Goal: Task Accomplishment & Management: Manage account settings

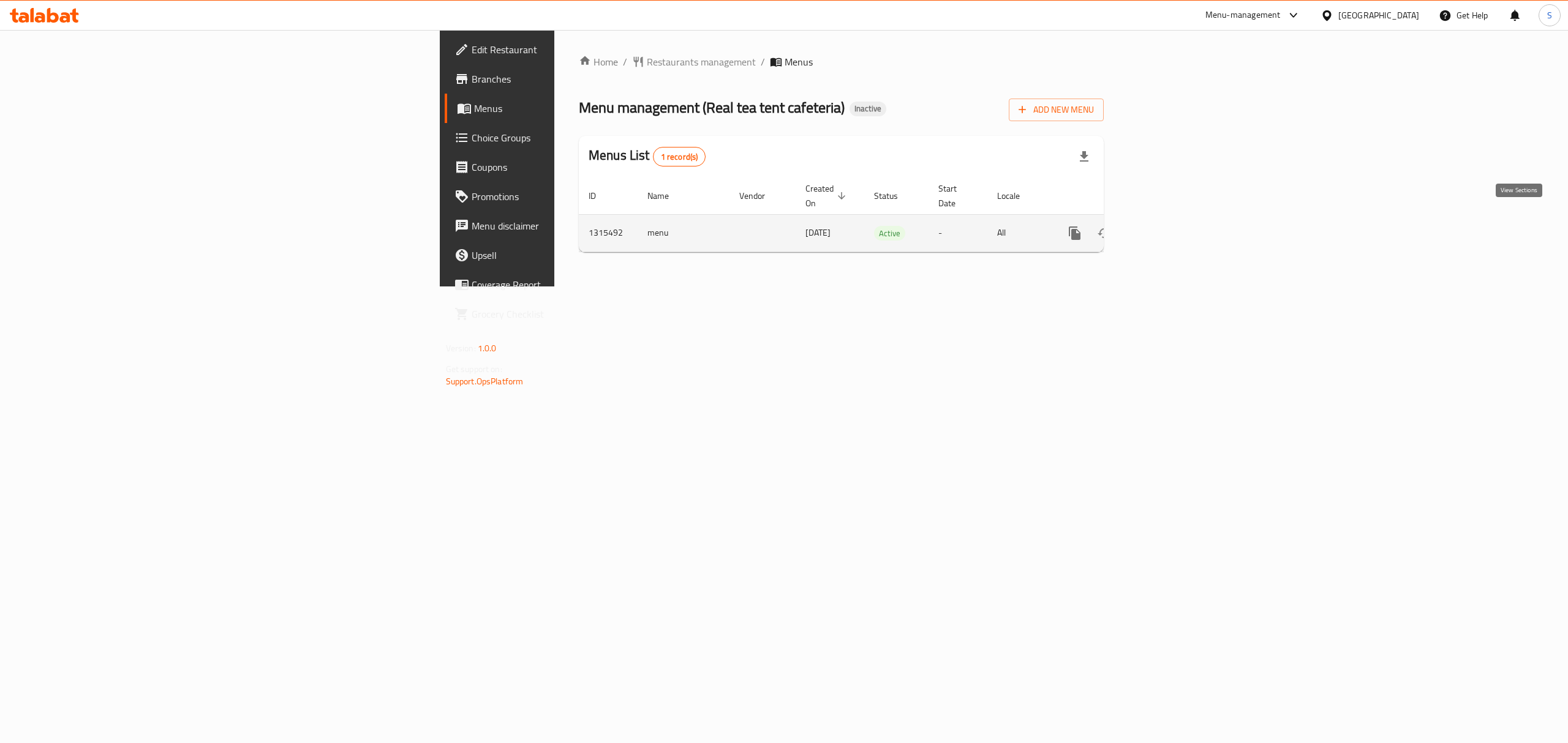
click at [1168, 228] on icon "enhanced table" at bounding box center [1163, 233] width 11 height 11
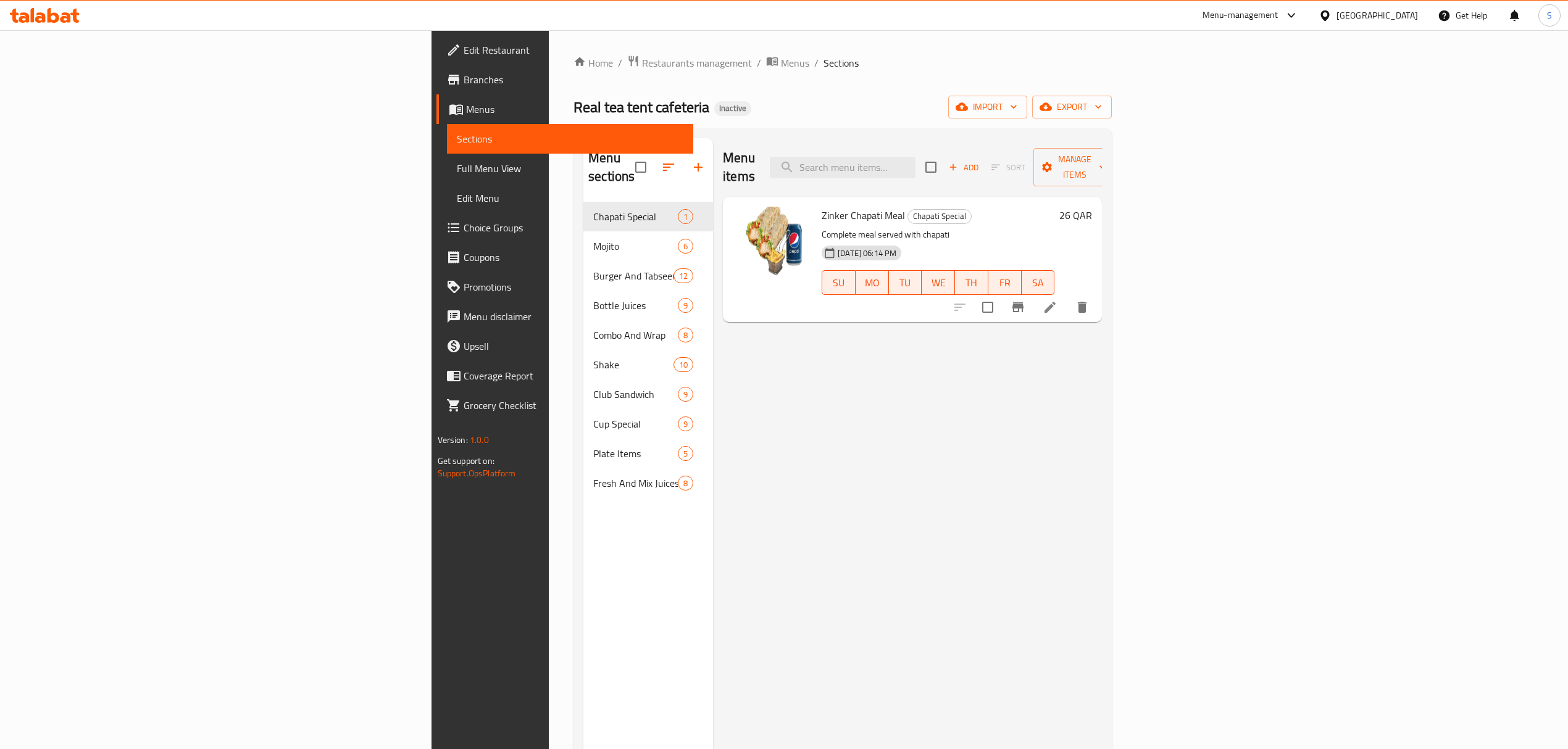
click at [788, 60] on ol "Home / Restaurants management / Menus / Sections" at bounding box center [843, 62] width 538 height 16
click at [1107, 162] on span "Manage items" at bounding box center [1075, 167] width 63 height 31
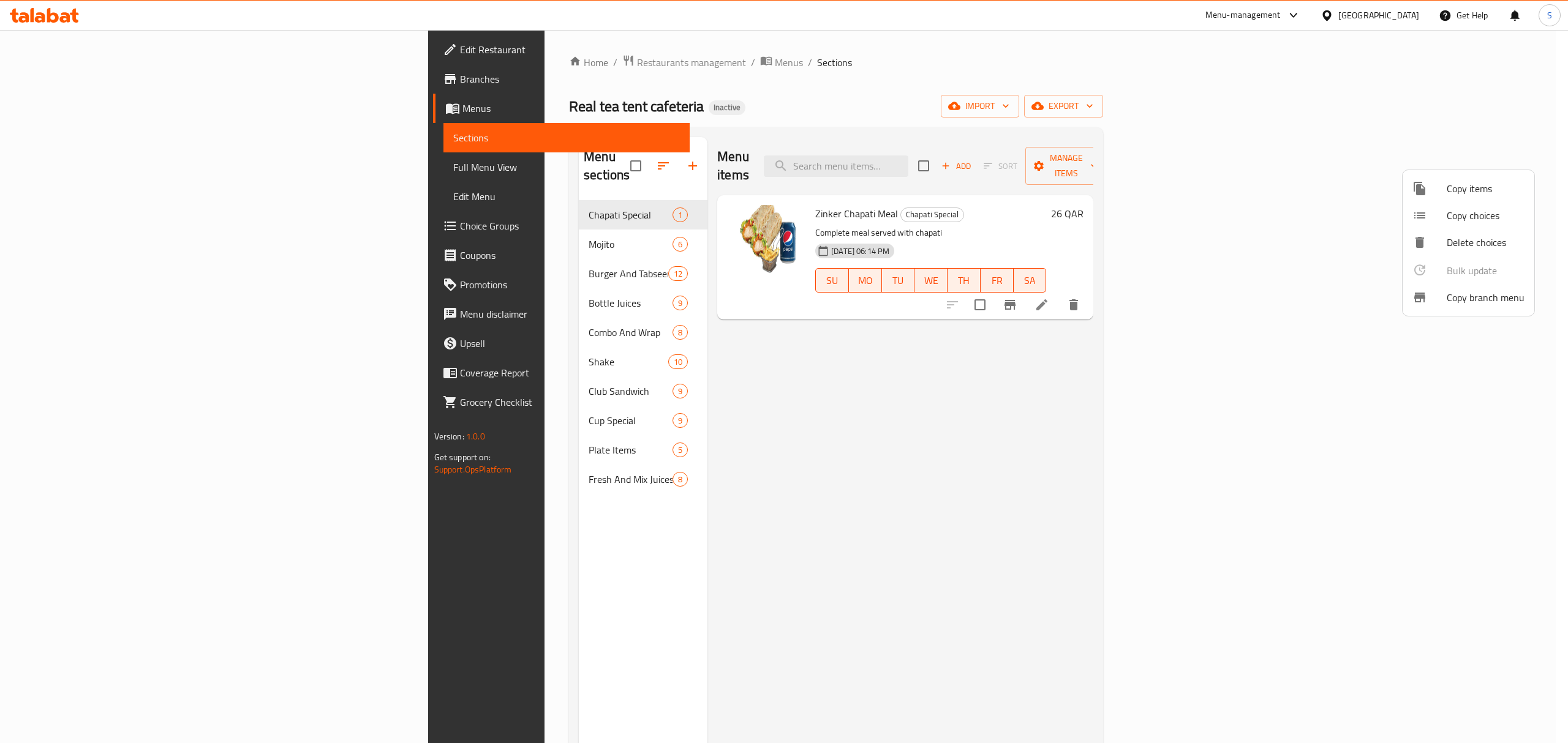
click at [1460, 294] on span "Copy branch menu" at bounding box center [1485, 297] width 78 height 14
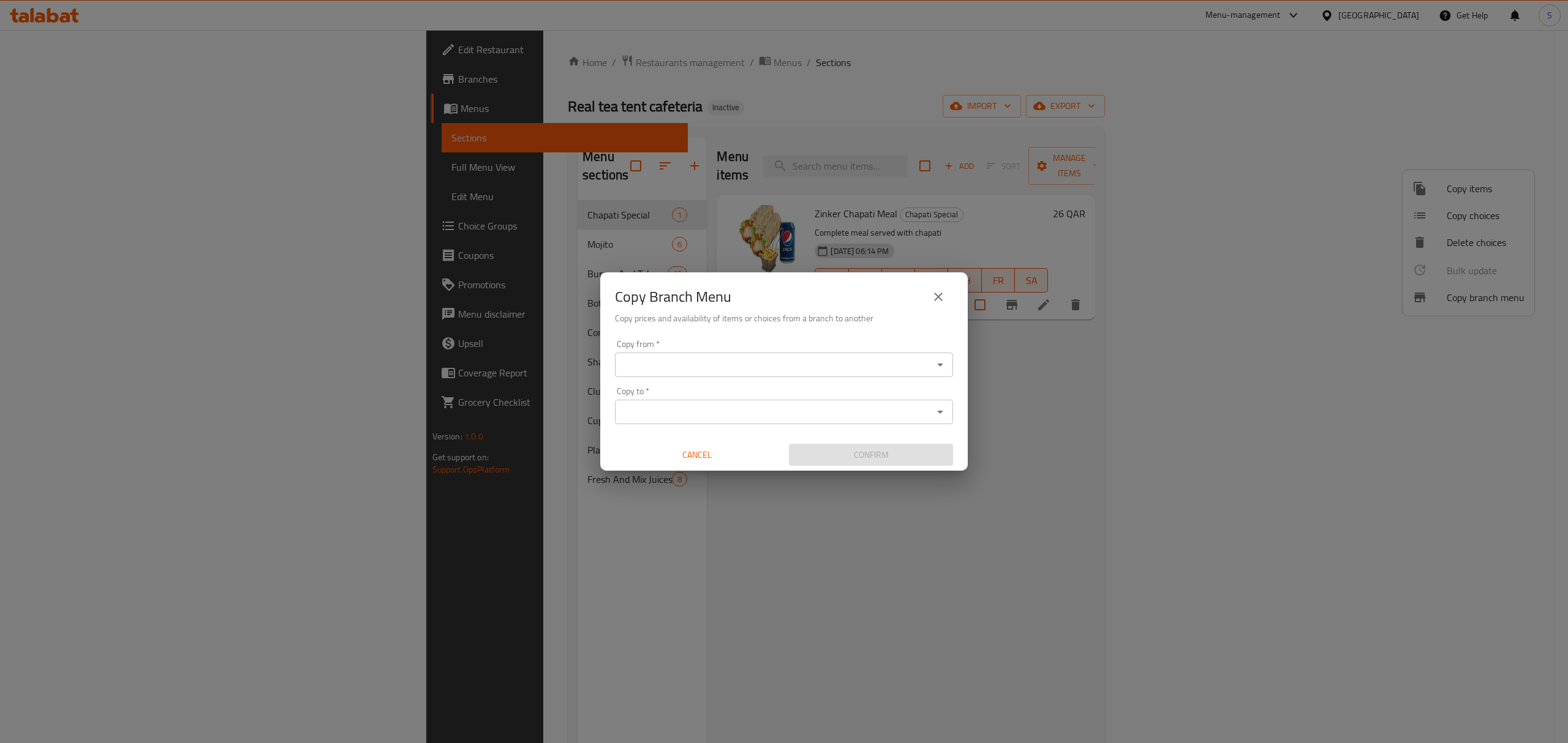
click at [855, 366] on input "Copy from   *" at bounding box center [774, 364] width 311 height 17
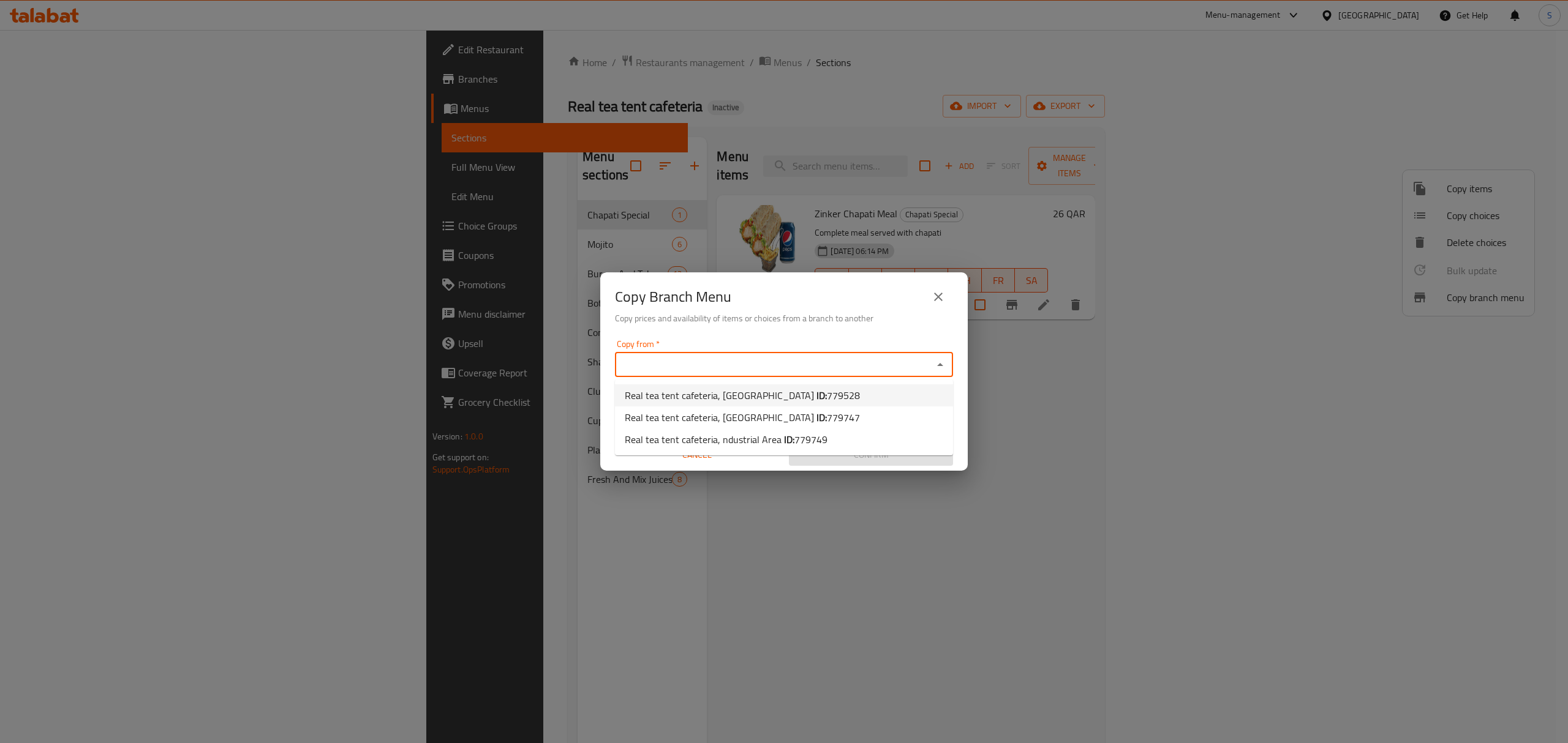
click at [827, 398] on span "779528" at bounding box center [843, 395] width 33 height 18
type input "Real tea tent cafeteria, Umm Salal Ali"
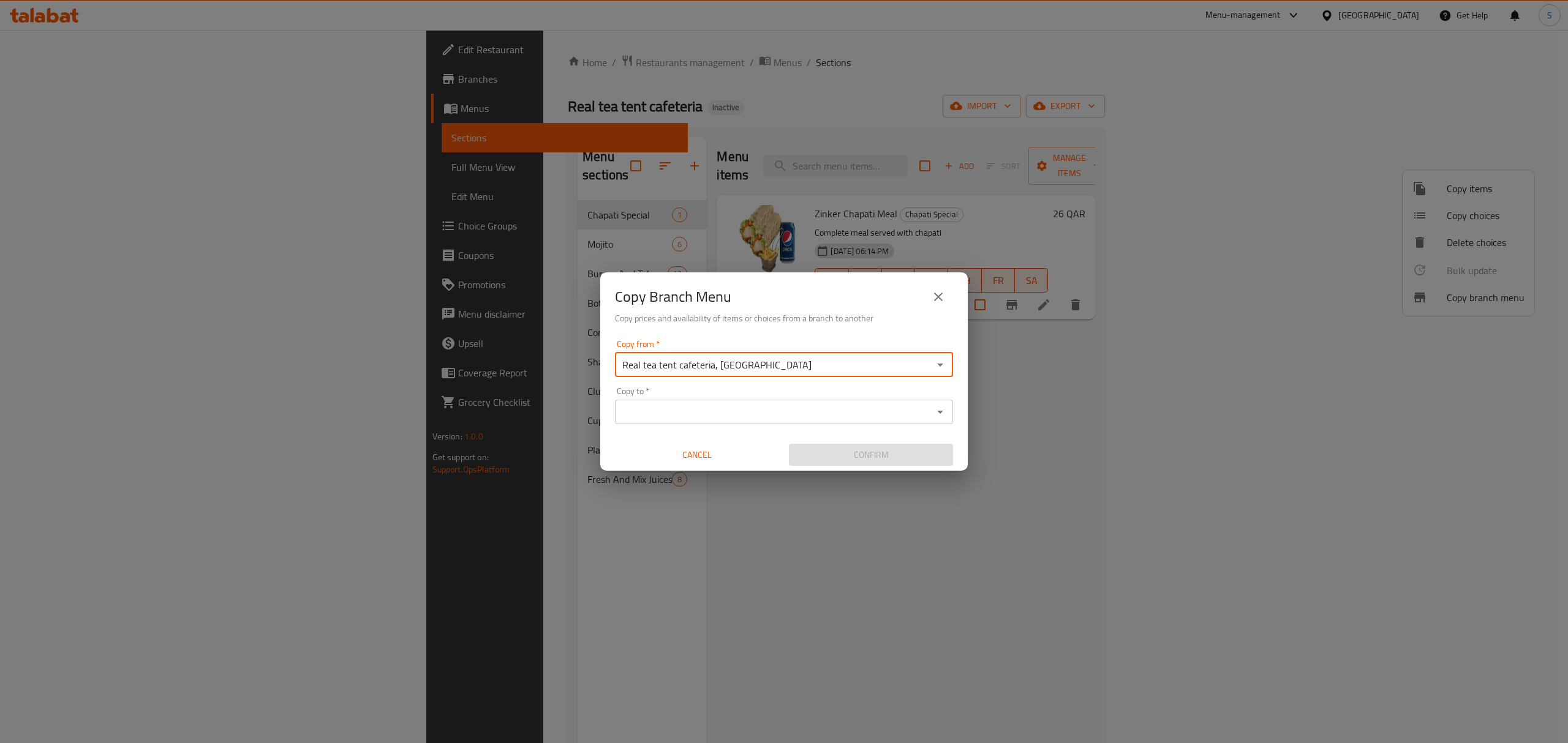
click at [800, 418] on input "Copy to   *" at bounding box center [774, 411] width 311 height 17
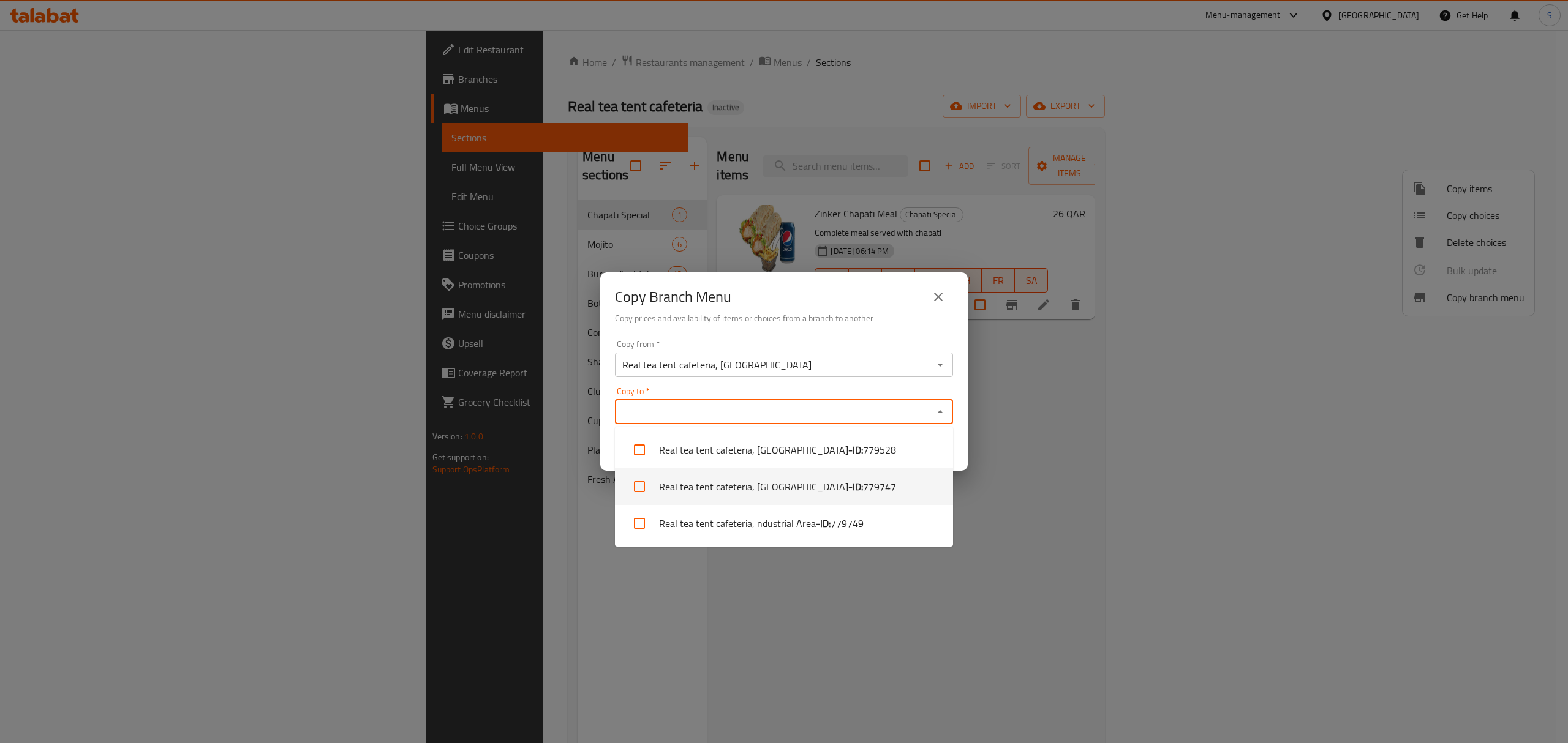
click at [854, 490] on li "Real tea tent cafeteria, Al Khor - ID: 779747" at bounding box center [784, 486] width 338 height 37
checkbox input "true"
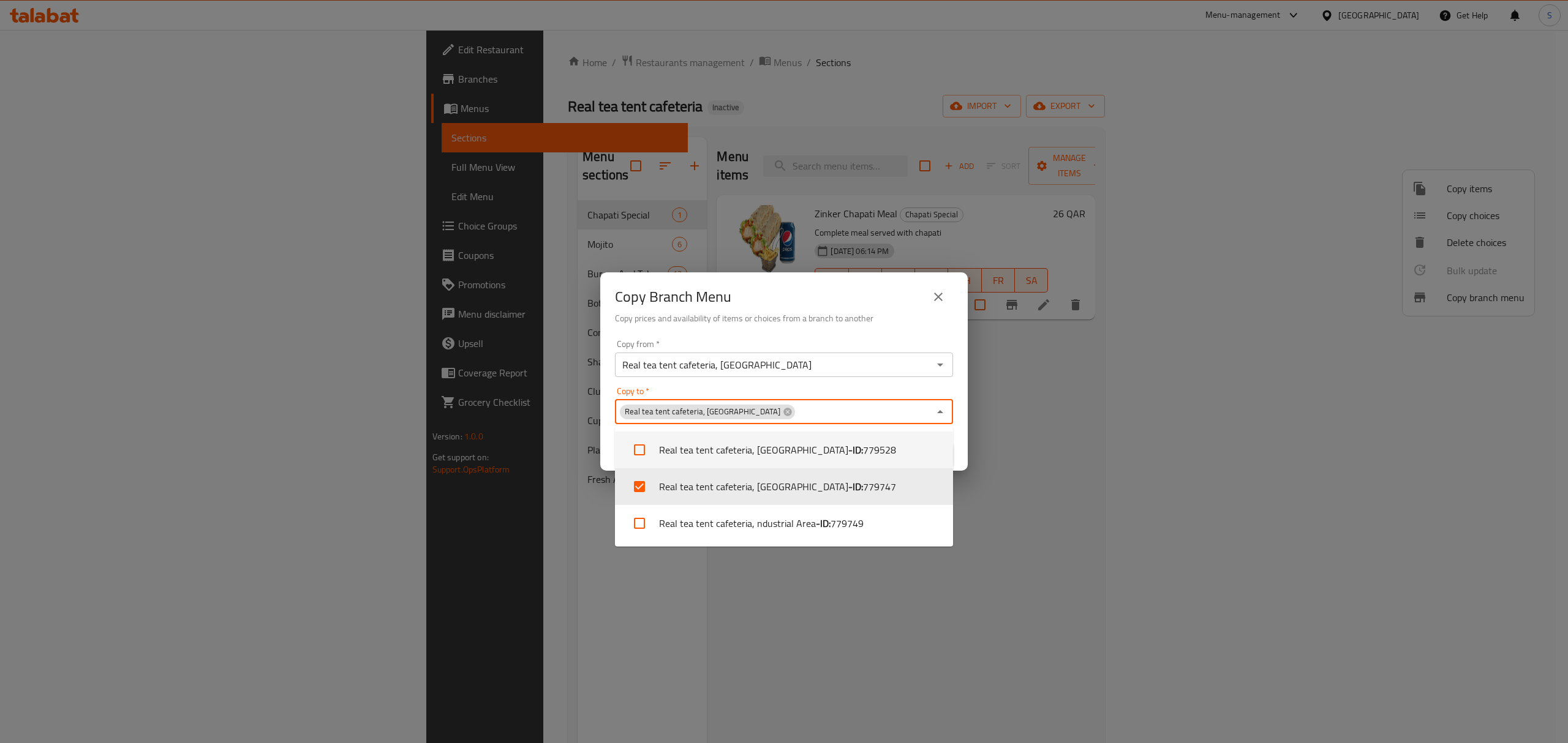
click at [847, 299] on div "Copy Branch Menu" at bounding box center [784, 297] width 338 height 29
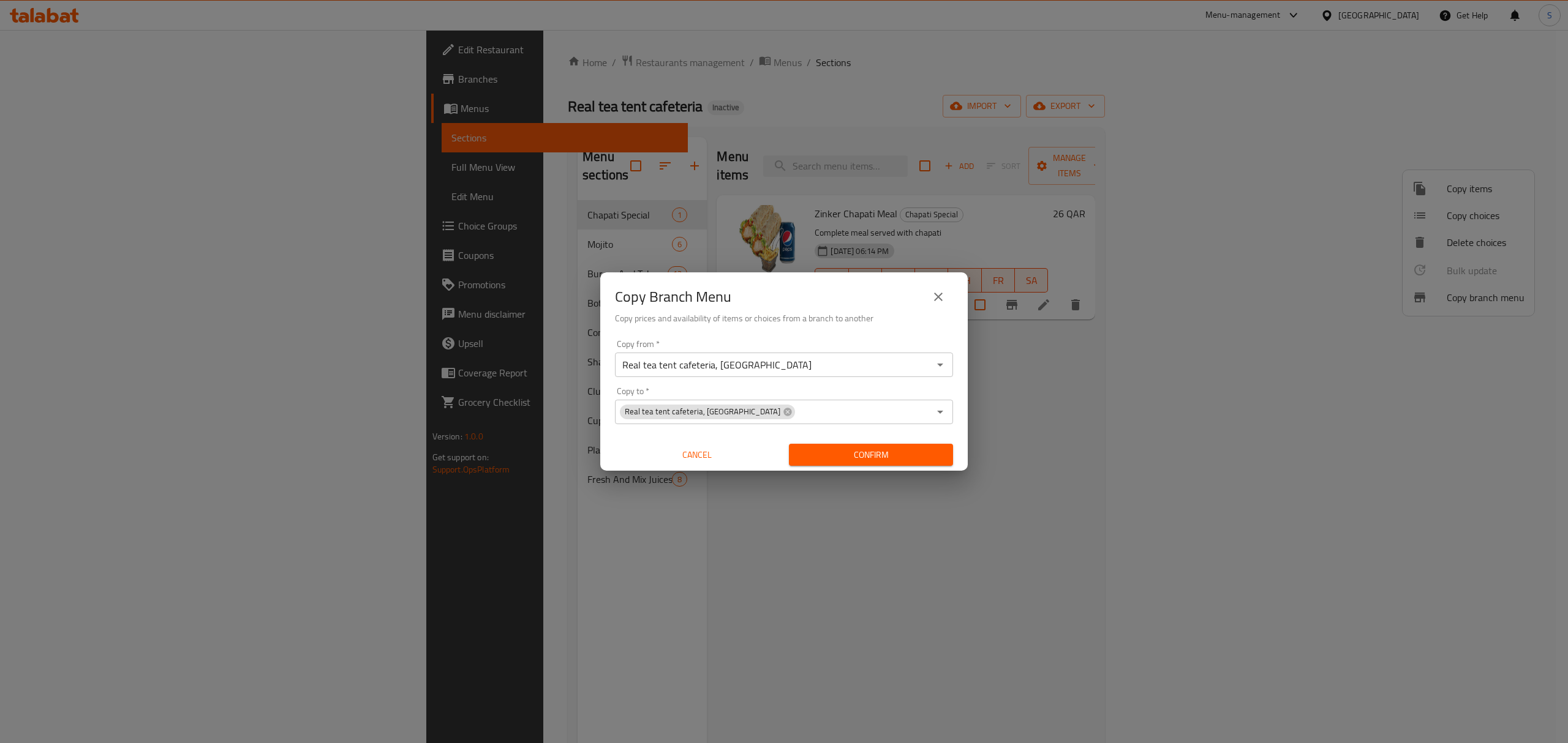
click at [919, 457] on span "Confirm" at bounding box center [870, 455] width 145 height 15
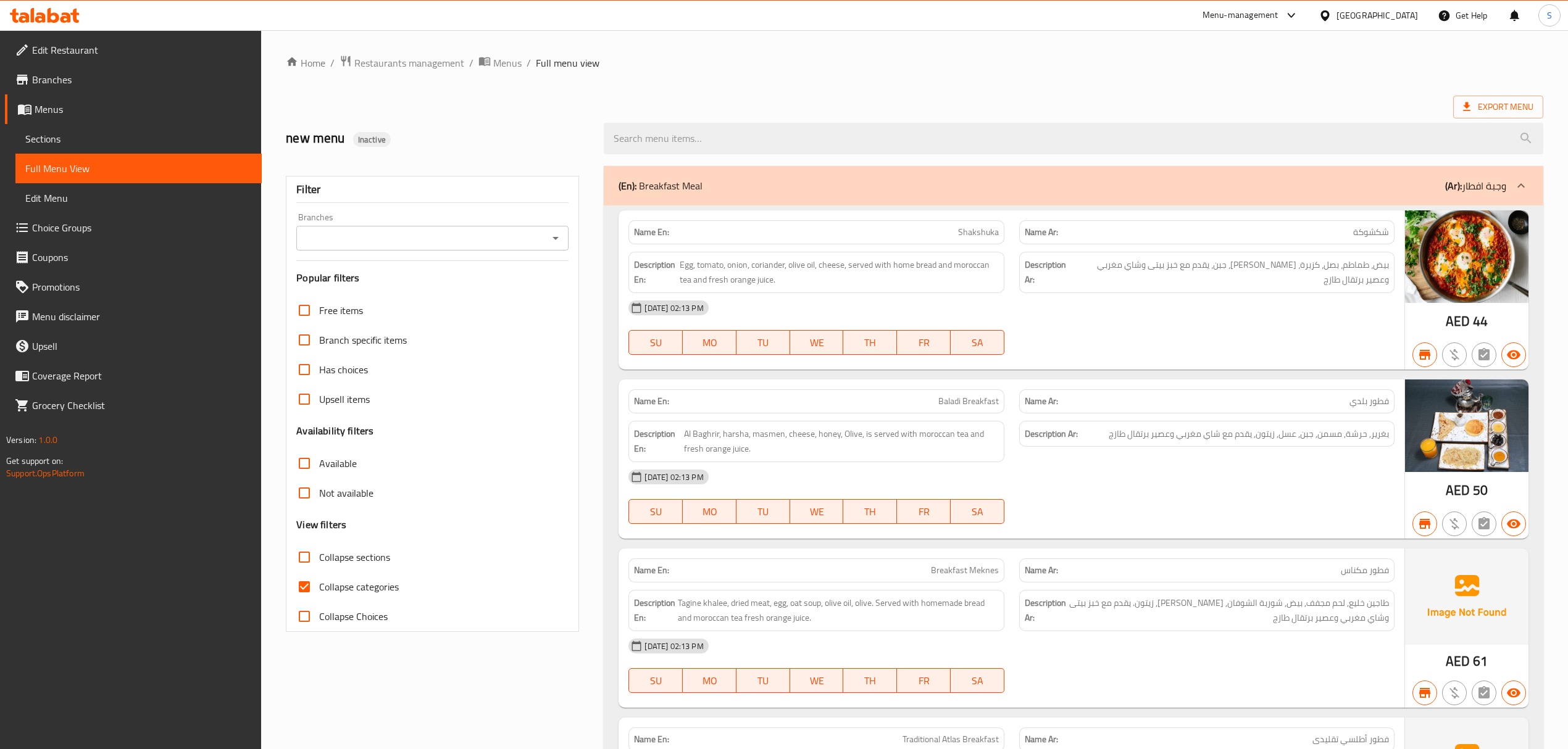
click at [62, 23] on div at bounding box center [45, 15] width 70 height 15
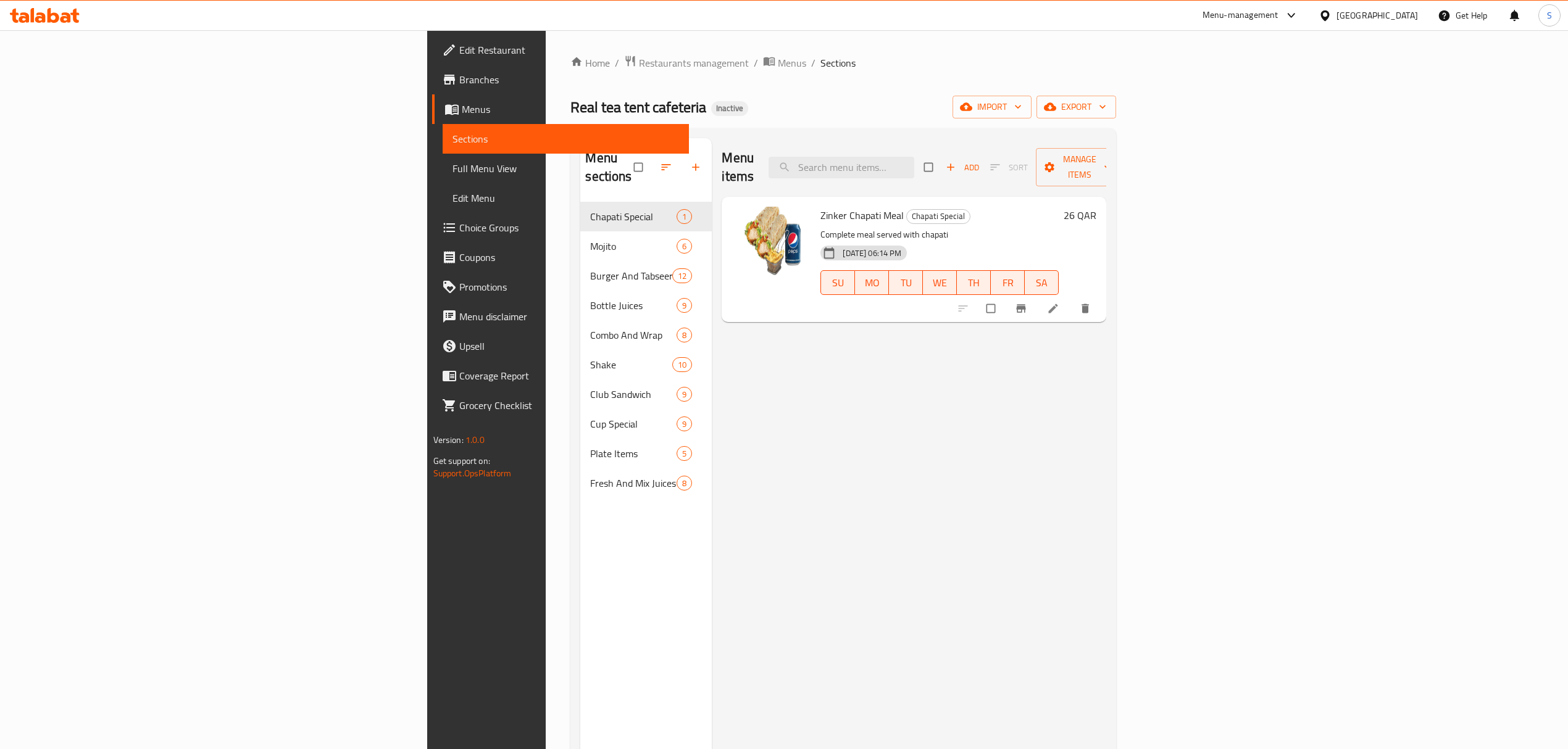
click at [460, 85] on span "Branches" at bounding box center [569, 79] width 220 height 15
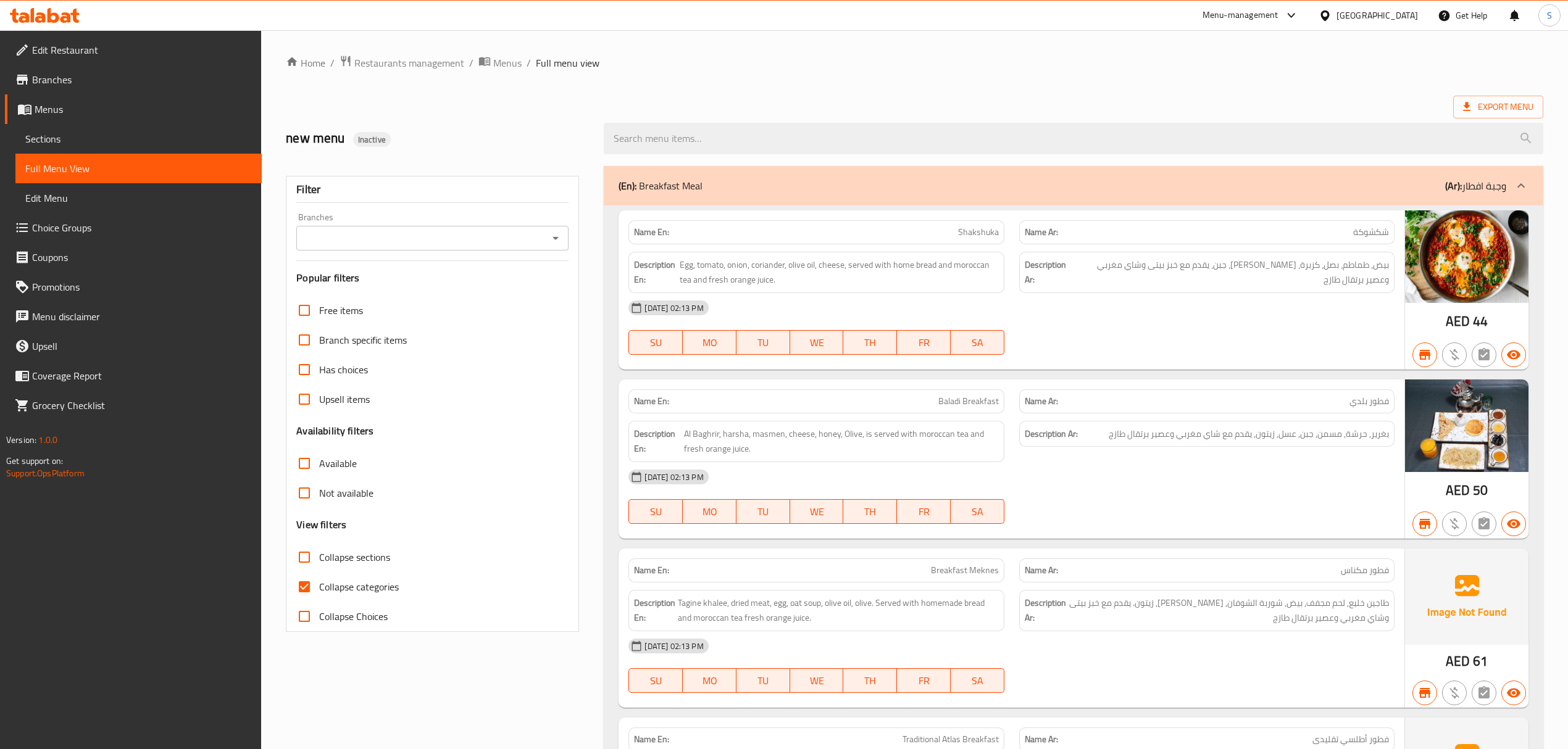
click at [13, 14] on icon at bounding box center [15, 16] width 9 height 14
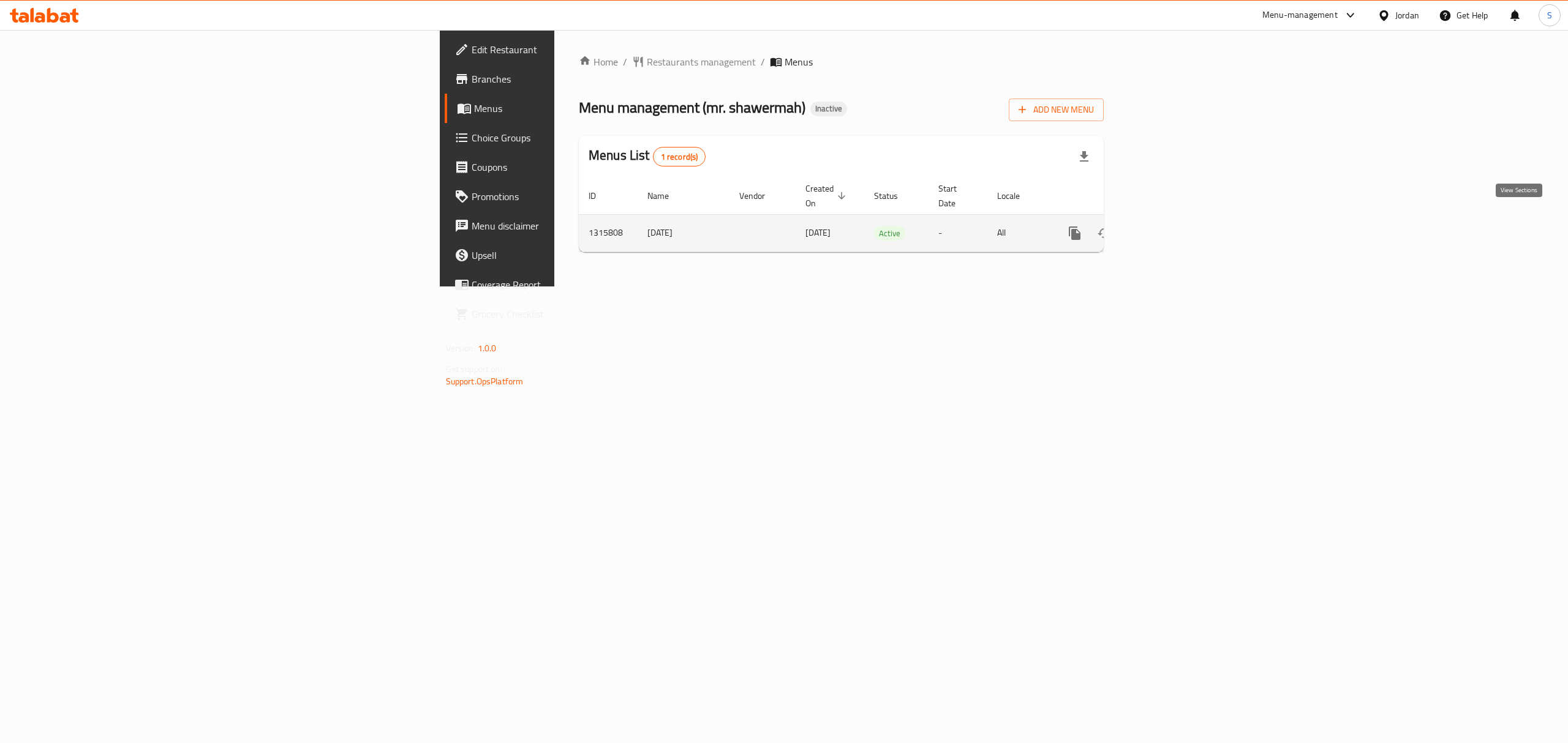
click at [1178, 224] on link "enhanced table" at bounding box center [1163, 233] width 29 height 29
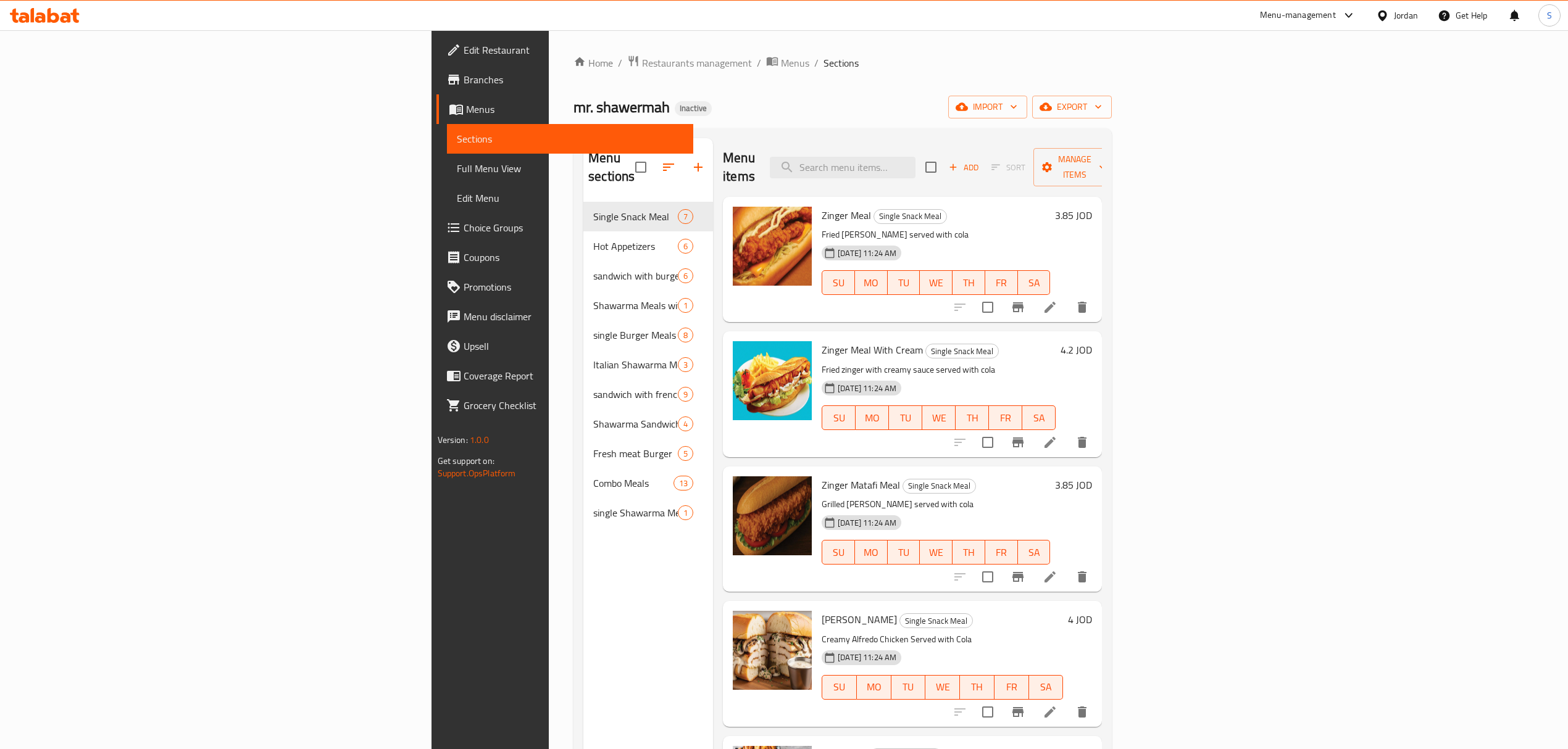
drag, startPoint x: 125, startPoint y: 170, endPoint x: 344, endPoint y: 8, distance: 272.4
click at [457, 170] on span "Full Menu View" at bounding box center [570, 168] width 227 height 15
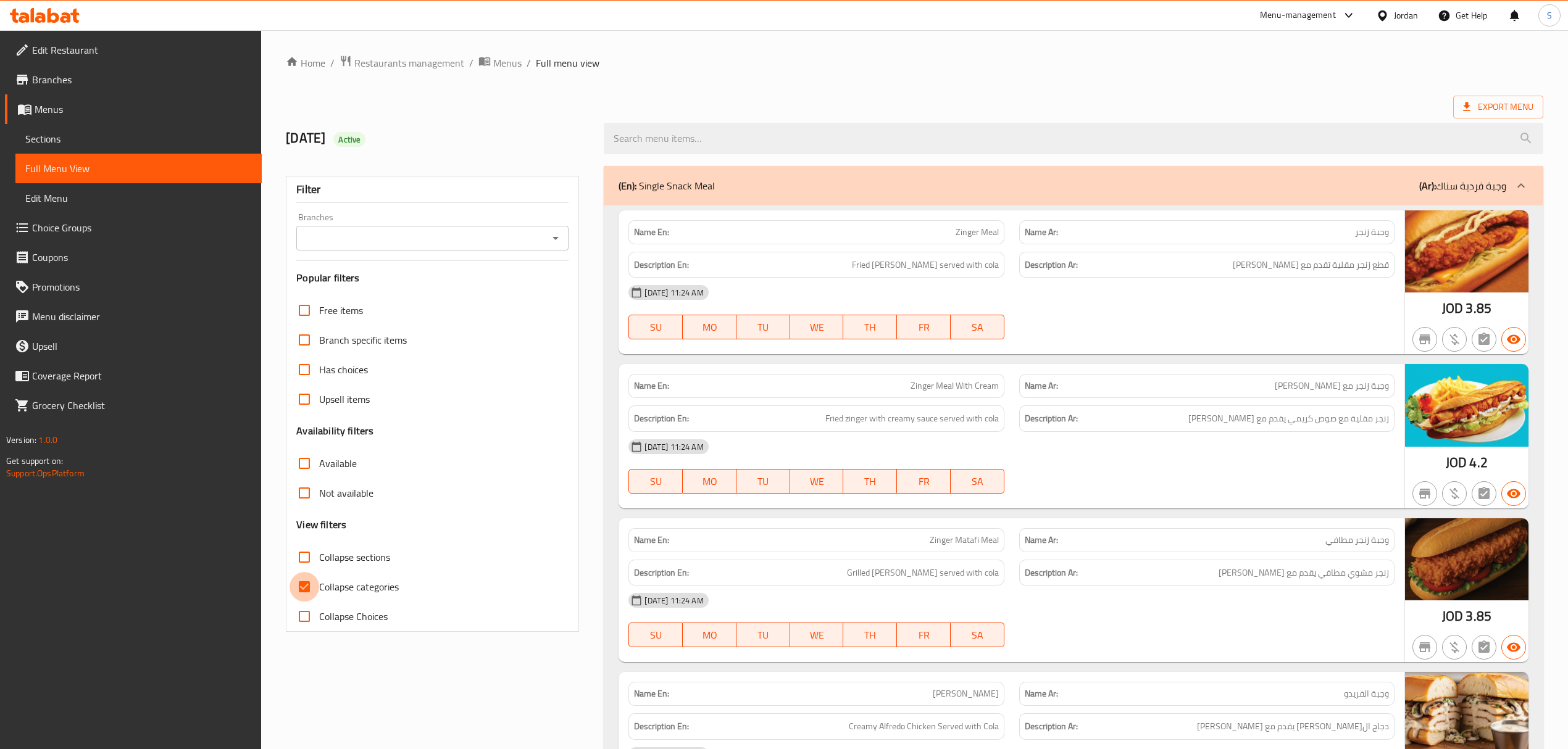
click at [290, 580] on input "Collapse categories" at bounding box center [304, 587] width 30 height 30
checkbox input "false"
click at [295, 563] on input "Collapse sections" at bounding box center [304, 557] width 30 height 30
checkbox input "true"
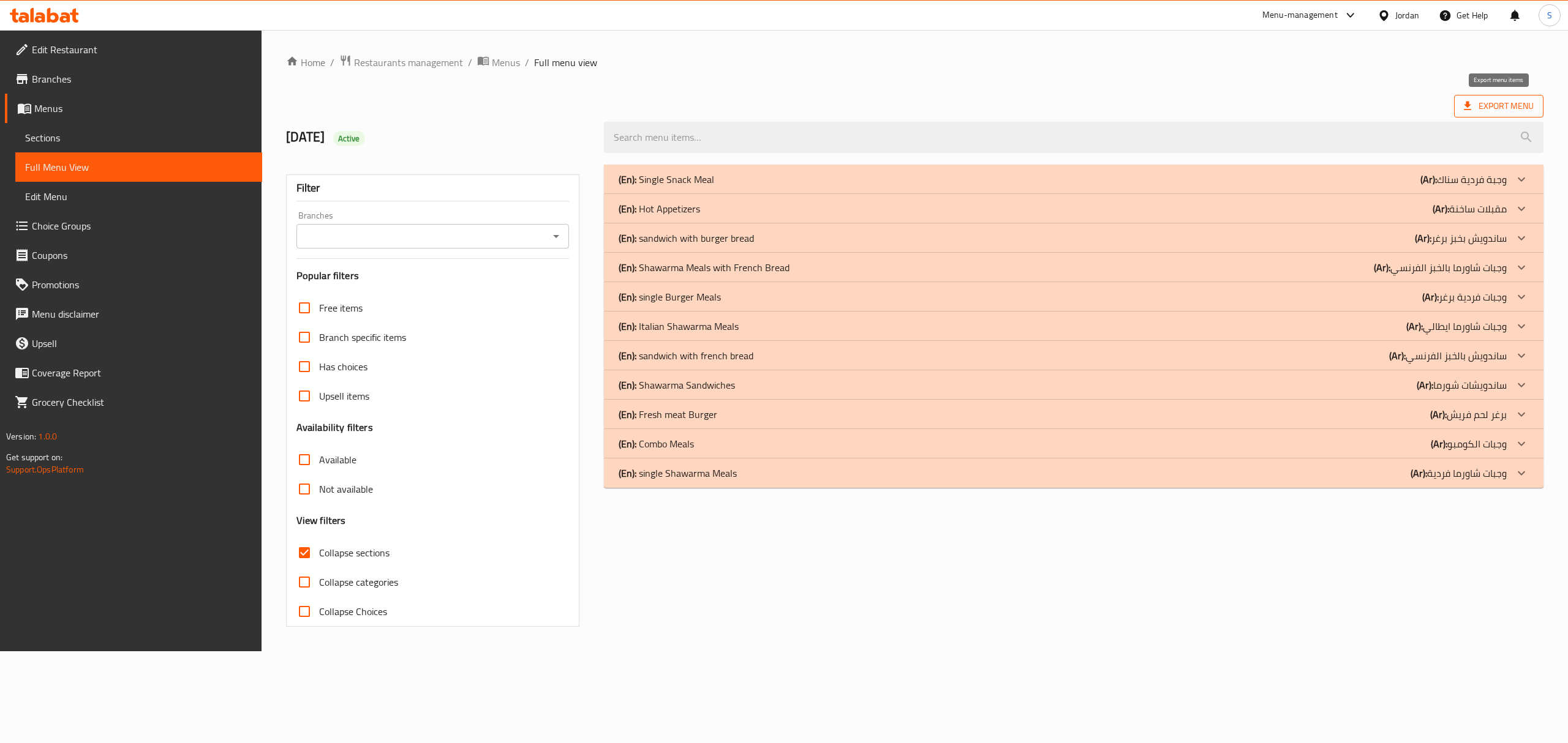
click at [1502, 106] on span "Export Menu" at bounding box center [1498, 106] width 70 height 15
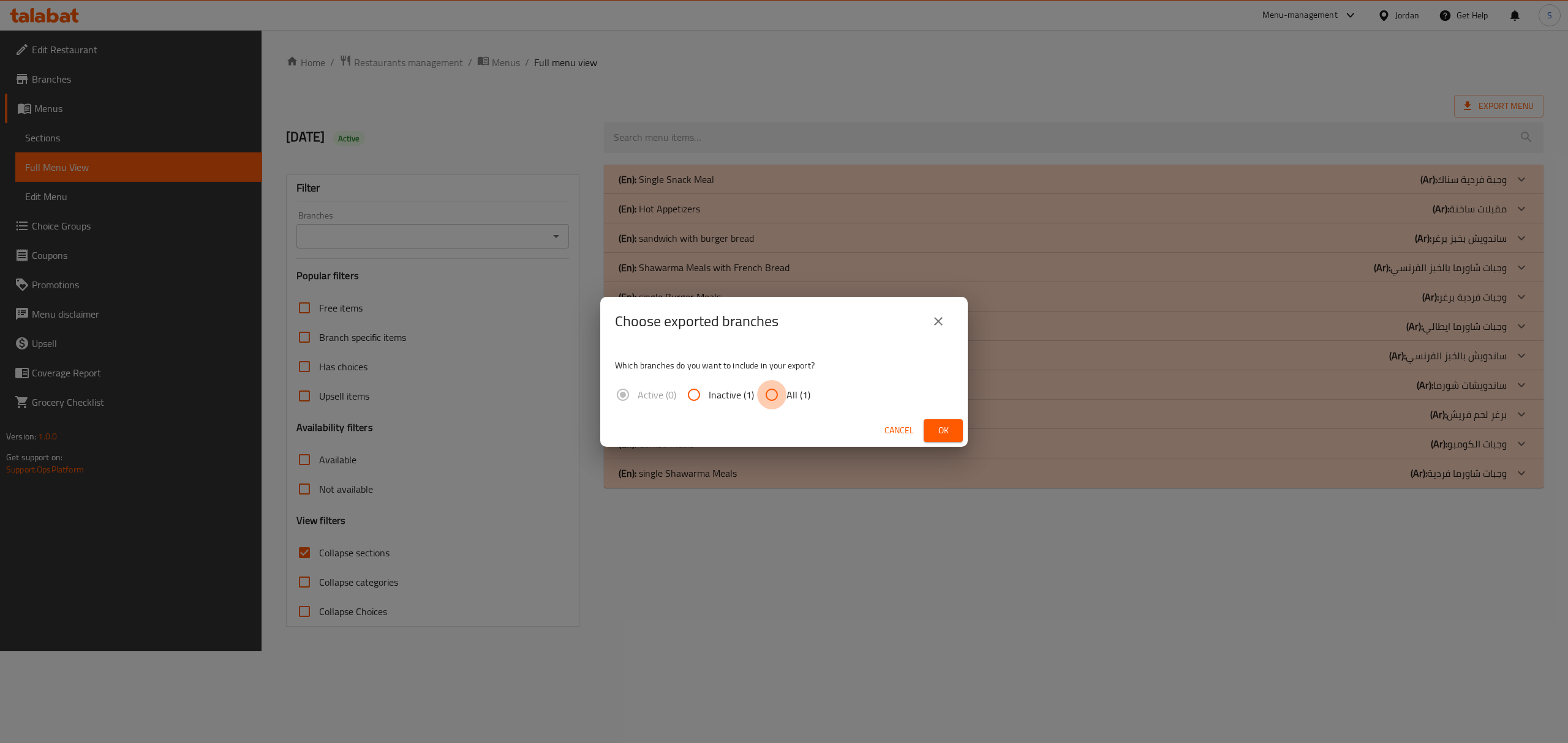
click at [769, 397] on input "All (1)" at bounding box center [771, 394] width 29 height 29
radio input "true"
click at [939, 423] on span "Ok" at bounding box center [942, 431] width 19 height 15
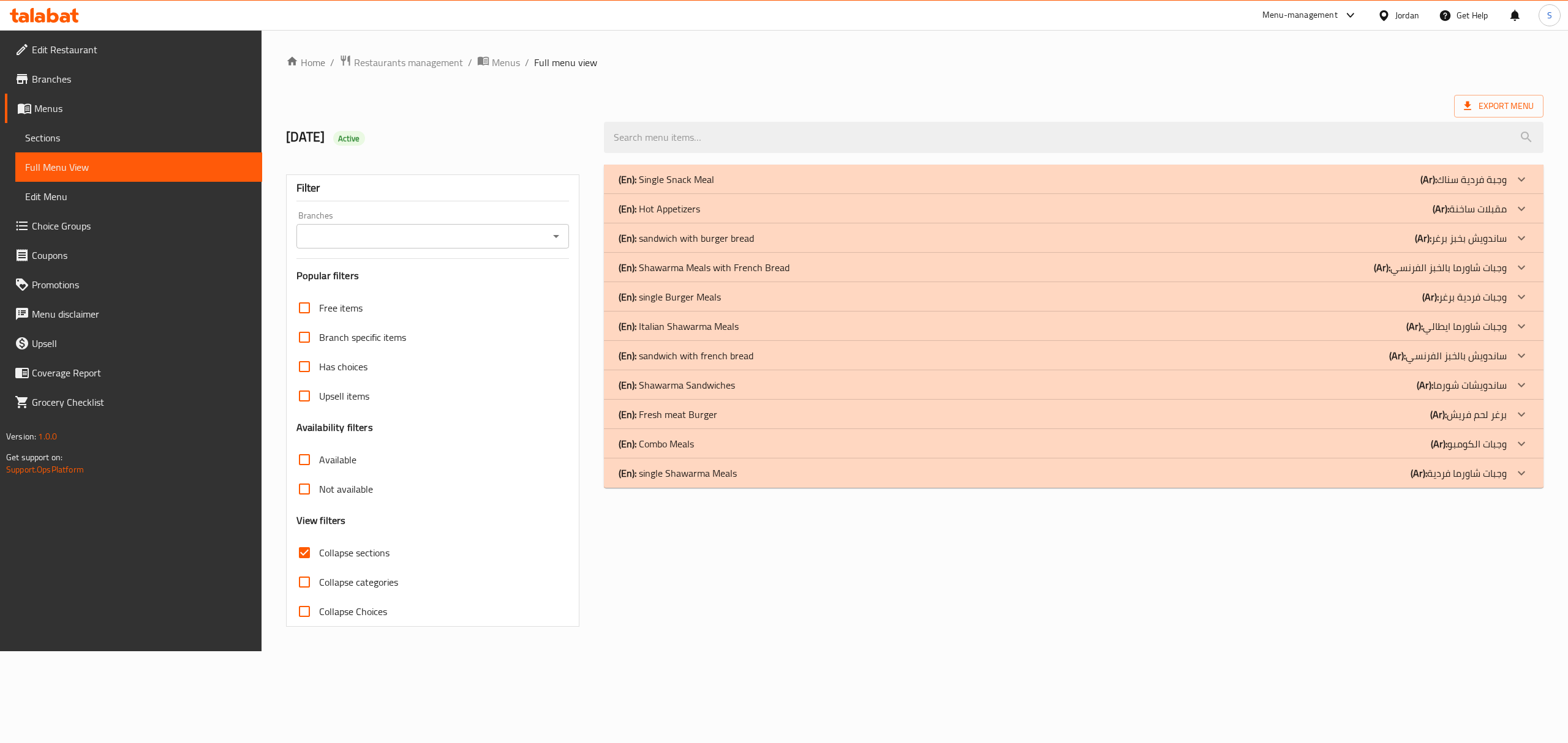
click at [309, 551] on input "Collapse sections" at bounding box center [304, 553] width 29 height 29
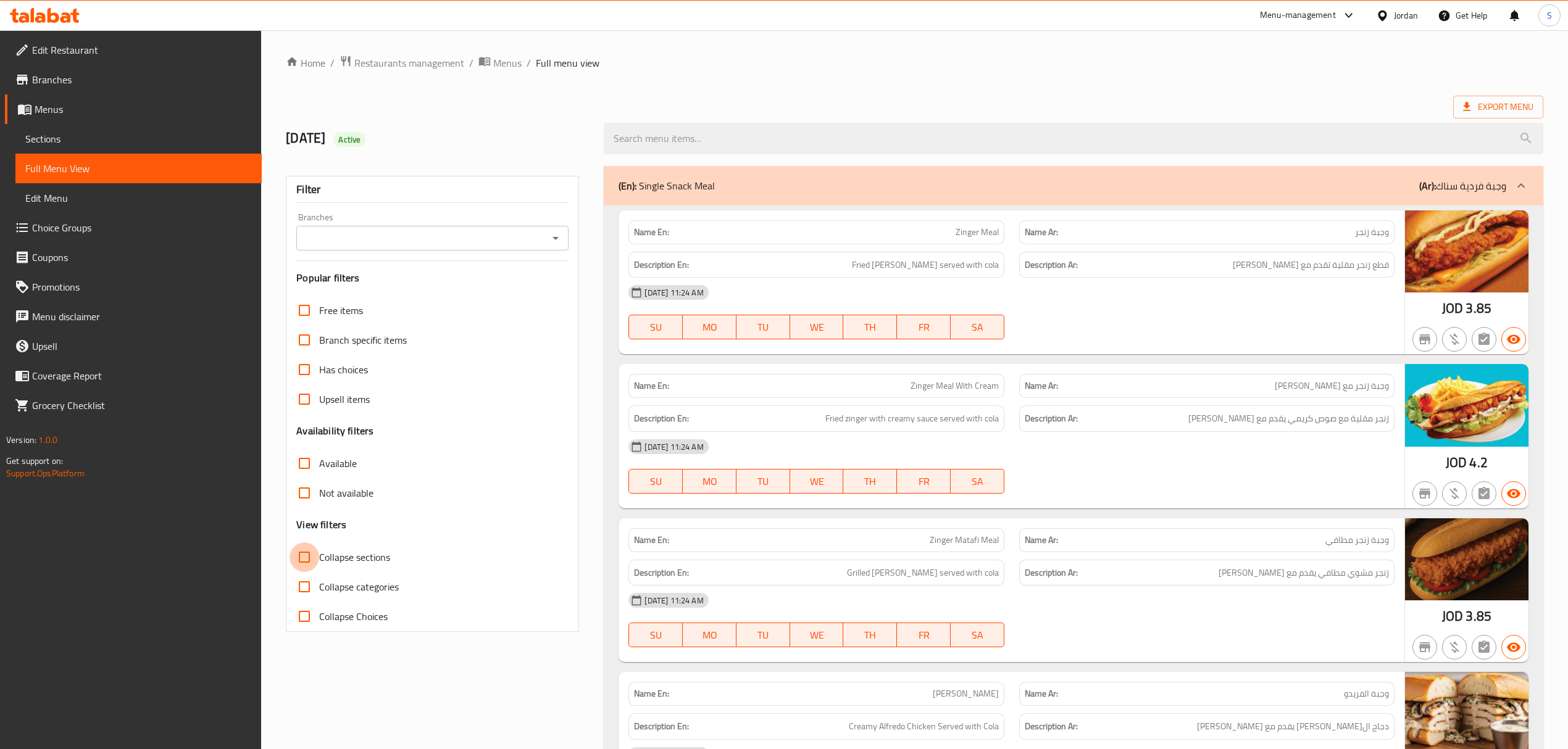
click at [296, 561] on input "Collapse sections" at bounding box center [304, 557] width 30 height 30
checkbox input "true"
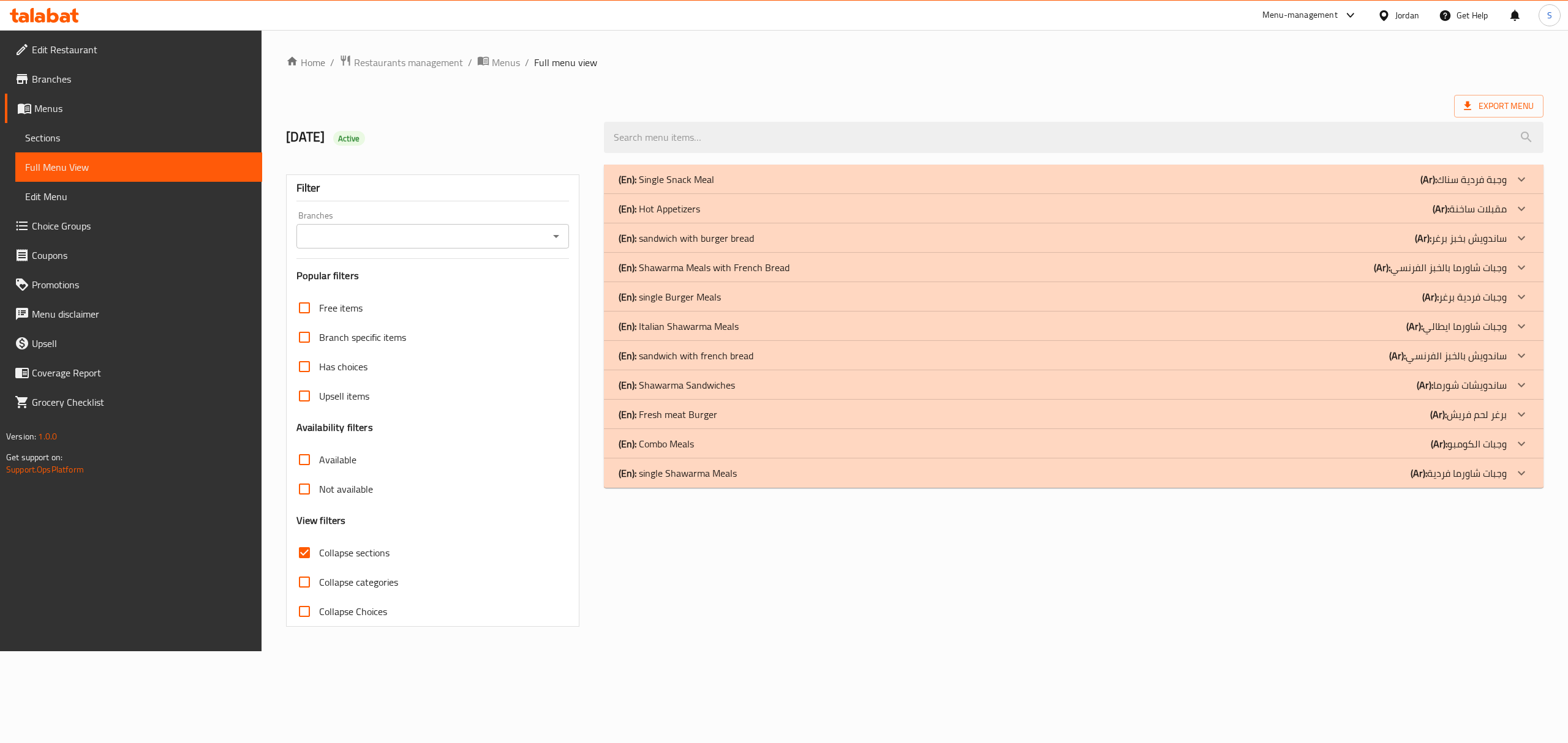
click at [1215, 69] on ol "Home / Restaurants management / Menus / Full menu view" at bounding box center [915, 62] width 1257 height 16
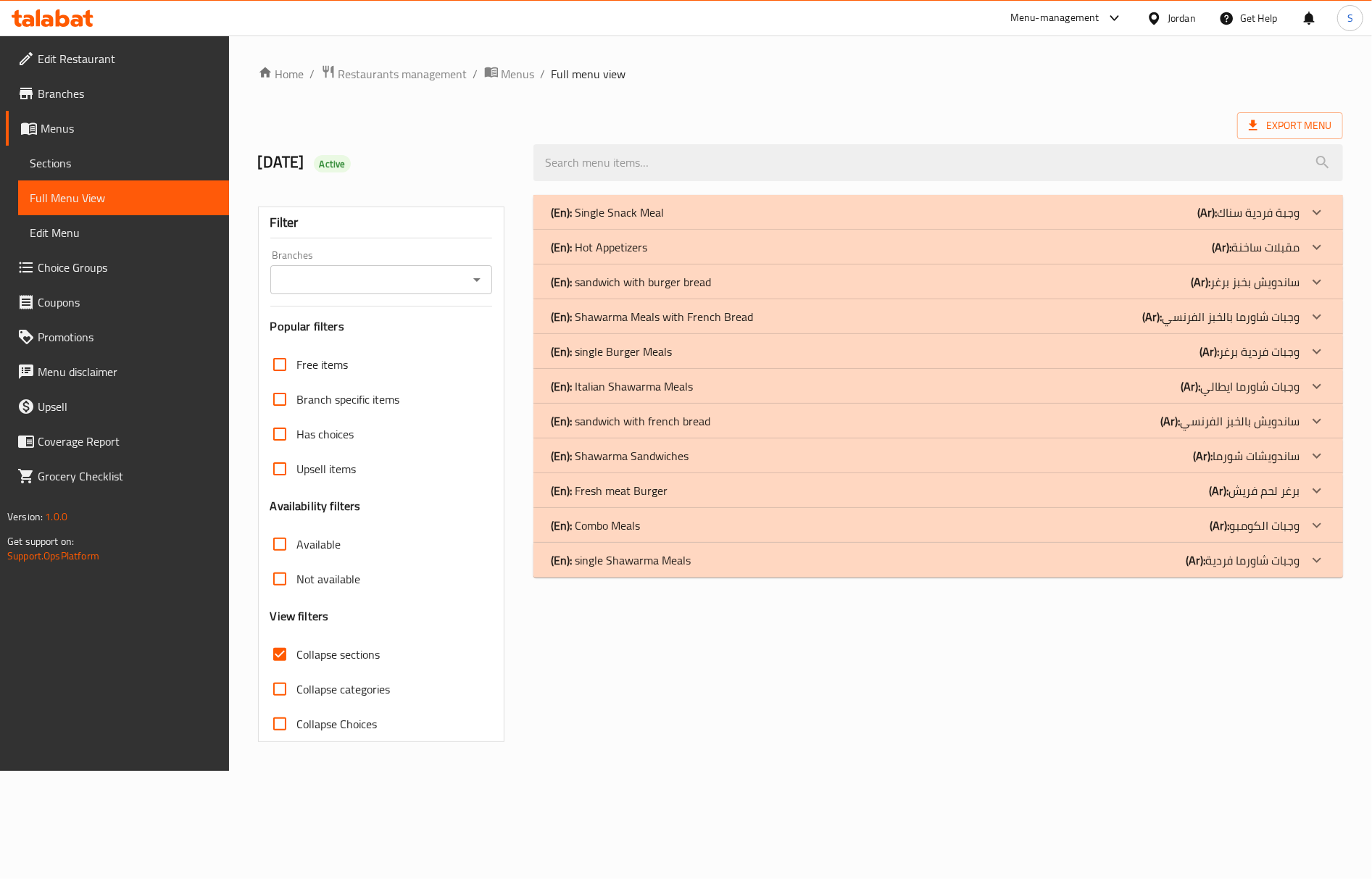
click at [1141, 772] on div "Home / Restaurants management / Menus / Full menu view Export Menu 10/5/2025 Ac…" at bounding box center [801, 403] width 1143 height 736
click at [648, 213] on p "(En): Single Snack Meal" at bounding box center [607, 212] width 113 height 17
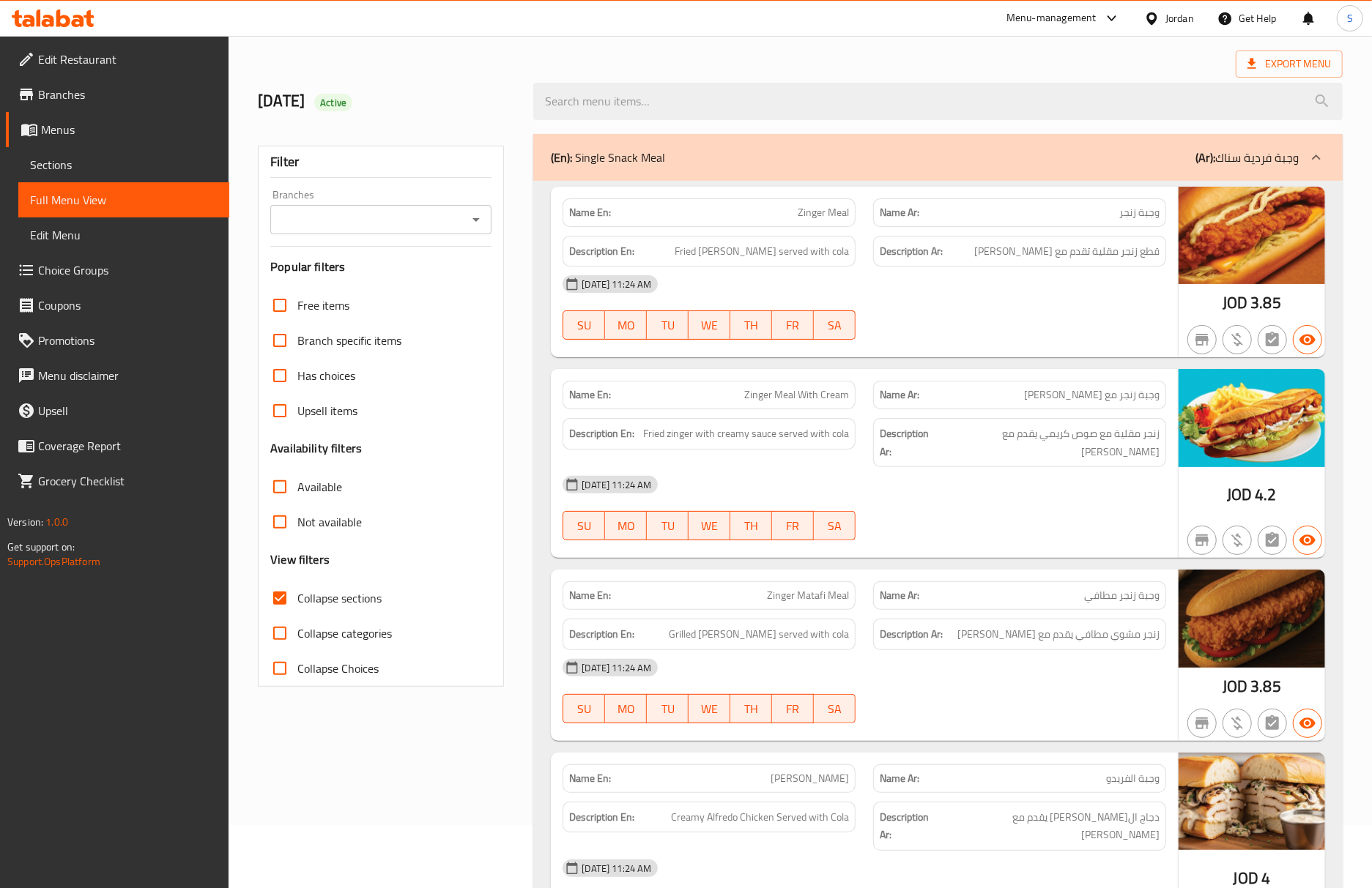
scroll to position [97, 0]
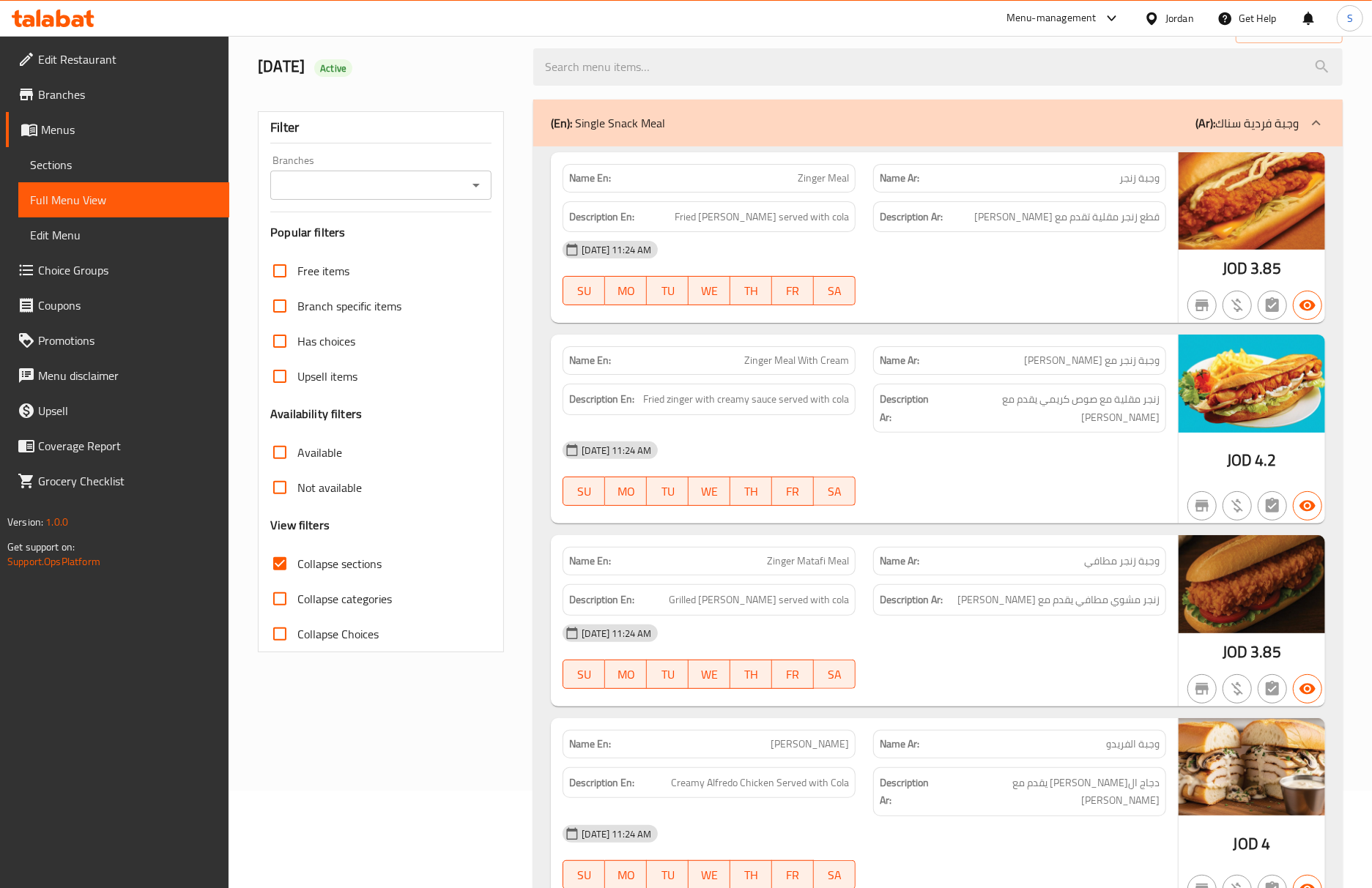
click at [1081, 472] on div "05-10-2025 11:24 AM SU MO TU WE TH FR SA" at bounding box center [863, 474] width 621 height 82
drag, startPoint x: 1254, startPoint y: 3, endPoint x: 613, endPoint y: 244, distance: 684.8
click at [955, 538] on div "Name Ar: وجبة زنجر مطافي" at bounding box center [1019, 562] width 311 height 46
click at [1044, 414] on div "Description Ar: زنجر مقلية مع صوص كريمي يقدم مع كولا" at bounding box center [1019, 408] width 293 height 49
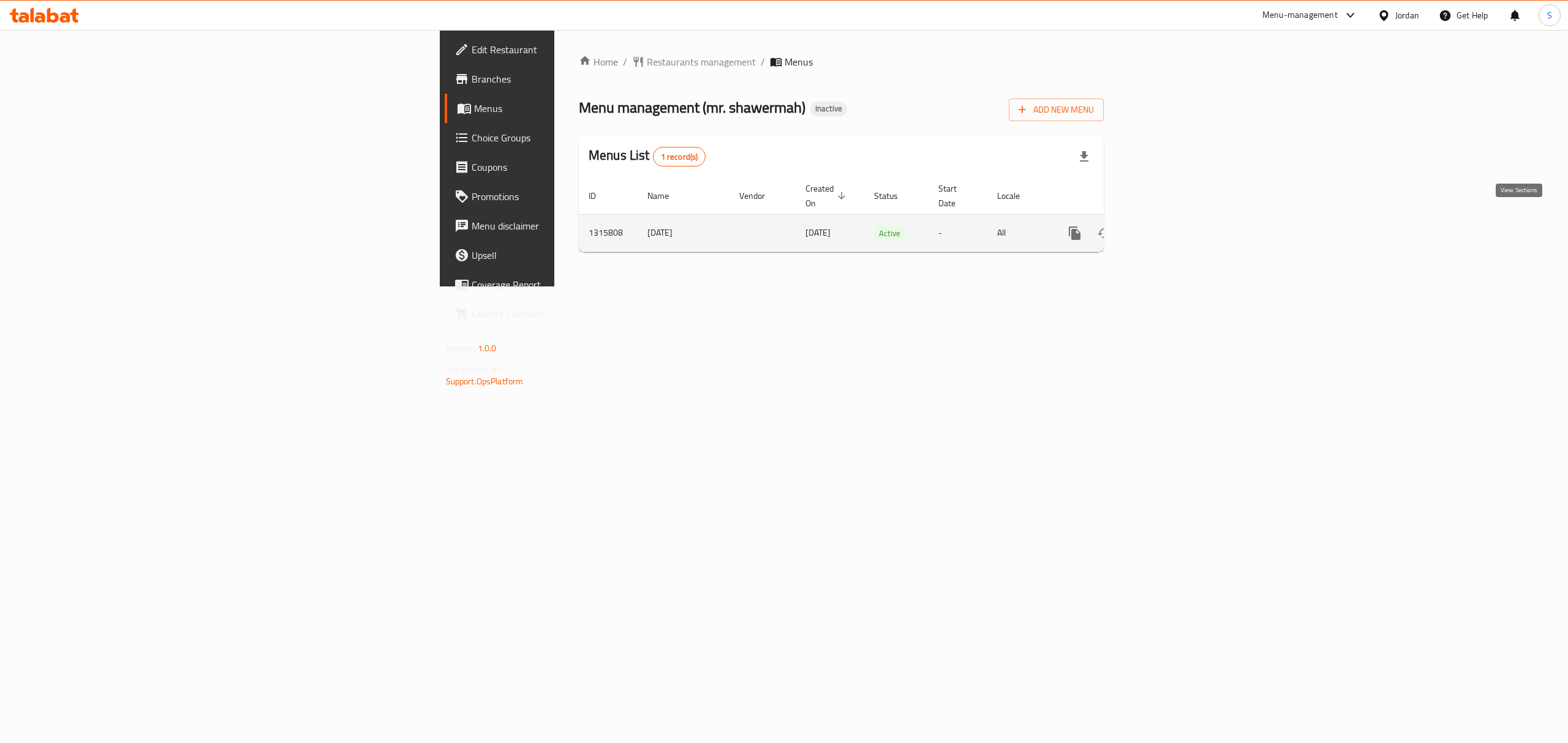
click at [1178, 233] on link "enhanced table" at bounding box center [1163, 233] width 29 height 29
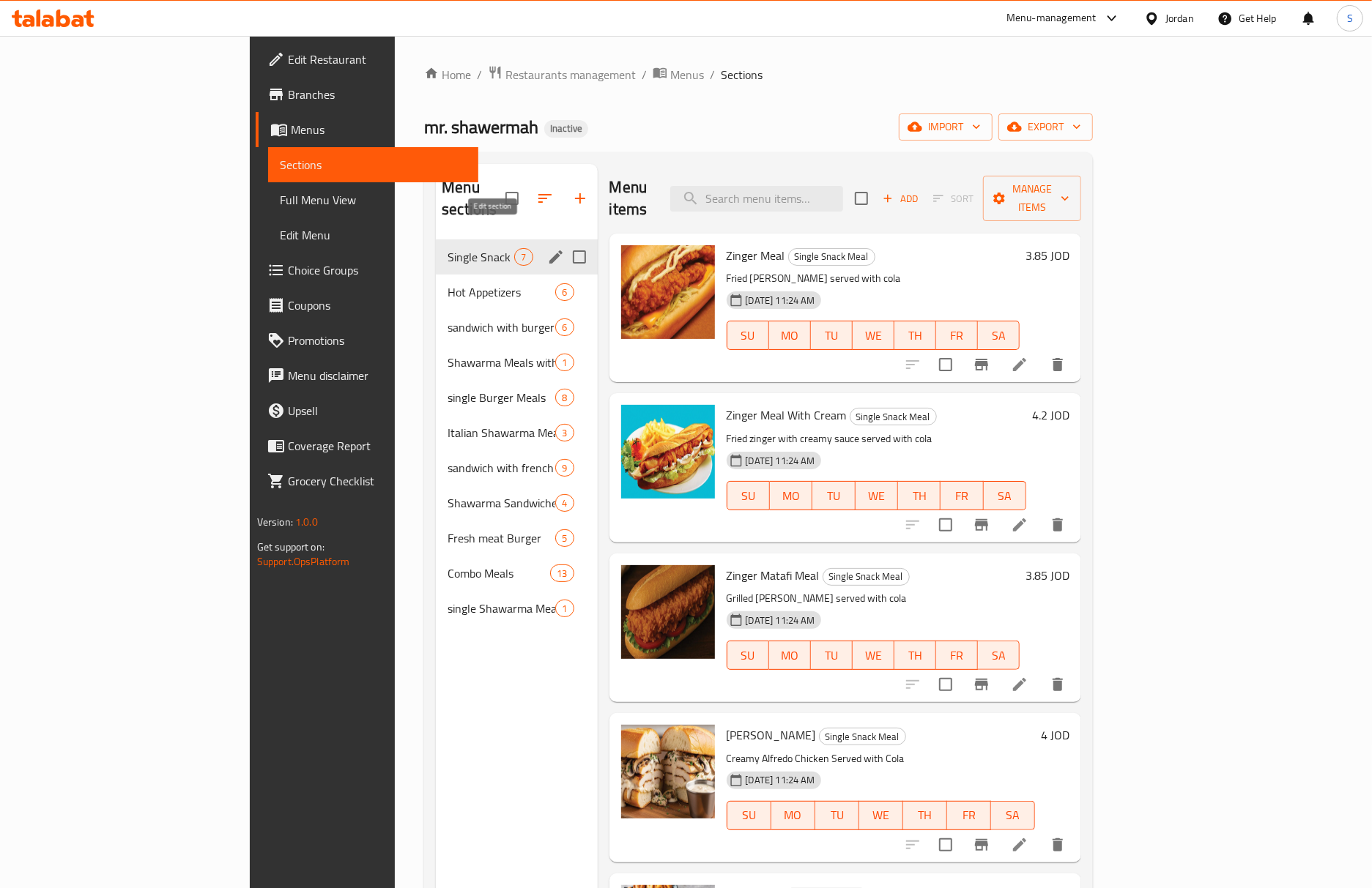
click at [549, 250] on icon "edit" at bounding box center [556, 257] width 13 height 13
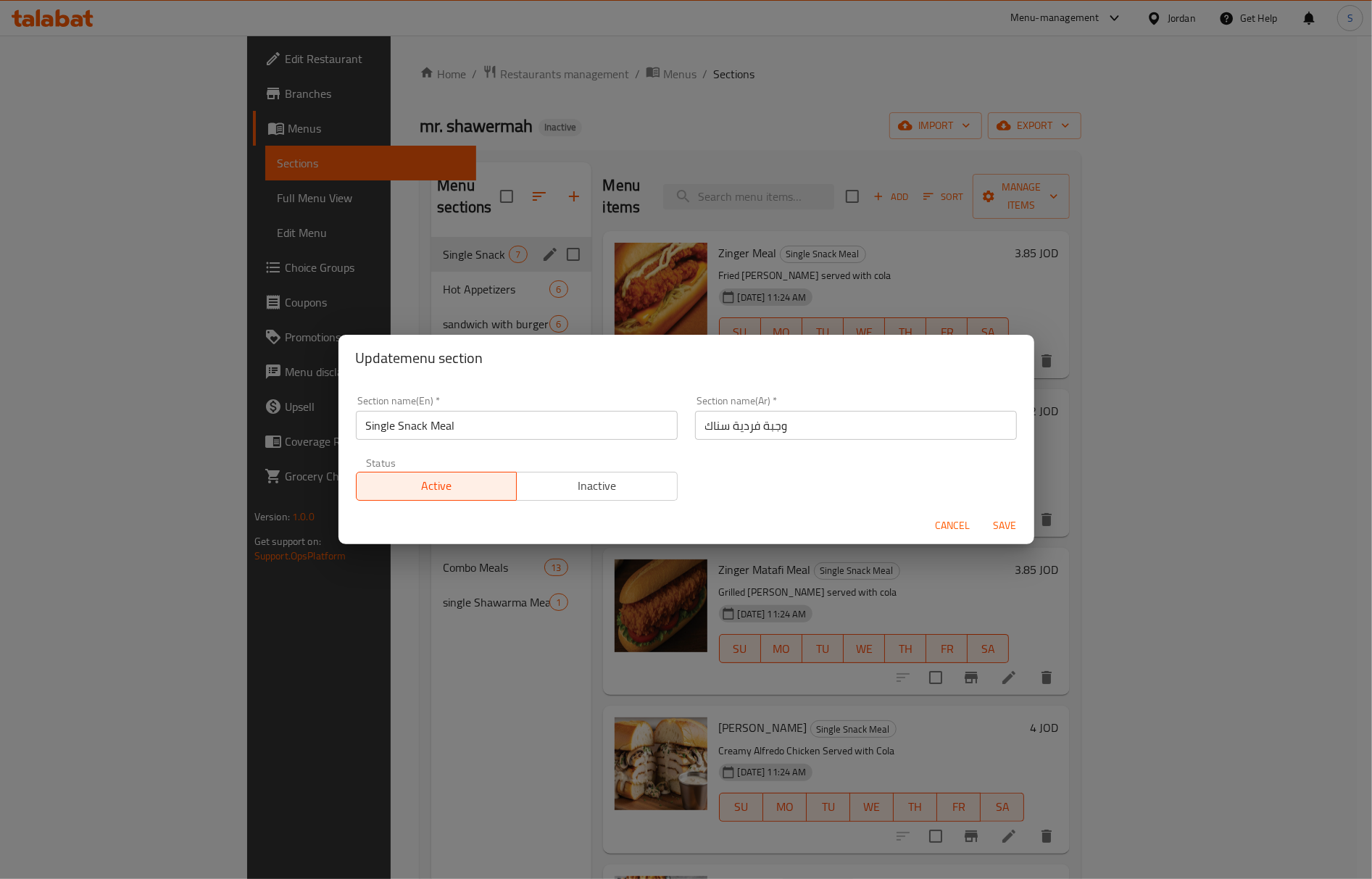
click at [732, 418] on input "وجبة فردية سناك" at bounding box center [856, 425] width 322 height 29
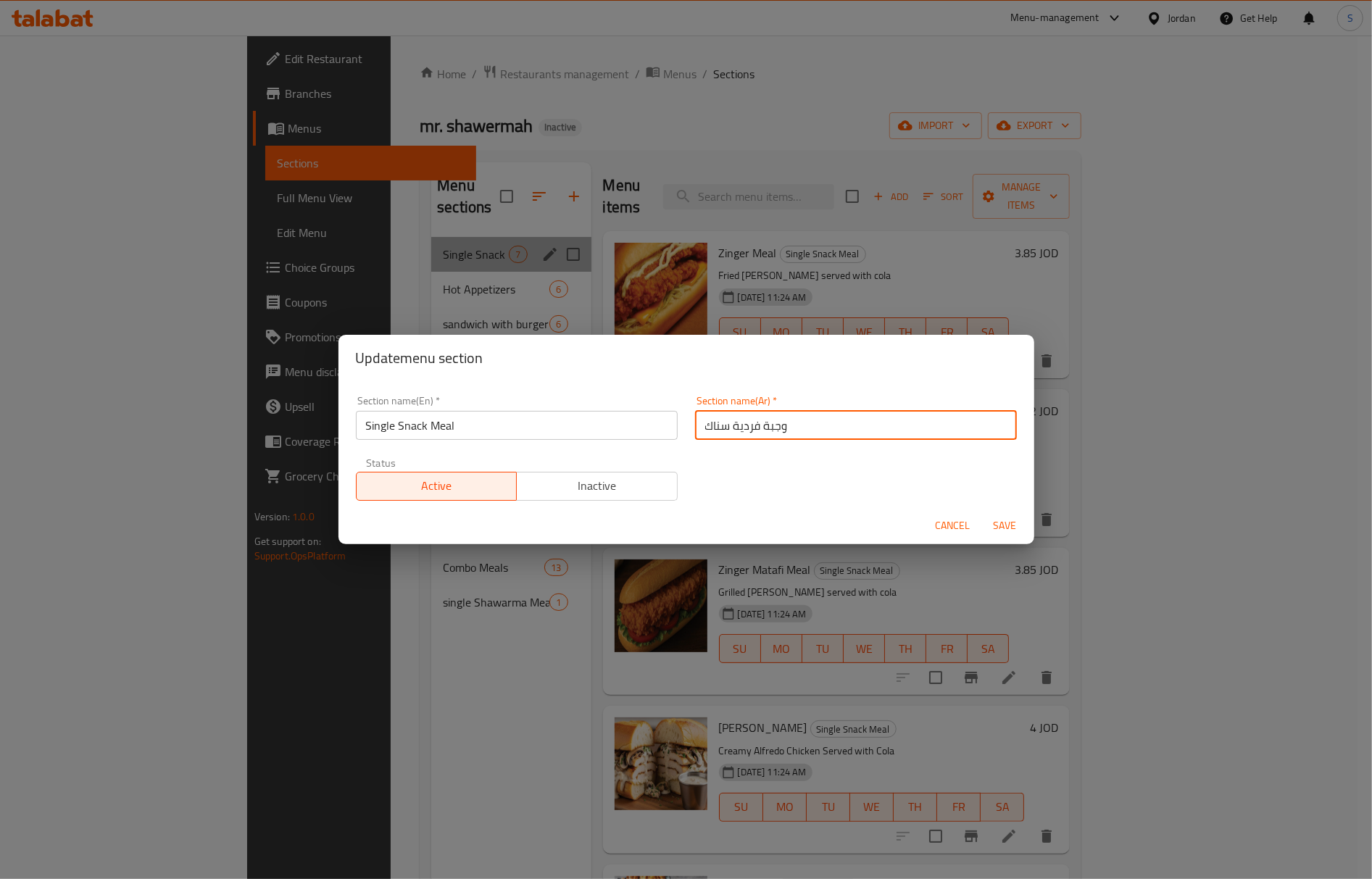
click at [732, 418] on input "وجبة فردية سناك" at bounding box center [856, 425] width 322 height 29
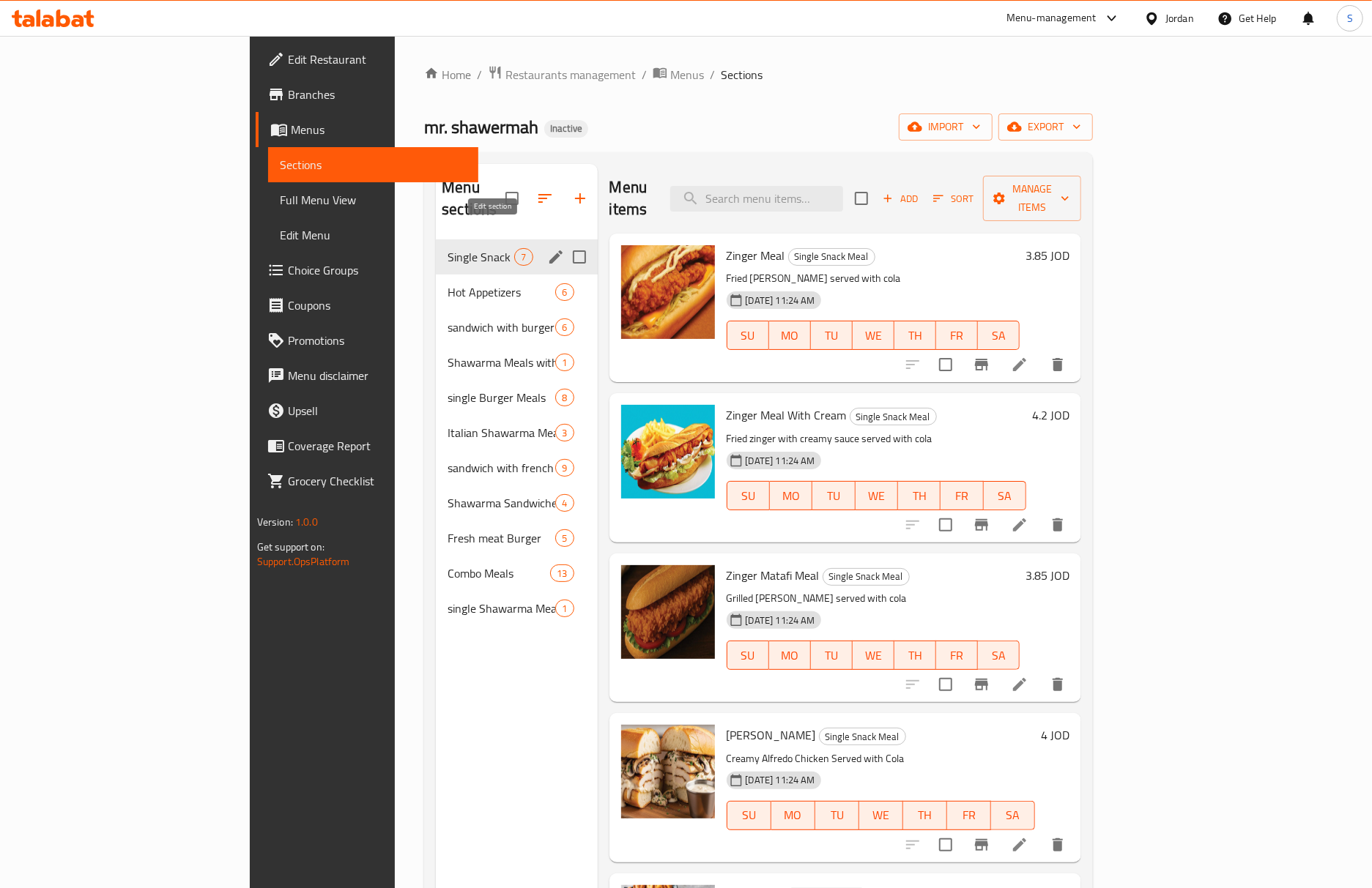
click at [547, 249] on icon "edit" at bounding box center [556, 257] width 17 height 17
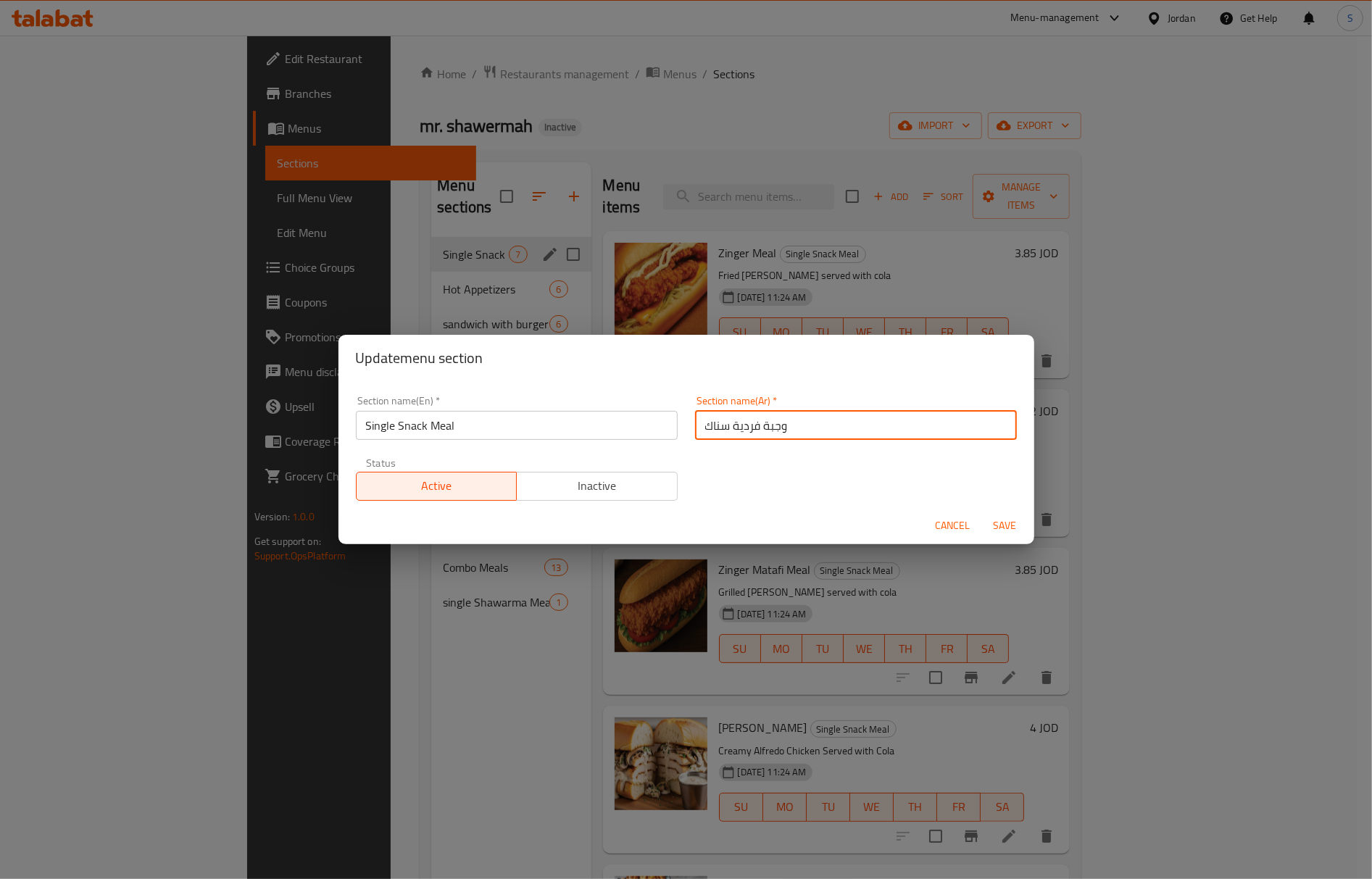
click at [763, 428] on input "وجبة فردية سناك" at bounding box center [856, 425] width 322 height 29
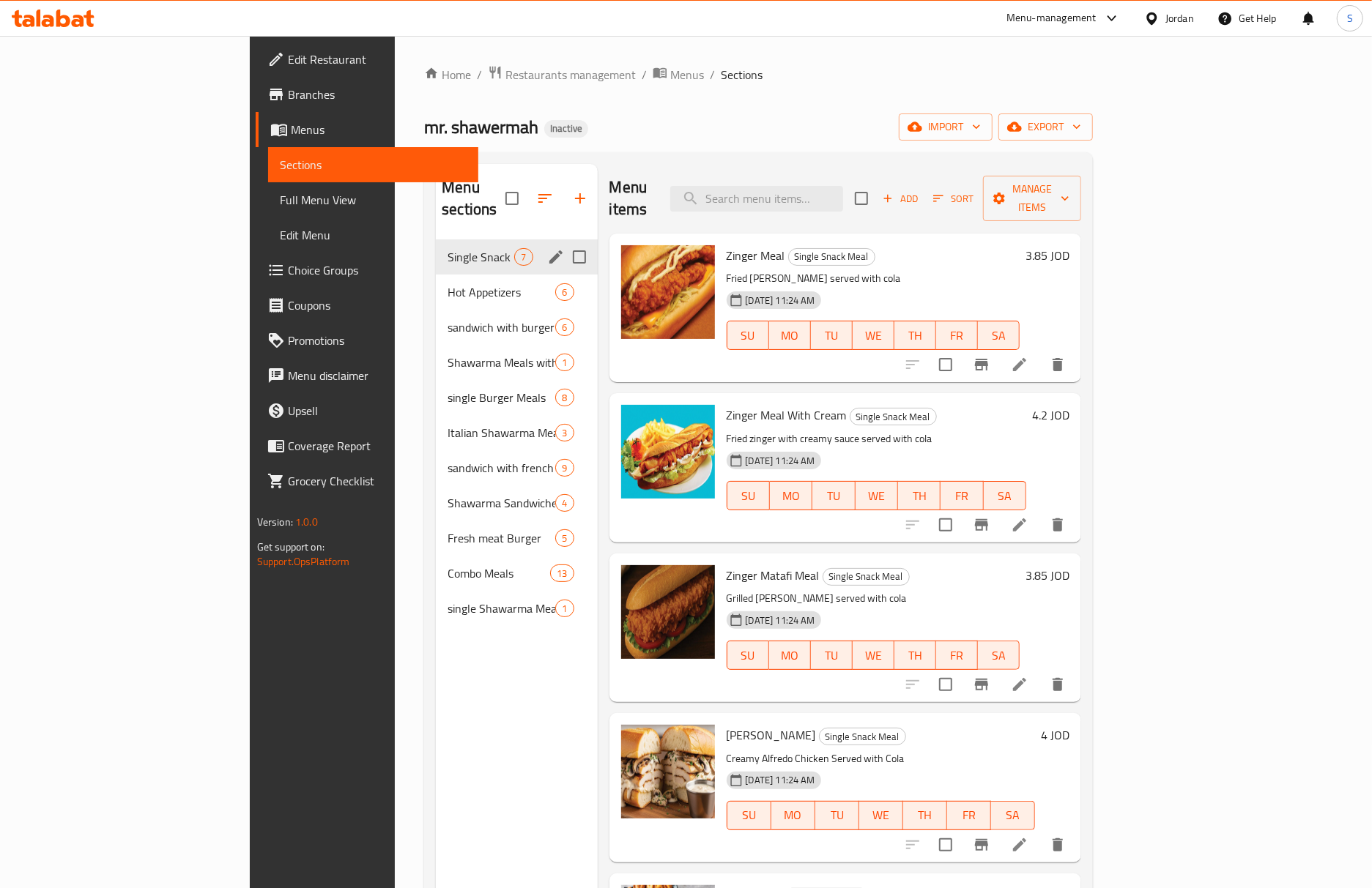
click at [545, 246] on button "edit" at bounding box center [556, 257] width 22 height 22
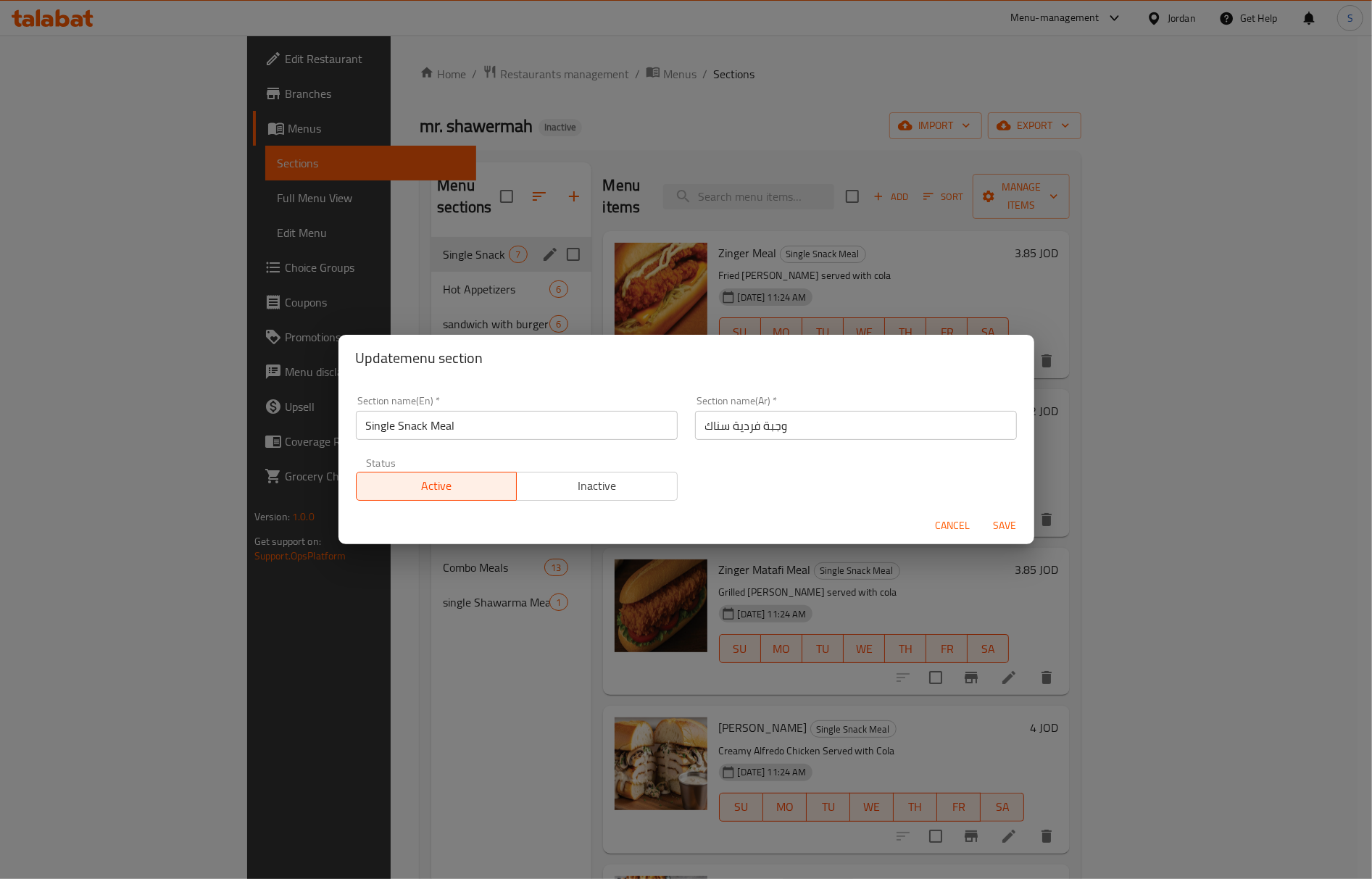
click at [384, 426] on input "Single Snack Meal" at bounding box center [517, 425] width 322 height 29
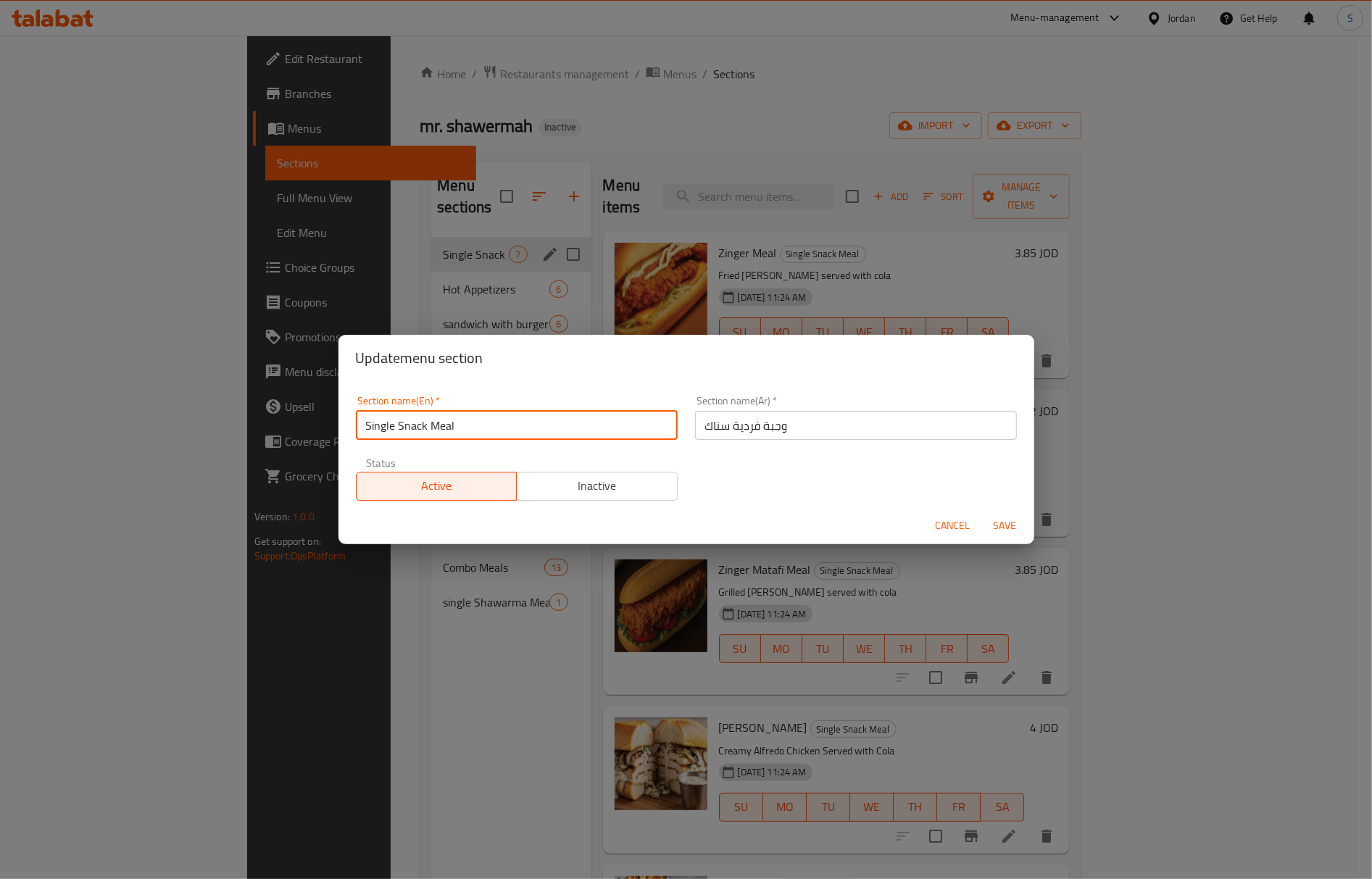
click at [384, 426] on input "Single Snack Meal" at bounding box center [517, 425] width 322 height 29
paste input "Individual"
type input "Individual Snack Meal"
click at [982, 512] on button "Save" at bounding box center [1005, 525] width 47 height 27
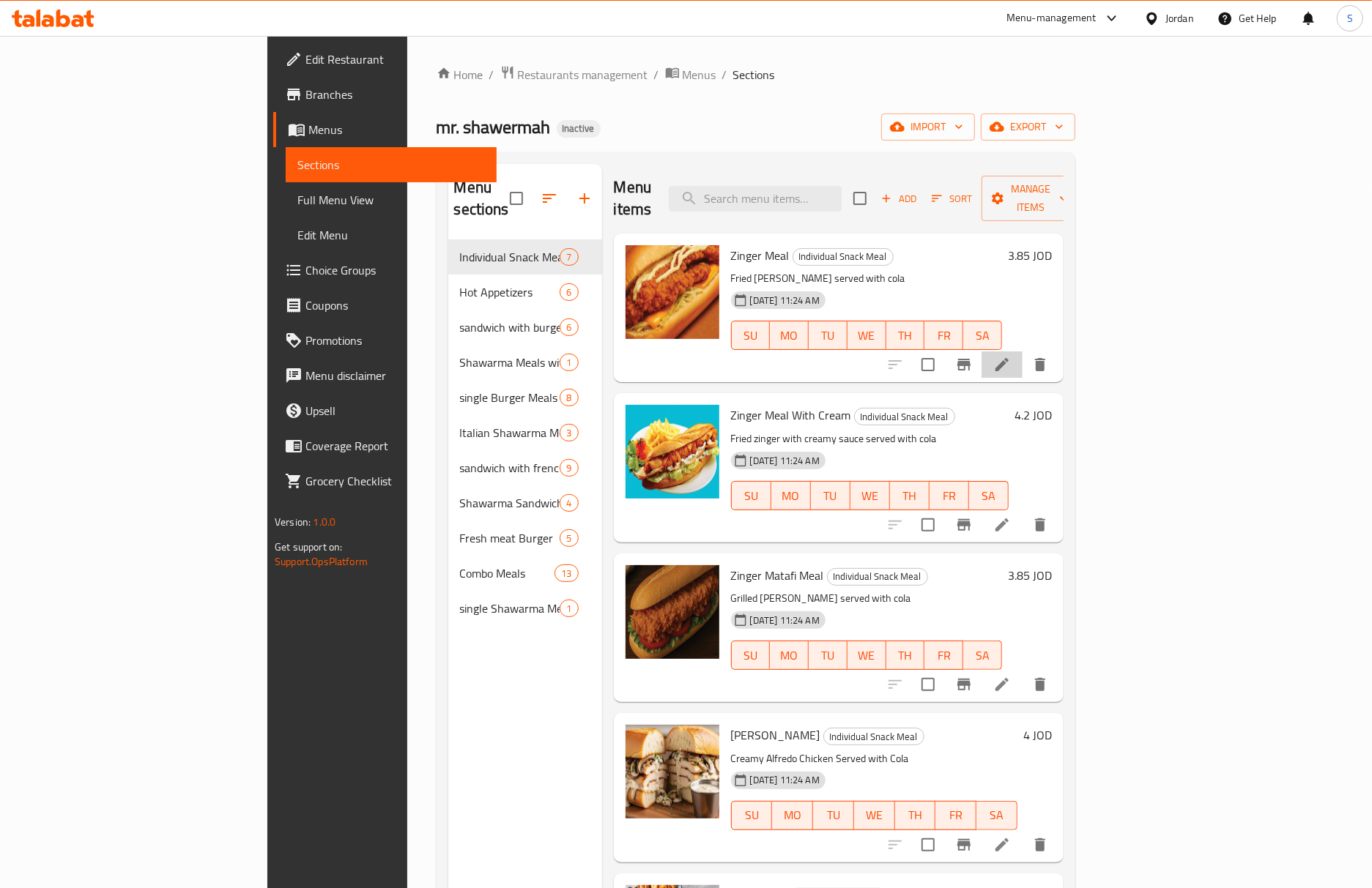
click at [1022, 351] on li at bounding box center [1001, 364] width 41 height 26
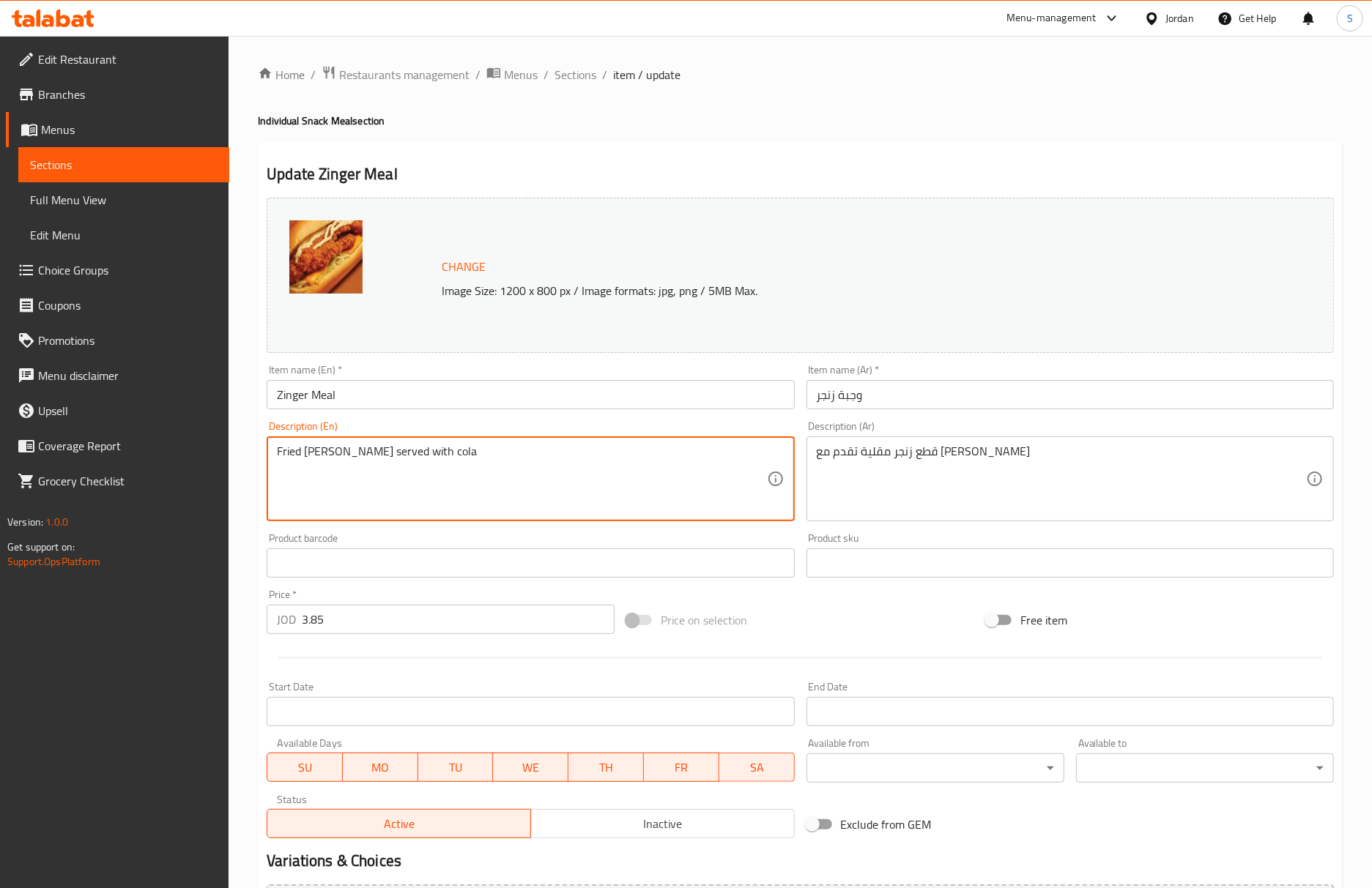
click at [364, 454] on textarea "Fried zinger Chunks served with cola" at bounding box center [521, 479] width 489 height 70
type textarea "Fried zinger pieces served with cola"
click at [422, 383] on input "Zinger Meal" at bounding box center [530, 395] width 527 height 29
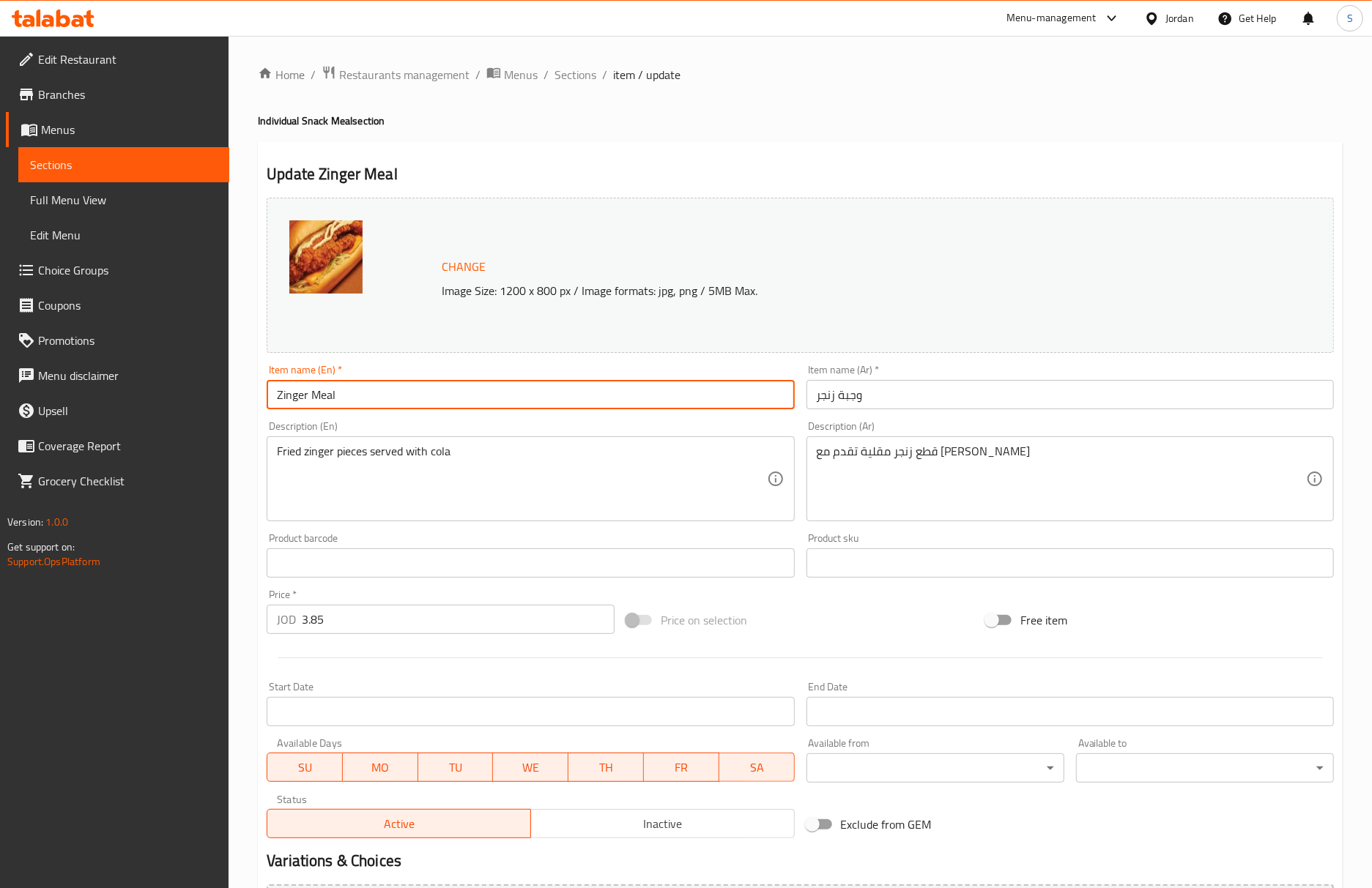
click at [586, 71] on span "Sections" at bounding box center [575, 74] width 42 height 17
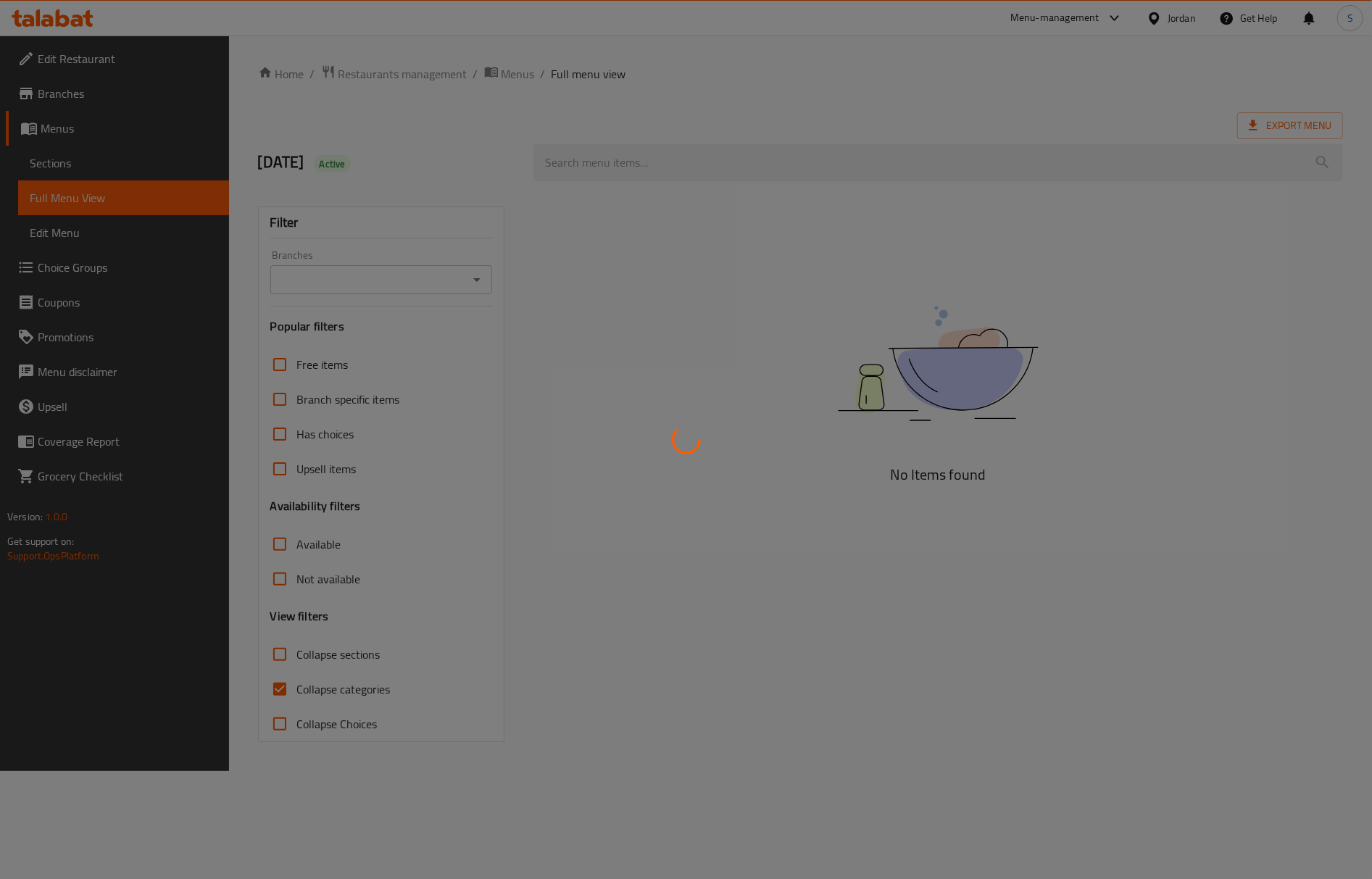
click at [907, 528] on div at bounding box center [686, 440] width 1372 height 879
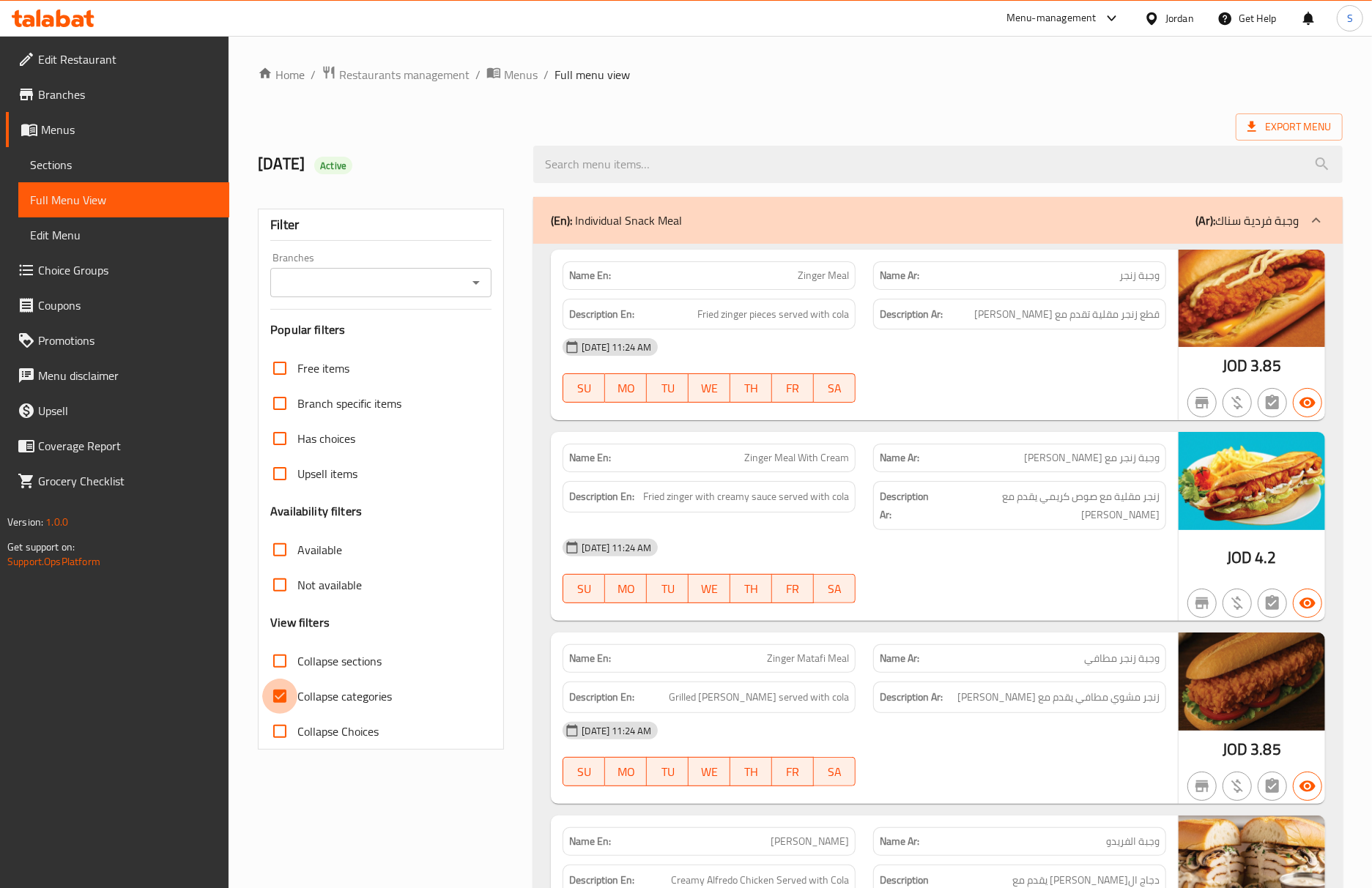
click at [285, 699] on input "Collapse categories" at bounding box center [279, 696] width 35 height 35
checkbox input "false"
click at [875, 636] on div "Name Ar: وجبة زنجر مطافي" at bounding box center [1019, 659] width 311 height 46
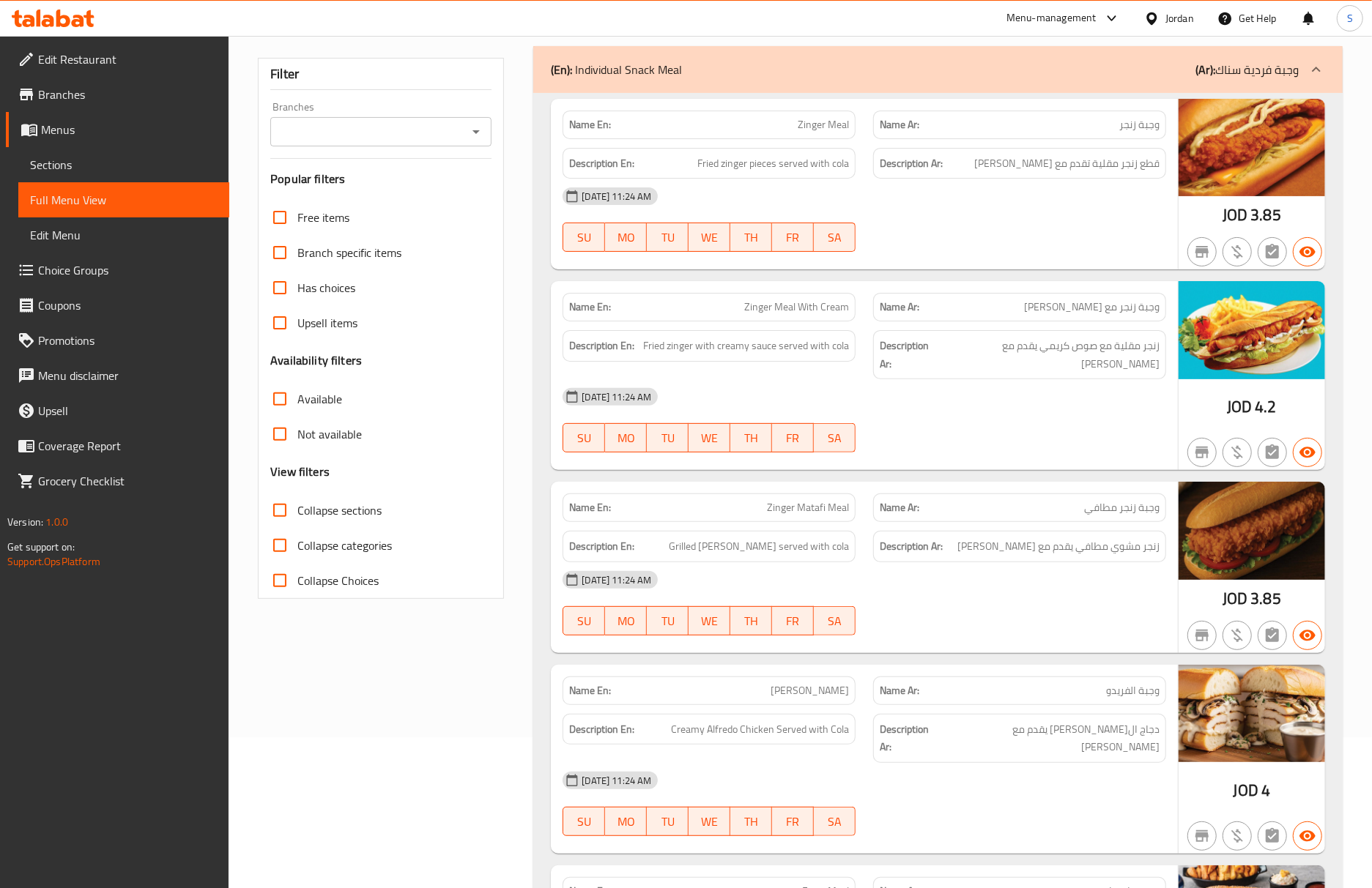
scroll to position [195, 0]
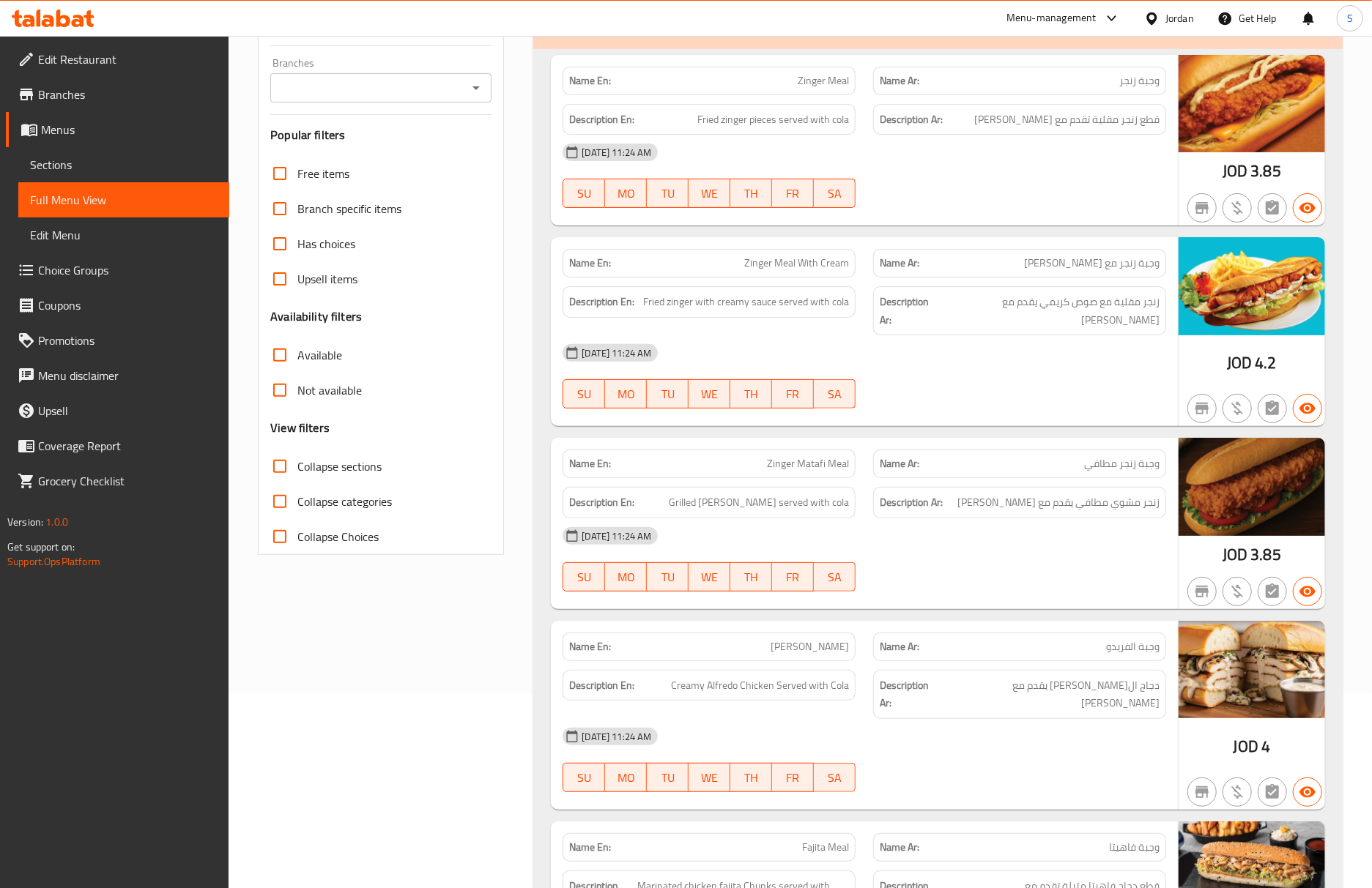
drag, startPoint x: 1141, startPoint y: 440, endPoint x: 1161, endPoint y: 463, distance: 30.5
click at [1141, 456] on span "وجبة زنجر مطافي" at bounding box center [1121, 463] width 76 height 16
click at [986, 478] on div "Description Ar: زنجر مشوي مطافي يقدم مع كولا" at bounding box center [1019, 503] width 311 height 49
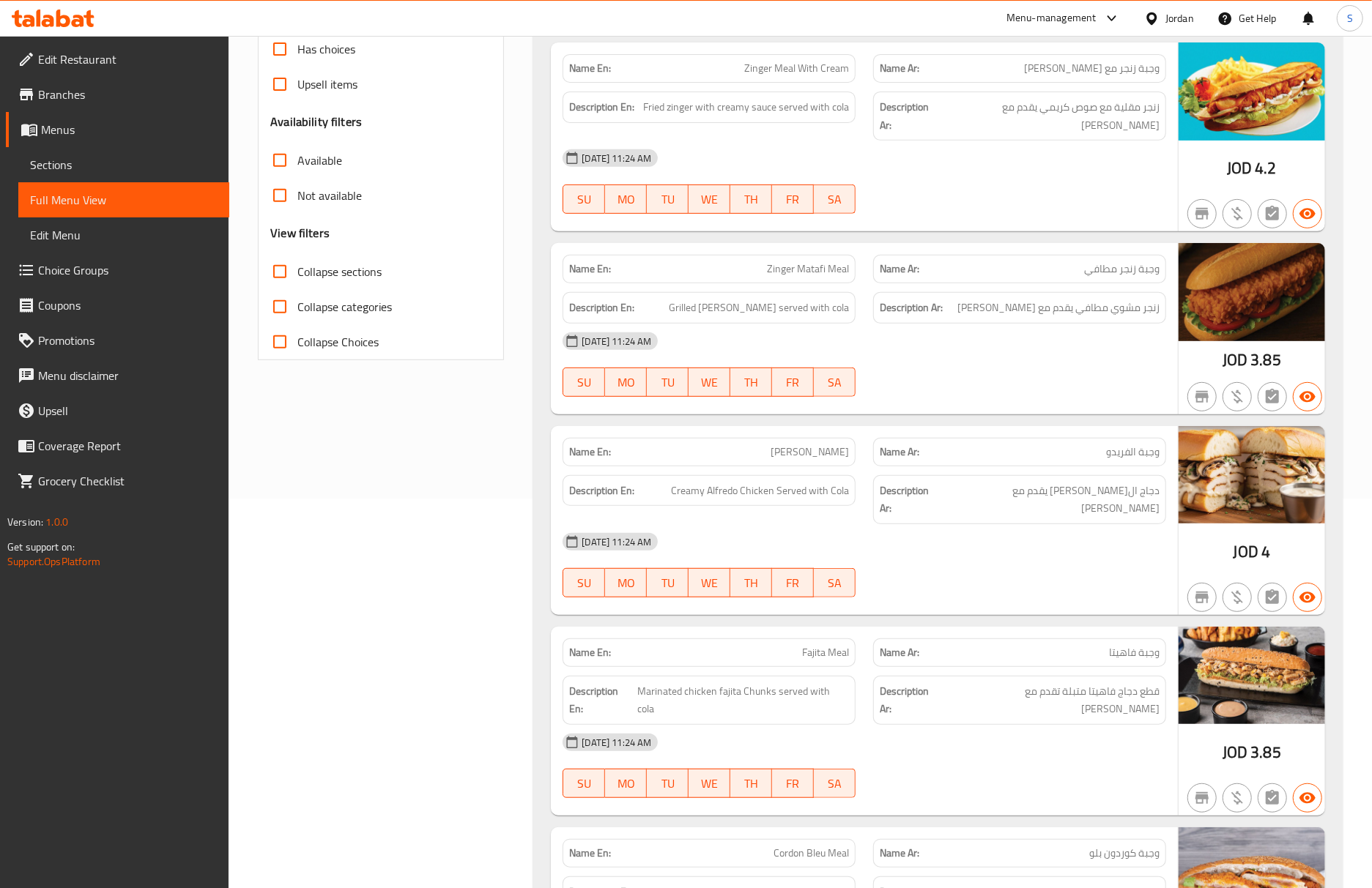
scroll to position [390, 0]
click at [1120, 481] on span "دجاج ال[PERSON_NAME] يقدم مع [PERSON_NAME]" at bounding box center [1051, 499] width 216 height 36
click at [996, 542] on div "05-10-2025 11:24 AM SU MO TU WE TH FR SA" at bounding box center [863, 565] width 621 height 82
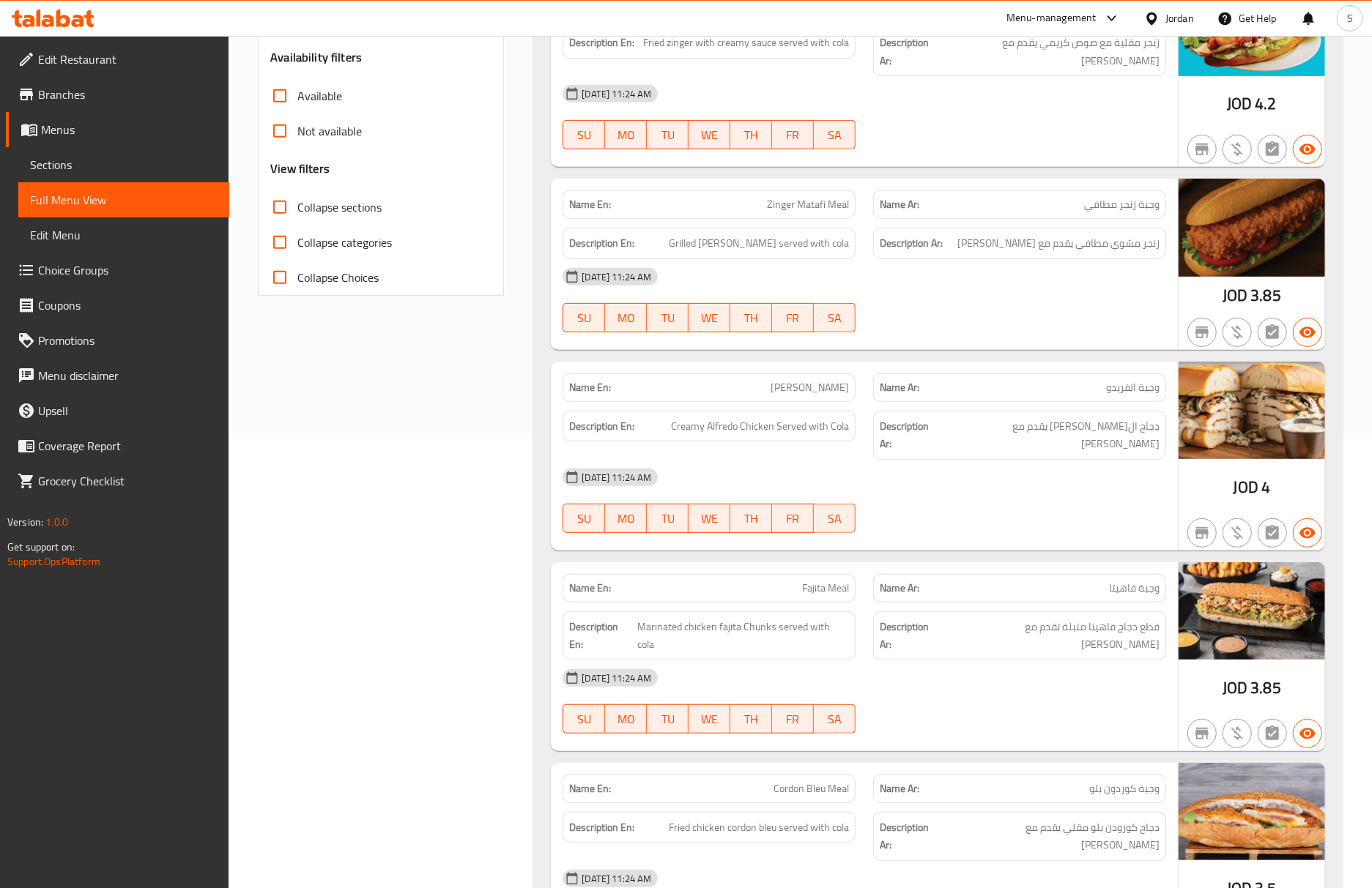
scroll to position [487, 0]
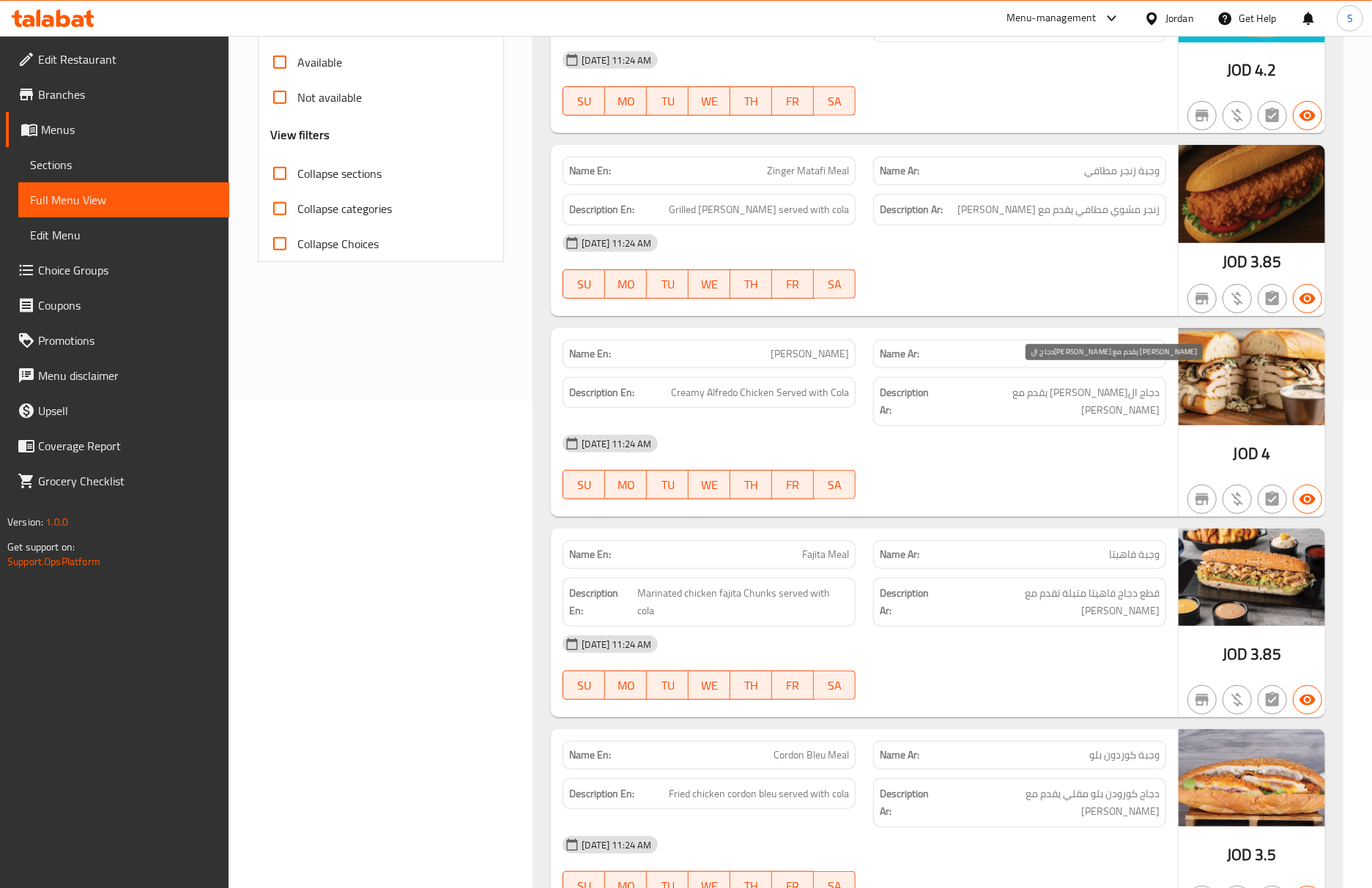
click at [1036, 383] on span "دجاج ال[PERSON_NAME] يقدم مع [PERSON_NAME]" at bounding box center [1051, 401] width 216 height 36
click at [1105, 452] on div "05-10-2025 11:24 AM SU MO TU WE TH FR SA" at bounding box center [863, 467] width 621 height 82
click at [1128, 347] on span "وجبة الفريدو" at bounding box center [1132, 354] width 53 height 16
click at [1125, 347] on span "وجبة الفريدو" at bounding box center [1132, 354] width 53 height 16
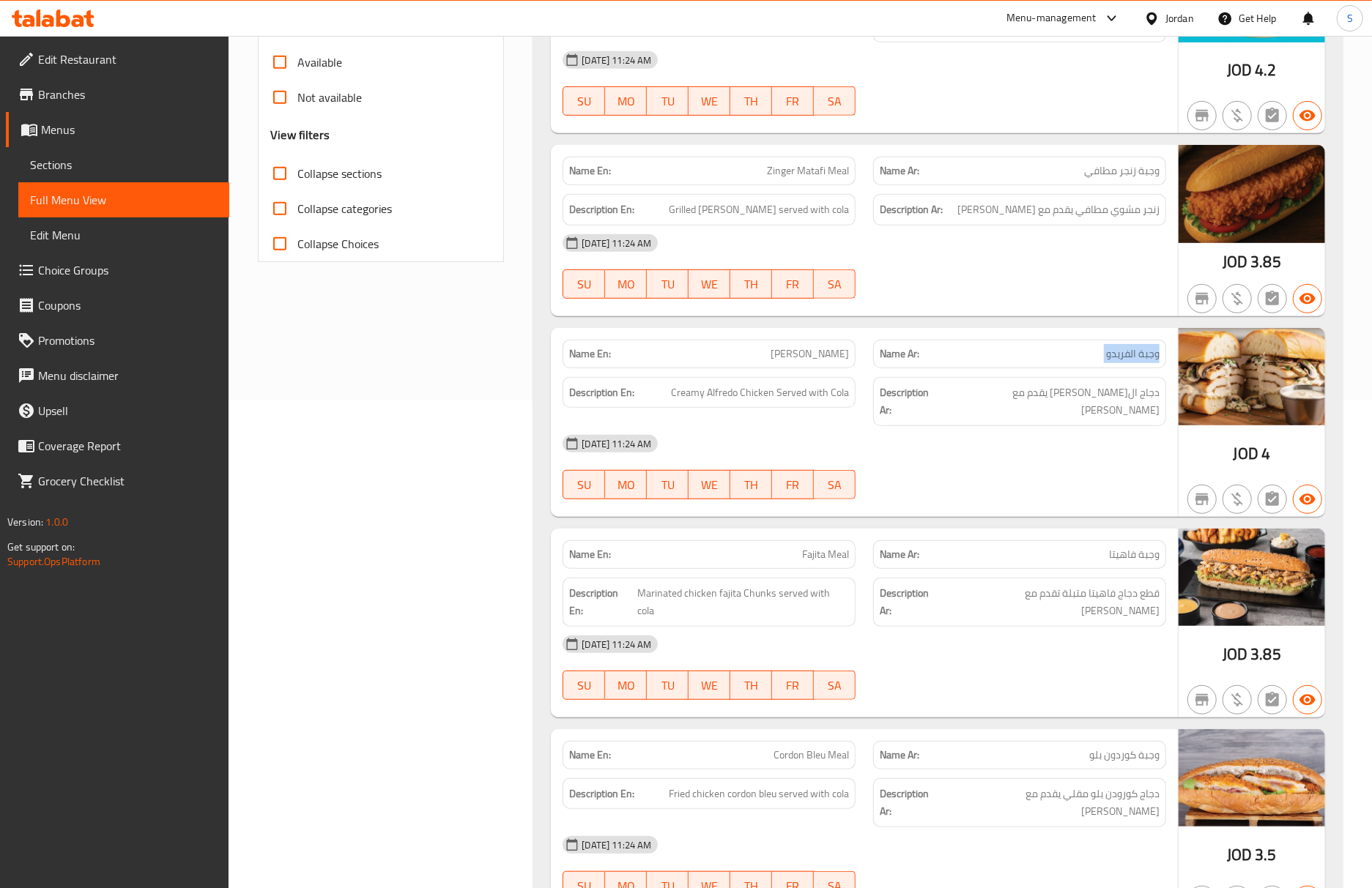
click at [1125, 347] on span "وجبة الفريدو" at bounding box center [1132, 354] width 53 height 16
click at [1129, 387] on span "دجاج الفريدو الكريمي يقدم مع كولا" at bounding box center [1051, 401] width 216 height 36
drag, startPoint x: 1105, startPoint y: 381, endPoint x: 1166, endPoint y: 383, distance: 61.0
click at [1166, 383] on div "Description Ar: دجاج الفريدو الكريمي يقدم مع كولا" at bounding box center [1019, 402] width 293 height 49
copy span "دجاج الفريدو"
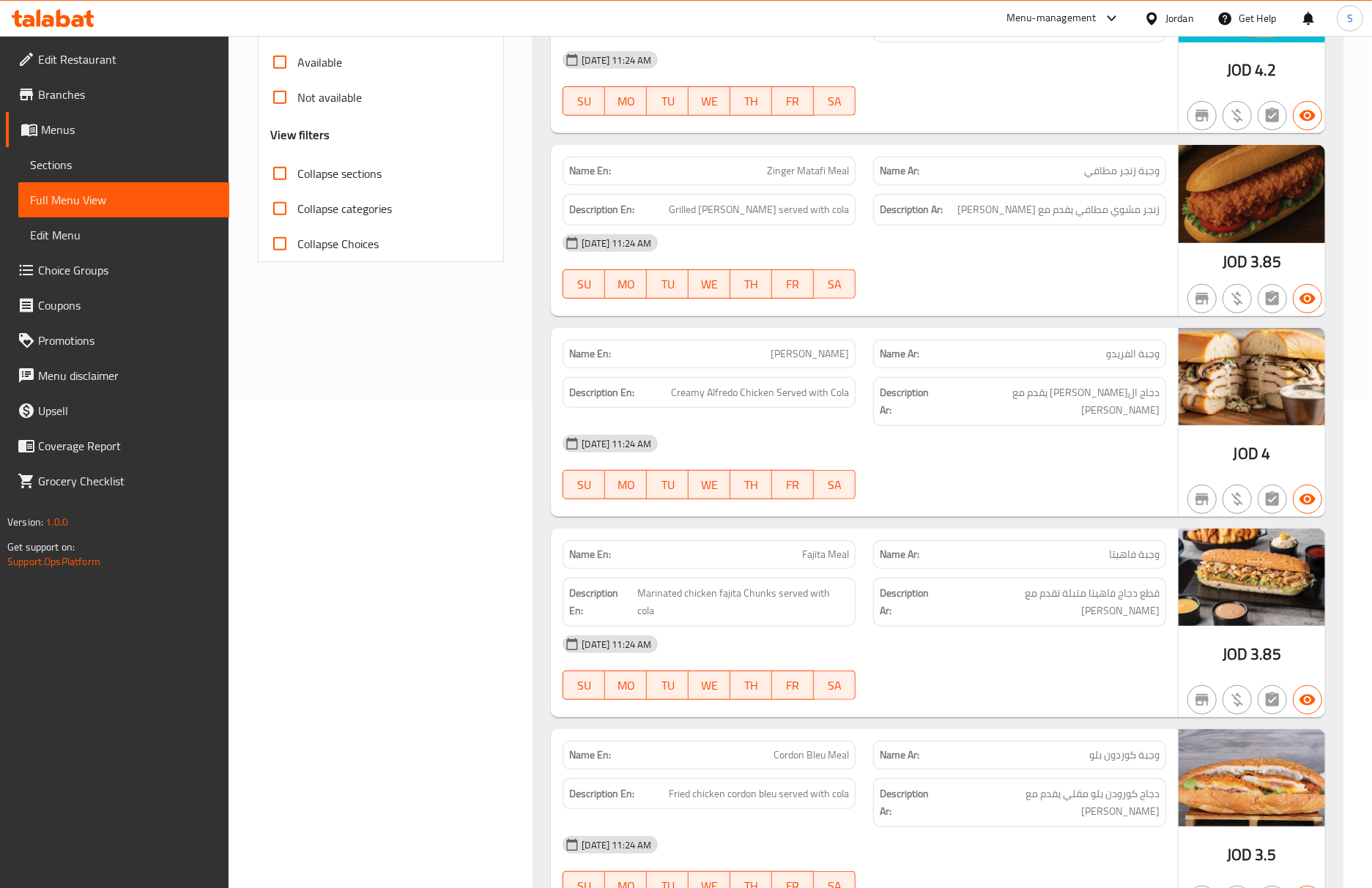
click at [1023, 541] on div "Name Ar: وجبة فاهيتا" at bounding box center [1019, 555] width 293 height 28
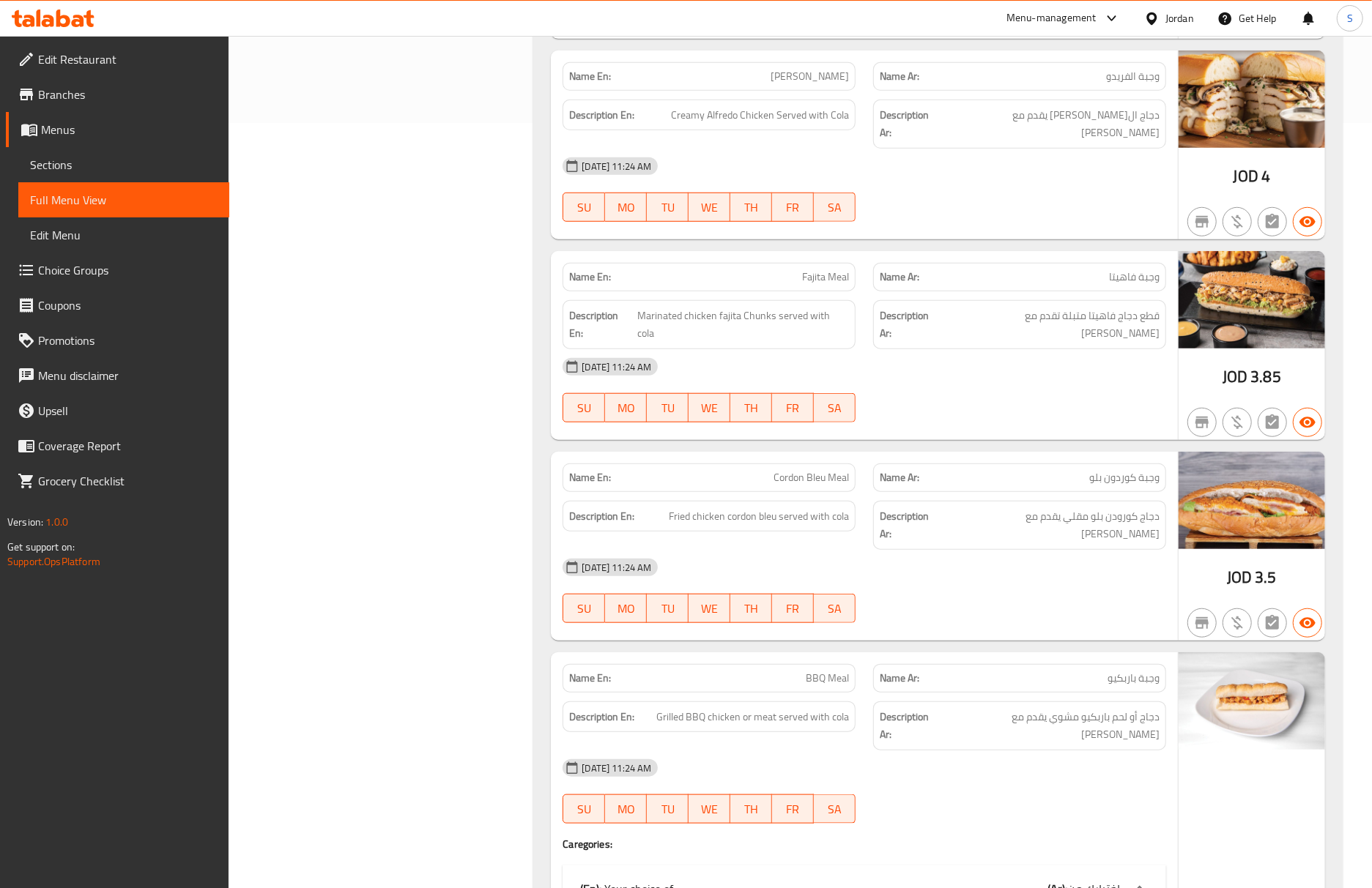
scroll to position [976, 0]
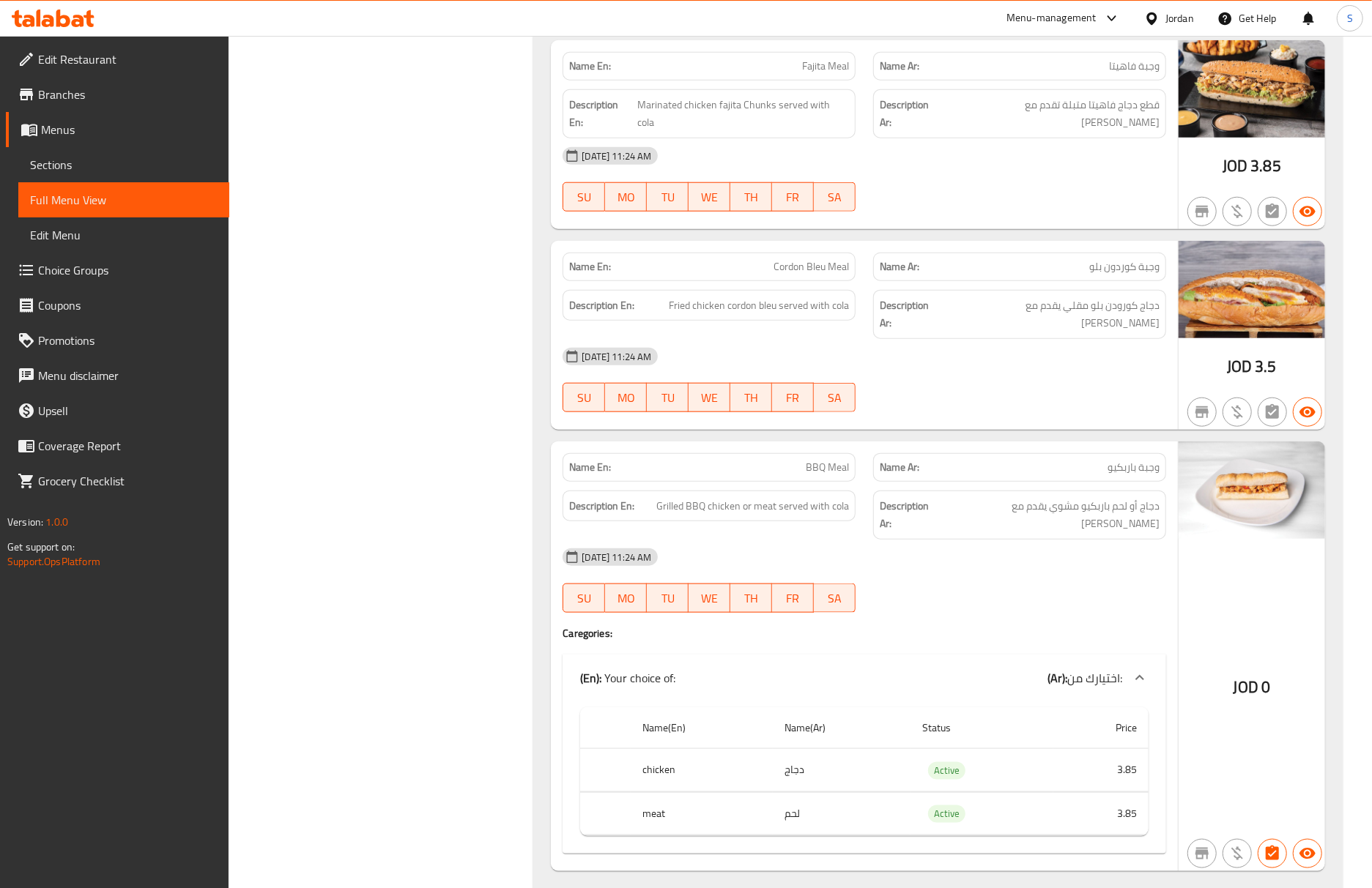
click at [1111, 540] on div "05-10-2025 11:24 AM SU MO TU WE TH FR SA" at bounding box center [863, 581] width 621 height 82
click at [1053, 404] on div at bounding box center [1019, 412] width 311 height 17
click at [1128, 296] on span "دجاج كورودن بلو مقلي يقدم مع كولا" at bounding box center [1053, 314] width 214 height 36
copy span "كورودن"
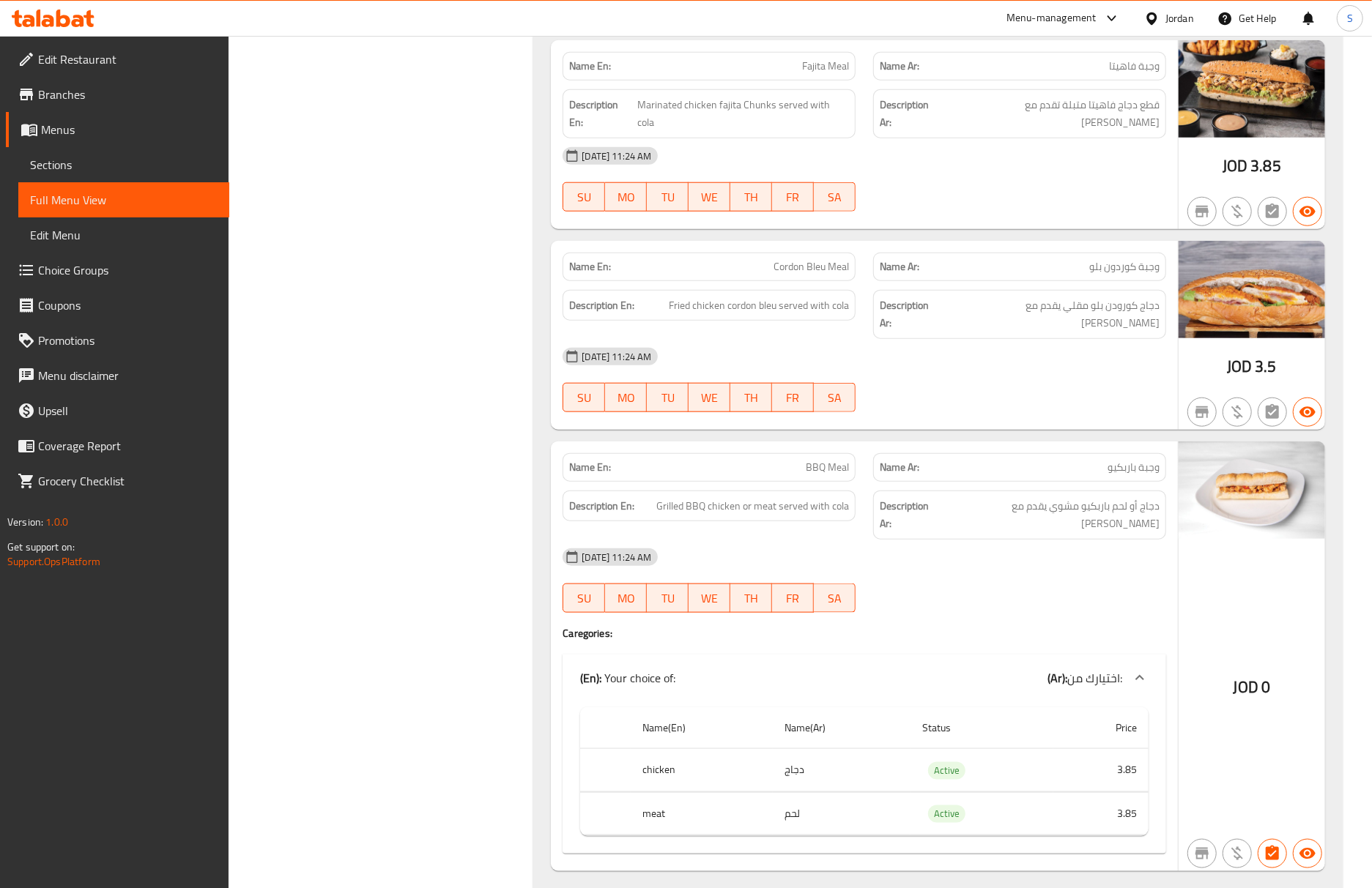
click at [130, 171] on span "Sections" at bounding box center [124, 164] width 187 height 17
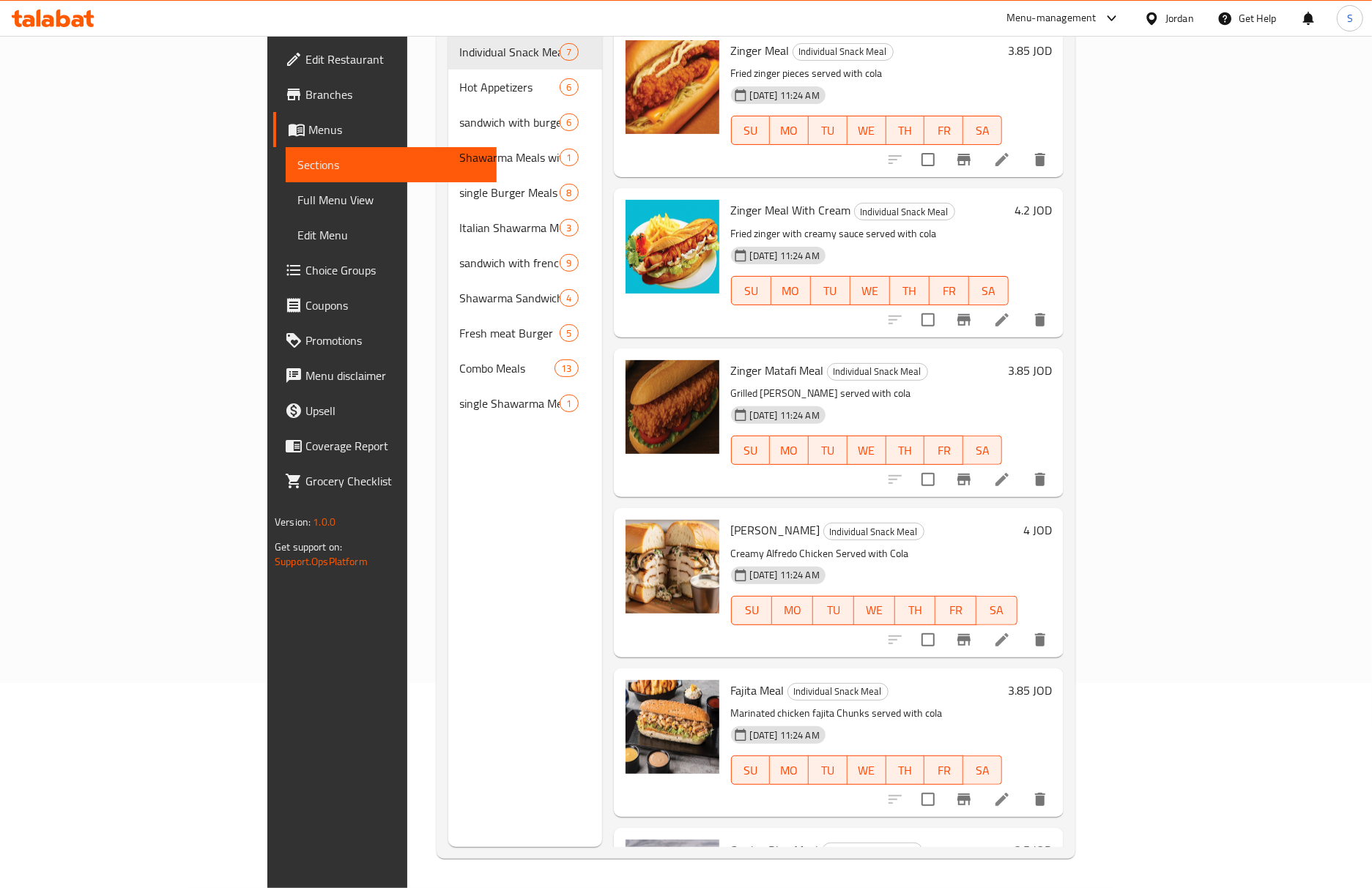
scroll to position [206, 0]
click at [297, 208] on span "Full Menu View" at bounding box center [391, 199] width 187 height 17
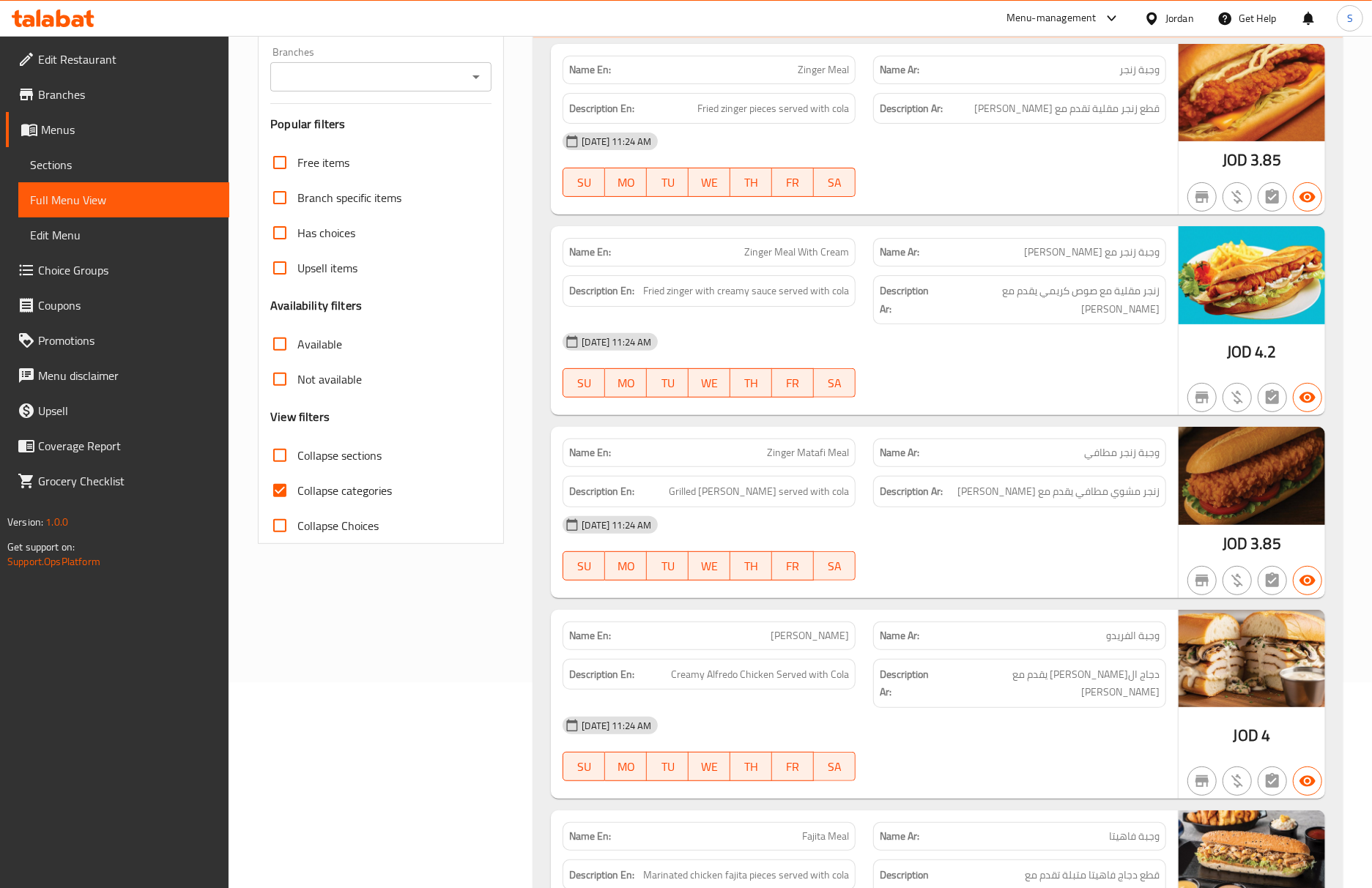
click at [282, 486] on input "Collapse categories" at bounding box center [279, 490] width 35 height 35
checkbox input "false"
click at [1081, 589] on div "Name En: Zinger Meal Name Ar: وجبة زنجر Description En: Fried zinger pieces ser…" at bounding box center [938, 854] width 810 height 1633
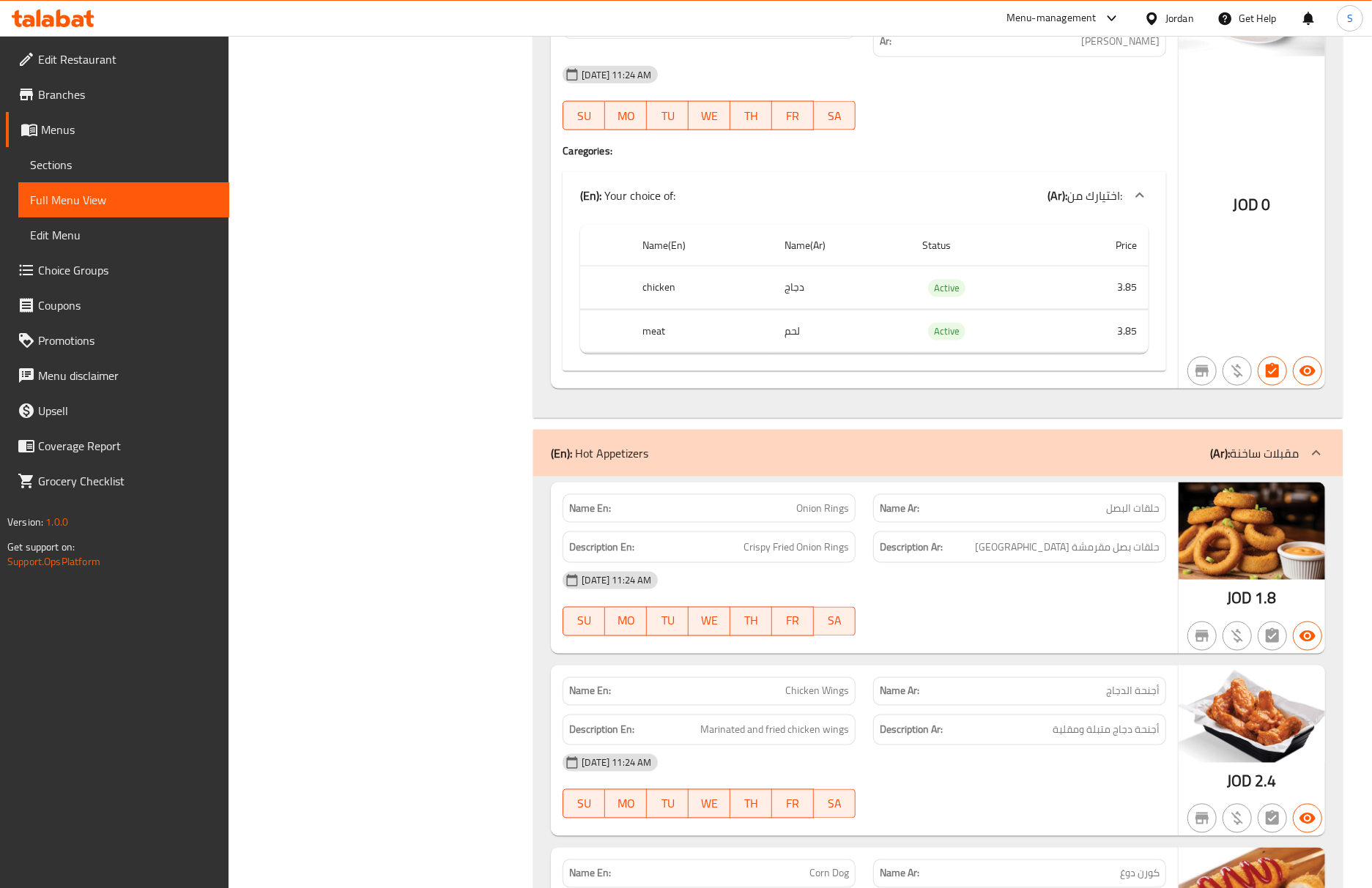
scroll to position [1462, 0]
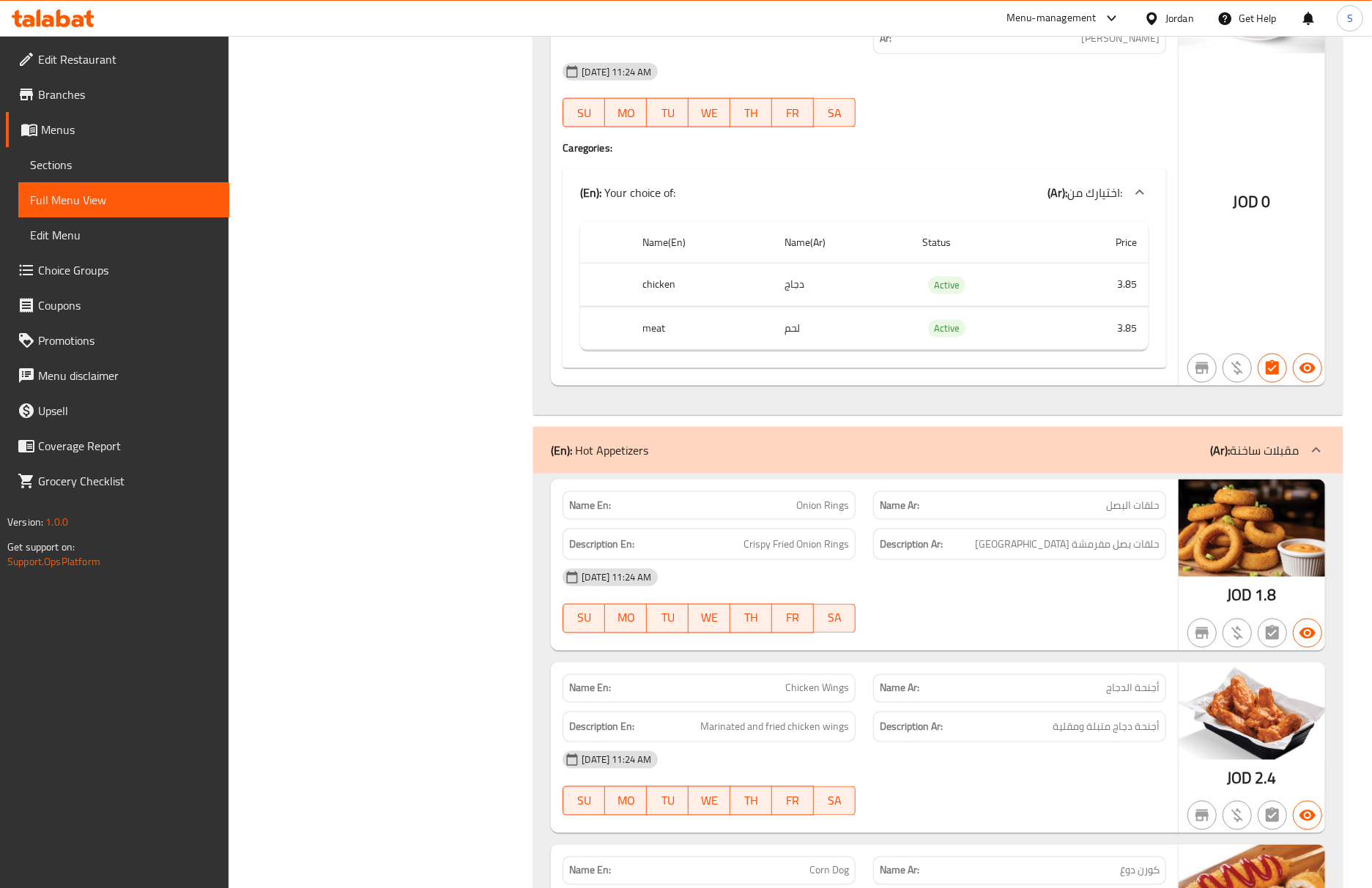
click at [1080, 743] on div "05-10-2025 11:24 AM" at bounding box center [863, 760] width 621 height 35
click at [1071, 570] on div "Name En: Onion Rings Name Ar: حلقات البصل Description En: Crispy Fried Onion Ri…" at bounding box center [863, 565] width 627 height 171
click at [1036, 712] on div "Description Ar: أجنحة دجاج متبلة ومقلية" at bounding box center [1019, 728] width 293 height 31
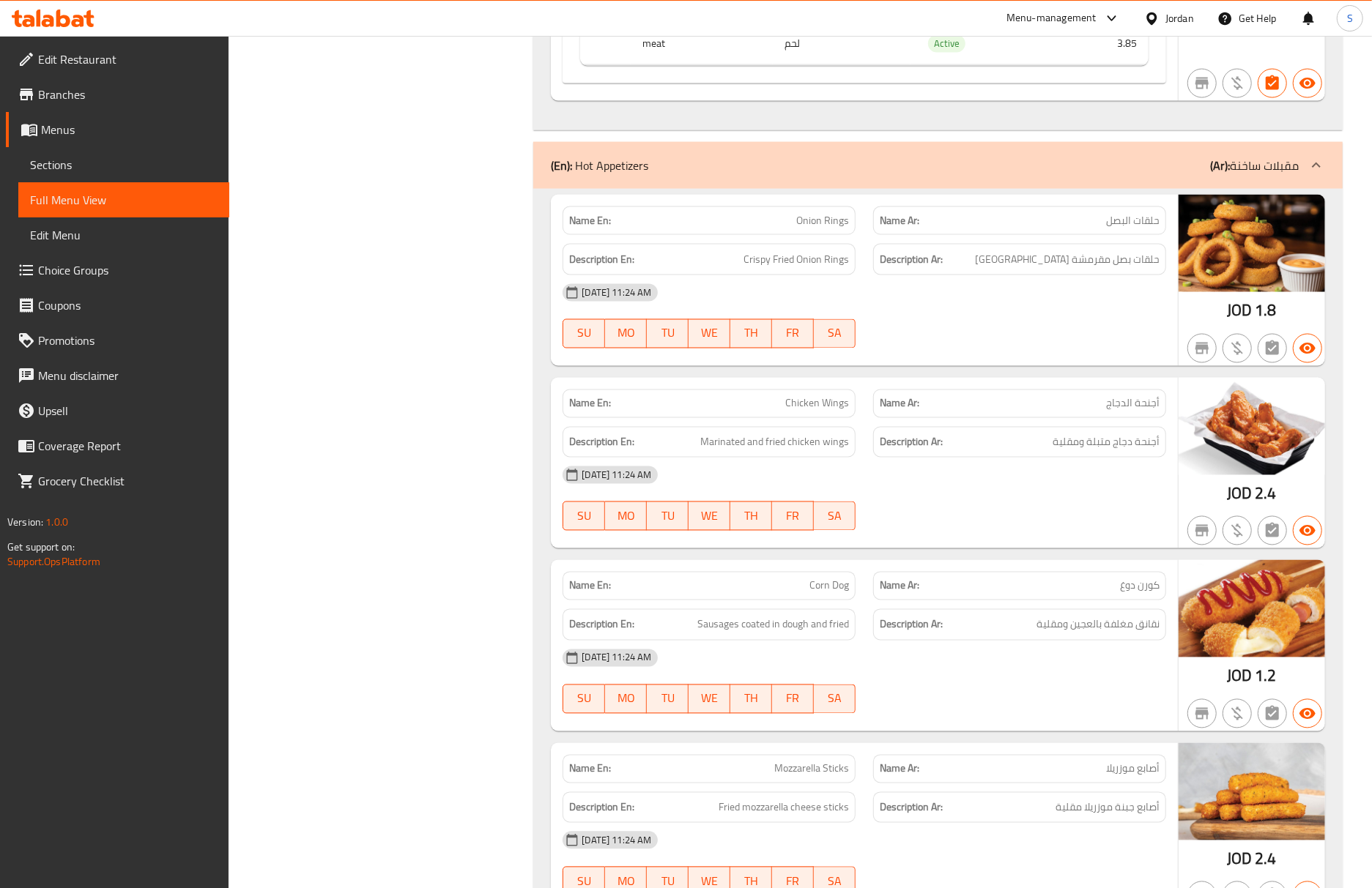
scroll to position [1754, 0]
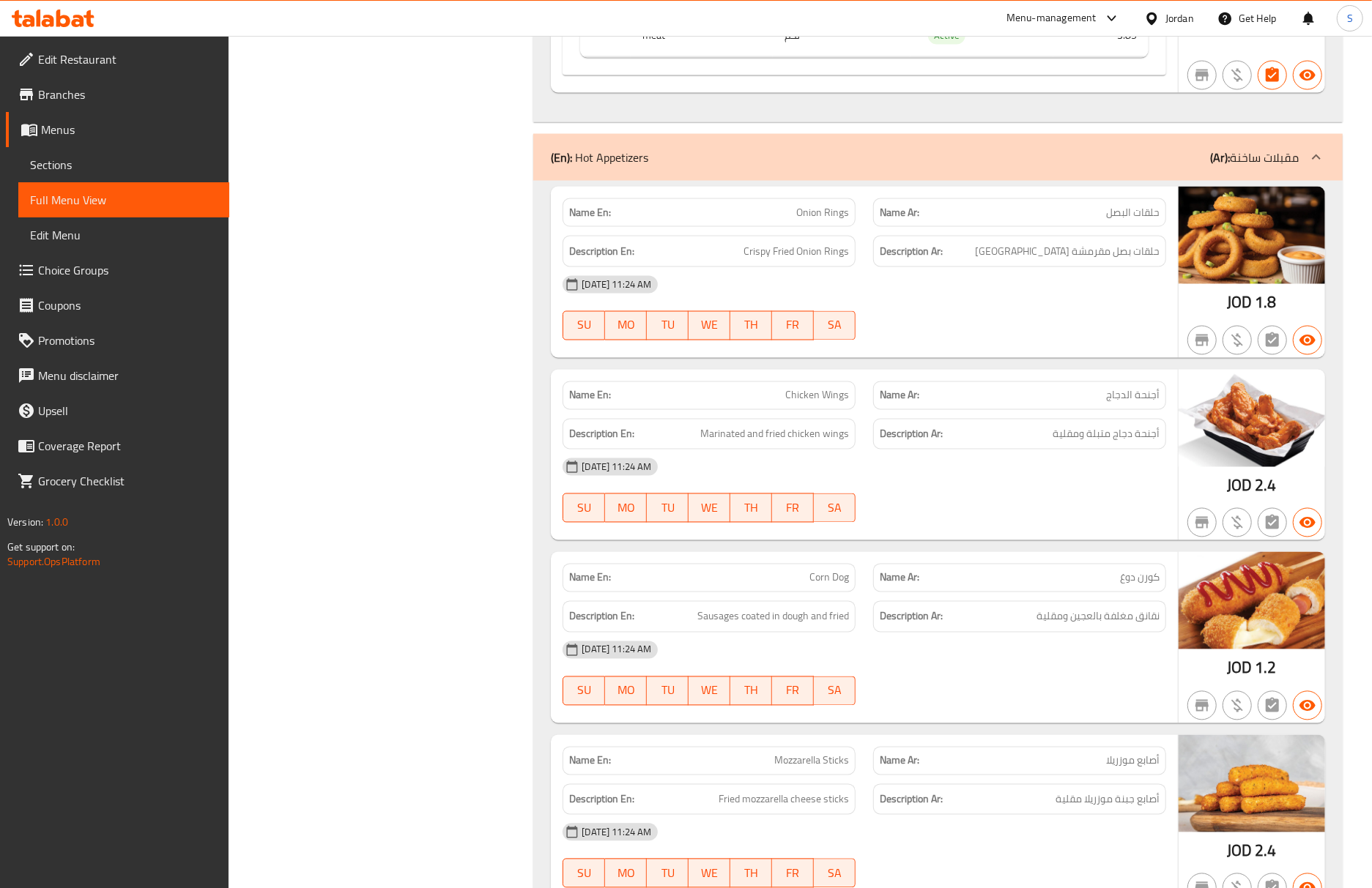
click at [1043, 592] on div "Description Ar: نقانق مغلفة بالعجين ومقلية" at bounding box center [1019, 617] width 311 height 49
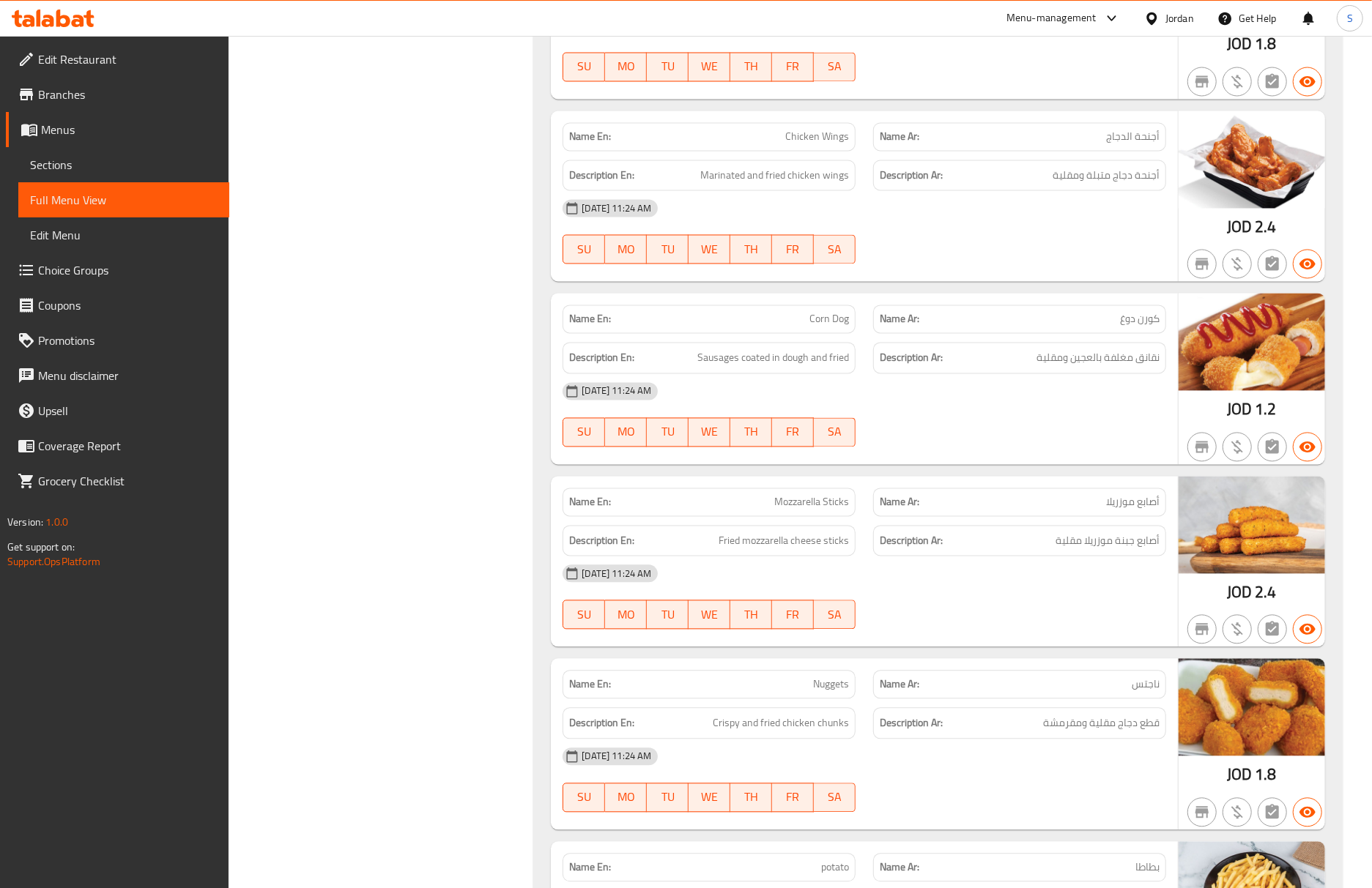
scroll to position [2047, 0]
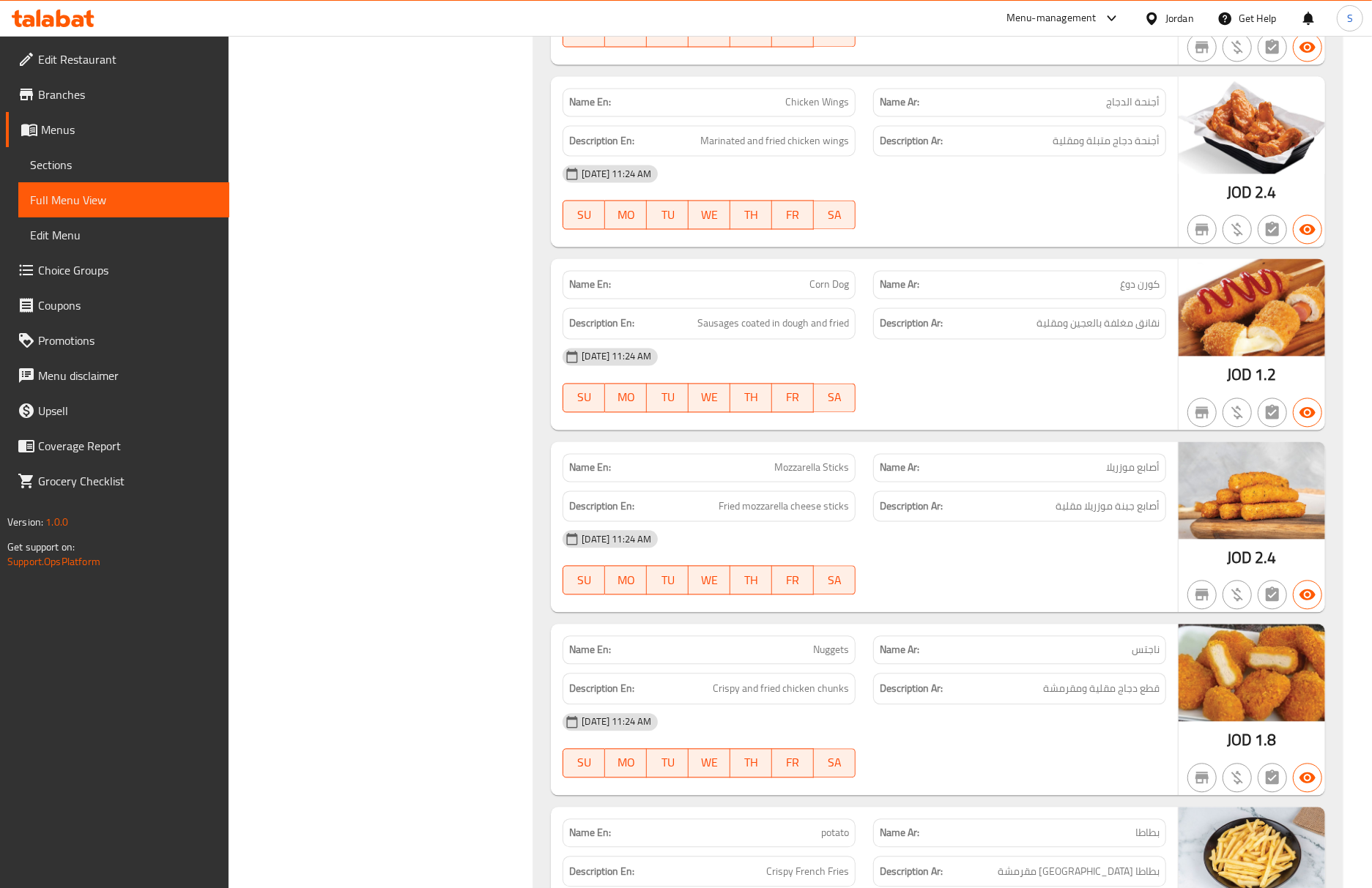
click at [1032, 522] on div "05-10-2025 11:24 AM" at bounding box center [863, 539] width 621 height 35
click at [1000, 460] on p "Name Ar: أصابع موزريلا" at bounding box center [1020, 468] width 280 height 16
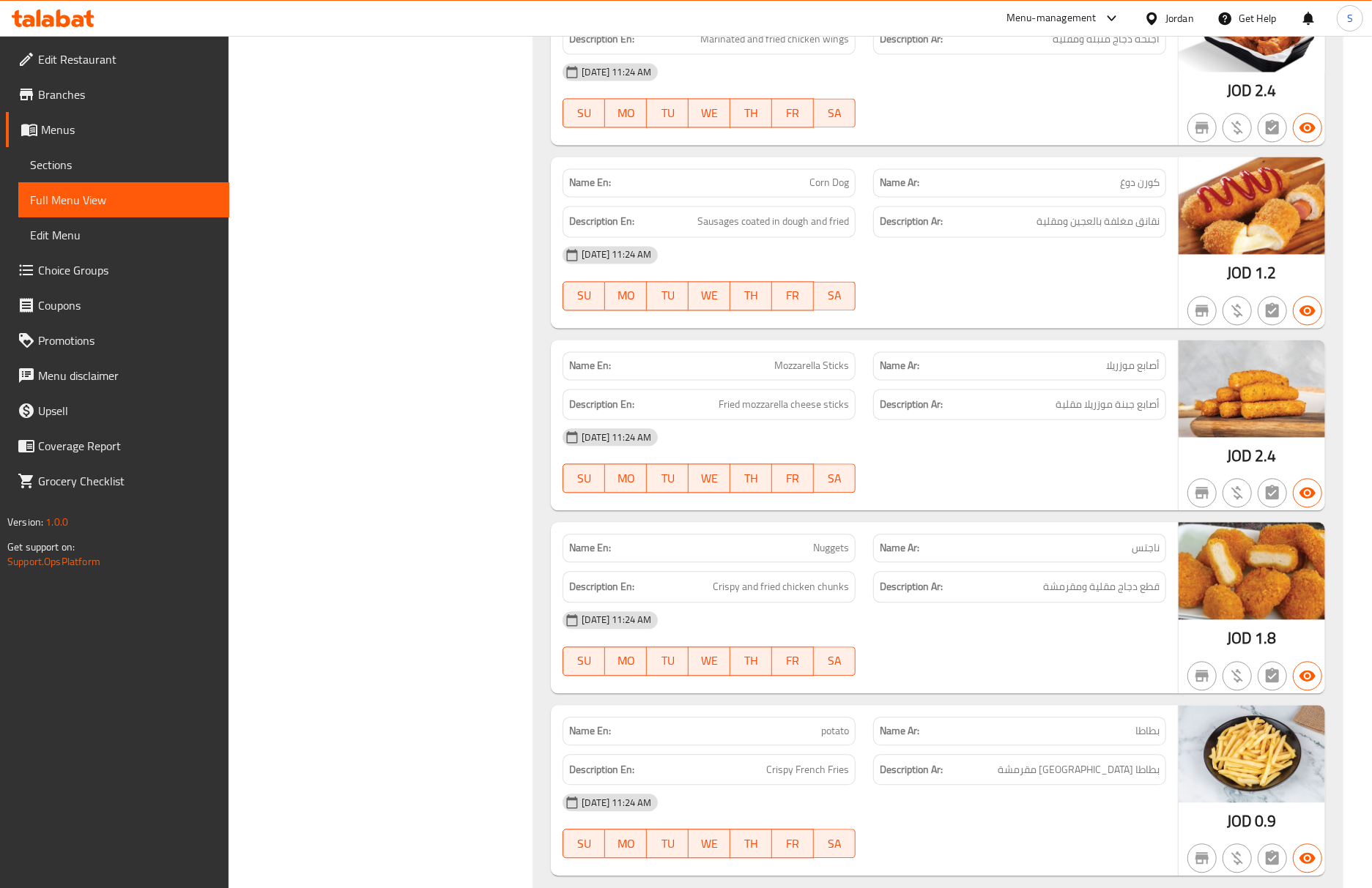
scroll to position [2242, 0]
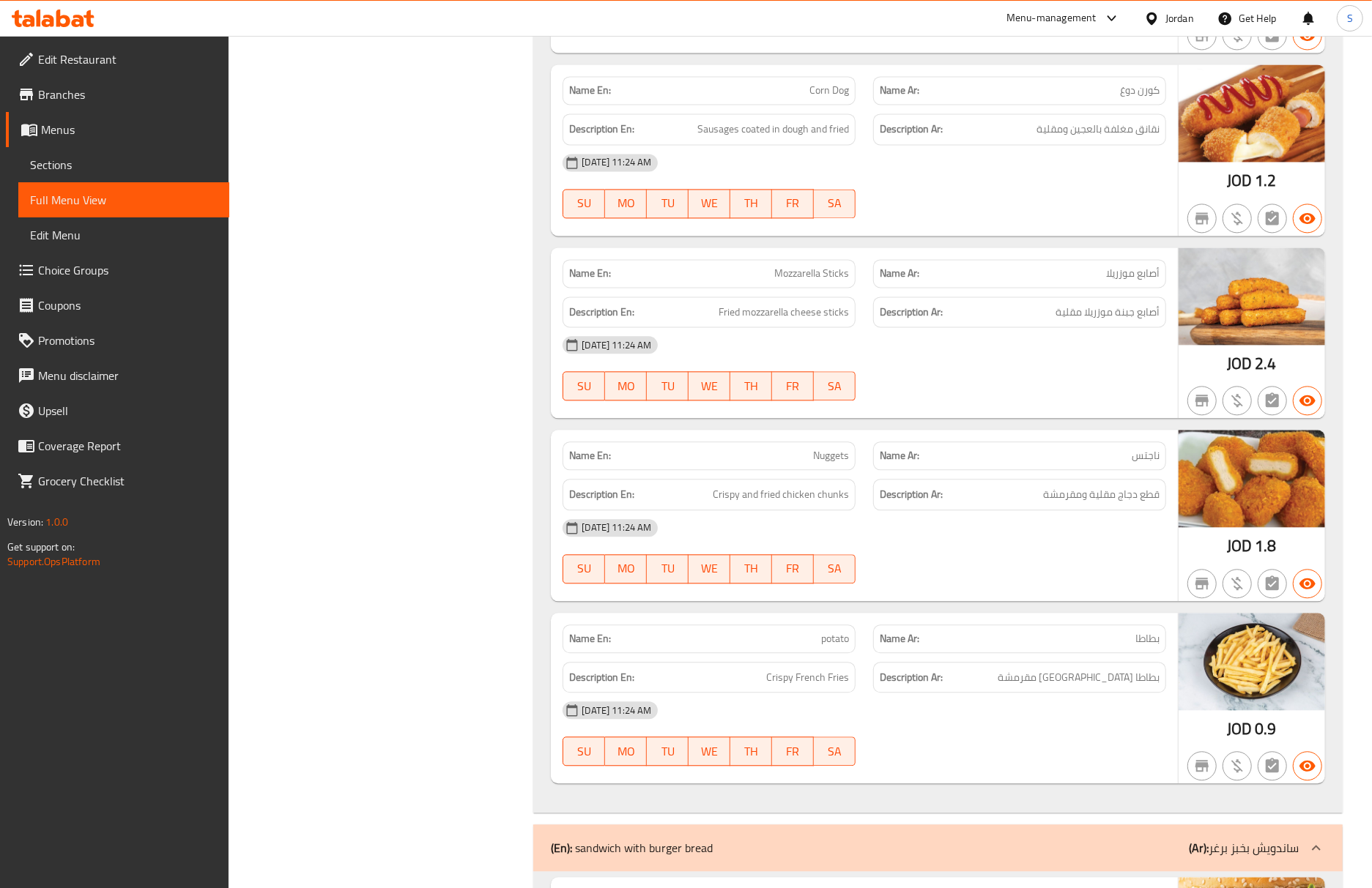
click at [1062, 693] on div "05-10-2025 11:24 AM" at bounding box center [863, 710] width 621 height 35
click at [195, 179] on link "Sections" at bounding box center [124, 165] width 211 height 35
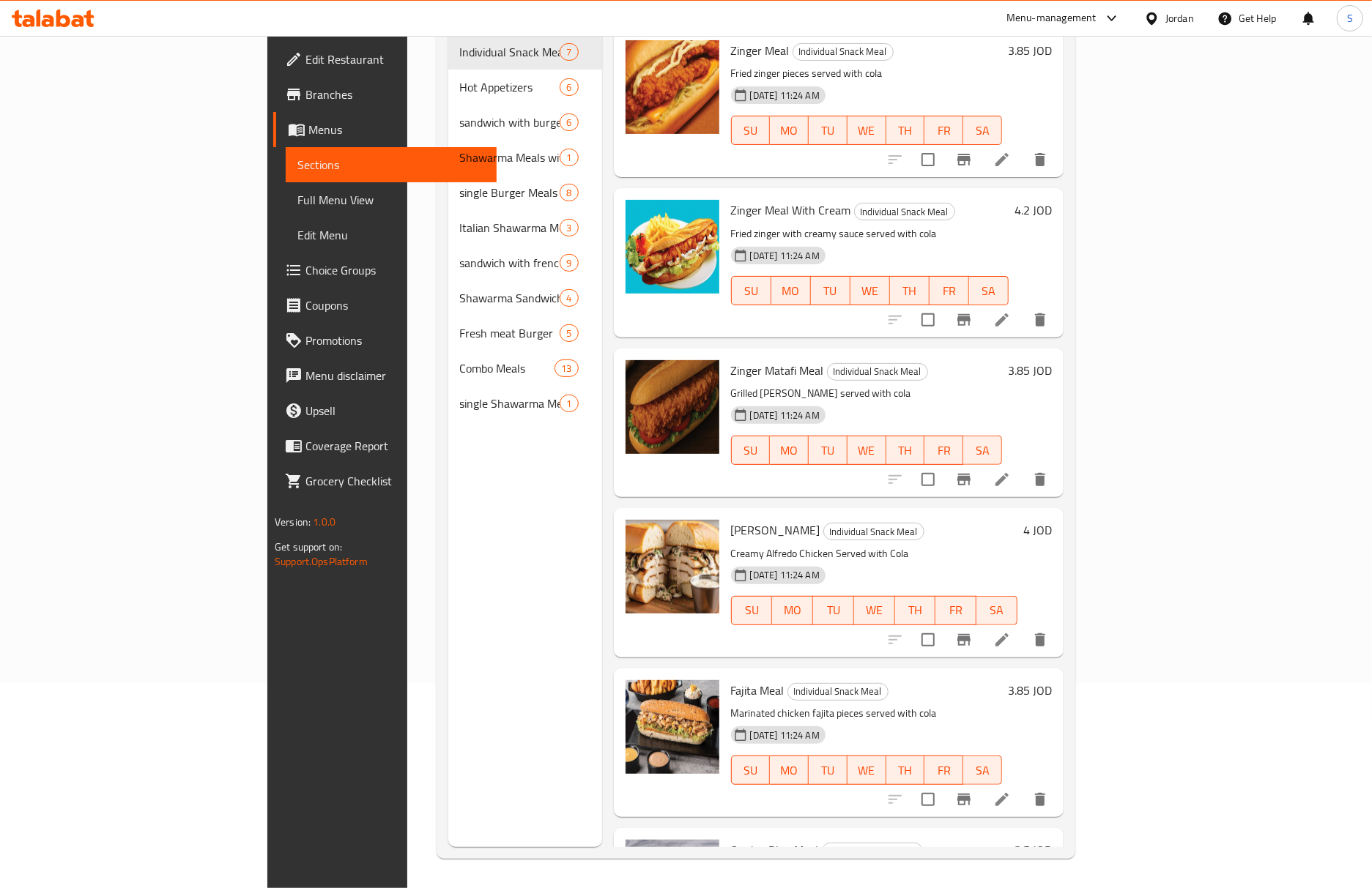
scroll to position [206, 0]
click at [297, 194] on span "Full Menu View" at bounding box center [391, 199] width 187 height 17
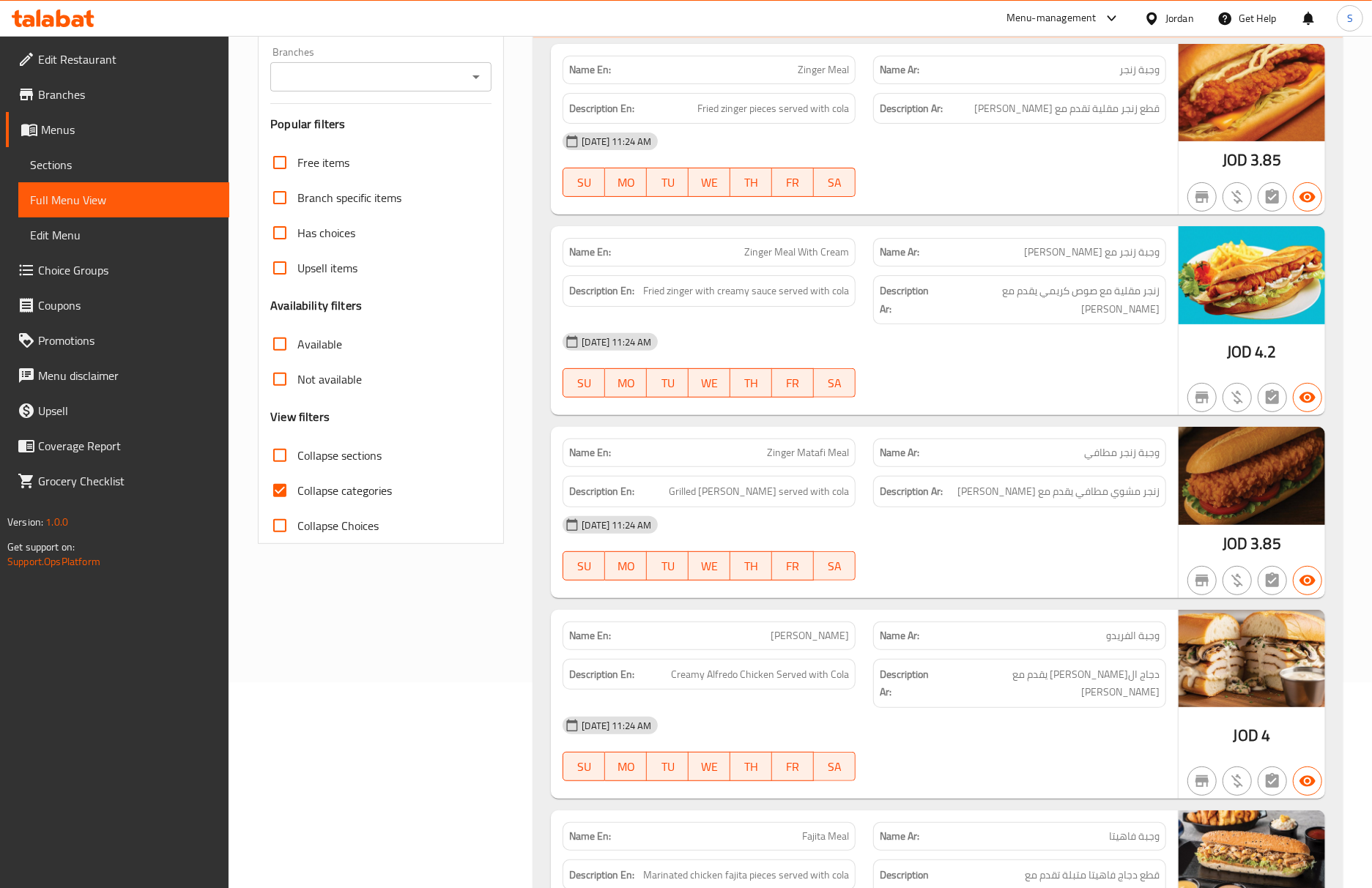
click at [290, 499] on input "Collapse categories" at bounding box center [279, 490] width 35 height 35
checkbox input "false"
click at [291, 457] on input "Collapse sections" at bounding box center [279, 455] width 35 height 35
checkbox input "true"
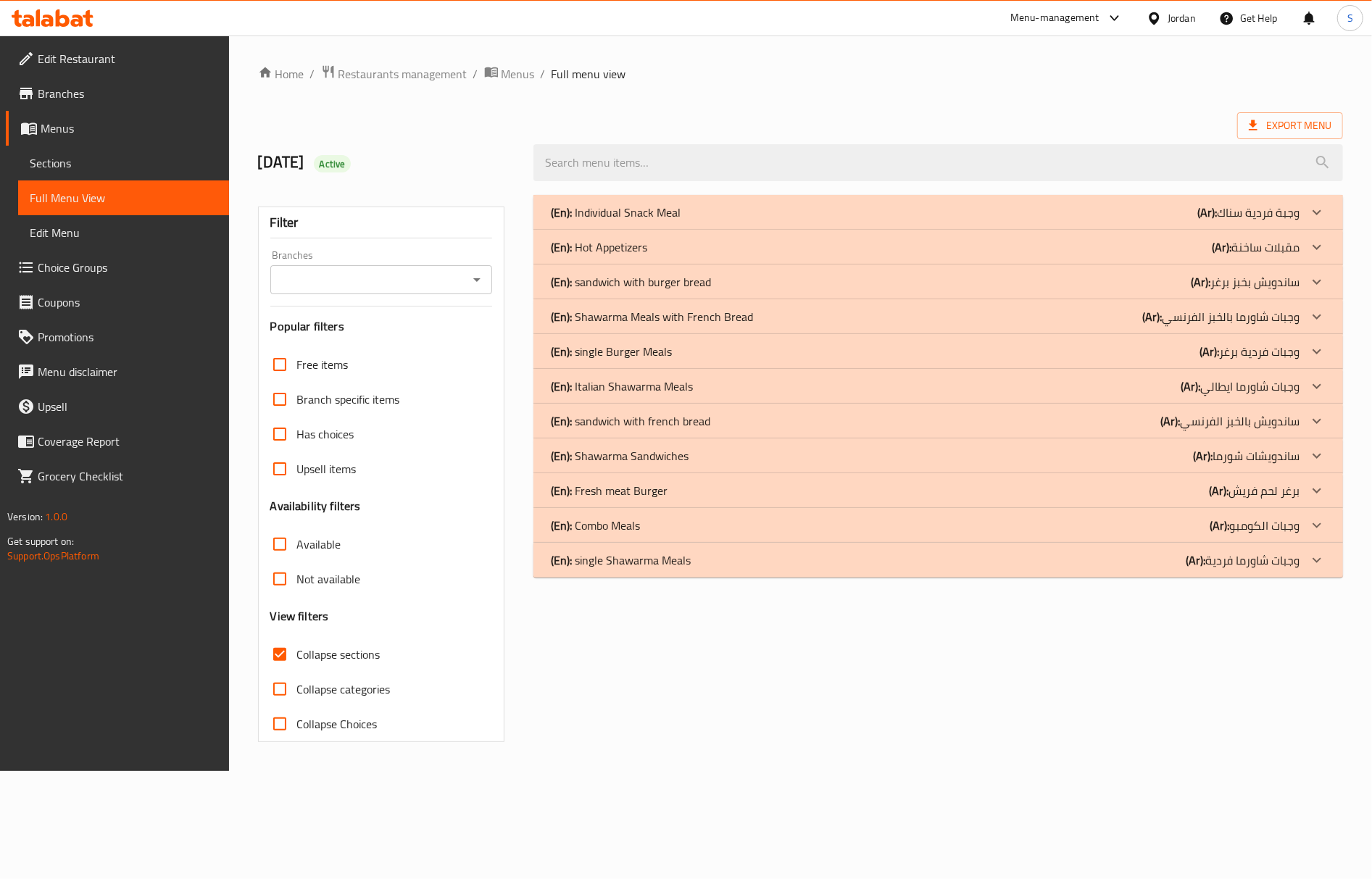
click at [1148, 726] on div "(En): Individual Snack Meal (Ar): وجبة فردية سناك Name En: Zinger Meal Name Ar:…" at bounding box center [938, 468] width 827 height 565
click at [625, 517] on p "(En): Combo Meals" at bounding box center [595, 525] width 89 height 17
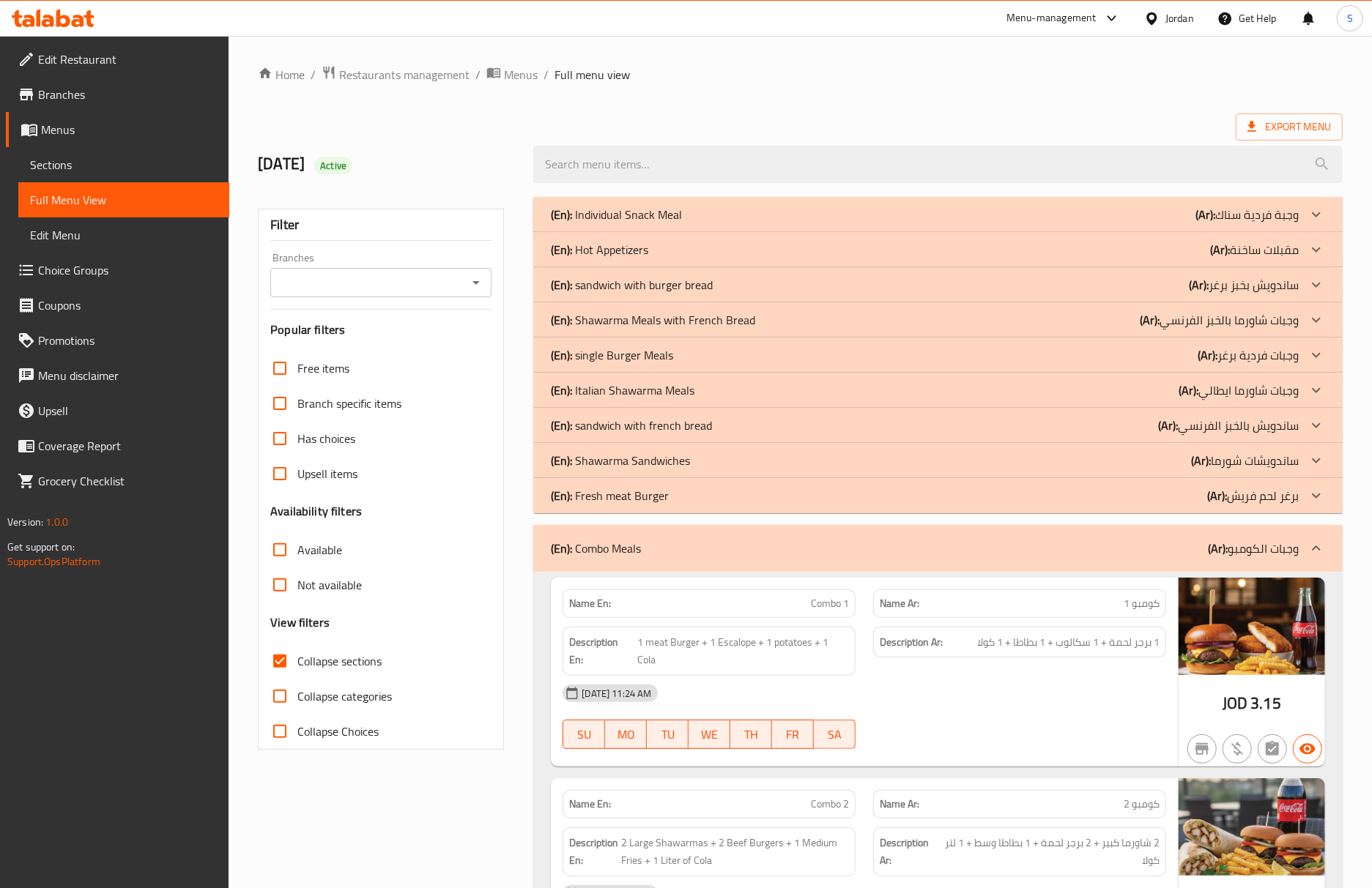
click at [1157, 714] on div "05-10-2025 11:24 AM SU MO TU WE TH FR SA" at bounding box center [863, 717] width 621 height 82
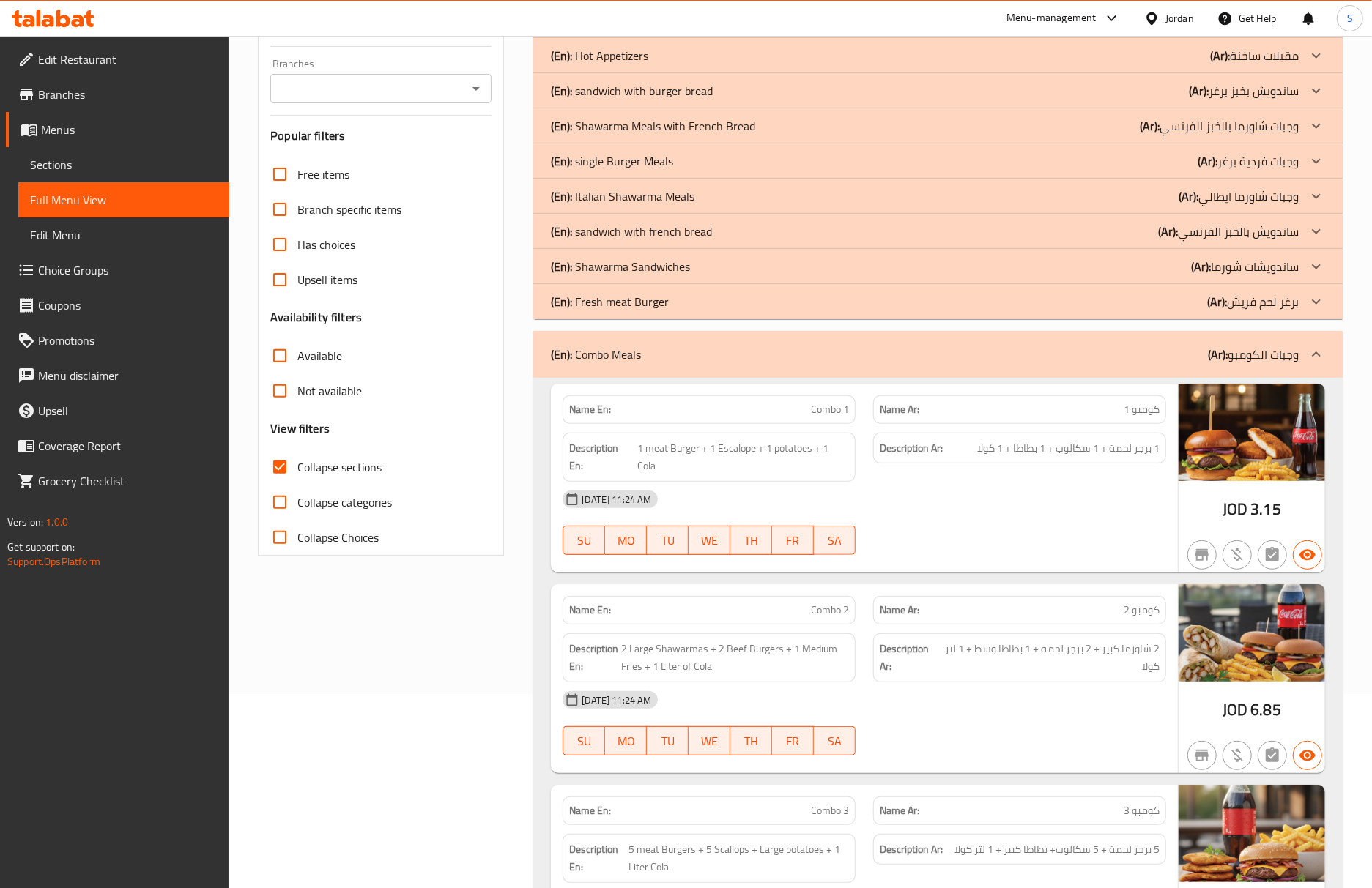
scroll to position [195, 0]
click at [1074, 640] on span "2 شاورما كبير + 2 برجر لحمة + 1 بطاطا وسط + 1 لتر كولا" at bounding box center [1050, 657] width 218 height 36
click at [1063, 633] on div "Description Ar: 2 شاورما كبير + 2 برجر لحمة + 1 بطاطا وسط + 1 لتر كولا" at bounding box center [1019, 657] width 293 height 49
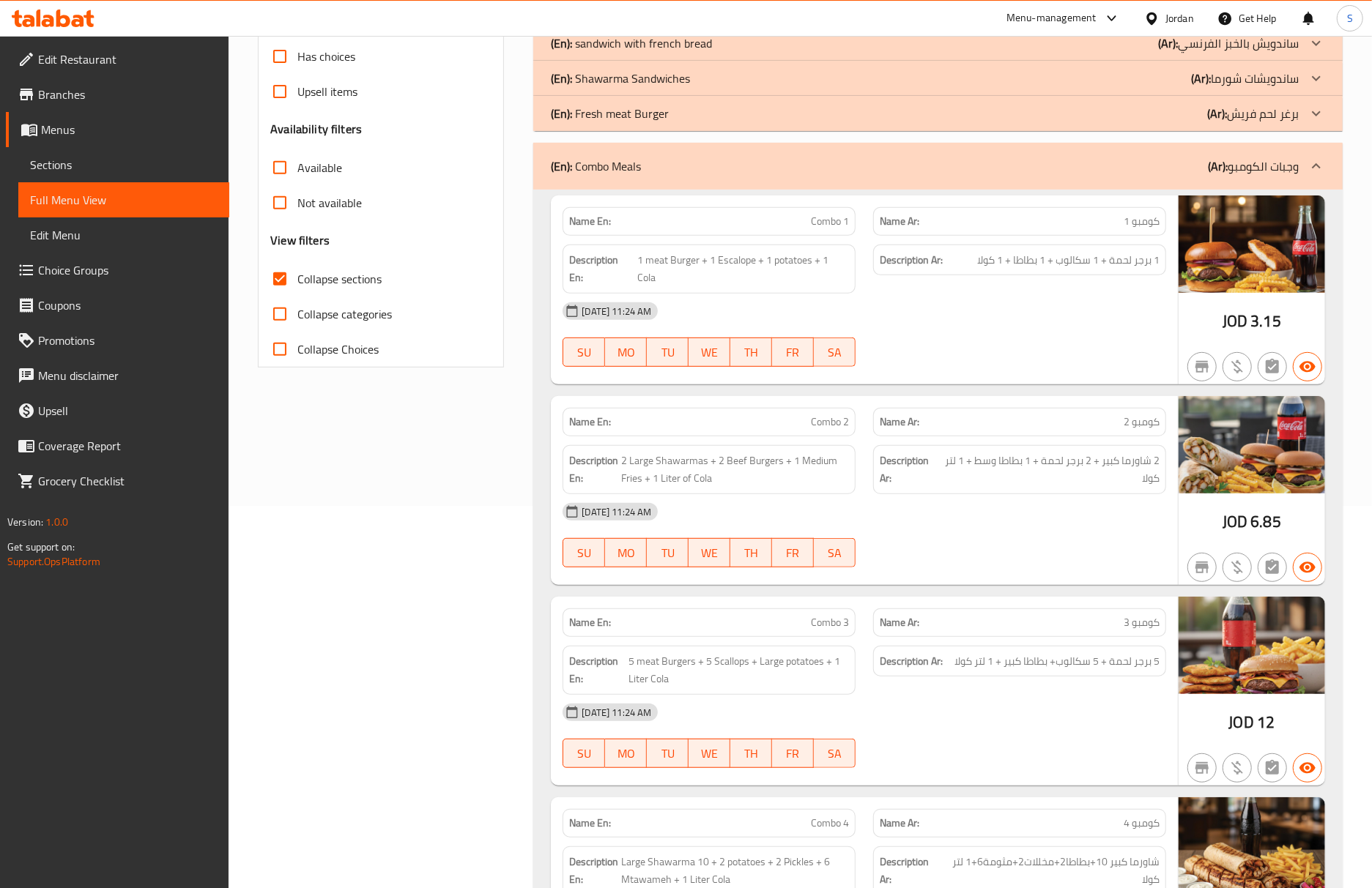
scroll to position [390, 0]
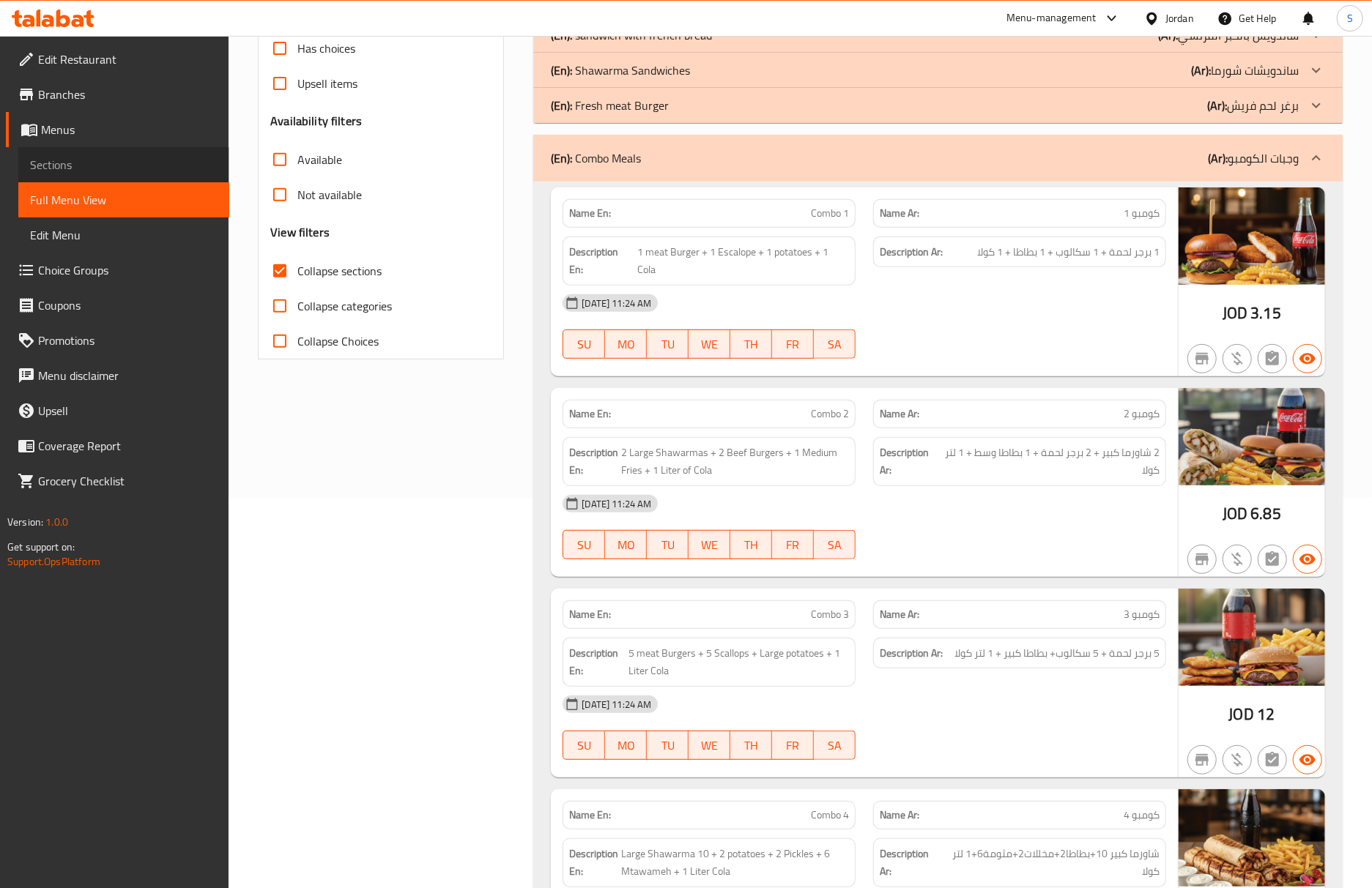
click at [74, 158] on span "Sections" at bounding box center [124, 164] width 187 height 17
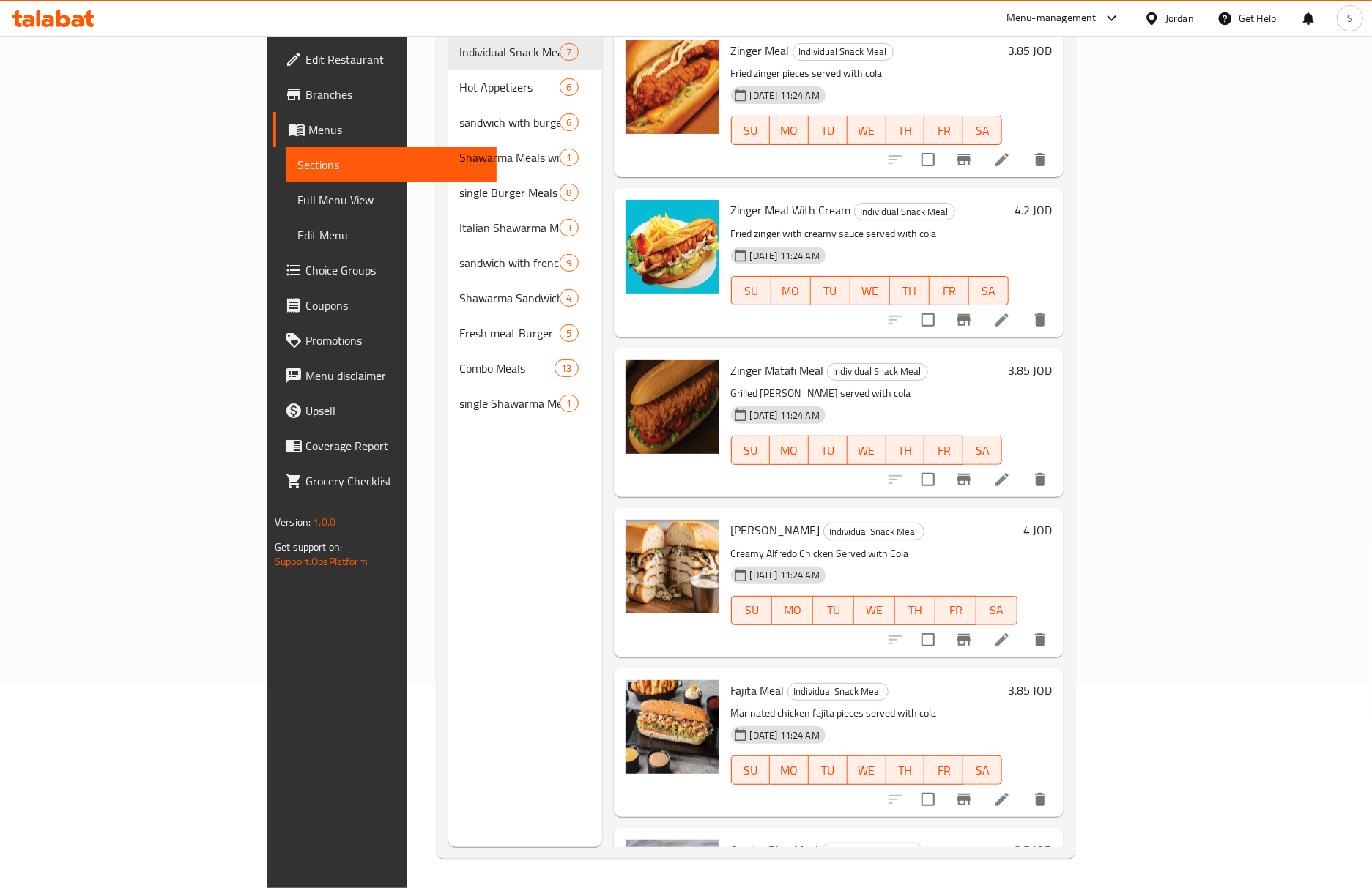
scroll to position [206, 0]
click at [297, 199] on span "Full Menu View" at bounding box center [391, 199] width 187 height 17
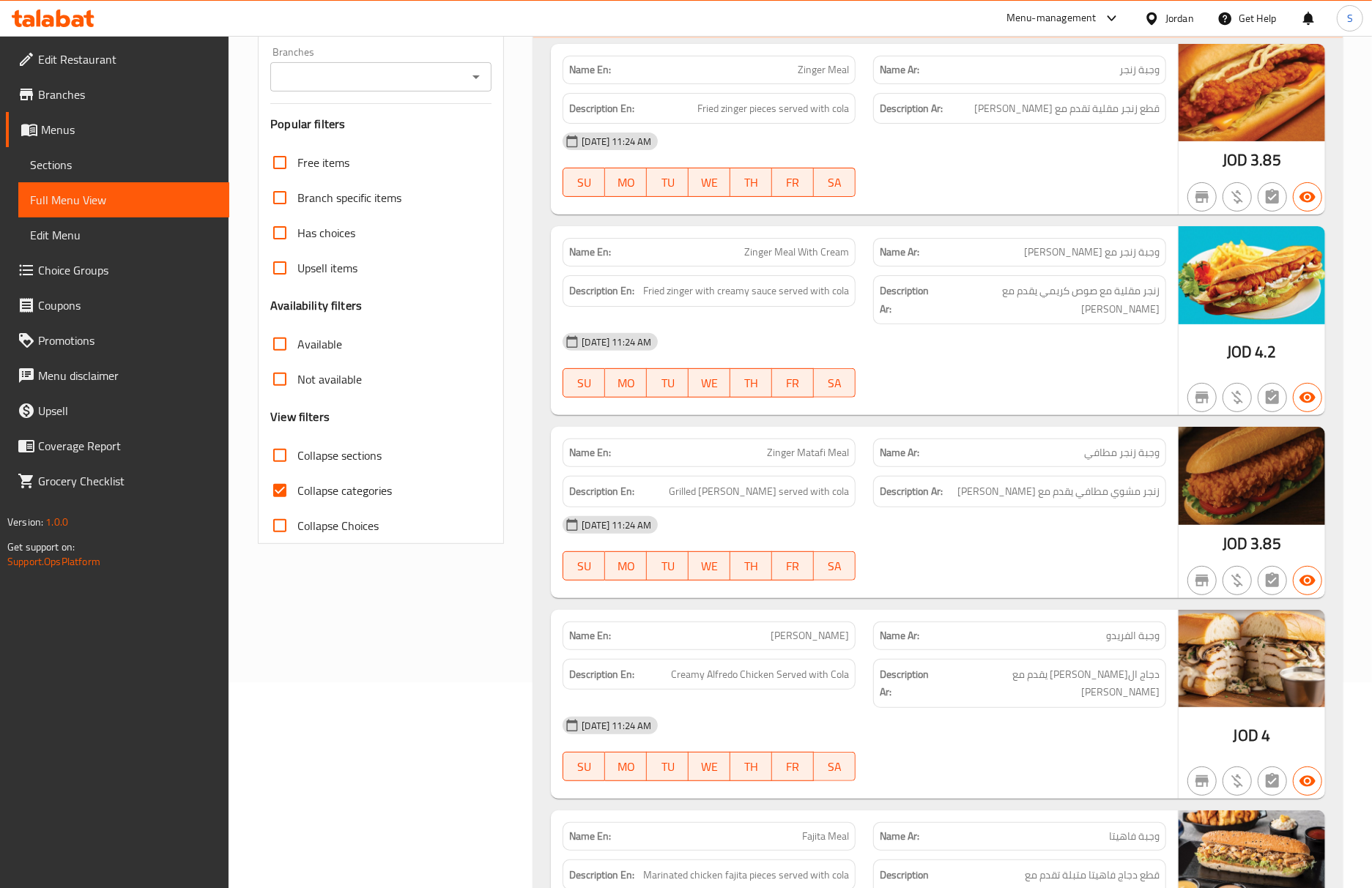
click at [282, 493] on input "Collapse categories" at bounding box center [279, 490] width 35 height 35
checkbox input "false"
click at [285, 464] on input "Collapse sections" at bounding box center [279, 455] width 35 height 35
checkbox input "true"
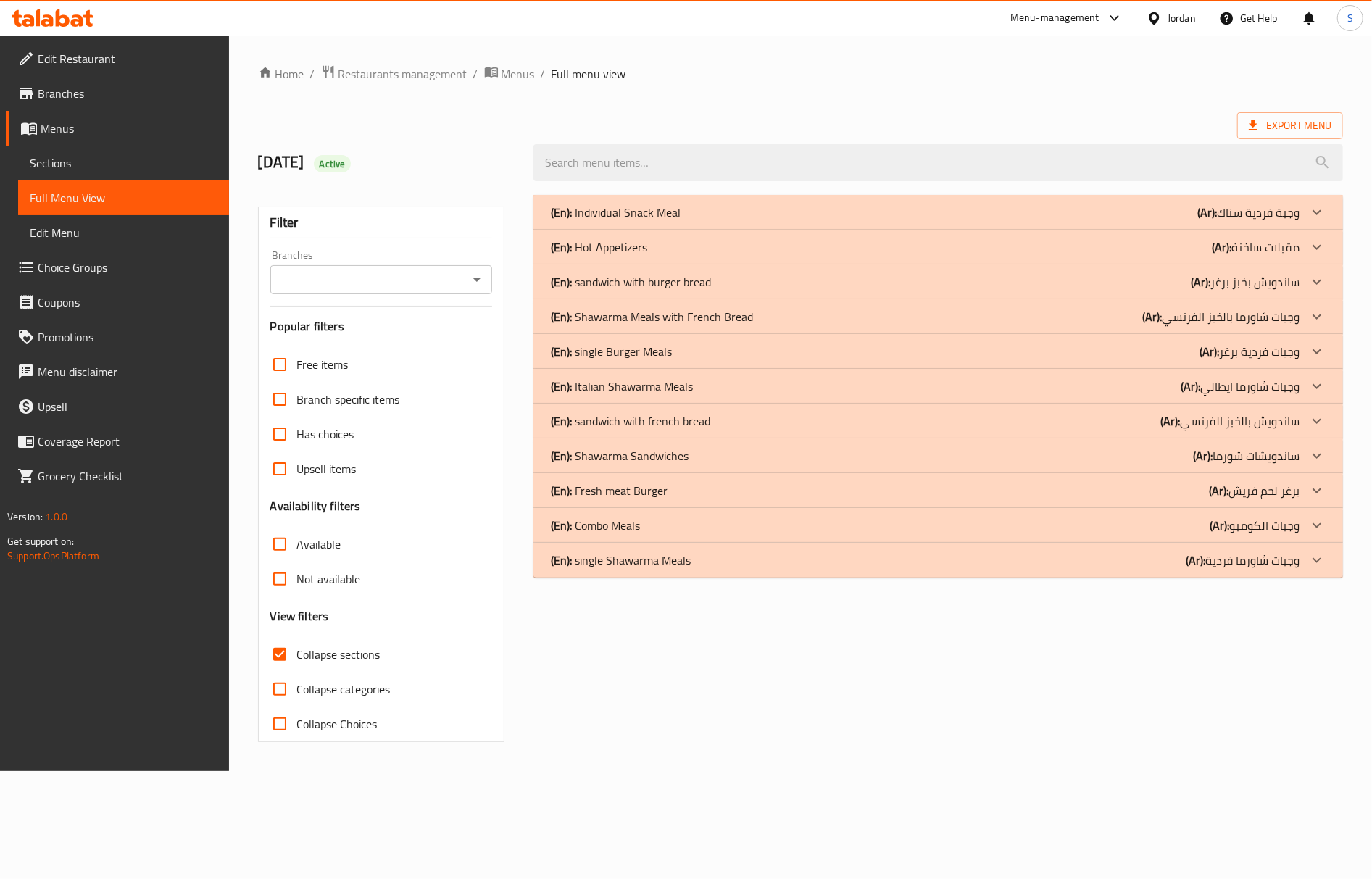
click at [609, 540] on div "(En): Combo Meals (Ar): وجبات الكومبو" at bounding box center [938, 525] width 809 height 35
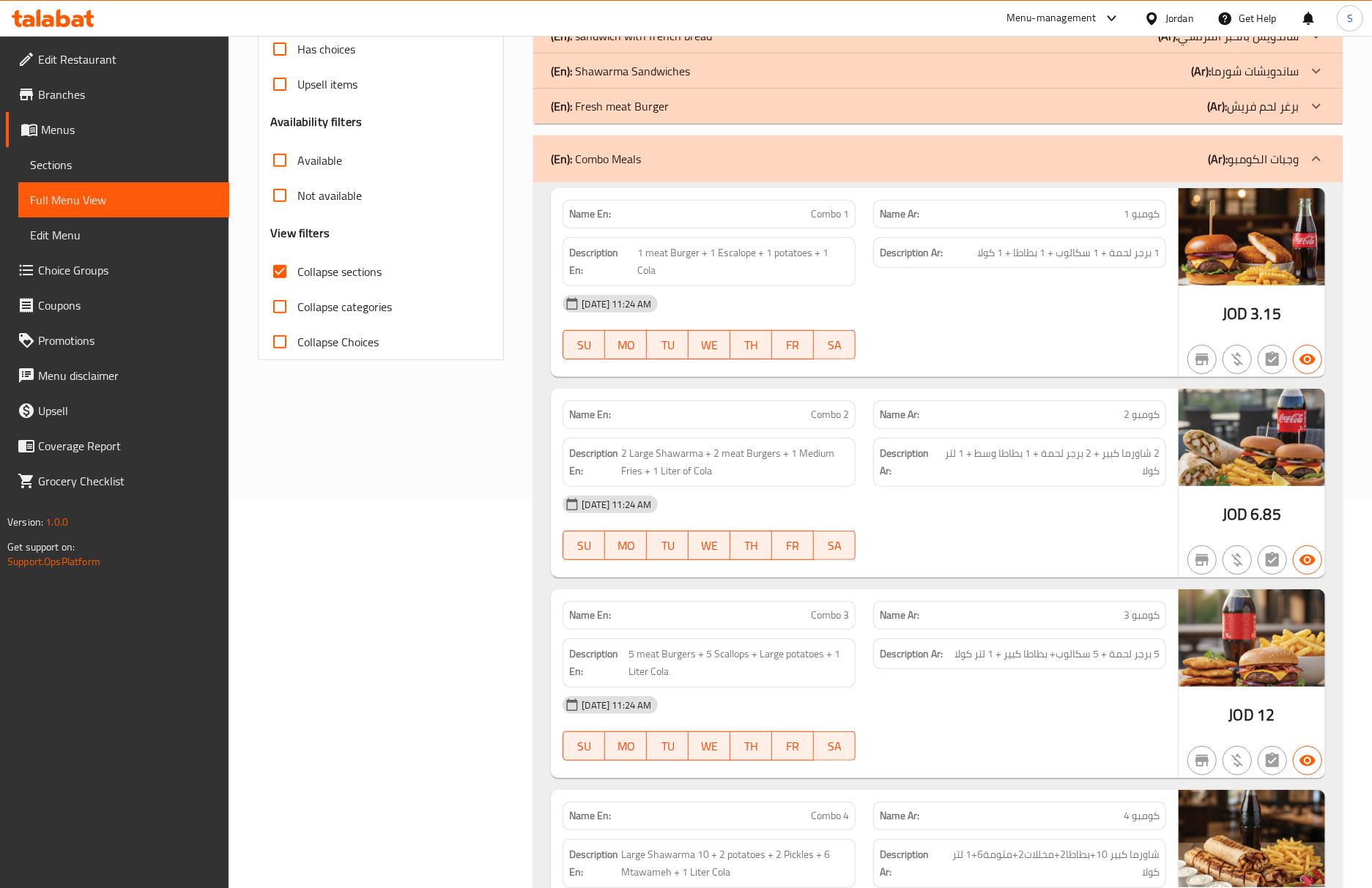
scroll to position [390, 0]
click at [1054, 455] on span "2 شاورما كبير + 2 برجر لحمة + 1 بطاطا وسط + 1 لتر كولا" at bounding box center [1050, 462] width 218 height 36
copy div "2 شاورما كبير + 2 برجر لحمة + 1 بطاطا وسط + 1 لتر كولا"
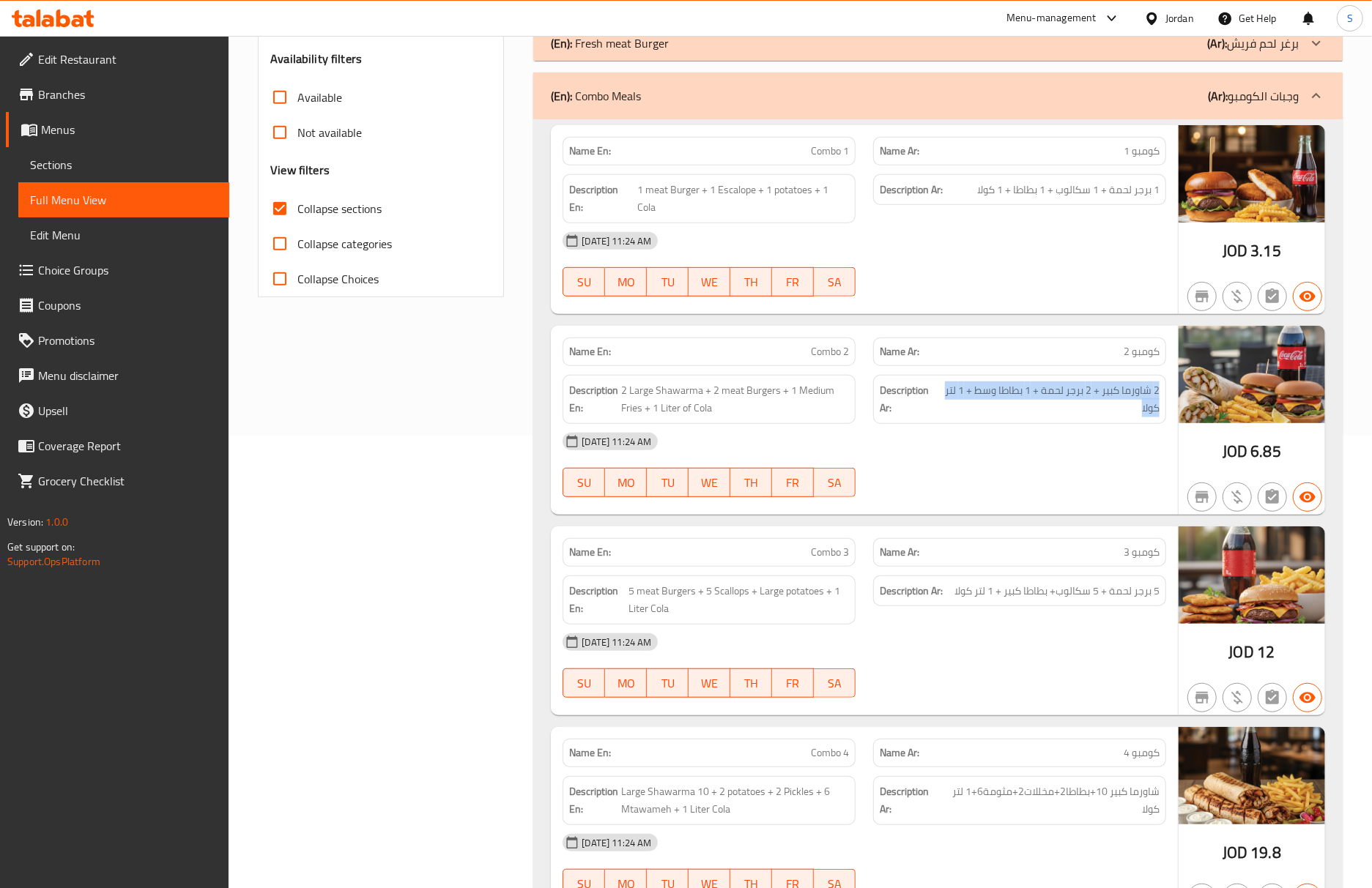
scroll to position [487, 0]
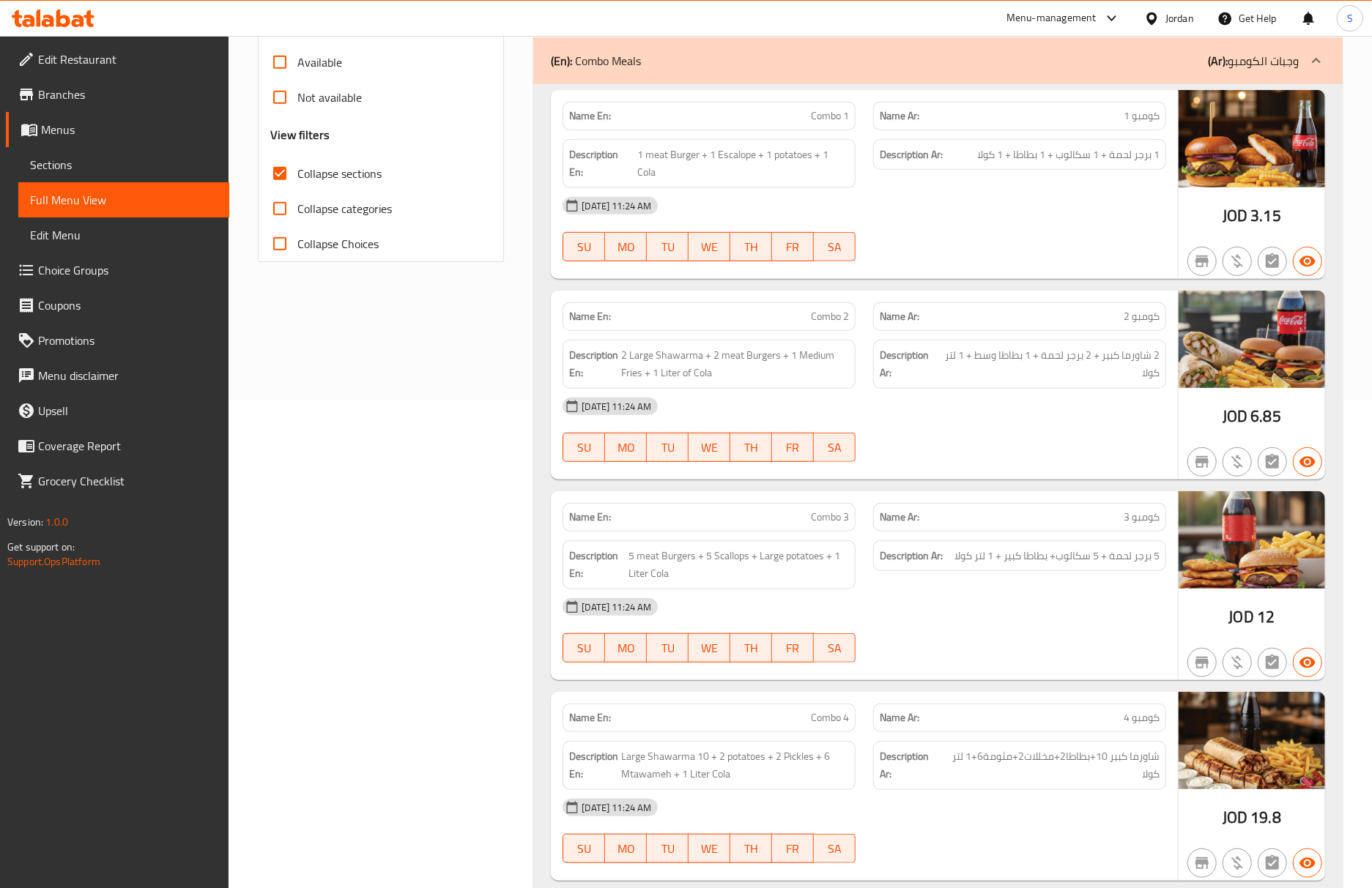
click at [1077, 601] on div "05-10-2025 11:24 AM" at bounding box center [863, 606] width 621 height 35
drag, startPoint x: 94, startPoint y: 167, endPoint x: 113, endPoint y: 197, distance: 35.5
click at [94, 167] on span "Sections" at bounding box center [124, 164] width 187 height 17
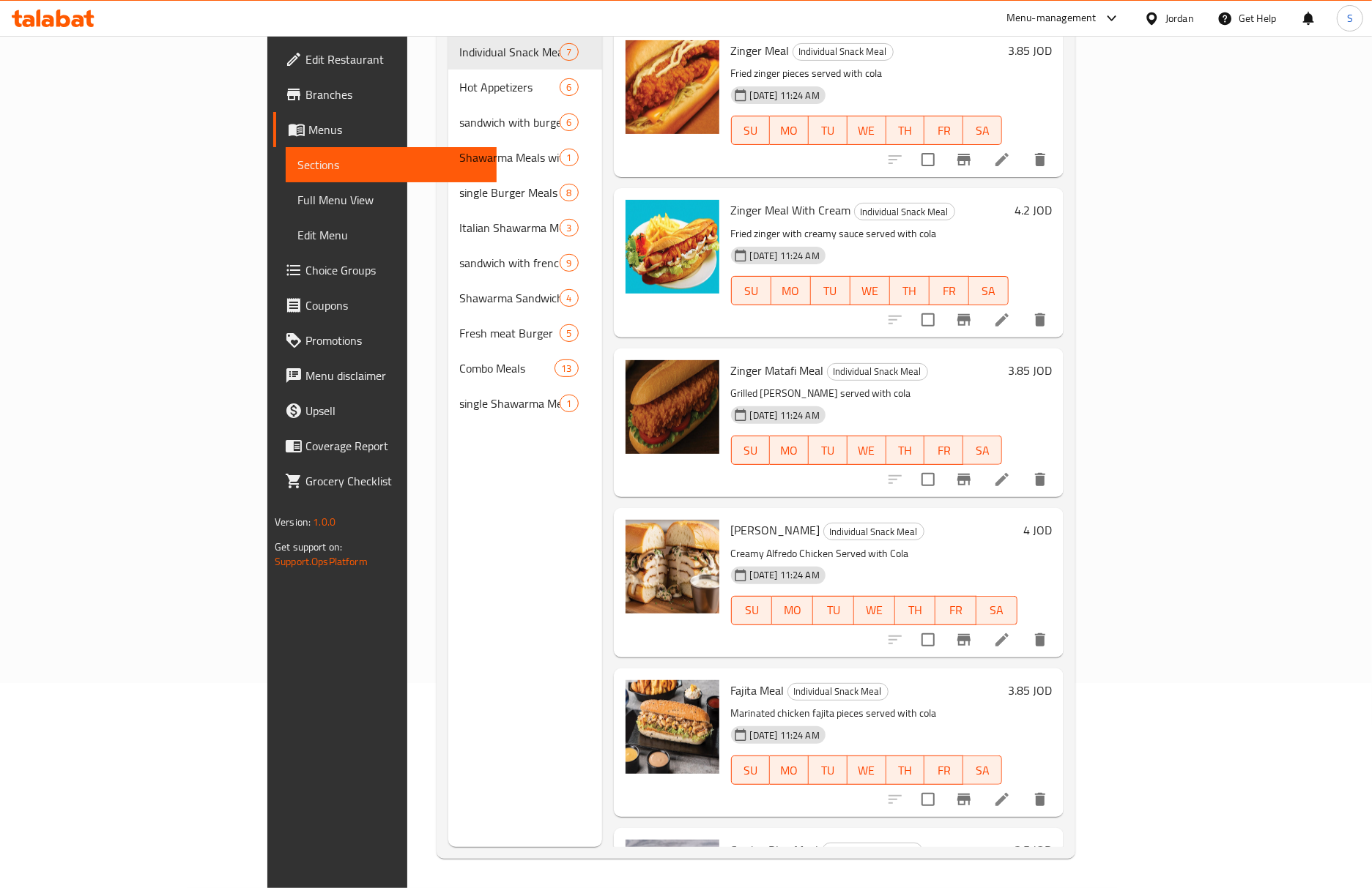
scroll to position [206, 0]
click at [297, 200] on span "Full Menu View" at bounding box center [391, 199] width 187 height 17
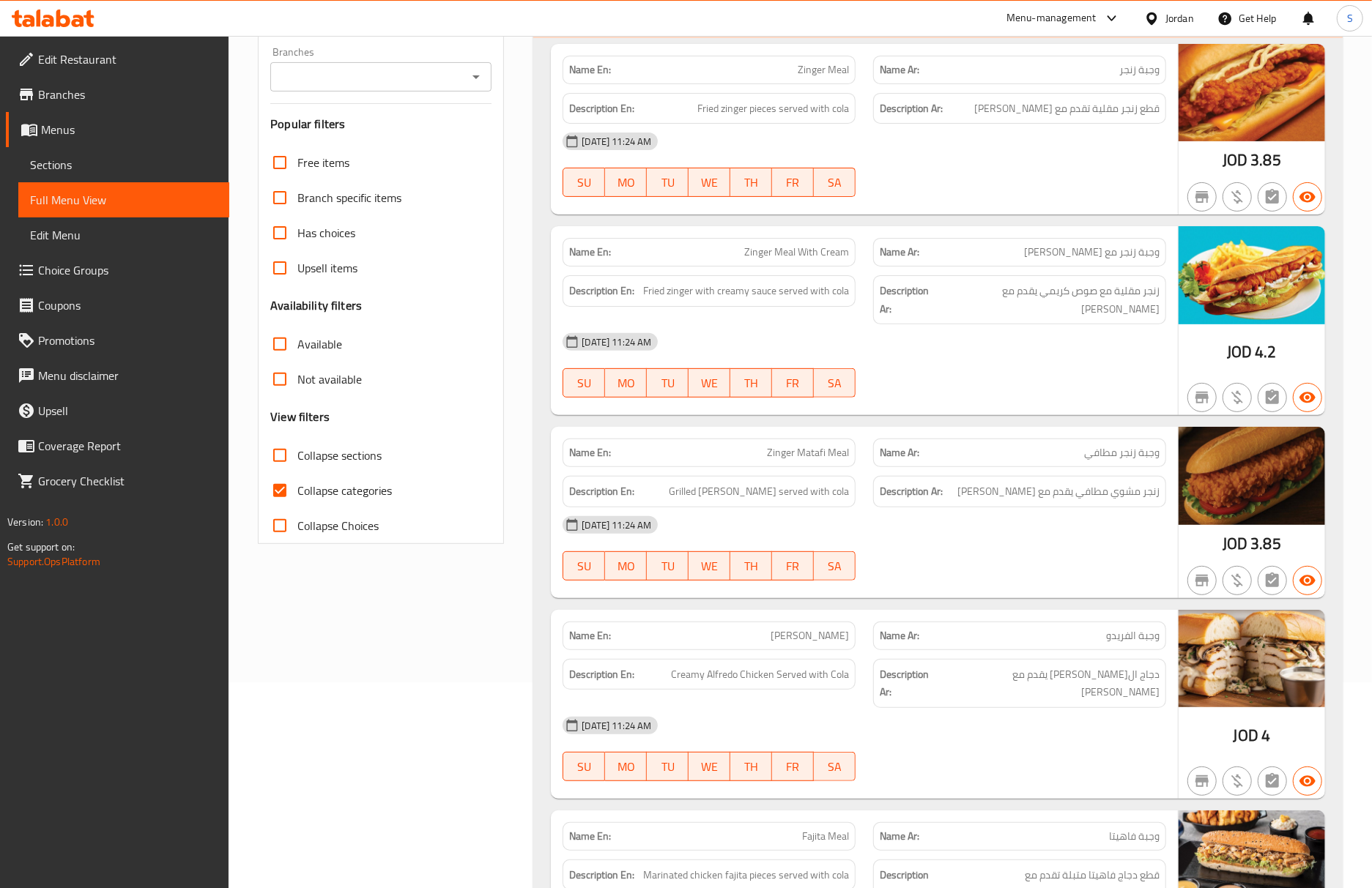
click at [288, 490] on input "Collapse categories" at bounding box center [279, 490] width 35 height 35
checkbox input "false"
click at [282, 463] on input "Collapse sections" at bounding box center [279, 455] width 35 height 35
checkbox input "true"
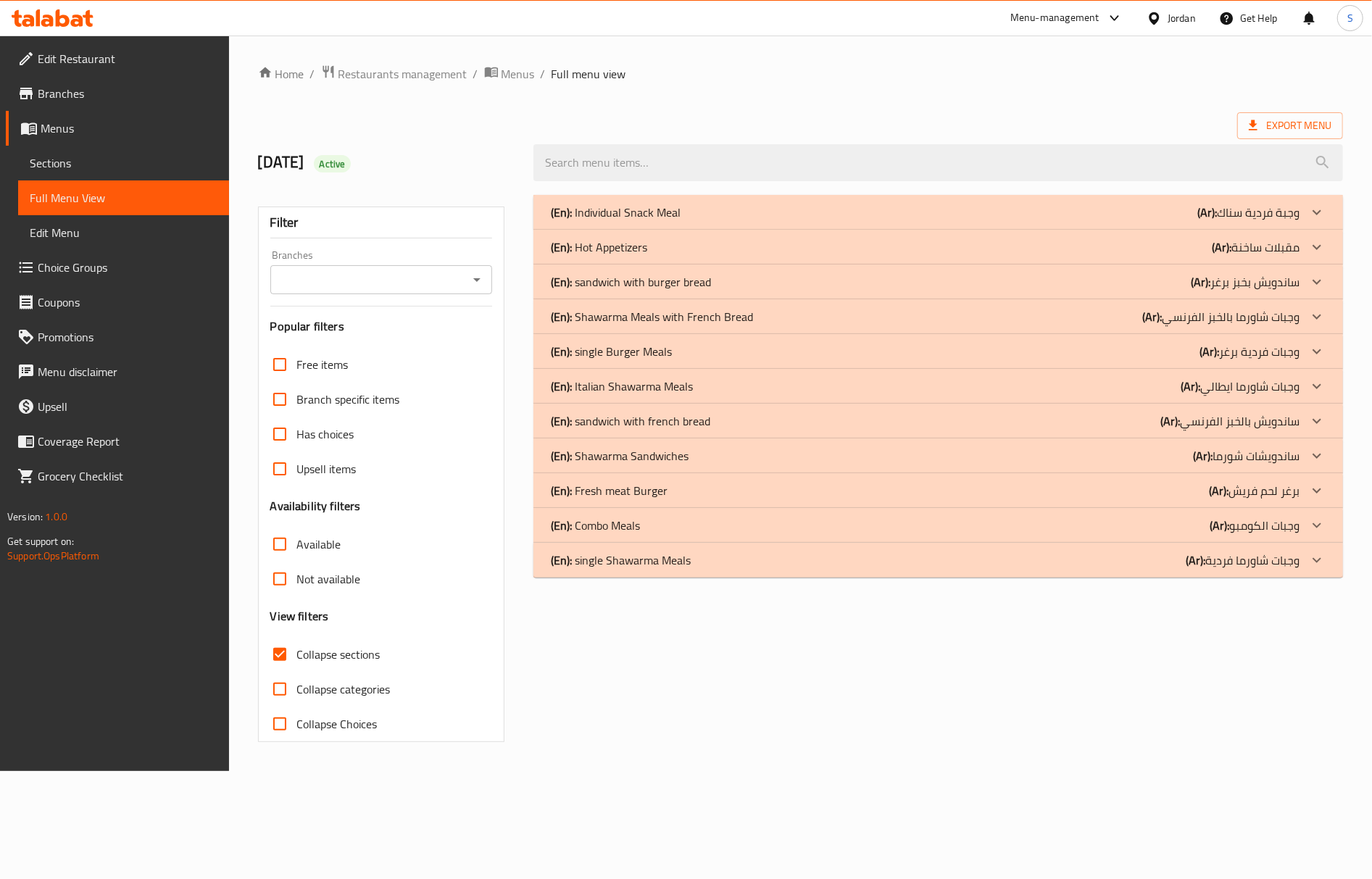
click at [640, 520] on p "(En): Combo Meals" at bounding box center [595, 525] width 89 height 17
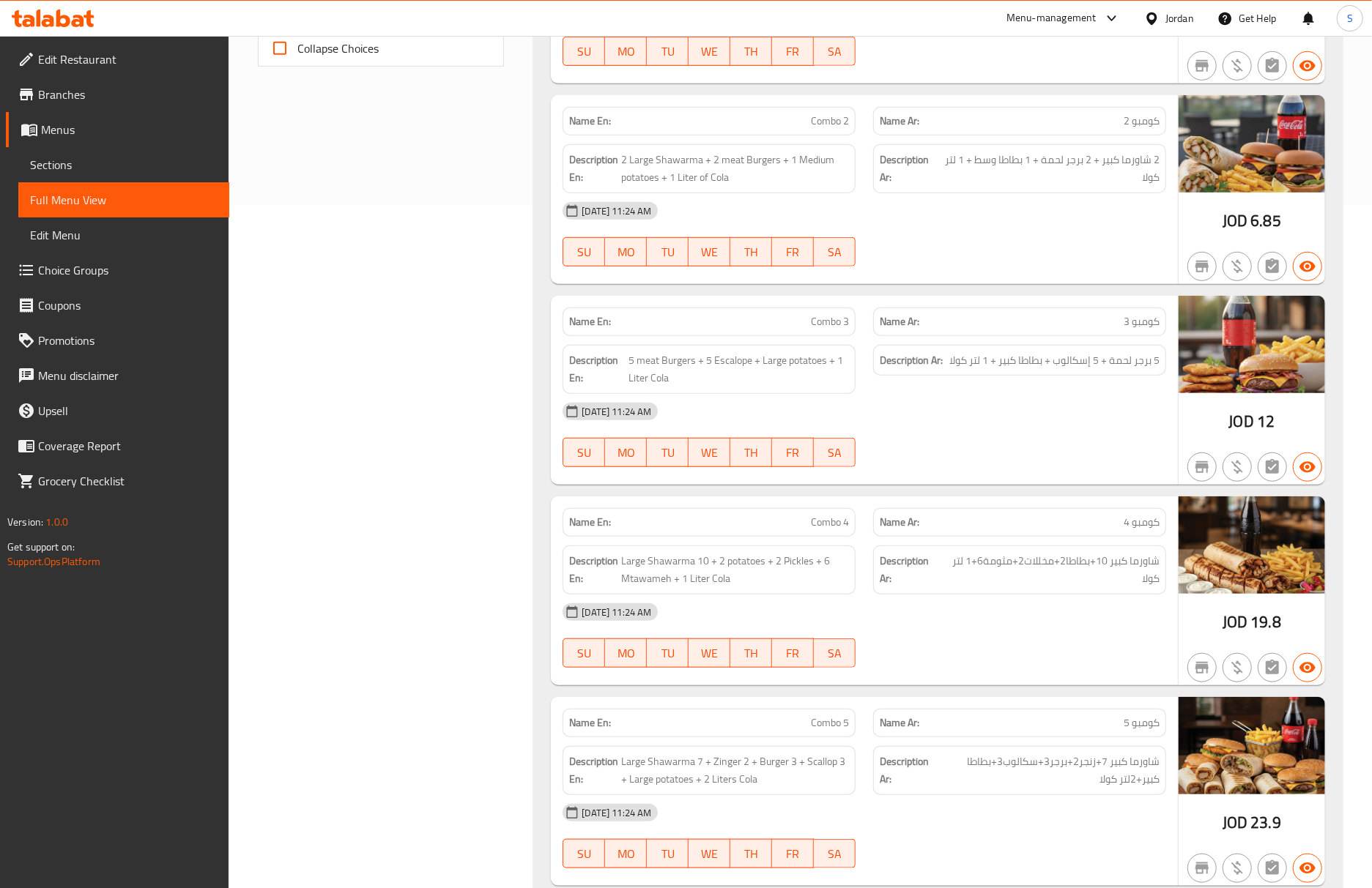
scroll to position [781, 0]
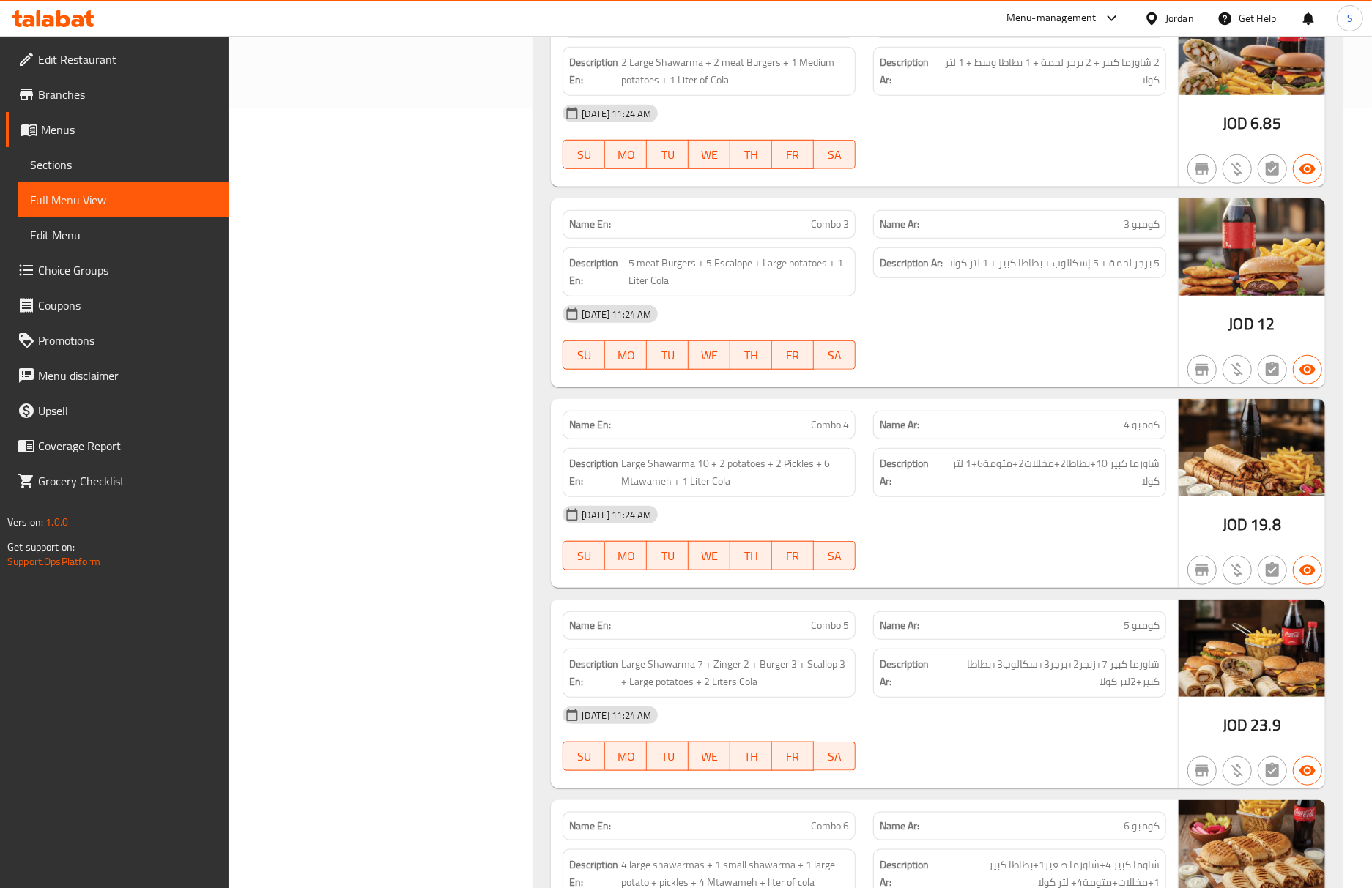
click at [1041, 487] on span "شاورما كبير 10+بطاطا2+مخللات2+مثومة6+1 لتر كولا" at bounding box center [1051, 472] width 216 height 36
click at [1146, 514] on div "05-10-2025 11:24 AM" at bounding box center [863, 514] width 621 height 35
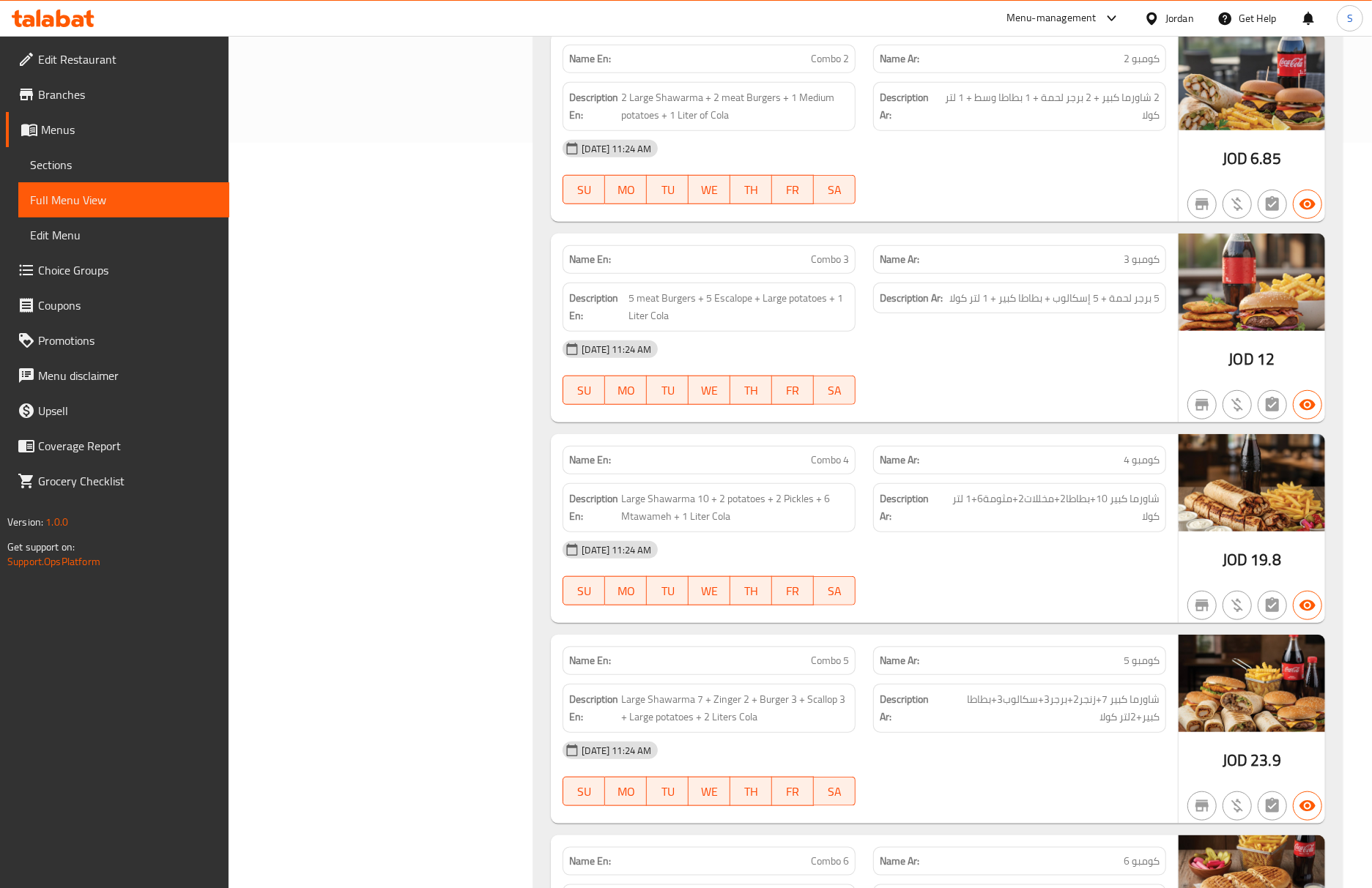
scroll to position [683, 0]
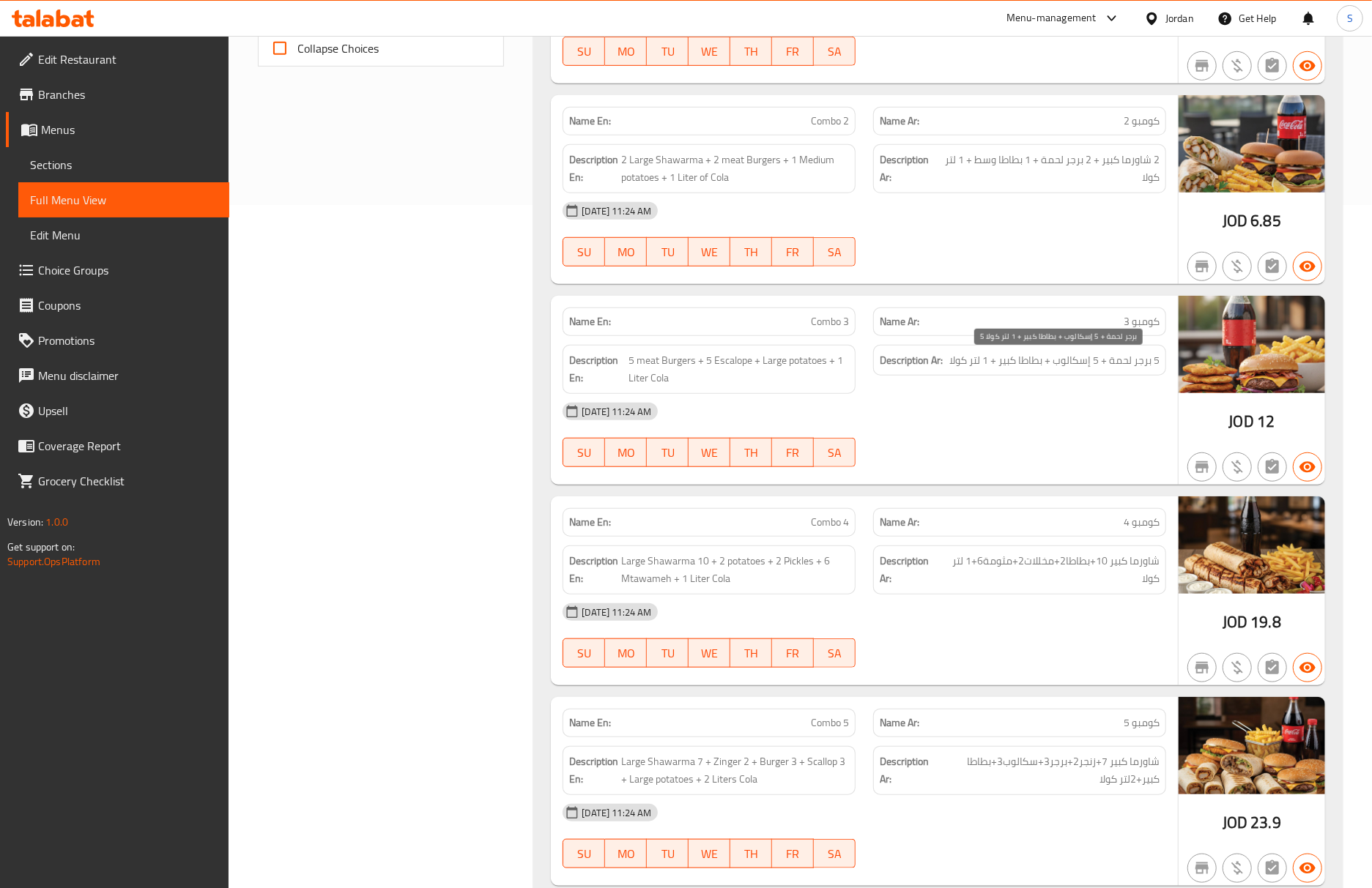
click at [1066, 361] on span "5 برجر لحمة + 5 إسكالوب + بطاطا كبير + 1 لتر كولا" at bounding box center [1054, 360] width 210 height 18
copy span "إسكالوب"
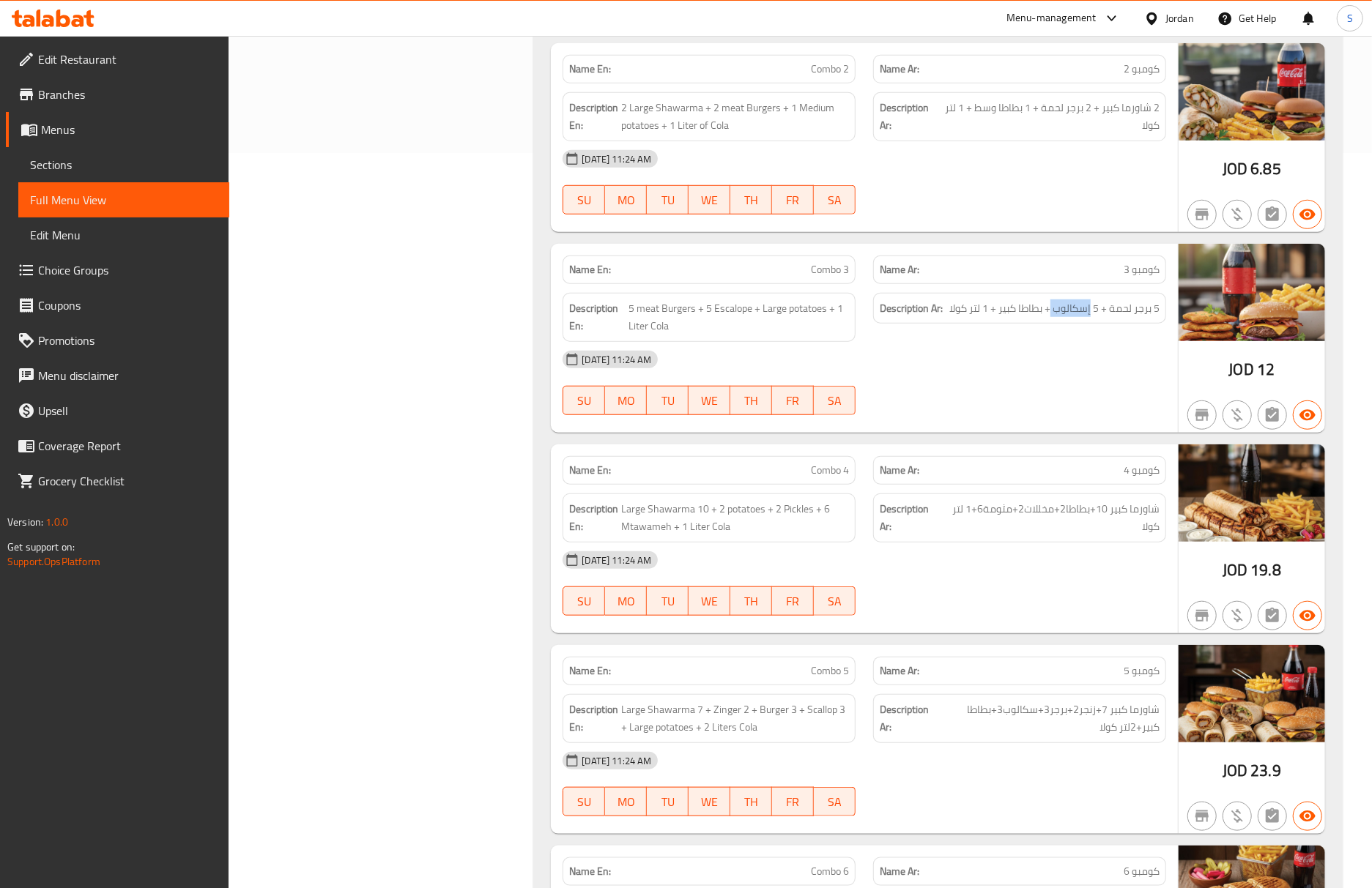
scroll to position [781, 0]
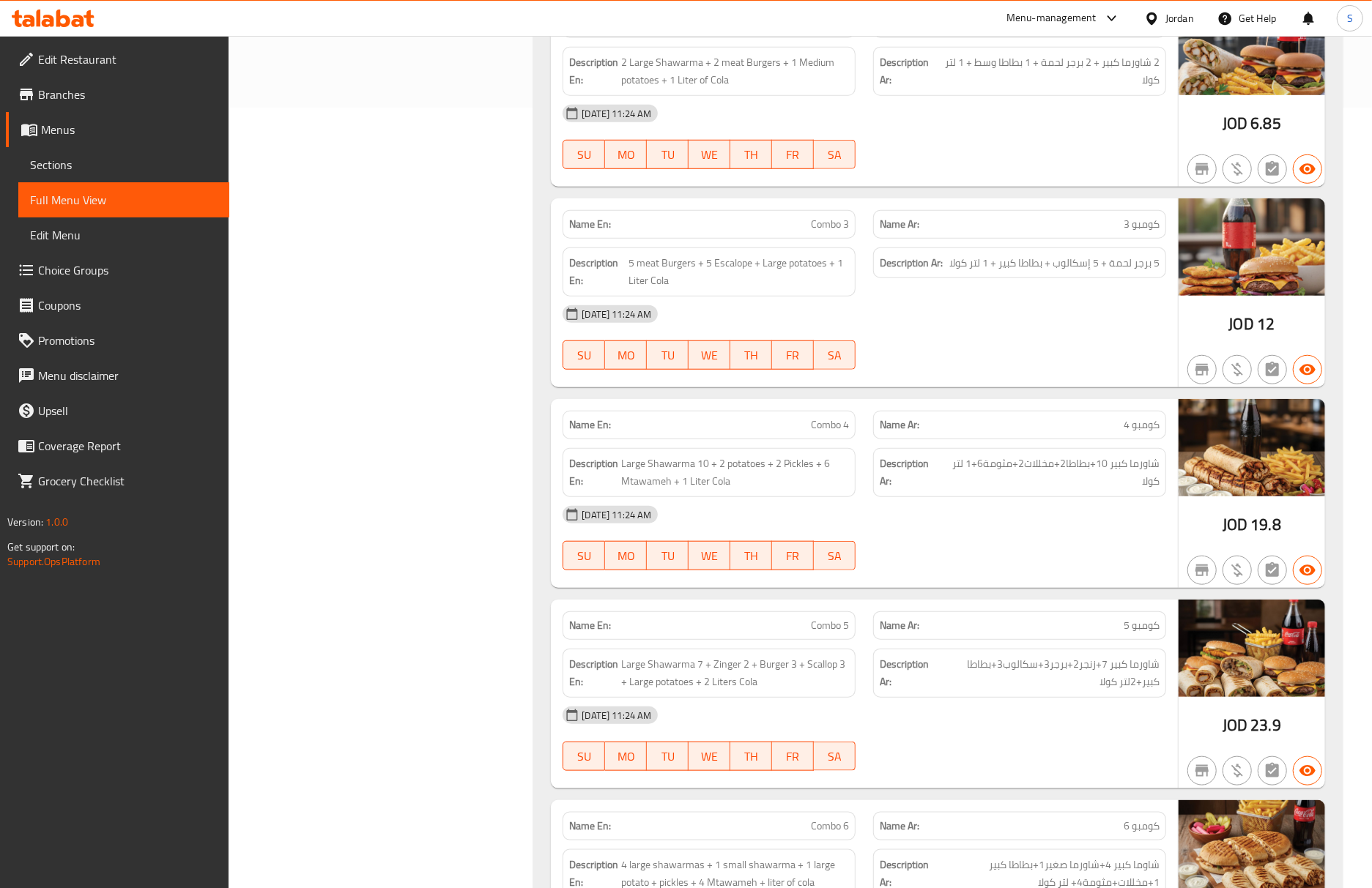
click at [1293, 545] on div "JOD 19.8" at bounding box center [1252, 493] width 147 height 189
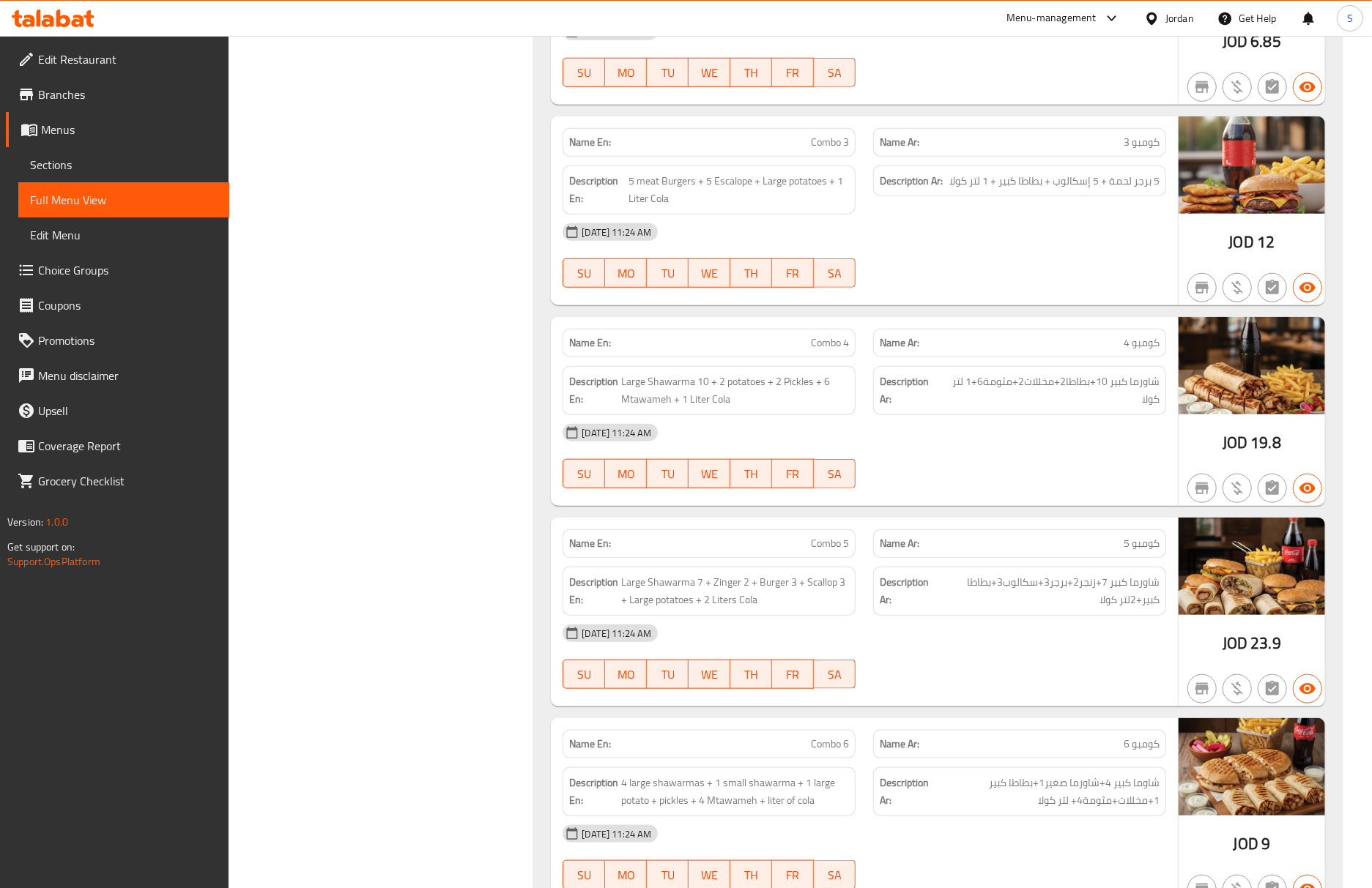
scroll to position [976, 0]
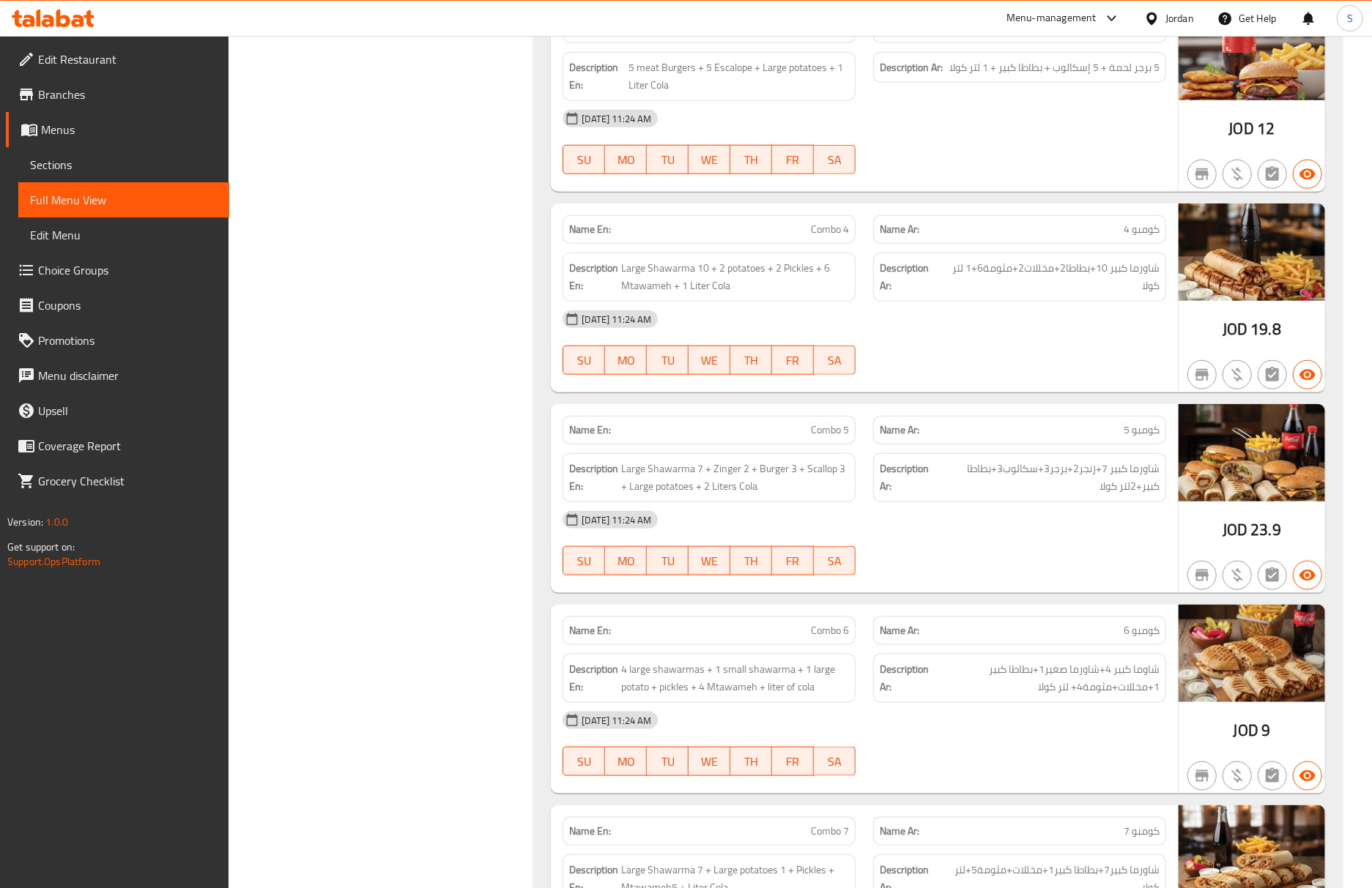
drag, startPoint x: 91, startPoint y: 168, endPoint x: 104, endPoint y: 199, distance: 33.6
click at [91, 168] on span "Sections" at bounding box center [124, 164] width 187 height 17
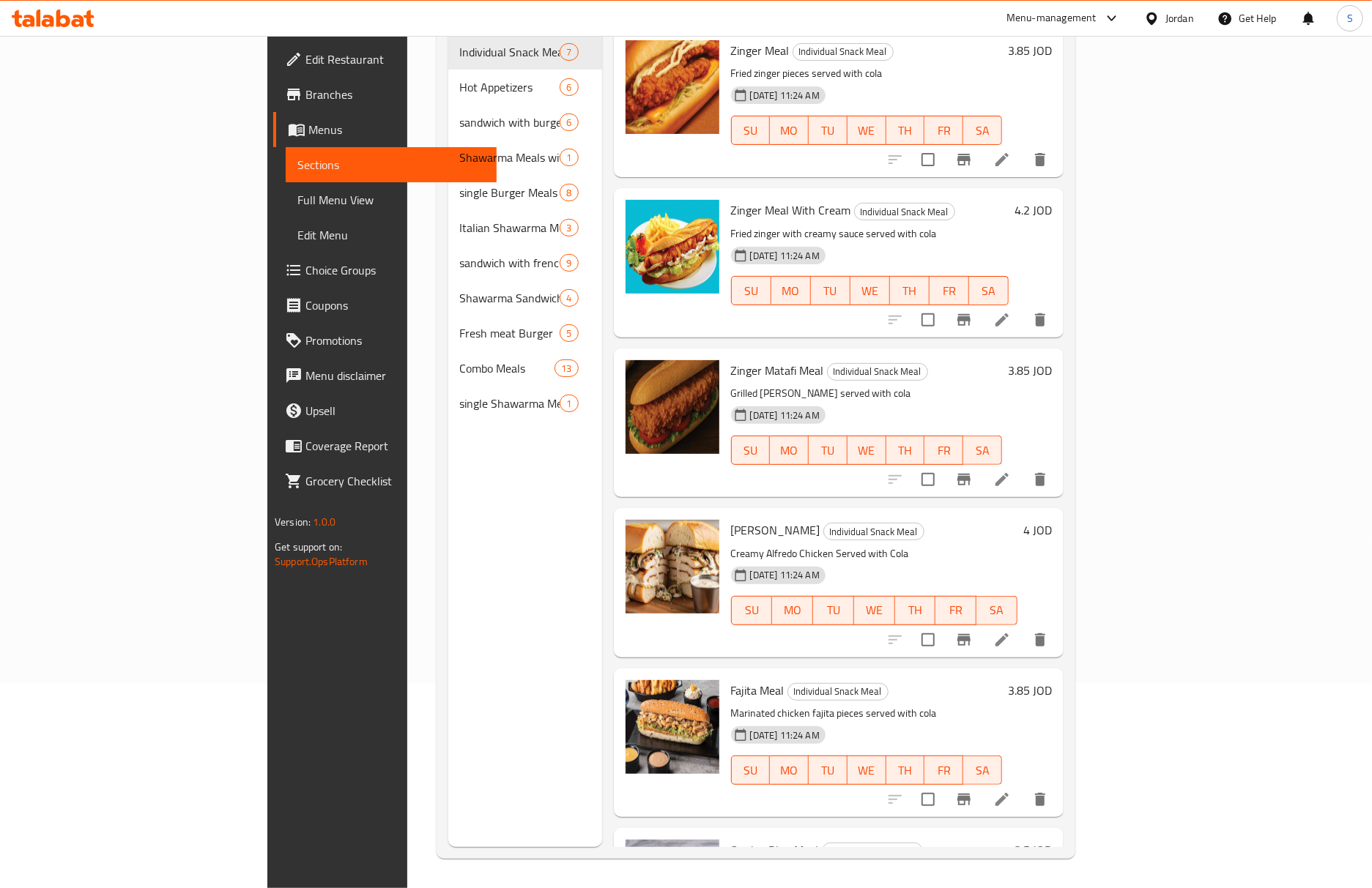
scroll to position [206, 0]
click at [297, 199] on span "Full Menu View" at bounding box center [391, 199] width 187 height 17
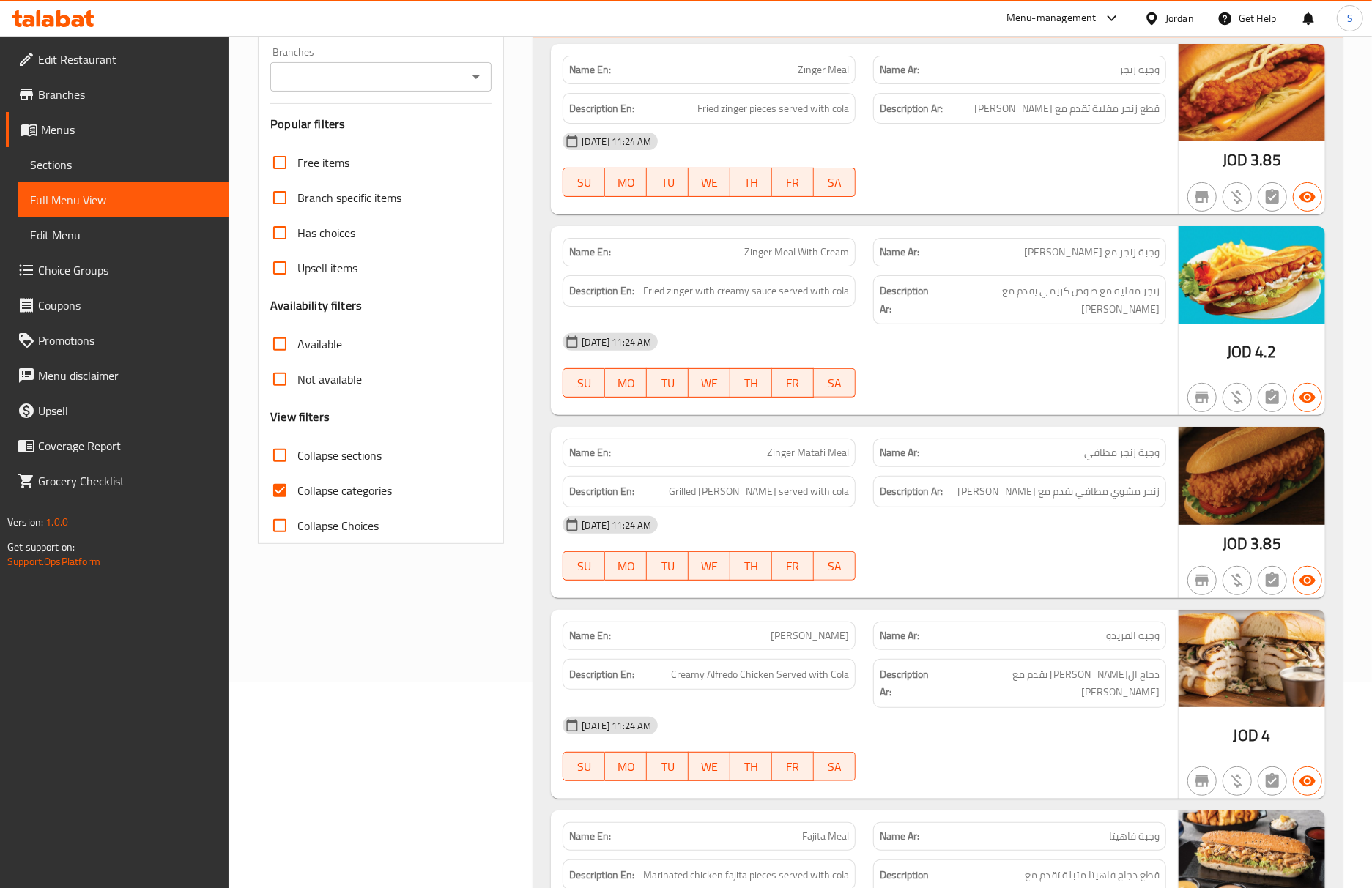
click at [291, 490] on input "Collapse categories" at bounding box center [279, 490] width 35 height 35
checkbox input "false"
click at [276, 452] on input "Collapse sections" at bounding box center [279, 455] width 35 height 35
checkbox input "true"
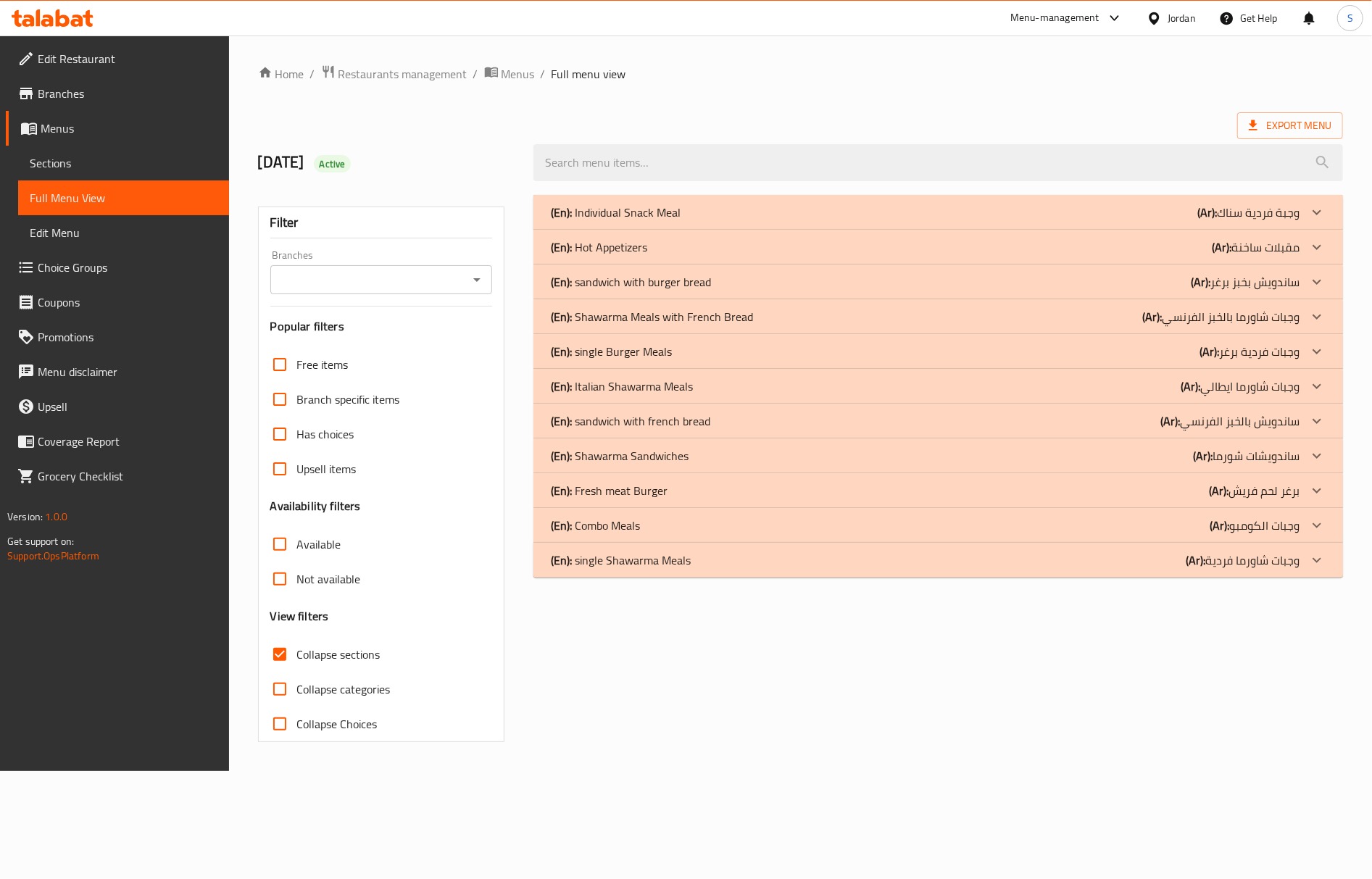
click at [640, 531] on p "(En): Combo Meals" at bounding box center [595, 525] width 89 height 17
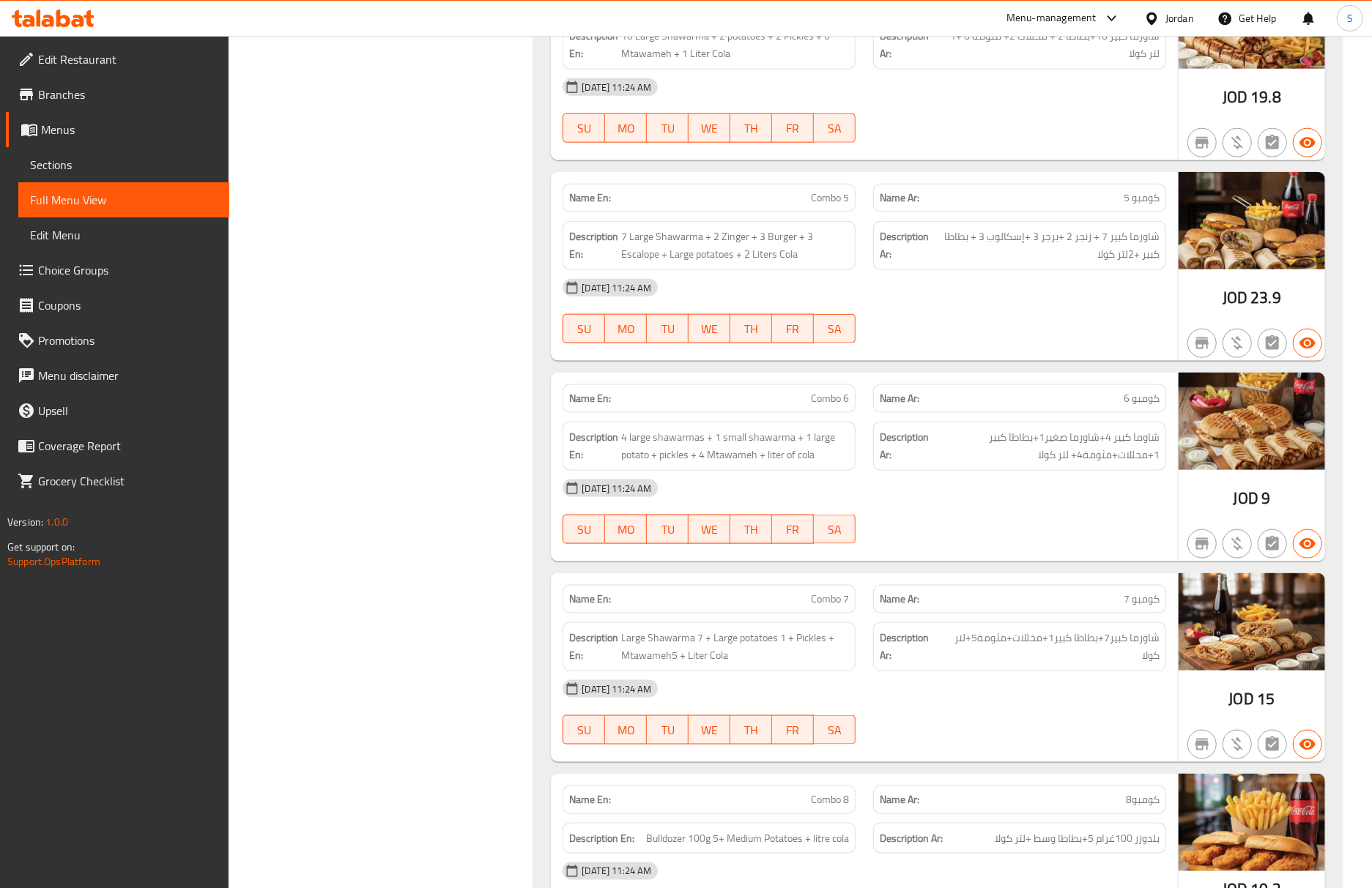
scroll to position [1211, 0]
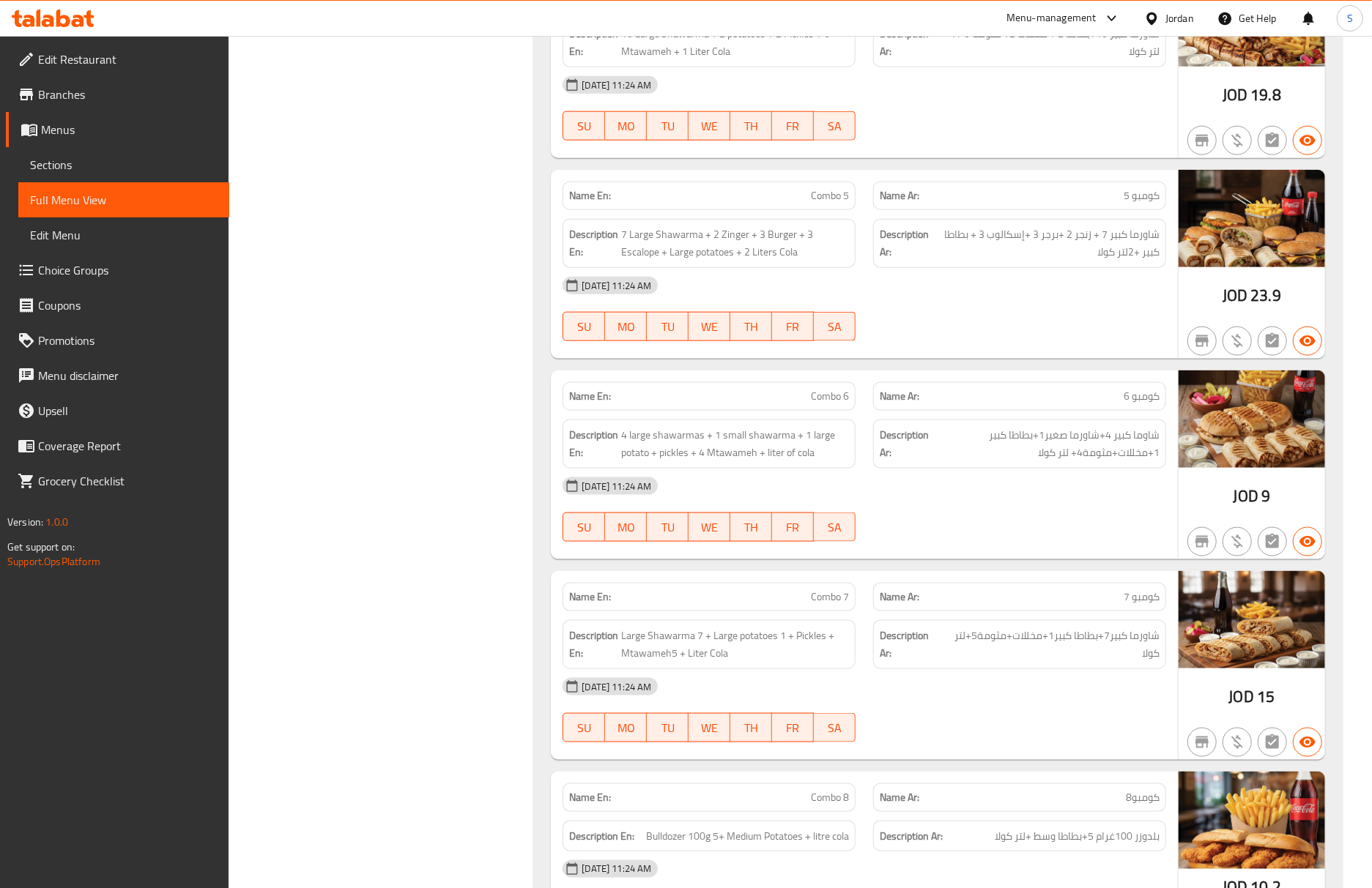
drag, startPoint x: 1160, startPoint y: 534, endPoint x: 1163, endPoint y: 562, distance: 28.2
click at [1159, 535] on div "05-10-2025 11:24 AM SU MO TU WE TH FR SA" at bounding box center [863, 510] width 621 height 82
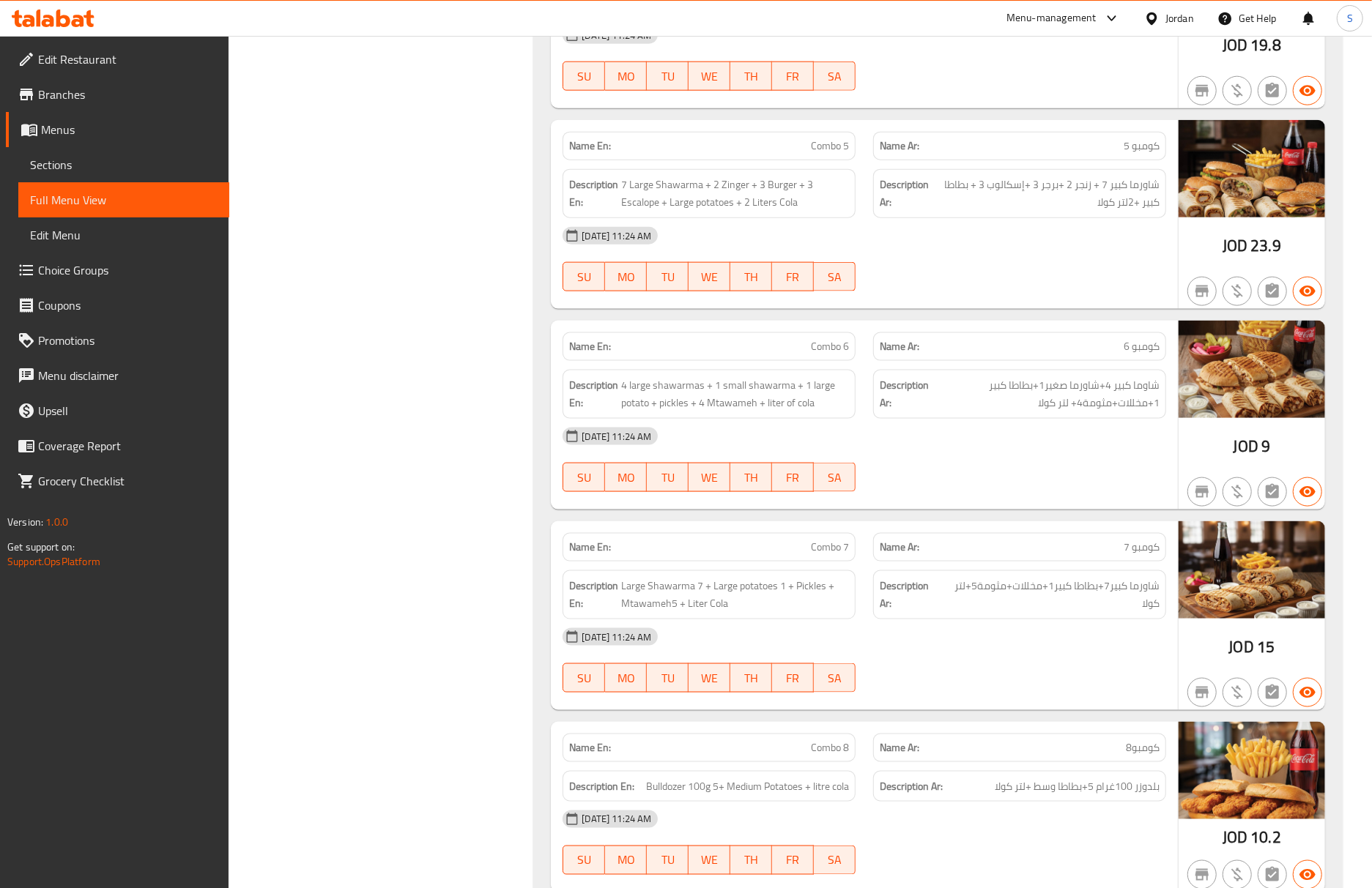
scroll to position [1308, 0]
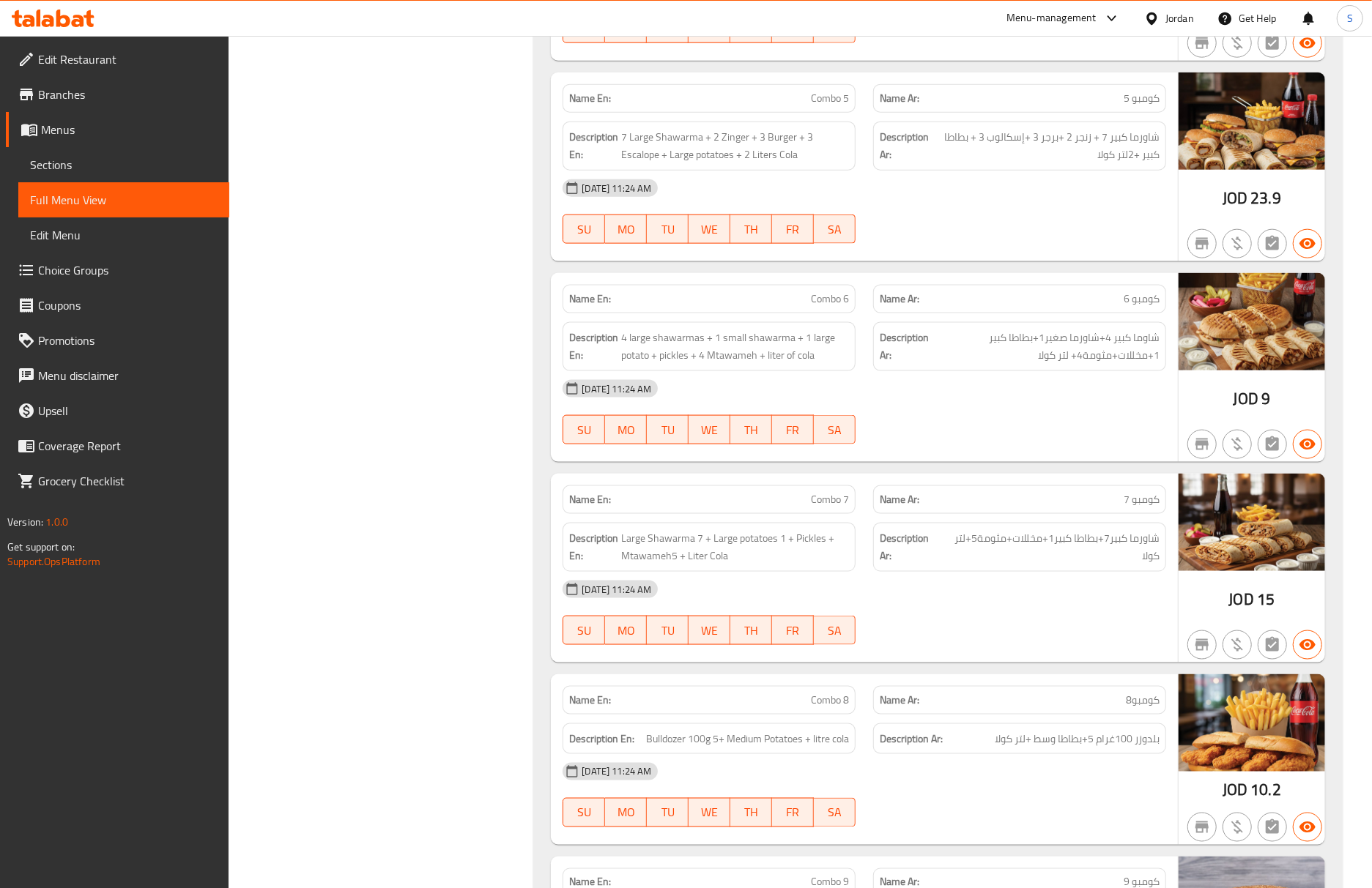
drag, startPoint x: 1122, startPoint y: 410, endPoint x: 894, endPoint y: 45, distance: 430.4
click at [1122, 407] on div "05-10-2025 11:24 AM" at bounding box center [863, 389] width 621 height 35
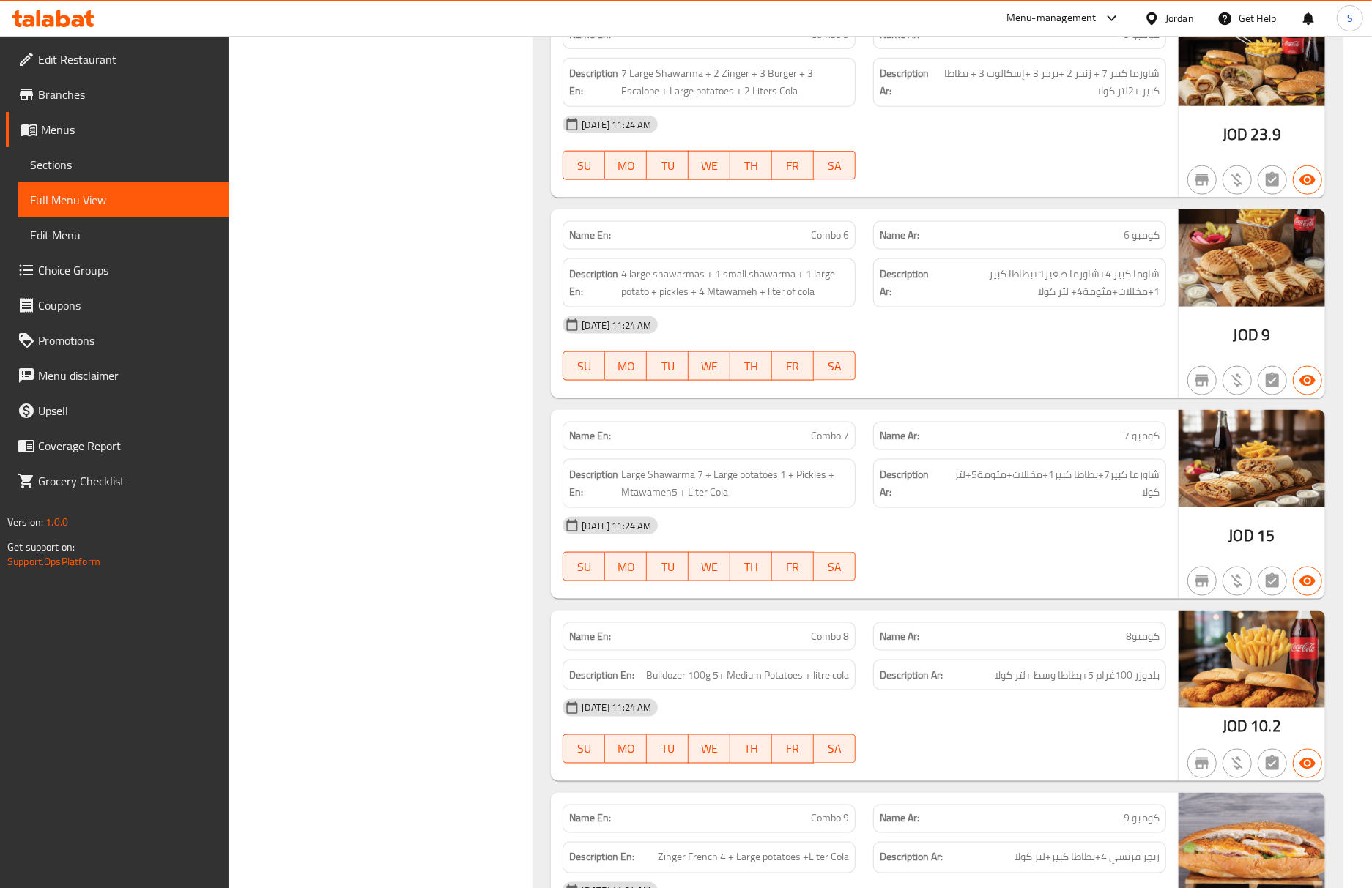
scroll to position [1406, 0]
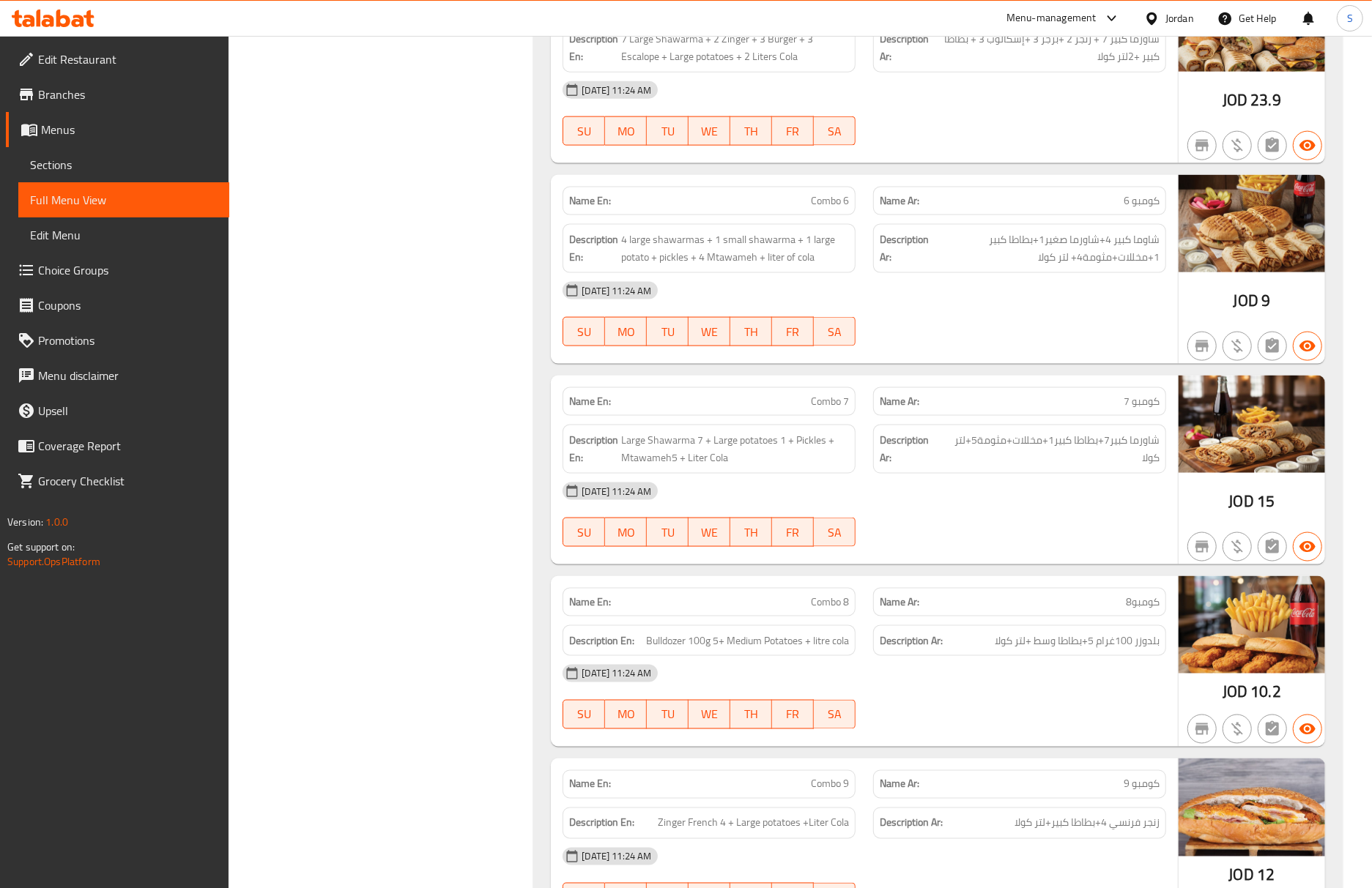
click at [1153, 595] on div "Name Ar: كومبو8" at bounding box center [1019, 602] width 293 height 28
click at [1057, 584] on div "Name En: Combo 8 Name Ar: كومبو8 Description En: Bulldozer 100g 5+ Medium Potat…" at bounding box center [863, 662] width 627 height 171
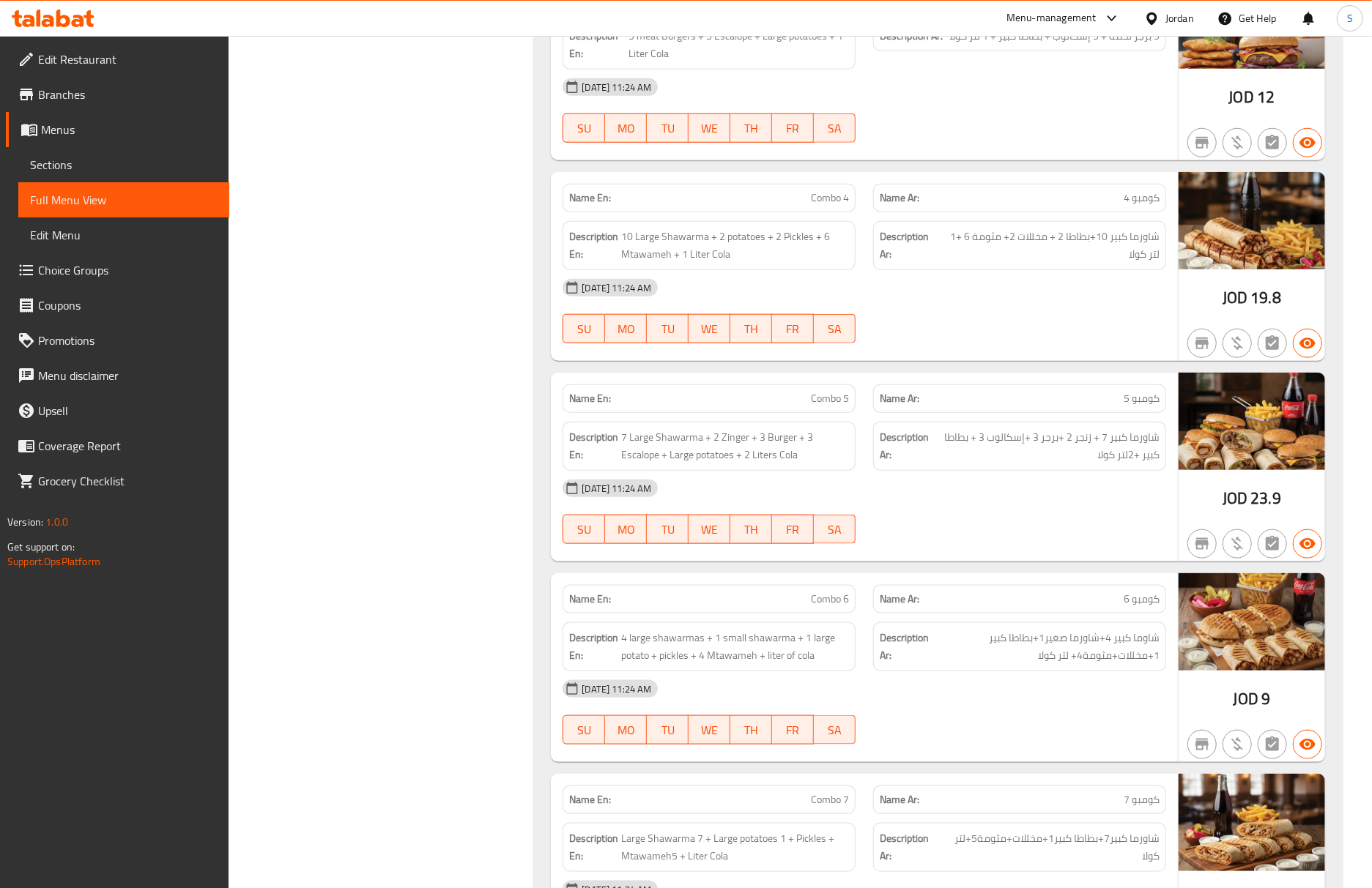
scroll to position [1015, 0]
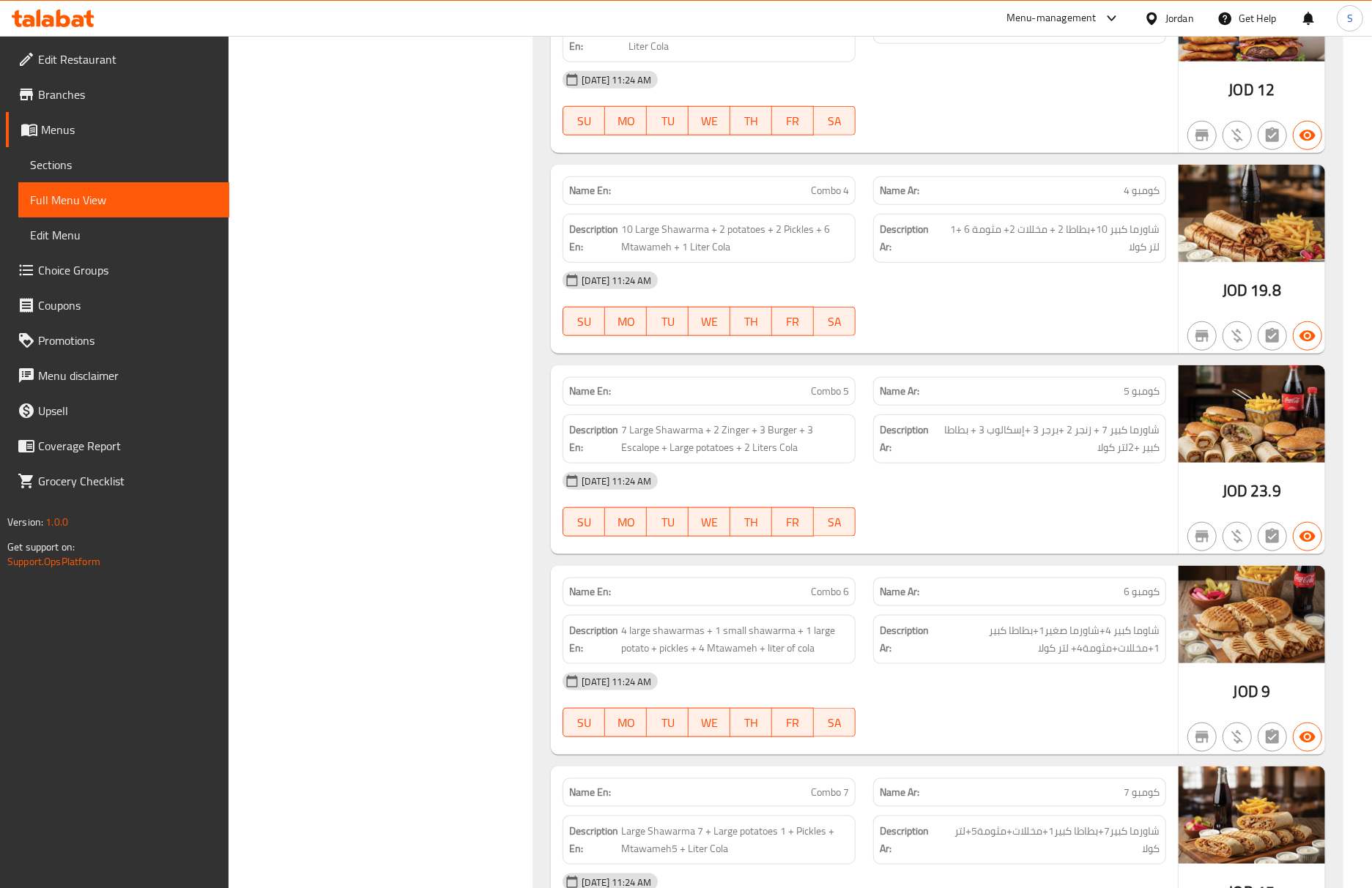
click at [783, 447] on span "7 Large Shawarma + 2 Zinger + 3 Burger + 3 Escalope + Large potatoes + 2 Liters…" at bounding box center [735, 439] width 228 height 36
copy span "7 Large Shawarma + 2 Zinger + 3 Burger + 3 Escalope + Large potatoes + 2 Liters…"
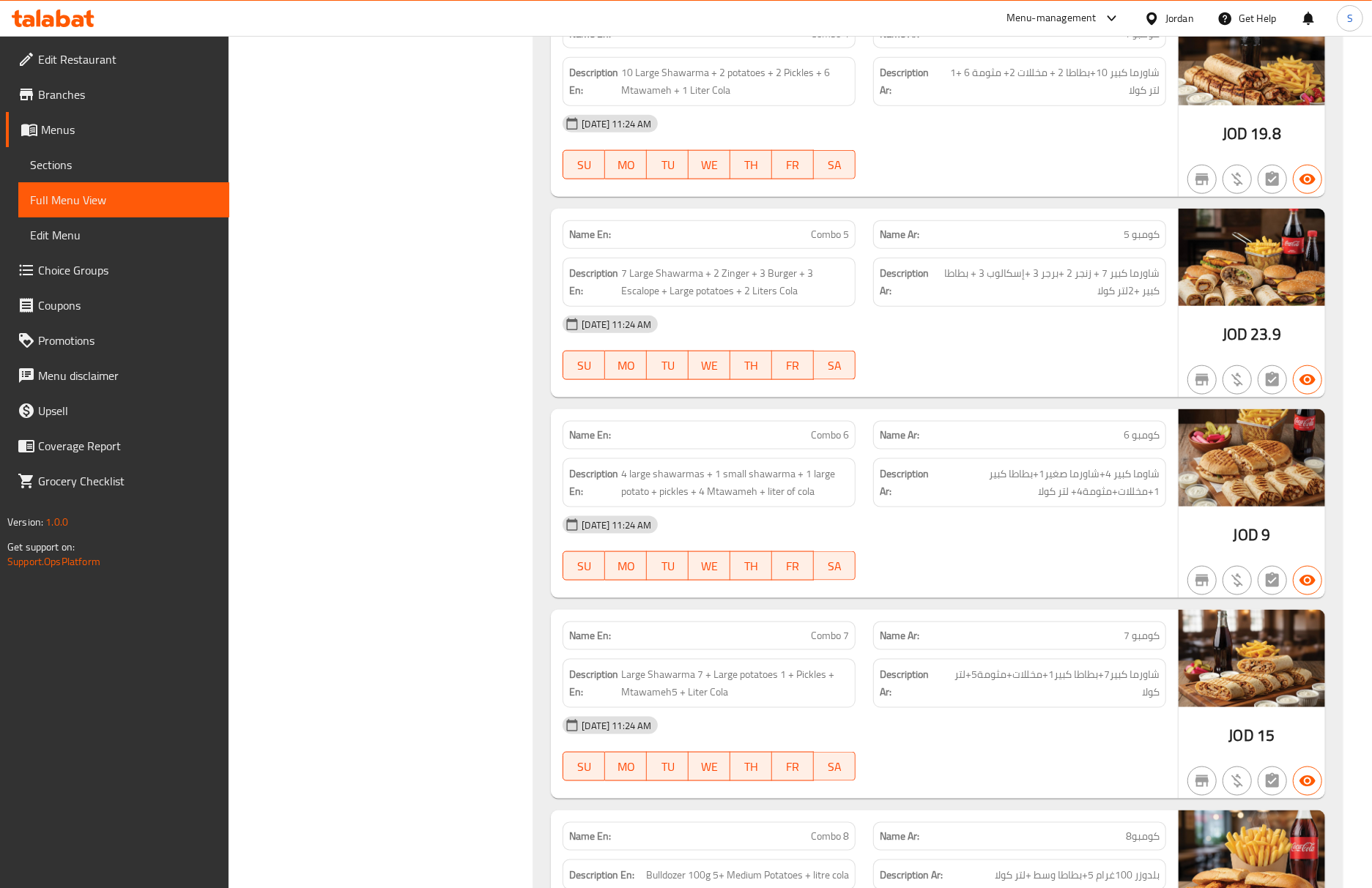
scroll to position [781, 0]
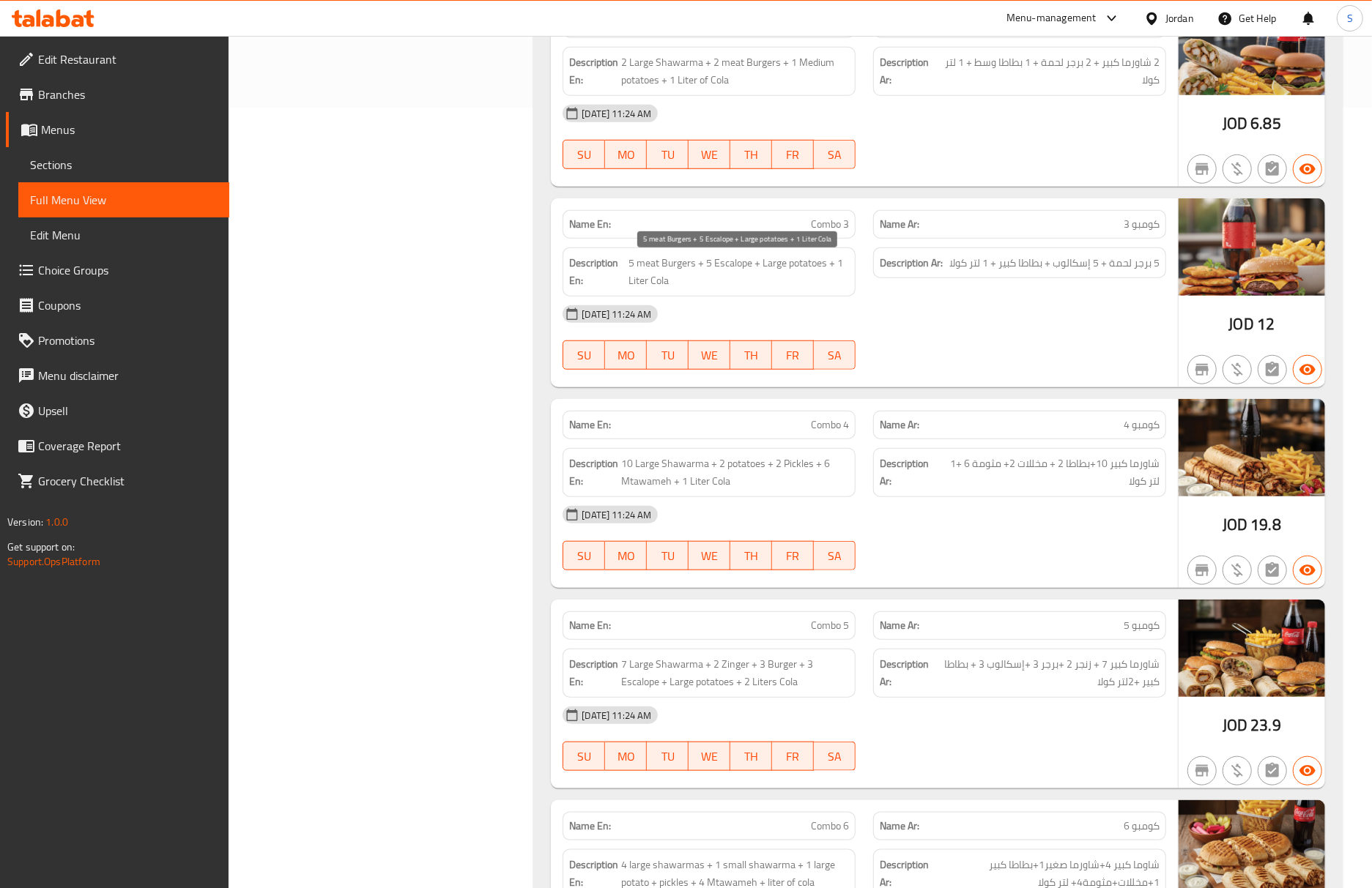
click at [724, 267] on span "5 meat Burgers + 5 Escalope + Large potatoes + 1 Liter Cola" at bounding box center [738, 272] width 220 height 36
copy span "Escalope"
click at [138, 170] on span "Sections" at bounding box center [124, 164] width 187 height 17
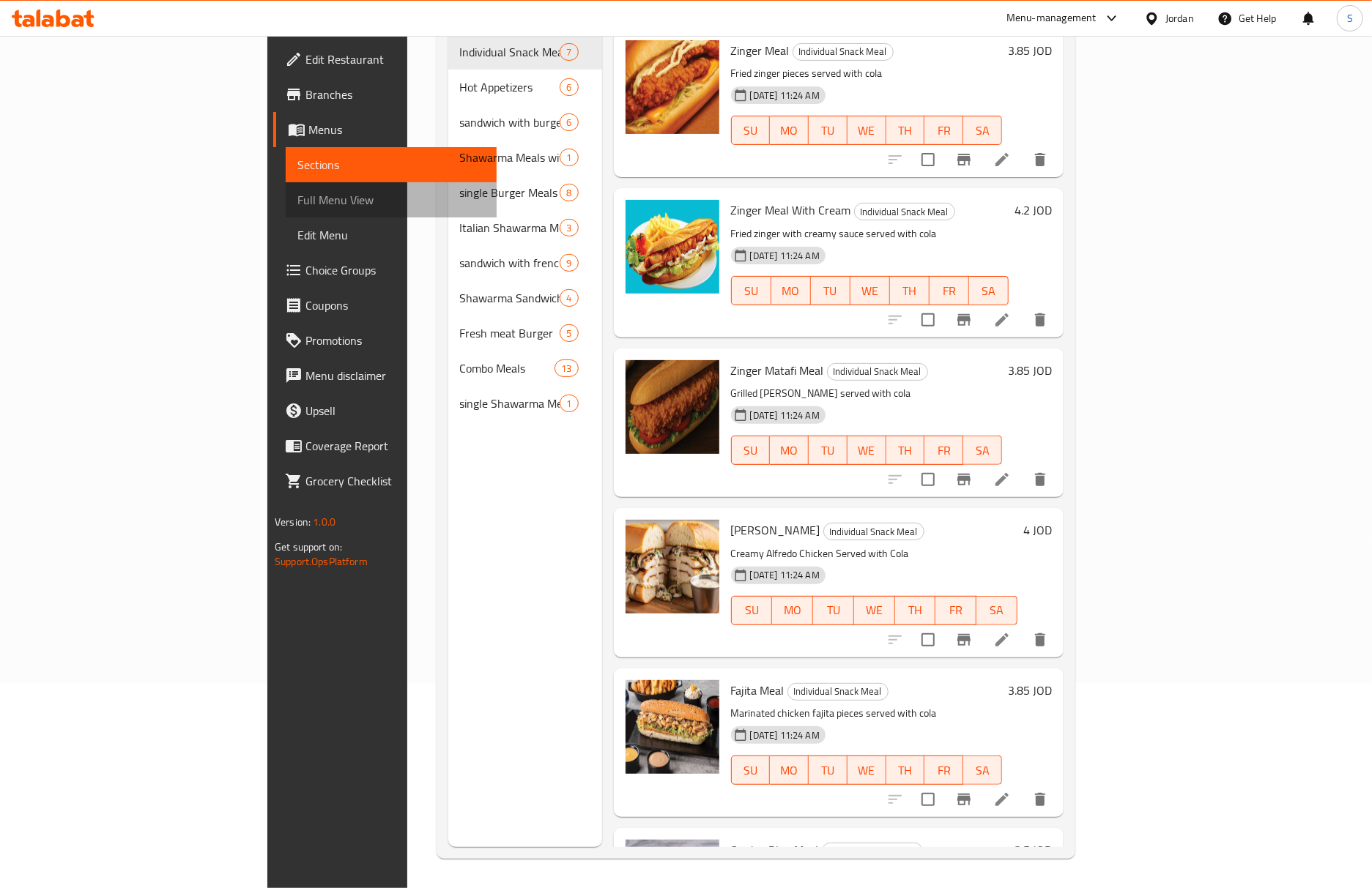
click at [285, 186] on link "Full Menu View" at bounding box center [391, 200] width 211 height 35
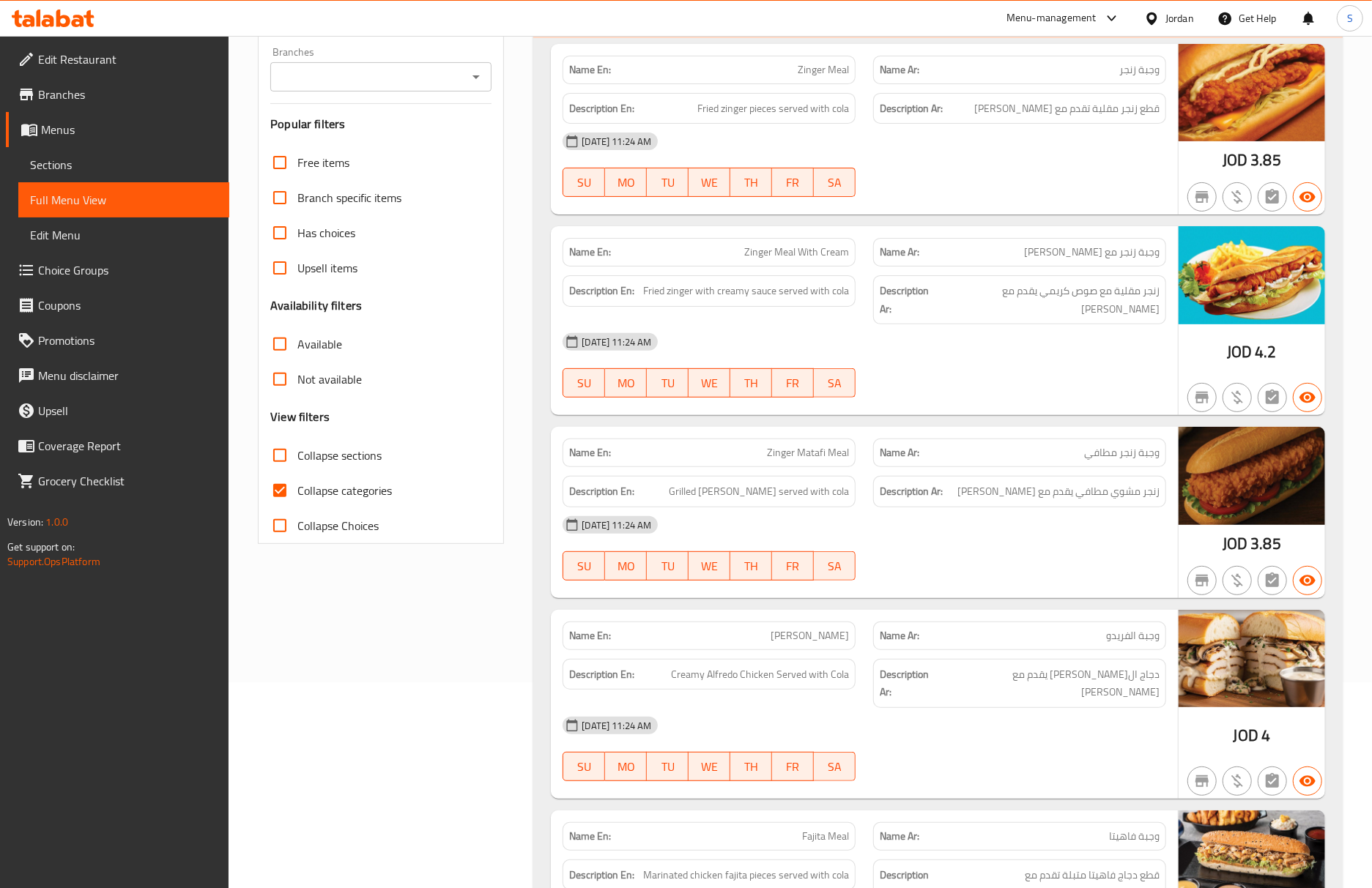
click at [300, 493] on span "Collapse categories" at bounding box center [344, 490] width 94 height 17
click at [297, 493] on input "Collapse categories" at bounding box center [279, 490] width 35 height 35
checkbox input "false"
click at [296, 466] on input "Collapse sections" at bounding box center [279, 455] width 35 height 35
checkbox input "true"
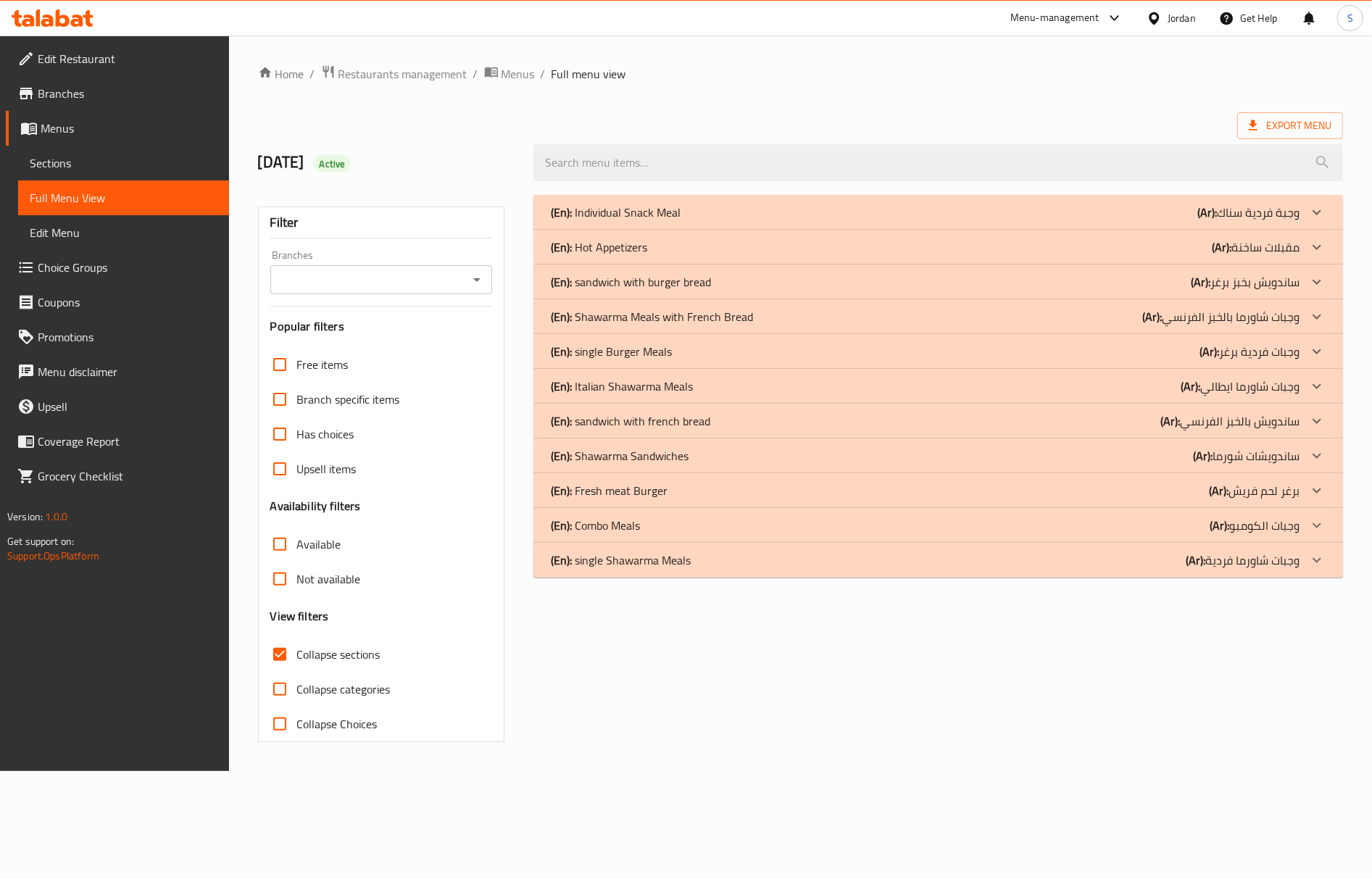
click at [640, 532] on p "(En): Combo Meals" at bounding box center [595, 525] width 89 height 17
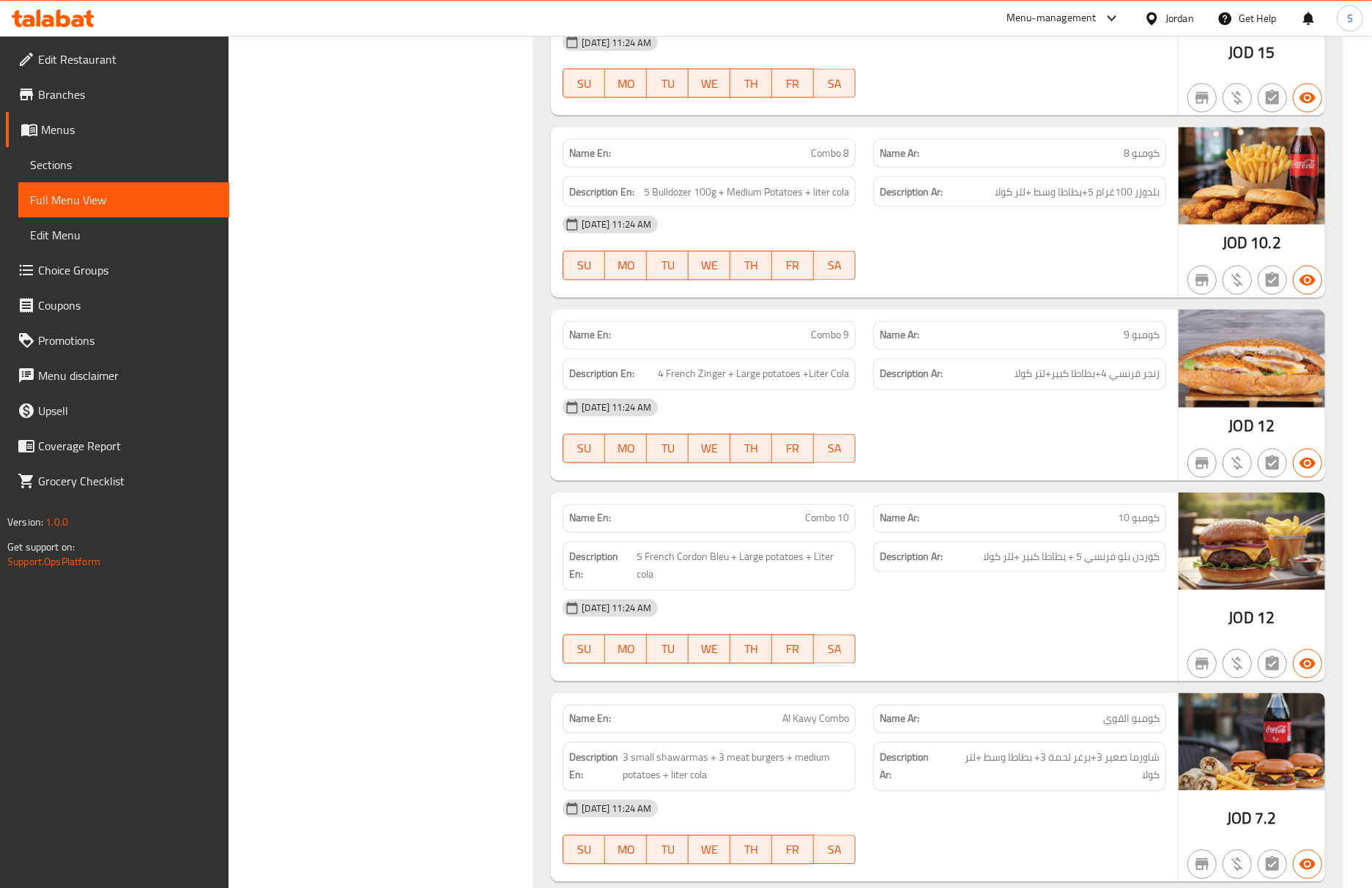
scroll to position [2368, 0]
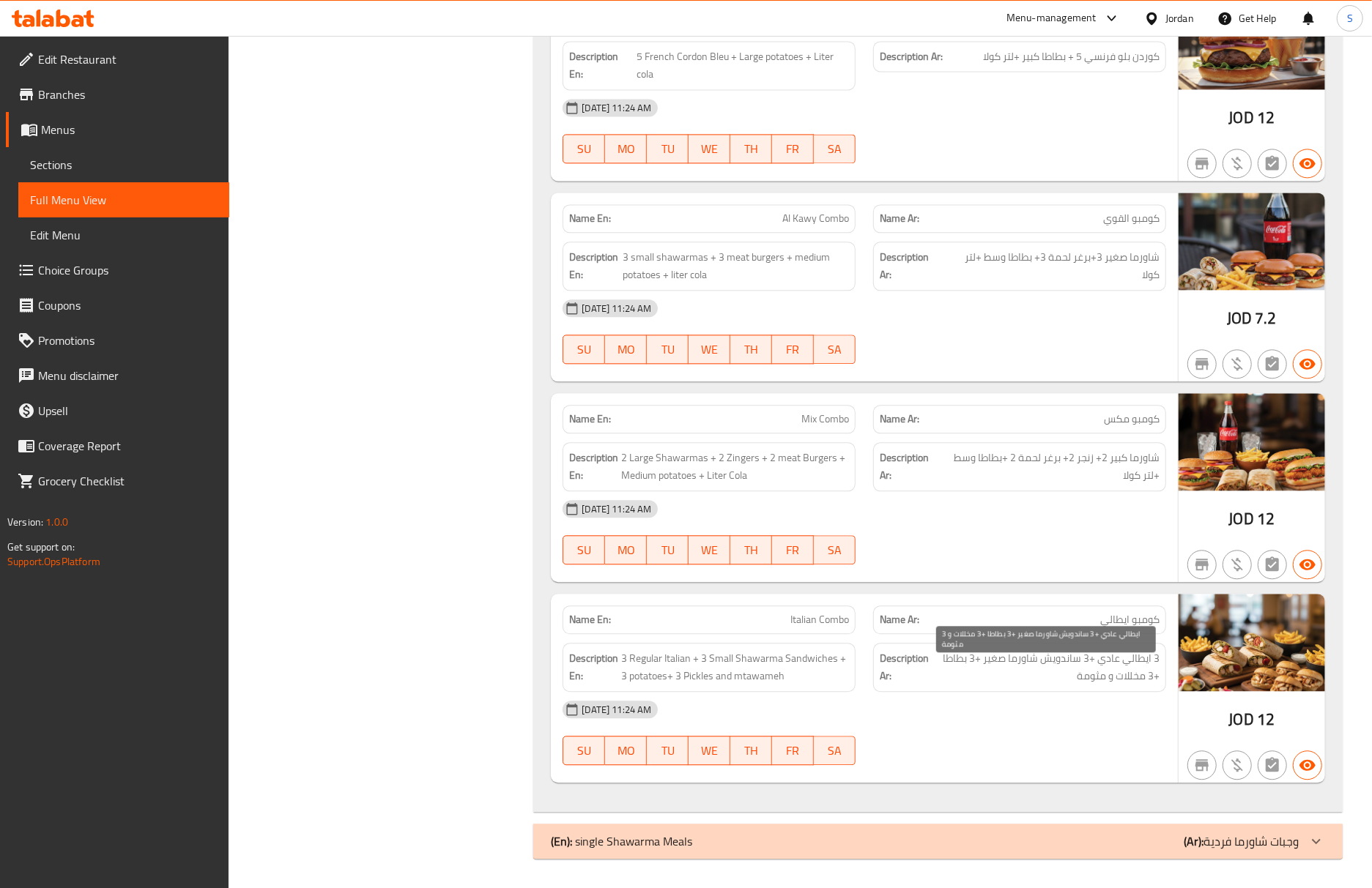
click at [998, 660] on span "3 ايطالي عادي +3 ساندويش شاورما صغير +3 بطاطا +3 مخللات و مثومة" at bounding box center [1045, 667] width 228 height 36
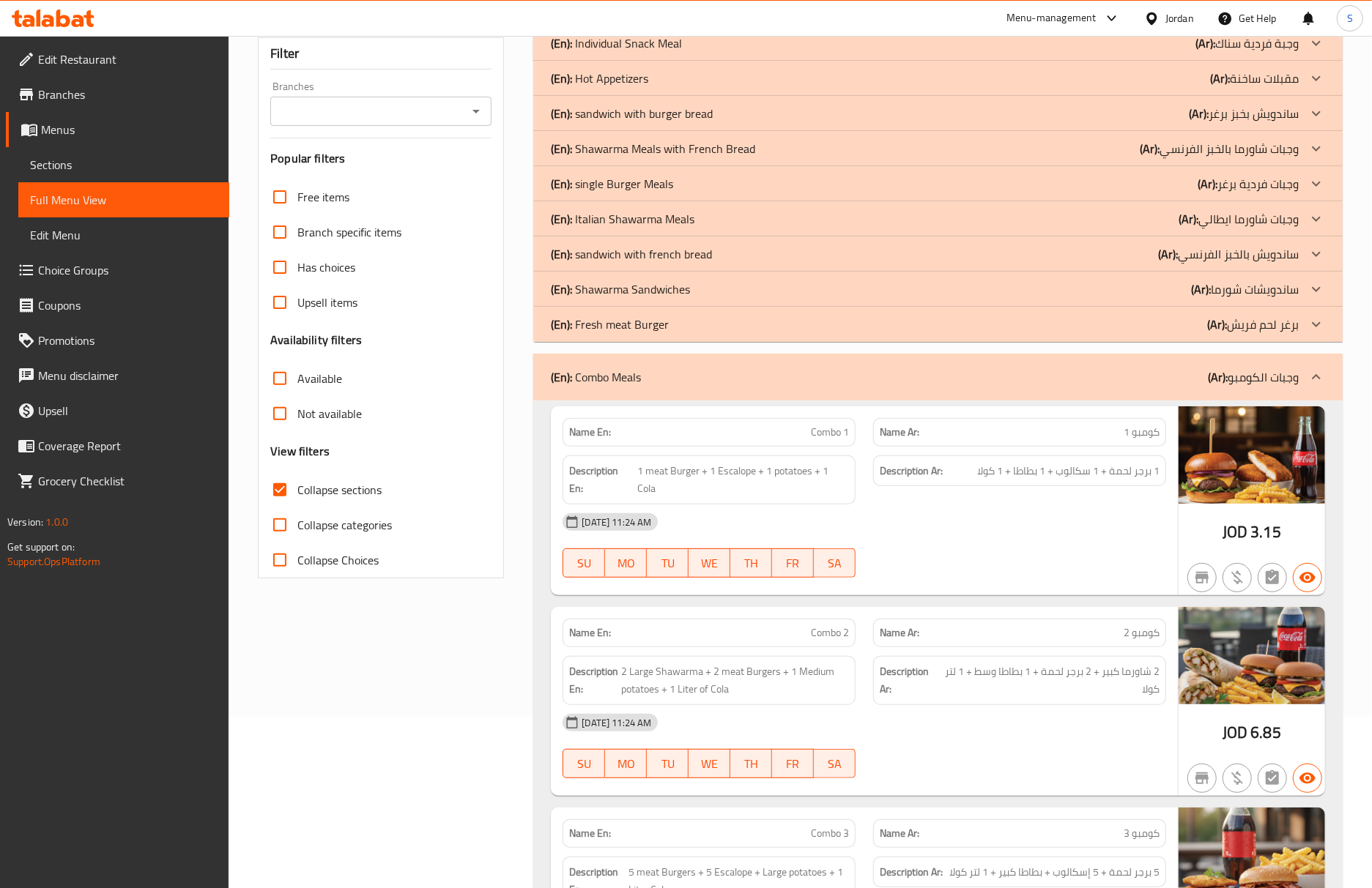
scroll to position [0, 0]
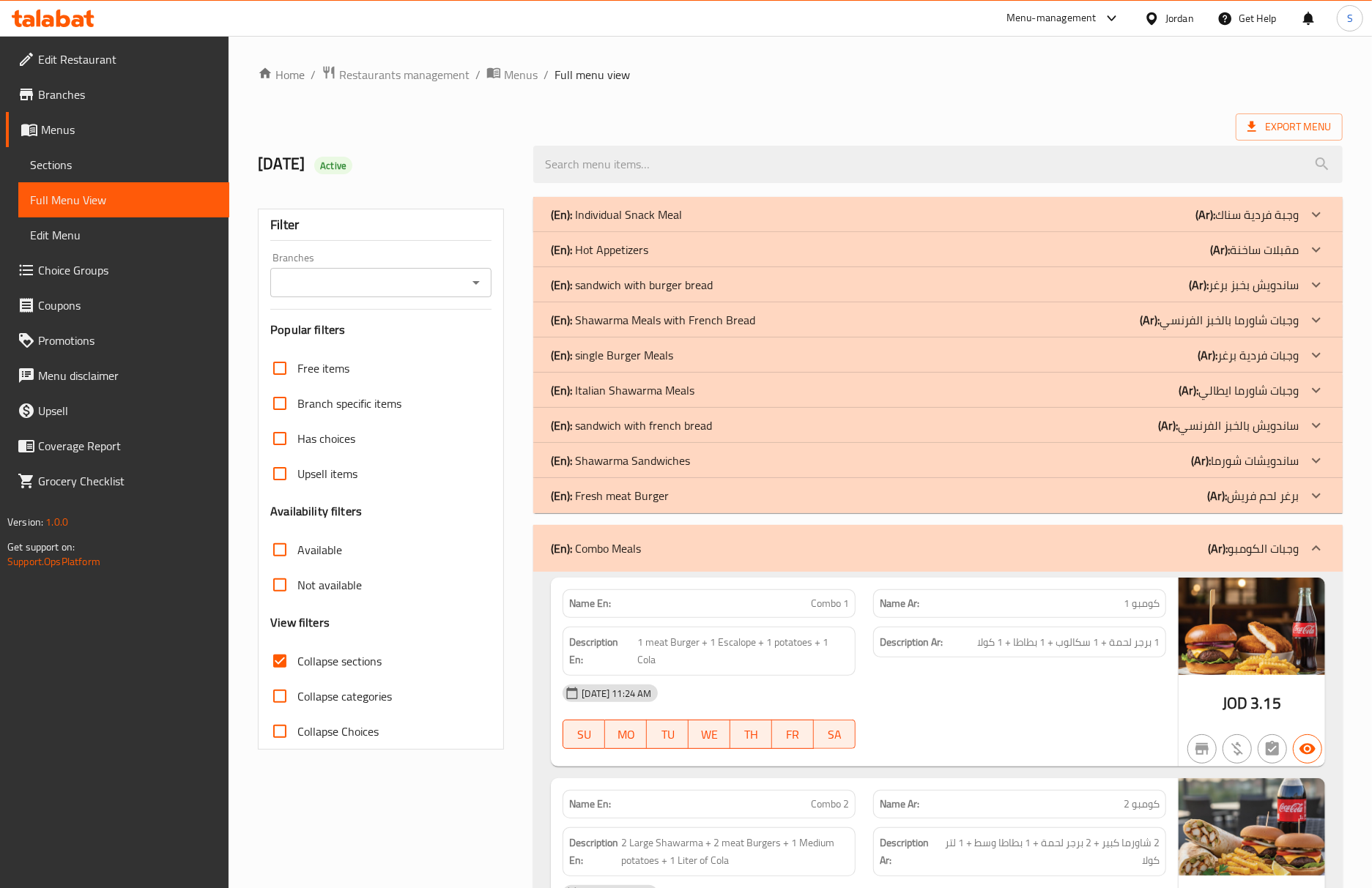
click at [806, 552] on div "(En): Combo Meals (Ar): وجبات الكومبو" at bounding box center [924, 548] width 748 height 17
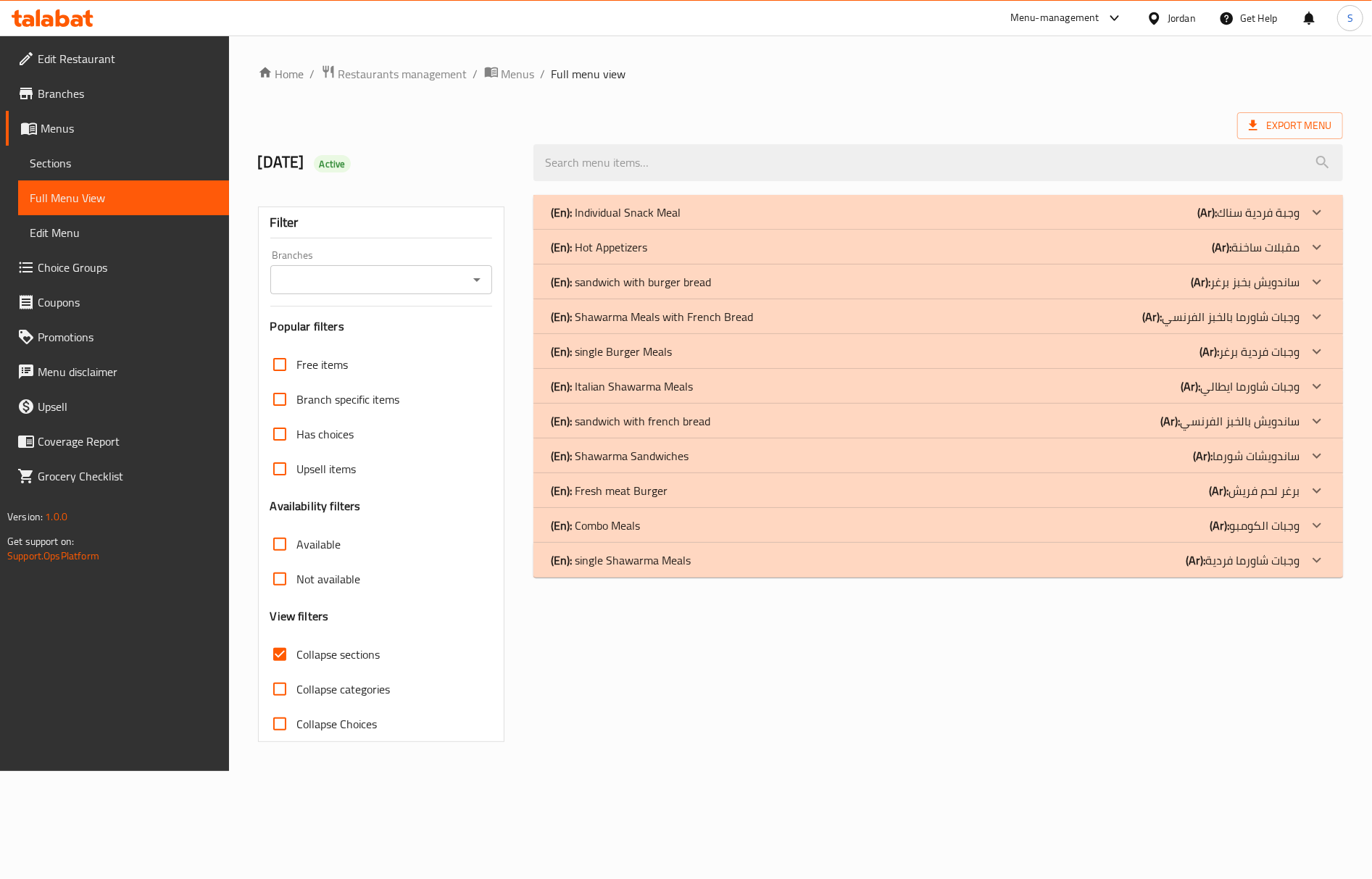
click at [1099, 676] on div "(En): Individual Snack Meal (Ar): وجبة فردية سناك Name En: Zinger Meal Name Ar:…" at bounding box center [938, 468] width 827 height 565
click at [1227, 291] on p "(Ar): ساندويش بخبز برغر" at bounding box center [1245, 282] width 109 height 17
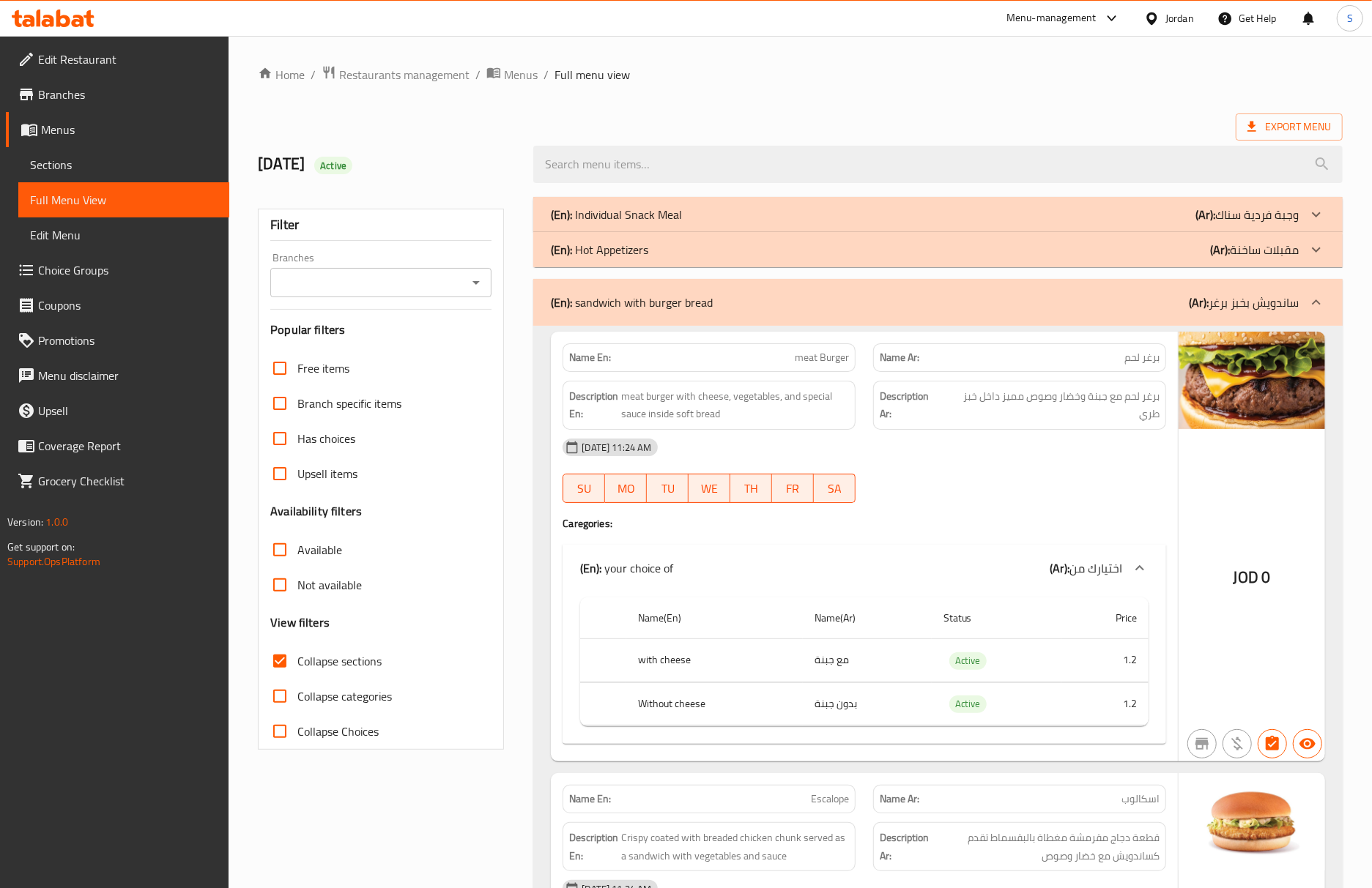
click at [1109, 467] on div "05-10-2025 11:24 AM SU MO TU WE TH FR SA" at bounding box center [863, 471] width 621 height 82
click at [1050, 526] on h4 "Caregories:" at bounding box center [864, 523] width 604 height 15
click at [1193, 467] on div "JOD 0" at bounding box center [1252, 547] width 147 height 430
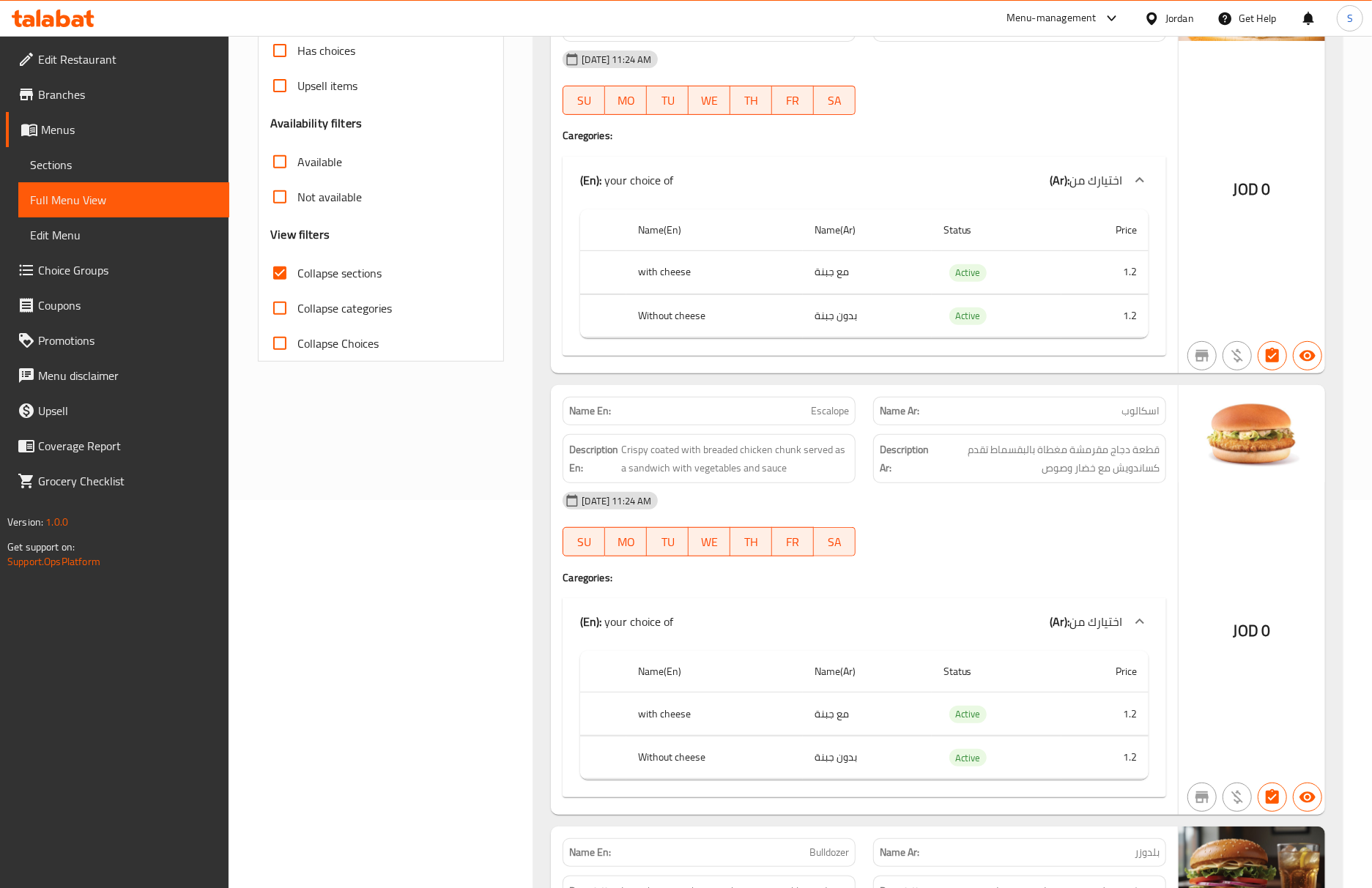
scroll to position [390, 0]
click at [1046, 516] on div "05-10-2025 11:24 AM" at bounding box center [863, 499] width 621 height 35
click at [1008, 551] on div at bounding box center [1019, 554] width 311 height 17
click at [43, 152] on link "Sections" at bounding box center [124, 165] width 211 height 35
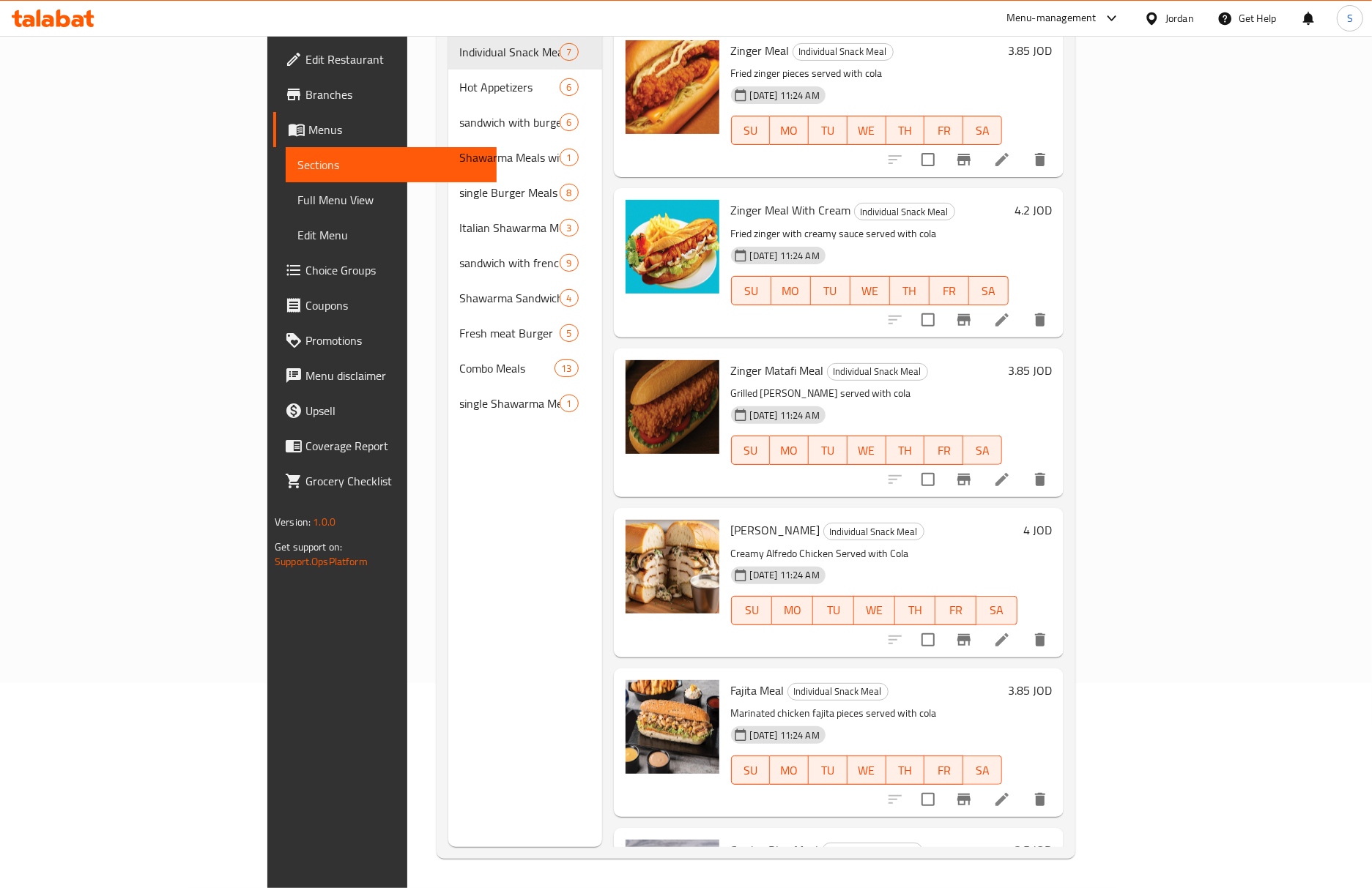
scroll to position [206, 0]
click at [297, 193] on span "Full Menu View" at bounding box center [391, 199] width 187 height 17
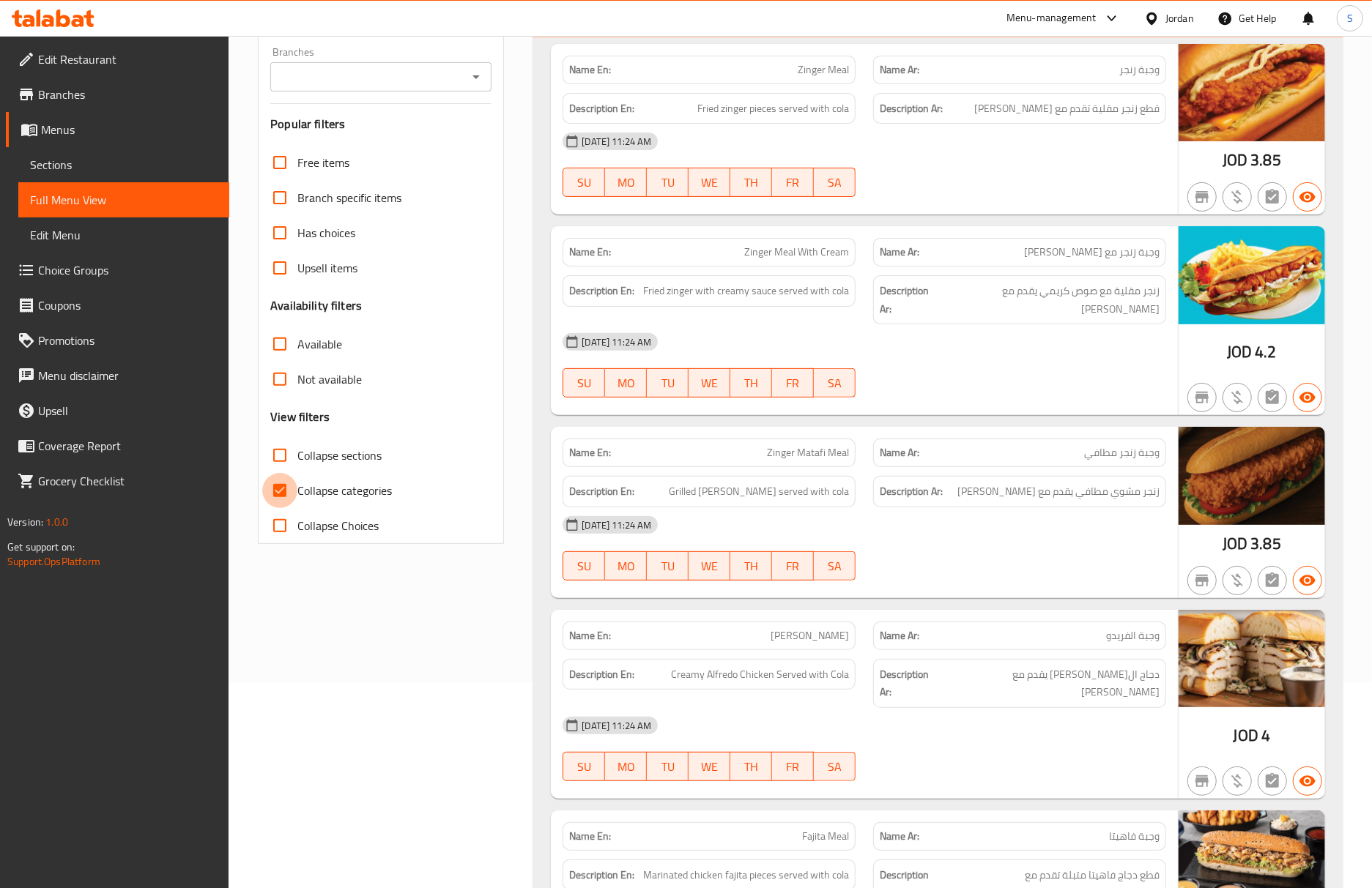
click at [276, 499] on input "Collapse categories" at bounding box center [279, 490] width 35 height 35
checkbox input "false"
click at [282, 466] on input "Collapse sections" at bounding box center [279, 455] width 35 height 35
checkbox input "true"
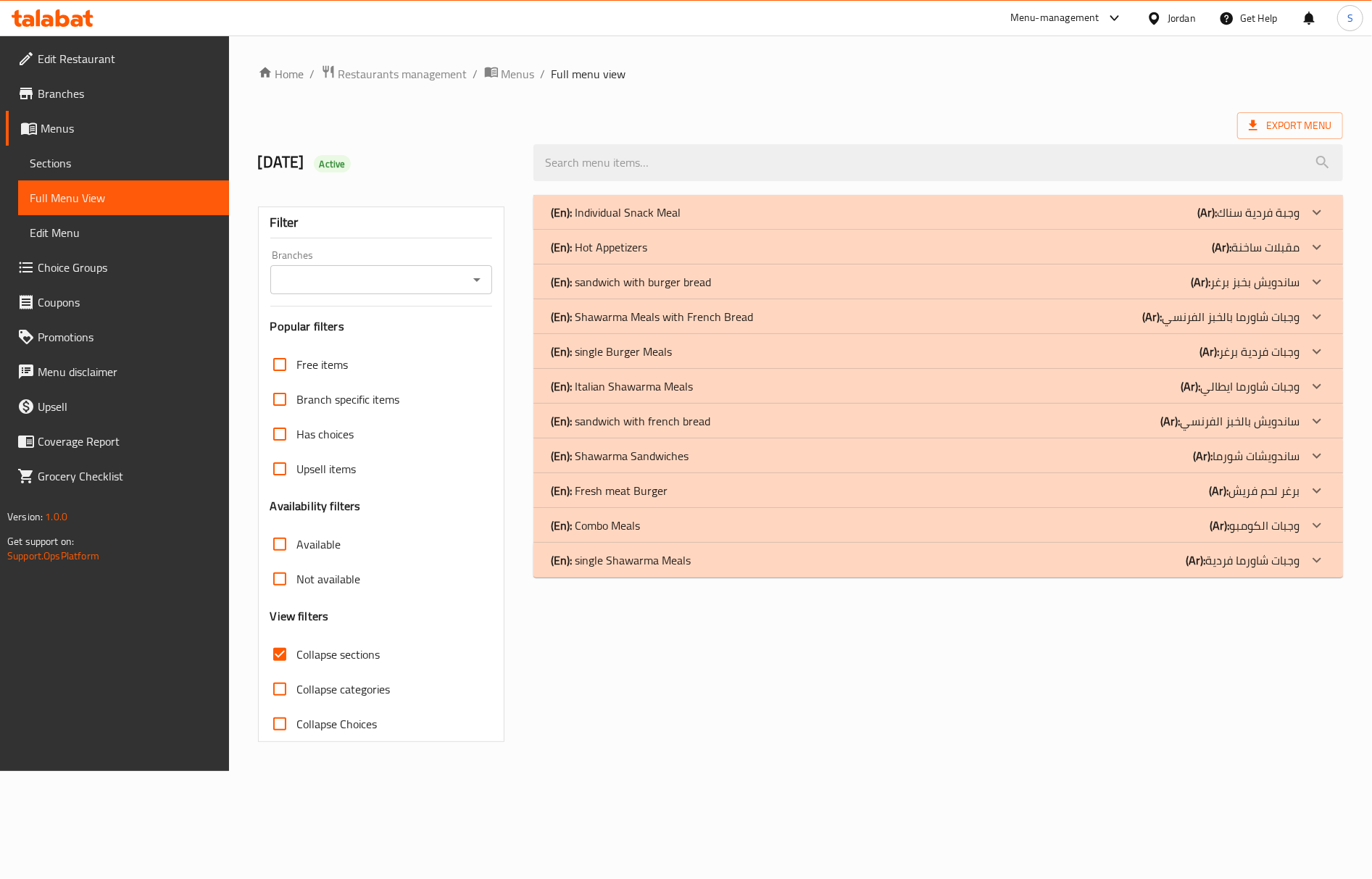
click at [659, 276] on p "(En): sandwich with burger bread" at bounding box center [631, 282] width 160 height 17
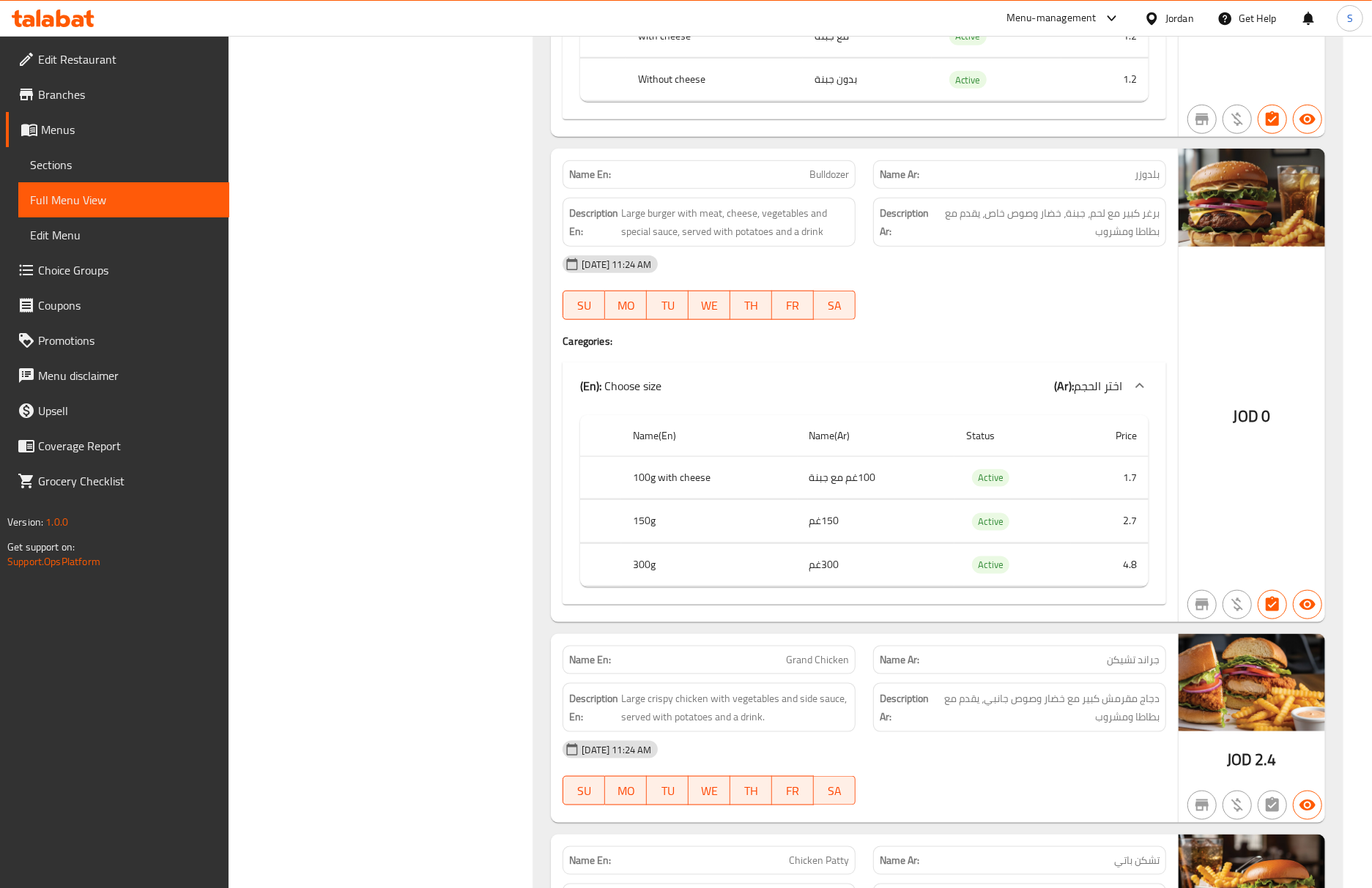
scroll to position [1074, 0]
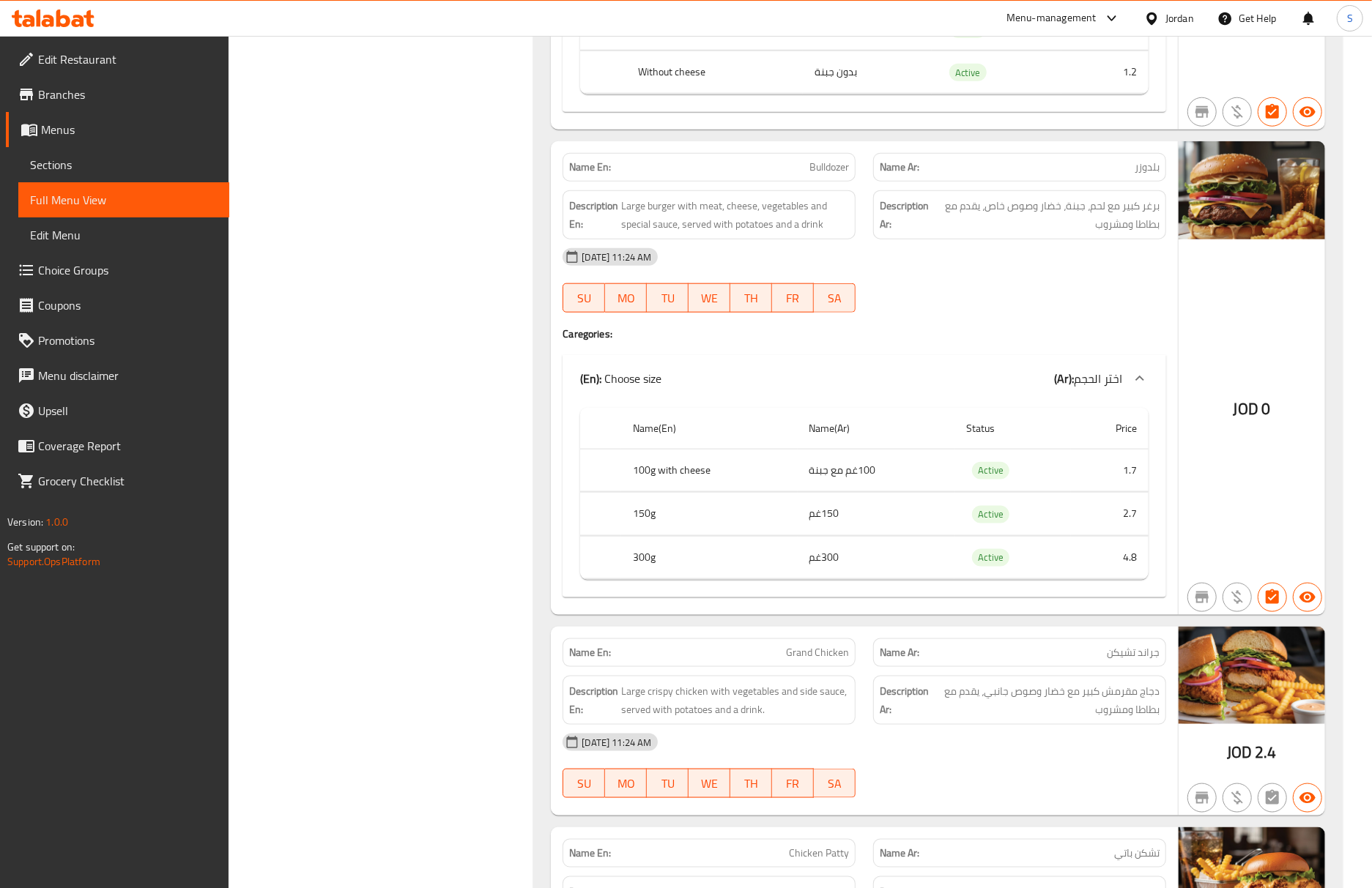
click at [1057, 240] on div "Description Ar: برغر كبير مع لحم، جبنة، خضار وصوص خاص، يقدم مع بطاطا ومشروب" at bounding box center [1019, 215] width 293 height 49
click at [1045, 739] on div "05-10-2025 11:24 AM" at bounding box center [863, 742] width 621 height 35
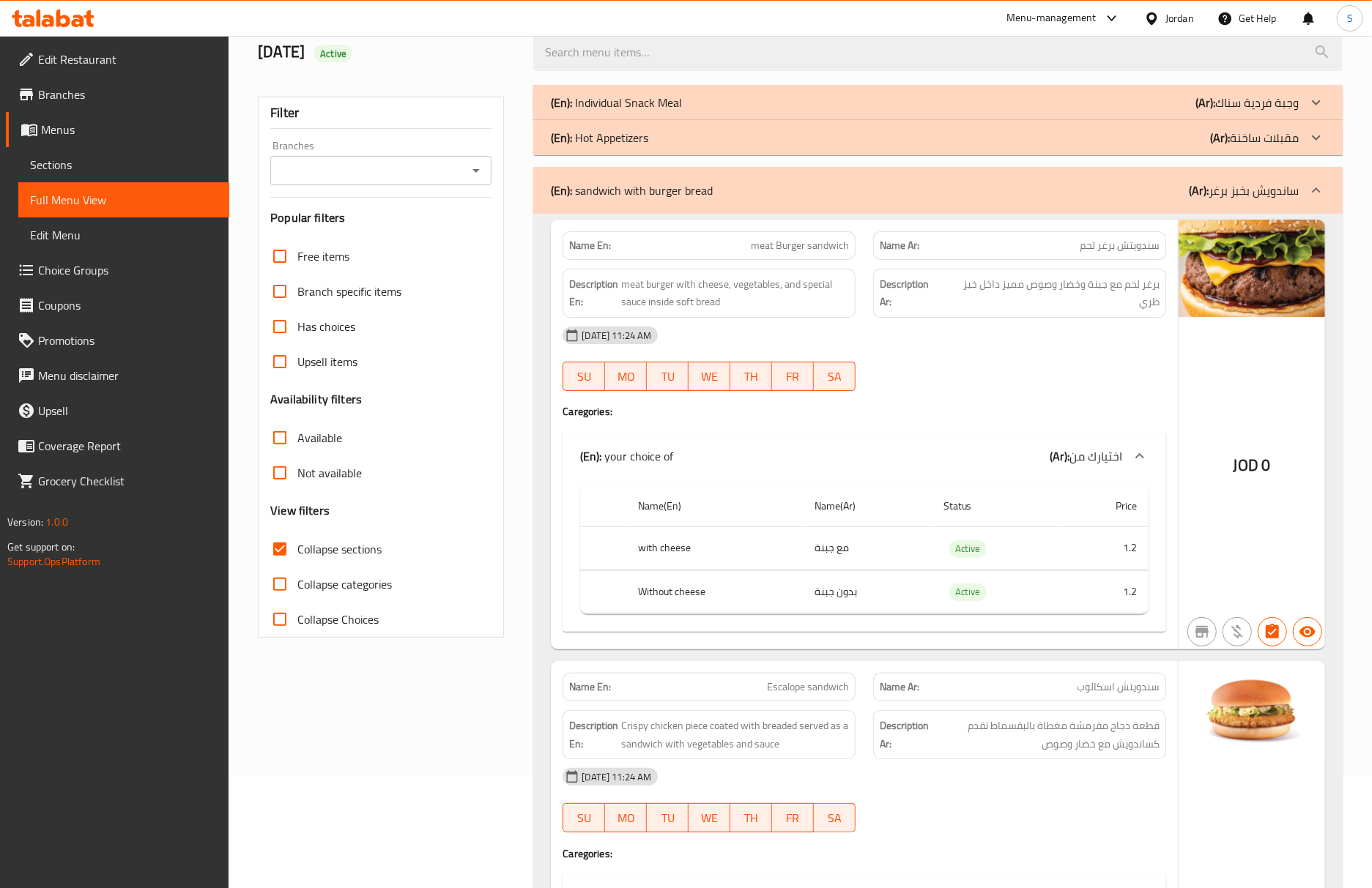
scroll to position [97, 0]
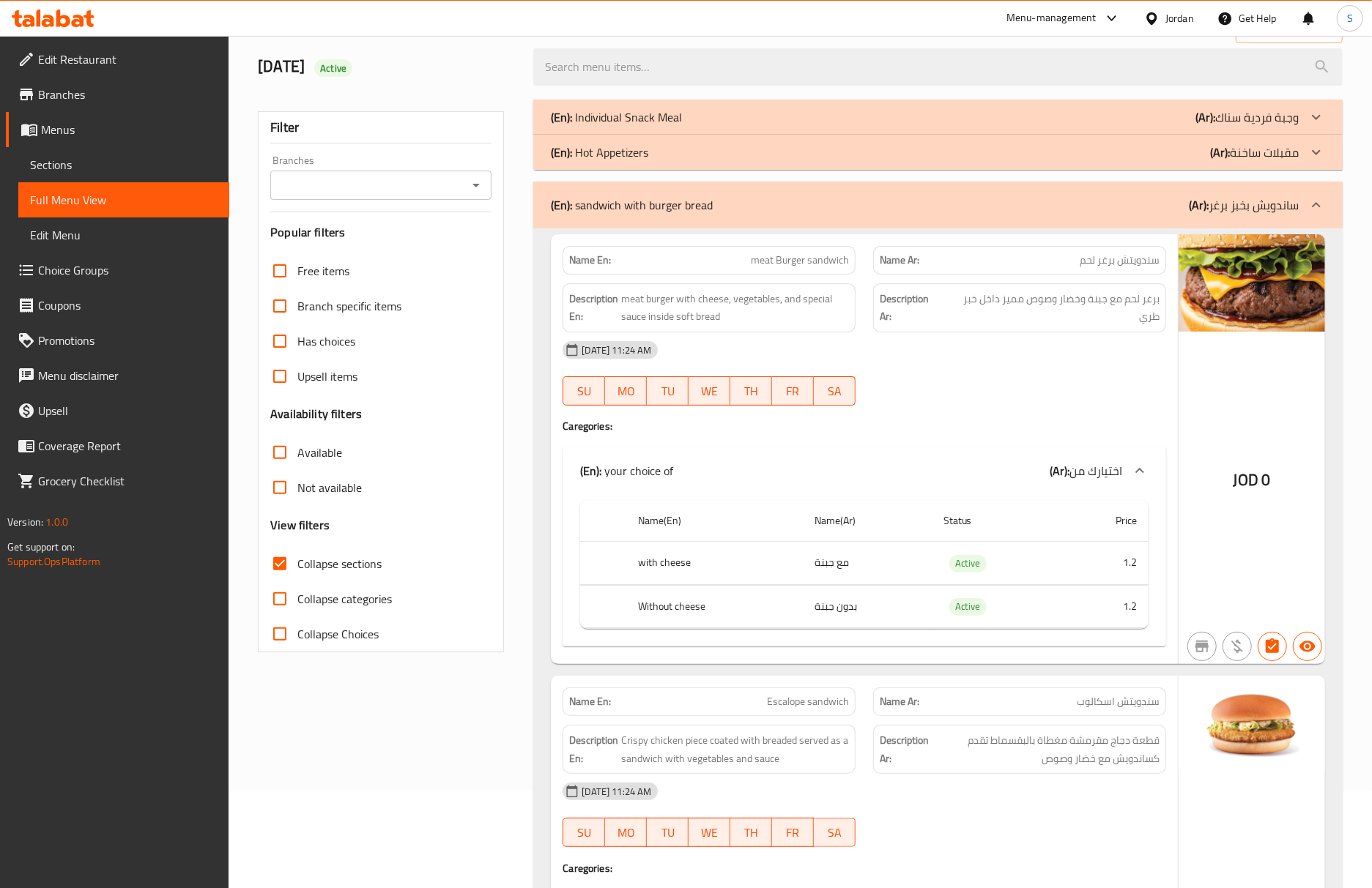
click at [640, 115] on p "(En): Individual Snack Meal" at bounding box center [616, 117] width 131 height 17
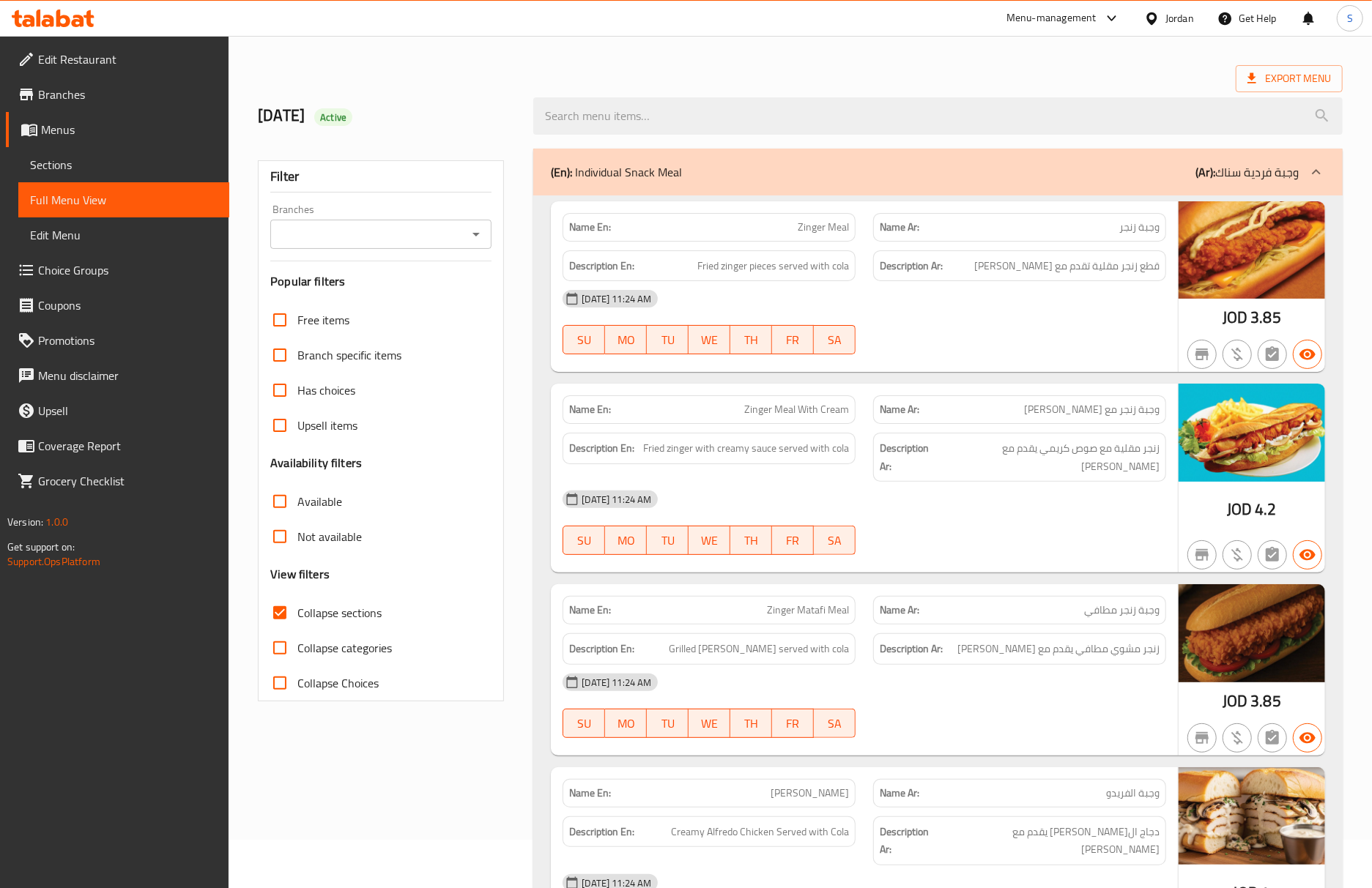
scroll to position [0, 0]
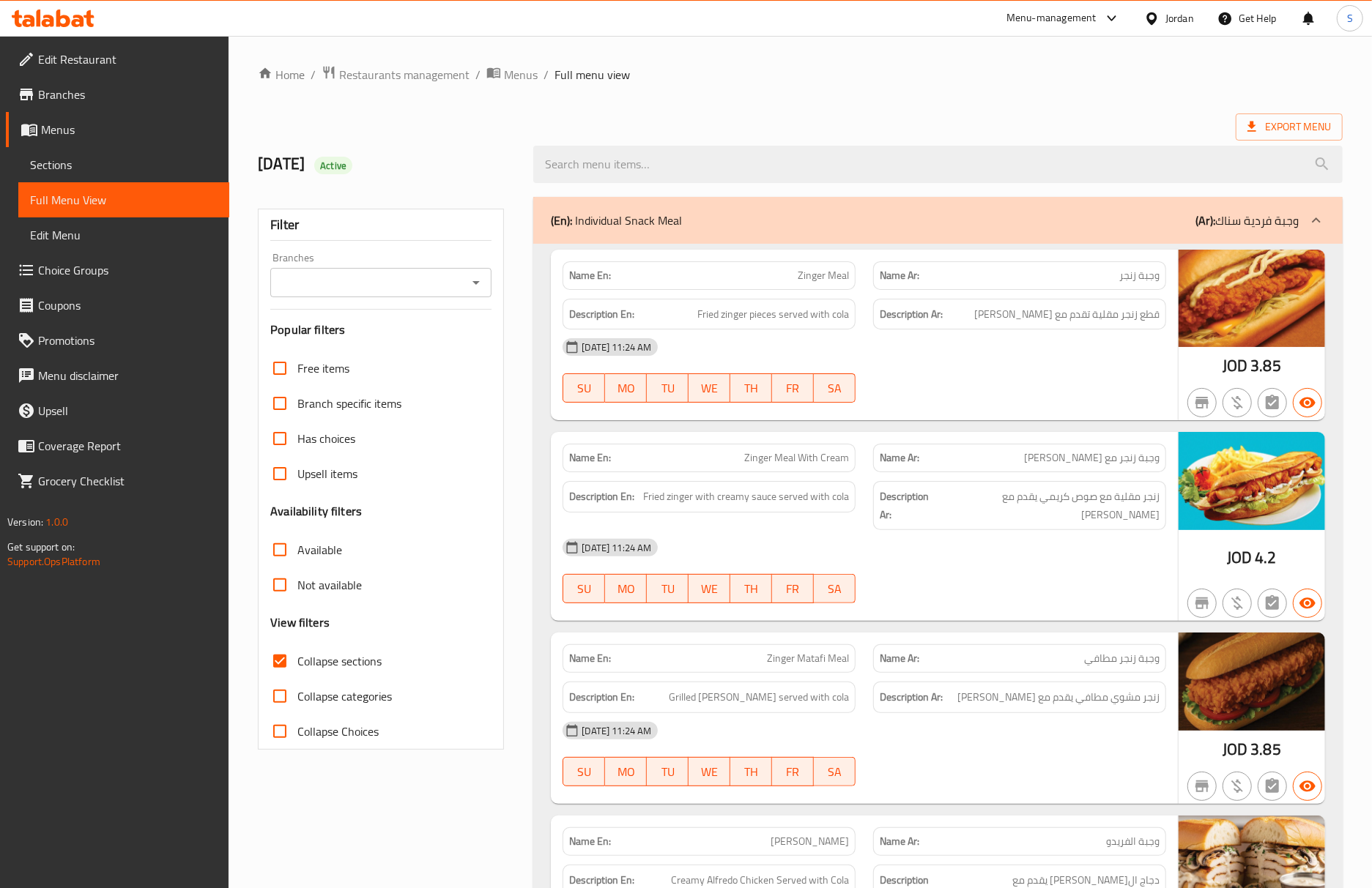
click at [645, 229] on p "(En): Individual Snack Meal" at bounding box center [616, 220] width 131 height 17
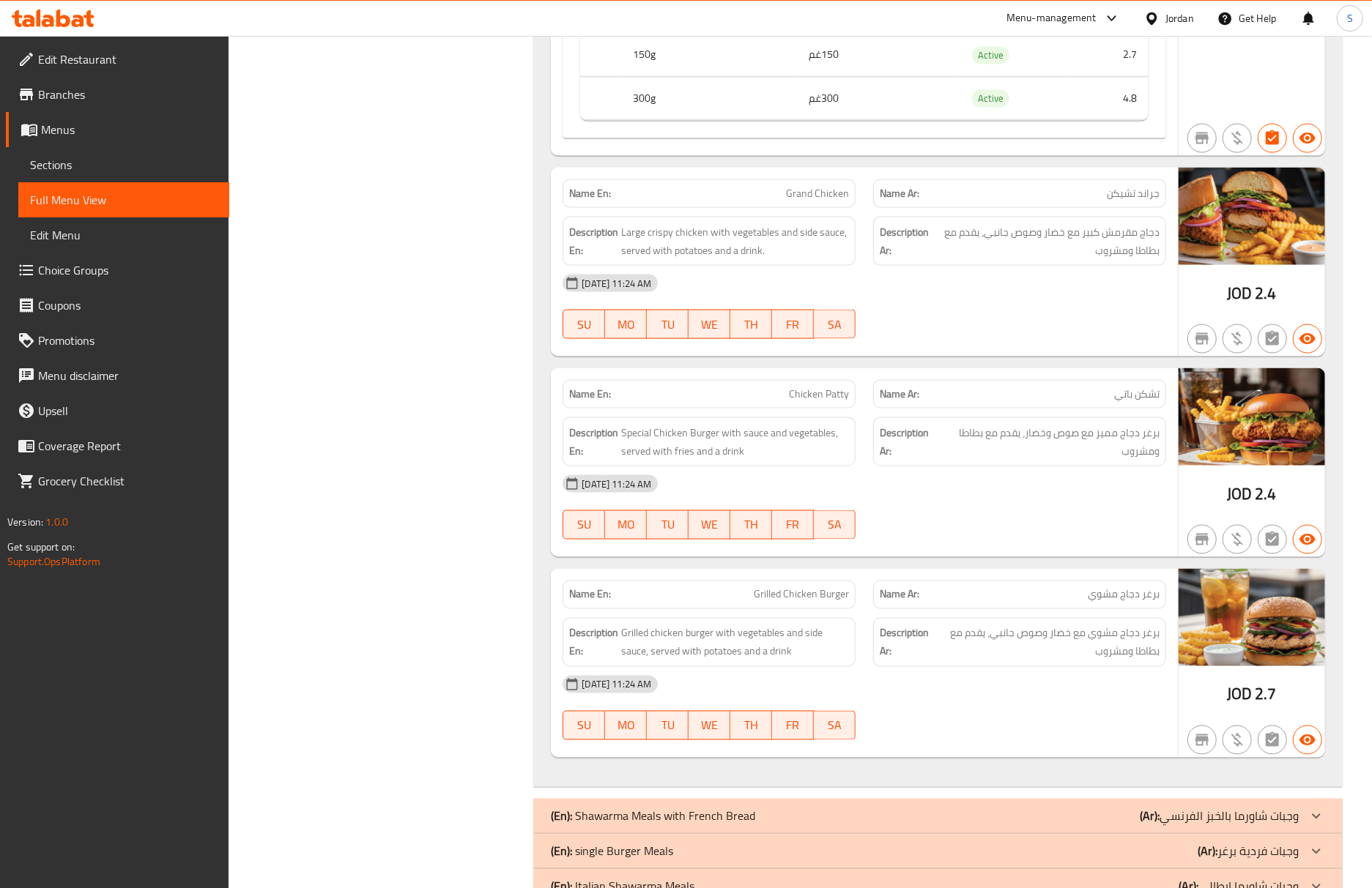
scroll to position [1562, 0]
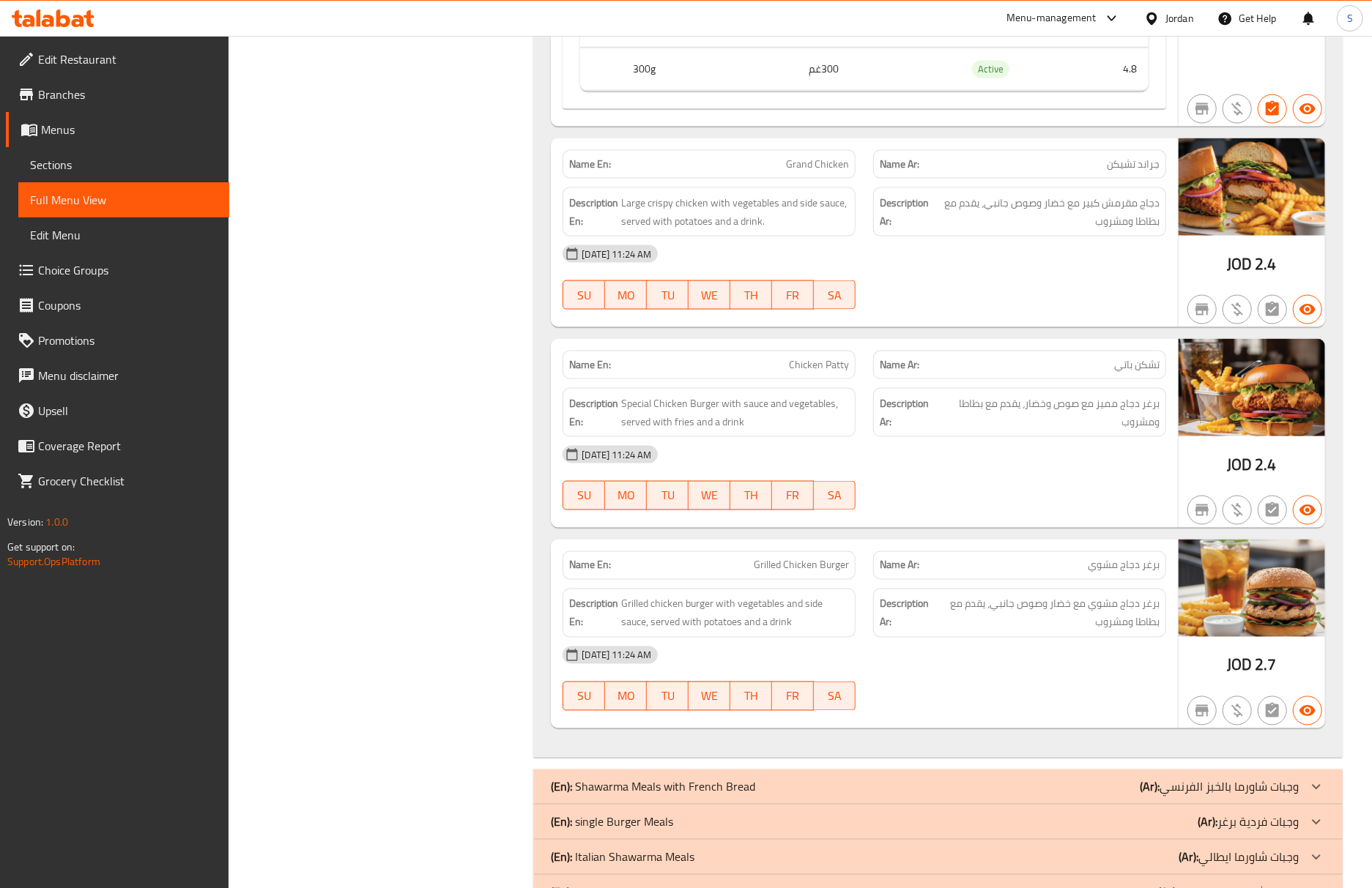
click at [1141, 556] on div "Name Ar: برغر دجاج مشوي" at bounding box center [1019, 566] width 311 height 46
click at [697, 230] on span "Large crispy chicken with vegetables and side sauce, served with potatoes and a…" at bounding box center [735, 212] width 228 height 36
copy span "potatoes"
drag, startPoint x: 54, startPoint y: 156, endPoint x: 97, endPoint y: 200, distance: 61.5
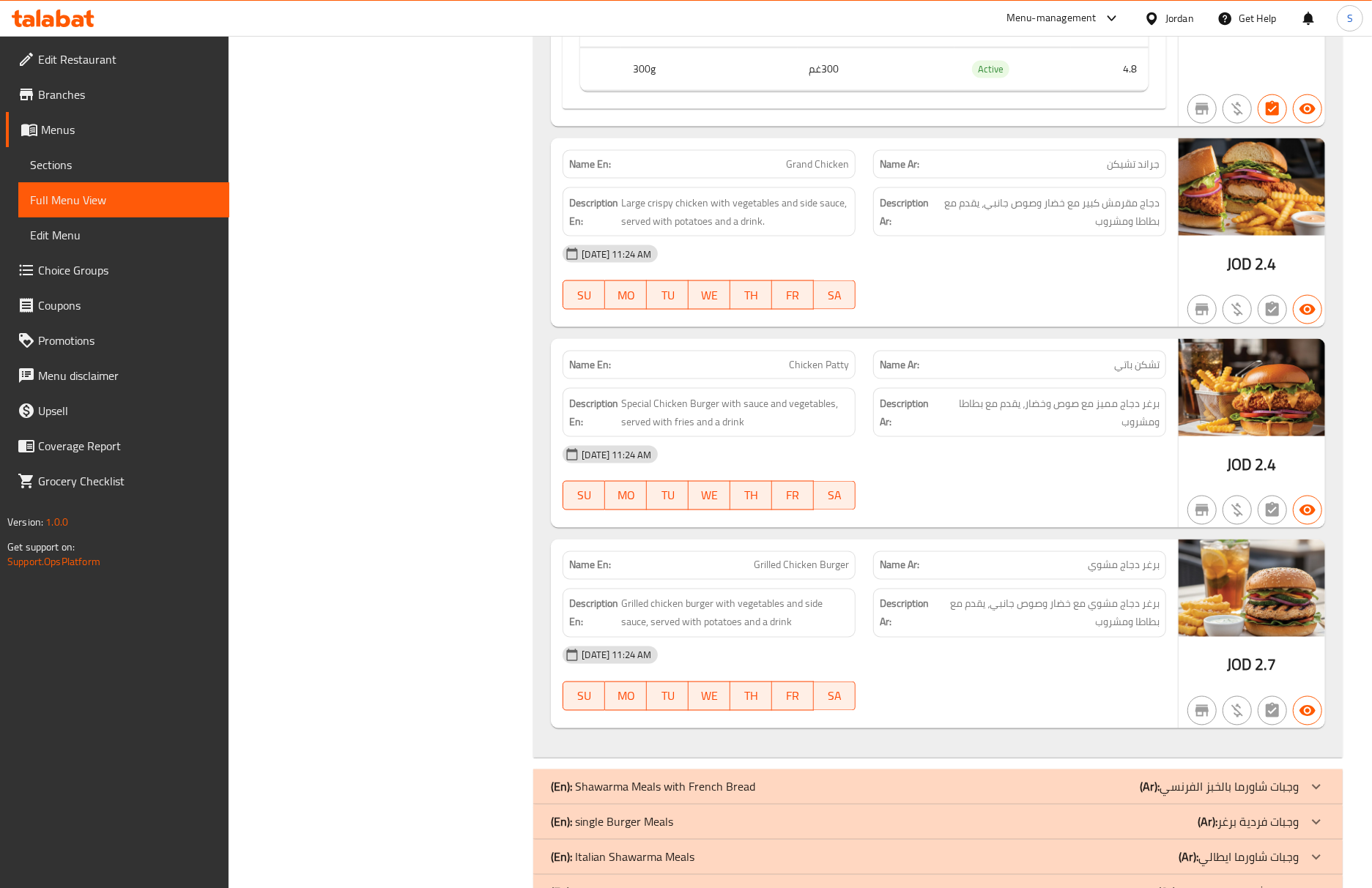
click at [54, 156] on span "Sections" at bounding box center [124, 164] width 187 height 17
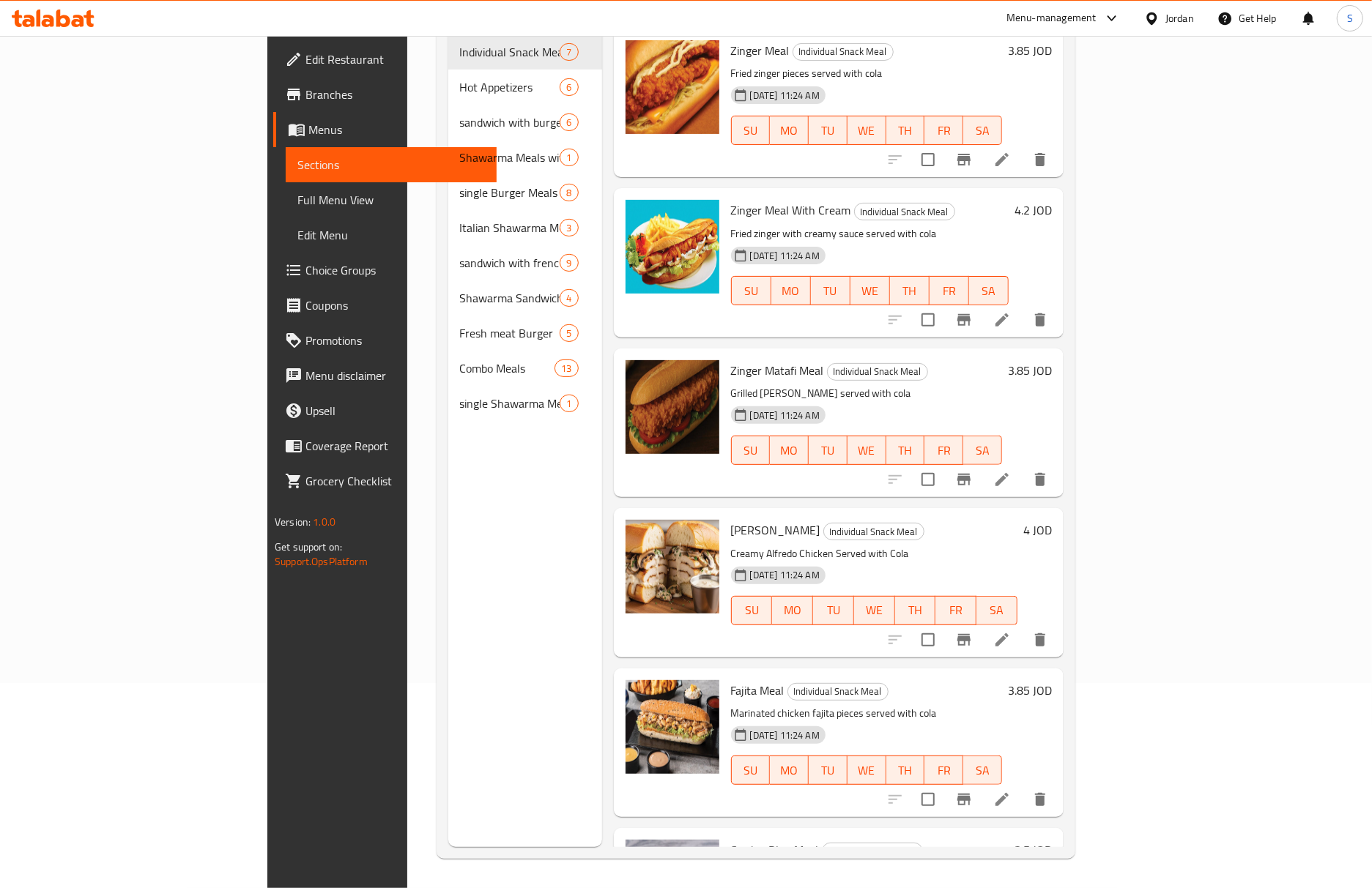
scroll to position [206, 0]
click at [297, 208] on span "Full Menu View" at bounding box center [391, 199] width 187 height 17
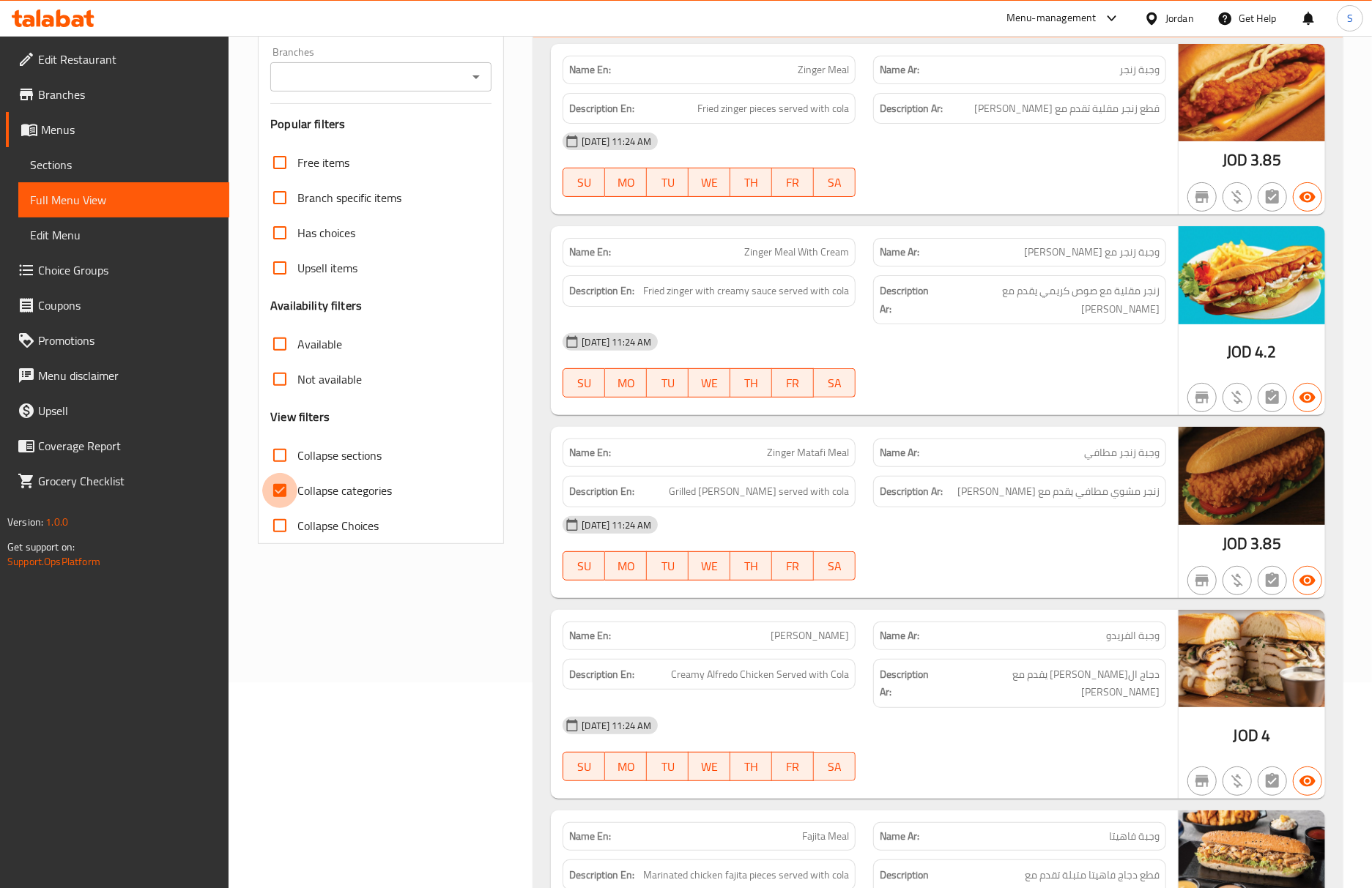
click at [287, 487] on input "Collapse categories" at bounding box center [279, 490] width 35 height 35
checkbox input "false"
click at [287, 463] on input "Collapse sections" at bounding box center [279, 455] width 35 height 35
checkbox input "true"
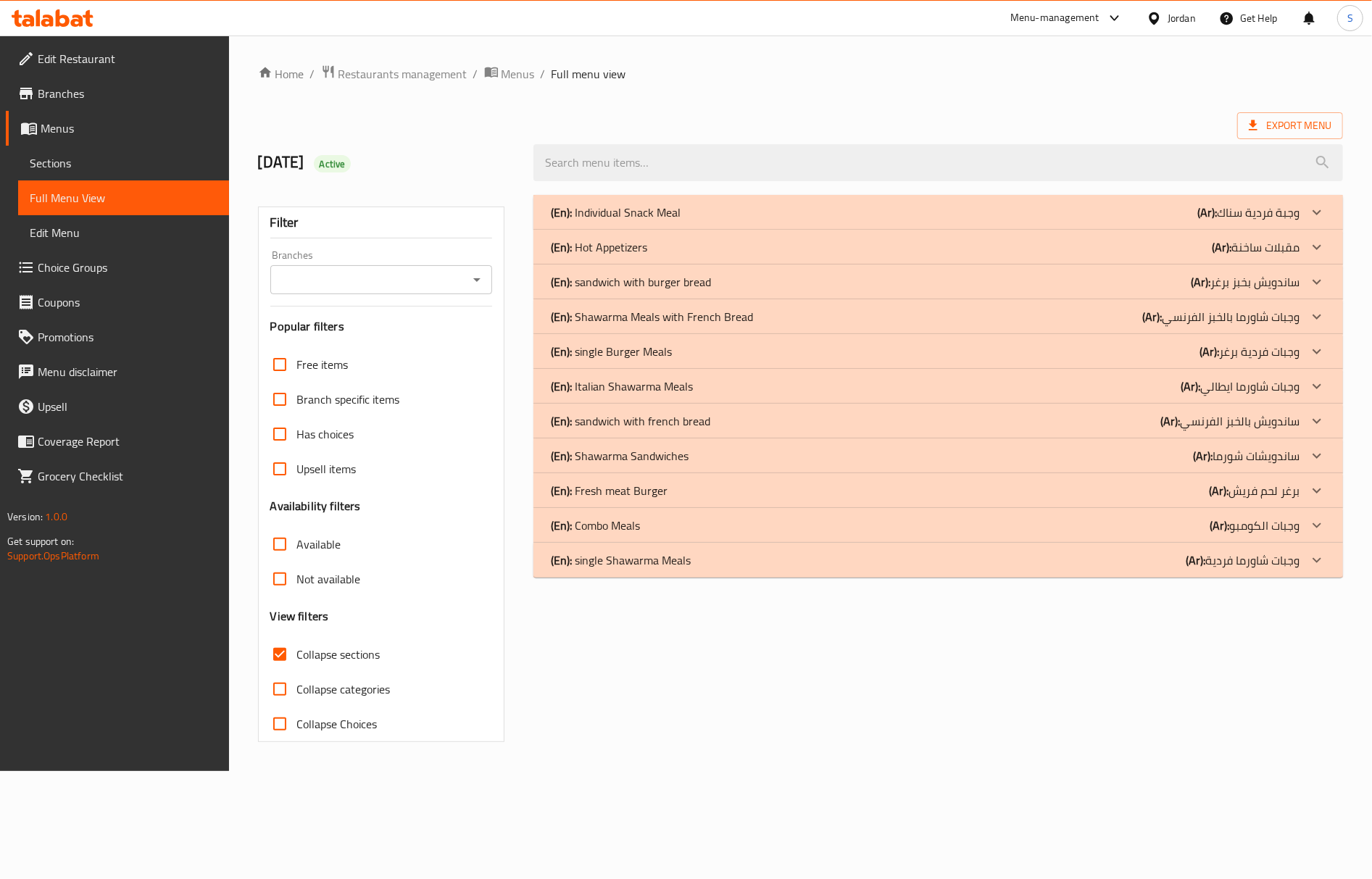
click at [670, 288] on p "(En): sandwich with burger bread" at bounding box center [631, 282] width 160 height 17
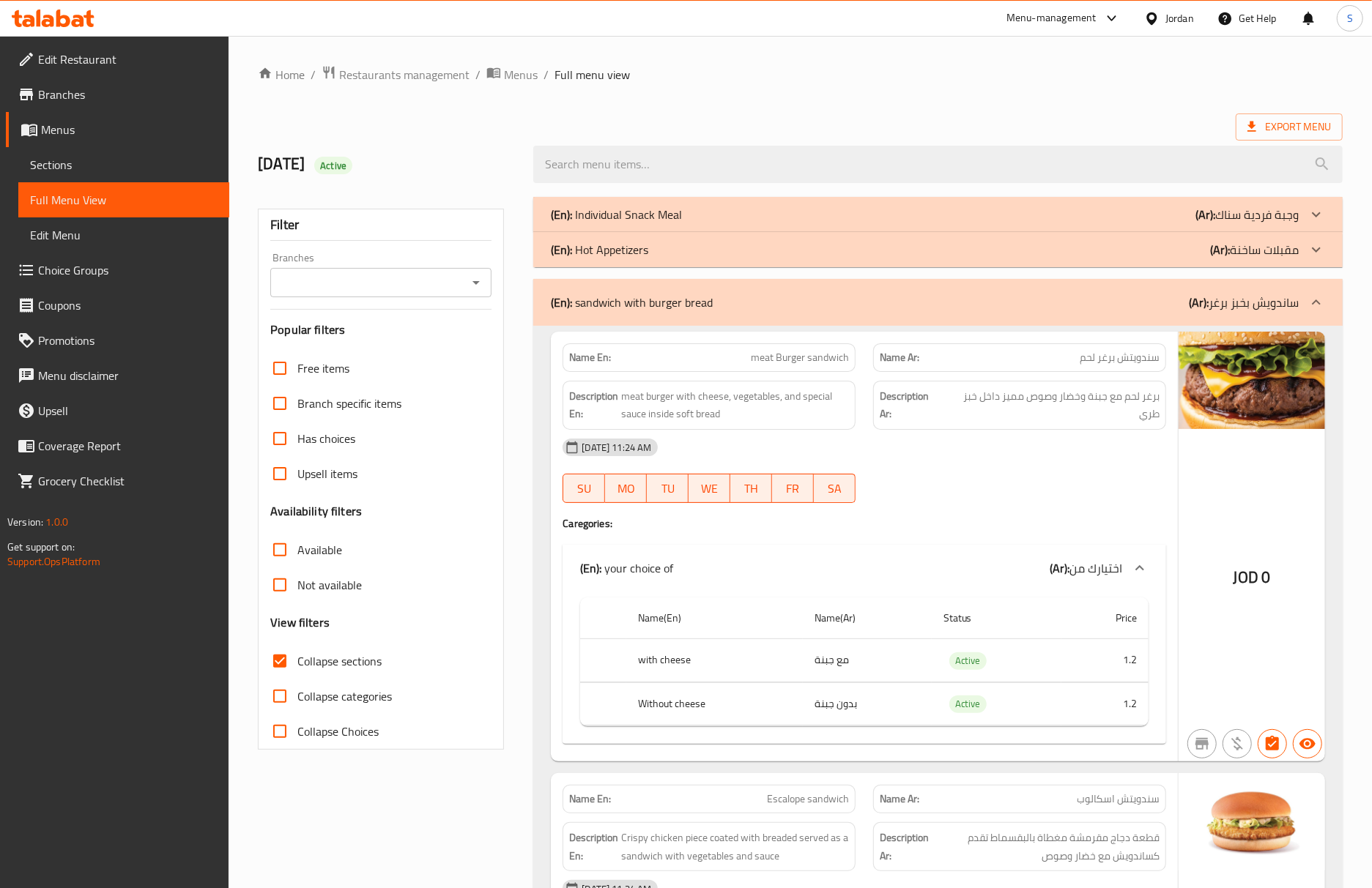
click at [842, 354] on span "meat Burger sandwich" at bounding box center [799, 357] width 98 height 16
copy span "sandwich"
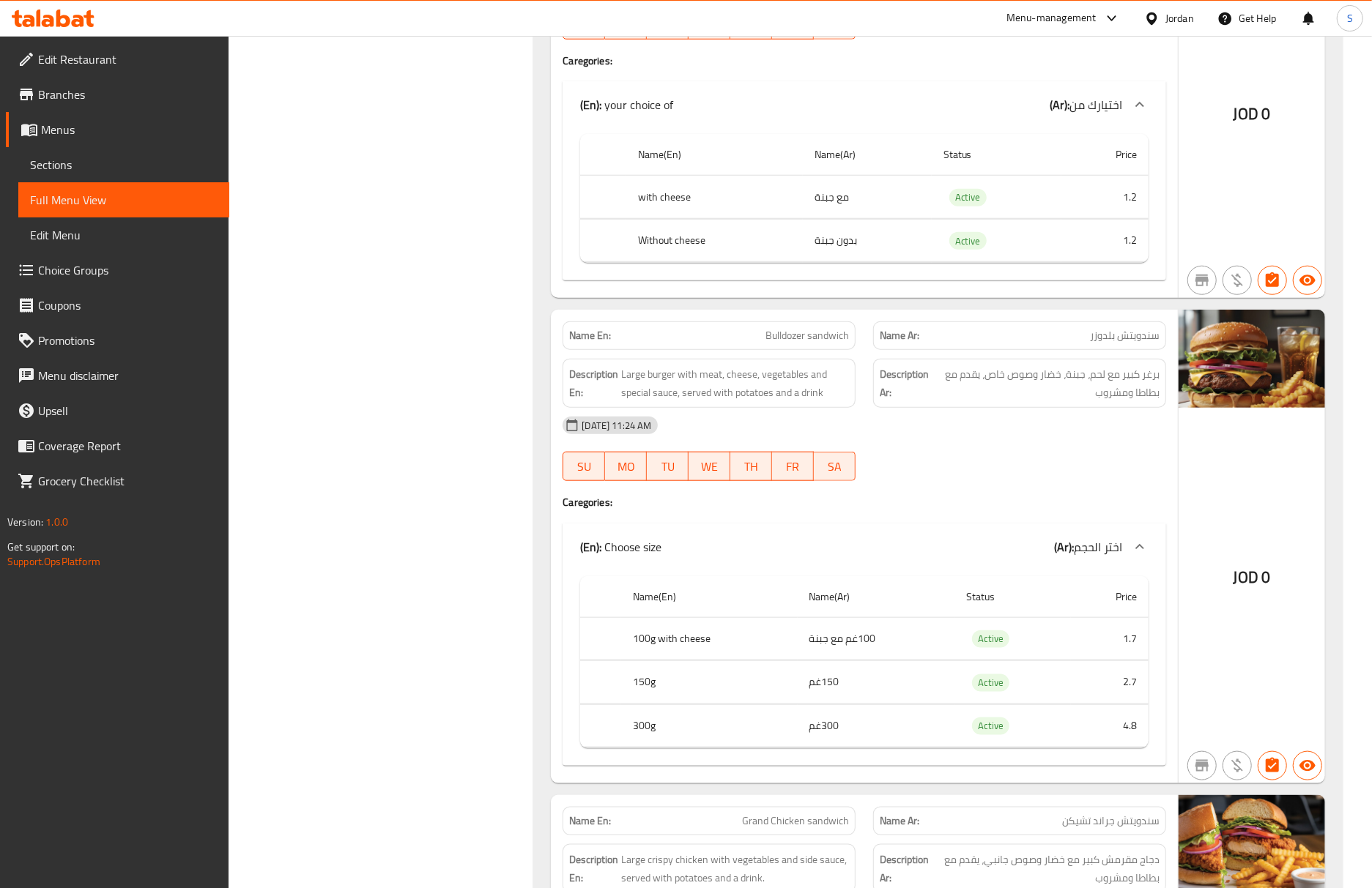
scroll to position [692, 0]
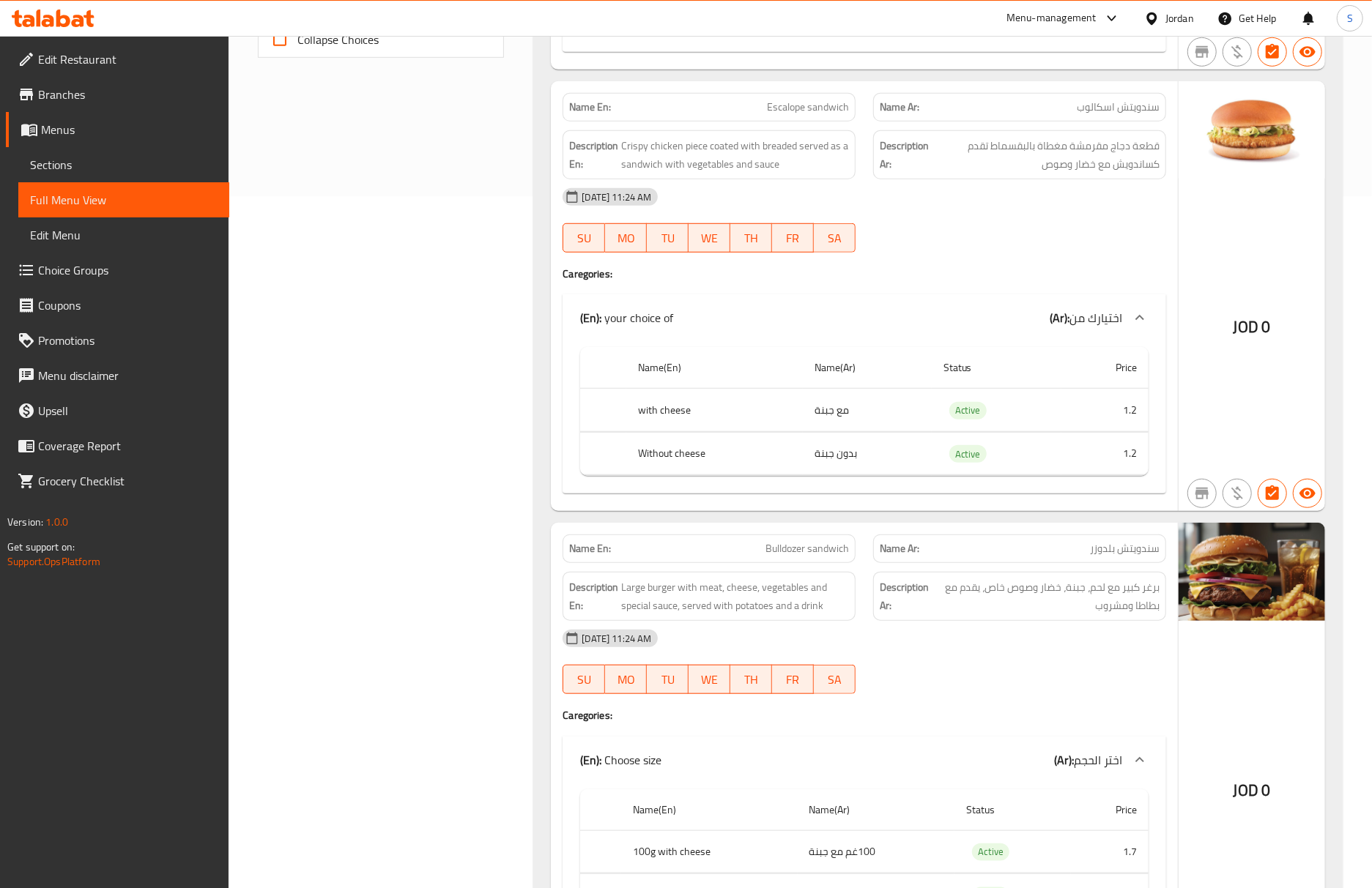
click at [1147, 556] on span "سندويتش بلدوزر" at bounding box center [1124, 549] width 70 height 16
copy span "سندويتش"
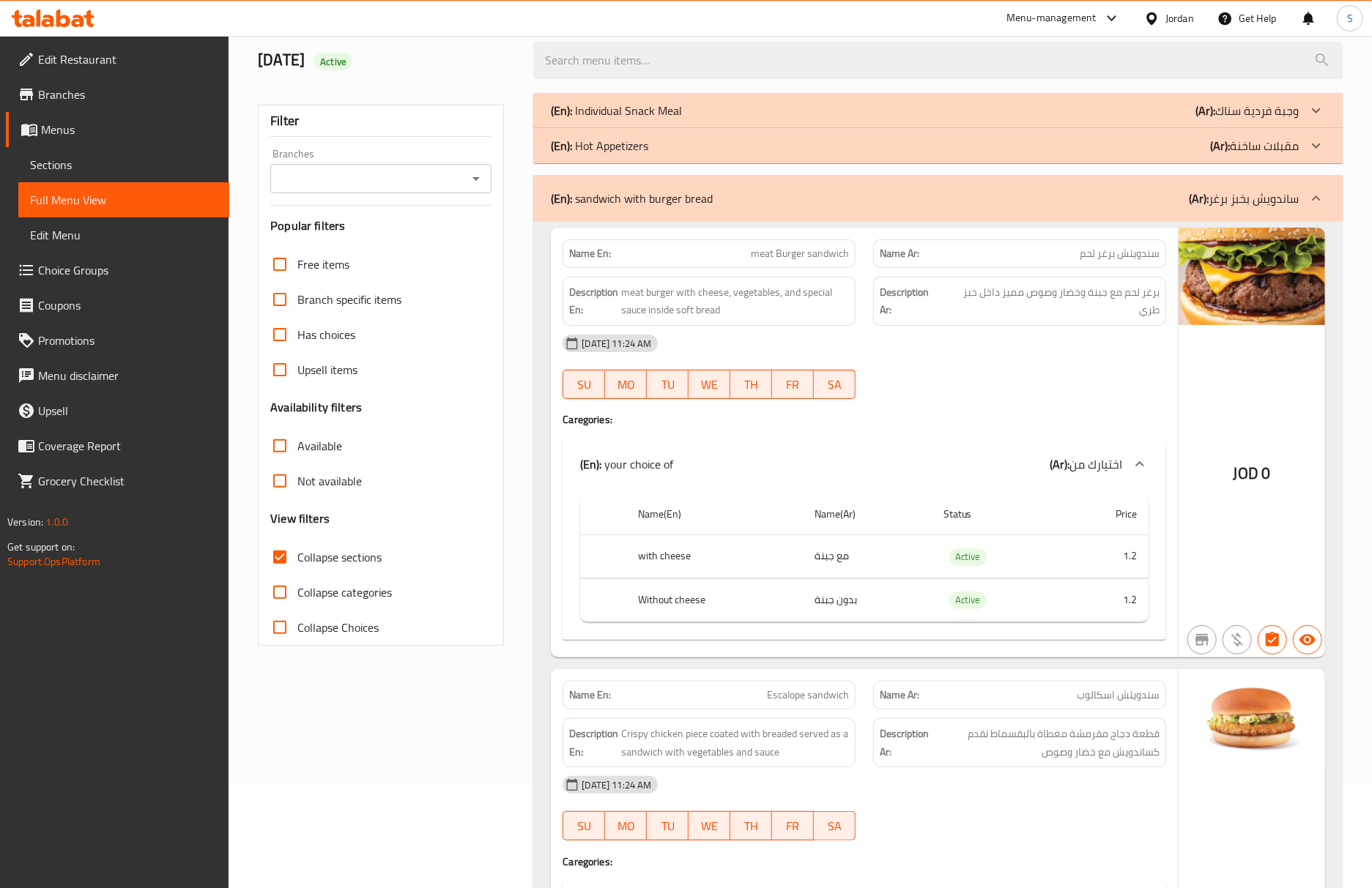
scroll to position [9, 0]
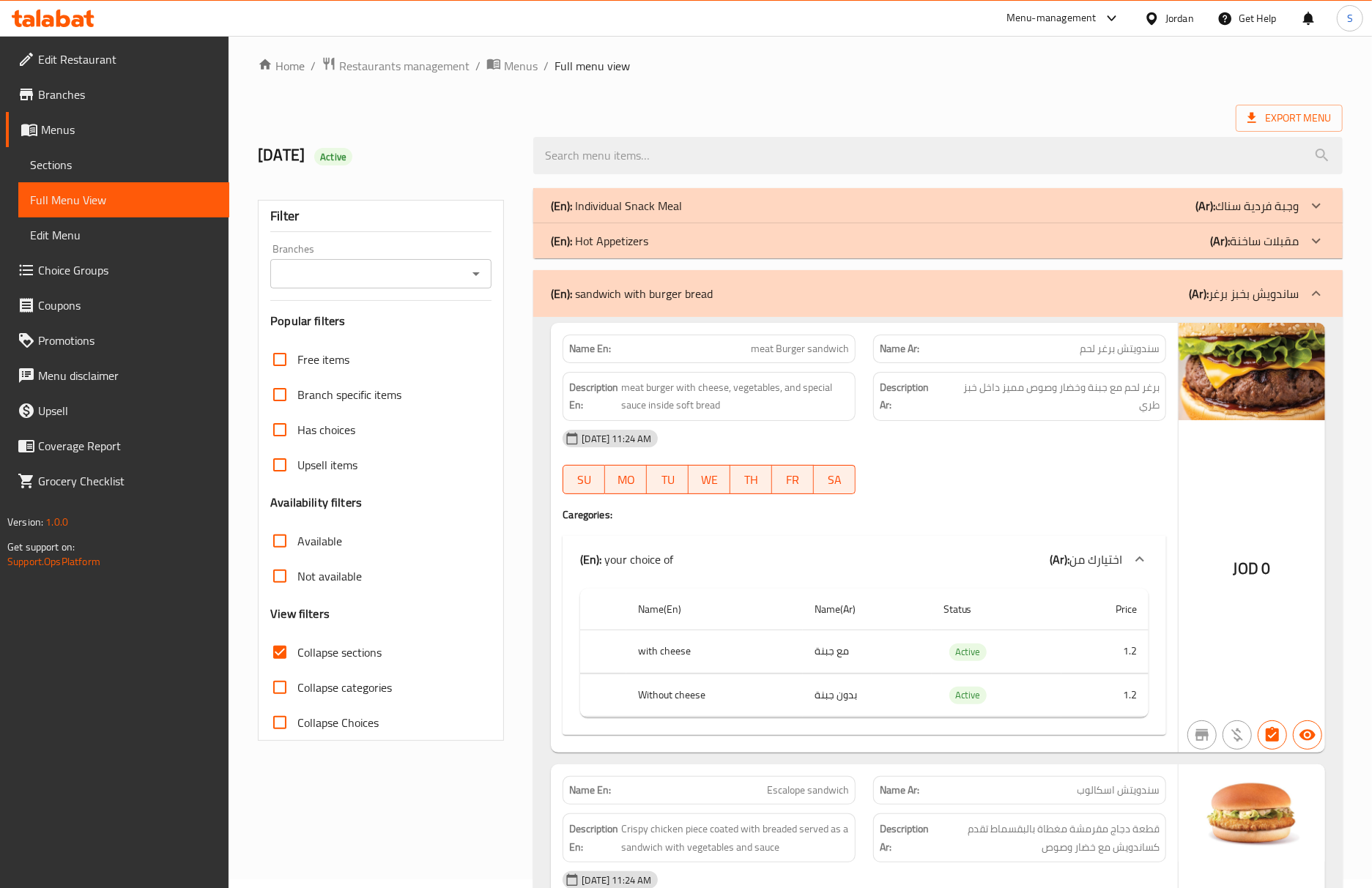
click at [720, 308] on div "(En): sandwich with burger bread (Ar): ساندويش بخبز برغر" at bounding box center [938, 294] width 810 height 47
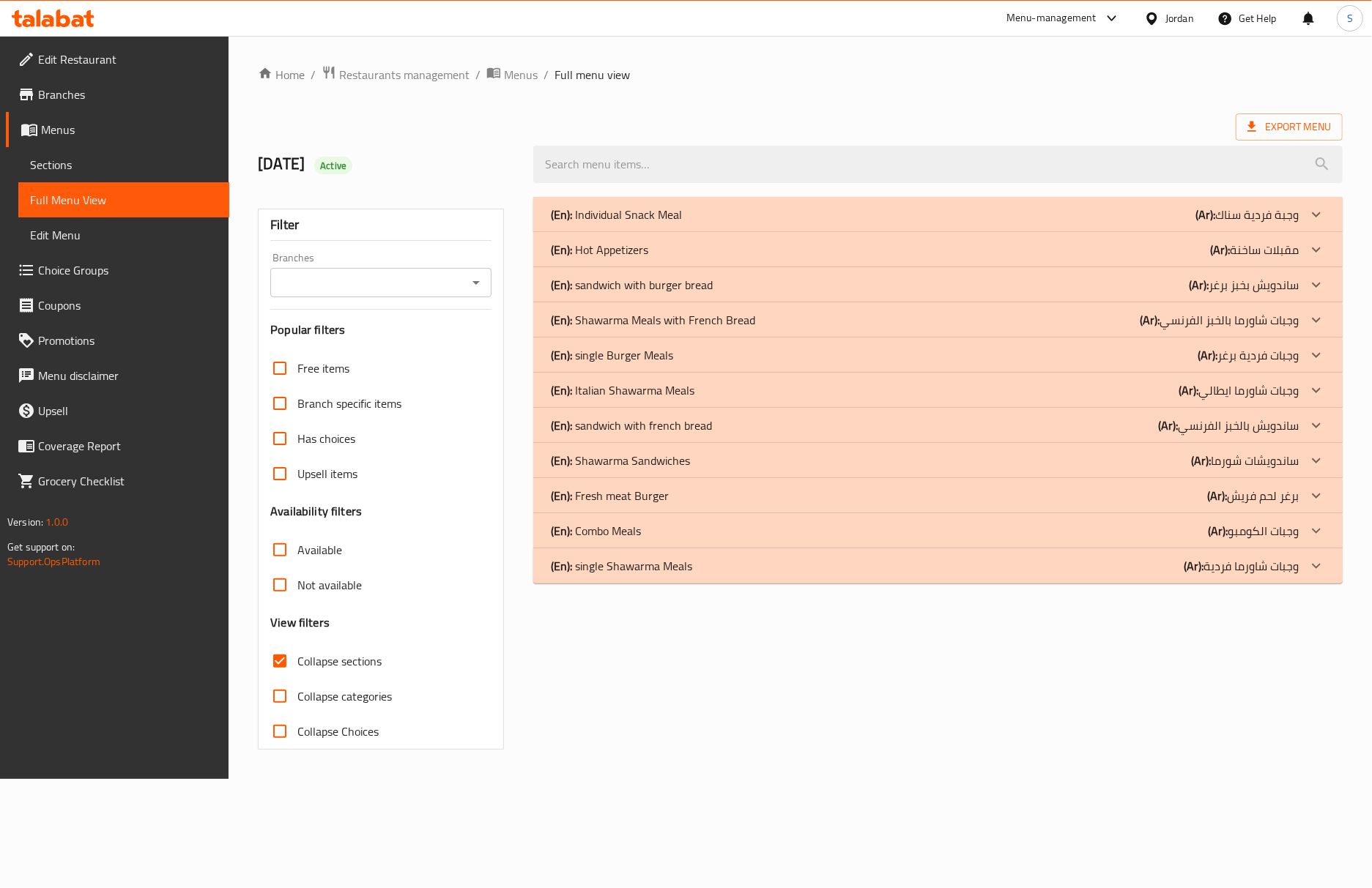
scroll to position [0, 0]
click at [1135, 730] on div "(En): Individual Snack Meal (Ar): وجبة فردية سناك Name En: Zinger Meal Name Ar:…" at bounding box center [948, 473] width 836 height 571
click at [703, 489] on div "(En): Fresh meat Burger (Ar): برغر لحم فريش" at bounding box center [935, 495] width 756 height 17
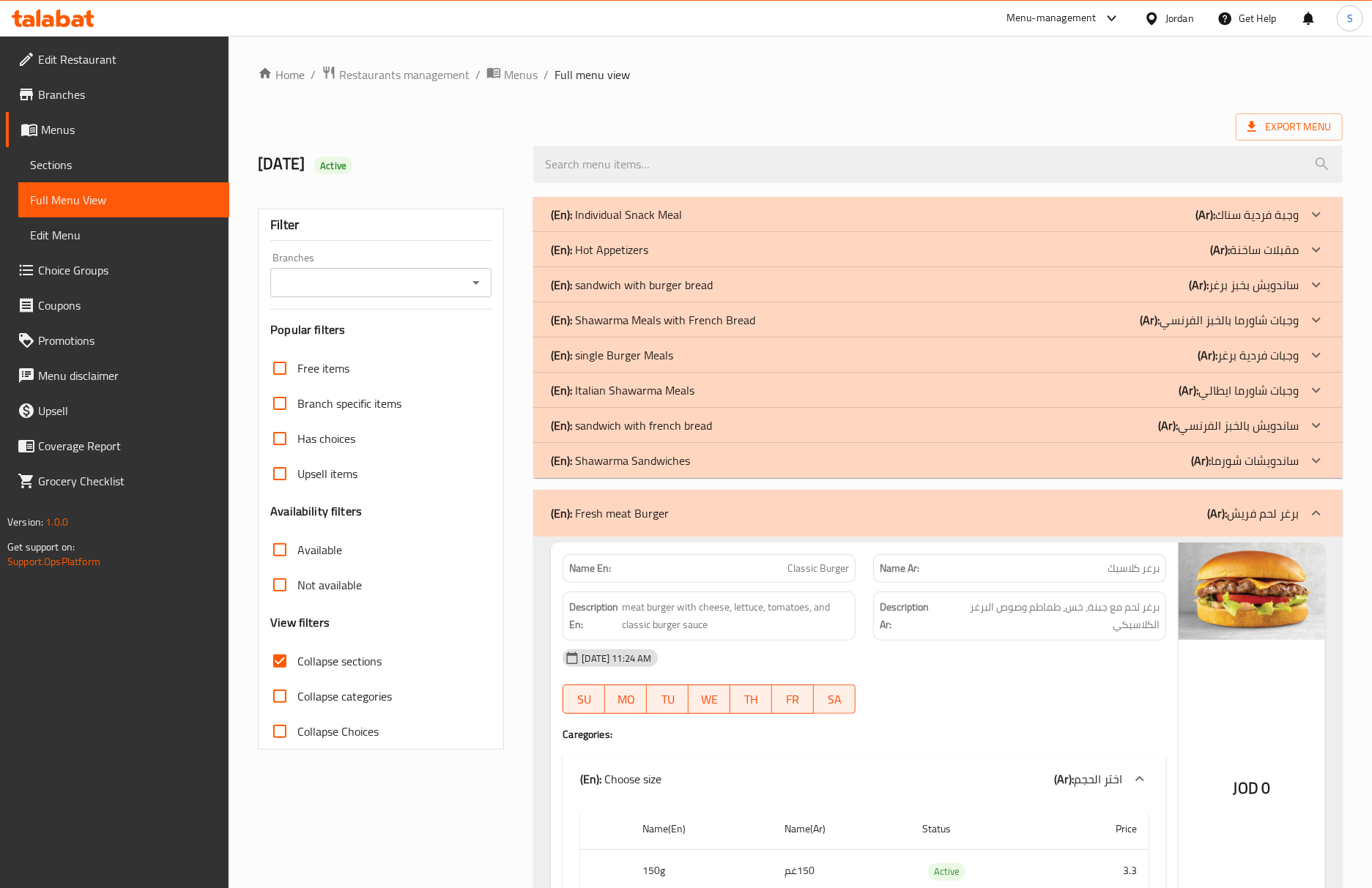
drag, startPoint x: 1129, startPoint y: 674, endPoint x: 1179, endPoint y: 731, distance: 75.8
click at [1129, 674] on div "05-10-2025 11:24 AM" at bounding box center [863, 658] width 621 height 35
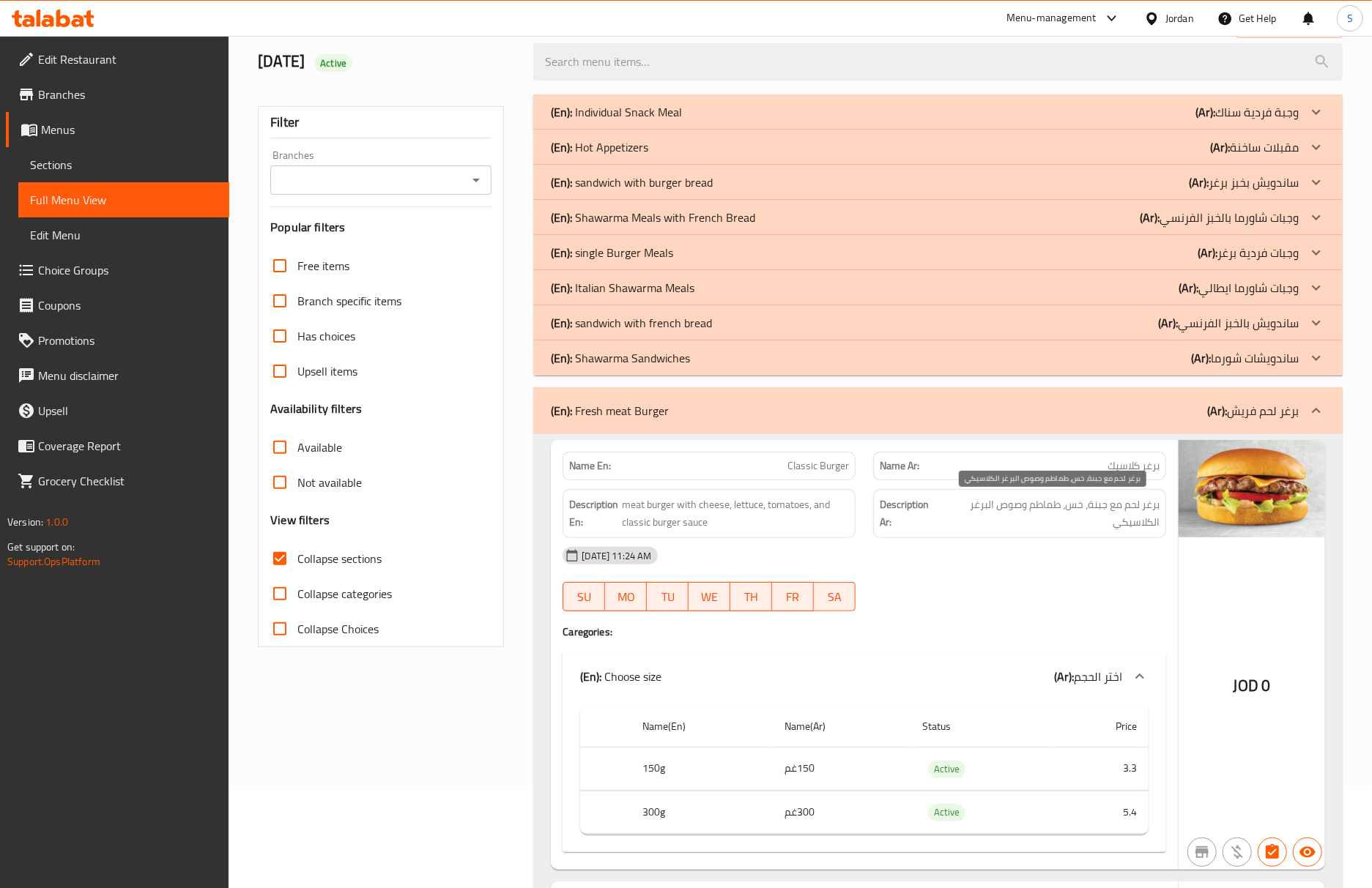
scroll to position [195, 0]
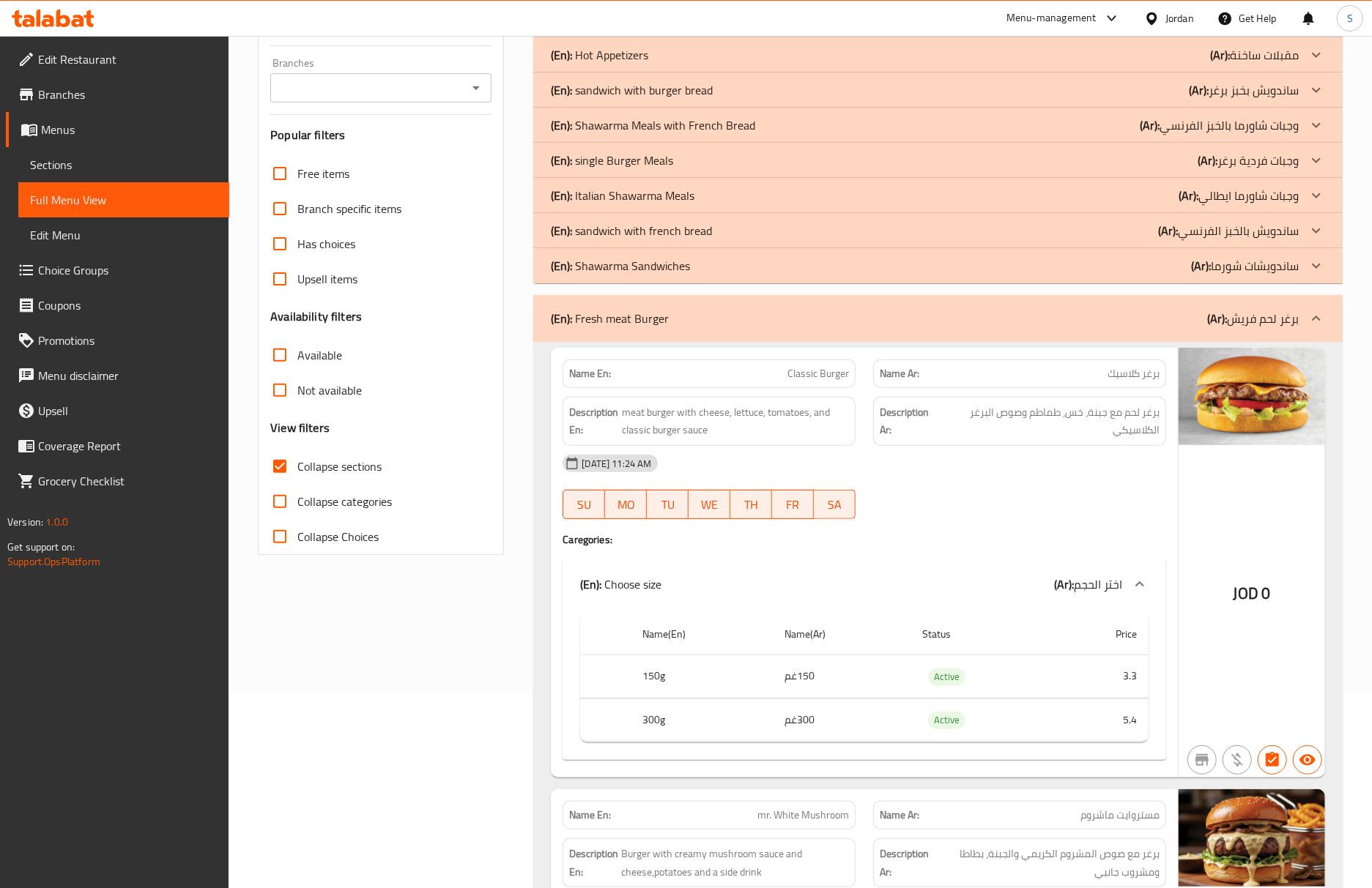
click at [1055, 511] on div "05-10-2025 11:24 AM SU MO TU WE TH FR SA" at bounding box center [863, 487] width 621 height 82
click at [1023, 481] on div "05-10-2025 11:24 AM" at bounding box center [863, 463] width 621 height 35
click at [1035, 493] on div "05-10-2025 11:24 AM SU MO TU WE TH FR SA" at bounding box center [863, 487] width 621 height 82
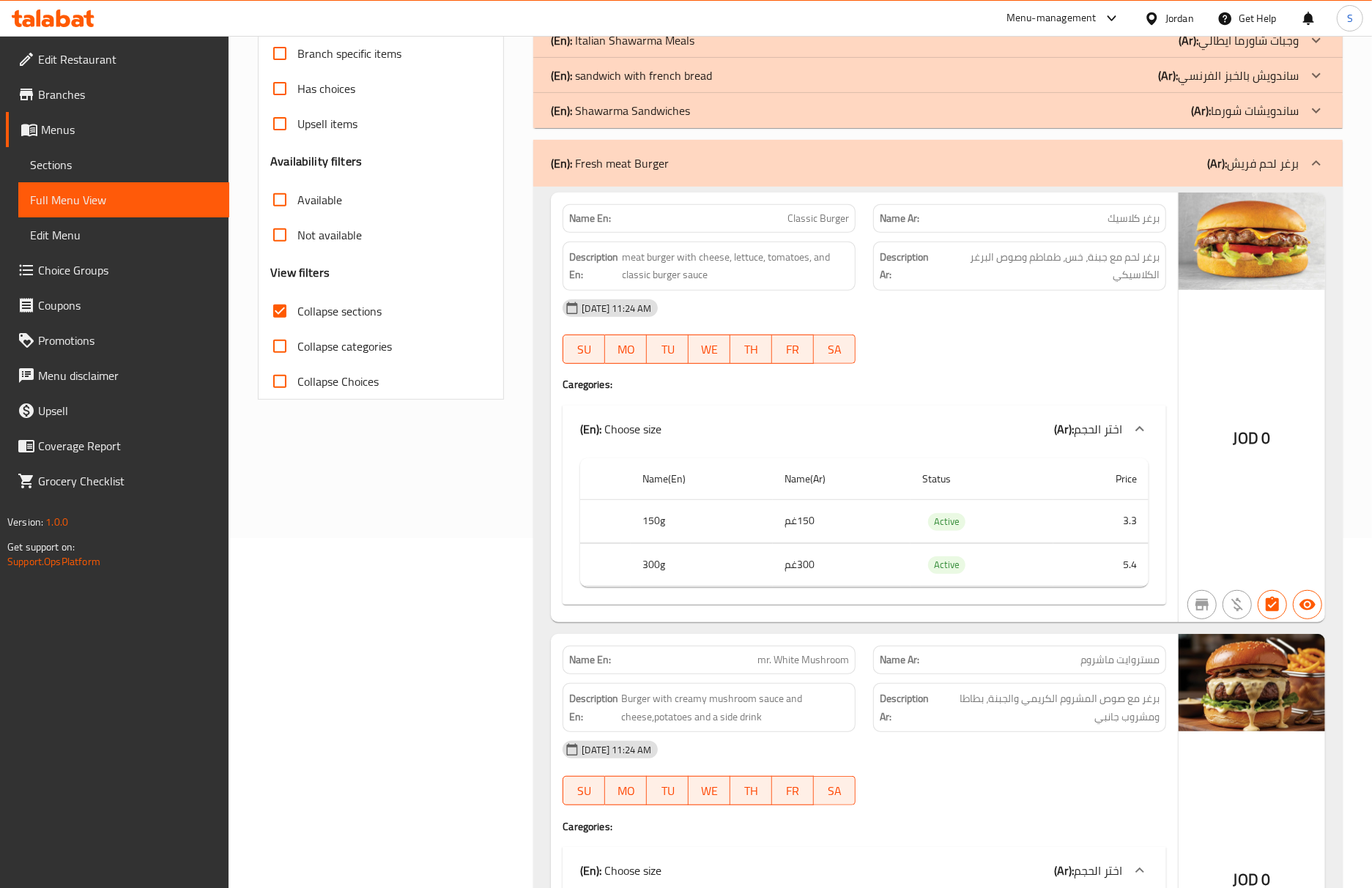
scroll to position [683, 0]
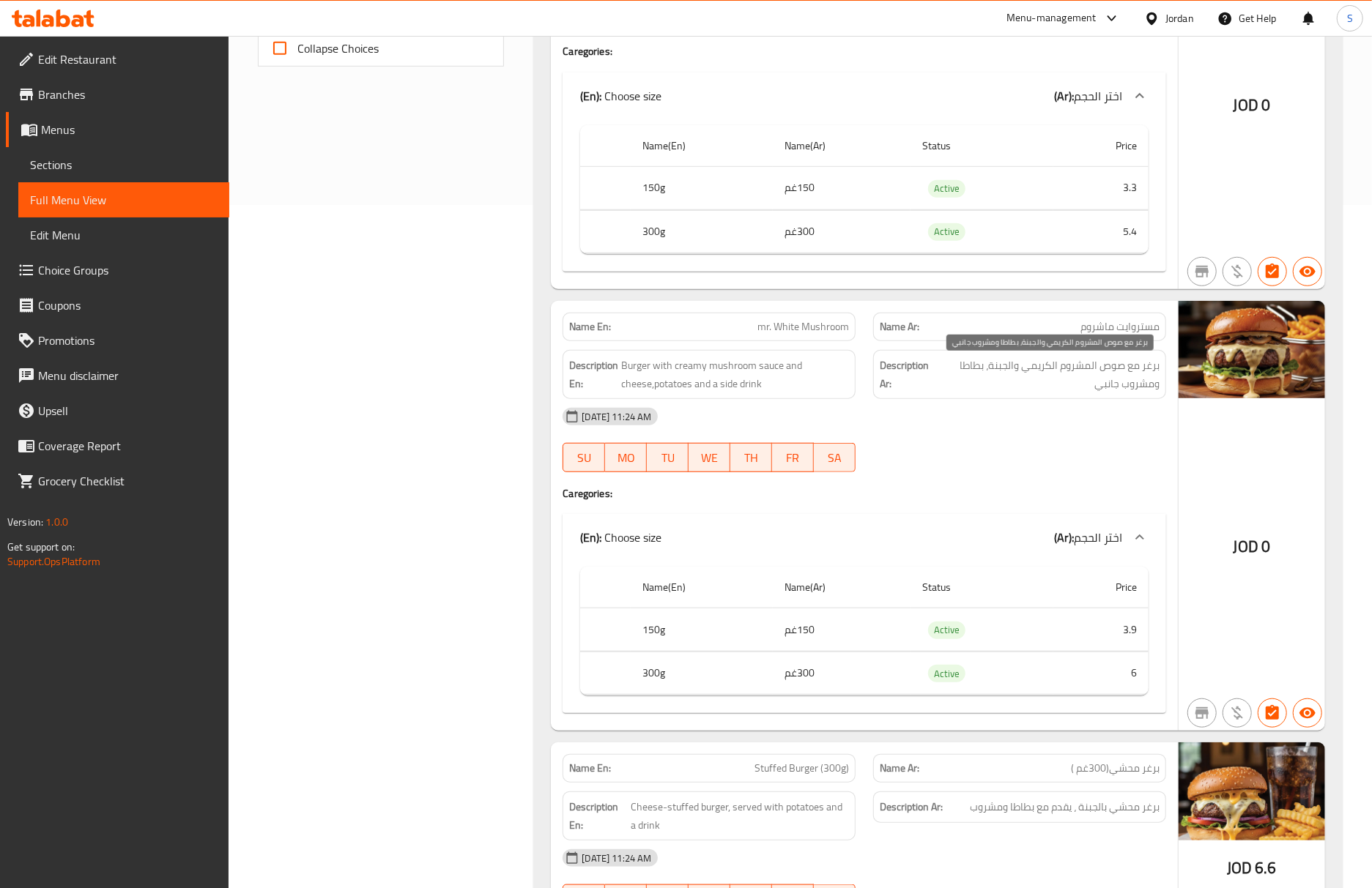
click at [1047, 392] on span "برغر مع صوص المشروم الكريمي والجبنة، بطاطا ومشروب جانبي" at bounding box center [1047, 374] width 224 height 36
click at [668, 387] on span "Burger with creamy mushroom sauce and cheese,potatoes and a side drink" at bounding box center [735, 374] width 228 height 36
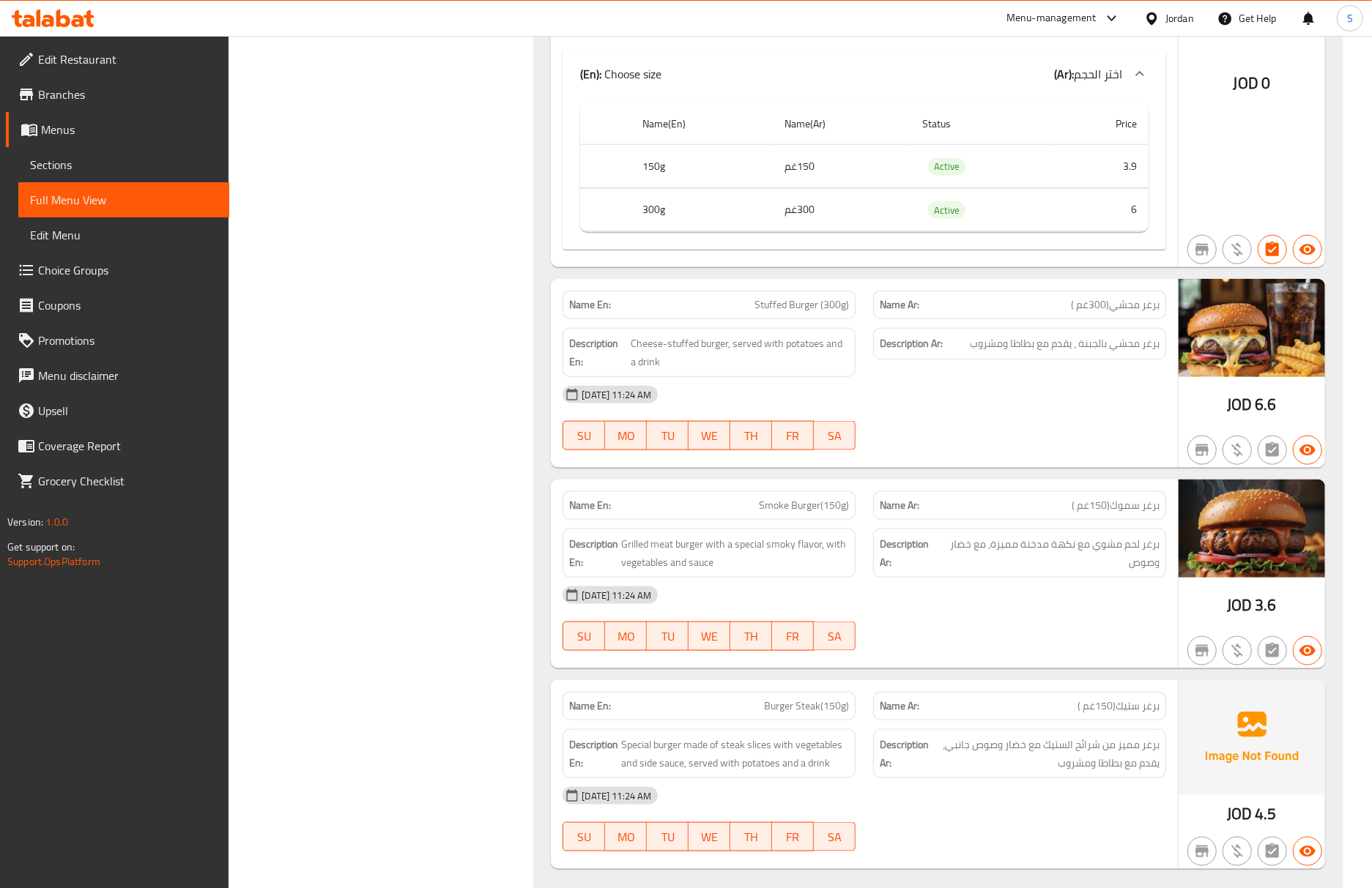
scroll to position [1172, 0]
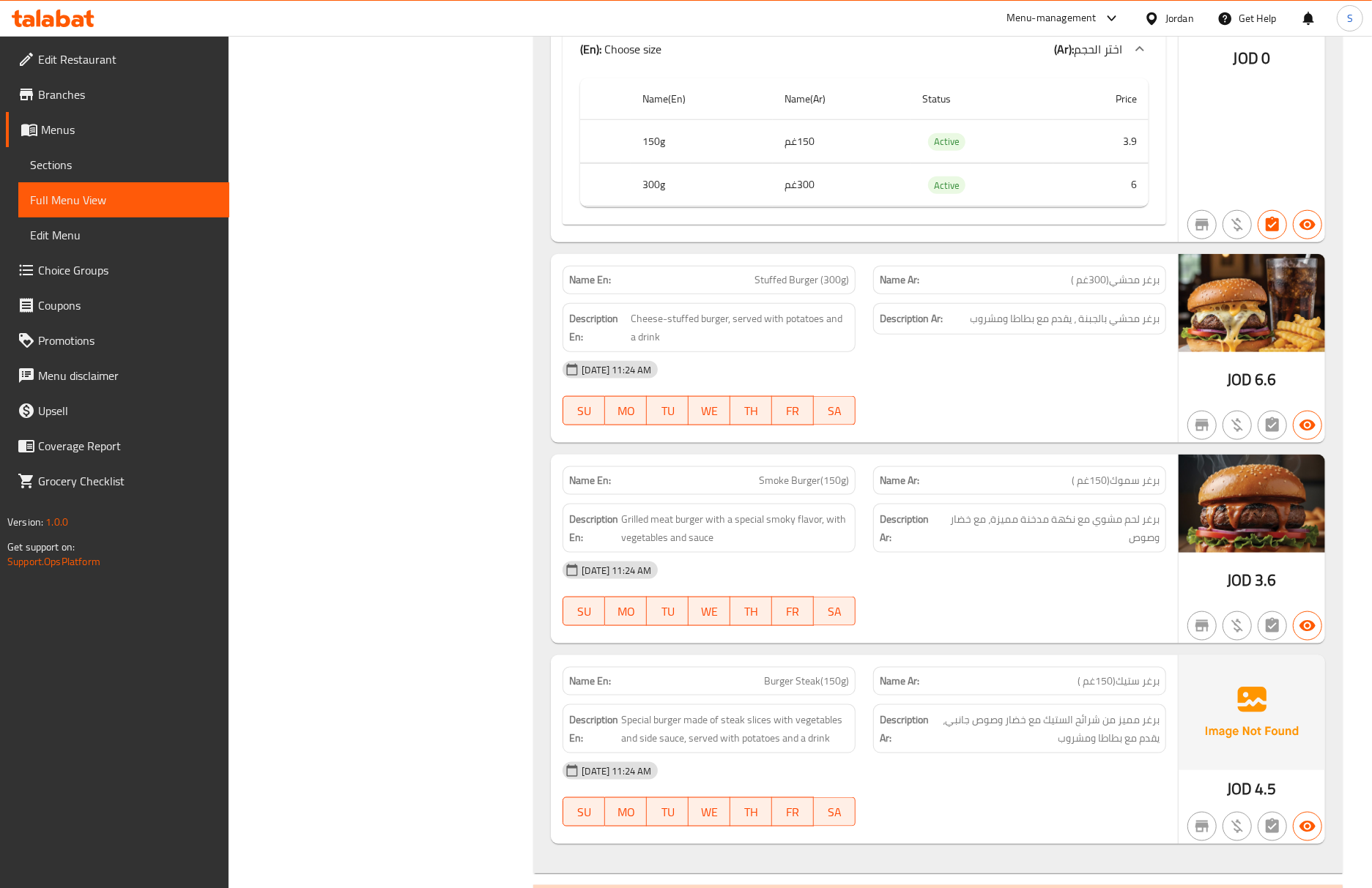
click at [1131, 476] on div "Name Ar: برغر سموك(150غم )" at bounding box center [1019, 481] width 293 height 28
click at [1108, 434] on div at bounding box center [1019, 425] width 311 height 17
click at [1043, 515] on div "Description Ar: برغر لحم مشوي مع نكهة مدخنة مميزة، مع خضار وصوص" at bounding box center [1019, 529] width 293 height 49
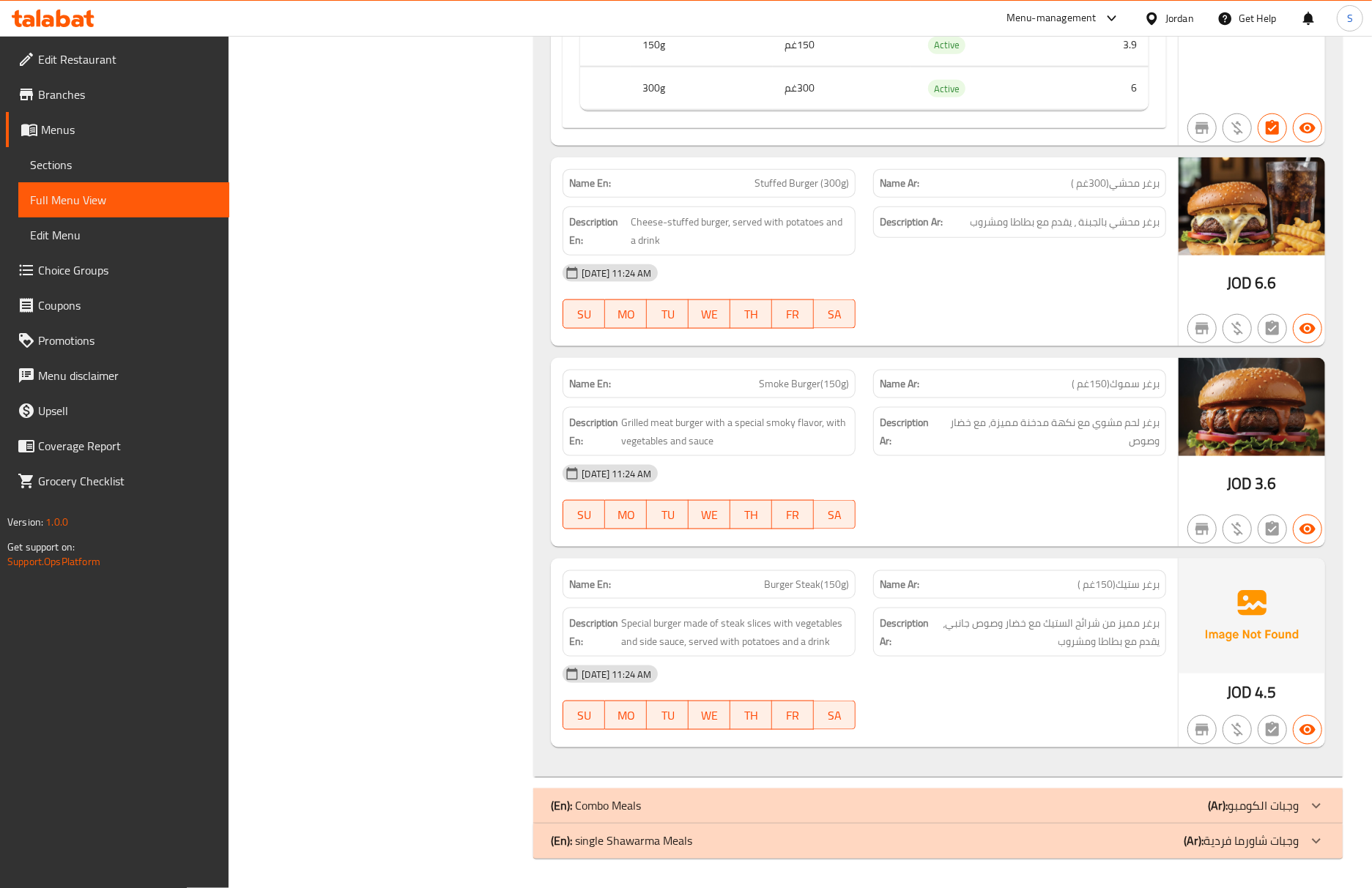
drag, startPoint x: 1108, startPoint y: 533, endPoint x: 1106, endPoint y: 526, distance: 7.3
click at [1108, 533] on div at bounding box center [1019, 529] width 311 height 17
drag, startPoint x: 1138, startPoint y: 599, endPoint x: 1171, endPoint y: 663, distance: 72.0
click at [1138, 592] on span "برغر ستيك(150غم )" at bounding box center [1119, 585] width 82 height 16
click at [116, 167] on span "Sections" at bounding box center [124, 164] width 187 height 17
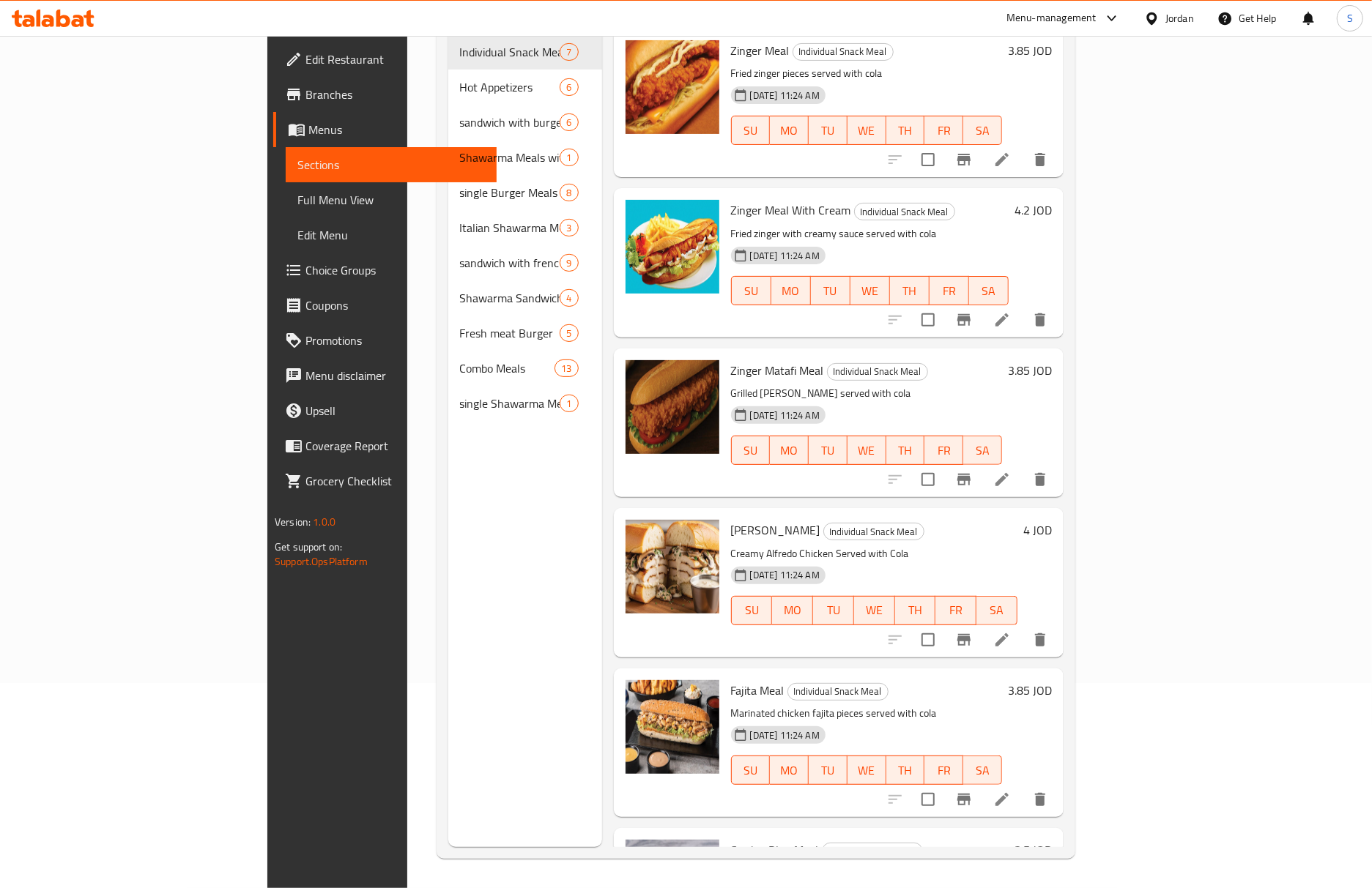
scroll to position [206, 0]
click at [297, 208] on span "Full Menu View" at bounding box center [391, 199] width 187 height 17
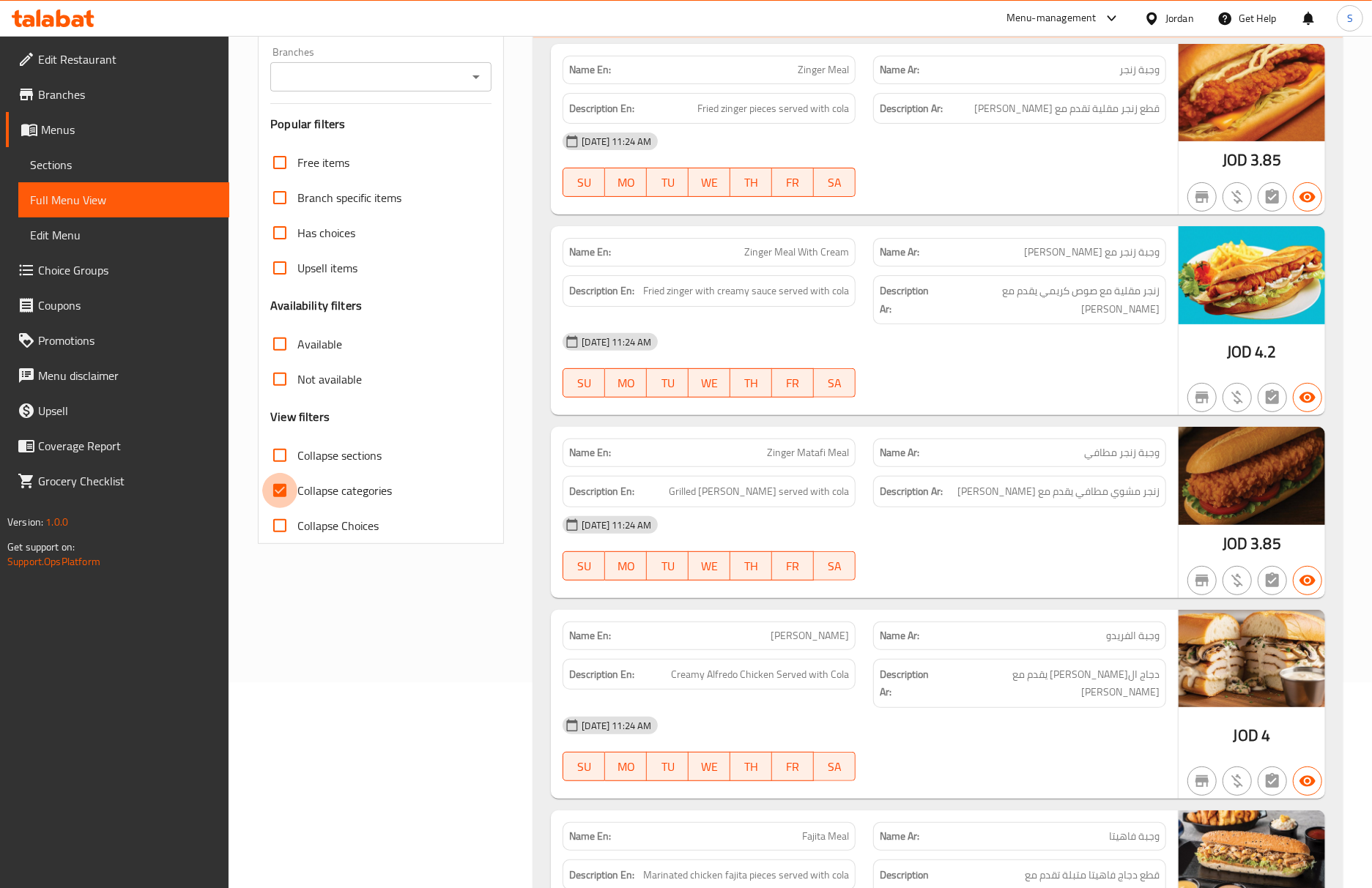
click at [273, 490] on input "Collapse categories" at bounding box center [279, 490] width 35 height 35
checkbox input "false"
click at [274, 457] on input "Collapse sections" at bounding box center [279, 455] width 35 height 35
checkbox input "true"
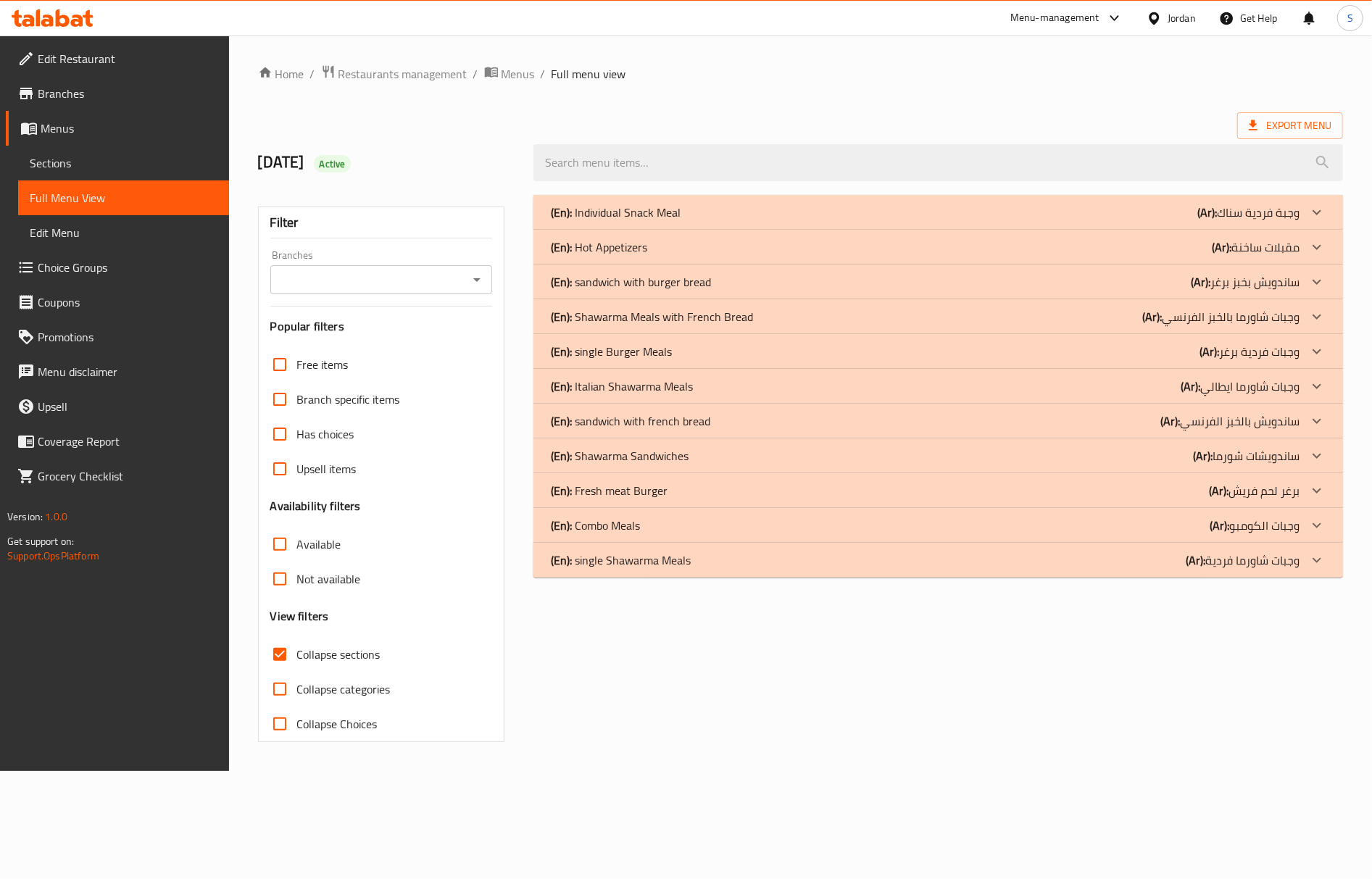
click at [1103, 668] on div "(En): Individual Snack Meal (Ar): وجبة فردية سناك Name En: Zinger Meal Name Ar:…" at bounding box center [938, 468] width 827 height 565
click at [798, 444] on div "(En): Shawarma Sandwiches (Ar): ساندويشات شورما" at bounding box center [938, 456] width 809 height 35
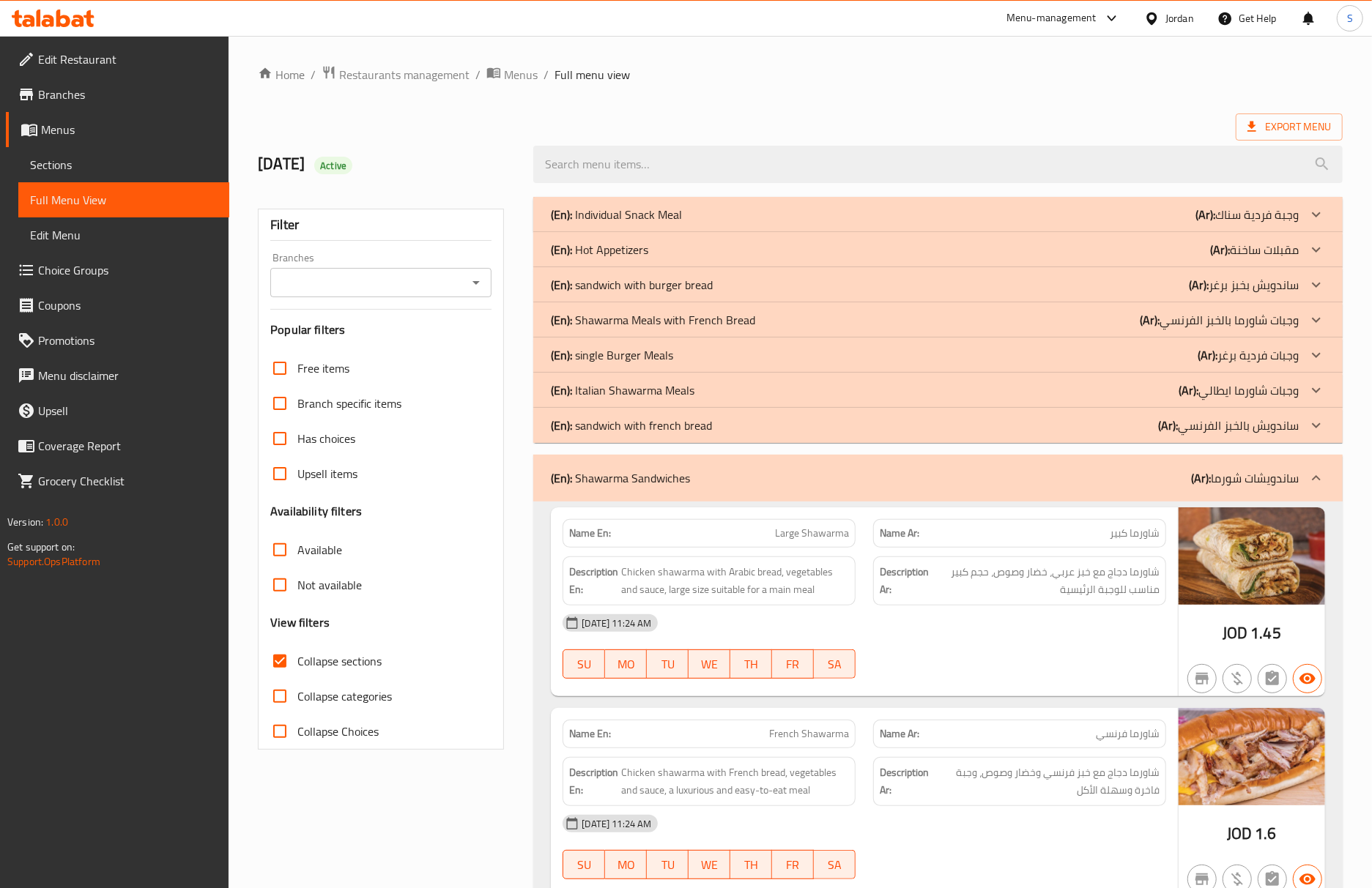
drag, startPoint x: 76, startPoint y: 173, endPoint x: 100, endPoint y: 205, distance: 40.0
click at [76, 173] on span "Sections" at bounding box center [124, 164] width 187 height 17
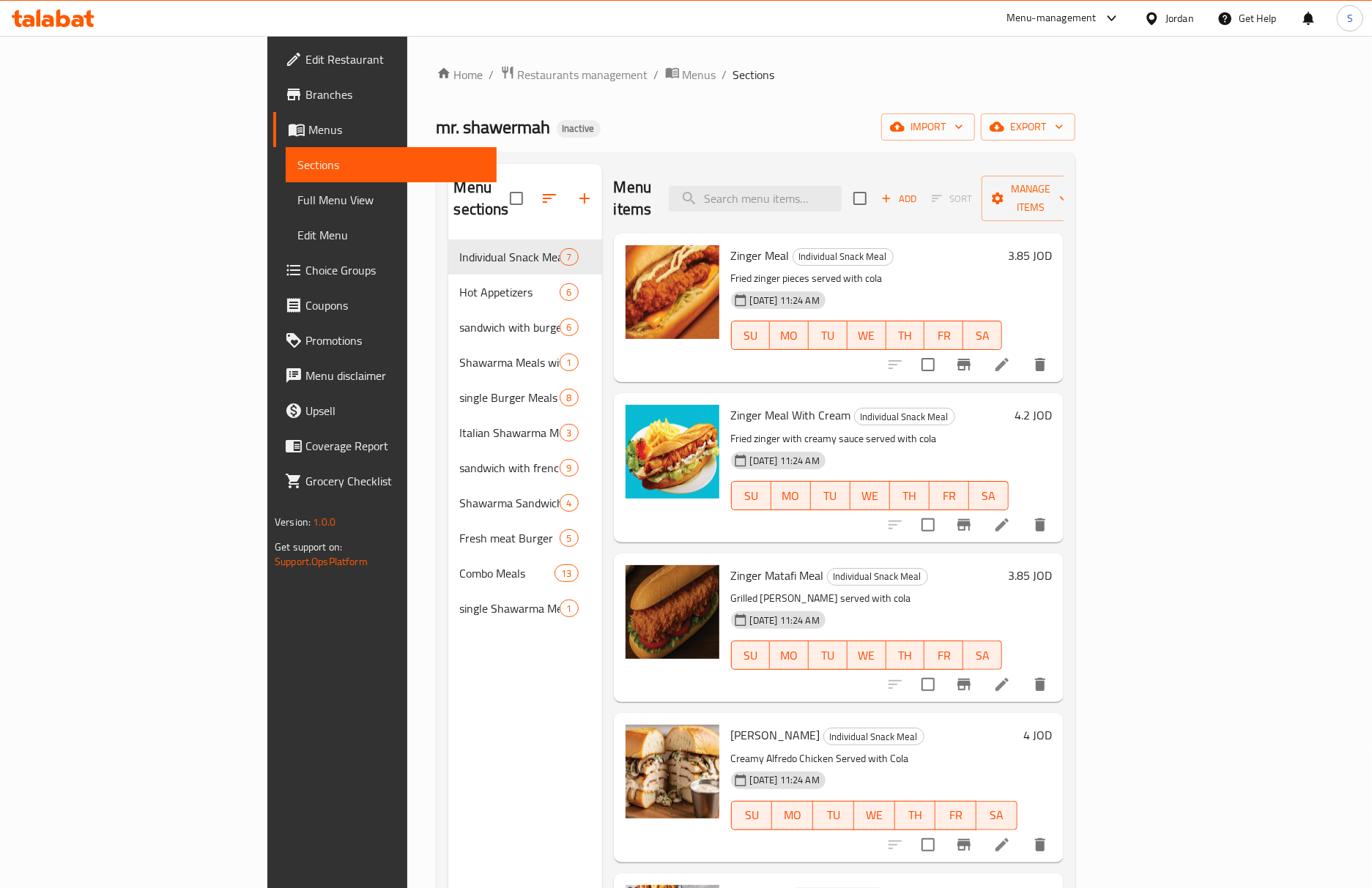
click at [297, 205] on span "Full Menu View" at bounding box center [391, 199] width 187 height 17
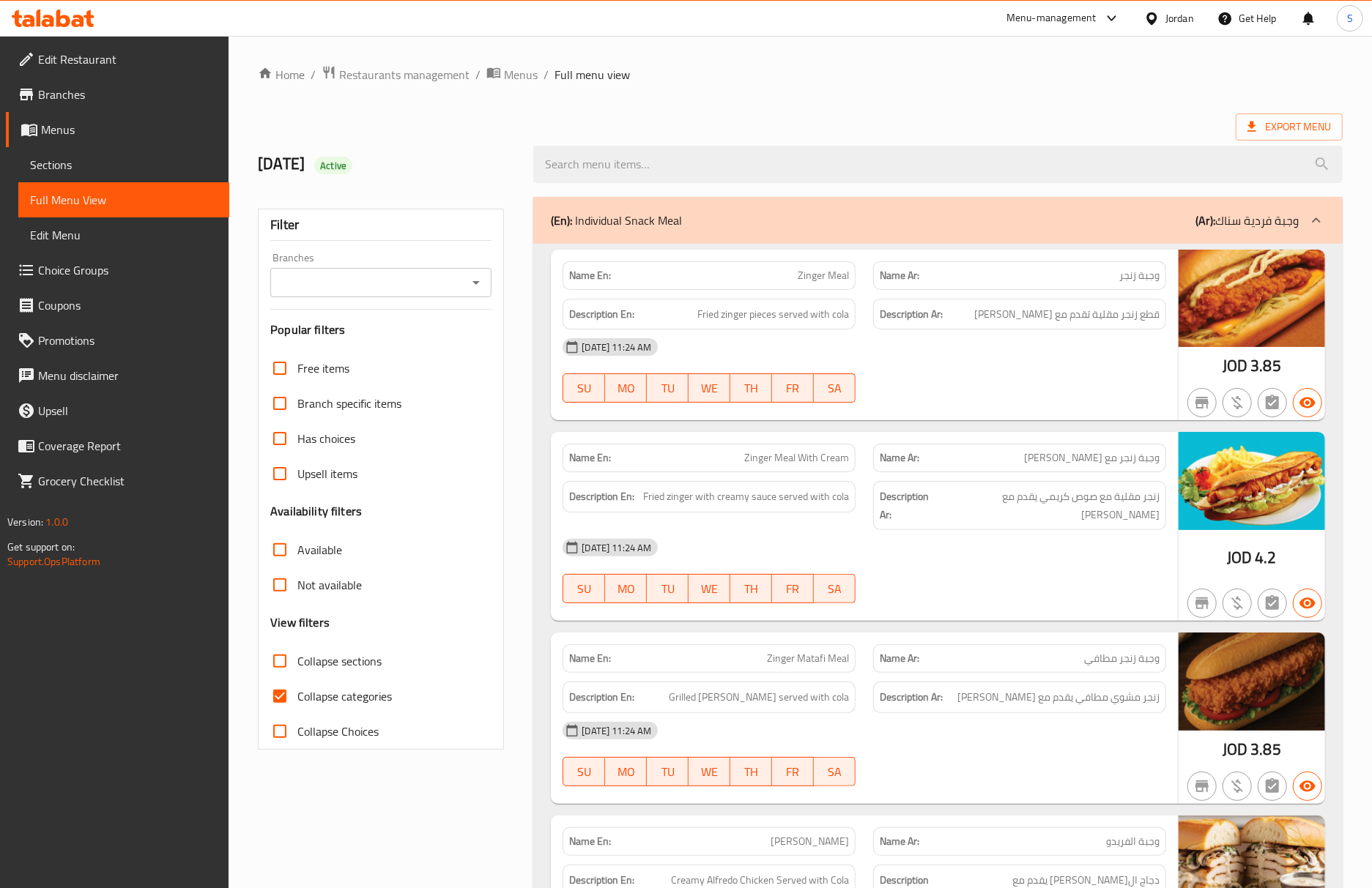
click at [303, 701] on span "Collapse categories" at bounding box center [344, 696] width 94 height 17
click at [297, 701] on input "Collapse categories" at bounding box center [279, 696] width 35 height 35
checkbox input "false"
click at [288, 669] on input "Collapse sections" at bounding box center [279, 661] width 35 height 35
checkbox input "true"
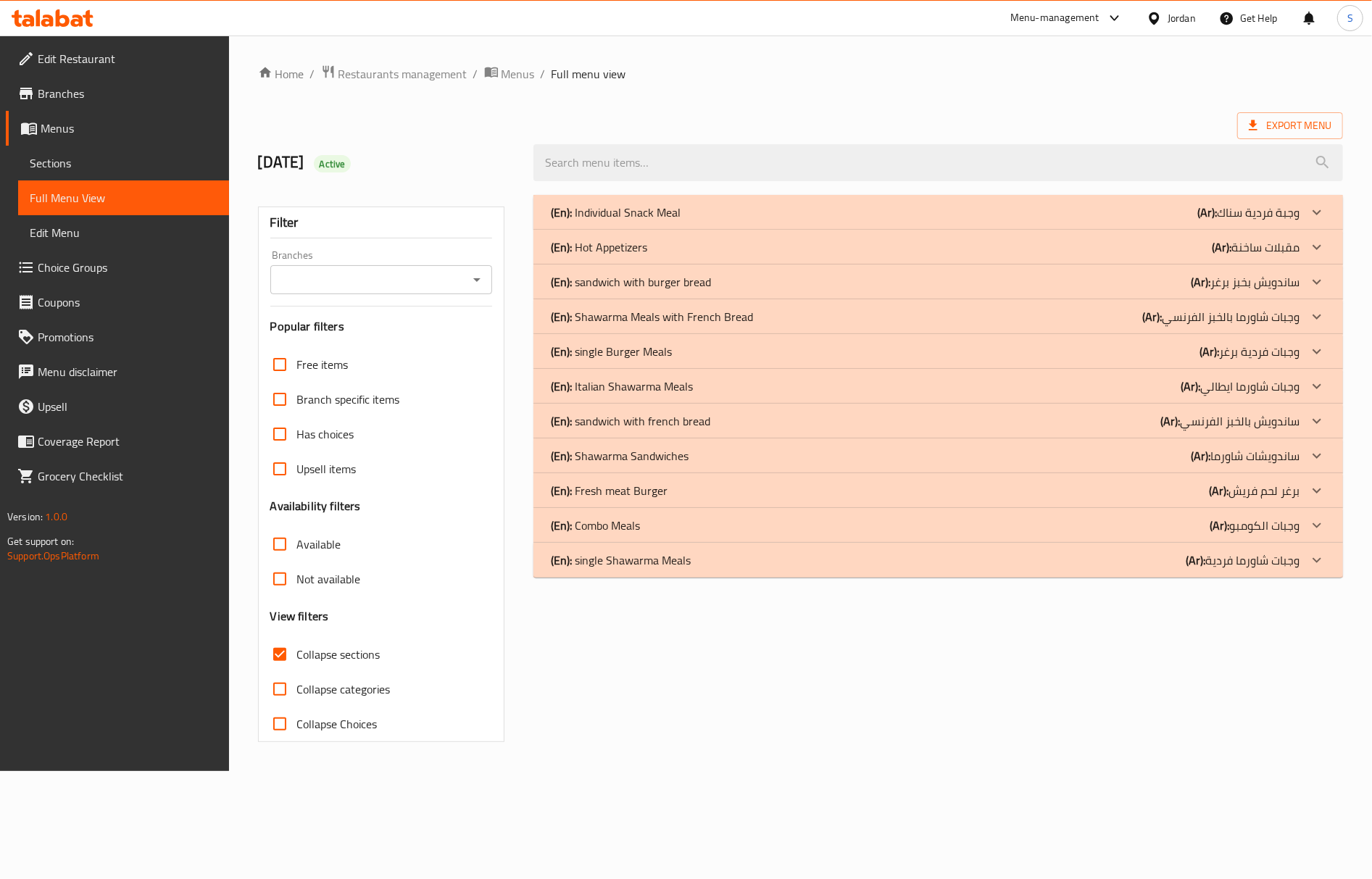
click at [697, 459] on div "(En): Shawarma Sandwiches (Ar): ساندويشات شاورما" at bounding box center [925, 455] width 749 height 17
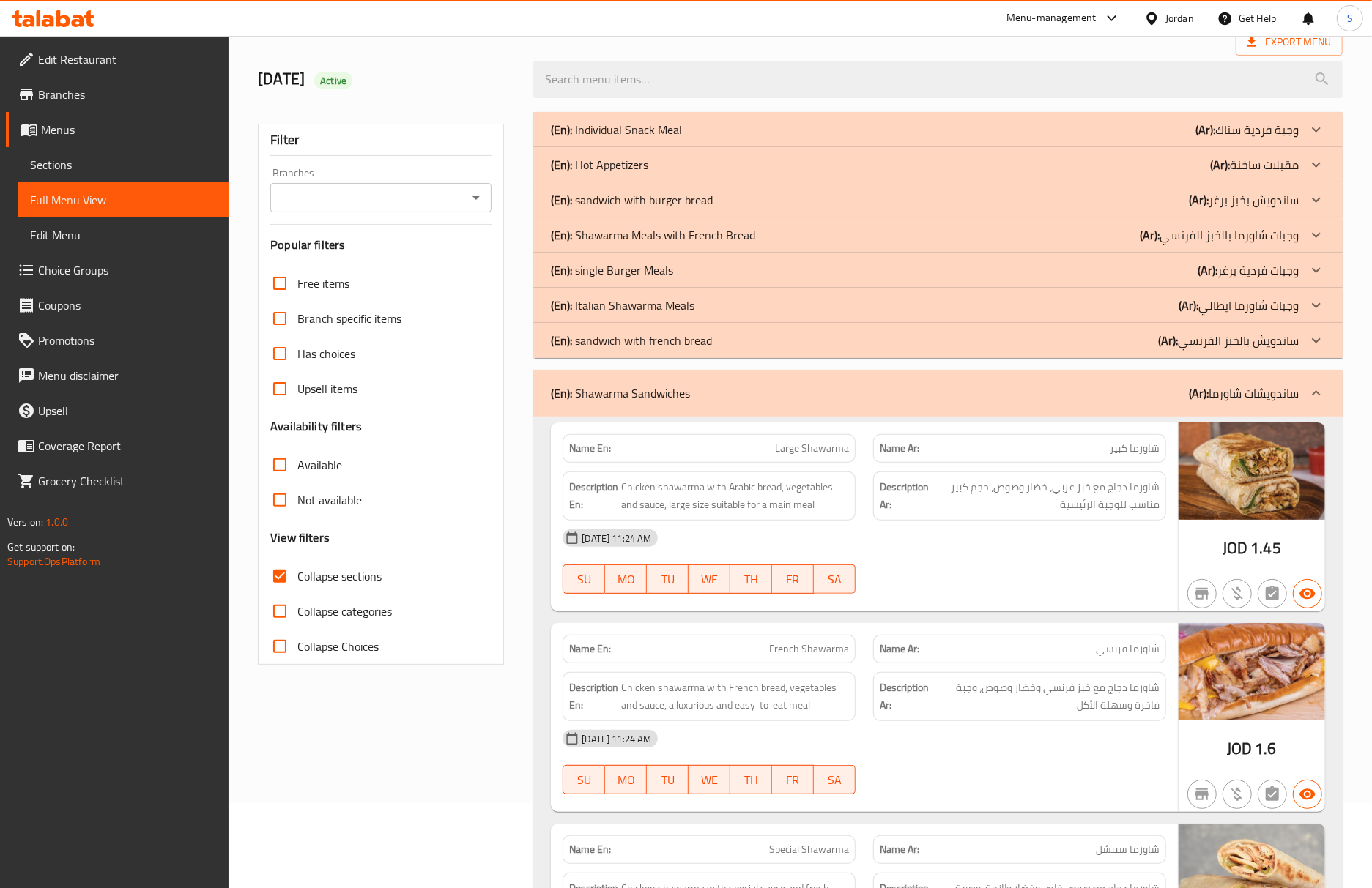
scroll to position [195, 0]
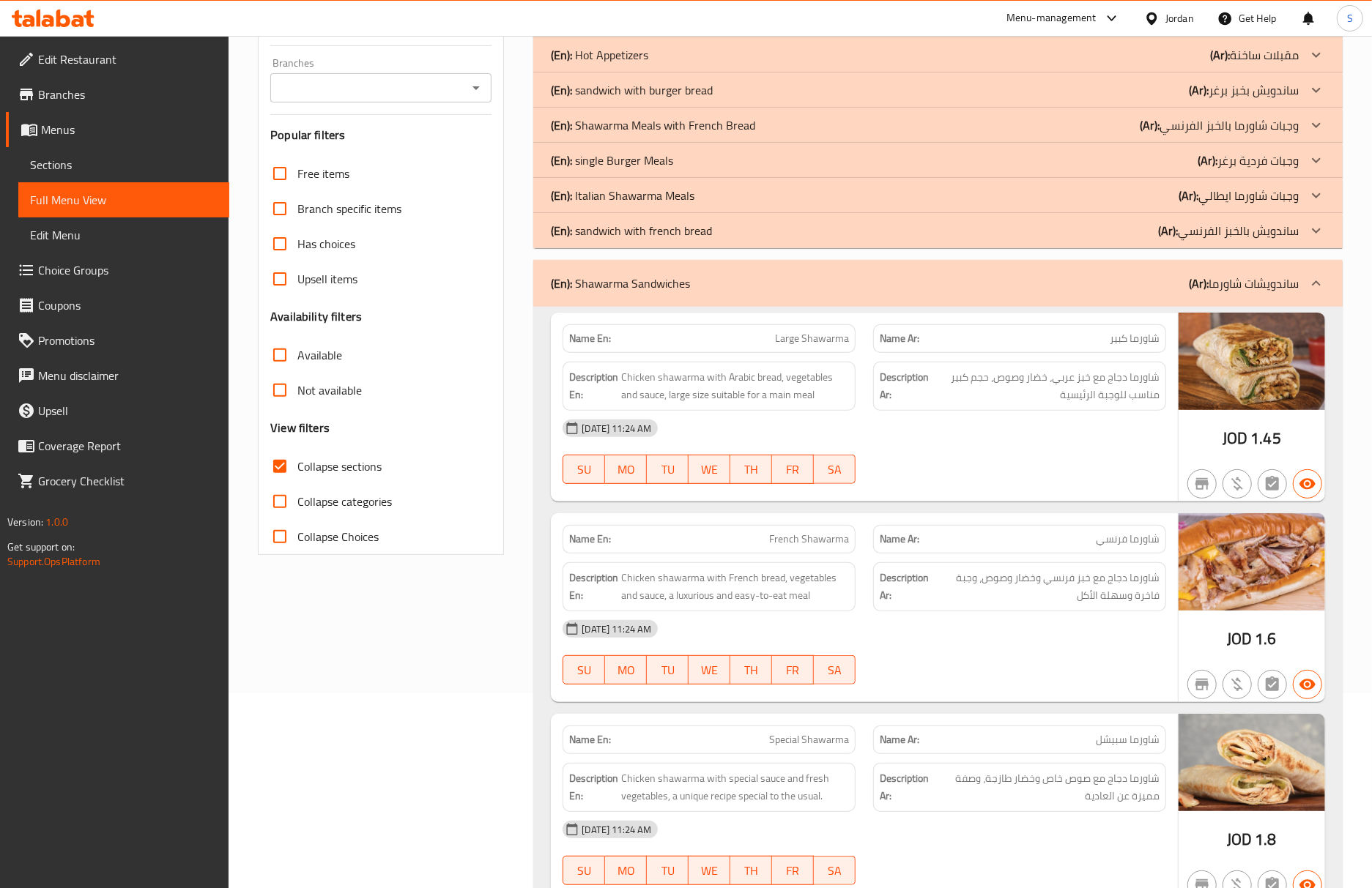
click at [1137, 518] on div "Name Ar: شاورما فرنسي" at bounding box center [1019, 539] width 311 height 46
click at [1011, 582] on span "شاورما دجاج مع خبز فرنسي وخضار وصوص، وجبة فاخرة وسهلة الأكل" at bounding box center [1045, 587] width 227 height 36
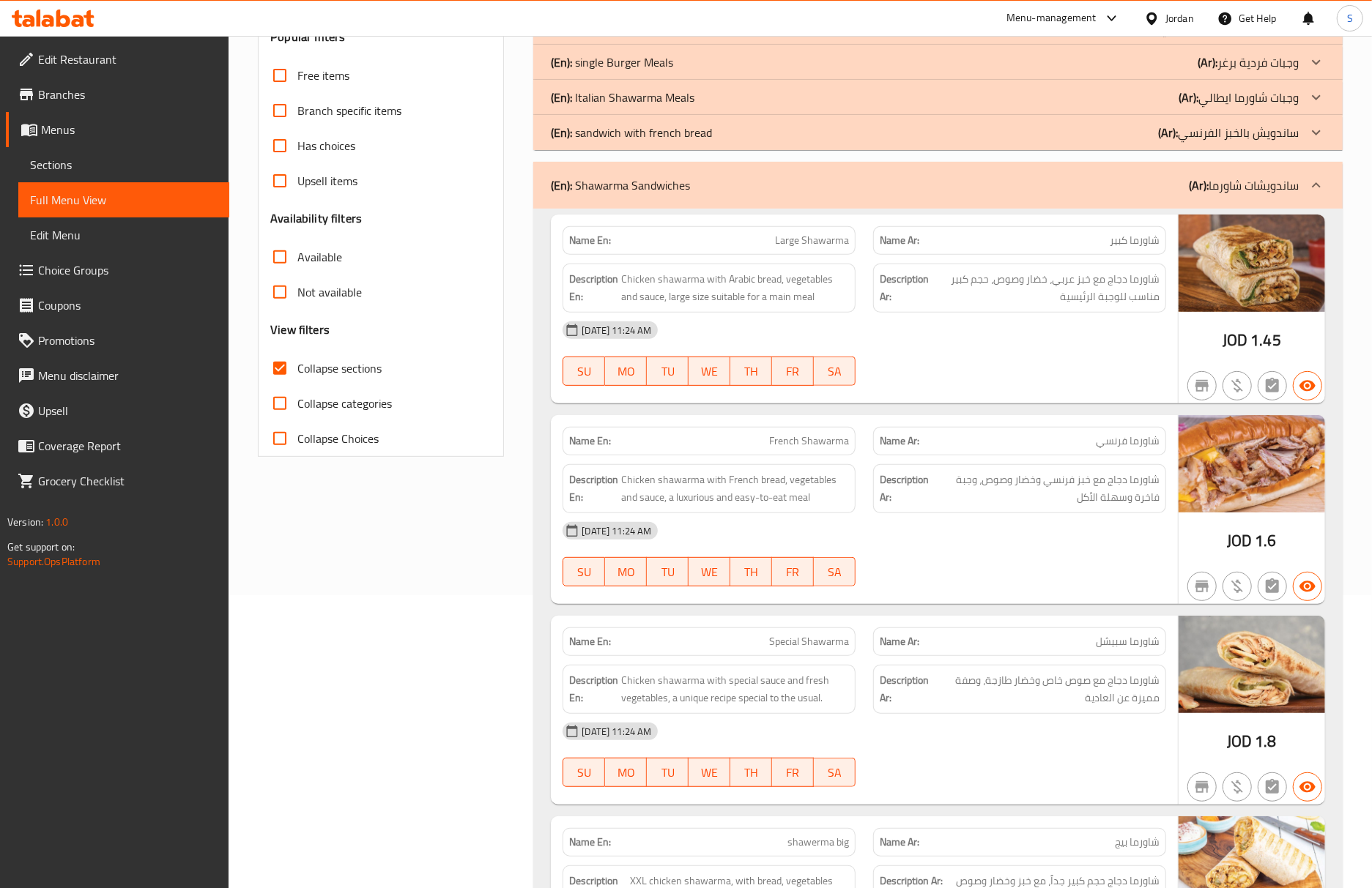
drag, startPoint x: 1067, startPoint y: 555, endPoint x: 1087, endPoint y: 587, distance: 37.7
click at [1067, 555] on div "05-10-2025 11:24 AM SU MO TU WE TH FR SA" at bounding box center [863, 555] width 621 height 82
click at [1096, 567] on div "05-10-2025 11:24 AM SU MO TU WE TH FR SA" at bounding box center [863, 555] width 621 height 82
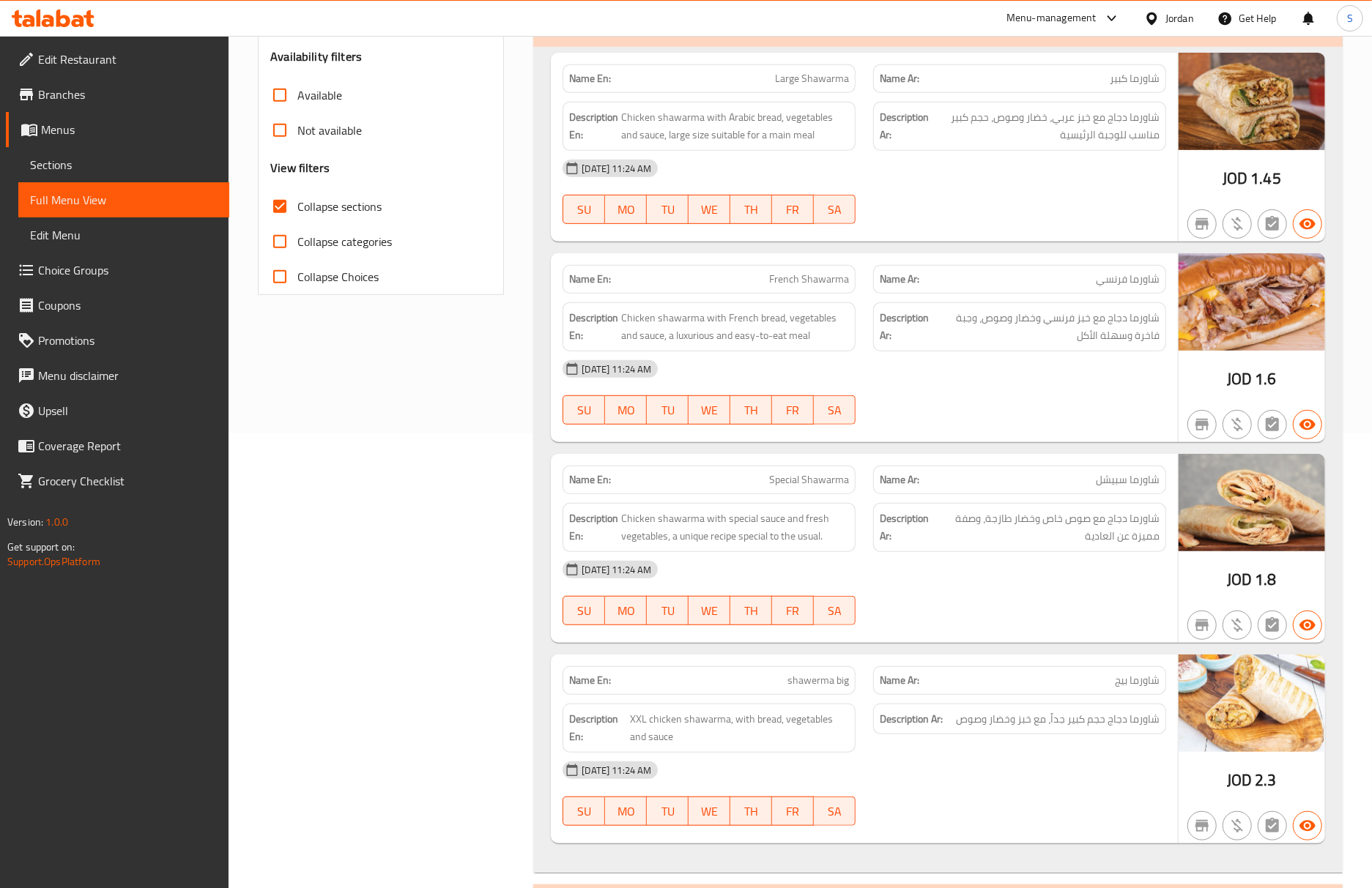
scroll to position [487, 0]
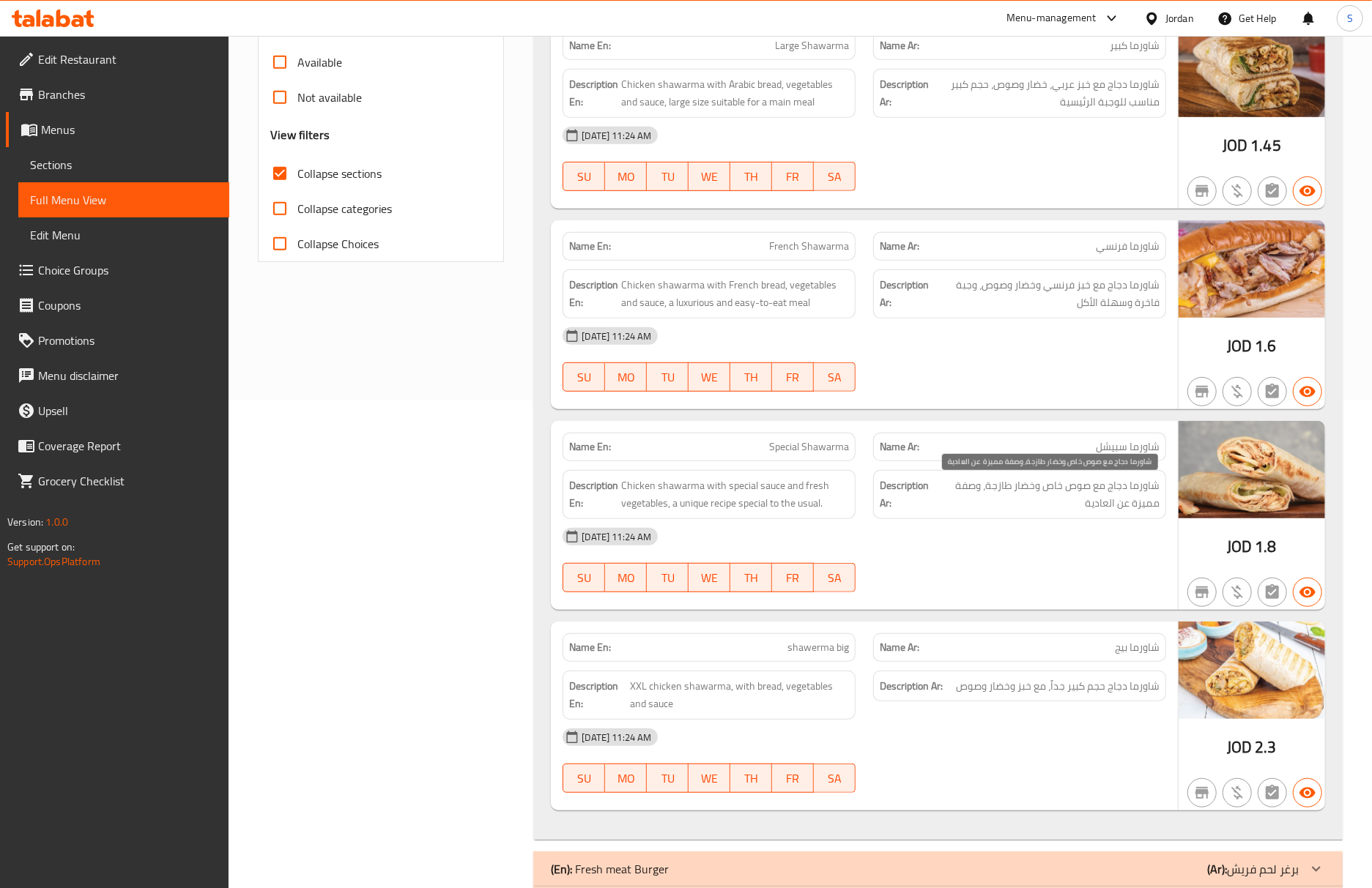
click at [1106, 508] on span "شاورما دجاج مع صوص خاص وخضار طازجة، وصفة مميزة عن العادية" at bounding box center [1046, 495] width 226 height 36
click at [977, 695] on span "شاورما دجاج حجم كبير جداً، مع خبز وخضار وصوص" at bounding box center [1057, 687] width 204 height 18
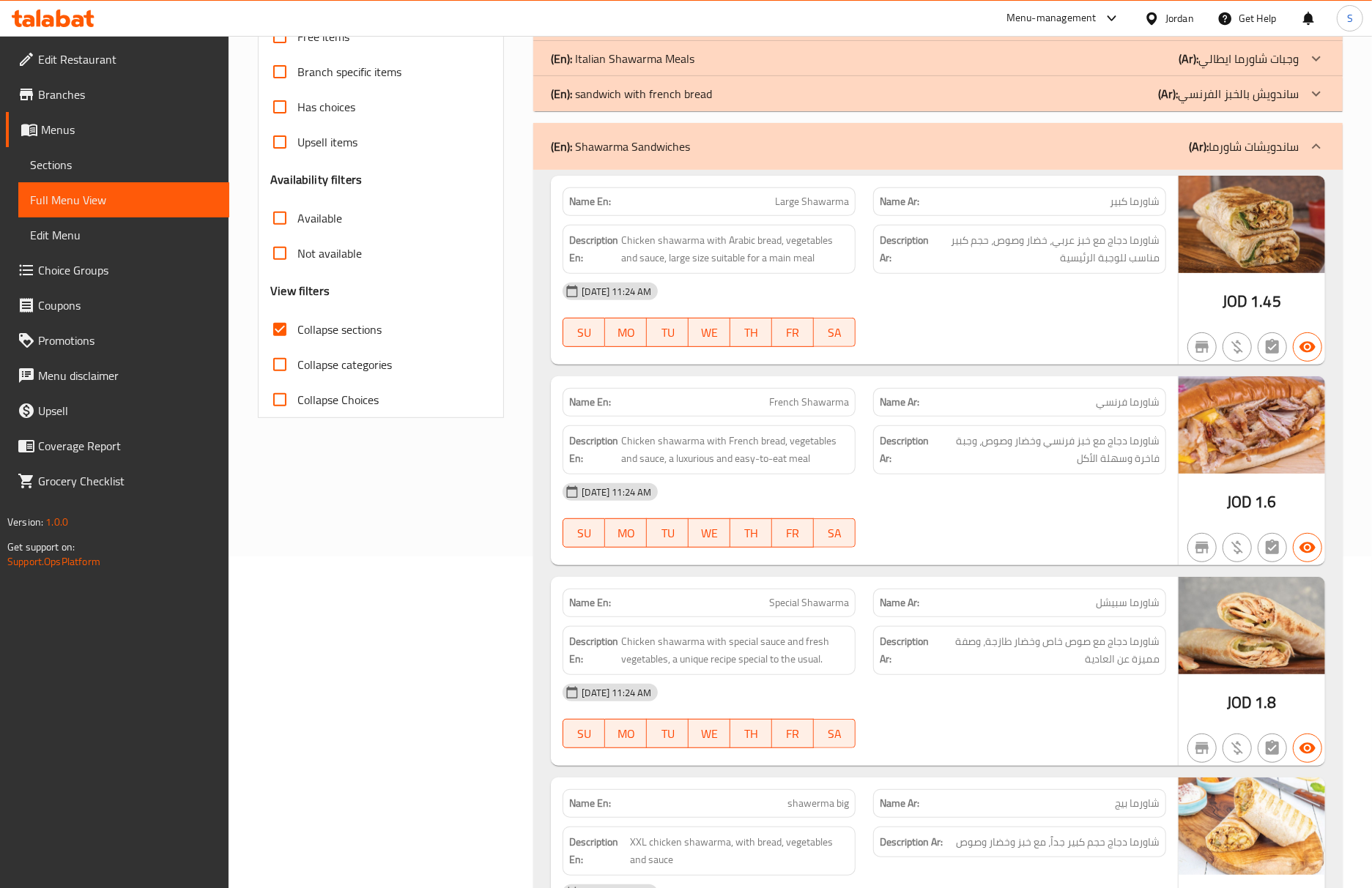
scroll to position [97, 0]
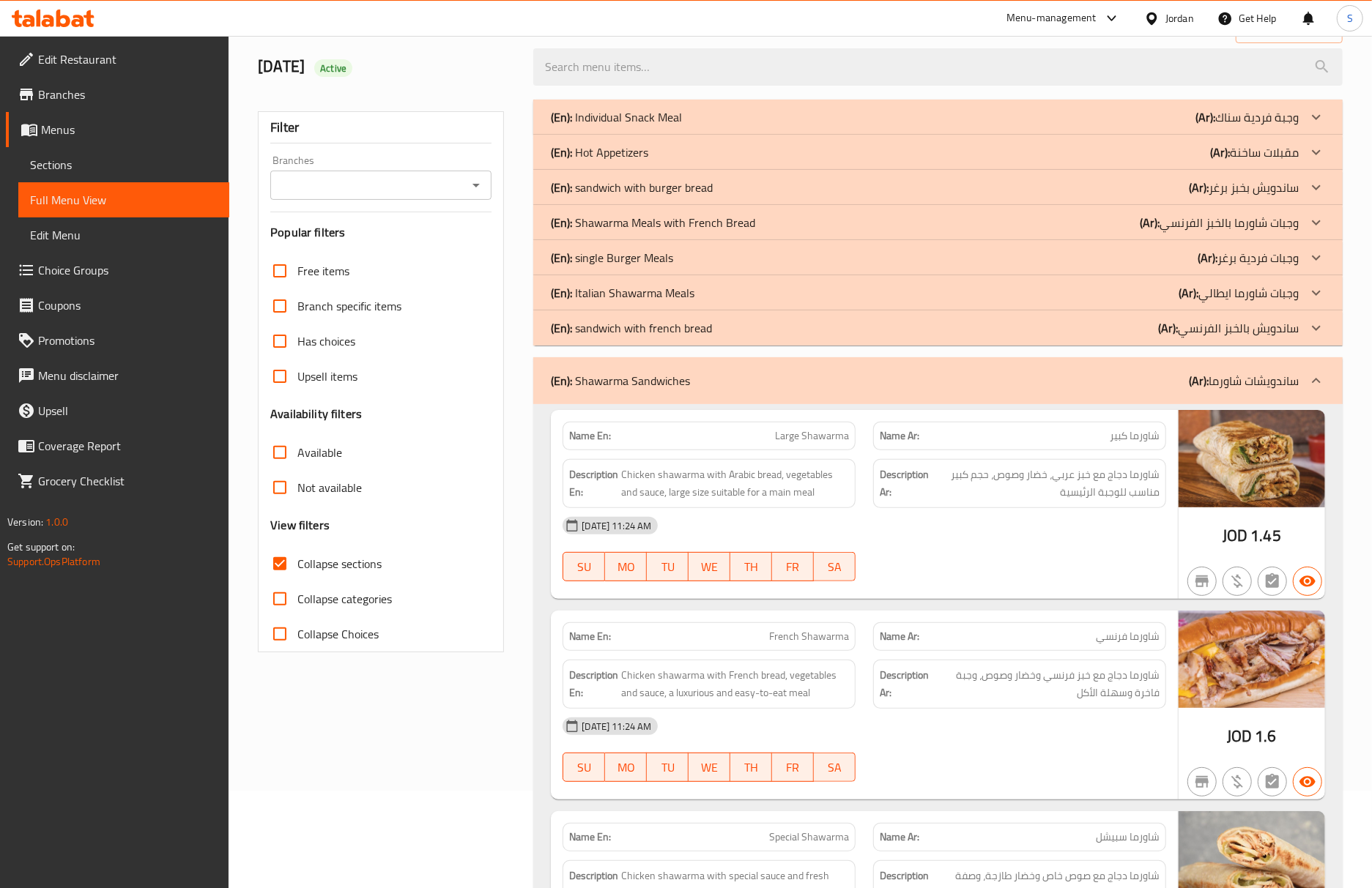
click at [115, 162] on span "Sections" at bounding box center [124, 164] width 187 height 17
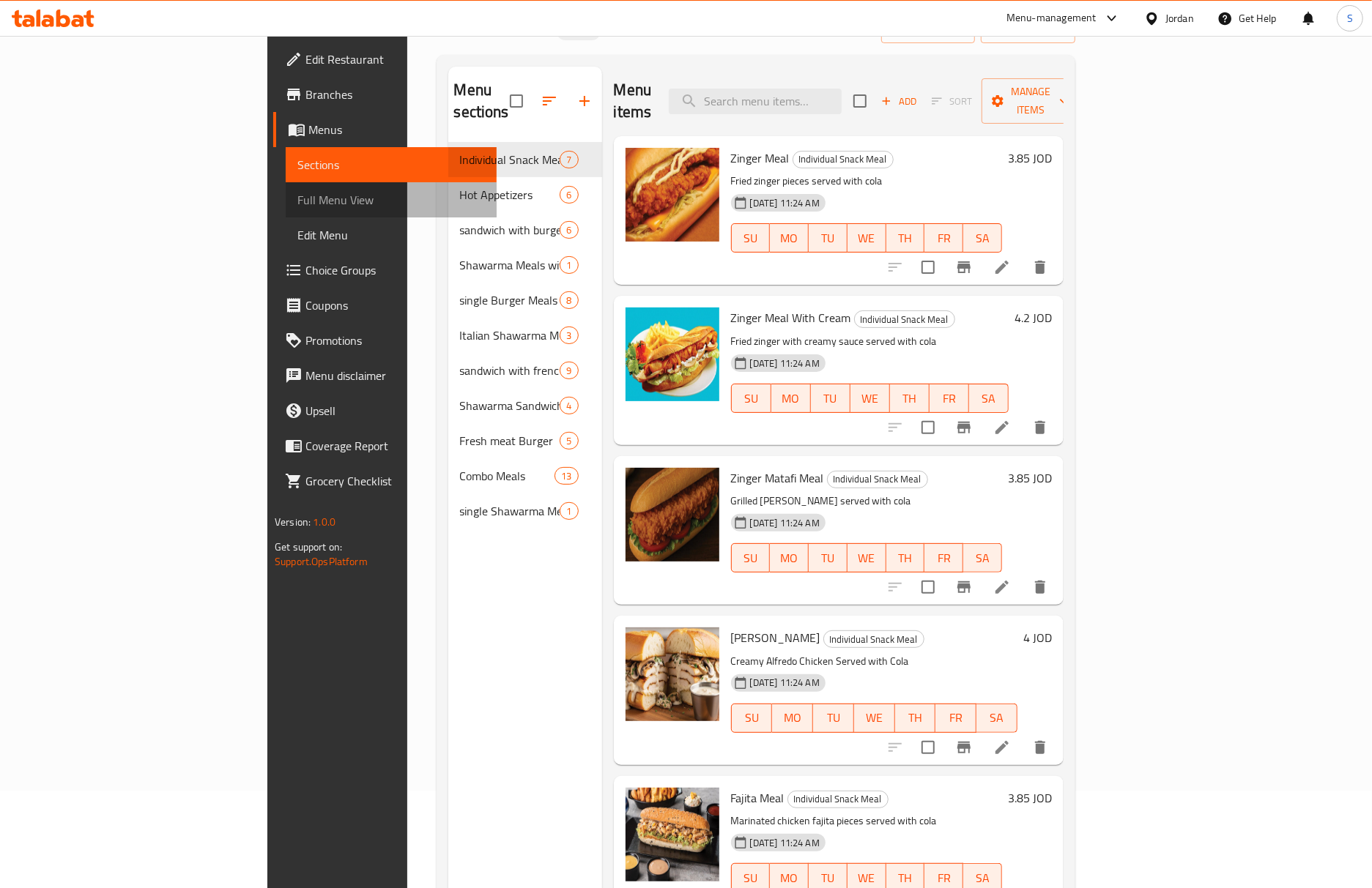
click at [297, 199] on span "Full Menu View" at bounding box center [391, 199] width 187 height 17
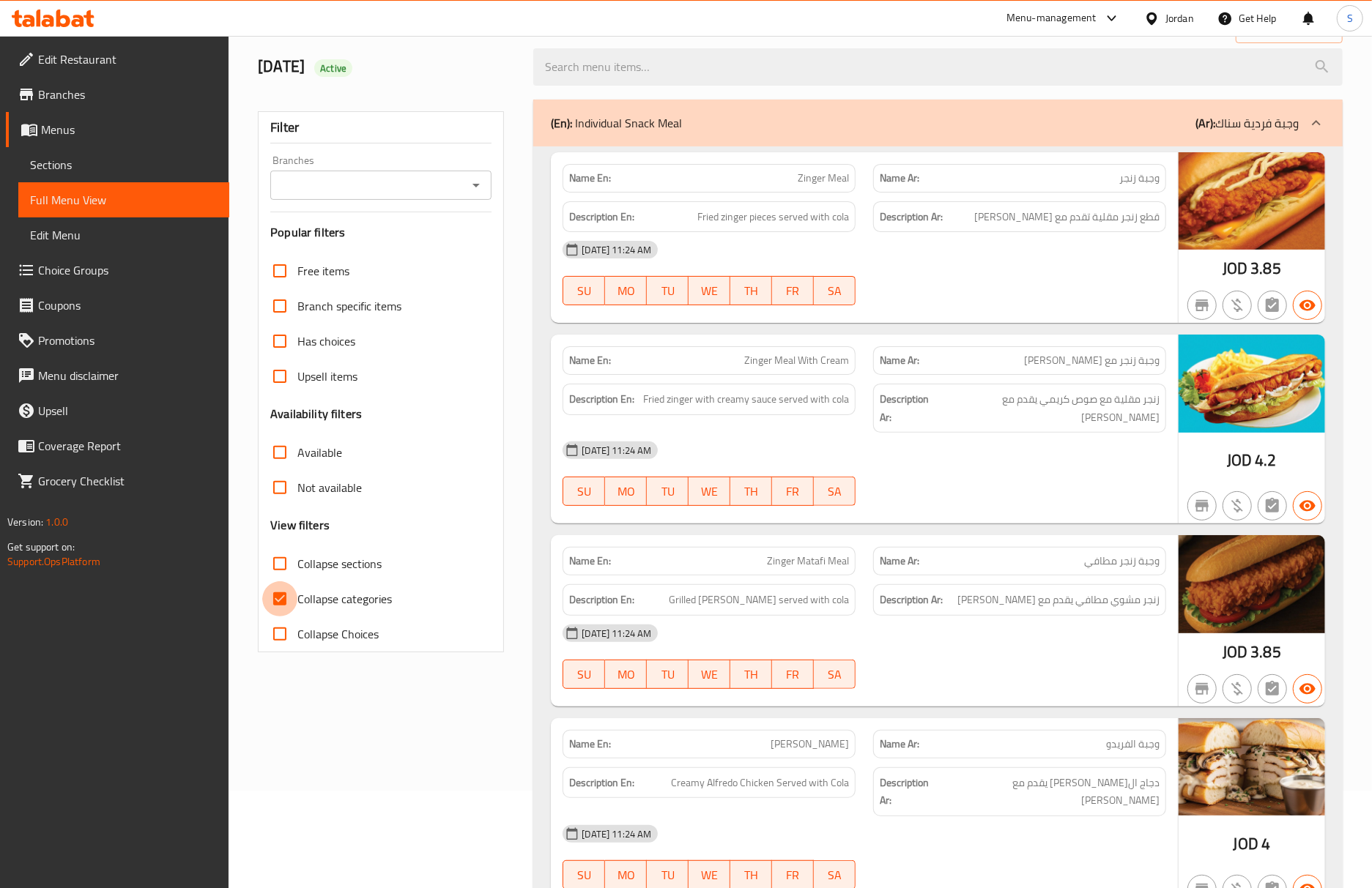
click at [282, 594] on input "Collapse categories" at bounding box center [279, 599] width 35 height 35
click at [282, 583] on input "Collapse categories" at bounding box center [279, 599] width 35 height 35
checkbox input "true"
click at [288, 572] on input "Collapse sections" at bounding box center [279, 564] width 35 height 35
checkbox input "true"
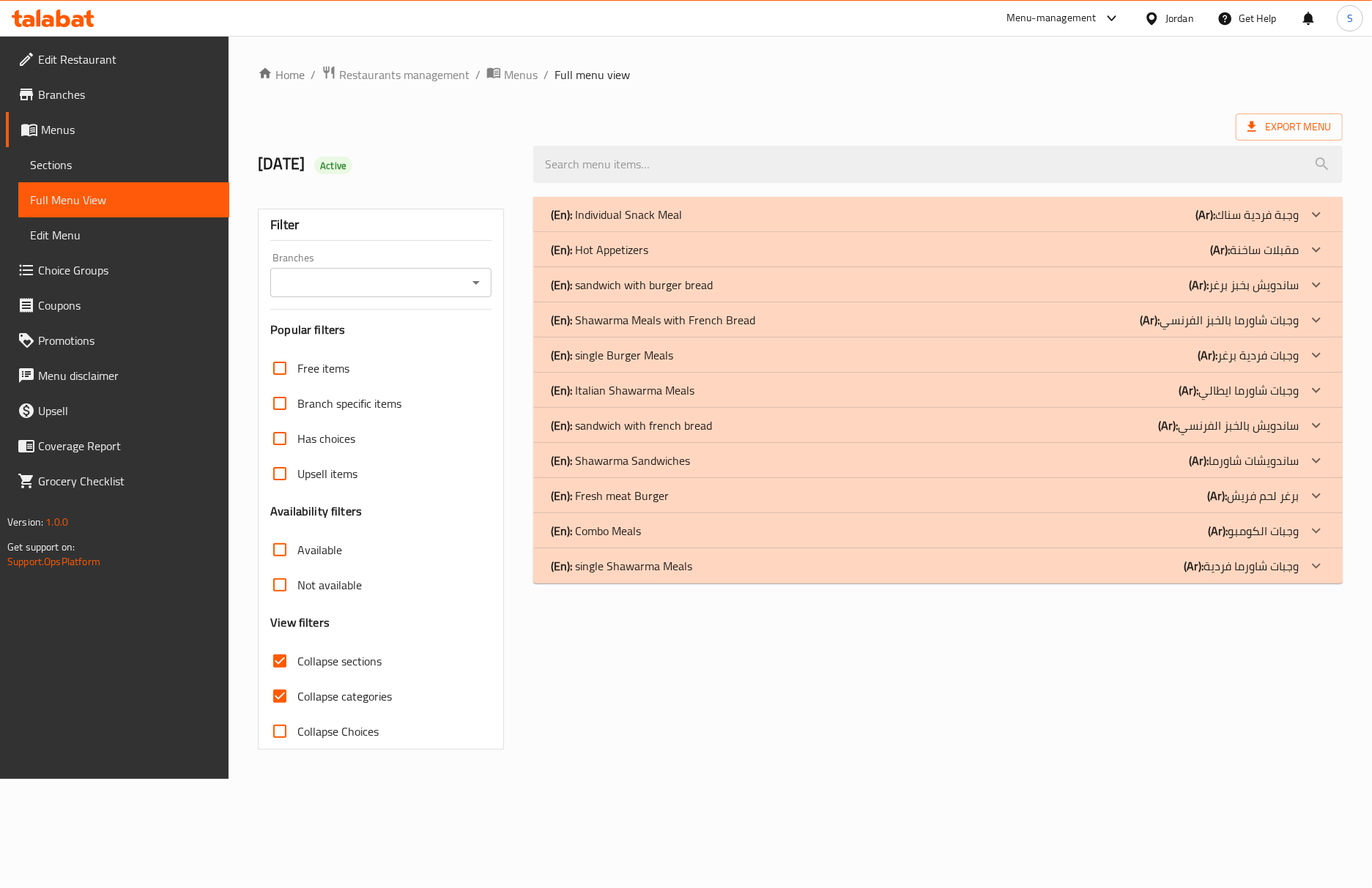
click at [282, 679] on input "Collapse categories" at bounding box center [279, 696] width 35 height 35
checkbox input "false"
drag, startPoint x: 1275, startPoint y: 733, endPoint x: 1278, endPoint y: 723, distance: 10.4
click at [1275, 733] on div "(En): Individual Snack Meal (Ar): وجبة فردية سناك Name En: Zinger Meal Name Ar:…" at bounding box center [948, 473] width 836 height 571
click at [952, 779] on div "Home / Restaurants management / Menus / Full menu view Export Menu 10/5/2025 Ac…" at bounding box center [809, 407] width 1155 height 743
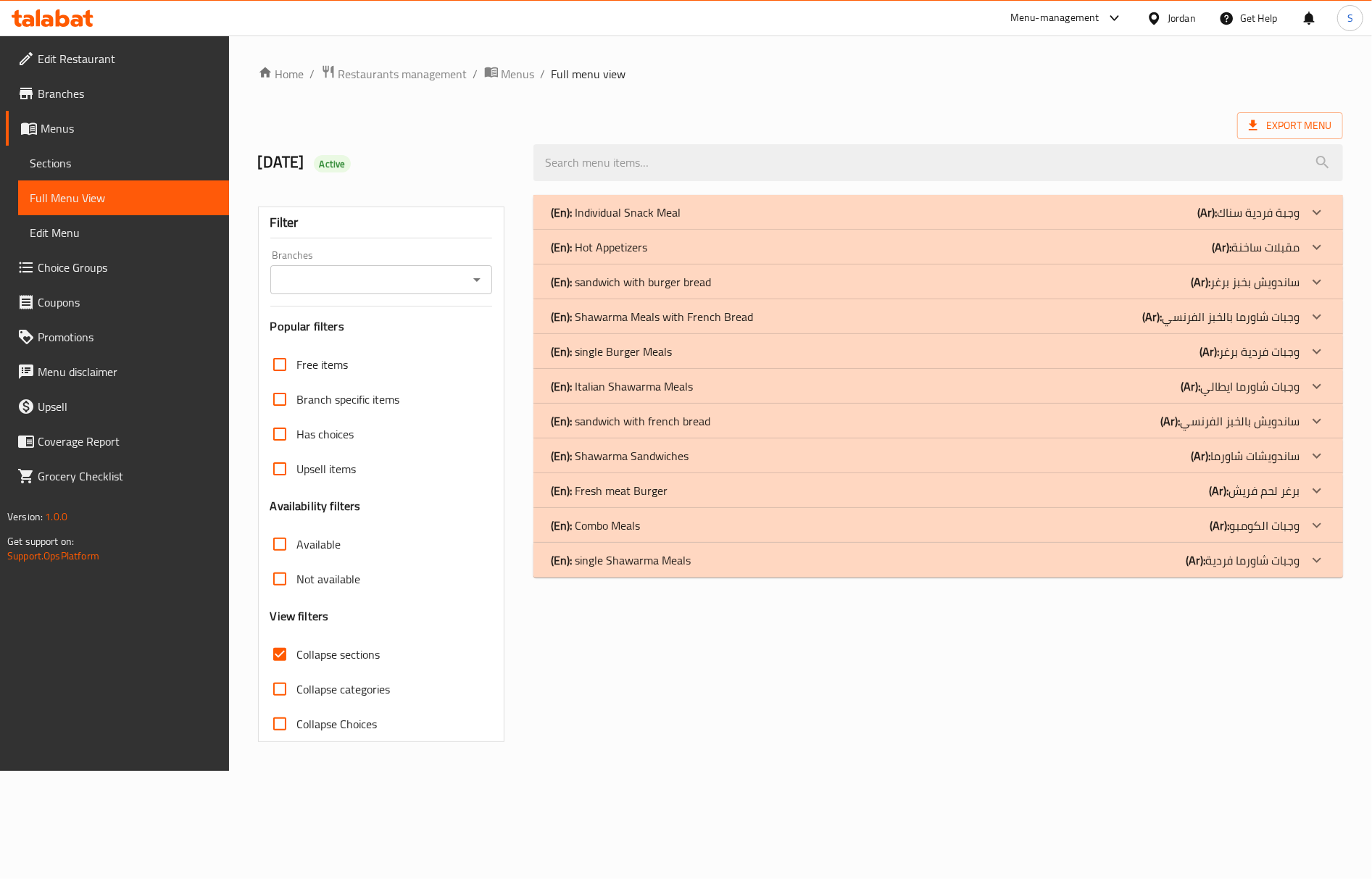
click at [740, 420] on div "(En): sandwich with french bread (Ar): ساندويش بالخبز الفرنسي" at bounding box center [925, 420] width 749 height 17
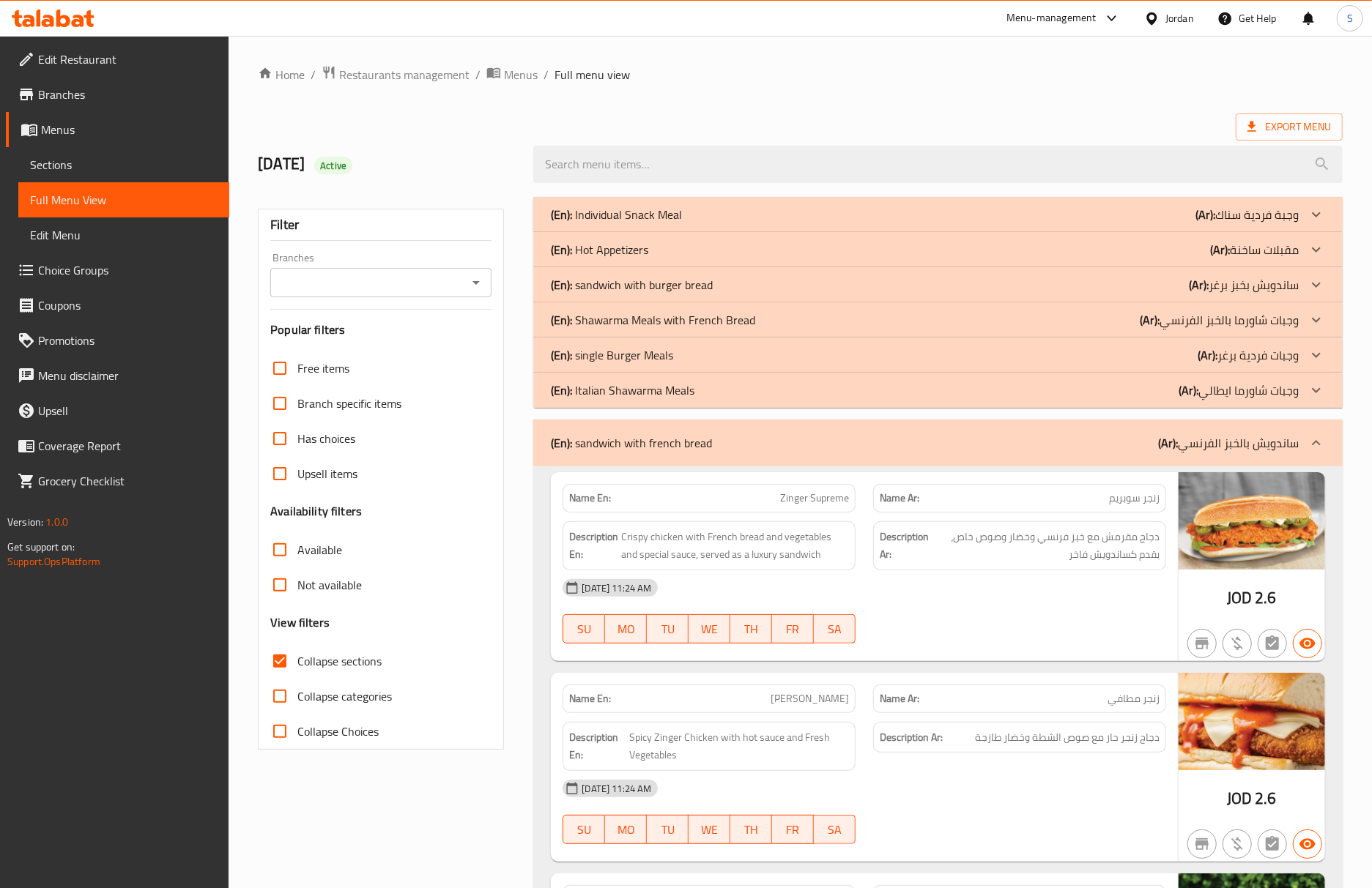
click at [116, 183] on link "Full Menu View" at bounding box center [124, 200] width 211 height 35
click at [116, 164] on span "Sections" at bounding box center [124, 164] width 187 height 17
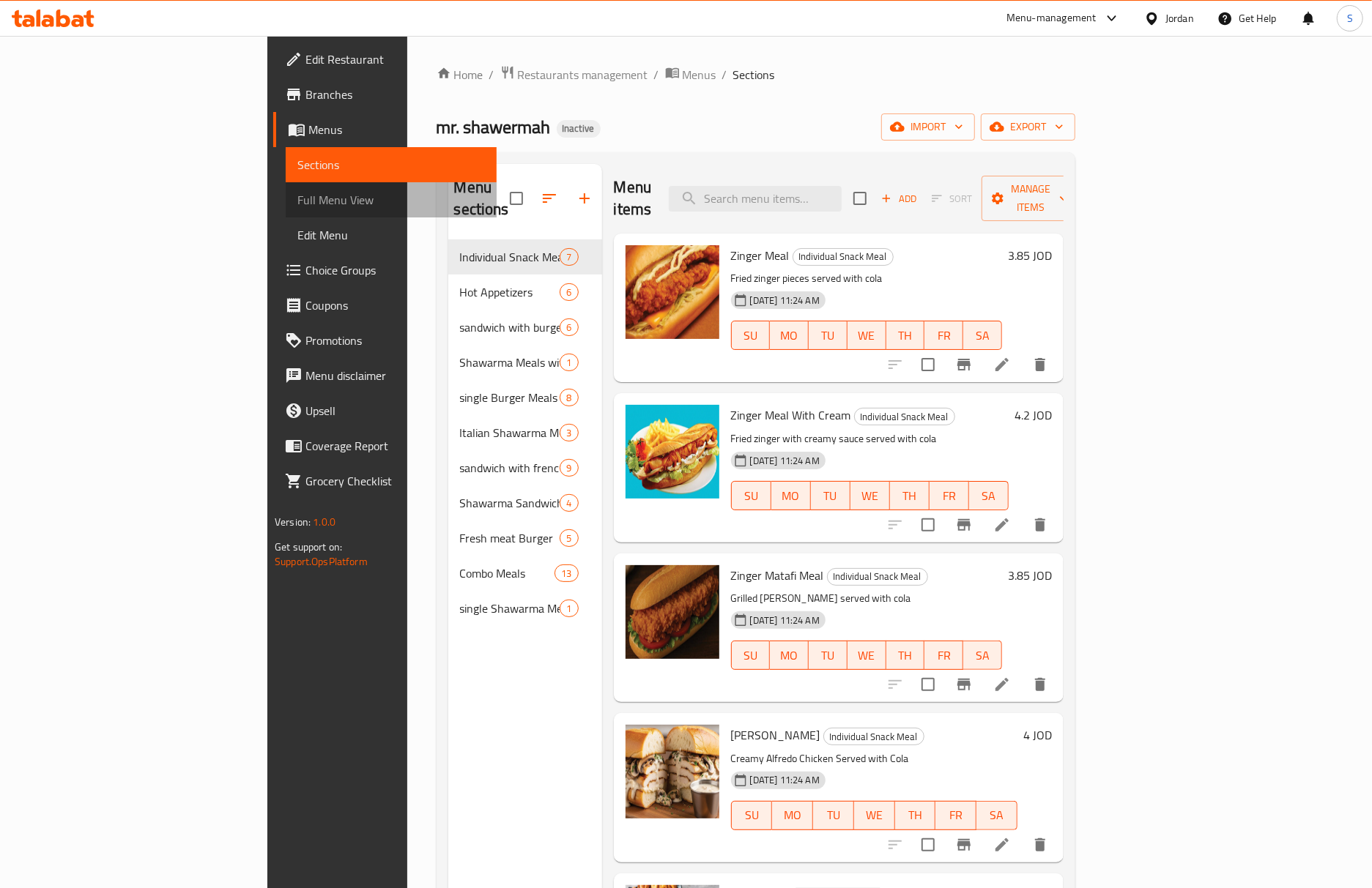
click at [297, 202] on span "Full Menu View" at bounding box center [391, 199] width 187 height 17
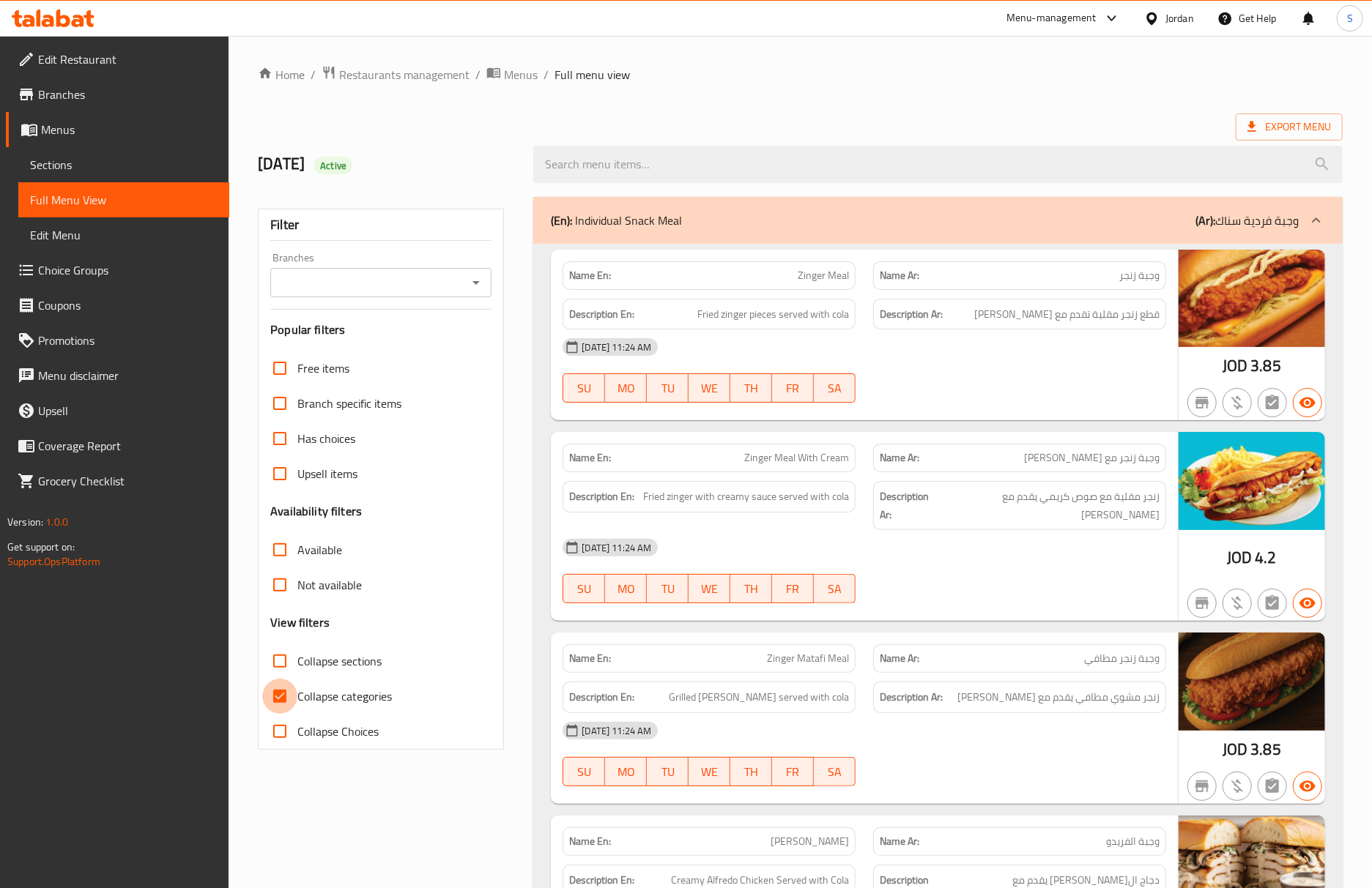
click at [285, 693] on input "Collapse categories" at bounding box center [279, 696] width 35 height 35
checkbox input "false"
click at [287, 665] on input "Collapse sections" at bounding box center [279, 661] width 35 height 35
checkbox input "true"
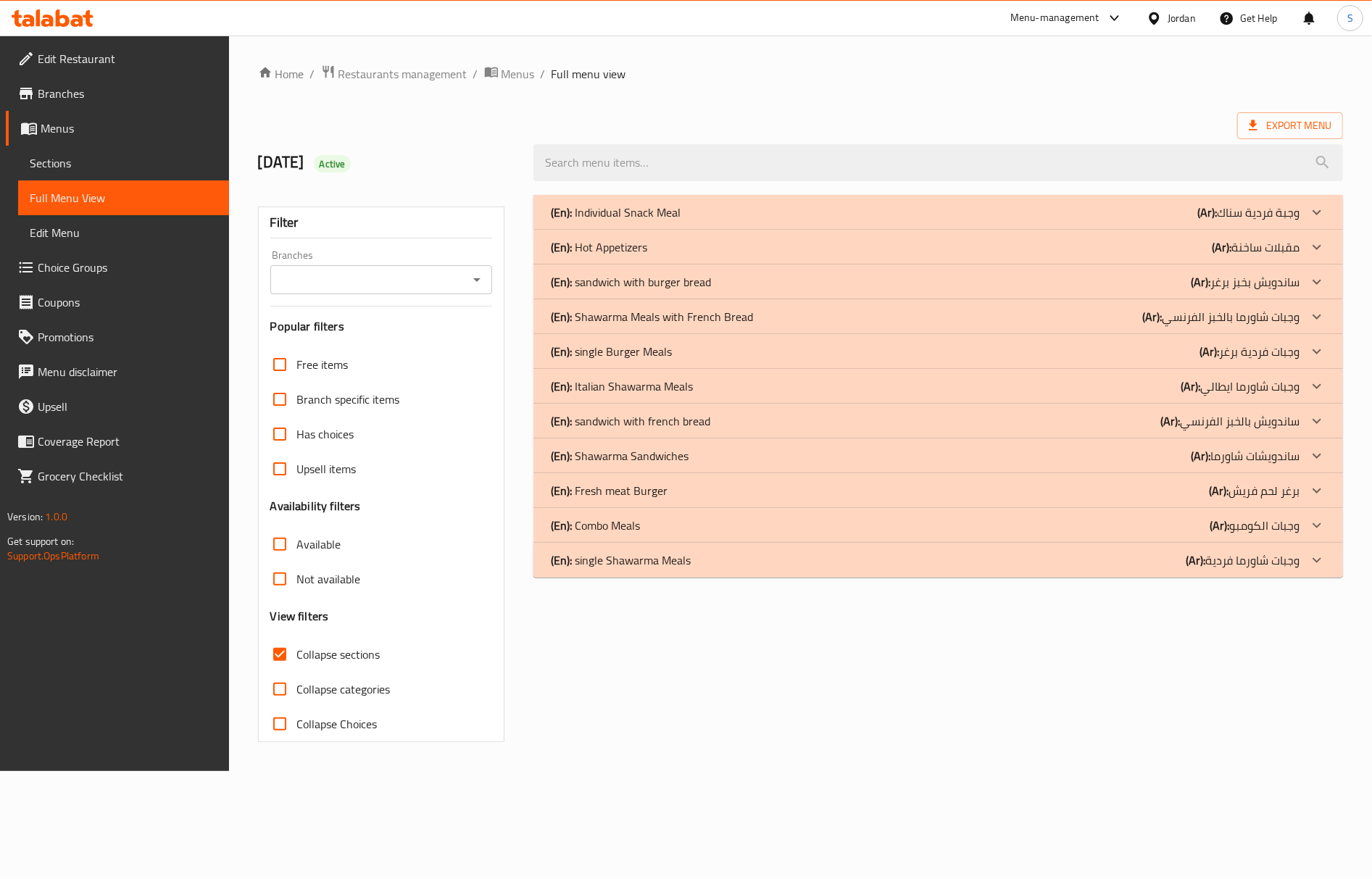
click at [1094, 690] on div "(En): Individual Snack Meal (Ar): وجبة فردية سناك Name En: Zinger Meal Name Ar:…" at bounding box center [938, 468] width 827 height 565
click at [697, 430] on p "(En): sandwich with french bread" at bounding box center [630, 420] width 159 height 17
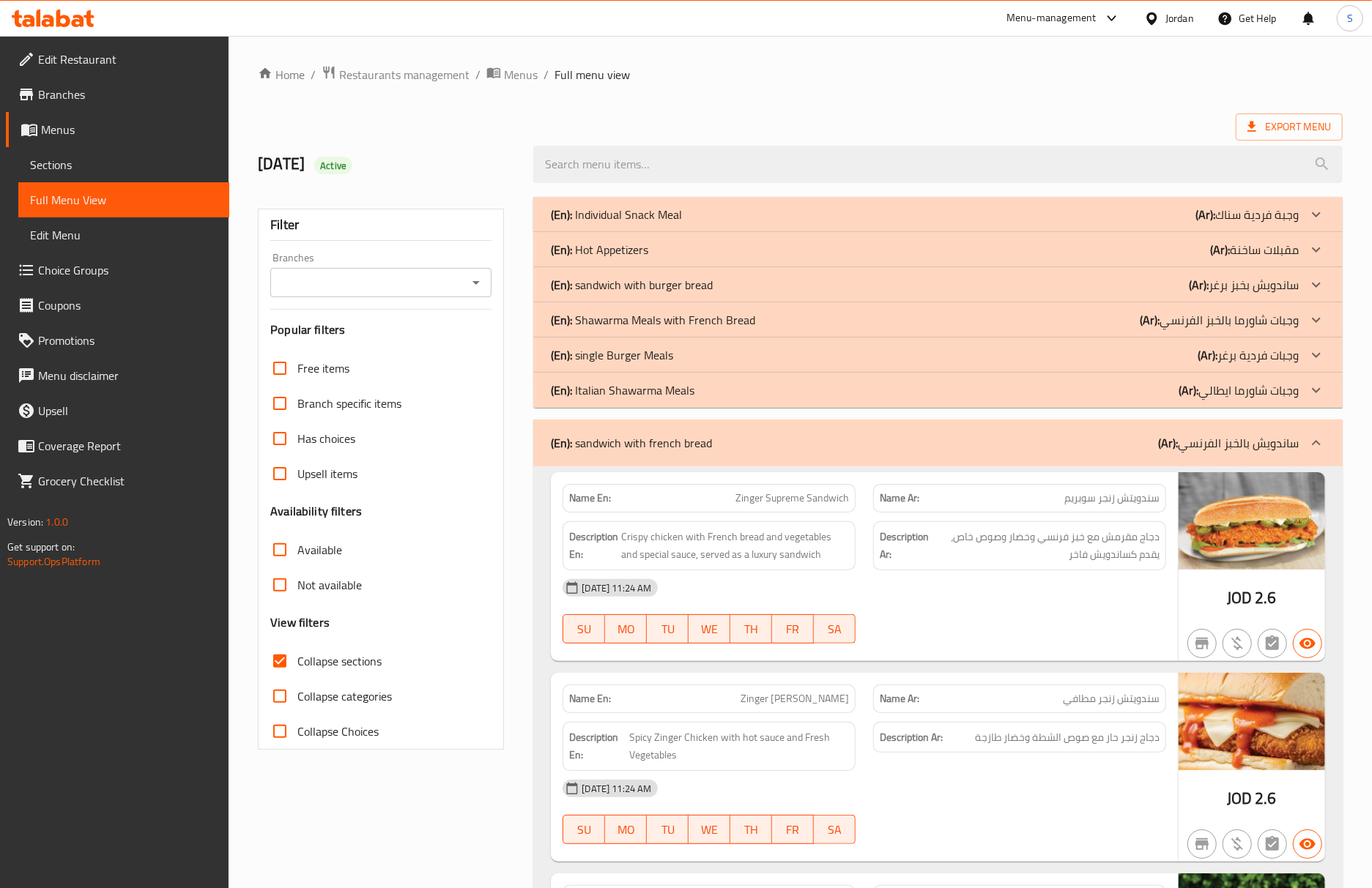
click at [836, 496] on span "Zinger Supreme Sandwich" at bounding box center [792, 498] width 114 height 16
copy span "Sandwich"
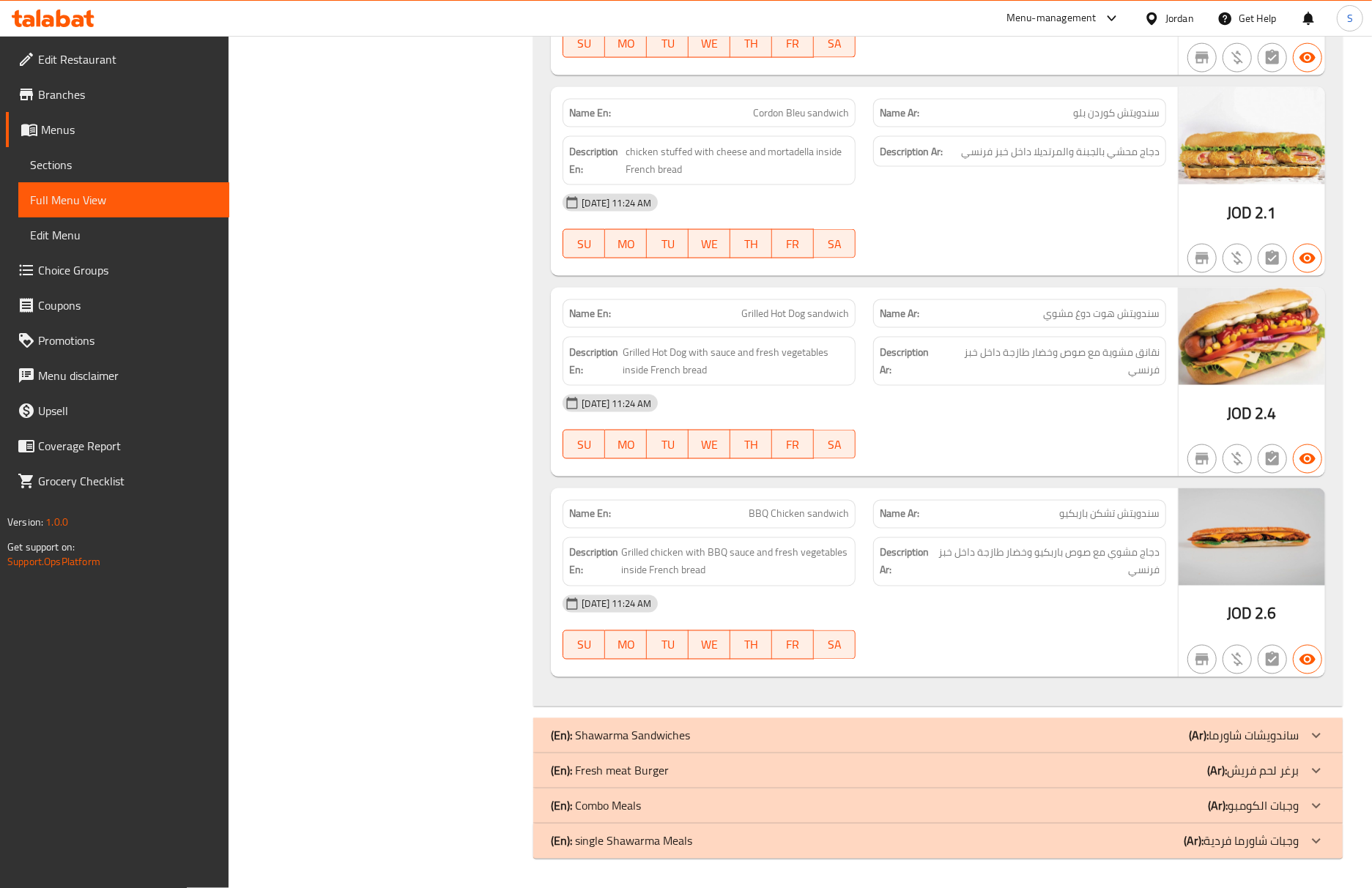
scroll to position [1598, 0]
click at [1140, 520] on span "سندويتش تشكن باربكيو" at bounding box center [1109, 514] width 100 height 16
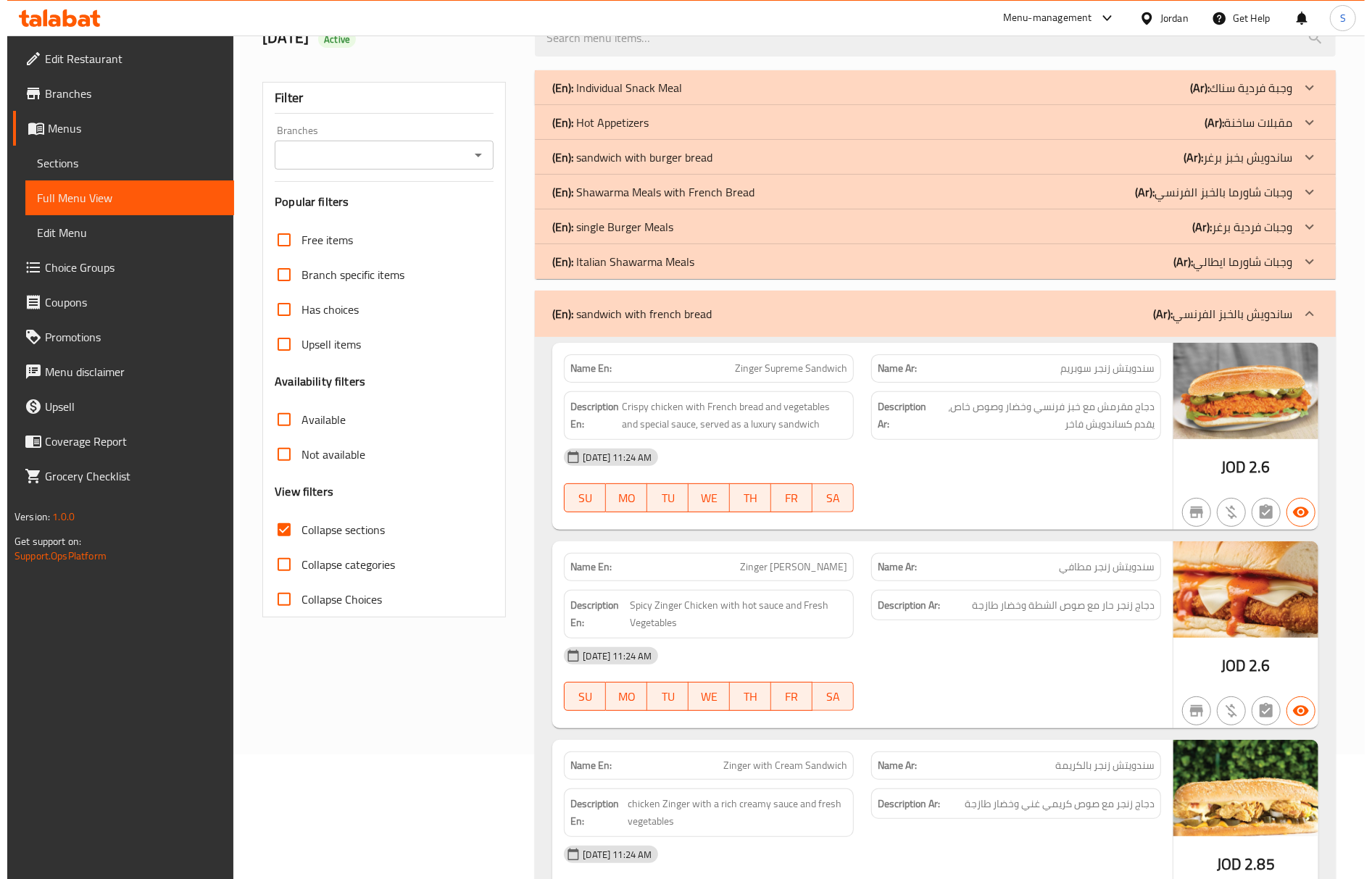
scroll to position [0, 0]
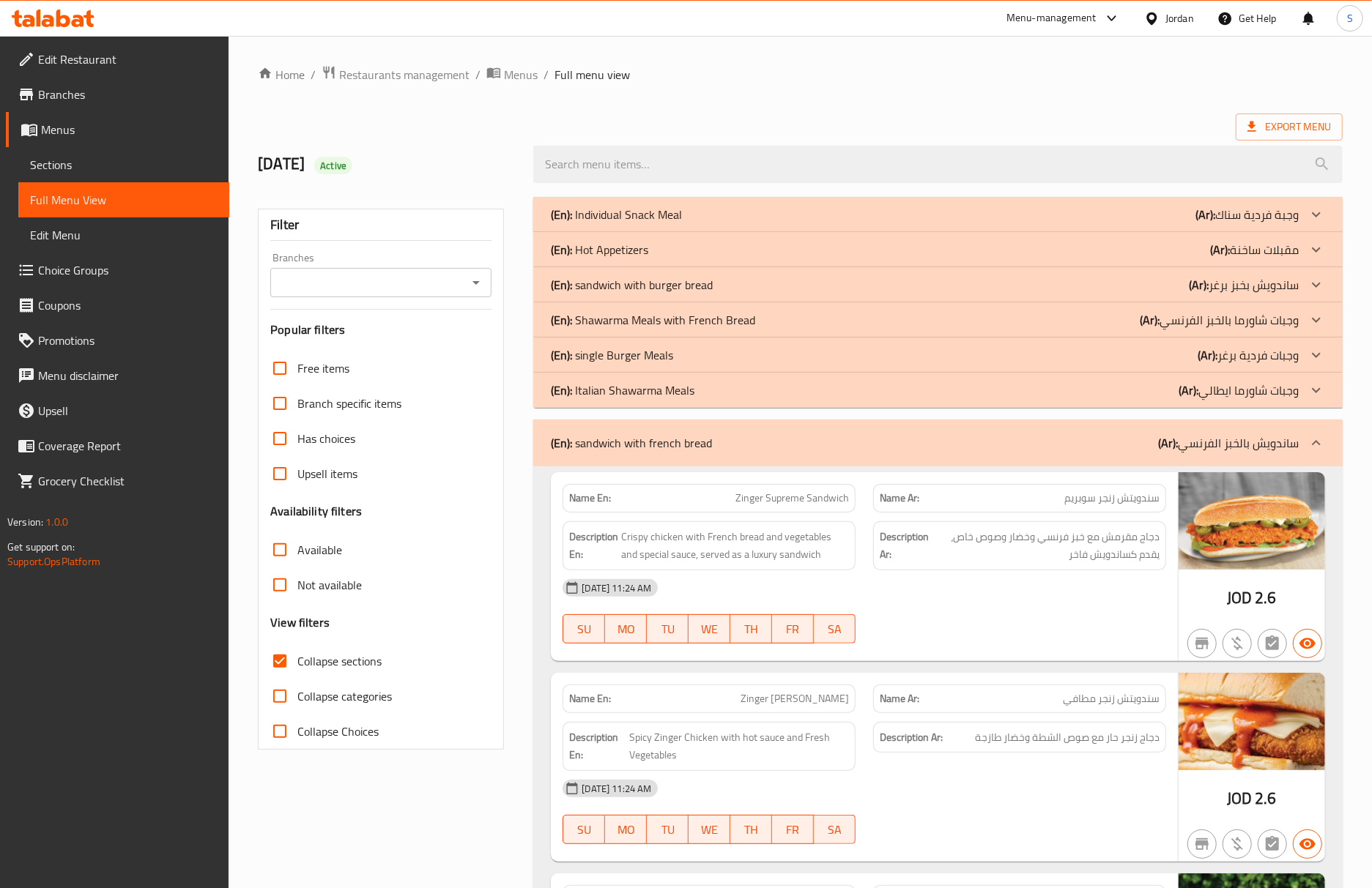
click at [789, 460] on div "(En): sandwich with french bread (Ar): ساندويش بالخبز الفرنسي" at bounding box center [938, 443] width 810 height 47
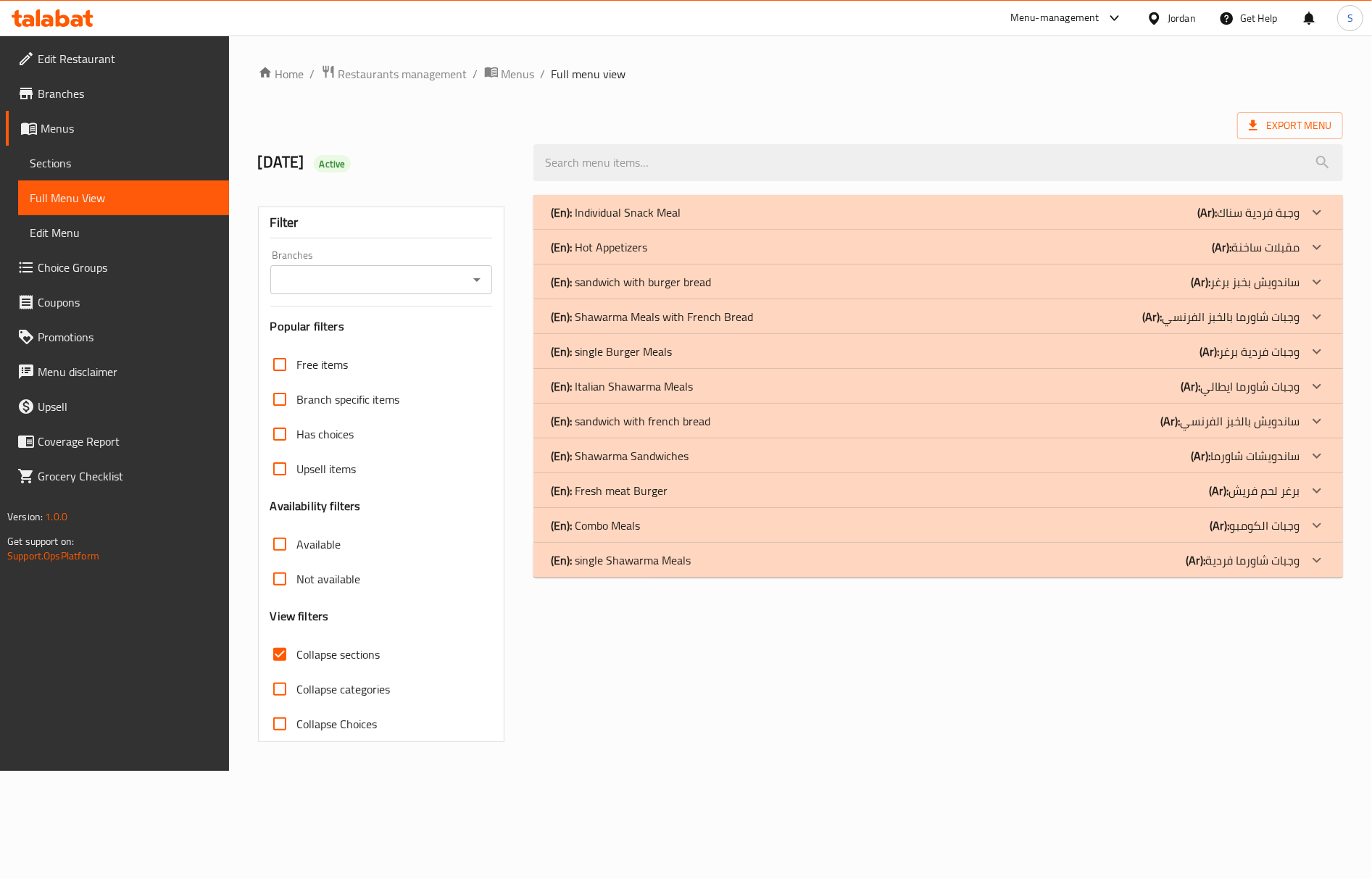
click at [1016, 763] on div "Home / Restaurants management / Menus / Full menu view Export Menu 10/5/2025 Ac…" at bounding box center [801, 403] width 1143 height 736
click at [1074, 569] on div "(En): single Shawarma Meals (Ar): وجبات شاورما فردية" at bounding box center [925, 560] width 749 height 17
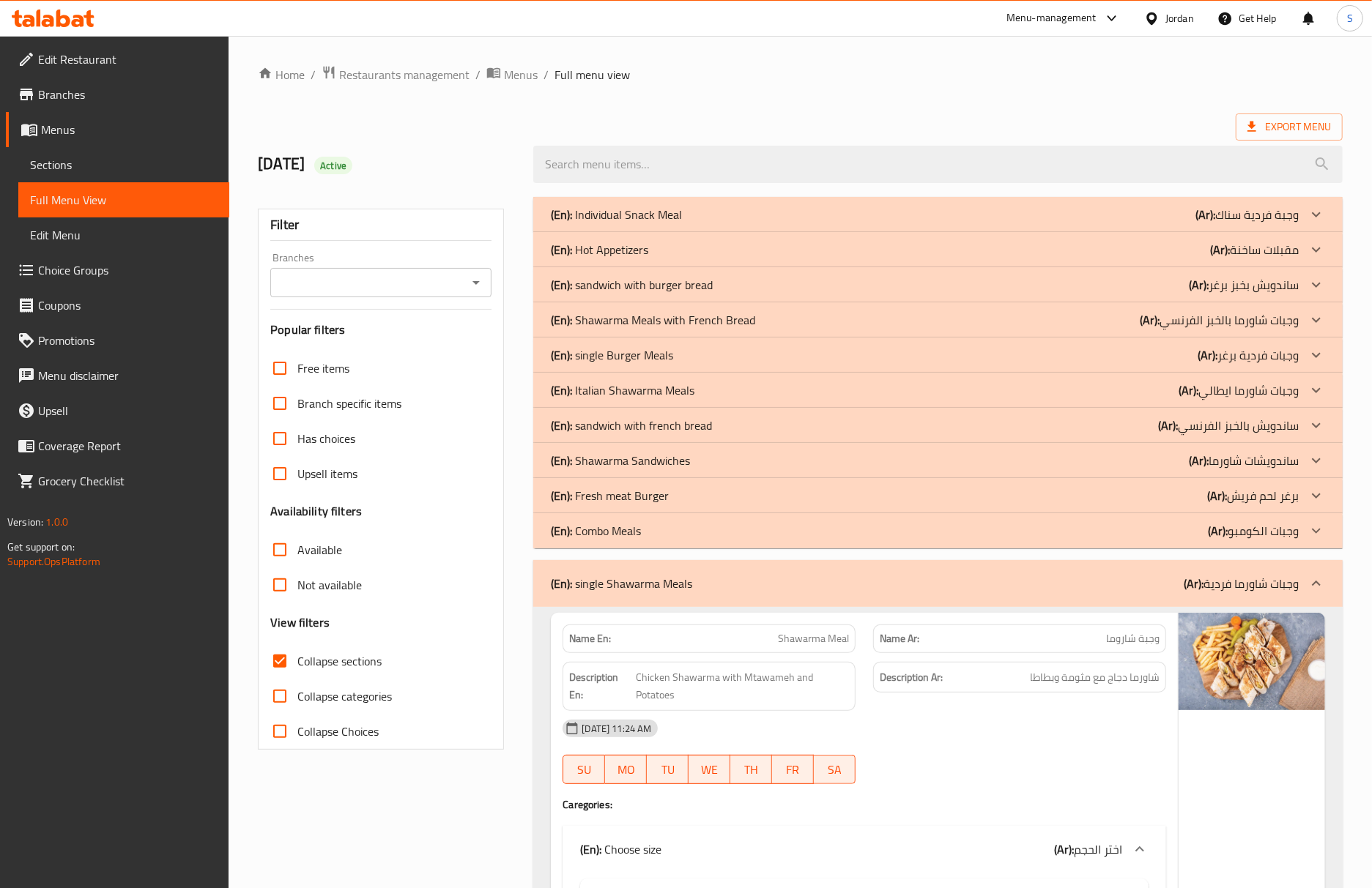
click at [89, 153] on link "Sections" at bounding box center [124, 165] width 211 height 35
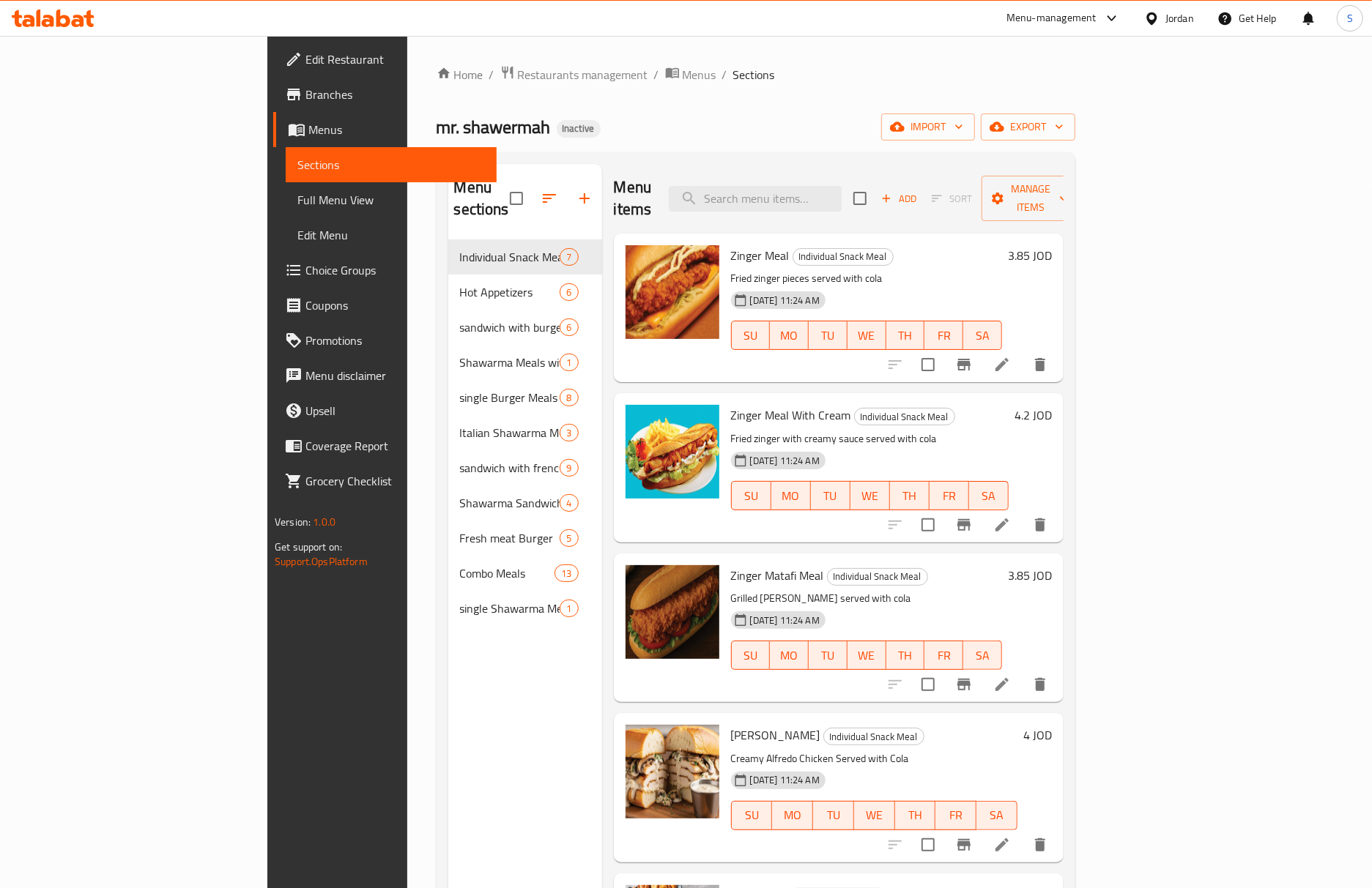
click at [297, 192] on span "Full Menu View" at bounding box center [391, 199] width 187 height 17
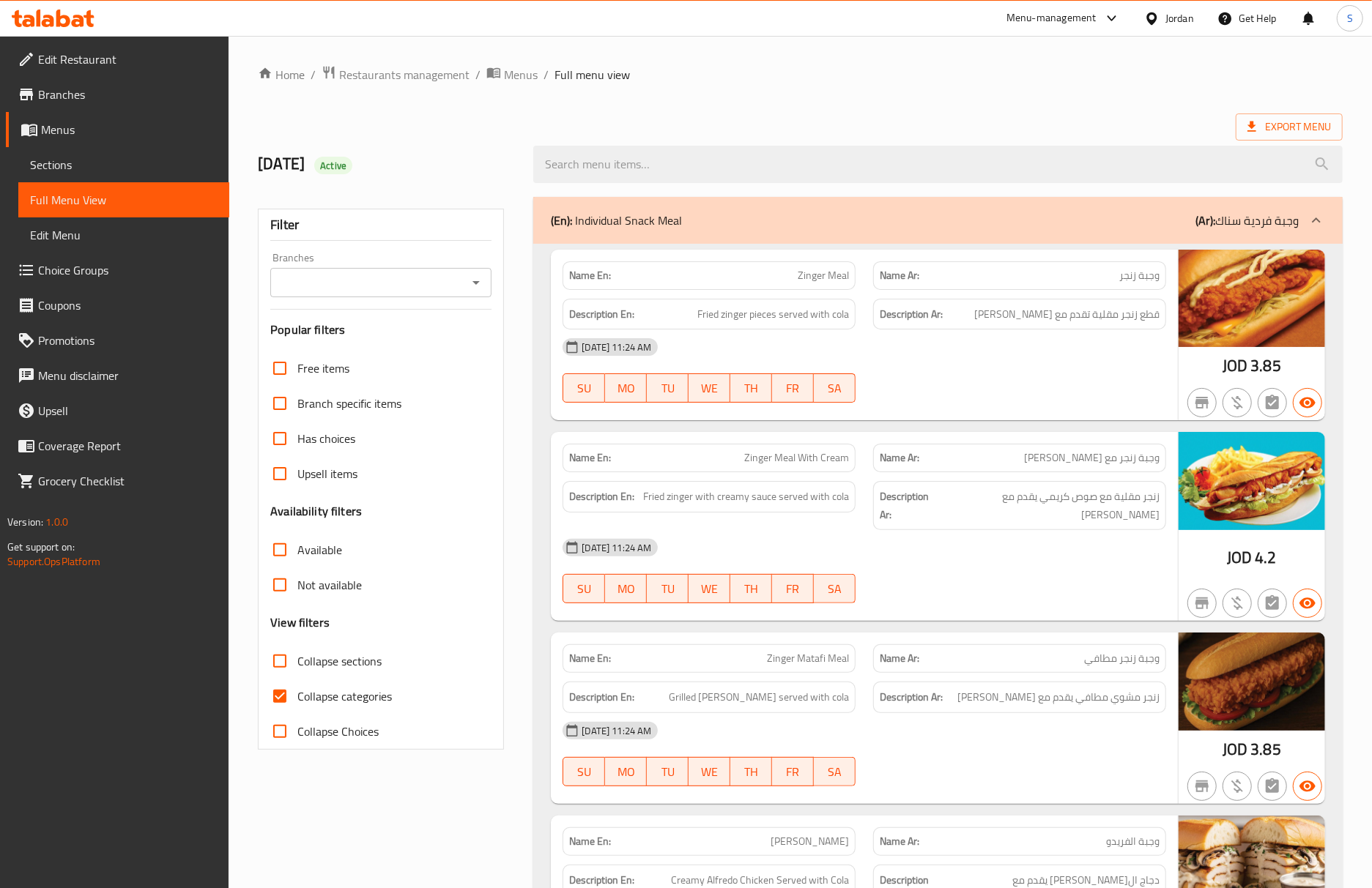
drag, startPoint x: 1000, startPoint y: 564, endPoint x: 829, endPoint y: 528, distance: 174.7
click at [1000, 564] on div "05-10-2025 11:24 AM SU MO TU WE TH FR SA" at bounding box center [863, 571] width 621 height 82
click at [287, 699] on input "Collapse categories" at bounding box center [279, 696] width 35 height 35
checkbox input "false"
click at [270, 651] on input "Collapse sections" at bounding box center [279, 661] width 35 height 35
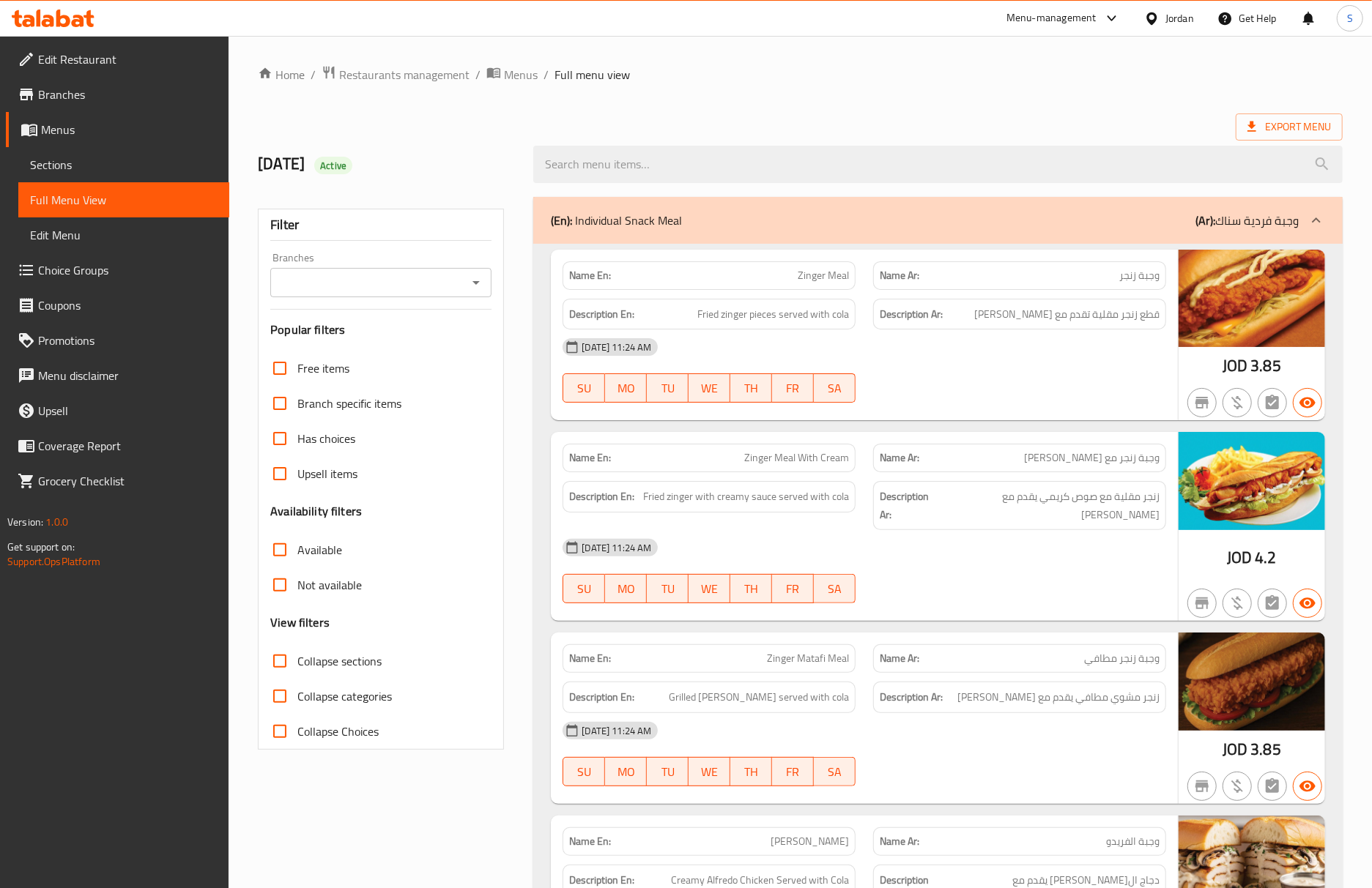
checkbox input "true"
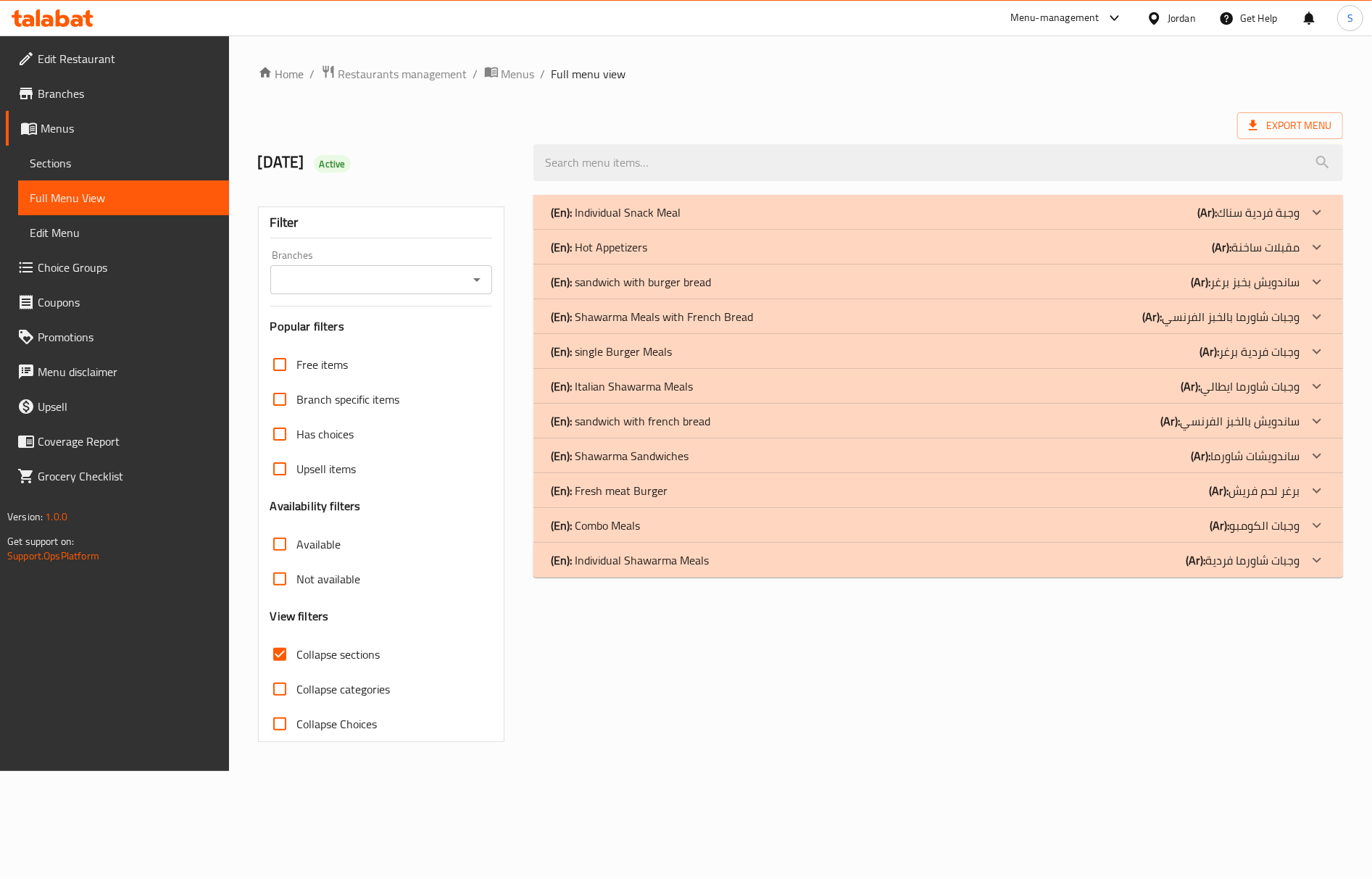
click at [1219, 708] on div "(En): Individual Snack Meal (Ar): وجبة فردية سناك Name En: Zinger Meal Name Ar:…" at bounding box center [938, 468] width 827 height 565
click at [681, 561] on p "(En): Individual Shawarma Meals" at bounding box center [629, 560] width 158 height 17
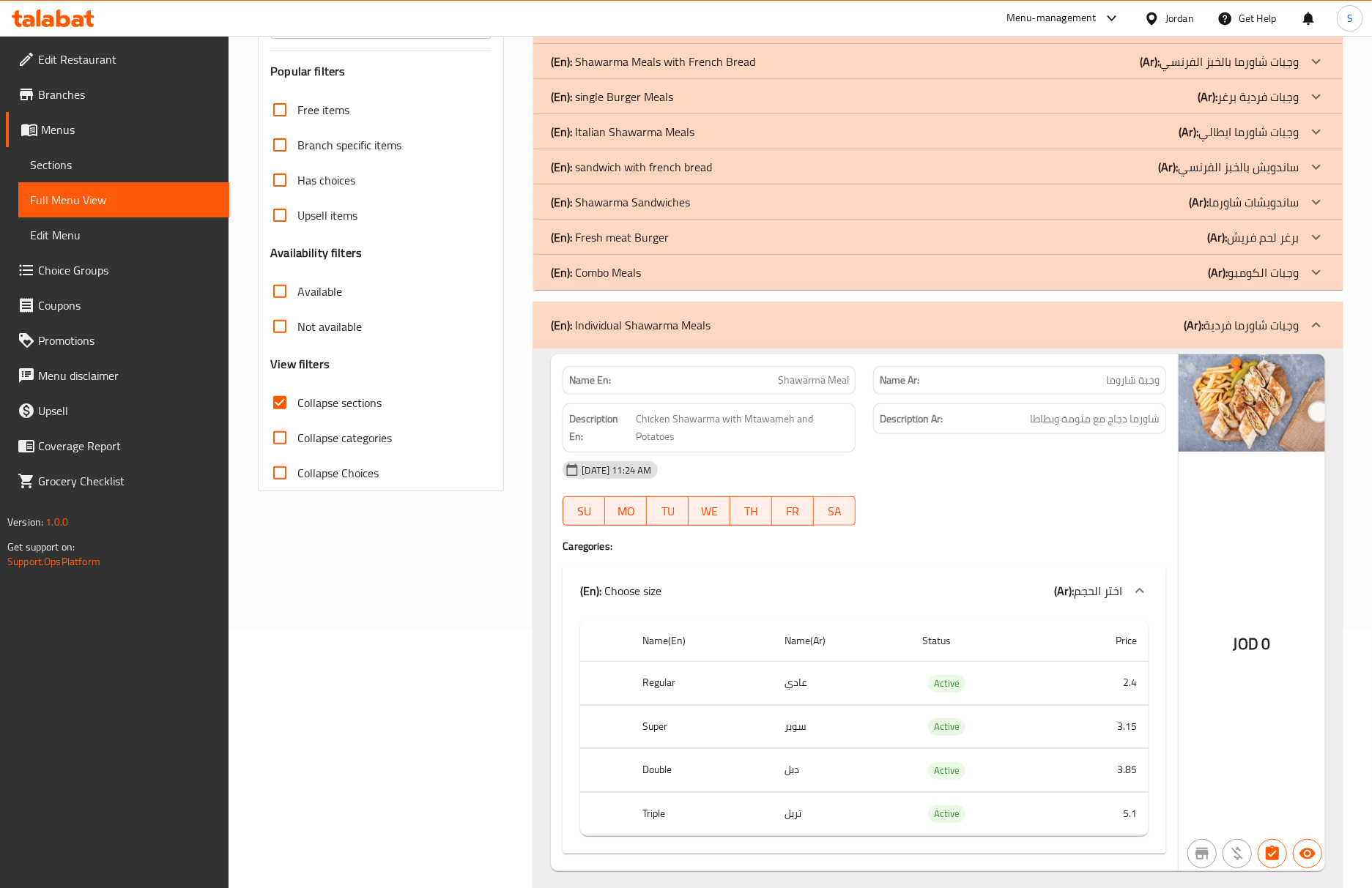
scroll to position [293, 0]
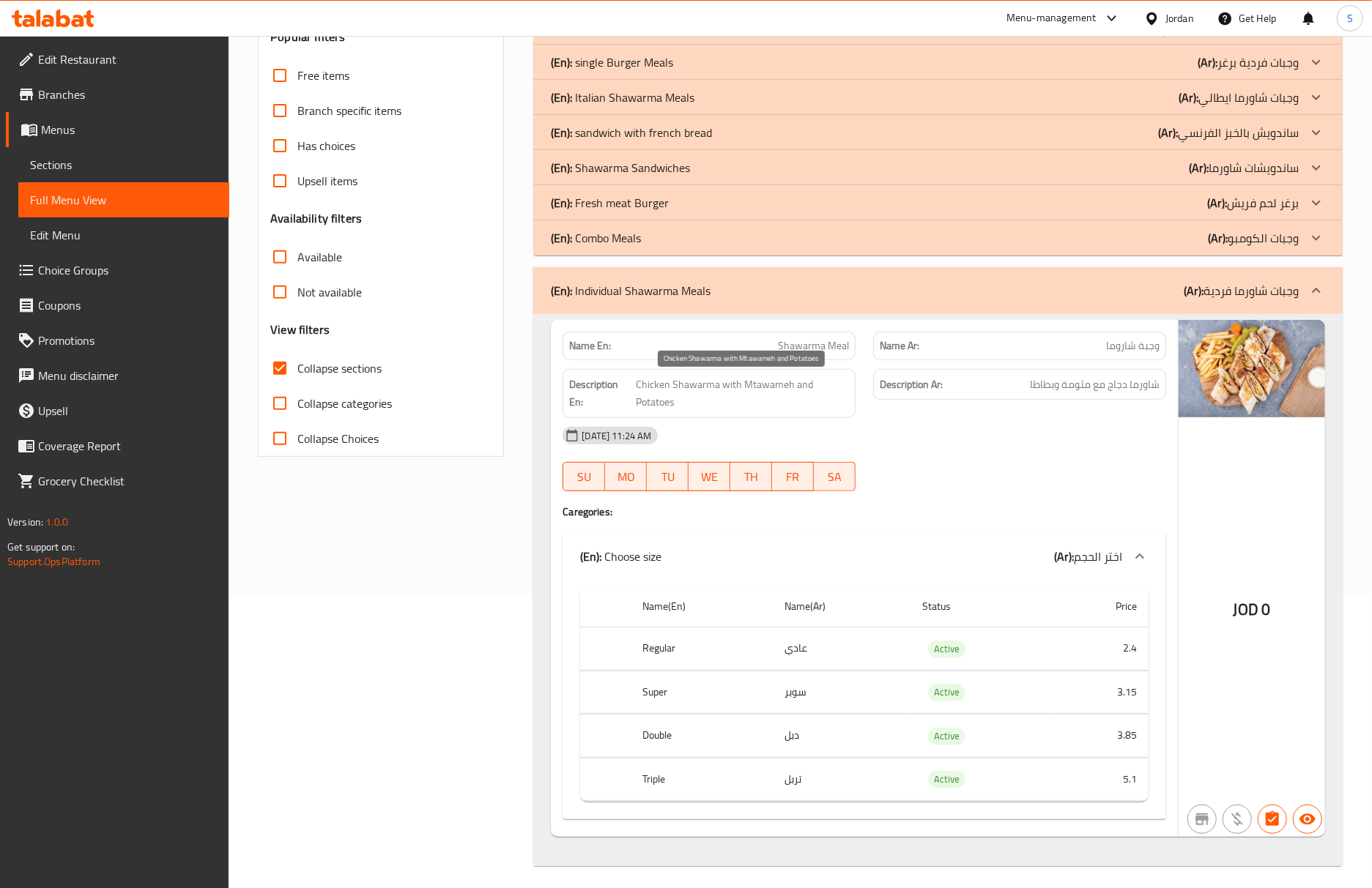
click at [765, 384] on span "Chicken Shawarma with Mtawameh and Potatoes" at bounding box center [742, 394] width 213 height 36
click at [1030, 538] on div "(En): Choose size (Ar): اختر الحجم" at bounding box center [864, 556] width 604 height 47
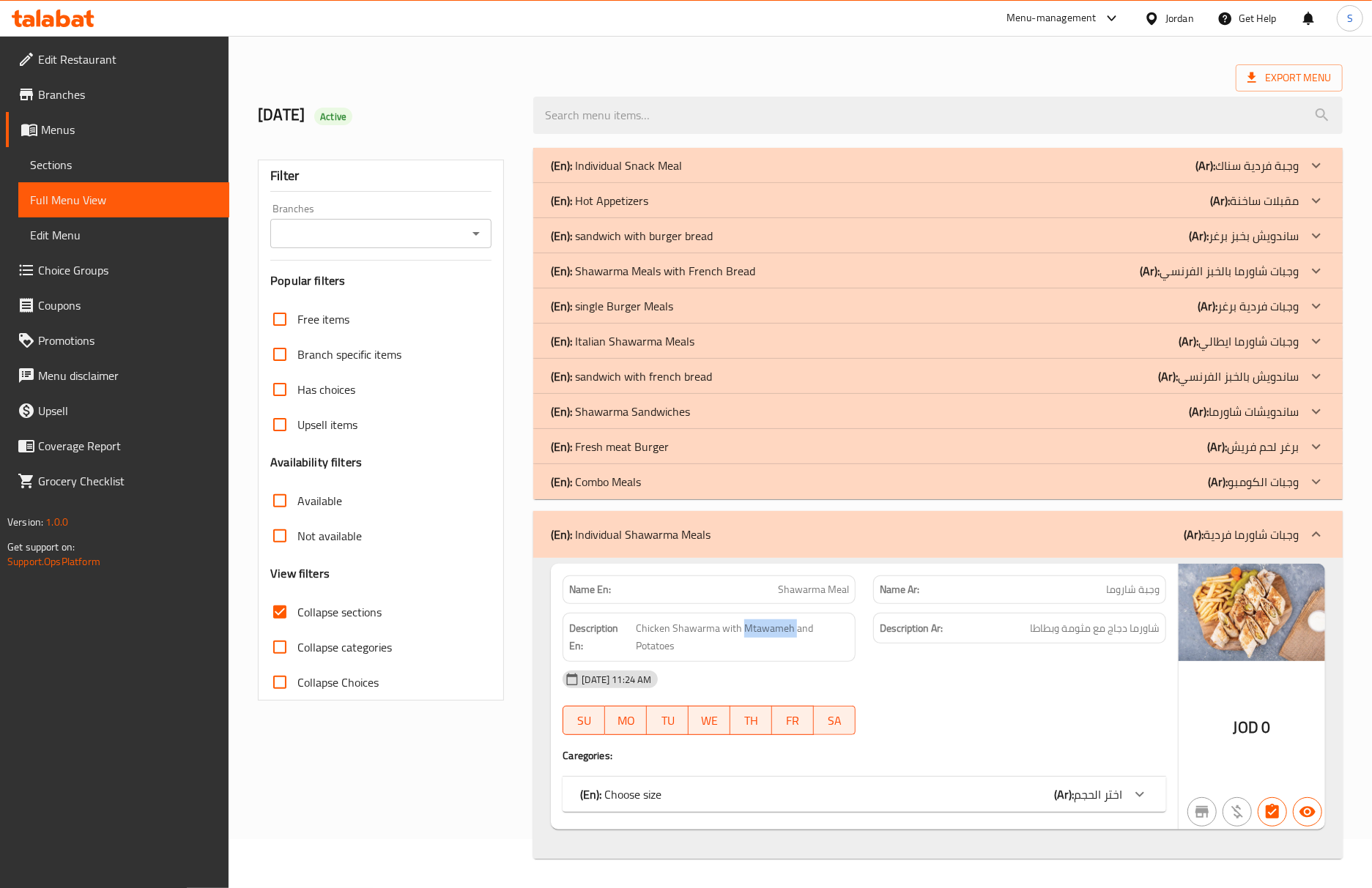
scroll to position [50, 0]
click at [698, 791] on div "(En): Choose size (Ar): اختر الحجم" at bounding box center [852, 794] width 542 height 17
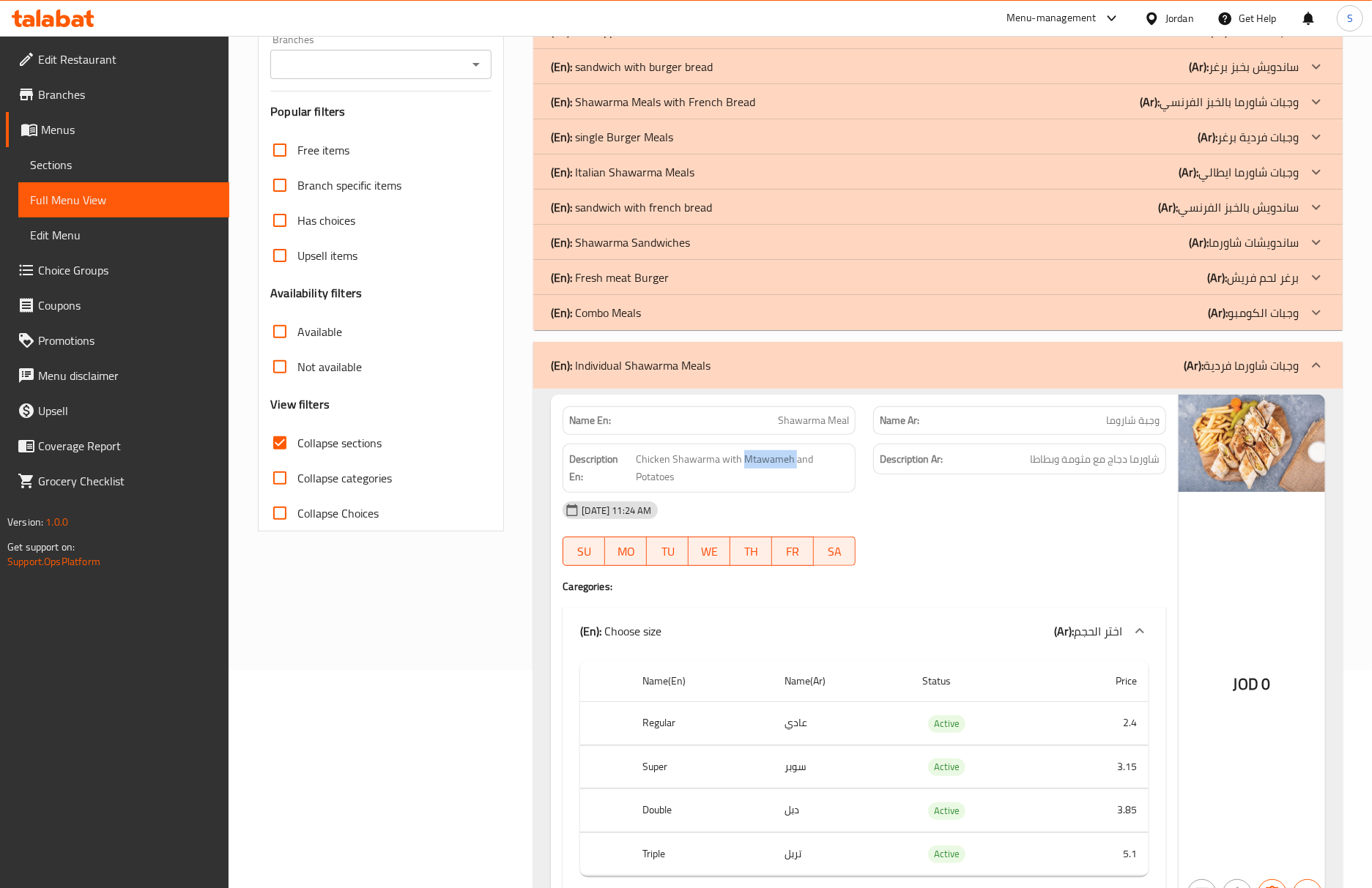
scroll to position [293, 0]
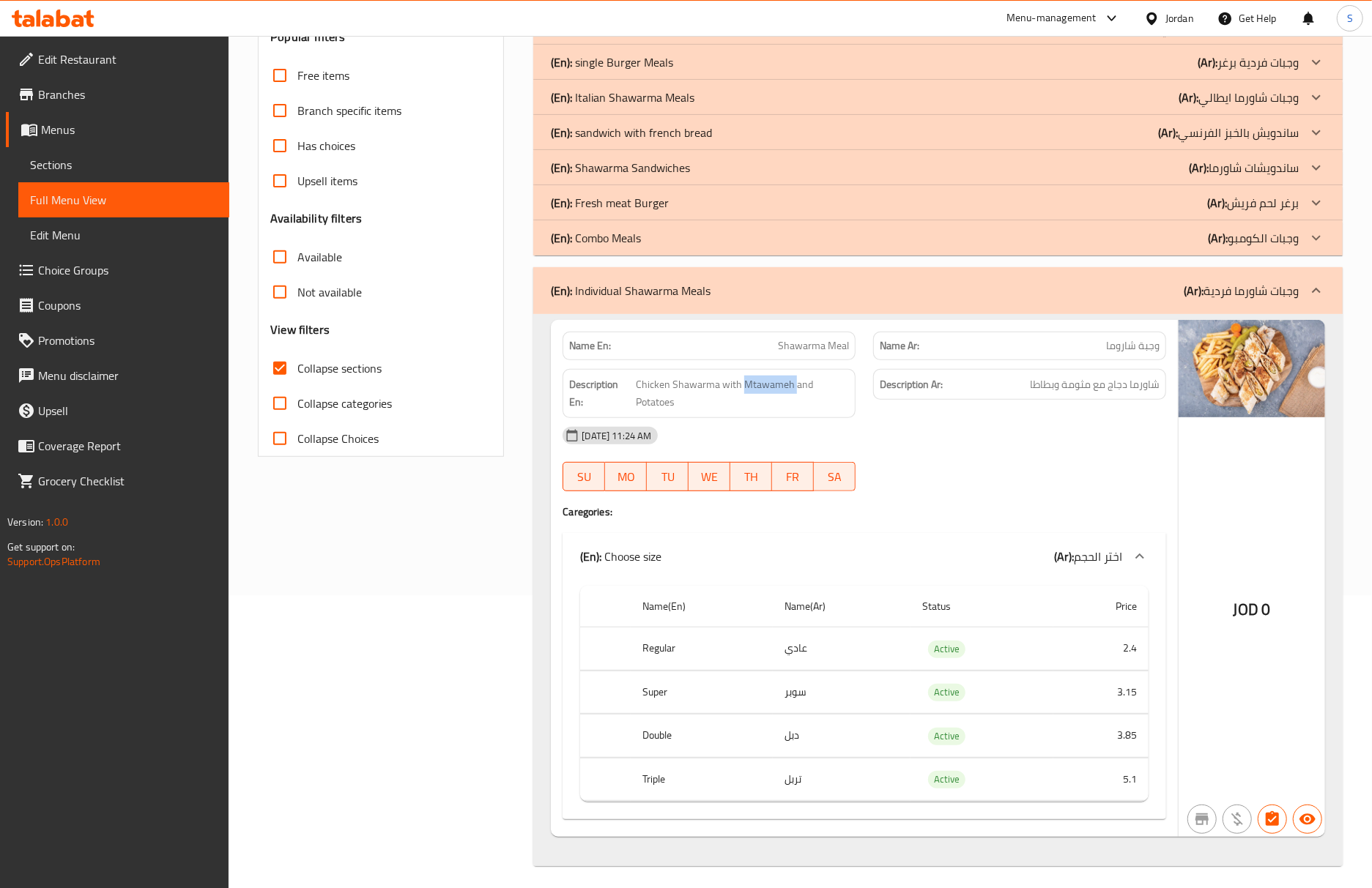
click at [710, 288] on p "(En): Individual Shawarma Meals" at bounding box center [630, 291] width 160 height 17
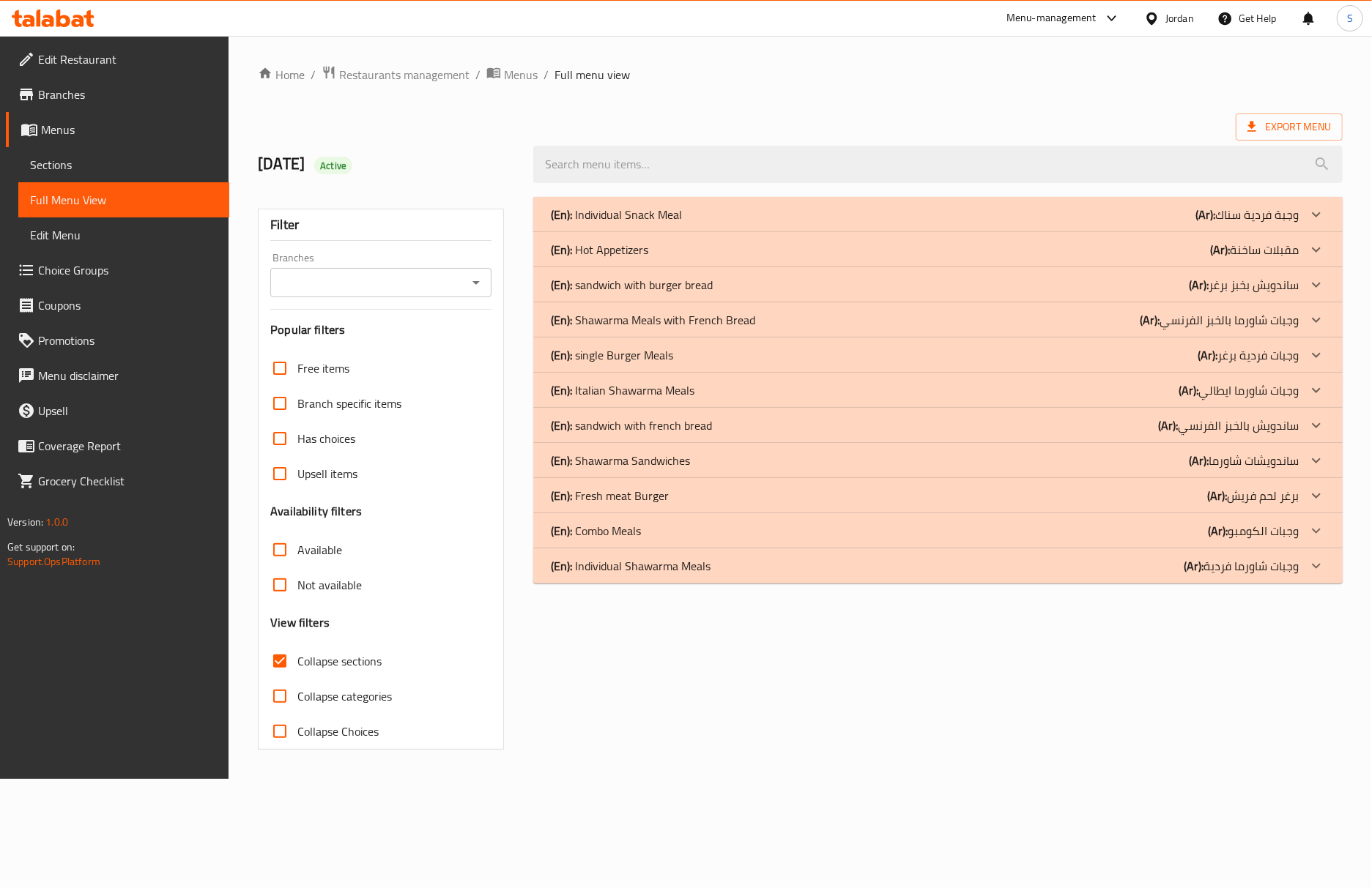
scroll to position [0, 0]
click at [650, 564] on p "(En): Individual Shawarma Meals" at bounding box center [636, 565] width 160 height 17
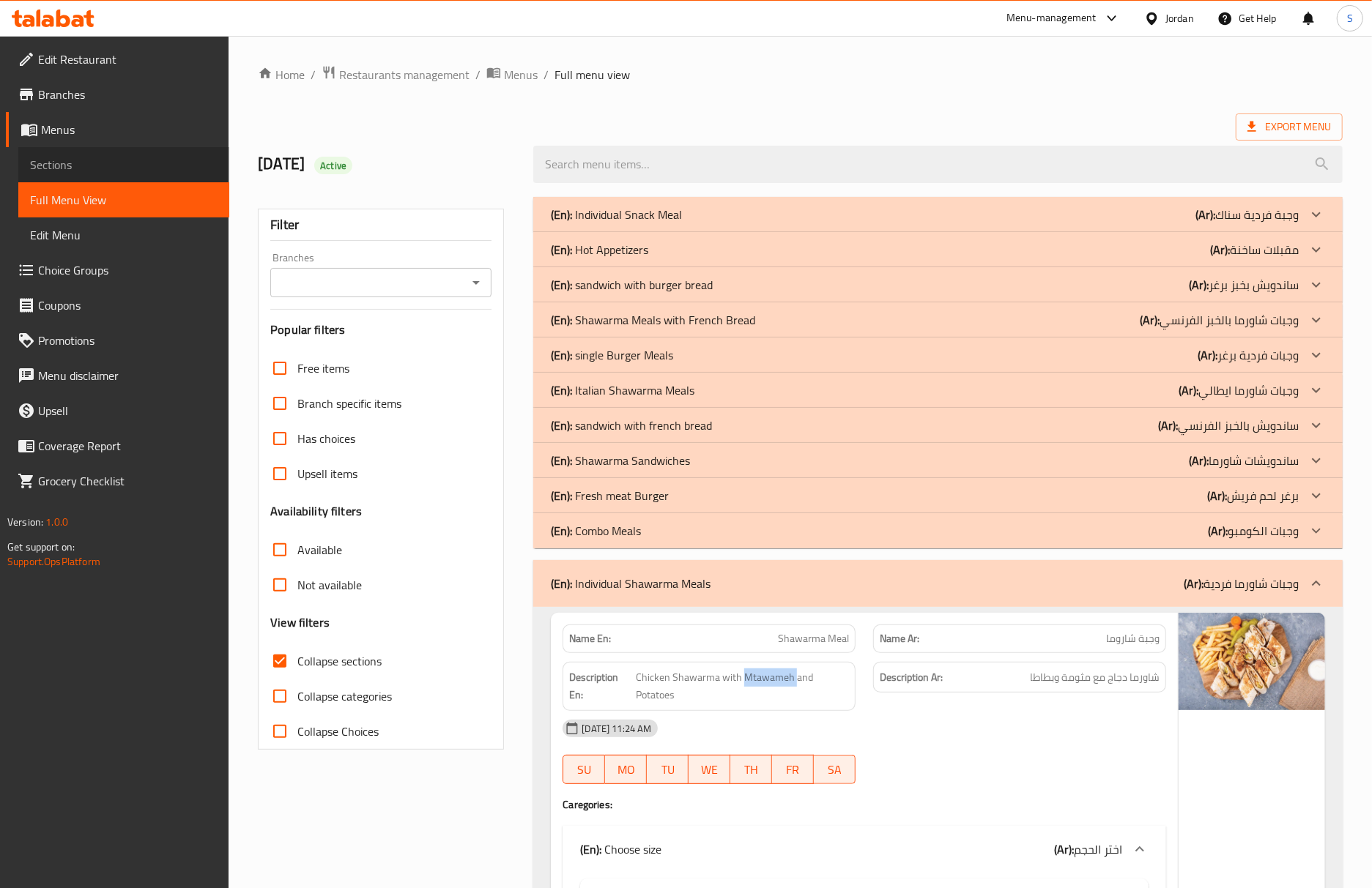
click at [67, 165] on span "Sections" at bounding box center [124, 164] width 187 height 17
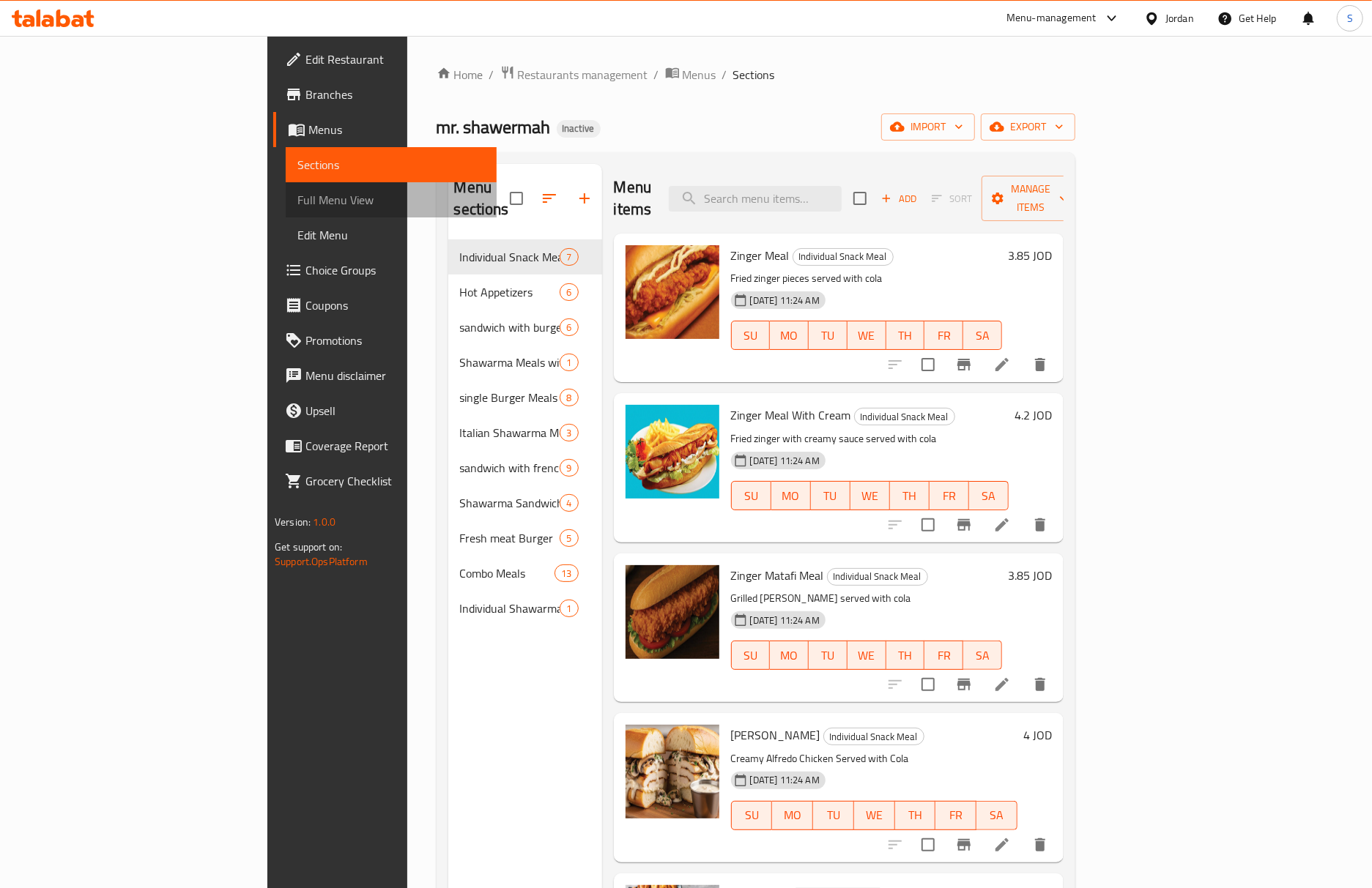
click at [297, 197] on span "Full Menu View" at bounding box center [391, 199] width 187 height 17
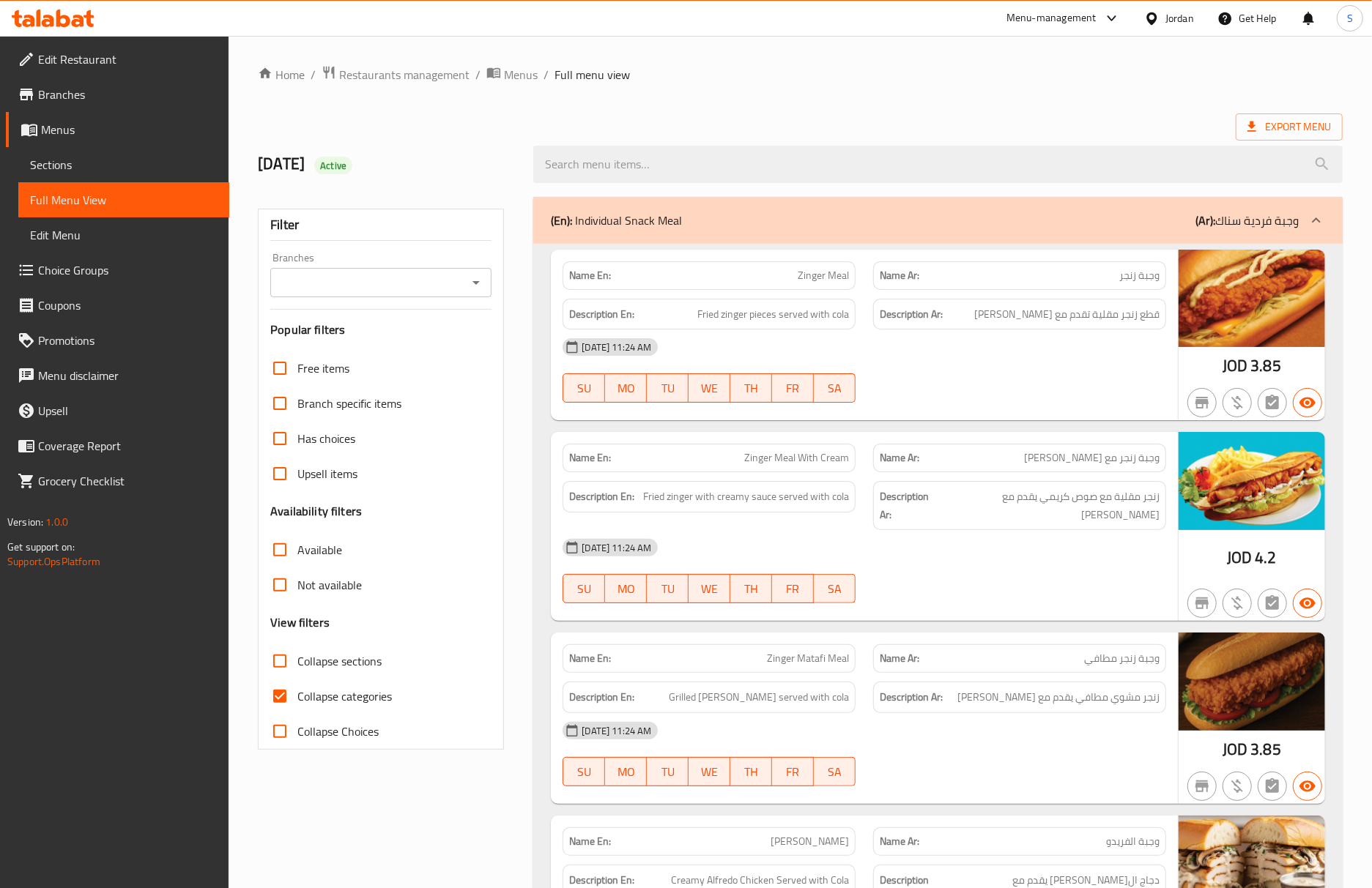
scroll to position [97, 0]
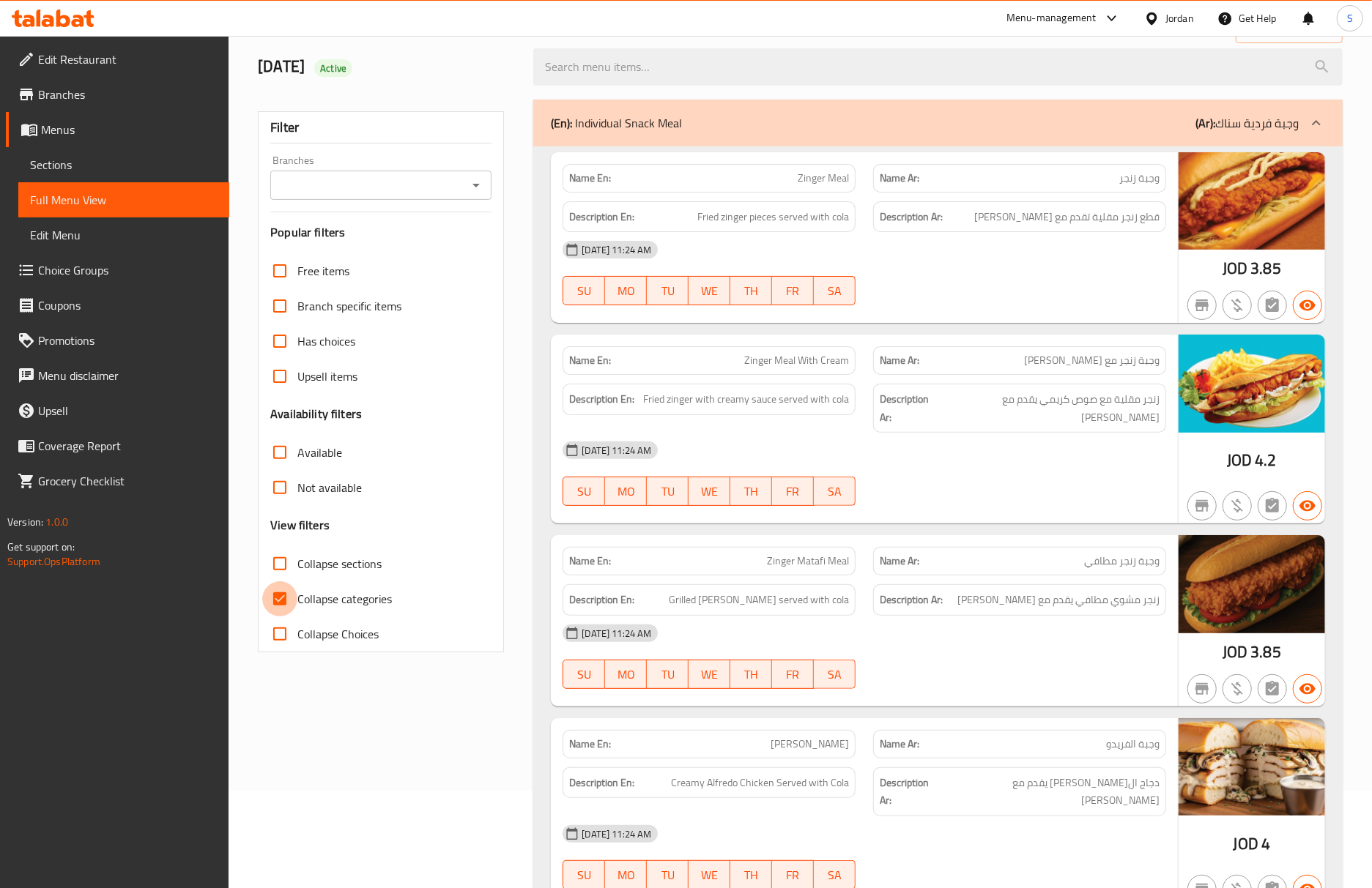
click at [273, 607] on input "Collapse categories" at bounding box center [279, 599] width 35 height 35
checkbox input "false"
click at [290, 567] on input "Collapse sections" at bounding box center [279, 564] width 35 height 35
checkbox input "true"
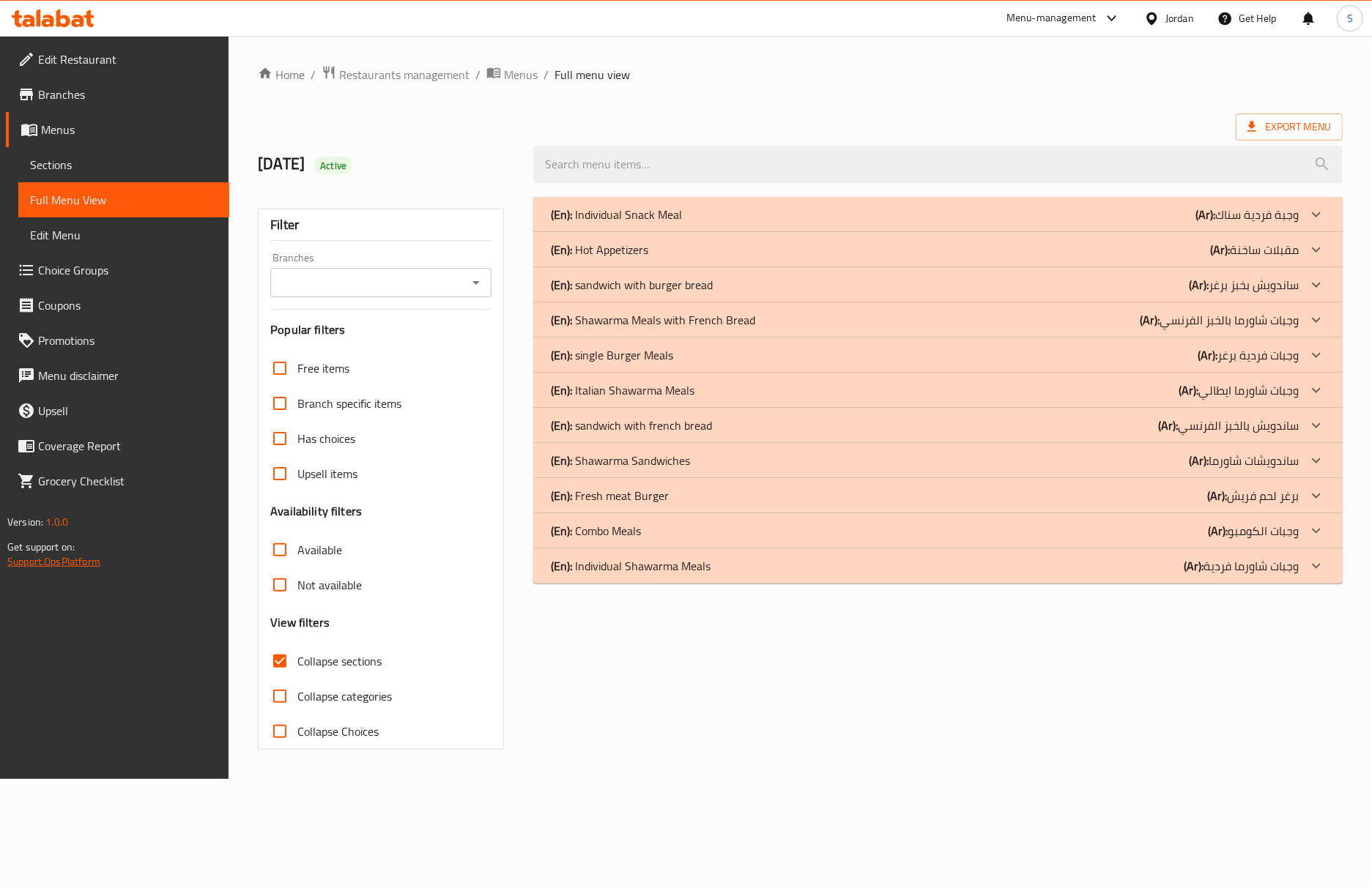
scroll to position [0, 0]
click at [1147, 736] on div "(En): Individual Snack Meal (Ar): وجبة فردية سناك Name En: Zinger Meal Name Ar:…" at bounding box center [948, 473] width 836 height 571
click at [974, 779] on div "Home / Restaurants management / Menus / Full menu view Export Menu 10/5/2025 Ac…" at bounding box center [809, 407] width 1155 height 743
click at [1030, 386] on div "(En): Italian Shawarma Meals (Ar): وجبات شاورما ايطالي" at bounding box center [935, 390] width 756 height 17
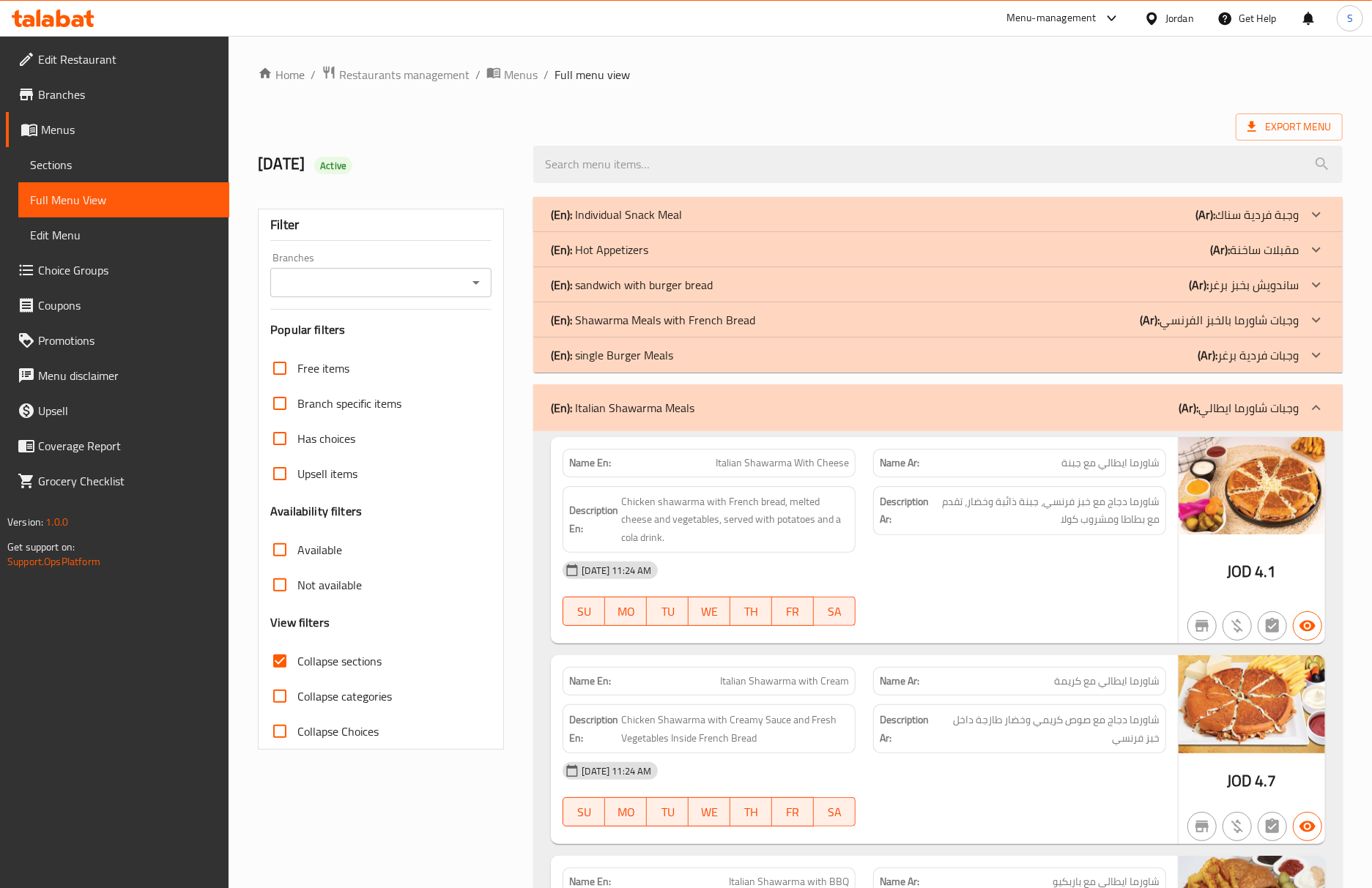
click at [1081, 677] on span "شاورما ايطالي مع كريمة" at bounding box center [1106, 681] width 106 height 16
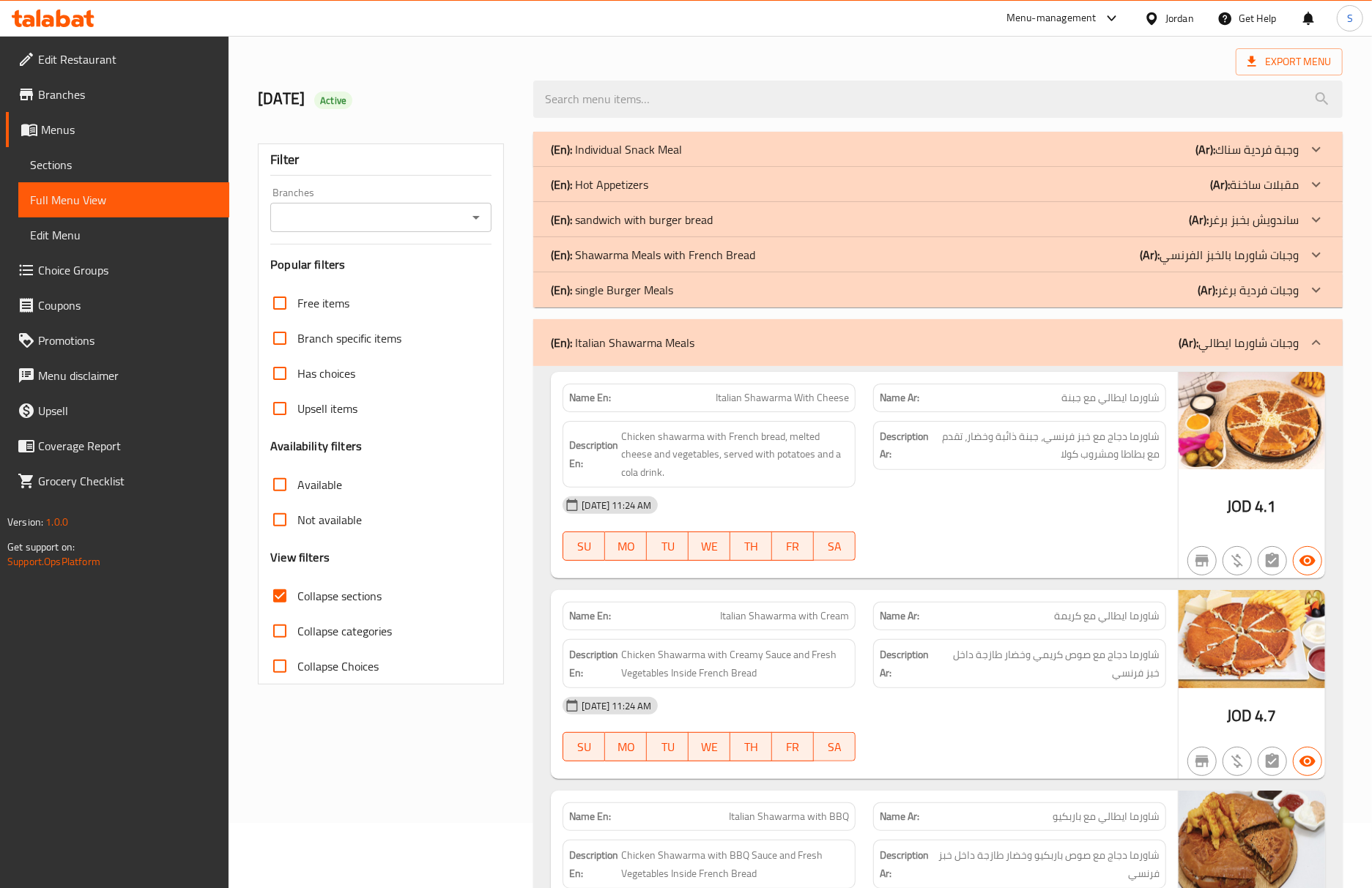
scroll to position [97, 0]
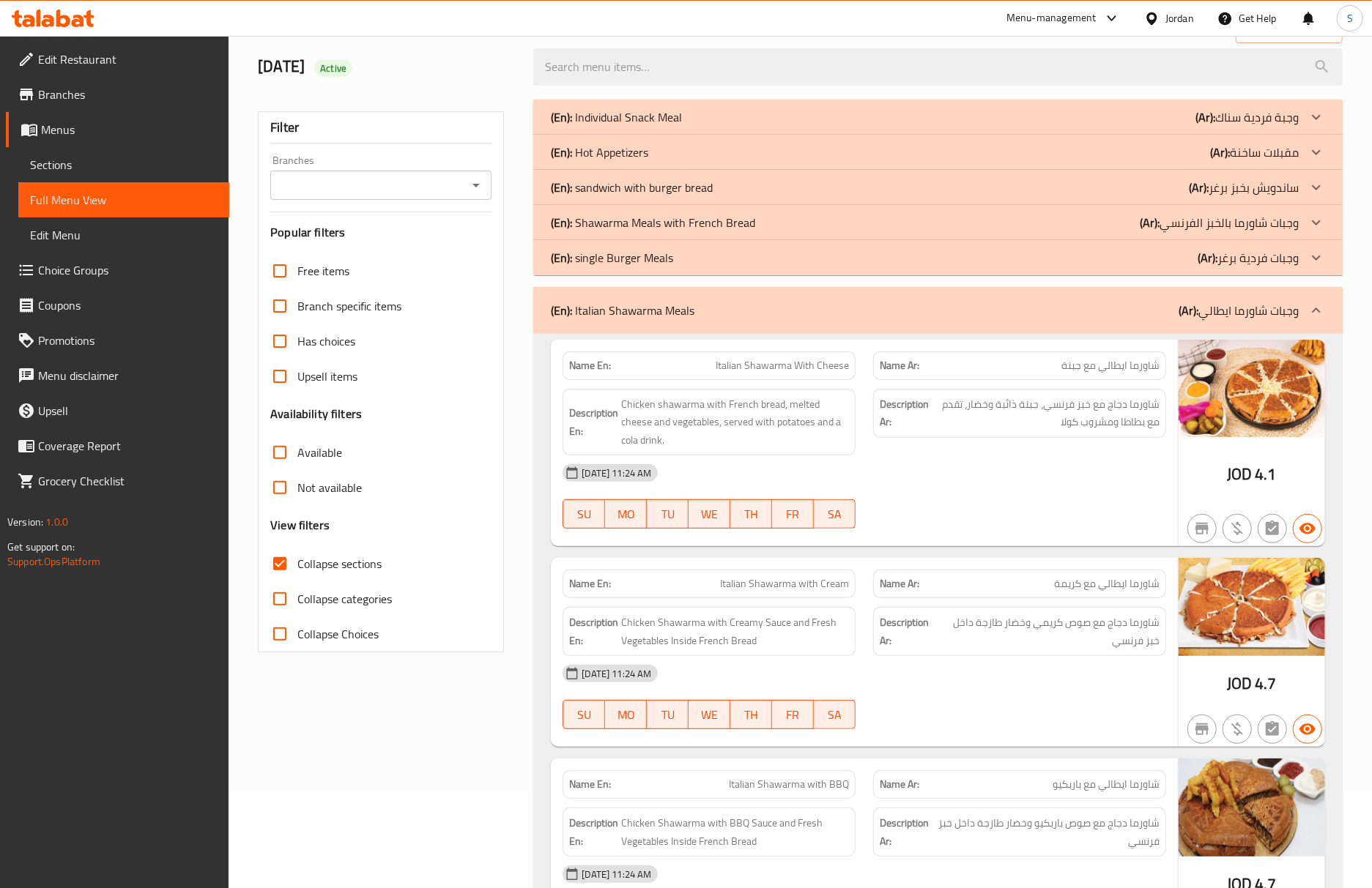
drag, startPoint x: 1064, startPoint y: 493, endPoint x: 1064, endPoint y: 505, distance: 12.0
click at [1064, 493] on div "05-10-2025 11:24 AM SU MO TU WE TH FR SA" at bounding box center [863, 496] width 621 height 82
click at [1049, 581] on p "Name Ar: شاورما ايطالي مع كريمة" at bounding box center [1020, 584] width 280 height 16
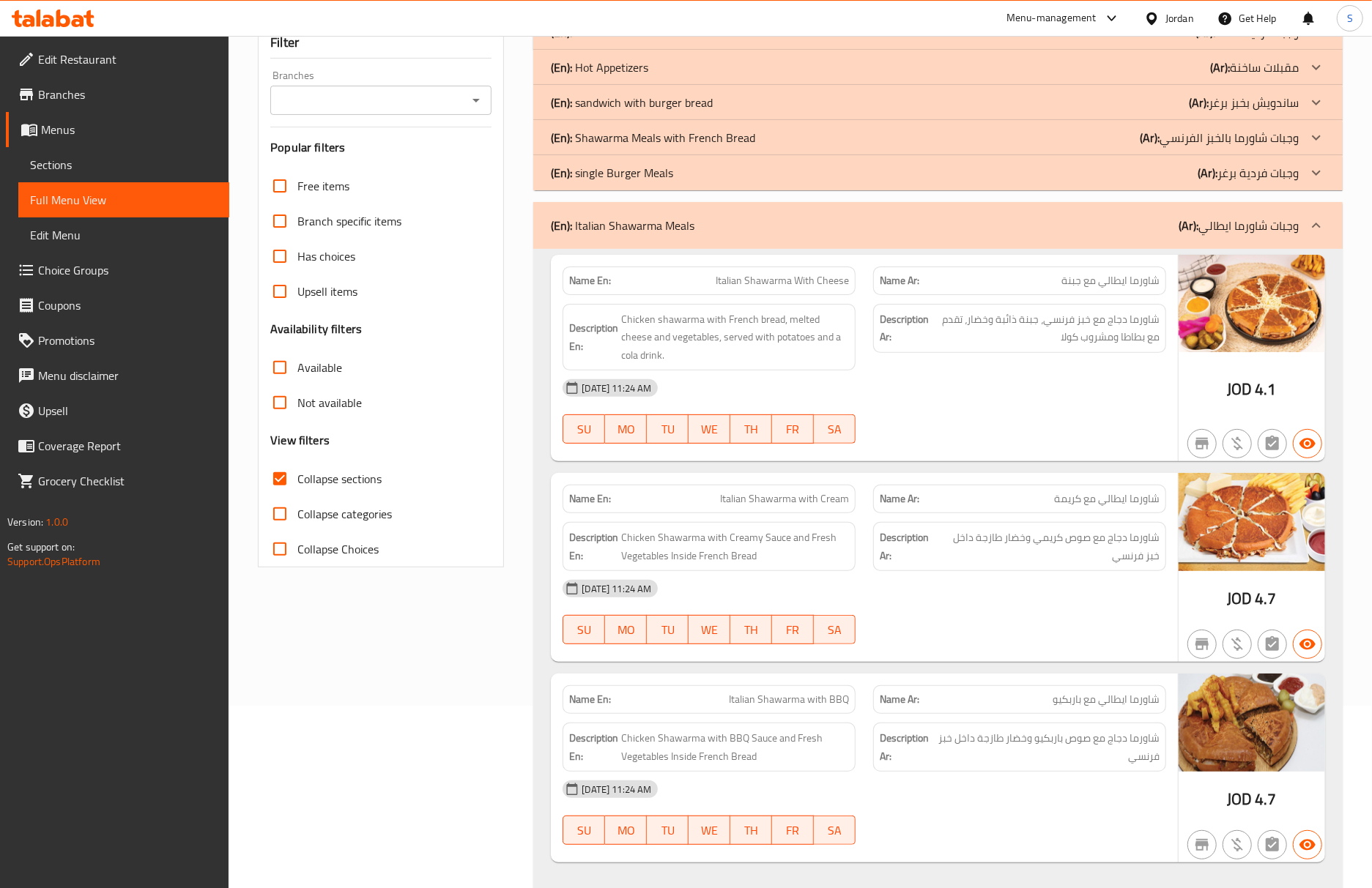
scroll to position [293, 0]
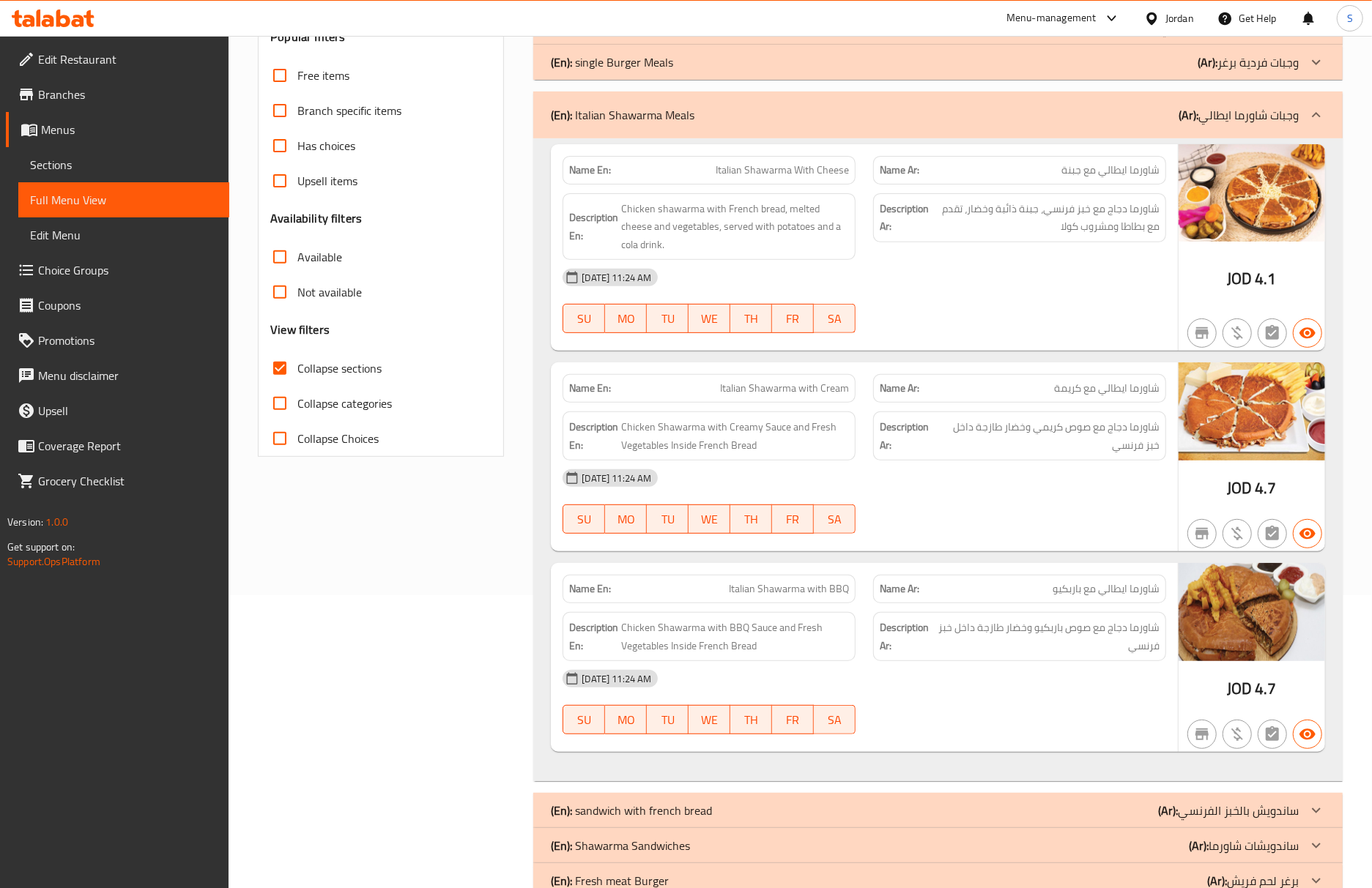
drag, startPoint x: 945, startPoint y: 505, endPoint x: 968, endPoint y: 535, distance: 37.8
click at [947, 508] on div "05-10-2025 11:24 AM SU MO TU WE TH FR SA" at bounding box center [863, 502] width 621 height 82
click at [1047, 597] on p "Name Ar: شاورما ايطالي مع باربكيو" at bounding box center [1020, 589] width 280 height 16
click at [1144, 543] on div at bounding box center [1019, 533] width 311 height 17
click at [602, 112] on p "(En): Italian Shawarma Meals" at bounding box center [622, 115] width 144 height 17
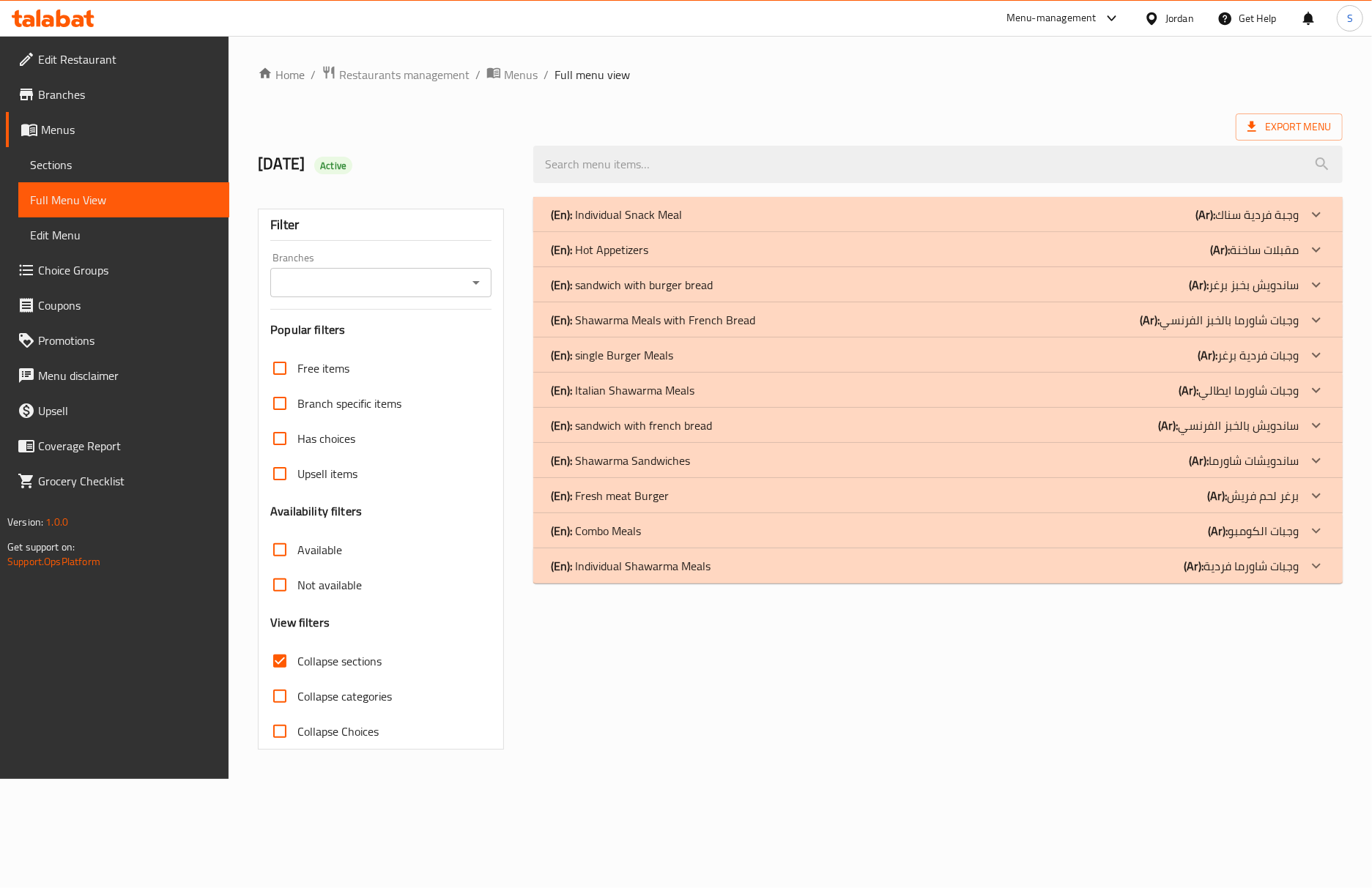
scroll to position [0, 0]
click at [1007, 726] on div "(En): Individual Snack Meal (Ar): وجبة فردية سناك Name En: Zinger Meal Name Ar:…" at bounding box center [948, 473] width 836 height 571
click at [983, 317] on div "(En): Shawarma Meals with French Bread (Ar): وجبات شاورما بالخبز الفرنسي" at bounding box center [935, 320] width 756 height 17
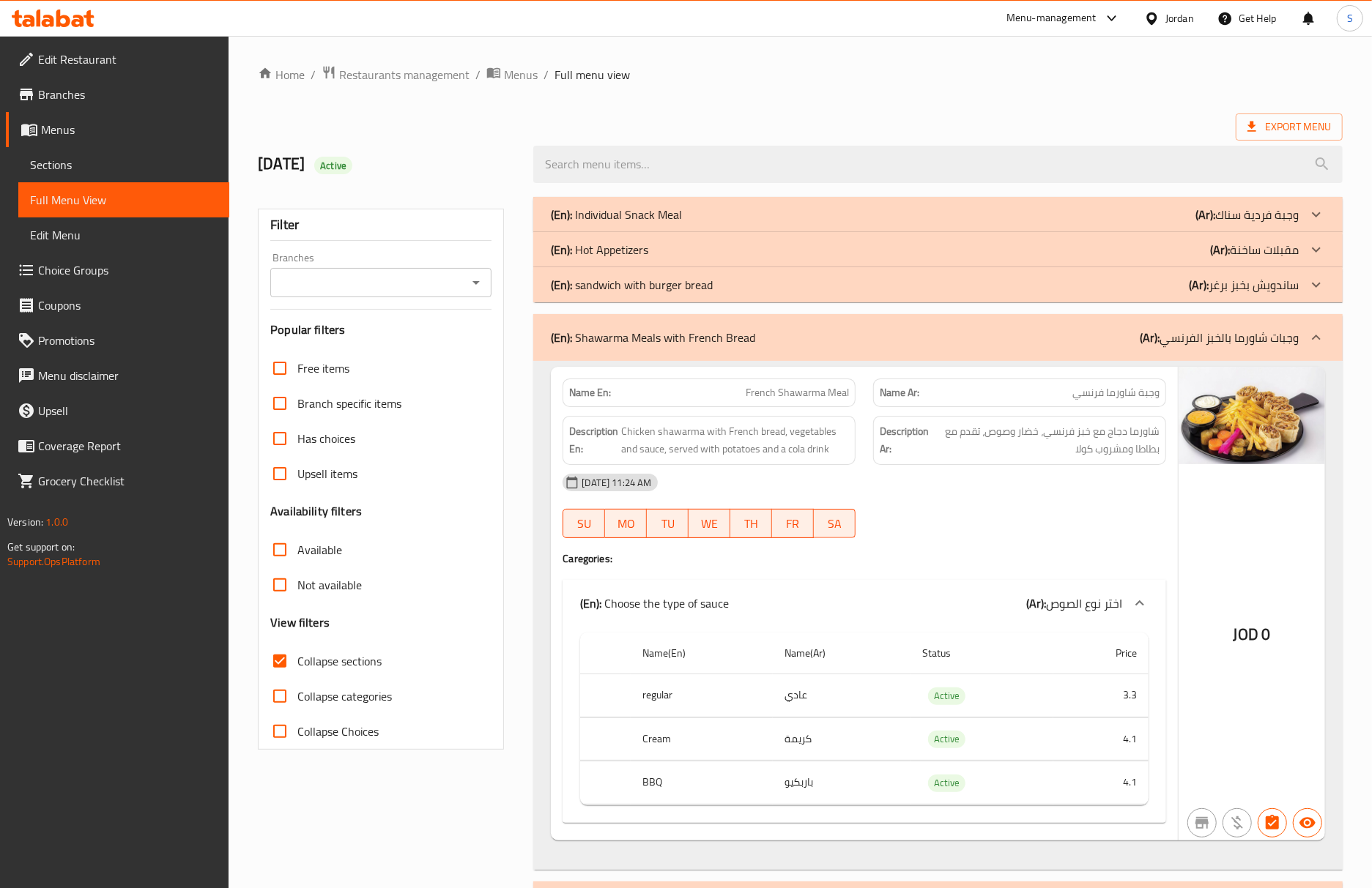
click at [1319, 580] on div "JOD 0" at bounding box center [1252, 603] width 147 height 474
click at [1019, 465] on div "Description Ar: شاورما دجاج مع خبز فرنسي، خضار وصوص، تقدم مع بطاطا ومشروب كولا" at bounding box center [1019, 440] width 293 height 49
click at [1041, 475] on div "05-10-2025 11:24 AM" at bounding box center [863, 482] width 621 height 35
click at [859, 329] on div "(En): Shawarma Meals with French Bread (Ar): وجبات شاورما بالخبز الفرنسي" at bounding box center [924, 337] width 748 height 17
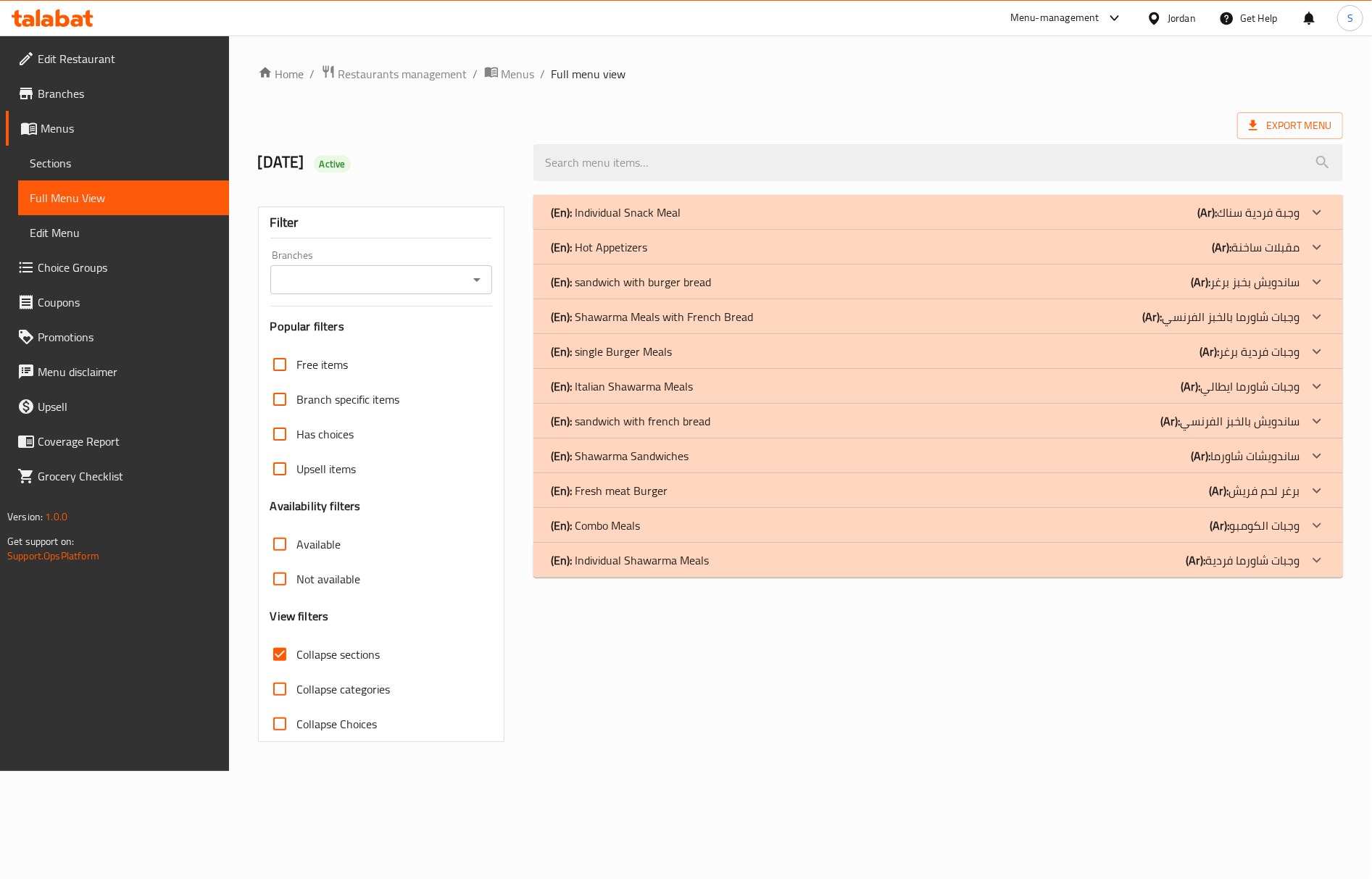
click at [732, 325] on p "(En): Shawarma Meals with French Bread" at bounding box center [652, 316] width 202 height 17
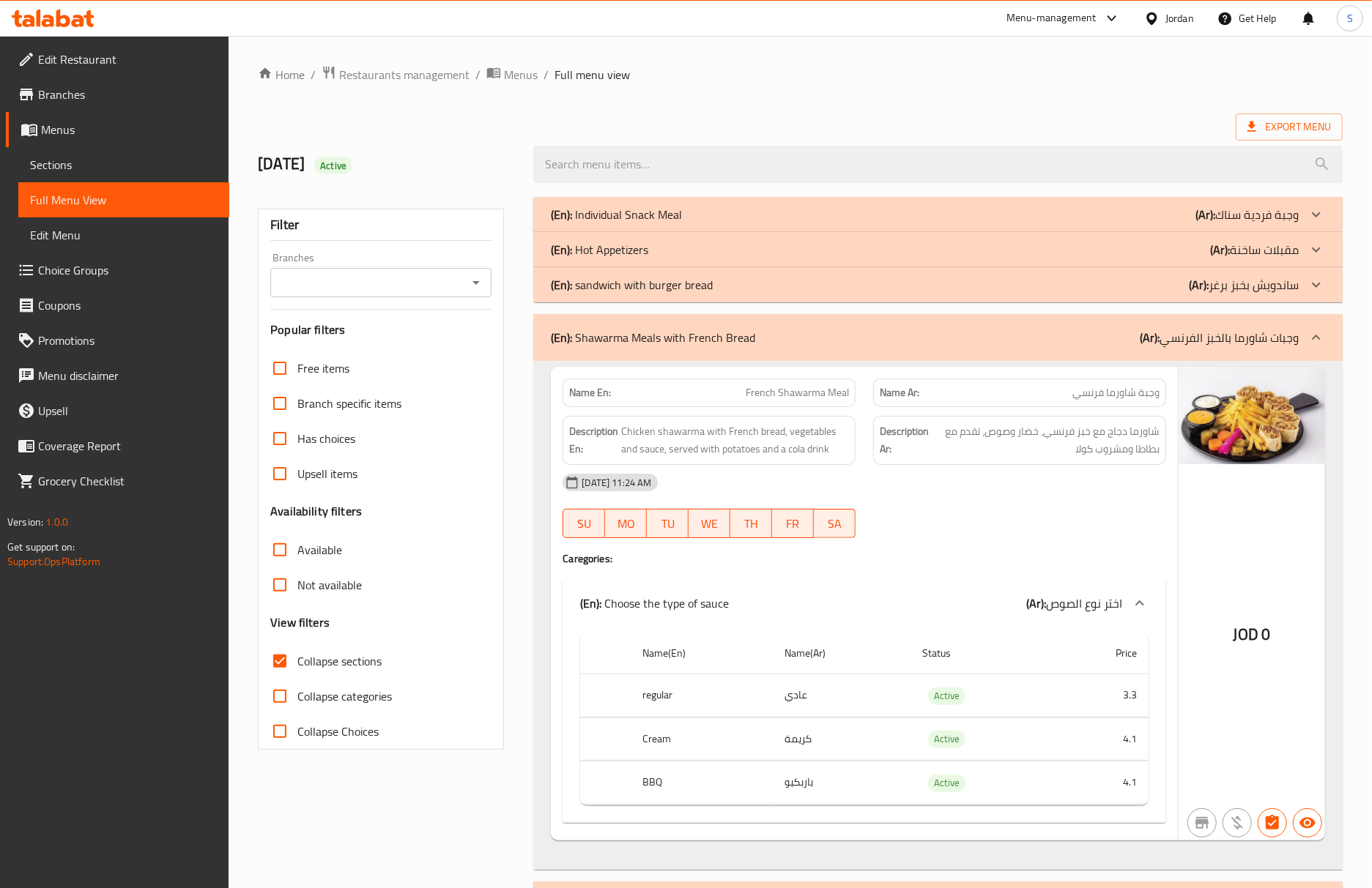
click at [1144, 546] on div at bounding box center [1019, 538] width 311 height 17
click at [664, 702] on th "regular" at bounding box center [702, 696] width 142 height 43
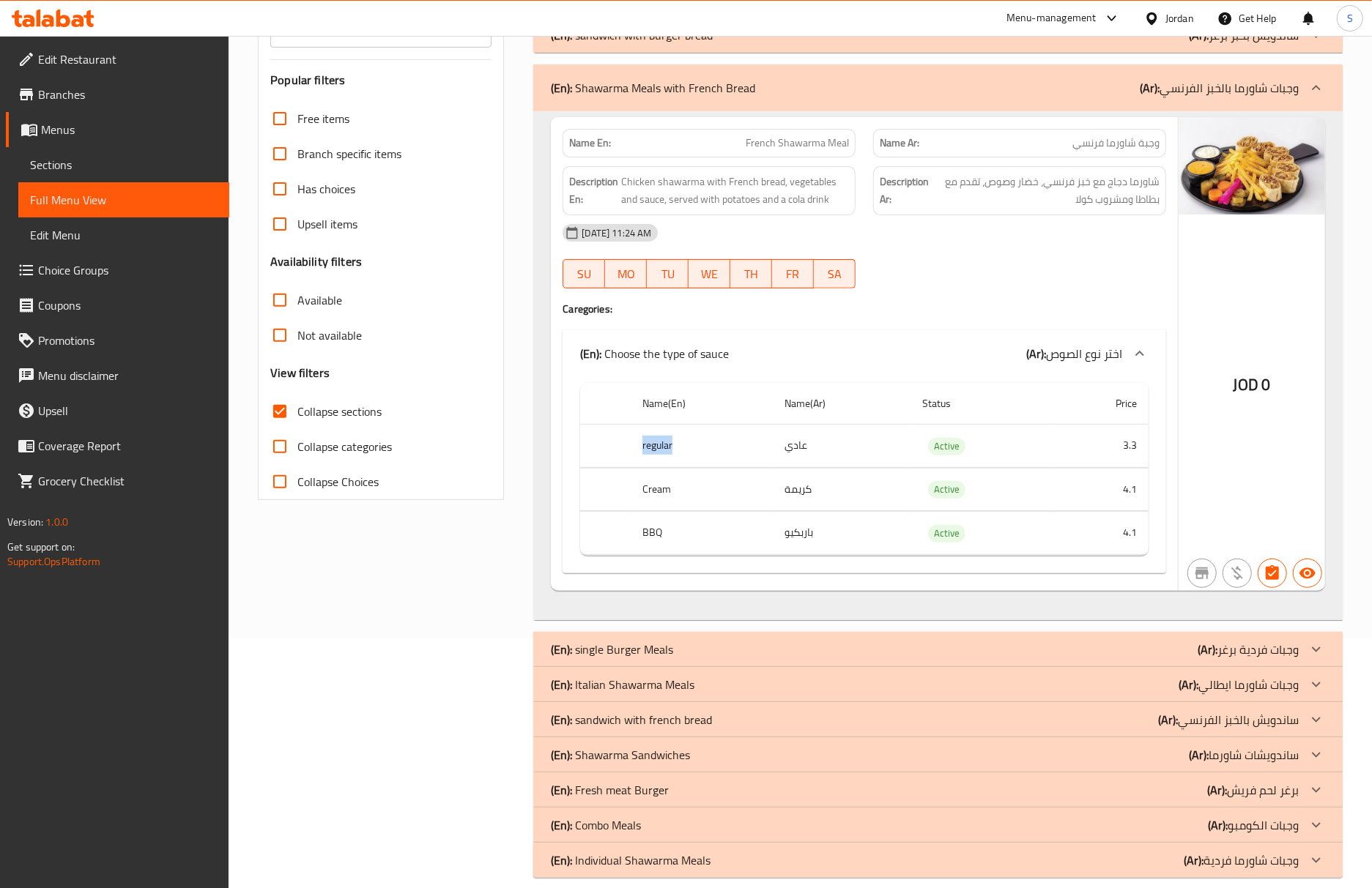
scroll to position [273, 0]
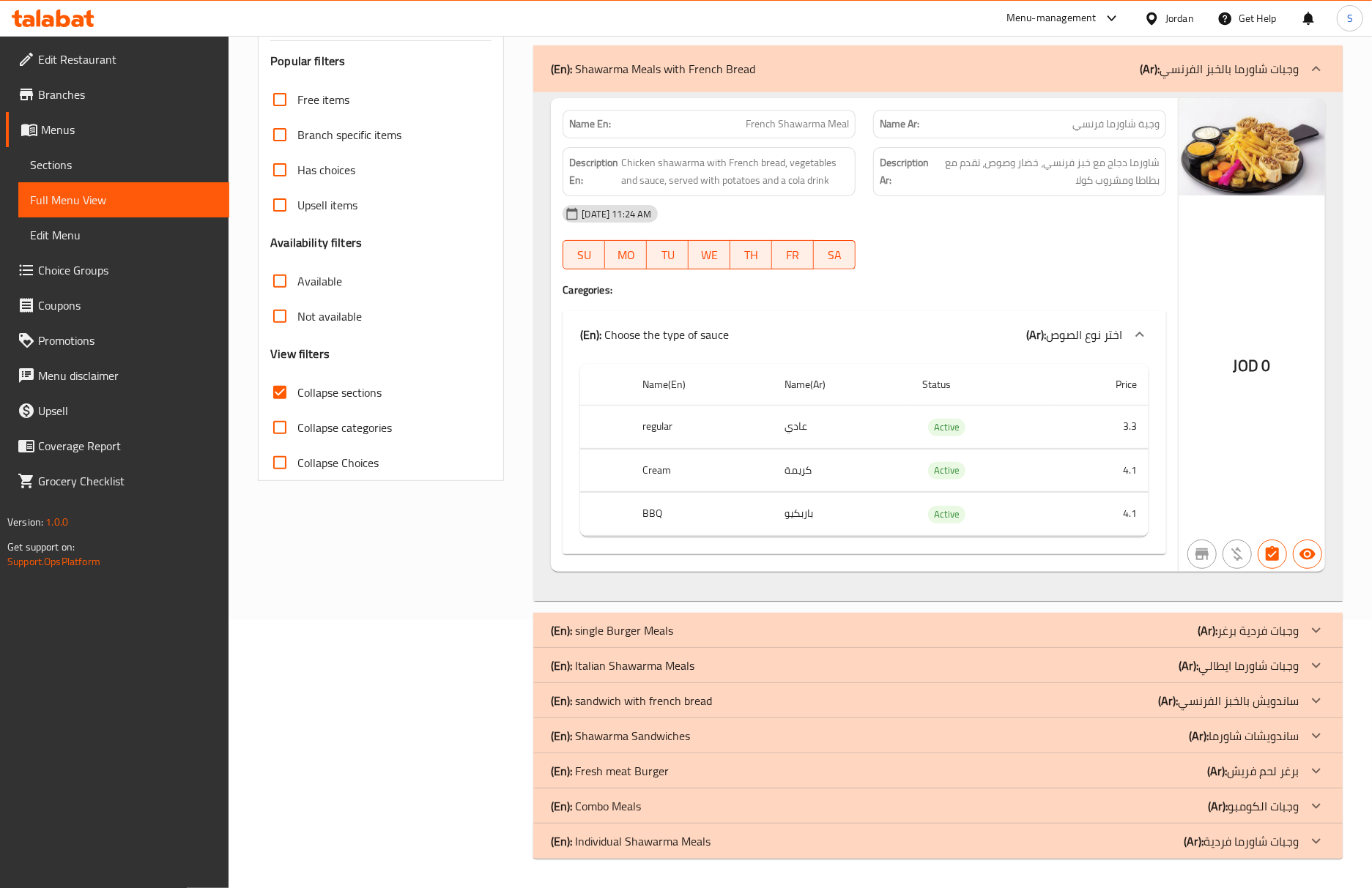
click at [798, 425] on td "عادي" at bounding box center [842, 428] width 138 height 43
click at [654, 519] on th "BBQ" at bounding box center [702, 514] width 142 height 43
drag, startPoint x: 130, startPoint y: 182, endPoint x: 147, endPoint y: 183, distance: 17.0
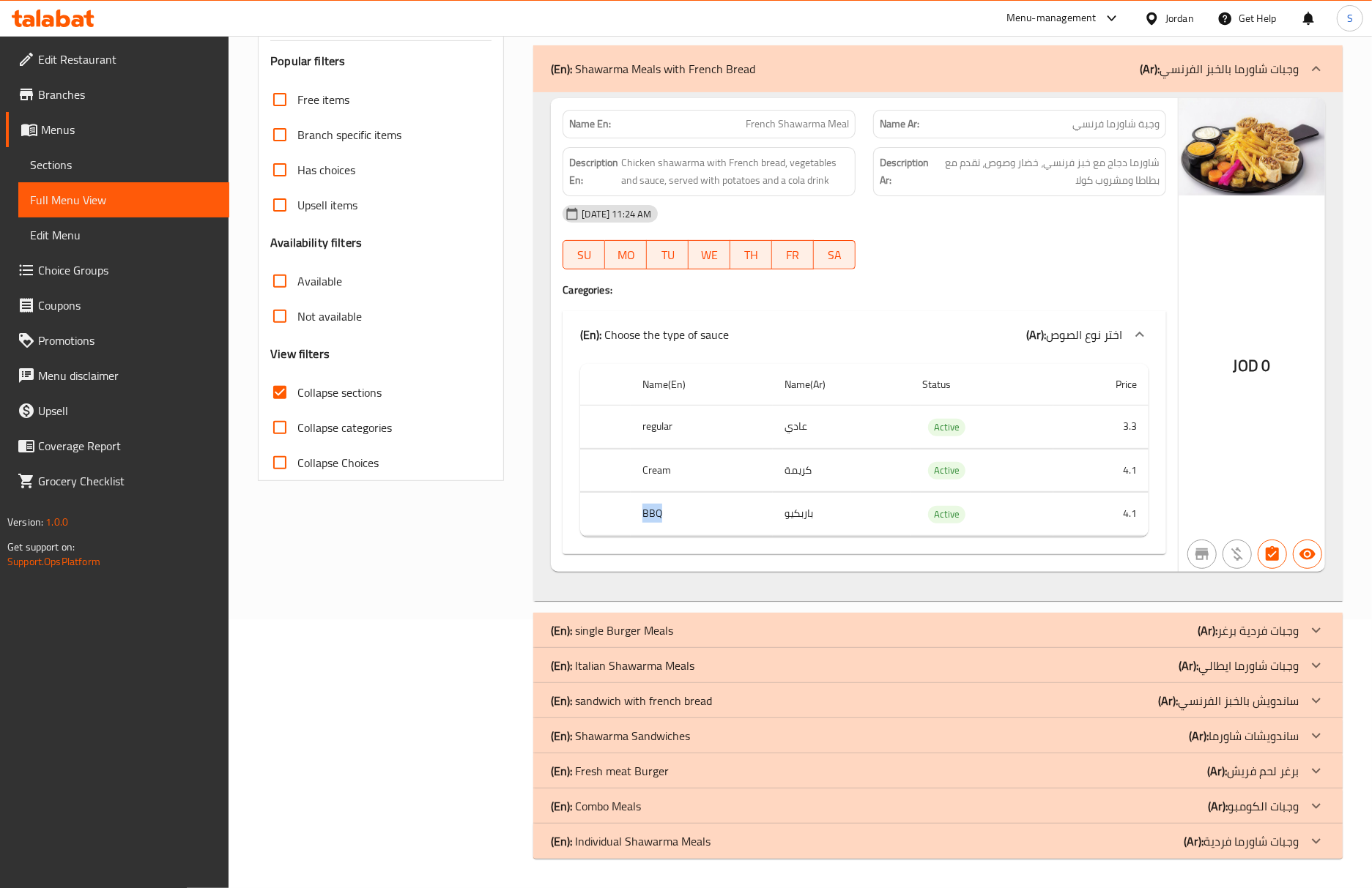
click at [130, 183] on link "Full Menu View" at bounding box center [124, 200] width 211 height 35
click at [157, 168] on span "Sections" at bounding box center [124, 164] width 187 height 17
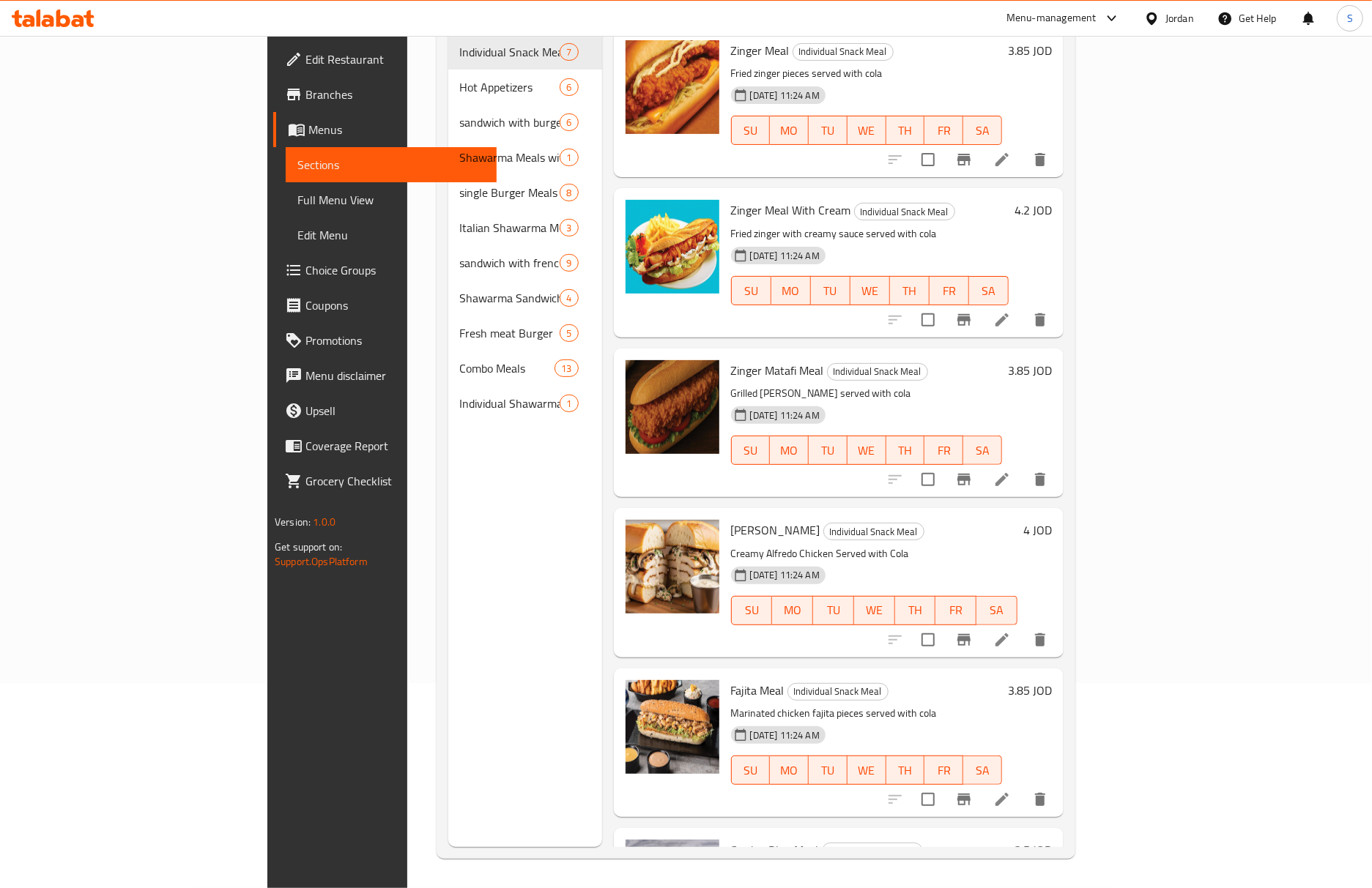
scroll to position [206, 0]
click at [285, 214] on link "Full Menu View" at bounding box center [391, 200] width 211 height 35
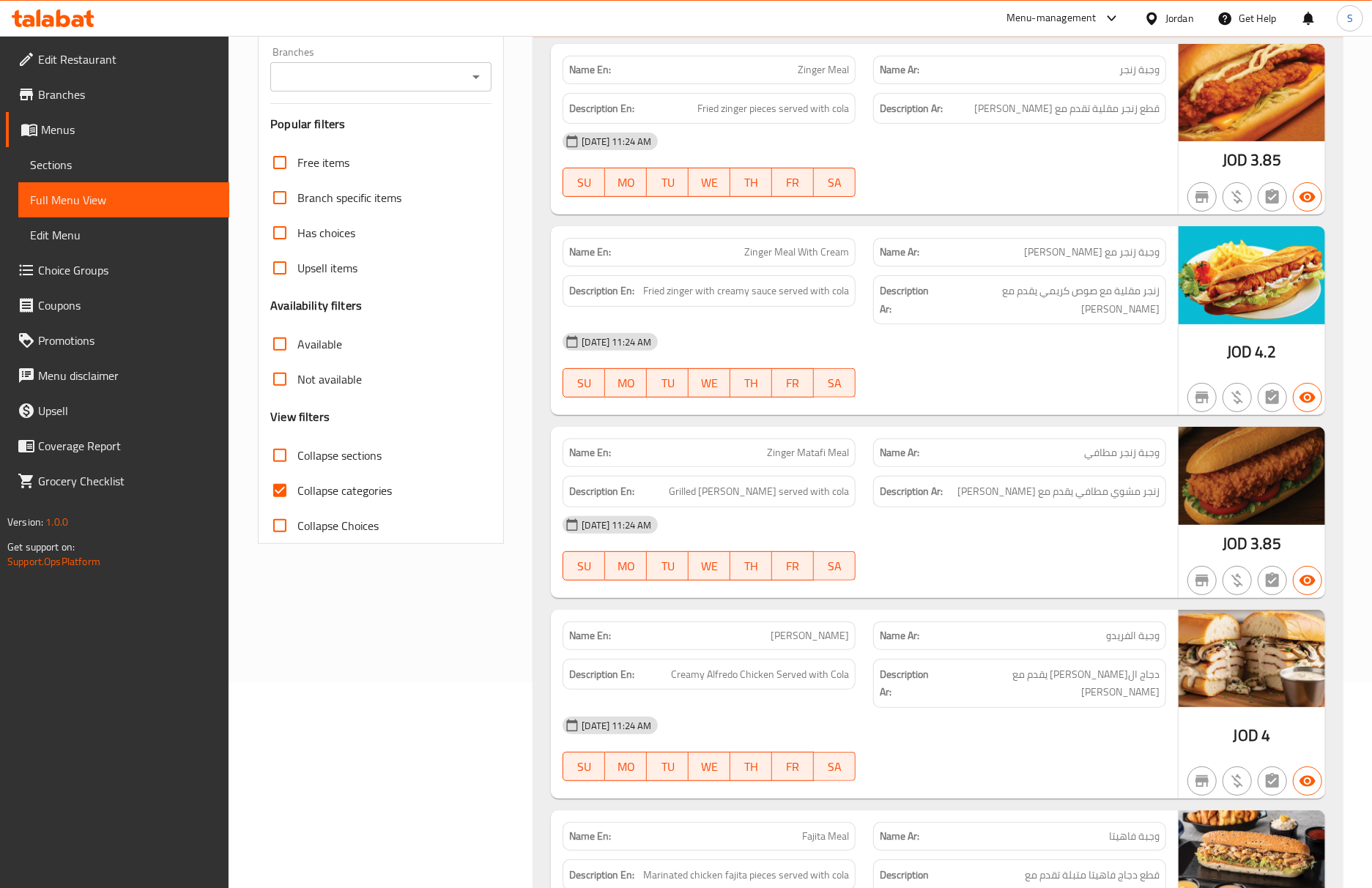
click at [279, 501] on input "Collapse categories" at bounding box center [279, 490] width 35 height 35
checkbox input "false"
click at [285, 449] on input "Collapse sections" at bounding box center [279, 455] width 35 height 35
checkbox input "true"
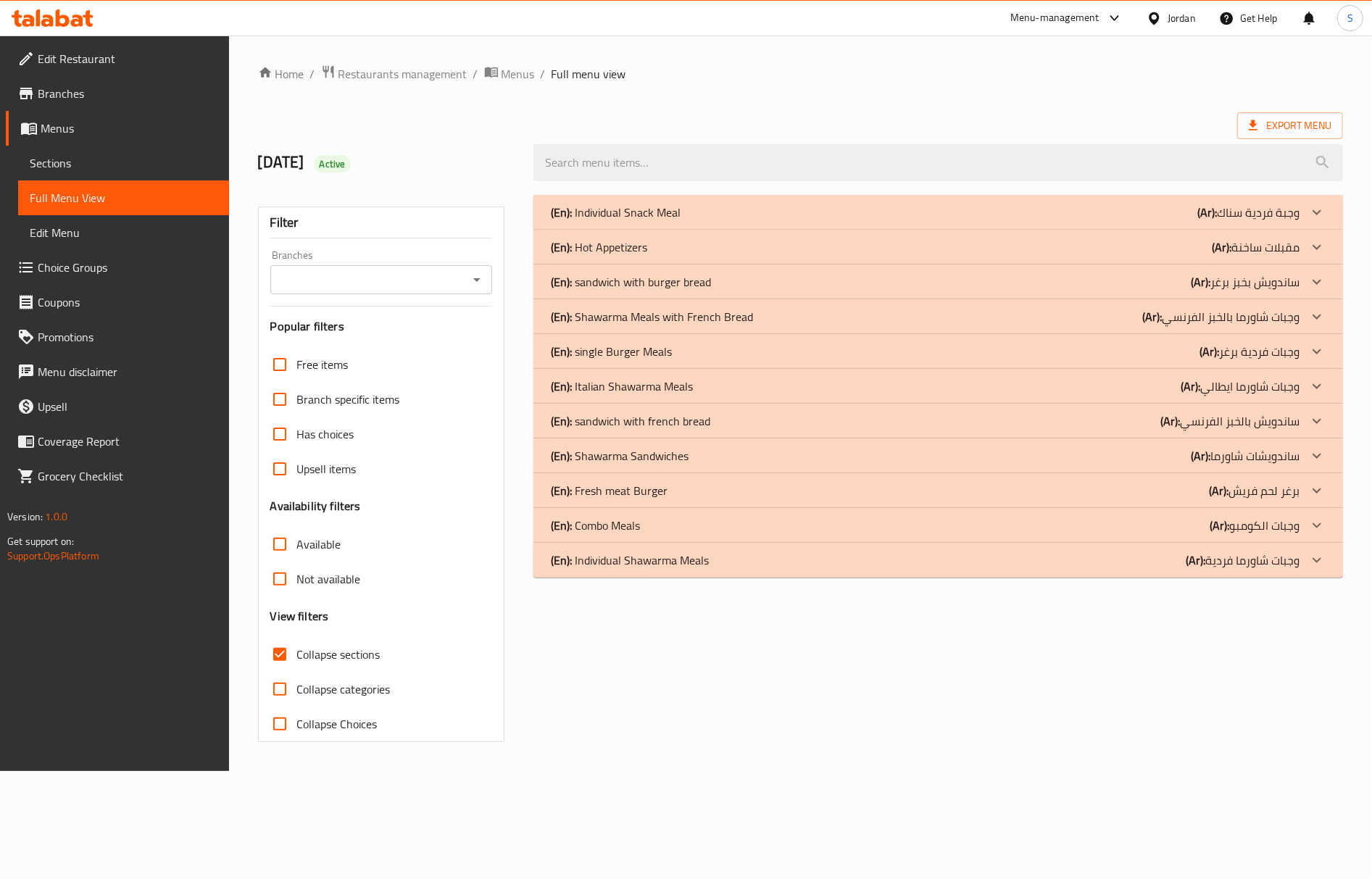
click at [700, 325] on p "(En): Shawarma Meals with French Bread" at bounding box center [652, 316] width 202 height 17
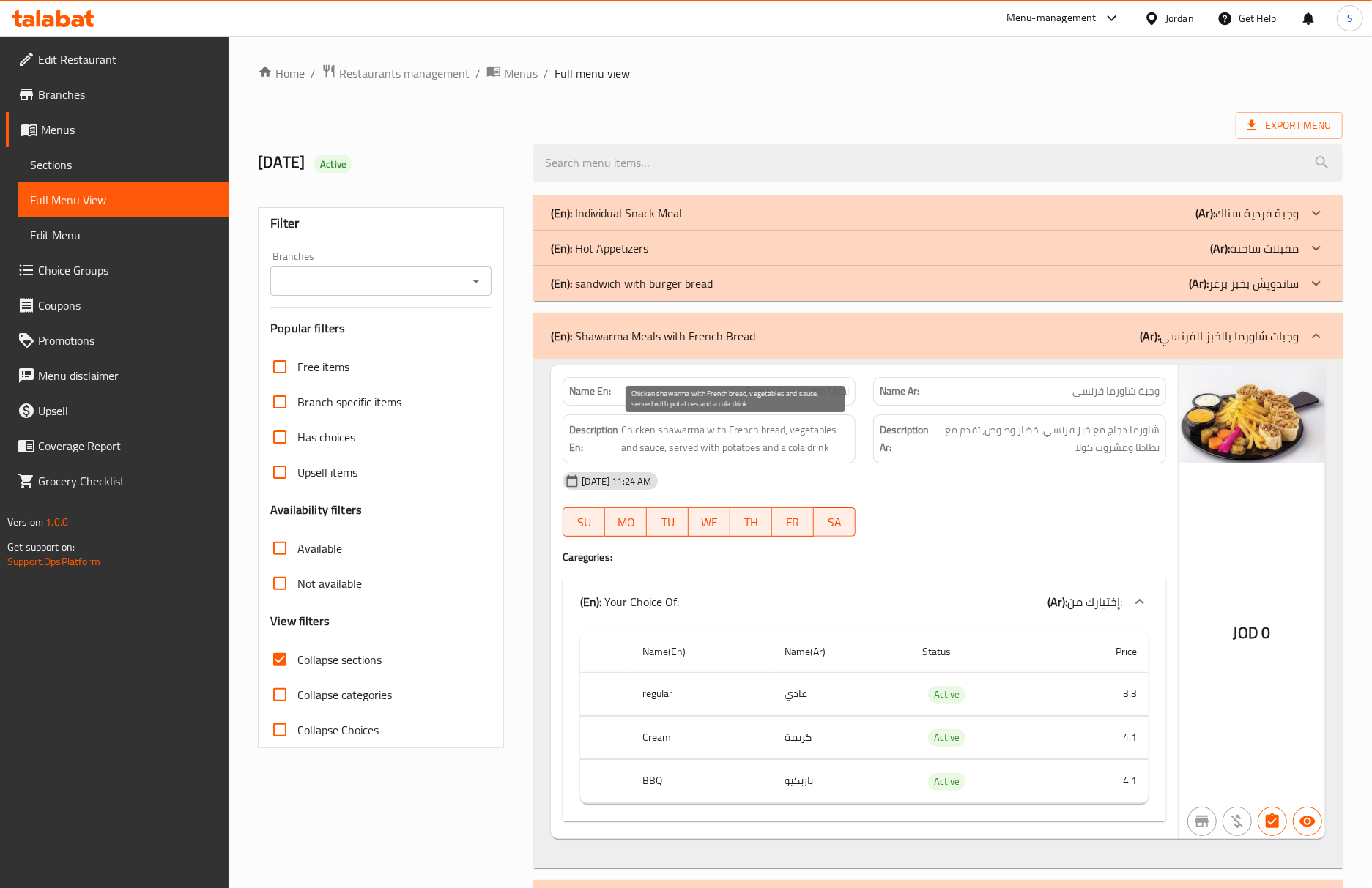
scroll to position [195, 0]
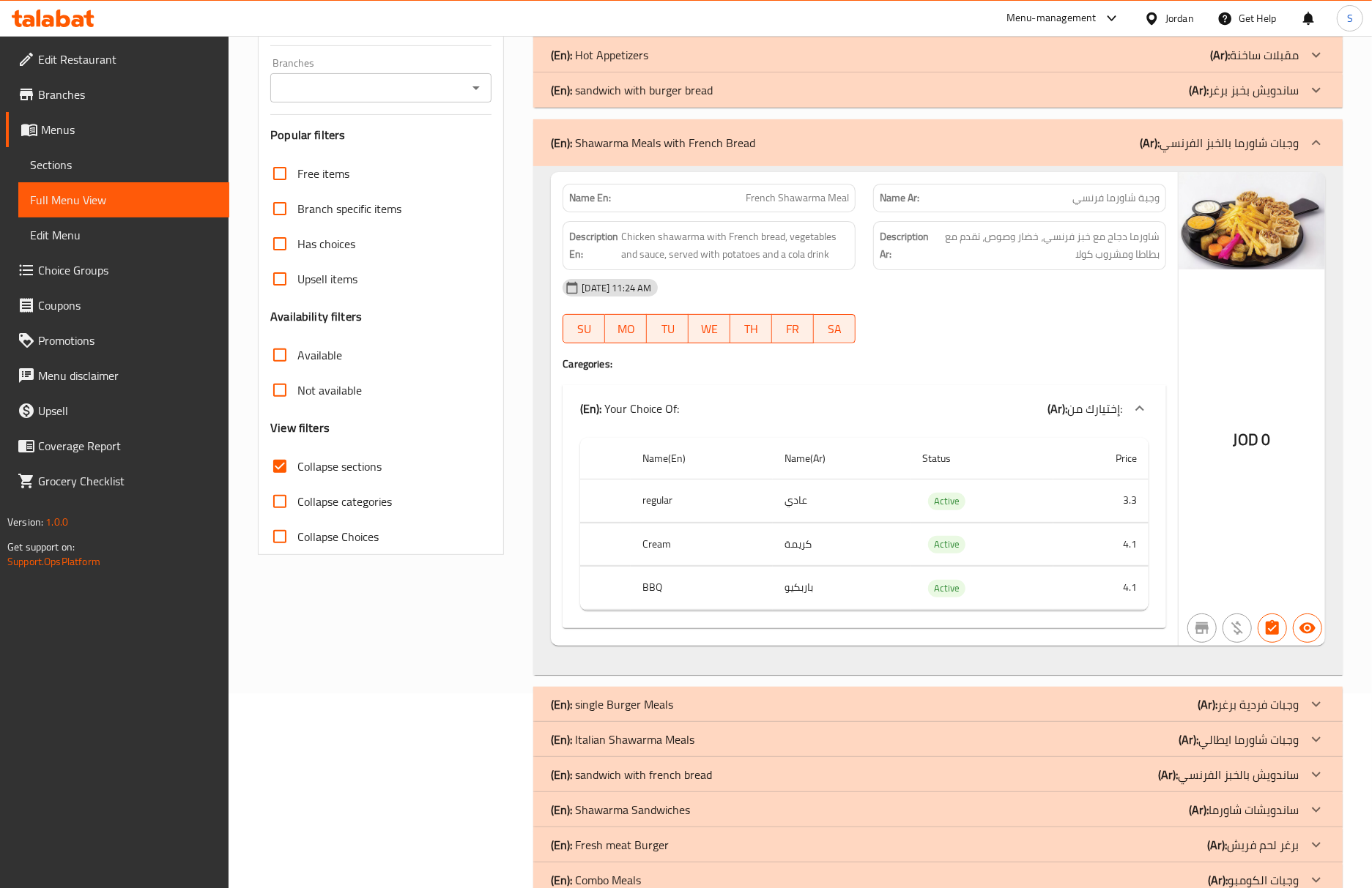
click at [1093, 344] on div at bounding box center [1019, 343] width 311 height 17
click at [892, 145] on div "(En): Shawarma Meals with French Bread (Ar): وجبات شاورما بالخبز الفرنسي" at bounding box center [924, 142] width 748 height 17
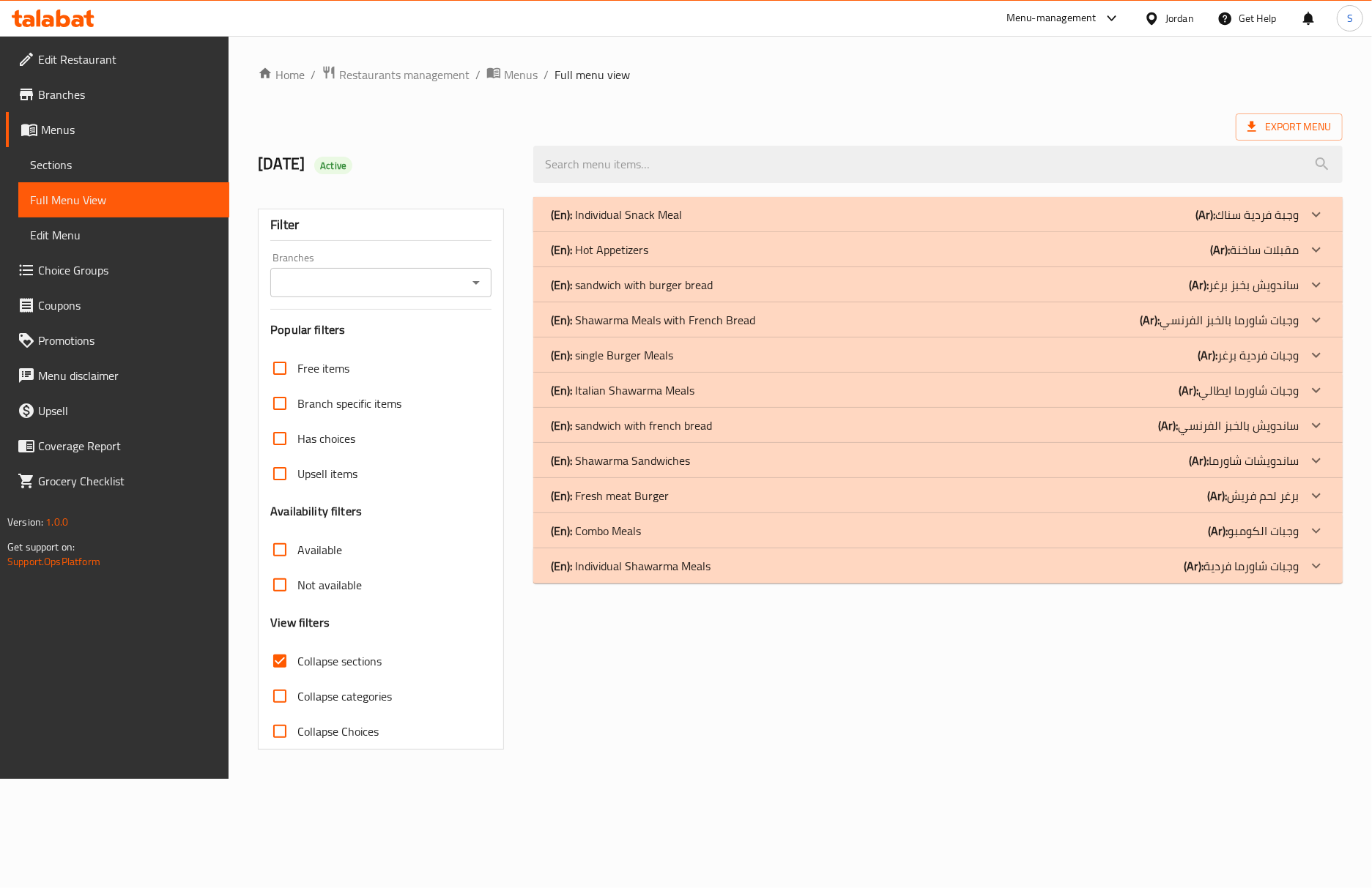
scroll to position [0, 0]
click at [1081, 742] on div "(En): Individual Snack Meal (Ar): وجبة فردية سناك Name En: Zinger Meal Name Ar:…" at bounding box center [948, 473] width 836 height 571
click at [688, 355] on div "(En): single Burger Meals (Ar): وجبات فردية برغر" at bounding box center [935, 355] width 756 height 17
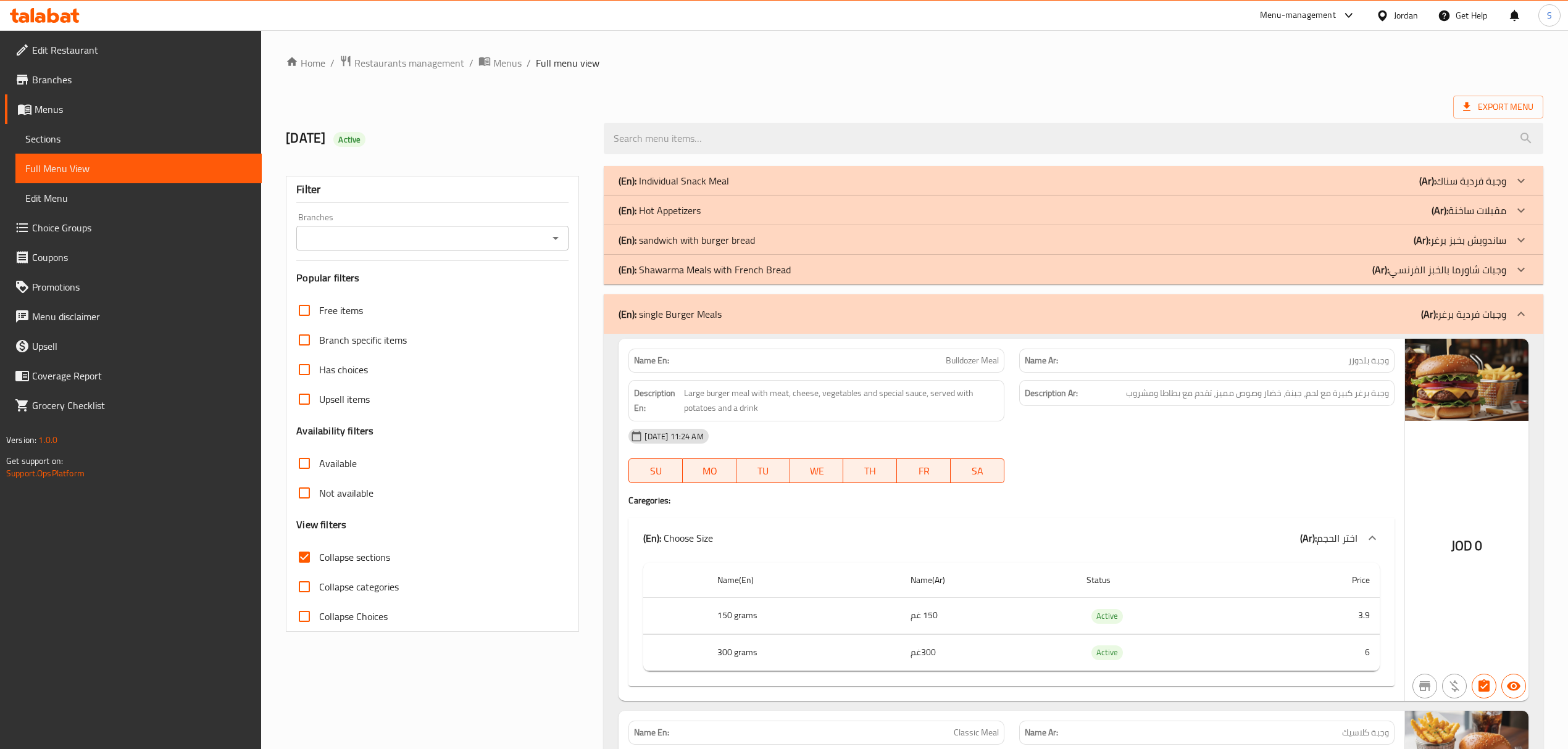
drag, startPoint x: 47, startPoint y: 137, endPoint x: 112, endPoint y: 156, distance: 67.7
click at [47, 137] on span "Sections" at bounding box center [138, 138] width 227 height 15
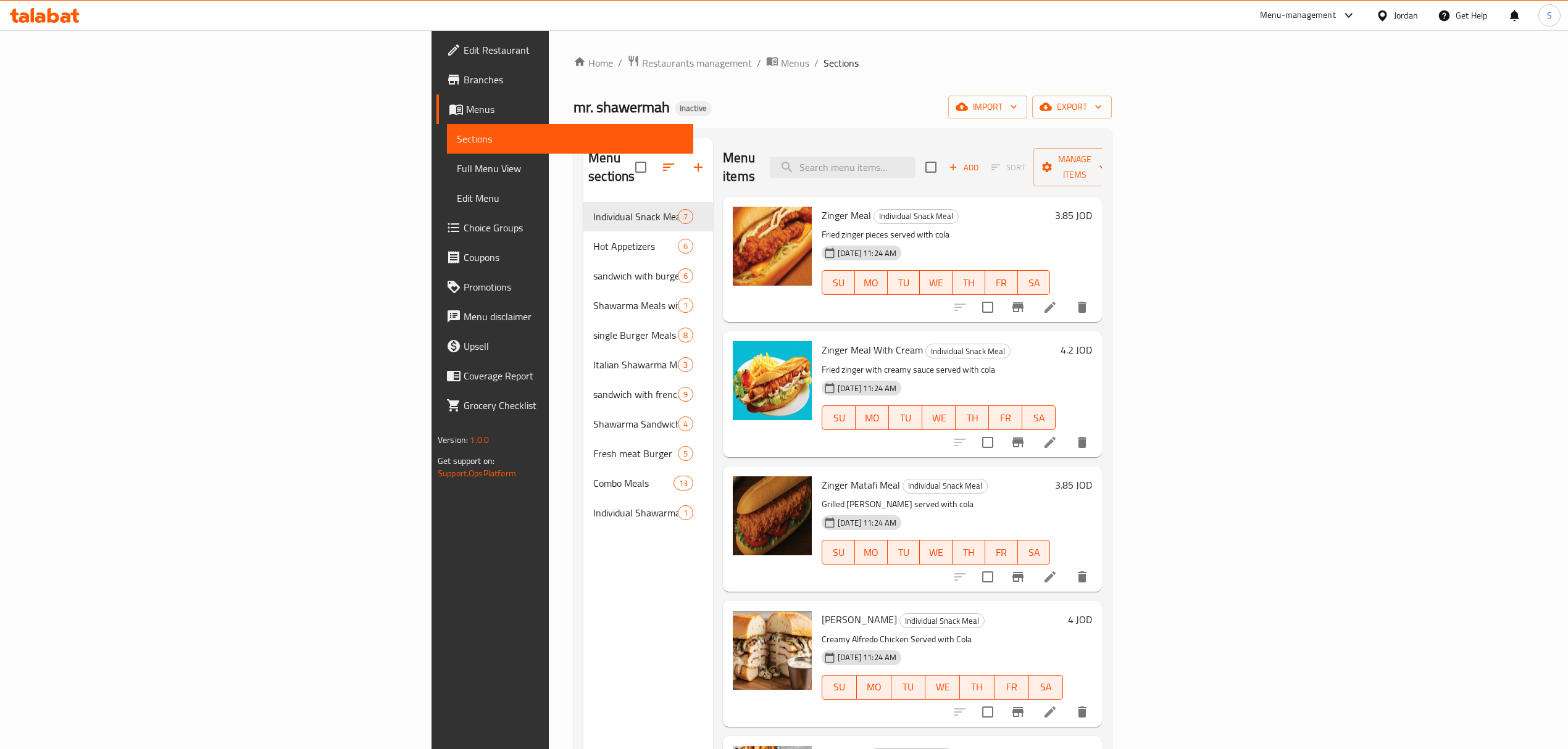
click at [457, 170] on span "Full Menu View" at bounding box center [570, 168] width 227 height 15
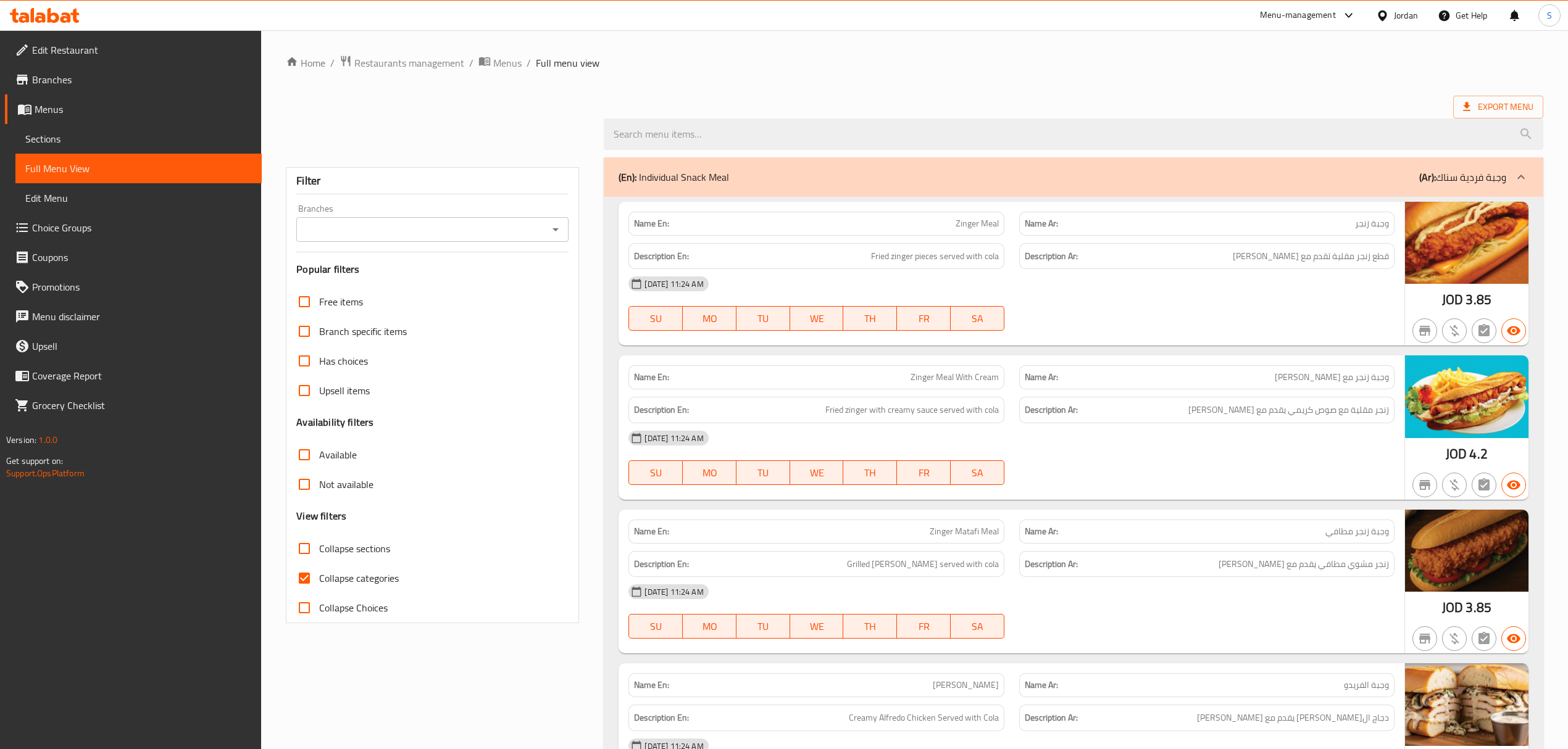
click at [304, 579] on input "Collapse categories" at bounding box center [304, 578] width 30 height 30
checkbox input "false"
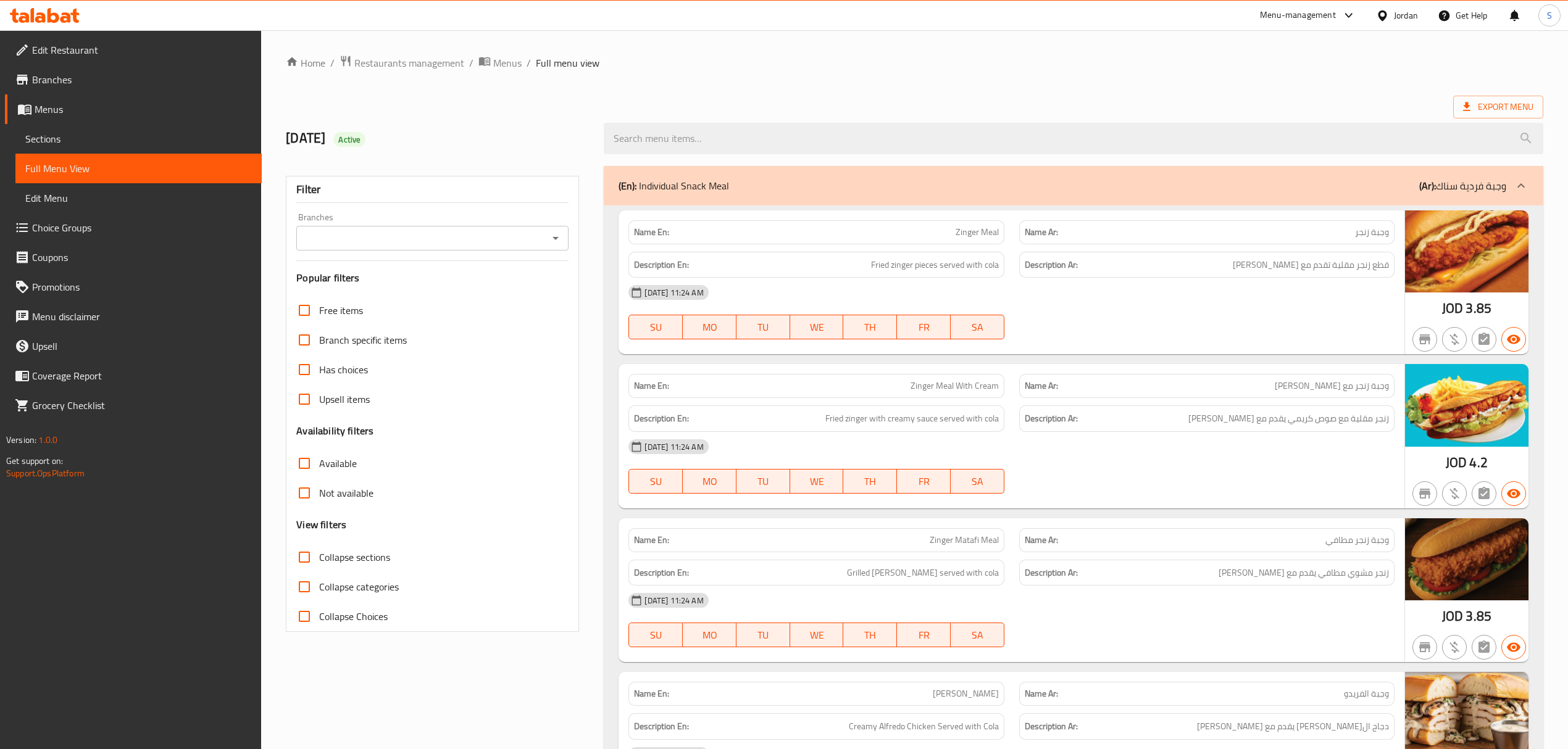
click at [306, 554] on input "Collapse sections" at bounding box center [304, 557] width 30 height 30
checkbox input "true"
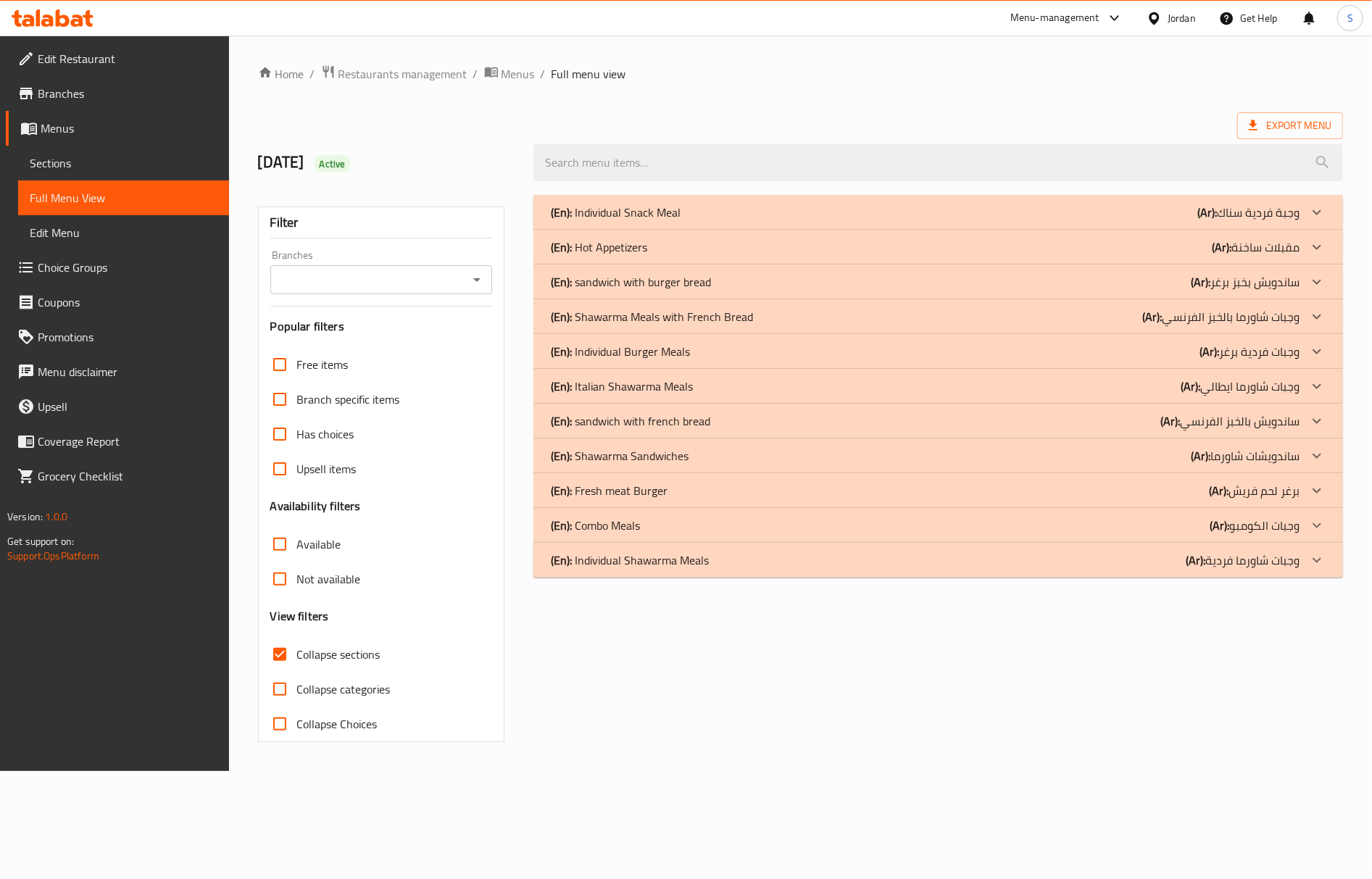
click at [705, 359] on div "(En): Individual Burger Meals (Ar): وجبات فردية برغر" at bounding box center [925, 351] width 749 height 17
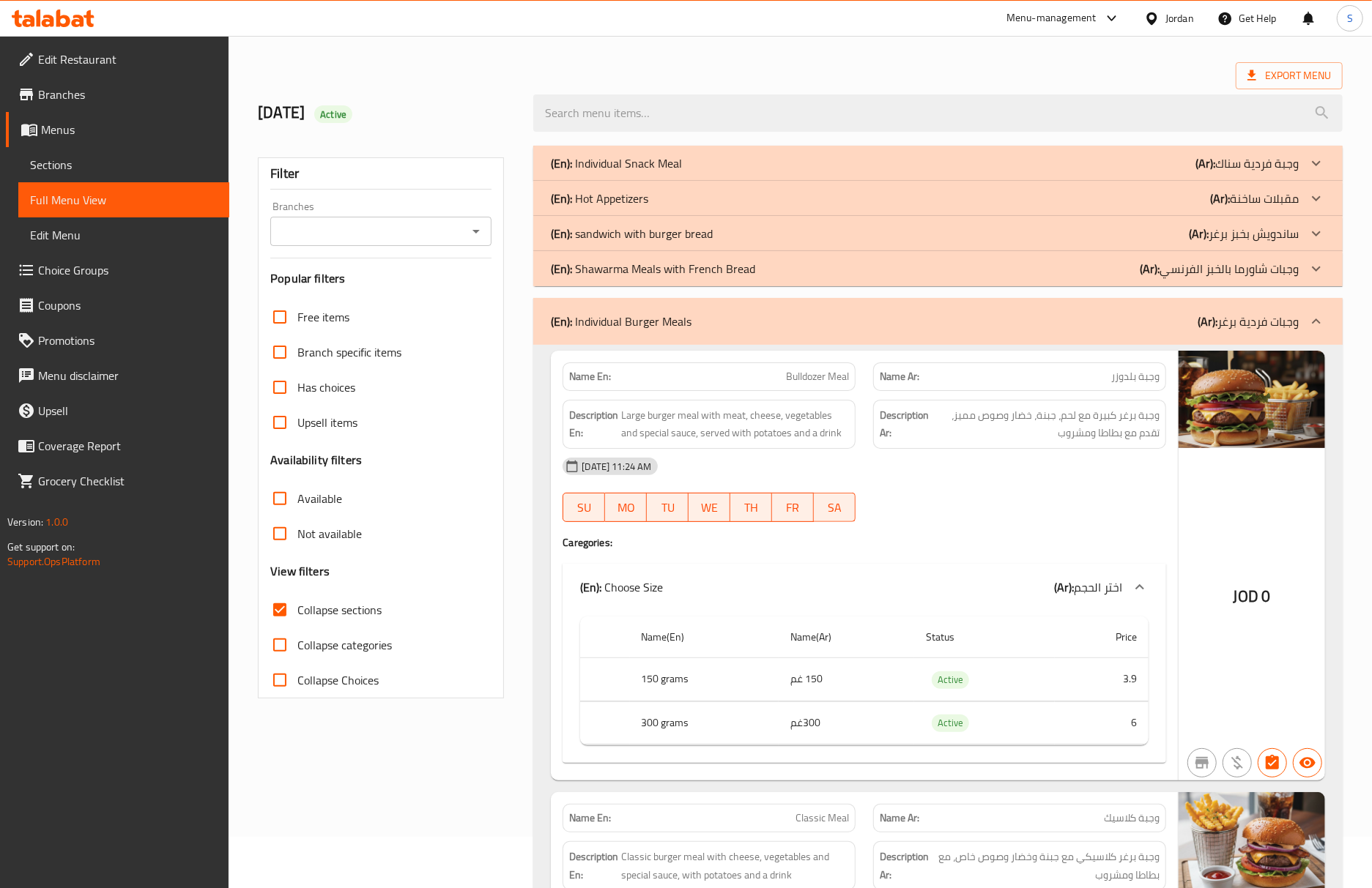
scroll to position [97, 0]
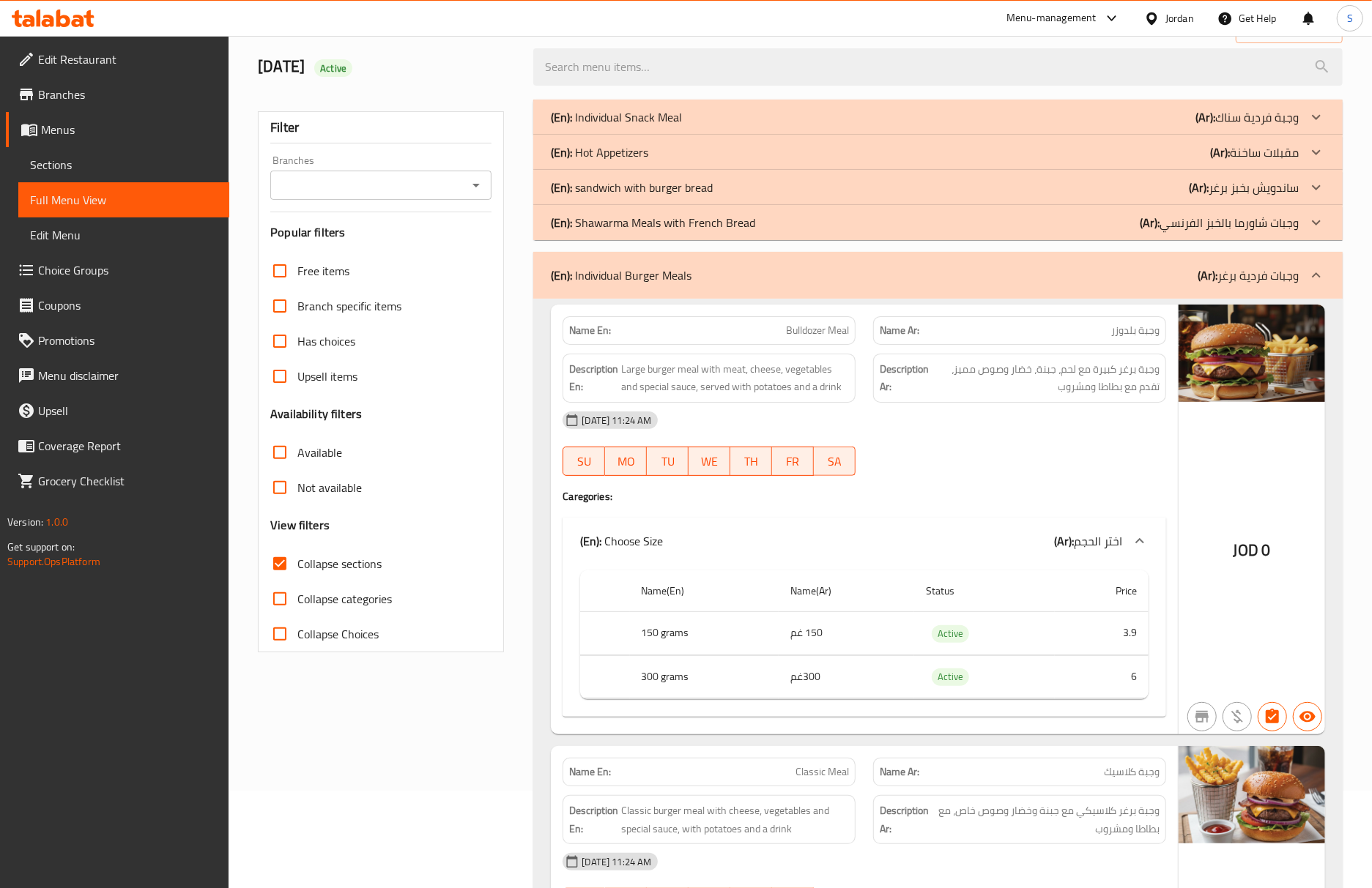
click at [1176, 449] on div "Name En: Bulldozer Meal Name Ar: وجبة بلدوزر Description En: Large burger meal …" at bounding box center [863, 520] width 627 height 430
click at [1144, 451] on div "05-10-2025 11:24 AM SU MO TU WE TH FR SA" at bounding box center [863, 444] width 621 height 82
click at [1087, 422] on div "05-10-2025 11:24 AM" at bounding box center [863, 420] width 621 height 35
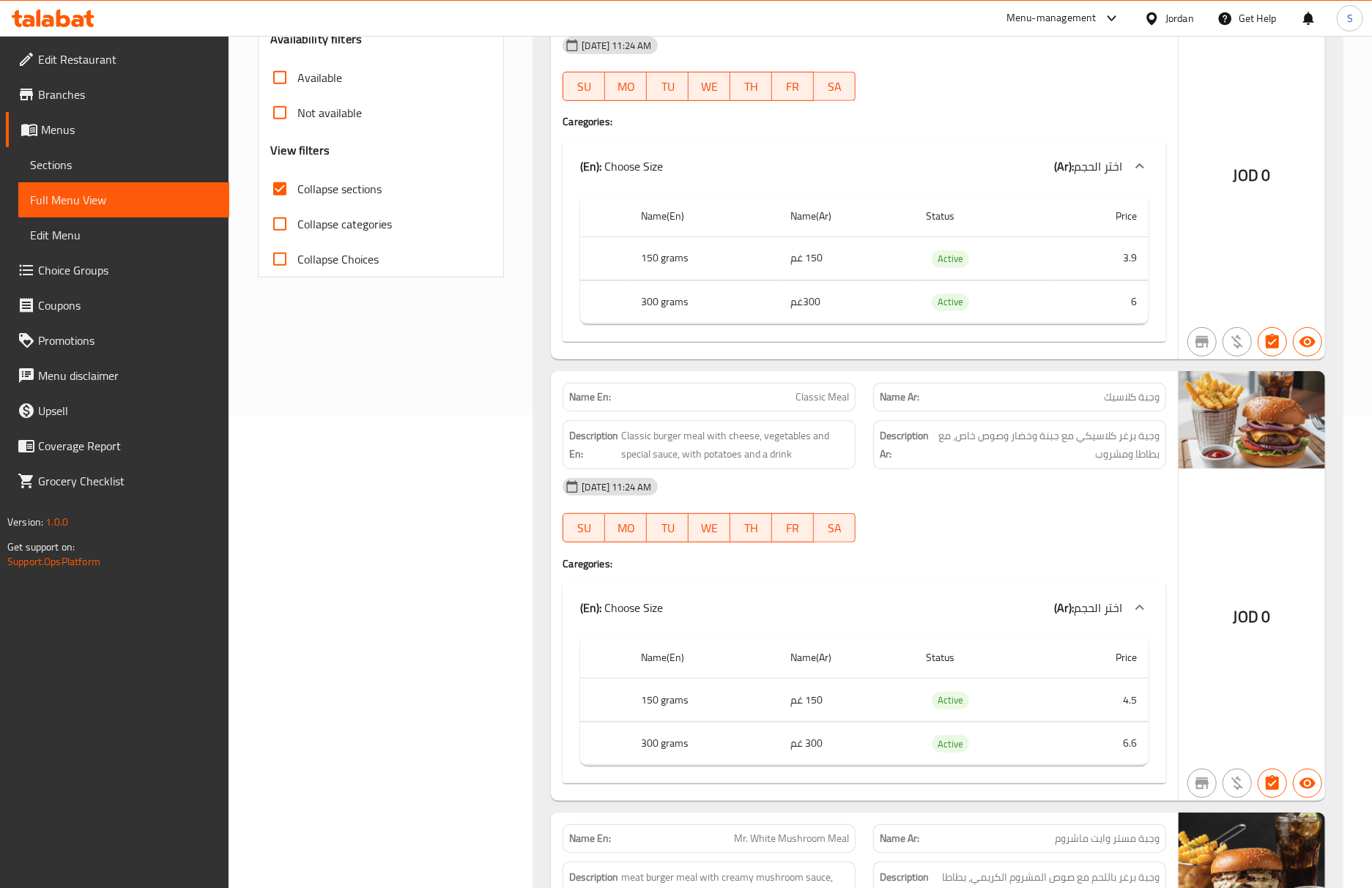
scroll to position [586, 0]
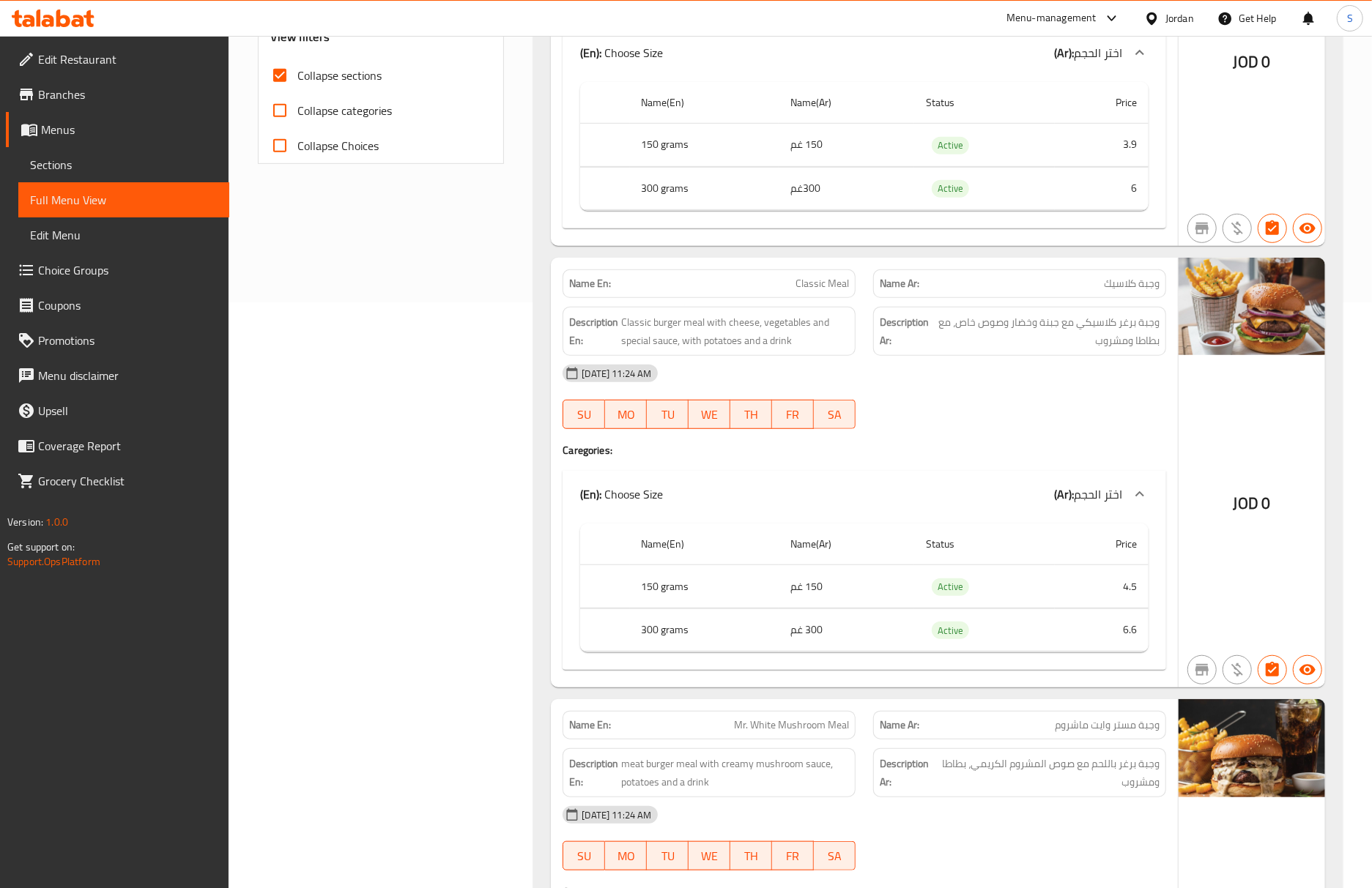
click at [1030, 390] on div "05-10-2025 11:24 AM" at bounding box center [863, 373] width 621 height 35
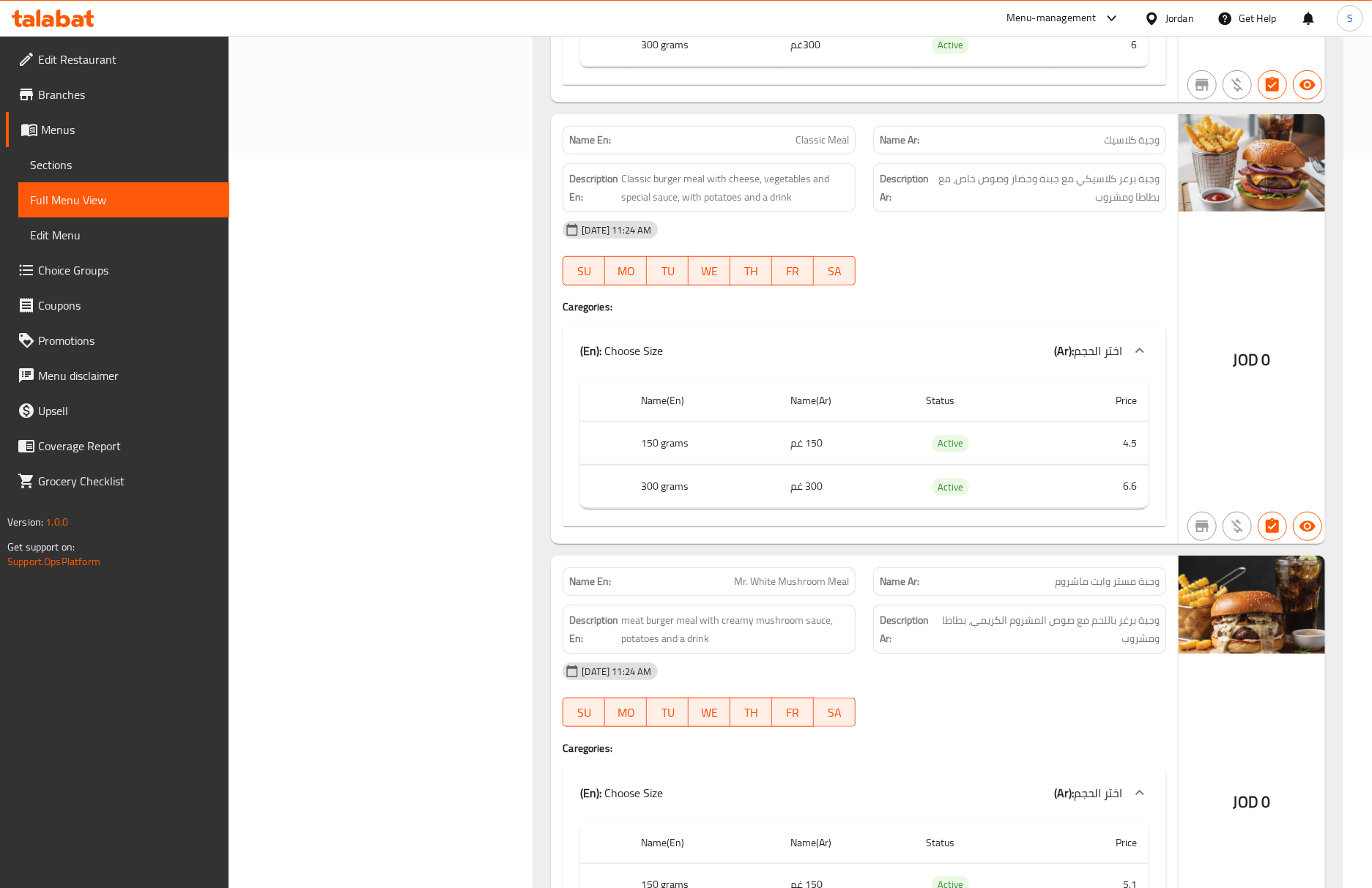
scroll to position [781, 0]
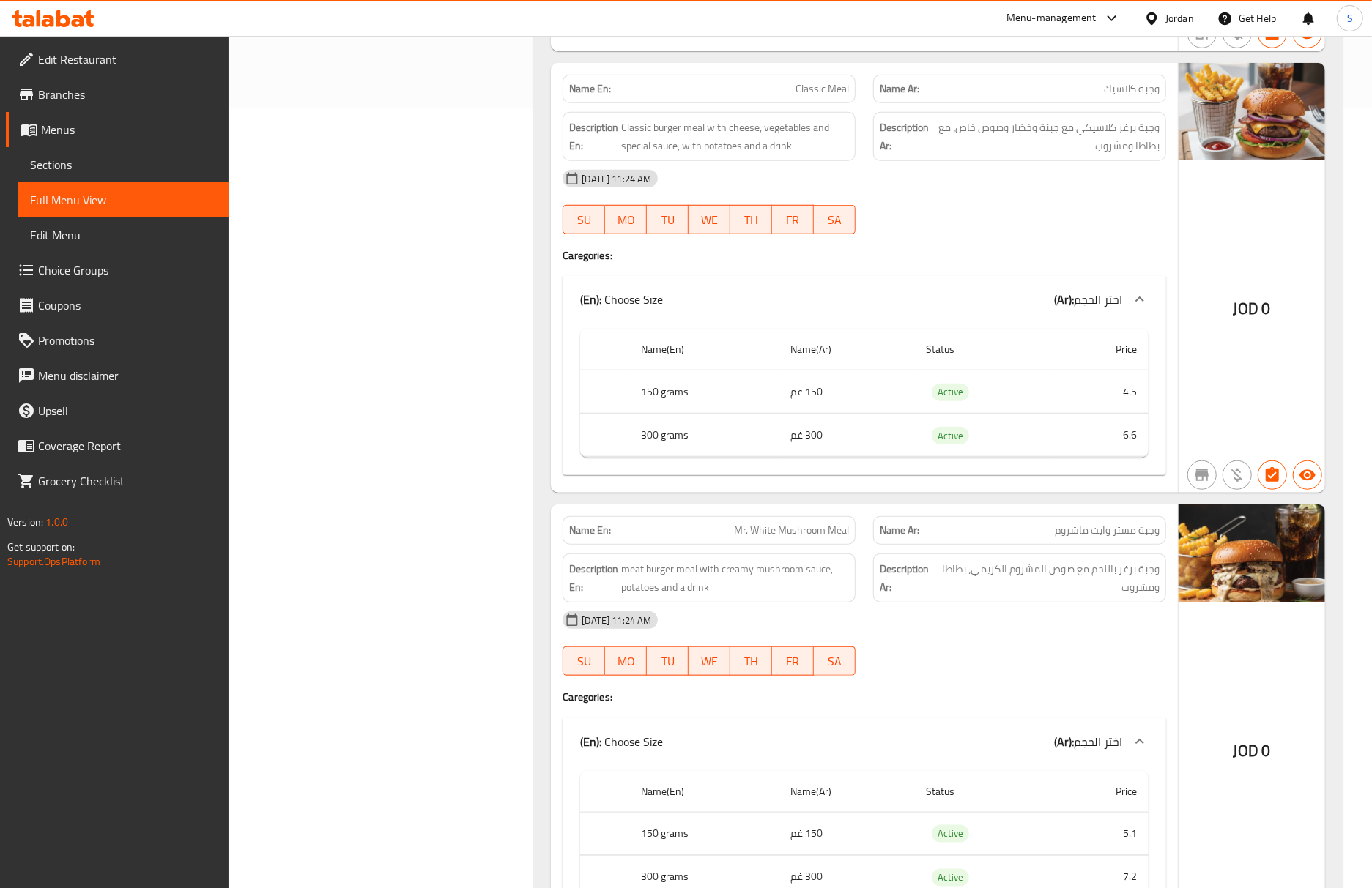
click at [1049, 206] on div "05-10-2025 11:24 AM SU MO TU WE TH FR SA" at bounding box center [863, 202] width 621 height 82
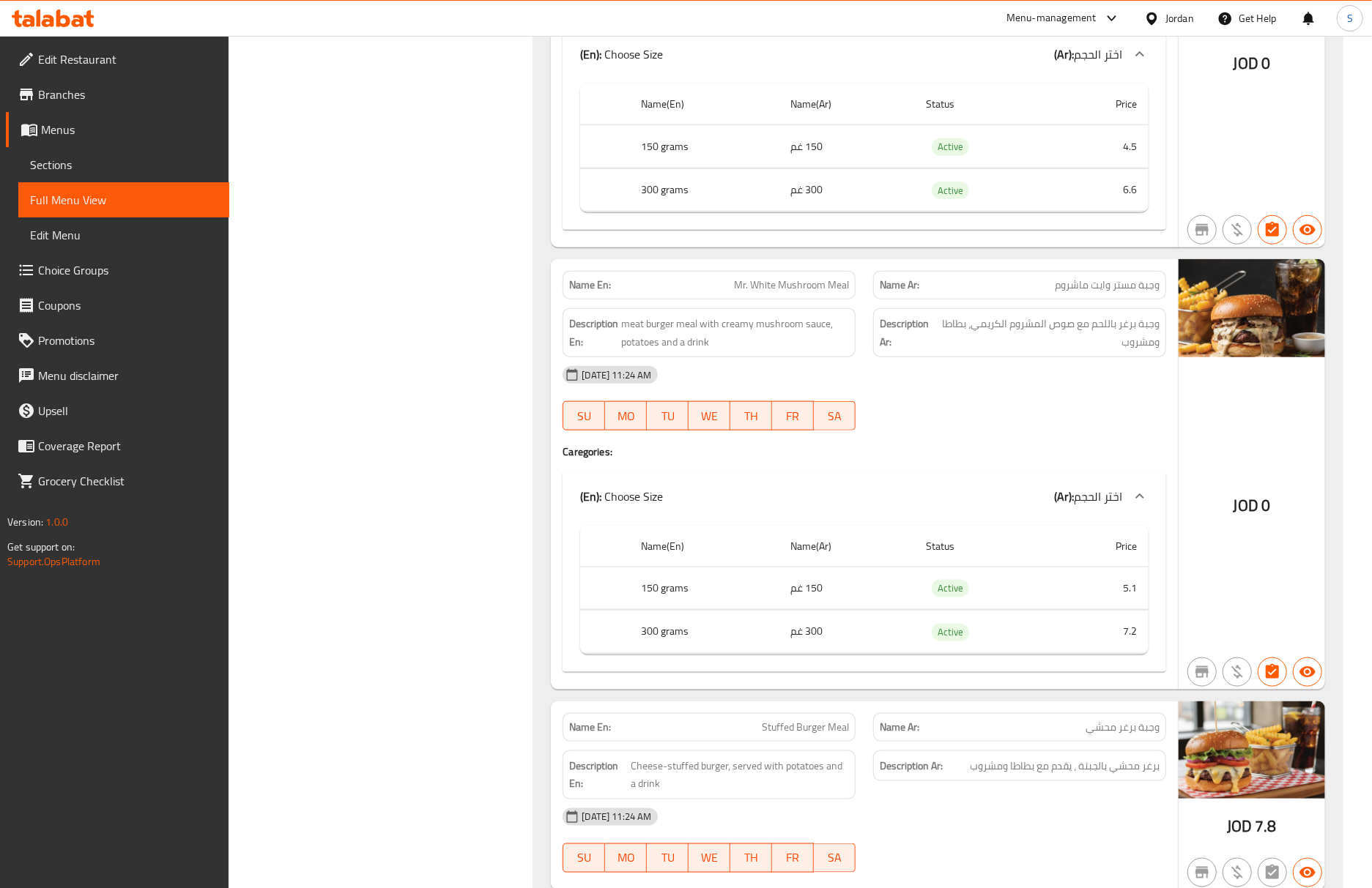
scroll to position [1074, 0]
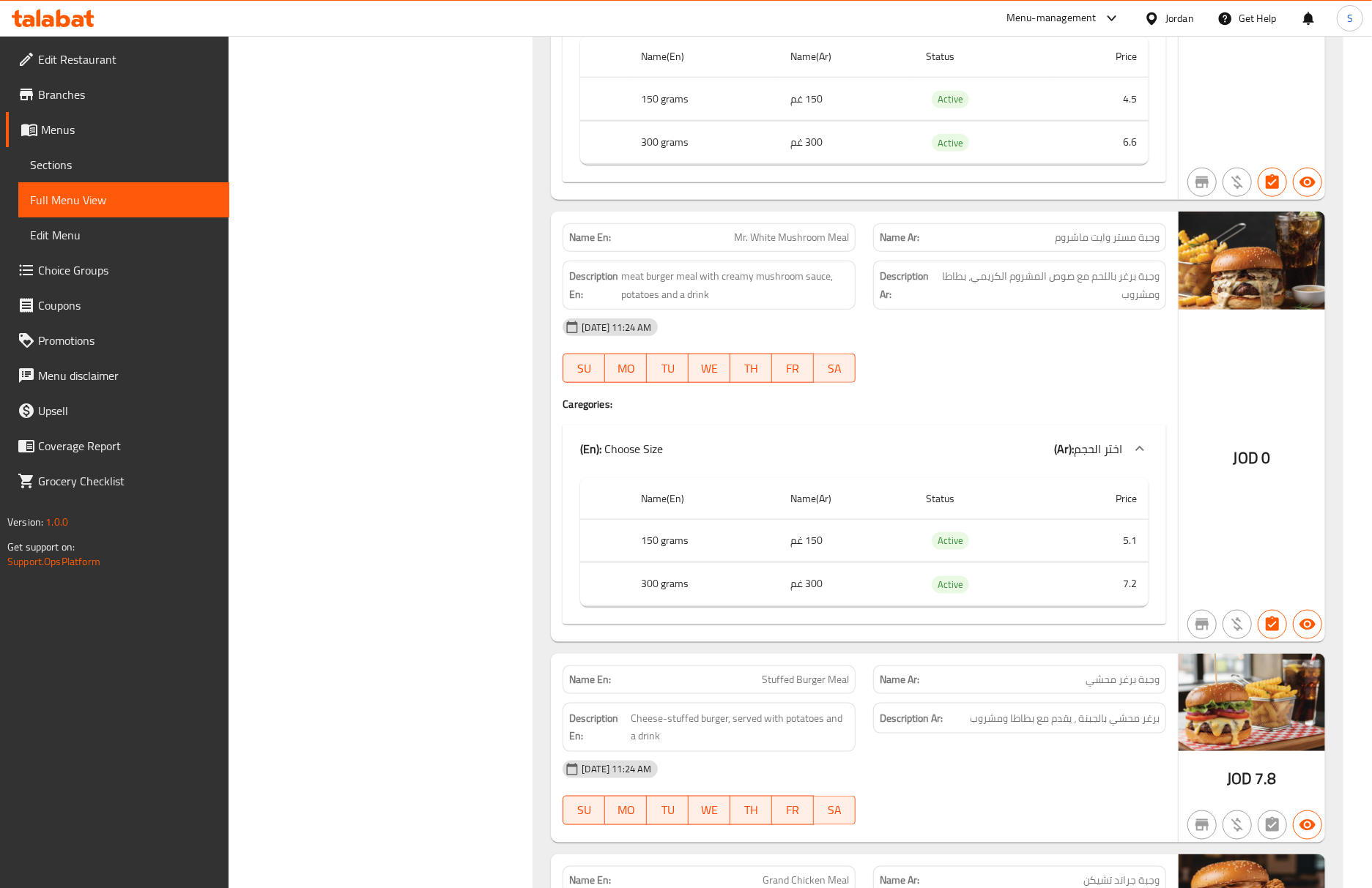
click at [1052, 763] on div "05-10-2025 11:24 AM" at bounding box center [863, 769] width 621 height 35
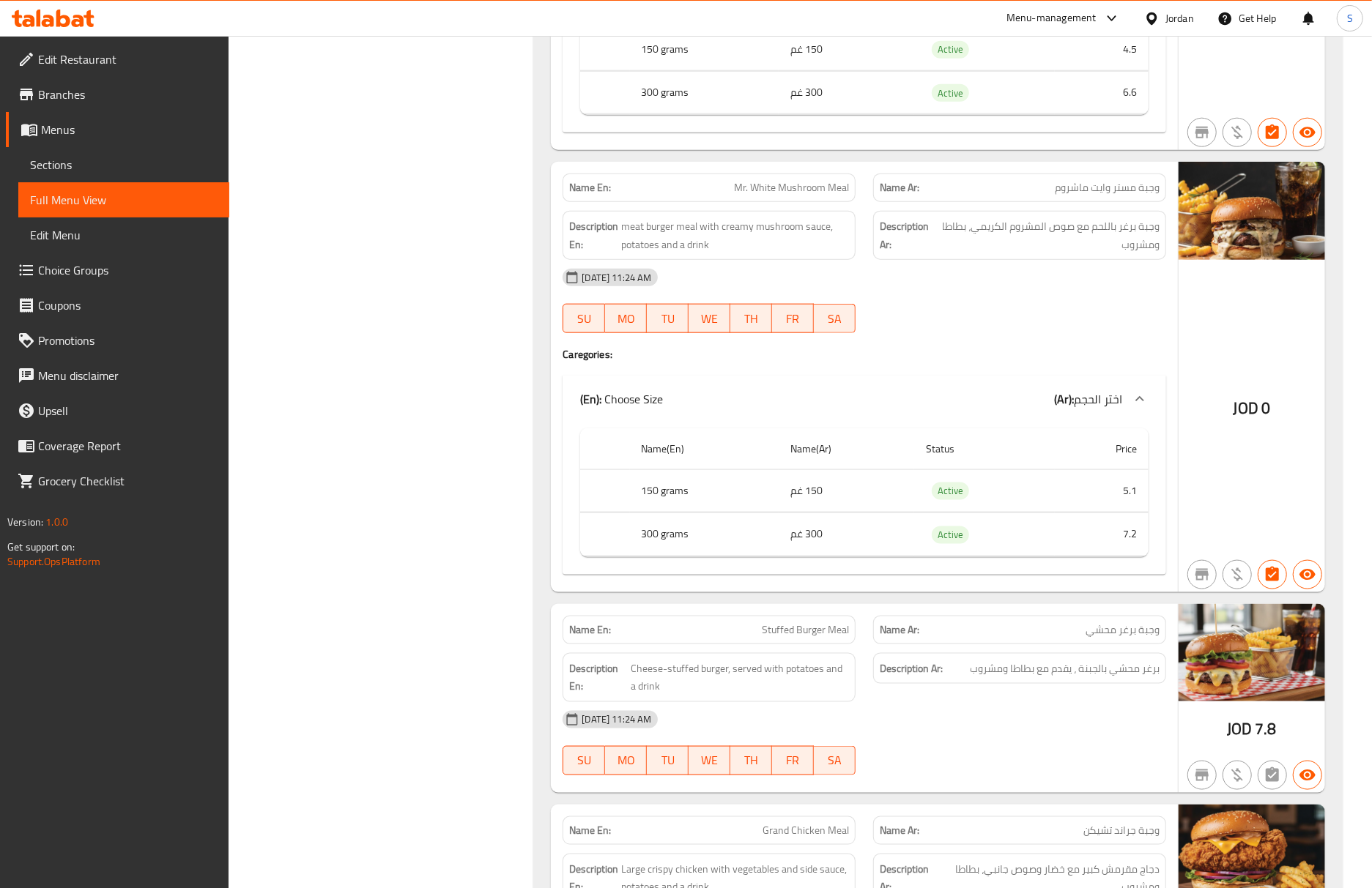
scroll to position [1172, 0]
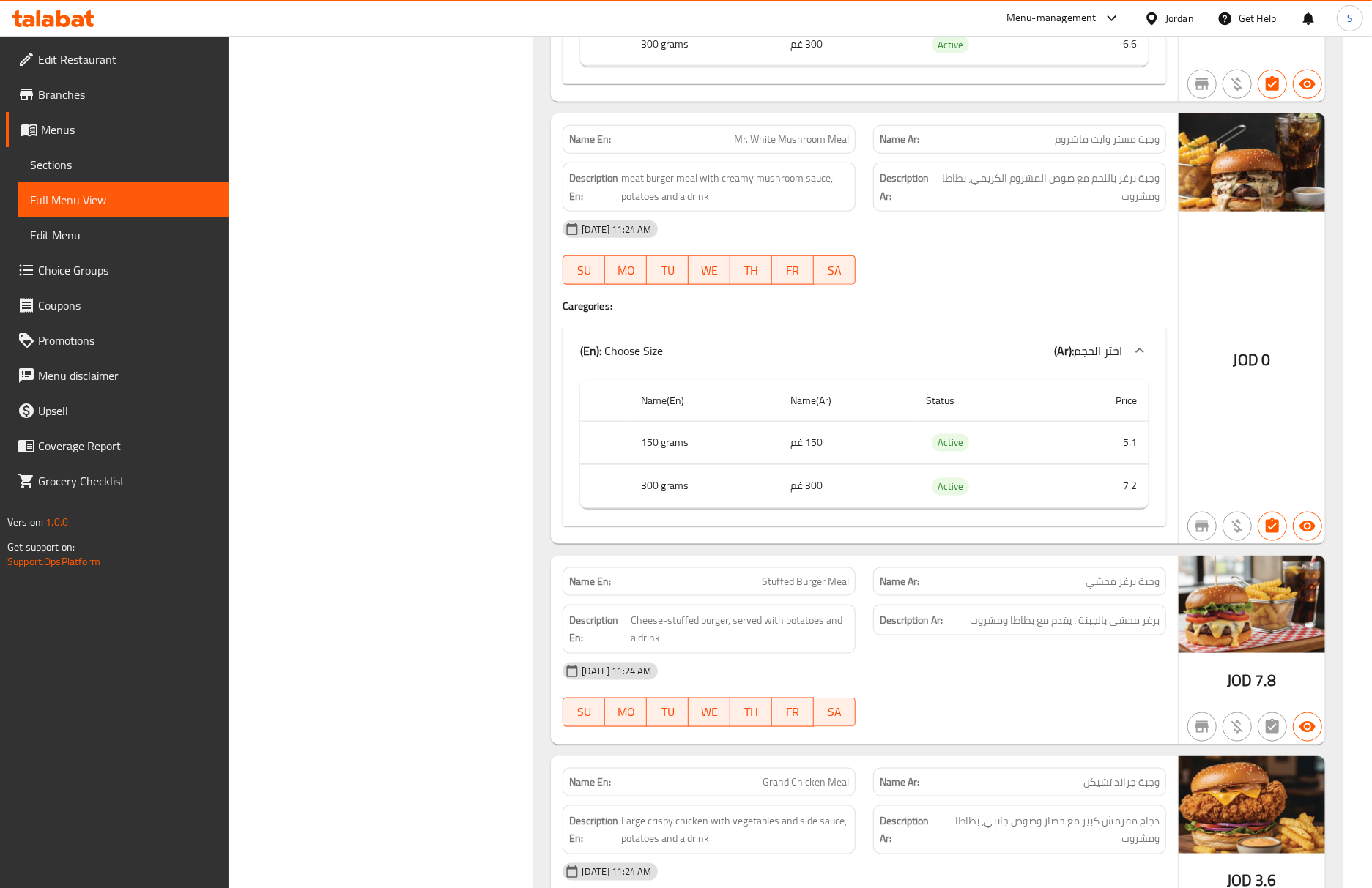
click at [1050, 648] on div "Description Ar: برغر محشي بالجبنة ، يقدم مع بطاطا ومشروب" at bounding box center [1019, 629] width 311 height 67
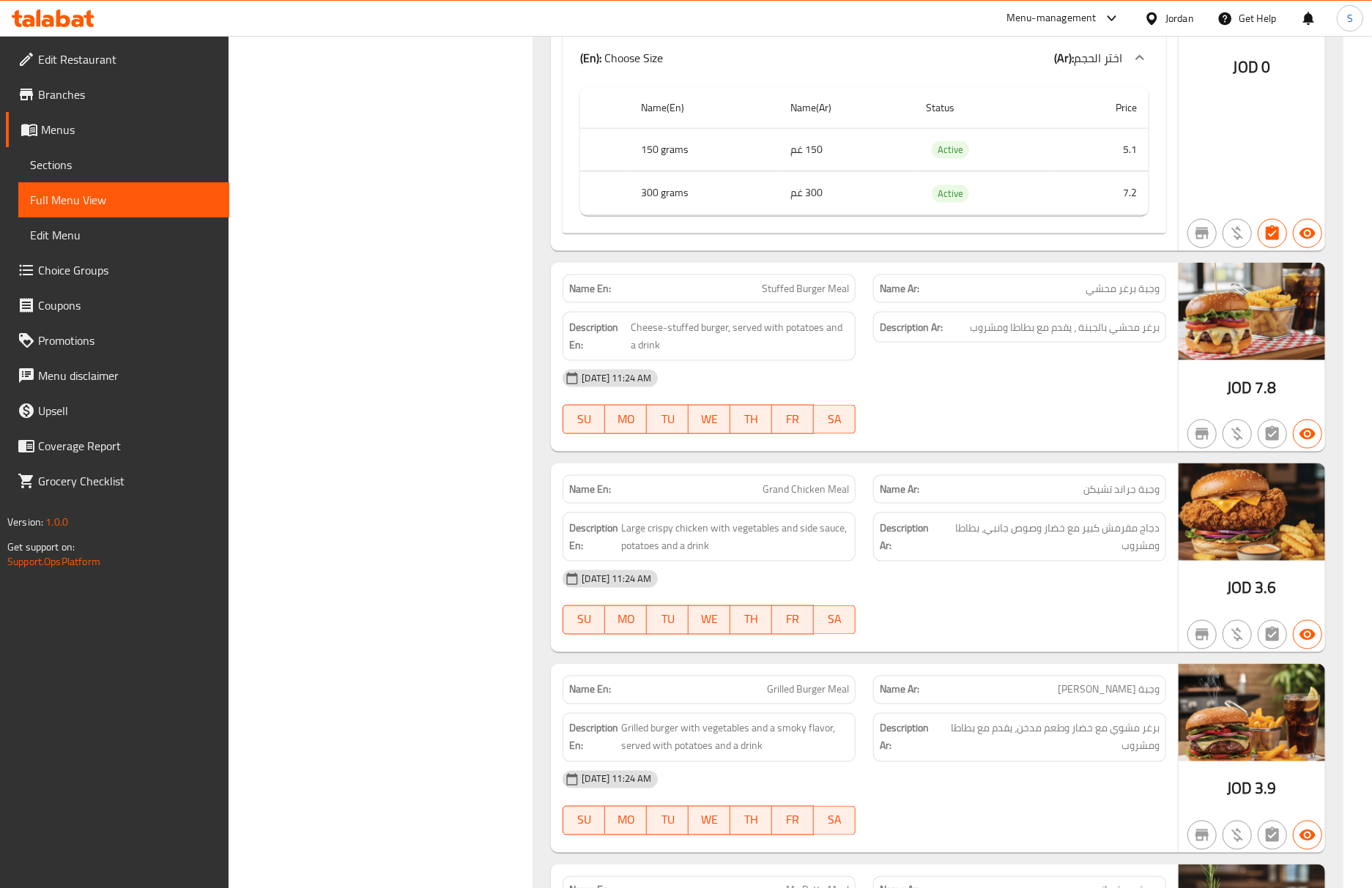
click at [1135, 464] on div "Name En: Bulldozer Meal Name Ar: وجبة بلدوزر Description En: Large burger meal …" at bounding box center [938, 107] width 810 height 2352
drag, startPoint x: 1048, startPoint y: 615, endPoint x: 1069, endPoint y: 657, distance: 47.0
click at [1048, 615] on div "05-10-2025 11:24 AM SU MO TU WE TH FR SA" at bounding box center [863, 603] width 621 height 82
click at [1129, 586] on div "05-10-2025 11:24 AM" at bounding box center [863, 579] width 621 height 35
click at [1003, 612] on div "05-10-2025 11:24 AM SU MO TU WE TH FR SA" at bounding box center [863, 603] width 621 height 82
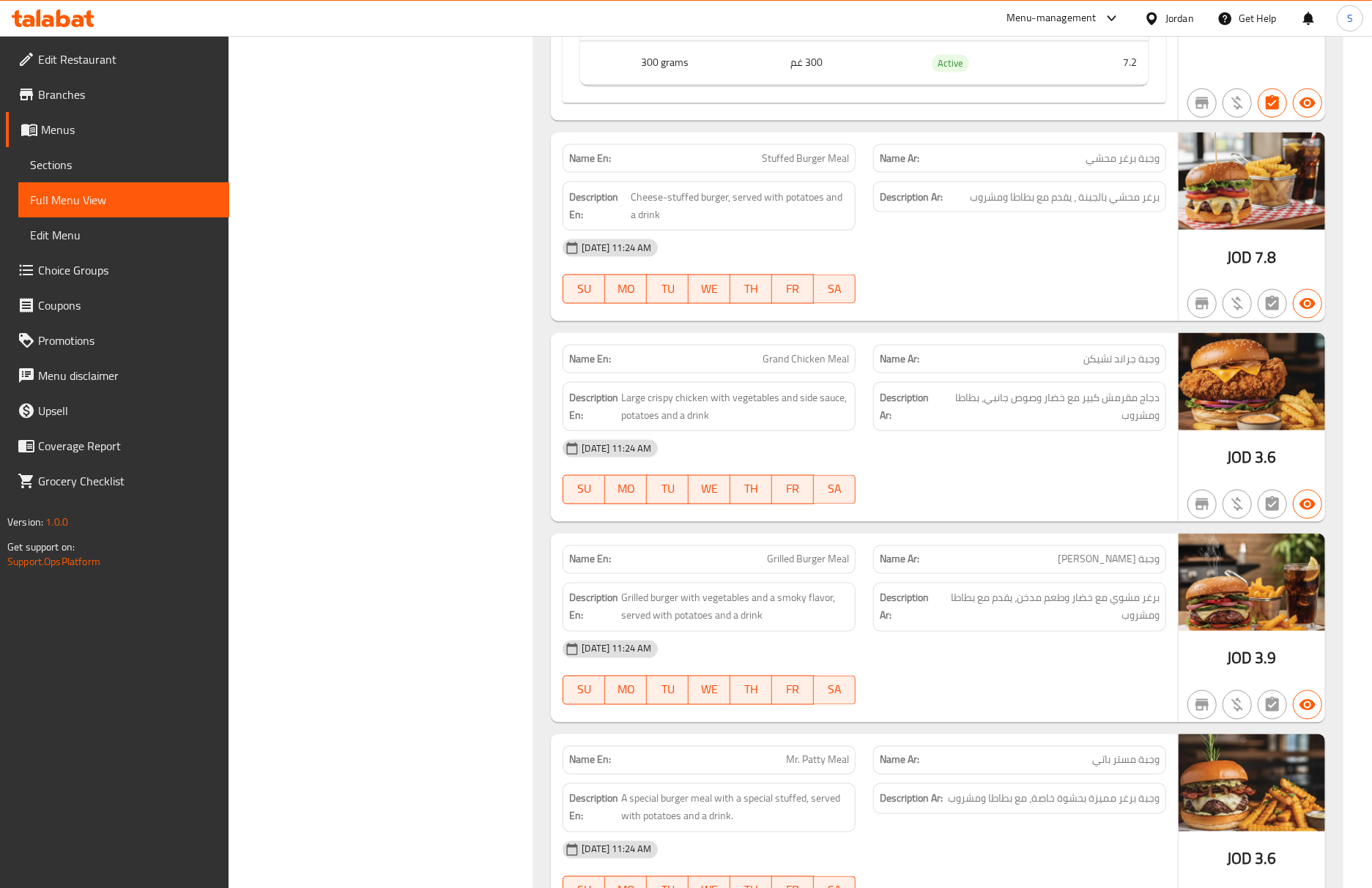
scroll to position [1757, 0]
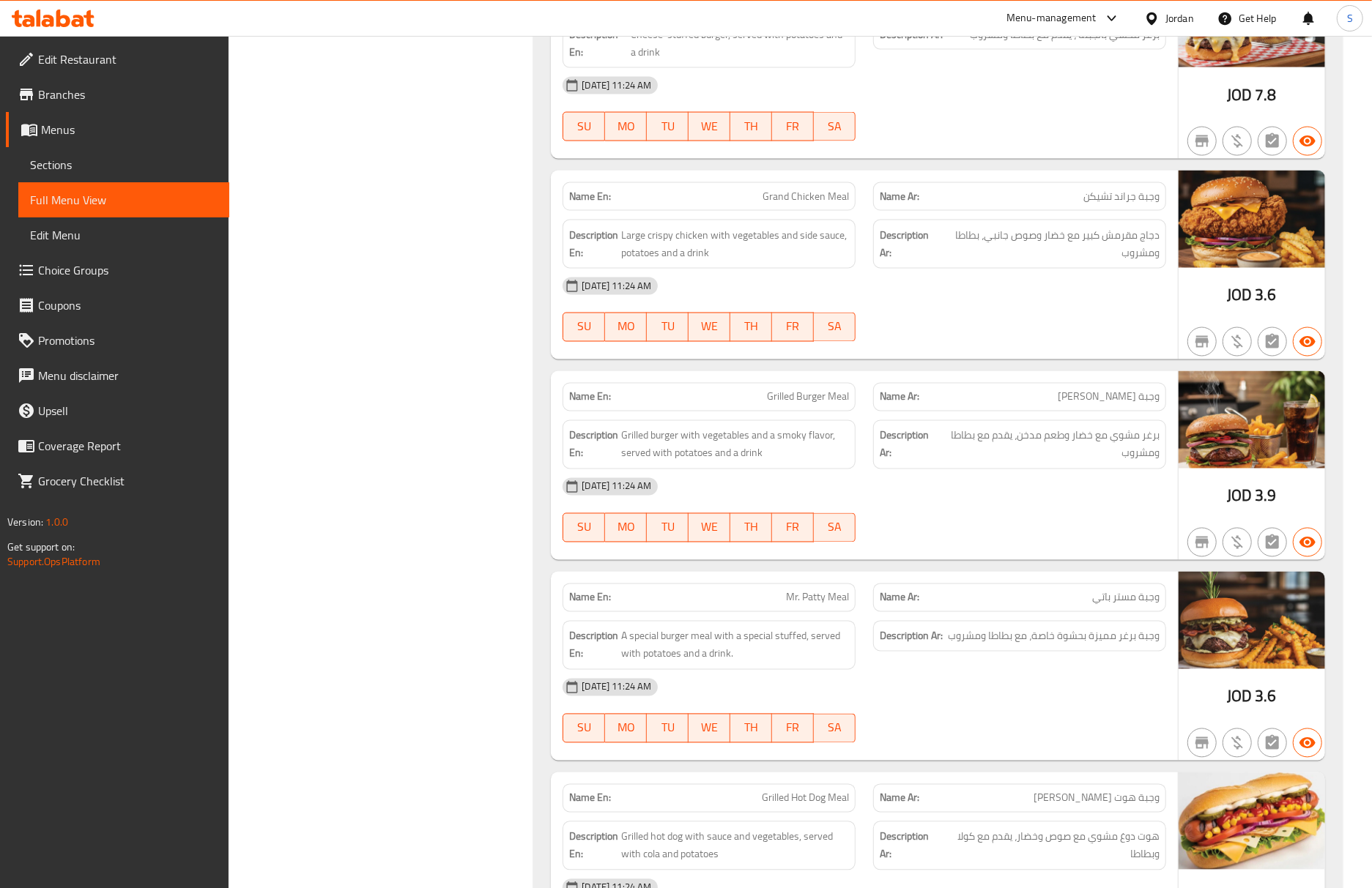
click at [774, 387] on div "Name En: Grilled Burger Meal" at bounding box center [708, 398] width 311 height 46
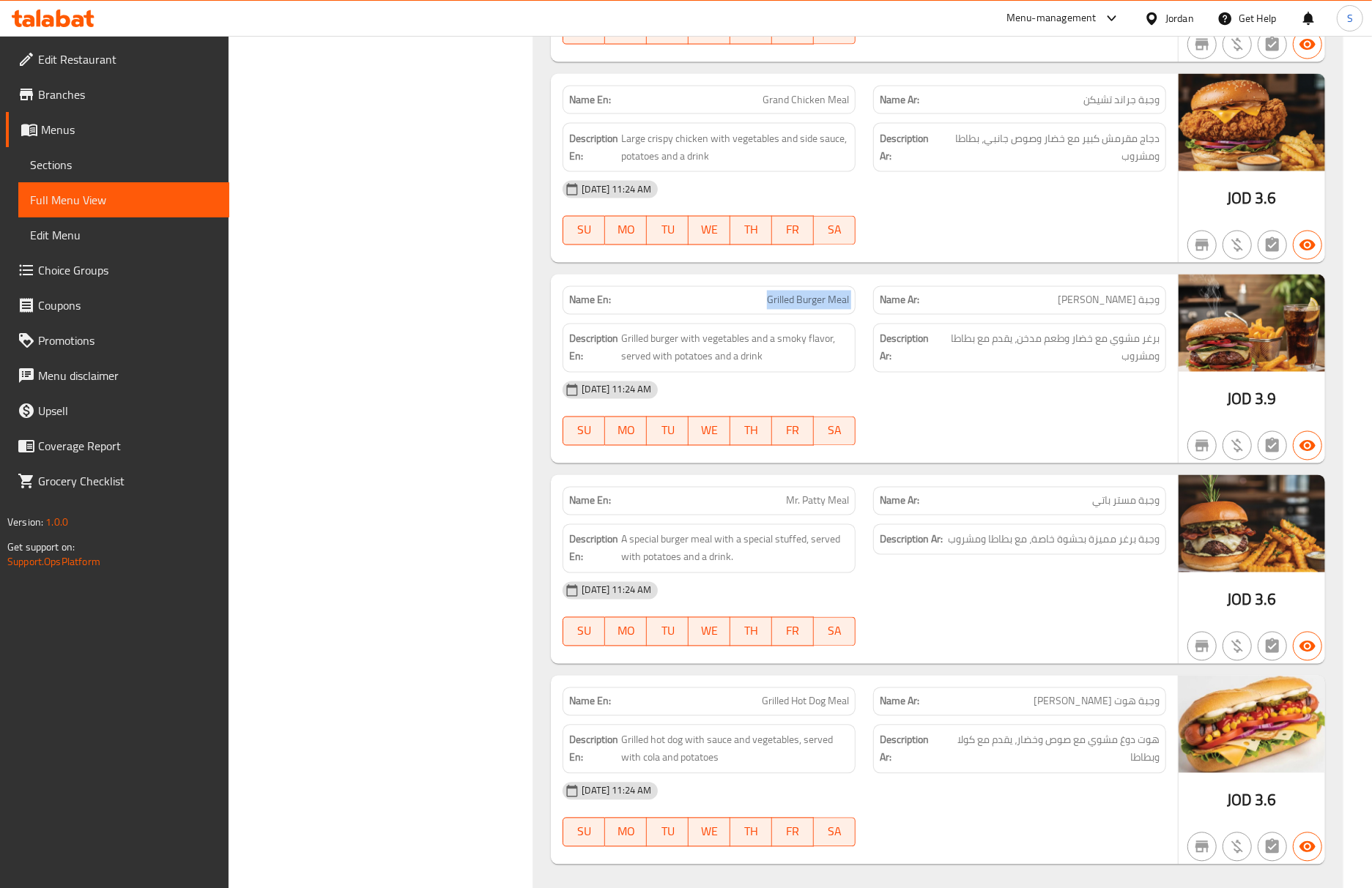
scroll to position [1855, 0]
click at [1157, 555] on div "Description Ar: وجبة برغر مميزة بحشوة خاصة، مع بطاطا ومشروب" at bounding box center [1019, 539] width 293 height 31
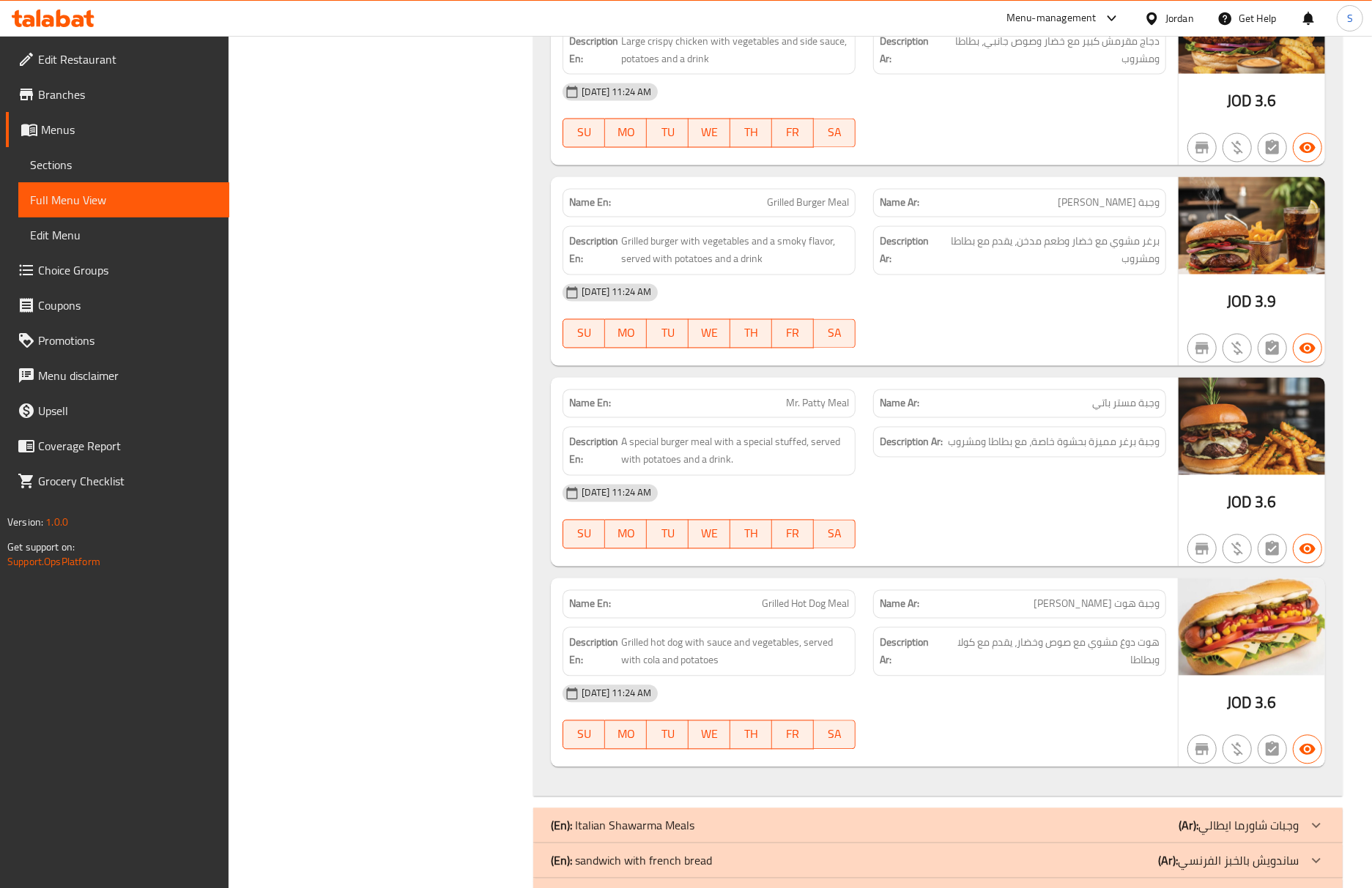
scroll to position [1952, 0]
click at [1076, 548] on div "05-10-2025 11:24 AM SU MO TU WE TH FR SA" at bounding box center [863, 517] width 621 height 82
click at [1317, 557] on span "button" at bounding box center [1307, 548] width 28 height 17
click at [115, 161] on span "Sections" at bounding box center [124, 164] width 187 height 17
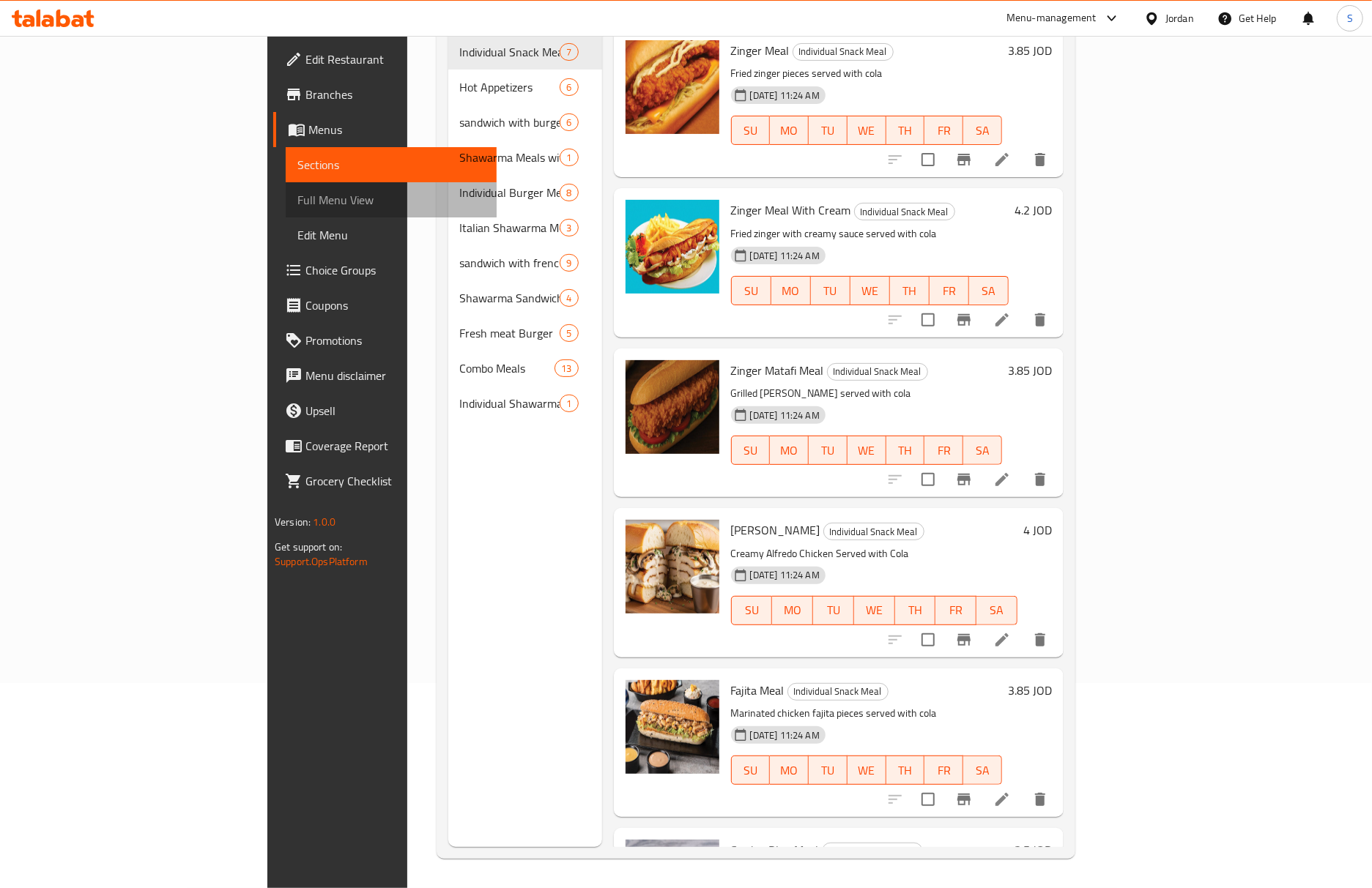
click at [297, 198] on span "Full Menu View" at bounding box center [391, 199] width 187 height 17
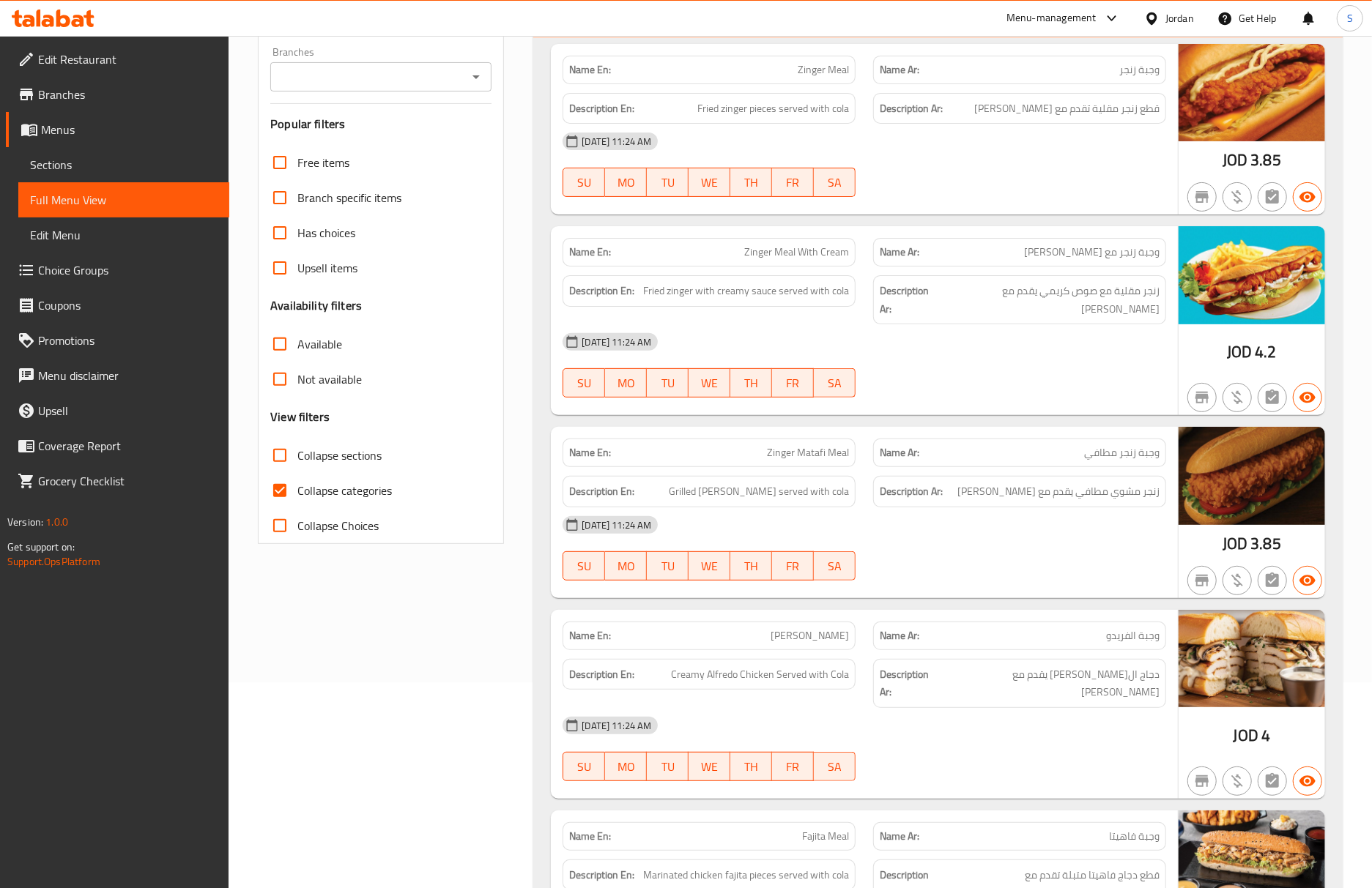
drag, startPoint x: 1120, startPoint y: 567, endPoint x: 1015, endPoint y: 561, distance: 105.2
click at [1120, 572] on div at bounding box center [1019, 580] width 311 height 17
click at [268, 486] on input "Collapse categories" at bounding box center [279, 490] width 35 height 35
checkbox input "false"
click at [783, 476] on div "Description En: Grilled zinger Matafi served with cola" at bounding box center [708, 492] width 293 height 31
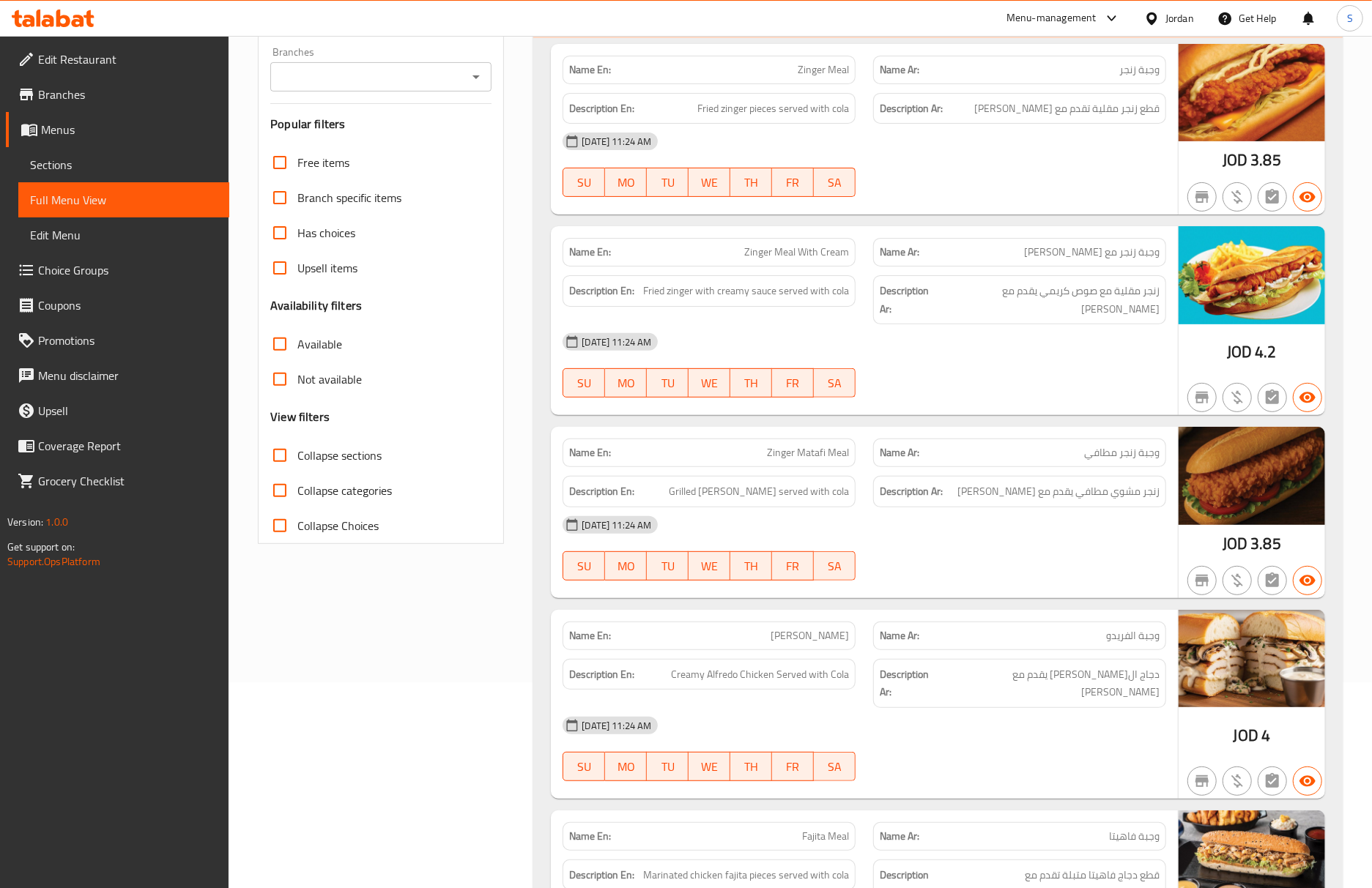
scroll to position [7449, 0]
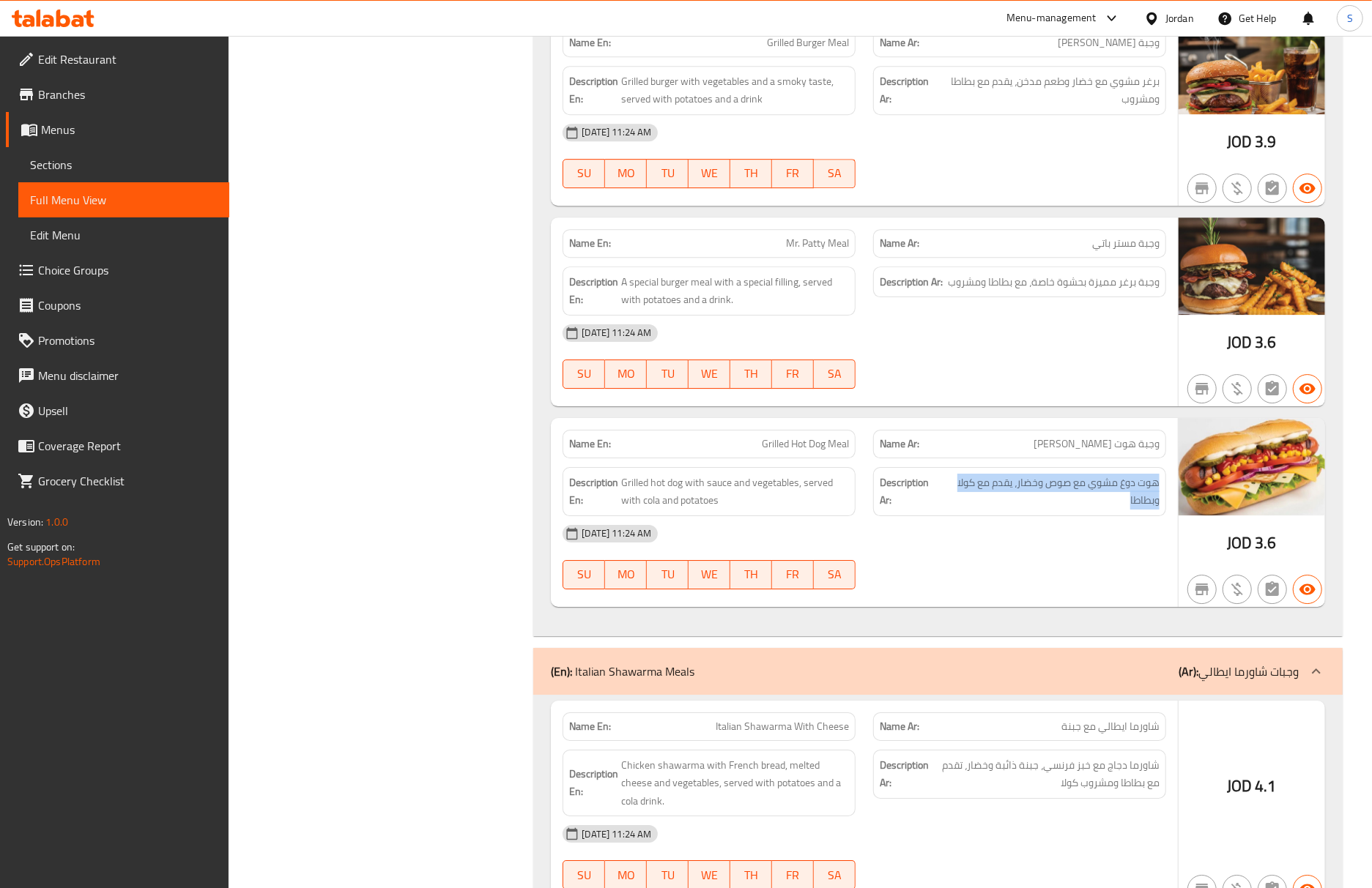
click at [1039, 474] on span "هوت دوغ مشوي مع صوص وخضار، يقدم مع كولا وبطاطا" at bounding box center [1050, 492] width 218 height 36
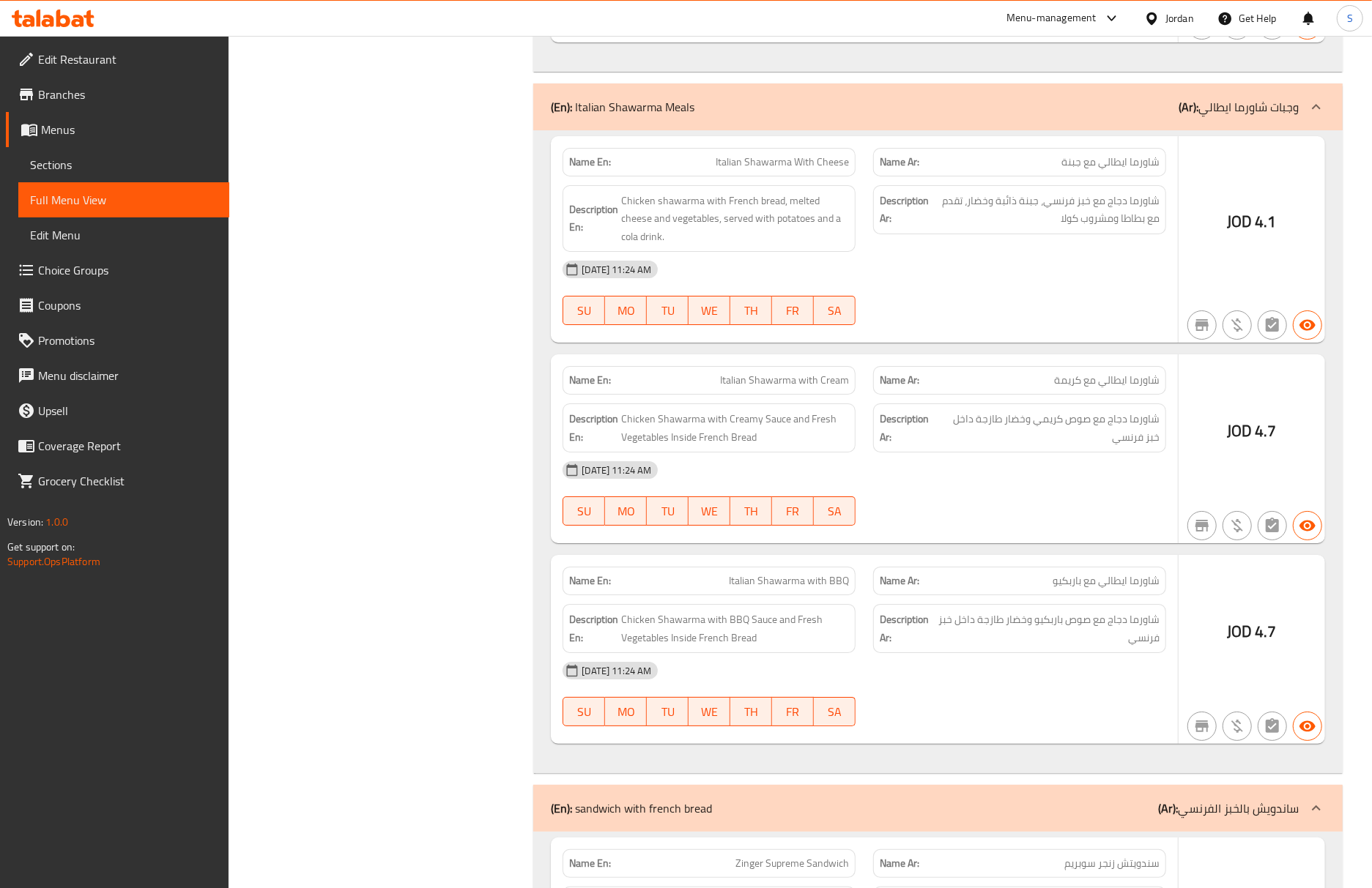
scroll to position [8035, 0]
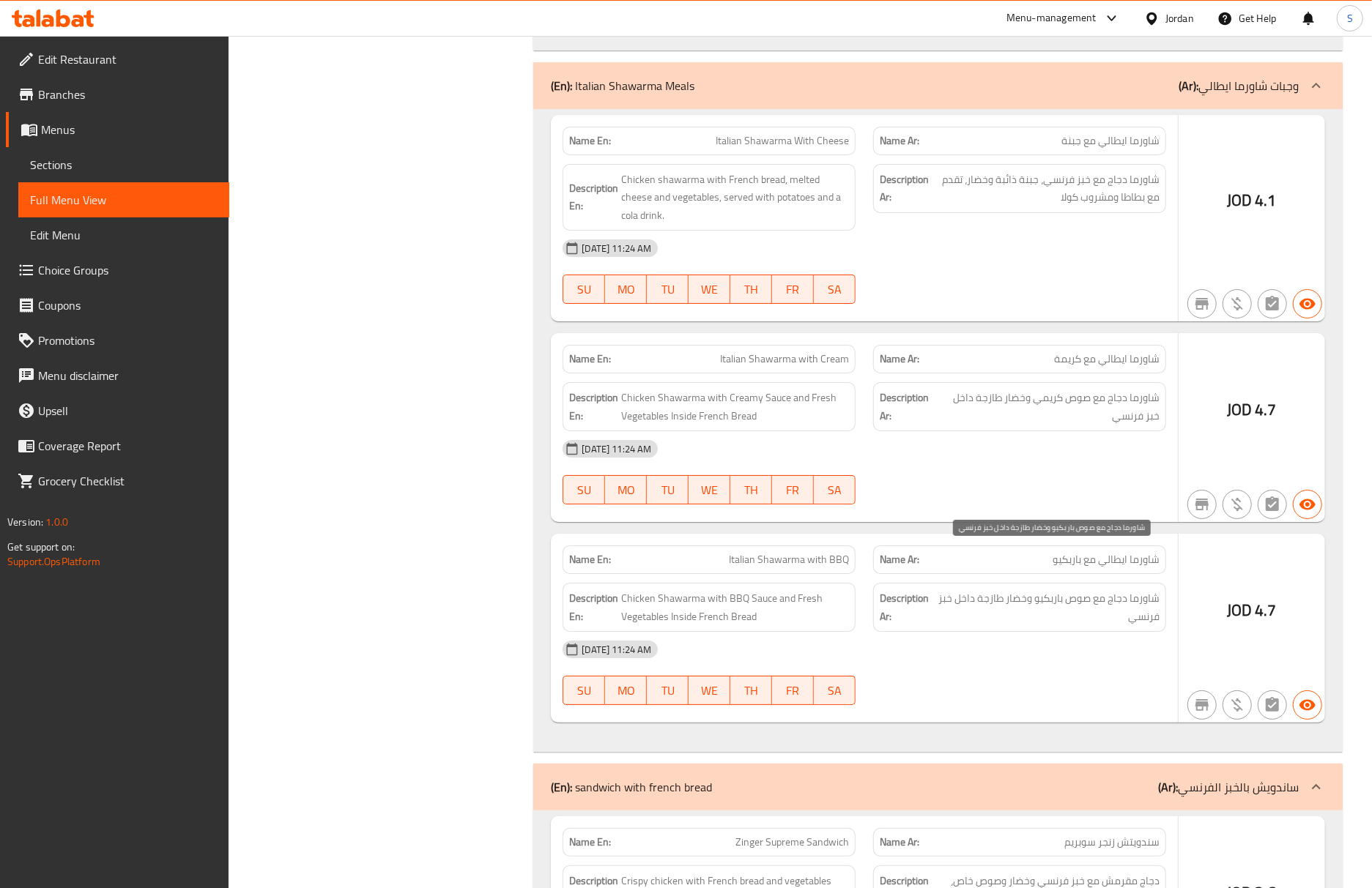
click at [1079, 589] on span "شاورما دجاج مع صوص باربكيو وخضار طازجة داخل خبز فرنسي" at bounding box center [1048, 607] width 222 height 36
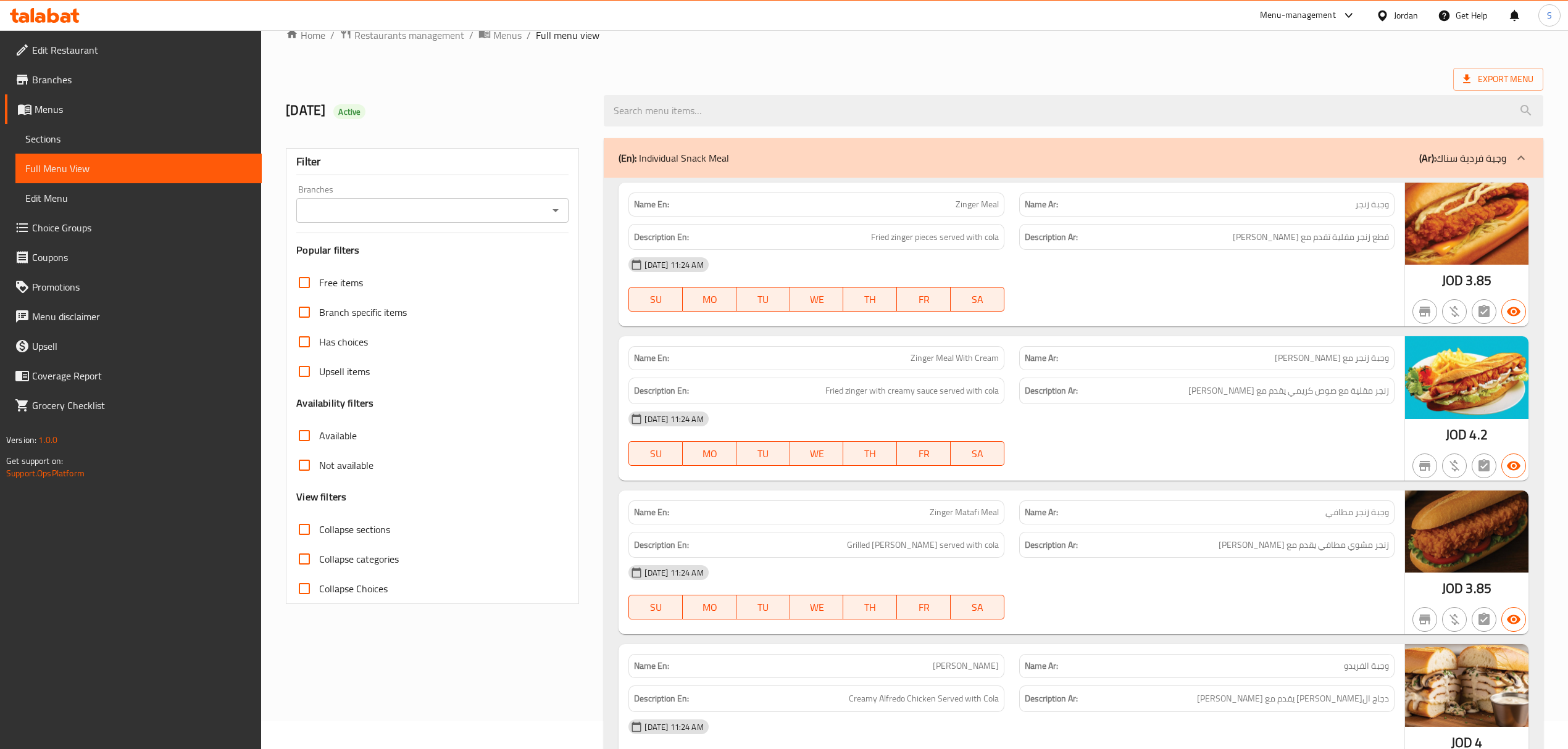
scroll to position [0, 0]
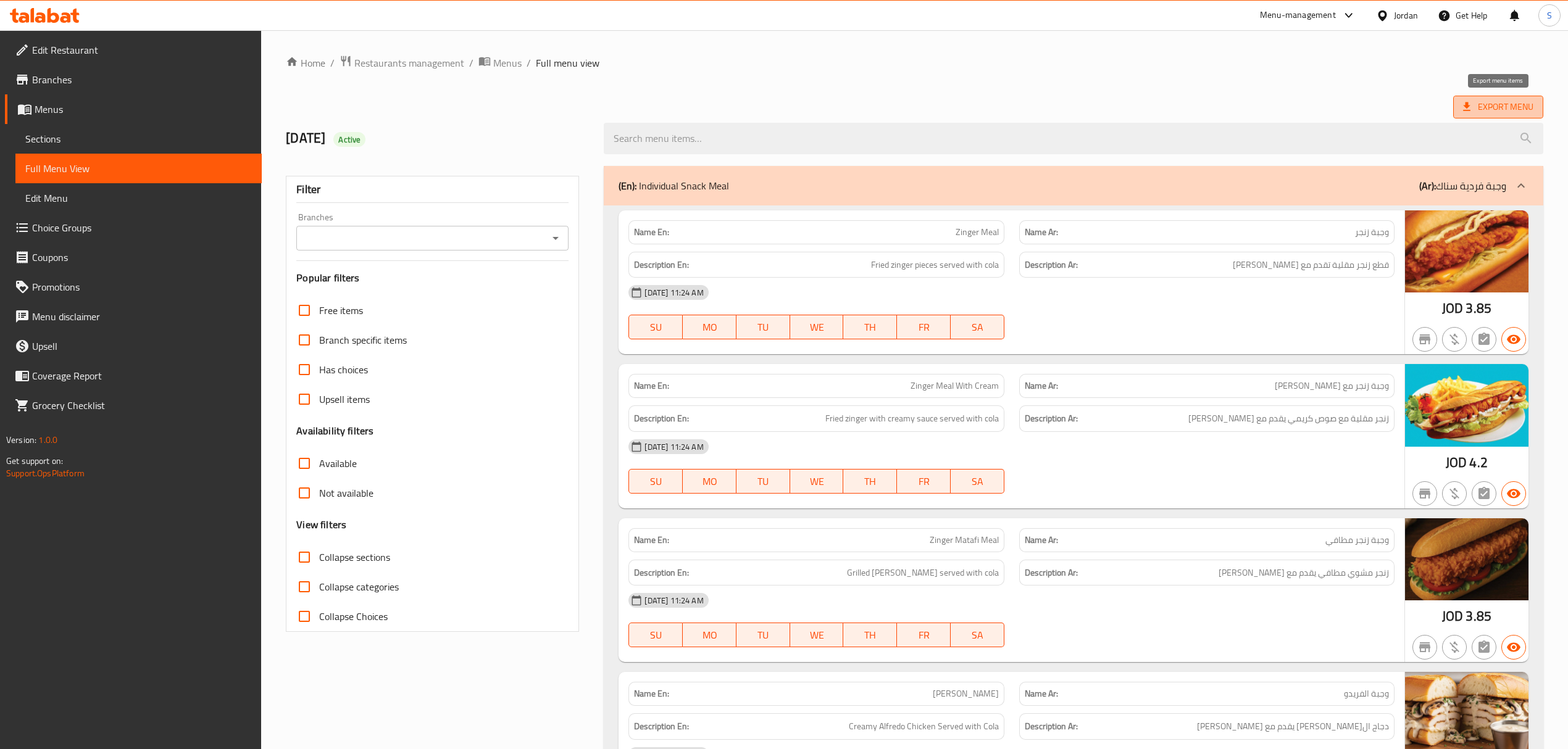
click at [1168, 107] on span "Export Menu" at bounding box center [1498, 107] width 70 height 15
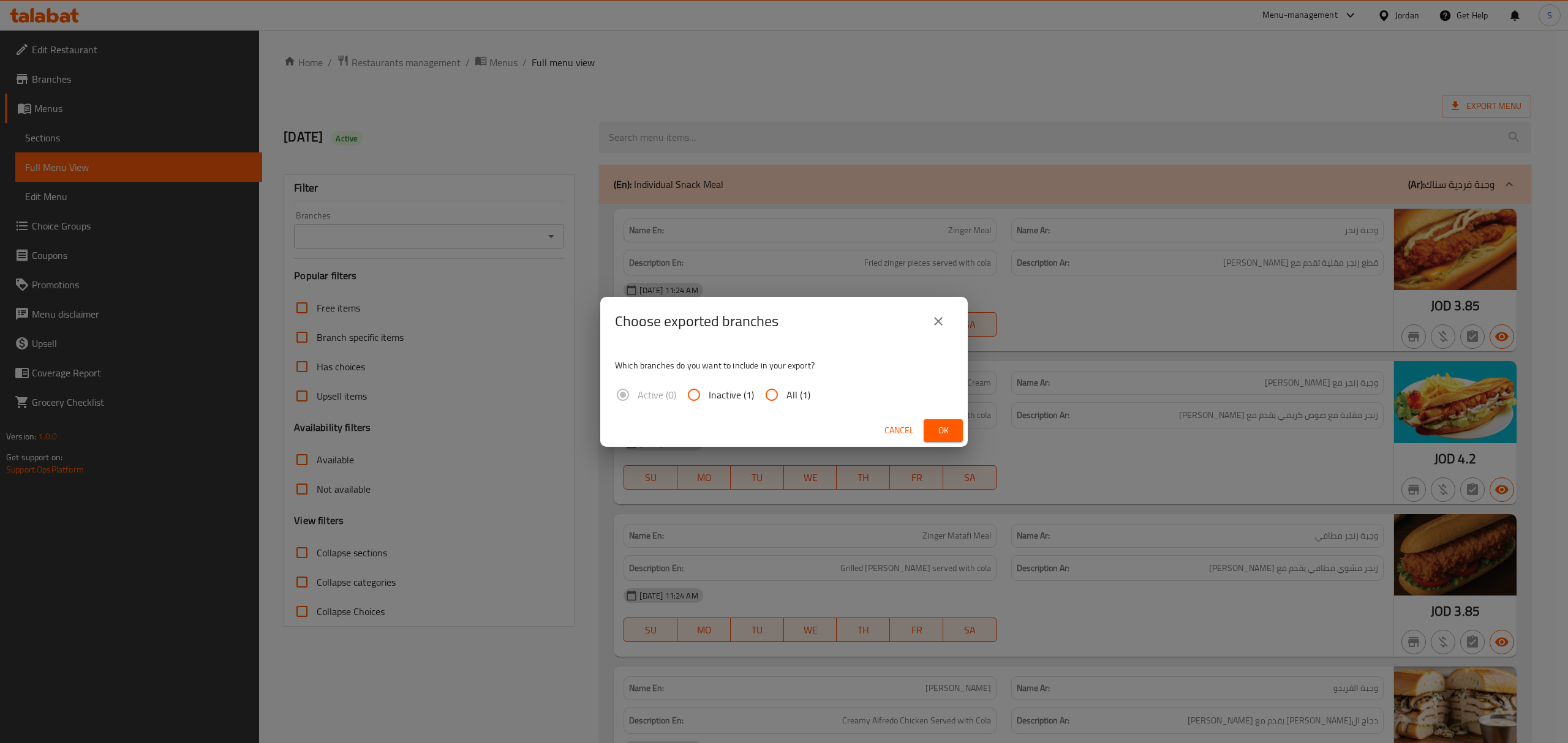
click at [805, 397] on span "All (1)" at bounding box center [798, 394] width 24 height 14
click at [787, 397] on input "All (1)" at bounding box center [771, 394] width 29 height 29
radio input "true"
click at [936, 425] on span "Ok" at bounding box center [942, 431] width 19 height 15
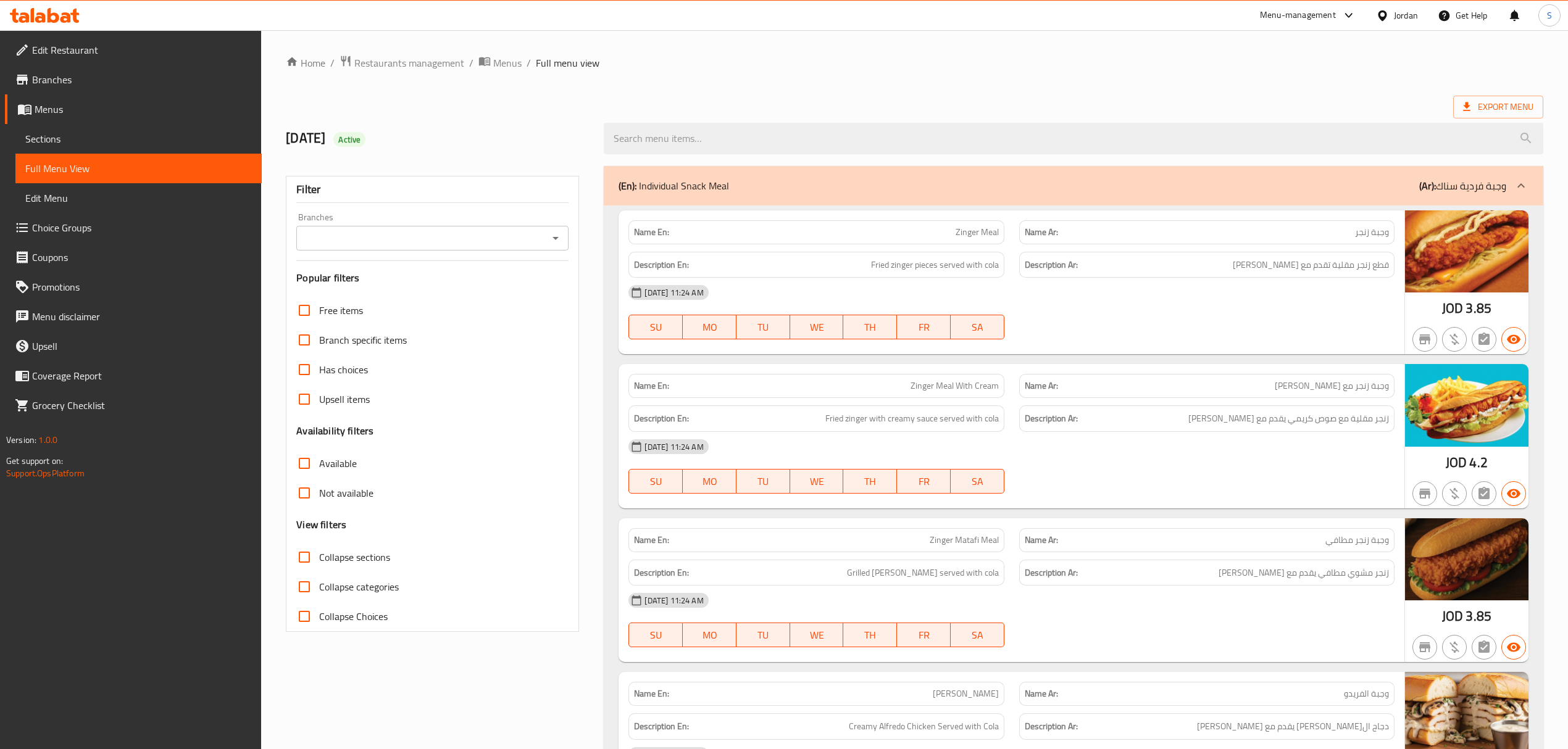
scroll to position [11190, 0]
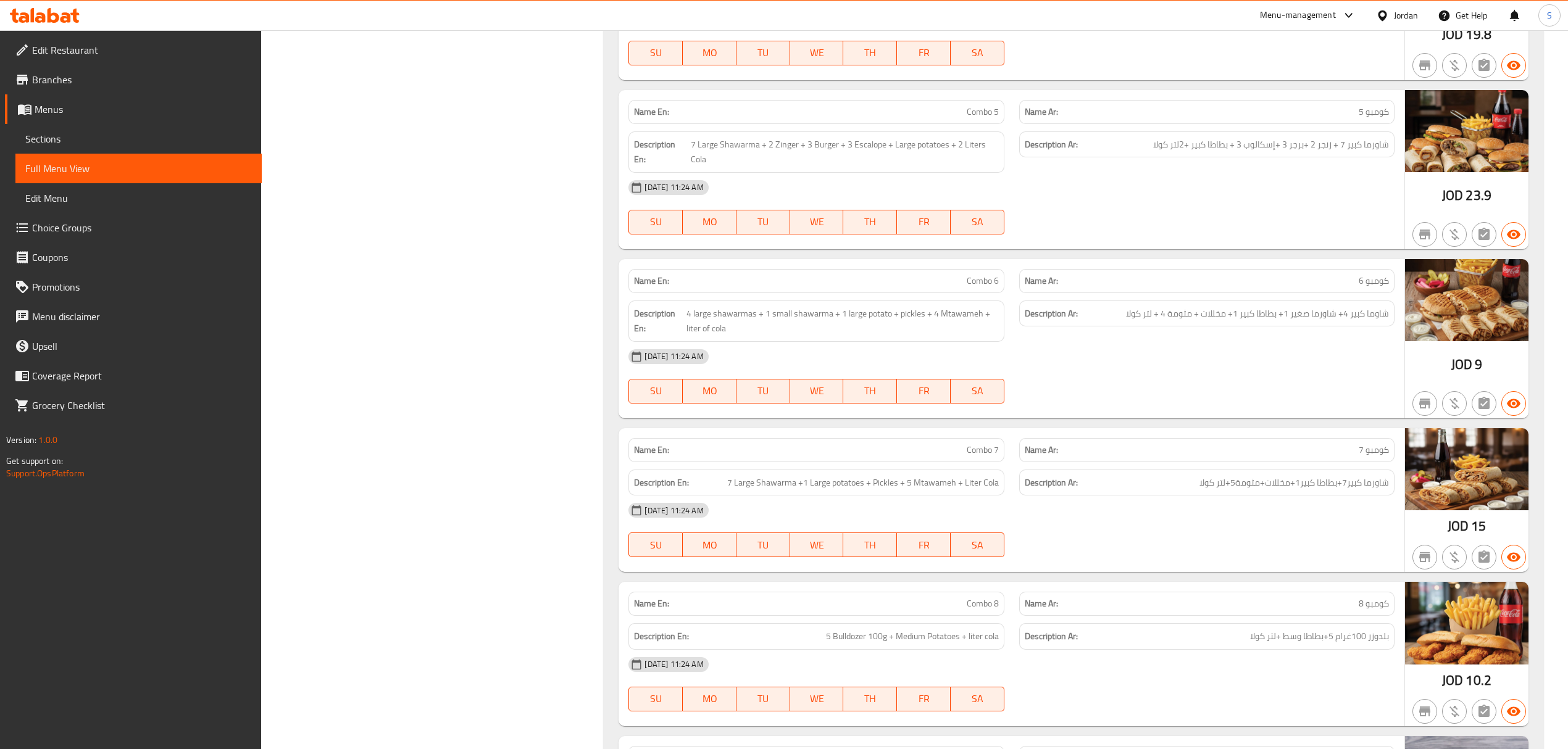
click at [962, 288] on p "Name En: Combo 6" at bounding box center [816, 281] width 364 height 13
click at [74, 144] on span "Sections" at bounding box center [138, 138] width 227 height 15
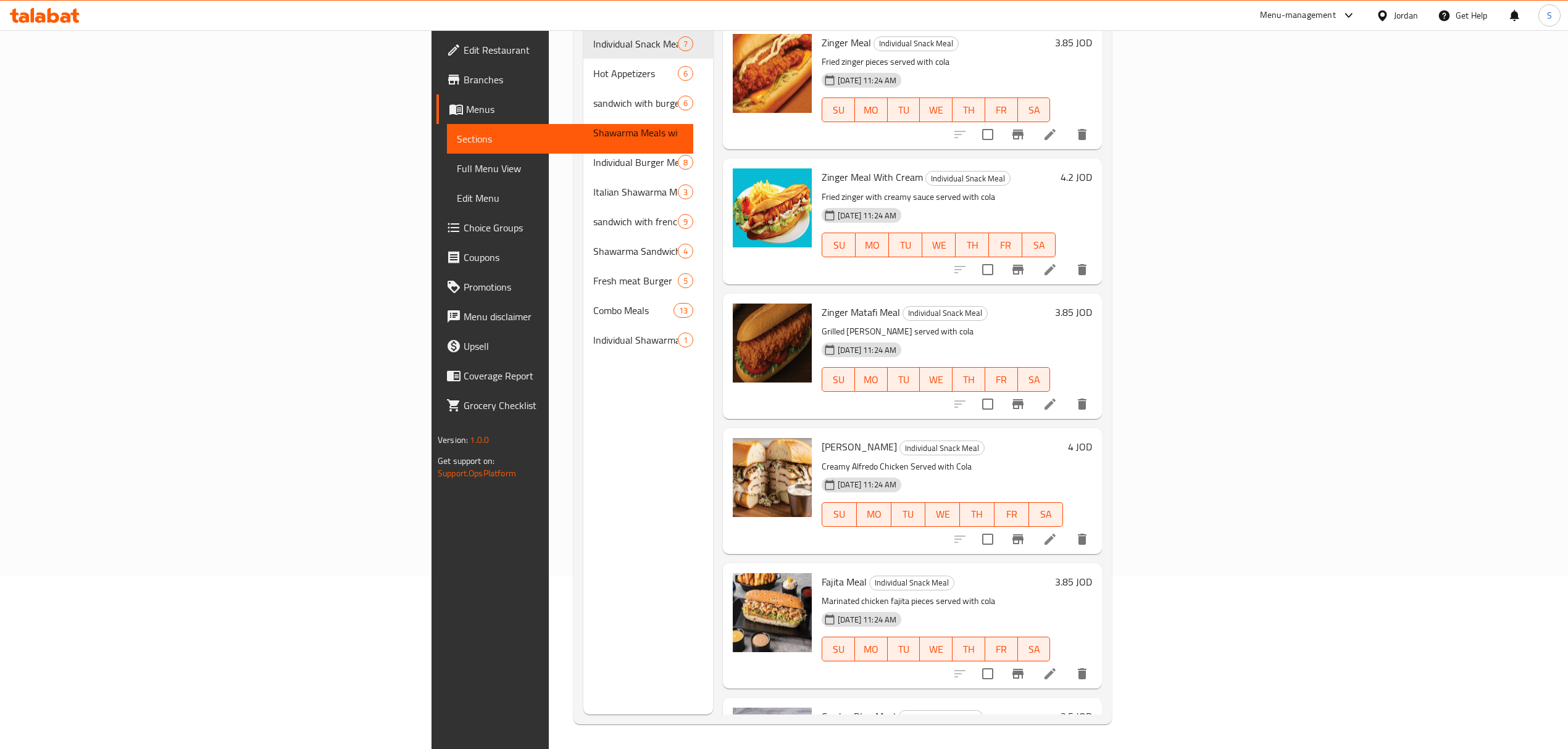
scroll to position [174, 0]
click at [457, 168] on span "Full Menu View" at bounding box center [570, 168] width 227 height 15
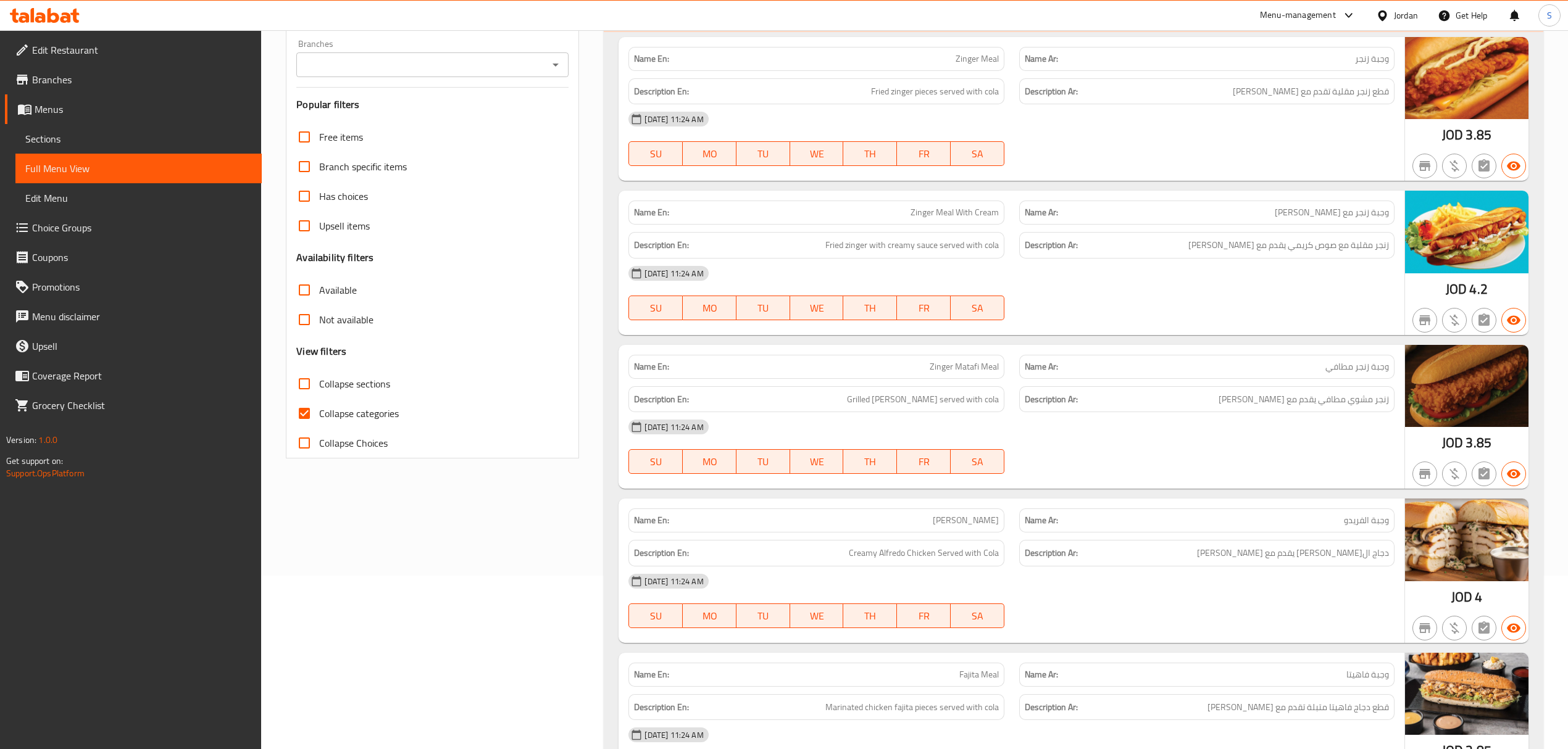
click at [320, 418] on span "Collapse categories" at bounding box center [359, 413] width 80 height 15
click at [319, 418] on input "Collapse categories" at bounding box center [304, 413] width 30 height 30
checkbox input "false"
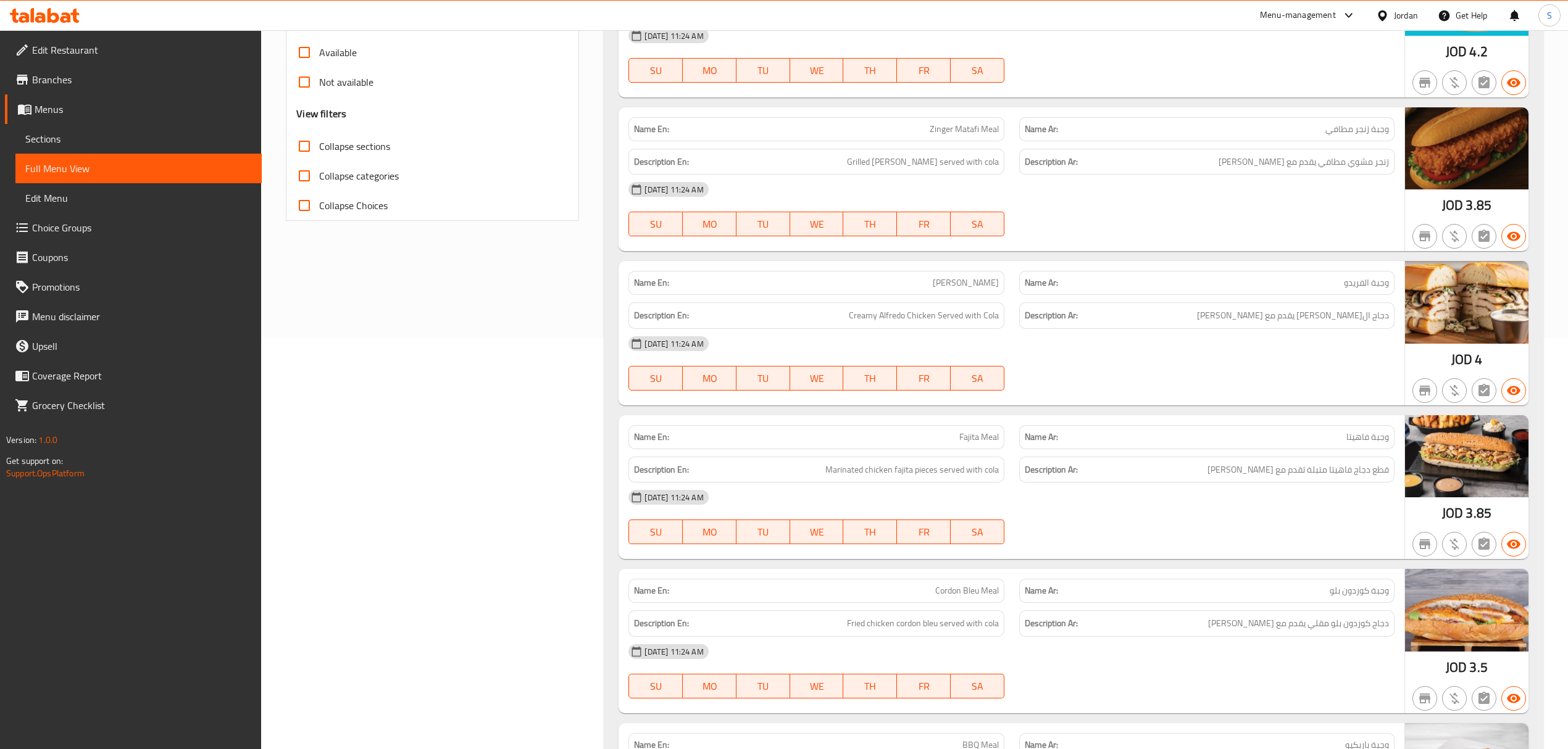
scroll to position [11190, 0]
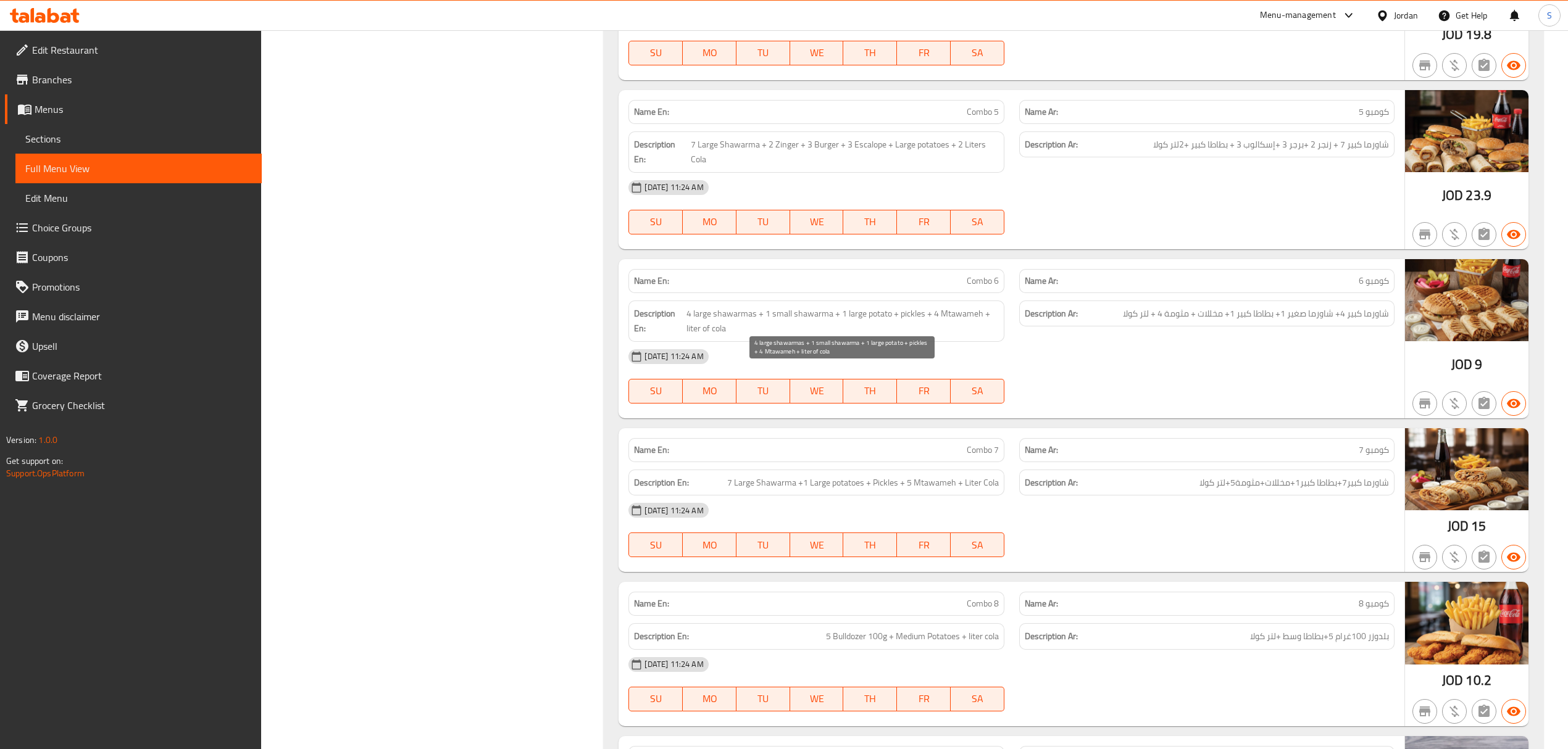
click at [949, 336] on span "4 large shawarmas + 1 small shawarma + 1 large potato + pickles + 4 Mtawameh + …" at bounding box center [843, 321] width 312 height 30
drag, startPoint x: 1290, startPoint y: 138, endPoint x: 1292, endPoint y: 128, distance: 10.2
click at [1168, 80] on div "Name En: Combo 4 Name Ar: كومبو 4 Description En: 10 Large Shawarma + 2 potatoe…" at bounding box center [1011, 8] width 785 height 144
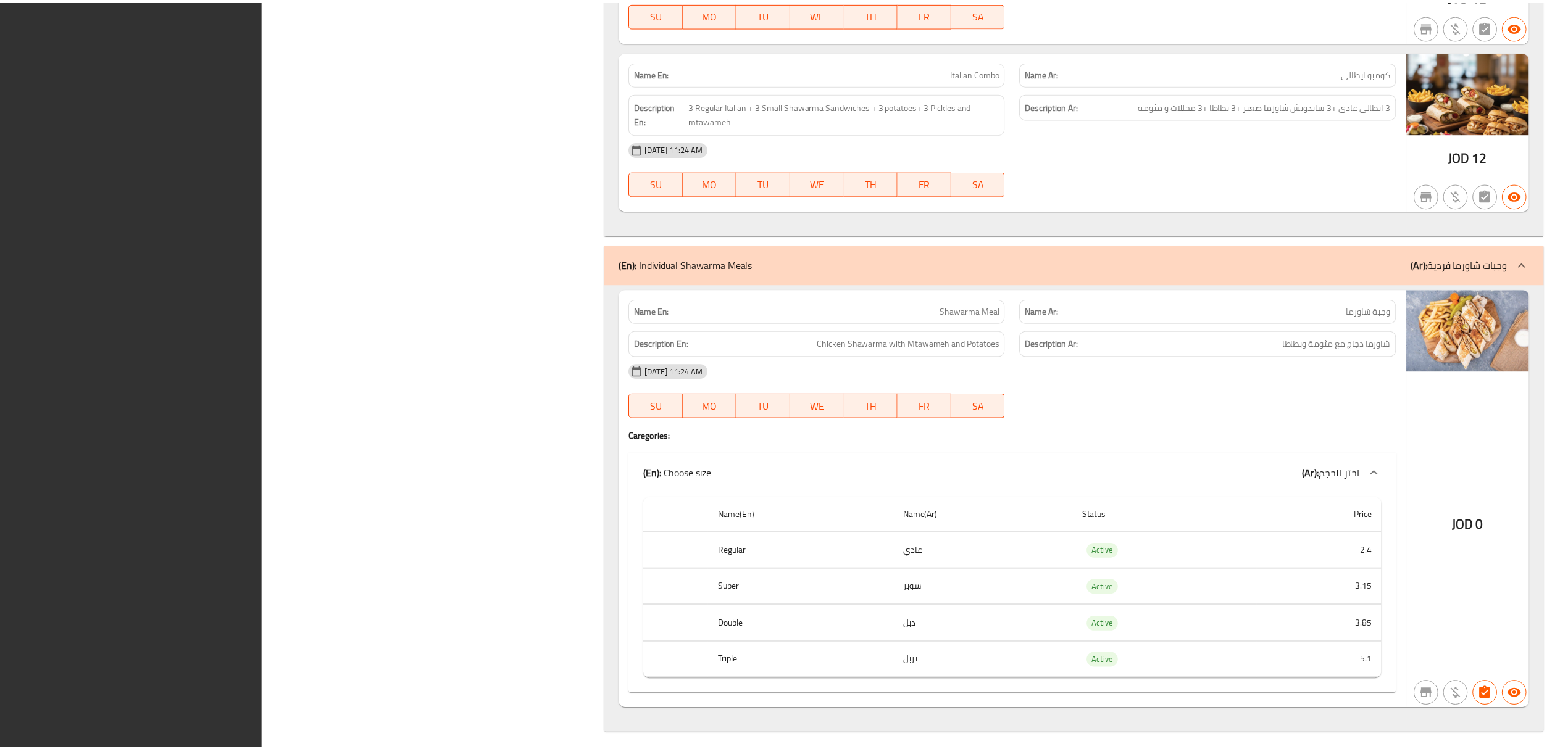
scroll to position [12540, 0]
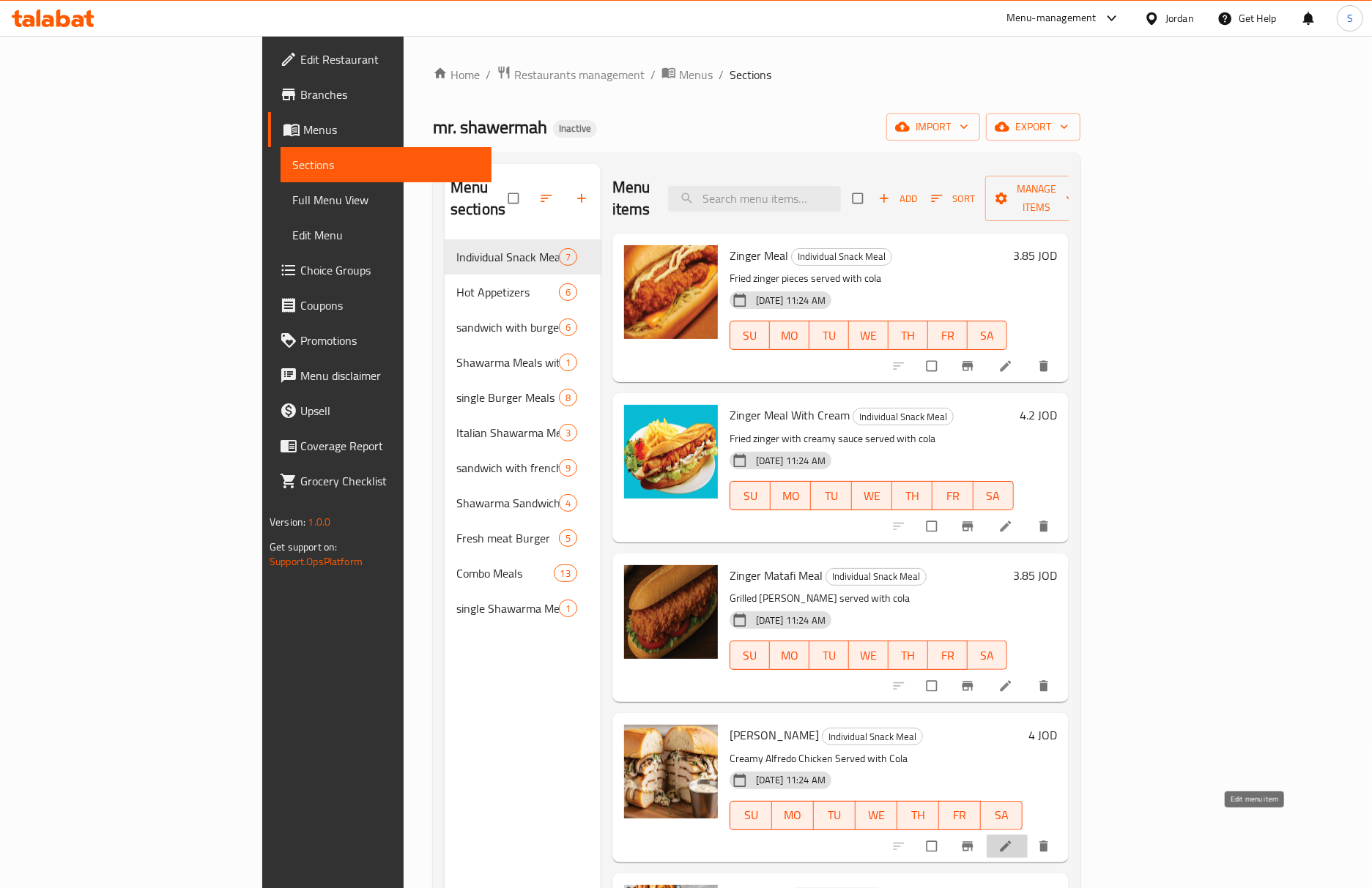
click at [1013, 839] on icon at bounding box center [1006, 847] width 15 height 15
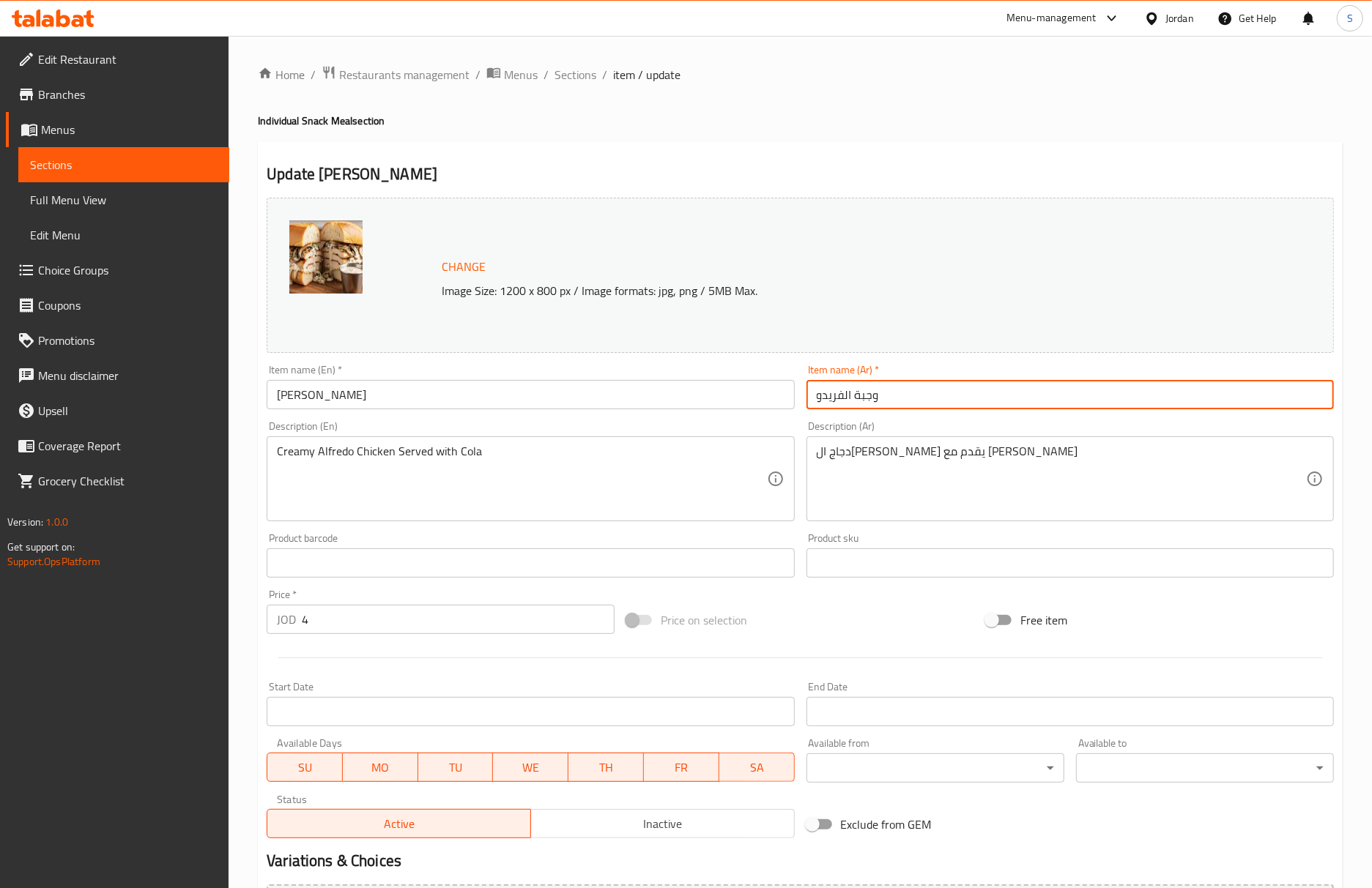
click at [838, 390] on input "وجبة الفريدو" at bounding box center [1070, 395] width 527 height 29
click at [577, 71] on span "Sections" at bounding box center [575, 74] width 42 height 17
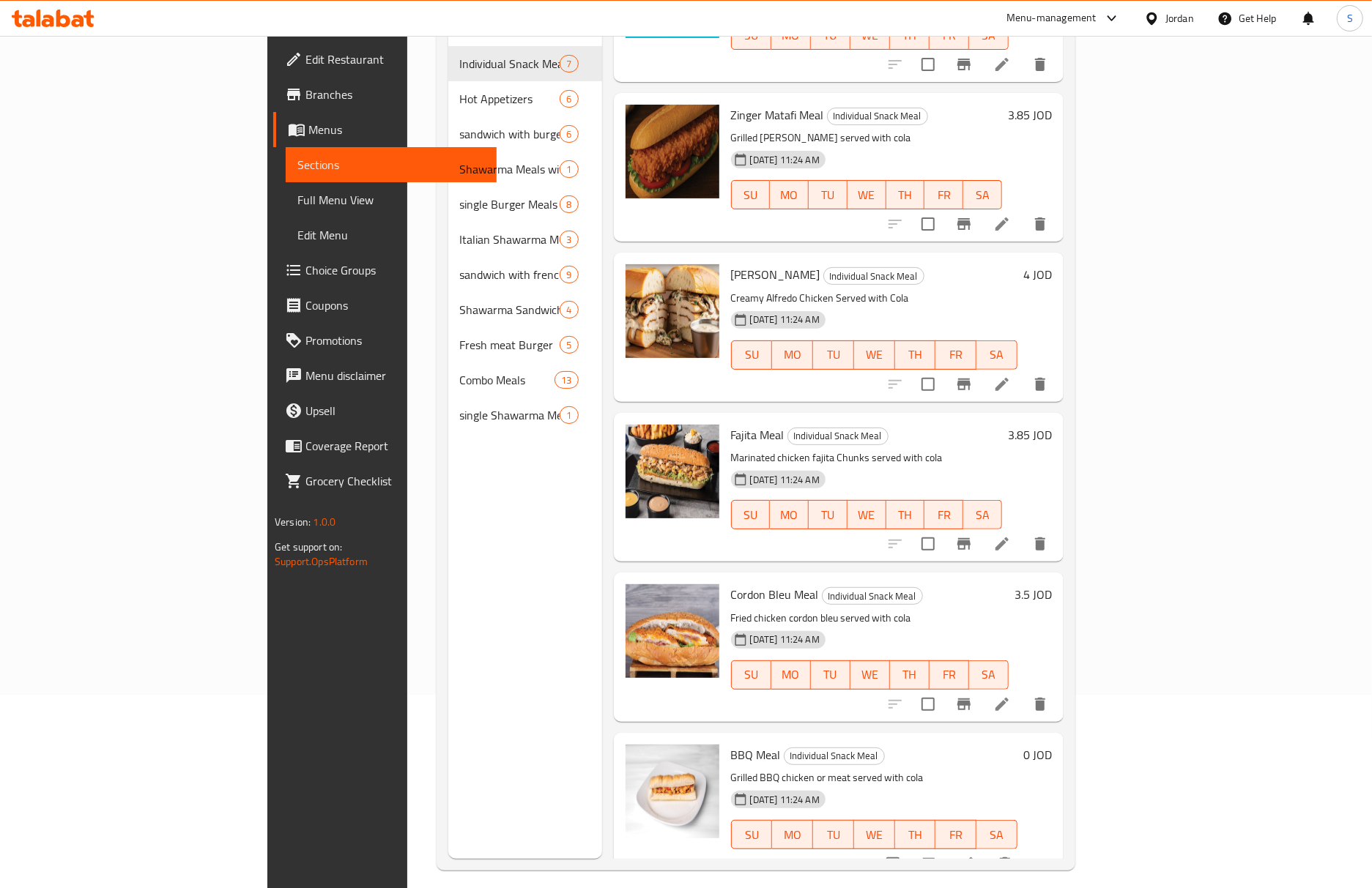
scroll to position [195, 0]
click at [1022, 529] on li at bounding box center [1001, 542] width 41 height 26
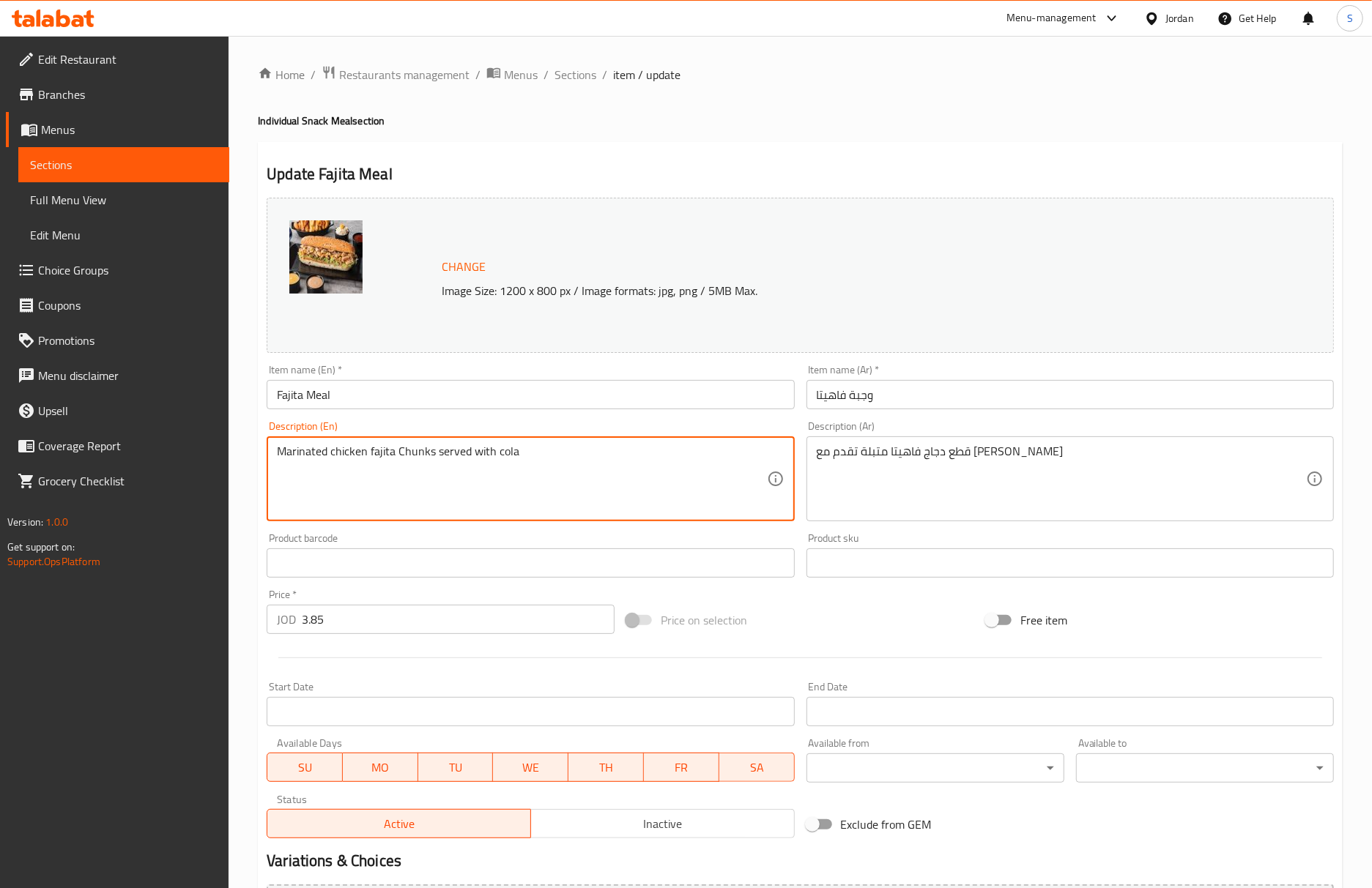
click at [406, 455] on textarea "Marinated chicken fajita Chunks served with cola" at bounding box center [521, 479] width 489 height 70
type textarea "Marinated chicken fajita pieces served with cola"
click at [444, 387] on input "Fajita Meal" at bounding box center [530, 395] width 527 height 29
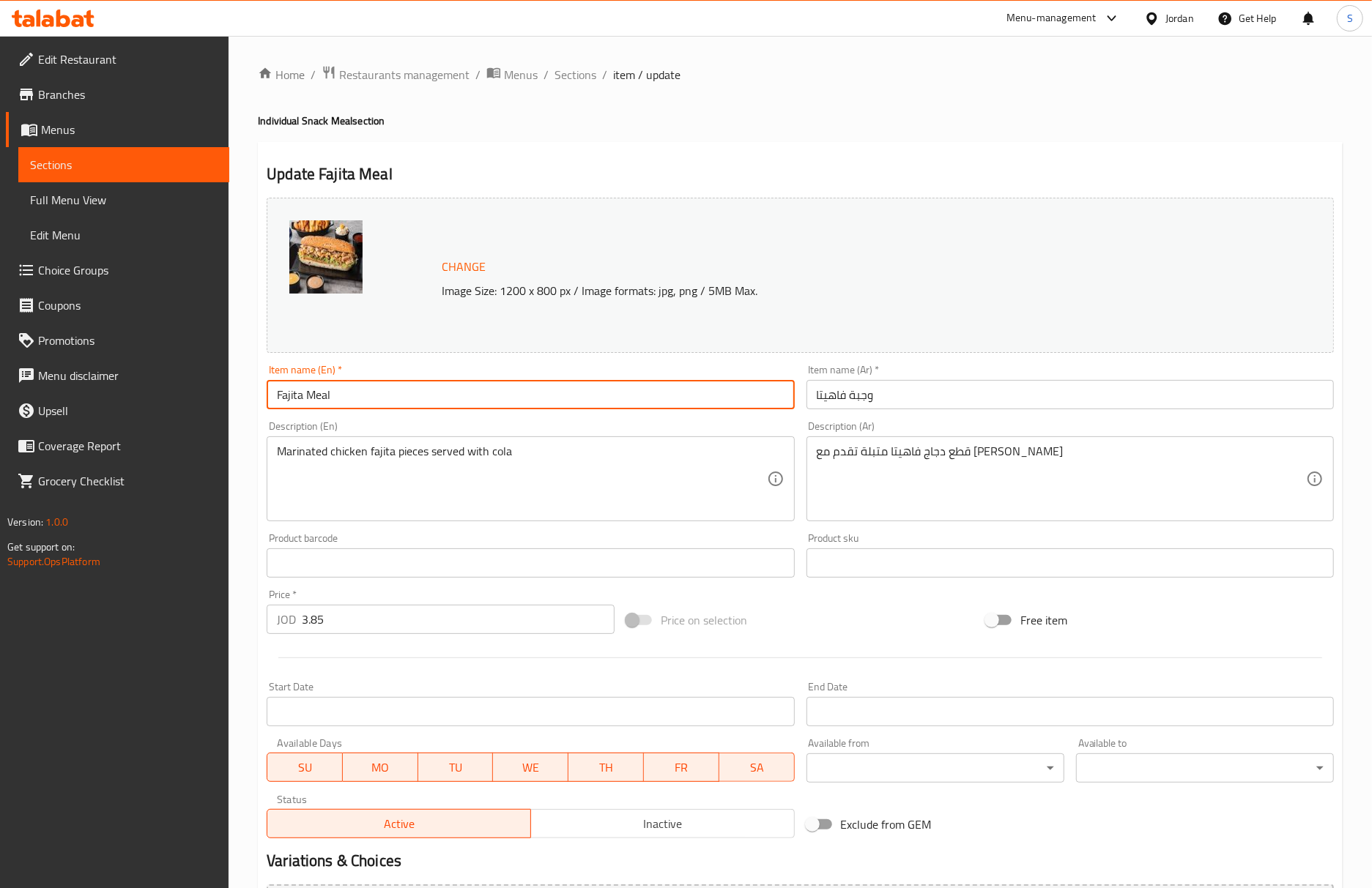
click at [576, 70] on span "Sections" at bounding box center [575, 74] width 42 height 17
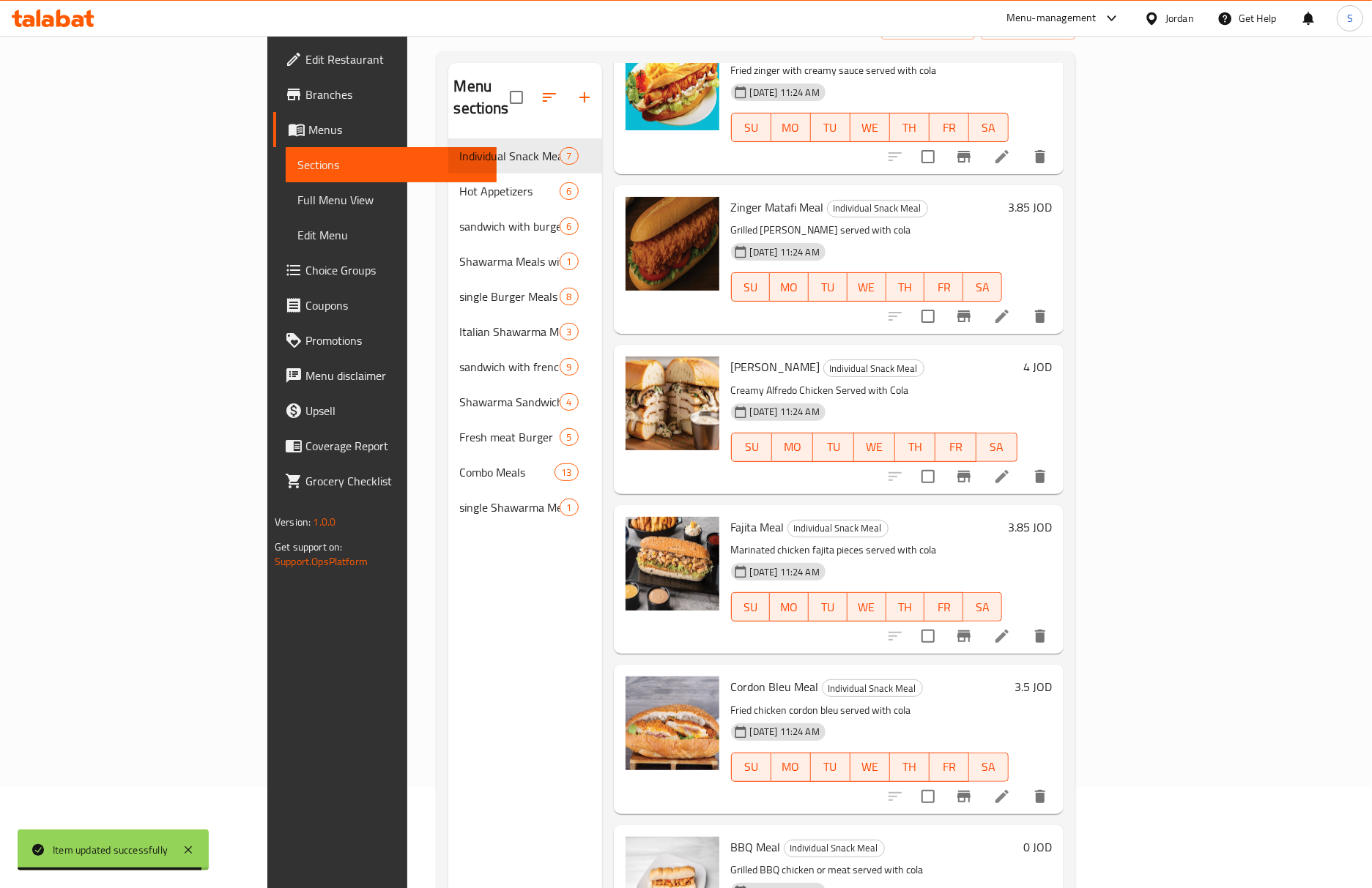
scroll to position [206, 0]
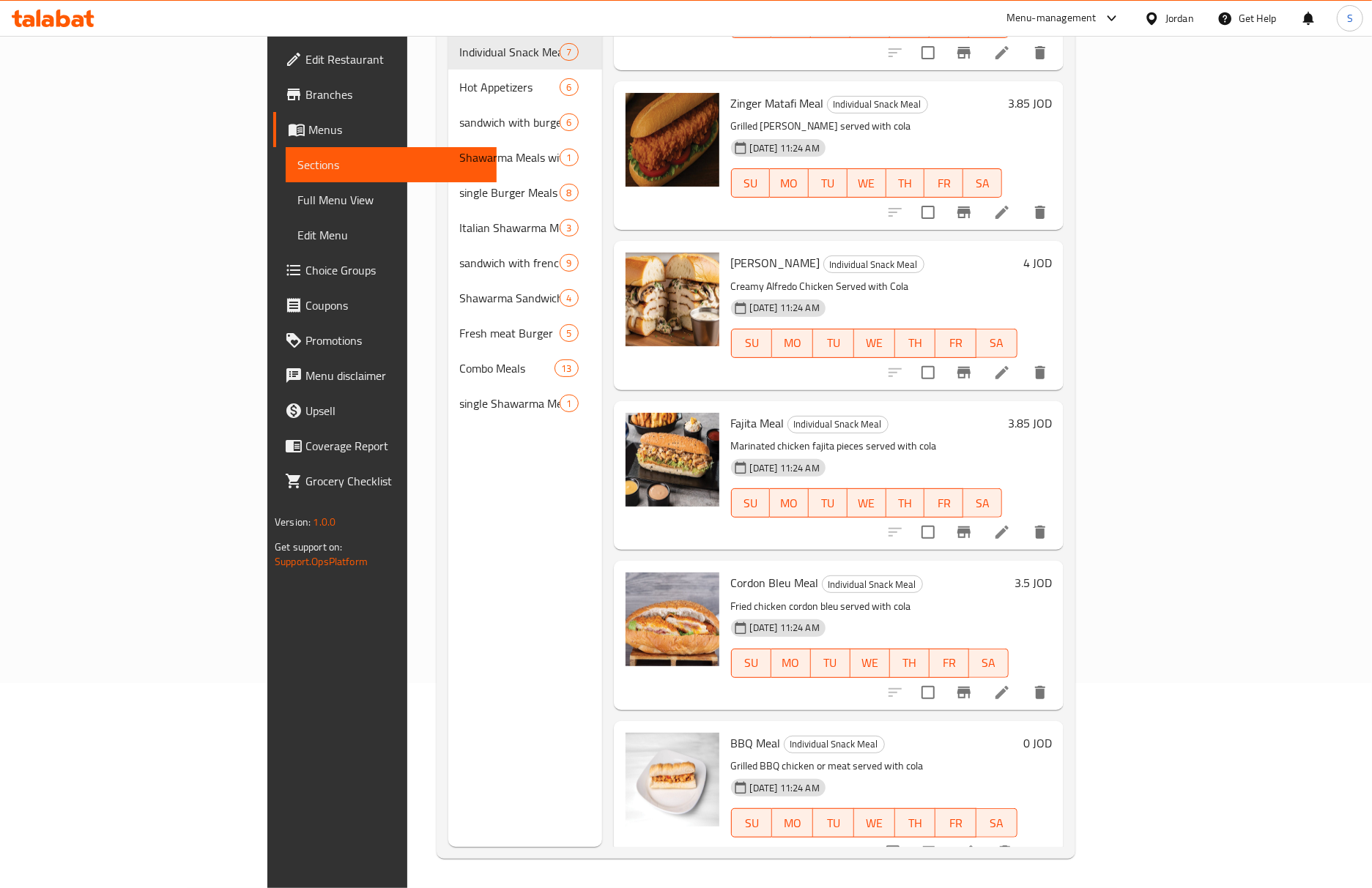
click at [1022, 680] on li at bounding box center [1001, 693] width 41 height 26
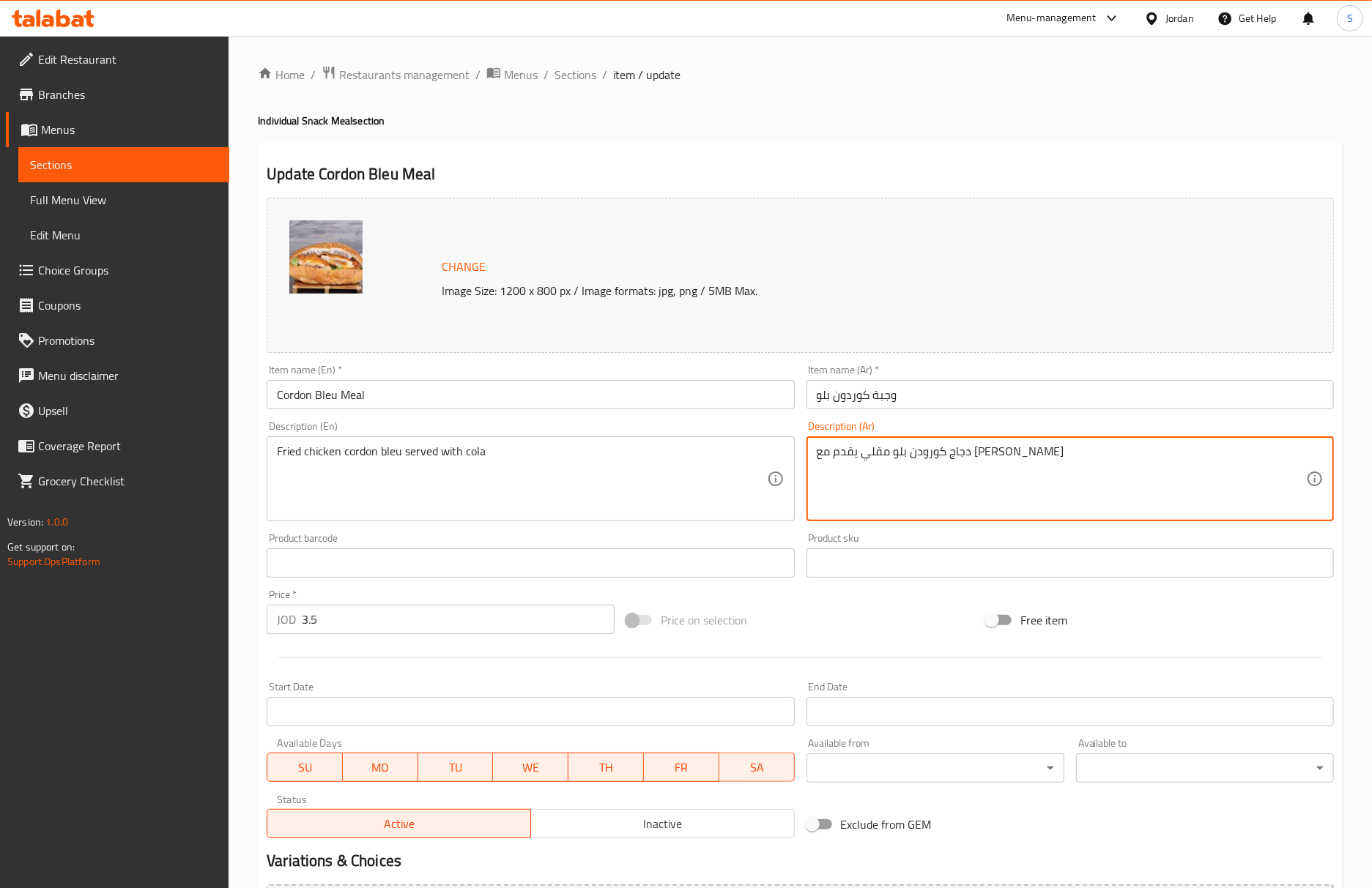
click at [962, 455] on textarea "دجاج كورودن بلو مقلي يقدم مع [PERSON_NAME]" at bounding box center [1060, 479] width 489 height 70
paste textarea "دو"
type textarea "دجاج كوردون بلو مقلي يقدم مع [PERSON_NAME]"
click at [568, 397] on input "Cordon Bleu Meal" at bounding box center [530, 395] width 527 height 29
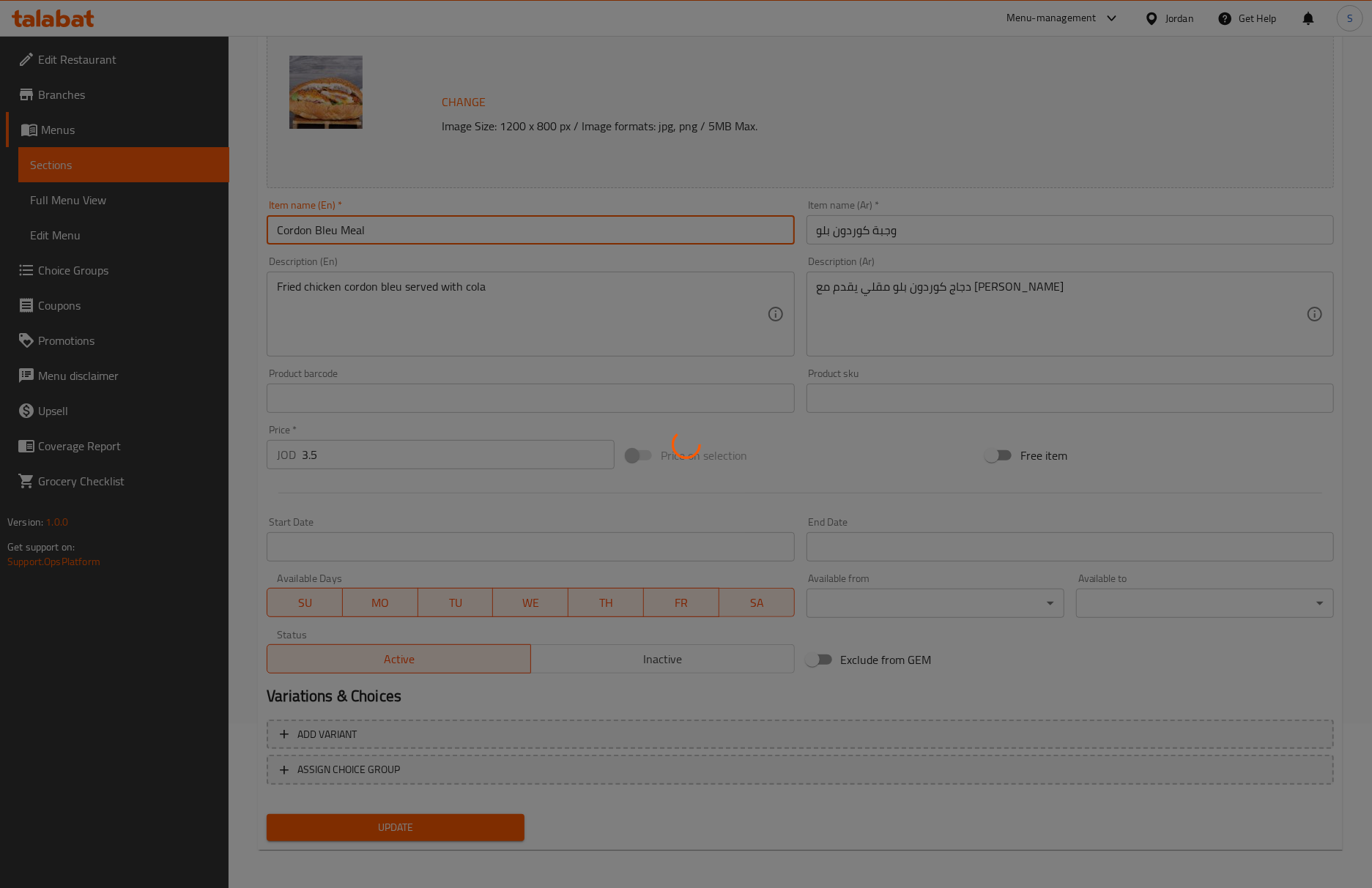
scroll to position [167, 0]
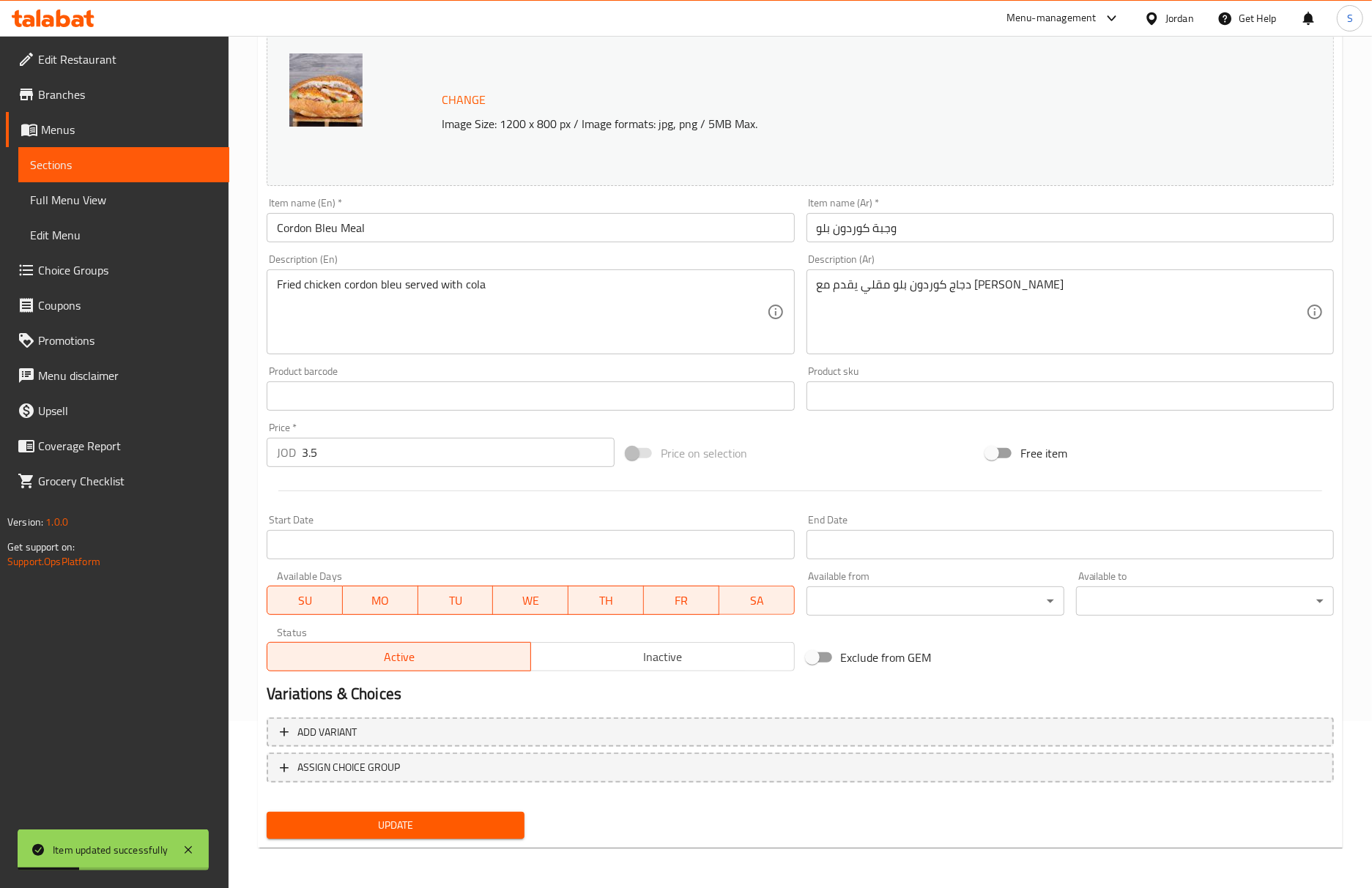
drag, startPoint x: 955, startPoint y: 133, endPoint x: 965, endPoint y: 261, distance: 128.4
click at [955, 133] on p "Image Size: 1200 x 800 px / Image formats: jpg, png / 5MB Max." at bounding box center [819, 124] width 766 height 17
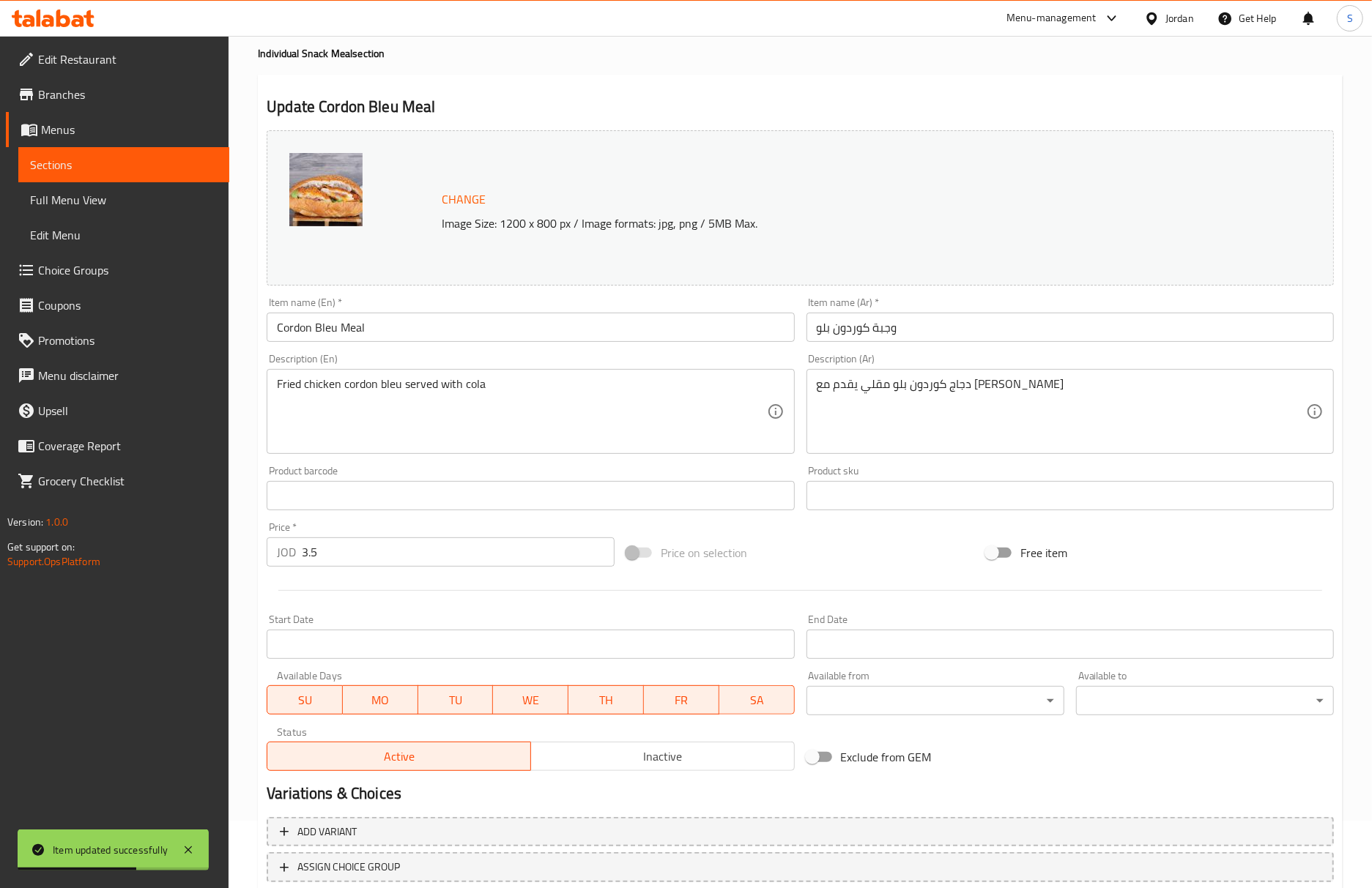
scroll to position [0, 0]
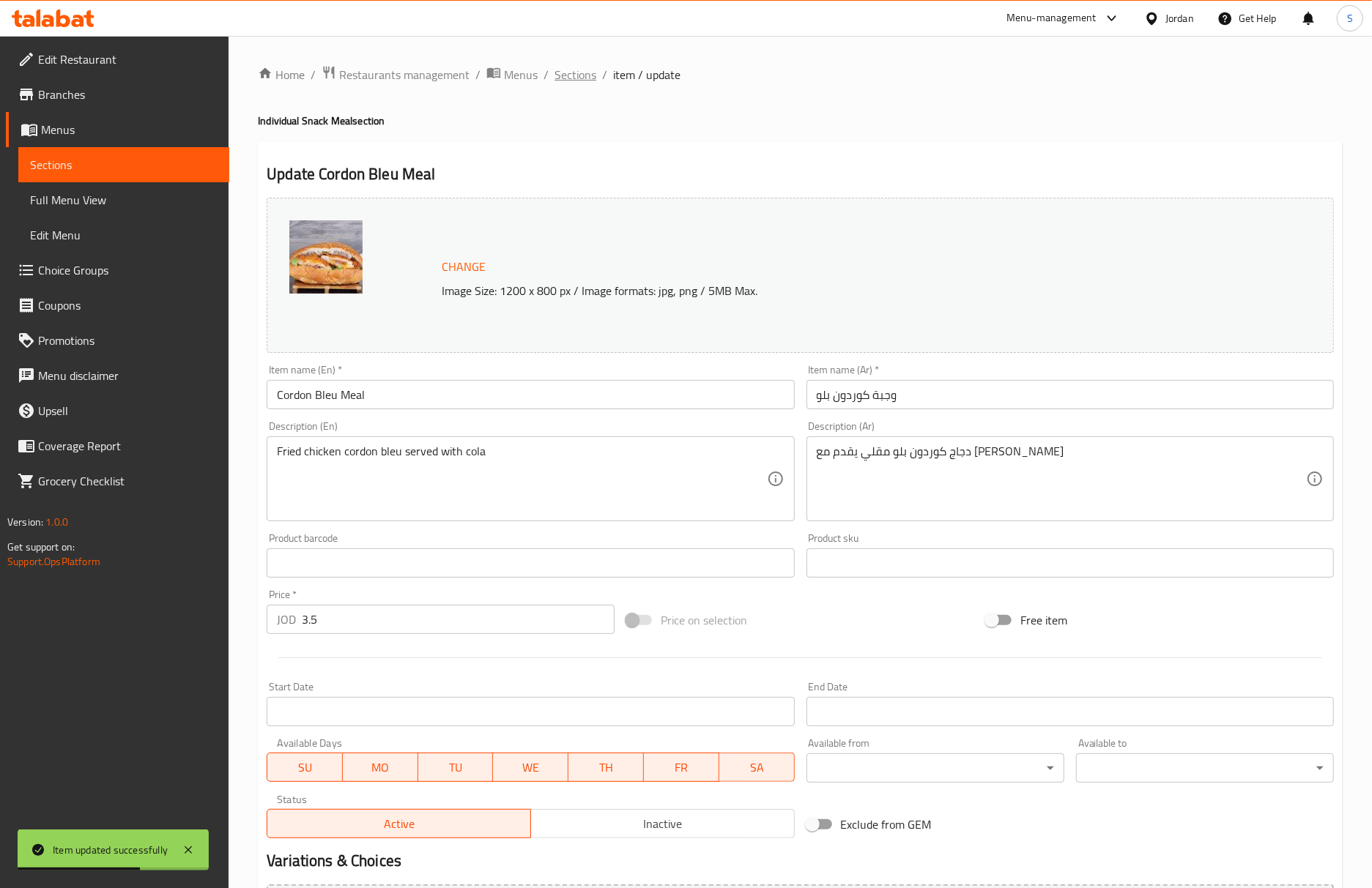
click at [562, 75] on span "Sections" at bounding box center [575, 74] width 42 height 17
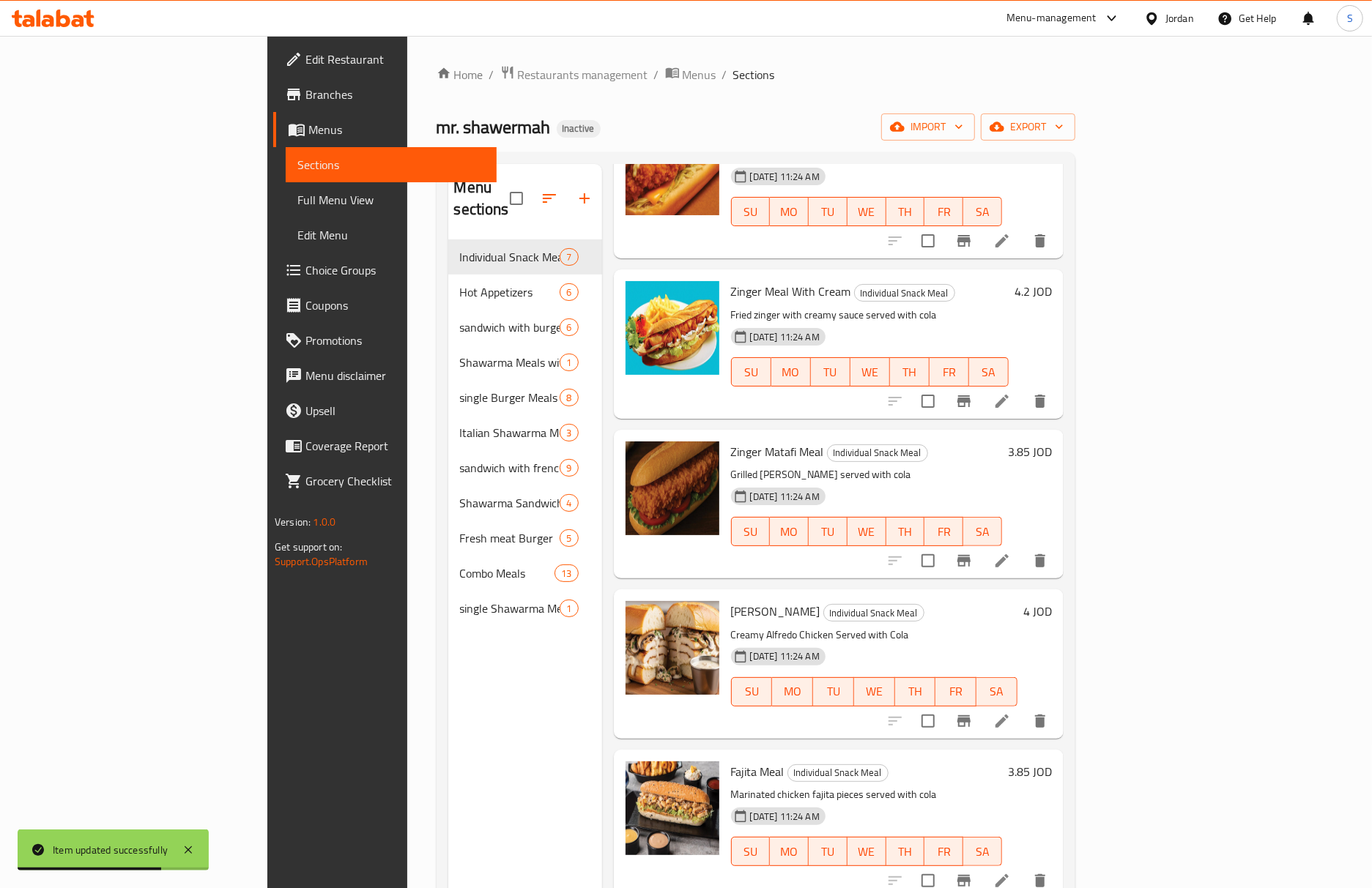
scroll to position [267, 0]
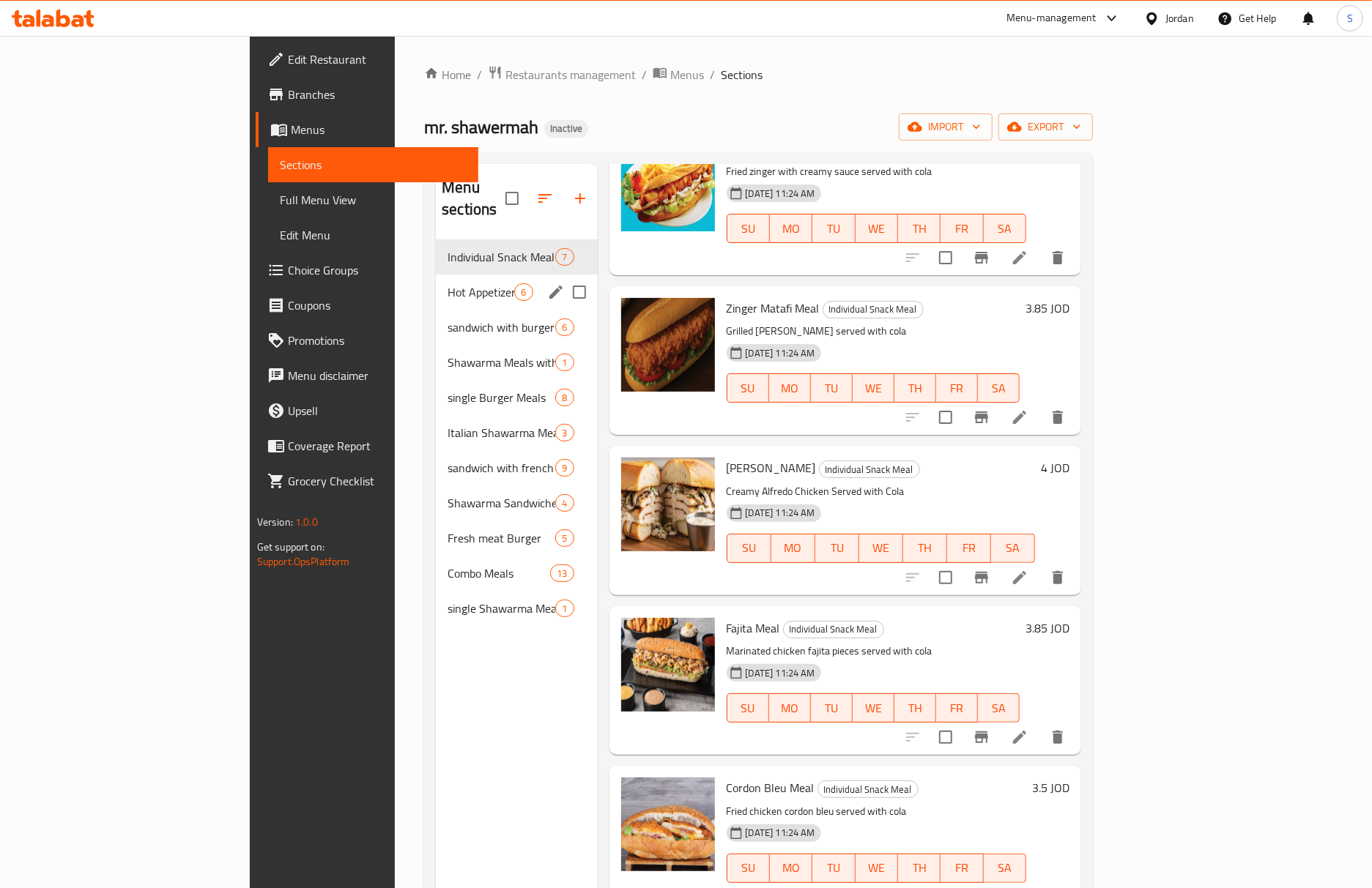
click at [436, 284] on div "Hot Appetizers 6" at bounding box center [516, 292] width 161 height 35
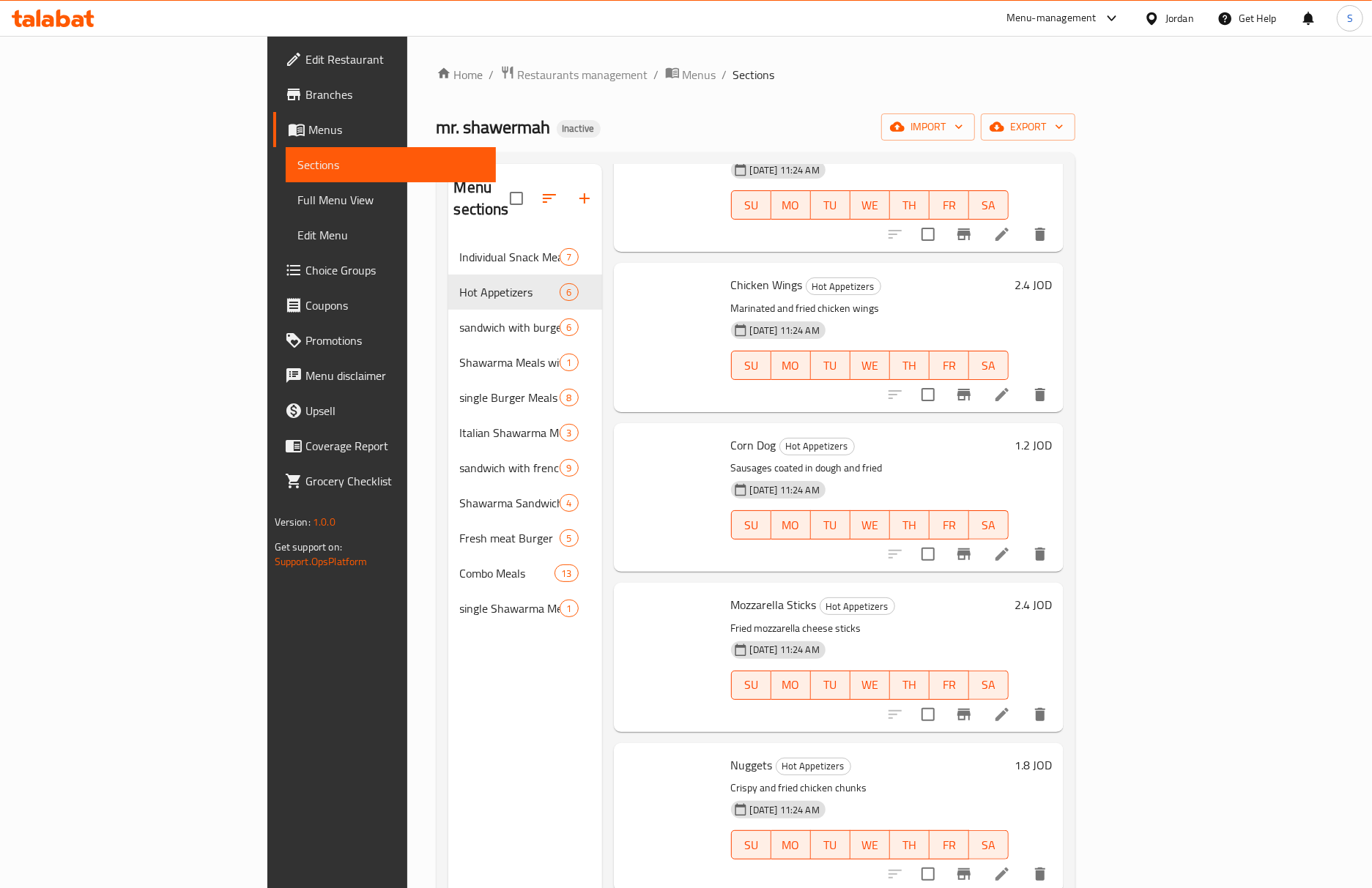
scroll to position [107, 0]
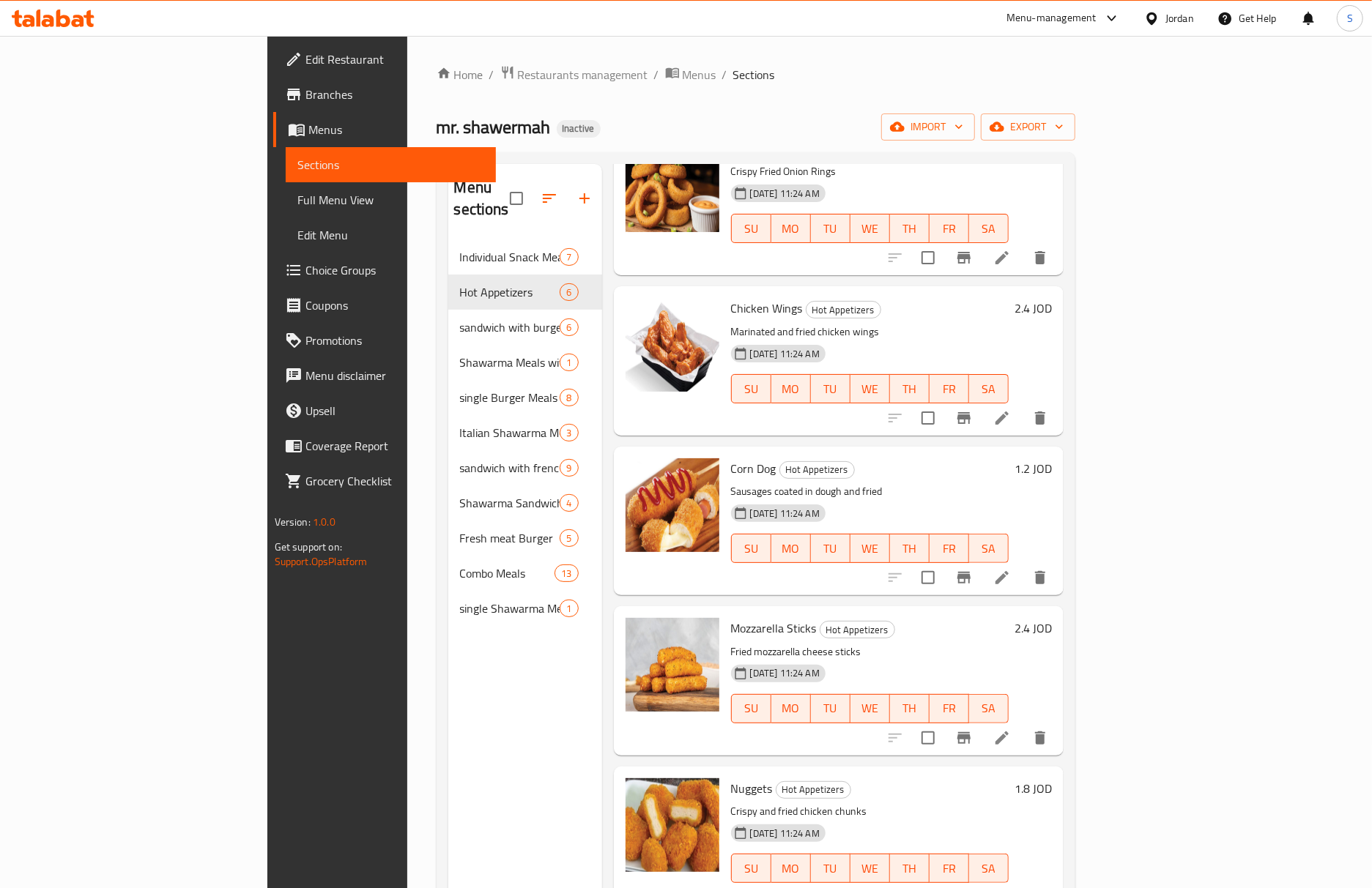
click at [1011, 569] on icon at bounding box center [1001, 577] width 17 height 17
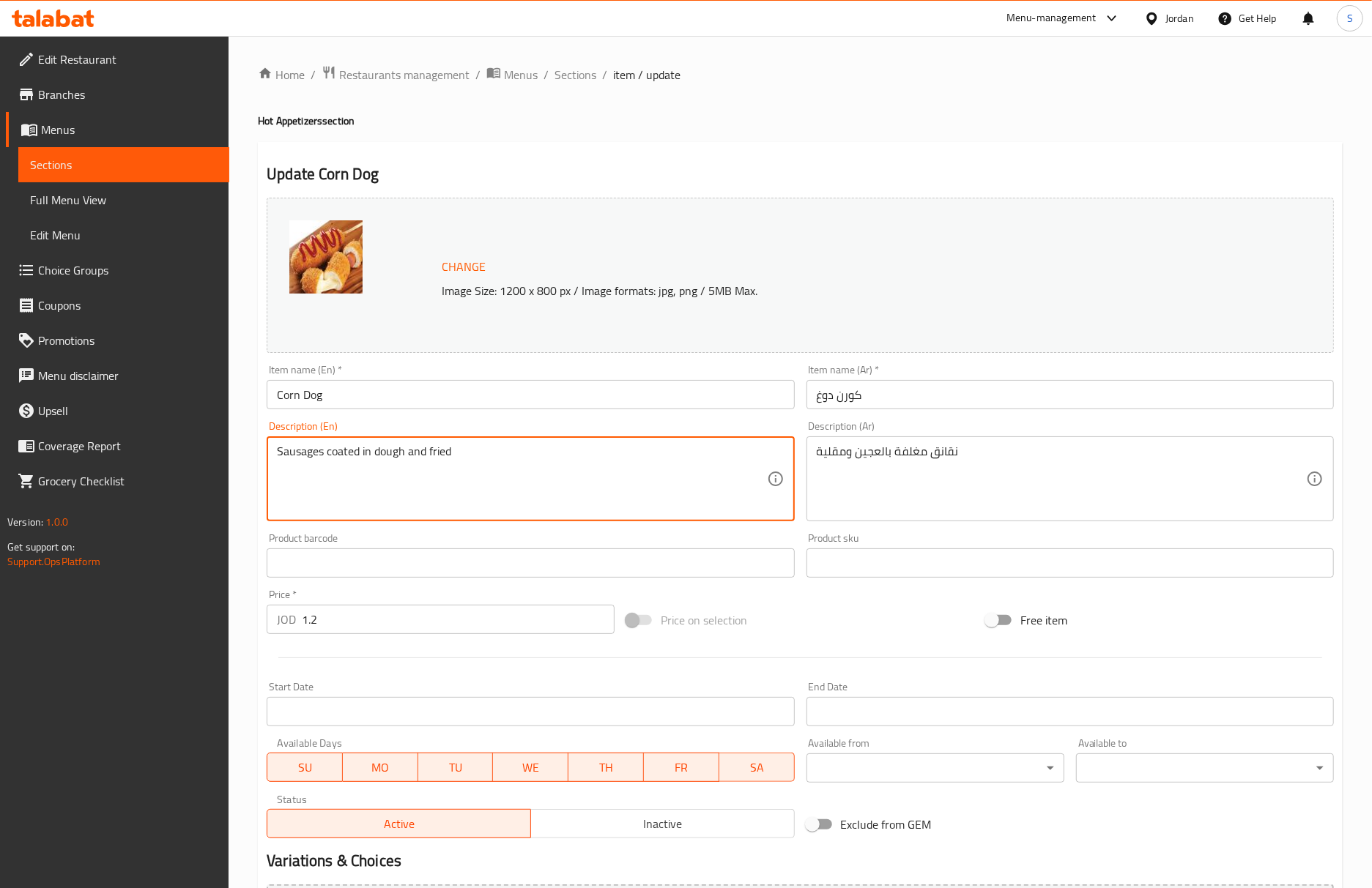
click at [306, 463] on textarea "Sausages coated in dough and fried" at bounding box center [521, 479] width 489 height 70
paste textarea "Hot Dog"
type textarea "Hot Dog coated in dough and fried"
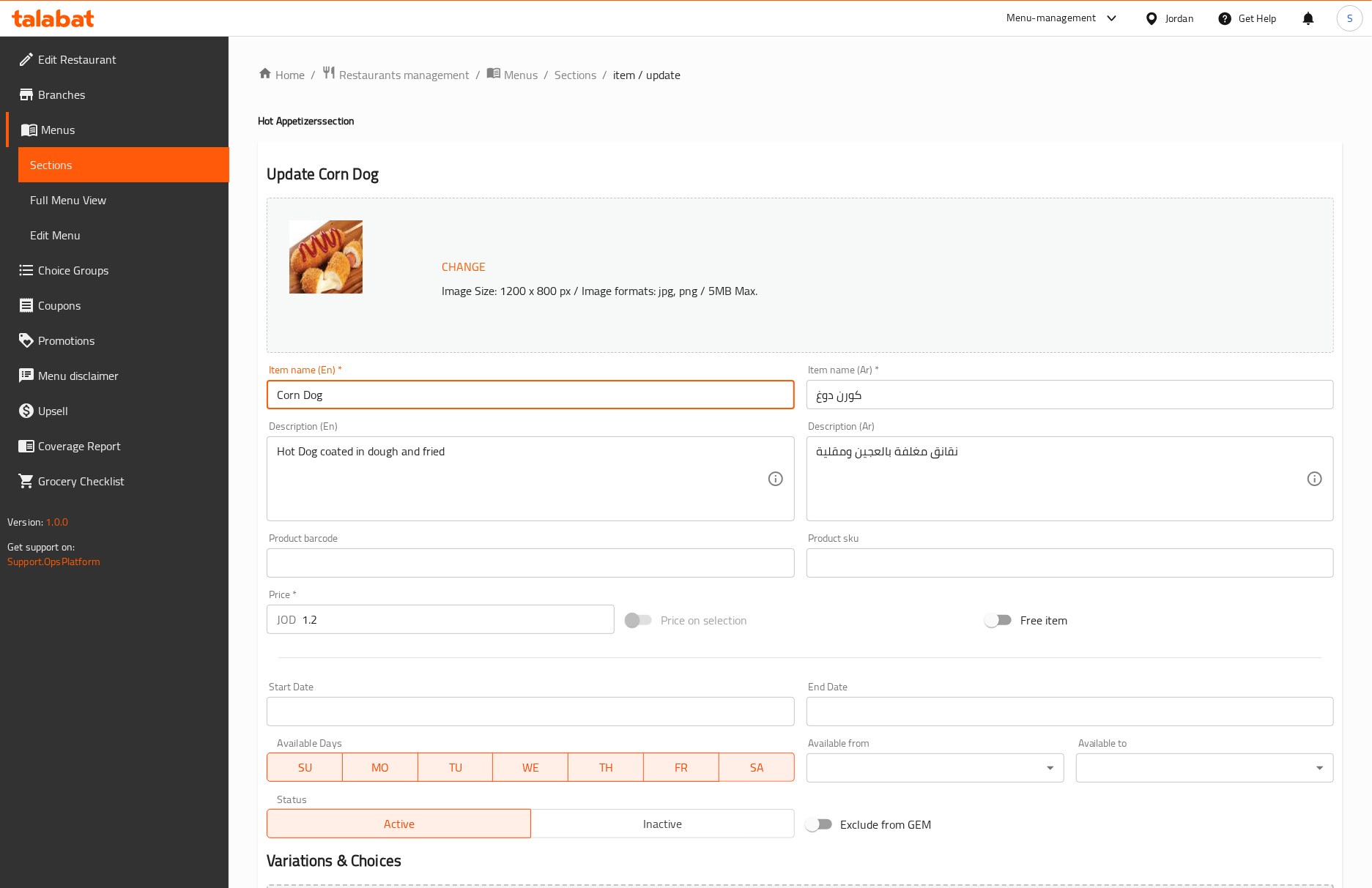
click at [458, 385] on input "Corn Dog" at bounding box center [530, 395] width 527 height 29
drag, startPoint x: 561, startPoint y: 75, endPoint x: 557, endPoint y: 0, distance: 75.1
click at [561, 75] on span "Sections" at bounding box center [575, 74] width 42 height 17
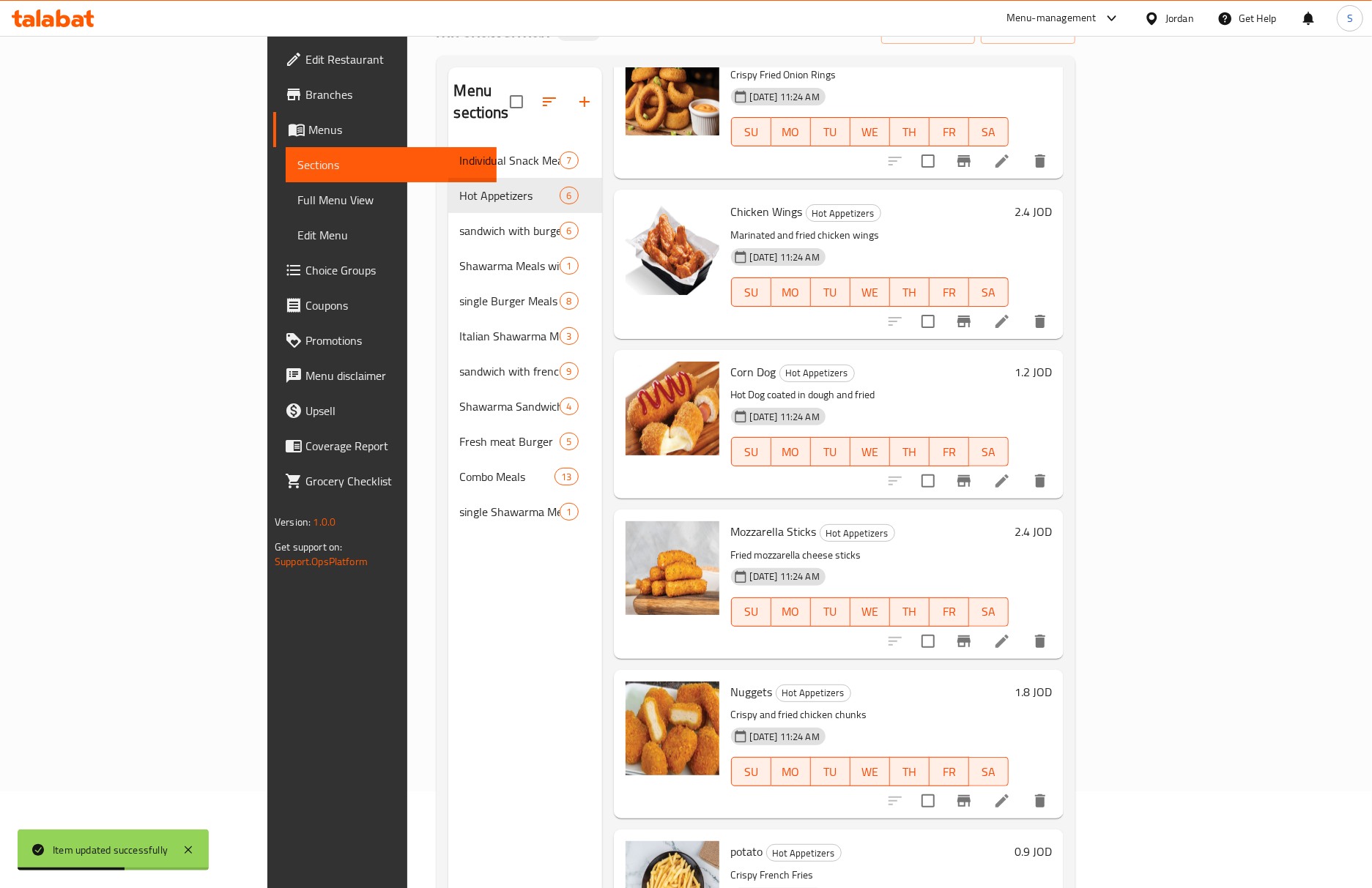
scroll to position [206, 0]
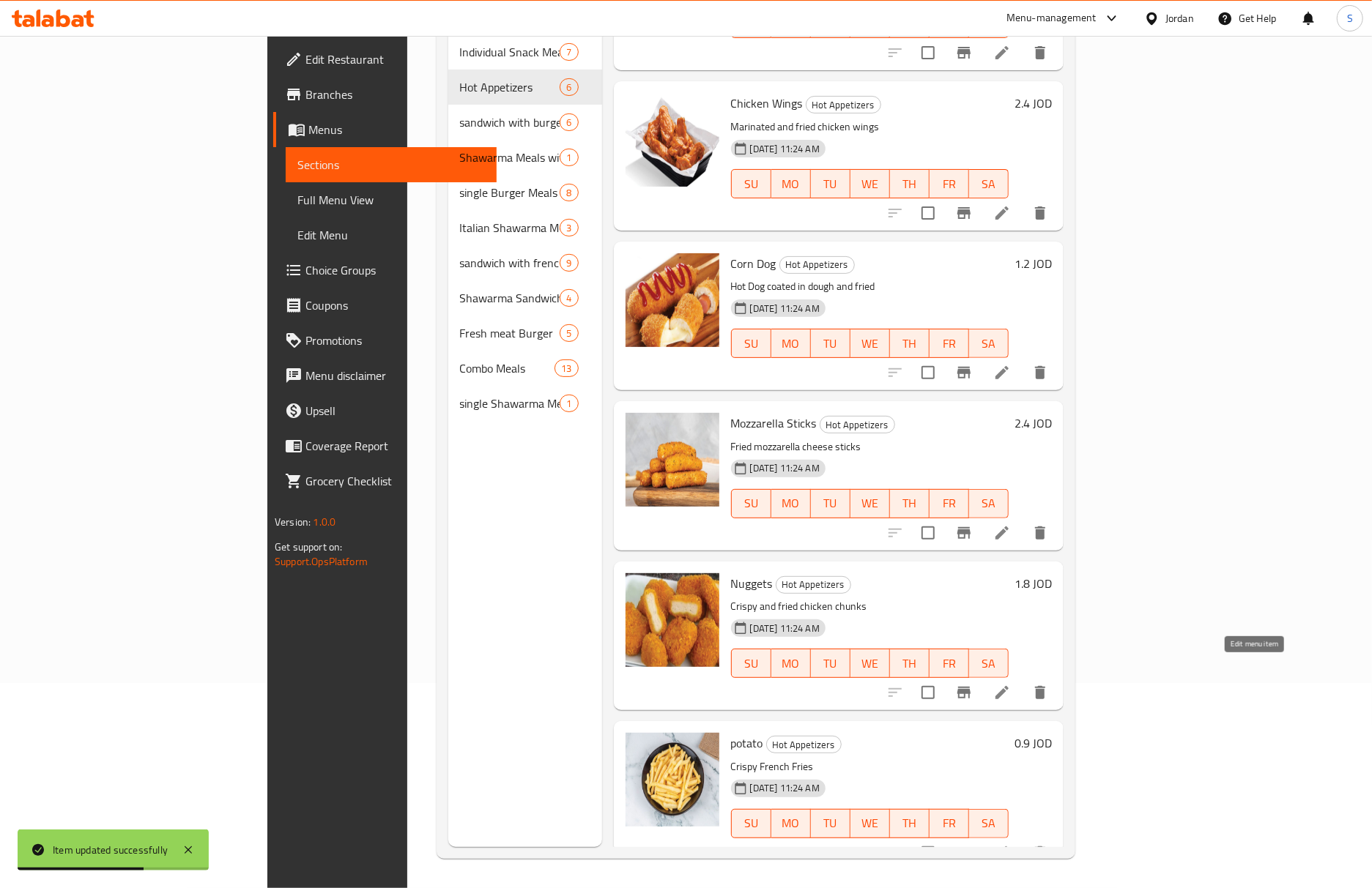
click at [1009, 686] on icon at bounding box center [1002, 693] width 13 height 13
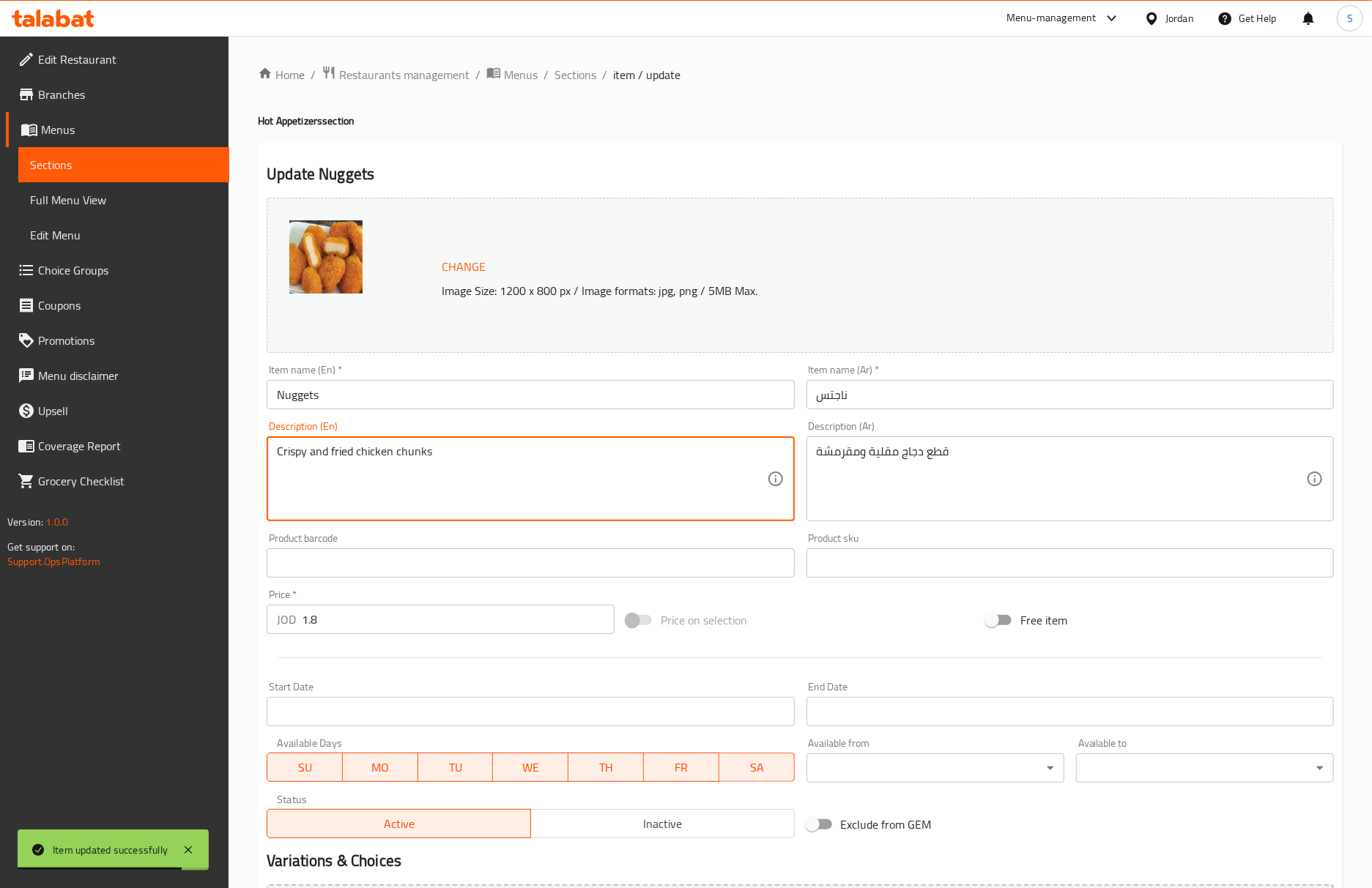
click at [428, 447] on textarea "Crispy and fried chicken chunks" at bounding box center [521, 479] width 489 height 70
type textarea "Crispy and fried chicken pieces"
click at [568, 387] on input "Nuggets" at bounding box center [530, 395] width 527 height 29
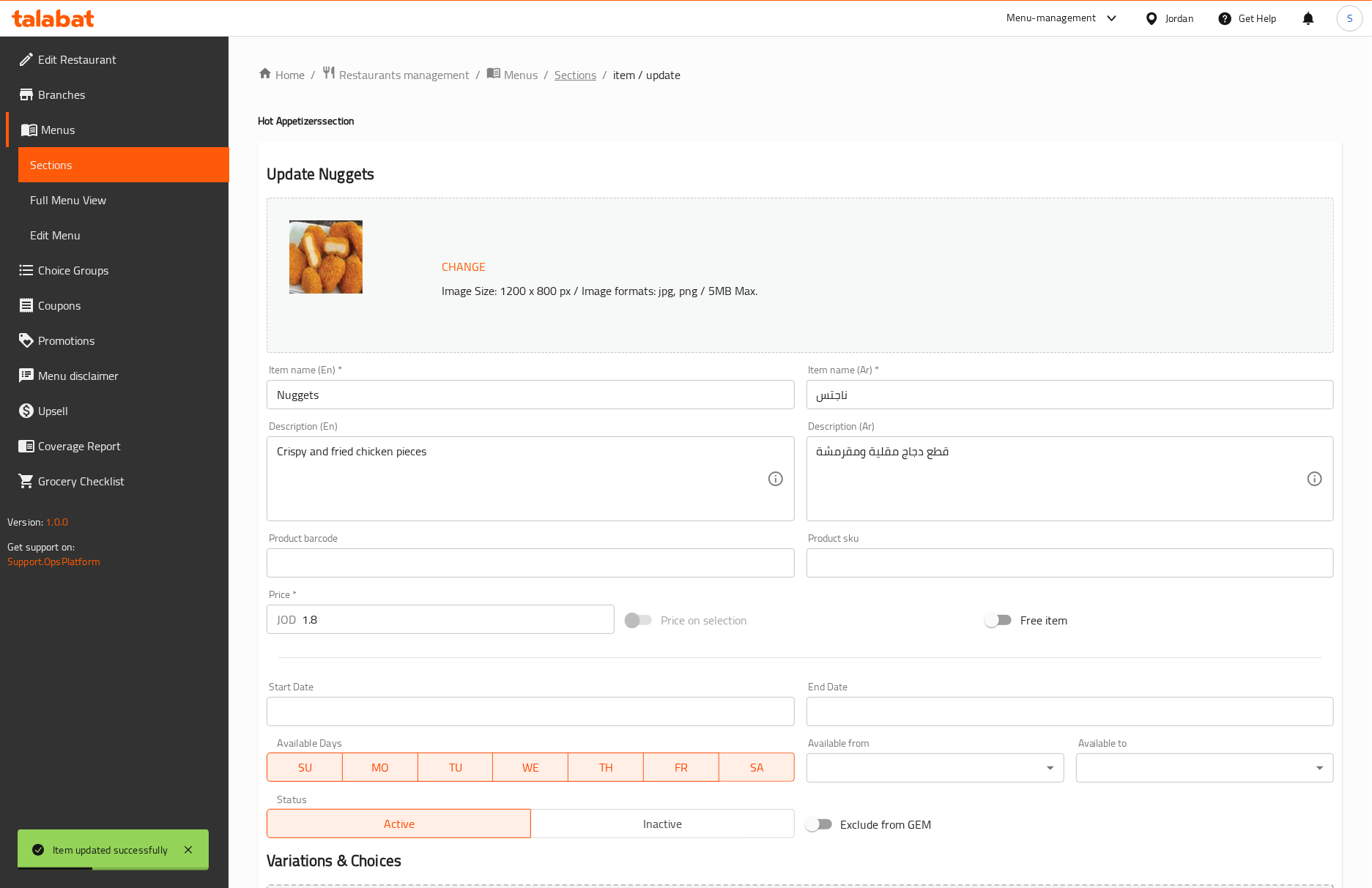
click at [573, 66] on span "Sections" at bounding box center [575, 74] width 42 height 17
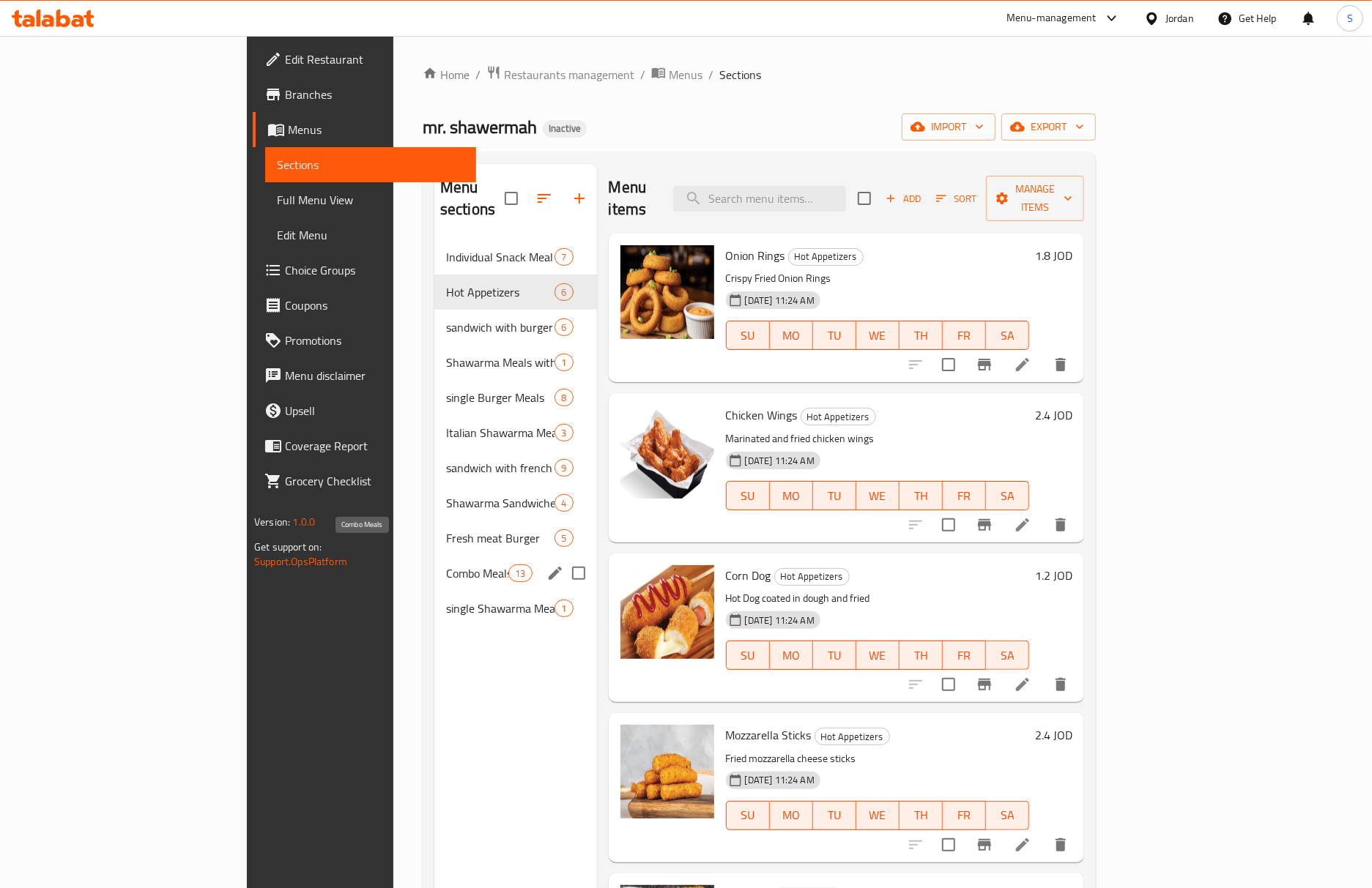
click at [446, 565] on span "Combo Meals" at bounding box center [477, 573] width 62 height 17
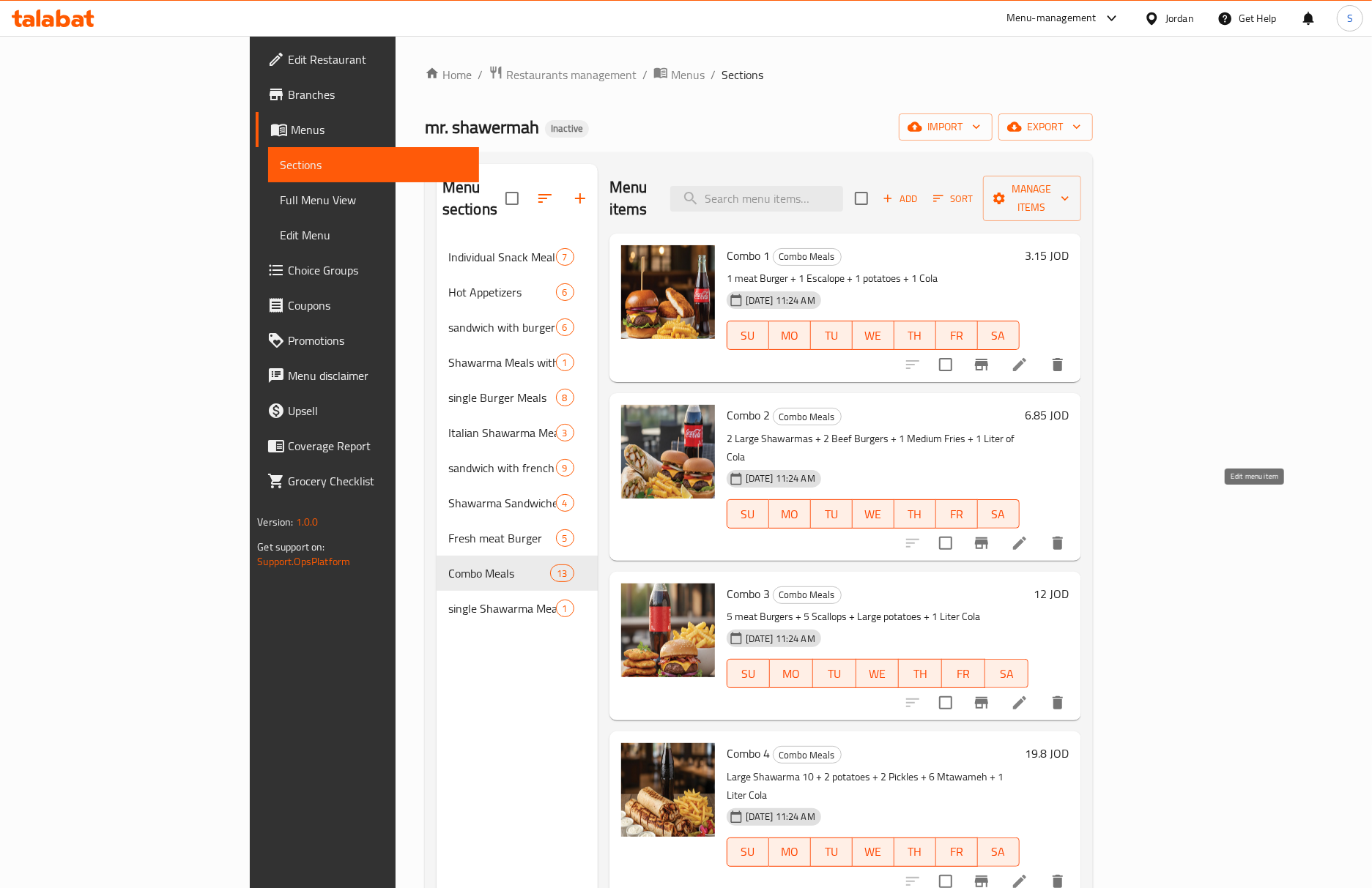
click at [1028, 535] on icon at bounding box center [1019, 543] width 17 height 17
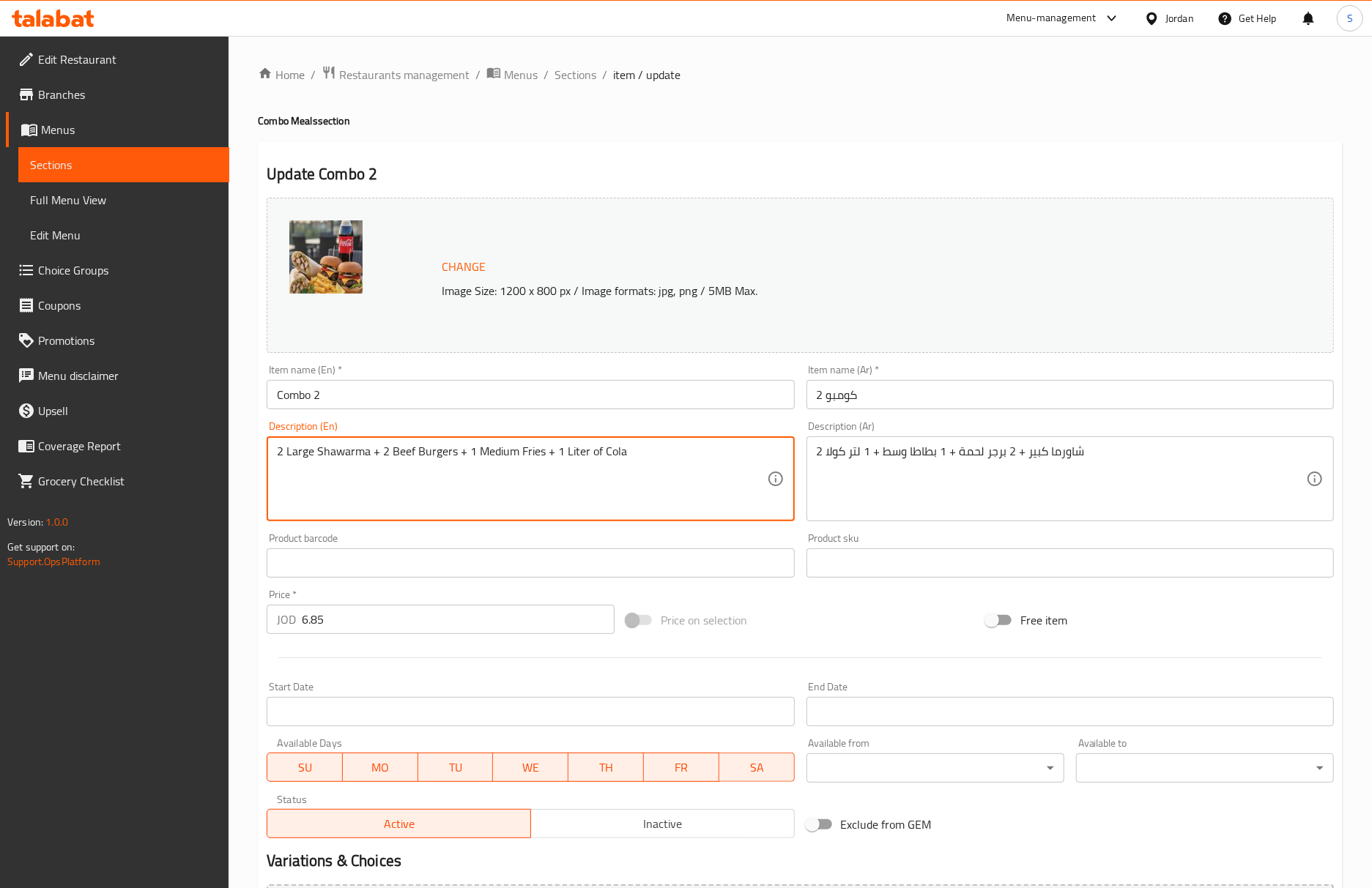
click at [406, 451] on textarea "2 Large Shawarma + 2 Beef Burgers + 1 Medium Fries + 1 Liter of Cola" at bounding box center [521, 479] width 489 height 70
type textarea "2 Large Shawarma + 2 meat Burgers + 1 Medium Fries + 1 Liter of Cola"
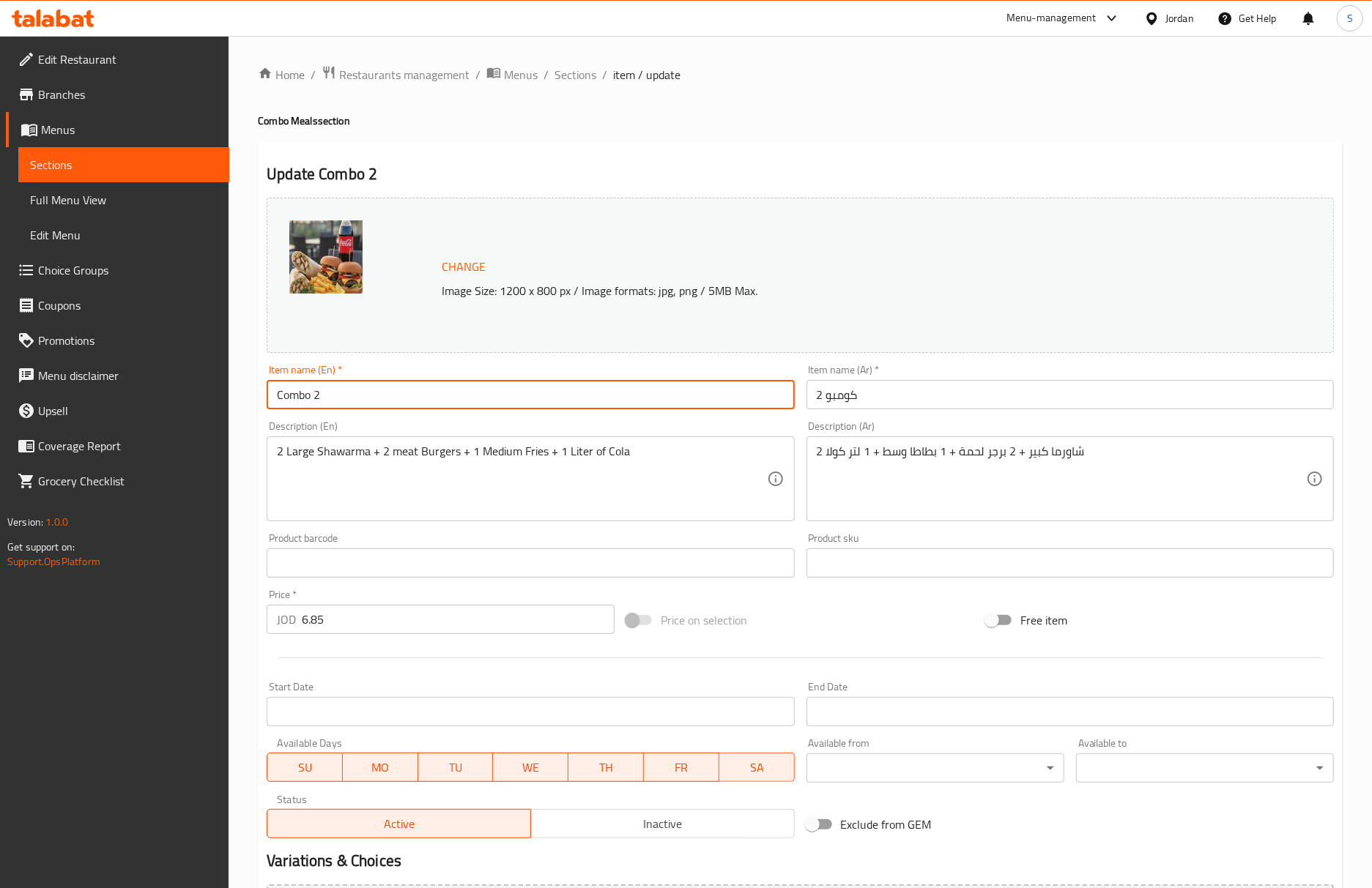
click at [446, 410] on input "Combo 2" at bounding box center [530, 395] width 527 height 29
click at [572, 67] on span "Sections" at bounding box center [575, 74] width 42 height 17
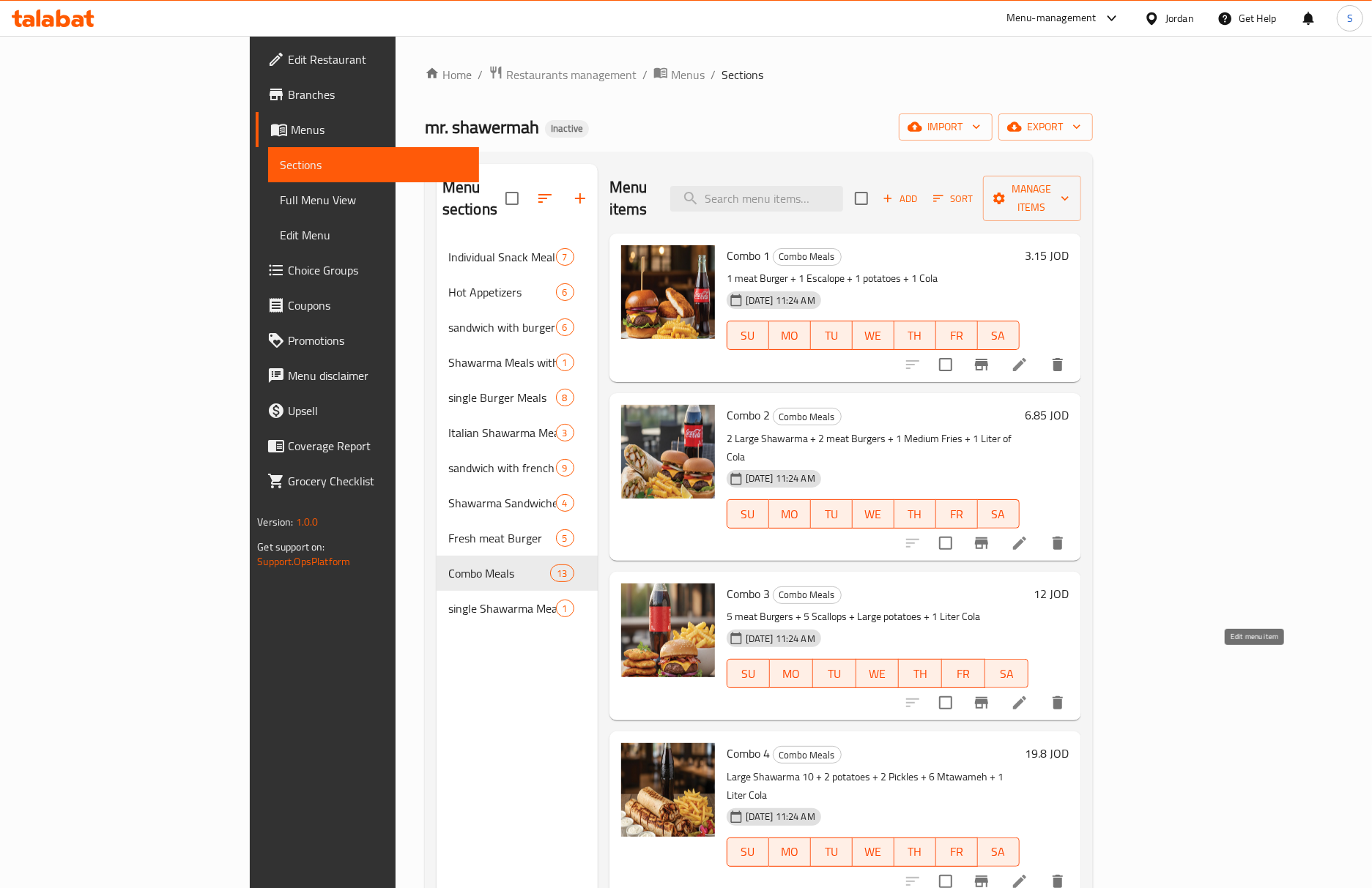
click at [1028, 694] on icon at bounding box center [1019, 702] width 17 height 17
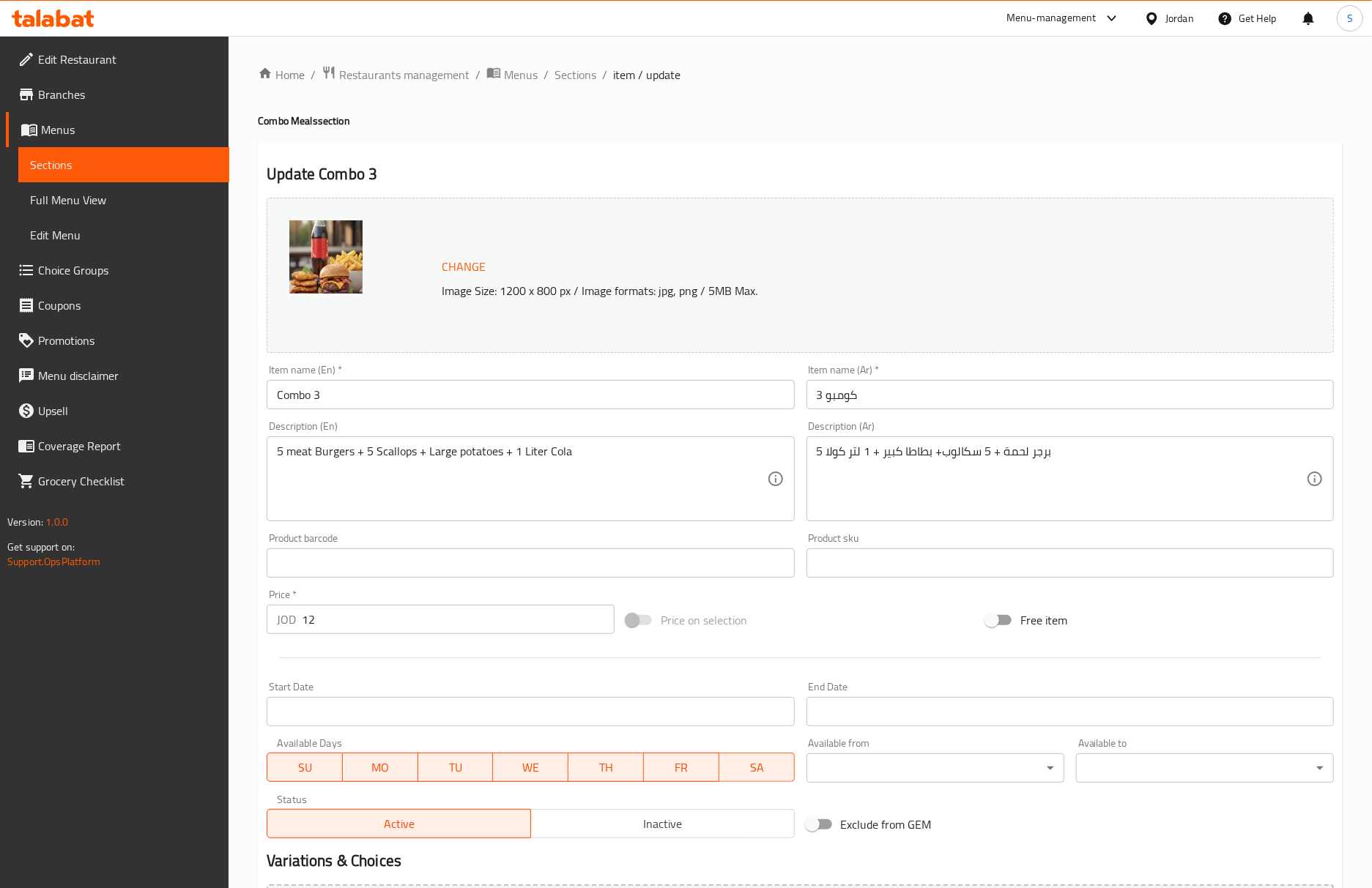
click at [964, 444] on div "5 برجر لحمة + 5 سكالوب+ بطاطا كبير + 1 لتر كولا Description (Ar)" at bounding box center [1070, 478] width 527 height 85
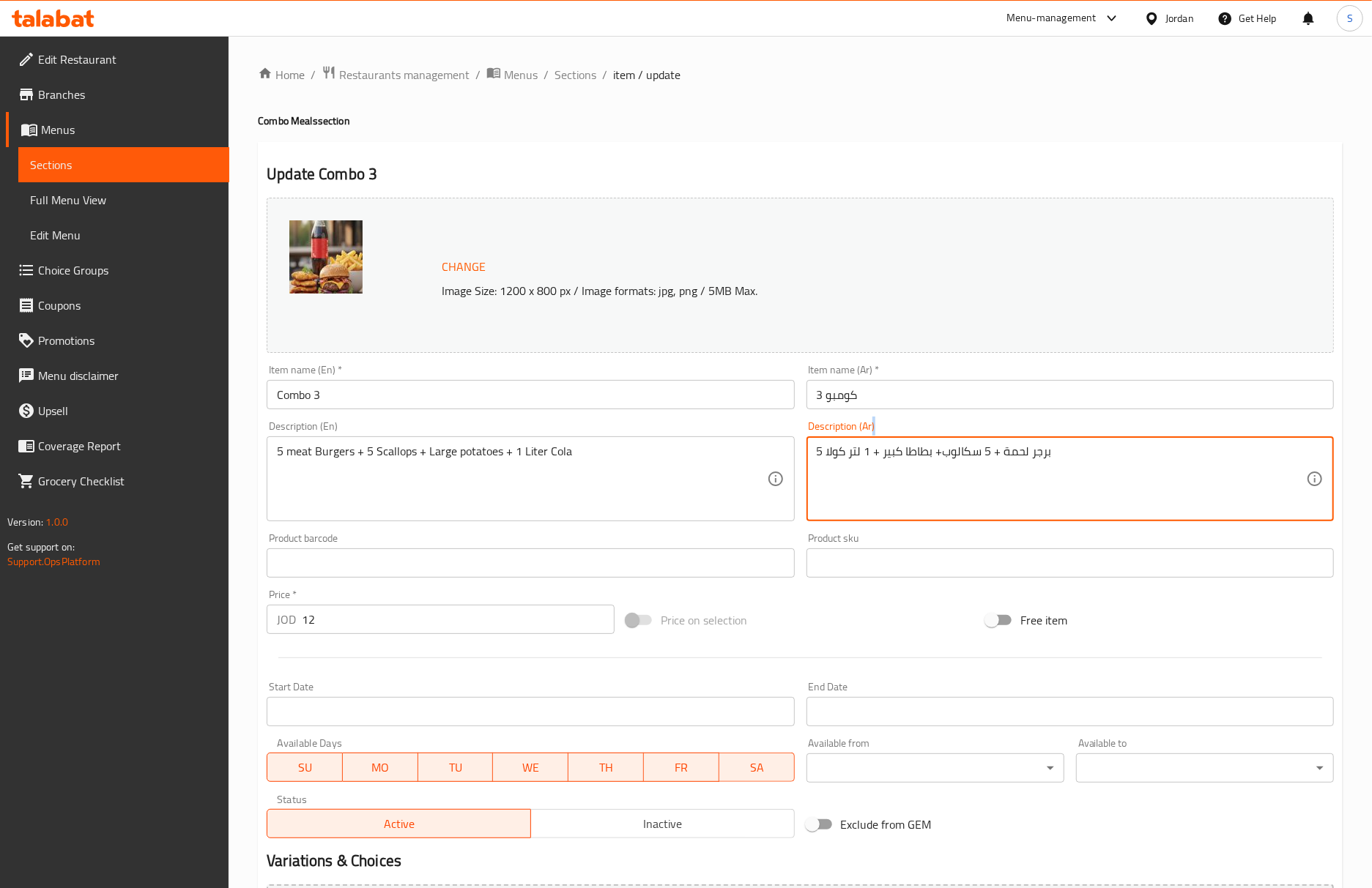
click at [964, 444] on div "5 برجر لحمة + 5 سكالوب+ بطاطا كبير + 1 لتر كولا Description (Ar)" at bounding box center [1070, 478] width 527 height 85
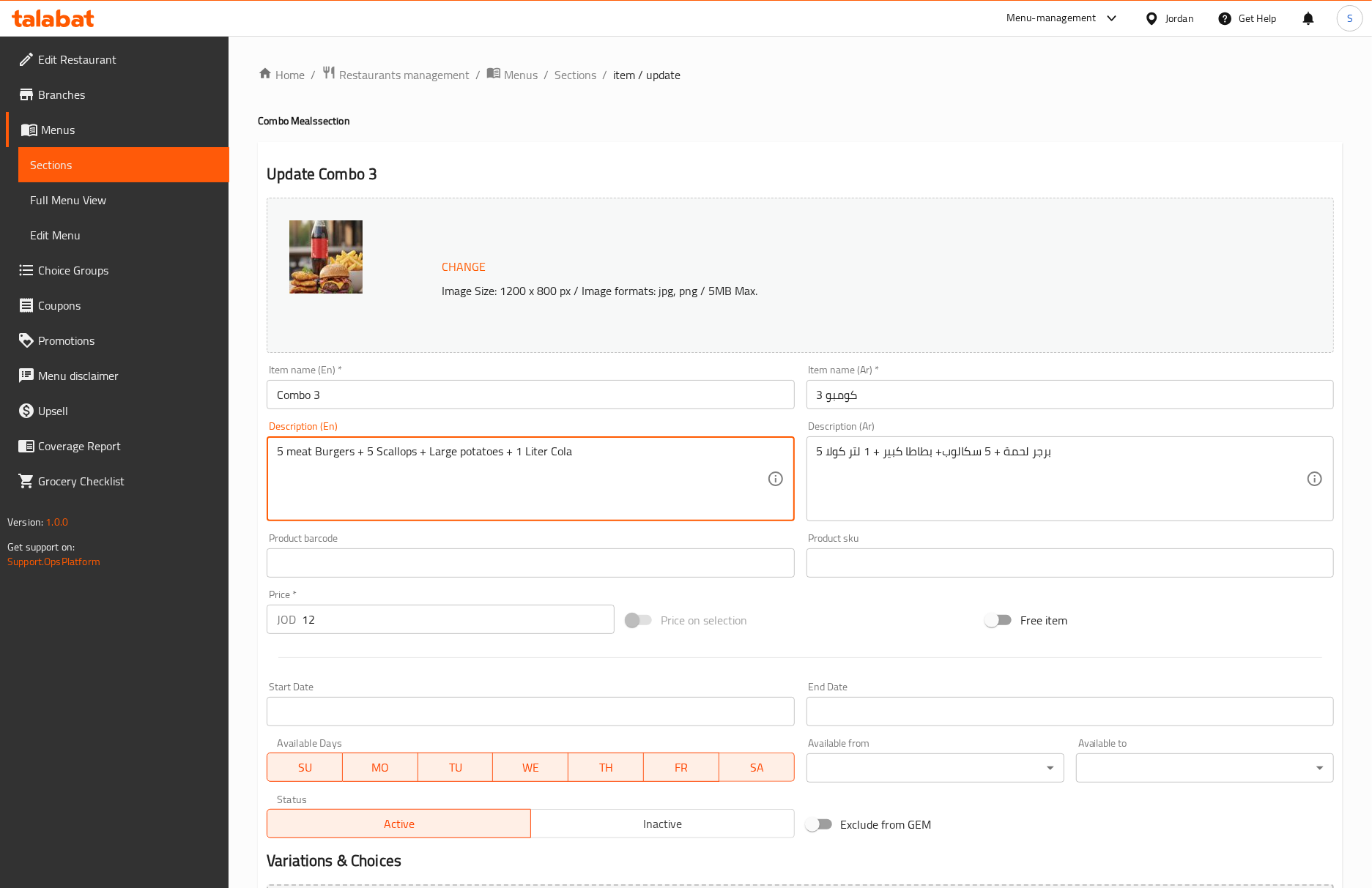
click at [391, 460] on textarea "5 meat Burgers + 5 Scallops + Large potatoes + 1 Liter Cola" at bounding box center [521, 479] width 489 height 70
paste textarea "Escalope"
type textarea "5 meat Burgers + 5 Escalope + Large potatoes + 1 Liter Cola"
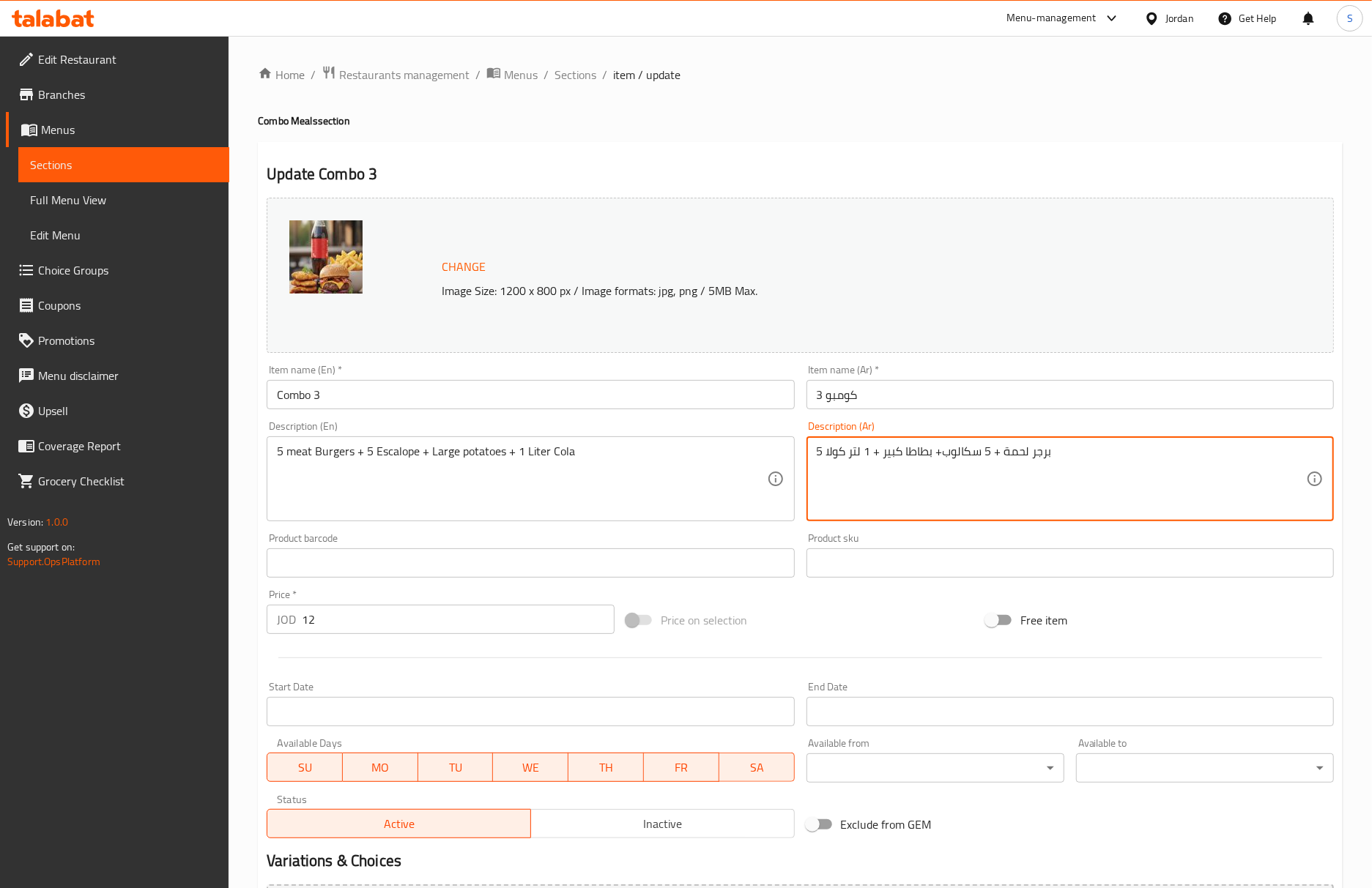
click at [953, 451] on textarea "5 برجر لحمة + 5 سكالوب+ بطاطا كبير + 1 لتر كولا" at bounding box center [1060, 479] width 489 height 70
paste textarea "سكالوب"
type textarea "5 برجر لحمة + 5 إسكالوب + بطاطا كبير + 1 لتر كولا"
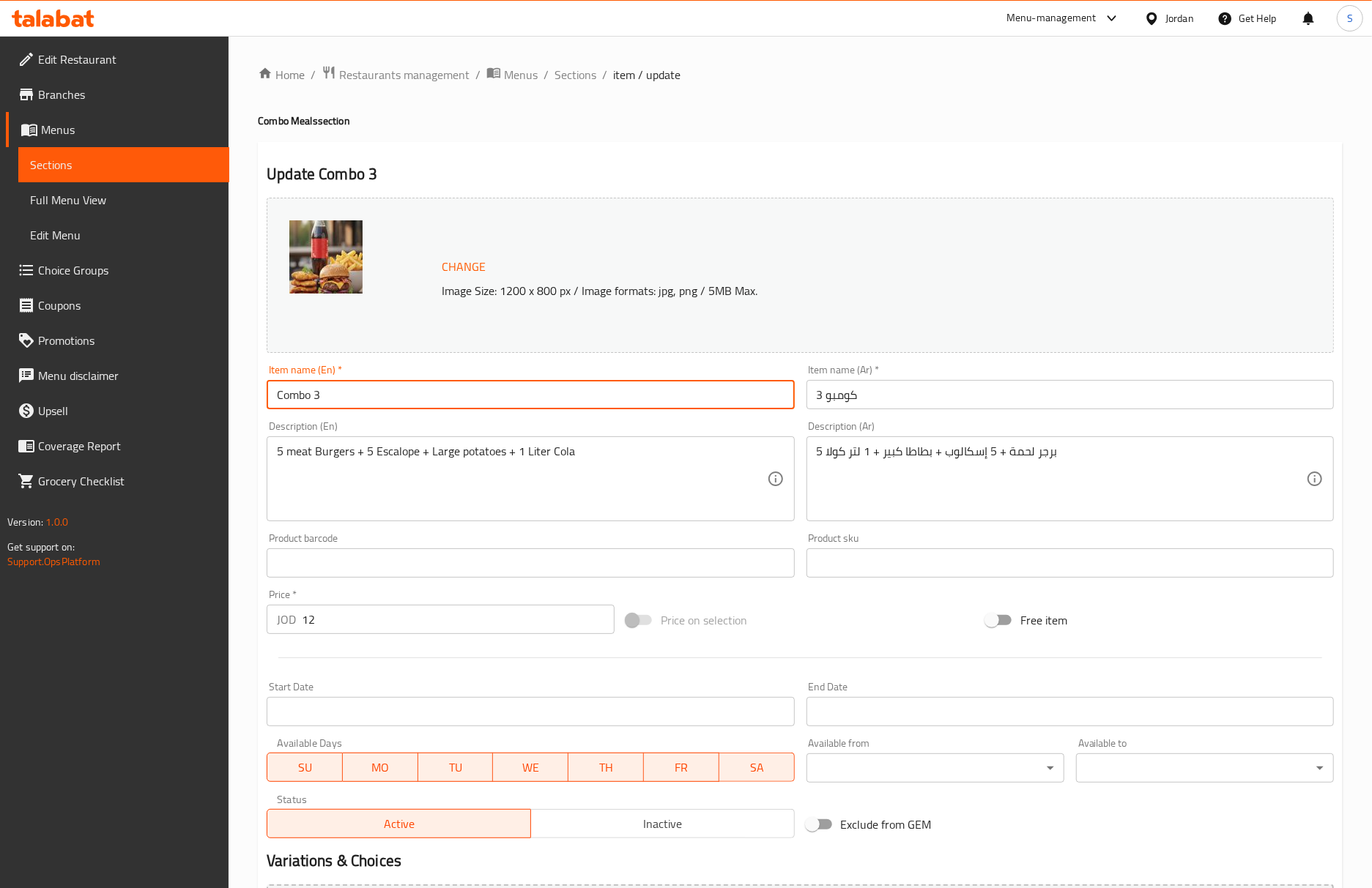
click at [619, 390] on input "Combo 3" at bounding box center [530, 395] width 527 height 29
click at [581, 78] on span "Sections" at bounding box center [575, 74] width 42 height 17
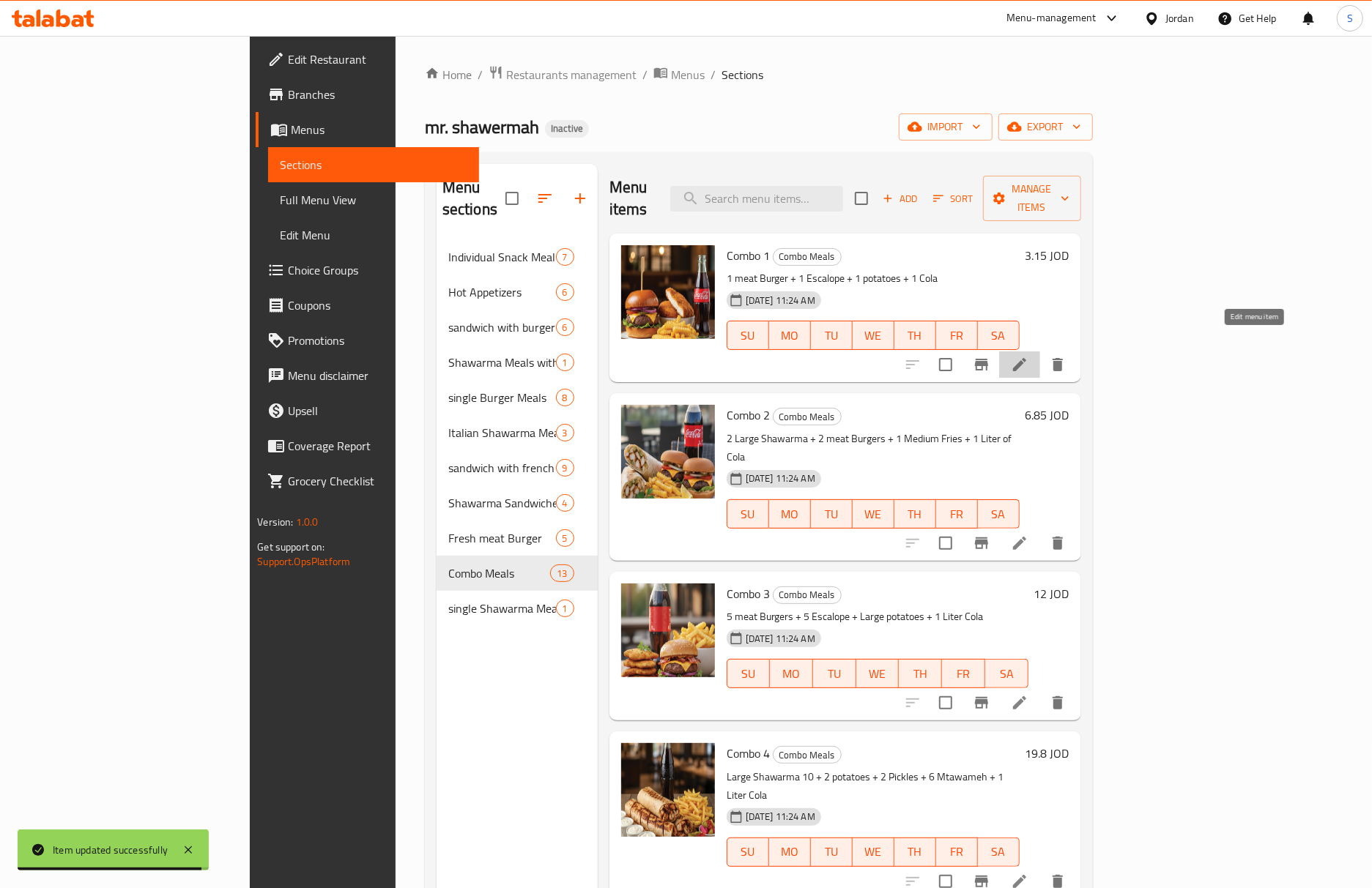
click at [1028, 356] on icon at bounding box center [1019, 364] width 17 height 17
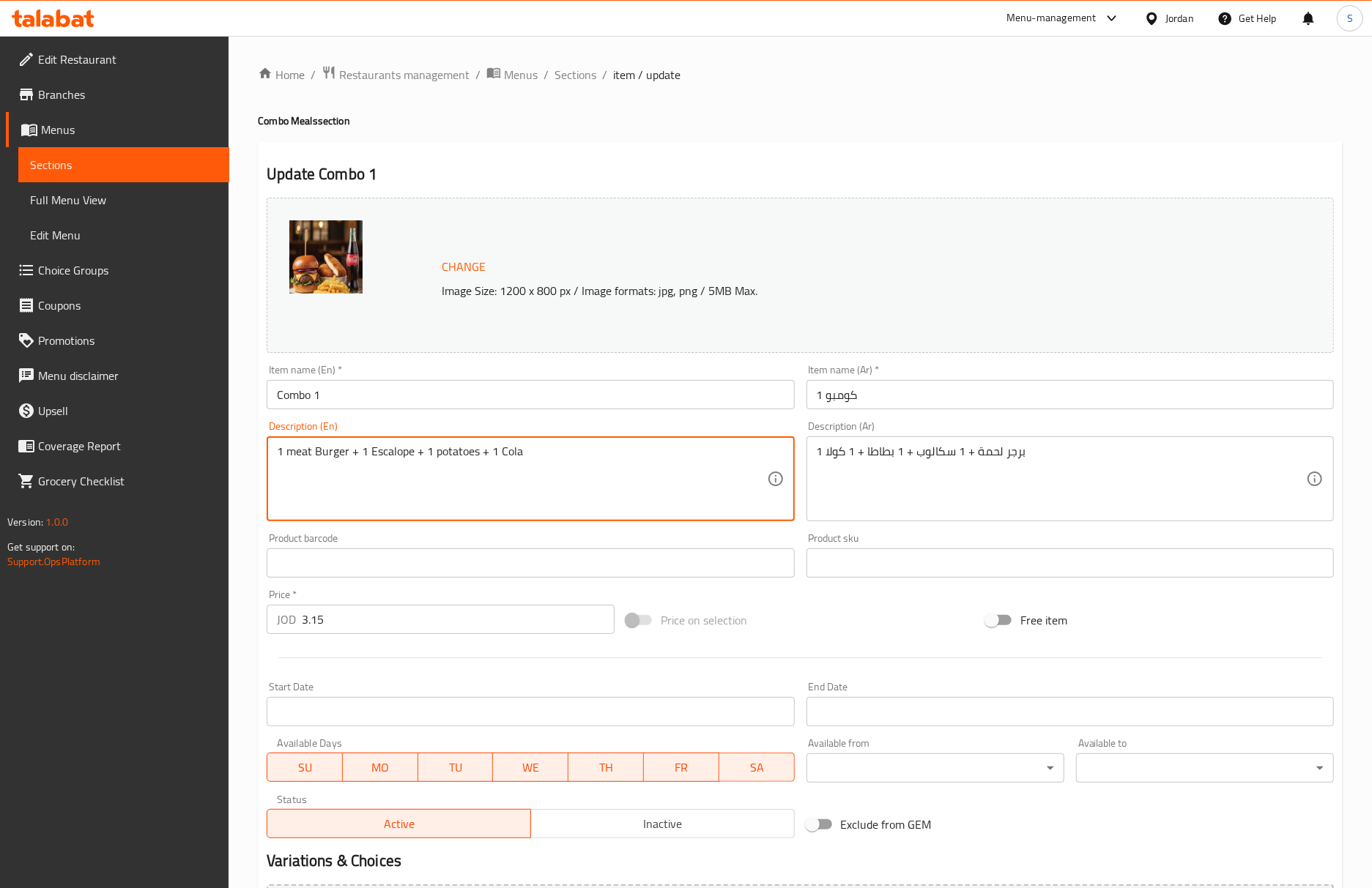
click at [452, 457] on textarea "1 meat Burger + 1 Escalope + 1 potatoes + 1 Cola" at bounding box center [521, 479] width 489 height 70
click at [576, 78] on span "Sections" at bounding box center [575, 74] width 42 height 17
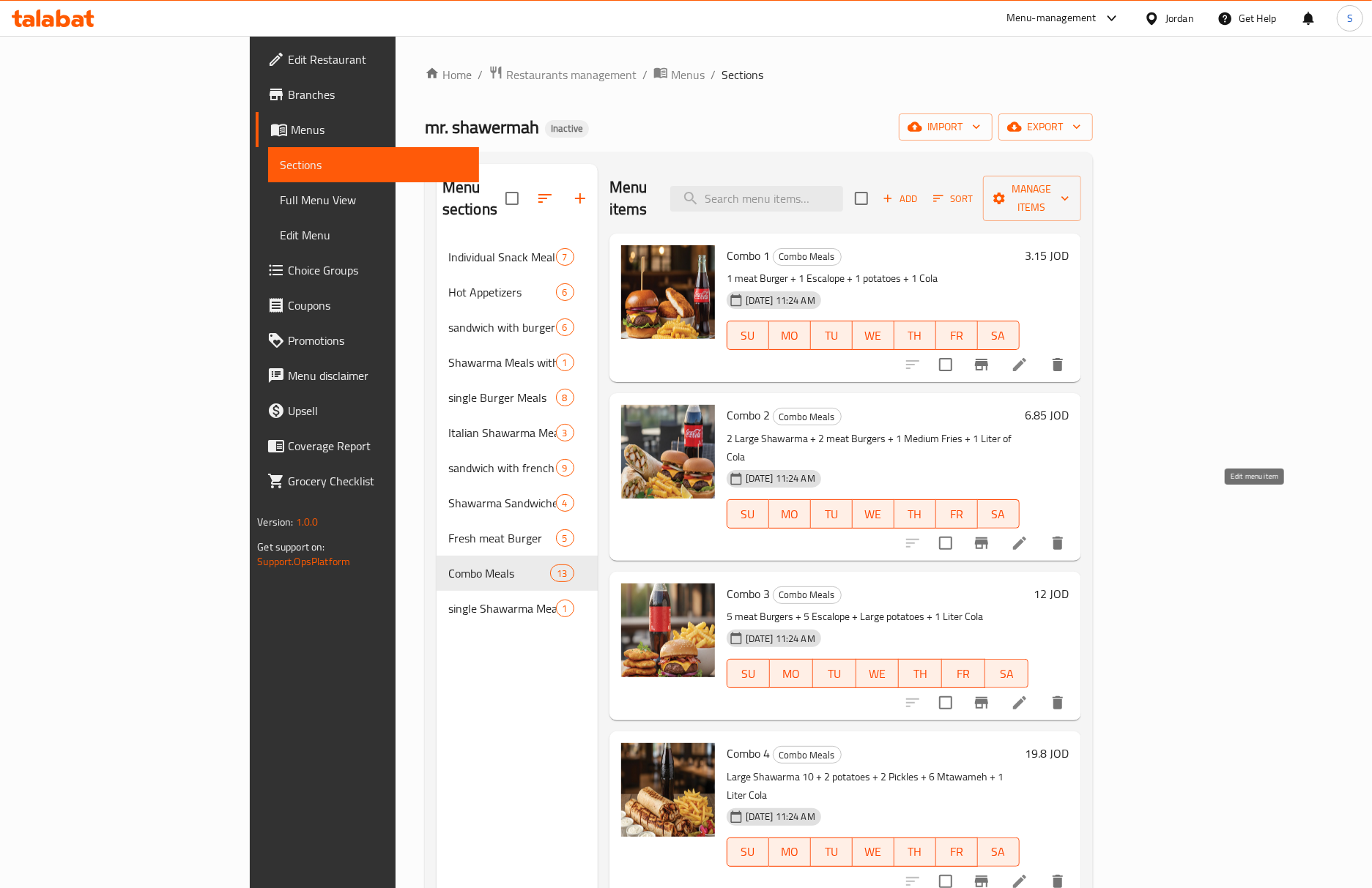
click at [1028, 535] on icon at bounding box center [1019, 543] width 17 height 17
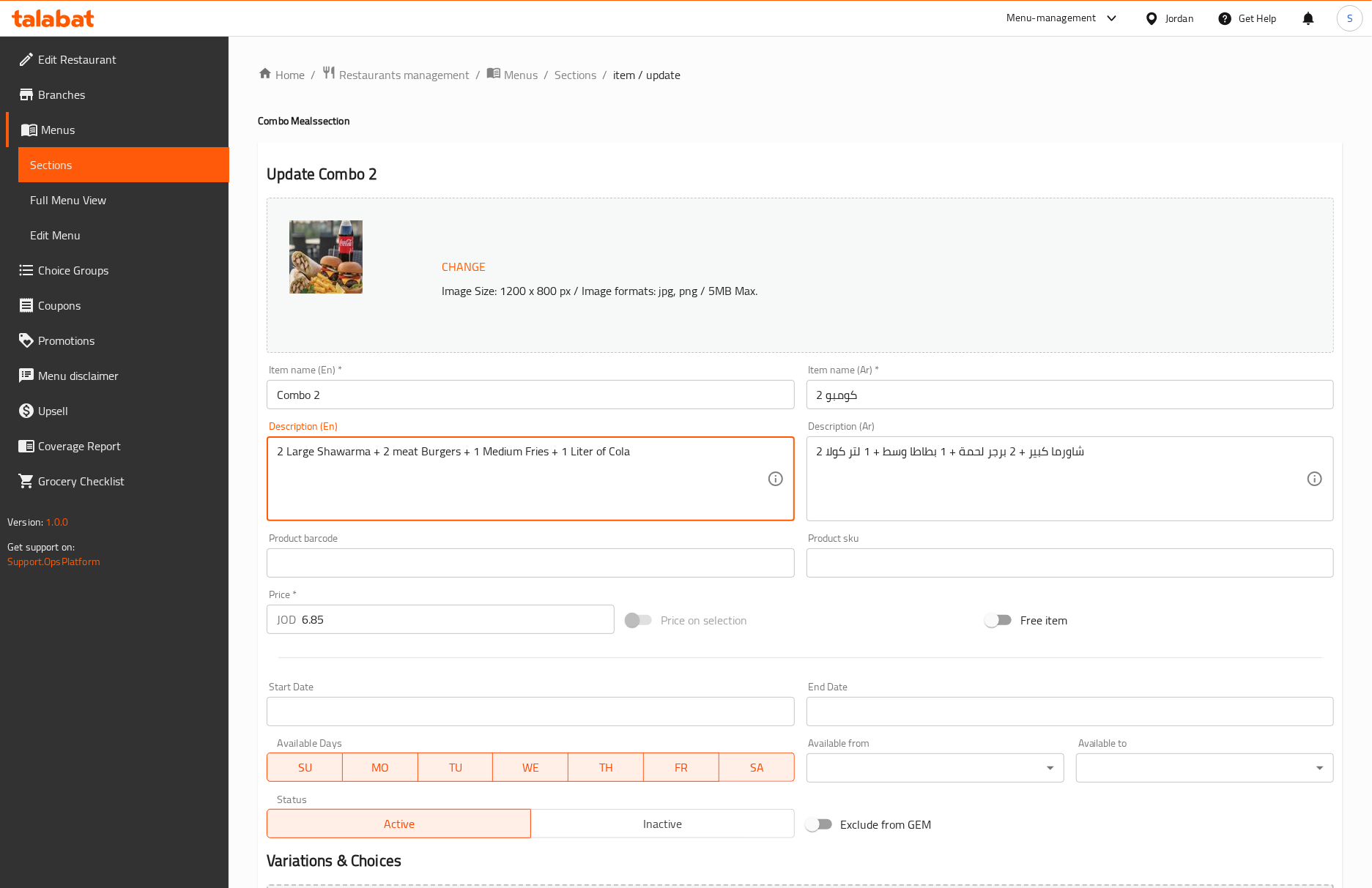
click at [537, 457] on textarea "2 Large Shawarma + 2 meat Burgers + 1 Medium Fries + 1 Liter of Cola" at bounding box center [521, 479] width 489 height 70
paste textarea "potato"
type textarea "2 Large Shawarma + 2 meat Burgers + 1 Medium potatoes + 1 Liter of Cola"
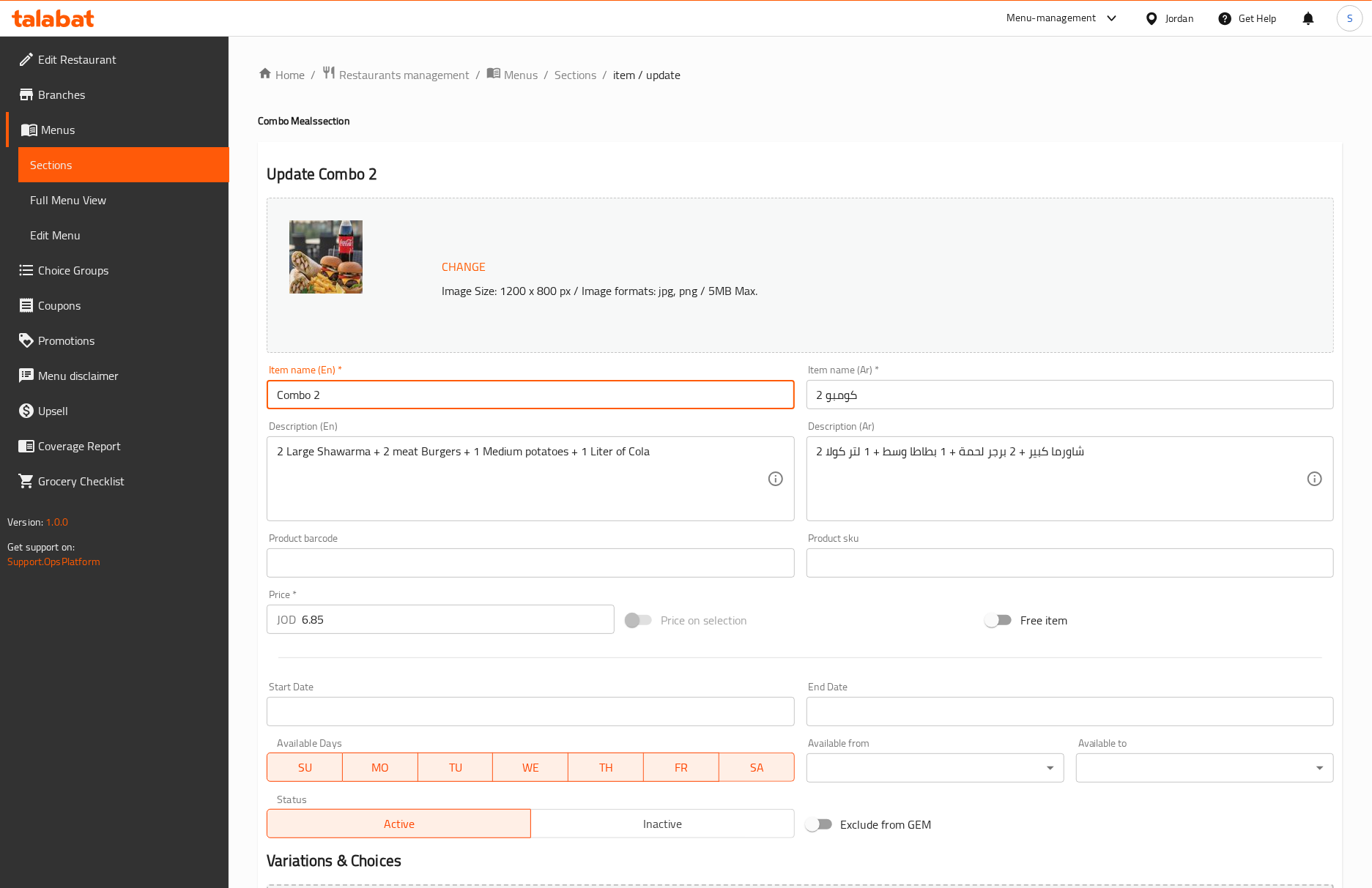
click at [587, 394] on input "Combo 2" at bounding box center [530, 395] width 527 height 29
click at [580, 76] on span "Sections" at bounding box center [575, 74] width 42 height 17
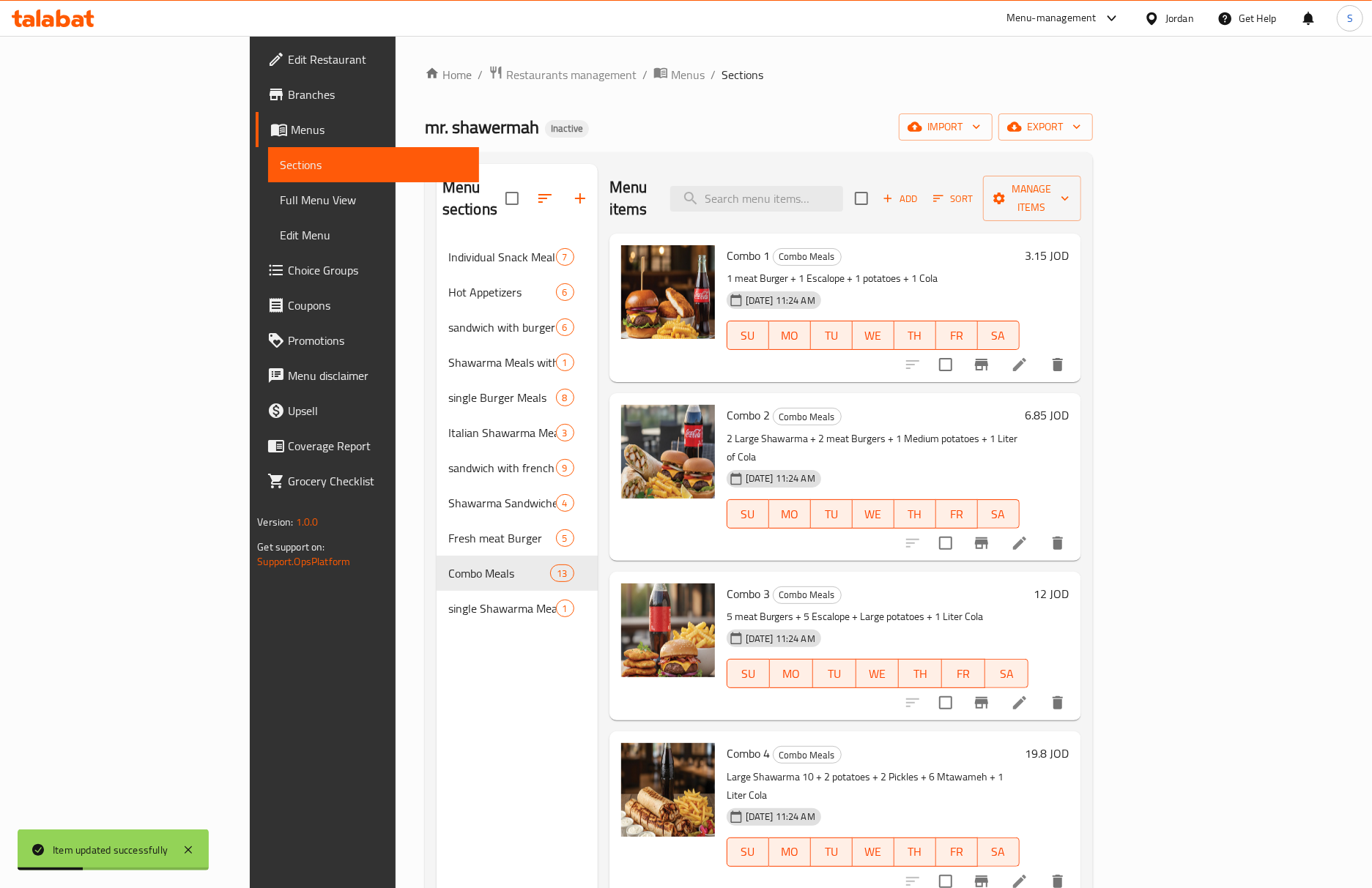
scroll to position [195, 0]
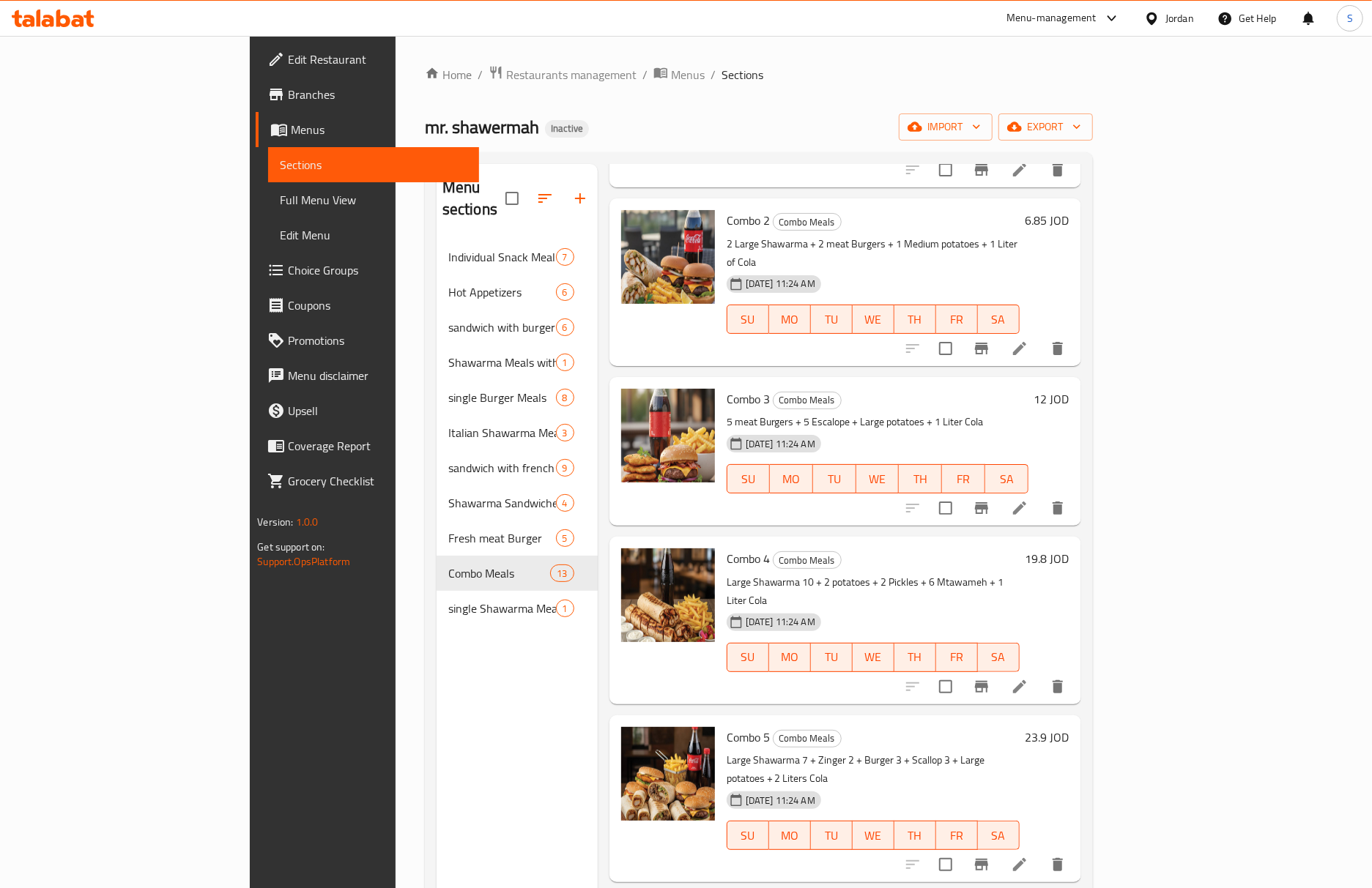
click at [1040, 674] on li at bounding box center [1019, 687] width 41 height 26
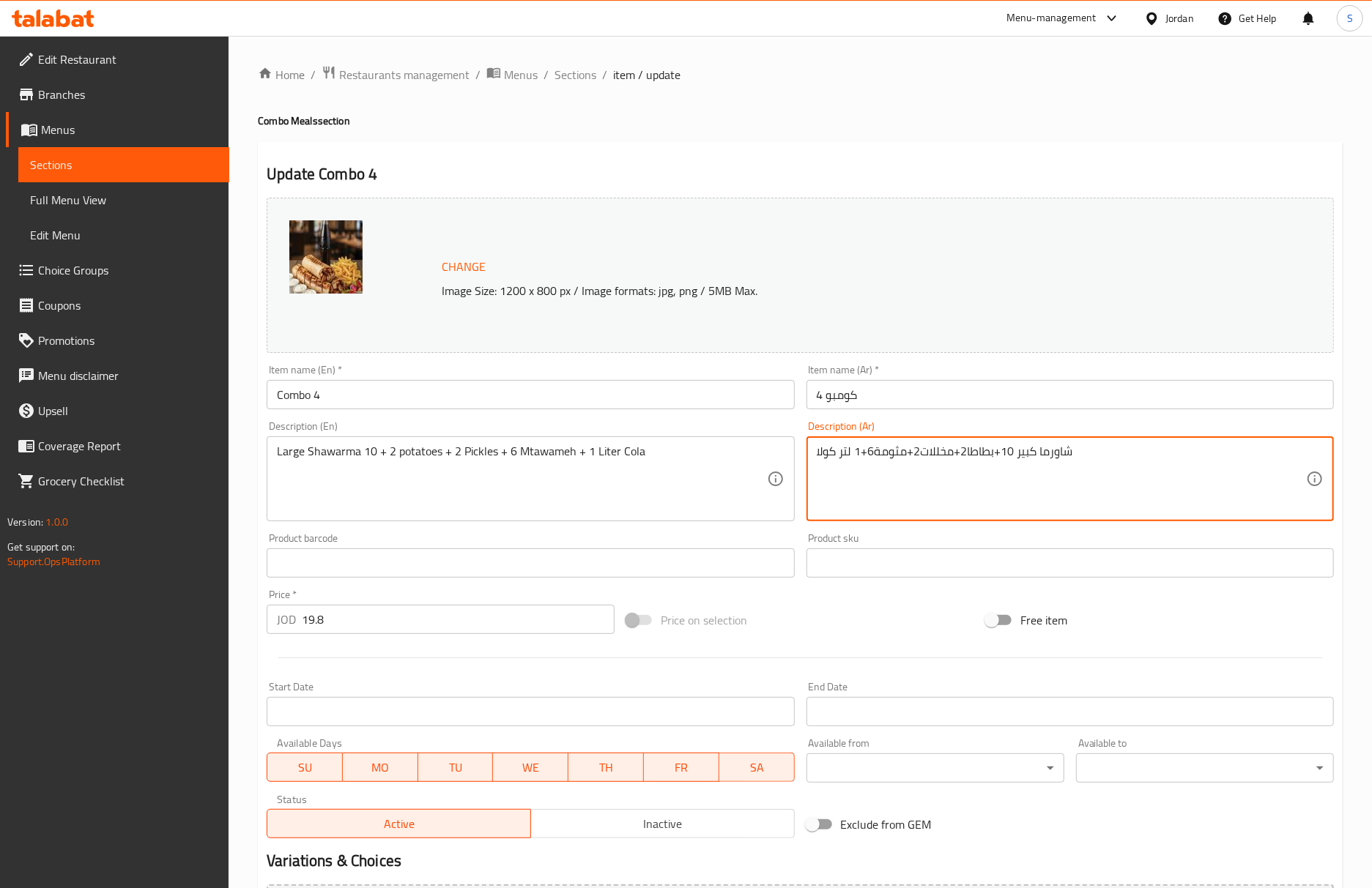
click at [959, 463] on textarea "شاورما كبير 10+بطاطا2+مخللات2+مثومة6+1 لتر كولا" at bounding box center [1060, 479] width 489 height 70
click at [1025, 472] on textarea "شاورما كبير 10+بطاطا2+مخللات2+مثومة6+1 لتر كولا" at bounding box center [1060, 479] width 489 height 70
click at [1194, 448] on textarea "شاورما كبير 10+بطاطا2+مخللات2+مثومة6+1 لتر كولا" at bounding box center [1060, 479] width 489 height 70
click at [1200, 457] on textarea "شاورما كبير 10+بطاطا2 +مخللات2+مثومة6+1 لتر كولا" at bounding box center [1060, 479] width 489 height 70
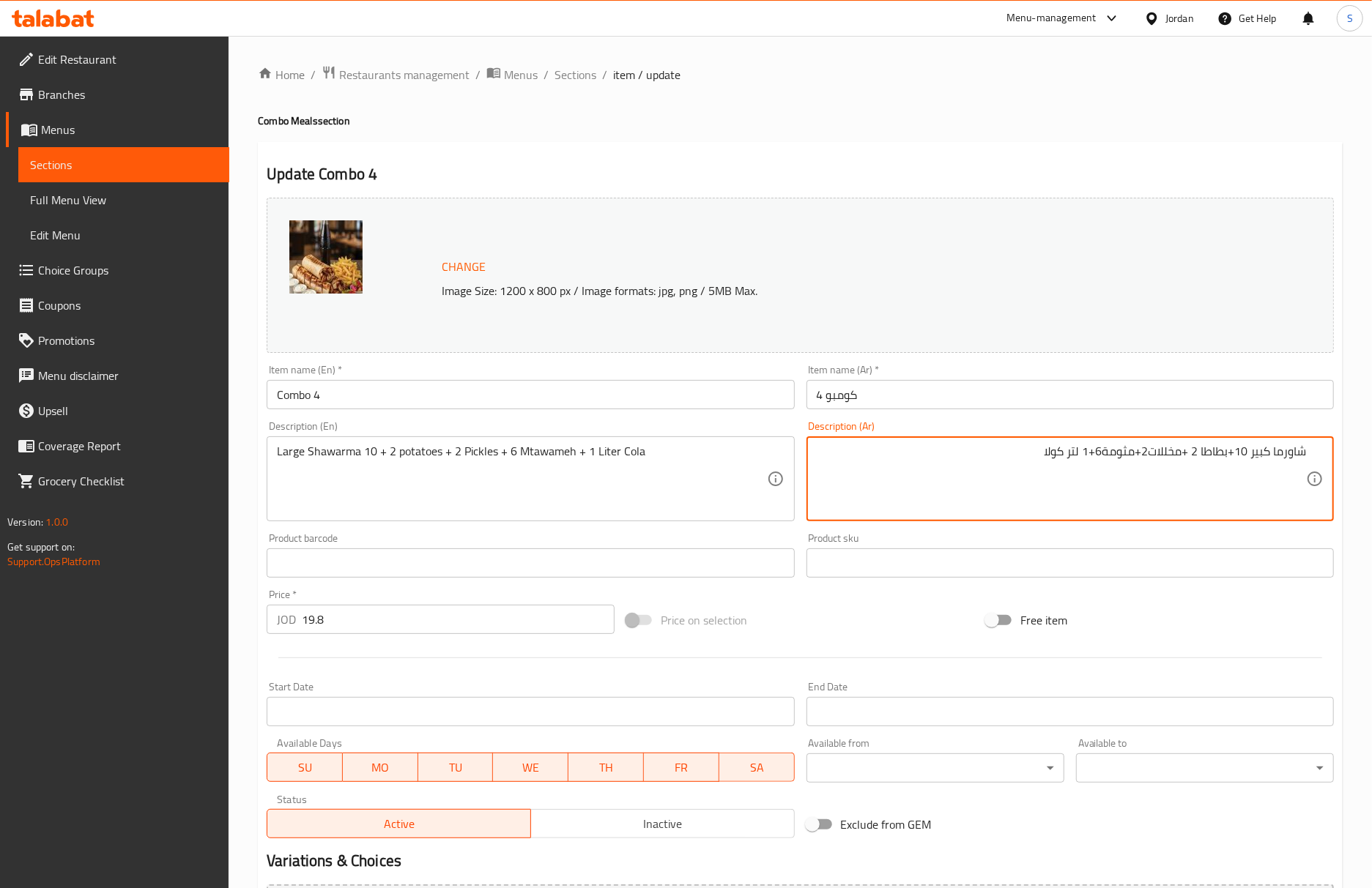
click at [1143, 452] on textarea "شاورما كبير 10+بطاطا 2 +مخللات2+مثومة6+1 لتر كولا" at bounding box center [1060, 479] width 489 height 70
click at [1150, 454] on textarea "شاورما كبير 10+بطاطا 2 +مخللات2+مثومة6+1 لتر كولا" at bounding box center [1060, 479] width 489 height 70
click at [1132, 457] on textarea "شاورما كبير 10+بطاطا 2 +مخللات 2+مثومة6+1 لتر كولا" at bounding box center [1060, 479] width 489 height 70
click at [1182, 458] on textarea "شاورما كبير 10+بطاطا 2 +مخللات 2+ مثومة6+1 لتر كولا" at bounding box center [1060, 479] width 489 height 70
click at [1090, 454] on textarea "شاورما كبير 10+بطاطا 2 + مخللات 2+ مثومة6+1 لتر كولا" at bounding box center [1060, 479] width 489 height 70
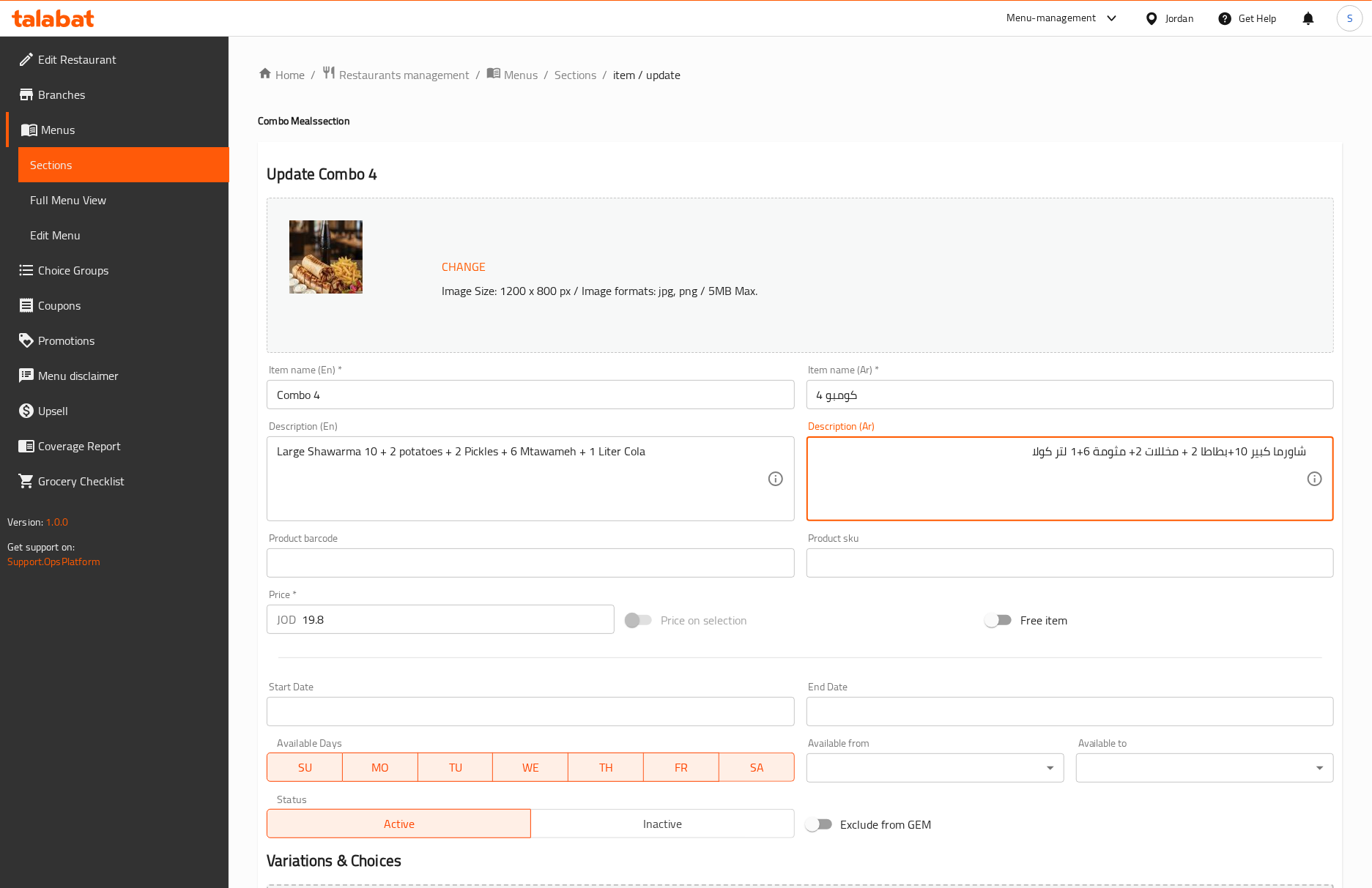
click at [1085, 455] on textarea "شاورما كبير 10+بطاطا 2 + مخللات 2+ مثومة 6+1 لتر كولا" at bounding box center [1060, 479] width 489 height 70
type textarea "شاورما كبير 10+بطاطا 2 + مخللات 2+ مثومة 6 +1 لتر كولا"
click at [715, 391] on input "Combo 4" at bounding box center [530, 395] width 527 height 29
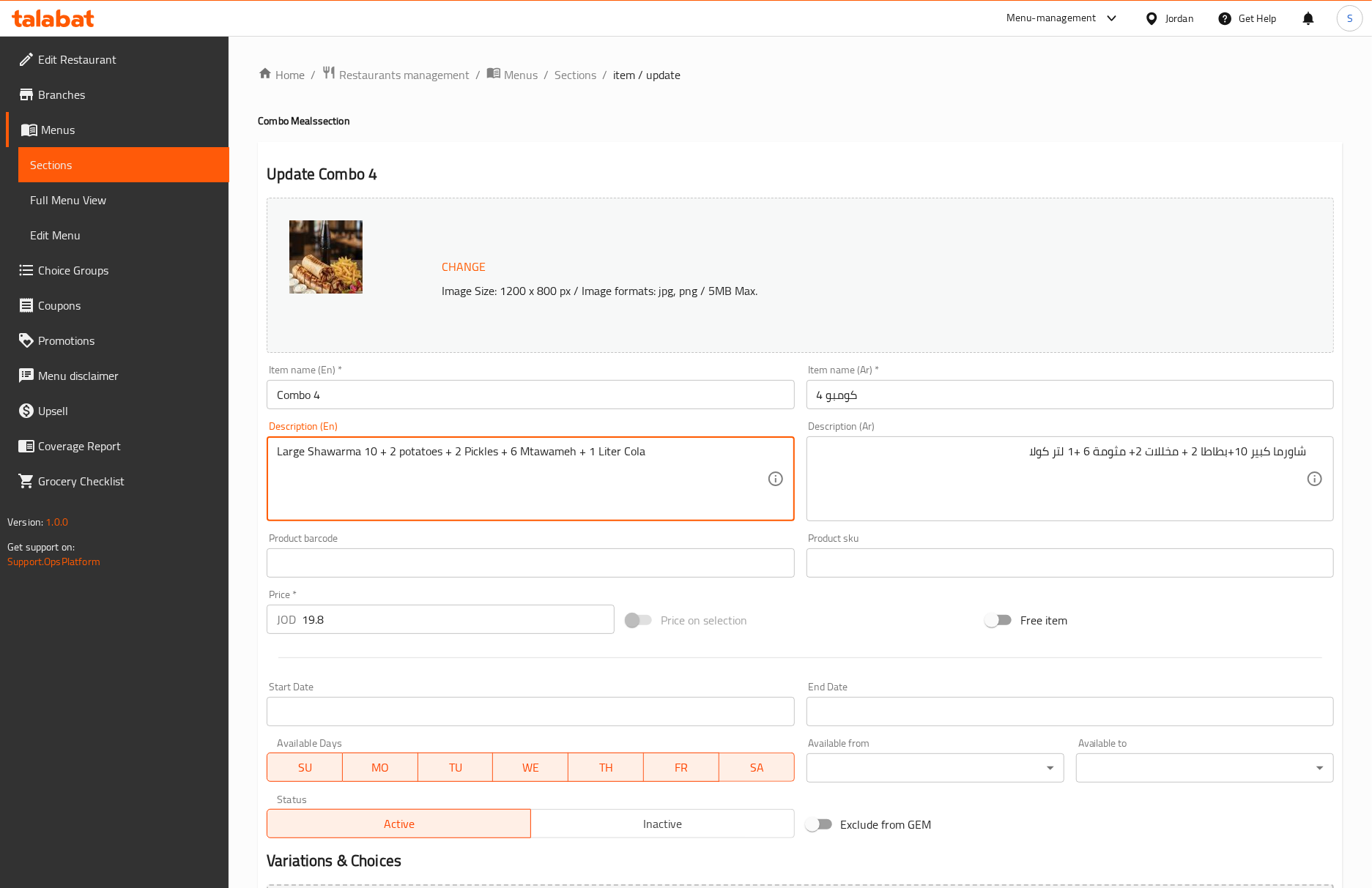
click at [372, 452] on textarea "Large Shawarma 10 + 2 potatoes + 2 Pickles + 6 Mtawameh + 1 Liter Cola" at bounding box center [521, 479] width 489 height 70
click at [279, 454] on textarea "Large Shawarma + 2 potatoes + 2 Pickles + 6 Mtawameh + 1 Liter Cola" at bounding box center [521, 479] width 489 height 70
paste textarea "10"
type textarea "10 Large Shawarma + 2 potatoes + 2 Pickles + 6 Mtawameh + 1 Liter Cola"
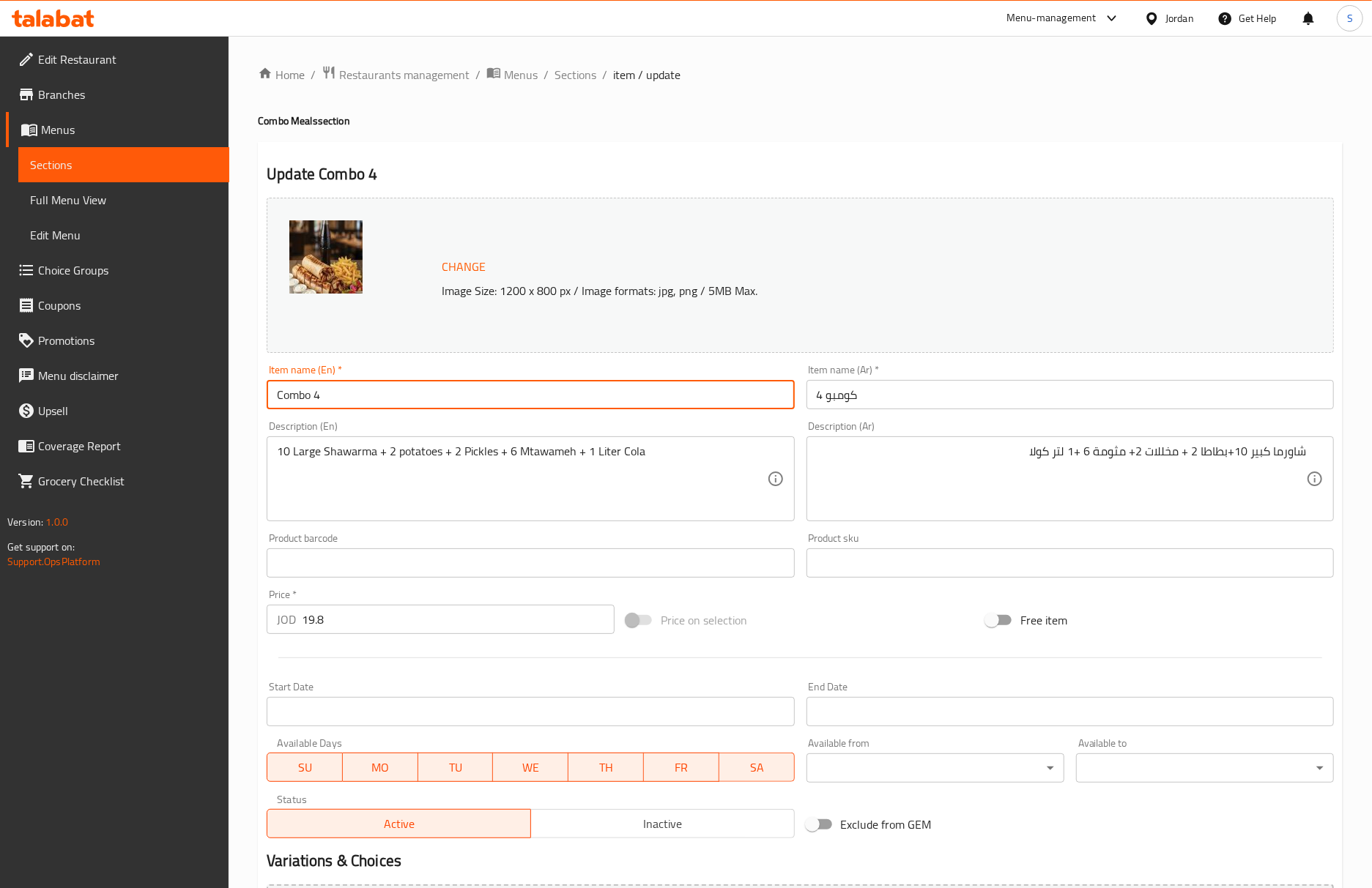
click at [458, 401] on input "Combo 4" at bounding box center [530, 395] width 527 height 29
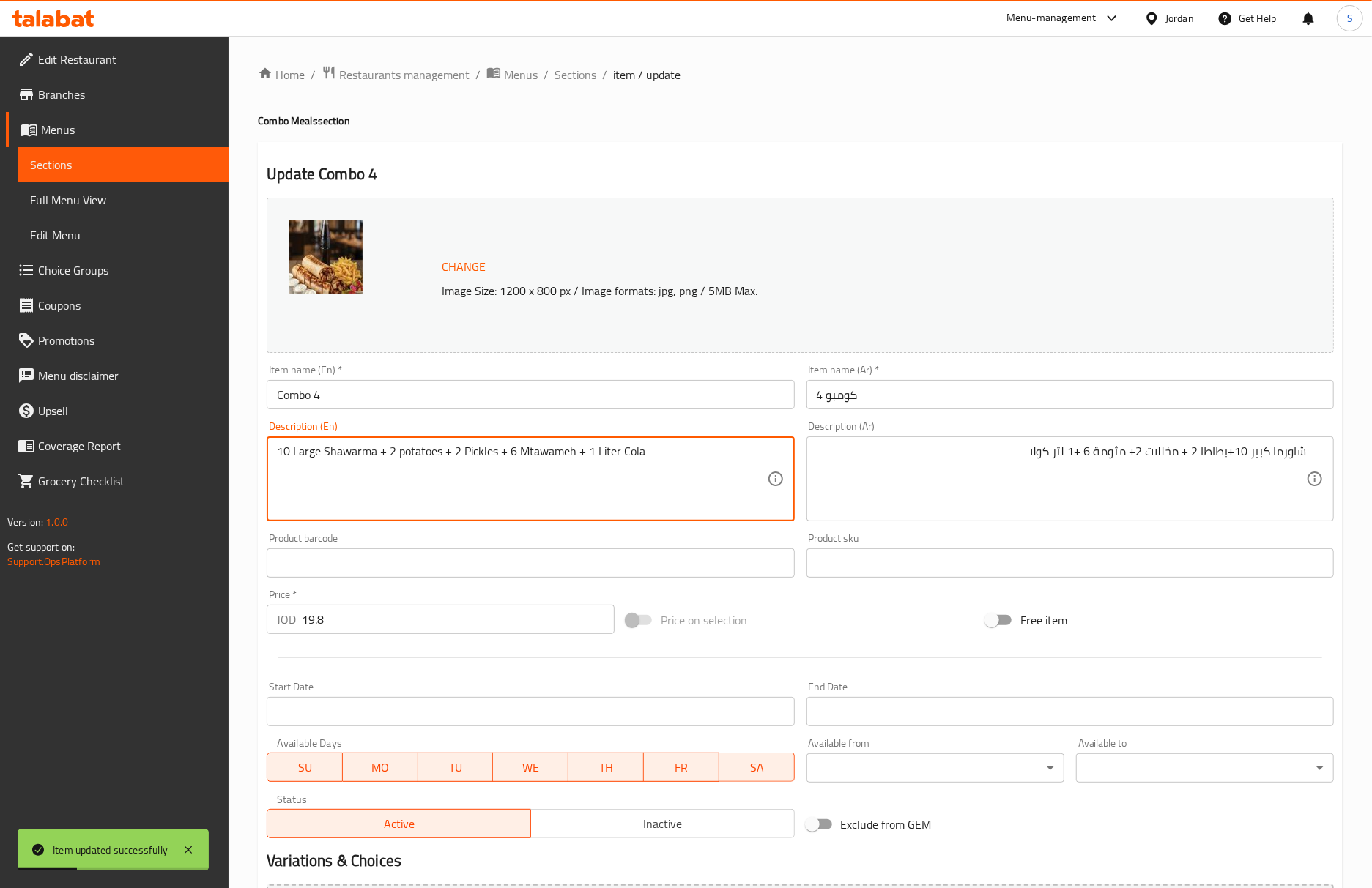
click at [565, 461] on textarea "10 Large Shawarma + 2 potatoes + 2 Pickles + 6 Mtawameh + 1 Liter Cola" at bounding box center [521, 479] width 489 height 70
click at [624, 392] on input "Combo 4" at bounding box center [530, 395] width 527 height 29
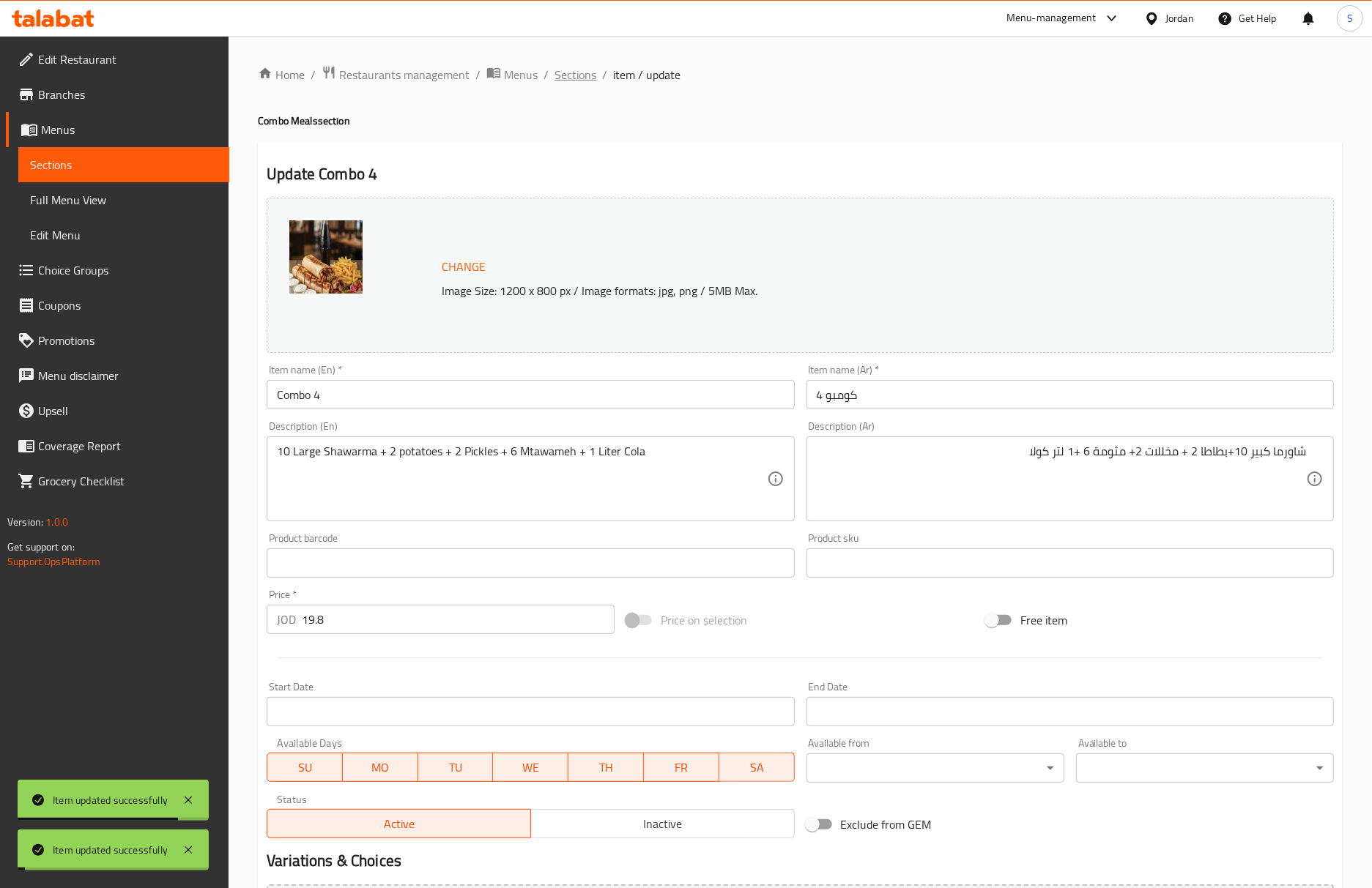
click at [581, 69] on span "Sections" at bounding box center [575, 74] width 42 height 17
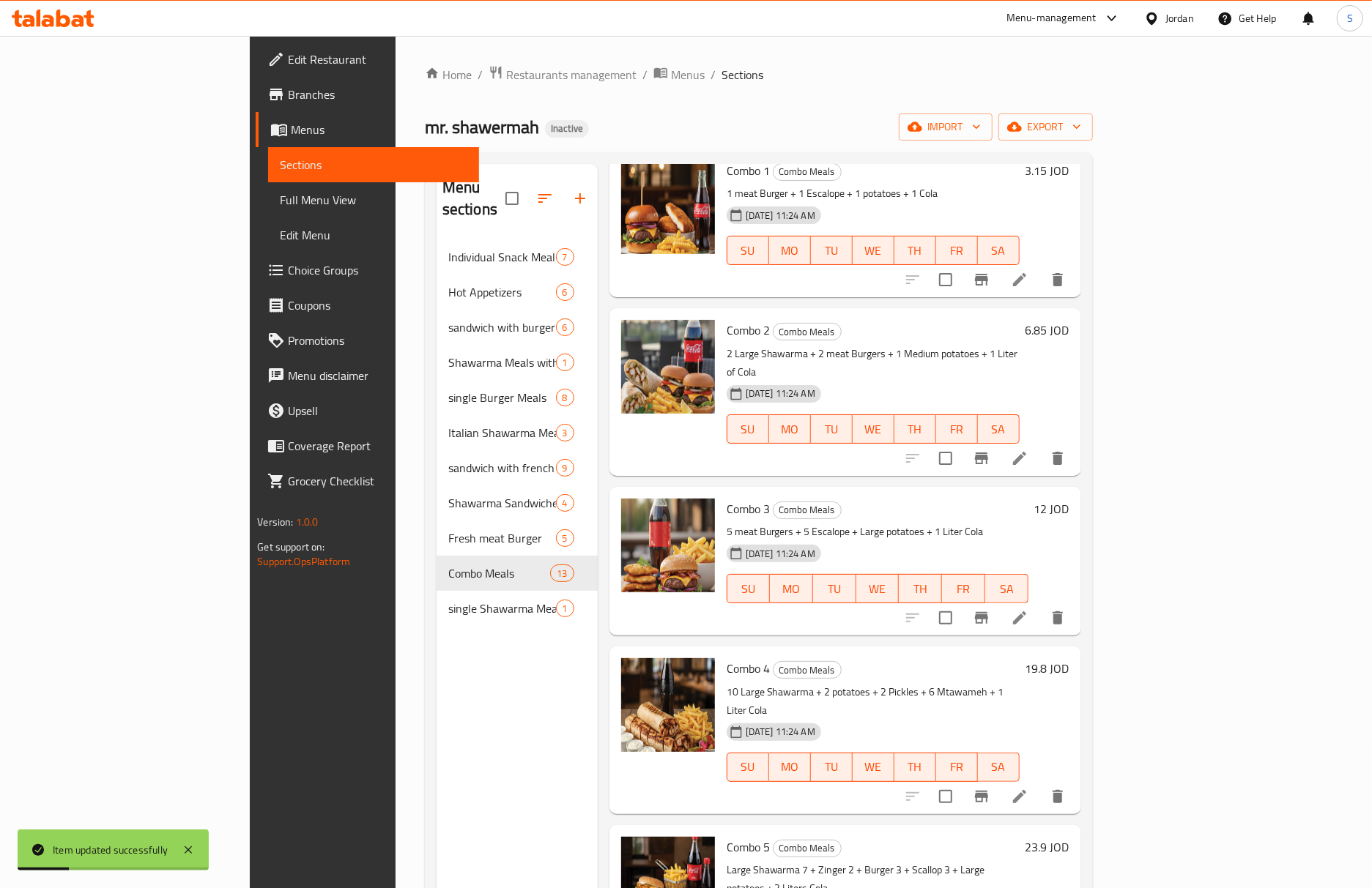
scroll to position [195, 0]
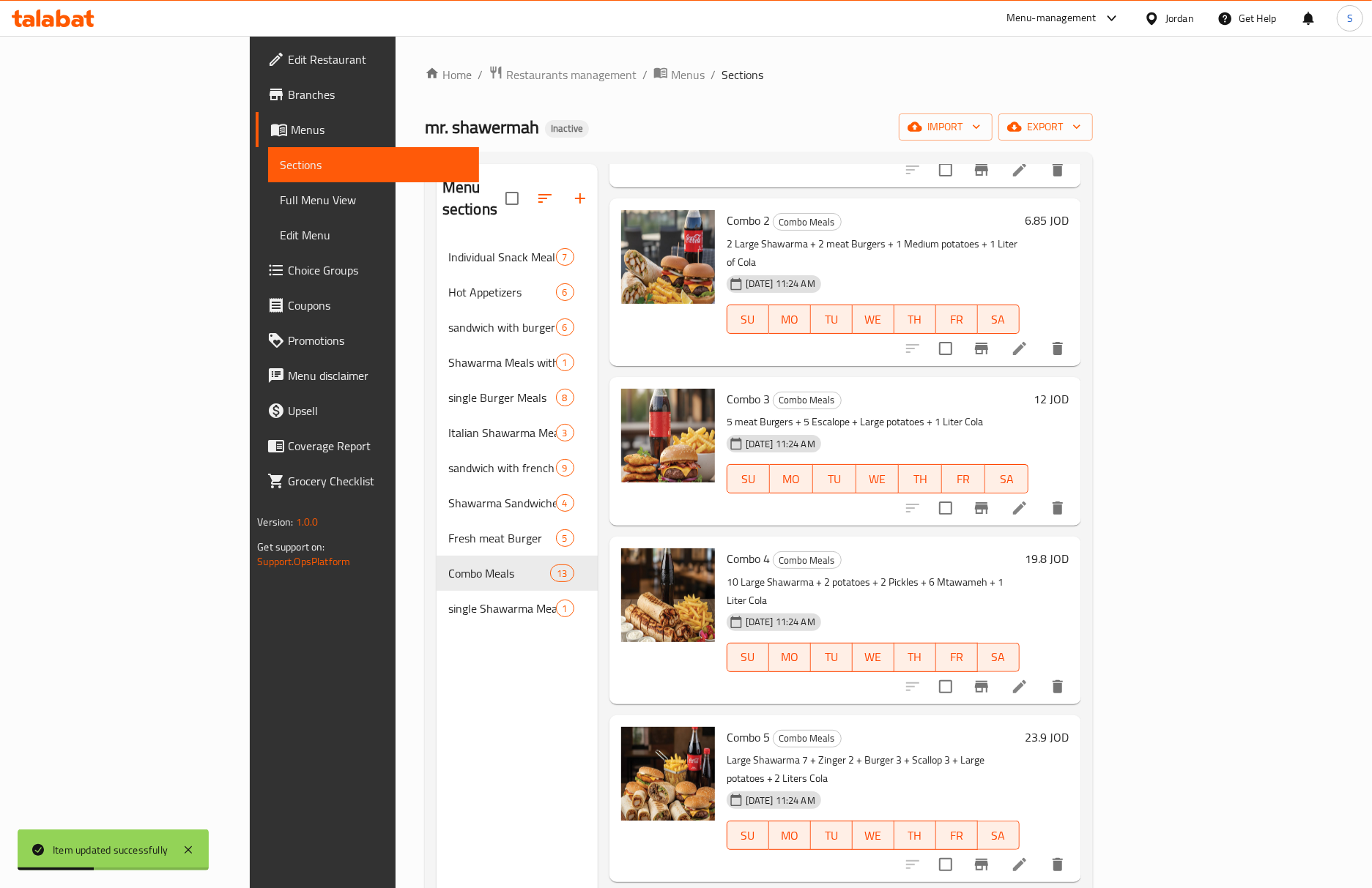
click at [1040, 851] on li at bounding box center [1019, 864] width 41 height 26
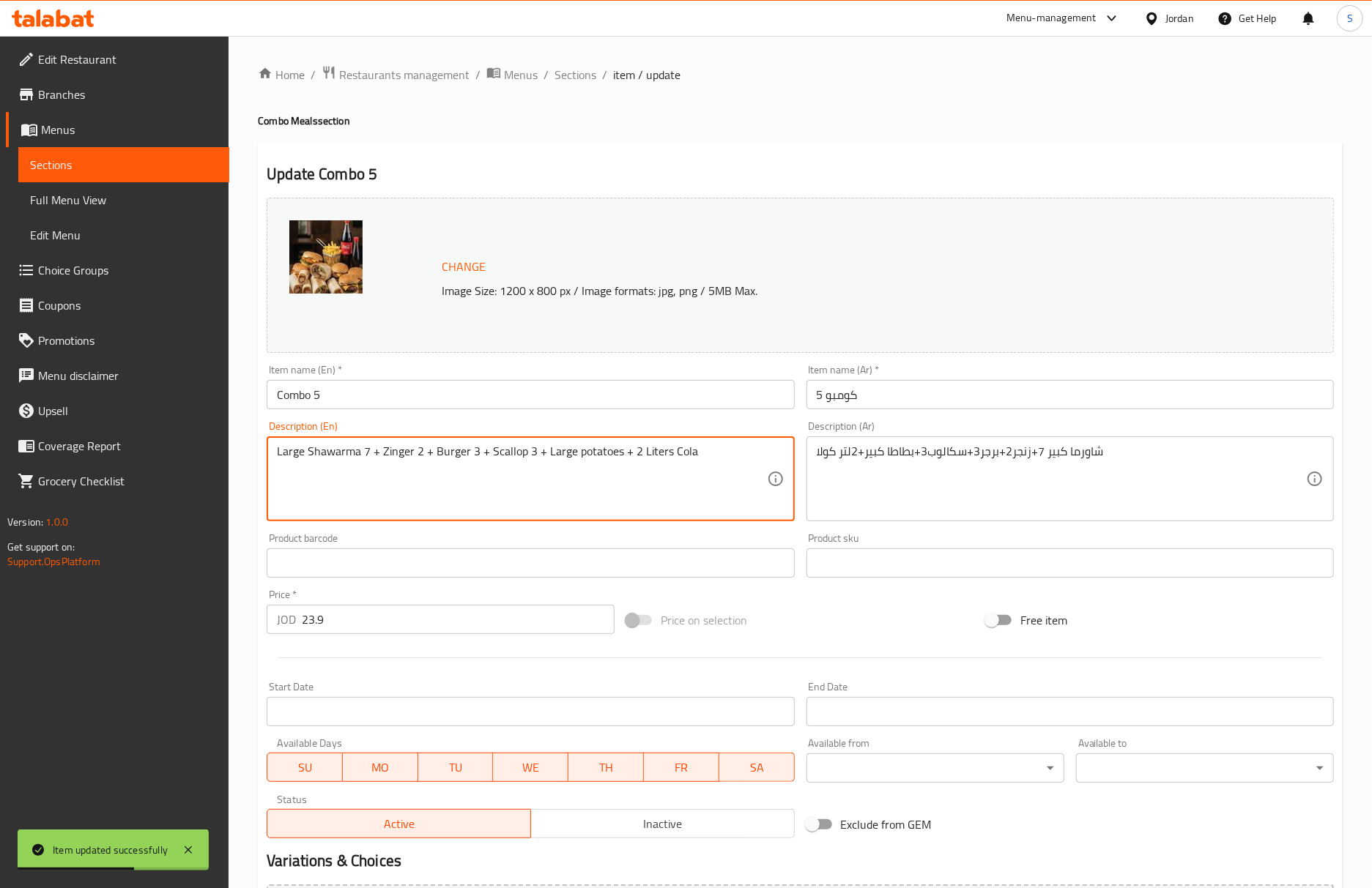
click at [368, 448] on textarea "Large Shawarma 7 + Zinger 2 + Burger 3 + Scallop 3 + Large potatoes + 2 Liters …" at bounding box center [521, 479] width 489 height 70
click at [367, 454] on textarea "Large Shawarma 7 + Zinger 2 + Burger 3 + Scallop 3 + Large potatoes + 2 Liters …" at bounding box center [521, 479] width 489 height 70
click at [277, 452] on textarea "Large Shawarma + Zinger 2 + Burger 3 + Scallop 3 + Large potatoes + 2 Liters Co…" at bounding box center [521, 479] width 489 height 70
click at [393, 404] on input "Combo 5" at bounding box center [530, 395] width 527 height 29
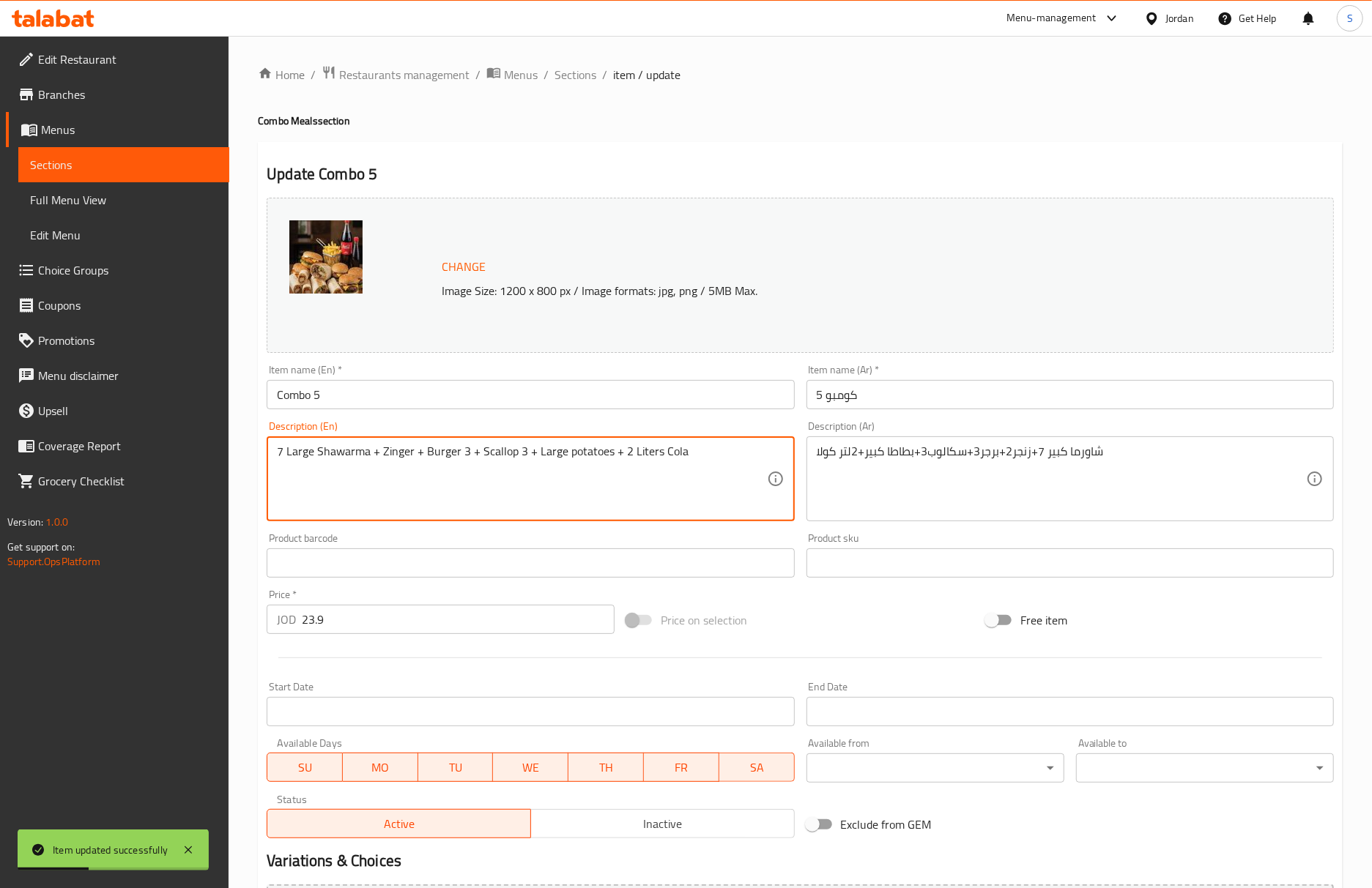
click at [381, 452] on textarea "7 Large Shawarma + Zinger + Burger 3 + Scallop 3 + Large potatoes + 2 Liters Co…" at bounding box center [521, 479] width 489 height 70
click at [476, 455] on textarea "7 Large Shawarma + 2 Zinger + Burger 3 + Scallop 3 + Large potatoes + 2 Liters …" at bounding box center [521, 479] width 489 height 70
click at [431, 452] on textarea "7 Large Shawarma + 2 Zinger + Burger + Scallop 3 + Large potatoes + 2 Liters Co…" at bounding box center [521, 479] width 489 height 70
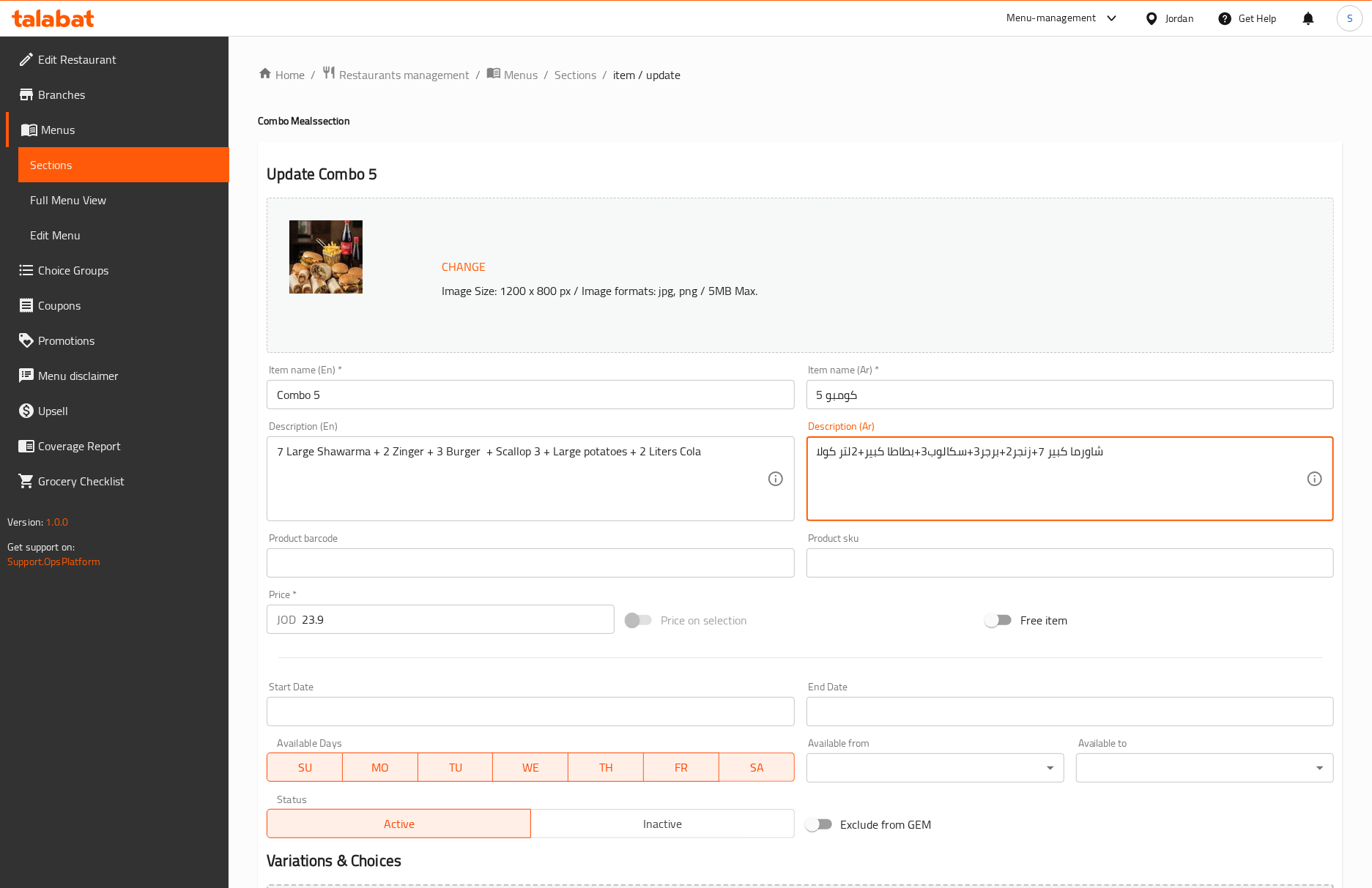
click at [953, 455] on textarea "شاورما كبير 7+زنجر2+برجر3+سكالوب3+بطاطا كبير+2لتر كولا" at bounding box center [1060, 479] width 489 height 70
click at [1108, 508] on textarea "شاورما كبير 7+زنجر2+برجر3+سكالوب3+بطاطا كبير+2لتر كولا" at bounding box center [1060, 479] width 489 height 70
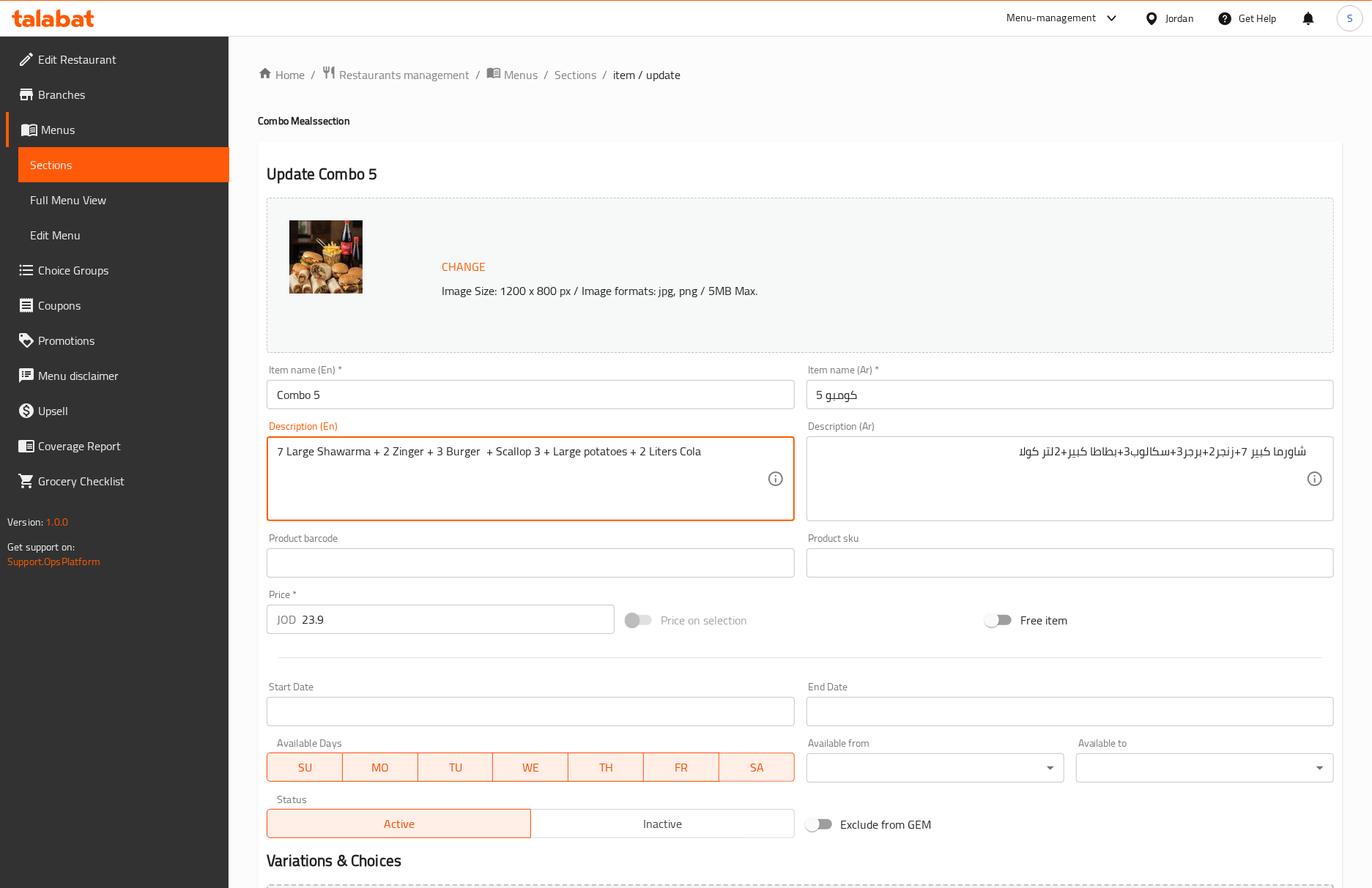
click at [509, 460] on textarea "7 Large Shawarma + 2 Zinger + 3 Burger + Scallop 3 + Large potatoes + 2 Liters …" at bounding box center [521, 479] width 489 height 70
paste textarea "Escalope"
click at [543, 454] on textarea "7 Large Shawarma + 2 Zinger + 3 Burger + Escalope 3 + Large potatoes + 2 Liters…" at bounding box center [521, 479] width 489 height 70
click at [491, 451] on textarea "7 Large Shawarma + 2 Zinger + 3 Burger + Escalope + Large potatoes + 2 Liters C…" at bounding box center [521, 479] width 489 height 70
type textarea "7 Large Shawarma + 2 Zinger + 3 Burger + 3 Escalope + Large potatoes + 2 Liters…"
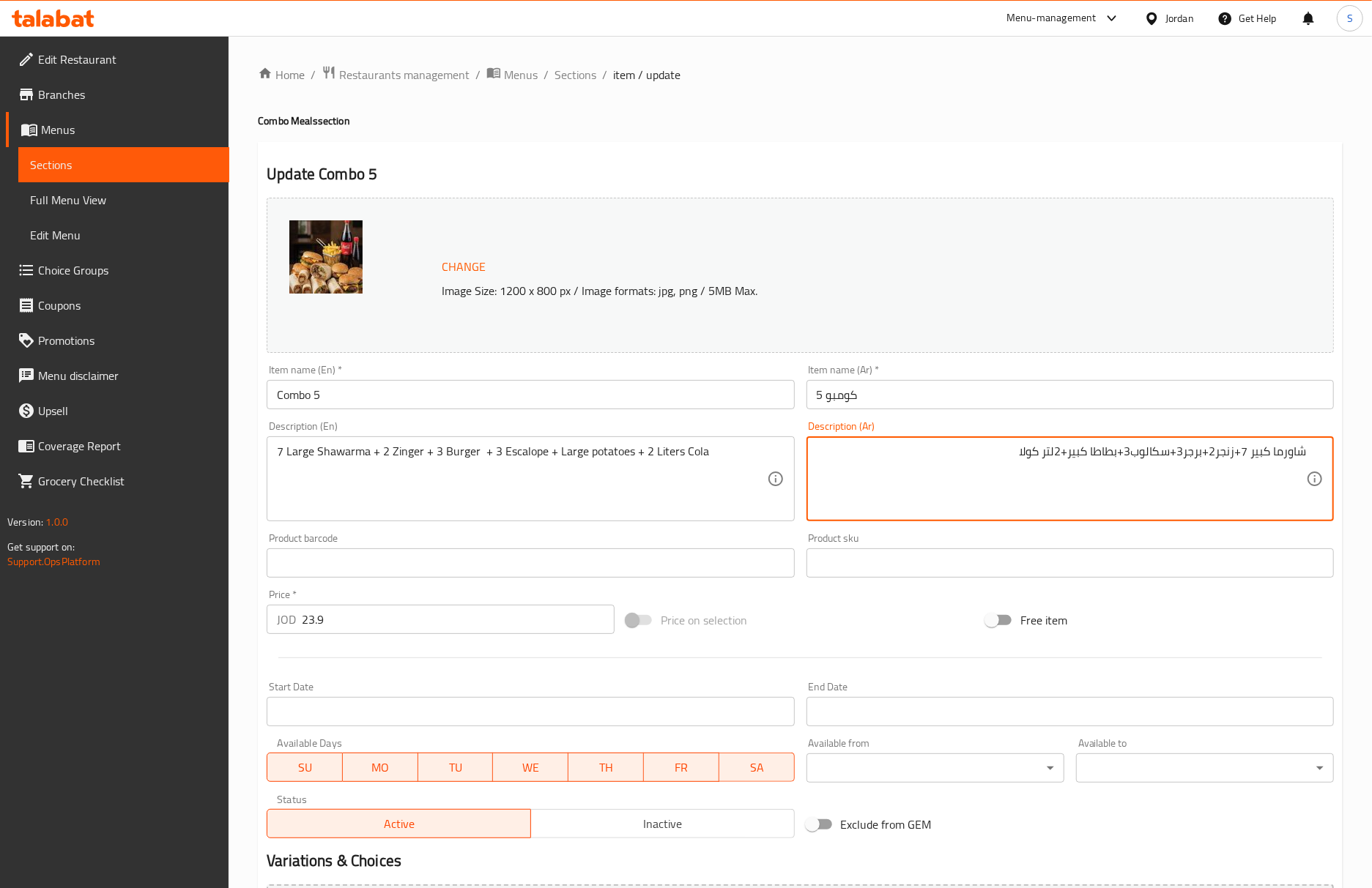
click at [1154, 451] on textarea "شاورما كبير 7+زنجر2+برجر3+سكالوب3+بطاطا كبير+2لتر كولا" at bounding box center [1060, 479] width 489 height 70
paste textarea "سكالوب"
click at [1238, 460] on textarea "شاورما كبير 7+زنجر2+برجر3+إسكالوب 3 +بطاطا كبير+2لتر كولا" at bounding box center [1060, 479] width 489 height 70
click at [1233, 457] on textarea "شاورما كبير 7 +زنجر2+برجر3+إسكالوب 3 +بطاطا كبير+2لتر كولا" at bounding box center [1060, 479] width 489 height 70
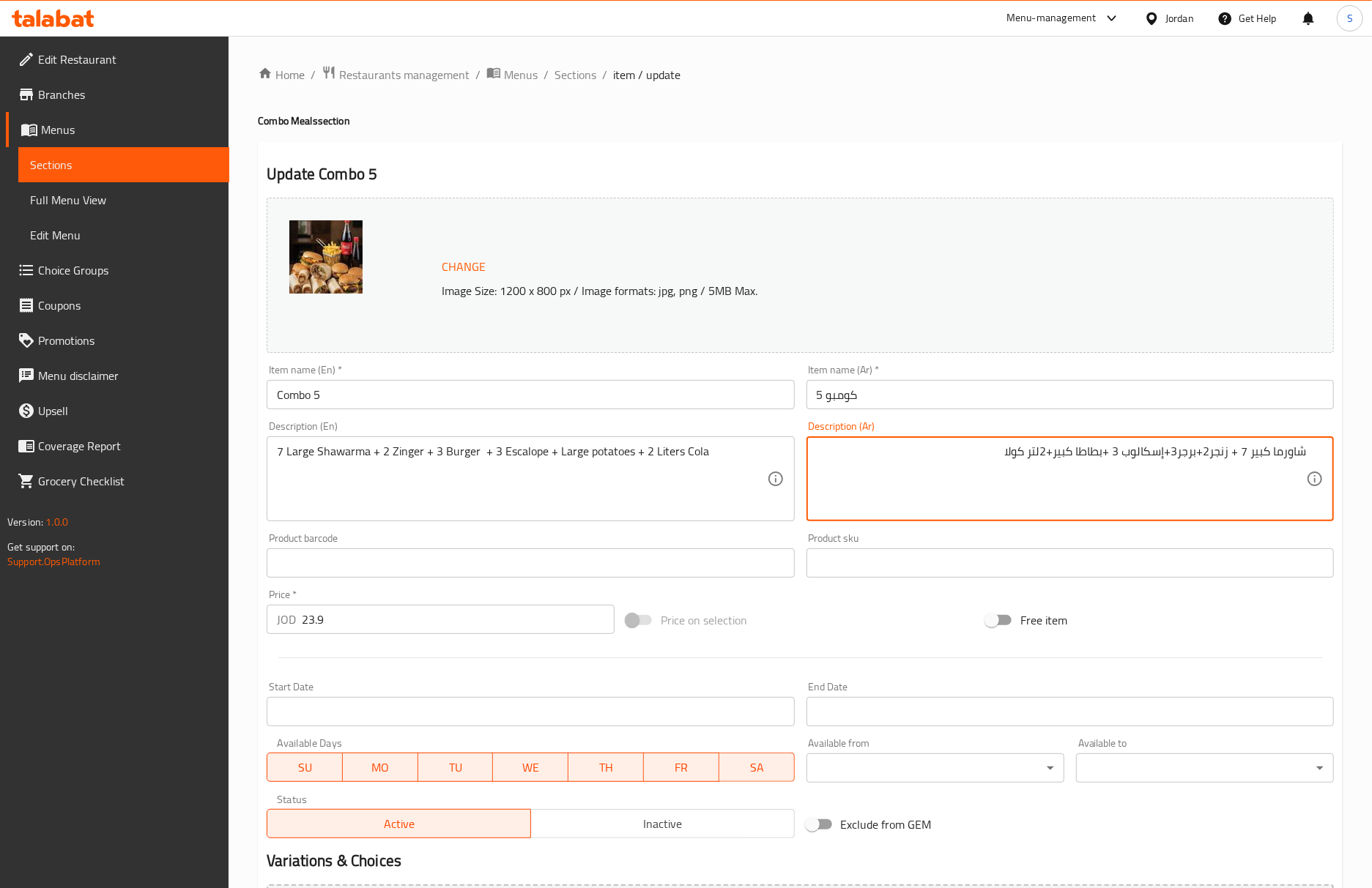
click at [1207, 449] on textarea "شاورما كبير 7 + زنجر2+برجر3+إسكالوب 3 +بطاطا كبير+2لتر كولا" at bounding box center [1060, 479] width 489 height 70
click at [1199, 452] on textarea "شاورما كبير 7 + زنجر 2+برجر3+إسكالوب 3 +بطاطا كبير+2لتر كولا" at bounding box center [1060, 479] width 489 height 70
click at [1173, 460] on textarea "شاورما كبير 7 + زنجر 2 +برجر3+إسكالوب 3 +بطاطا كبير+2لتر كولا" at bounding box center [1060, 479] width 489 height 70
click at [1160, 454] on textarea "شاورما كبير 7 + زنجر 2 +برجر 3+إسكالوب 3 +بطاطا كبير+2لتر كولا" at bounding box center [1060, 479] width 489 height 70
click at [1042, 451] on textarea "شاورما كبير 7 + زنجر 2 +برجر 3 +إسكالوب 3 +بطاطا كبير+2لتر كولا" at bounding box center [1060, 479] width 489 height 70
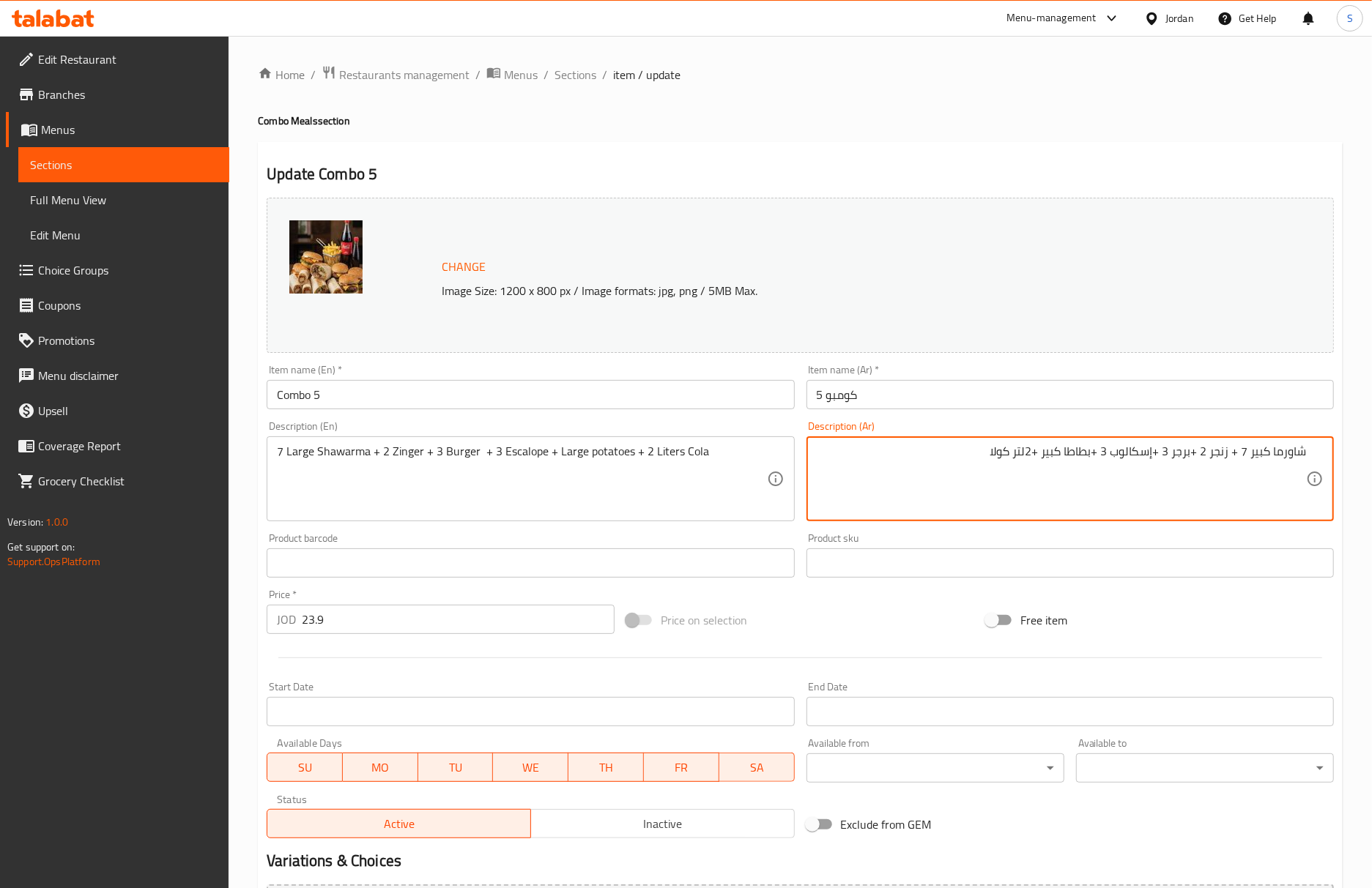
click at [1088, 452] on textarea "شاورما كبير 7 + زنجر 2 +برجر 3 +إسكالوب 3 +بطاطا كبير +2لتر كولا" at bounding box center [1060, 479] width 489 height 70
click at [1090, 449] on textarea "شاورما كبير 7 + زنجر 2 +برجر 3 +إسكالوب 3 +بطاطا كبير +2لتر كولا" at bounding box center [1060, 479] width 489 height 70
click at [1090, 452] on textarea "شاورما كبير 7 + زنجر 2 +برجر 3 +إسكالوب 3 +بطاطا كبير +2لتر كولا" at bounding box center [1060, 479] width 489 height 70
click at [1093, 461] on textarea "شاورما كبير 7 + زنجر 2 +برجر 3 +إسكالوب 3 +بطاطا كبير +2لتر كولا" at bounding box center [1060, 479] width 489 height 70
type textarea "شاورما كبير 7 + زنجر 2 +برجر 3 +إسكالوب 3 + بطاطا كبير +2لتر كولا"
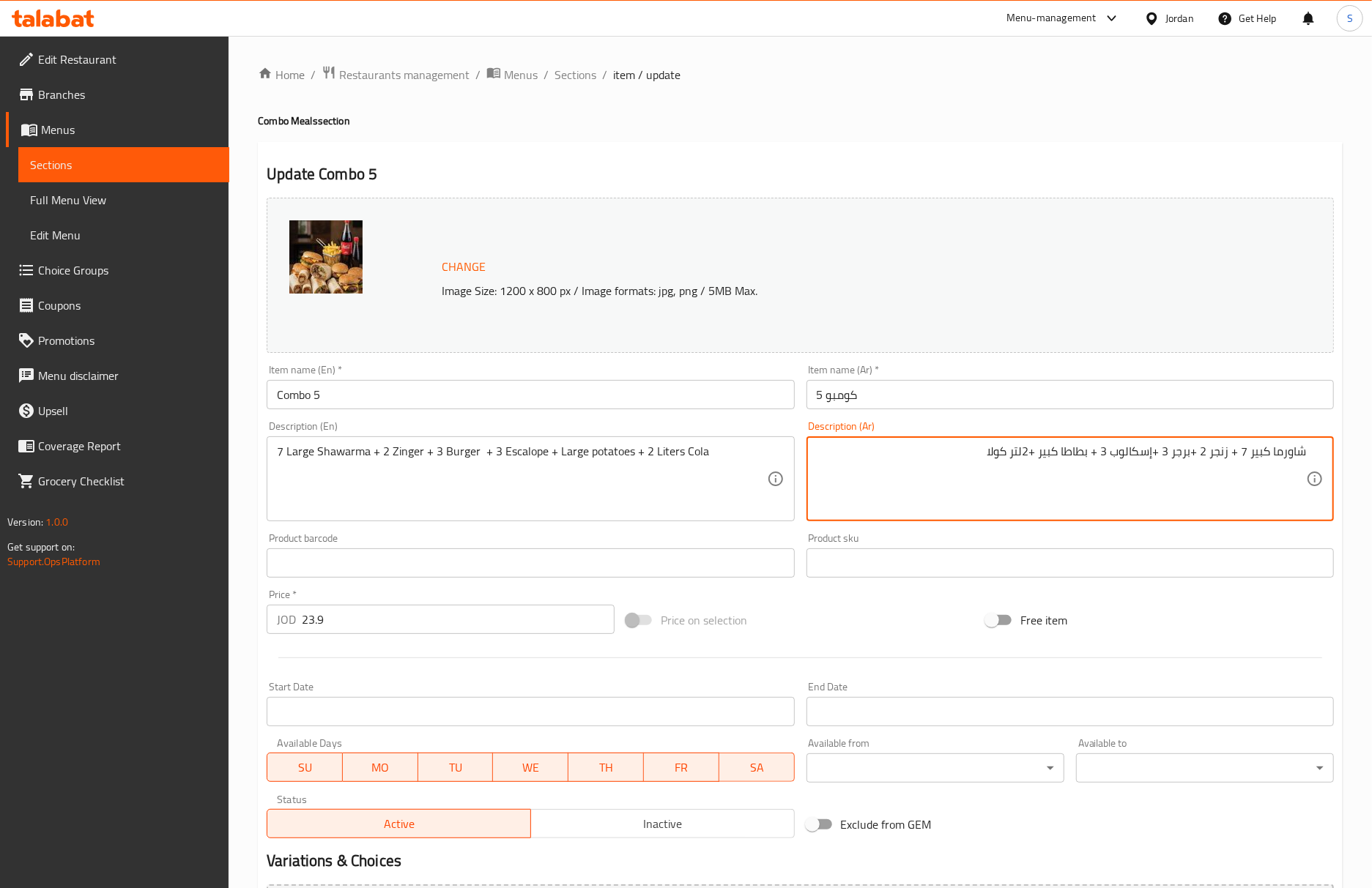
click at [810, 409] on input "كومبو 5" at bounding box center [1070, 395] width 527 height 29
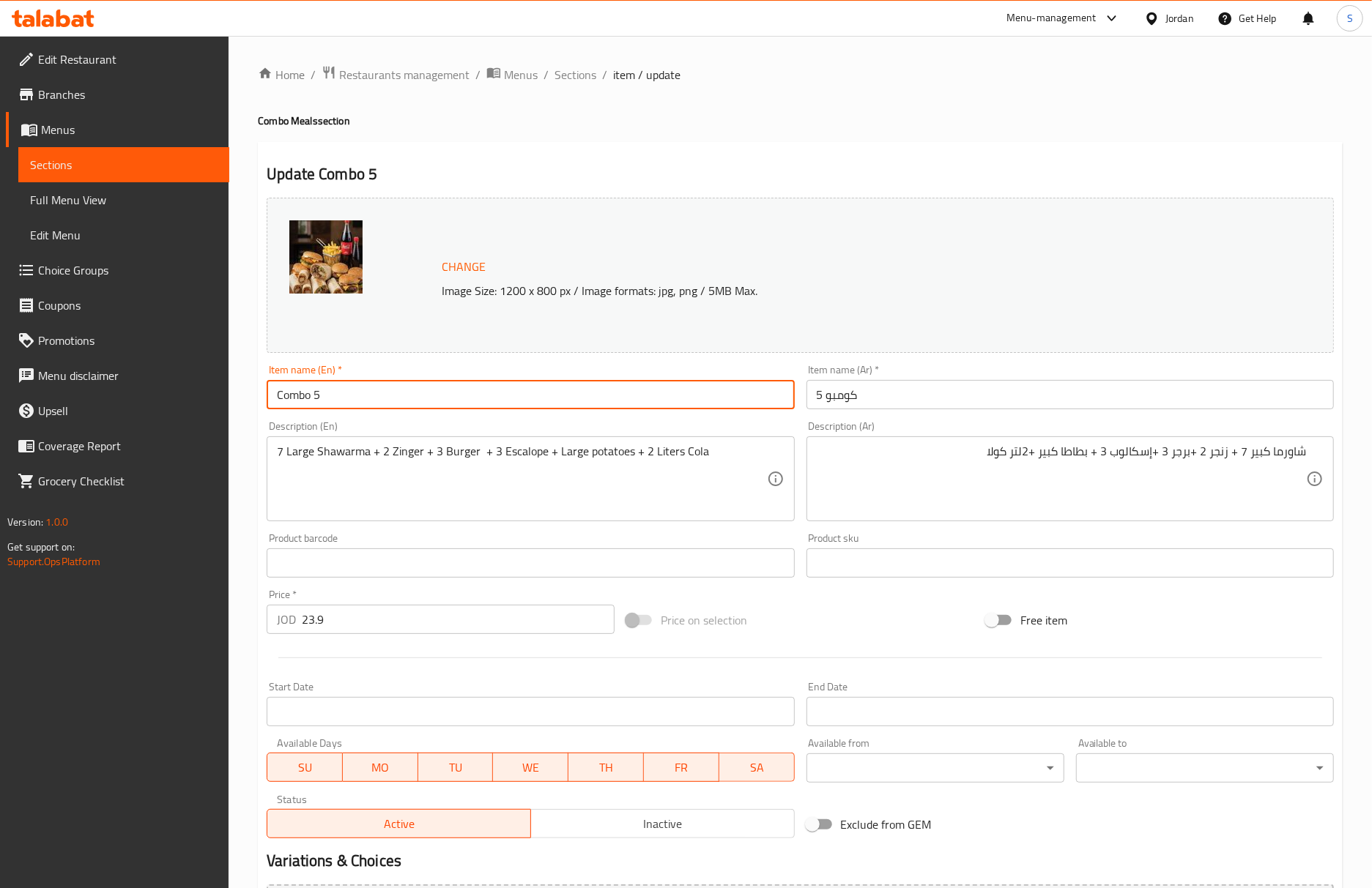
click at [777, 392] on input "Combo 5" at bounding box center [530, 395] width 527 height 29
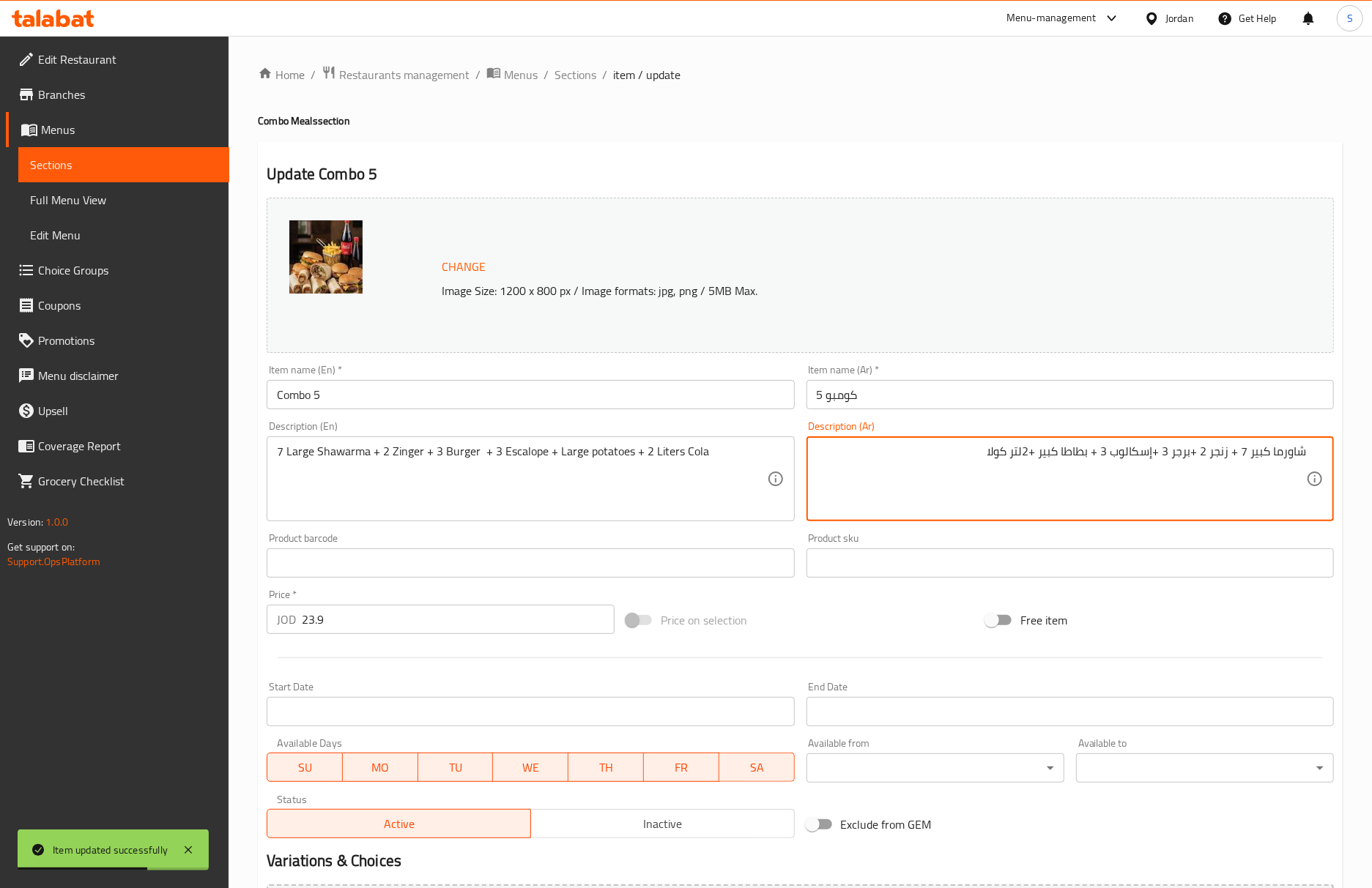
click at [1043, 457] on textarea "شاورما كبير 7 + زنجر 2 +برجر 3 +إسكالوب 3 + بطاطا كبير +2لتر كولا" at bounding box center [1060, 479] width 489 height 70
click at [579, 85] on div "Home / Restaurants management / Menus / Sections / item / update Combo Meals se…" at bounding box center [800, 546] width 1084 height 961
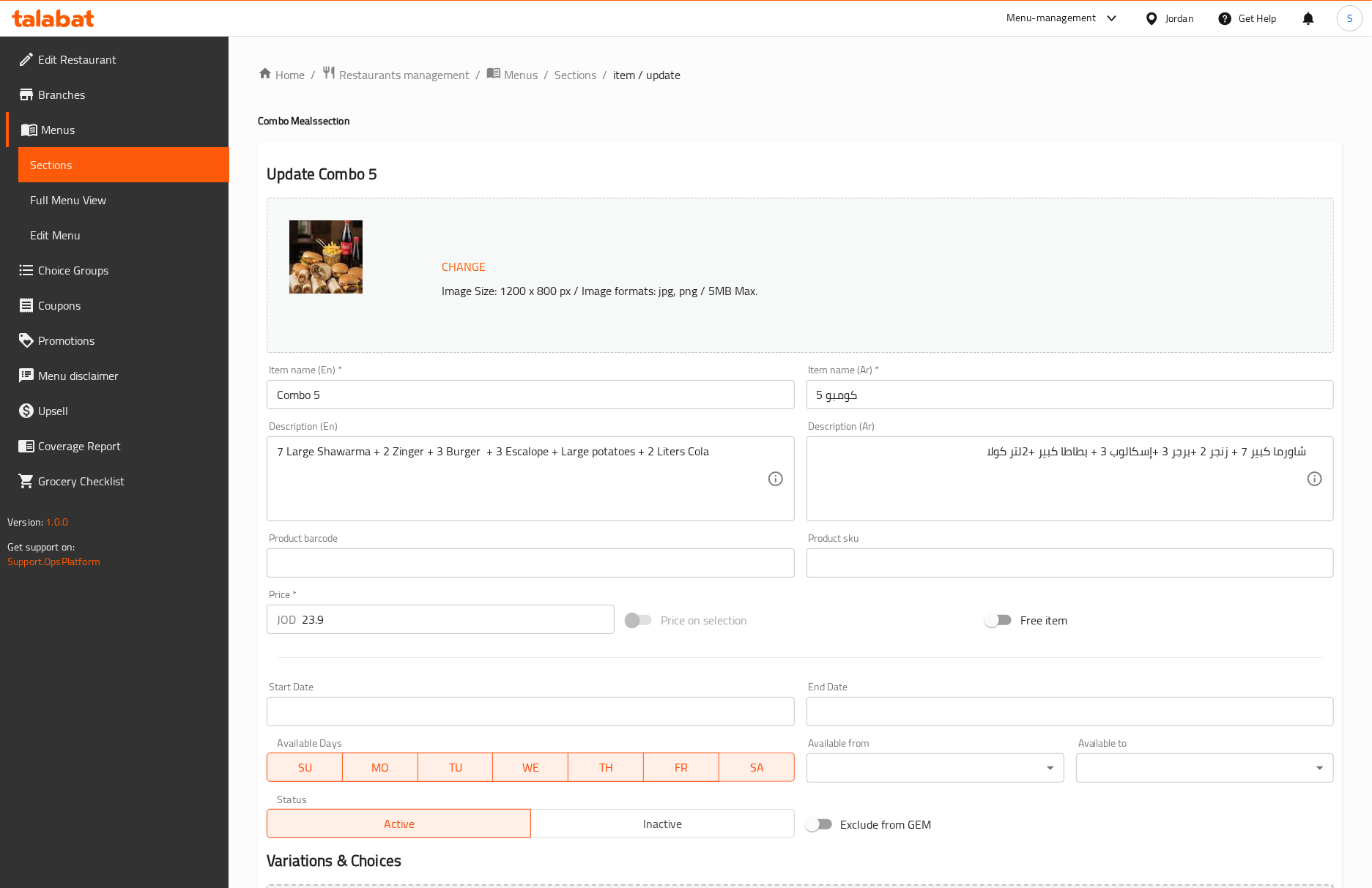
drag, startPoint x: 579, startPoint y: 85, endPoint x: 622, endPoint y: 4, distance: 91.7
click at [579, 83] on span "Sections" at bounding box center [575, 74] width 42 height 17
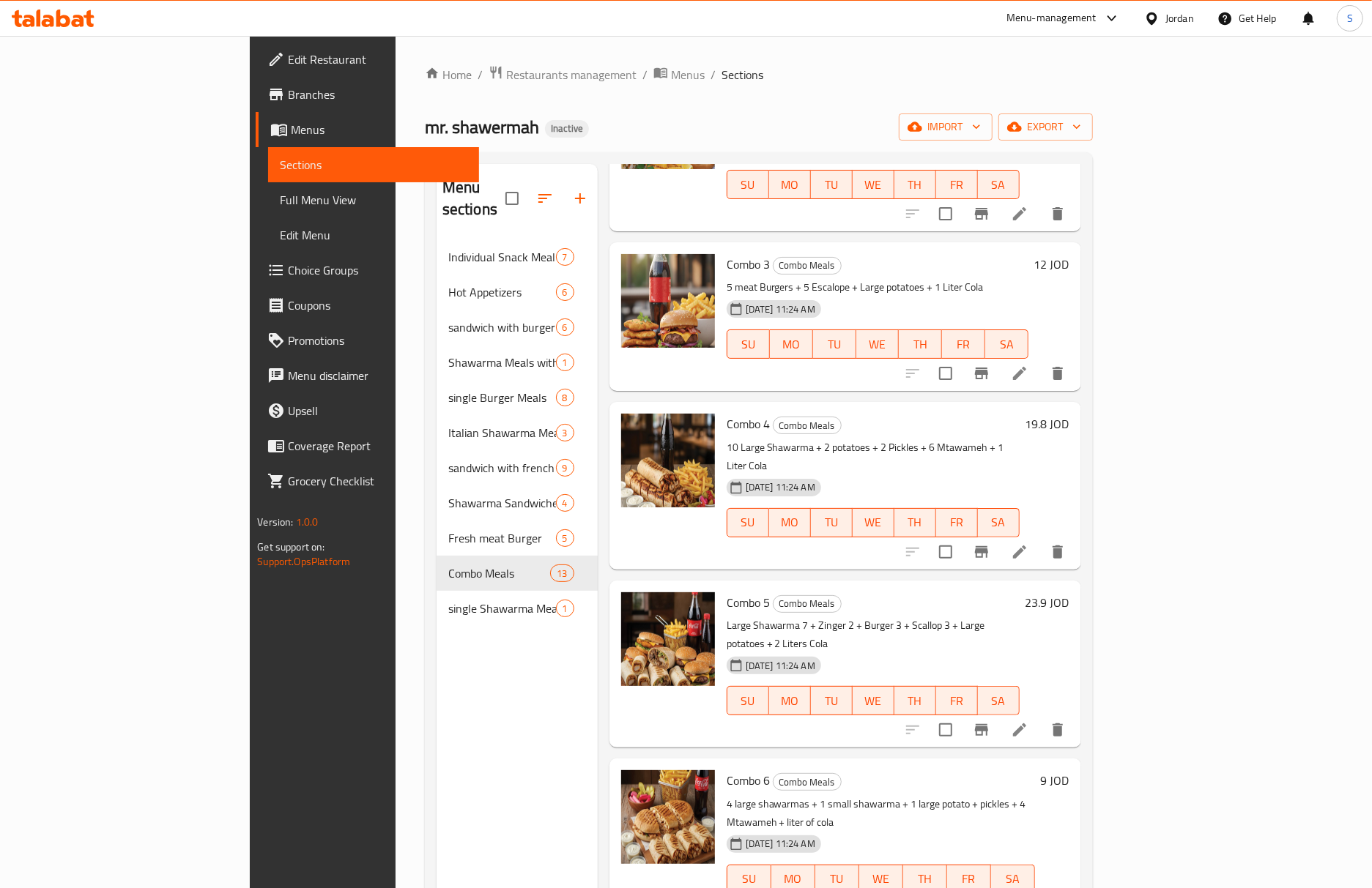
scroll to position [390, 0]
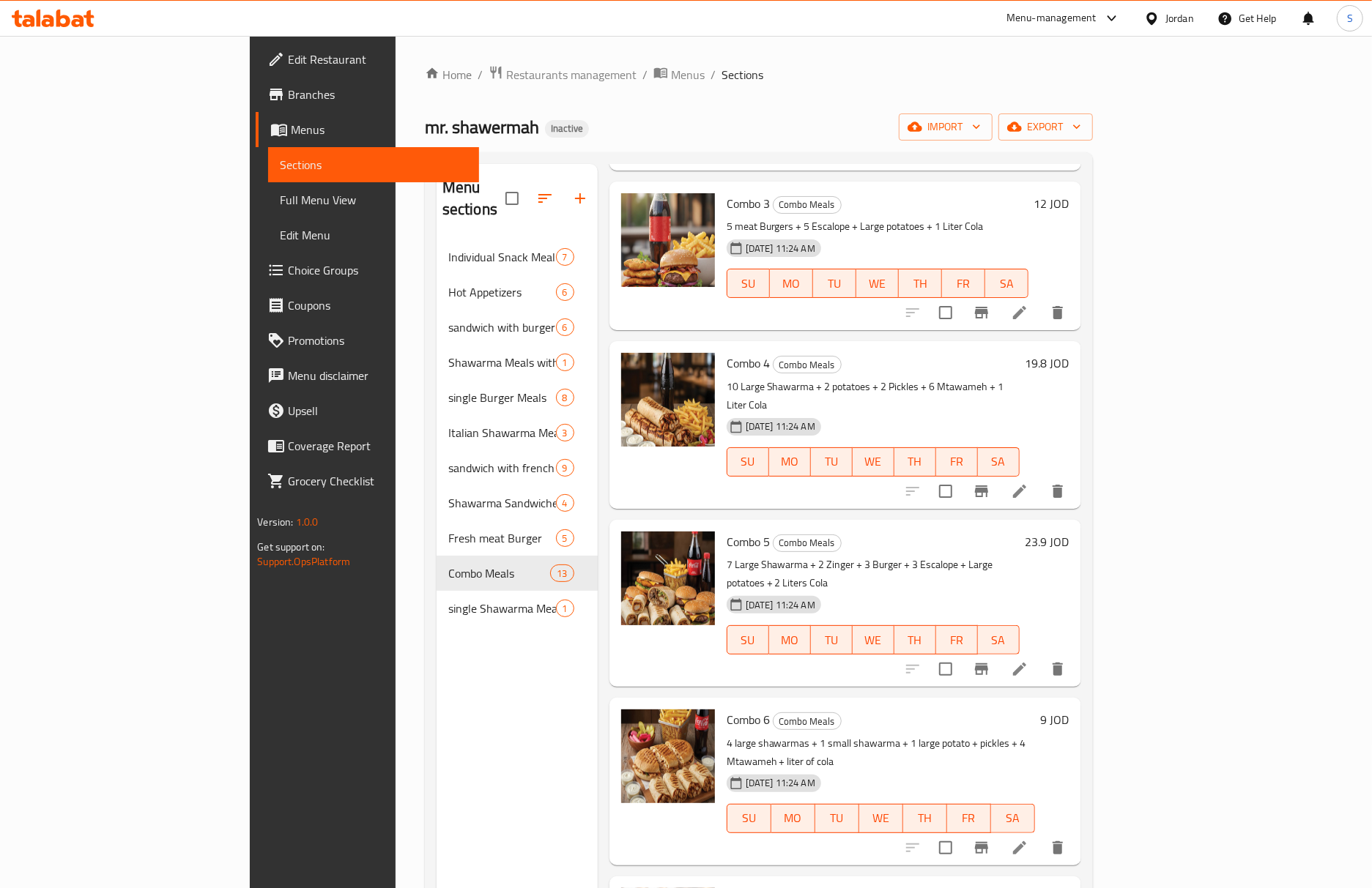
click at [1040, 835] on li at bounding box center [1019, 848] width 41 height 26
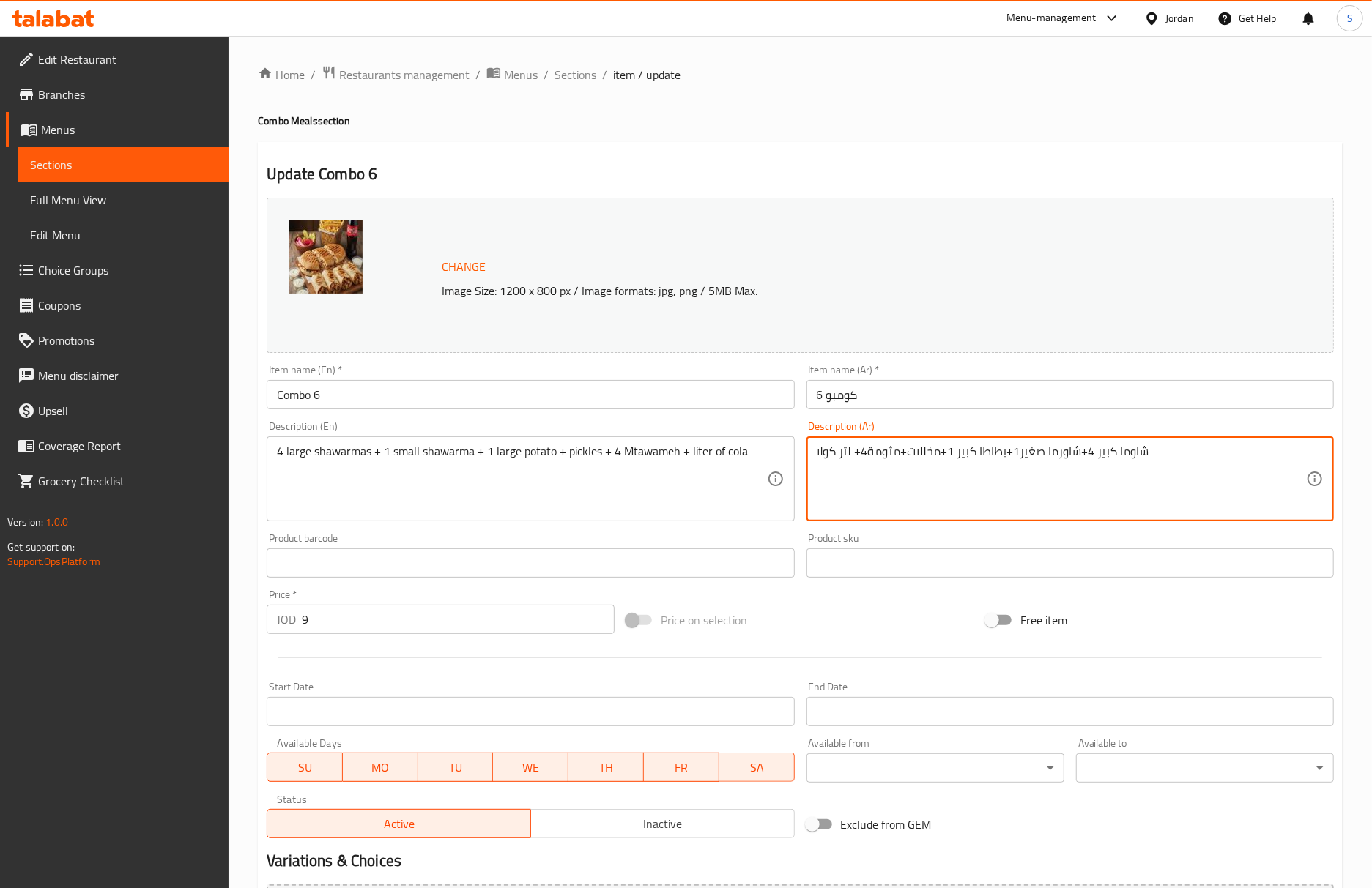
click at [1066, 454] on textarea "شاوما كبير 4+شاورما صغير1+بطاطا كبير 1+مخللات+مثومة4+ لتر كولا" at bounding box center [1060, 479] width 489 height 70
click at [1191, 483] on textarea "شاوما كبير 4+شاورما صغير1+بطاطا كبير 1+مخللات+مثومة4+ لتر كولا" at bounding box center [1060, 479] width 489 height 70
click at [1236, 452] on textarea "شاوما كبير 4+شاورما صغير1+بطاطا كبير 1+مخللات+مثومة4+ لتر كولا" at bounding box center [1060, 479] width 489 height 70
click at [1173, 455] on textarea "شاوما كبير 4+ شاورما صغير1+بطاطا كبير 1+مخللات+مثومة4+ لتر كولا" at bounding box center [1060, 479] width 489 height 70
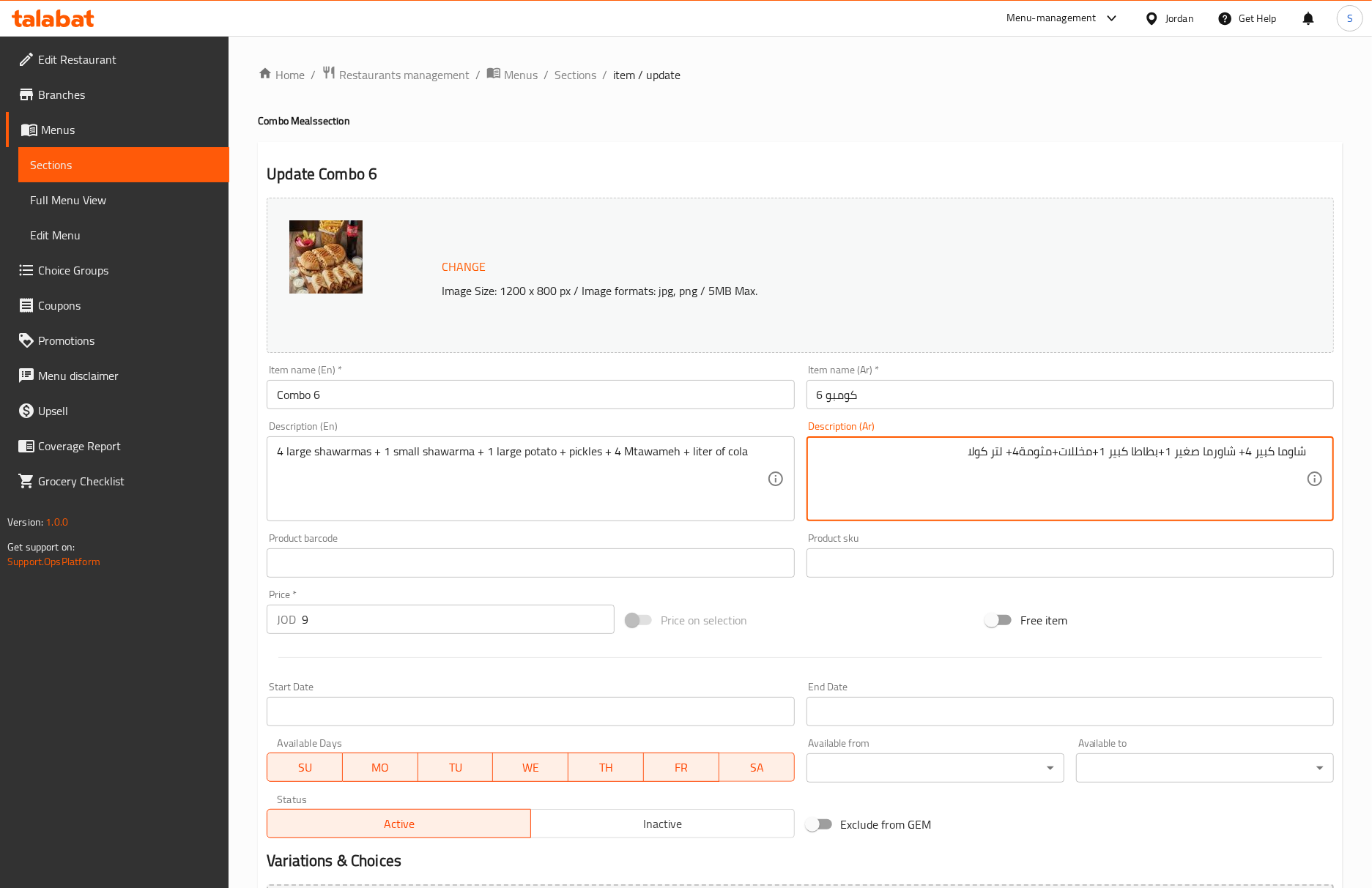
click at [1158, 448] on textarea "شاوما كبير 4+ شاورما صغير 1+بطاطا كبير 1+مخللات+مثومة4+ لتر كولا" at bounding box center [1060, 479] width 489 height 70
click at [1087, 451] on textarea "شاوما كبير 4+ شاورما صغير 1+ بطاطا كبير 1+مخللات+مثومة4+ لتر كولا" at bounding box center [1060, 479] width 489 height 70
click at [1050, 454] on textarea "شاوما كبير 4+ شاورما صغير 1+ بطاطا كبير 1+ مخللات+مثومة4+ لتر كولا" at bounding box center [1060, 479] width 489 height 70
click at [1040, 458] on textarea "شاوما كبير 4+ شاورما صغير 1+ بطاطا كبير 1+ مخللات +مثومة4+ لتر كولا" at bounding box center [1060, 479] width 489 height 70
click at [1005, 457] on textarea "شاوما كبير 4+ شاورما صغير 1+ بطاطا كبير 1+ مخللات + مثومة4+ لتر كولا" at bounding box center [1060, 479] width 489 height 70
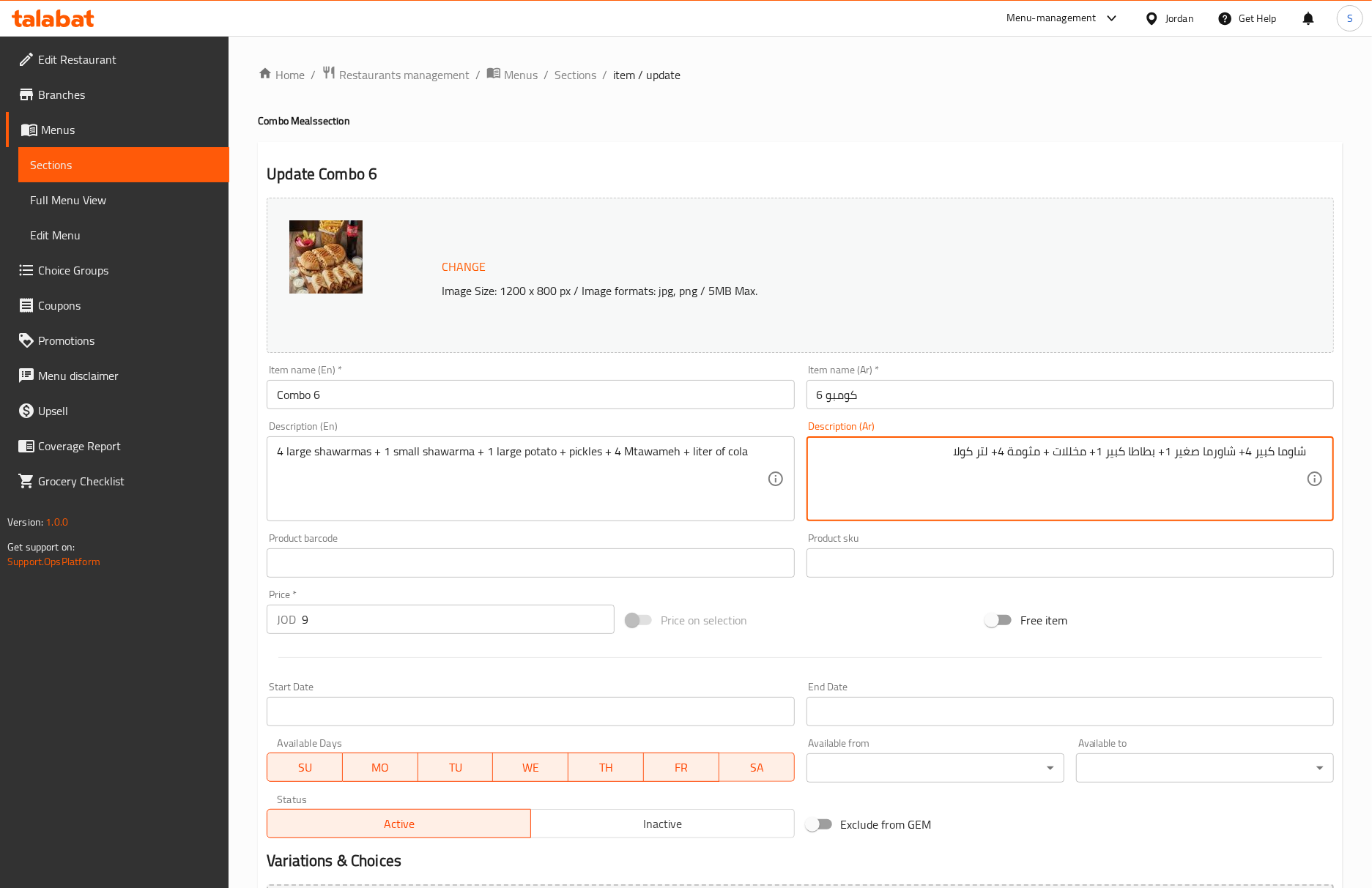
click at [1002, 457] on textarea "شاوما كبير 4+ شاورما صغير 1+ بطاطا كبير 1+ مخللات + مثومة 4+ لتر كولا" at bounding box center [1060, 479] width 489 height 70
click at [999, 457] on textarea "شاوما كبير 4+ شاورما صغير 1+ بطاطا كبير 1+ مخللات + مثومة 4+ لتر كولا" at bounding box center [1060, 479] width 489 height 70
type textarea "شاوما كبير 4+ شاورما صغير 1+ بطاطا كبير 1+ مخللات + مثومة 4 + لتر كولا"
click at [625, 405] on input "Combo 6" at bounding box center [530, 395] width 527 height 29
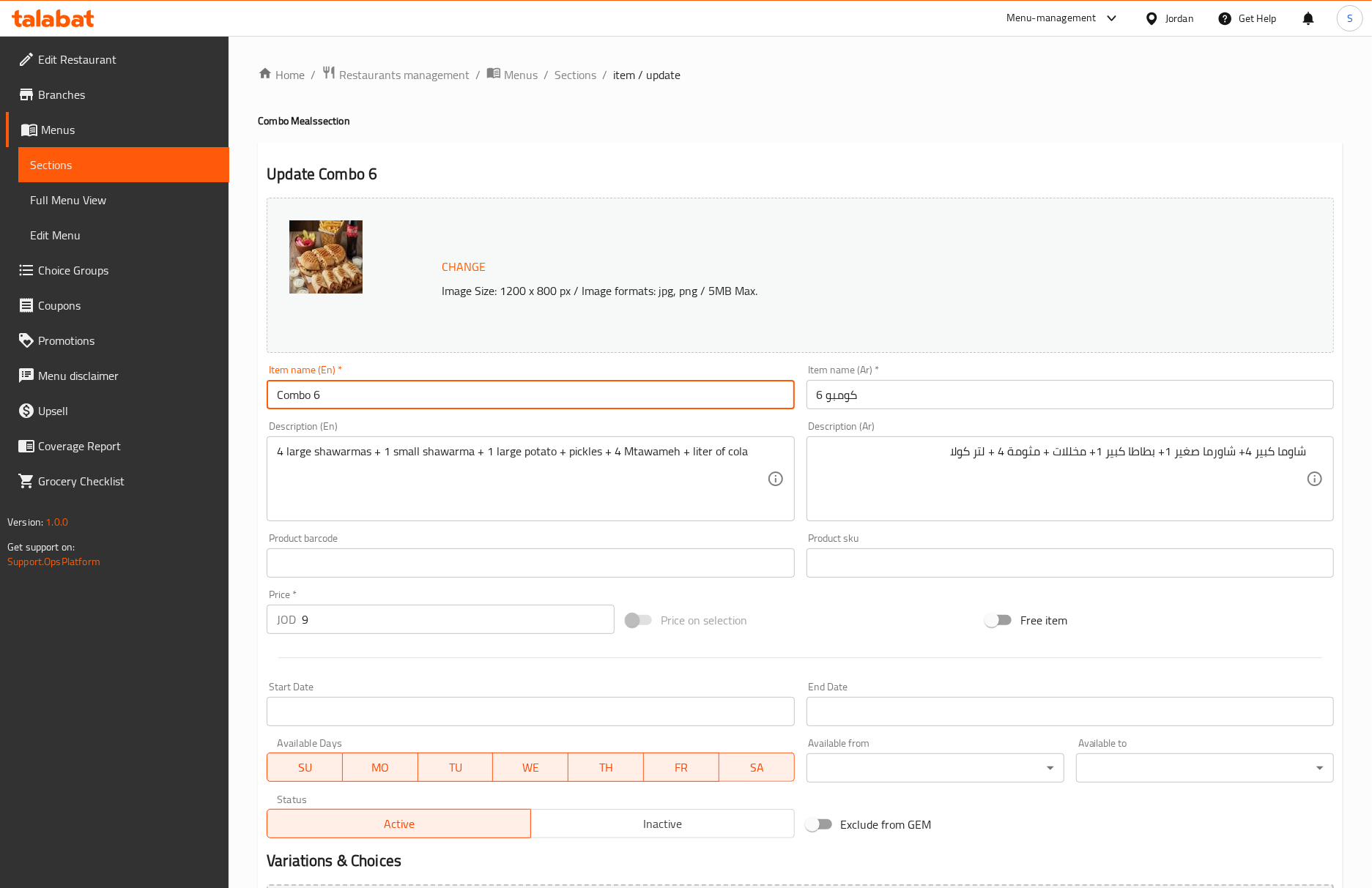
click at [437, 393] on input "Combo 6" at bounding box center [530, 395] width 527 height 29
drag, startPoint x: 583, startPoint y: 71, endPoint x: 648, endPoint y: 7, distance: 91.2
click at [583, 71] on span "Sections" at bounding box center [575, 74] width 42 height 17
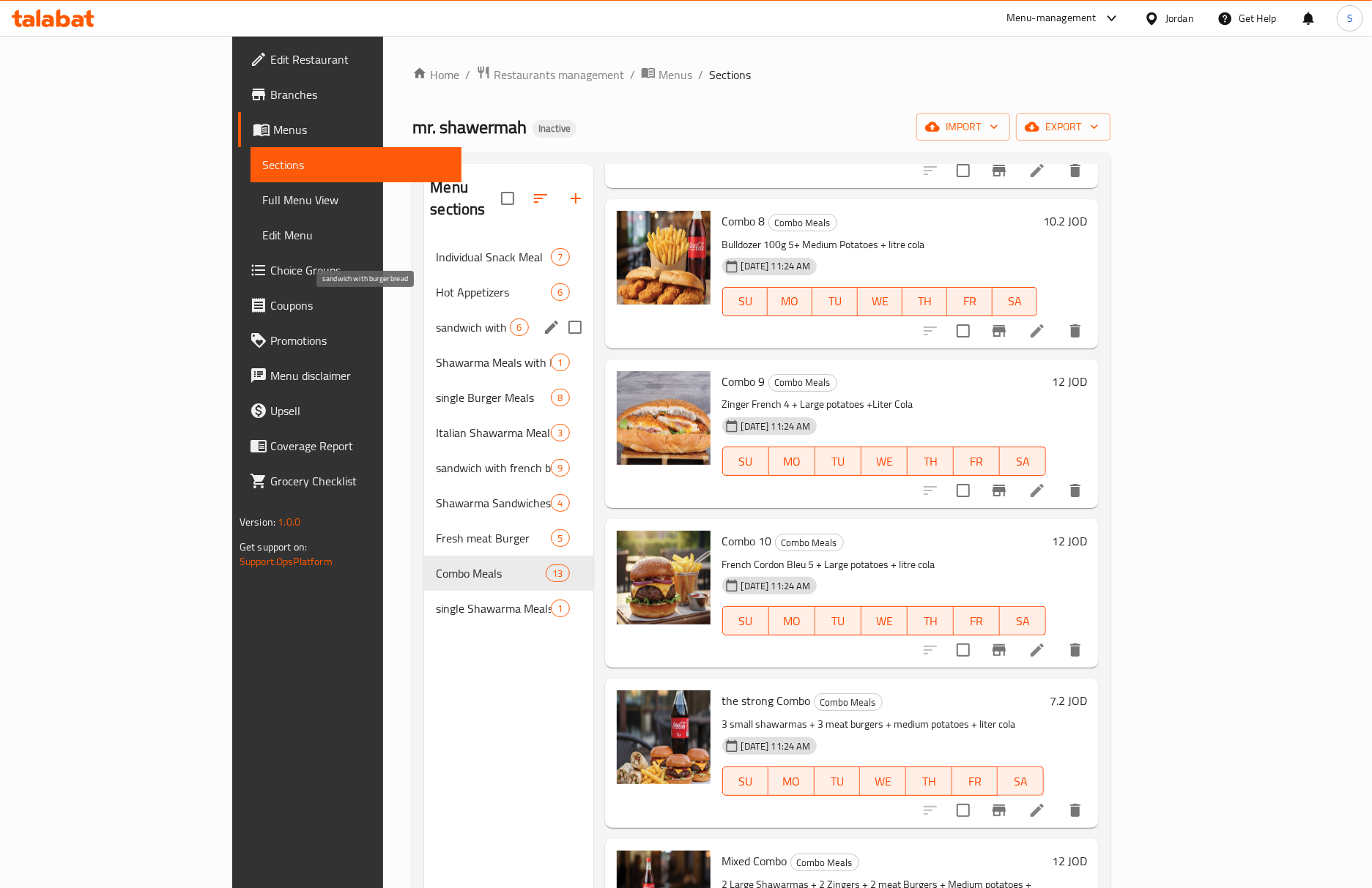
click at [436, 318] on span "sandwich with burger bread" at bounding box center [473, 326] width 74 height 17
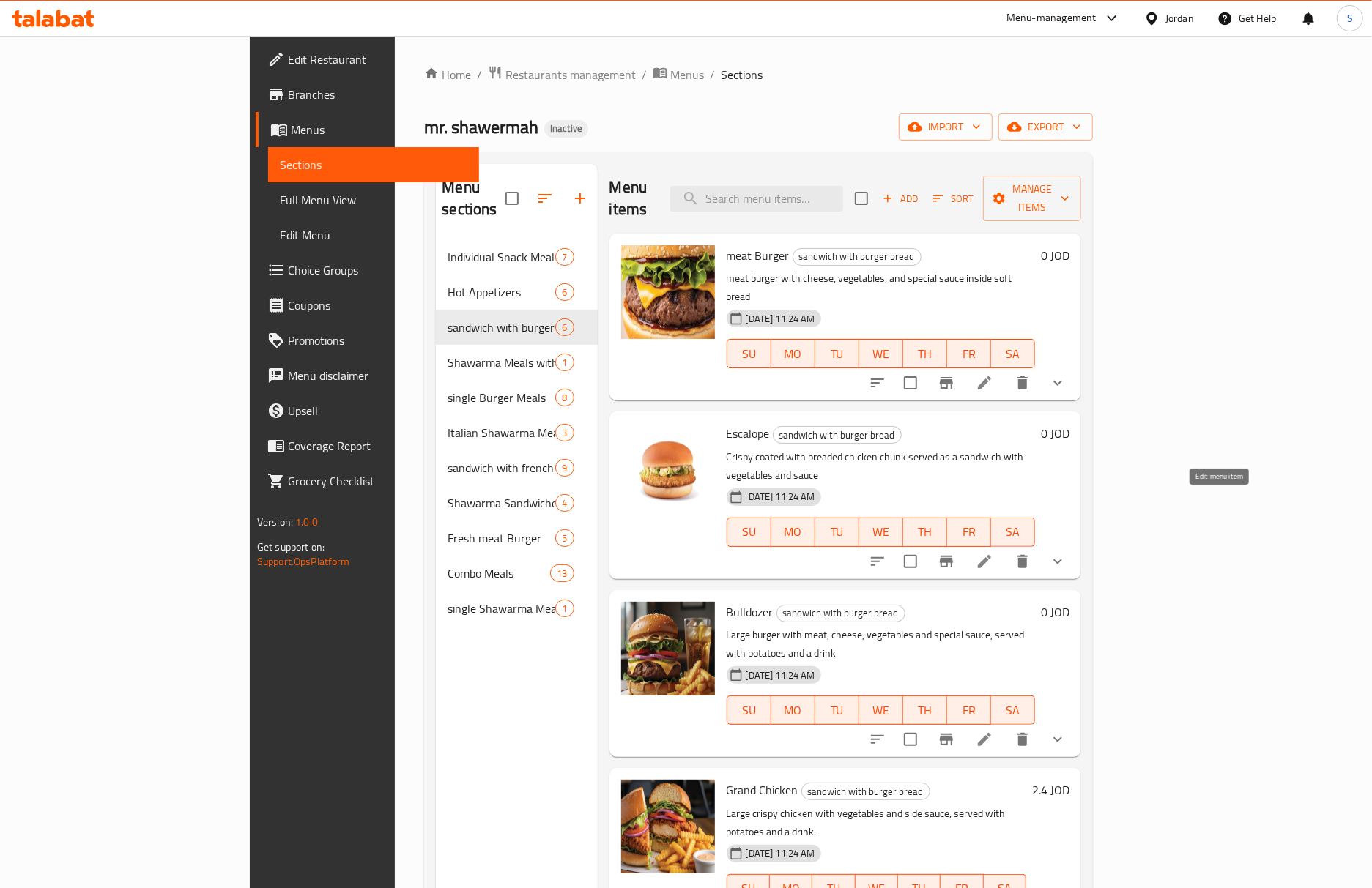
click at [993, 553] on icon at bounding box center [984, 561] width 17 height 17
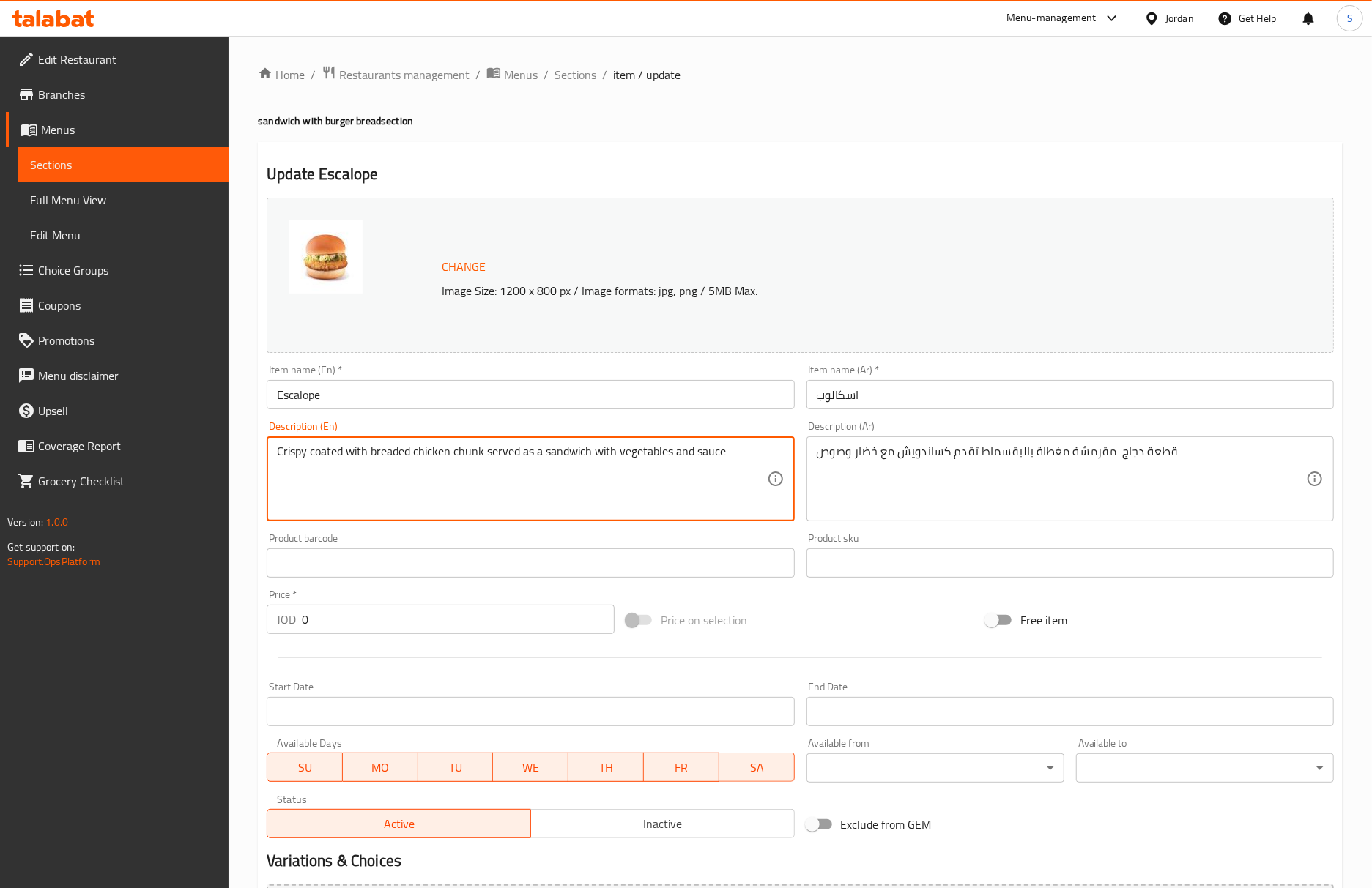
drag, startPoint x: 479, startPoint y: 448, endPoint x: 407, endPoint y: 469, distance: 75.0
click at [312, 457] on textarea "Crispy coated with breaded served as a sandwich with vegetables and sauce" at bounding box center [521, 479] width 489 height 70
paste textarea "chicken chunk"
type textarea "Crispy chicken piece coated with breaded served as a sandwich with vegetables a…"
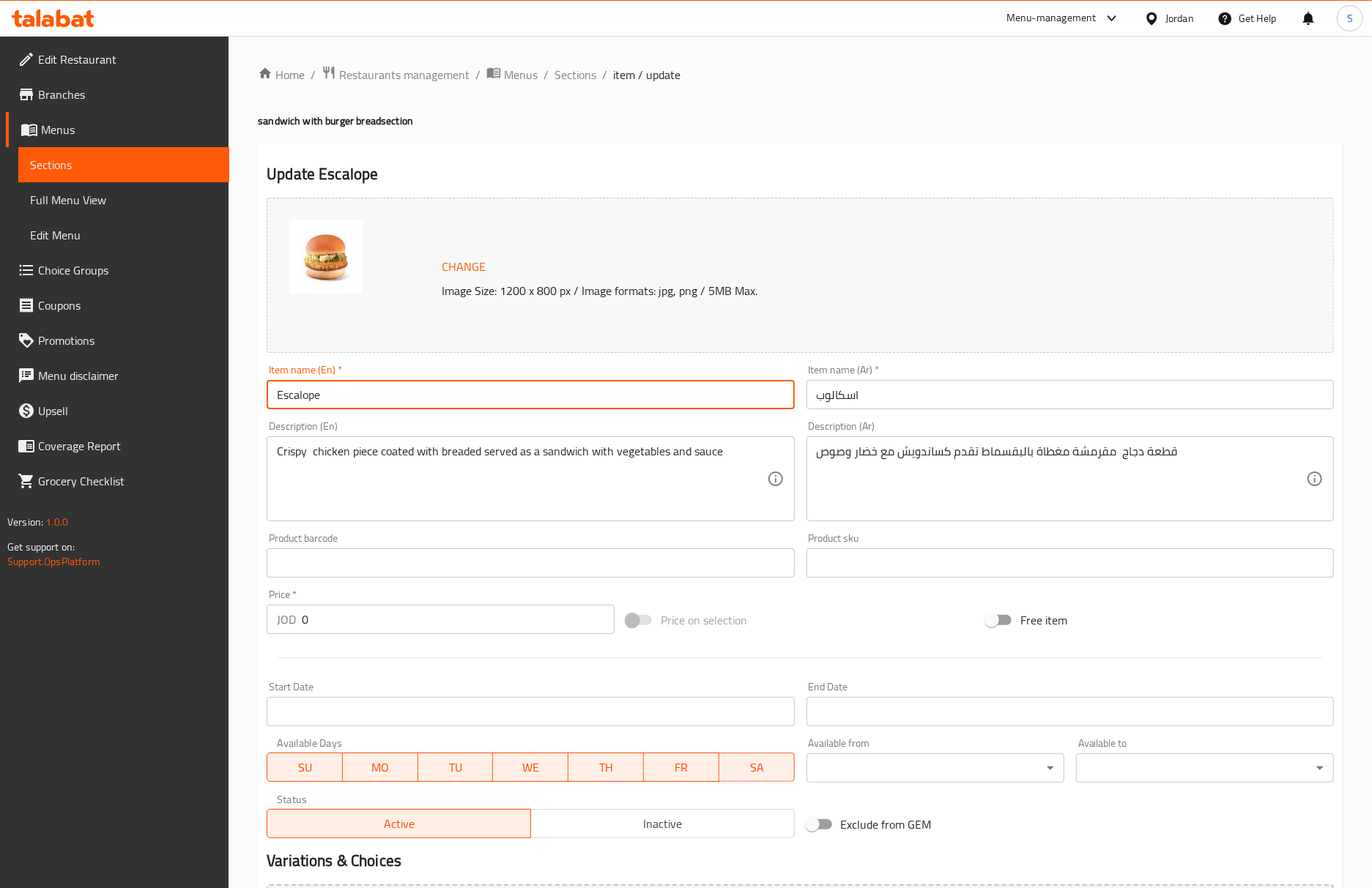
click at [490, 408] on input "Escalope" at bounding box center [530, 395] width 527 height 29
click at [440, 381] on input "Escalope fettuccine" at bounding box center [530, 395] width 527 height 29
type input "Escalope sandwich"
click at [816, 398] on input "اسكالوب" at bounding box center [1070, 395] width 527 height 29
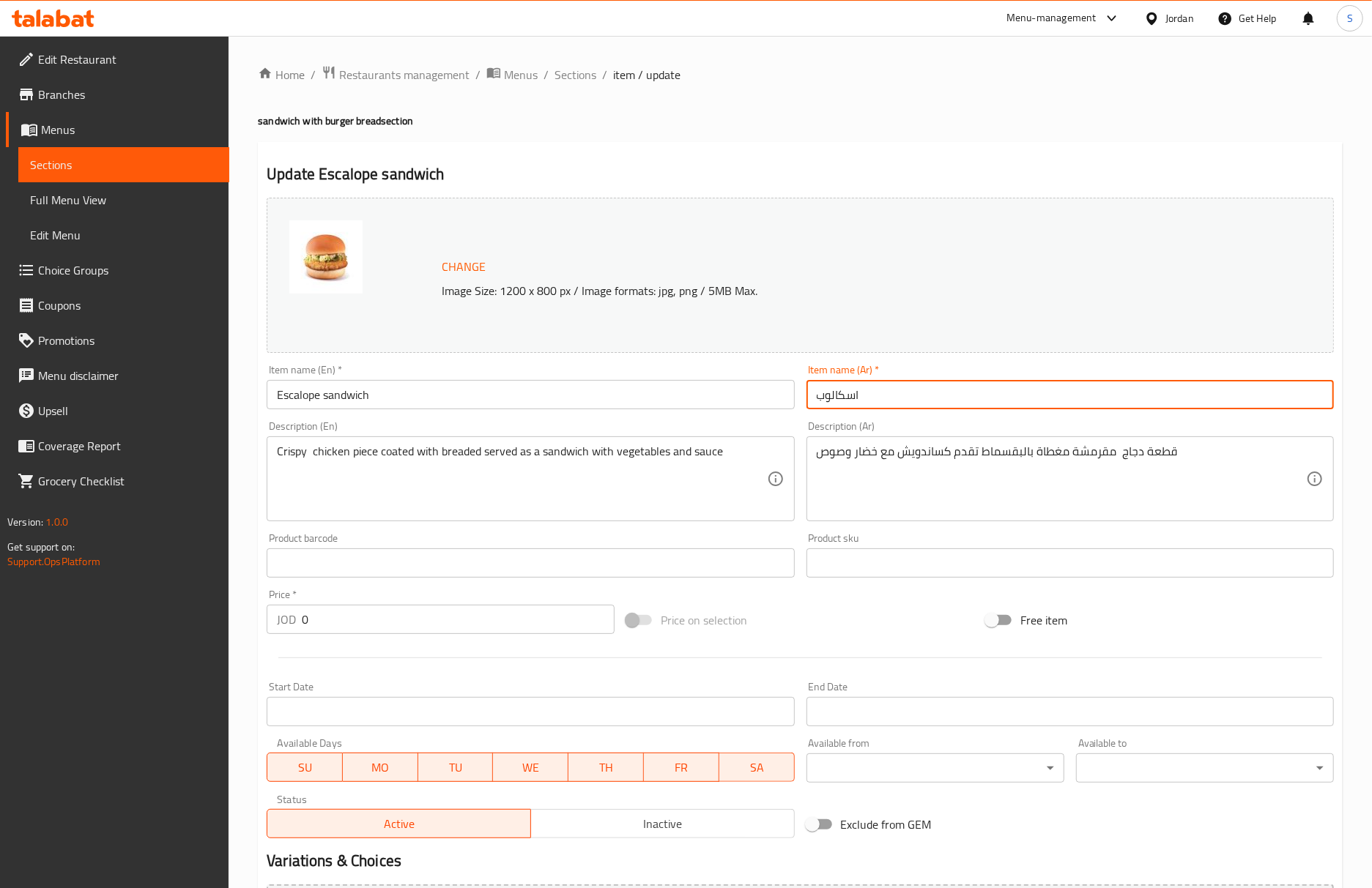
paste input "سندويتش"
type input "سندويتش اسكالوب"
drag, startPoint x: 592, startPoint y: 80, endPoint x: 598, endPoint y: 94, distance: 15.2
click at [592, 80] on span "Sections" at bounding box center [575, 74] width 42 height 17
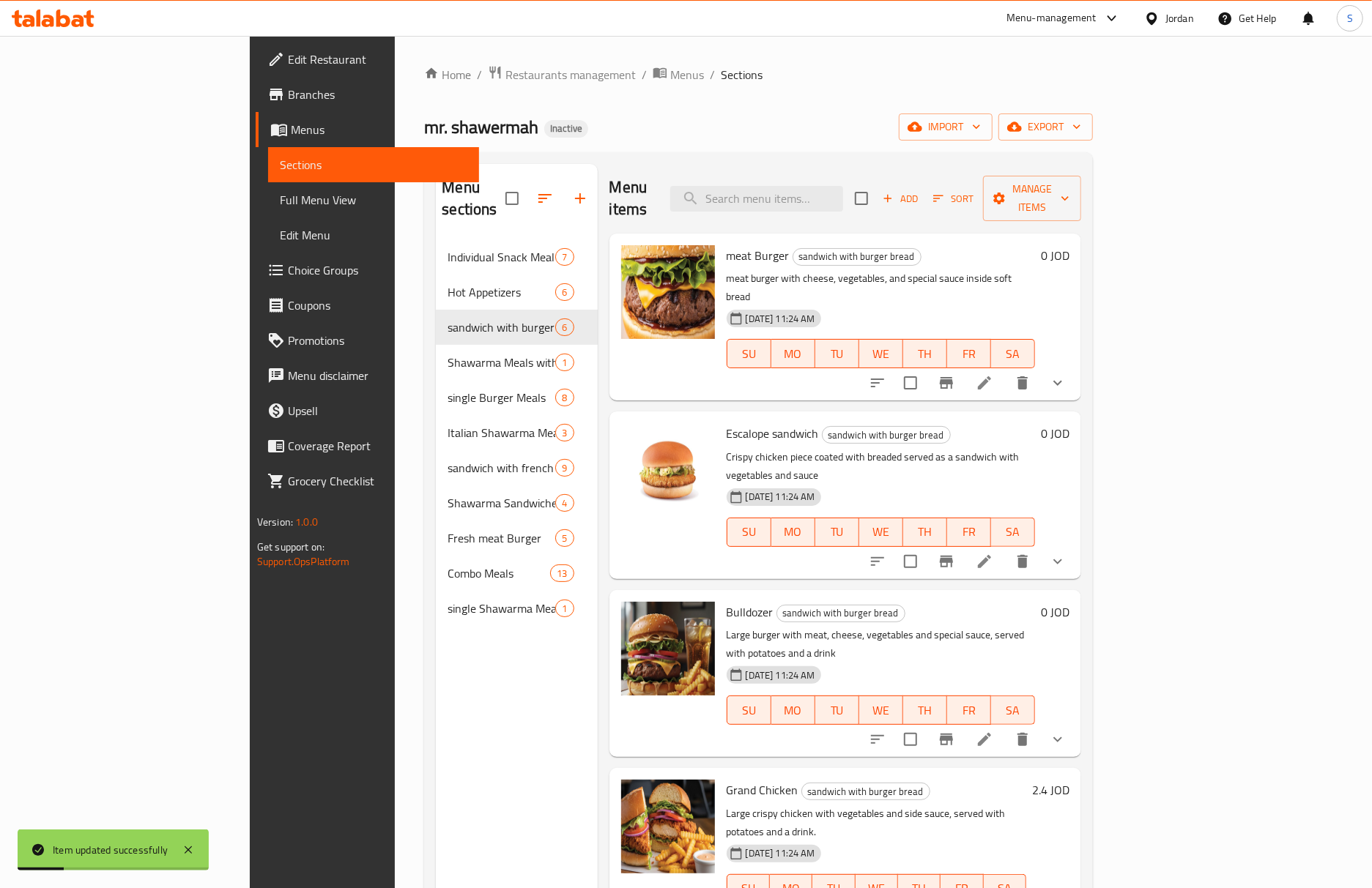
click at [1005, 370] on li at bounding box center [984, 383] width 41 height 26
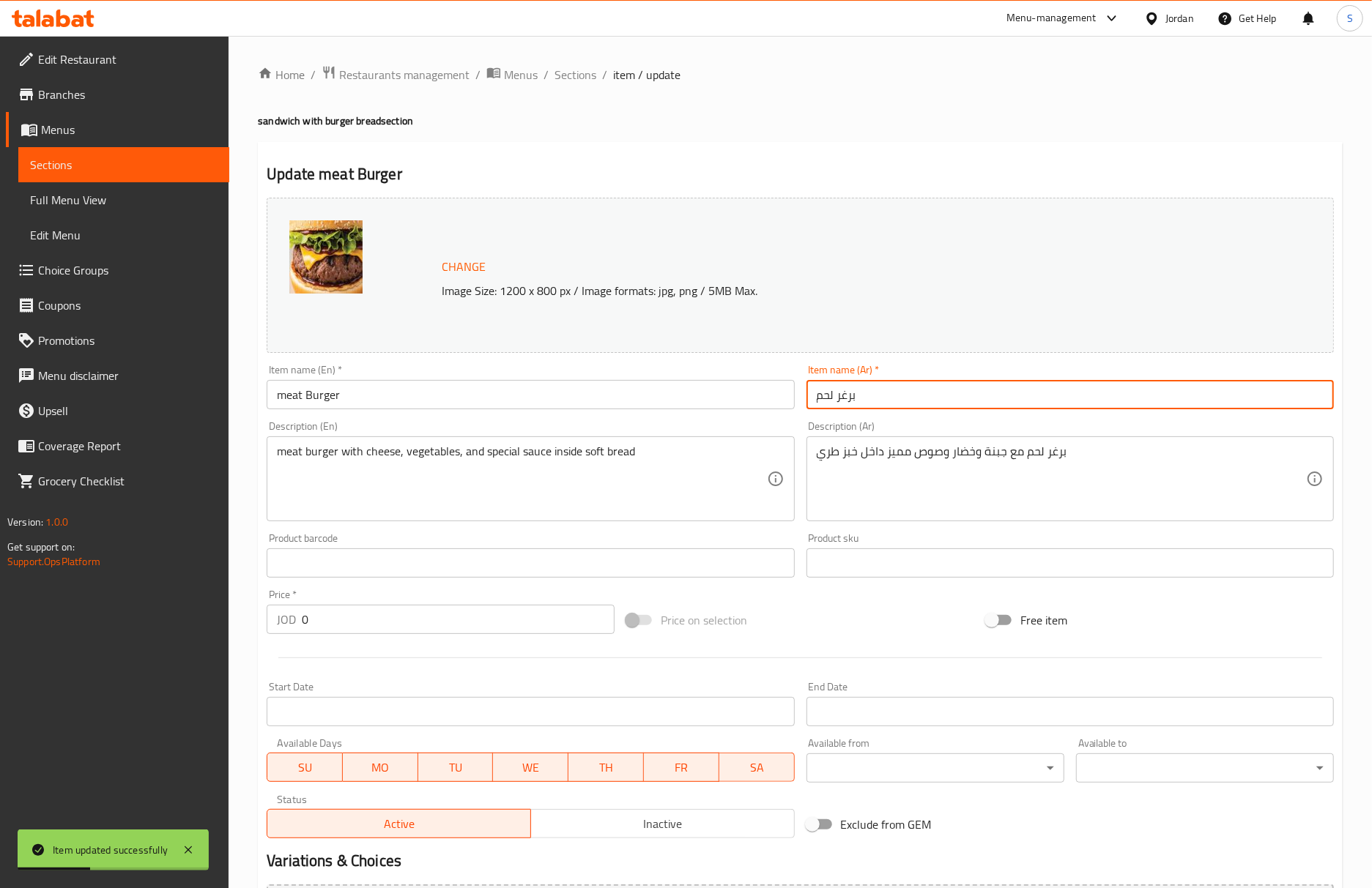
click at [810, 402] on input "برغر لحم" at bounding box center [1070, 395] width 527 height 29
paste input "سندويتش"
type input "سندويتش برغر لحم"
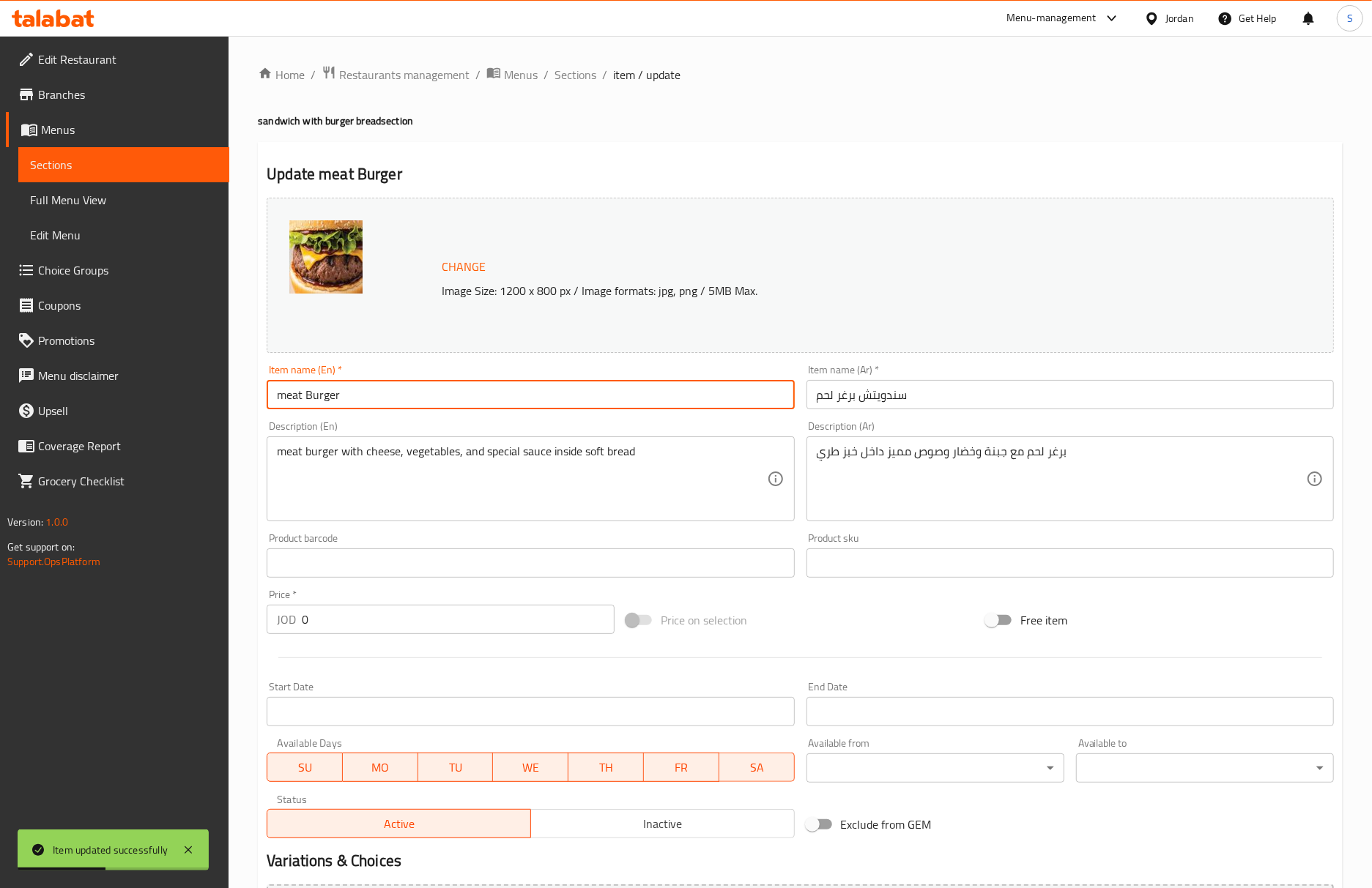
click at [610, 406] on input "meat Burger" at bounding box center [530, 395] width 527 height 29
type input "meat Burger sandwich"
click at [580, 77] on span "Sections" at bounding box center [575, 74] width 42 height 17
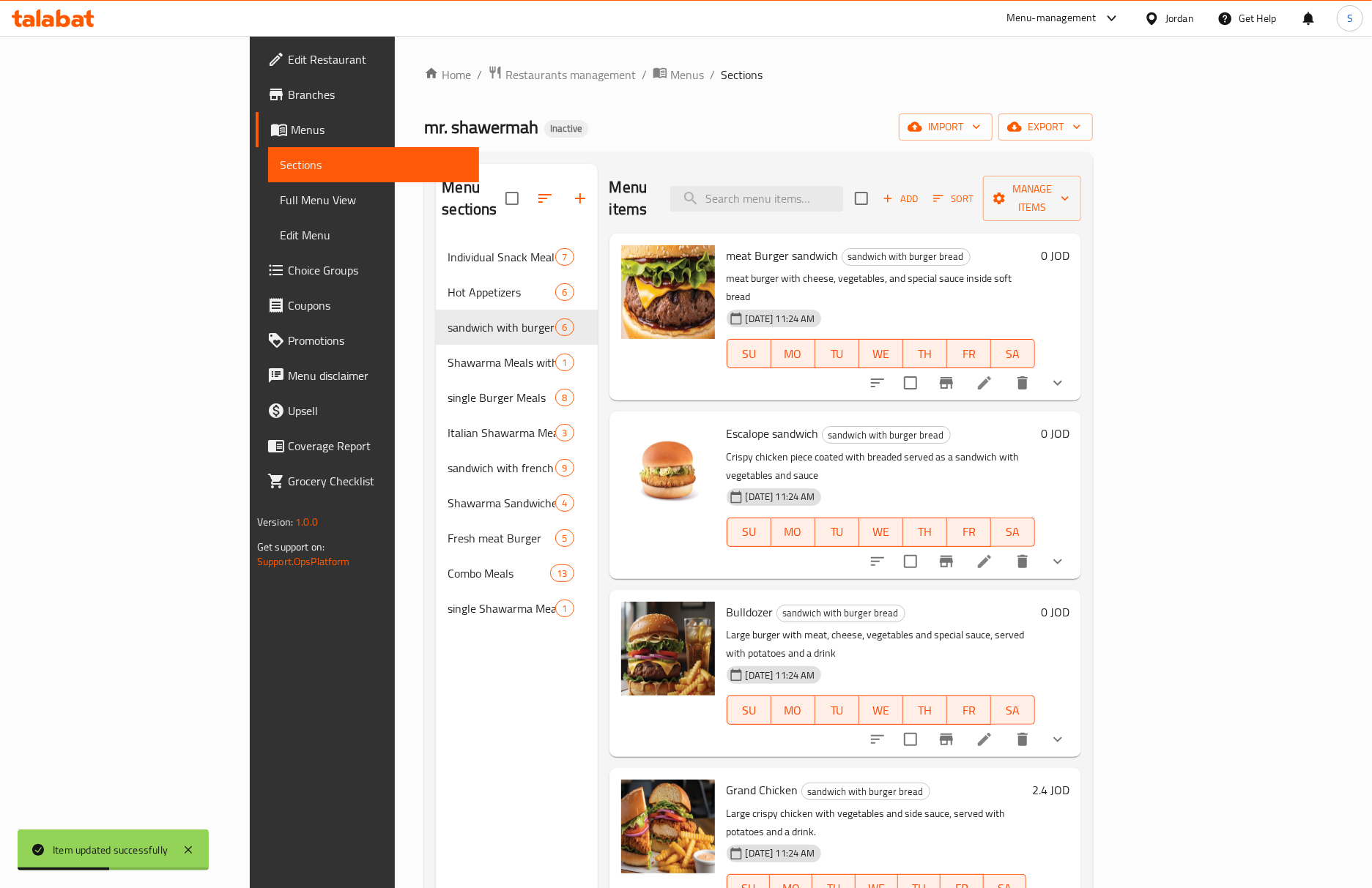
click at [726, 601] on span "Bulldozer" at bounding box center [750, 612] width 47 height 22
copy span "Bulldozer"
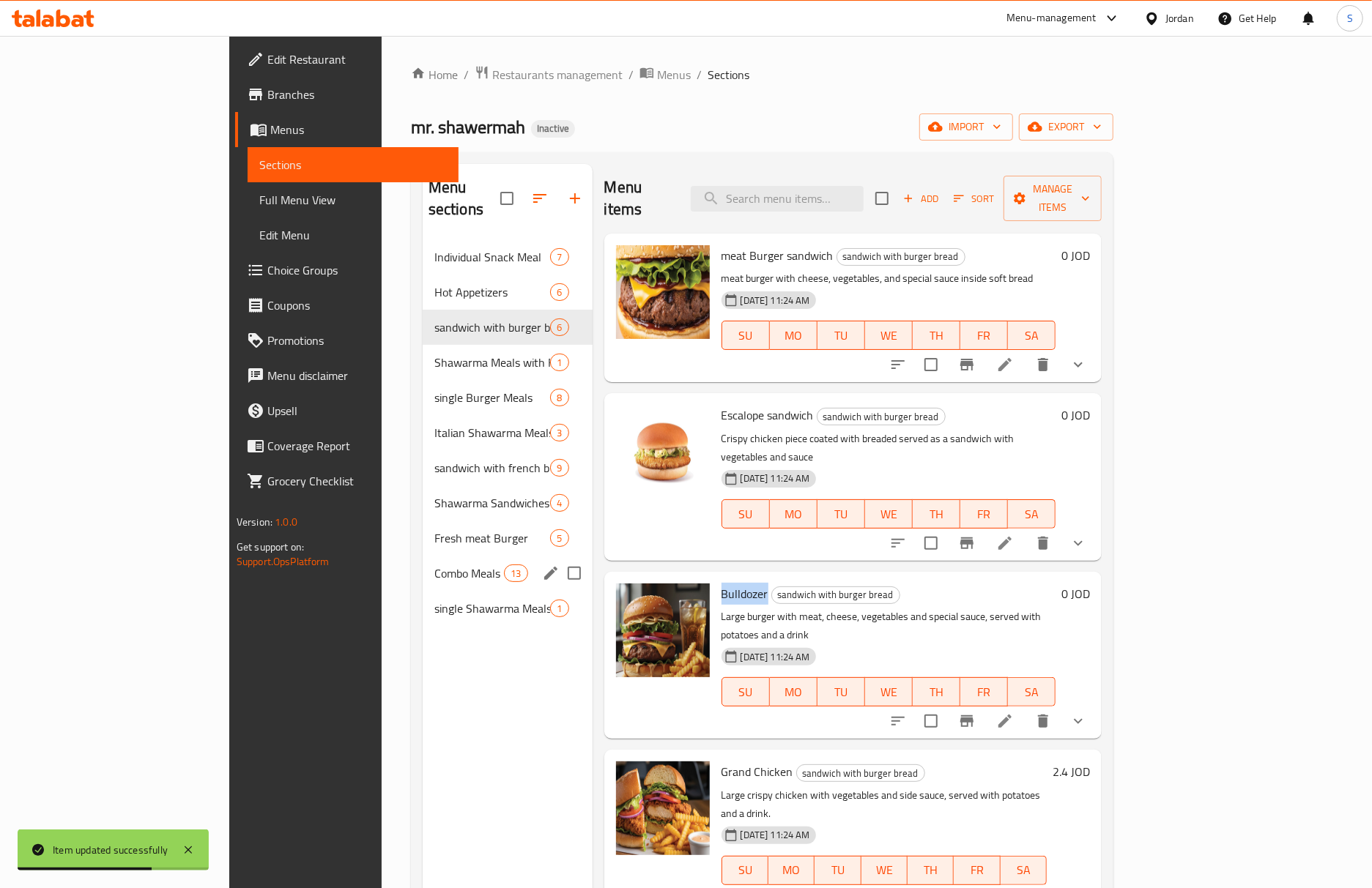
click at [422, 562] on div "Combo Meals 13" at bounding box center [507, 573] width 170 height 35
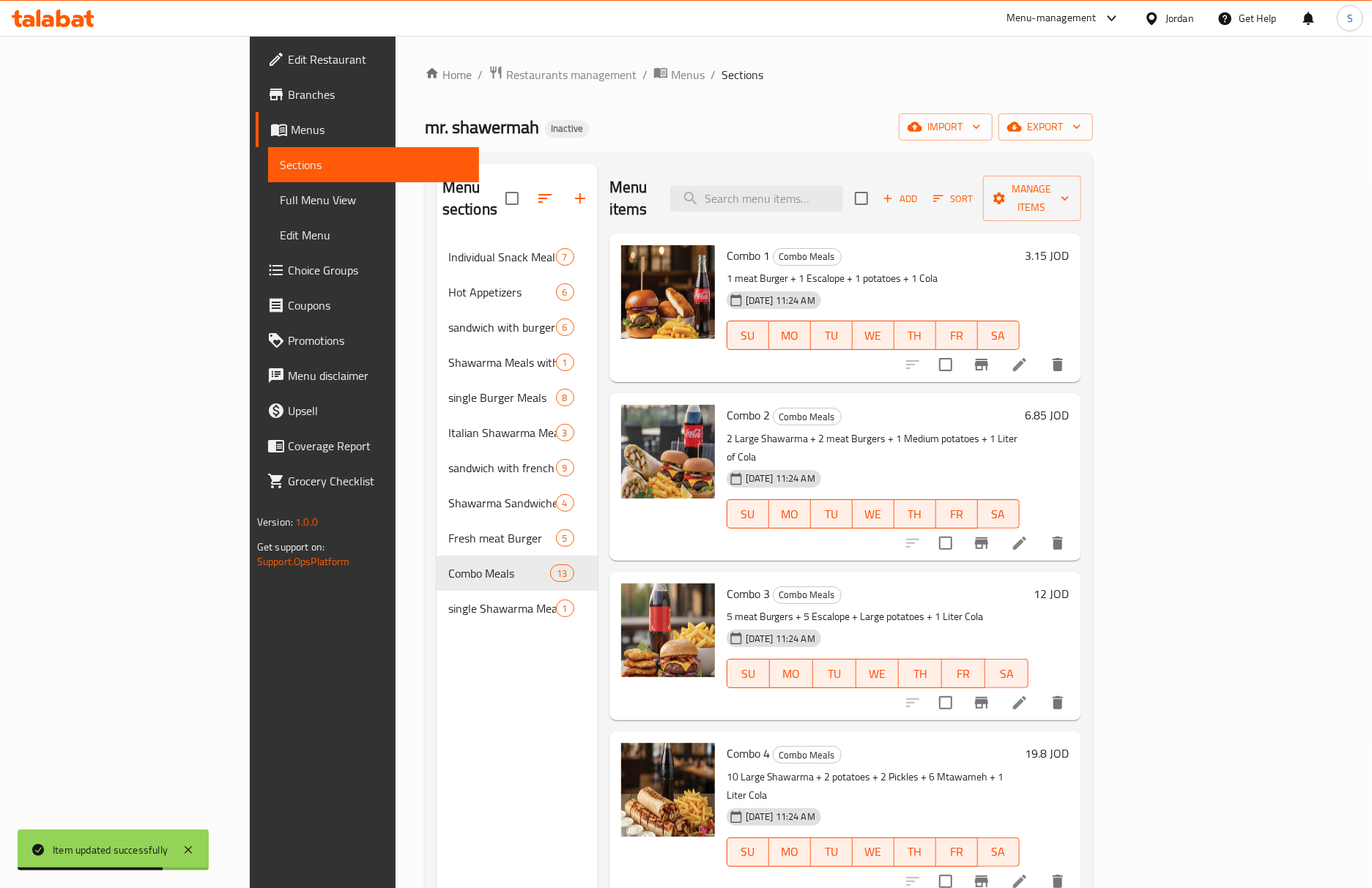
scroll to position [768, 0]
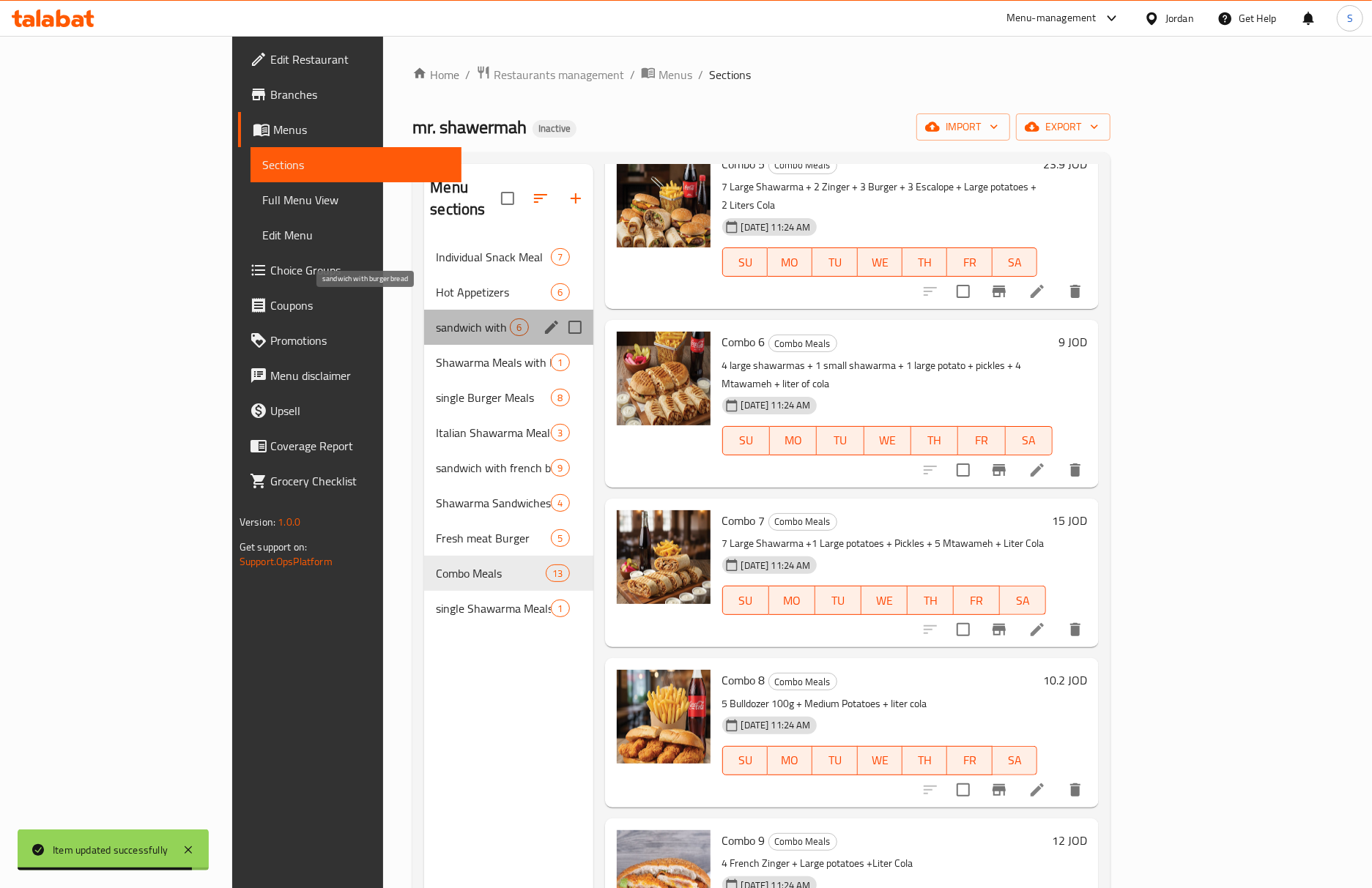
click at [436, 318] on span "sandwich with burger bread" at bounding box center [473, 326] width 74 height 17
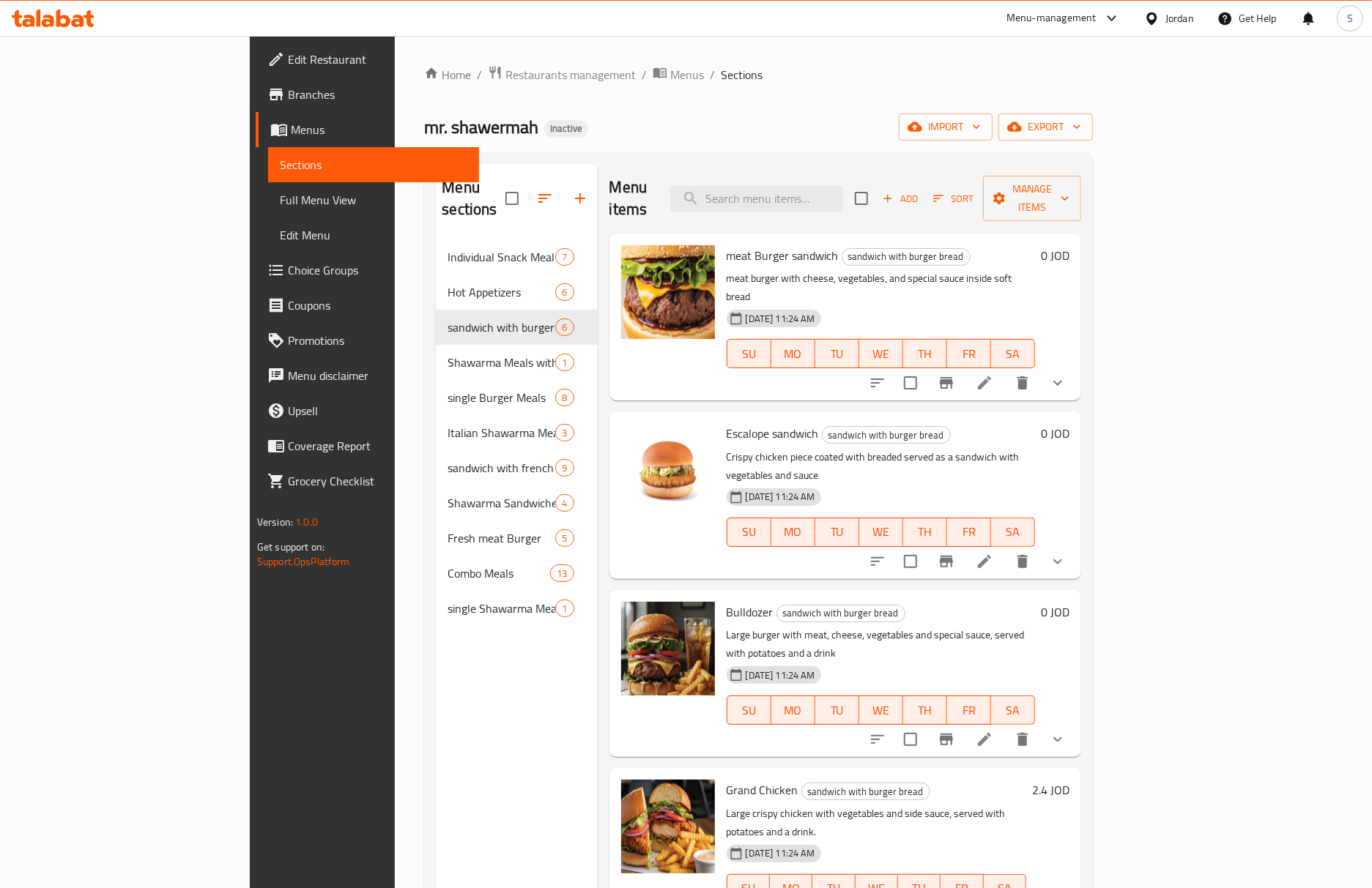
click at [1005, 726] on li at bounding box center [984, 739] width 41 height 26
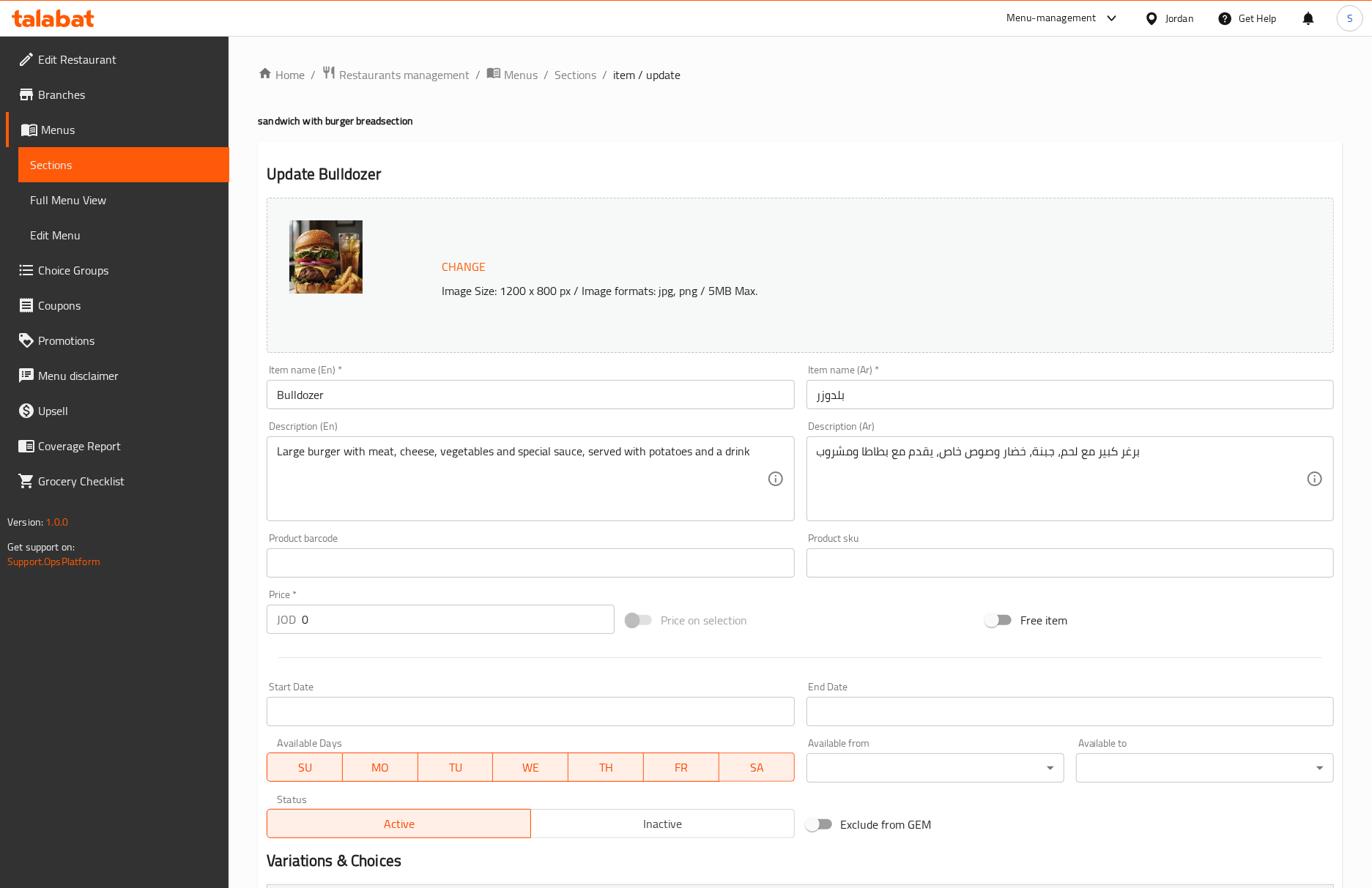
click at [505, 395] on input "Bulldozer" at bounding box center [530, 395] width 527 height 29
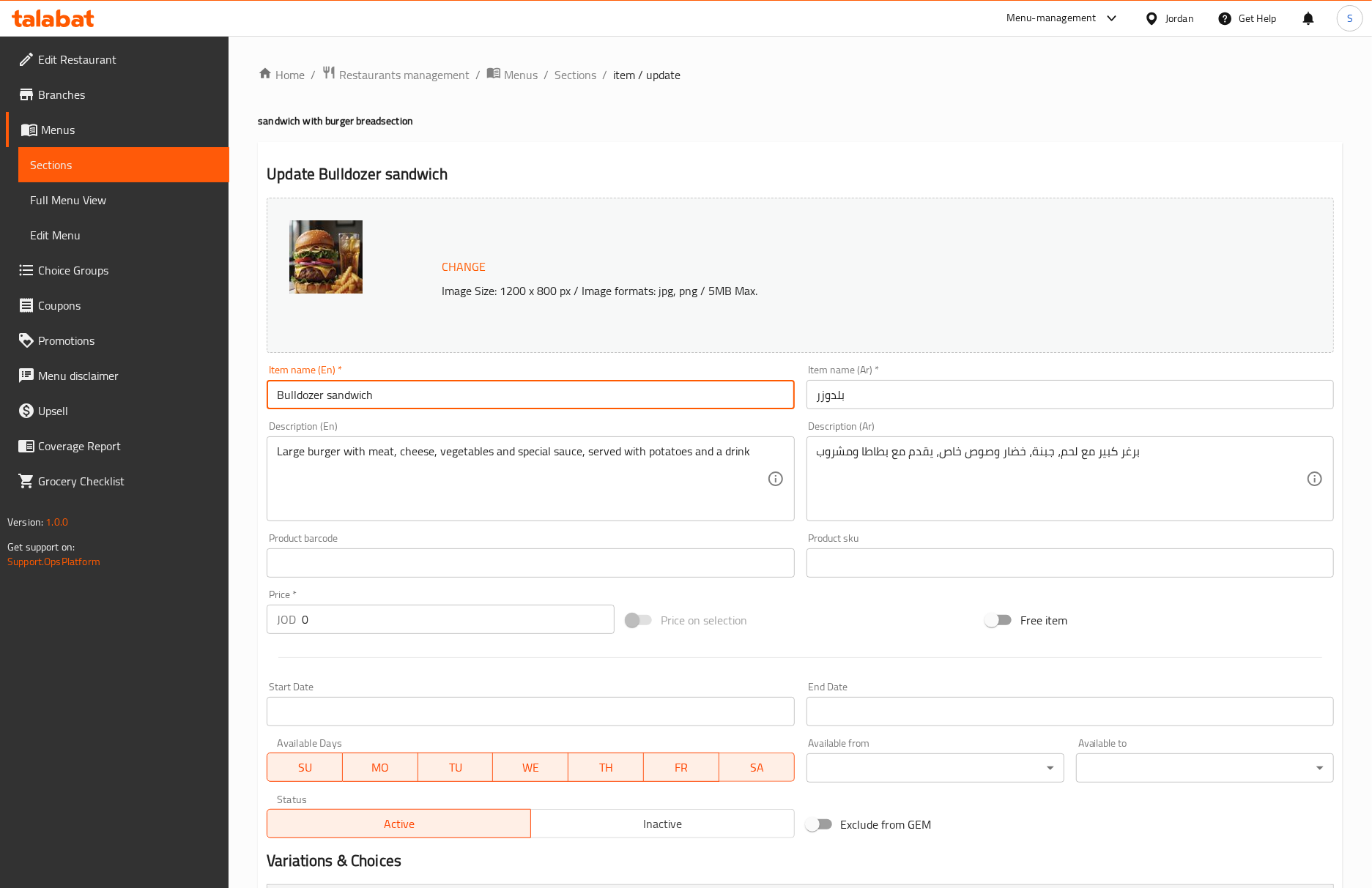
type input "Bulldozer sandwich"
click at [807, 388] on input "بلدوزر" at bounding box center [1070, 395] width 527 height 29
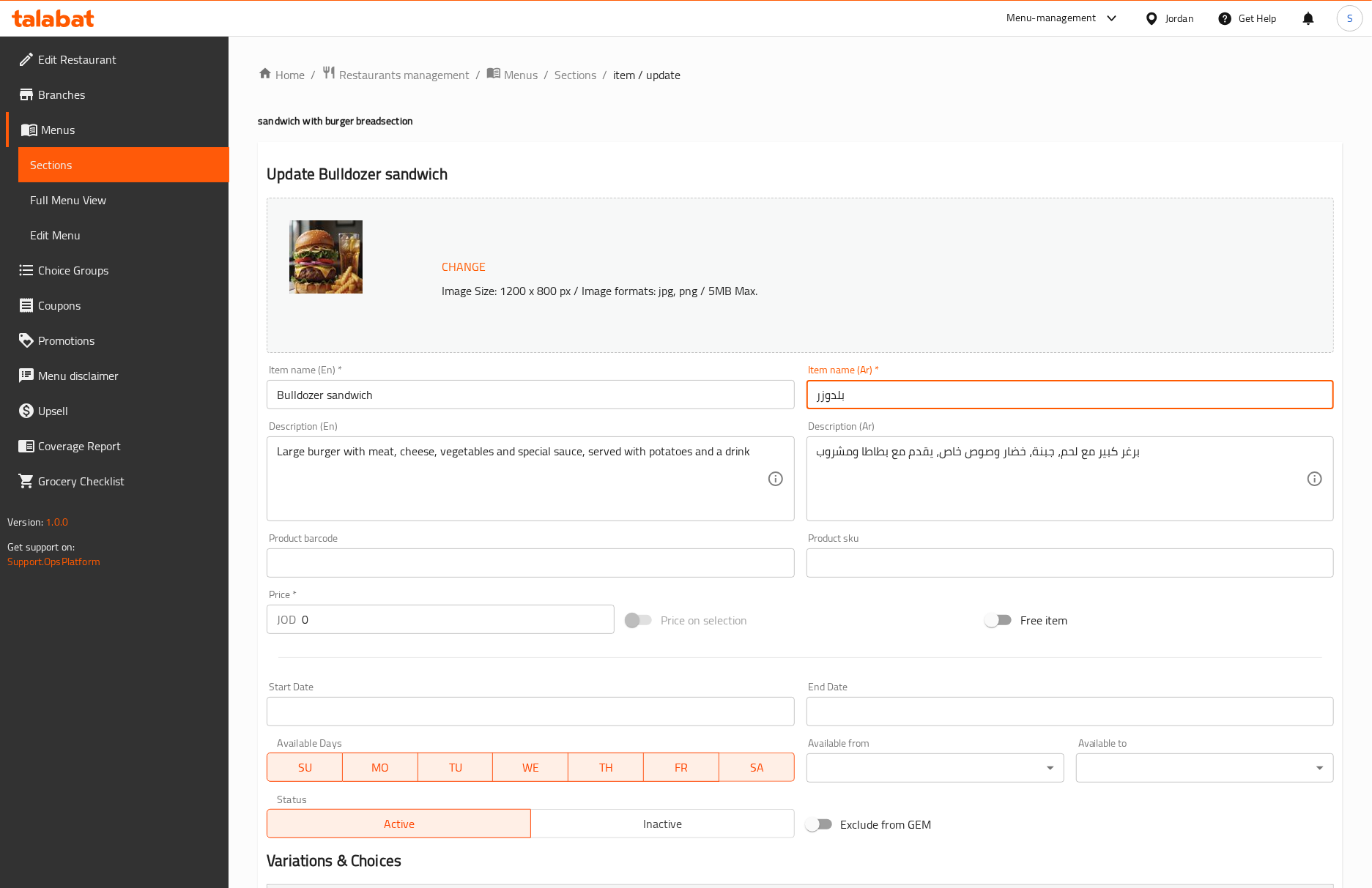
paste input "سندويتش"
type input "سندويتش بلدوزر"
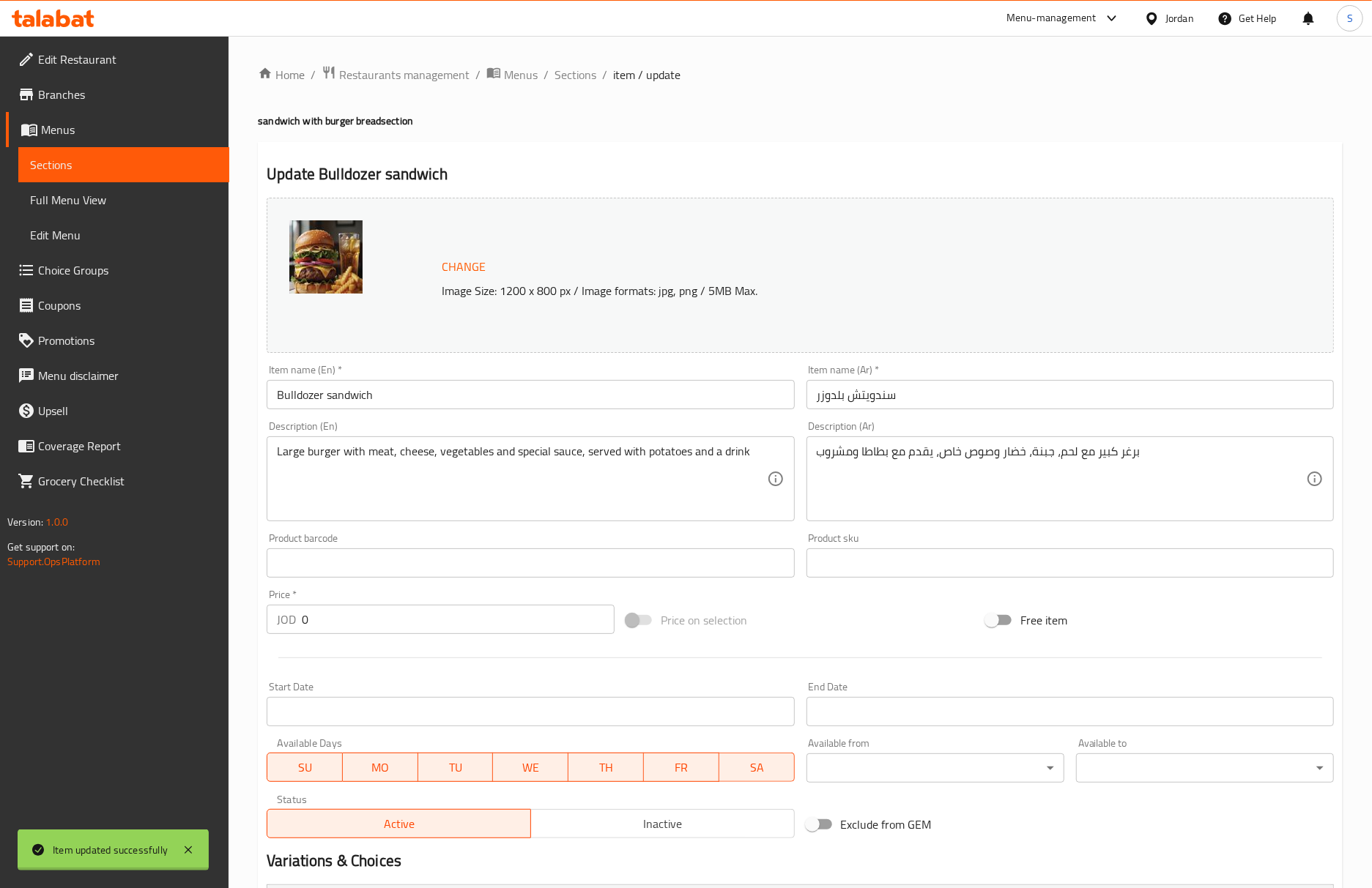
click at [1099, 180] on div "Home / Restaurants management / Menus / Sections / item / update sandwich with …" at bounding box center [800, 583] width 1084 height 1037
click at [539, 400] on input "Bulldozer sandwich" at bounding box center [530, 395] width 527 height 29
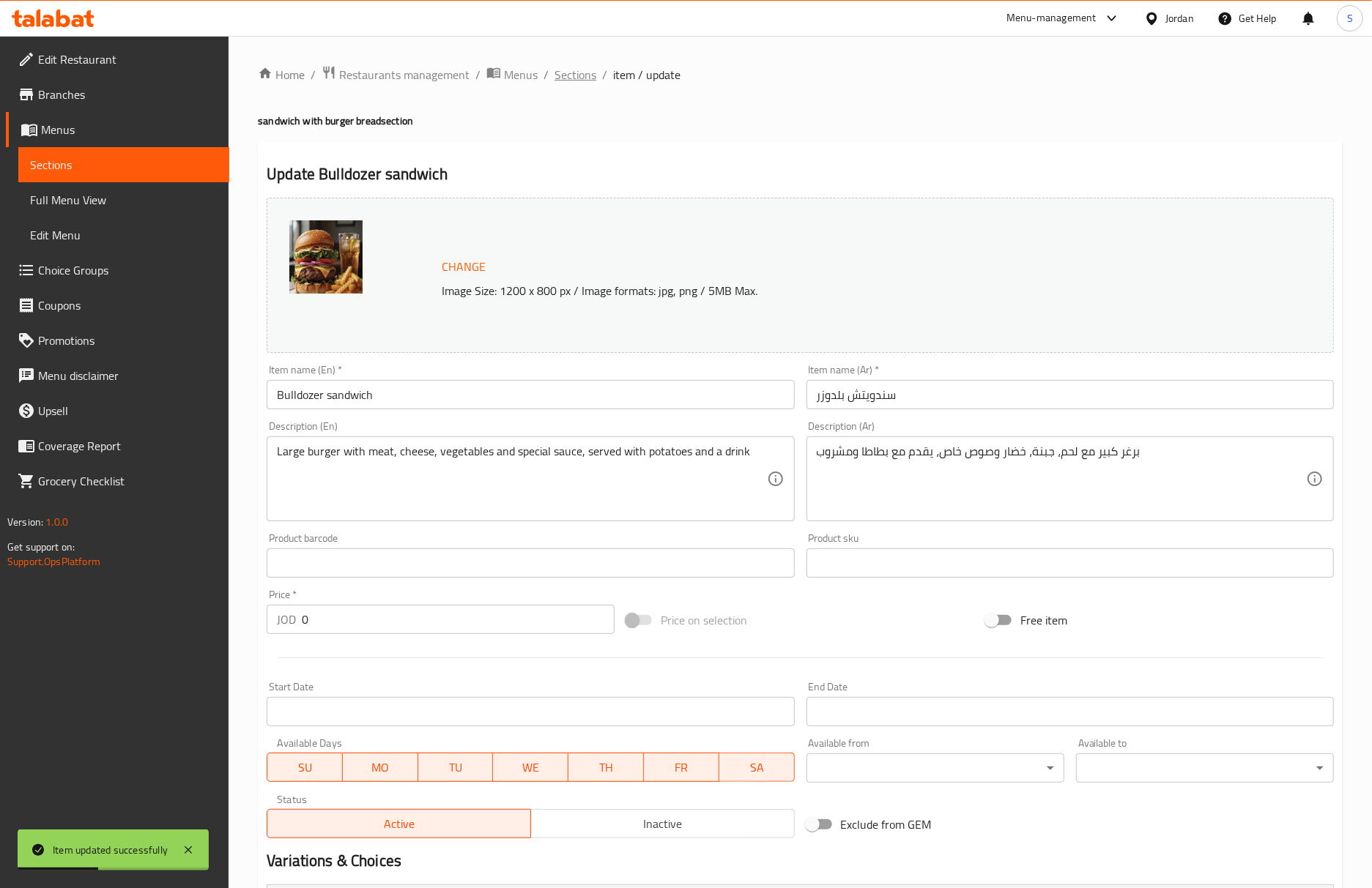
click at [563, 76] on span "Sections" at bounding box center [575, 74] width 42 height 17
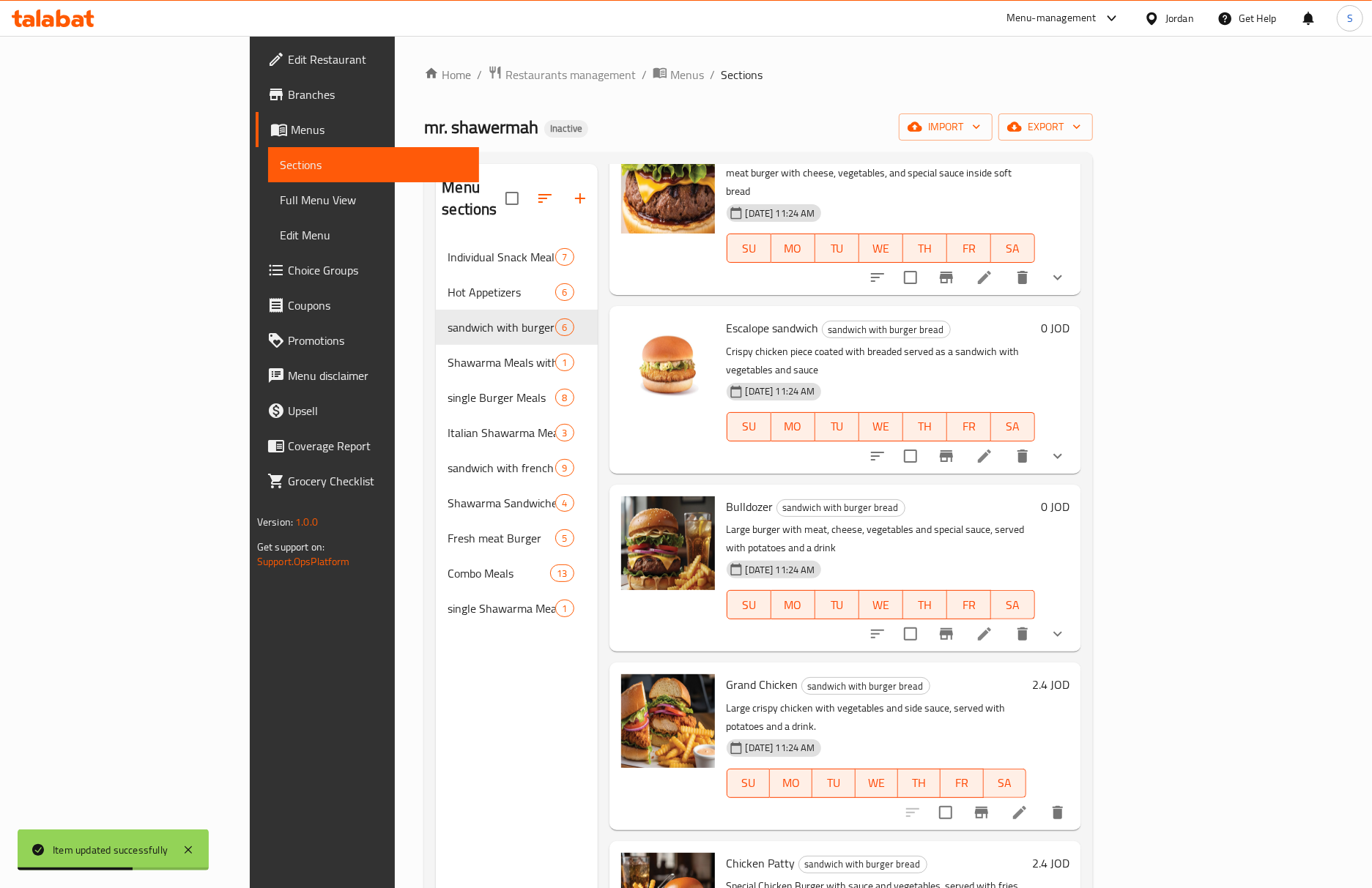
scroll to position [107, 0]
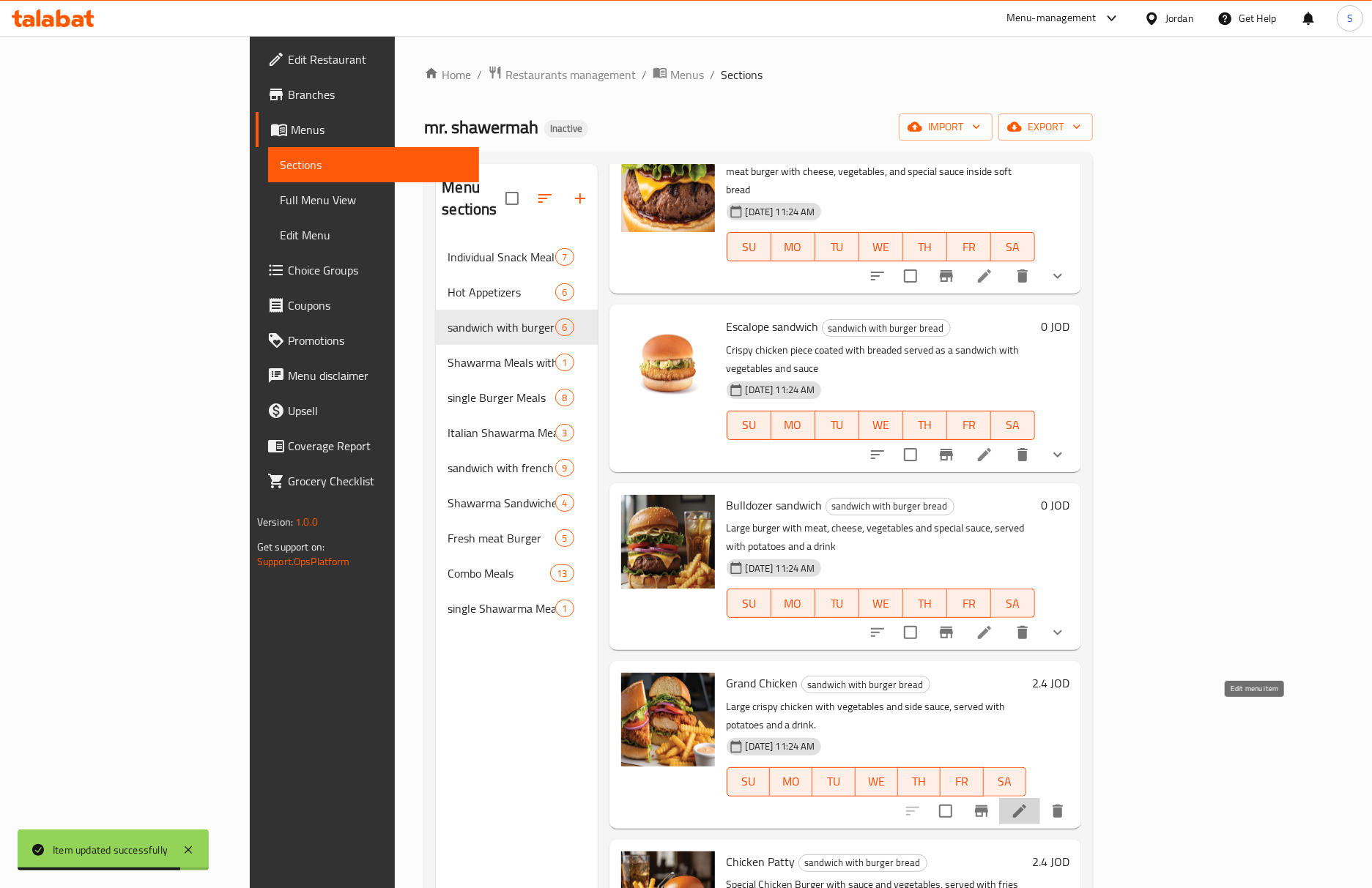
click at [1028, 803] on icon at bounding box center [1019, 811] width 17 height 17
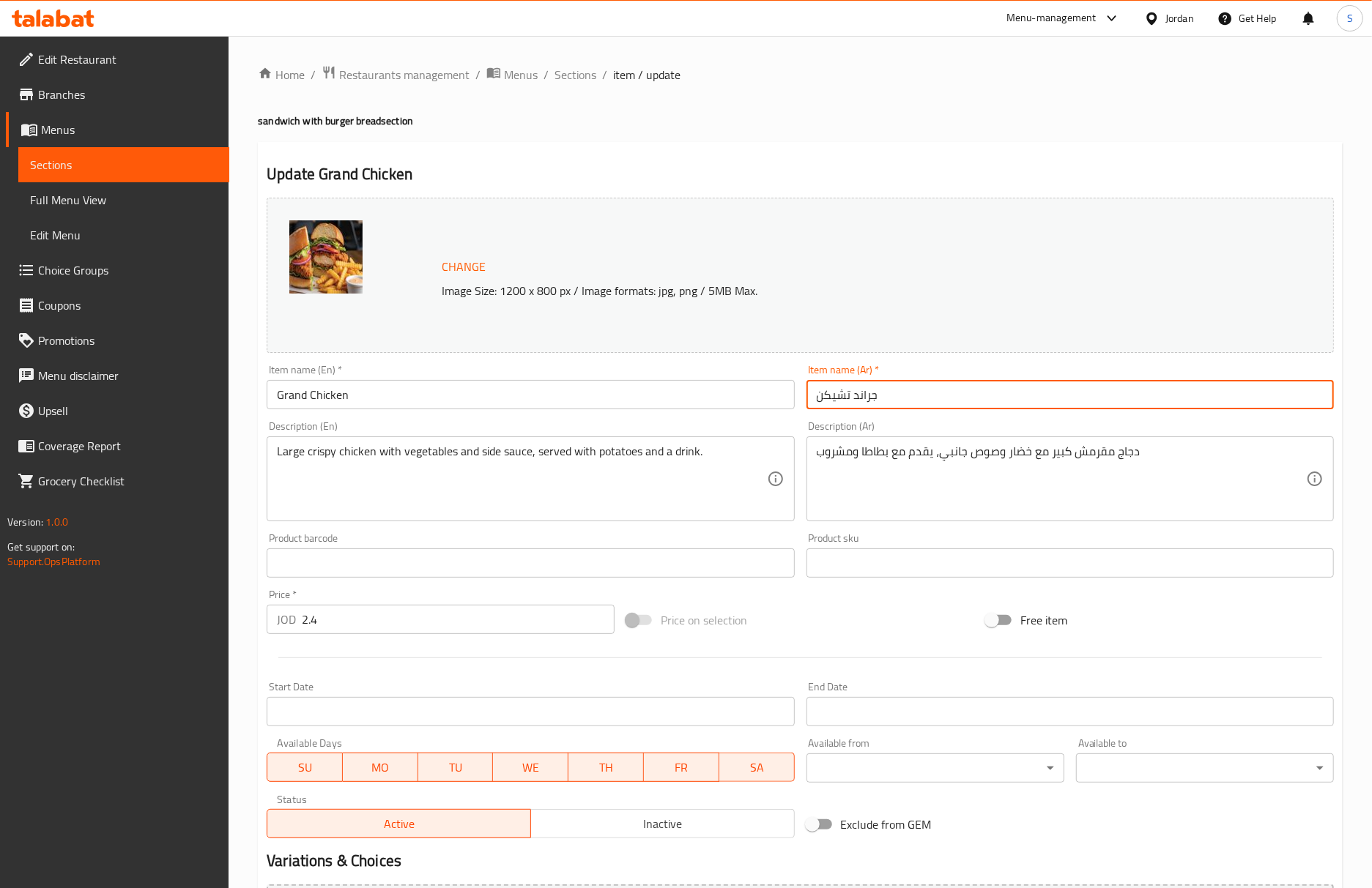
click at [807, 393] on input "جراند تشيكن" at bounding box center [1070, 395] width 527 height 29
paste input "سندويتش"
type input "سندويتش جراند تشيكن"
click at [705, 415] on div "Item name (En)   * Grand Chicken Item name (En) *" at bounding box center [530, 386] width 539 height 56
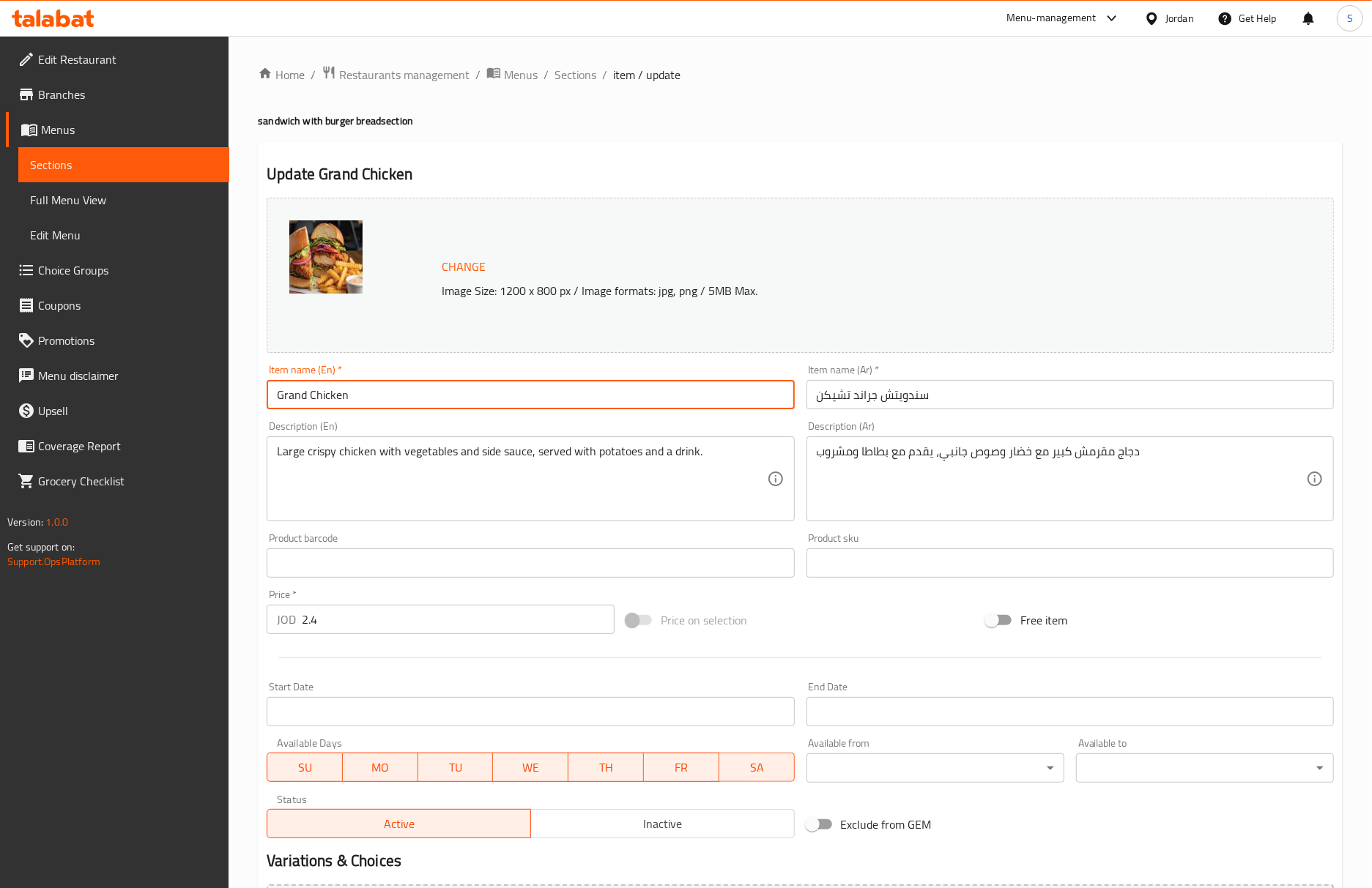
click at [705, 404] on input "Grand Chicken" at bounding box center [530, 395] width 527 height 29
type input "Grand Chicken sandwich"
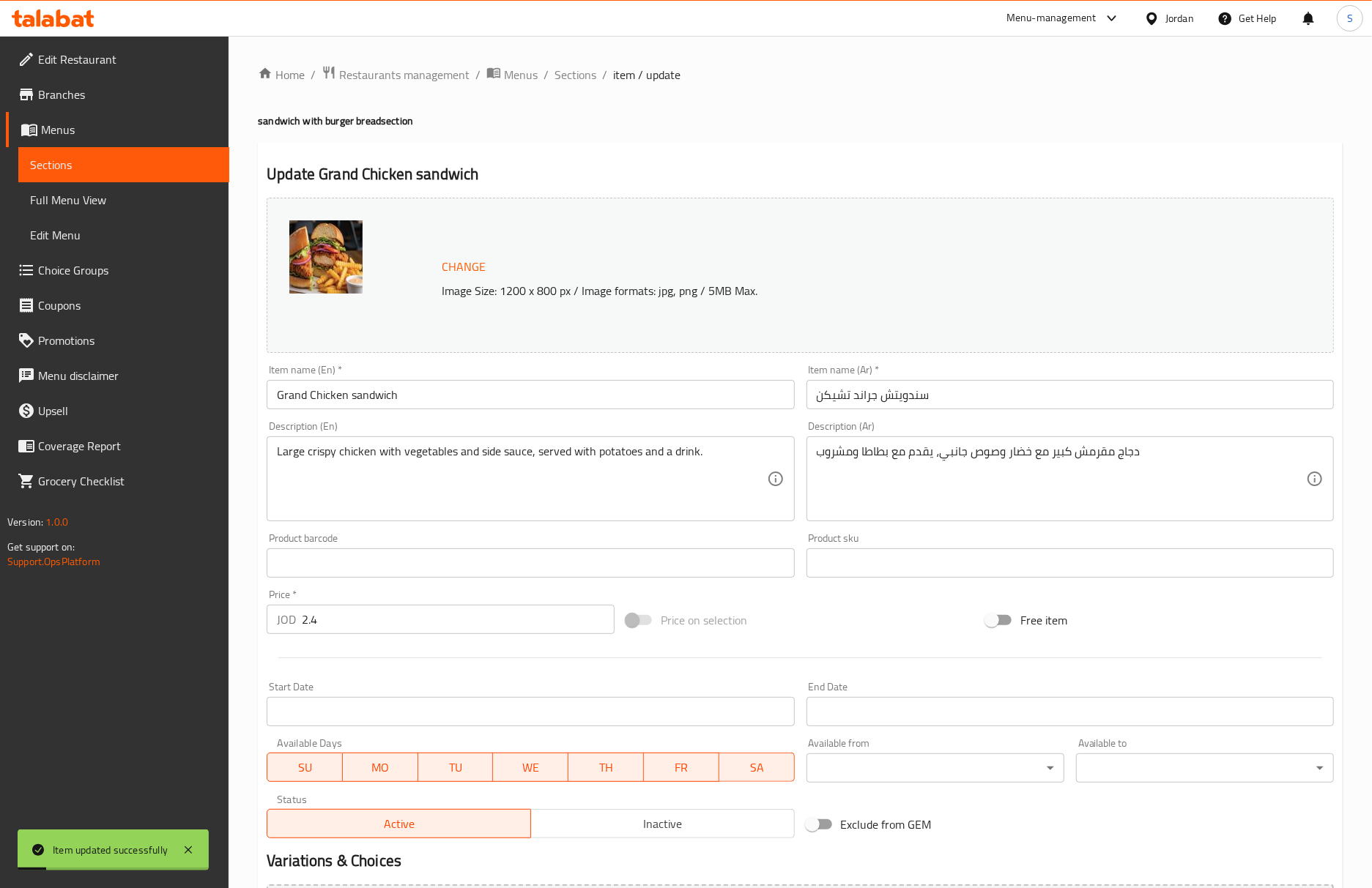
click at [898, 133] on div "Home / Restaurants management / Menus / Sections / item / update sandwich with …" at bounding box center [800, 546] width 1084 height 961
click at [572, 394] on input "Grand Chicken sandwich" at bounding box center [530, 395] width 527 height 29
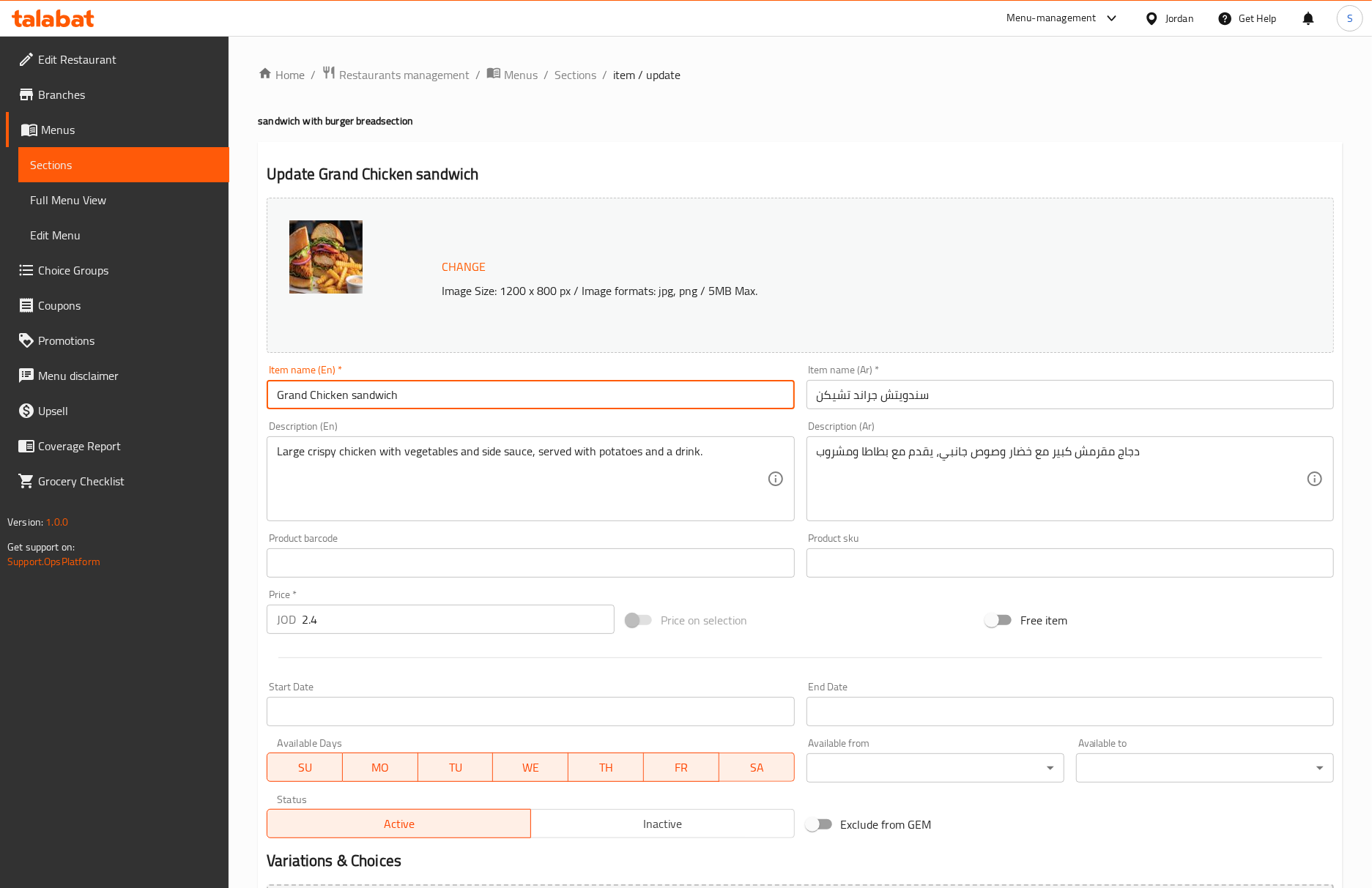
click at [580, 67] on span "Sections" at bounding box center [575, 74] width 42 height 17
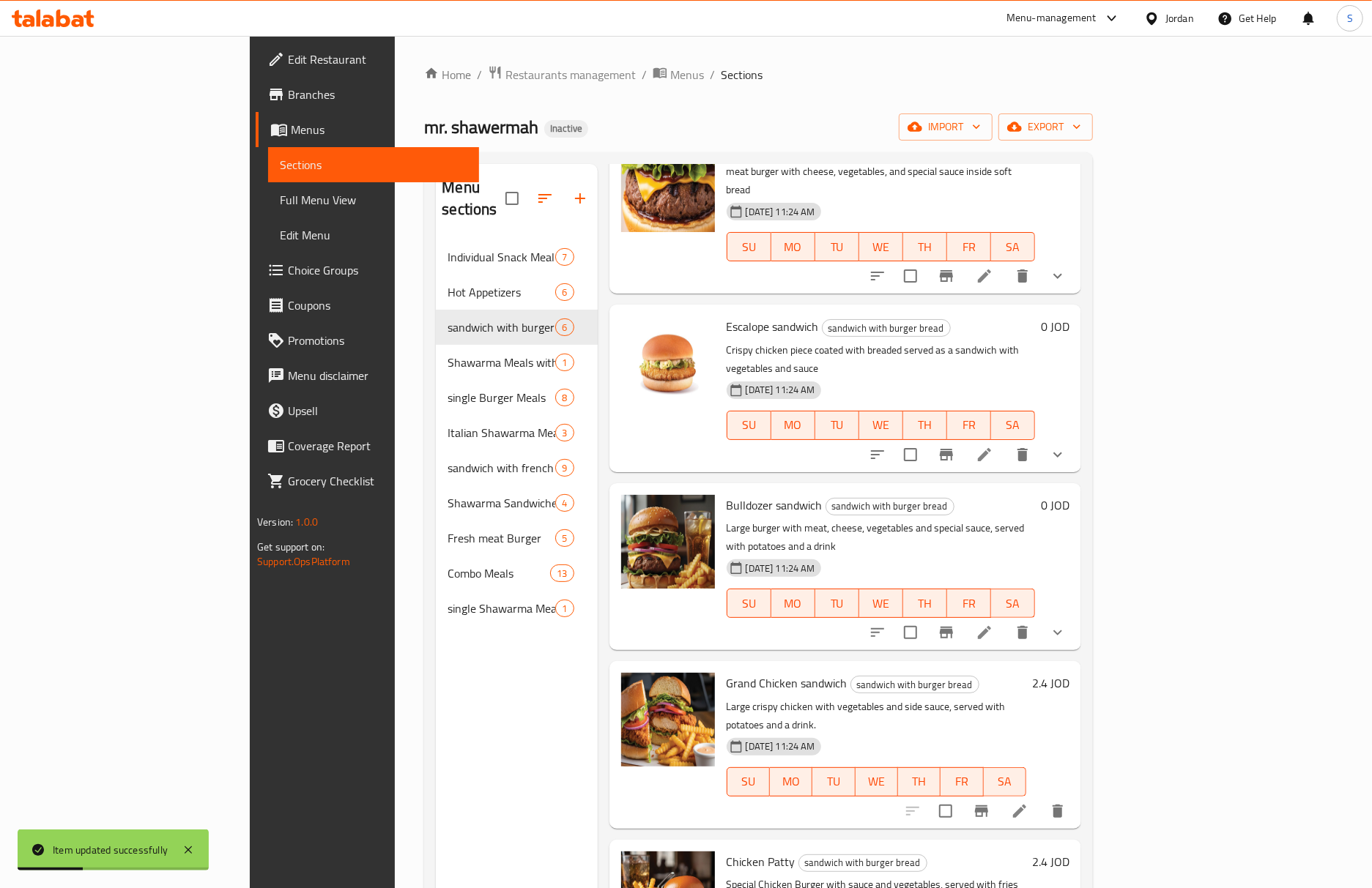
scroll to position [206, 0]
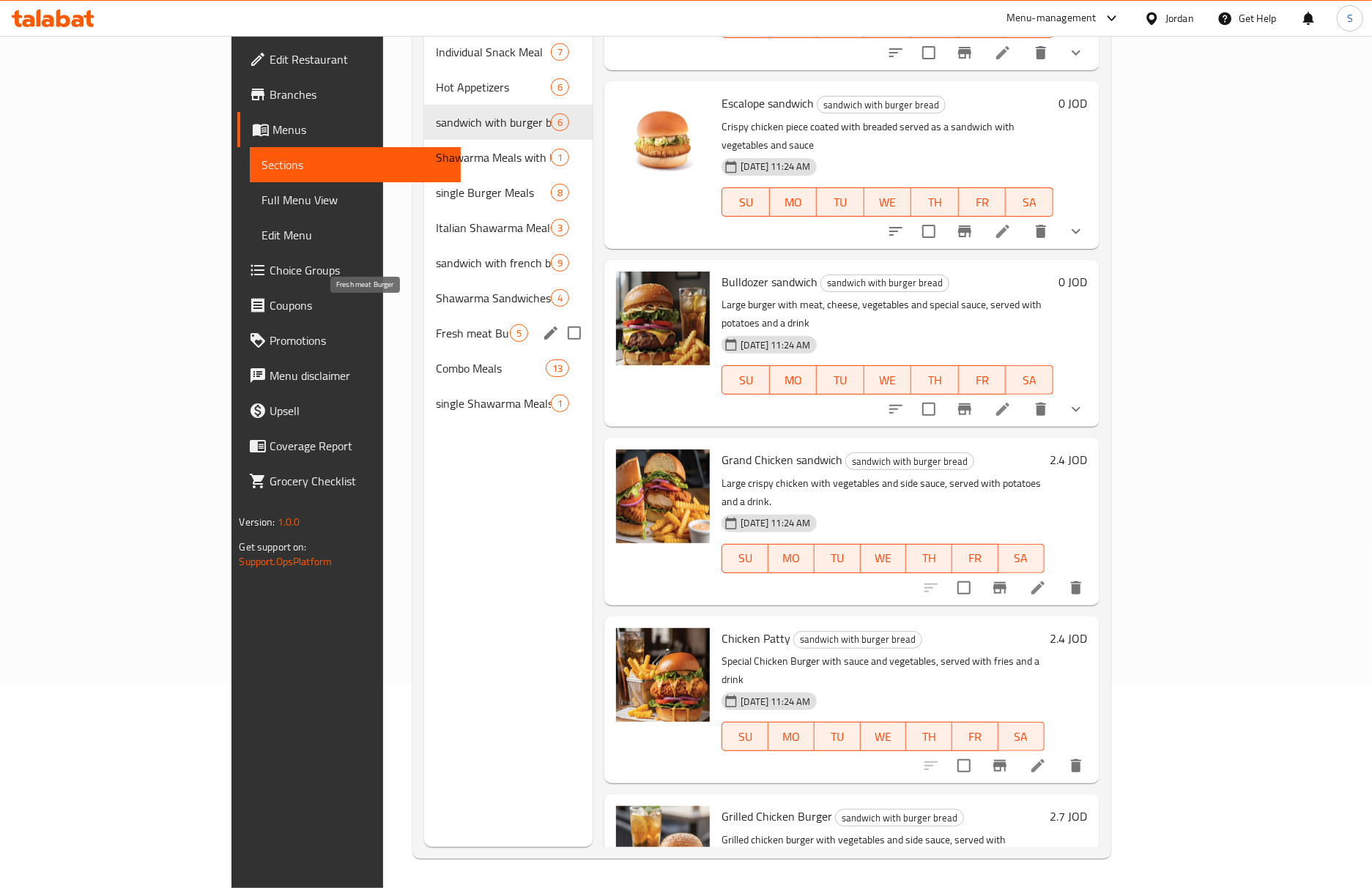
click at [436, 324] on span "Fresh meat Burger" at bounding box center [473, 332] width 74 height 17
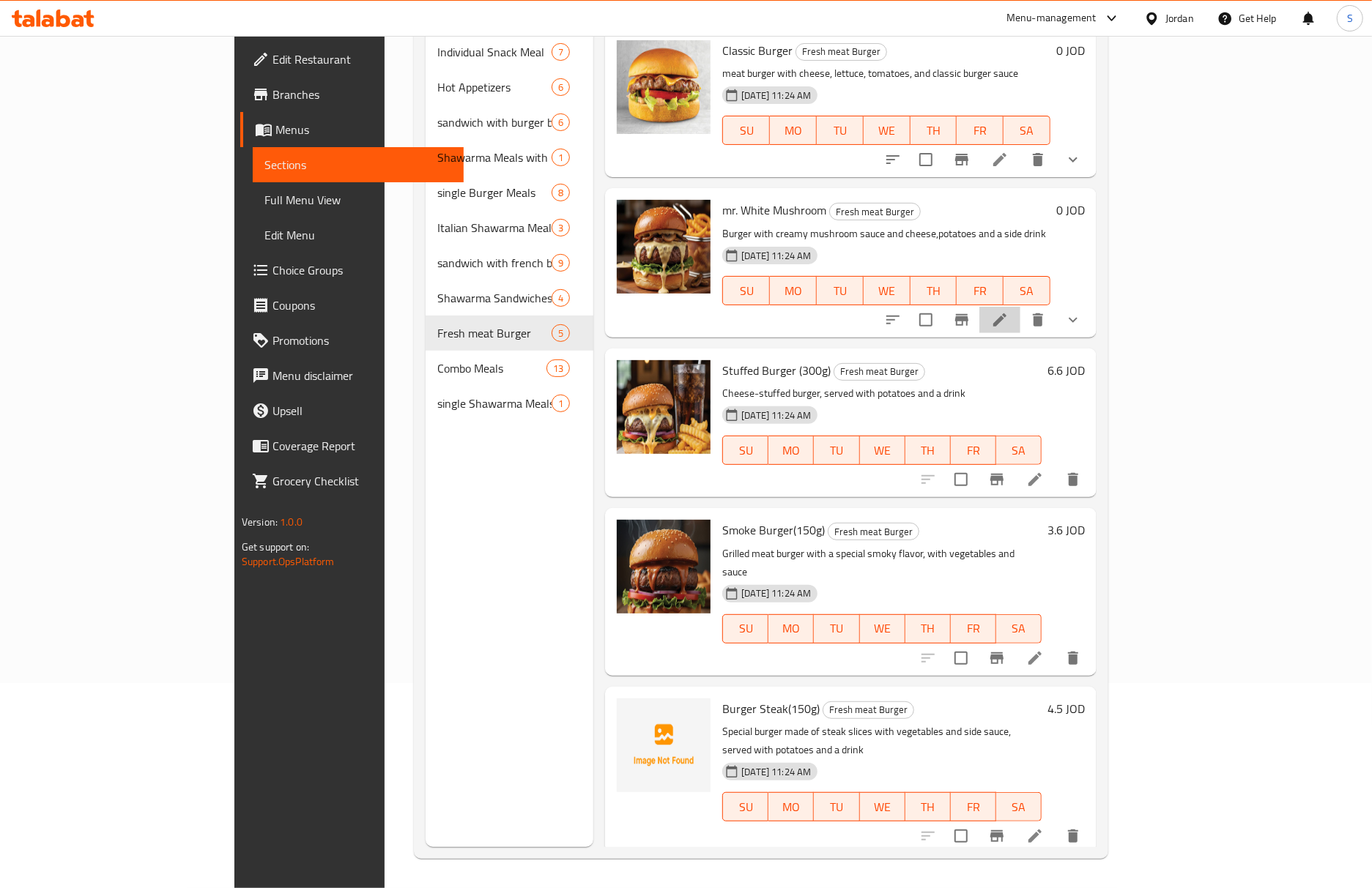
click at [1020, 308] on li at bounding box center [1000, 320] width 41 height 26
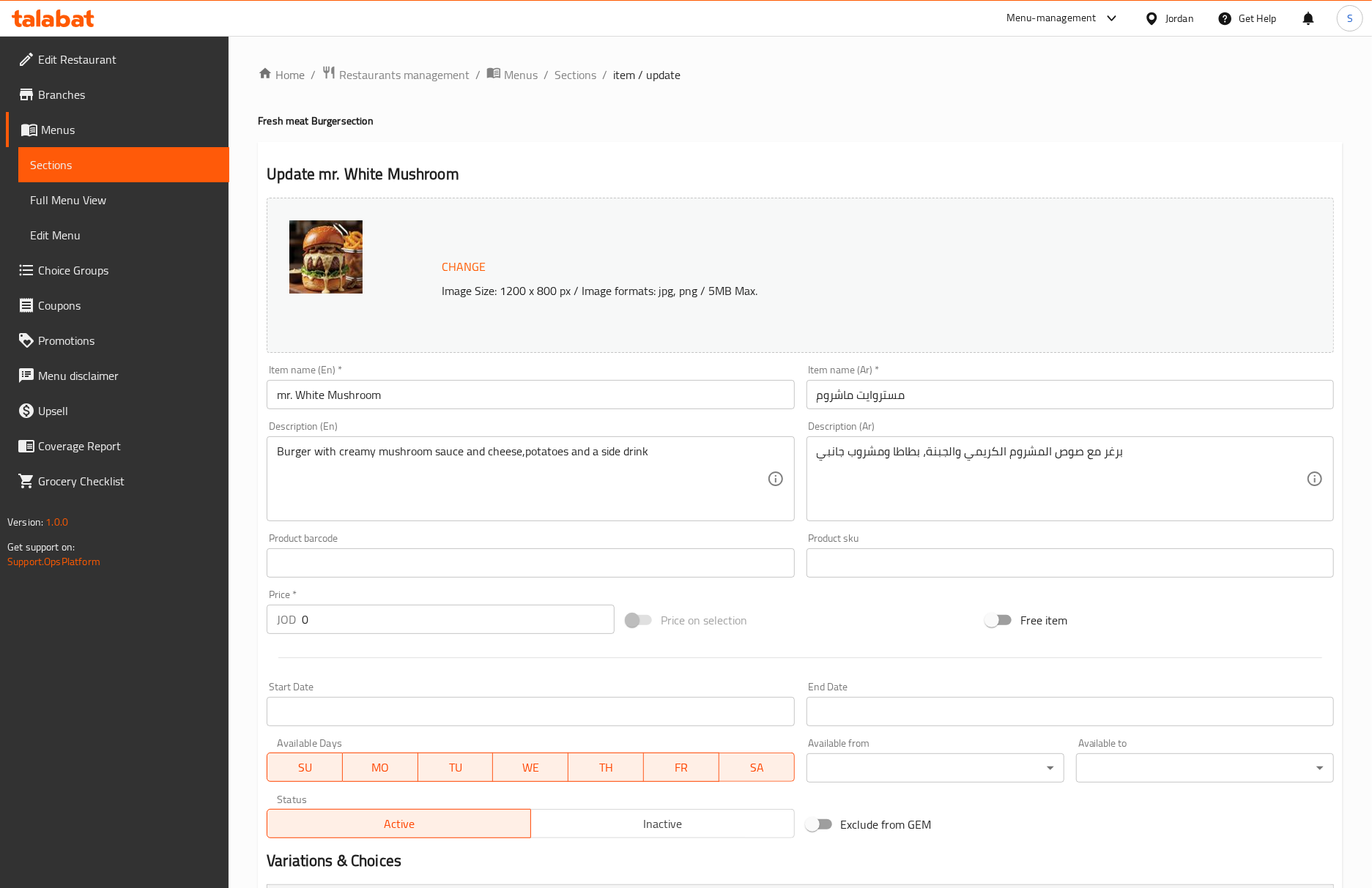
click at [944, 409] on input "مستروايت ماشروم" at bounding box center [1070, 395] width 527 height 29
paste input "وايت م"
type input "مستر وايت مشروم"
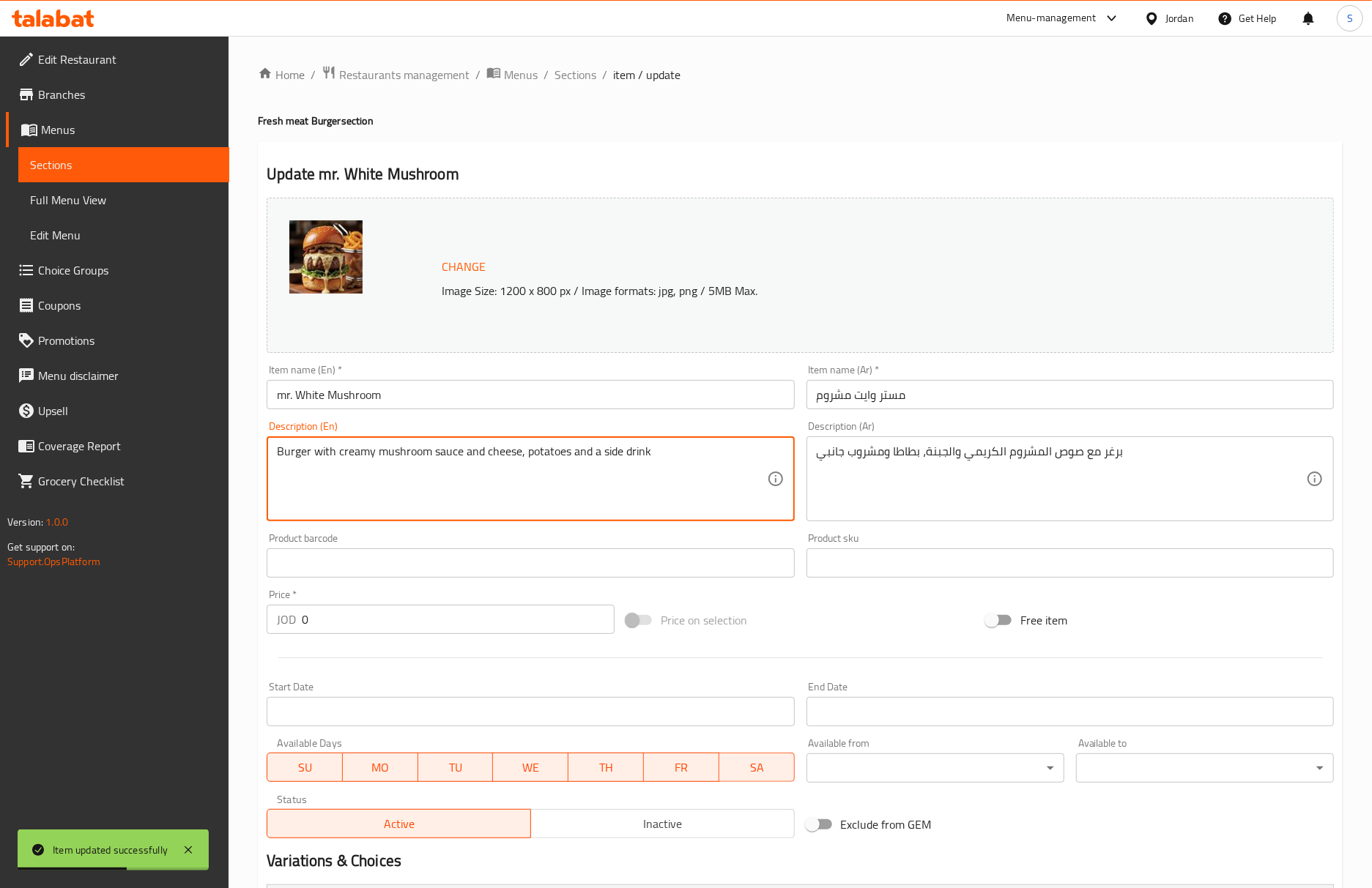
type textarea "Burger with creamy mushroom sauce and cheese, potatoes and a side drink"
click at [568, 407] on input "mr. White Mushroom" at bounding box center [530, 395] width 527 height 29
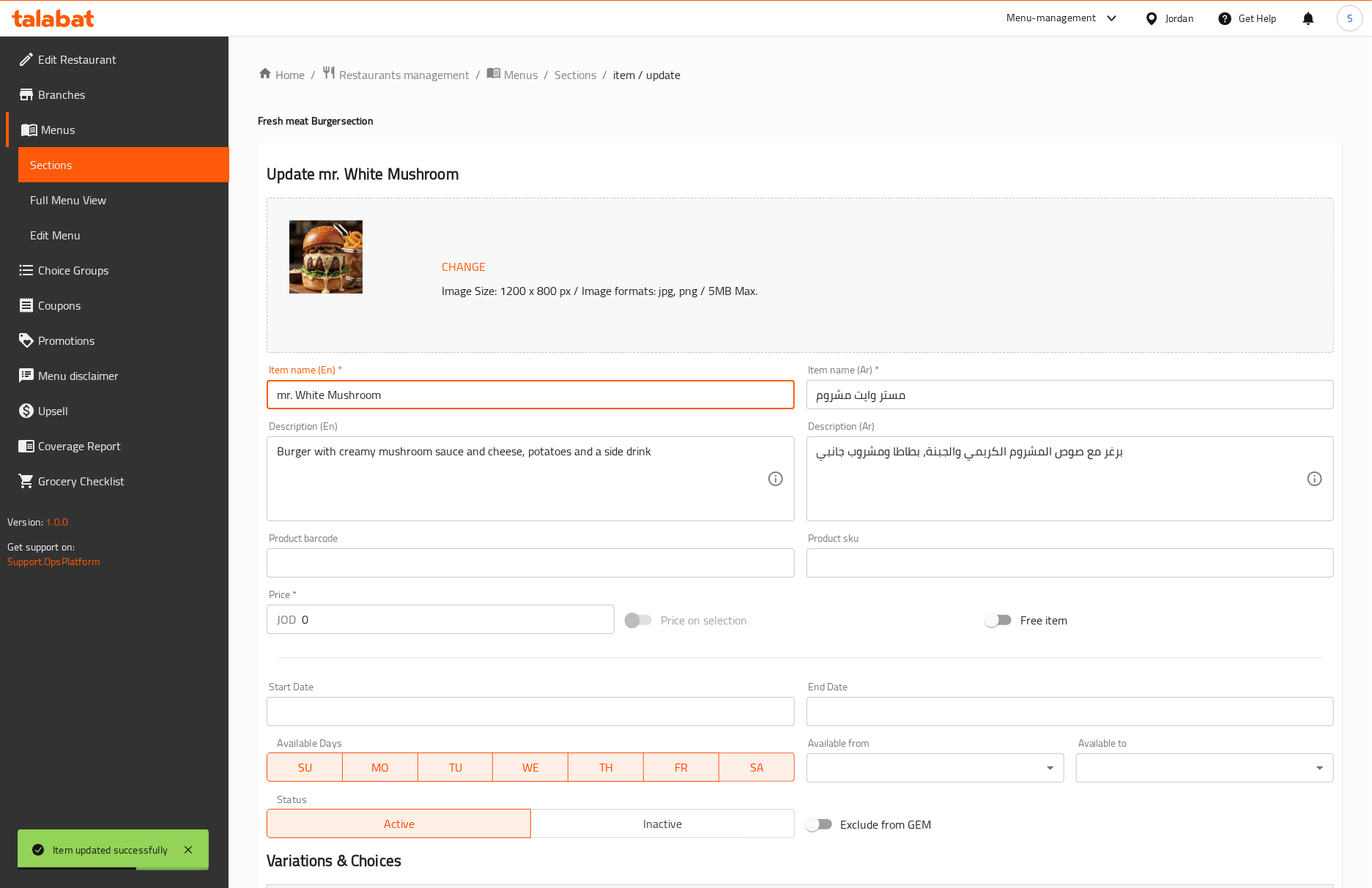
click at [572, 403] on input "mr. White Mushroom" at bounding box center [530, 395] width 527 height 29
drag, startPoint x: 575, startPoint y: 78, endPoint x: 554, endPoint y: 4, distance: 76.9
click at [575, 78] on span "Sections" at bounding box center [575, 74] width 42 height 17
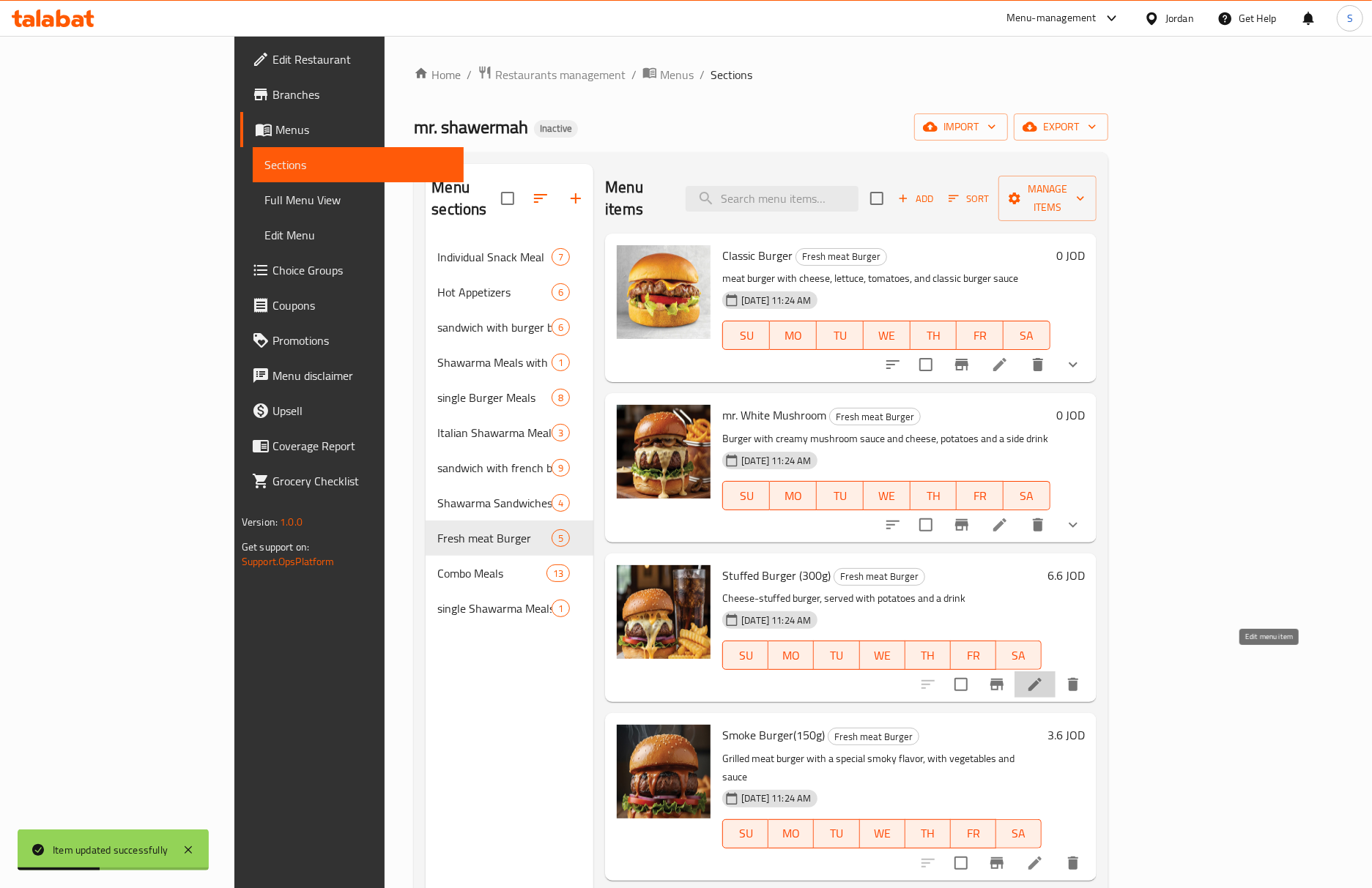
click at [1044, 676] on icon at bounding box center [1034, 684] width 17 height 17
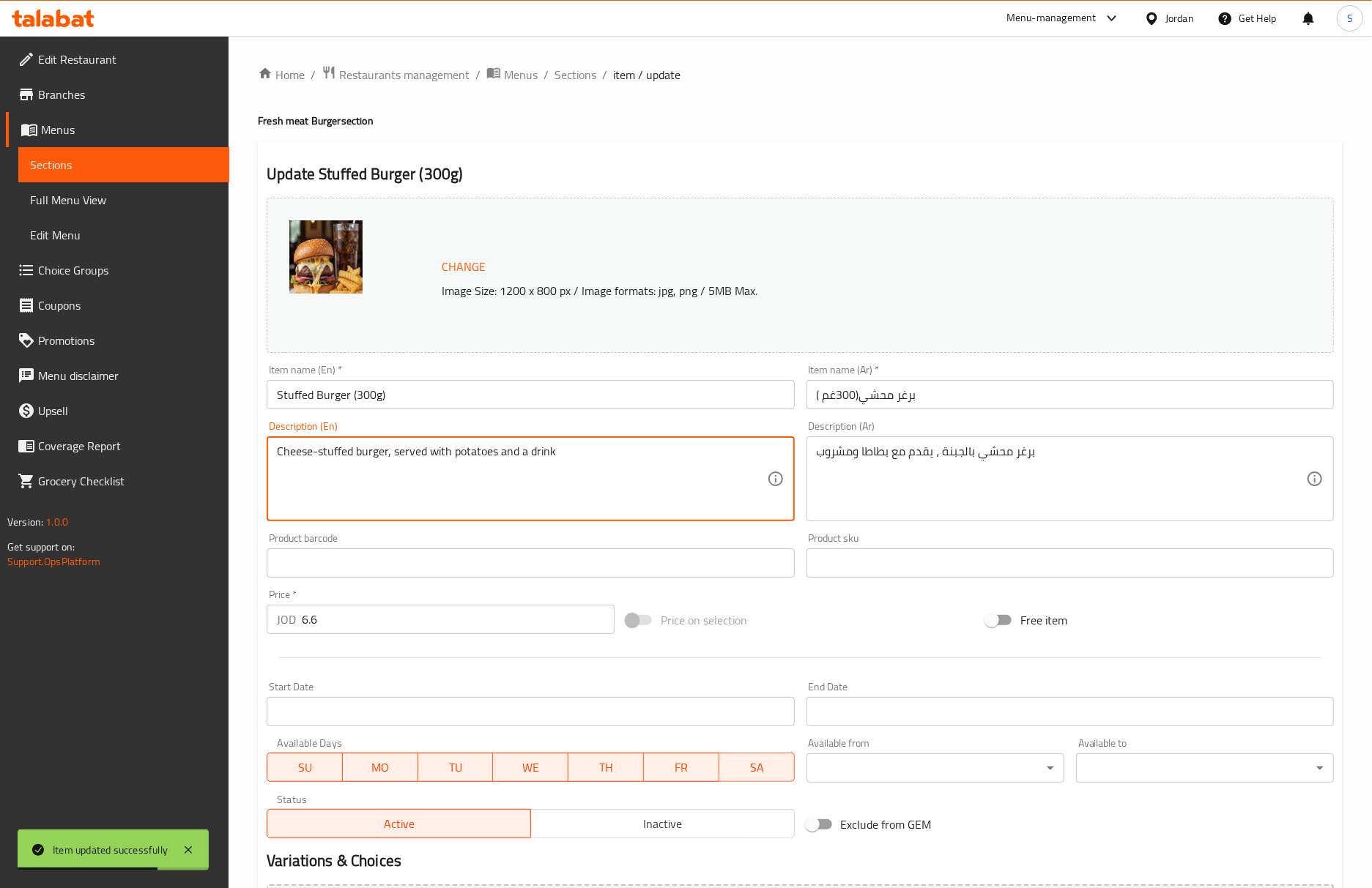
drag, startPoint x: 358, startPoint y: 448, endPoint x: 158, endPoint y: 448, distance: 200.0
click at [309, 451] on textarea "burger, served with potatoes and a drink" at bounding box center [521, 479] width 489 height 70
type textarea "burger stuffed with cheese, served with potatoes and a drink"
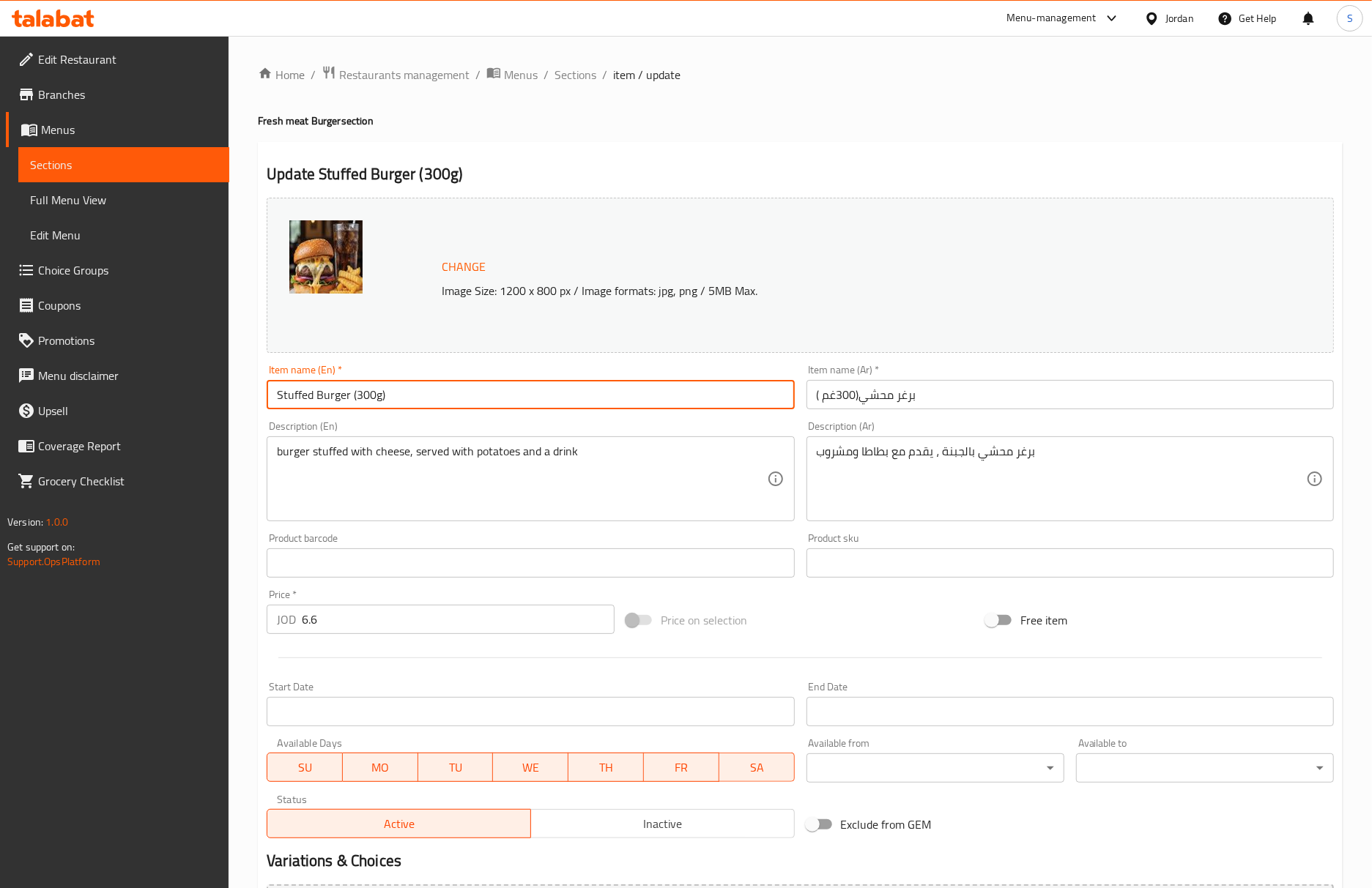
click at [431, 394] on input "Stuffed Burger (300g)" at bounding box center [530, 395] width 527 height 29
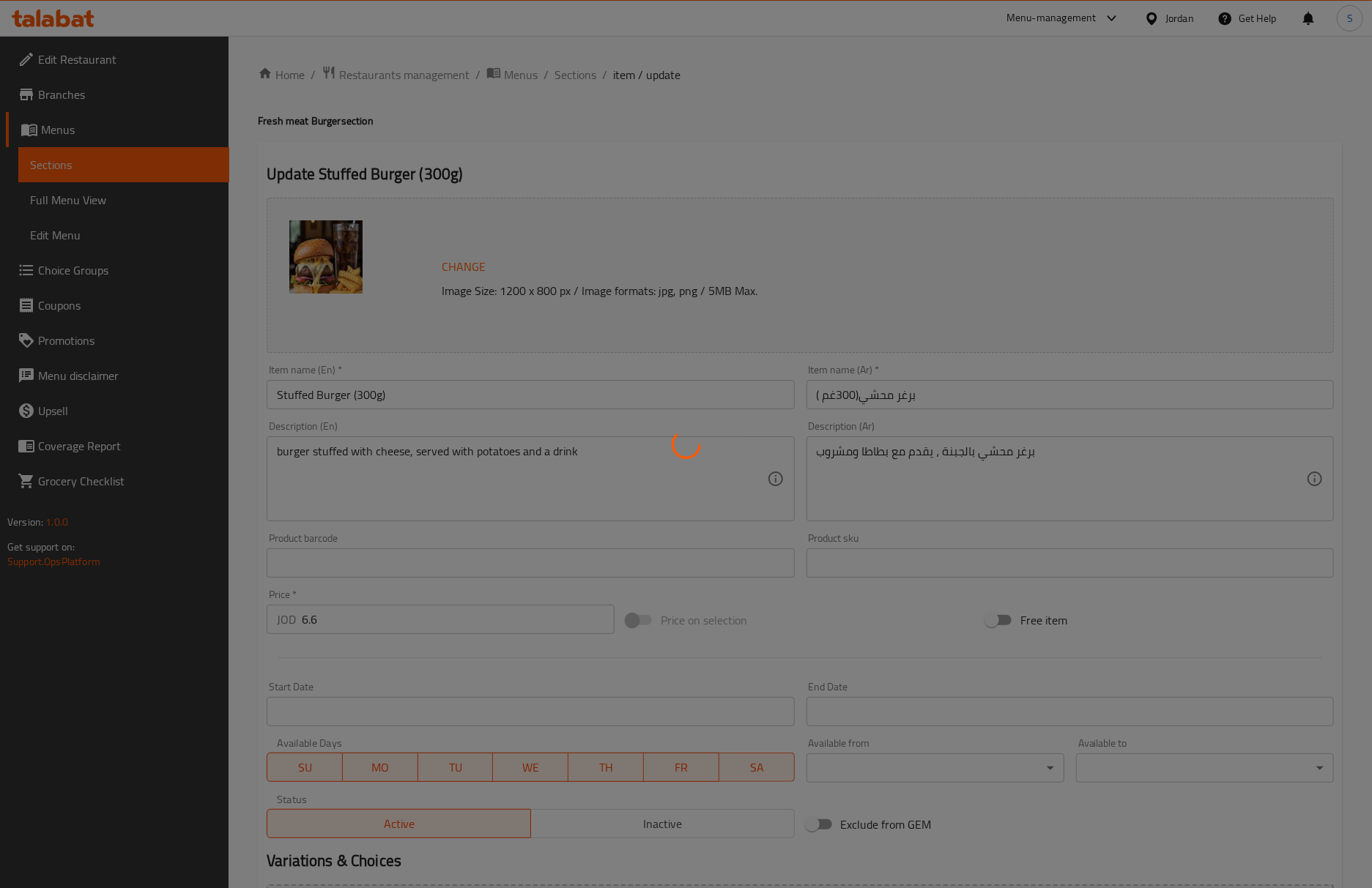
click at [454, 454] on div at bounding box center [686, 444] width 1372 height 888
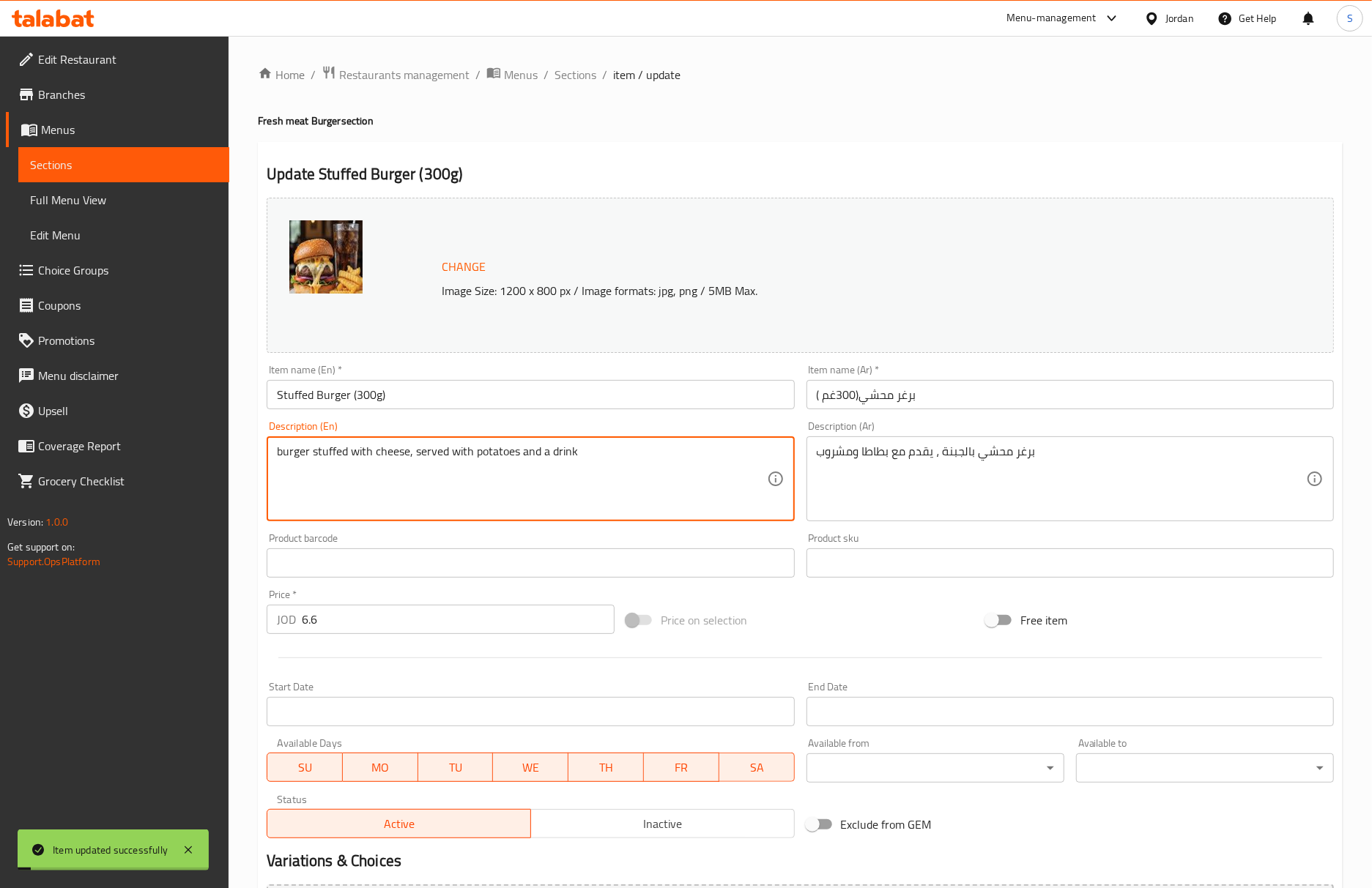
click at [454, 454] on textarea "burger stuffed with cheese, served with potatoes and a drink" at bounding box center [521, 479] width 489 height 70
click at [583, 71] on span "Sections" at bounding box center [575, 74] width 42 height 17
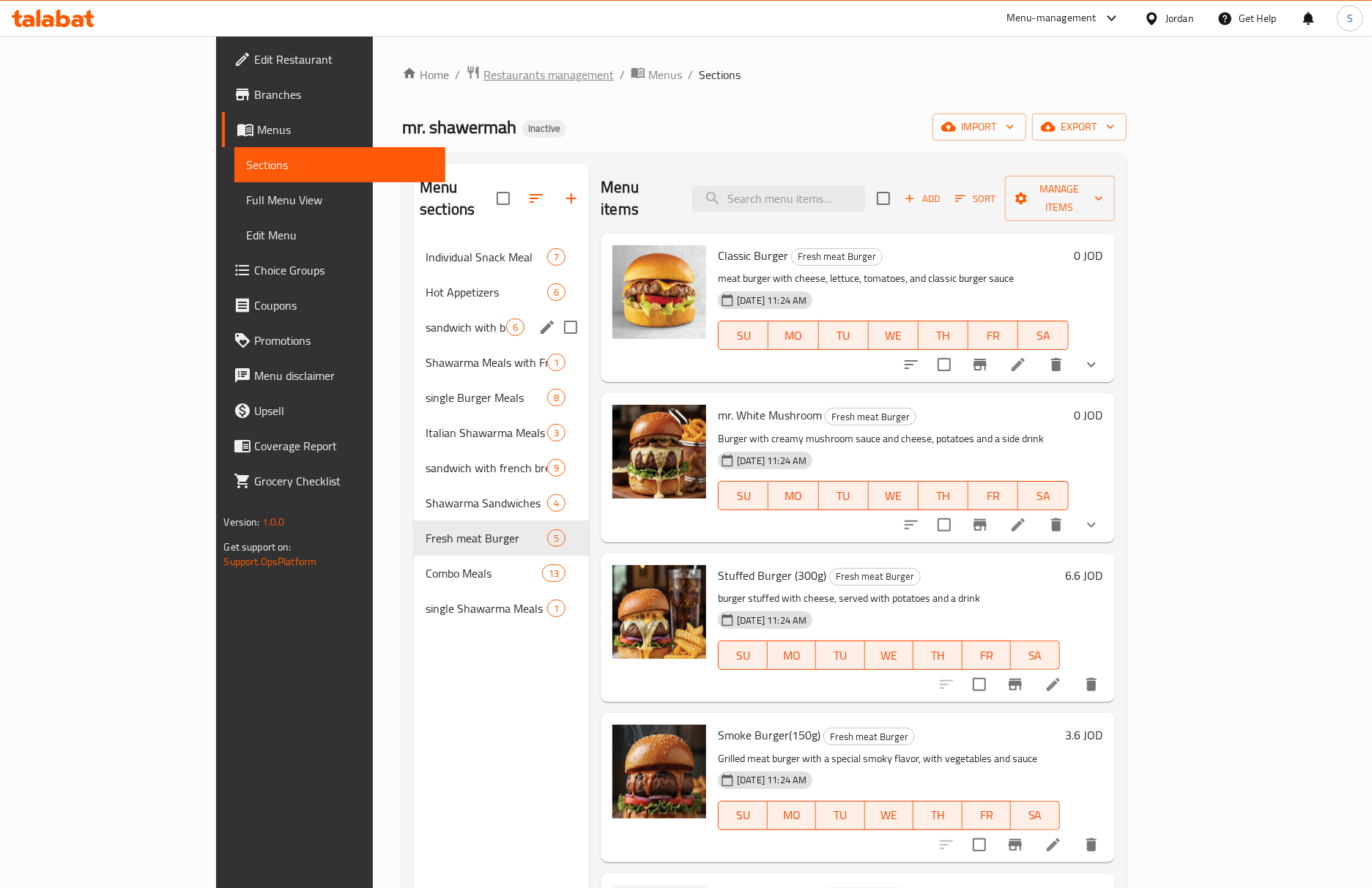
drag, startPoint x: 357, startPoint y: 317, endPoint x: 446, endPoint y: 65, distance: 267.3
click at [414, 317] on div "sandwich with burger bread 6" at bounding box center [502, 327] width 175 height 35
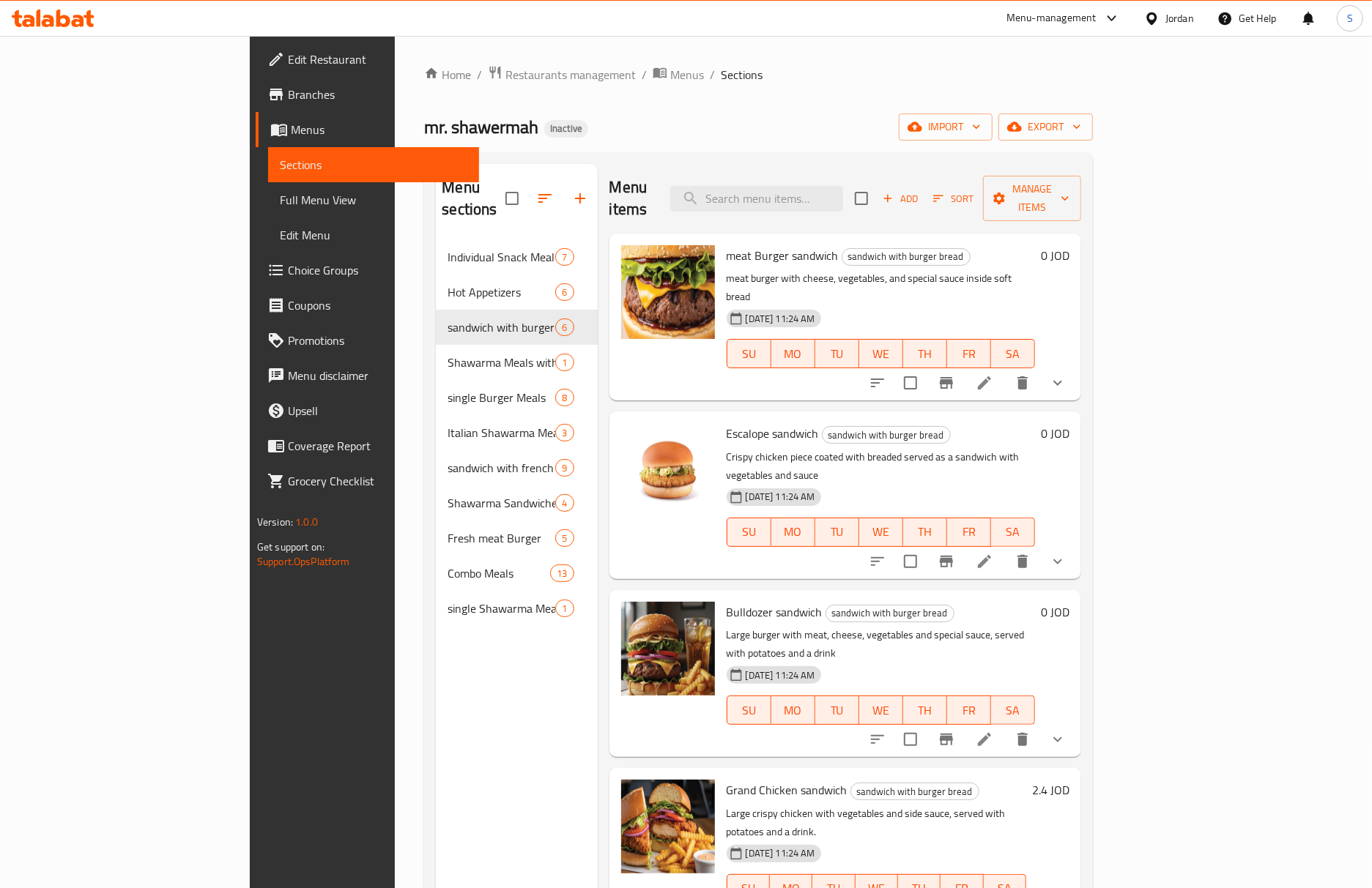
click at [1081, 363] on div "Menu items Add Sort Manage items meat Burger sandwich sandwich with burger brea…" at bounding box center [840, 608] width 484 height 888
click at [991, 377] on icon at bounding box center [985, 383] width 13 height 13
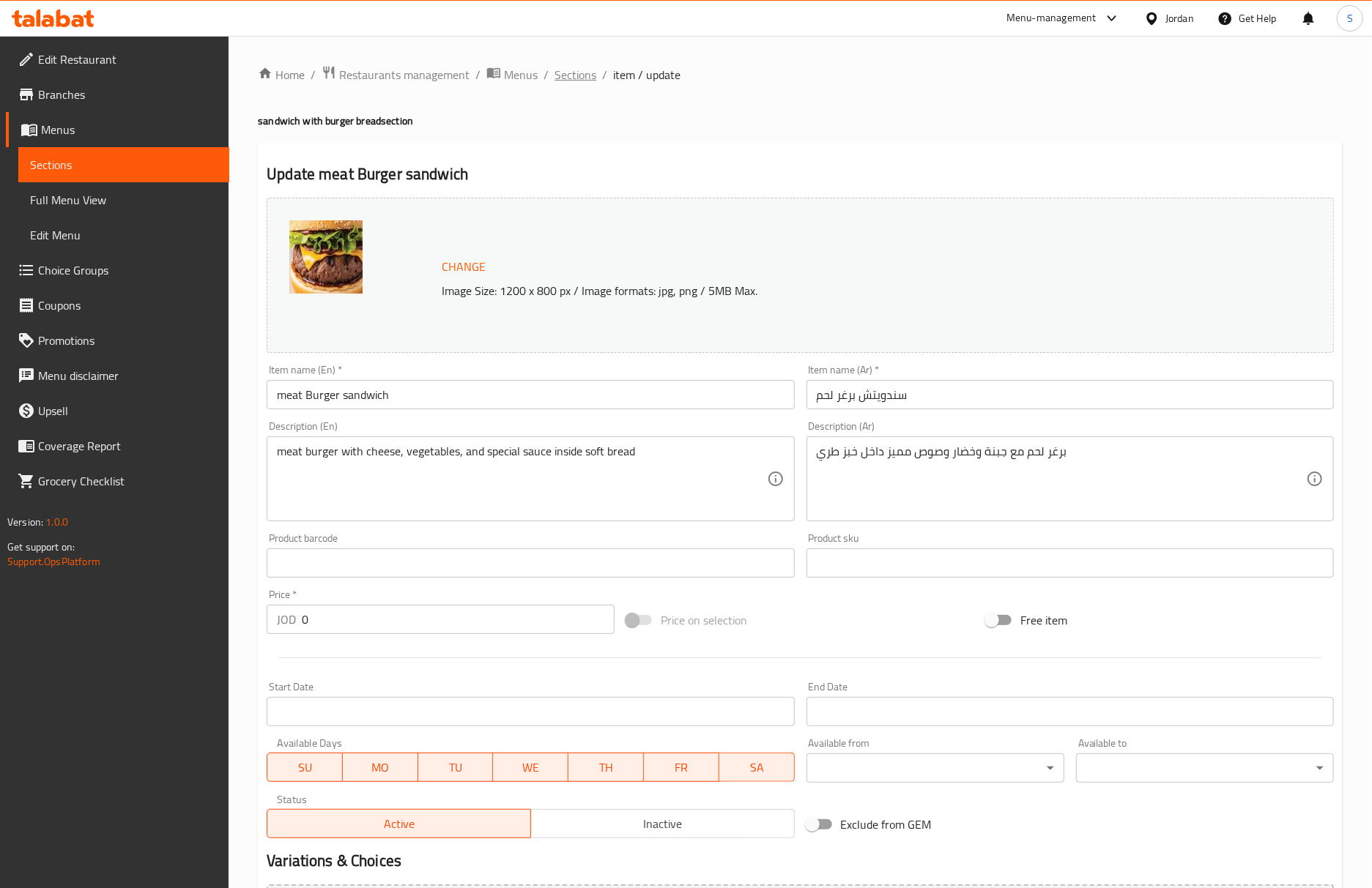
click at [582, 81] on span "Sections" at bounding box center [575, 74] width 42 height 17
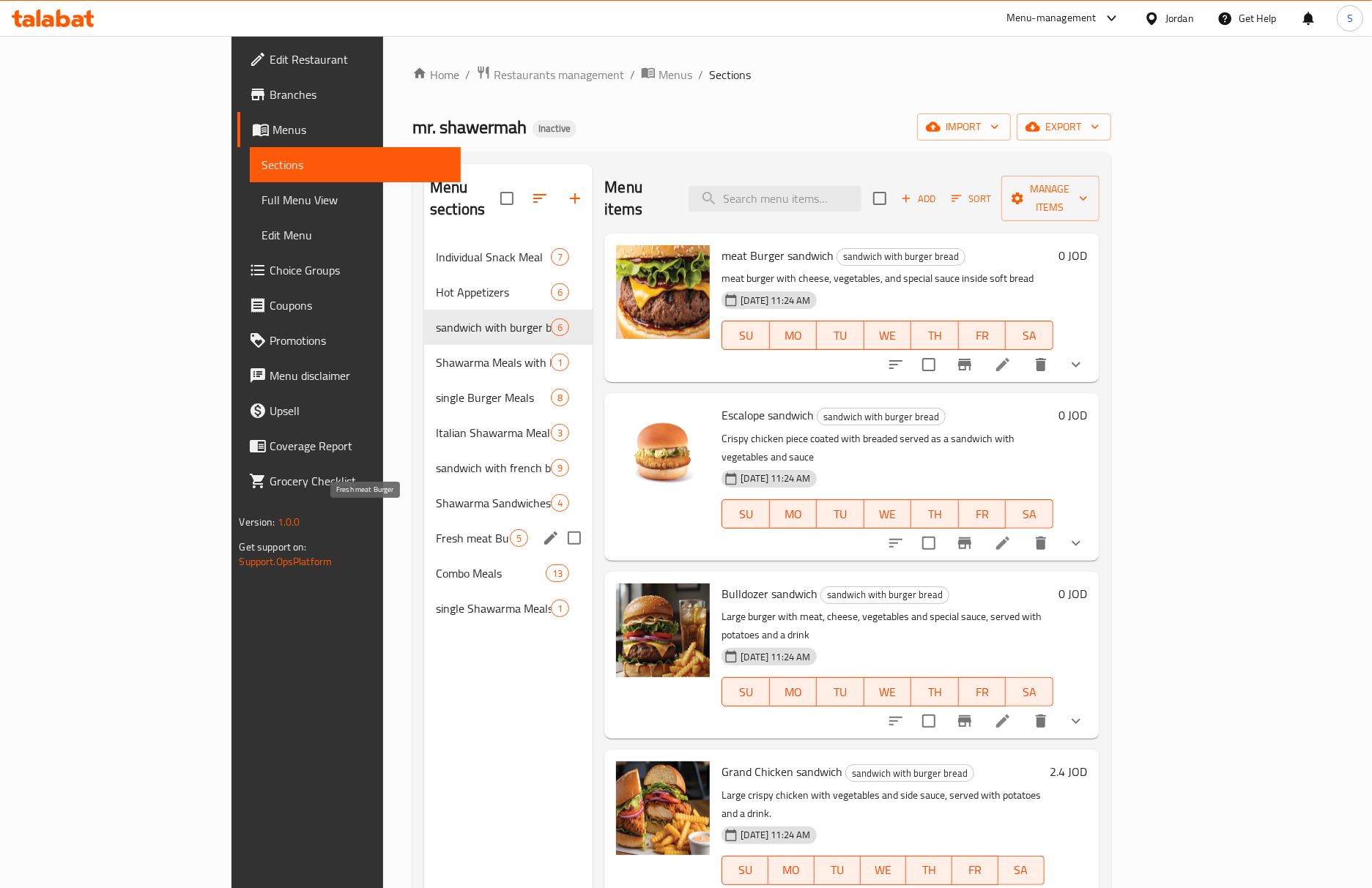
click at [436, 529] on span "Fresh meat Burger" at bounding box center [473, 538] width 74 height 17
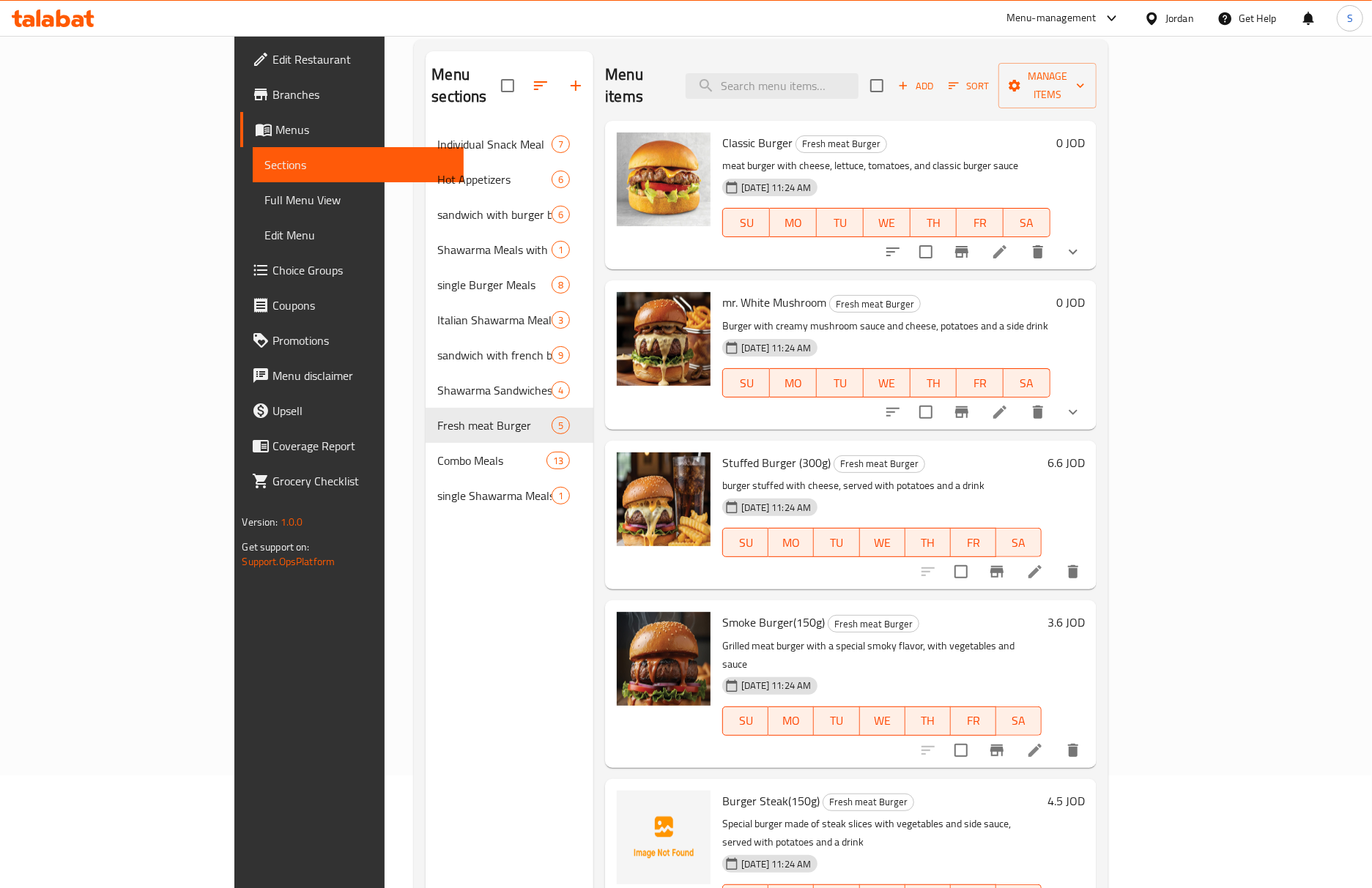
scroll to position [206, 0]
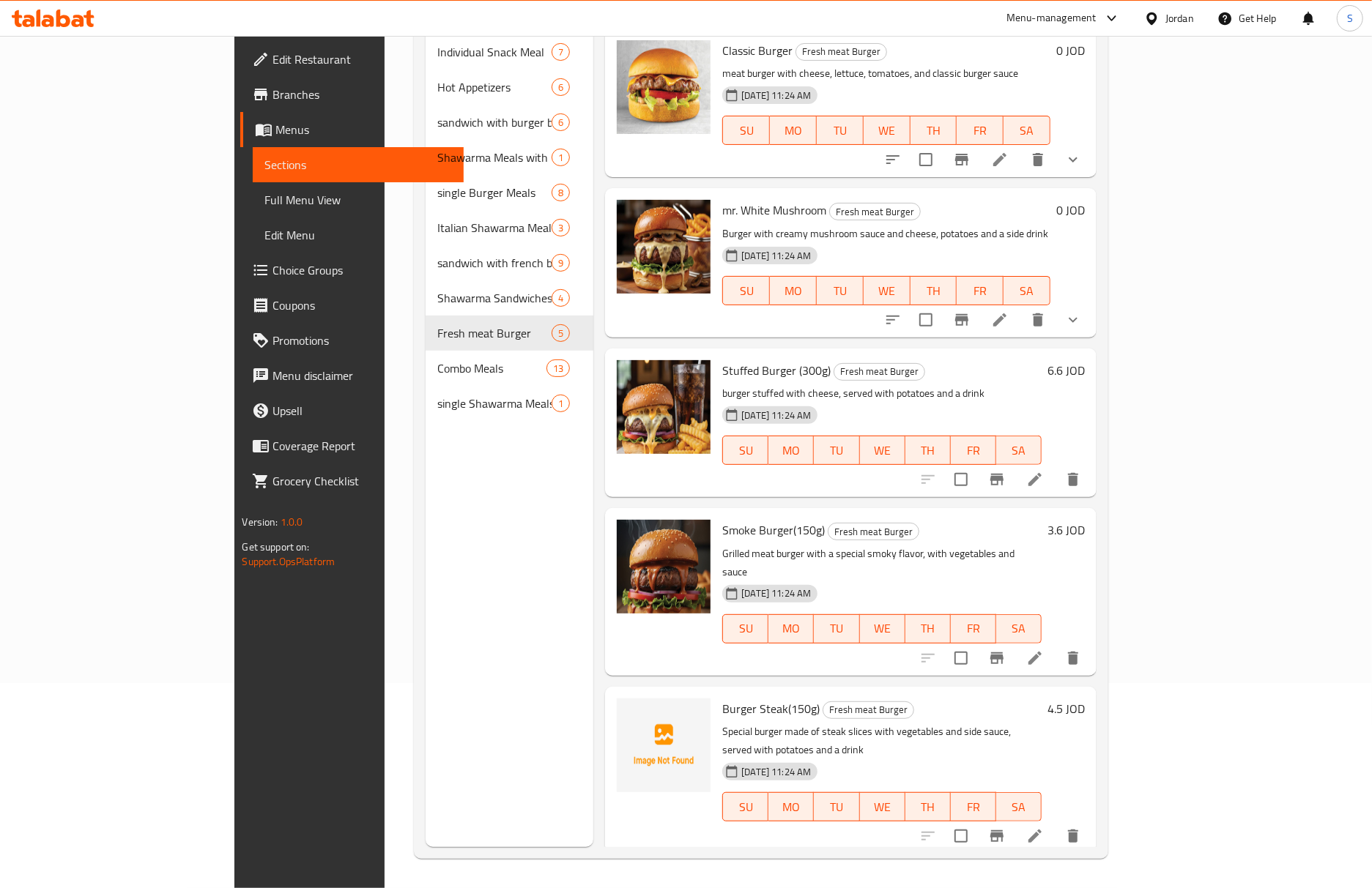
click at [1055, 823] on li at bounding box center [1034, 836] width 41 height 26
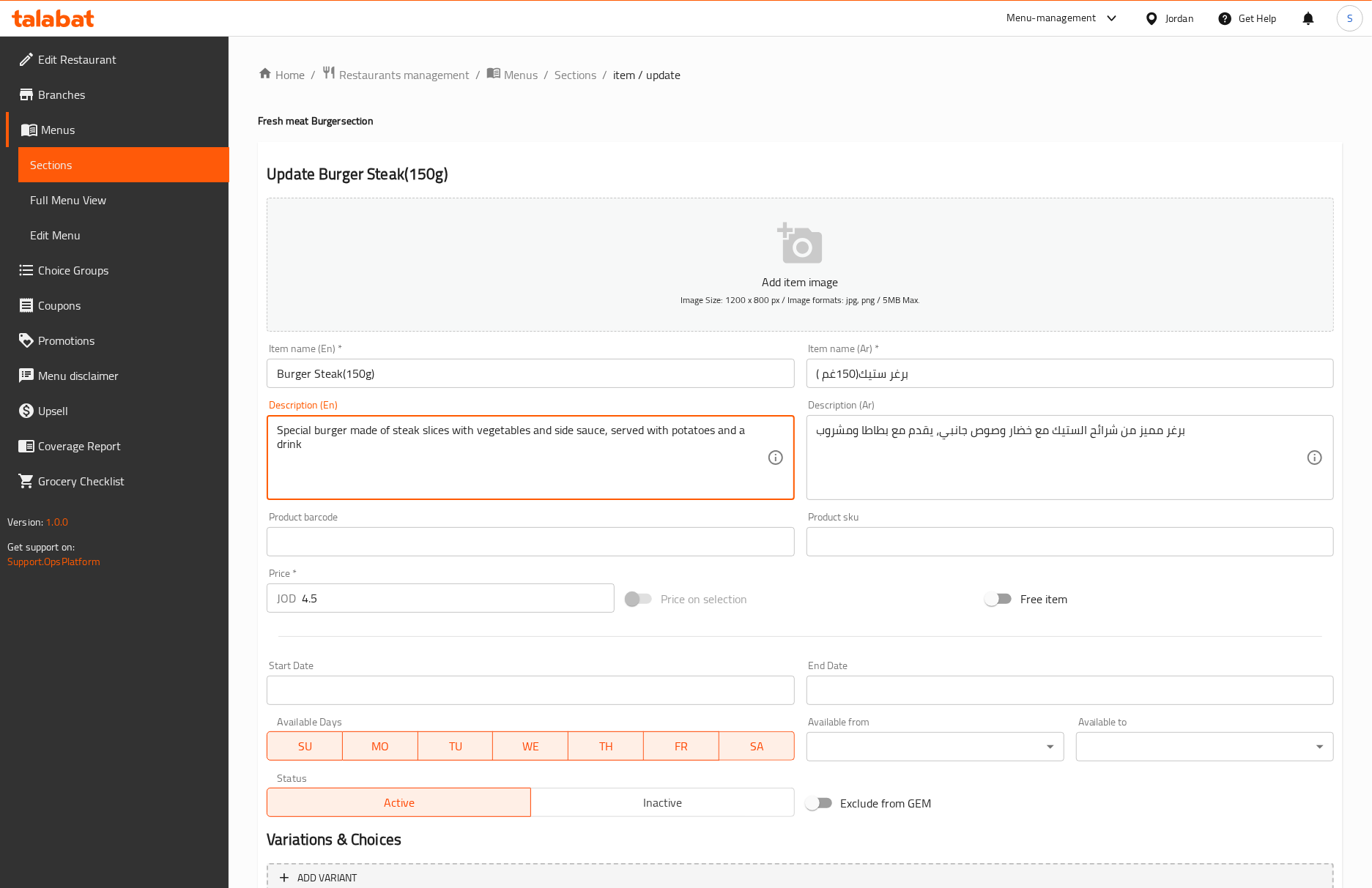
click at [385, 432] on textarea "Special burger made of steak slices with vegetables and side sauce, served with…" at bounding box center [521, 457] width 489 height 70
paste textarea "from"
type textarea "Special burger from steak slices with vegetables and side sauce, served with po…"
click at [461, 384] on input "Burger Steak(150g)" at bounding box center [530, 373] width 527 height 29
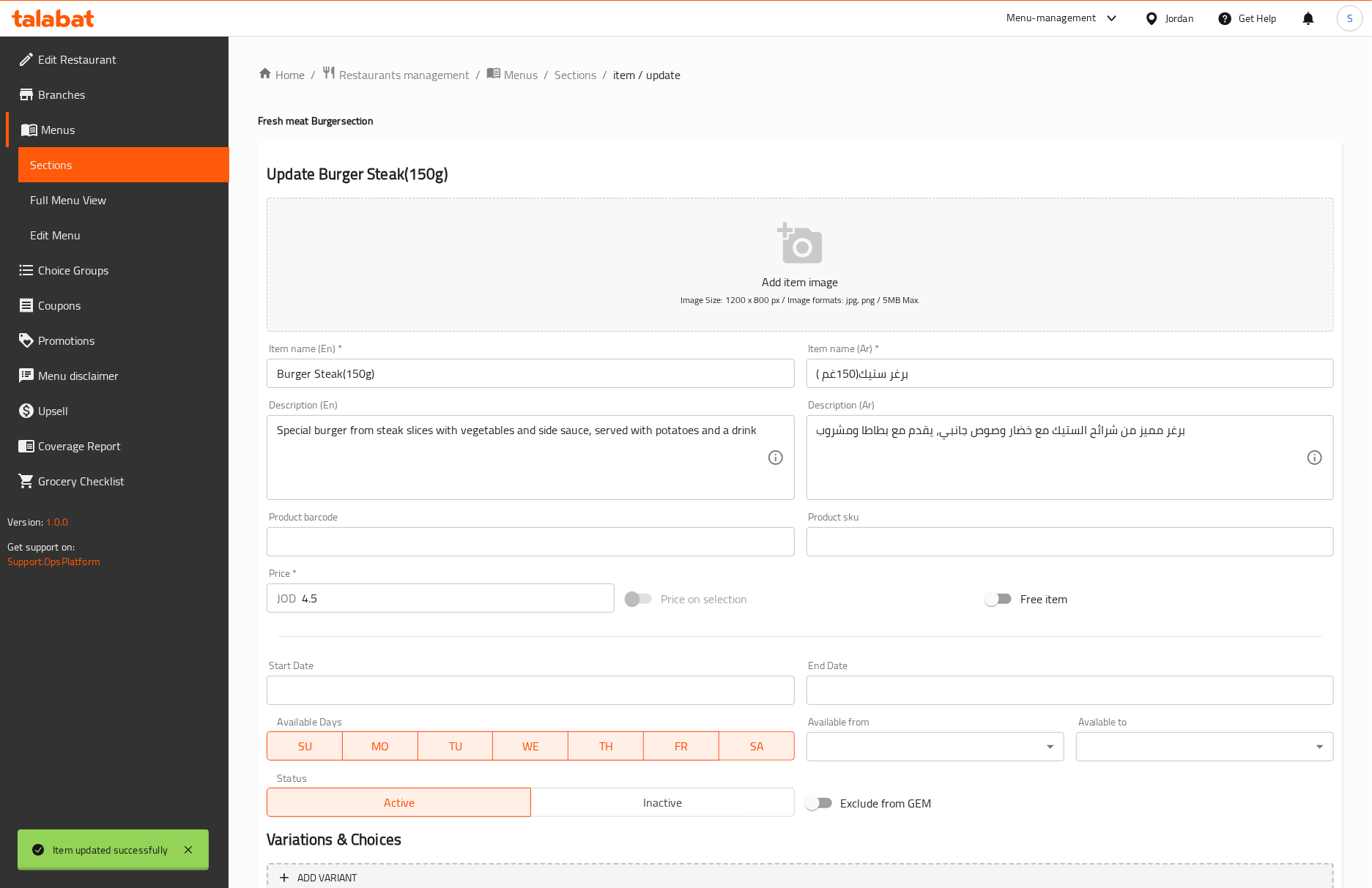
click at [1014, 110] on div "Home / Restaurants management / Menus / Sections / item / update Fresh meat Bur…" at bounding box center [800, 535] width 1084 height 940
click at [566, 69] on span "Sections" at bounding box center [575, 74] width 42 height 17
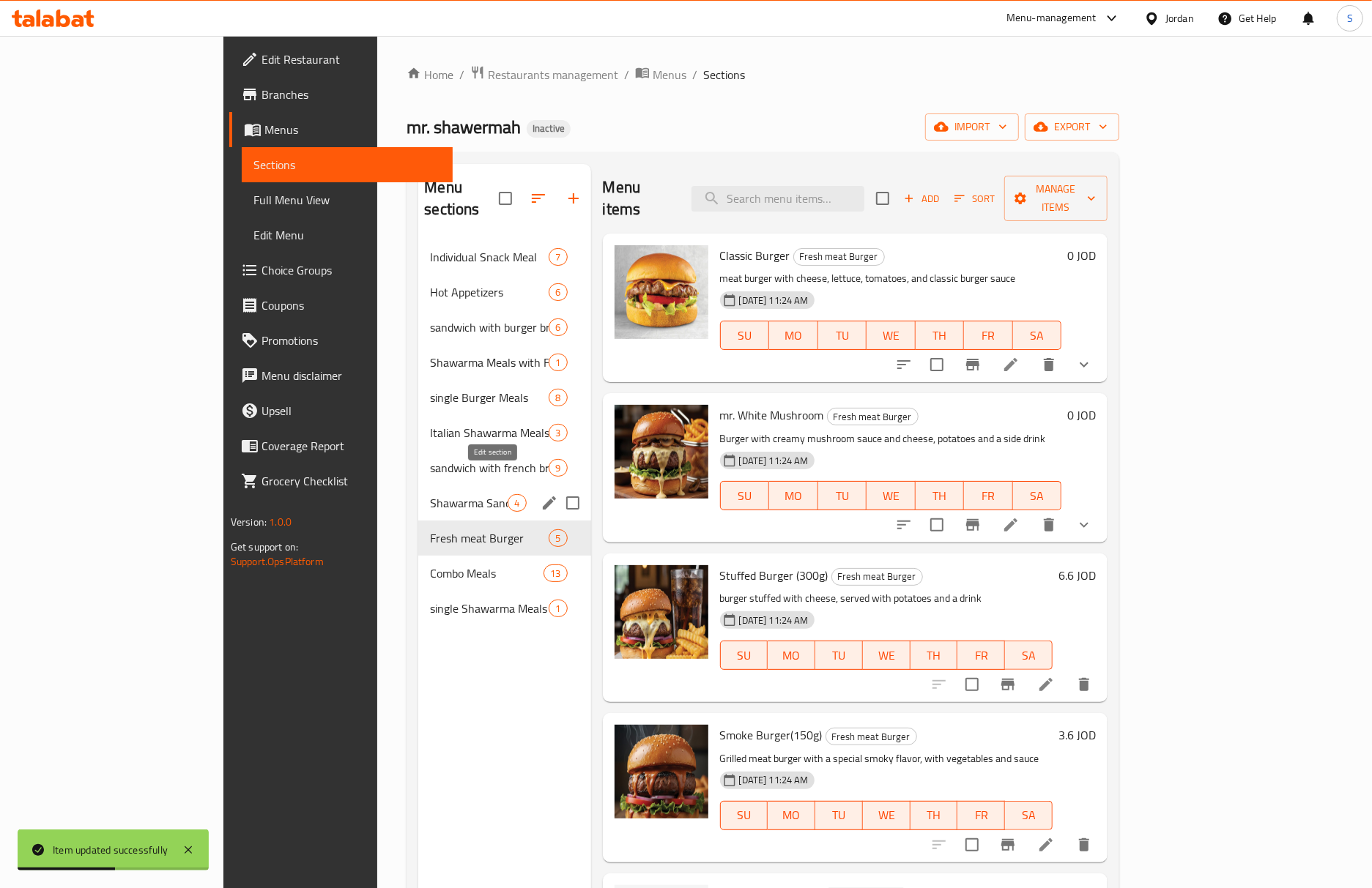
click at [541, 494] on icon "edit" at bounding box center [549, 502] width 17 height 17
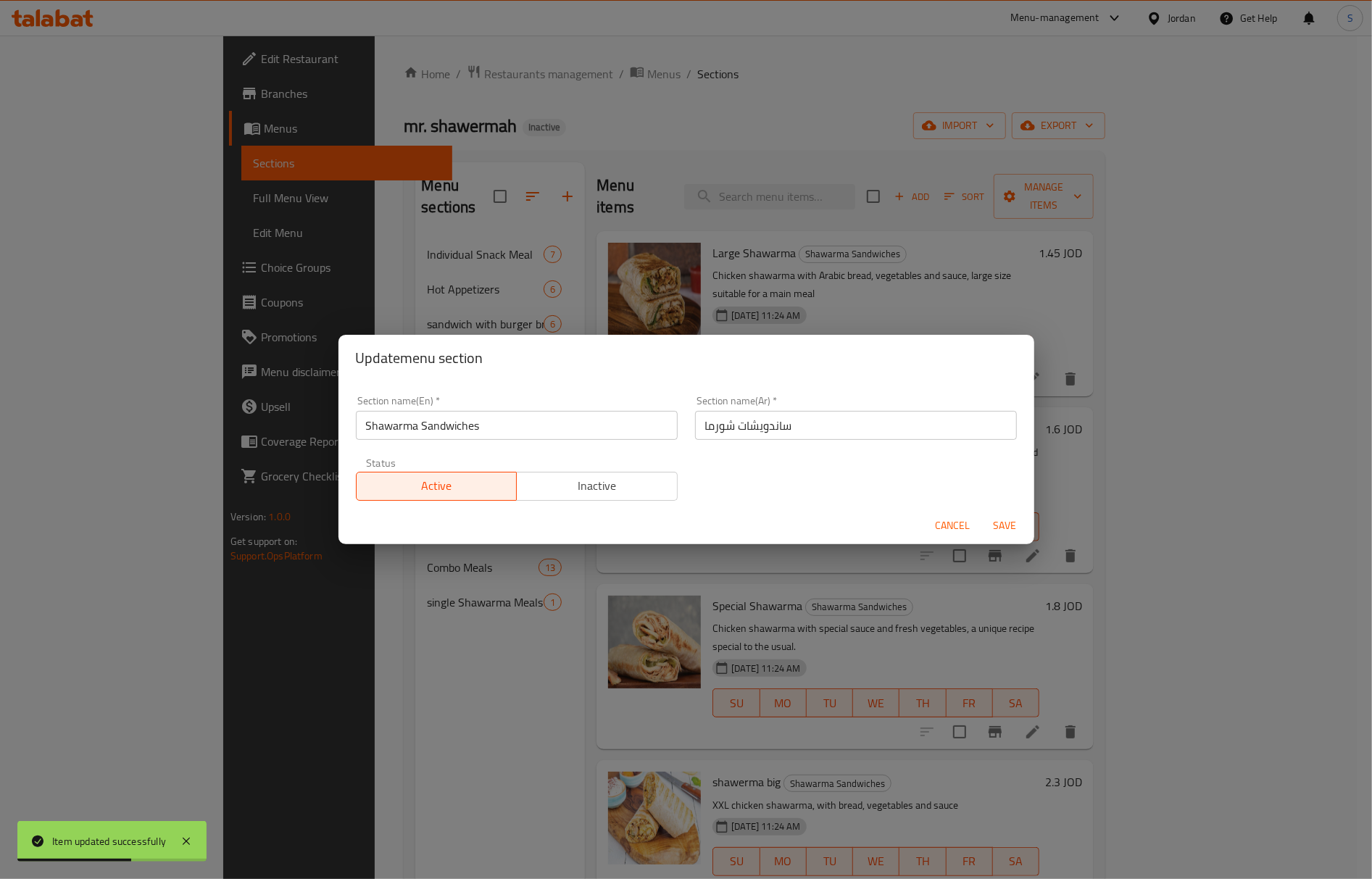
click at [718, 420] on input "ساندويشات شورما" at bounding box center [856, 425] width 322 height 29
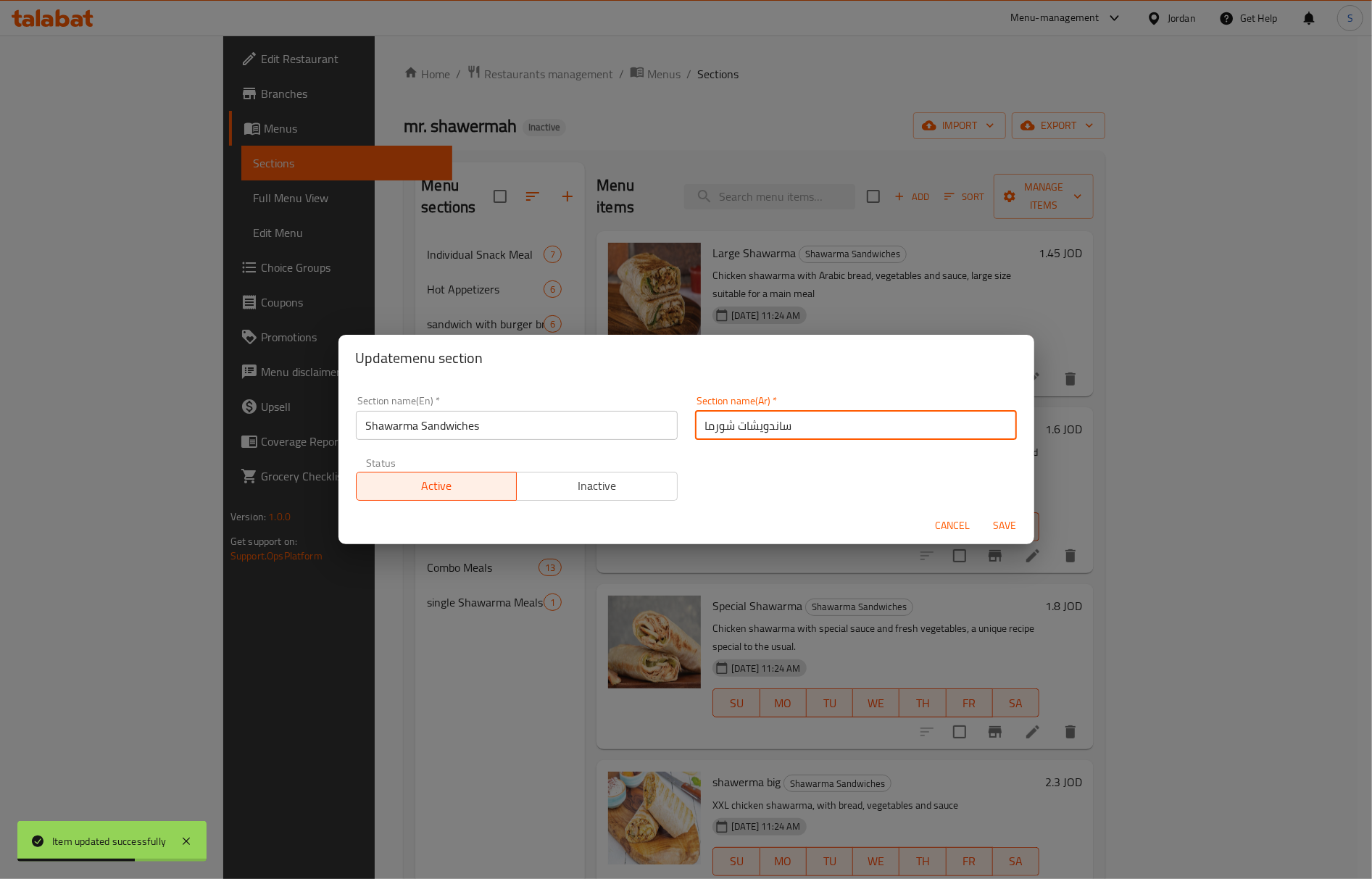
click at [718, 420] on input "ساندويشات شورما" at bounding box center [856, 425] width 322 height 29
type input "ساندويشات شاورما"
click at [982, 512] on button "Save" at bounding box center [1005, 525] width 47 height 27
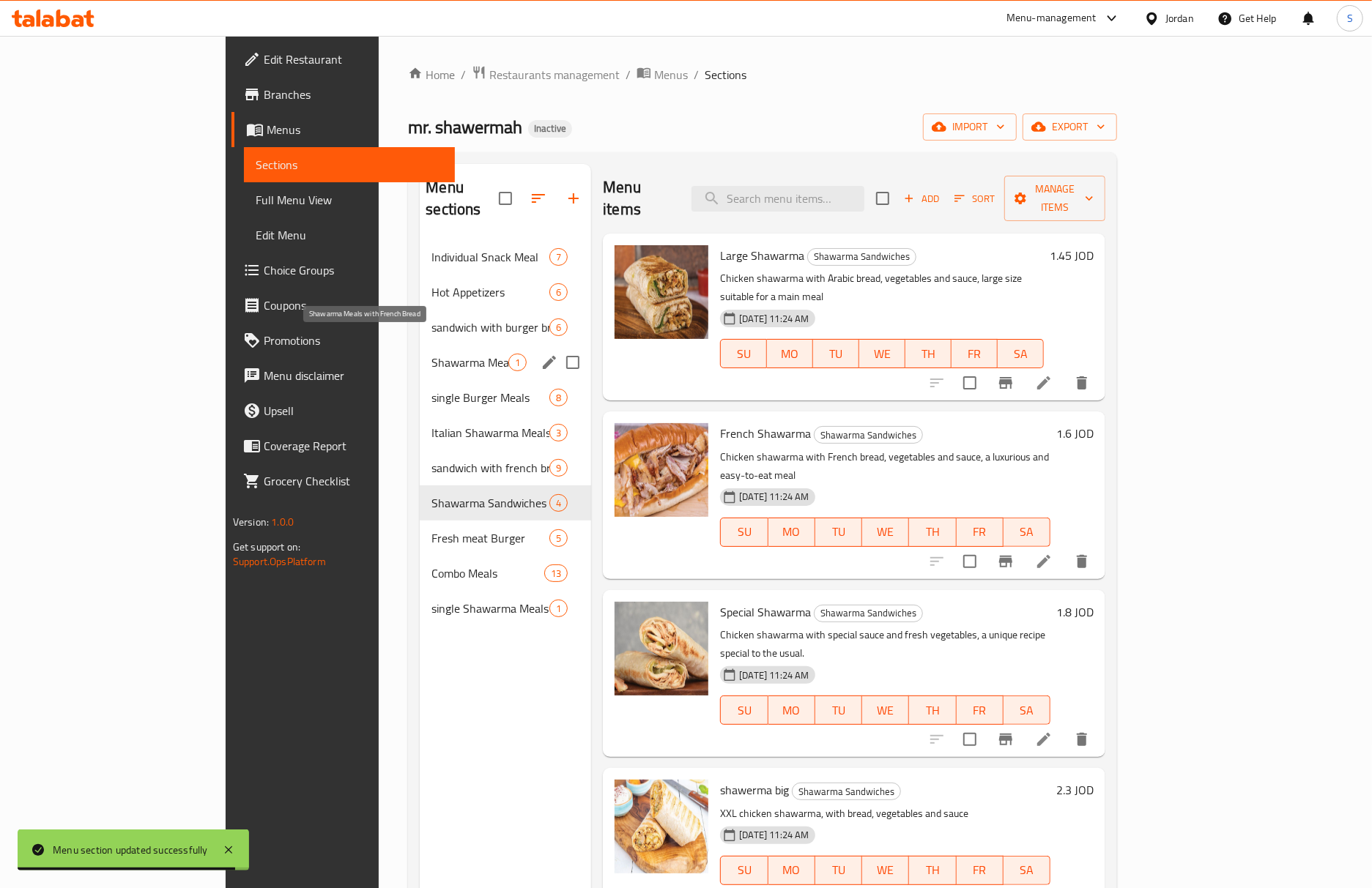
click at [431, 353] on span "Shawarma Meals with French Bread" at bounding box center [470, 362] width 77 height 17
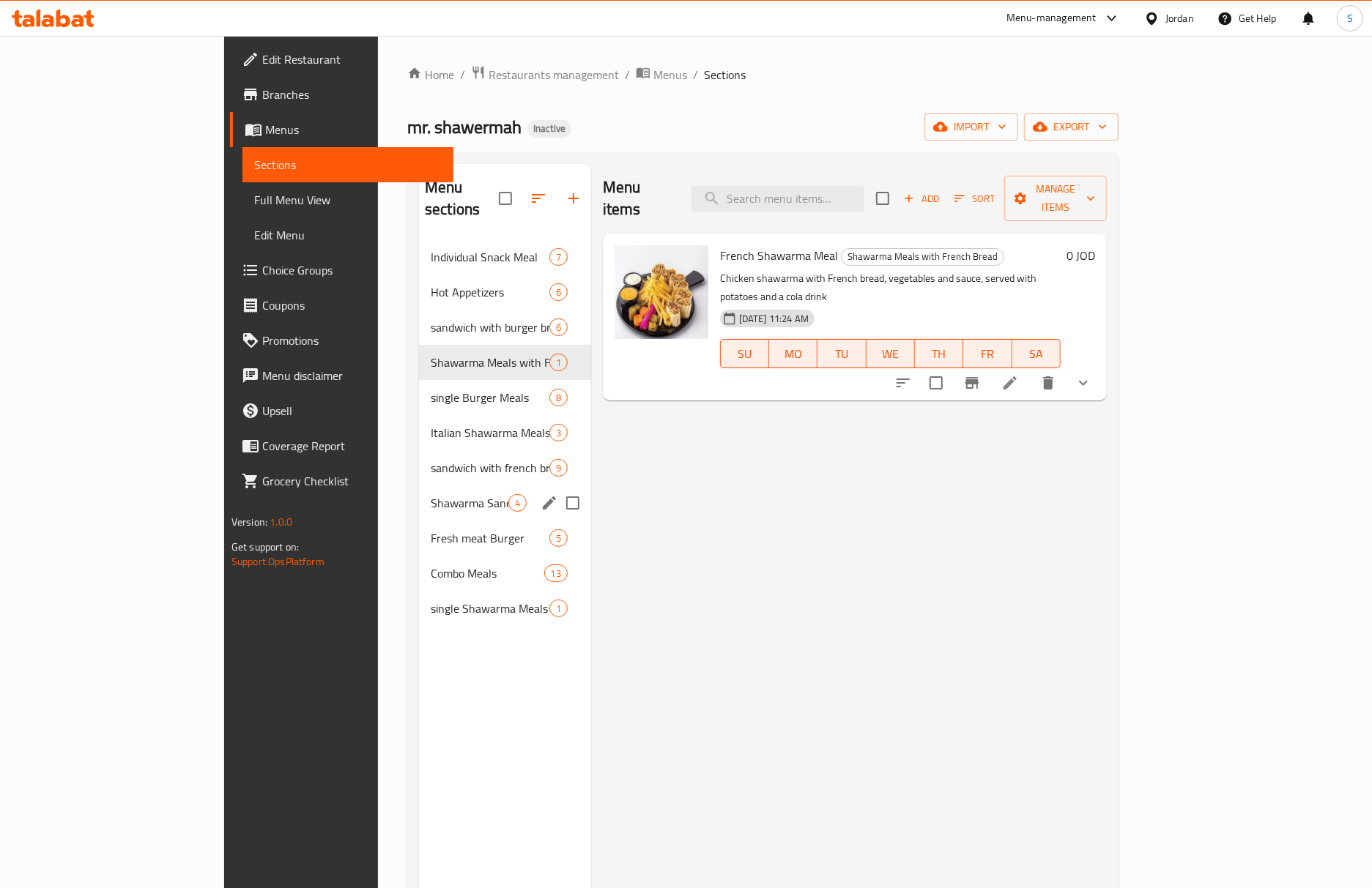
click at [419, 492] on div "Shawarma Sandwiches 4" at bounding box center [505, 502] width 172 height 35
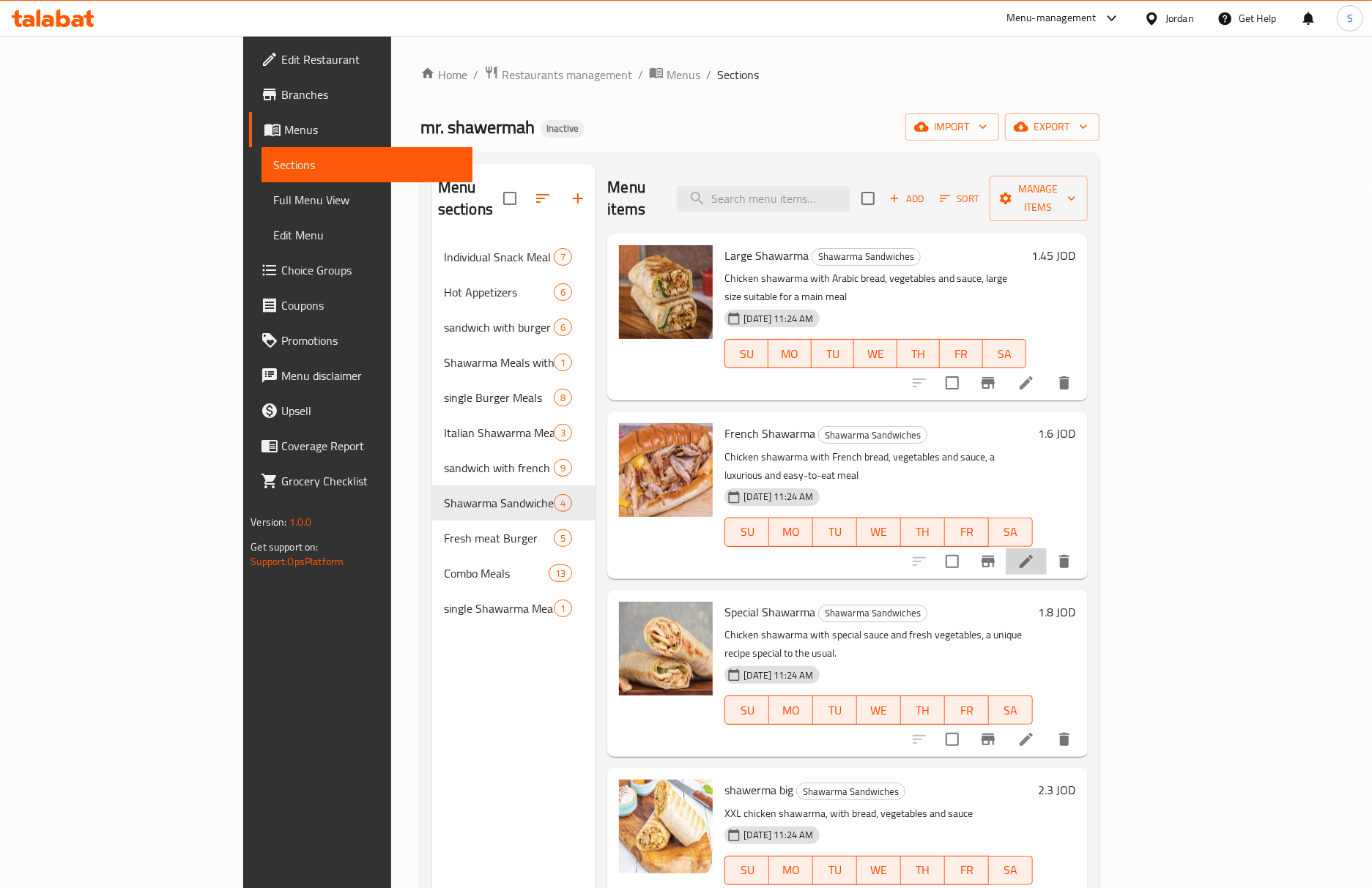
click at [1047, 549] on li at bounding box center [1026, 562] width 41 height 26
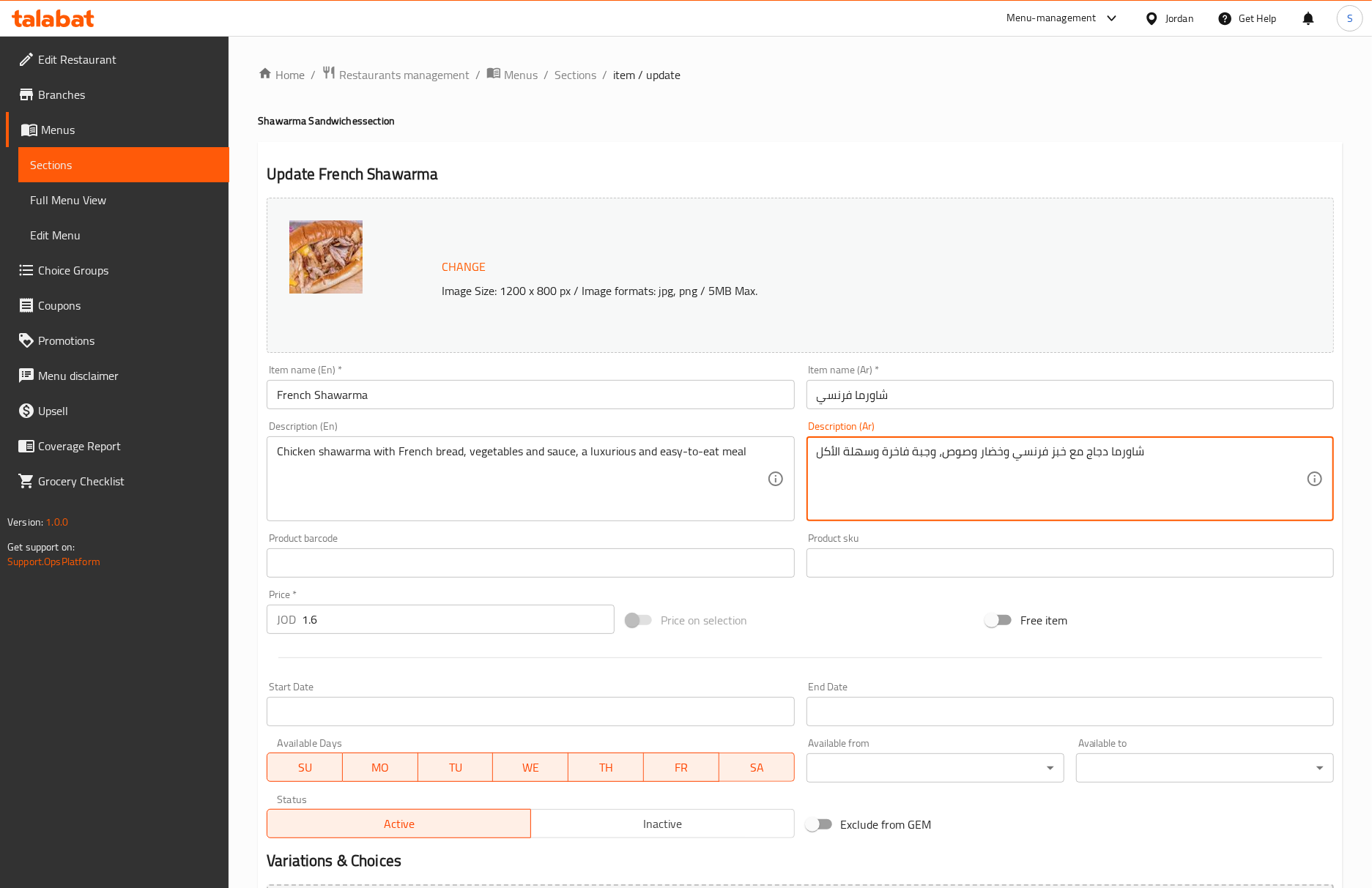
drag, startPoint x: 884, startPoint y: 457, endPoint x: 649, endPoint y: 479, distance: 236.0
type textarea "شاورما دجاج مع خبز فرنسي وخضار وصوص، وجبة فاخرة"
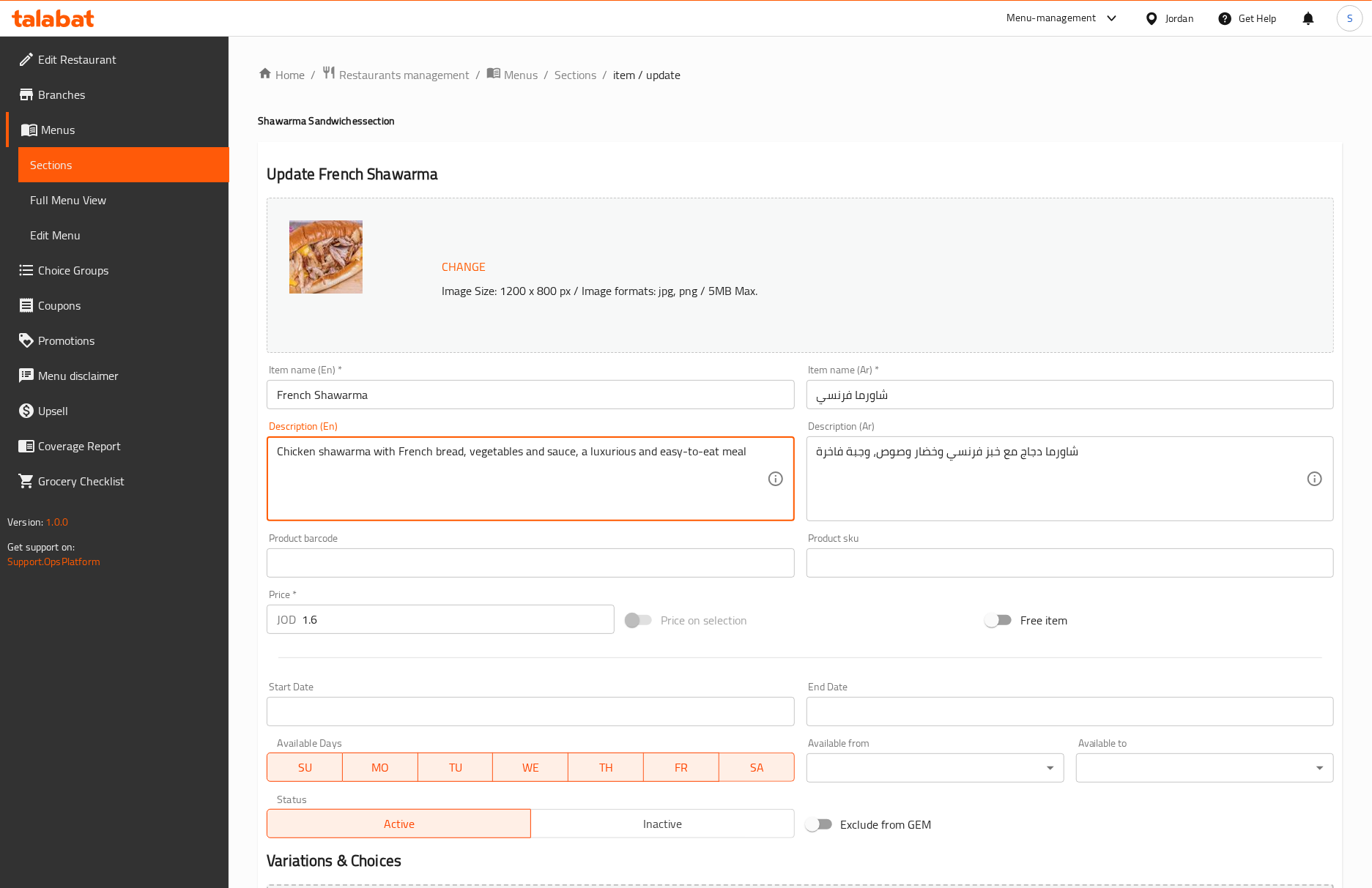
drag, startPoint x: 631, startPoint y: 454, endPoint x: 715, endPoint y: 443, distance: 84.7
click at [631, 390] on input "French Shawarma" at bounding box center [530, 395] width 527 height 29
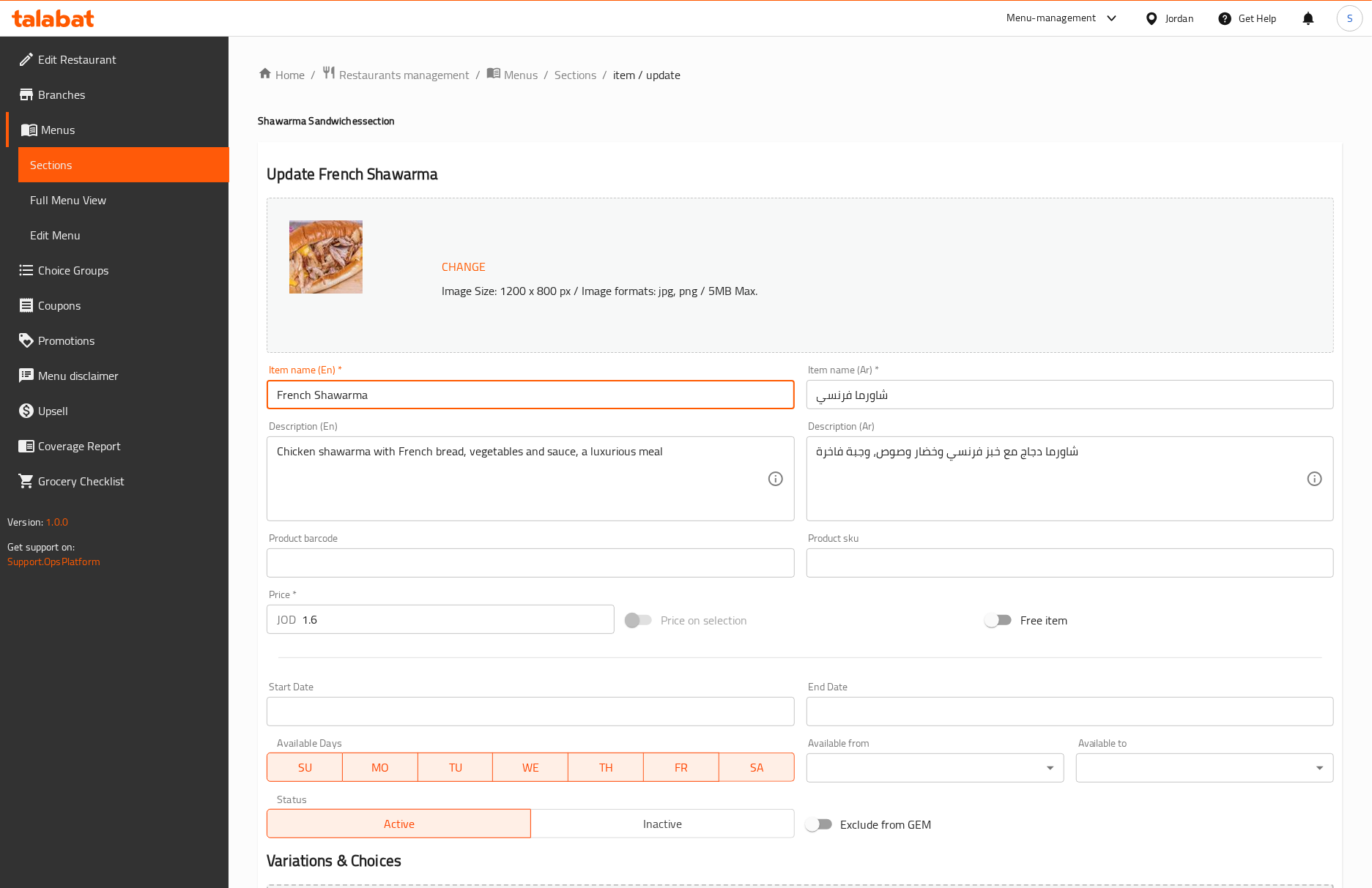
drag, startPoint x: 813, startPoint y: 432, endPoint x: 827, endPoint y: 440, distance: 16.1
click at [813, 432] on div "Description (Ar) شاورما دجاج مع خبز فرنسي وخضار وصوص، وجبة فاخرة Description (A…" at bounding box center [1070, 471] width 527 height 100
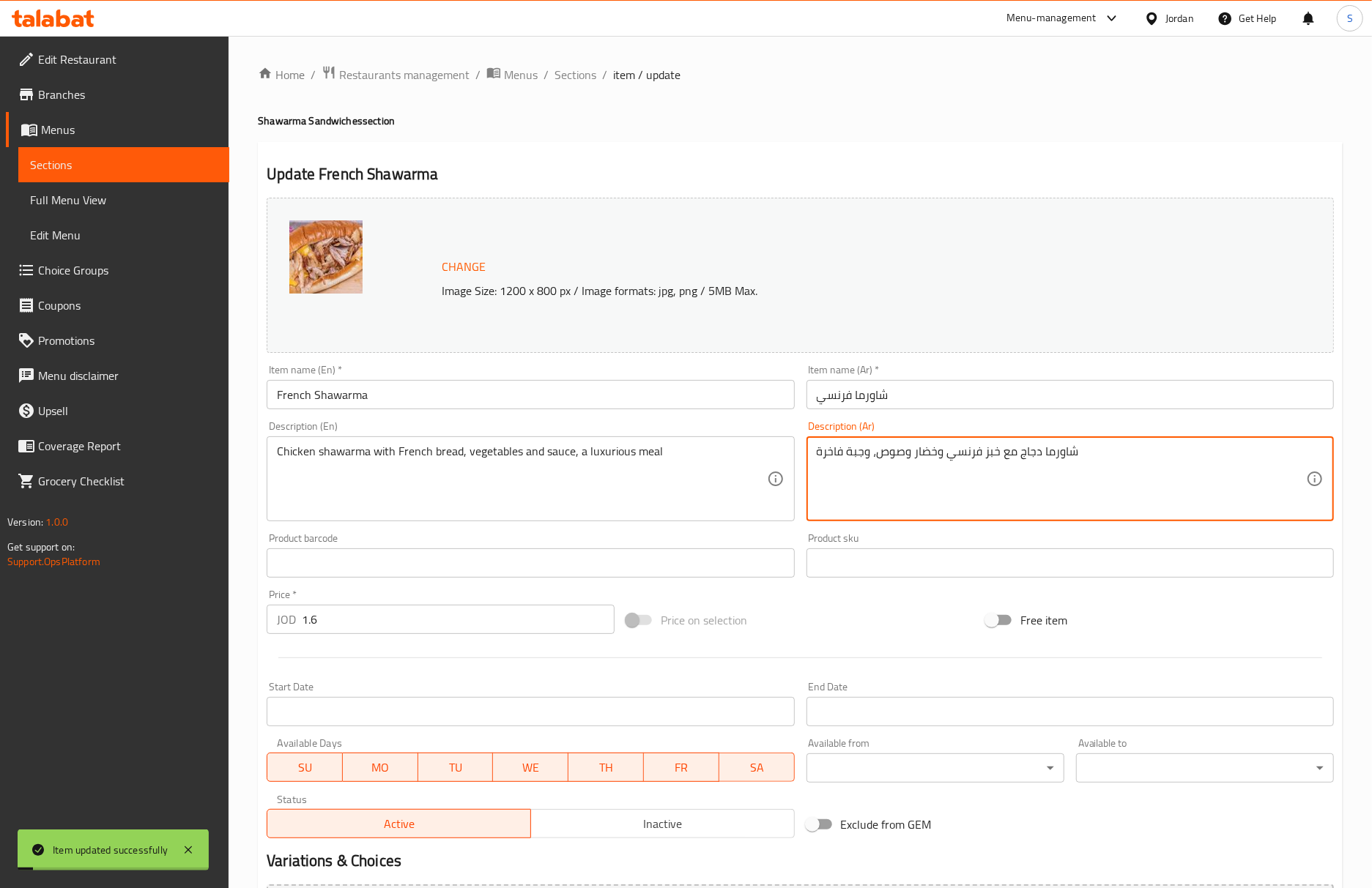
click at [828, 445] on textarea "شاورما دجاج مع خبز فرنسي وخضار وصوص، وجبة فاخرة" at bounding box center [1060, 479] width 489 height 70
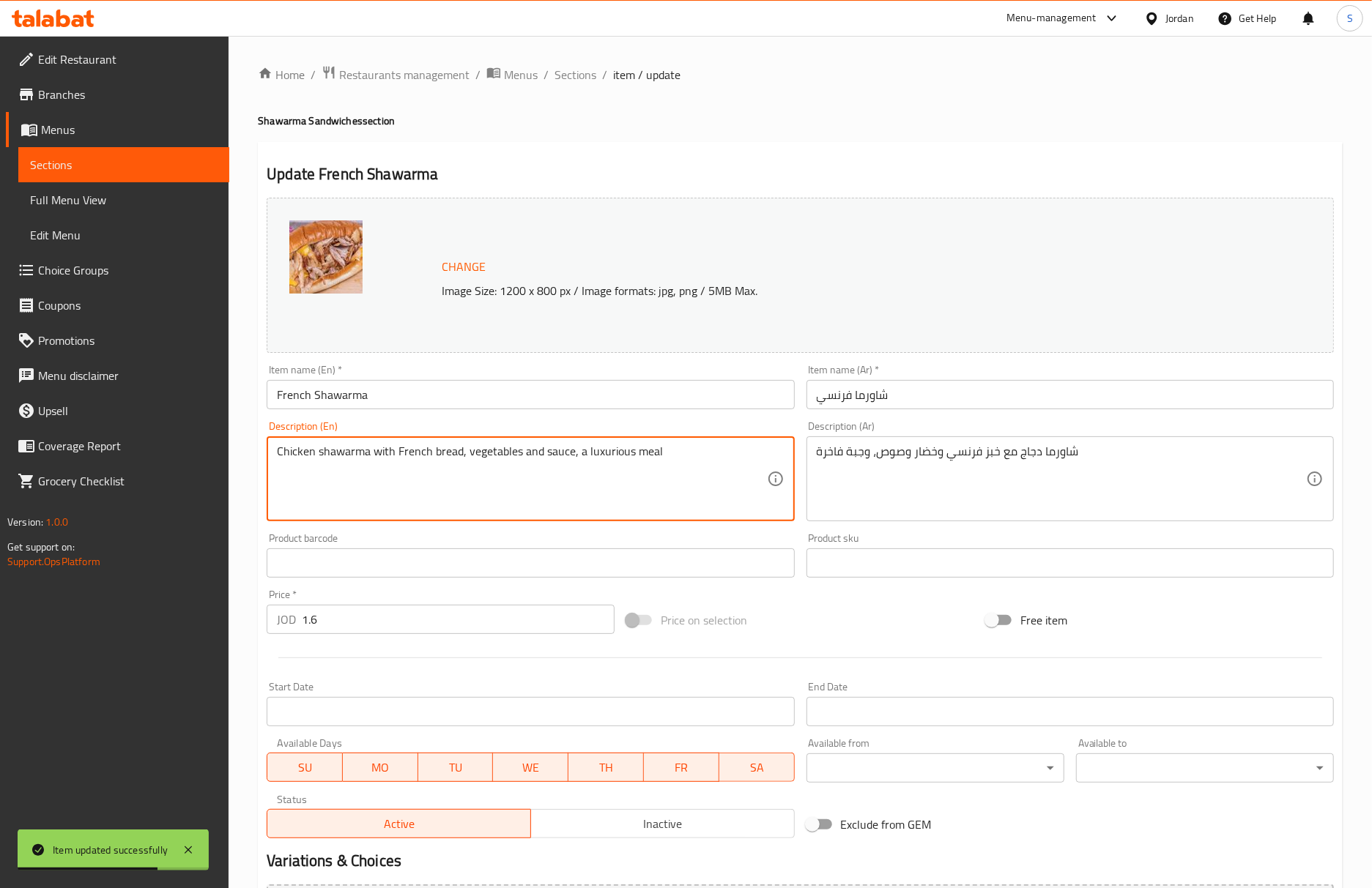
click at [616, 448] on textarea "Chicken shawarma with French bread, vegetables and sauce, a luxurious meal" at bounding box center [521, 479] width 489 height 70
paste textarea "Luxury"
type textarea "Chicken shawarma with French bread, vegetables and sauce, Luxury meal"
click at [521, 402] on input "French Shawarma" at bounding box center [530, 395] width 527 height 29
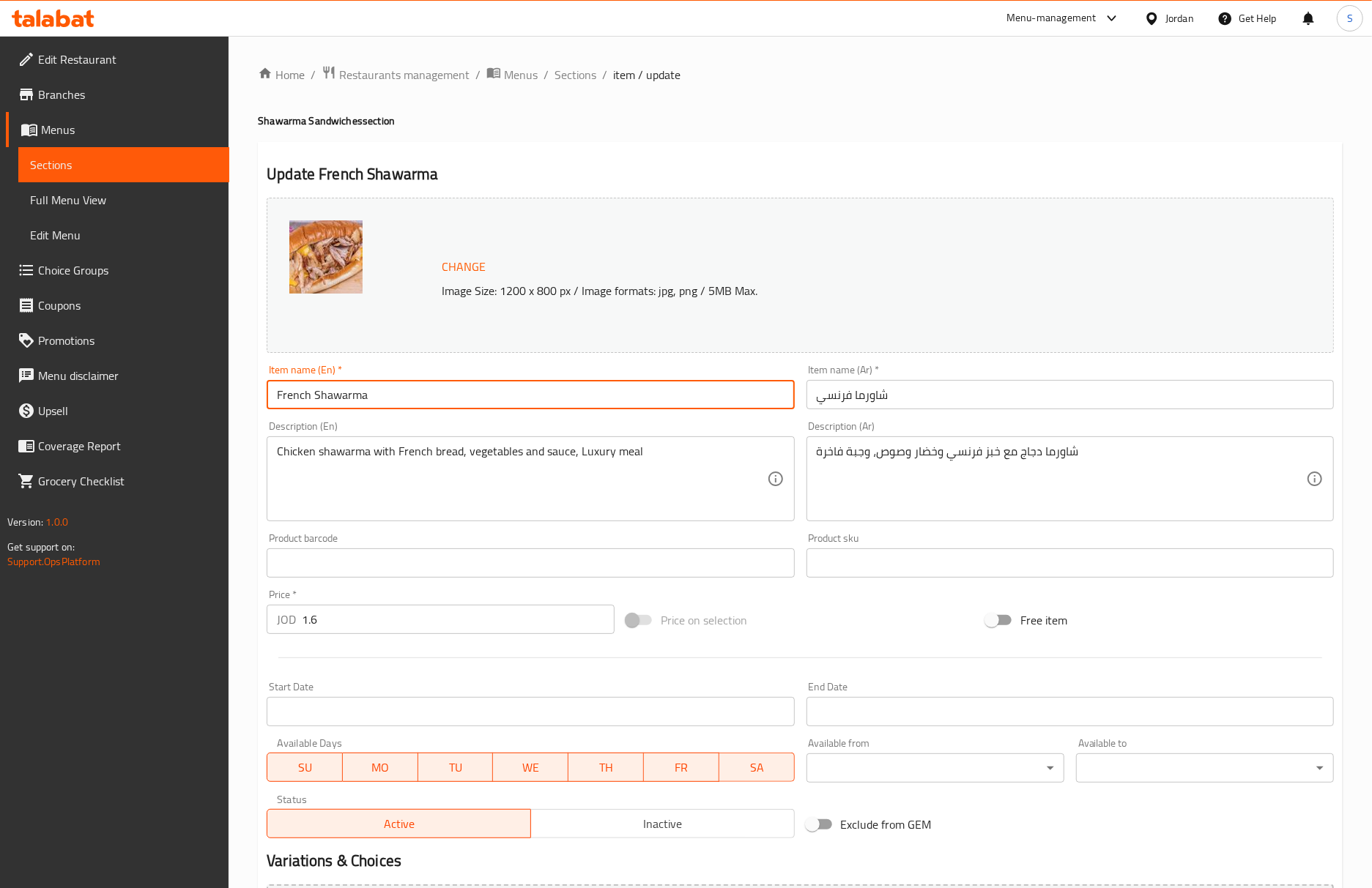
click at [578, 79] on span "Sections" at bounding box center [575, 74] width 42 height 17
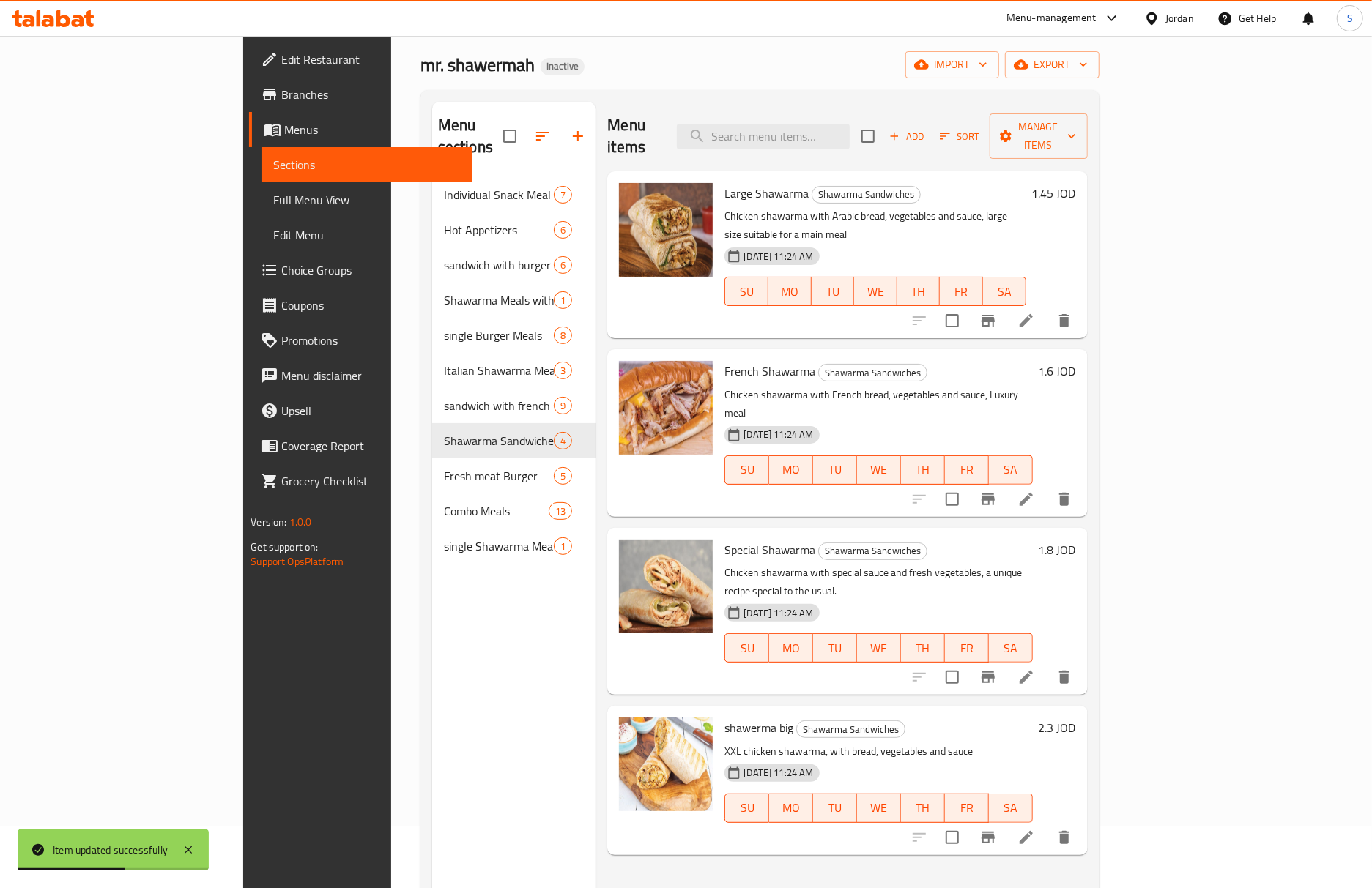
scroll to position [97, 0]
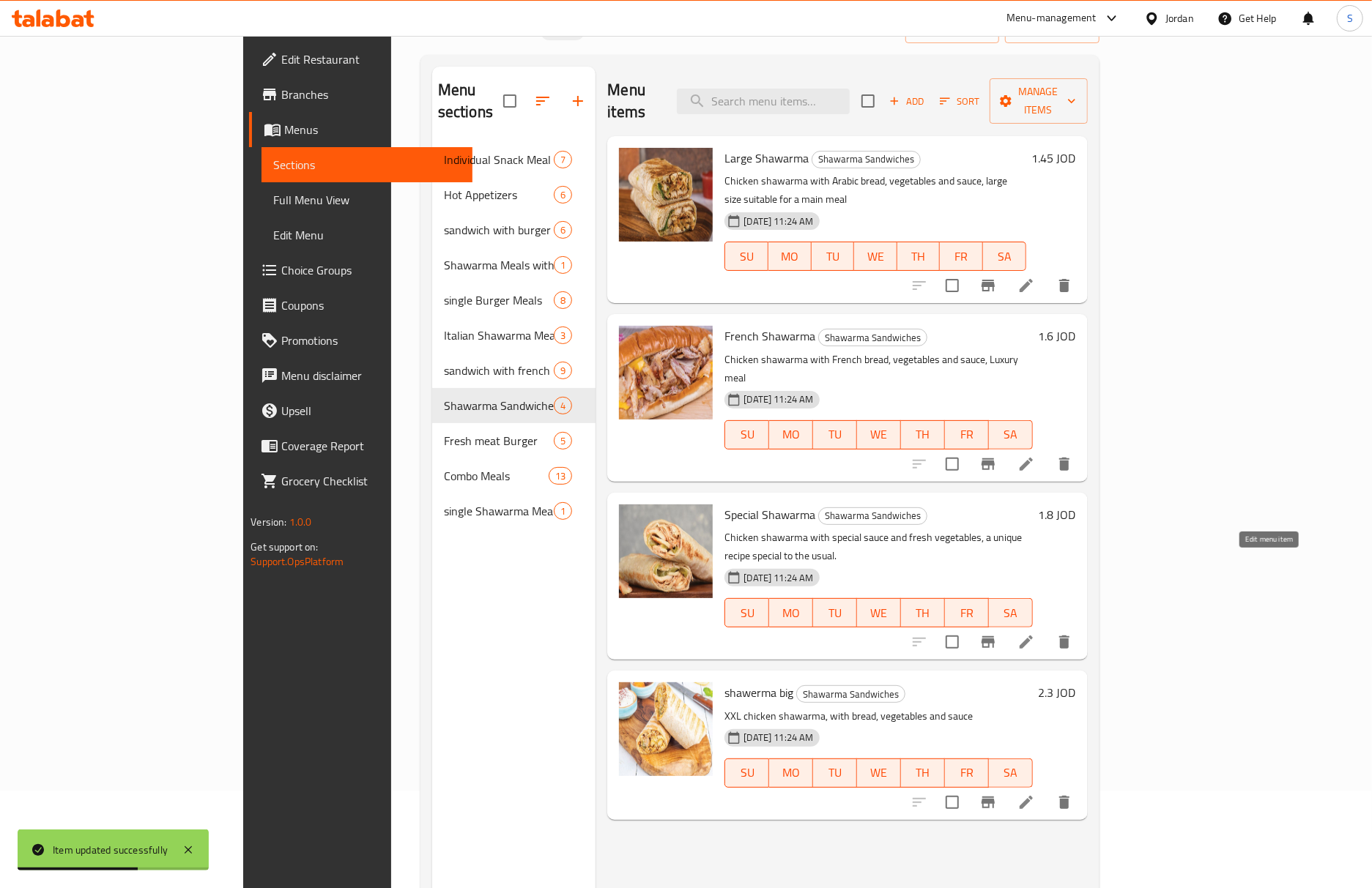
click at [1035, 633] on icon at bounding box center [1025, 642] width 17 height 17
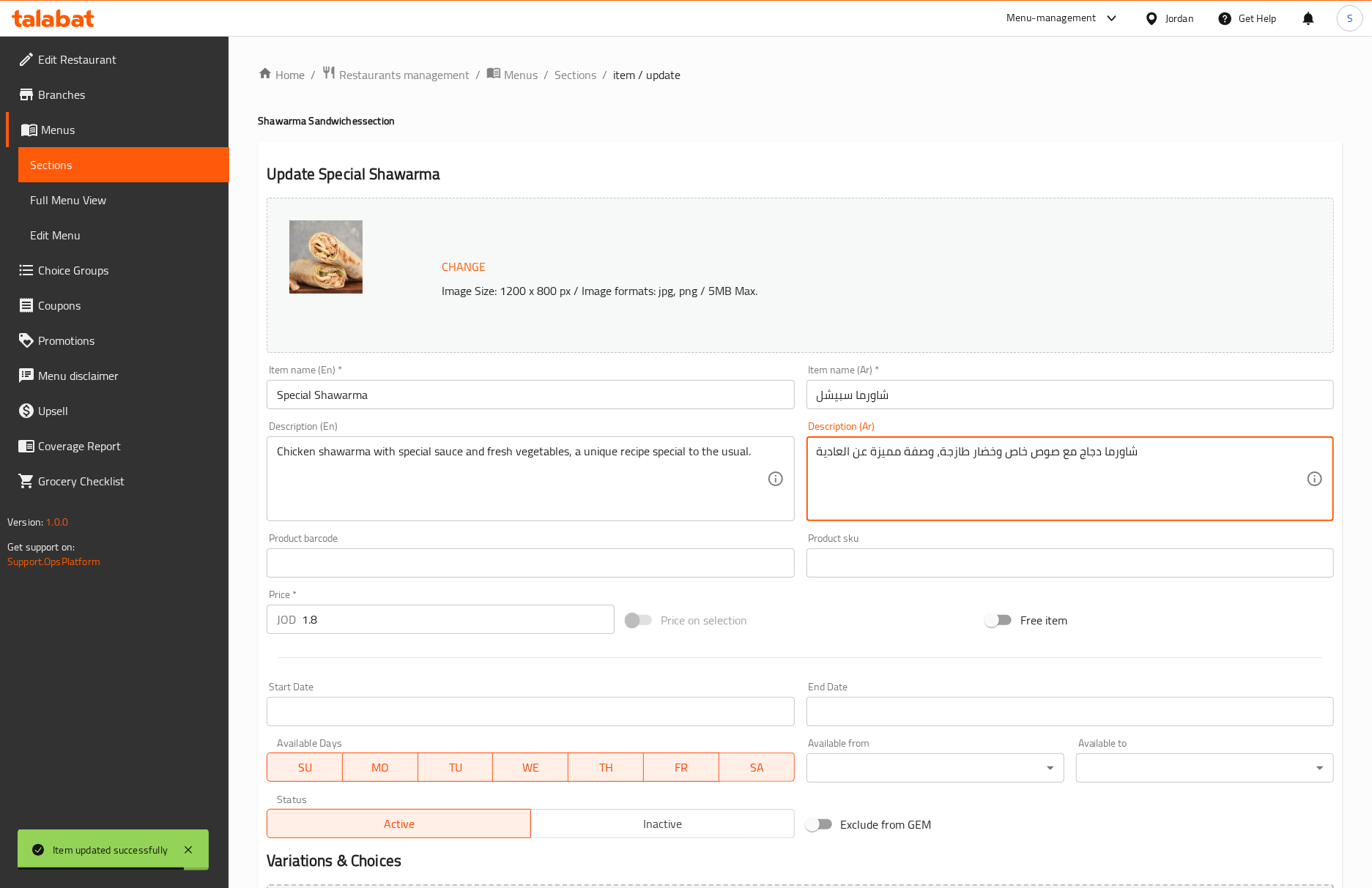
click at [991, 454] on textarea "شاورما دجاج مع صوص خاص وخضار طازجة، وصفة مميزة عن العادية" at bounding box center [1060, 479] width 489 height 70
click at [294, 404] on input "Special Shawarma" at bounding box center [530, 395] width 527 height 29
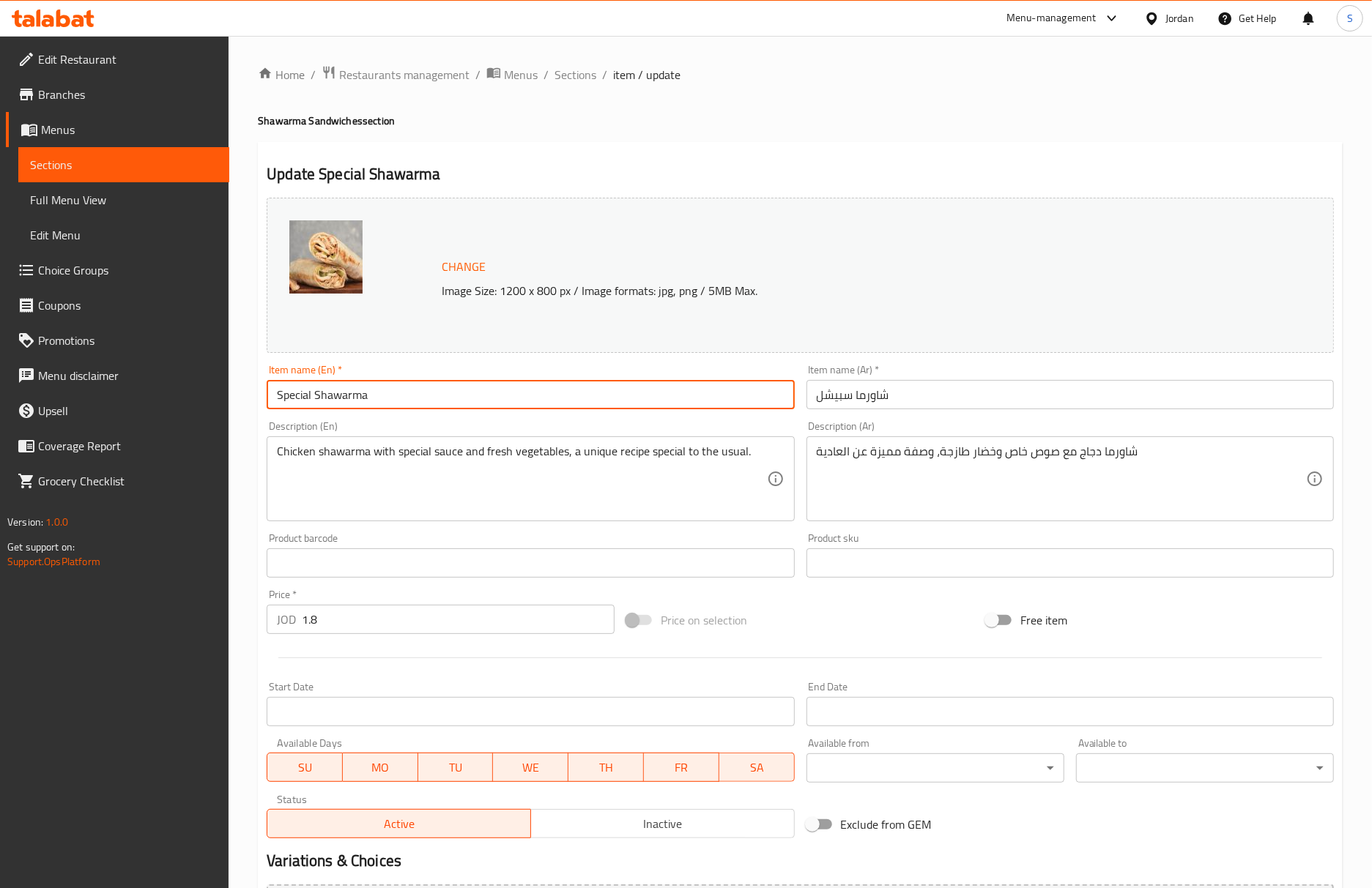
click at [294, 404] on input "Special Shawarma" at bounding box center [530, 395] width 527 height 29
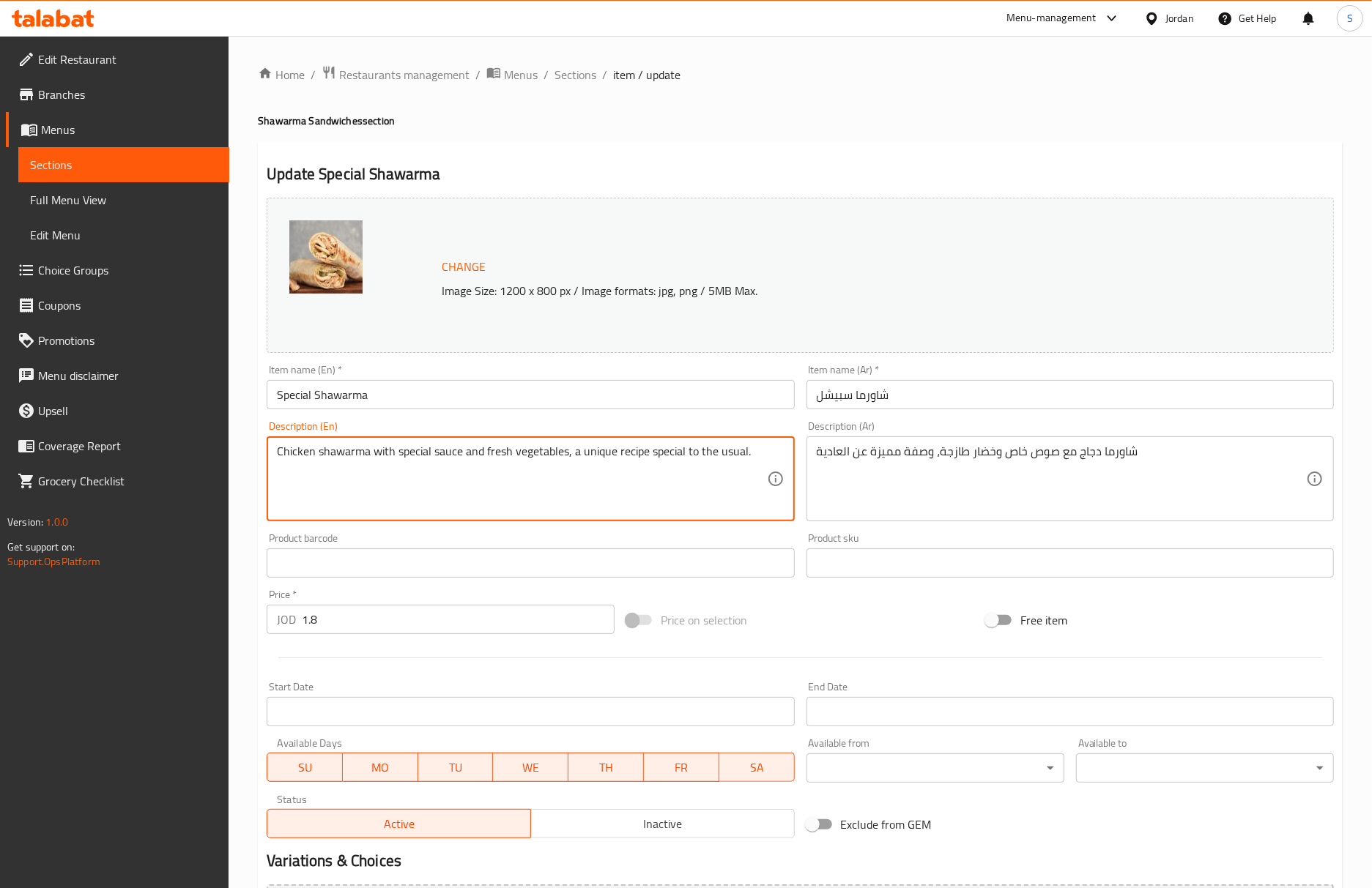
click at [604, 454] on textarea "Chicken shawarma with special sauce and fresh vegetables, a unique recipe speci…" at bounding box center [521, 479] width 489 height 70
paste textarea "Special"
click at [666, 452] on textarea "Chicken shawarma with special sauce and fresh vegetables, a Special recipe spec…" at bounding box center [521, 479] width 489 height 70
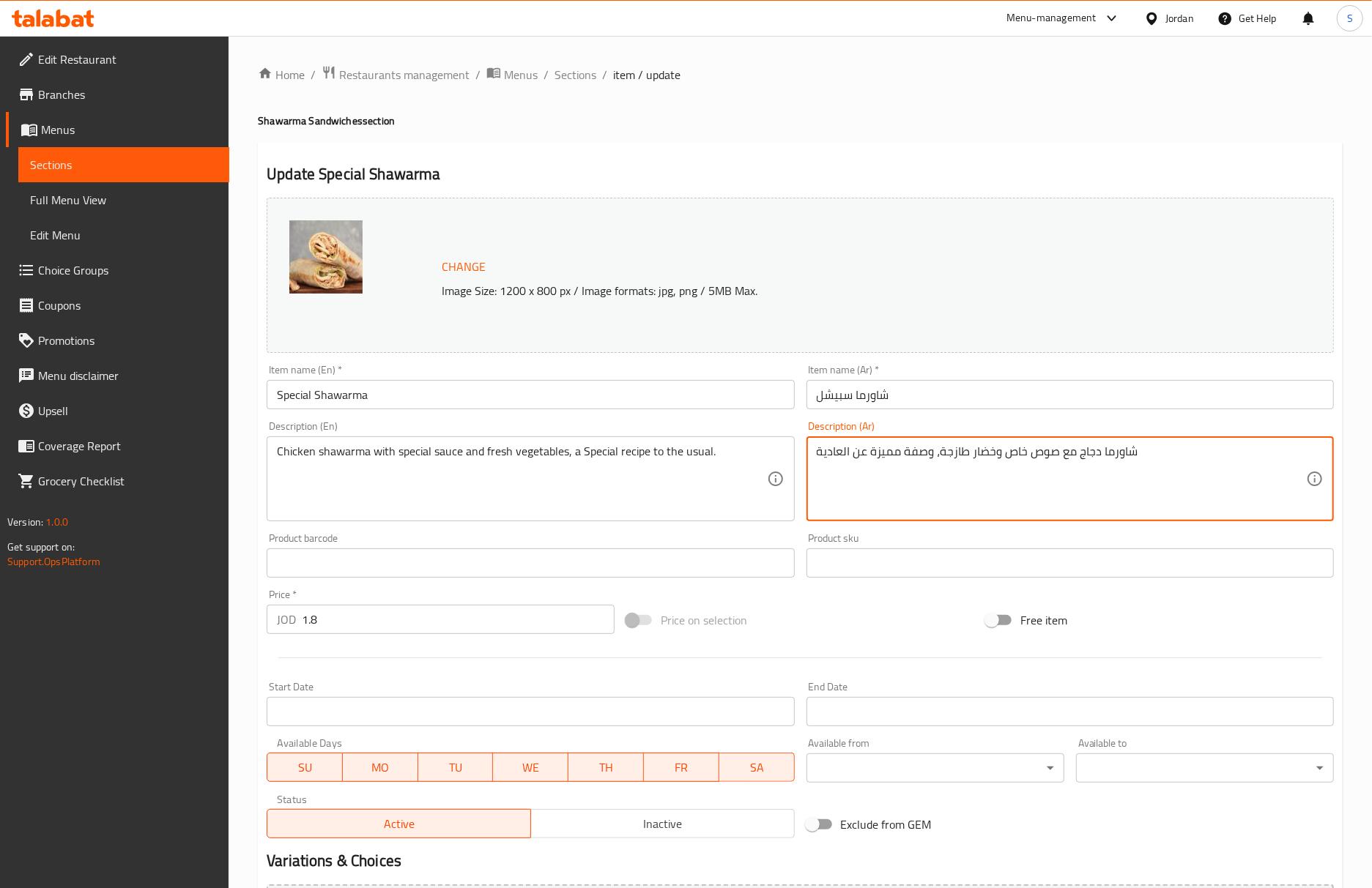
drag, startPoint x: 932, startPoint y: 455, endPoint x: 813, endPoint y: 448, distance: 119.2
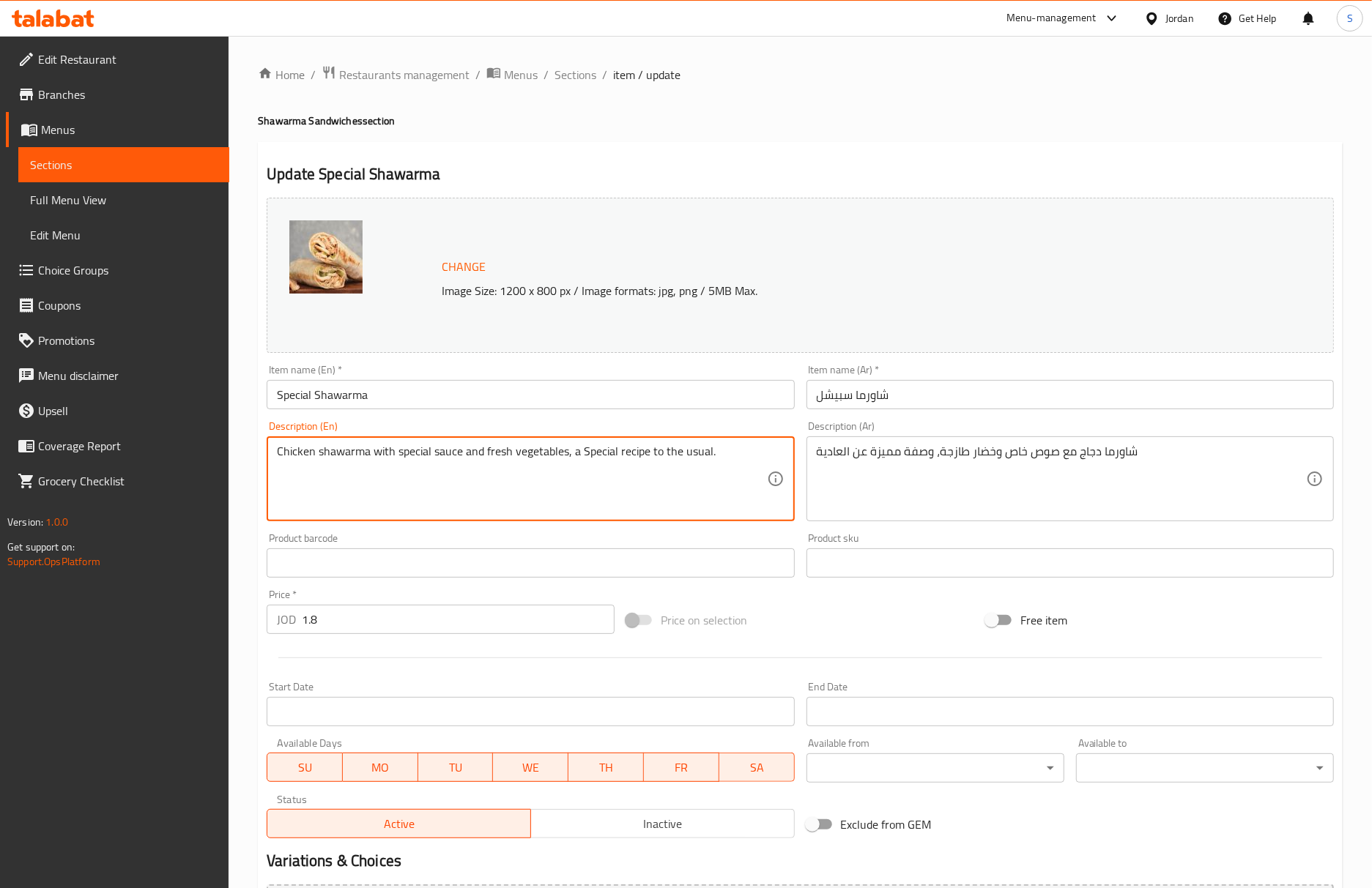
click at [702, 454] on textarea "Chicken shawarma with special sauce and fresh vegetables, a Special recipe to t…" at bounding box center [521, 479] width 489 height 70
click at [649, 410] on input "Special Shawarma" at bounding box center [530, 395] width 527 height 29
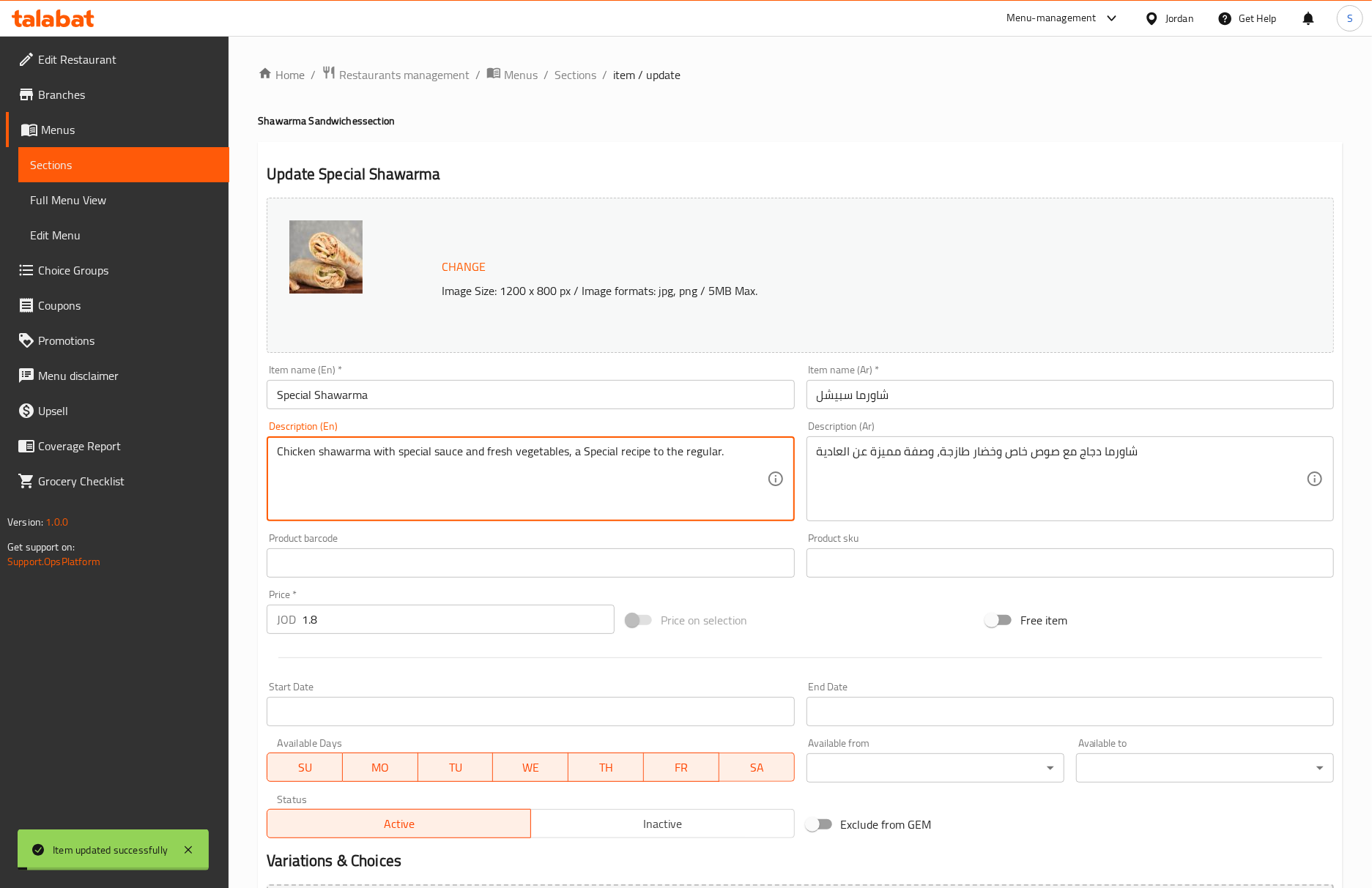
click at [666, 452] on textarea "Chicken shawarma with special sauce and fresh vegetables, a Special recipe to t…" at bounding box center [521, 479] width 489 height 70
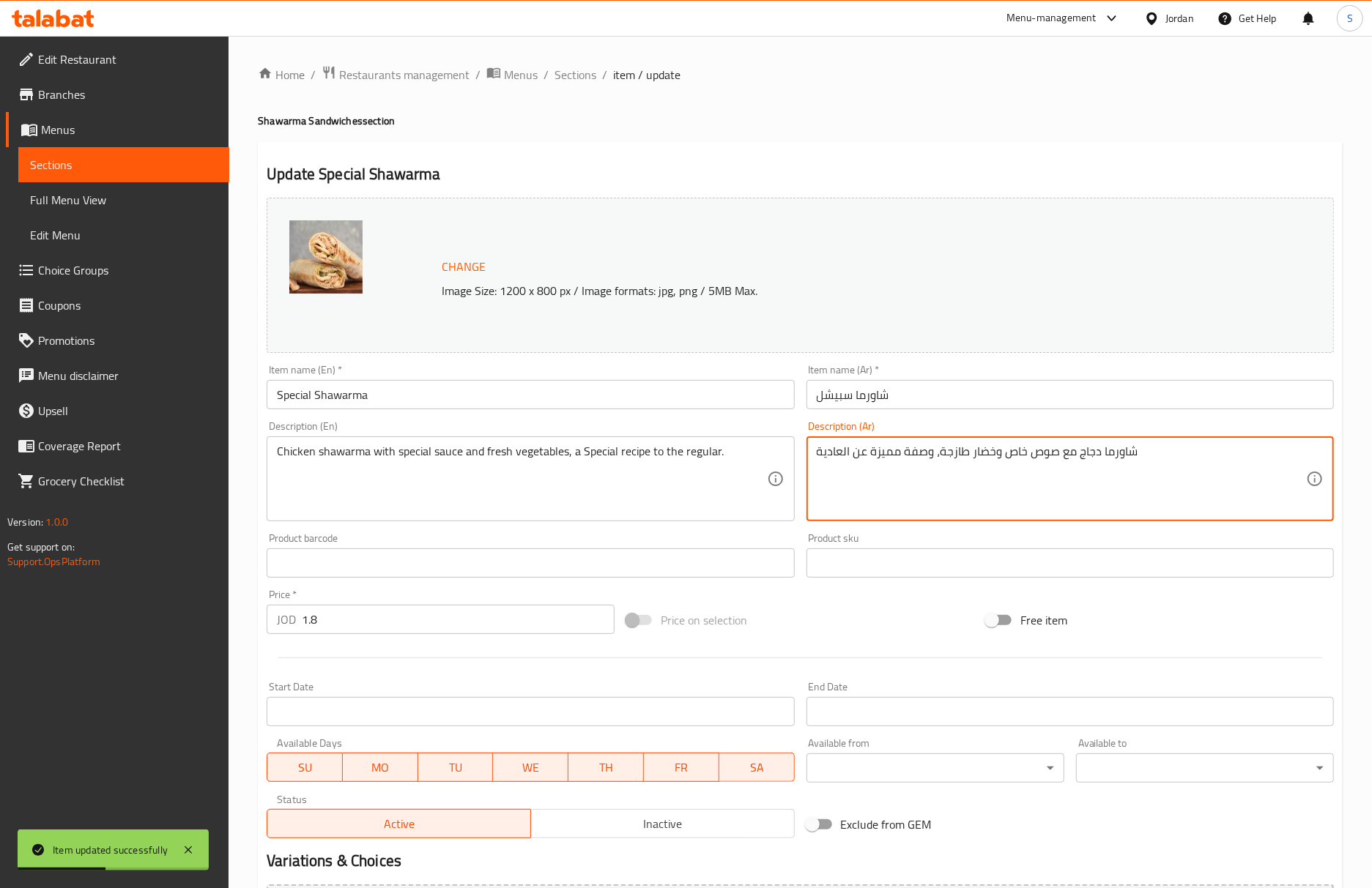
drag, startPoint x: 932, startPoint y: 452, endPoint x: 780, endPoint y: 448, distance: 152.1
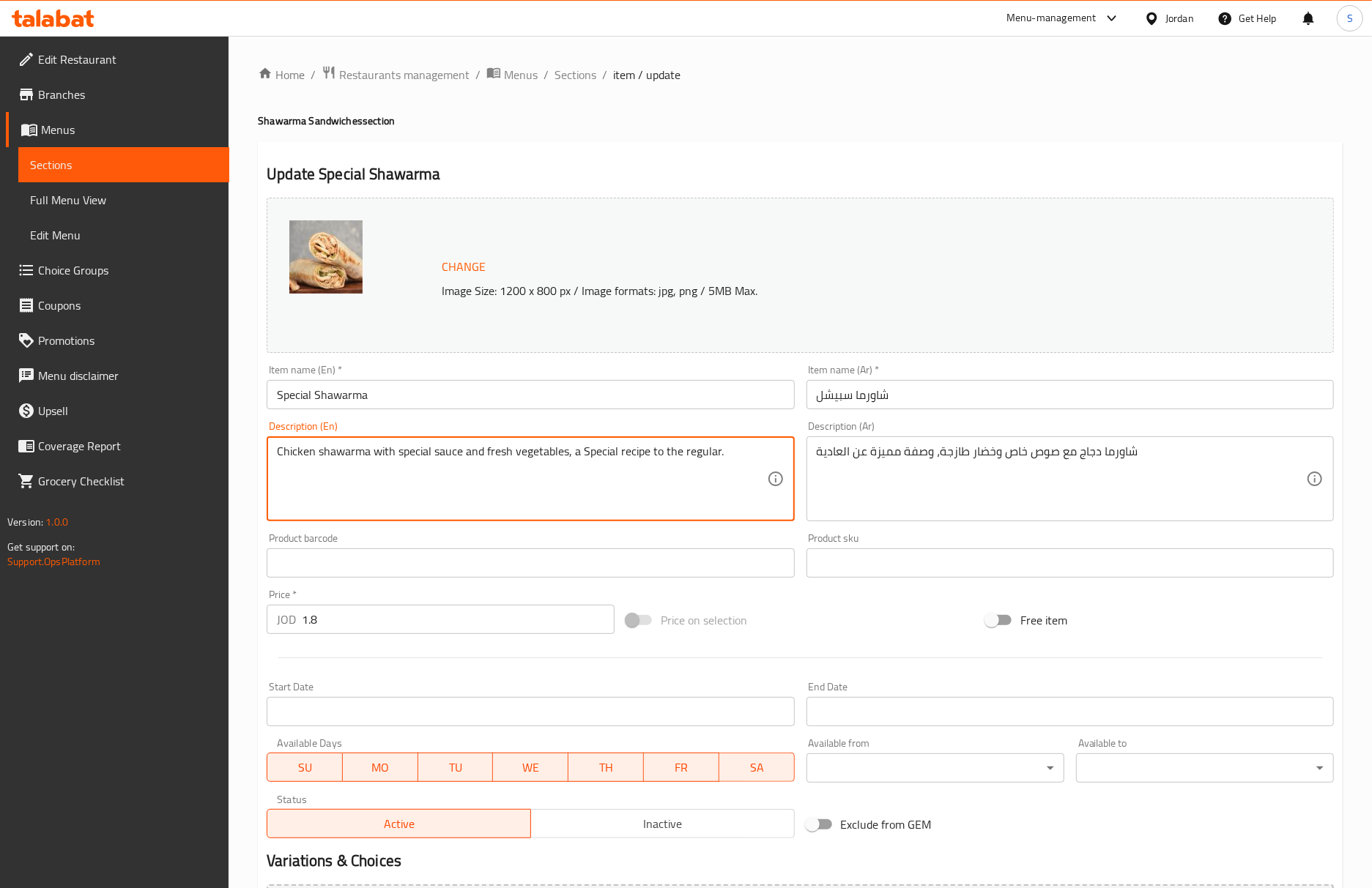
paste textarea "comparing"
click at [709, 452] on textarea "Chicken shawarma with special sauce and fresh vegetables, a Special recipe comp…" at bounding box center [521, 479] width 489 height 70
type textarea "Chicken shawarma with special sauce and fresh vegetables, a Special recipe comp…"
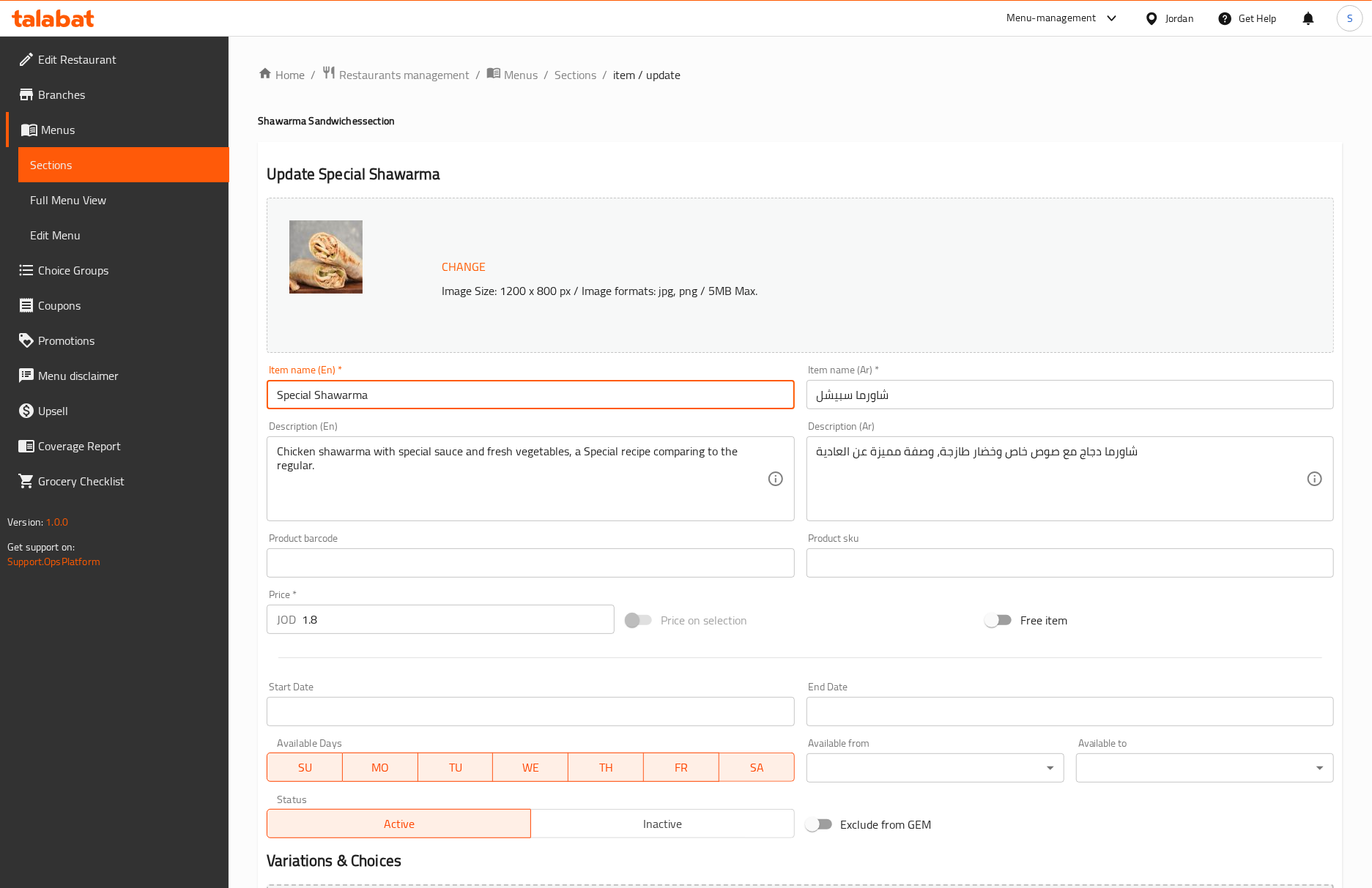
click at [586, 398] on input "Special Shawarma" at bounding box center [530, 395] width 527 height 29
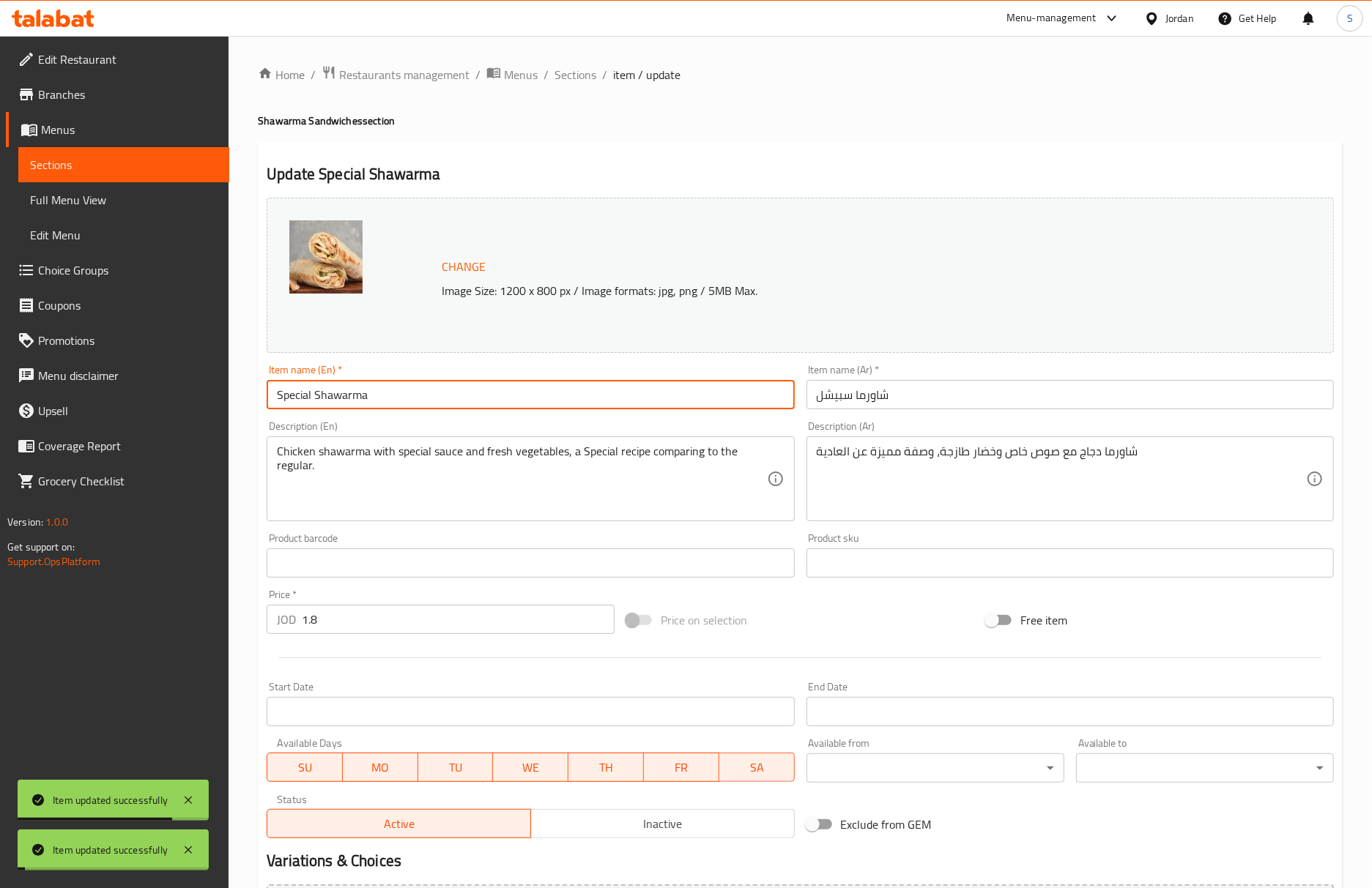
drag, startPoint x: 589, startPoint y: 73, endPoint x: 572, endPoint y: 17, distance: 58.5
click at [589, 73] on span "Sections" at bounding box center [575, 74] width 42 height 17
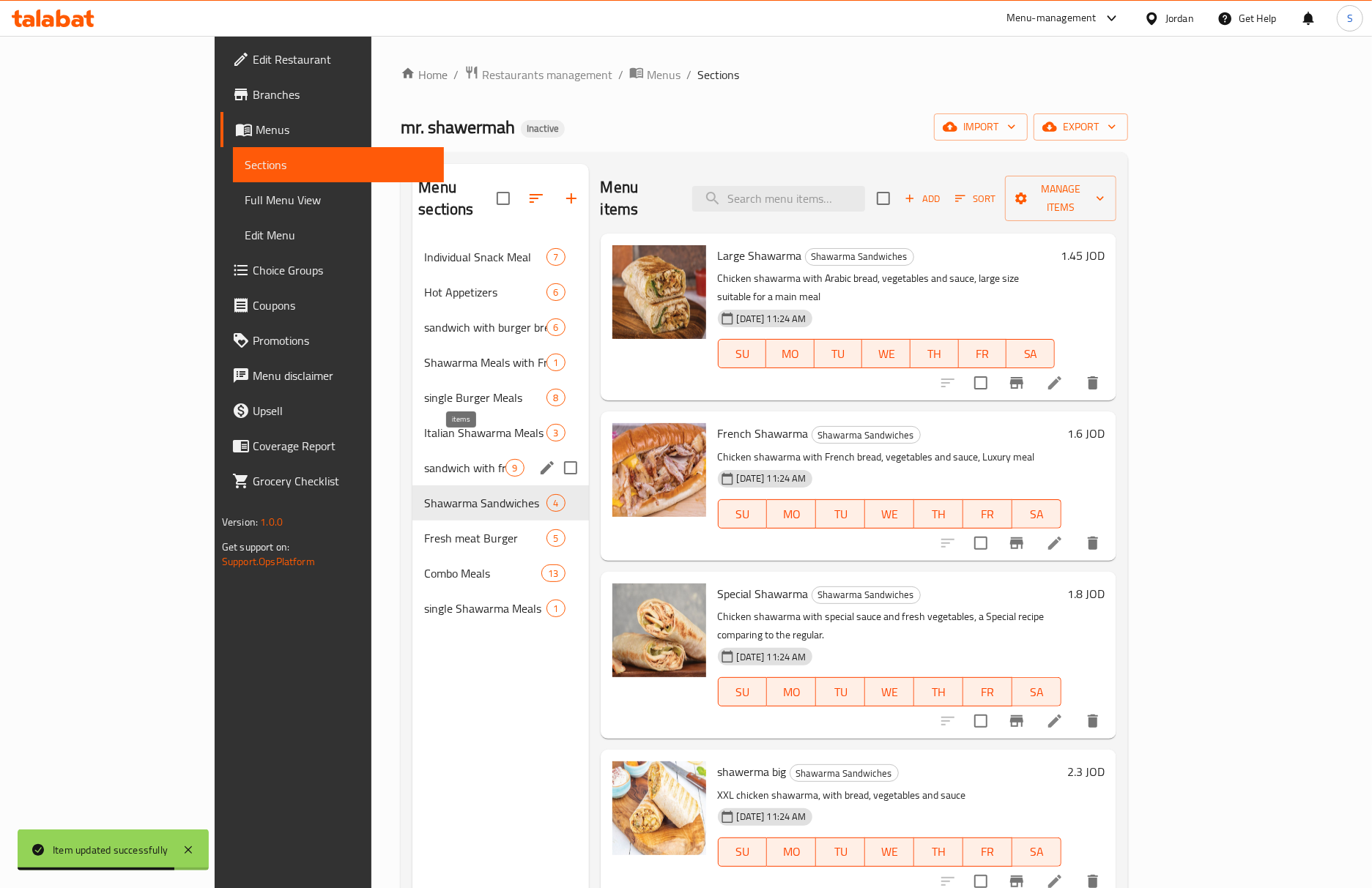
click at [506, 461] on span "9" at bounding box center [514, 468] width 16 height 14
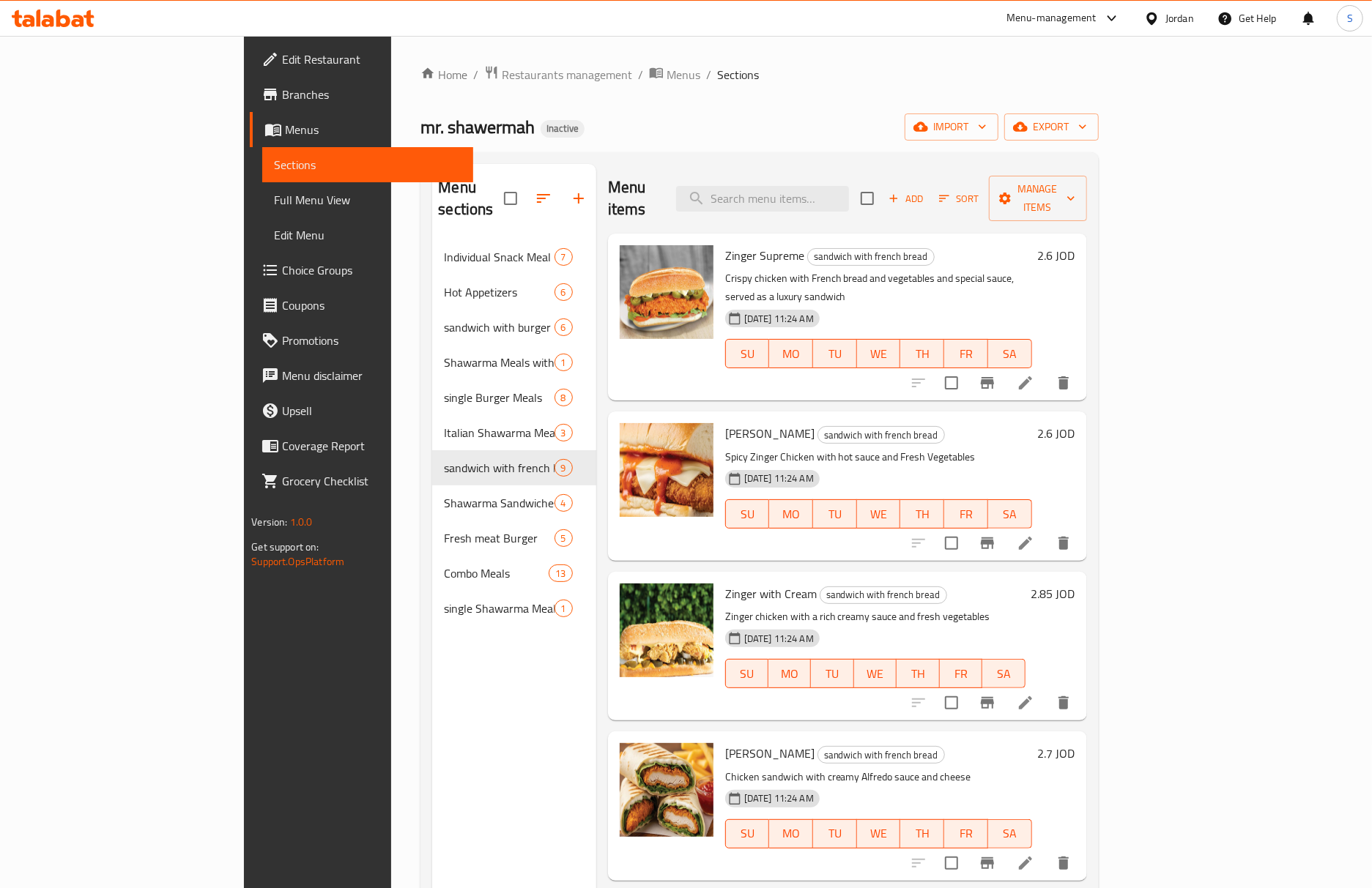
scroll to position [97, 0]
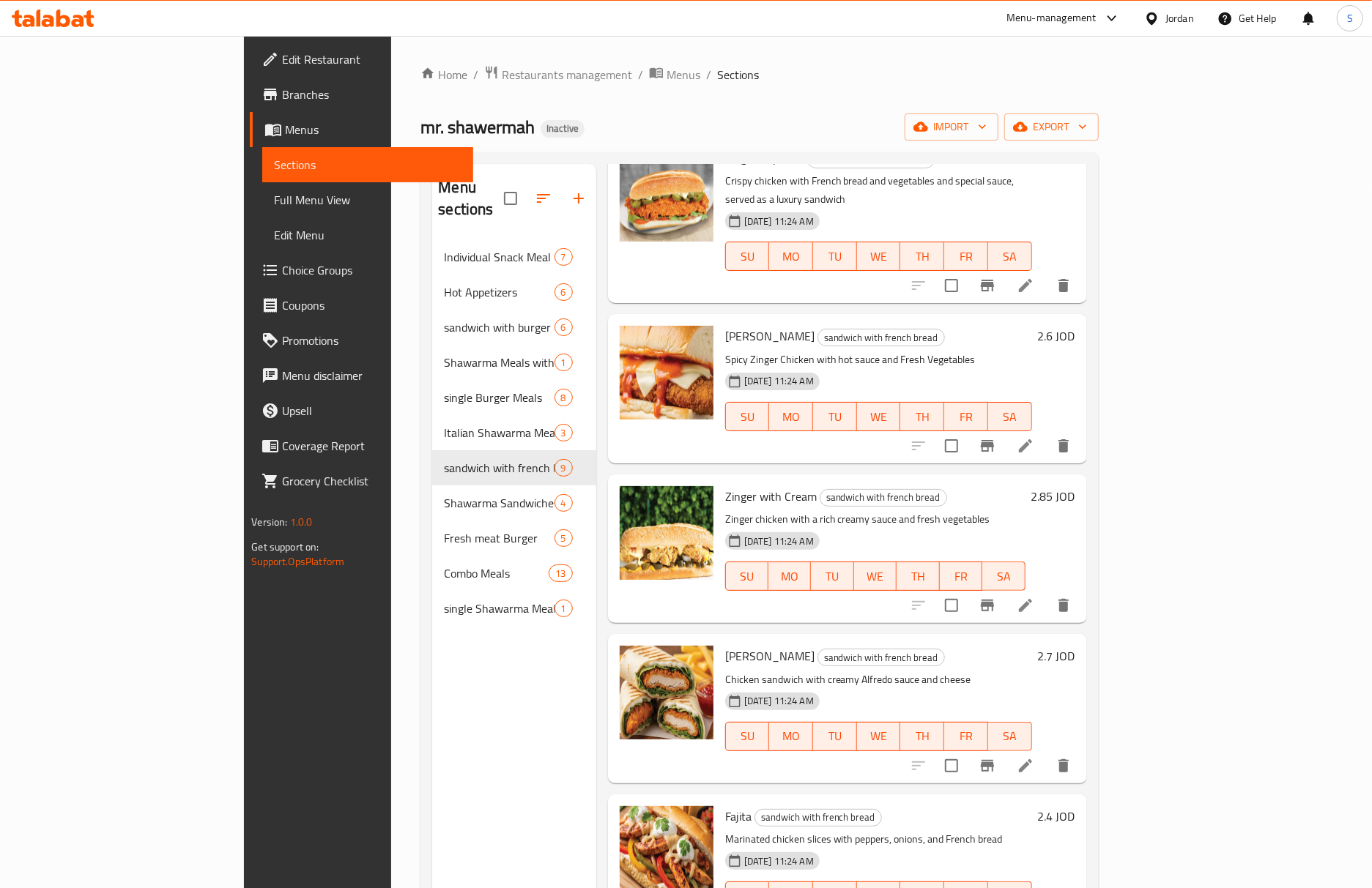
drag, startPoint x: 1255, startPoint y: 876, endPoint x: 1260, endPoint y: 882, distance: 7.8
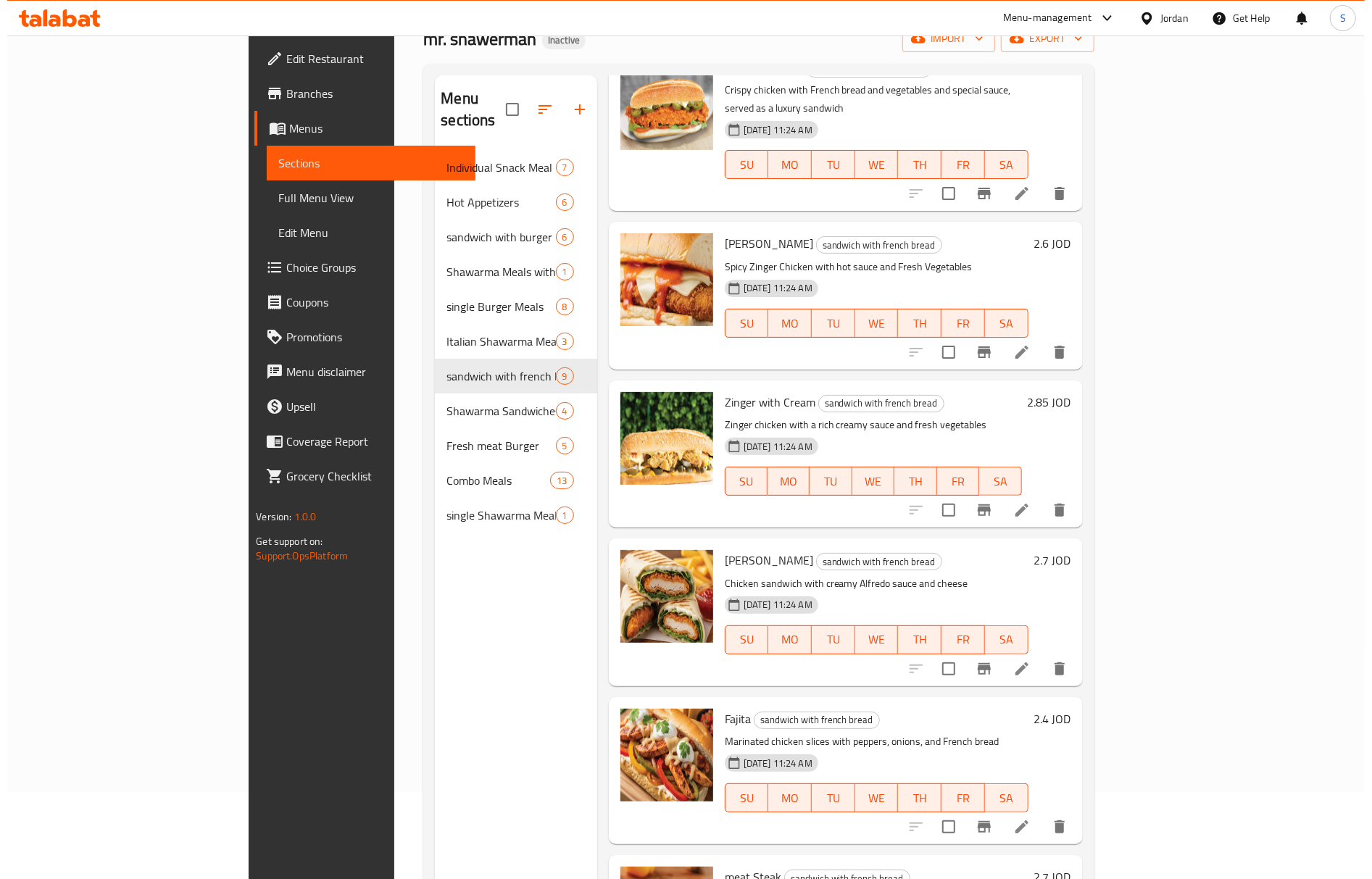
scroll to position [0, 0]
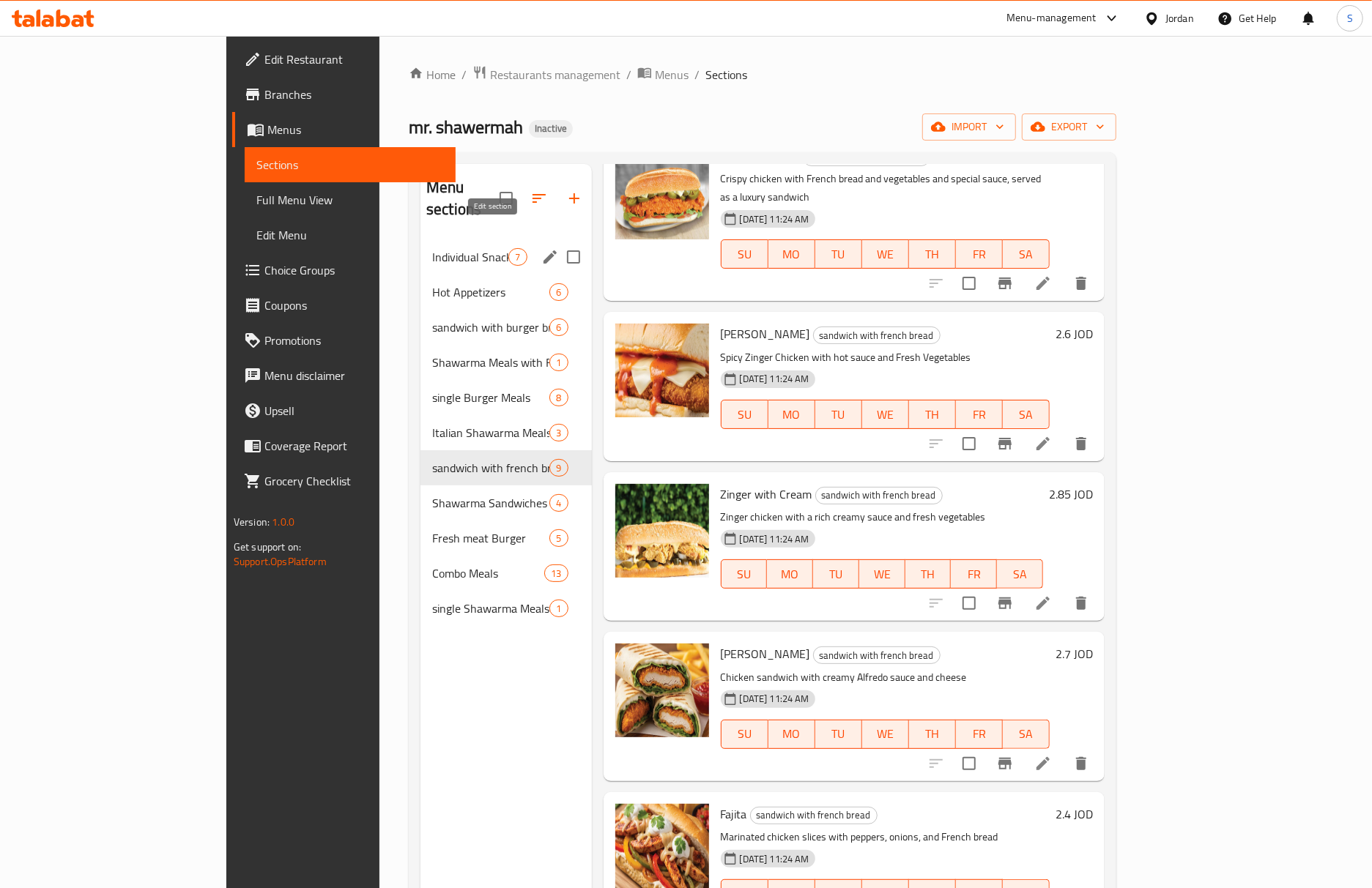
click at [541, 249] on icon "edit" at bounding box center [550, 257] width 17 height 17
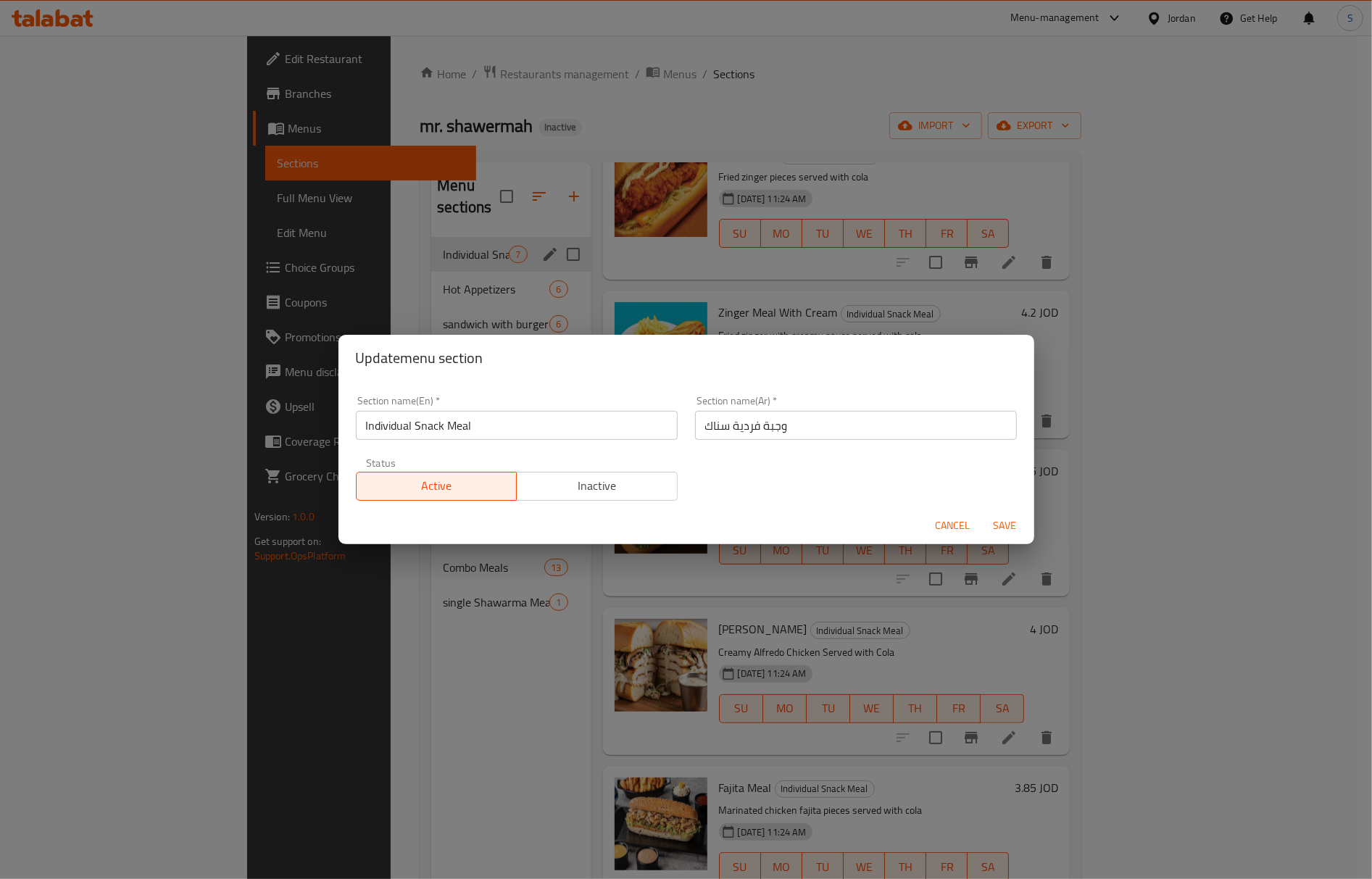
click at [383, 416] on input "Individual Snack Meal" at bounding box center [517, 425] width 322 height 29
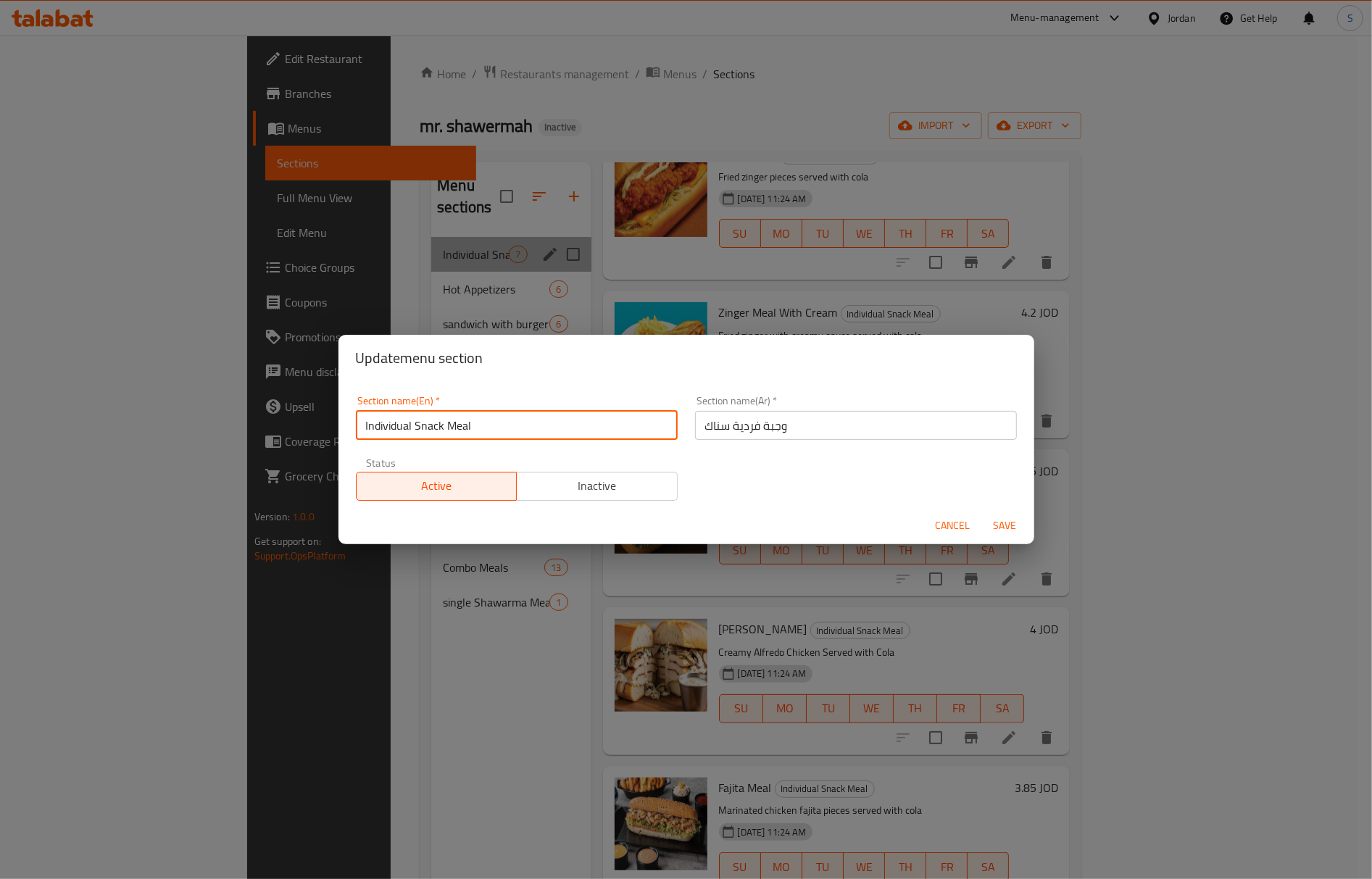
click at [383, 416] on input "Individual Snack Meal" at bounding box center [517, 425] width 322 height 29
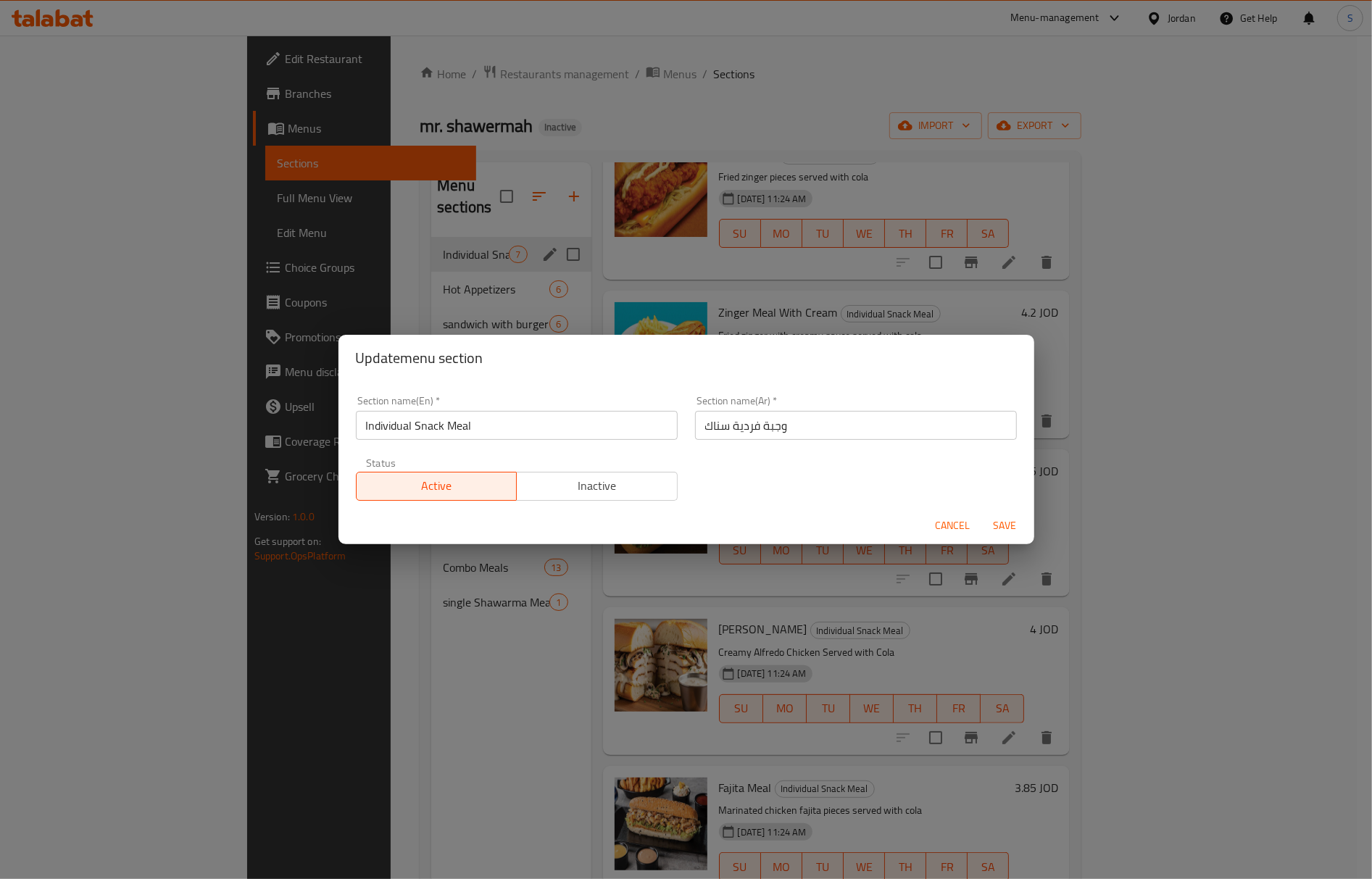
click at [628, 82] on div "Update menu section Section name(En)   * Individual Snack Meal Section name(En)…" at bounding box center [686, 440] width 1372 height 879
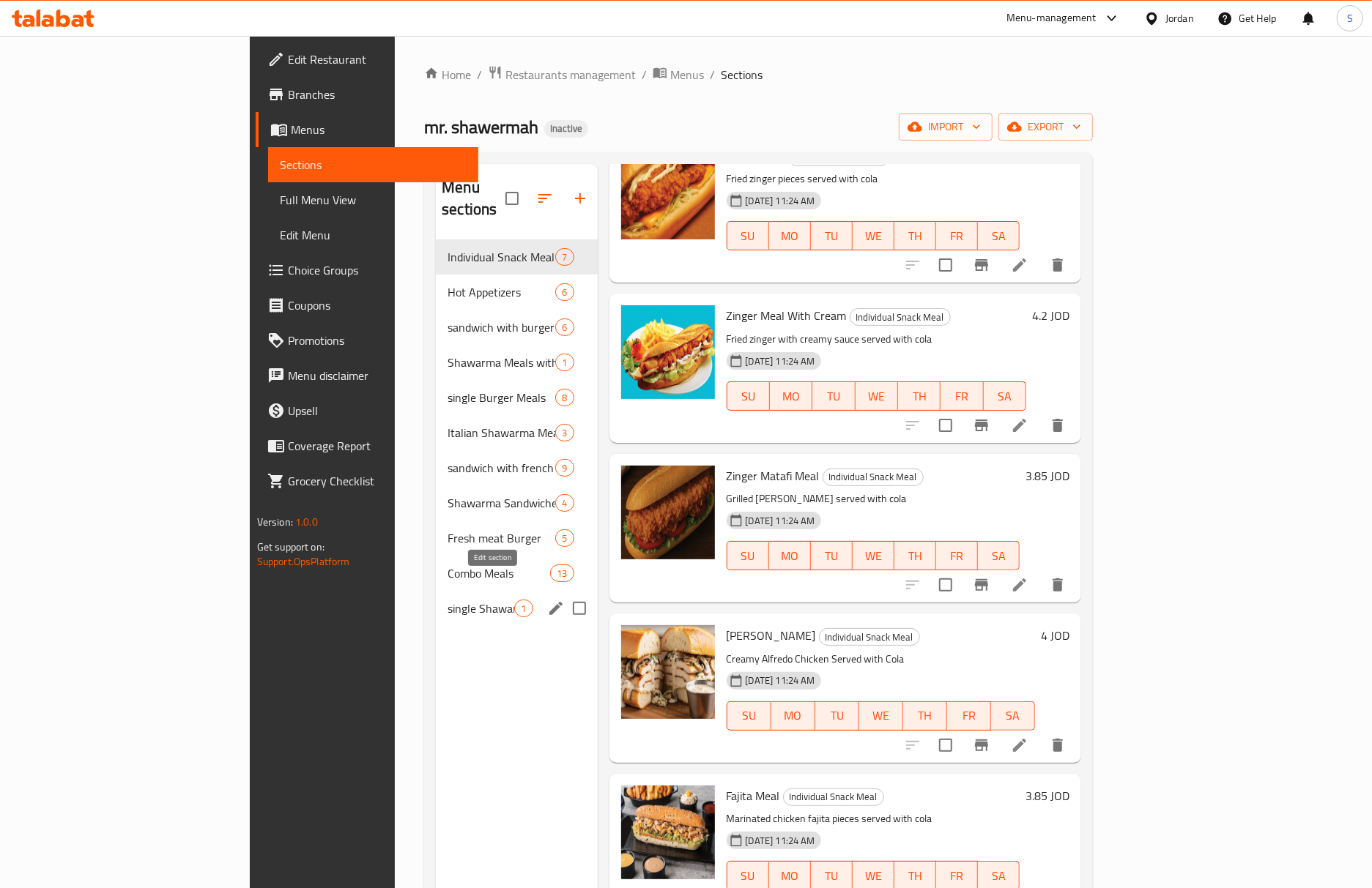
click at [549, 602] on icon "edit" at bounding box center [556, 609] width 13 height 13
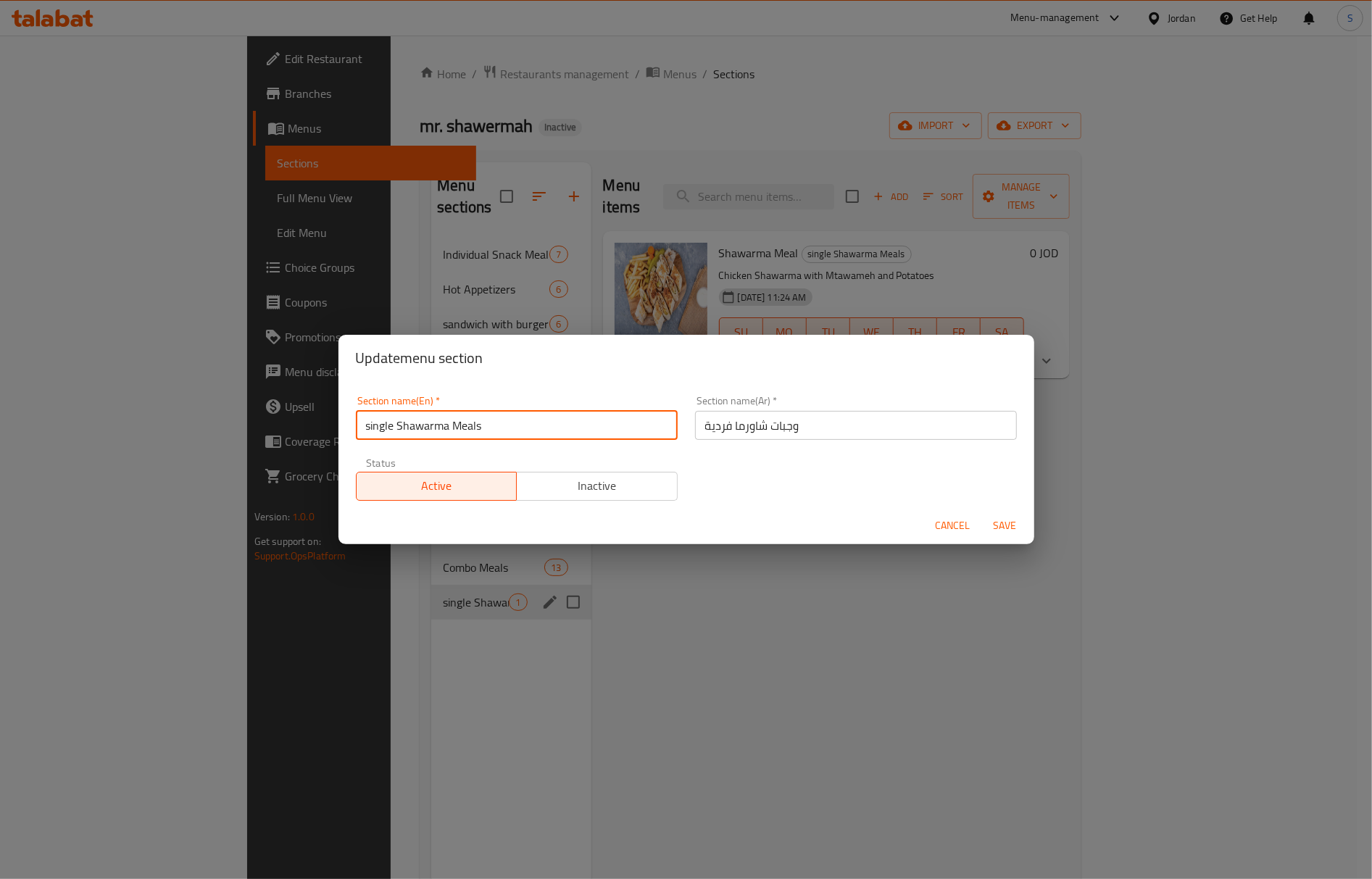
click at [382, 428] on input "single Shawarma Meals" at bounding box center [517, 425] width 322 height 29
paste input "Individual"
type input "Individual Shawarma Meals"
click at [982, 512] on button "Save" at bounding box center [1005, 525] width 47 height 27
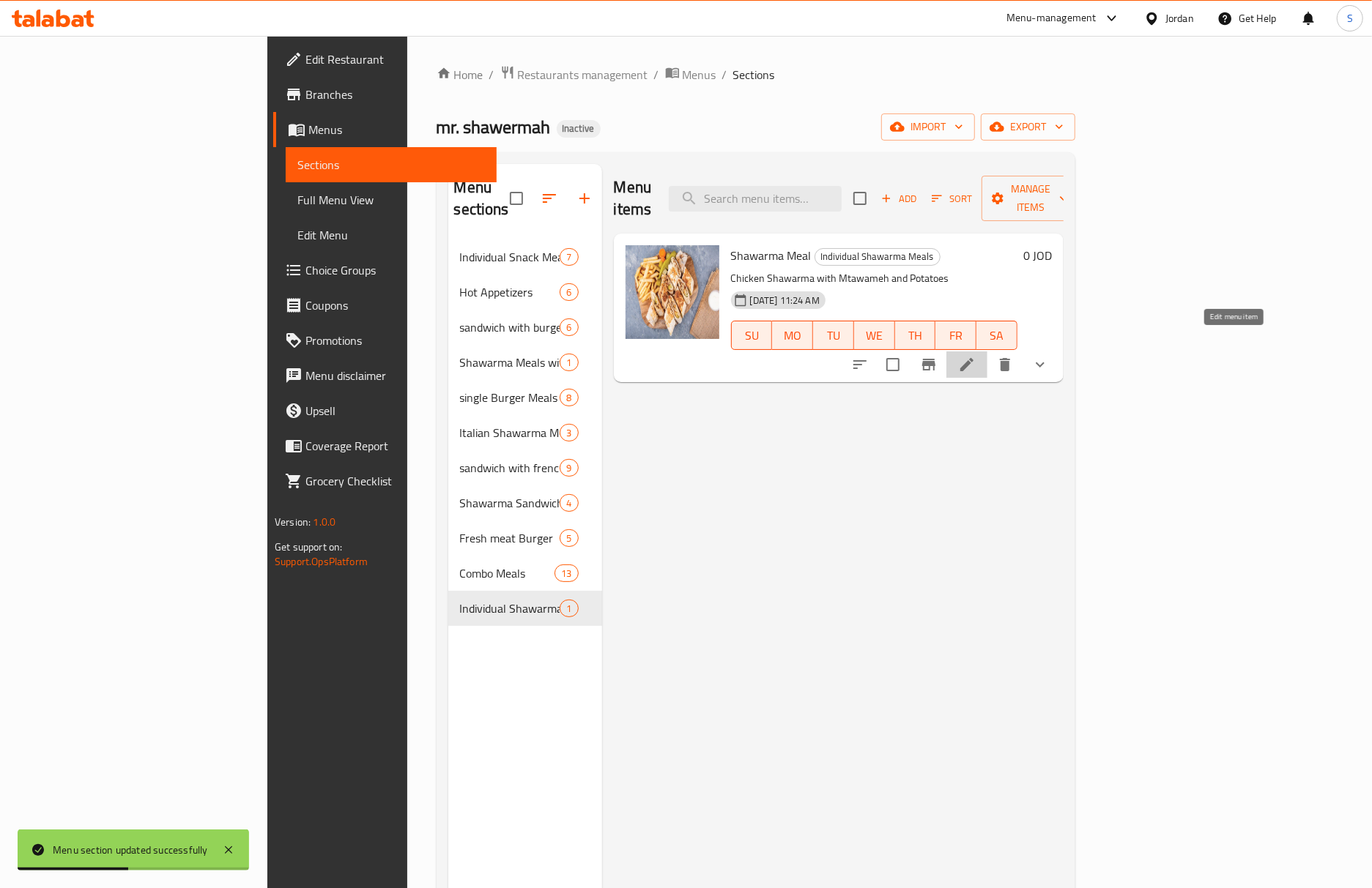
click at [974, 358] on icon at bounding box center [967, 365] width 13 height 13
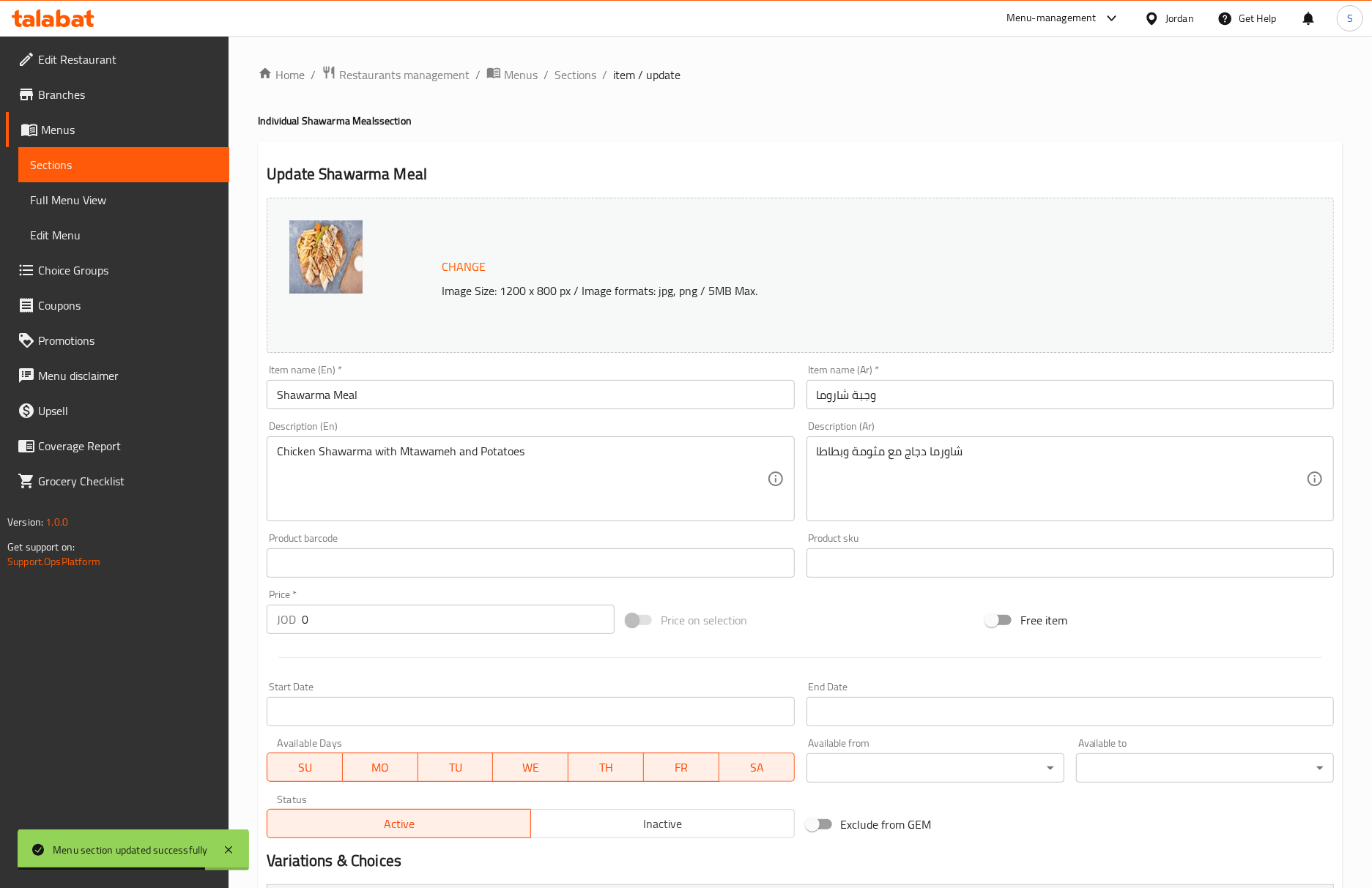
click at [840, 402] on input "وجبة شاروما" at bounding box center [1070, 395] width 527 height 29
paste input "ور"
type input "وجبة شاورما"
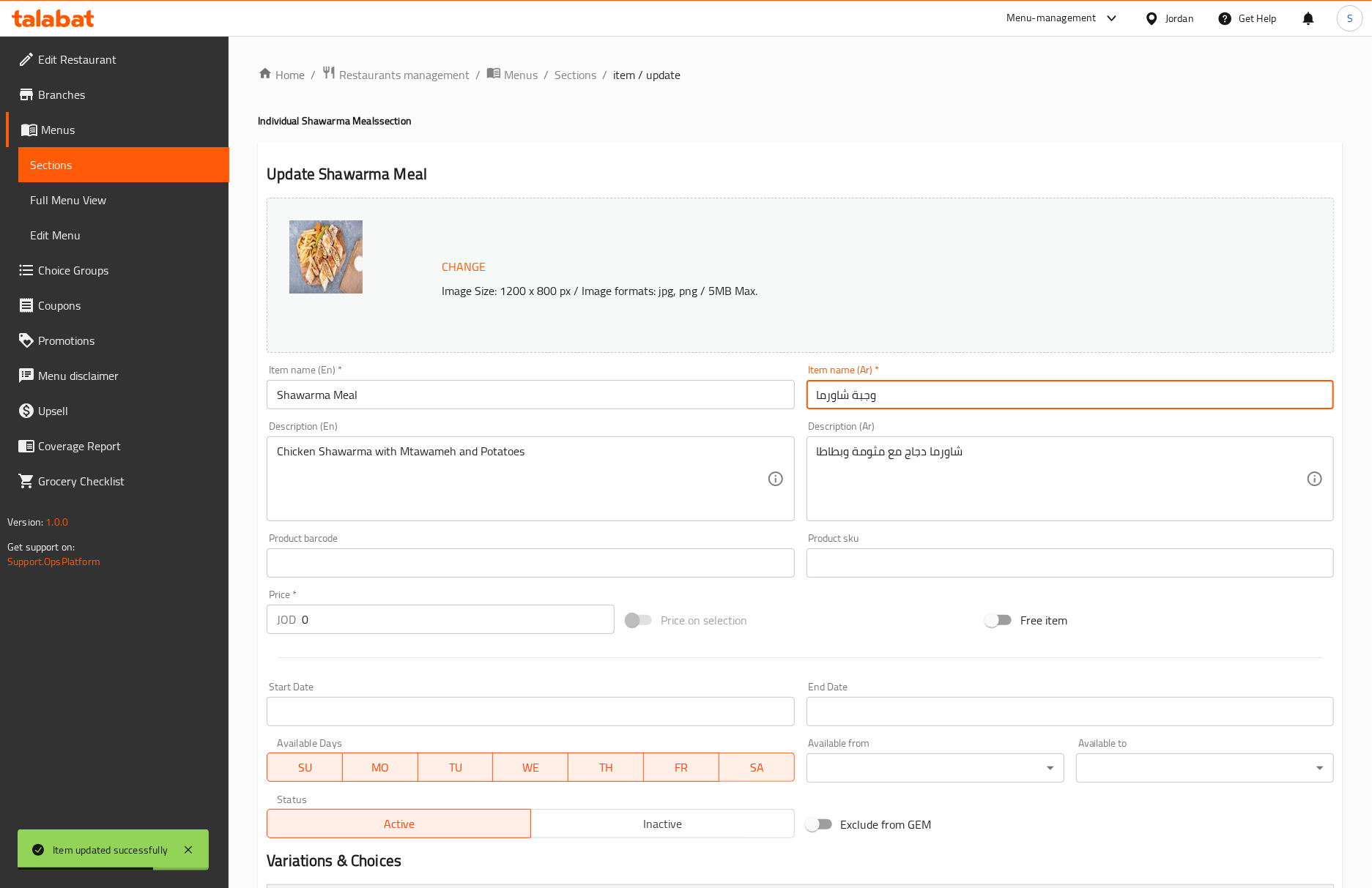
drag, startPoint x: 581, startPoint y: 67, endPoint x: 540, endPoint y: 1, distance: 77.7
click at [581, 67] on span "Sections" at bounding box center [575, 74] width 42 height 17
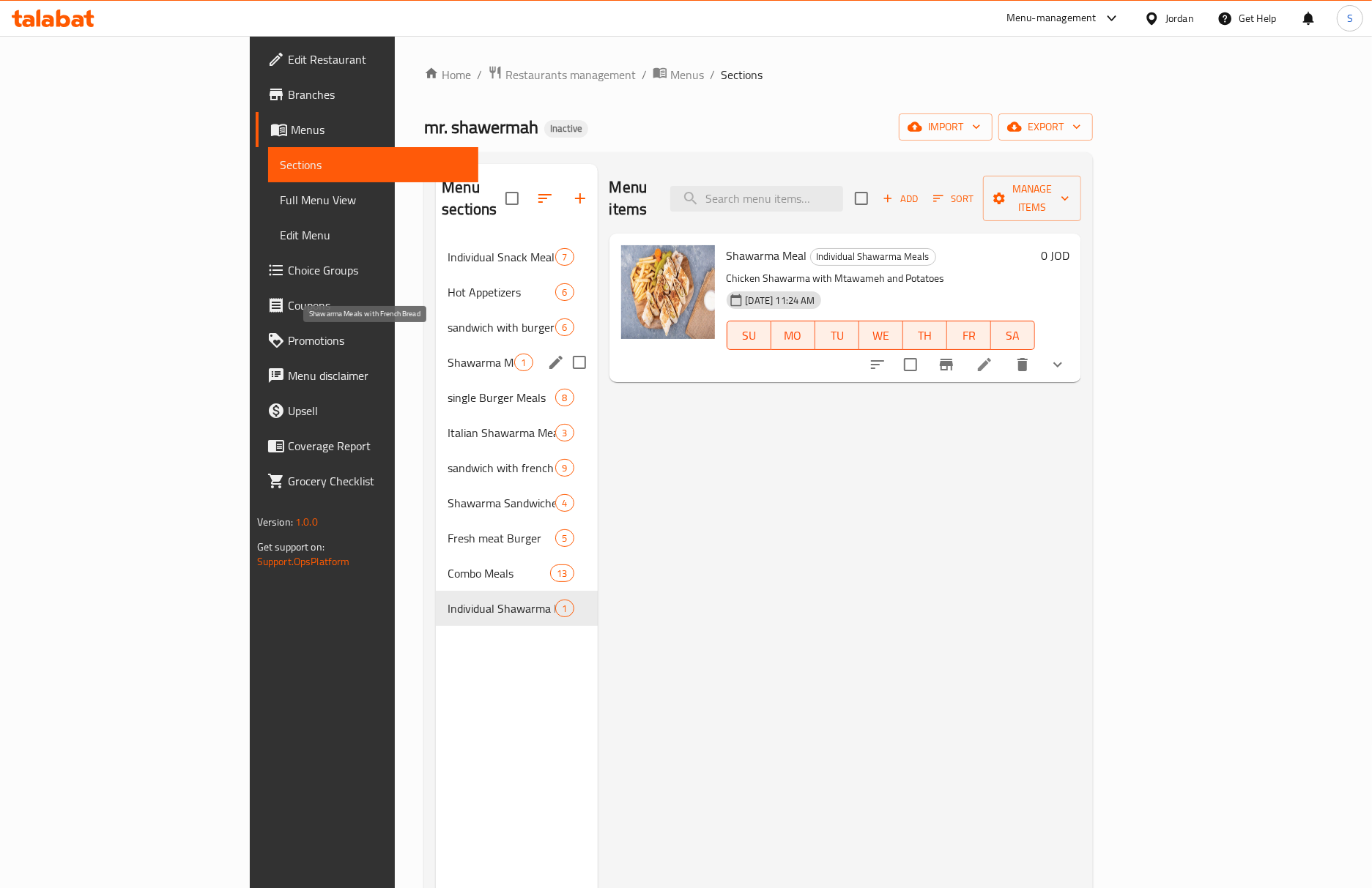
click at [448, 353] on span "Shawarma Meals with French Bread" at bounding box center [481, 362] width 67 height 17
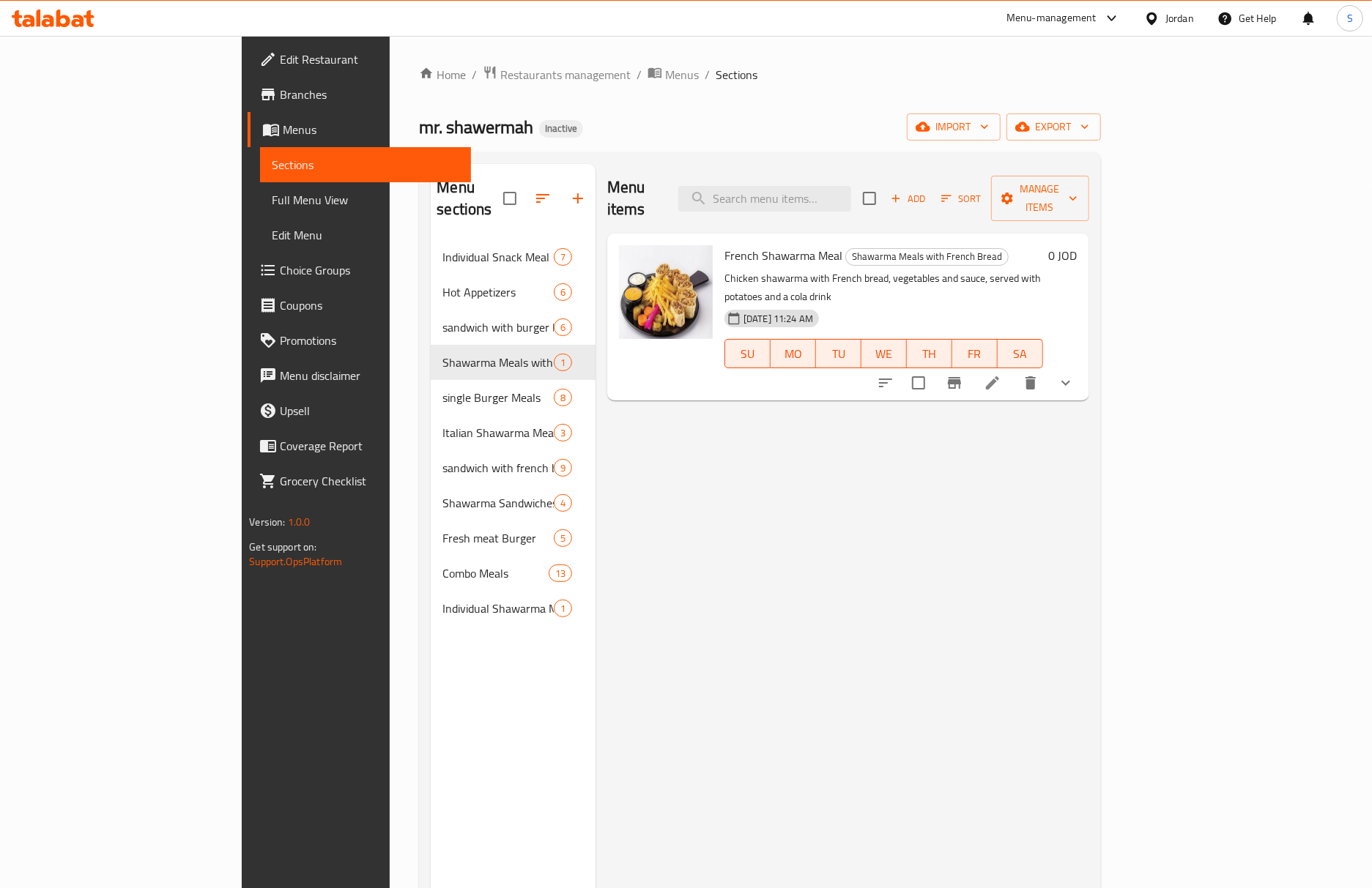
click at [1013, 370] on li at bounding box center [992, 383] width 41 height 26
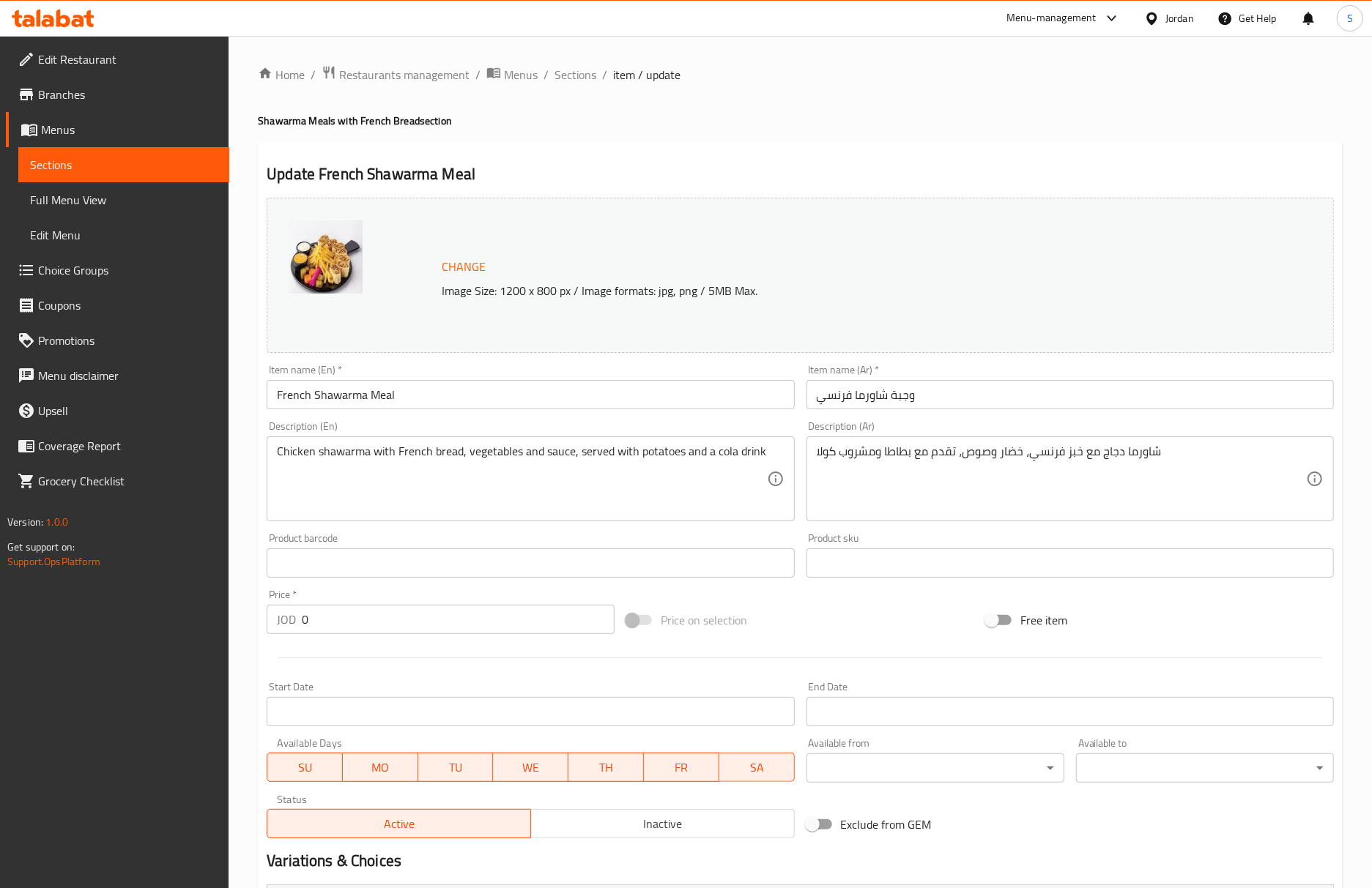
scroll to position [235, 0]
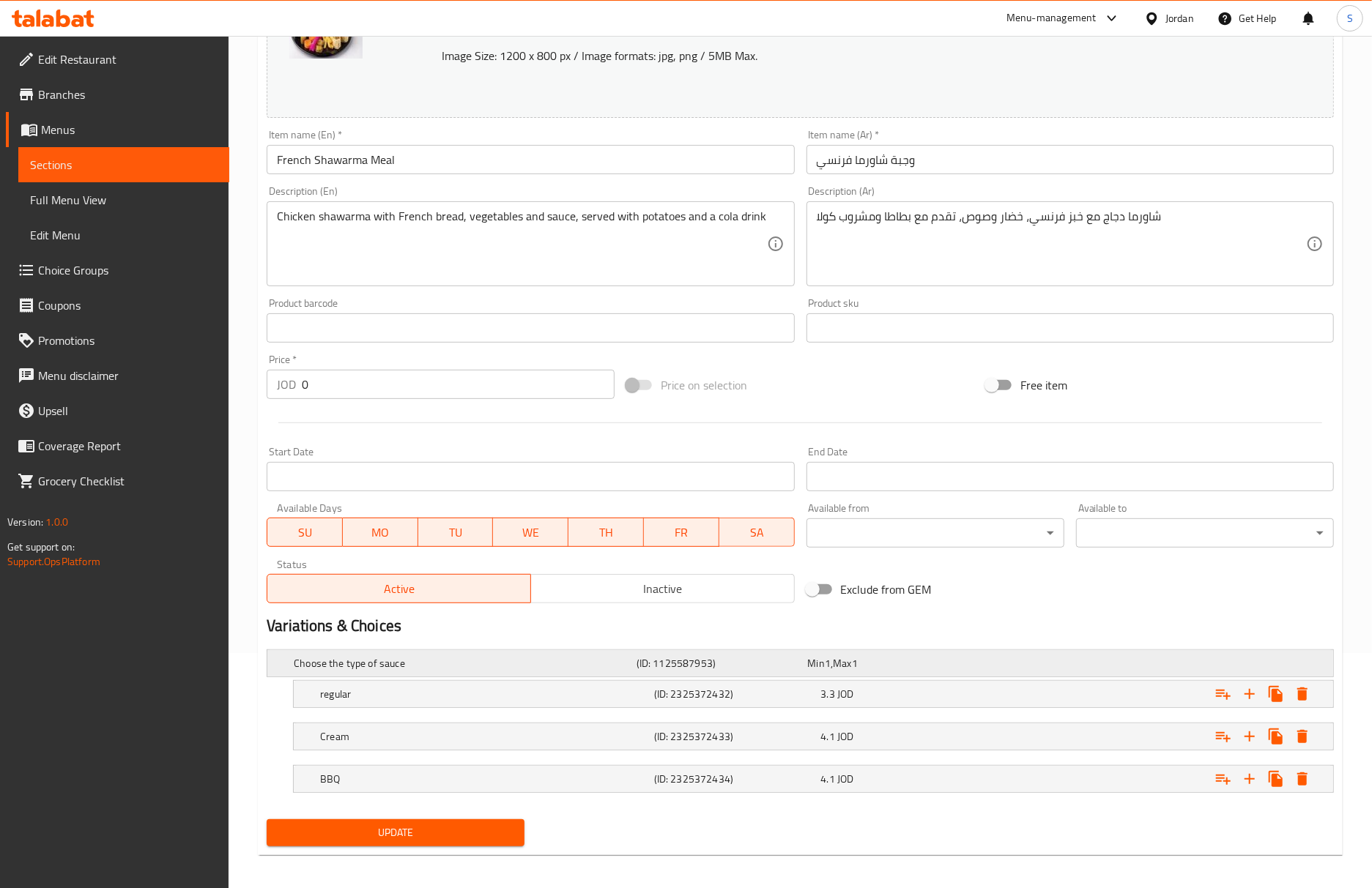
click at [628, 662] on h5 "Choose the type of sauce" at bounding box center [462, 663] width 337 height 15
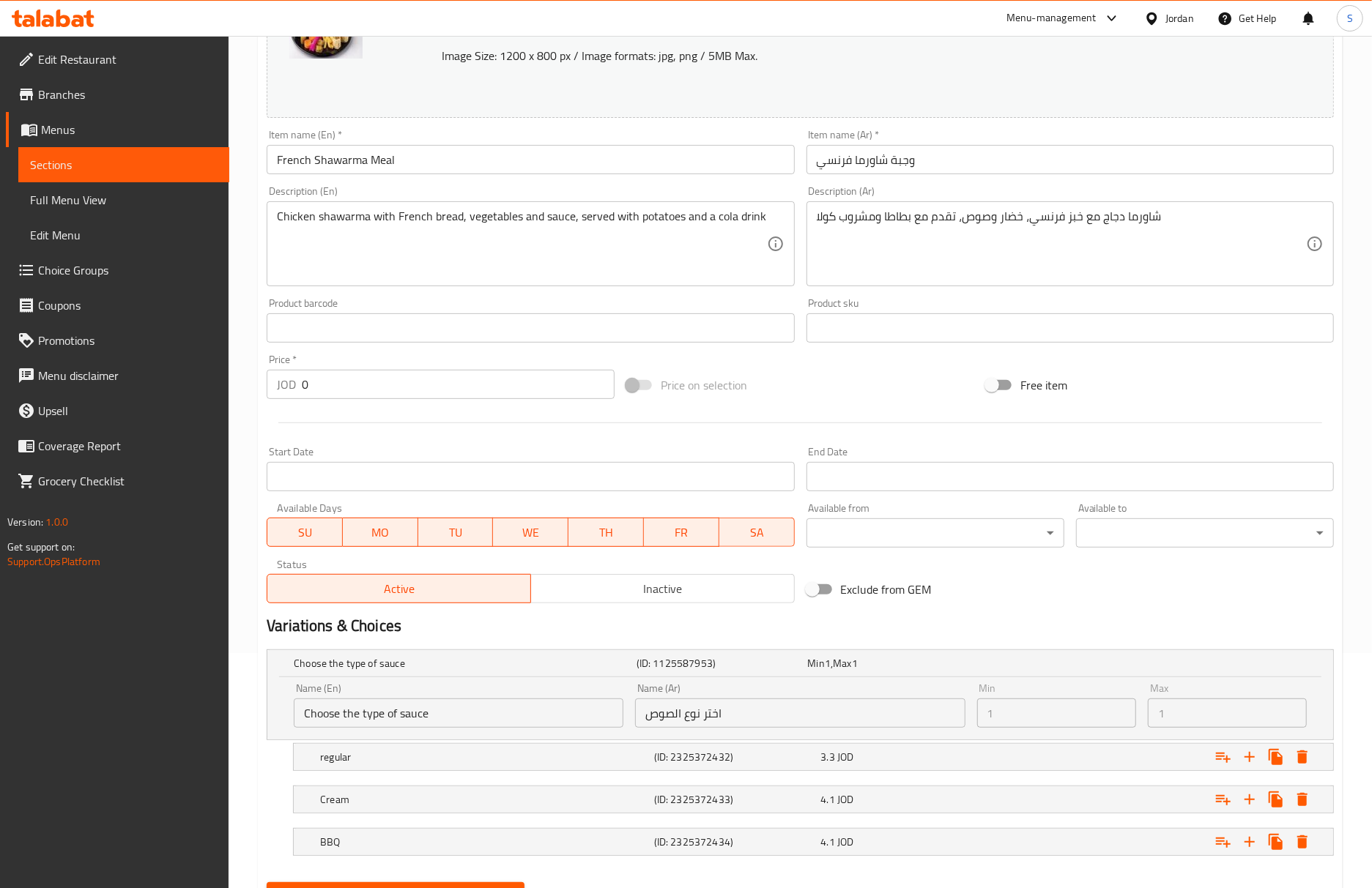
click at [454, 715] on input "Choose the type of sauce" at bounding box center [458, 713] width 330 height 29
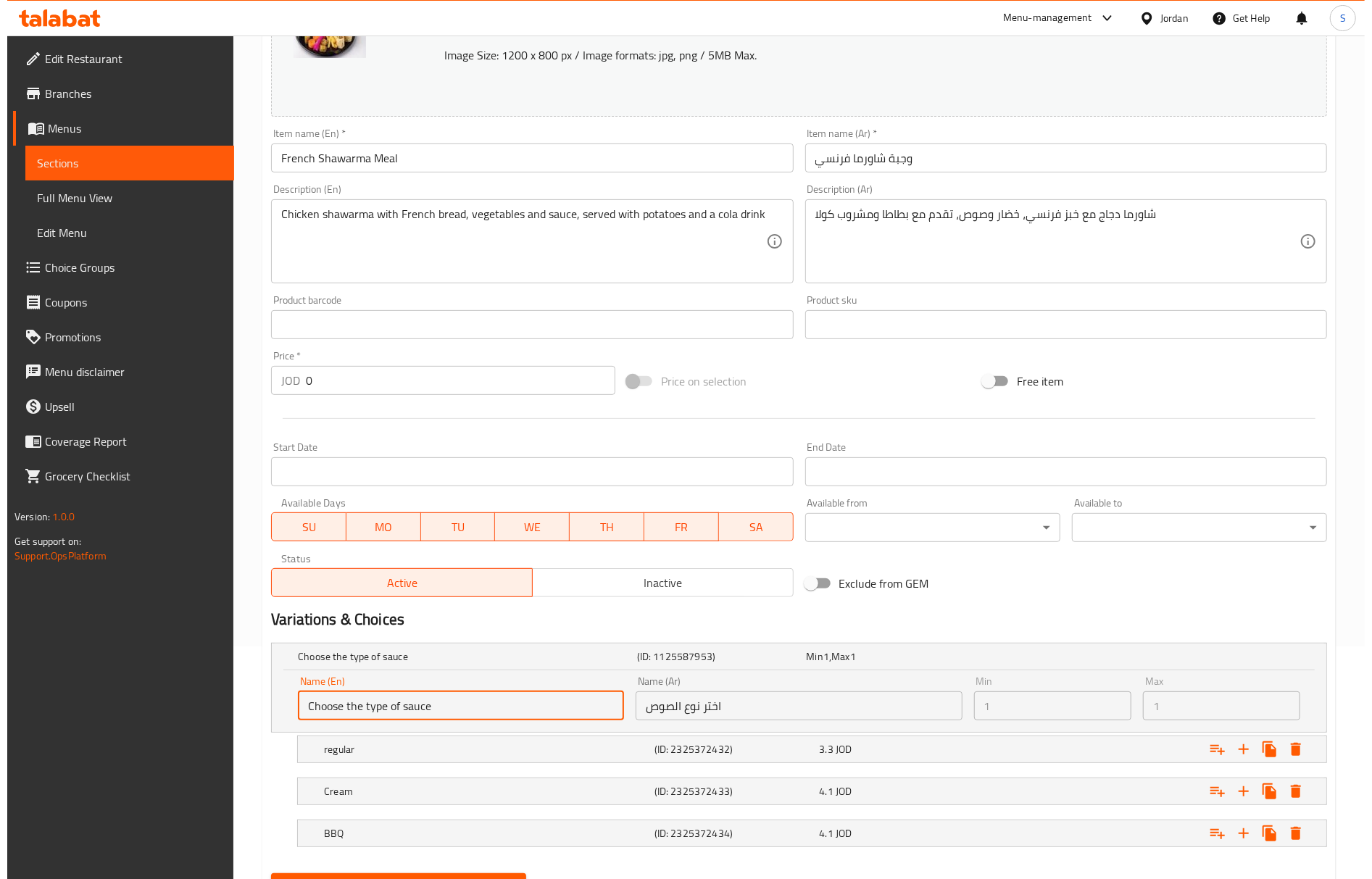
scroll to position [305, 0]
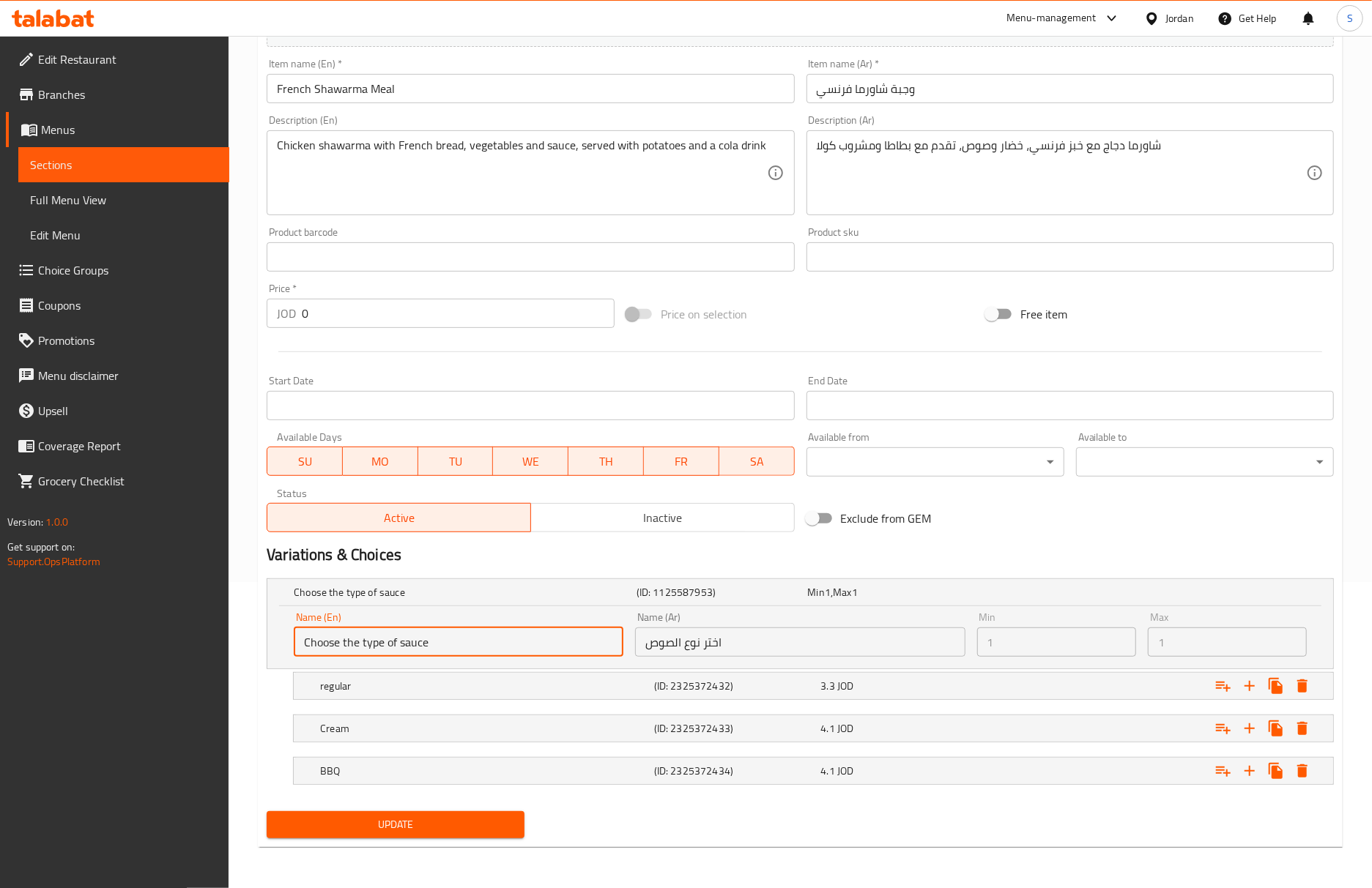
click at [710, 827] on div "Update" at bounding box center [800, 825] width 1079 height 39
click at [1296, 768] on icon "Expand" at bounding box center [1302, 770] width 17 height 17
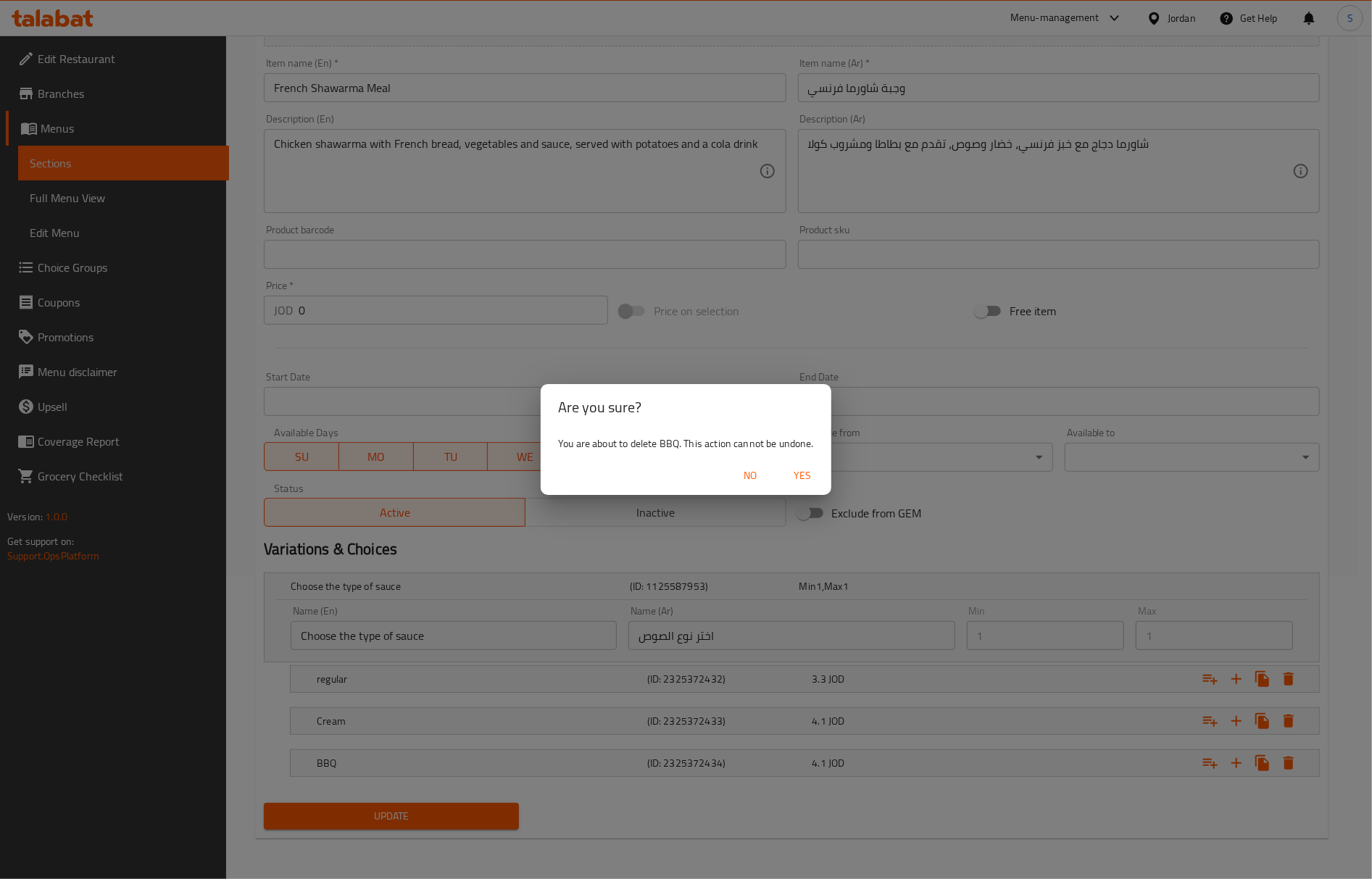
click at [807, 477] on span "Yes" at bounding box center [802, 476] width 35 height 18
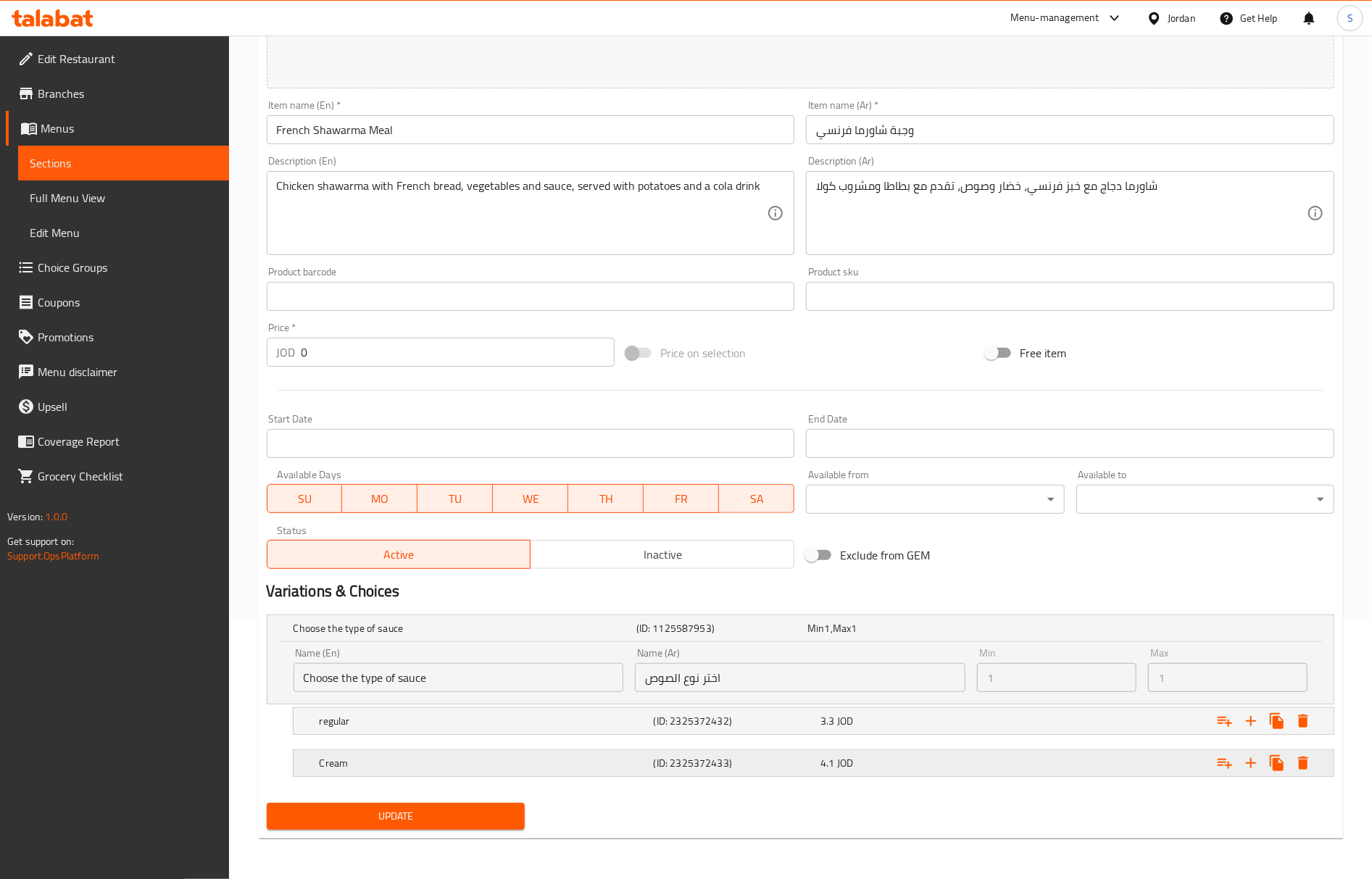
scroll to position [262, 0]
click at [1291, 770] on icon "Expand" at bounding box center [1288, 763] width 17 height 17
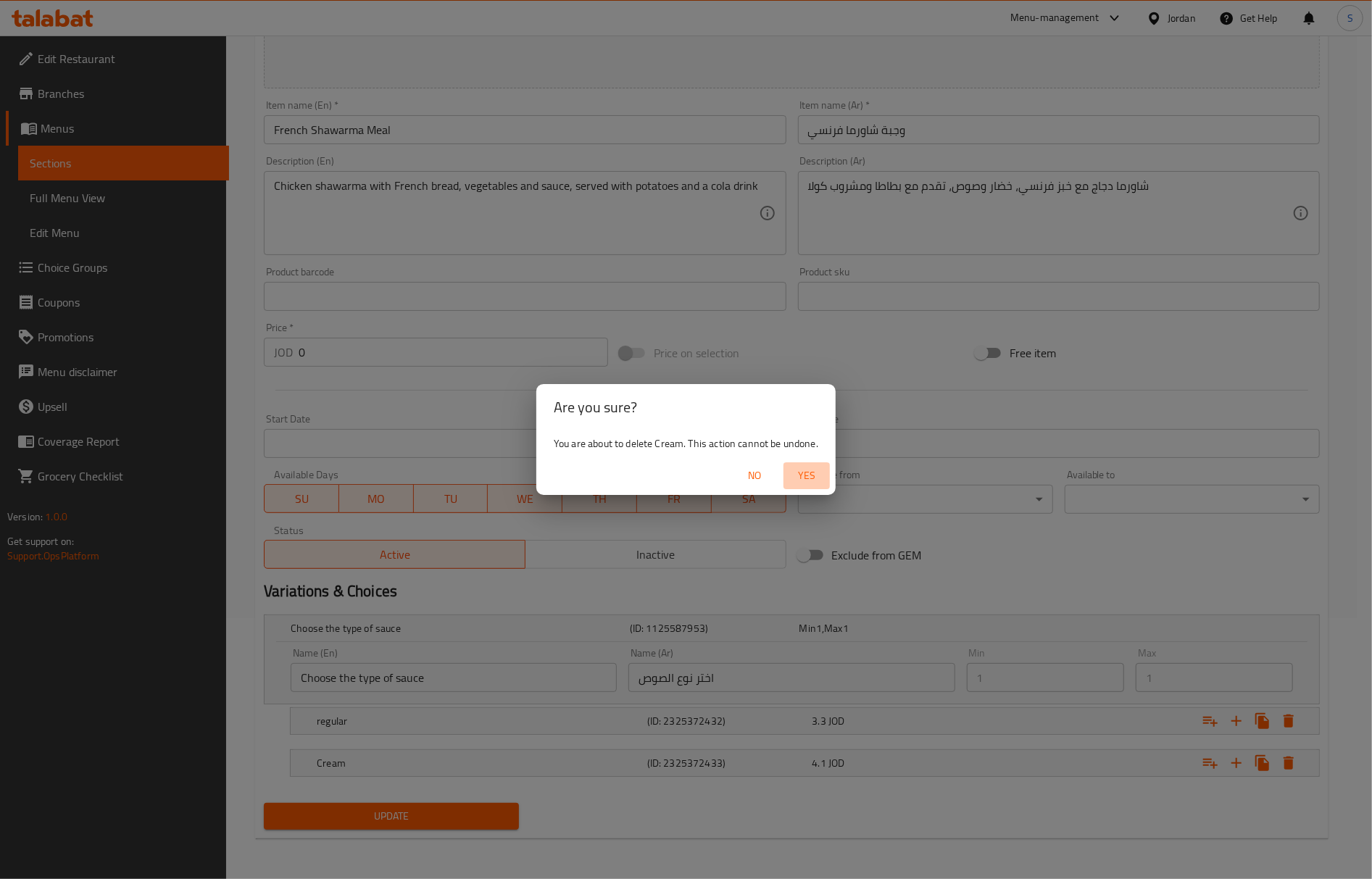
click at [812, 468] on span "Yes" at bounding box center [806, 476] width 35 height 18
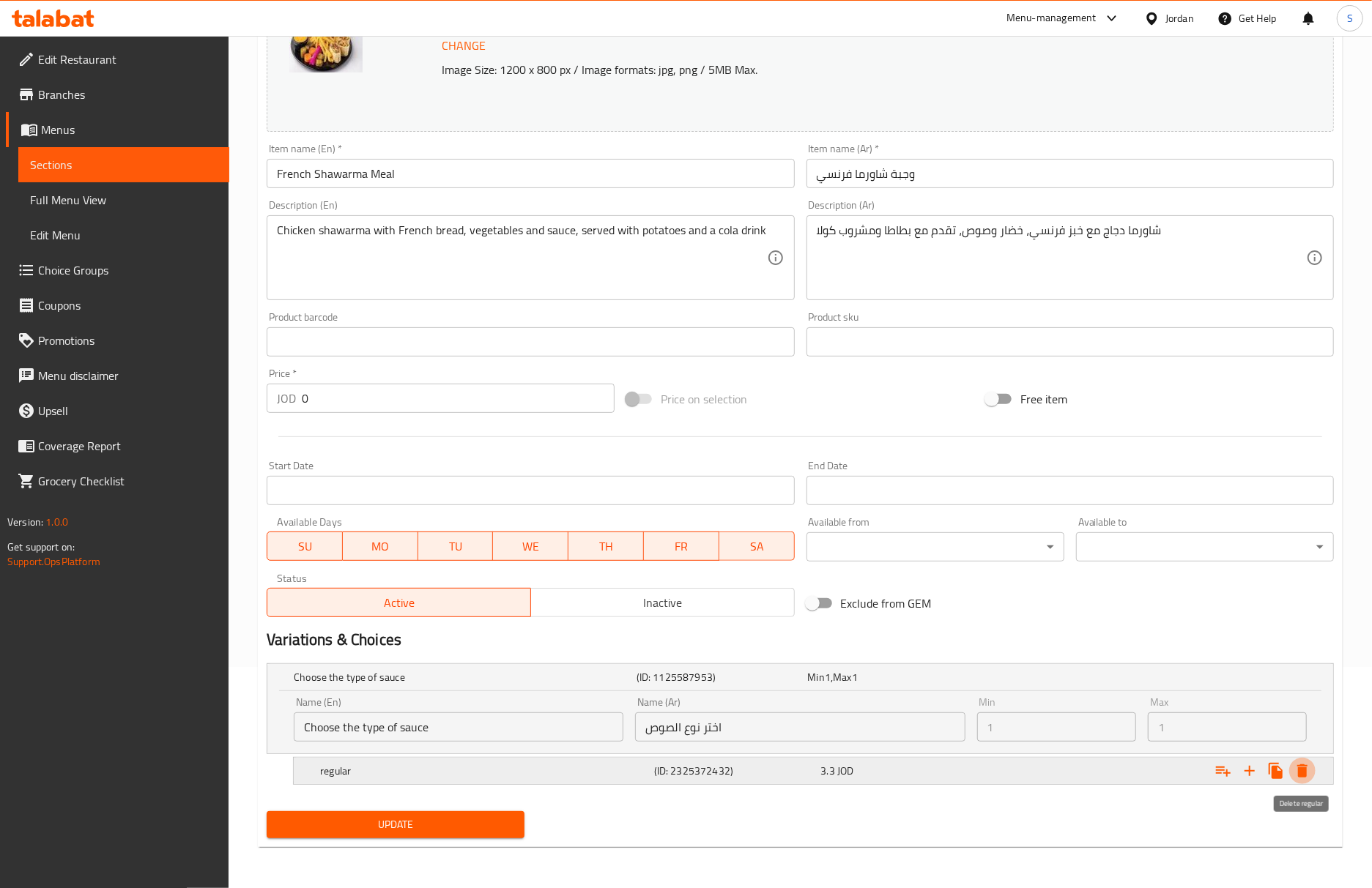
click at [1311, 773] on button "Expand" at bounding box center [1302, 770] width 26 height 26
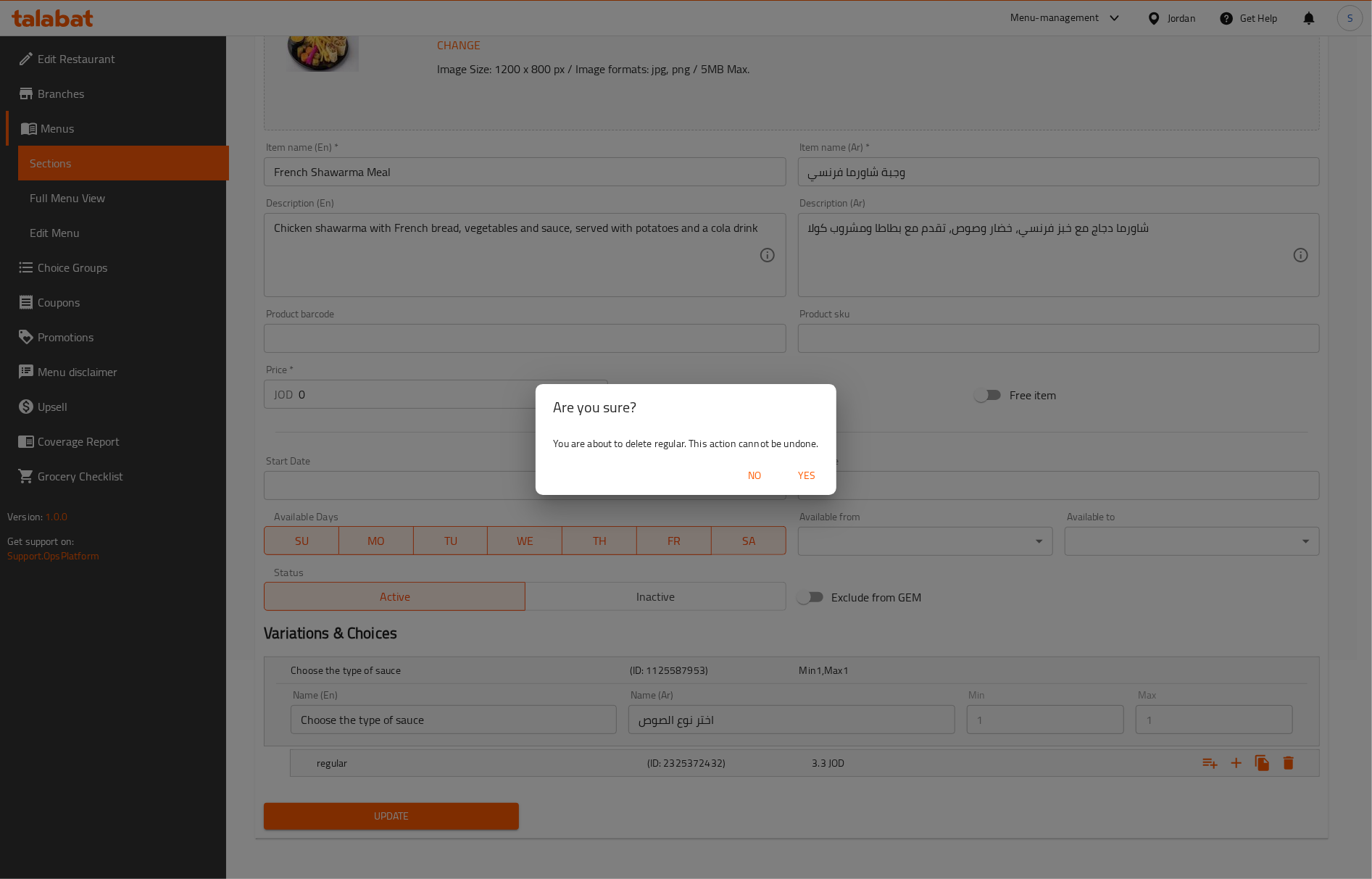
click at [798, 477] on span "Yes" at bounding box center [807, 476] width 35 height 18
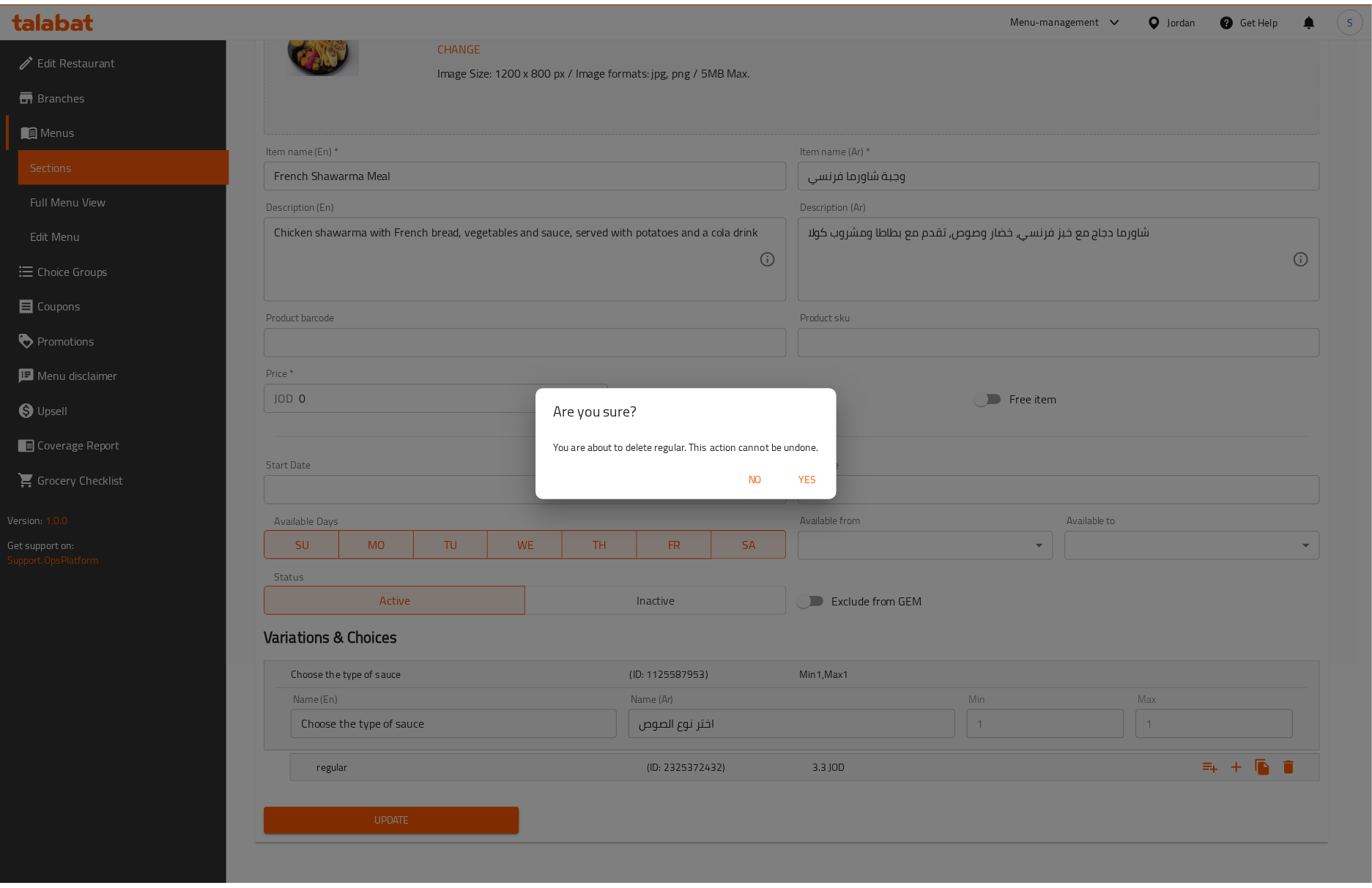
scroll to position [153, 0]
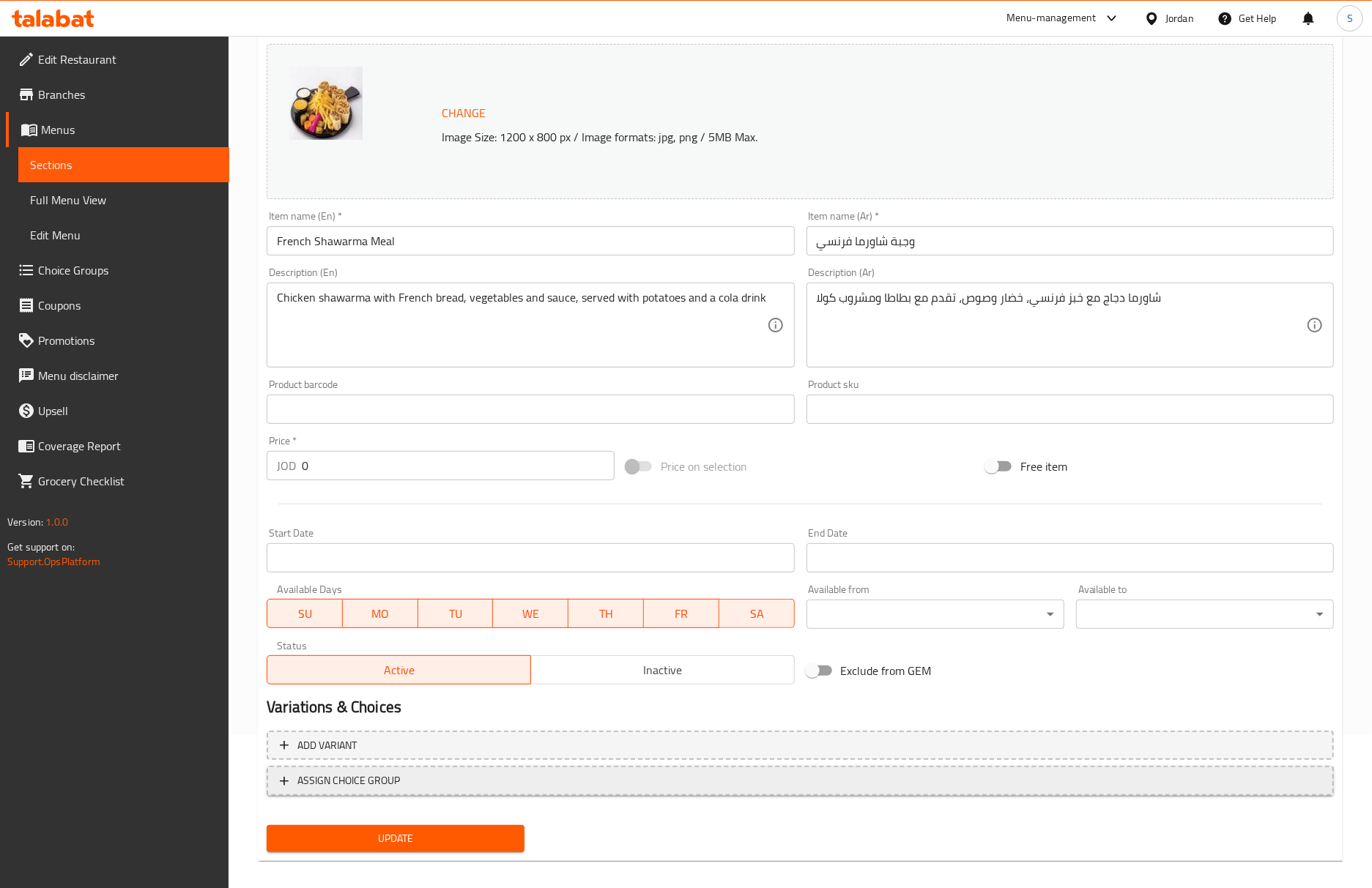
click at [458, 788] on span "ASSIGN CHOICE GROUP" at bounding box center [801, 781] width 1041 height 18
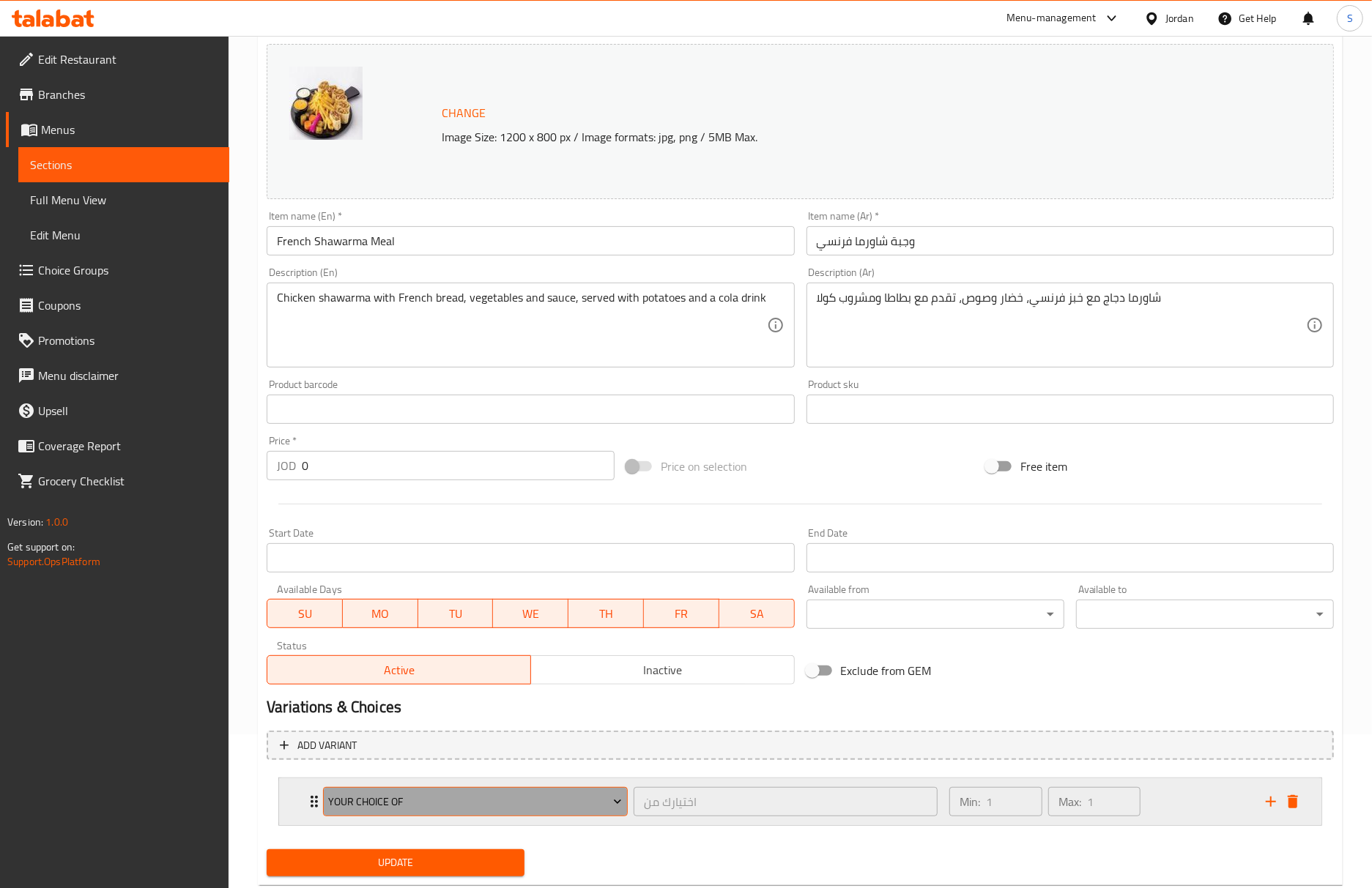
click at [524, 813] on button "your choice of" at bounding box center [475, 801] width 305 height 29
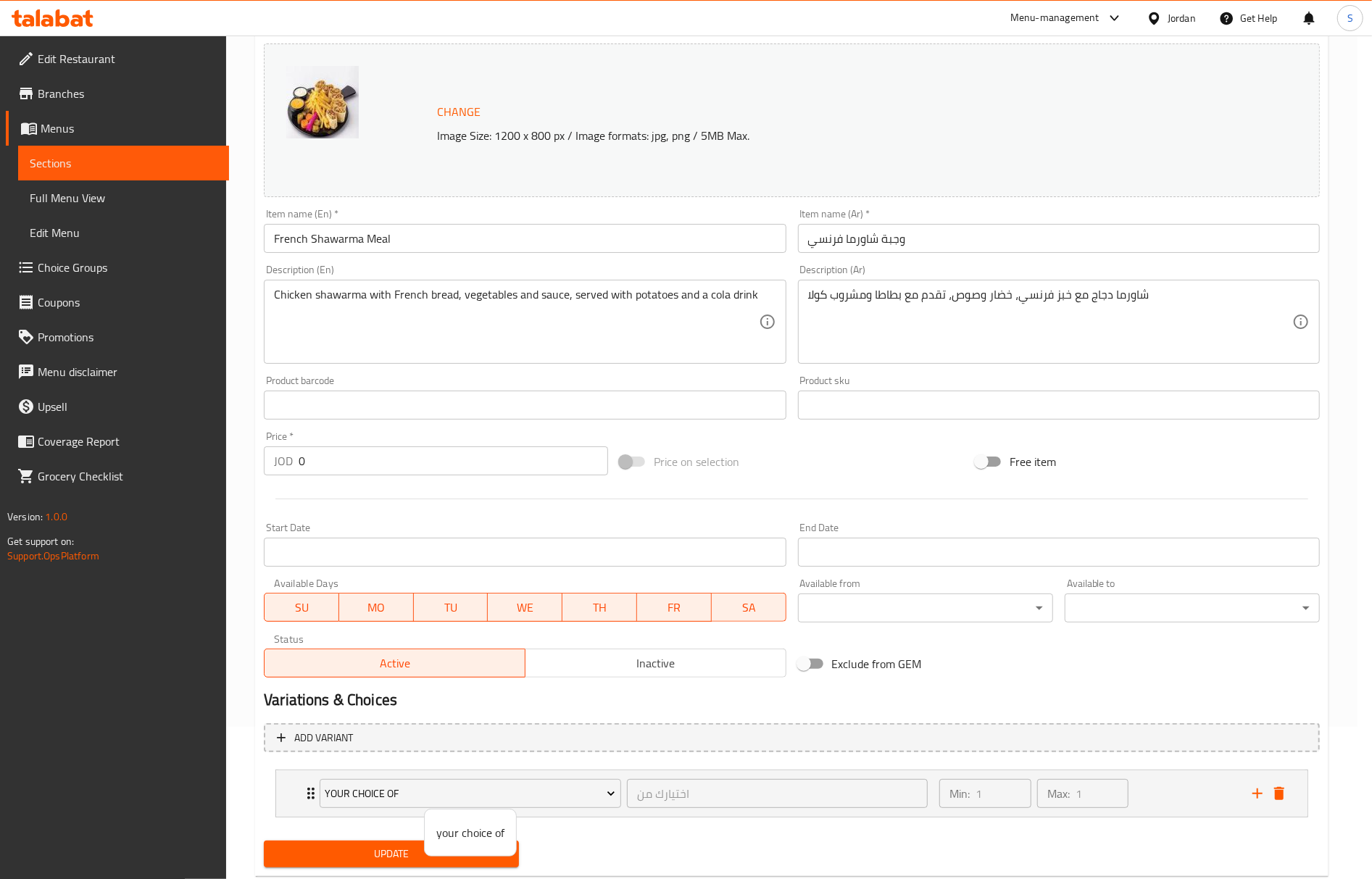
drag, startPoint x: 607, startPoint y: 839, endPoint x: 555, endPoint y: 543, distance: 300.5
click at [608, 837] on div at bounding box center [686, 440] width 1372 height 879
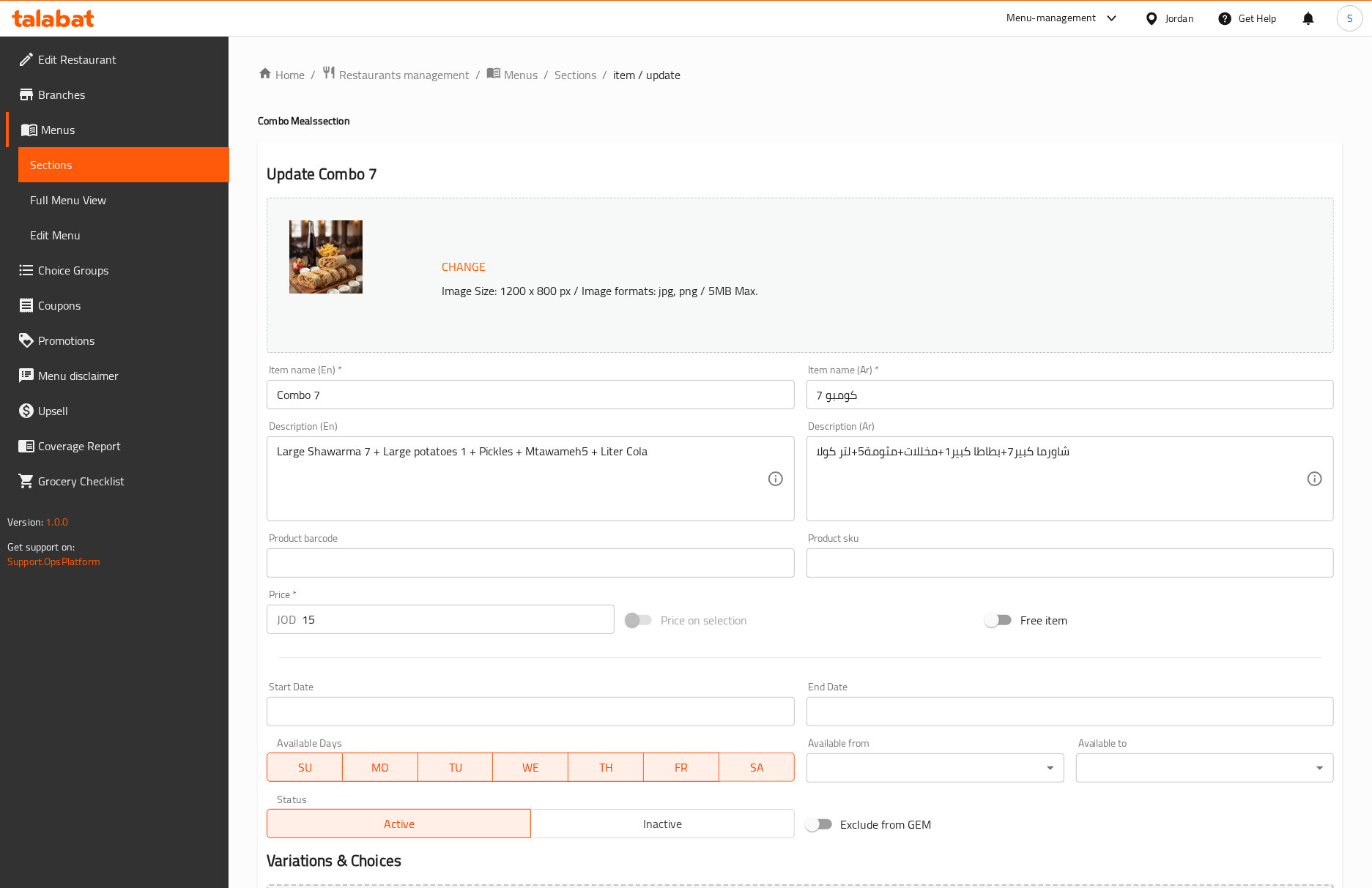
click at [1109, 184] on h2 "Update Combo 7" at bounding box center [800, 174] width 1067 height 22
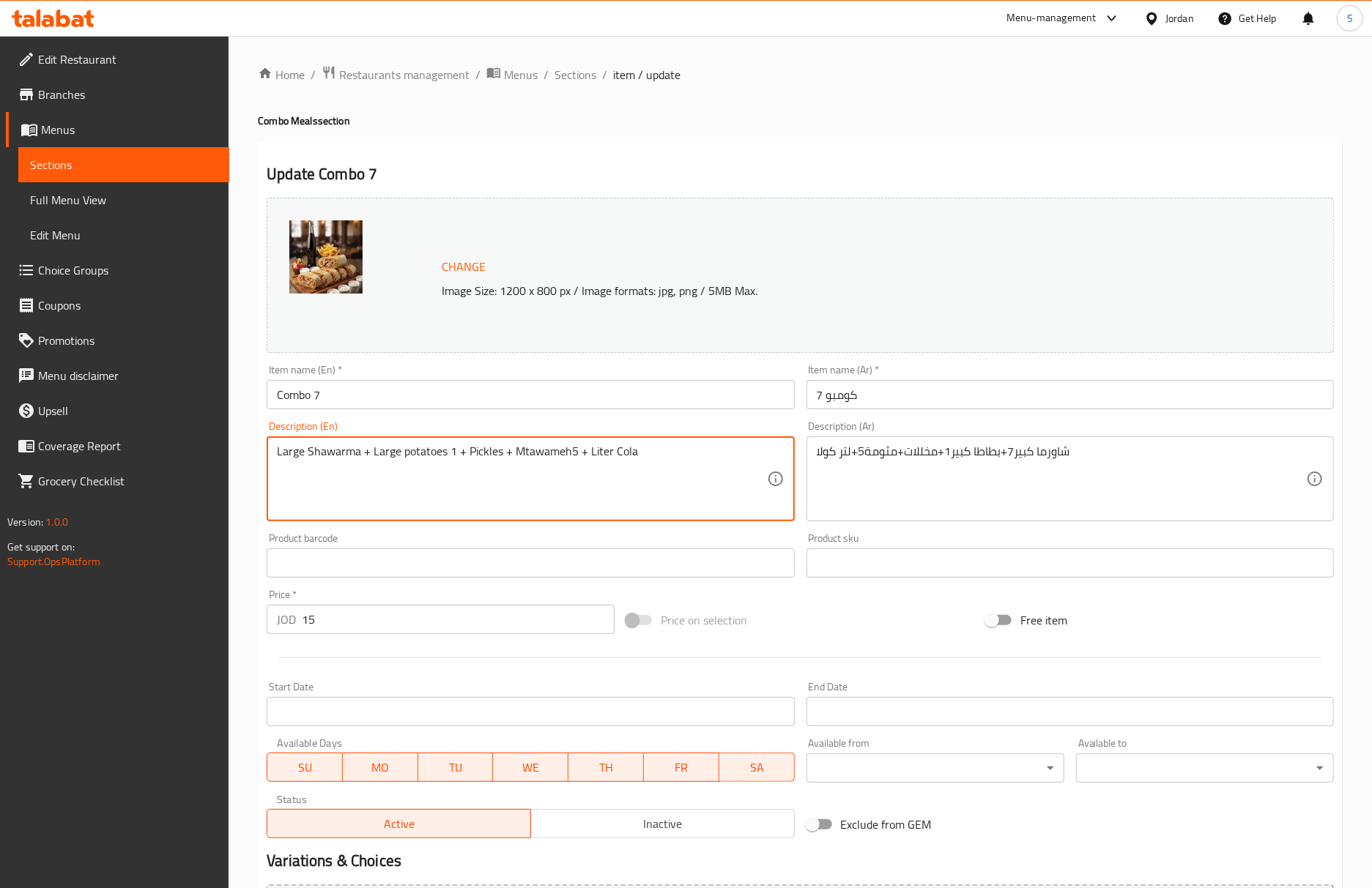
click at [277, 451] on textarea "Large Shawarma + Large potatoes 1 + Pickles + Mtawameh5 + Liter Cola" at bounding box center [521, 479] width 489 height 70
drag, startPoint x: 458, startPoint y: 452, endPoint x: 463, endPoint y: 460, distance: 9.4
click at [458, 454] on textarea "7 Large Shawarma + Large potatoes 1 + Pickles + Mtawameh5 + Liter Cola" at bounding box center [521, 479] width 489 height 70
click at [463, 460] on textarea "7 Large Shawarma + Large potatoes 1 + Pickles + Mtawameh5 + Liter Cola" at bounding box center [521, 479] width 489 height 70
click at [379, 452] on textarea "7 Large Shawarma + Large potatoes + Pickles + Mtawameh5 + Liter Cola" at bounding box center [521, 479] width 489 height 70
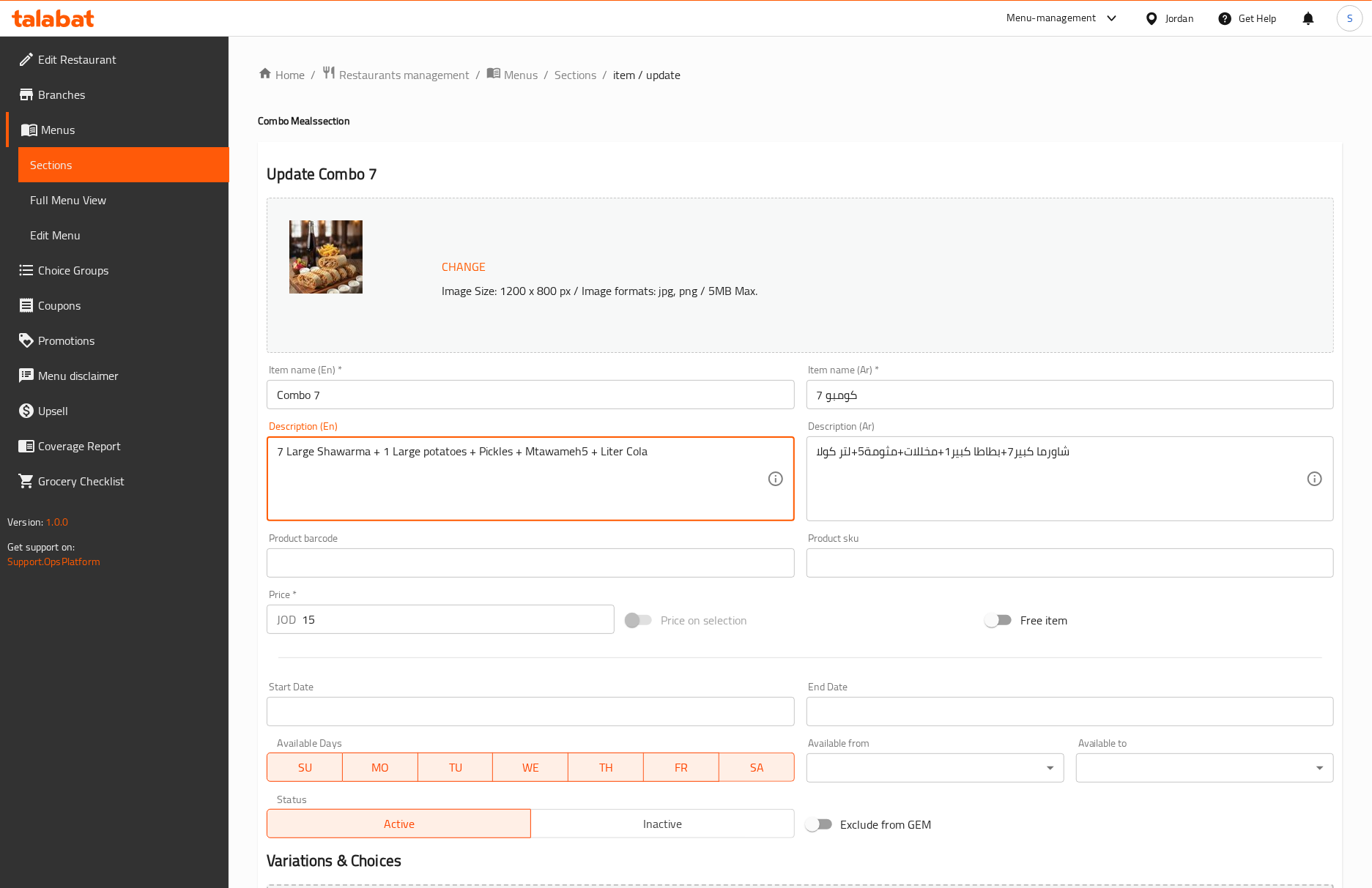
click at [378, 452] on textarea "7 Large Shawarma + 1 Large potatoes + Pickles + Mtawameh5 + Liter Cola" at bounding box center [521, 479] width 489 height 70
click at [384, 455] on textarea "7 Large Shawarma + 1 Large potatoes + Pickles + Mtawameh5 + Liter Cola" at bounding box center [521, 479] width 489 height 70
click at [379, 454] on textarea "7 Large Shawarma + 1 Large potatoes + Pickles + Mtawameh5 + Liter Cola" at bounding box center [521, 479] width 489 height 70
click at [384, 460] on textarea "7 Large Shawarma + 1 Large potatoes + Pickles + Mtawameh5 + Liter Cola" at bounding box center [521, 479] width 489 height 70
click at [383, 457] on textarea "7 Large Shawarma + 1 Large potatoes + Pickles + Mtawameh5 + Liter Cola" at bounding box center [521, 479] width 489 height 70
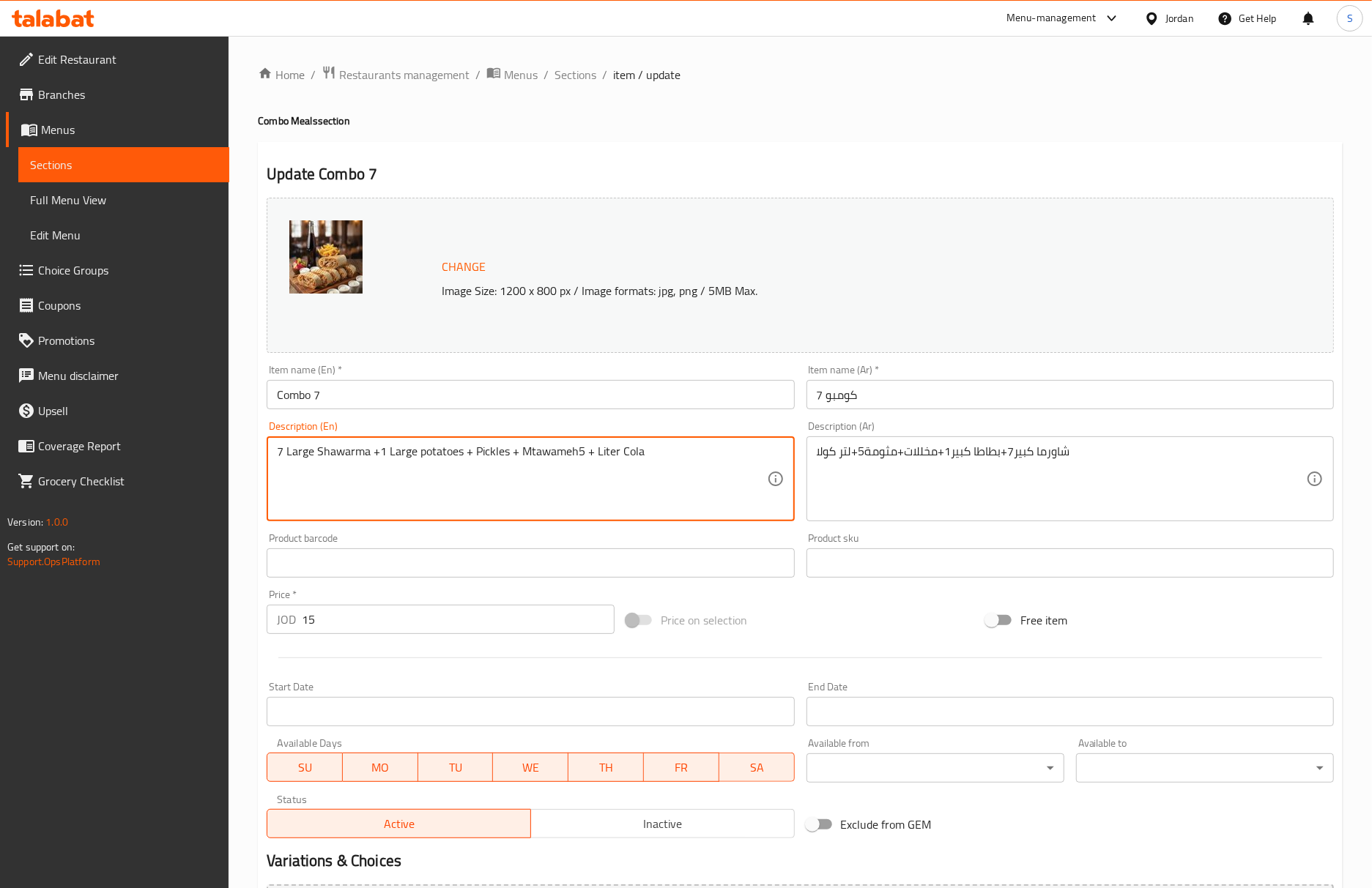
click at [582, 458] on textarea "7 Large Shawarma +1 Large potatoes + Pickles + Mtawameh5 + Liter Cola" at bounding box center [521, 479] width 489 height 70
click at [521, 448] on textarea "7 Large Shawarma +1 Large potatoes + Pickles + Mtawameh + Liter Cola" at bounding box center [521, 479] width 489 height 70
type textarea "7 Large Shawarma +1 Large potatoes + Pickles + 5 Mtawameh + Liter Cola"
click at [549, 413] on div "Item name (En)   * Combo 7 Item name (En) *" at bounding box center [530, 386] width 539 height 56
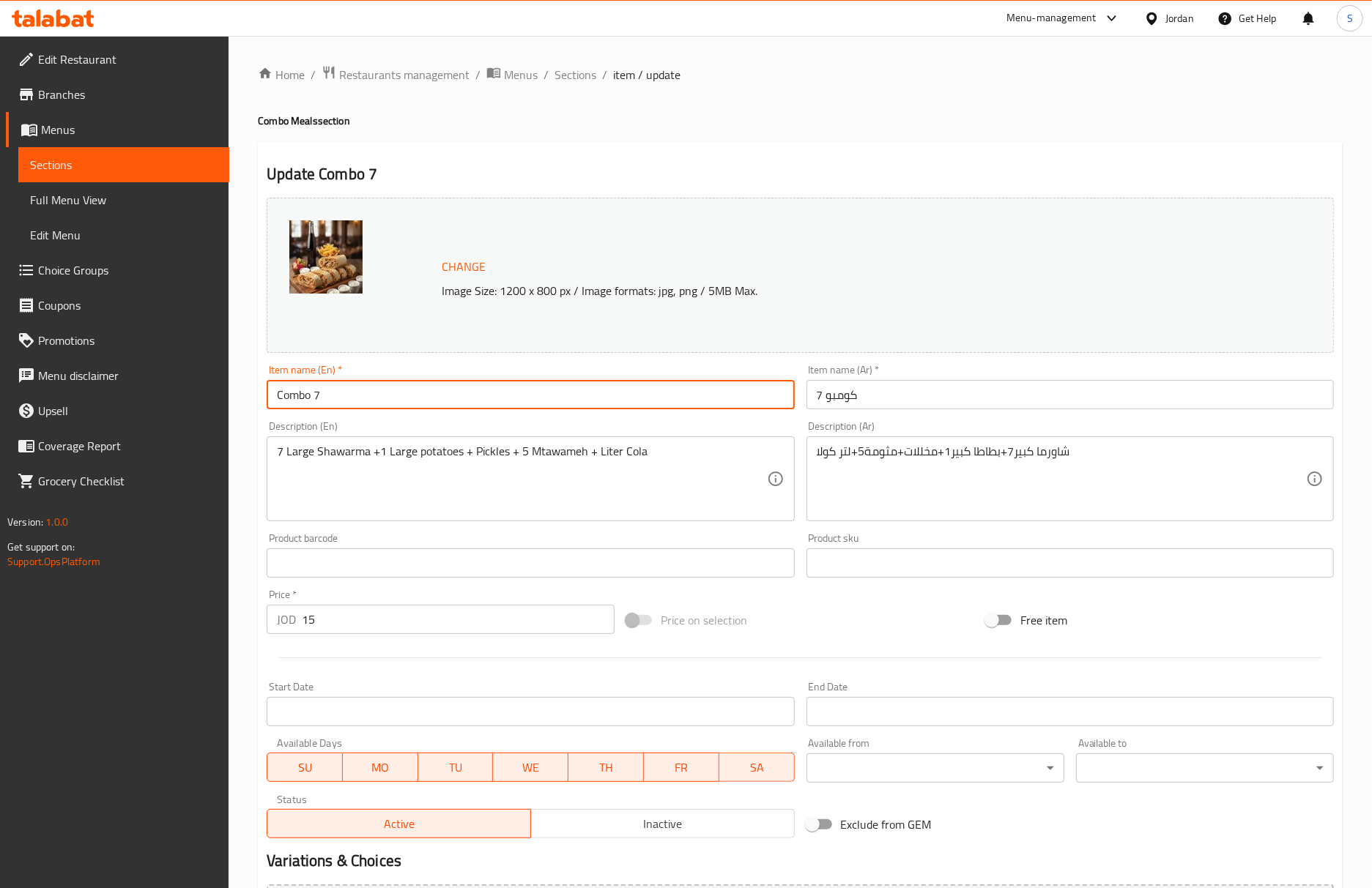
click at [554, 383] on input "Combo 7" at bounding box center [530, 395] width 527 height 29
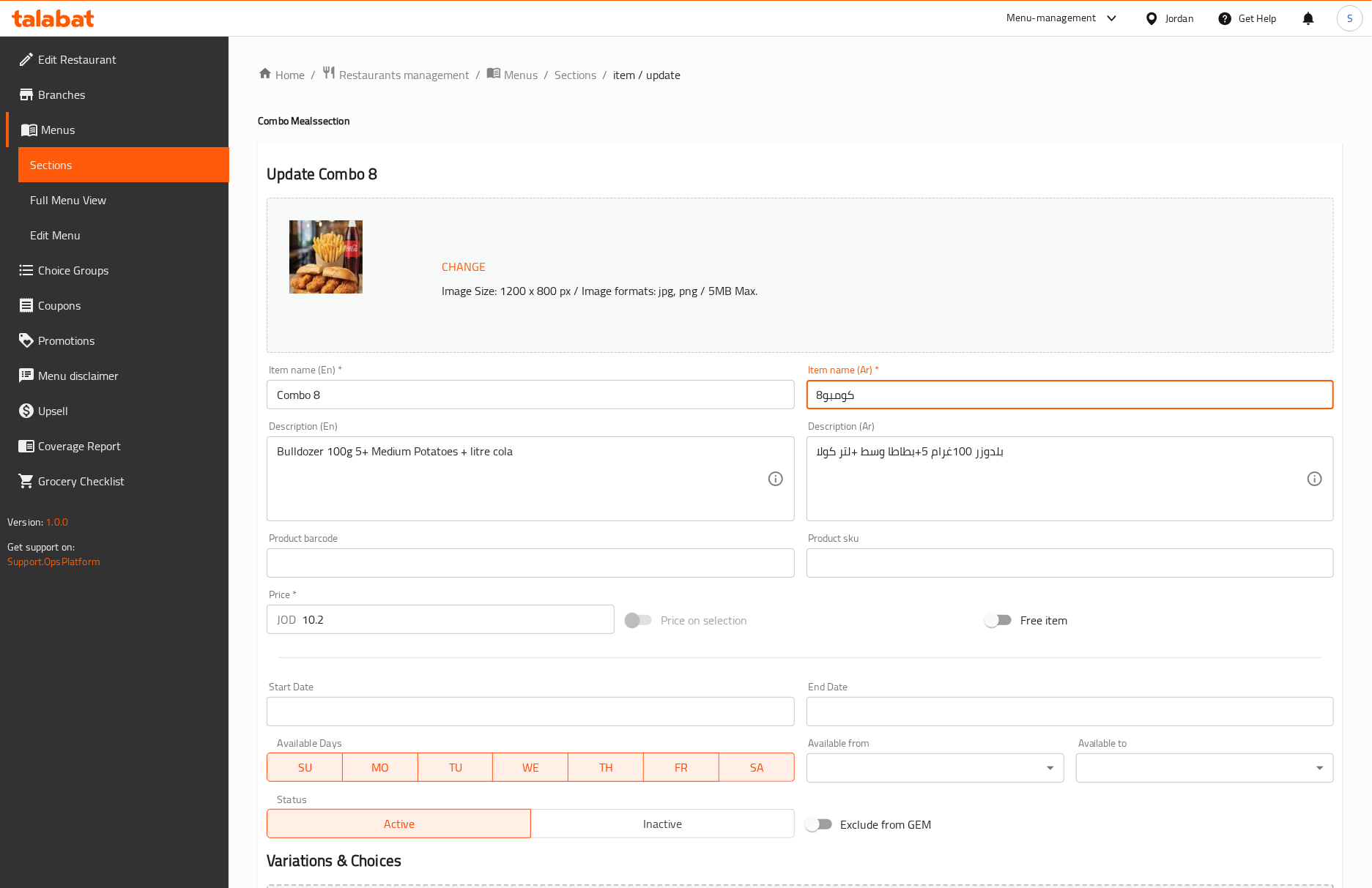
click at [824, 400] on input "كومبو8" at bounding box center [1070, 395] width 527 height 29
click at [820, 394] on input "كومبو8" at bounding box center [1070, 395] width 527 height 29
click at [822, 400] on input "كومبو8" at bounding box center [1070, 395] width 527 height 29
click at [822, 406] on input "كومبو8" at bounding box center [1070, 395] width 527 height 29
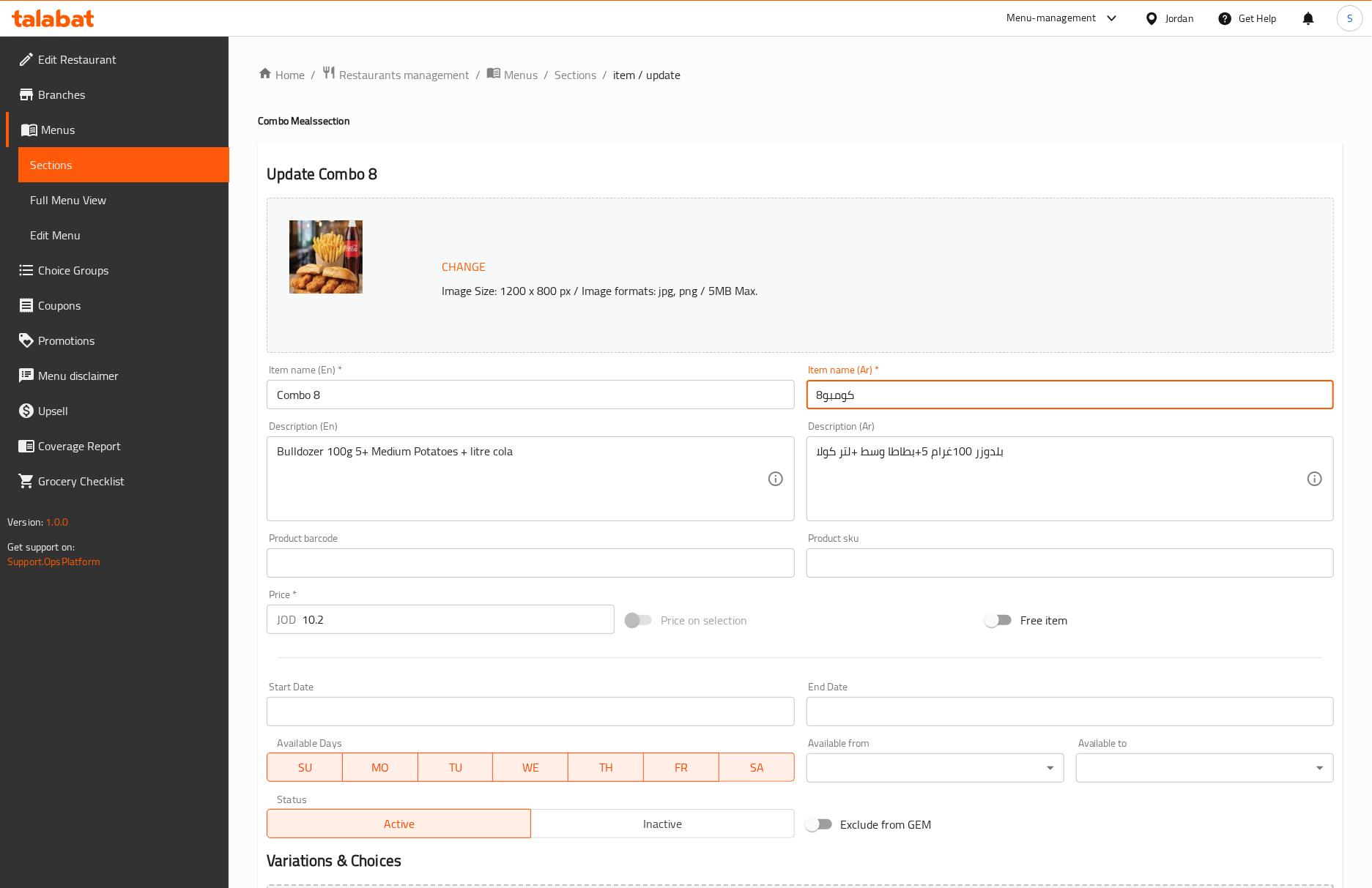
click at [822, 406] on input "كومبو8" at bounding box center [1070, 395] width 527 height 29
click at [1204, 411] on div "Item name (Ar)   * كومبو8 Item name (Ar) *" at bounding box center [1070, 386] width 539 height 56
click at [1293, 403] on input "كومبو8" at bounding box center [1070, 395] width 527 height 29
type input "كومبو 8"
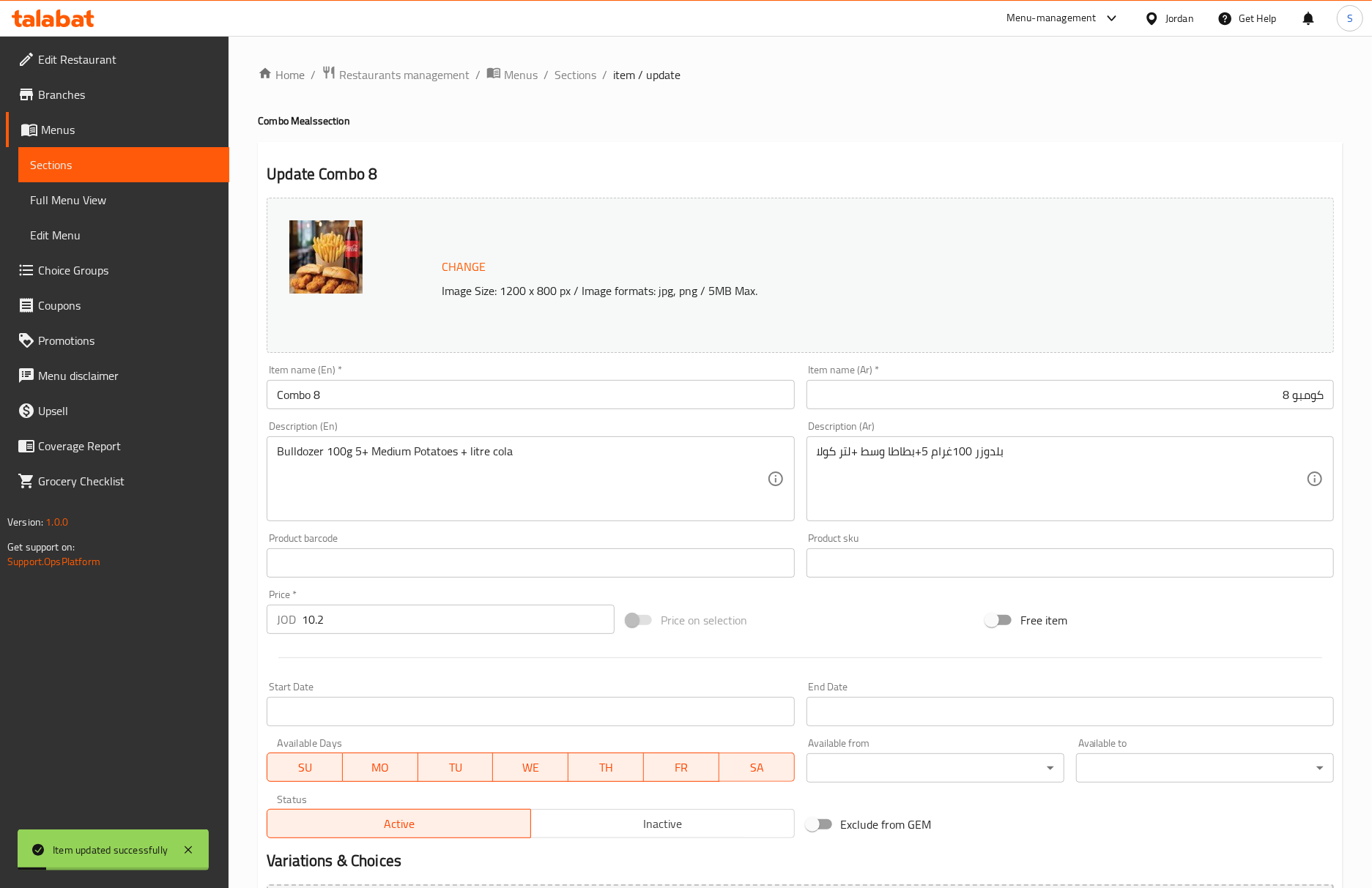
click at [1047, 142] on div "Update Combo 8 Change Image Size: 1200 x 800 px / Image formats: jpg, png / 5MB…" at bounding box center [800, 579] width 1084 height 874
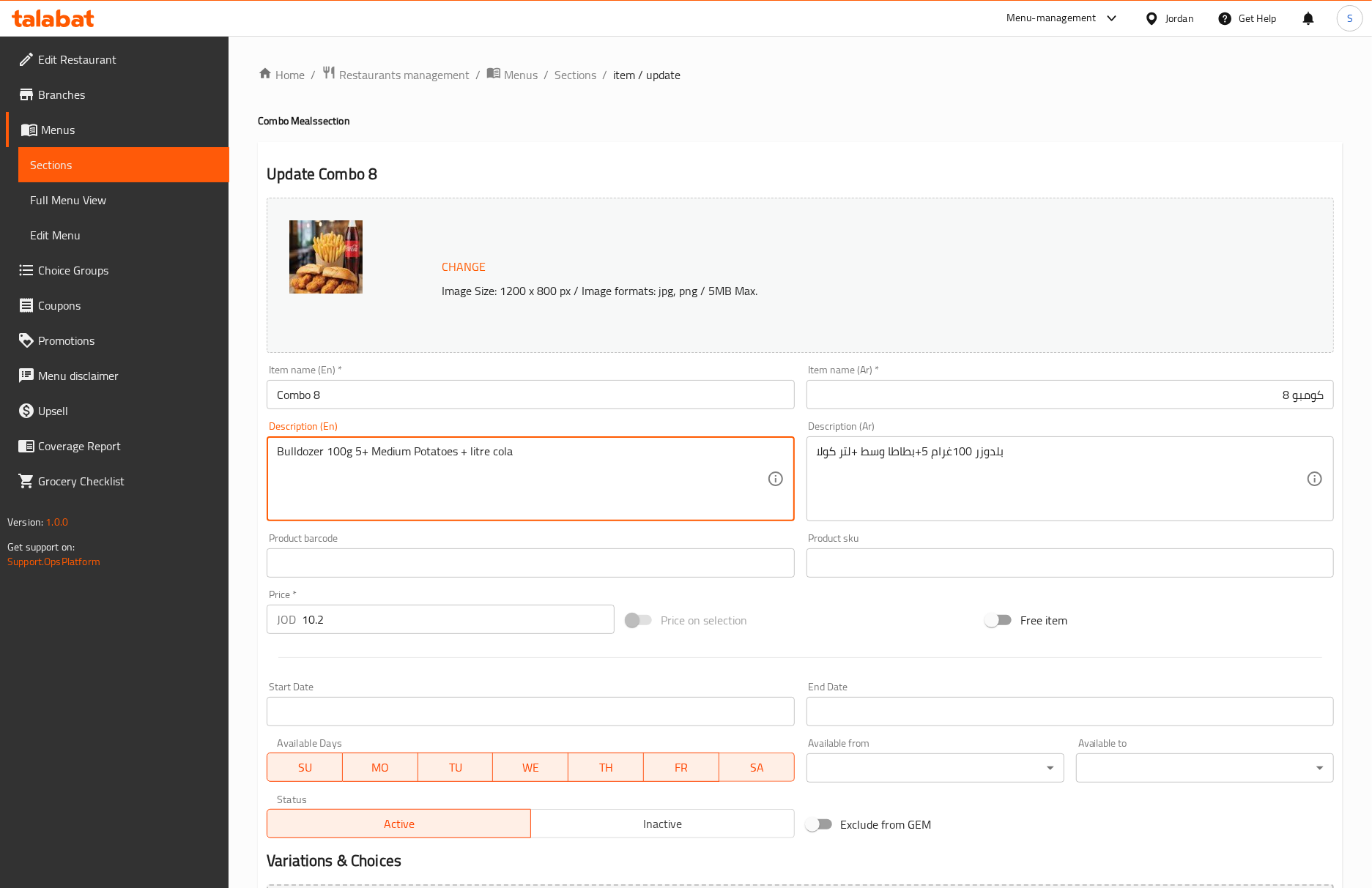
click at [357, 457] on textarea "Bulldozer 100g 5+ Medium Potatoes + litre cola" at bounding box center [521, 479] width 489 height 70
click at [274, 452] on div "Bulldozer 100g + Medium Potatoes + litre cola Description (En)" at bounding box center [530, 478] width 527 height 85
click at [279, 458] on textarea "Bulldozer 100g + Medium Potatoes + litre cola" at bounding box center [521, 479] width 489 height 70
click at [485, 457] on textarea "5 Bulldozer 100g + Medium Potatoes + litre cola" at bounding box center [521, 479] width 489 height 70
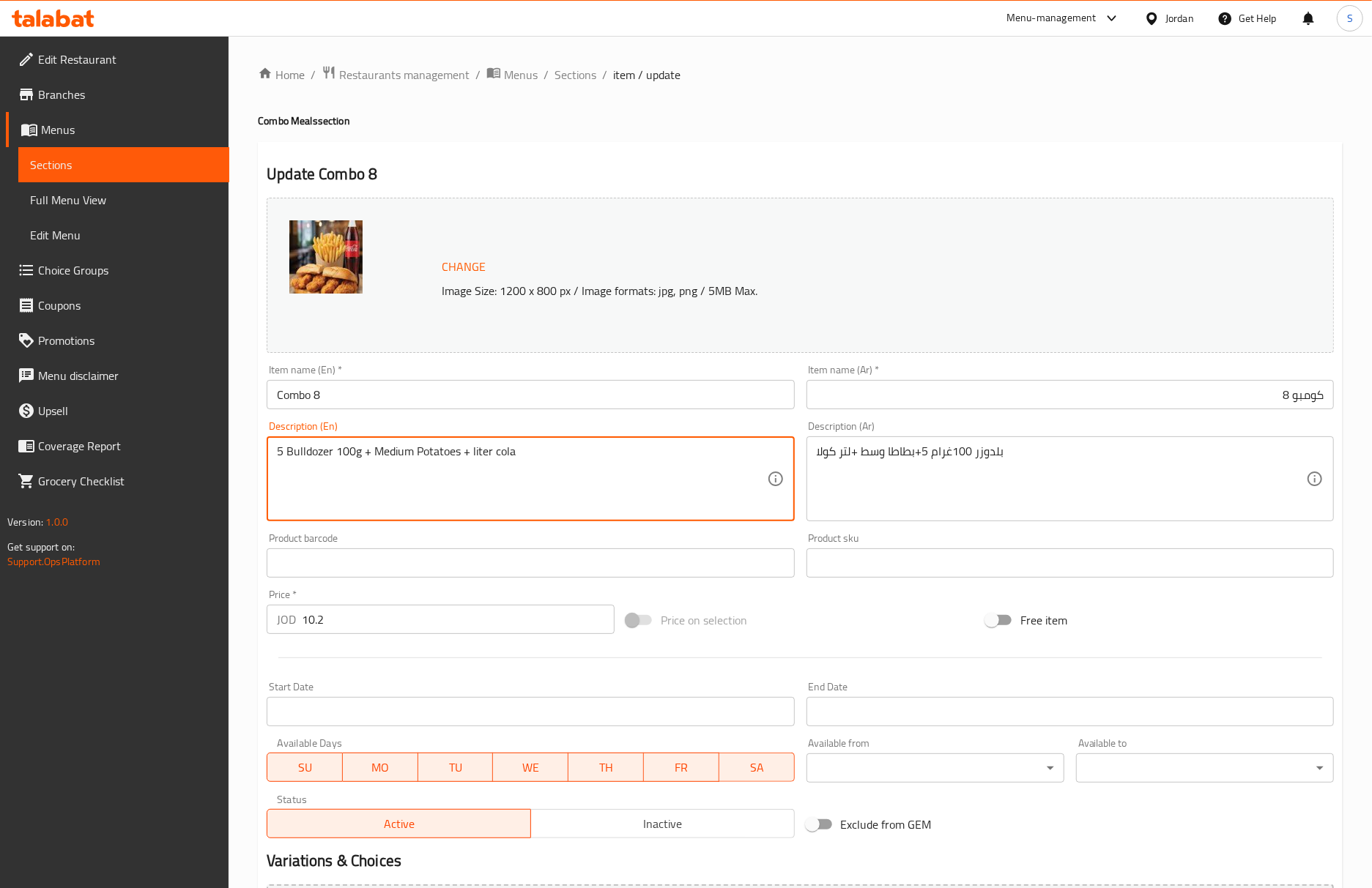
type textarea "5 Bulldozer 100g + Medium Potatoes + liter cola"
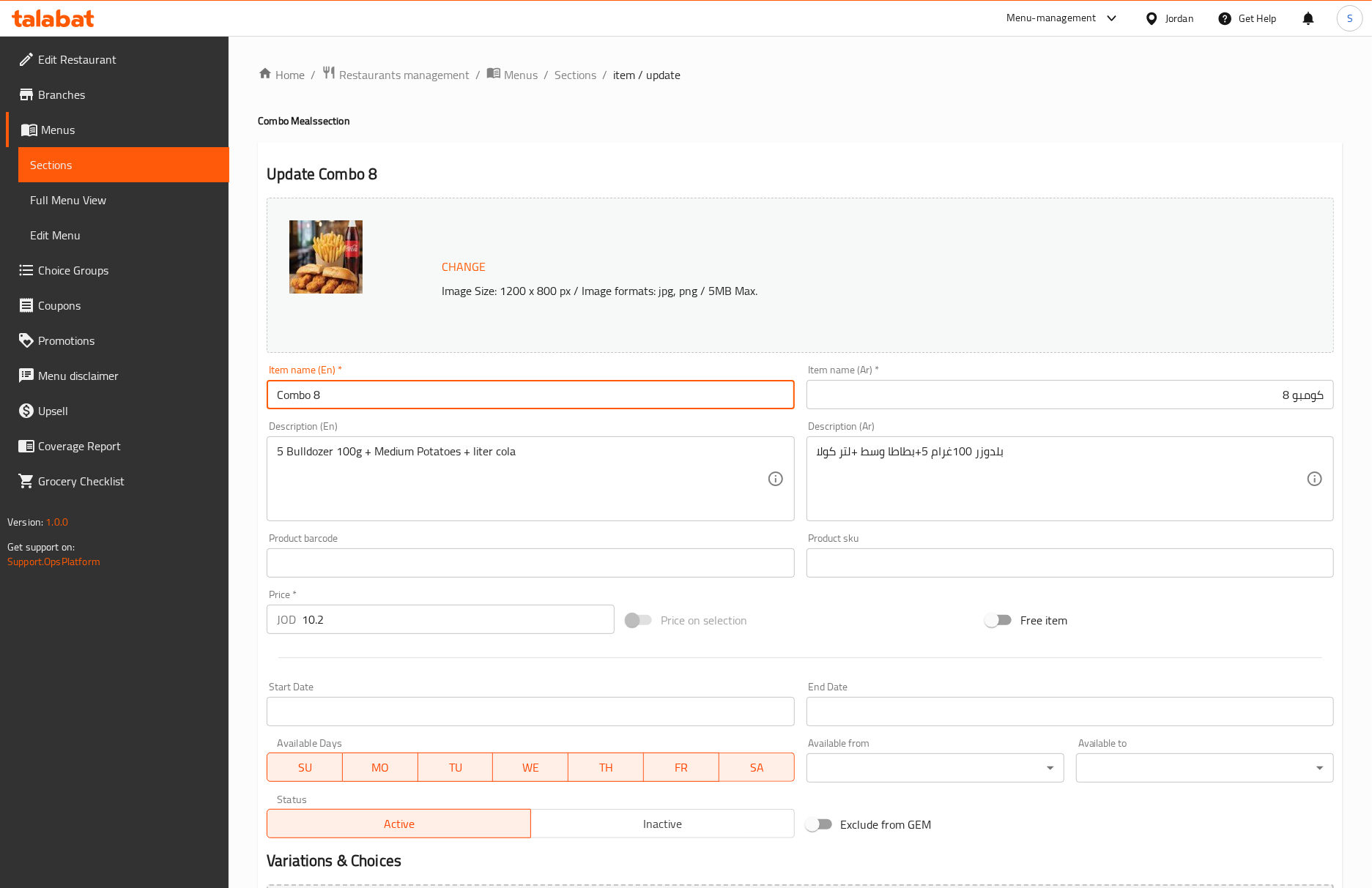
click at [586, 410] on input "Combo 8" at bounding box center [530, 395] width 527 height 29
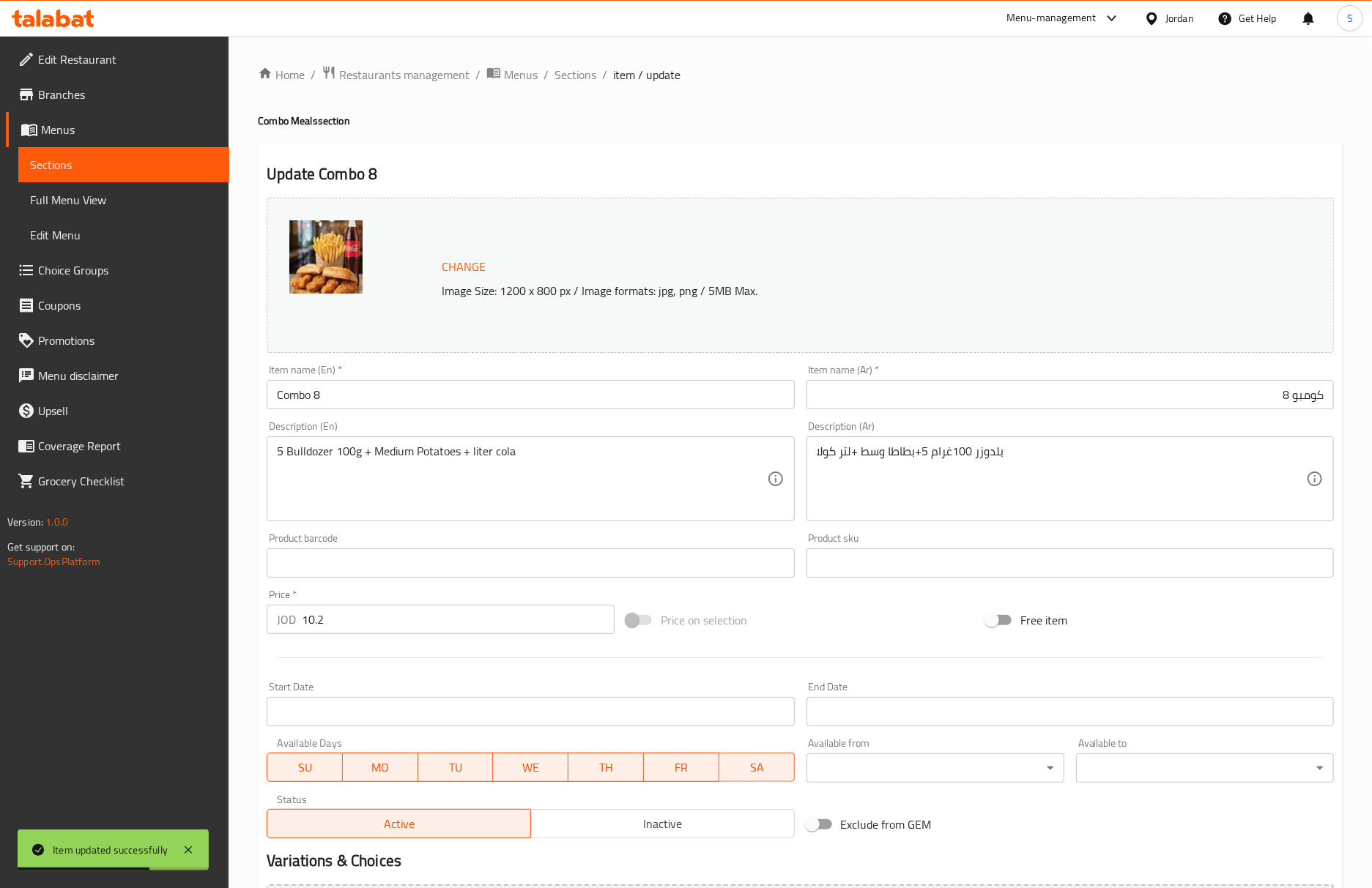
click at [512, 404] on input "Combo 8" at bounding box center [530, 395] width 527 height 29
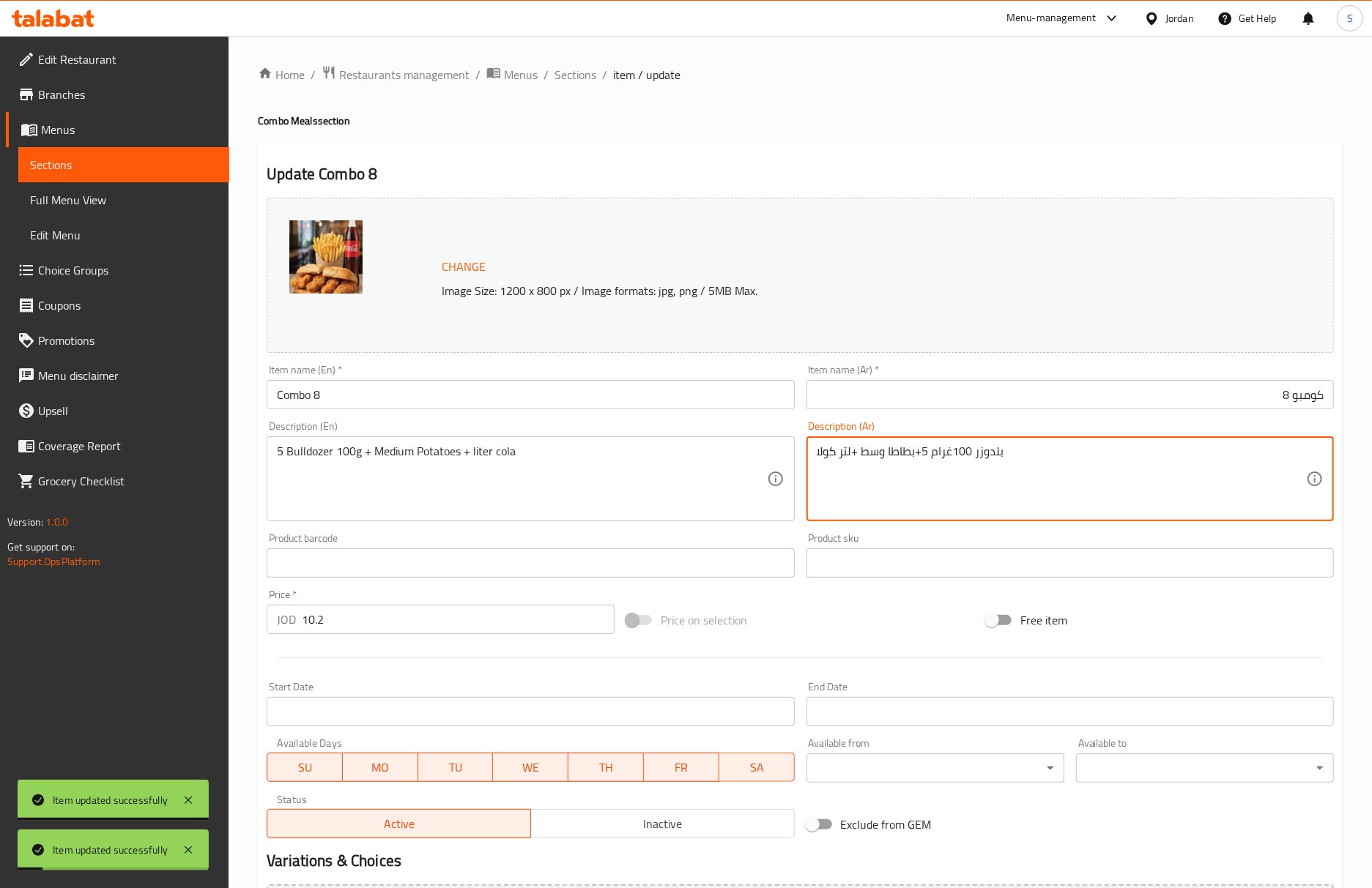
click at [997, 449] on textarea "بلدوزر 100غرام 5+بطاطا وسط +لتر كولا" at bounding box center [1060, 479] width 489 height 70
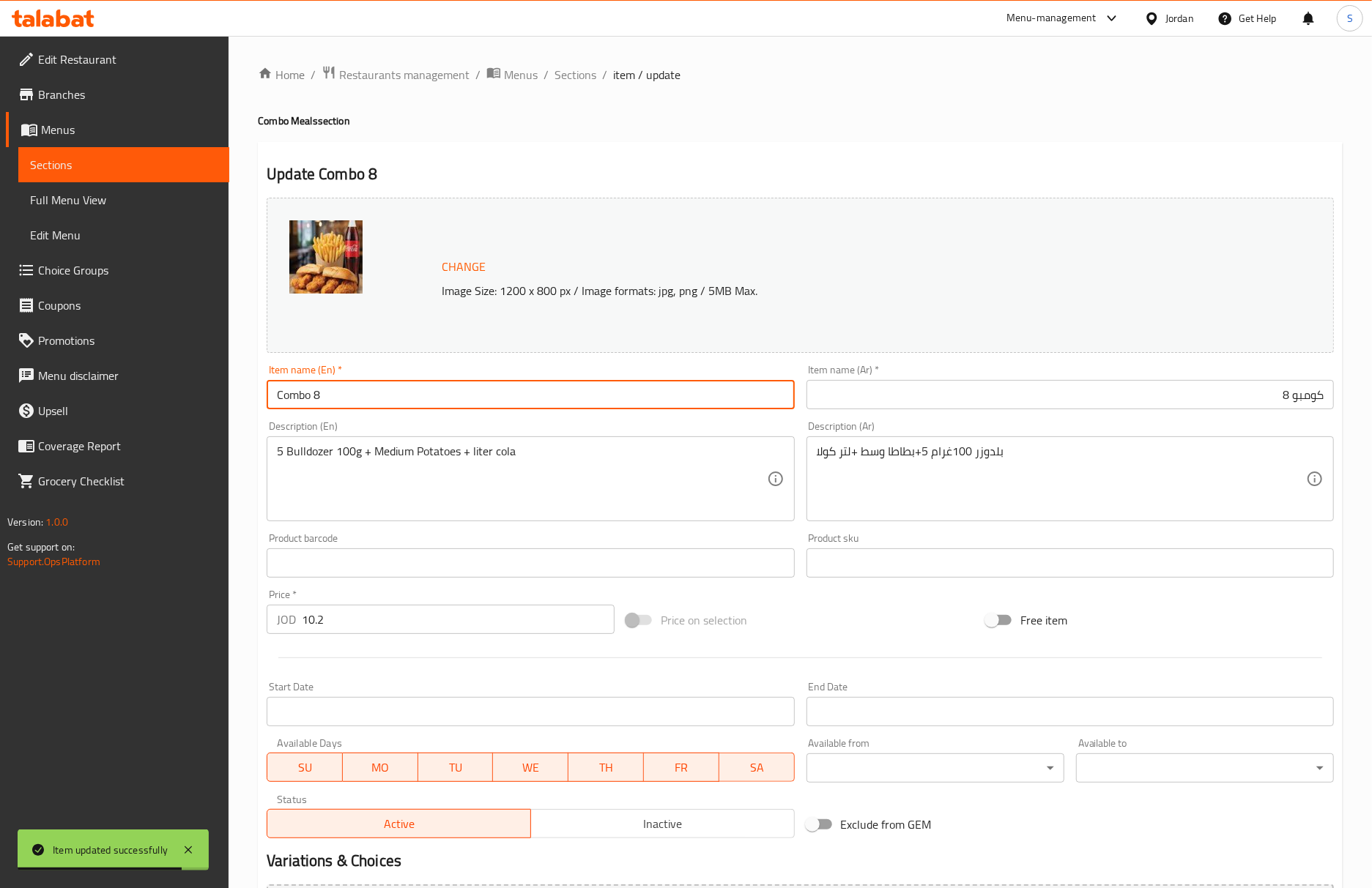
click at [607, 394] on input "Combo 8" at bounding box center [530, 395] width 527 height 29
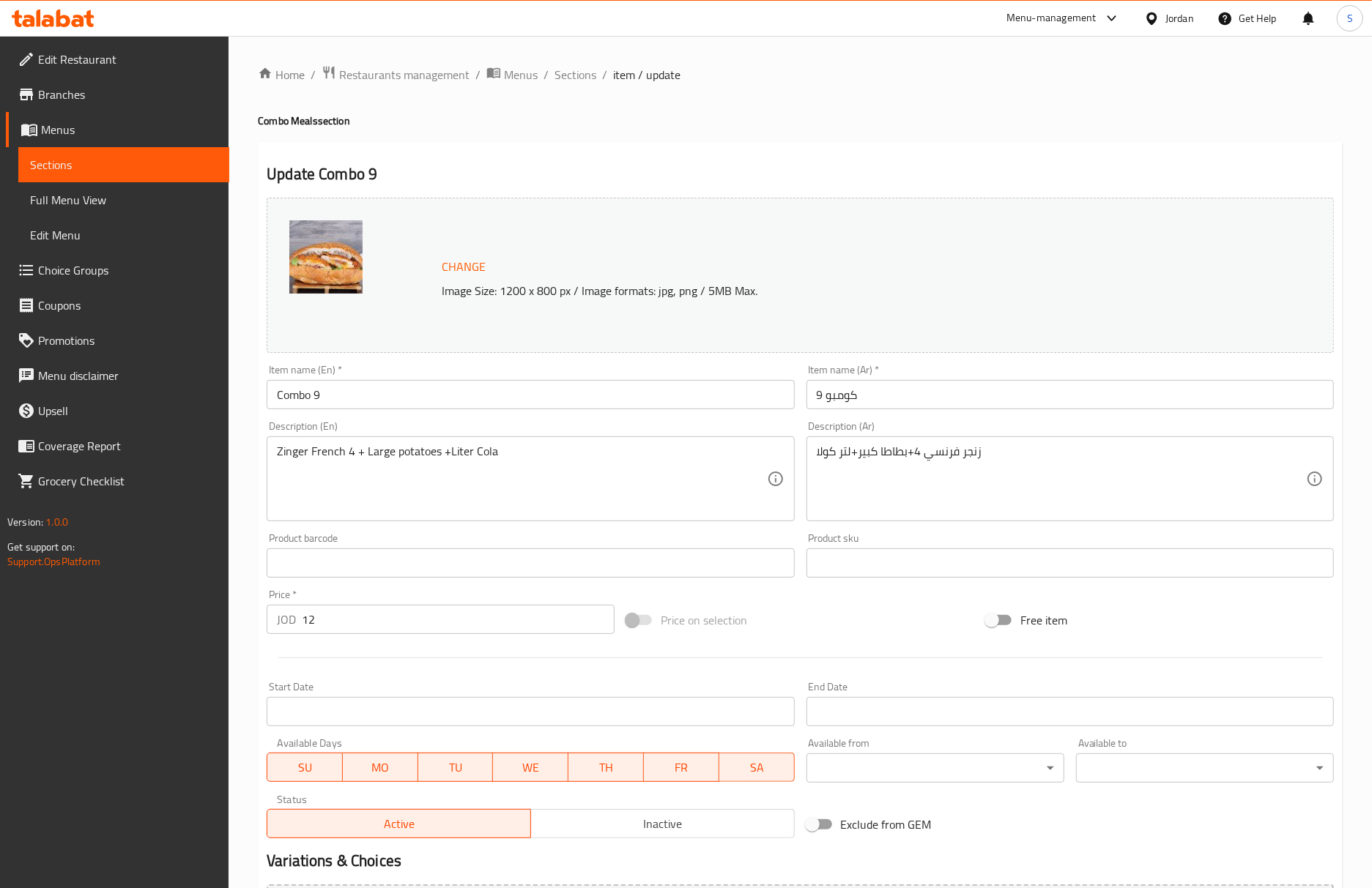
click at [1190, 135] on div "Home / Restaurants management / Menus / Sections / item / update Combo Meals se…" at bounding box center [800, 546] width 1084 height 961
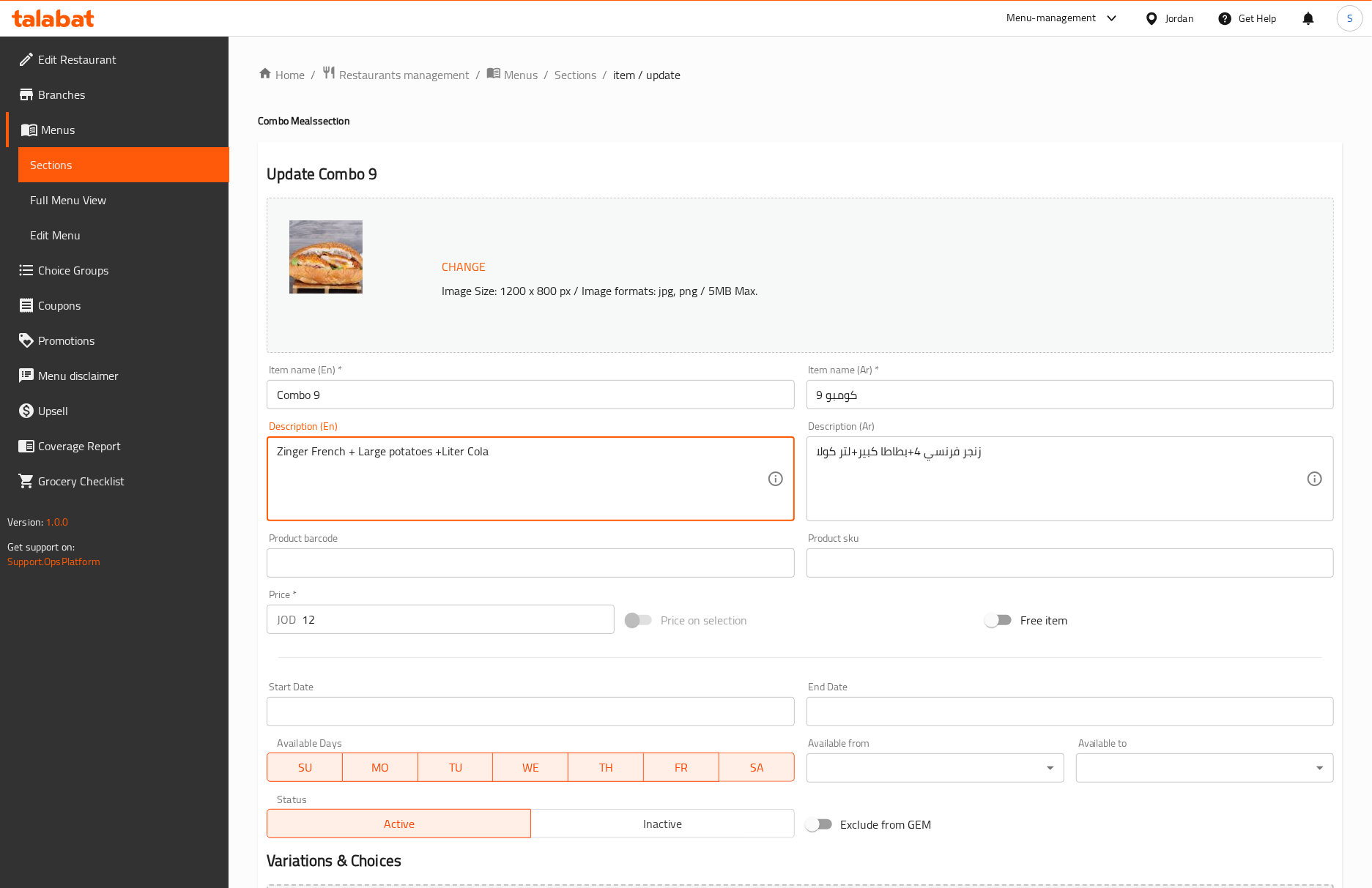
click at [279, 446] on textarea "Zinger French + Large potatoes +Liter Cola" at bounding box center [521, 479] width 489 height 70
click at [331, 448] on textarea "4 Zinger French + Large potatoes +Liter Cola" at bounding box center [521, 479] width 489 height 70
click at [287, 449] on textarea "4 Zinger + Large potatoes +Liter Cola" at bounding box center [521, 479] width 489 height 70
paste textarea "French"
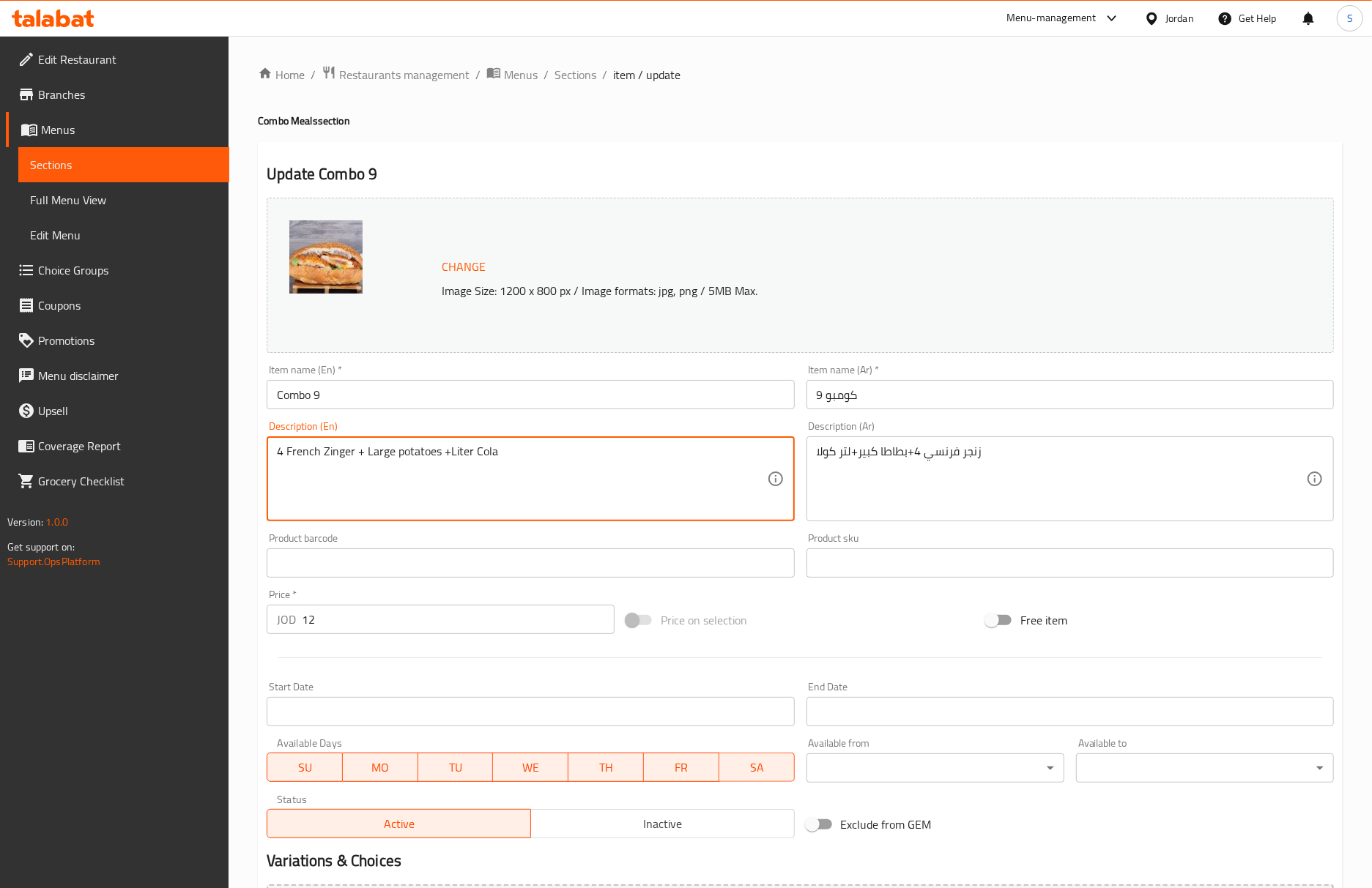
type textarea "4 French Zinger + Large potatoes +Liter Cola"
click at [413, 404] on input "Combo 9" at bounding box center [530, 395] width 527 height 29
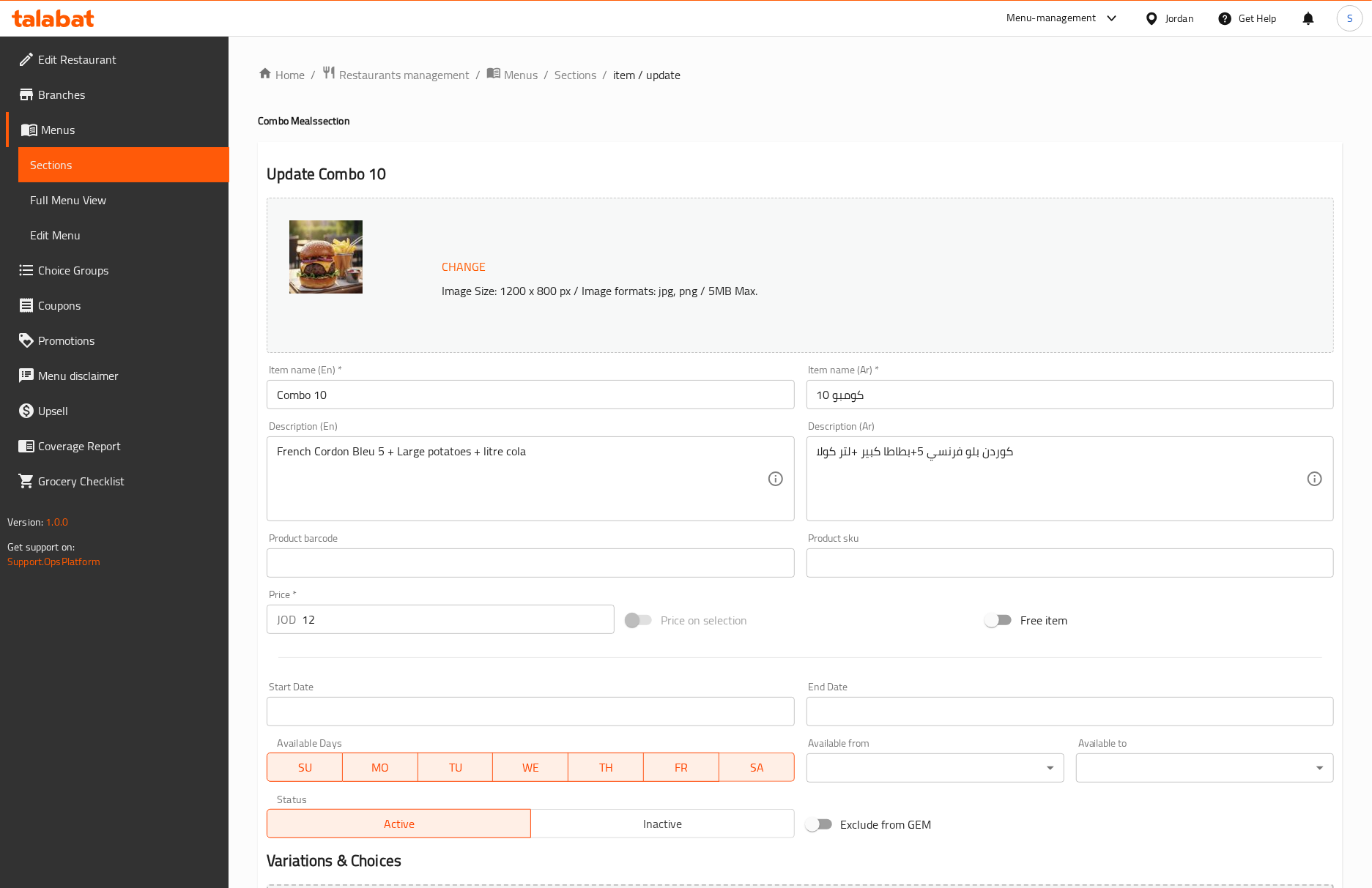
click at [1087, 148] on div "Update Combo 10 Change Image Size: 1200 x 800 px / Image formats: jpg, png / 5M…" at bounding box center [800, 579] width 1084 height 874
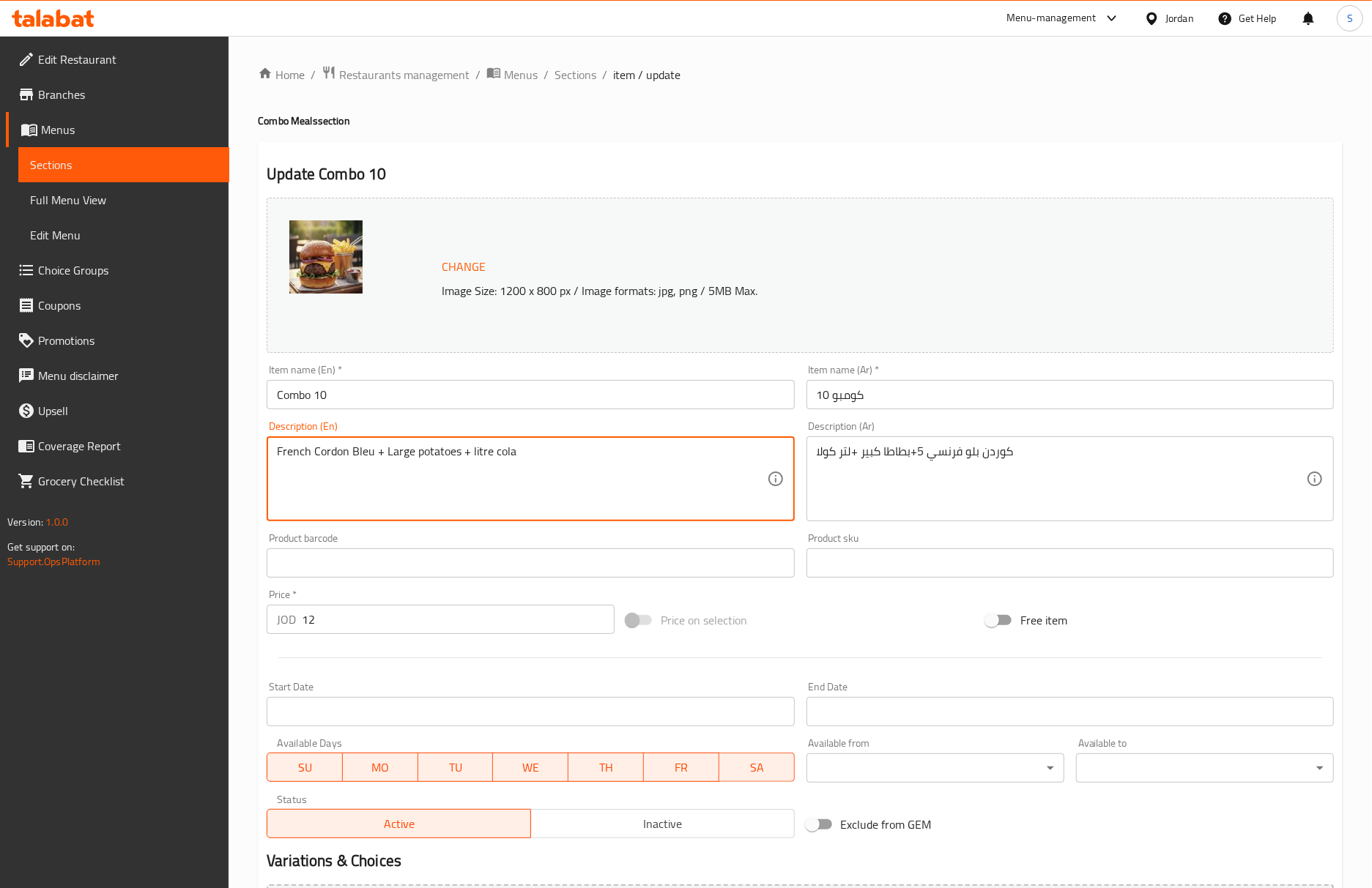
click at [279, 454] on textarea "French Cordon Bleu + Large potatoes + litre cola" at bounding box center [521, 479] width 489 height 70
type textarea "5 French Cordon Bleu + Large potatoes + litre cola"
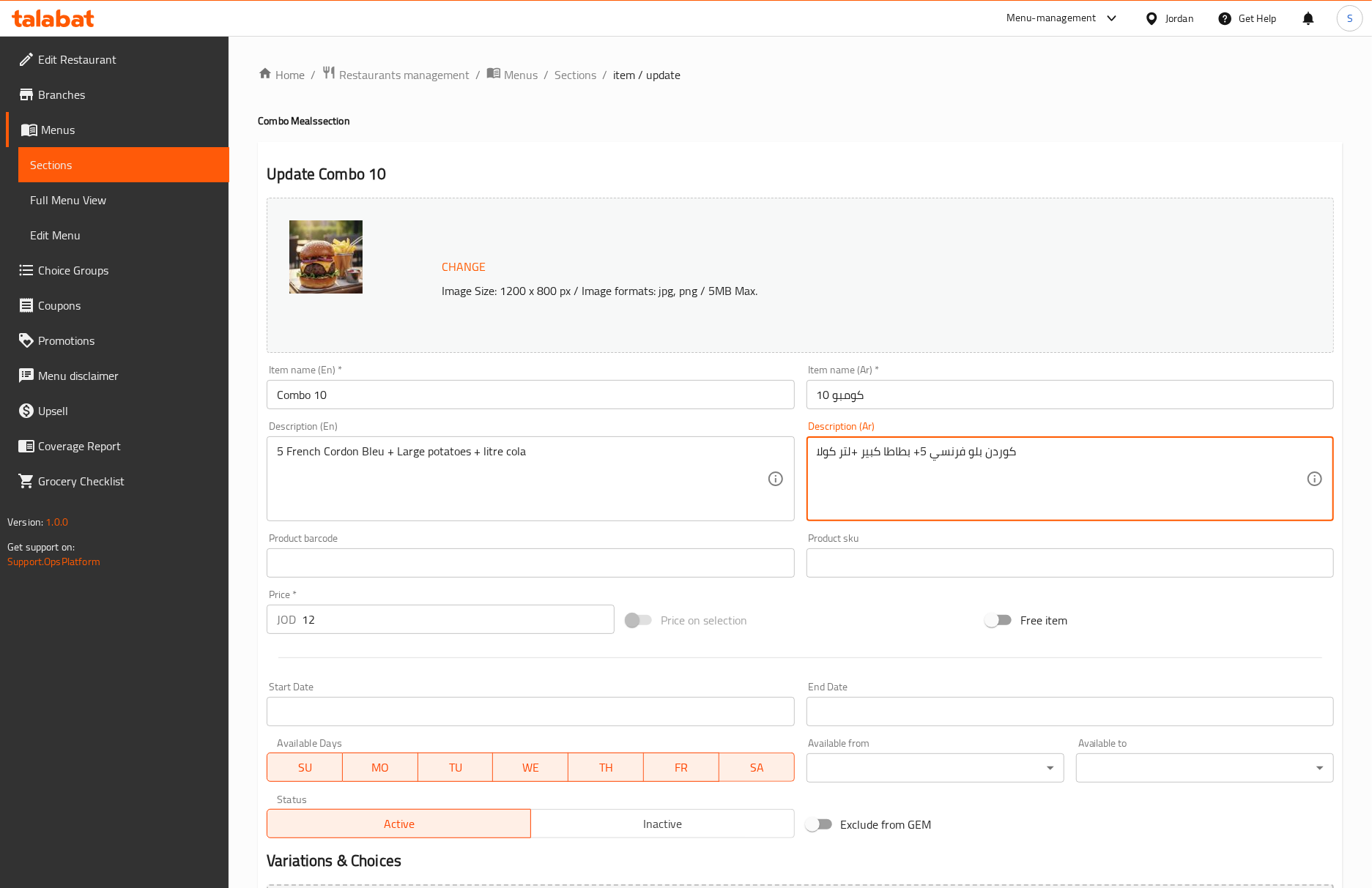
click at [918, 454] on textarea "كوردن بلو فرنسي 5+ بطاطا كبير +لتر كولا" at bounding box center [1060, 479] width 489 height 70
click at [923, 460] on textarea "كوردن بلو فرنسي 5+ بطاطا كبير +لتر كولا" at bounding box center [1060, 479] width 489 height 70
click at [980, 451] on textarea "كوردن بلو فرنسي 5+ بطاطا كبير +لتر كولا" at bounding box center [1060, 479] width 489 height 70
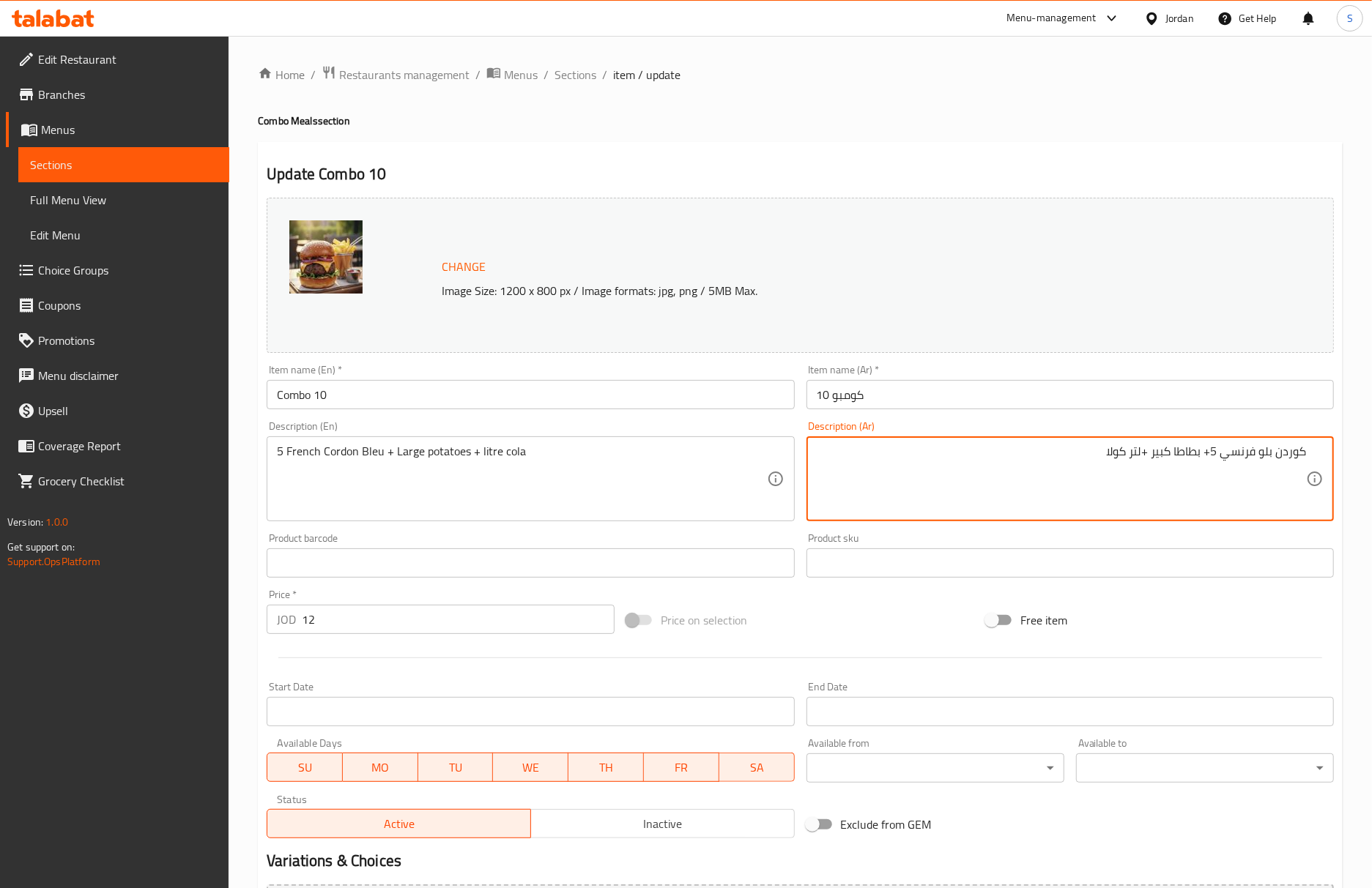
click at [1240, 463] on textarea "كوردن بلو فرنسي 5+ بطاطا كبير +لتر كولا" at bounding box center [1060, 479] width 489 height 70
click at [1211, 454] on textarea "كوردن بلو فرنسي 5+ بطاطا كبير +لتر كولا" at bounding box center [1060, 479] width 489 height 70
type textarea "كوردن بلو فرنسي 5 + بطاطا كبير +لتر كولا"
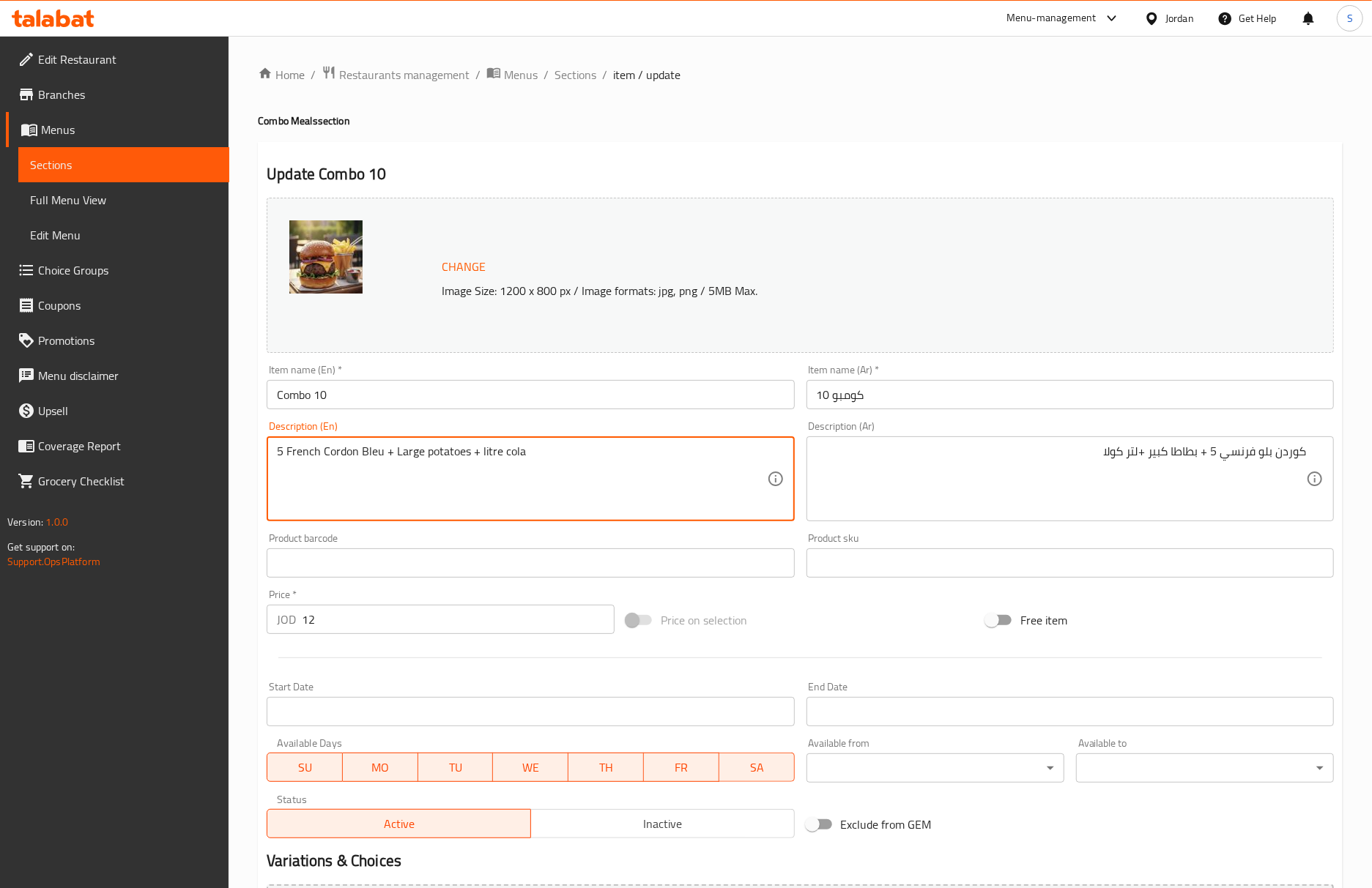
click at [485, 449] on textarea "5 French Cordon Bleu + Large potatoes + litre cola" at bounding box center [521, 479] width 489 height 70
paste textarea "Liter"
type textarea "5 French Cordon Bleu + Large potatoes + Liter cola"
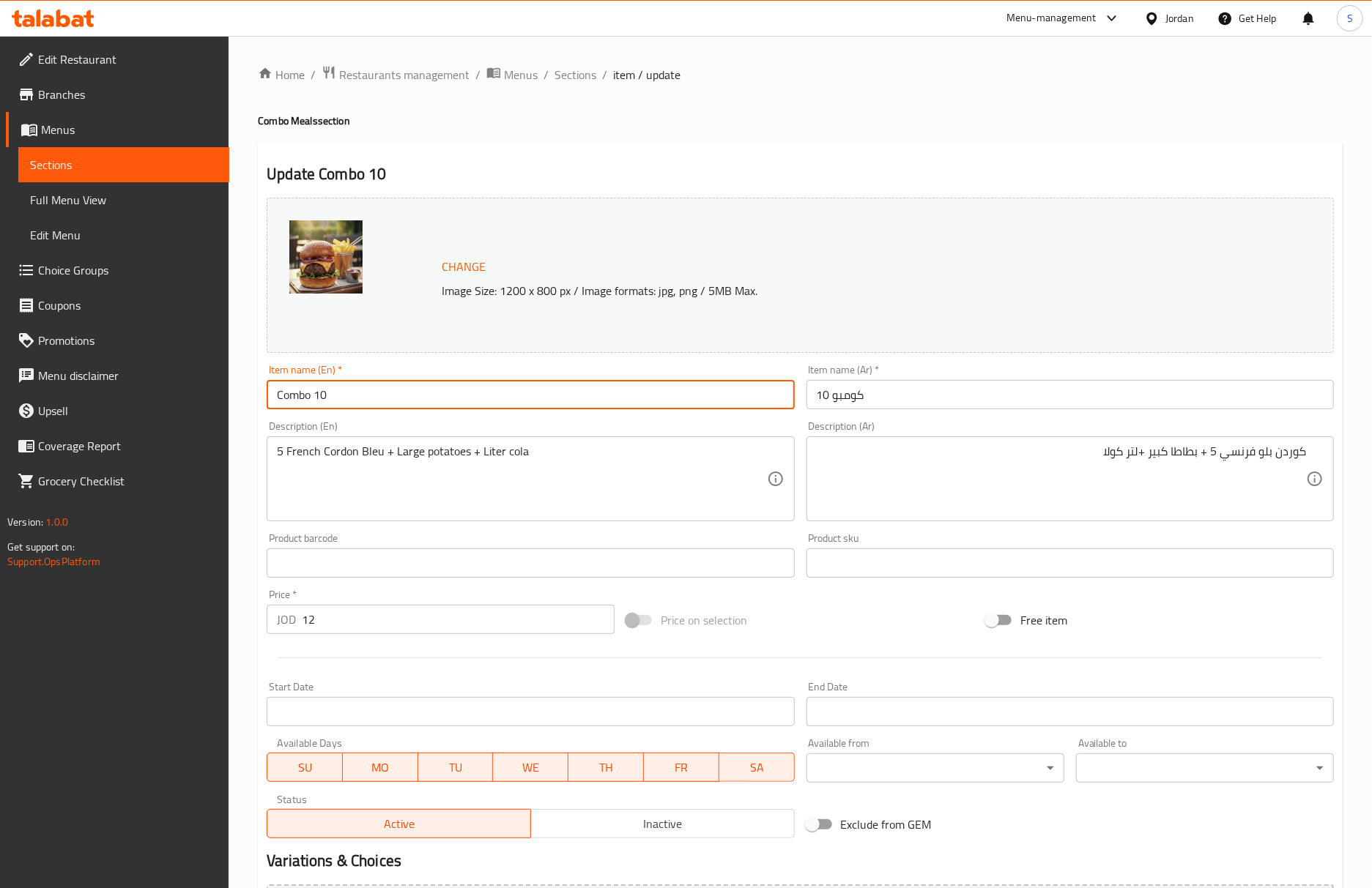
click at [539, 403] on input "Combo 10" at bounding box center [530, 395] width 527 height 29
click at [485, 407] on input "Combo 10" at bounding box center [530, 395] width 527 height 29
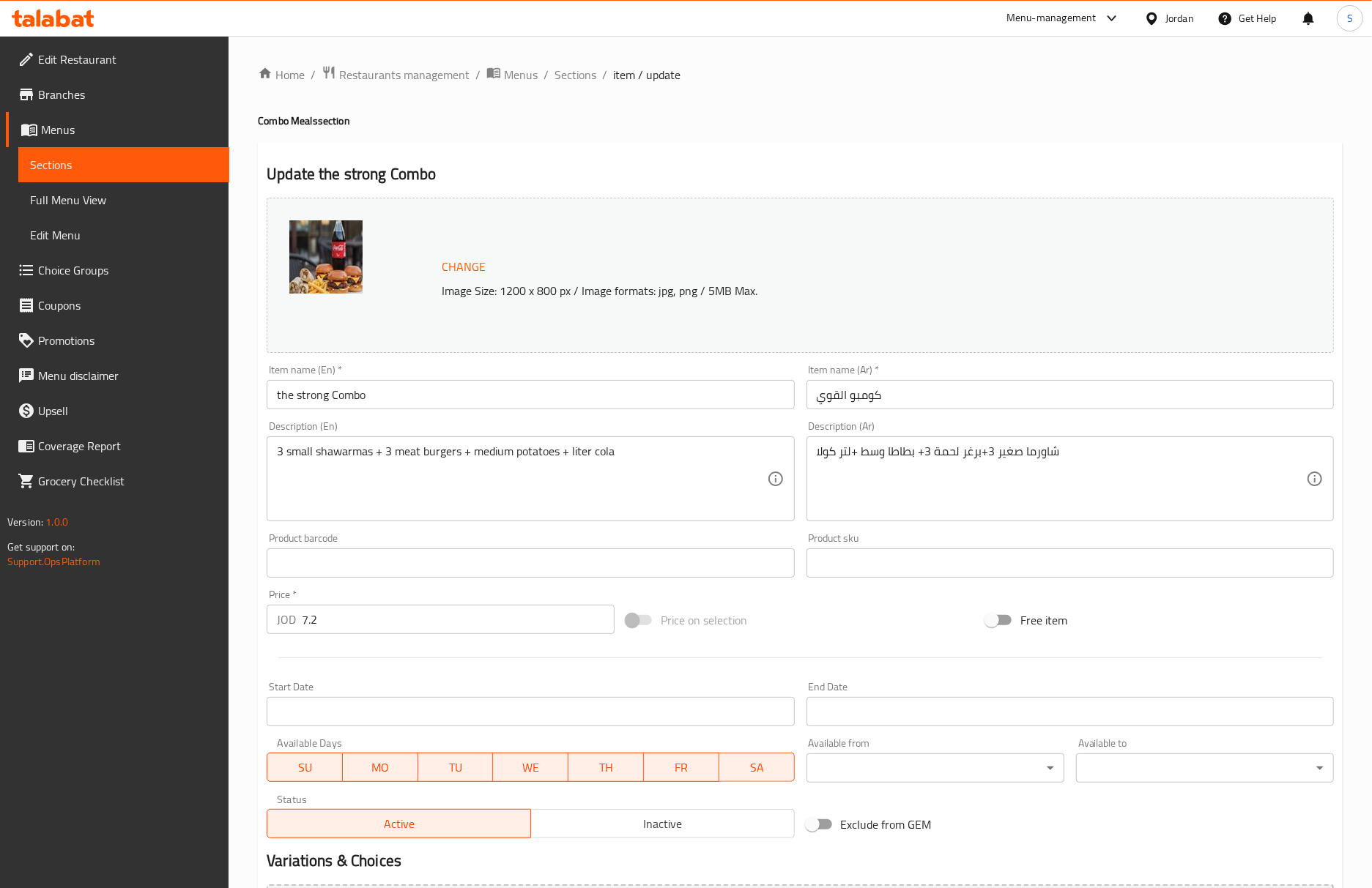
click at [1084, 127] on h4 "Combo Meals section" at bounding box center [800, 121] width 1084 height 15
click at [315, 400] on input "the strong Combo" at bounding box center [530, 395] width 527 height 29
type input "Al Kawy Combo"
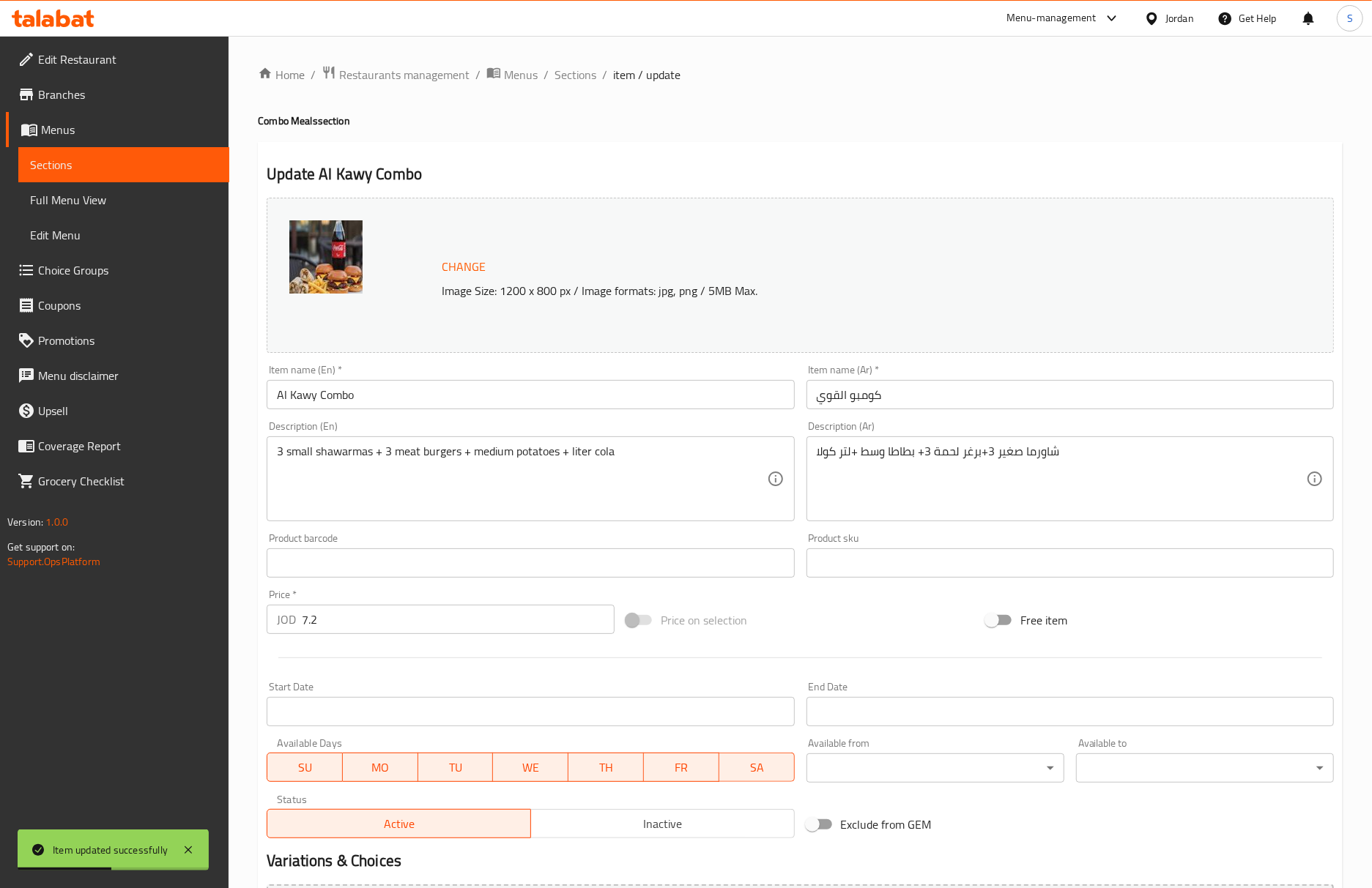
click at [1039, 121] on h4 "Combo Meals section" at bounding box center [800, 121] width 1084 height 15
click at [492, 388] on input "Al Kawy Combo" at bounding box center [530, 395] width 527 height 29
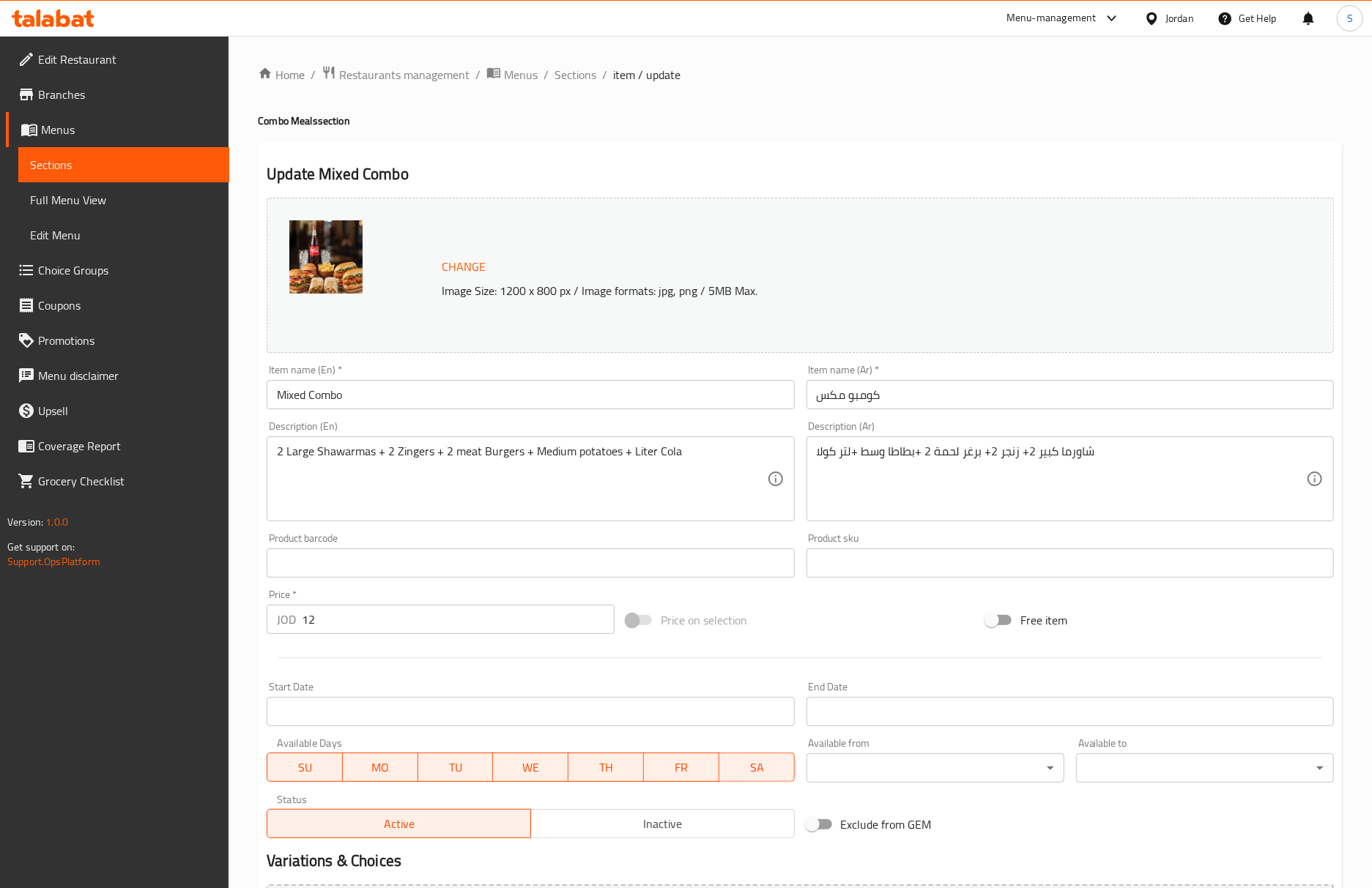
click at [1191, 136] on div "Home / Restaurants management / Menus / Sections / item / update Combo Meals se…" at bounding box center [800, 546] width 1084 height 961
click at [300, 403] on input "Mixed Combo" at bounding box center [530, 395] width 527 height 29
type input "Mix Combo"
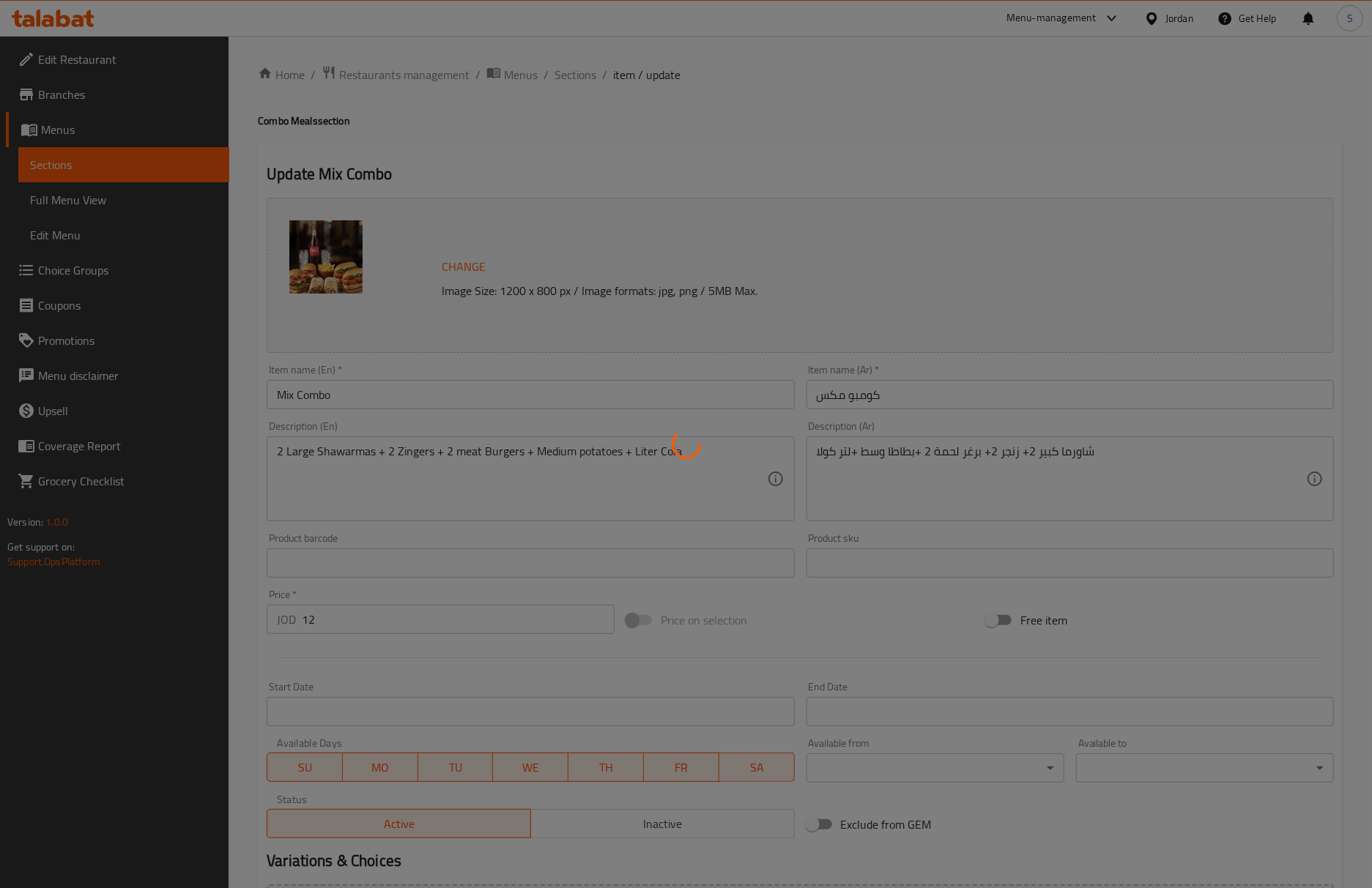
click at [941, 159] on div at bounding box center [686, 444] width 1372 height 888
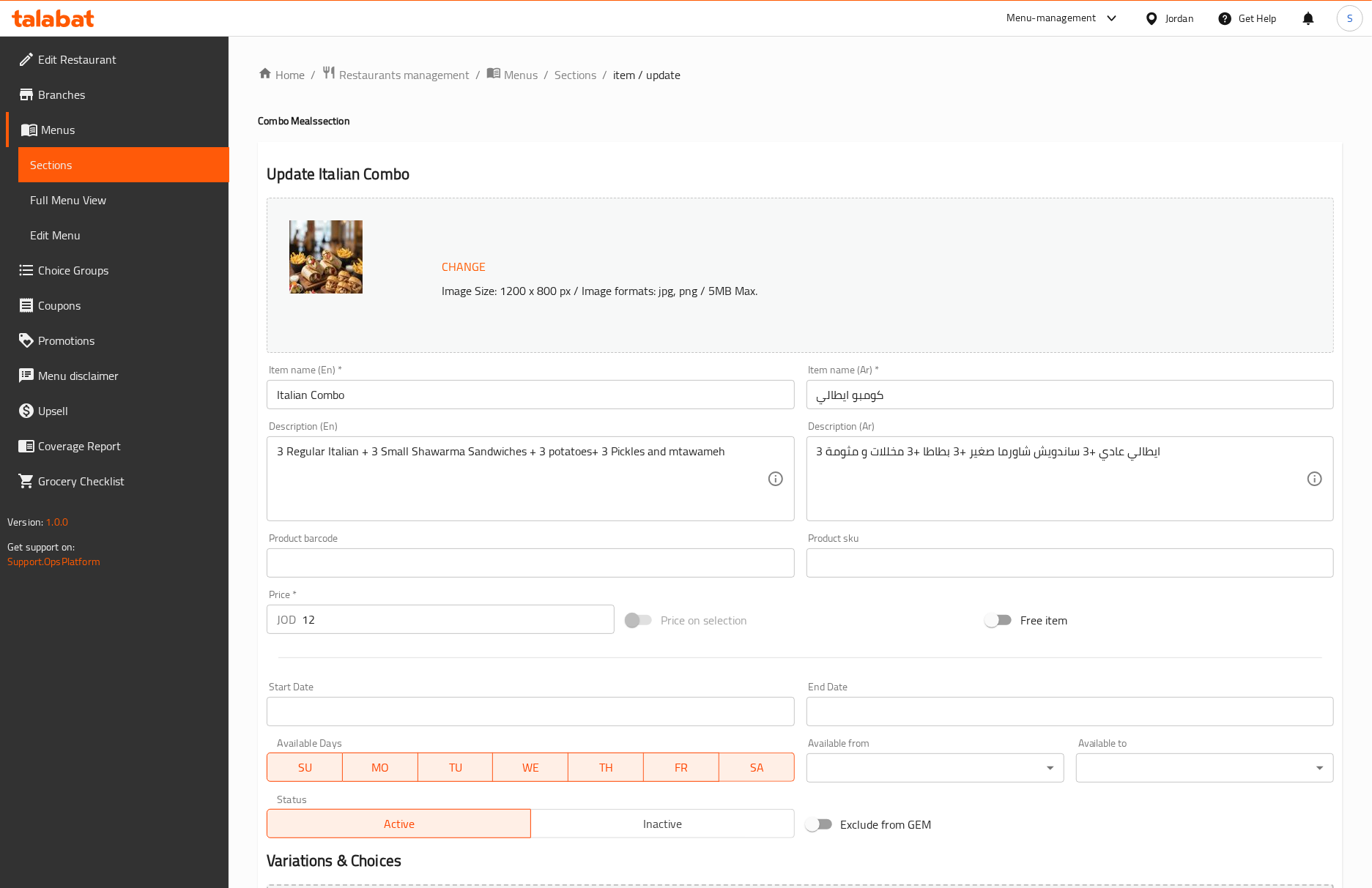
click at [1117, 148] on div "Update Italian Combo Change Image Size: 1200 x 800 px / Image formats: jpg, png…" at bounding box center [800, 579] width 1084 height 874
click at [1080, 106] on div "Home / Restaurants management / Menus / Sections / item / update Combo Meals se…" at bounding box center [800, 546] width 1084 height 961
click at [977, 141] on div "Home / Restaurants management / Menus / Sections / item / update Combo Meals se…" at bounding box center [800, 546] width 1084 height 961
click at [756, 407] on input "Italian Combo" at bounding box center [530, 395] width 527 height 29
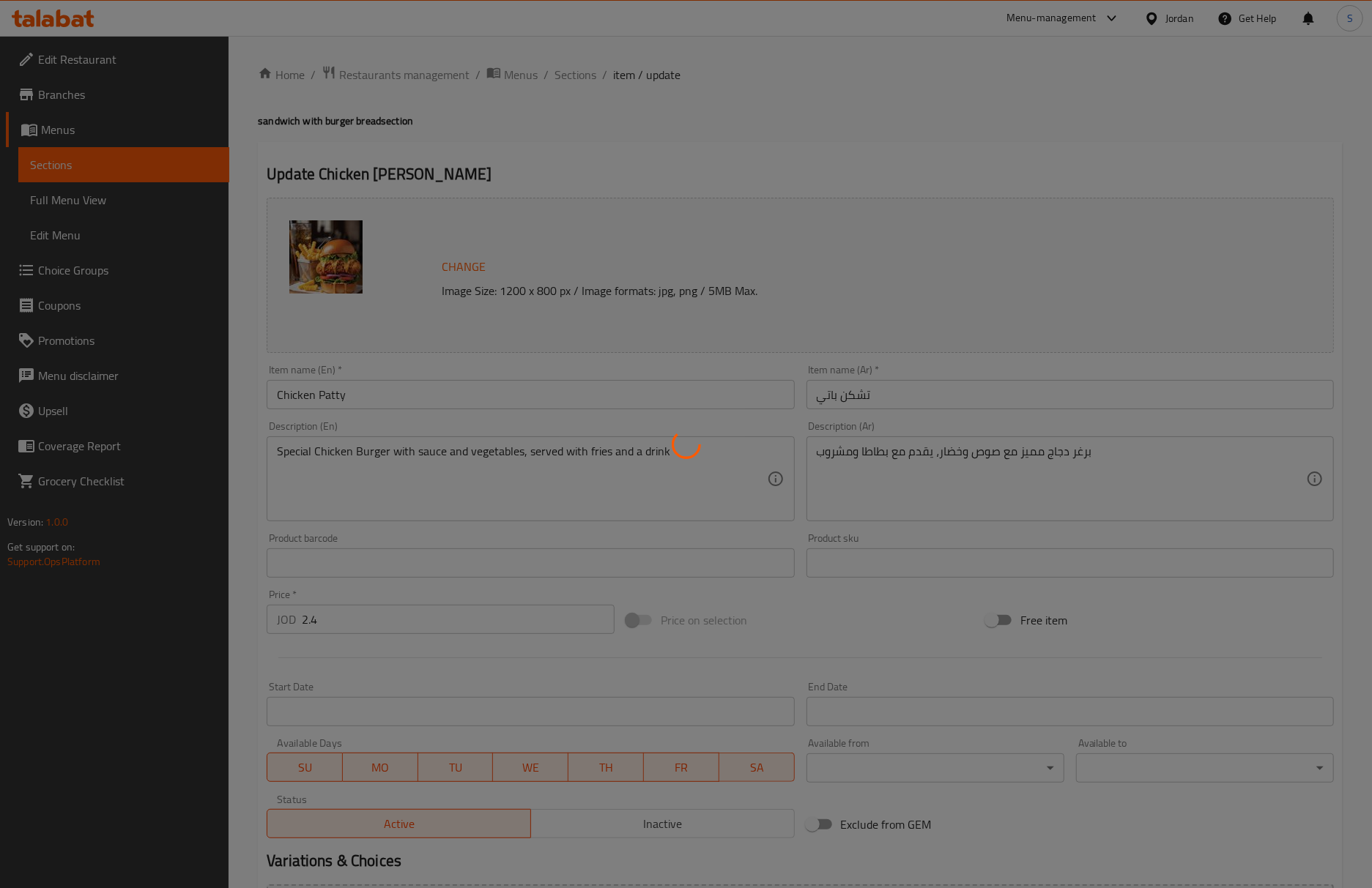
click at [989, 176] on div at bounding box center [686, 444] width 1372 height 888
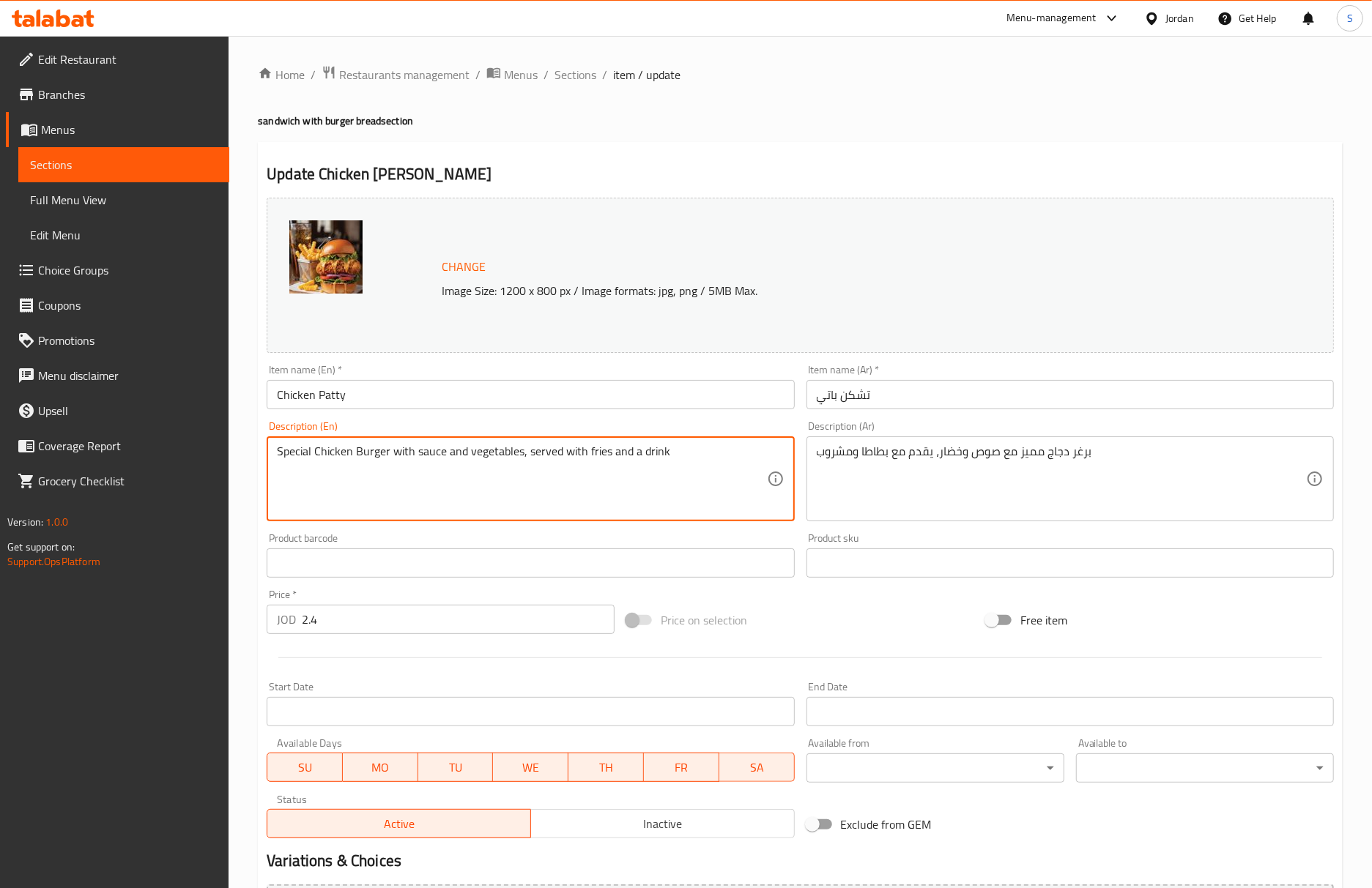
click at [595, 449] on textarea "Special Chicken Burger with sauce and vegetables, served with fries and a drink" at bounding box center [521, 479] width 489 height 70
type textarea "Special Chicken Burger with sauce and vegetables, served with potato and a drink"
click at [650, 407] on input "Chicken Patty" at bounding box center [530, 395] width 527 height 29
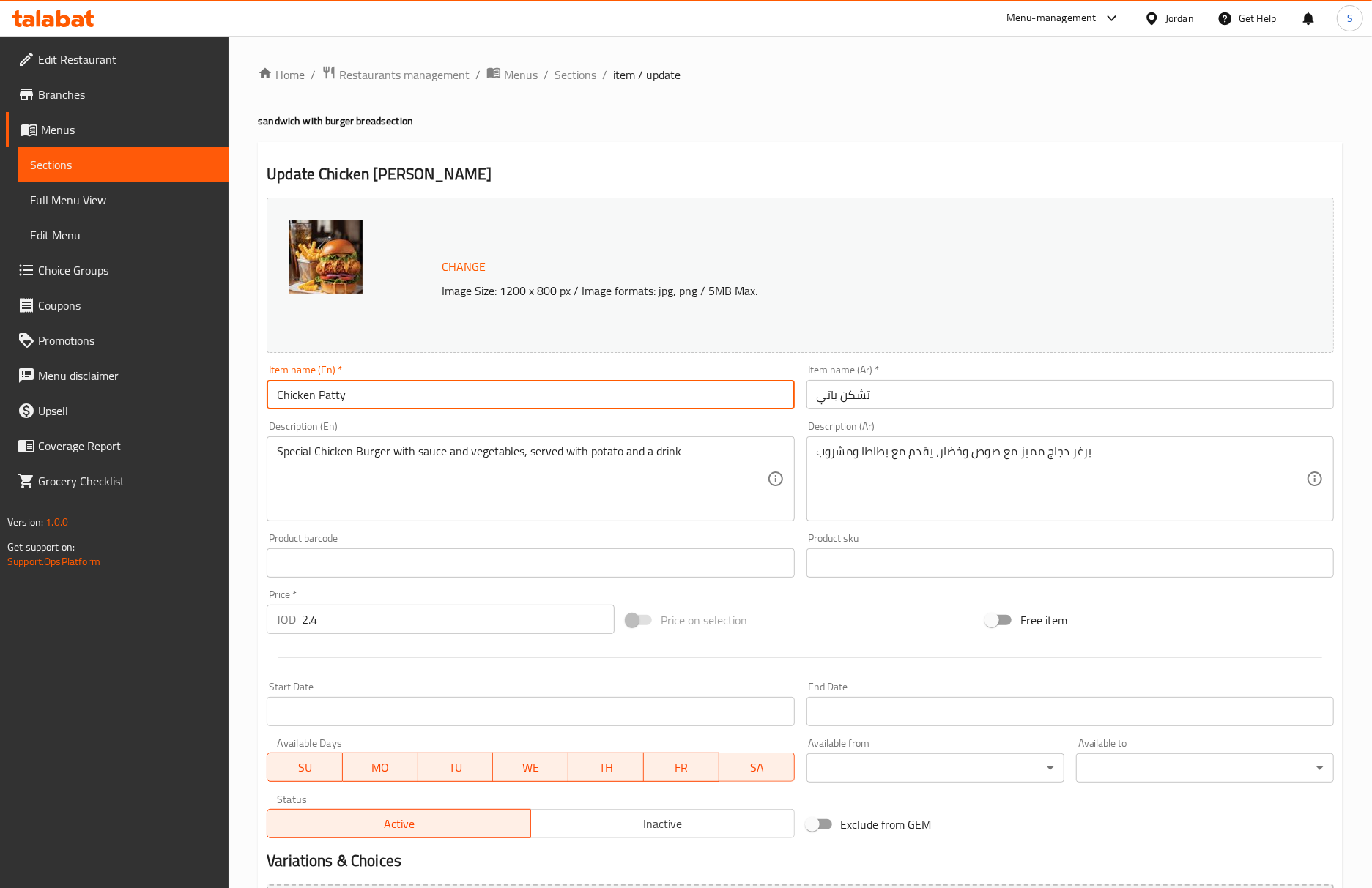
click at [810, 405] on input "تشكن باتي" at bounding box center [1070, 395] width 527 height 29
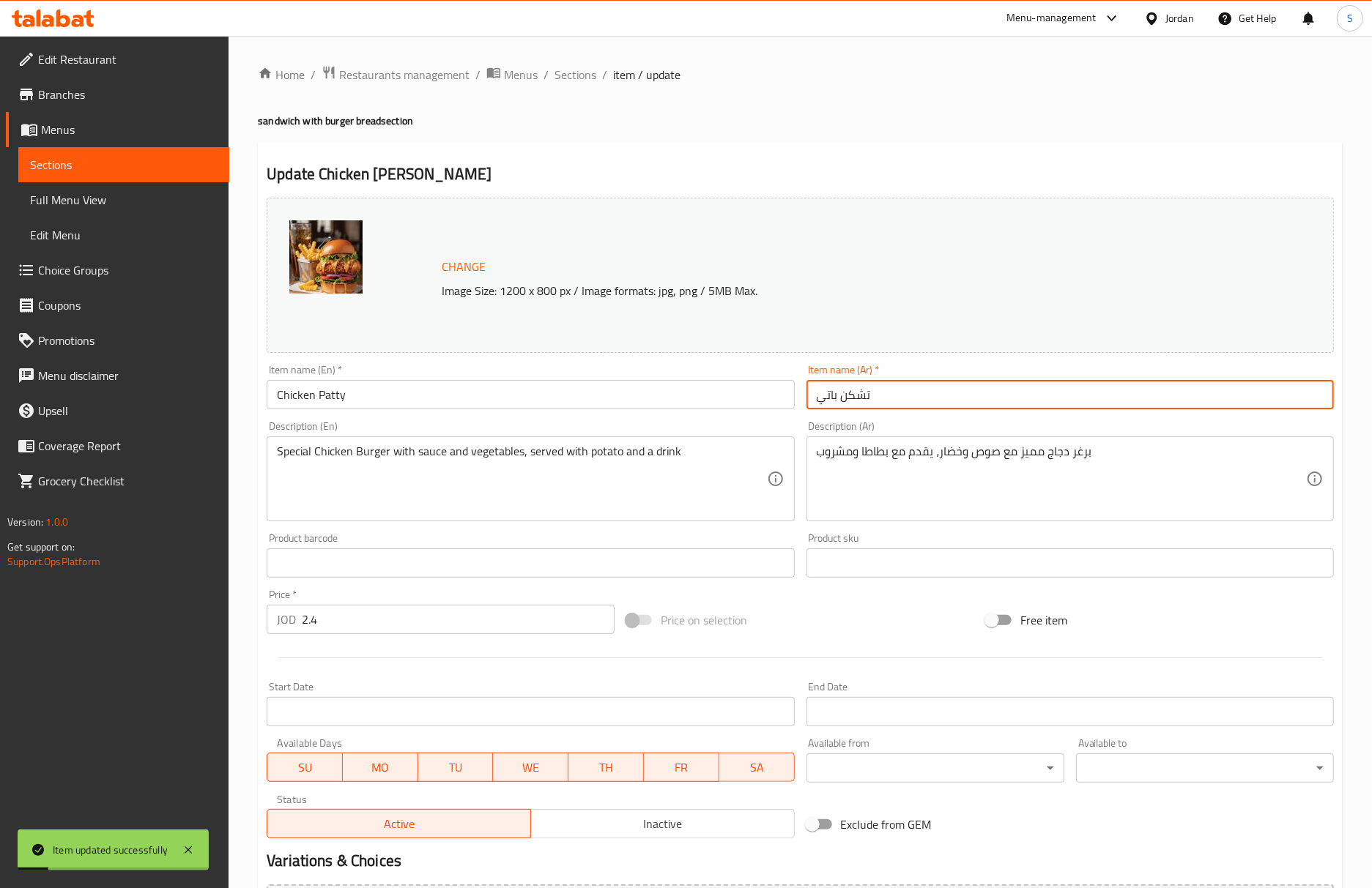
paste input "سندويتش"
type input "سندويتش تشكن باتي"
click at [667, 402] on input "Chicken Patty" at bounding box center [530, 395] width 527 height 29
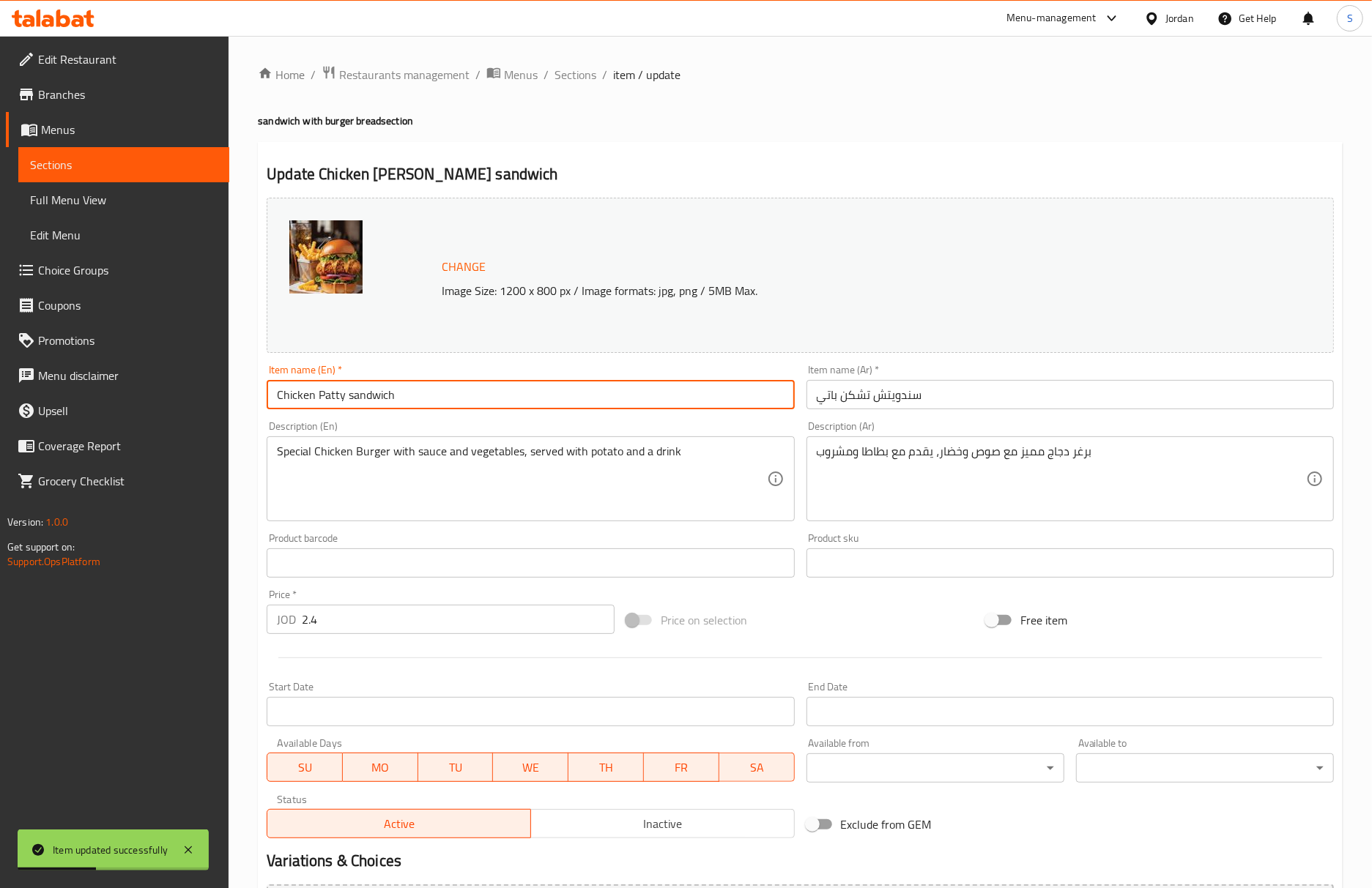
type input "Chicken Patty sandwich"
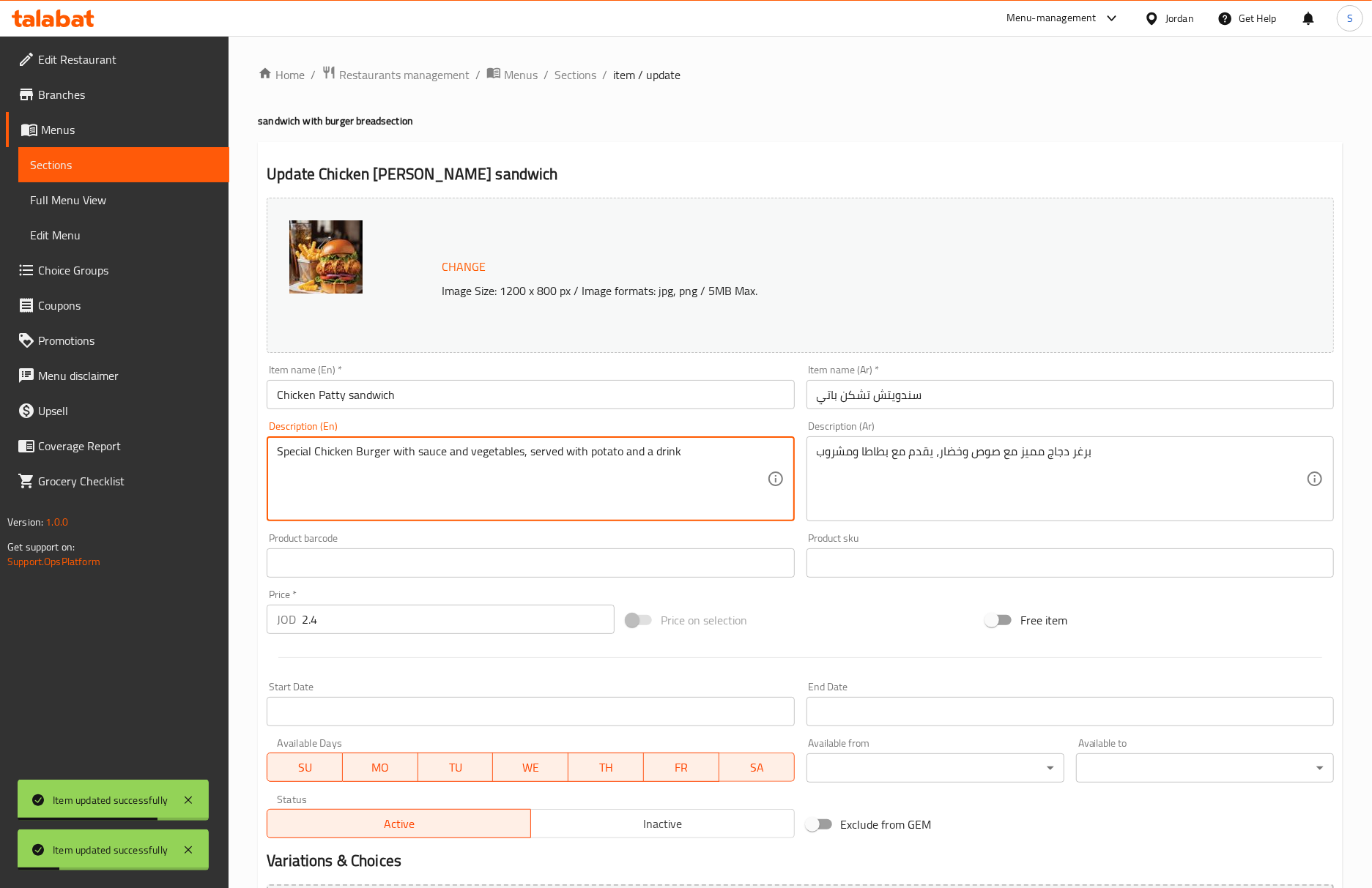
click at [604, 463] on textarea "Special Chicken Burger with sauce and vegetables, served with potato and a drink" at bounding box center [521, 479] width 489 height 70
paste textarea "es"
type textarea "Special Chicken Burger with sauce and vegetables, served with potatoes and a dr…"
click at [665, 397] on input "Chicken Patty sandwich" at bounding box center [530, 395] width 527 height 29
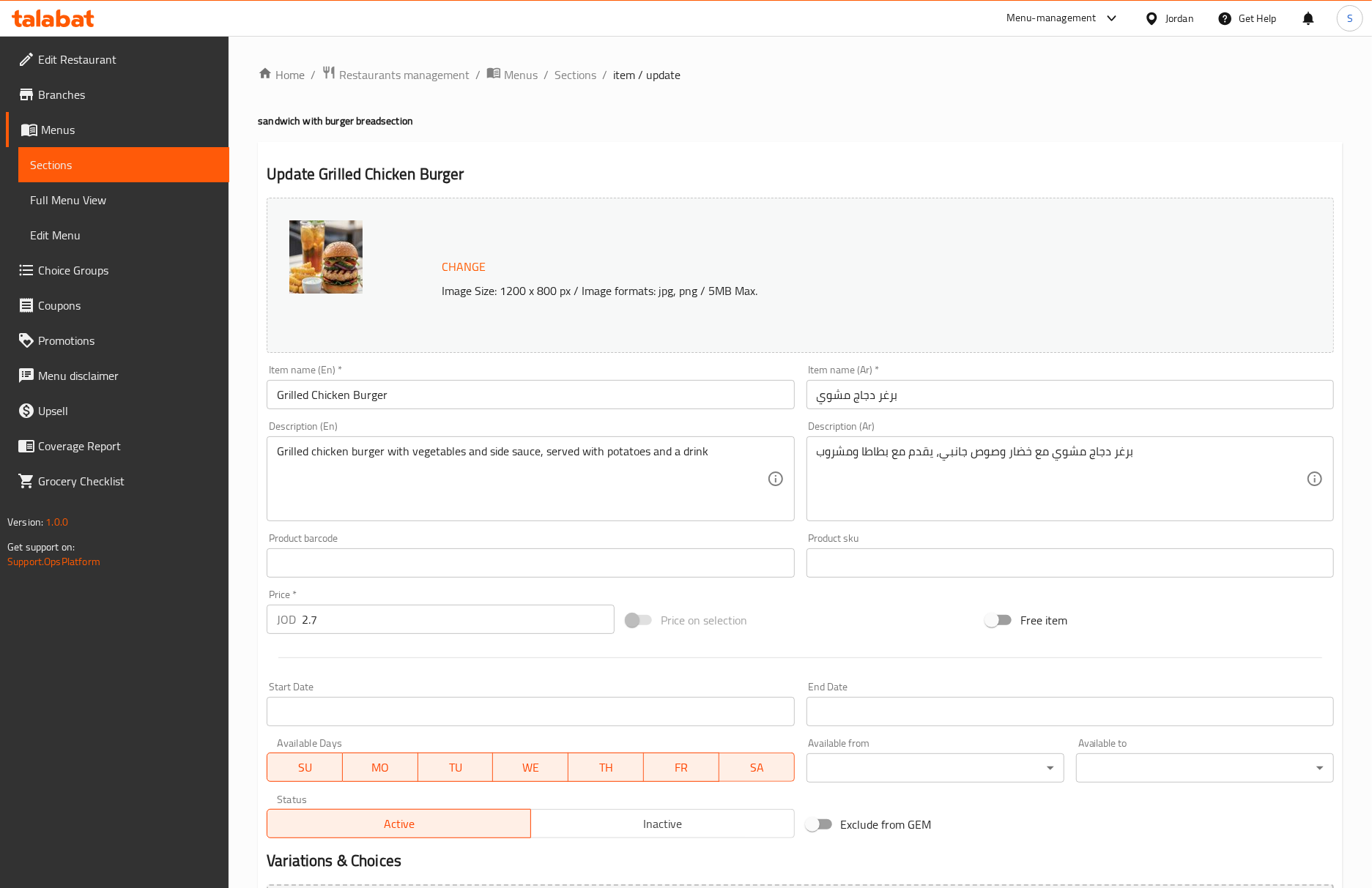
click at [977, 132] on div "Home / Restaurants management / Menus / Sections / item / update sandwich with …" at bounding box center [800, 546] width 1084 height 961
click at [813, 391] on input "برغر دجاج مشوي" at bounding box center [1070, 395] width 527 height 29
paste input "سندويتش"
type input "سندويتش برغر دجاج مشوي"
click at [699, 402] on input "Grilled Chicken Burger" at bounding box center [530, 395] width 527 height 29
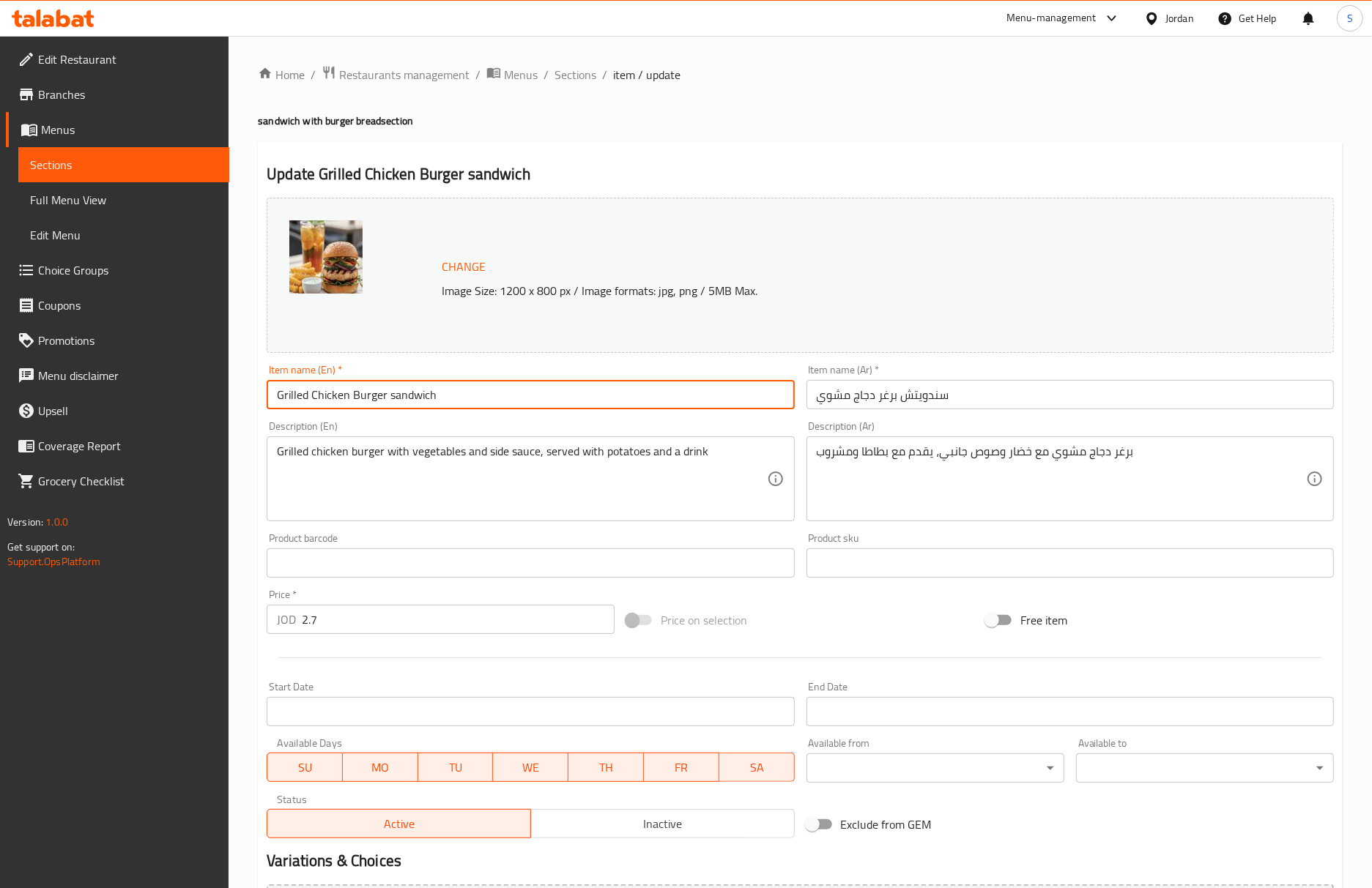
type input "Grilled Chicken Burger sandwich"
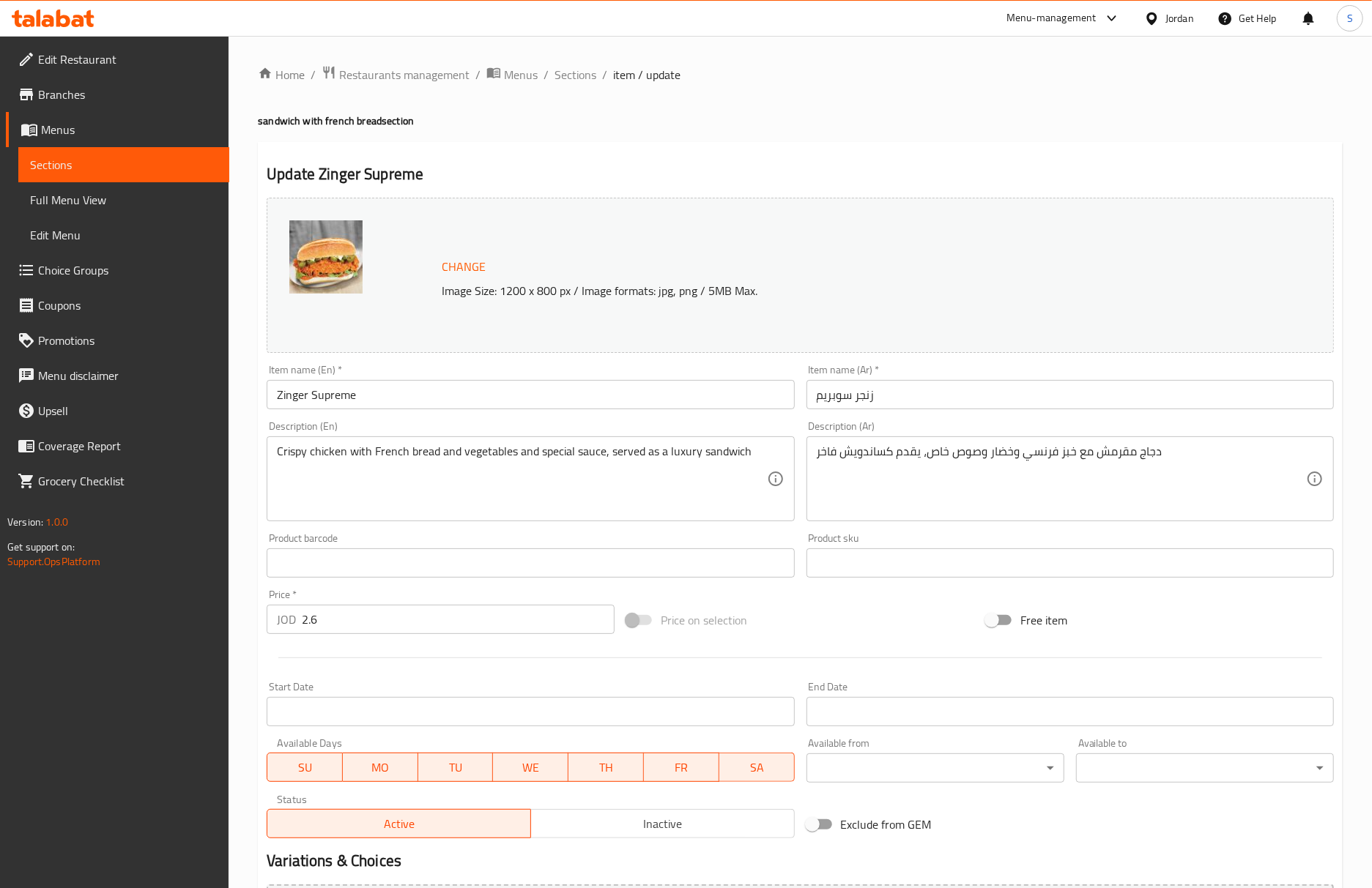
click at [816, 390] on input "زنجر سوبريم" at bounding box center [1070, 395] width 527 height 29
paste input "سندويتش"
type input "سندويتش زنجر سوبريم"
click at [351, 395] on input "Zinger Supreme" at bounding box center [530, 395] width 527 height 29
click at [403, 405] on input "Zinger Supreme" at bounding box center [530, 395] width 527 height 29
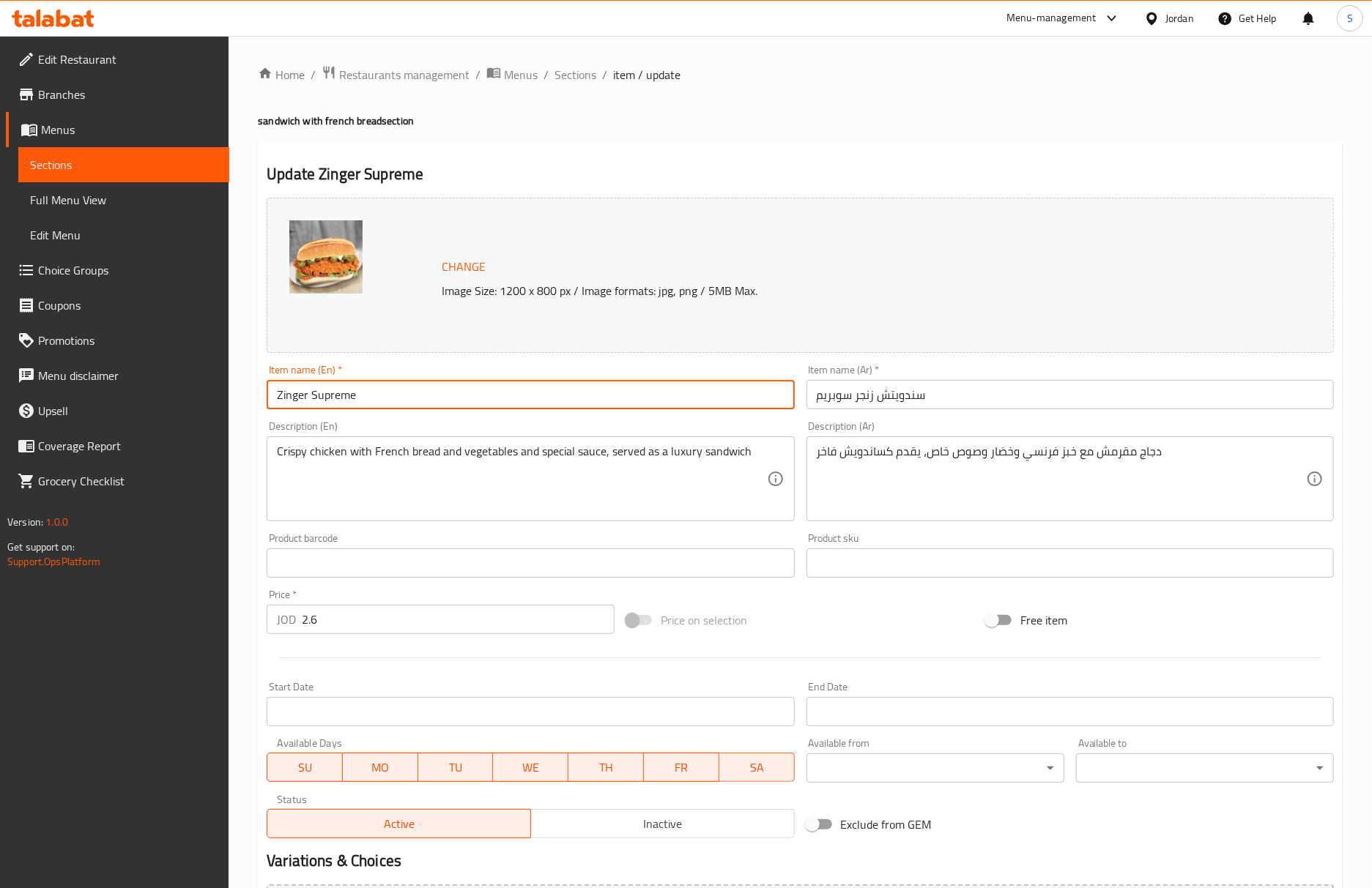
paste input "Sandwich"
type input "Zinger Supreme Sandwich"
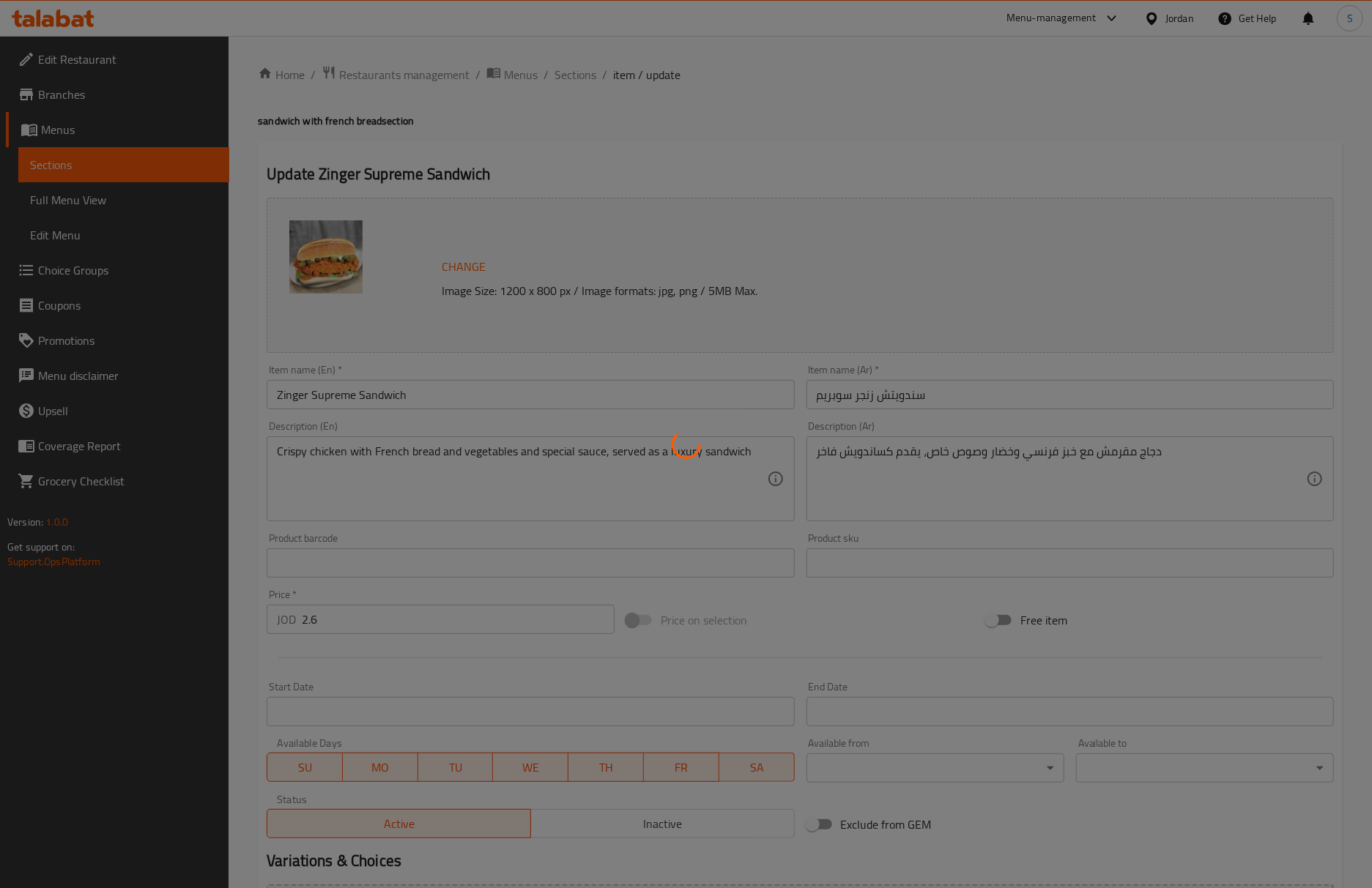
drag, startPoint x: 1231, startPoint y: 192, endPoint x: 1129, endPoint y: 153, distance: 109.2
click at [1231, 192] on div at bounding box center [686, 444] width 1372 height 888
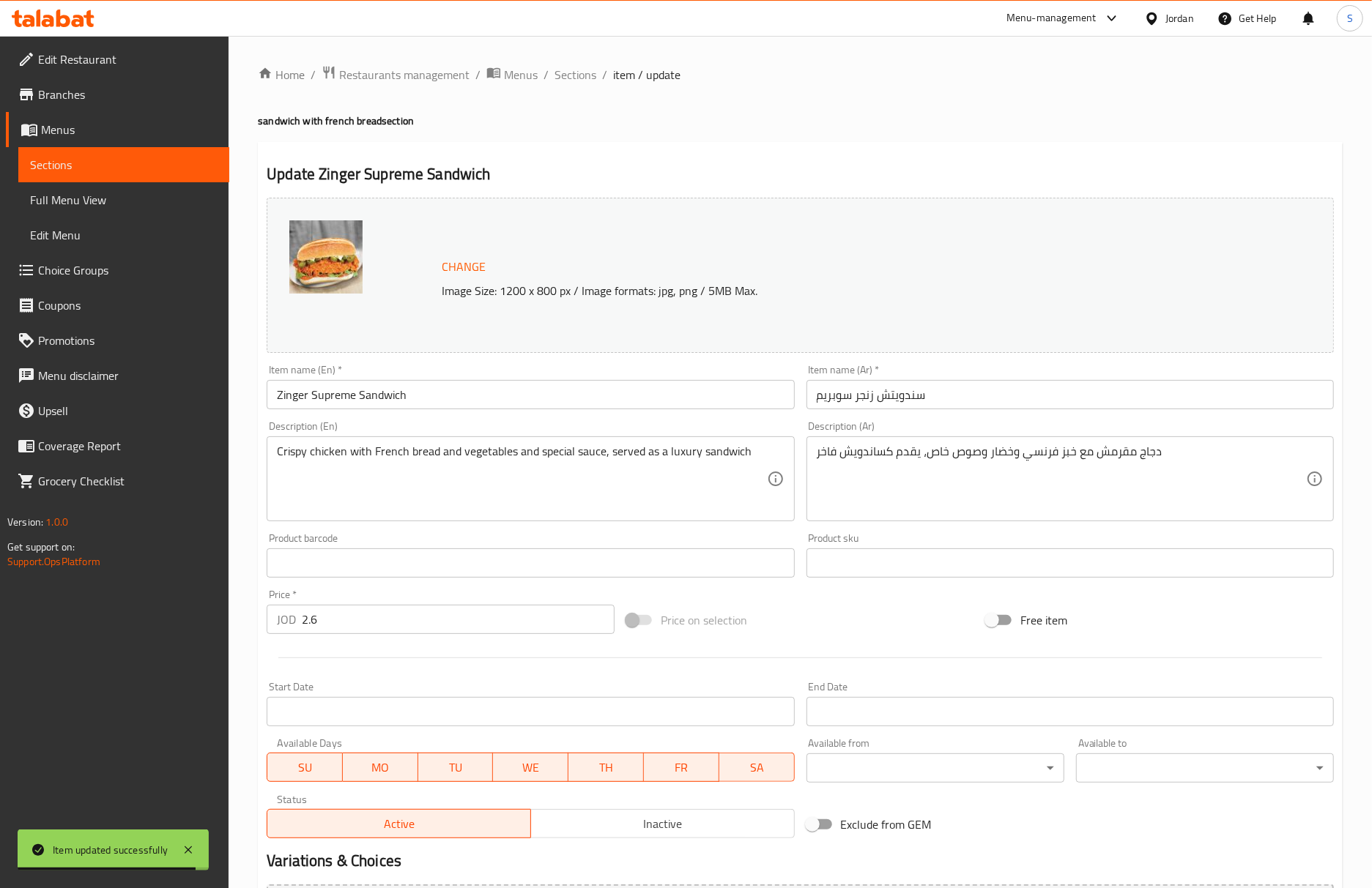
click at [1114, 142] on div "Update Zinger Supreme Sandwich Change Image Size: 1200 x 800 px / Image formats…" at bounding box center [800, 579] width 1084 height 874
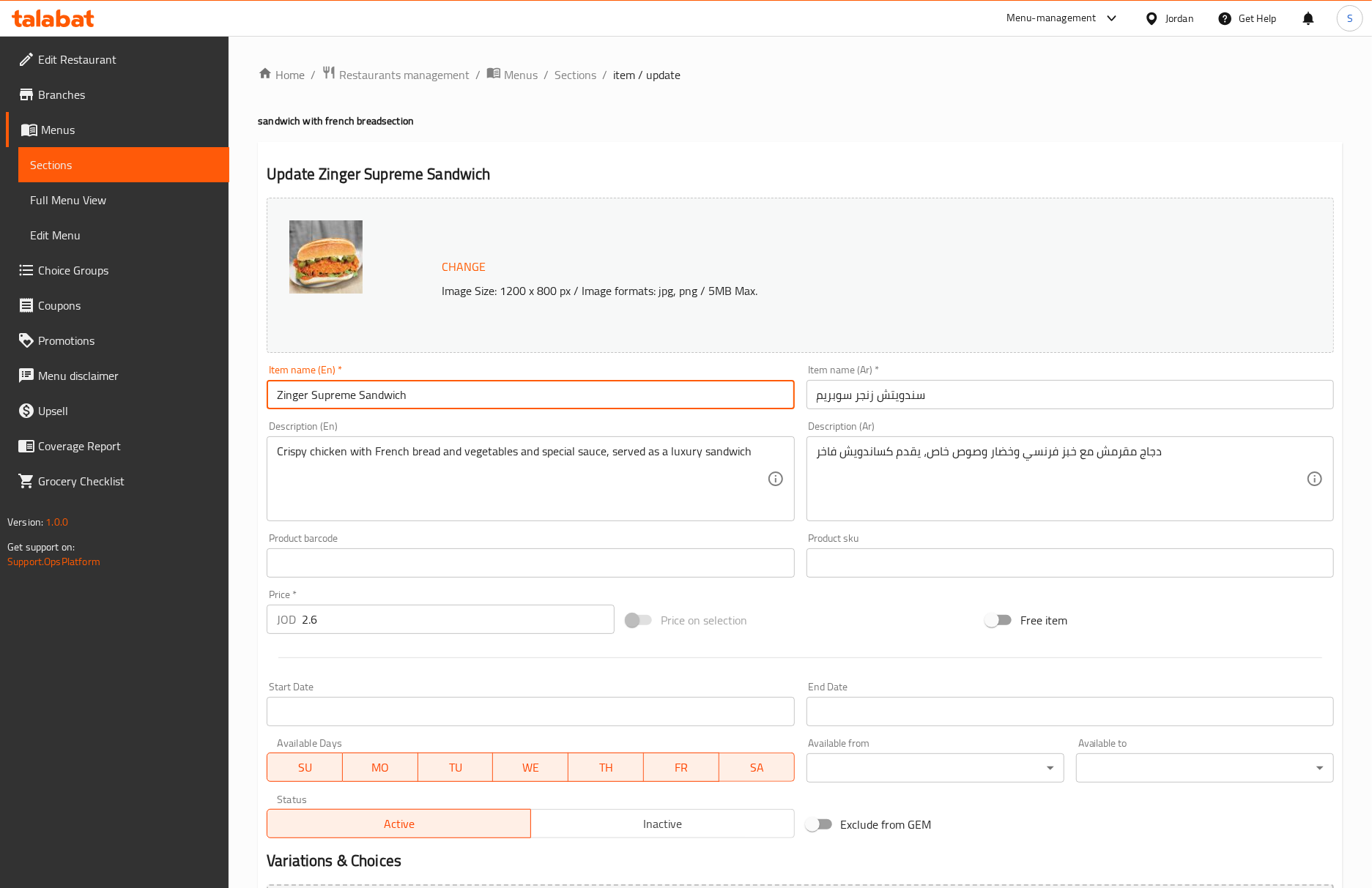
click at [659, 388] on input "Zinger Supreme Sandwich" at bounding box center [530, 395] width 527 height 29
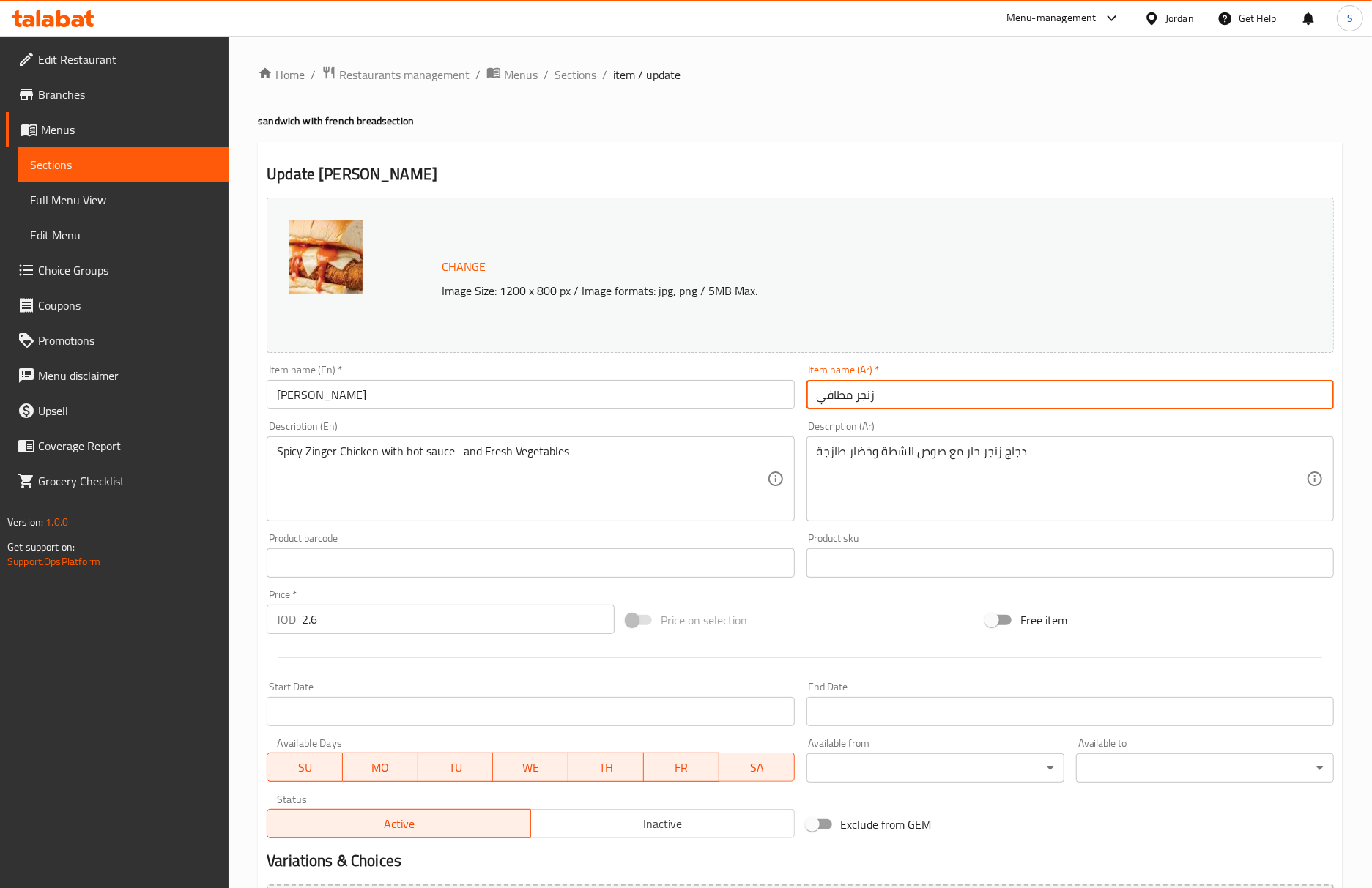
click at [809, 408] on input "زنجر مطافي" at bounding box center [1070, 395] width 527 height 29
paste input "سندويتش"
type input "سندويتش زنجر مطافي"
click at [387, 393] on input "[PERSON_NAME]" at bounding box center [530, 395] width 527 height 29
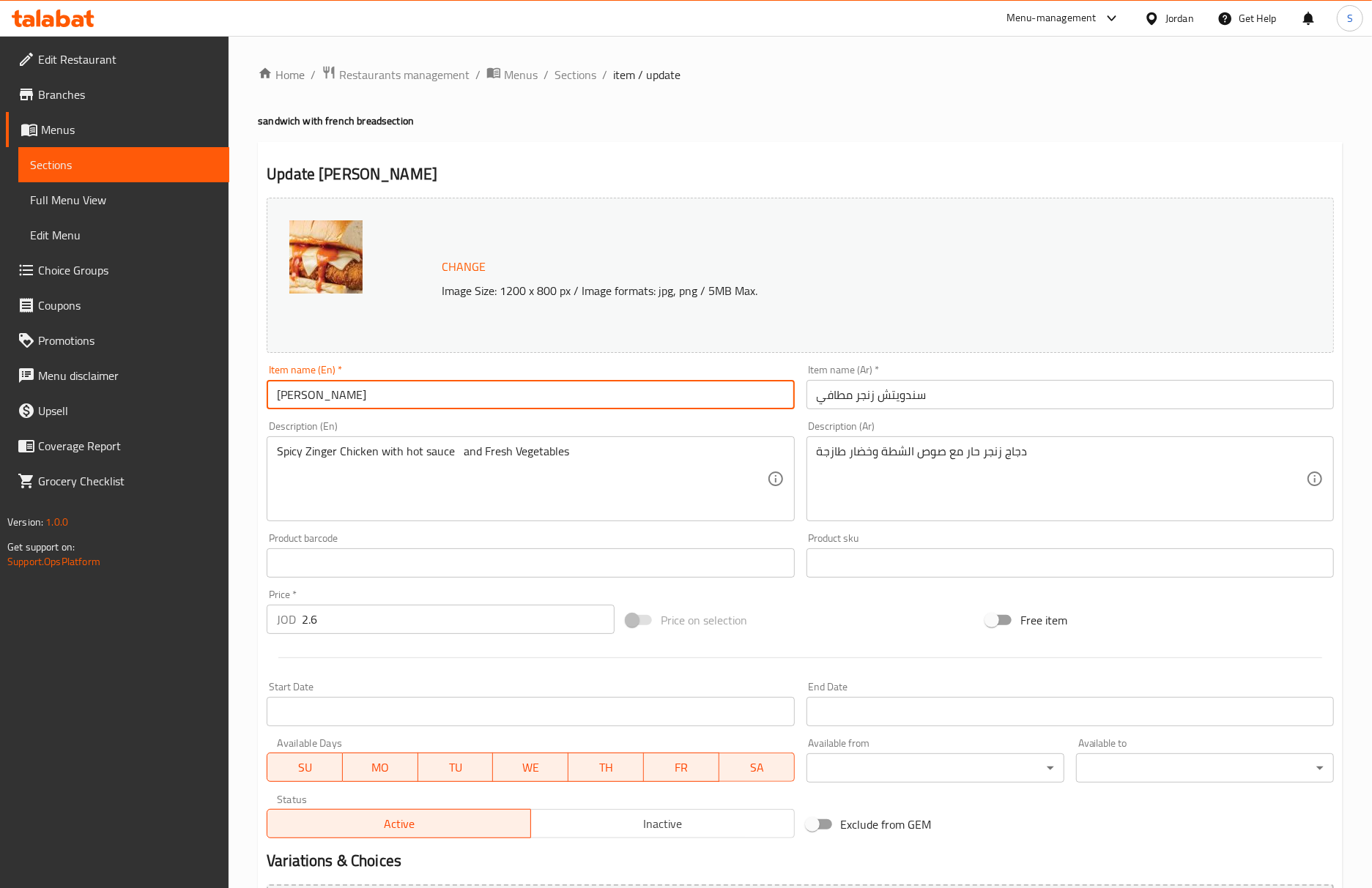
paste input "Sandwich"
type input "Zinger [PERSON_NAME]"
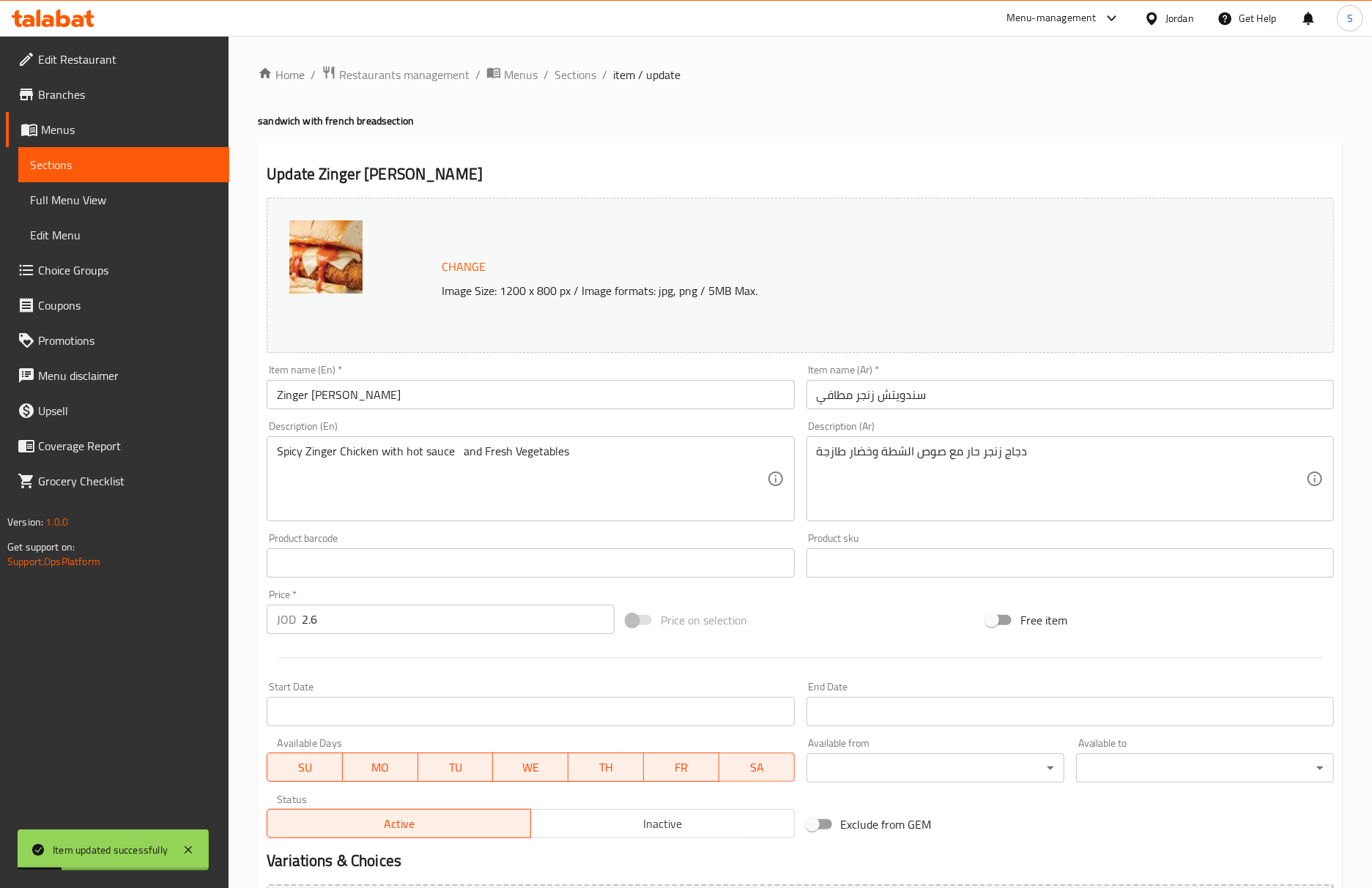
click at [1117, 127] on h4 "sandwich with french bread section" at bounding box center [800, 121] width 1084 height 15
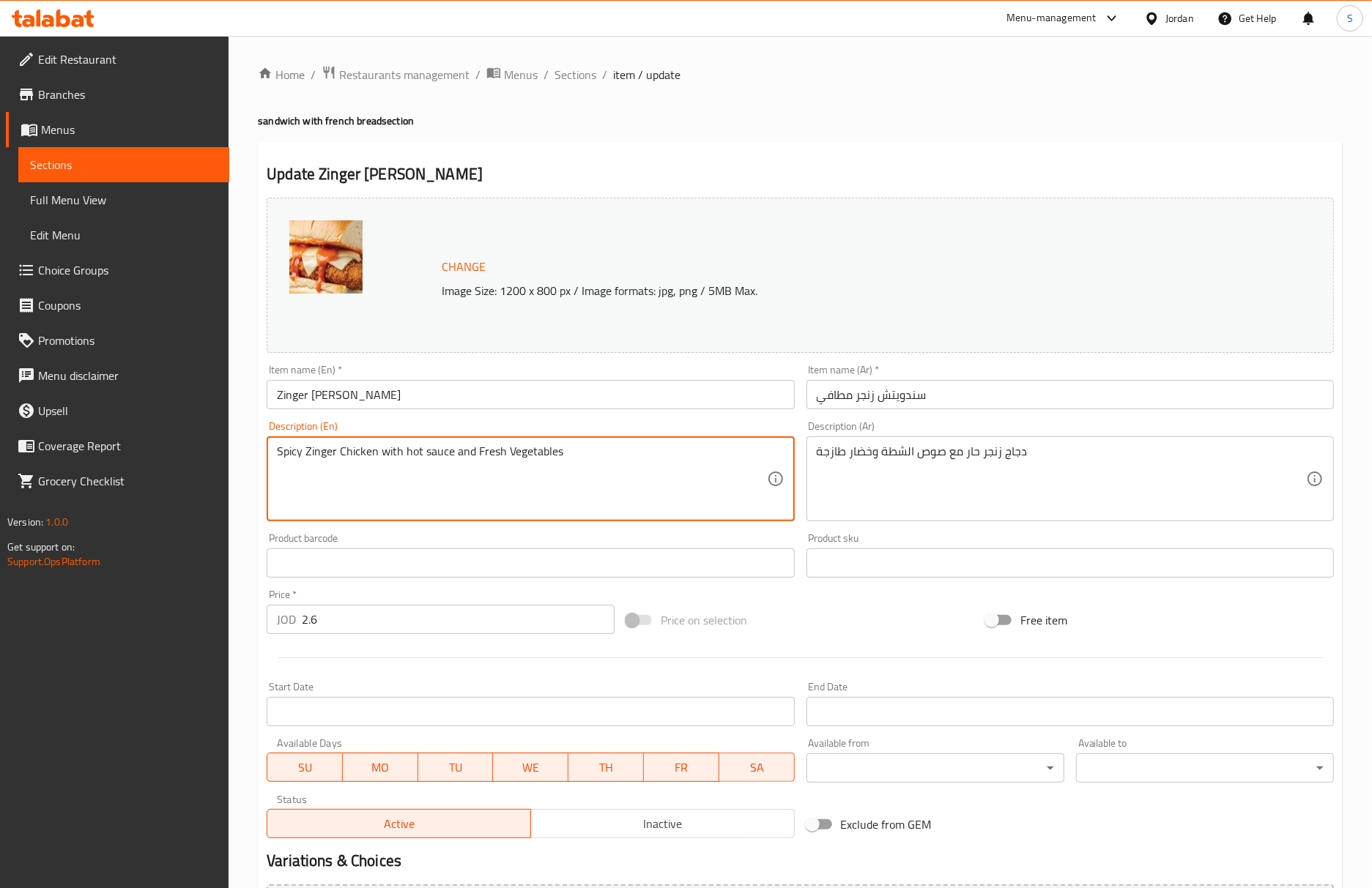
type textarea "Spicy Zinger Chicken with hot sauce and Fresh Vegetables"
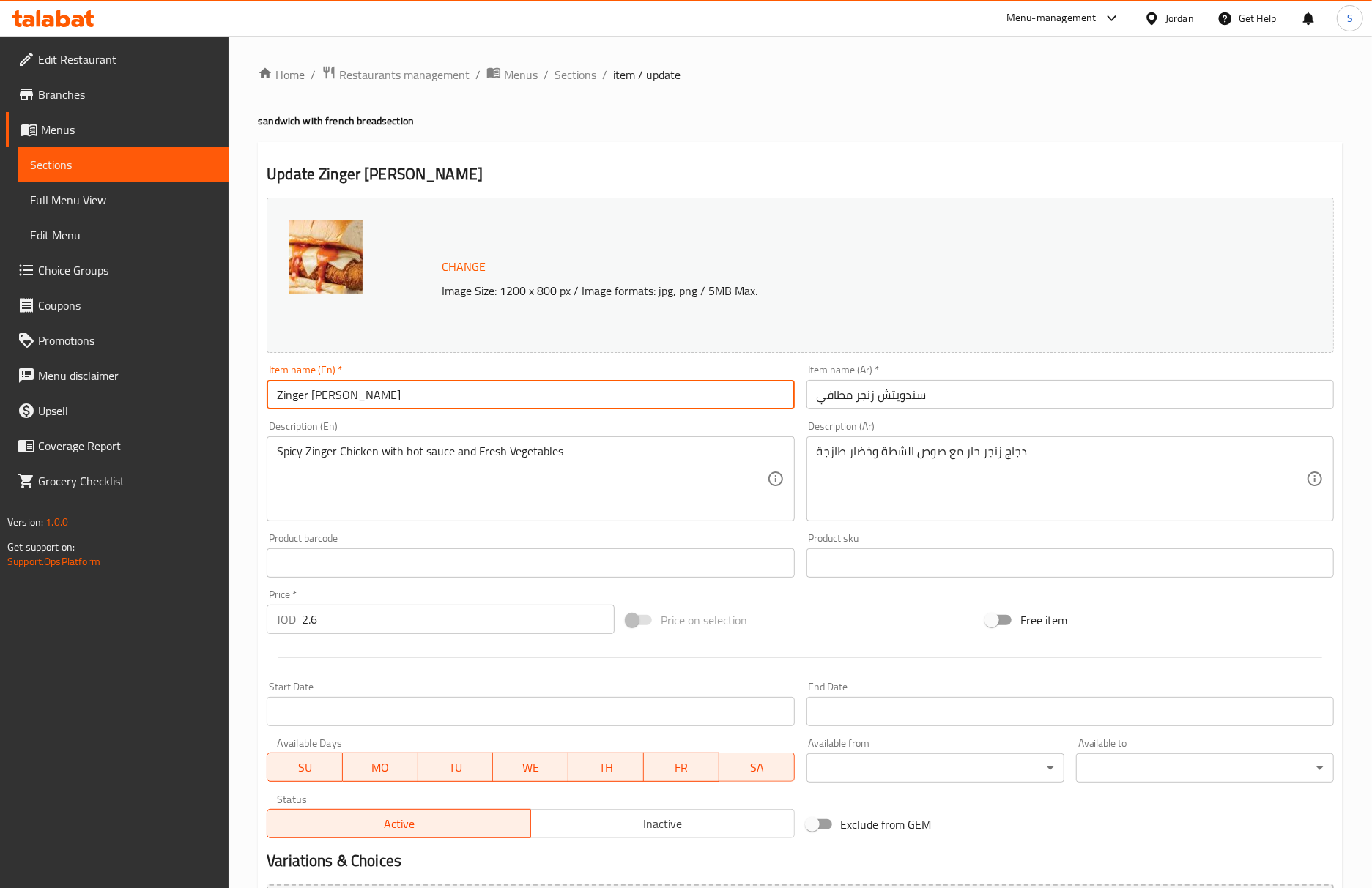
click at [562, 394] on input "Zinger [PERSON_NAME]" at bounding box center [530, 395] width 527 height 29
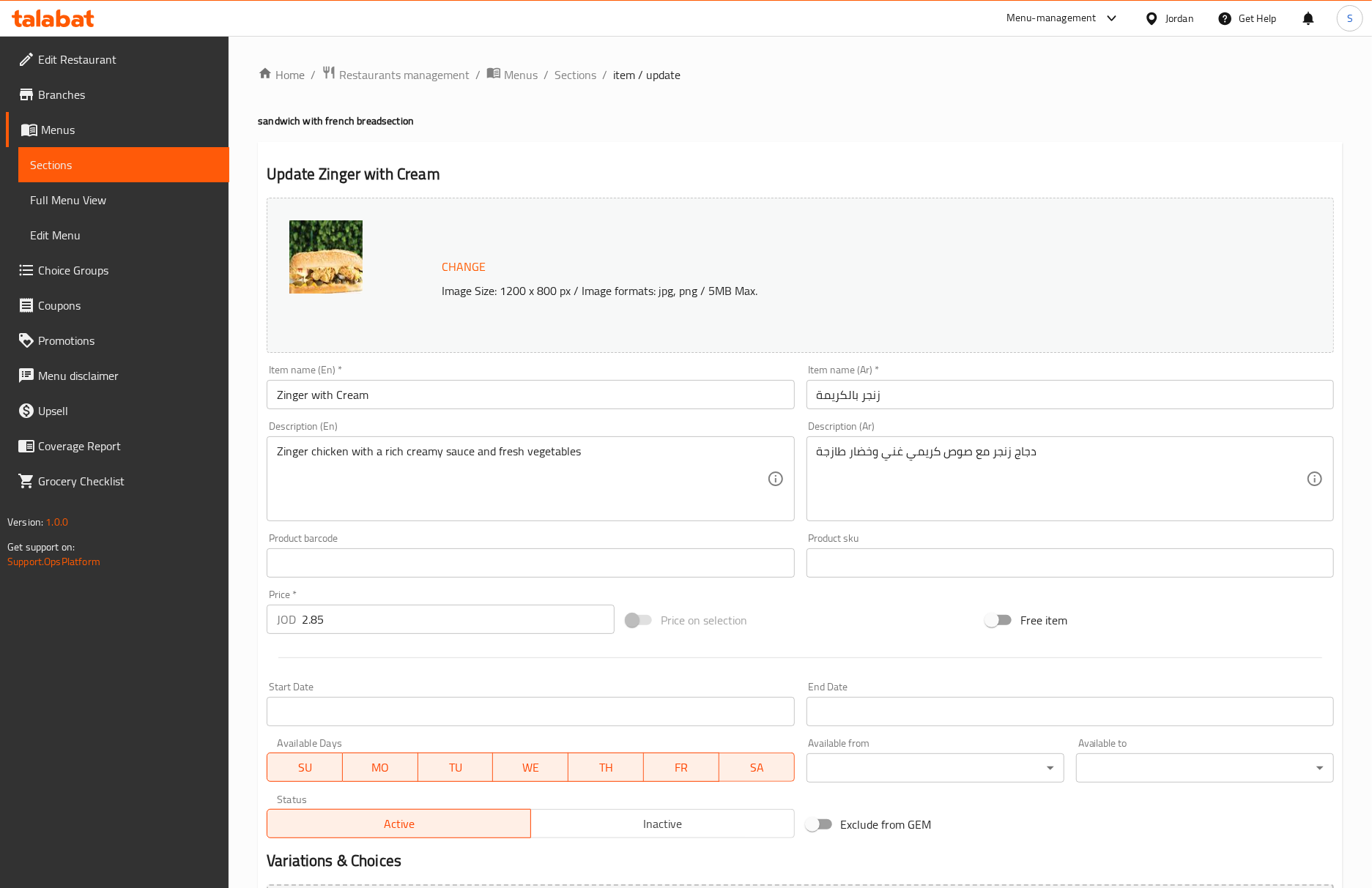
click at [981, 142] on div "Update Zinger with Cream Change Image Size: 1200 x 800 px / Image formats: jpg,…" at bounding box center [800, 579] width 1084 height 874
click at [373, 405] on input "Zinger with Cream" at bounding box center [530, 395] width 527 height 29
paste input "Sandwich"
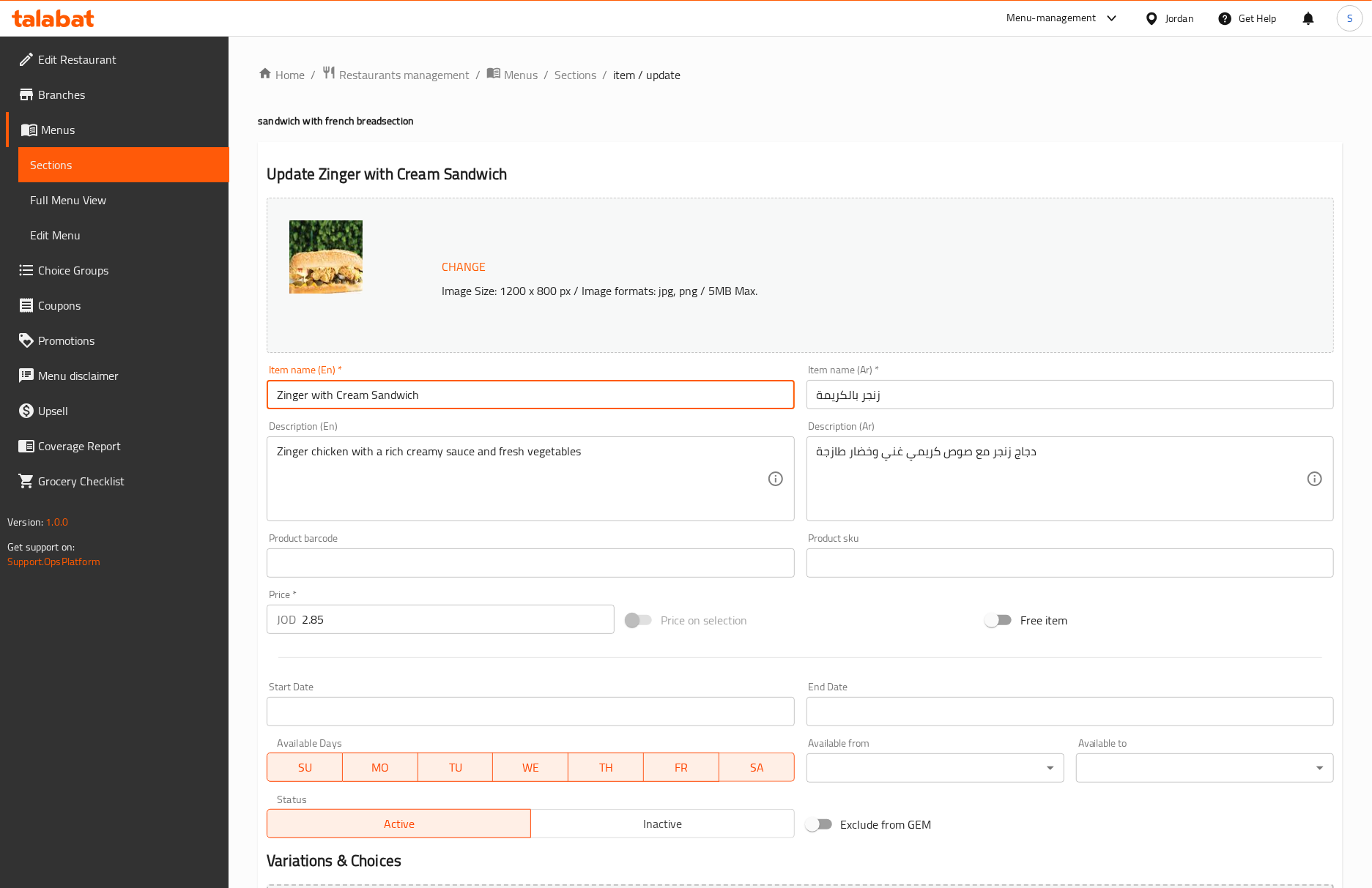
type input "Zinger with Cream Sandwich"
click at [812, 402] on input "زنجر بالكريمة" at bounding box center [1070, 395] width 527 height 29
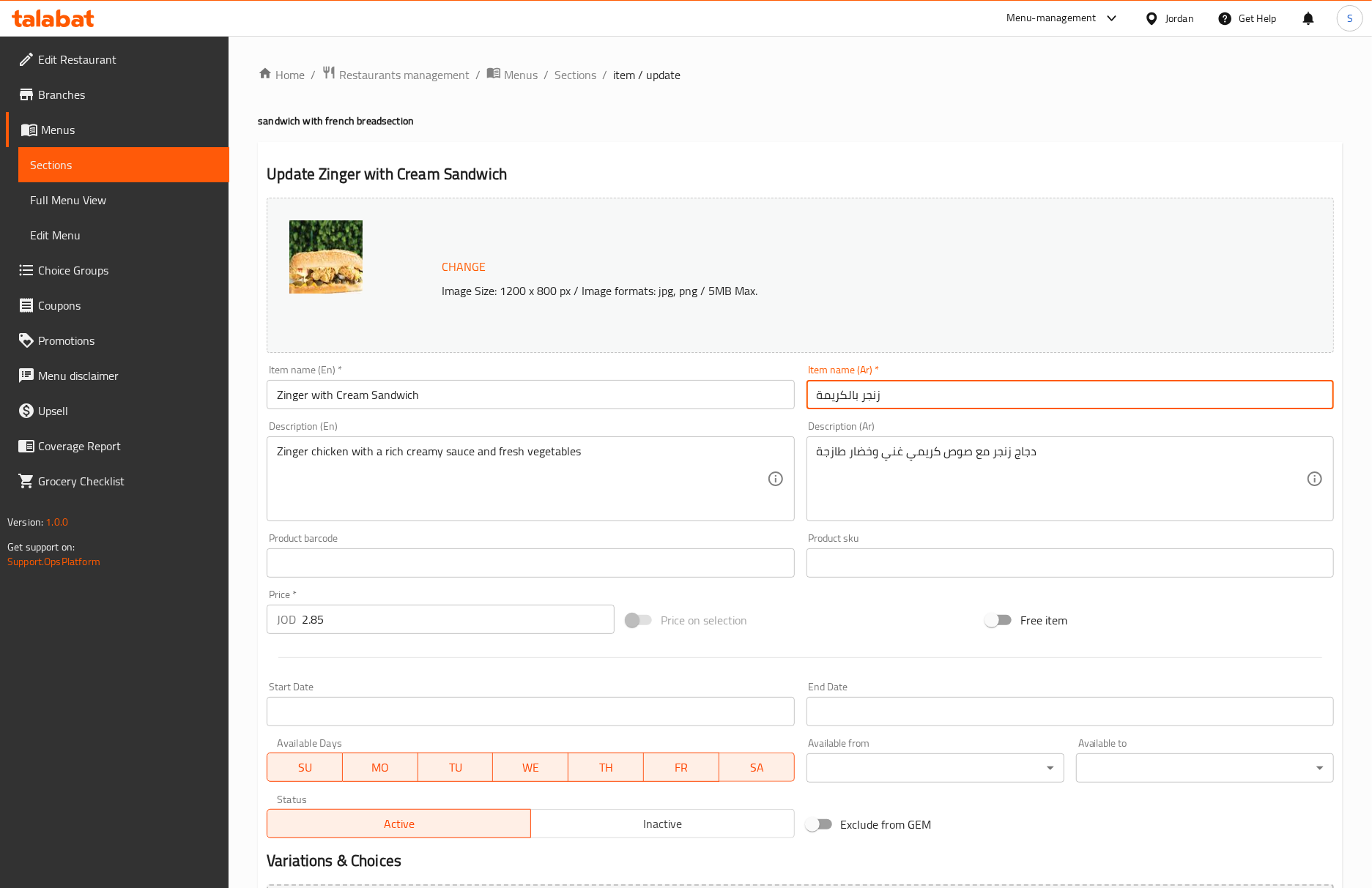
paste input "سندويتش"
type input "سندويتش زنجر بالكريمة"
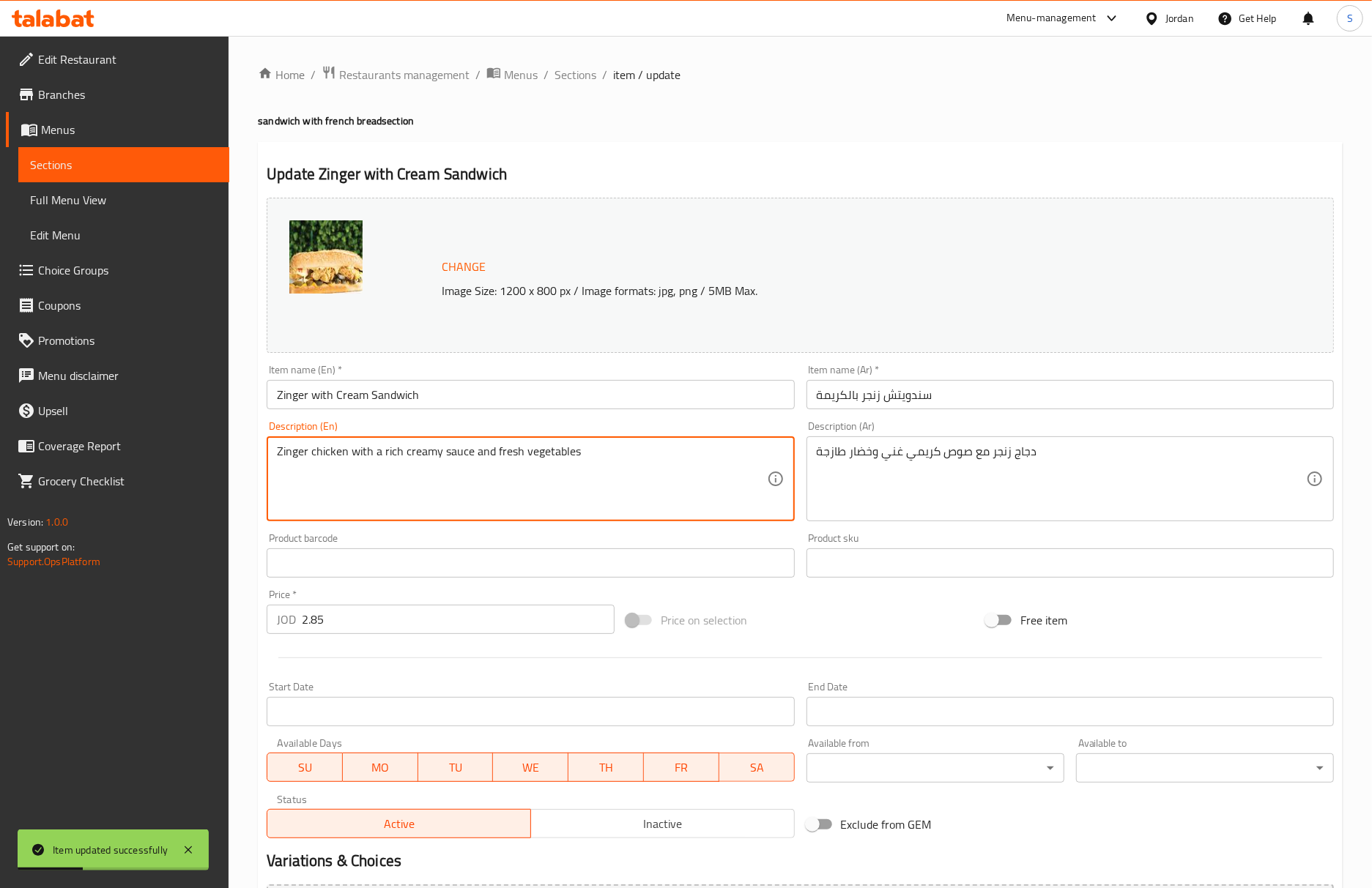
click at [333, 458] on textarea "Zinger chicken with a rich creamy sauce and fresh vegetables" at bounding box center [521, 479] width 489 height 70
click at [277, 458] on textarea "Zinger with a rich creamy sauce and fresh vegetables" at bounding box center [521, 479] width 489 height 70
paste textarea "chicken"
type textarea "chicken Zinger with a rich creamy sauce and fresh vegetables"
click at [504, 392] on input "Zinger with Cream Sandwich" at bounding box center [530, 395] width 527 height 29
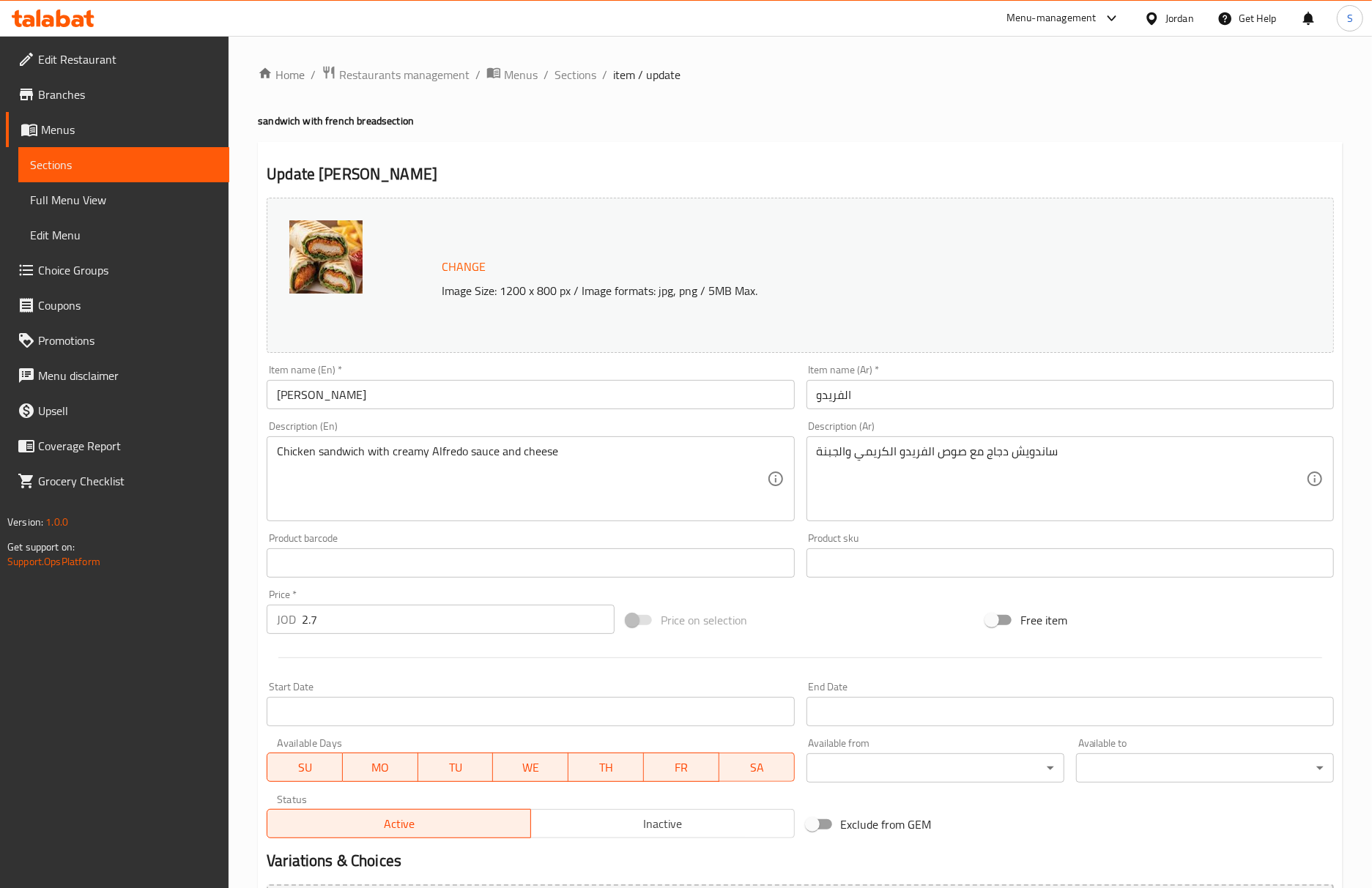
click at [1248, 114] on h4 "sandwich with french bread section" at bounding box center [800, 121] width 1084 height 15
click at [801, 401] on div "Item name (Ar)   * الفريدو Item name (Ar) *" at bounding box center [1070, 386] width 539 height 56
click at [807, 401] on input "الفريدو" at bounding box center [1070, 395] width 527 height 29
paste input "سندويتش"
type input "سندويتش الفريدو"
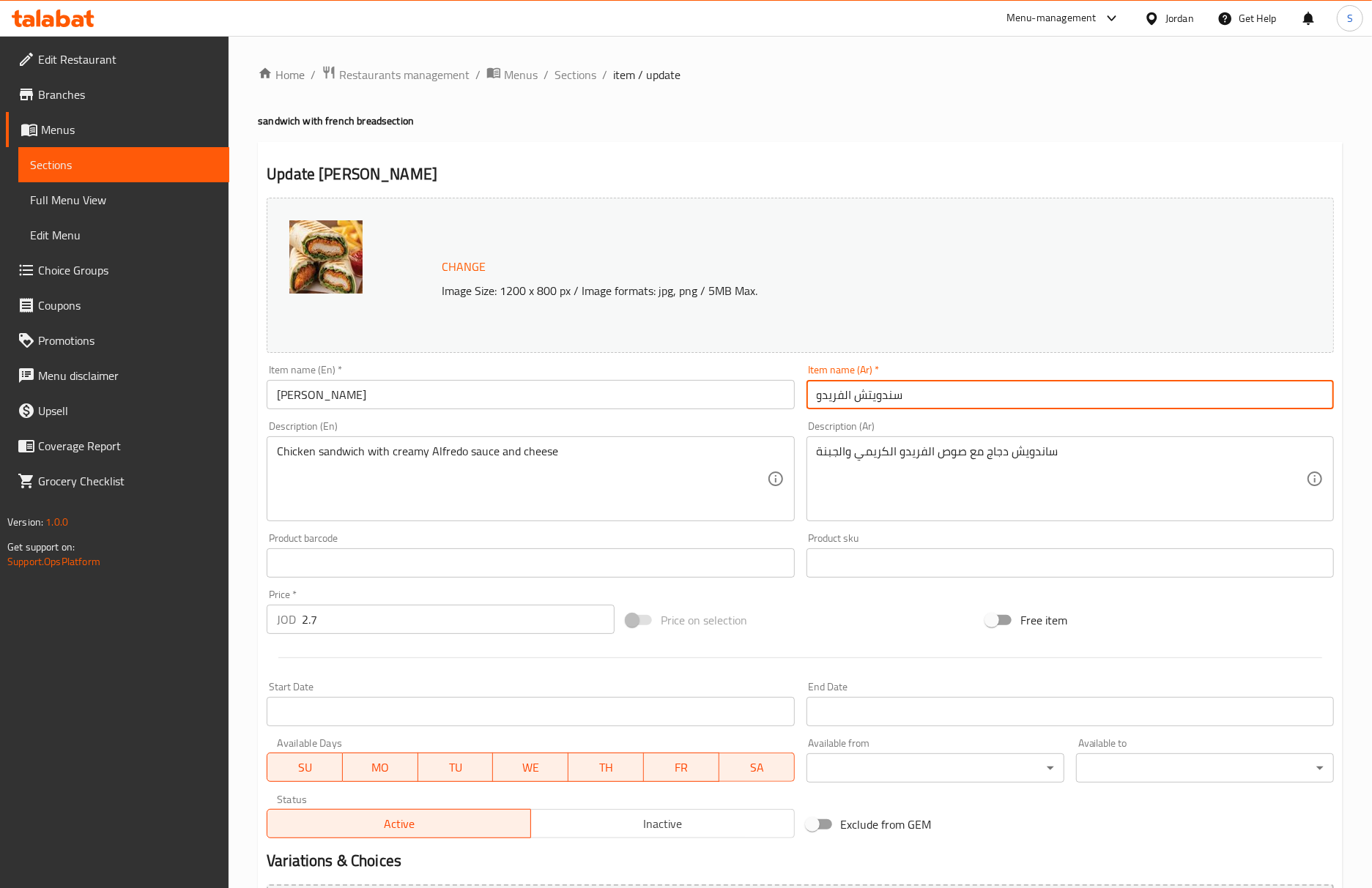
click at [624, 395] on input "[PERSON_NAME]" at bounding box center [530, 395] width 527 height 29
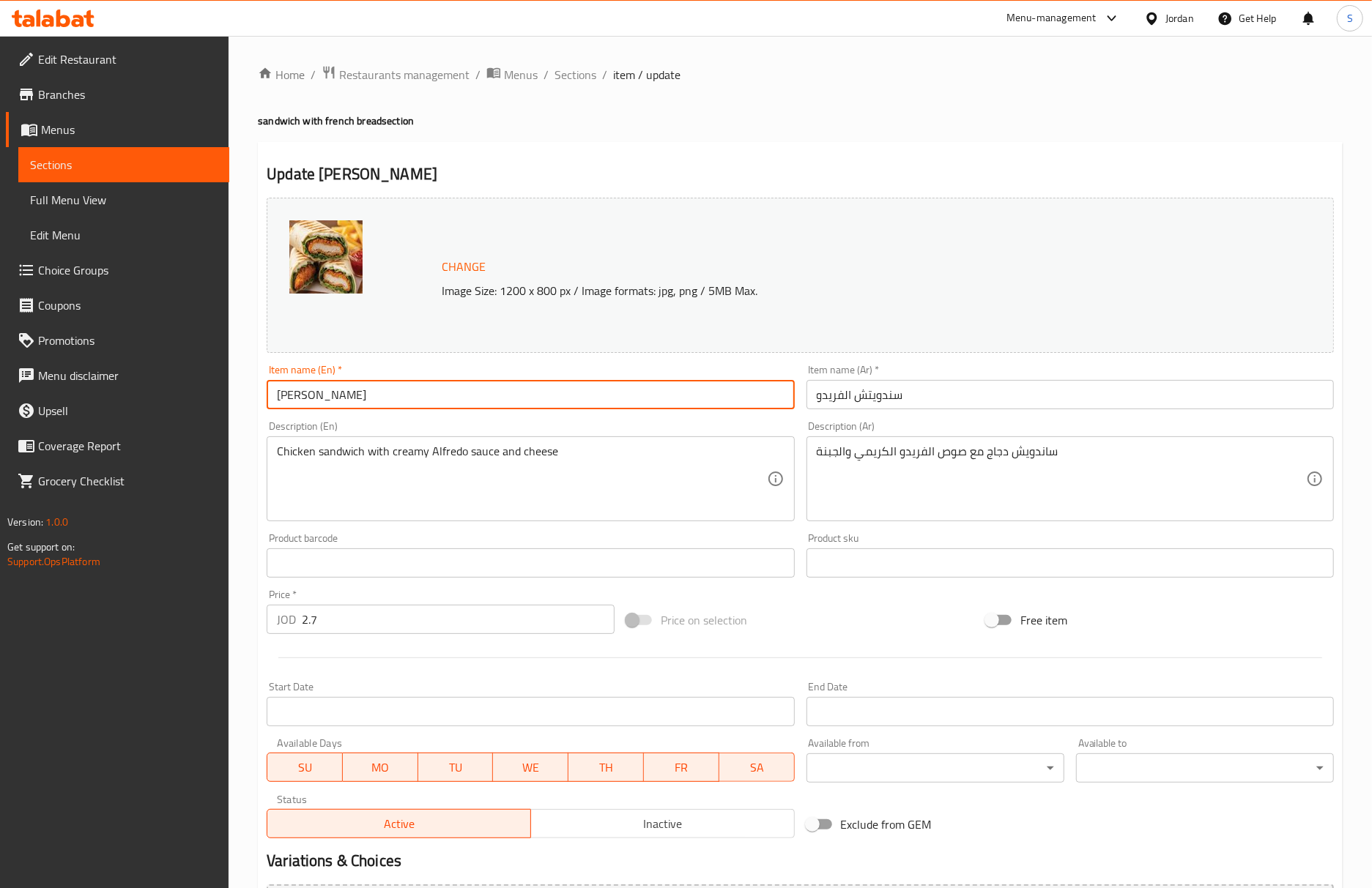
type input "[PERSON_NAME]"
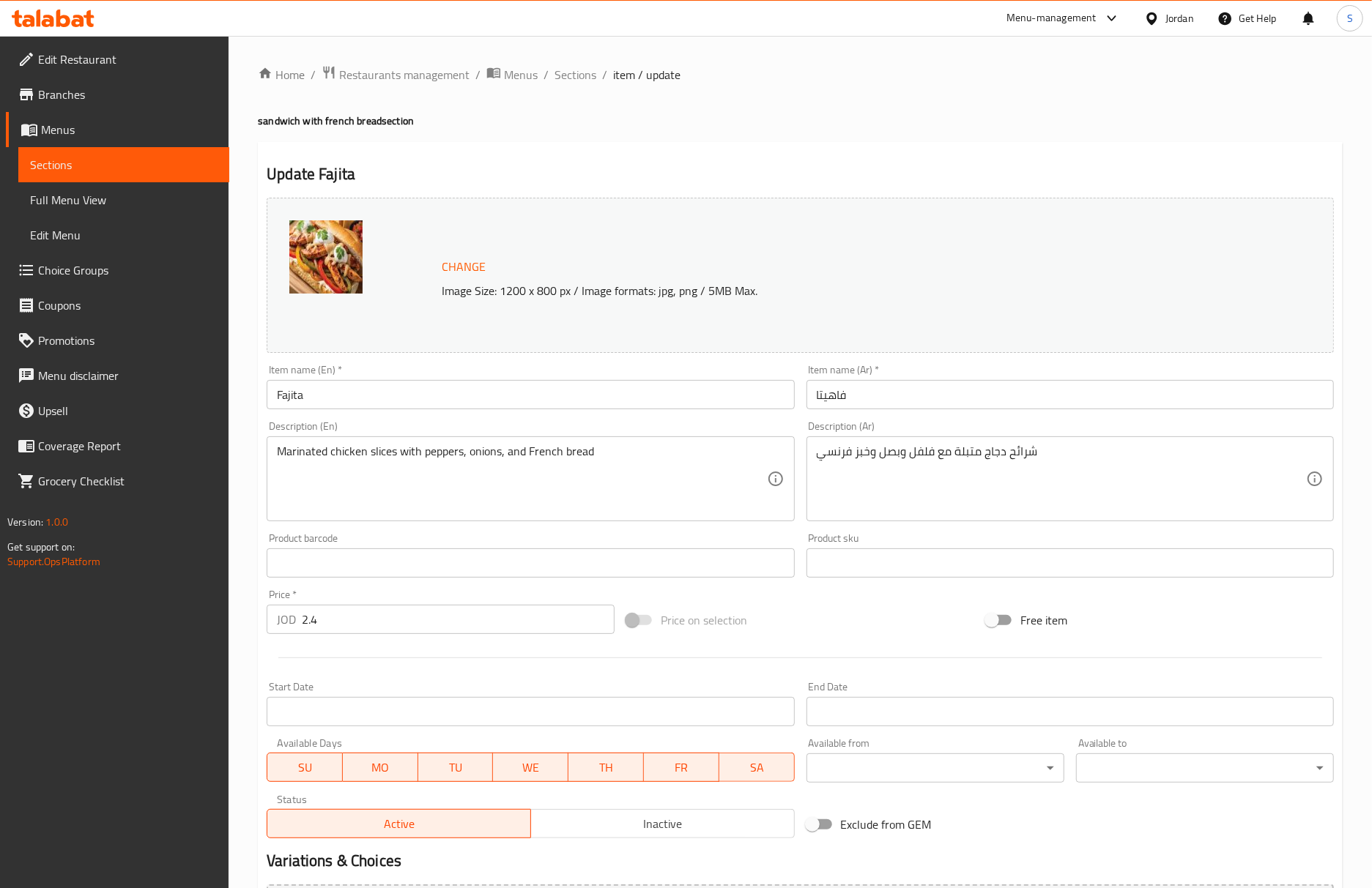
click at [1129, 112] on div "Home / Restaurants management / Menus / Sections / item / update sandwich with …" at bounding box center [800, 546] width 1084 height 961
click at [810, 396] on input "فاهيتا" at bounding box center [1070, 395] width 527 height 29
paste input "سندويتش"
type input "سندويتش فاهيتا"
click at [558, 371] on div "Item name (En)   * Fajita Item name (En) *" at bounding box center [530, 387] width 527 height 45
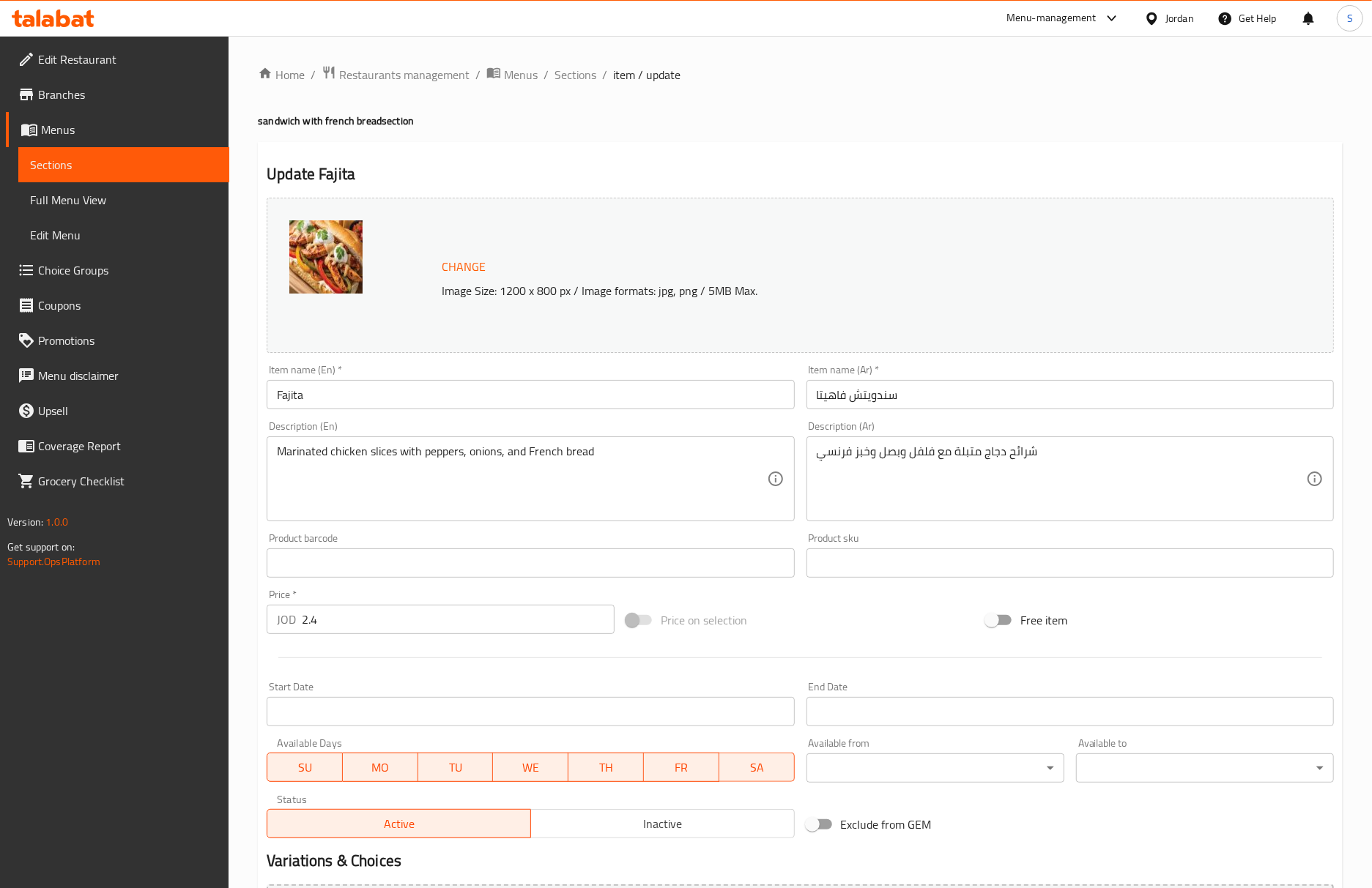
click at [549, 398] on input "Fajita" at bounding box center [530, 395] width 527 height 29
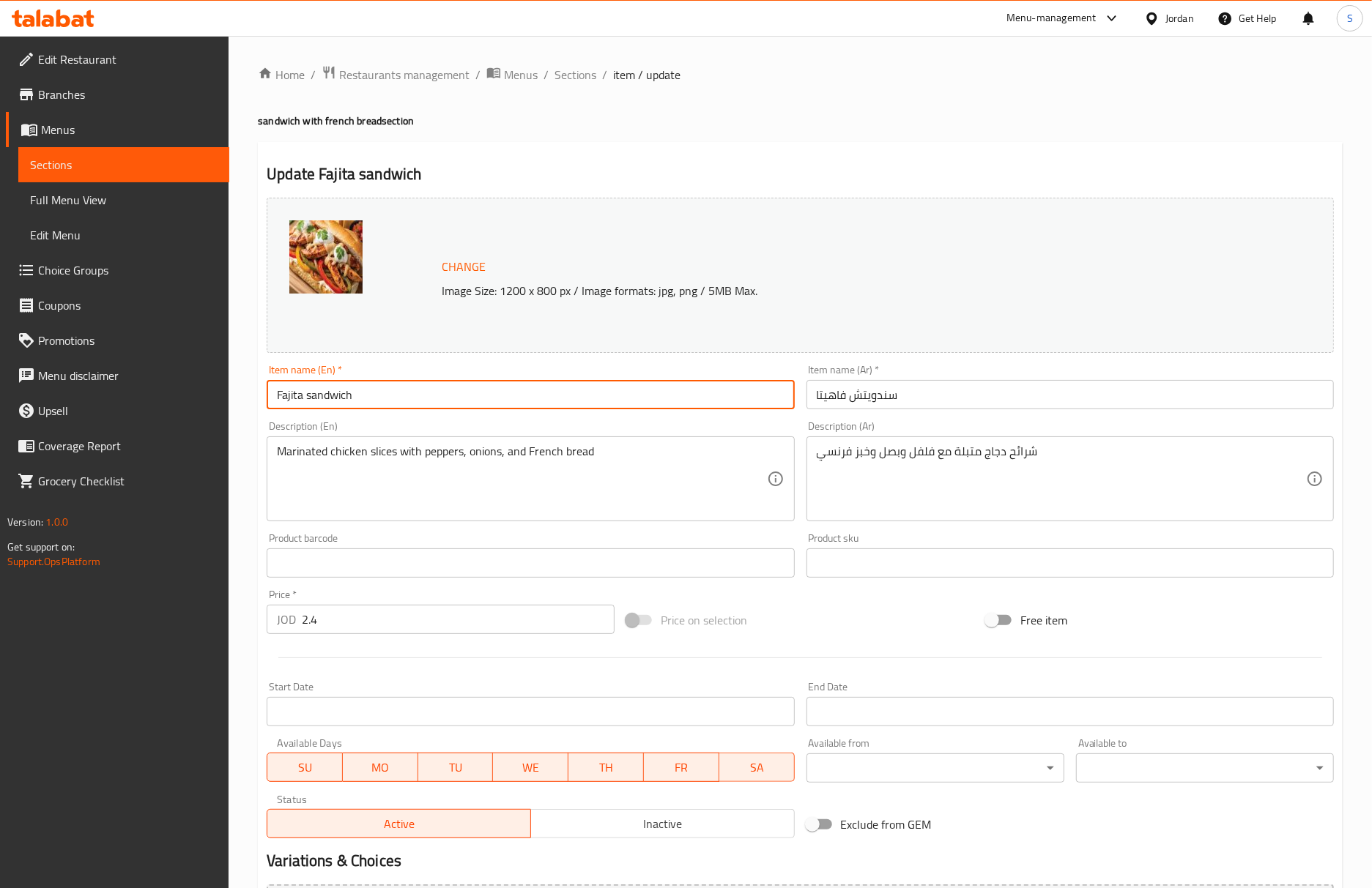
type input "Fajita sandwich"
drag, startPoint x: 385, startPoint y: 389, endPoint x: 338, endPoint y: 408, distance: 50.7
click at [385, 389] on input "meat Steak" at bounding box center [530, 395] width 527 height 29
type input "meat Steak sandwich"
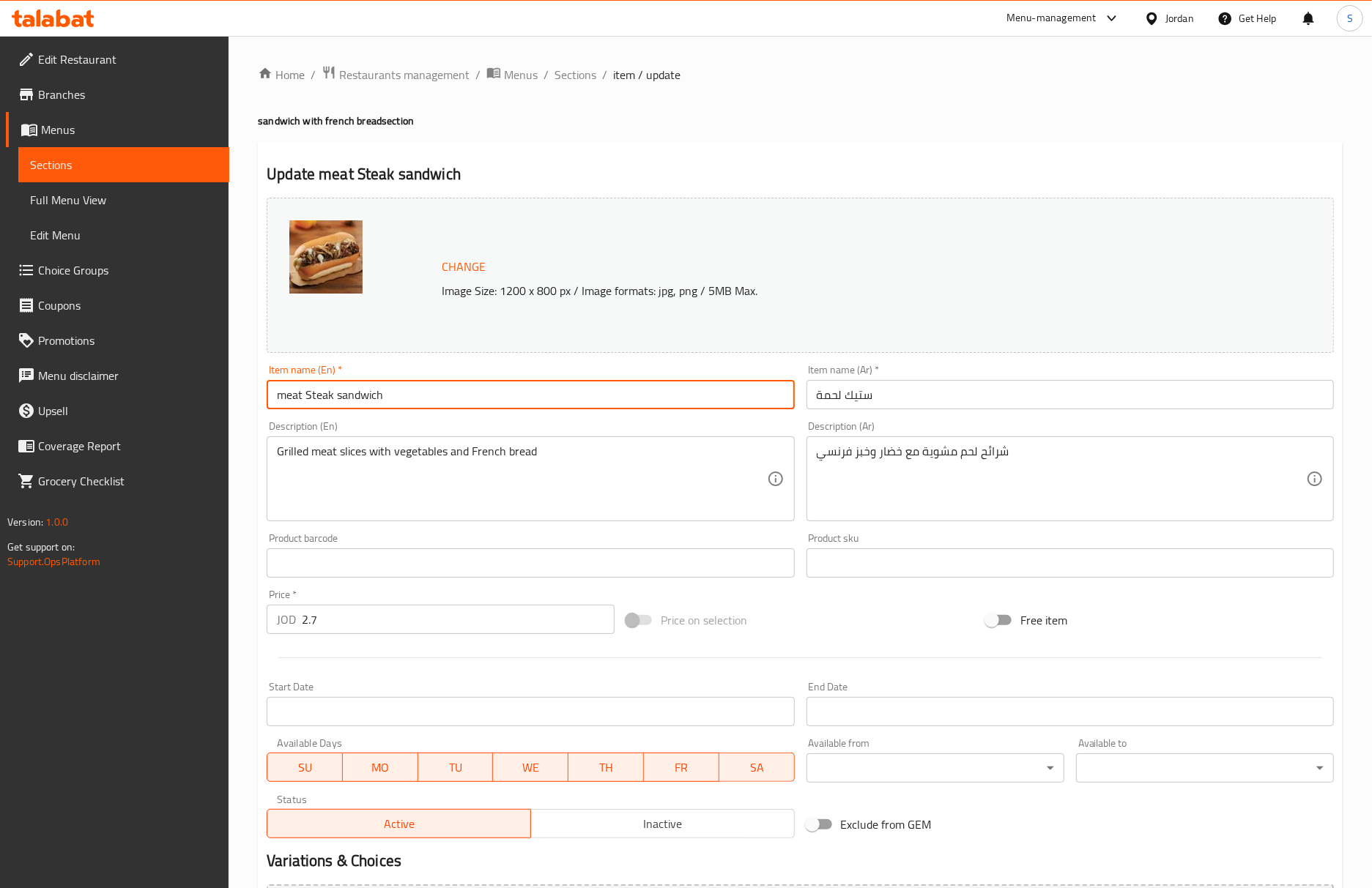
click at [815, 396] on input "ستيك لحمة" at bounding box center [1070, 395] width 527 height 29
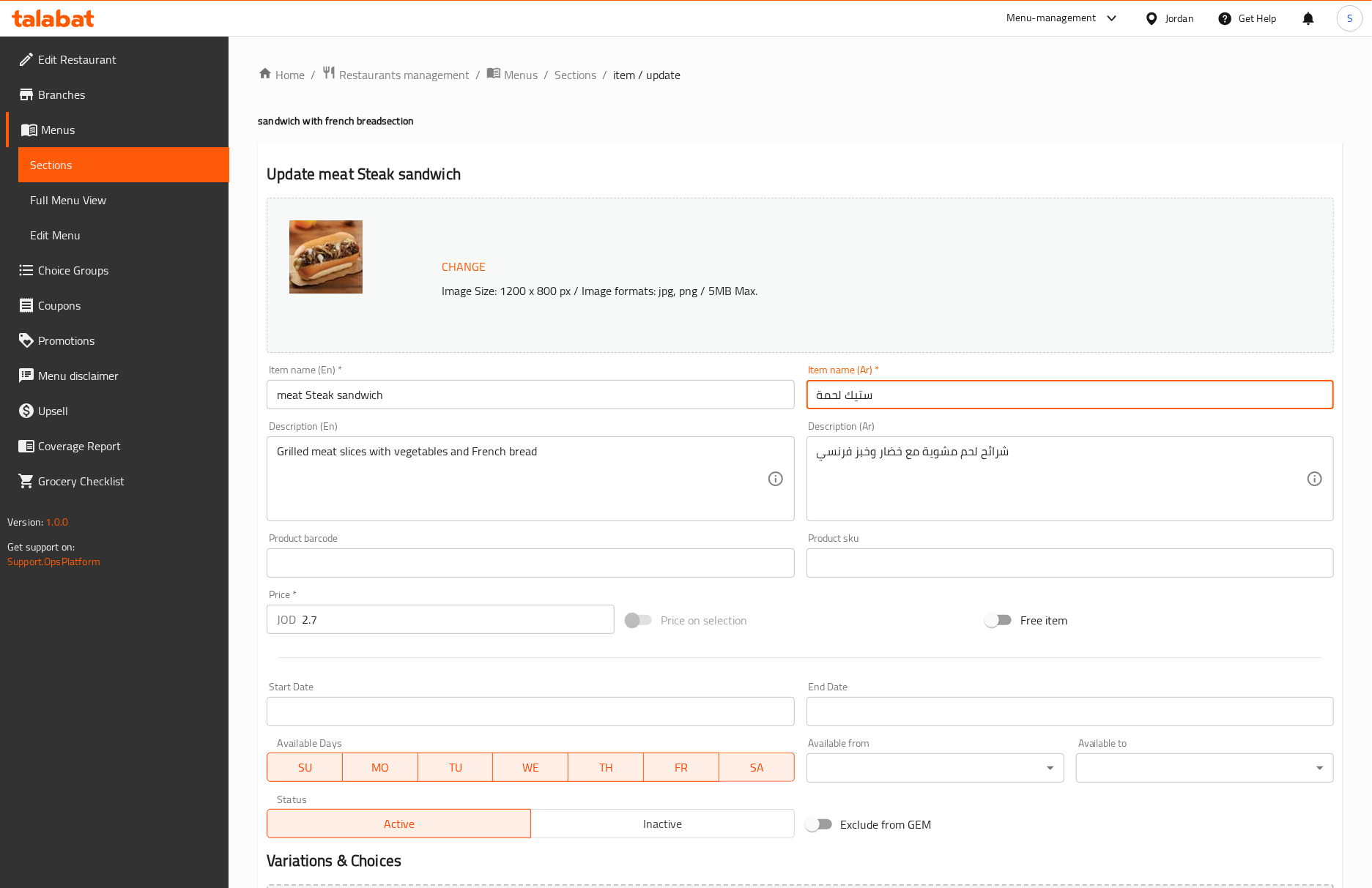
paste input "سندويتش"
type input "سندويتش ستيك لحمة"
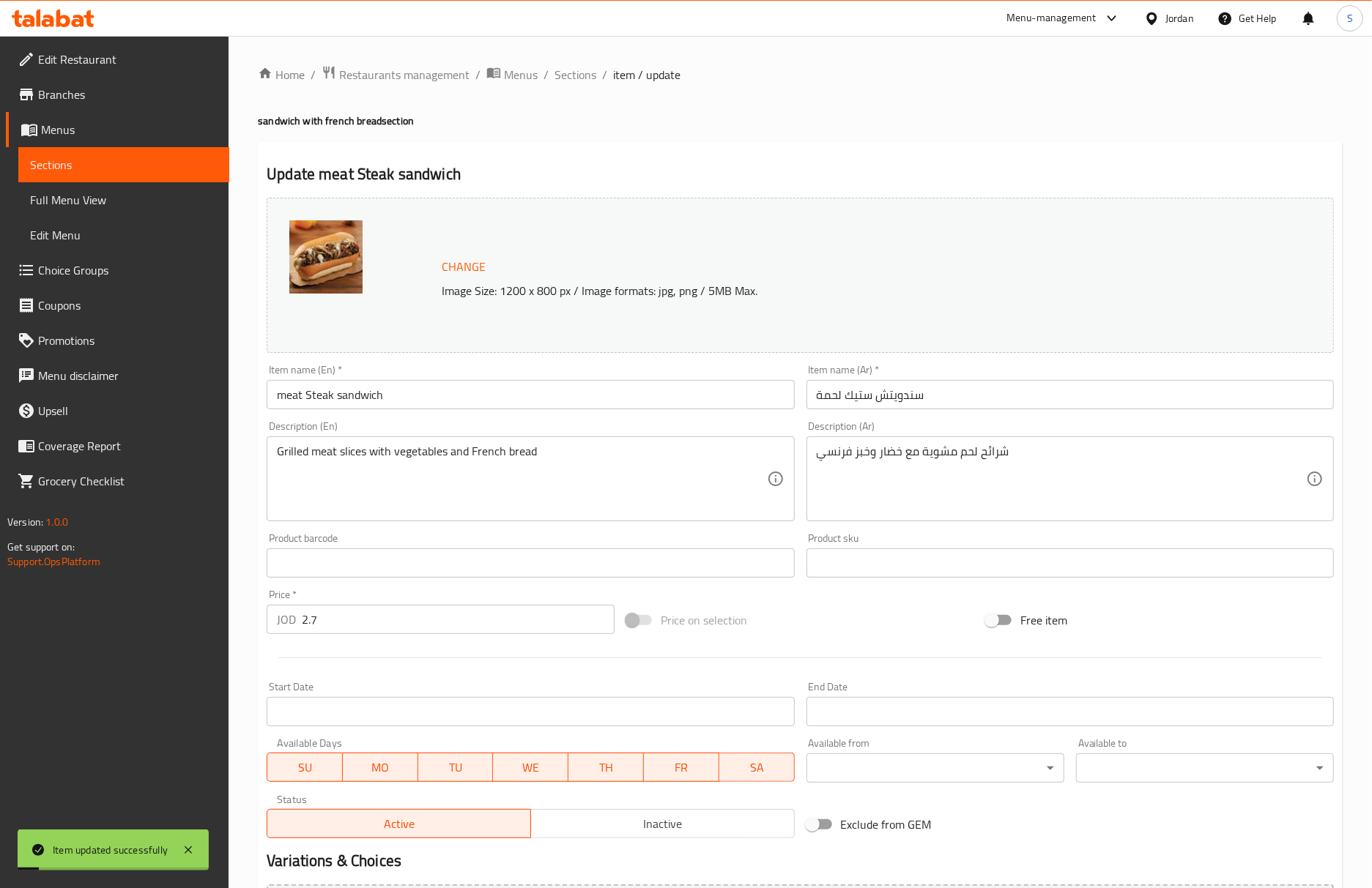
click at [1039, 177] on h2 "Update meat Steak sandwich" at bounding box center [800, 174] width 1067 height 22
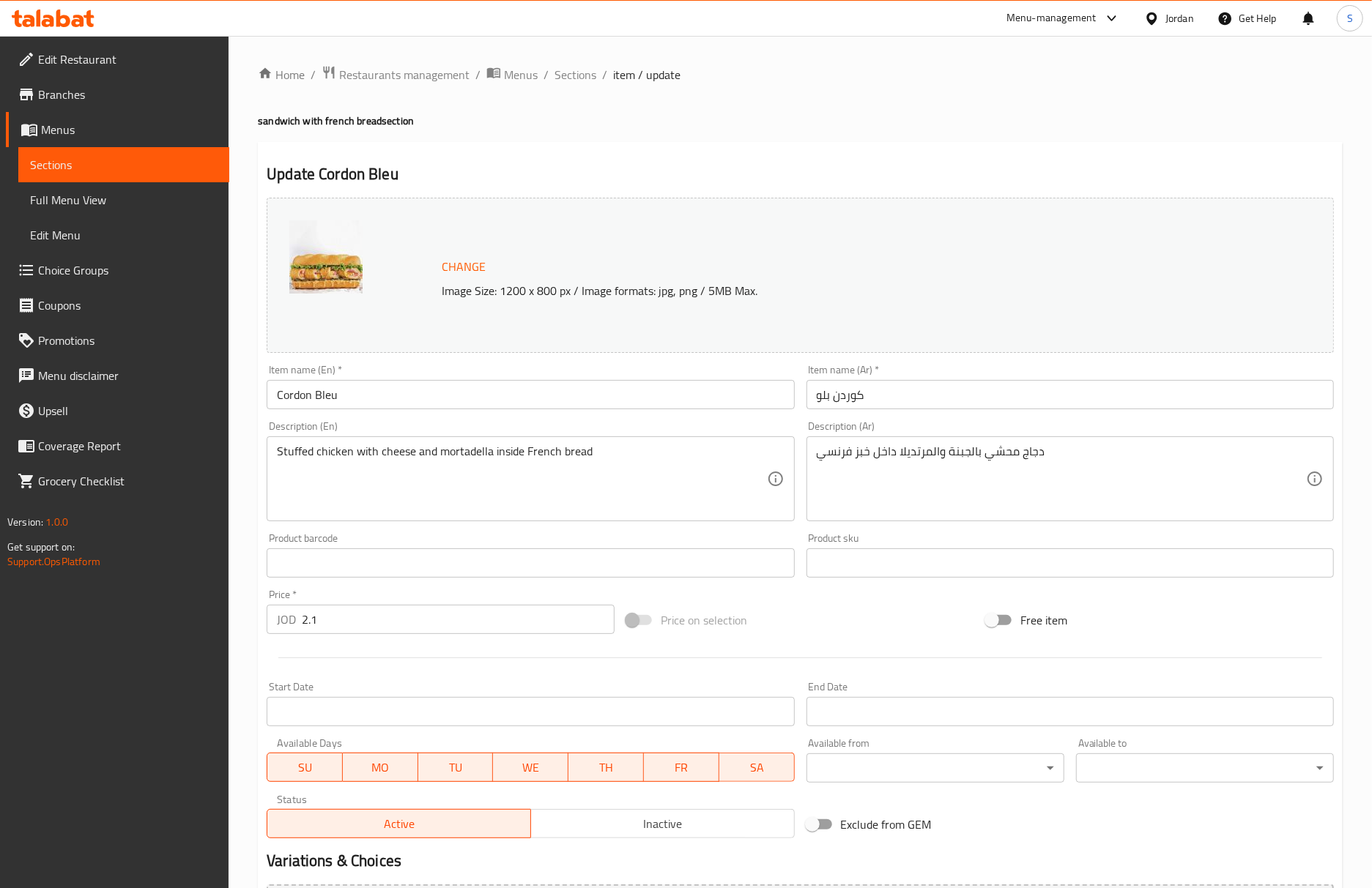
click at [1122, 138] on div "Home / Restaurants management / Menus / Sections / item / update sandwich with …" at bounding box center [800, 546] width 1084 height 961
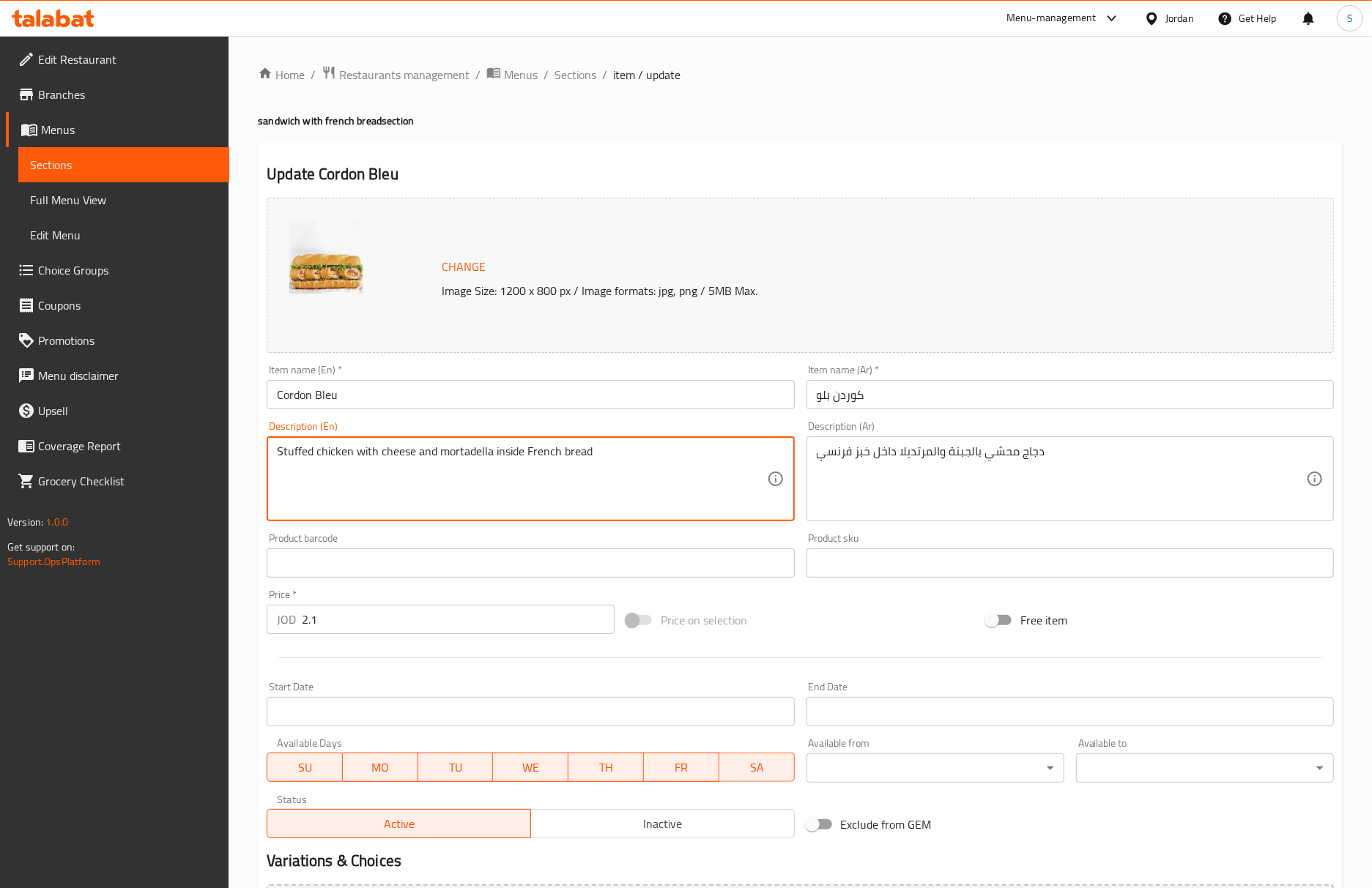
click at [300, 454] on textarea "Stuffed chicken with cheese and mortadella inside French bread" at bounding box center [521, 479] width 489 height 70
click at [317, 454] on textarea "chicken with cheese and mortadella inside French bread" at bounding box center [521, 479] width 489 height 70
type textarea "chicken stuffed with cheese and mortadella inside French bread"
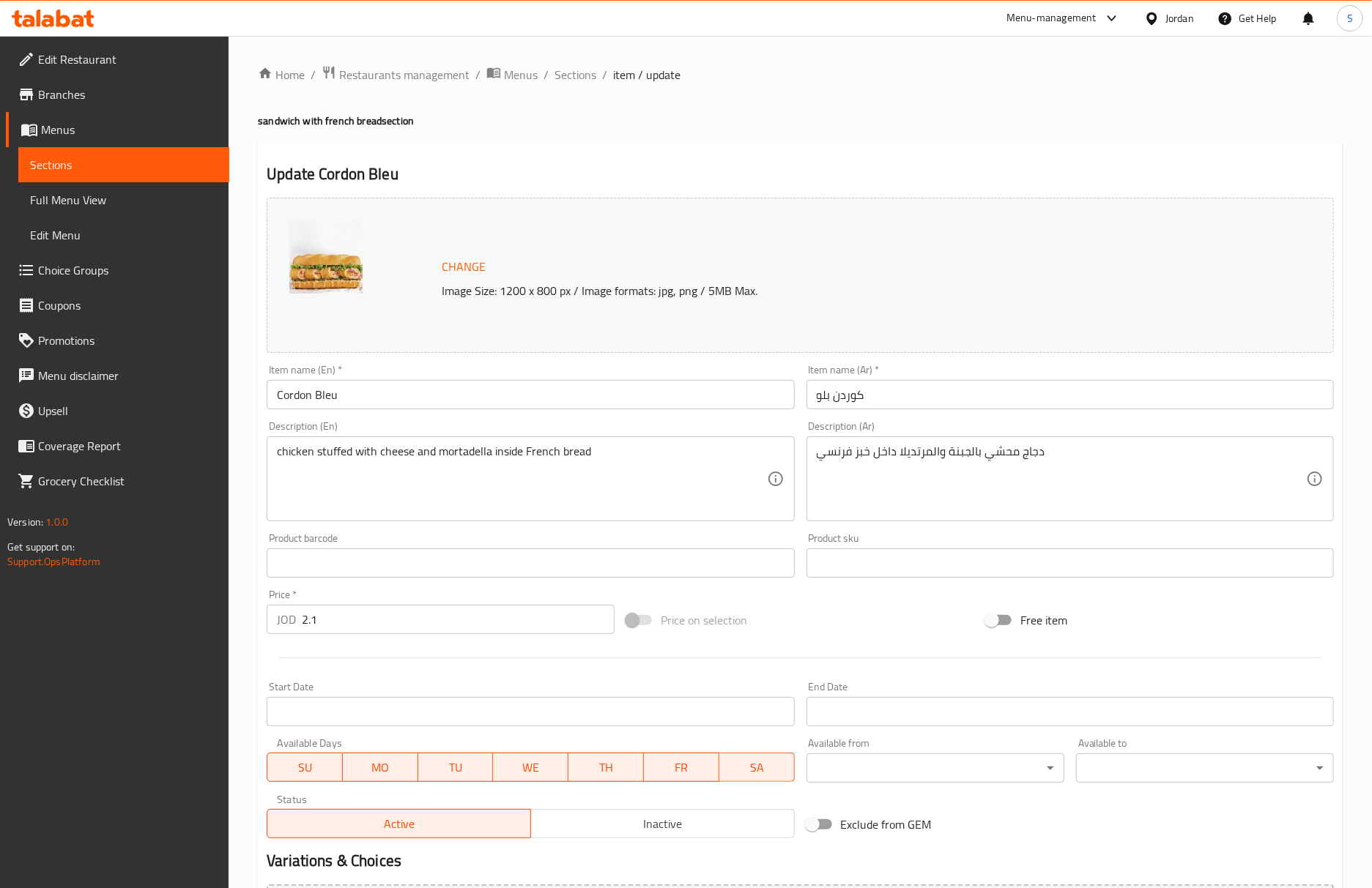
click at [417, 375] on div "Item name (En)   * Cordon Bleu Item name (En) *" at bounding box center [530, 387] width 527 height 45
click at [422, 385] on input "Cordon Bleu" at bounding box center [530, 395] width 527 height 29
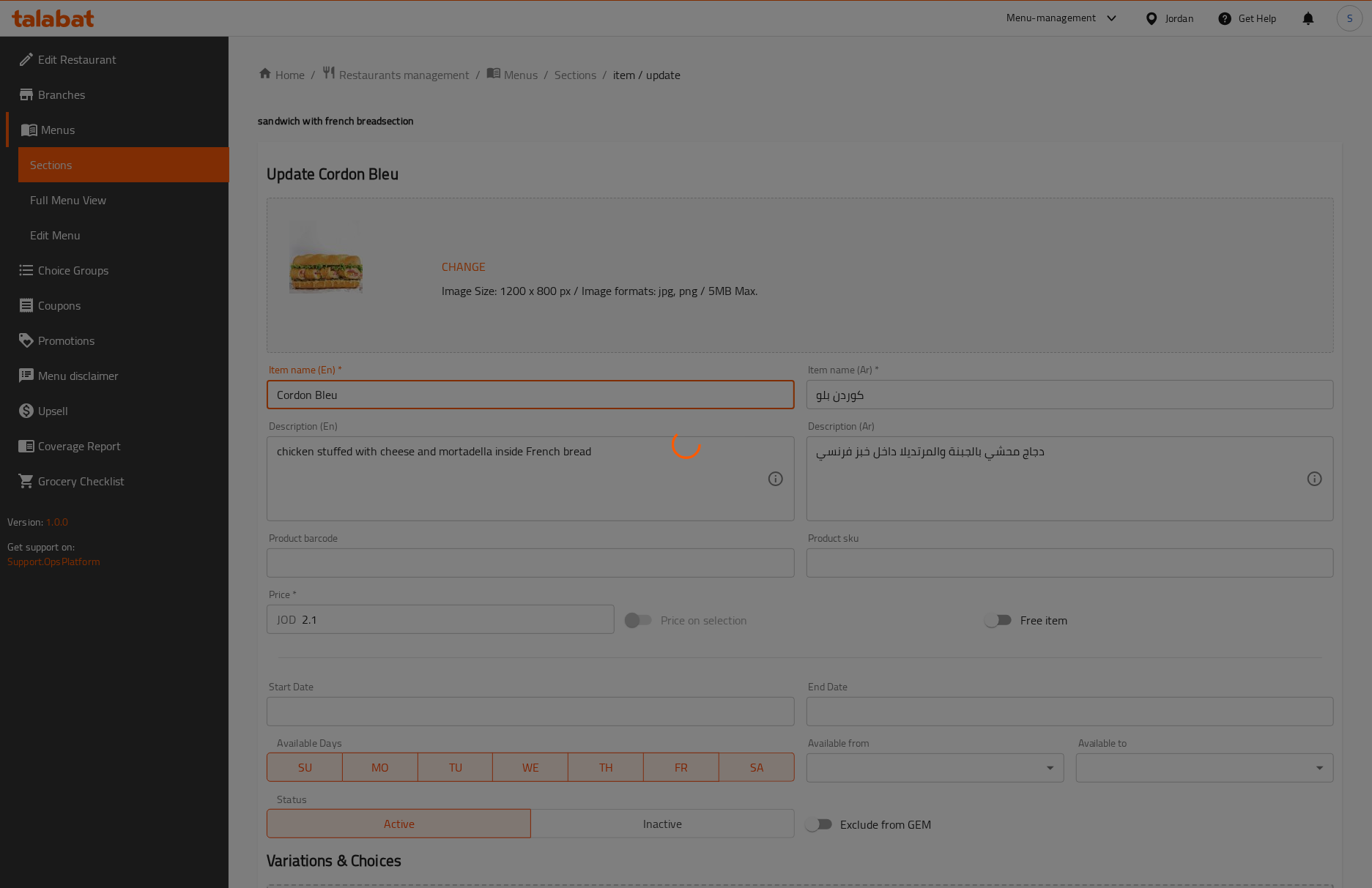
scroll to position [97, 0]
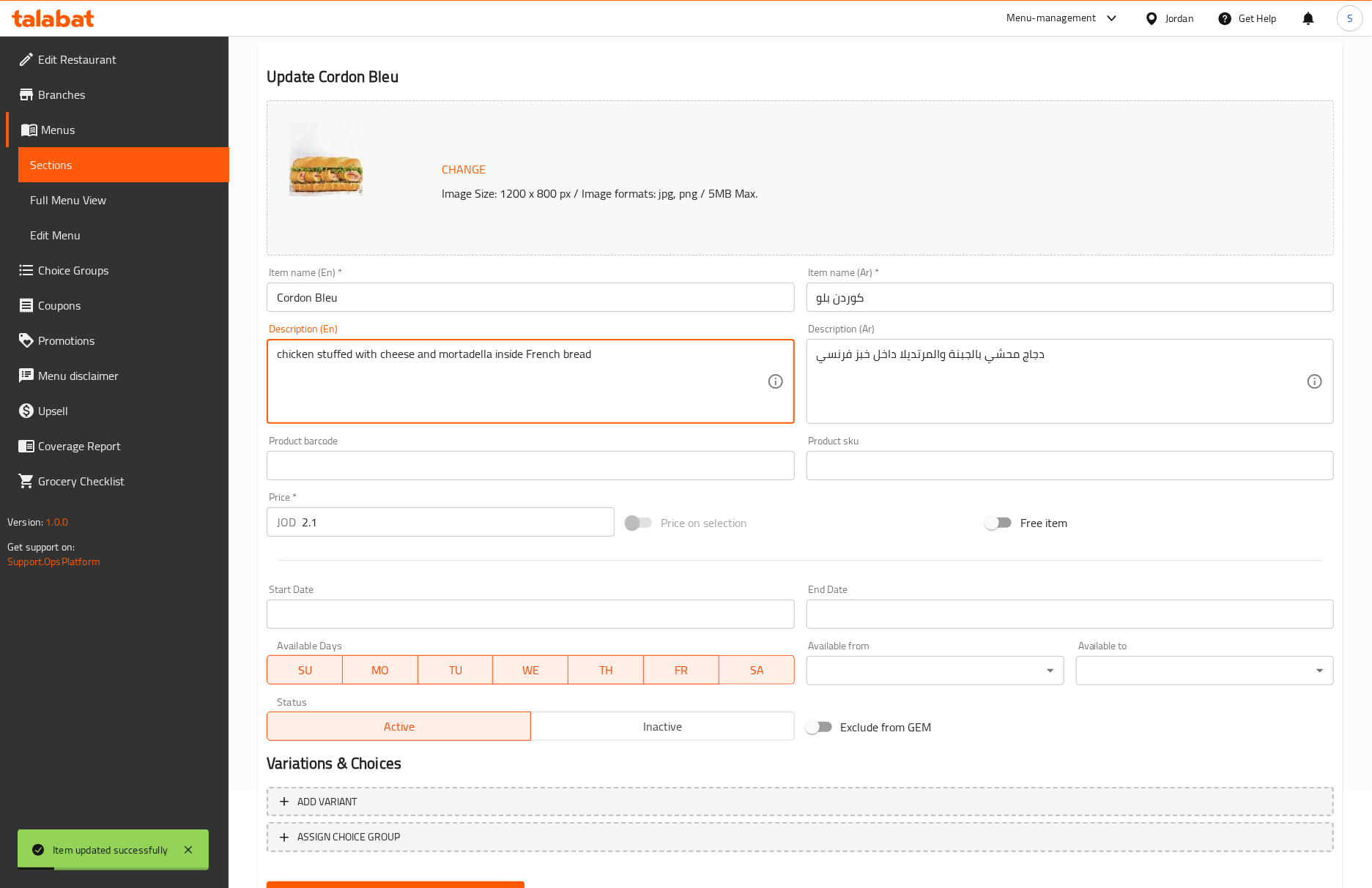
click at [467, 350] on textarea "chicken stuffed with cheese and mortadella inside French bread" at bounding box center [521, 382] width 489 height 70
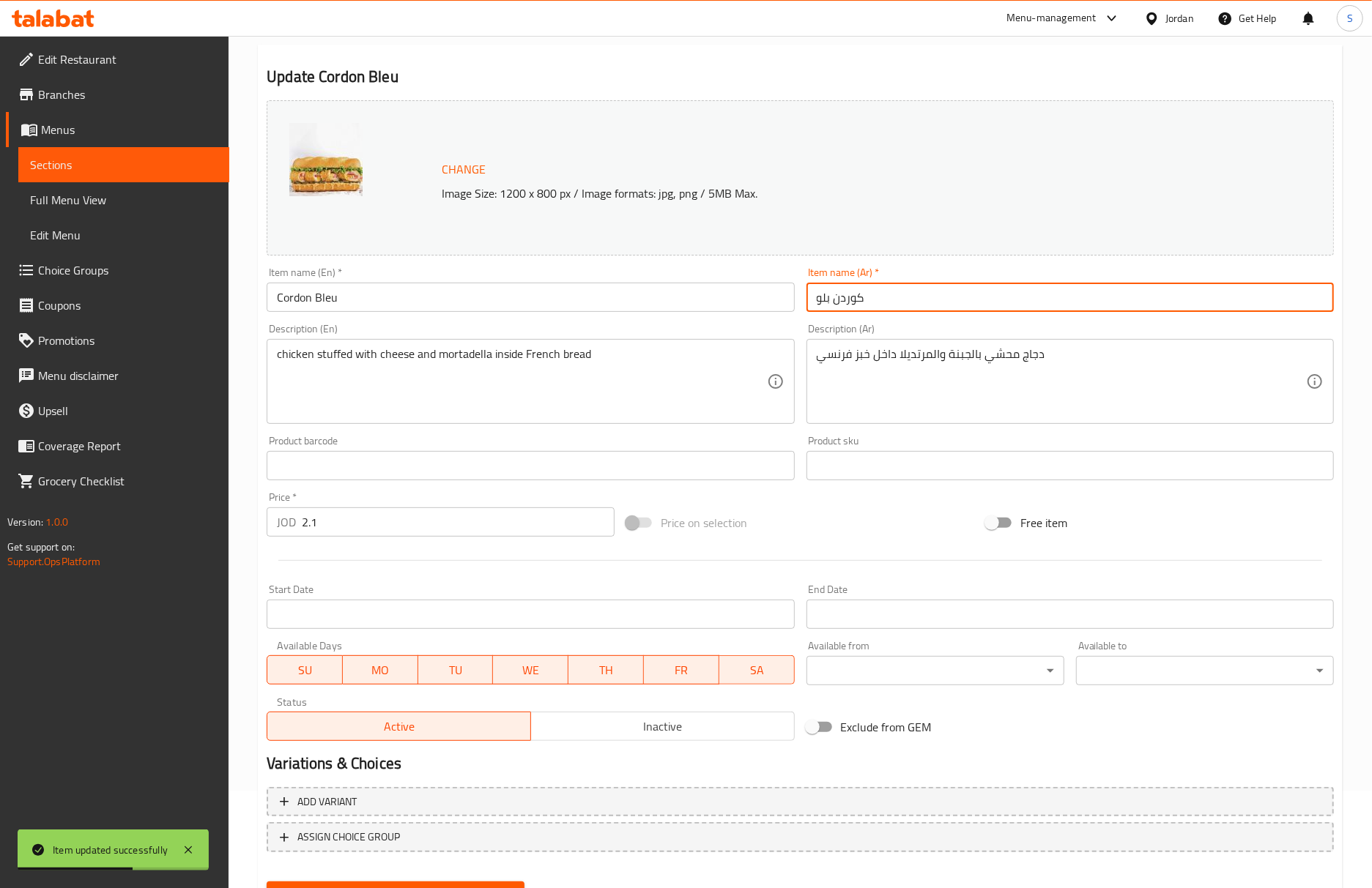
click at [807, 309] on input "كوردن بلو" at bounding box center [1070, 296] width 527 height 29
paste input "سندويتش"
type input "سندويتش كوردن بلو"
click at [446, 290] on input "Cordon Bleu" at bounding box center [530, 296] width 527 height 29
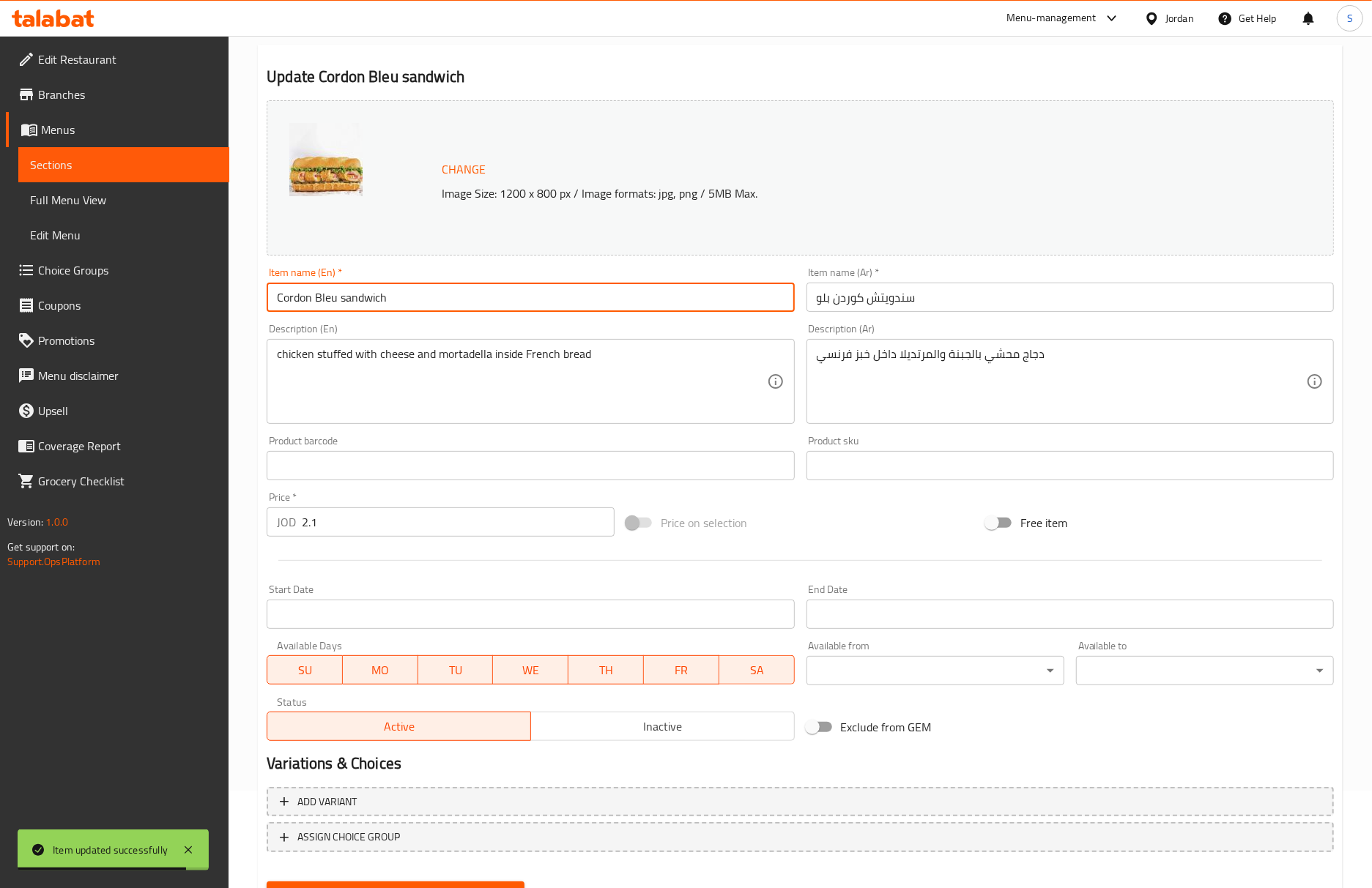
type input "Cordon Bleu sandwich"
click at [267, 881] on button "Update" at bounding box center [395, 895] width 258 height 27
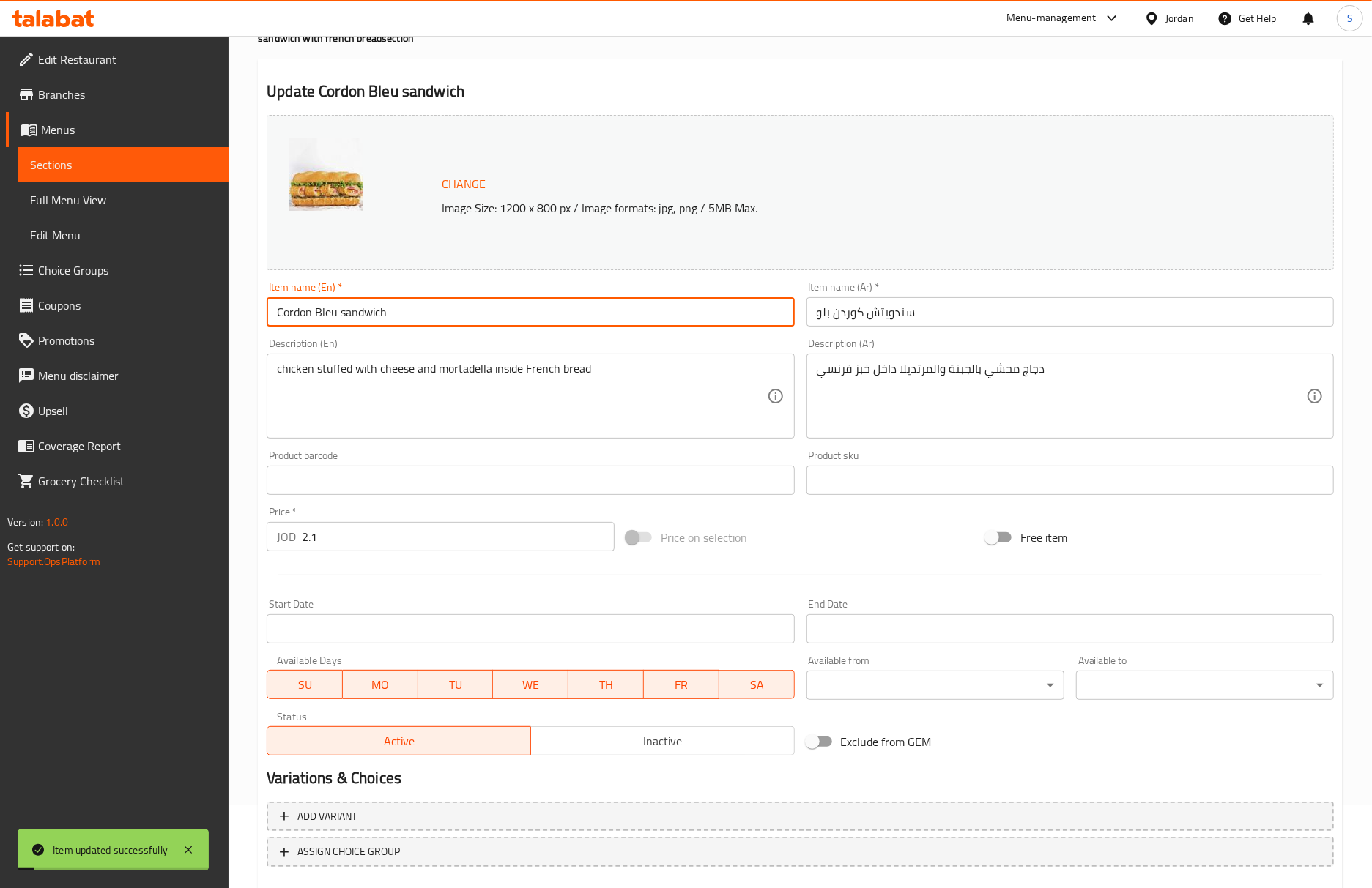
scroll to position [0, 0]
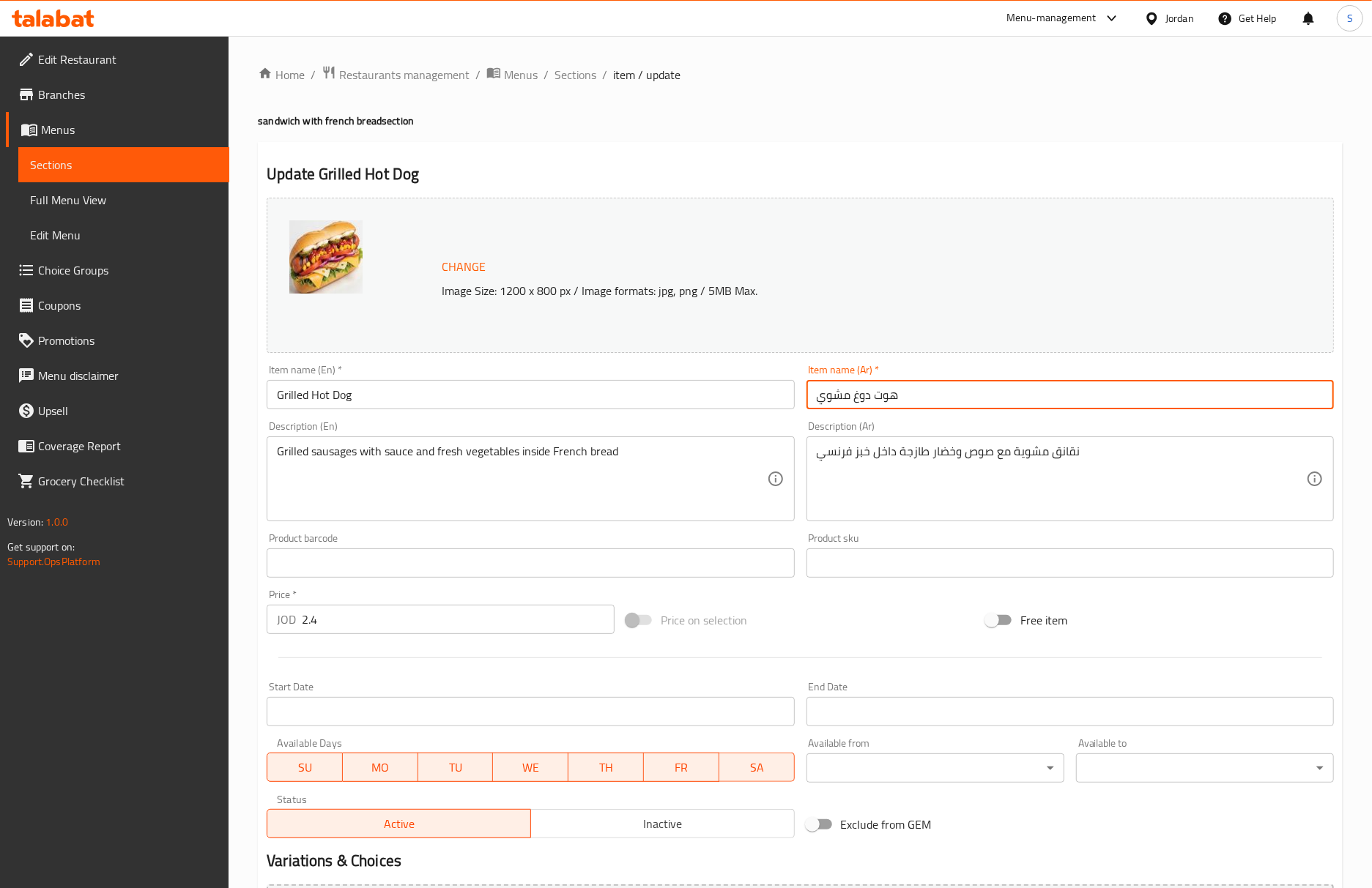
click at [812, 401] on input "هوت دوغ مشوي" at bounding box center [1070, 395] width 527 height 29
paste input "سندويتش"
type input "سندويتش هوت دوغ مشوي"
click at [662, 401] on input "Grilled Hot Dog" at bounding box center [530, 395] width 527 height 29
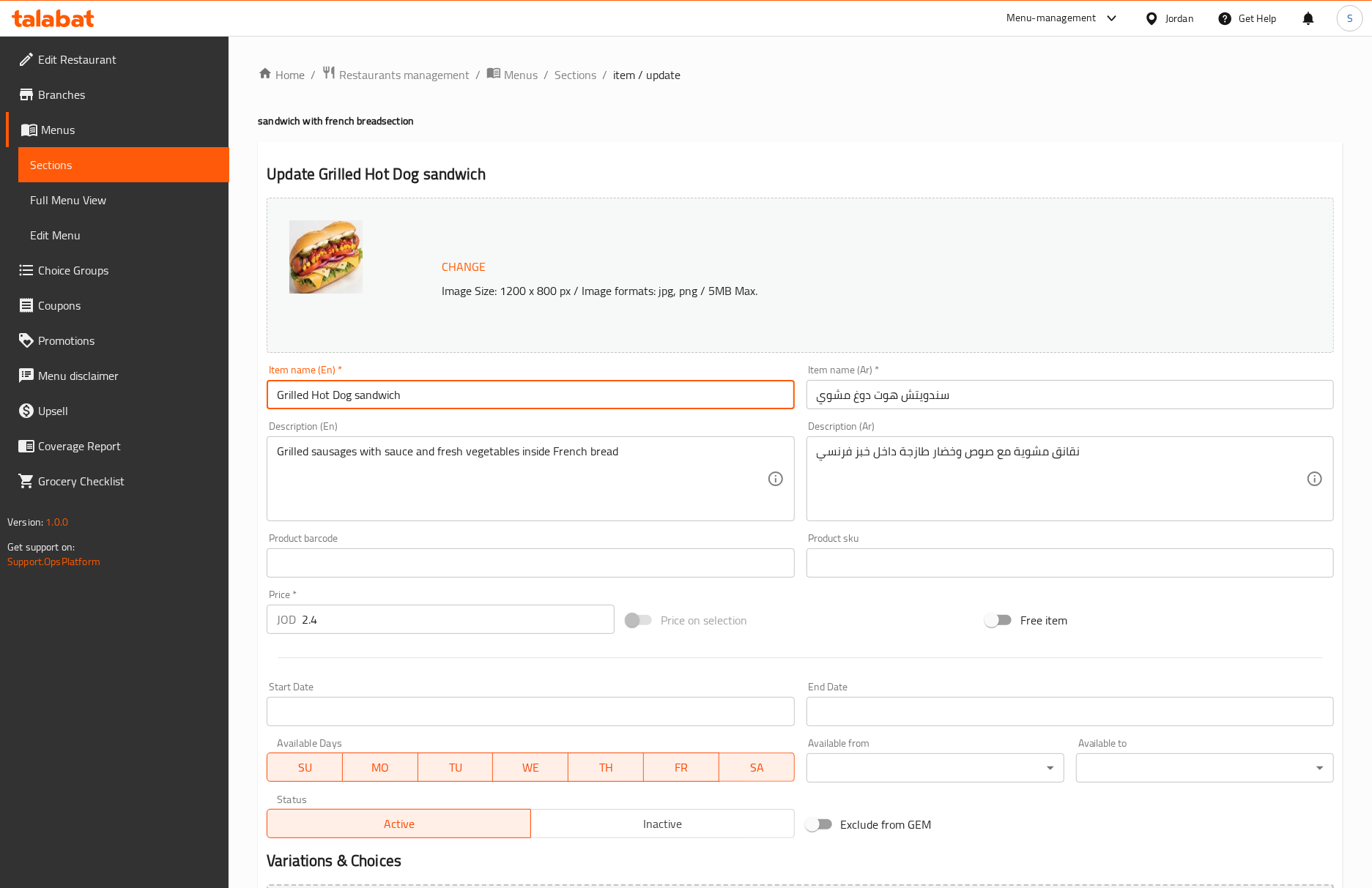
type input "Grilled Hot Dog sandwich"
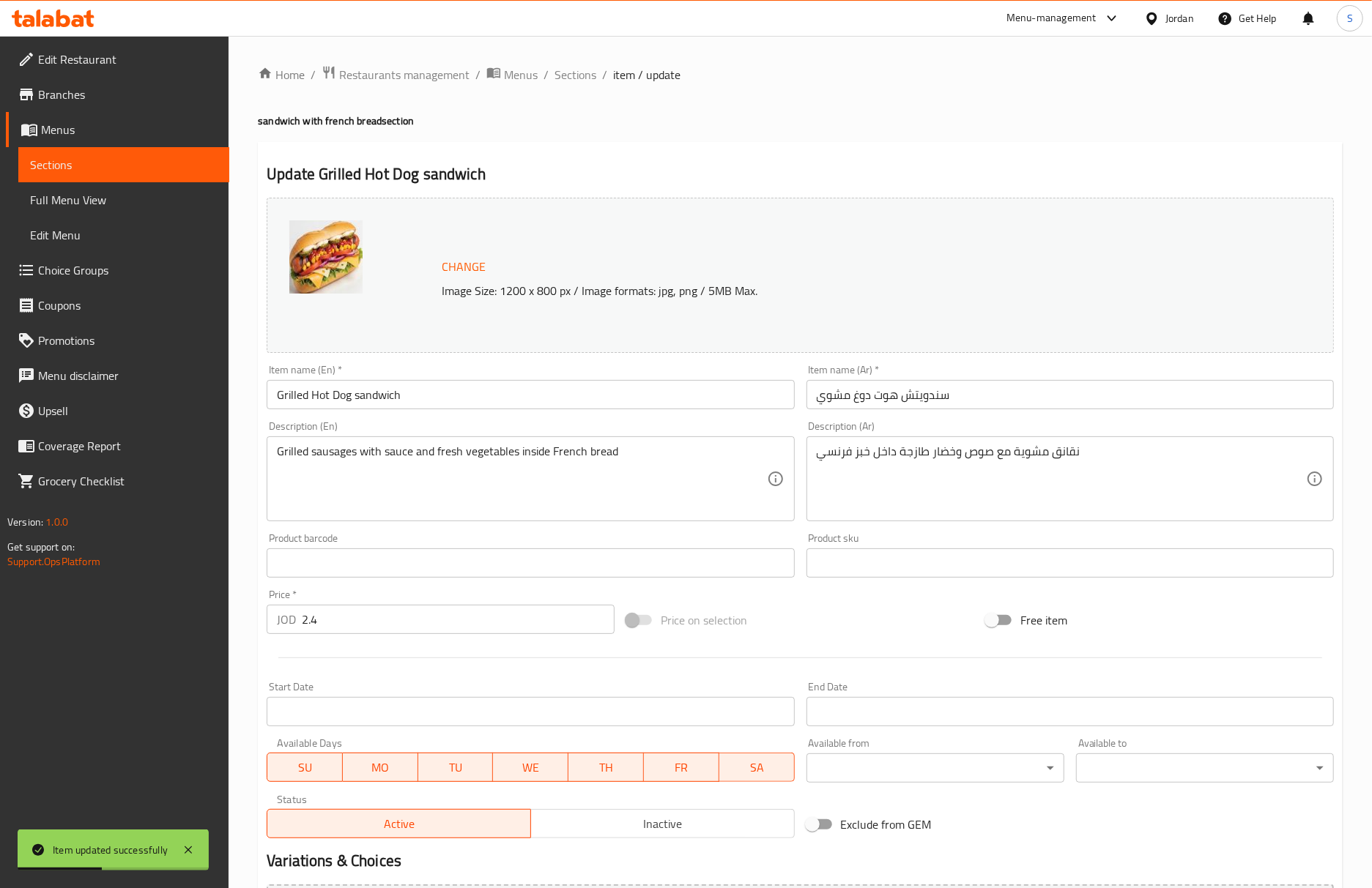
click at [992, 145] on div "Update Grilled Hot Dog sandwich Change Image Size: 1200 x 800 px / Image format…" at bounding box center [800, 579] width 1084 height 874
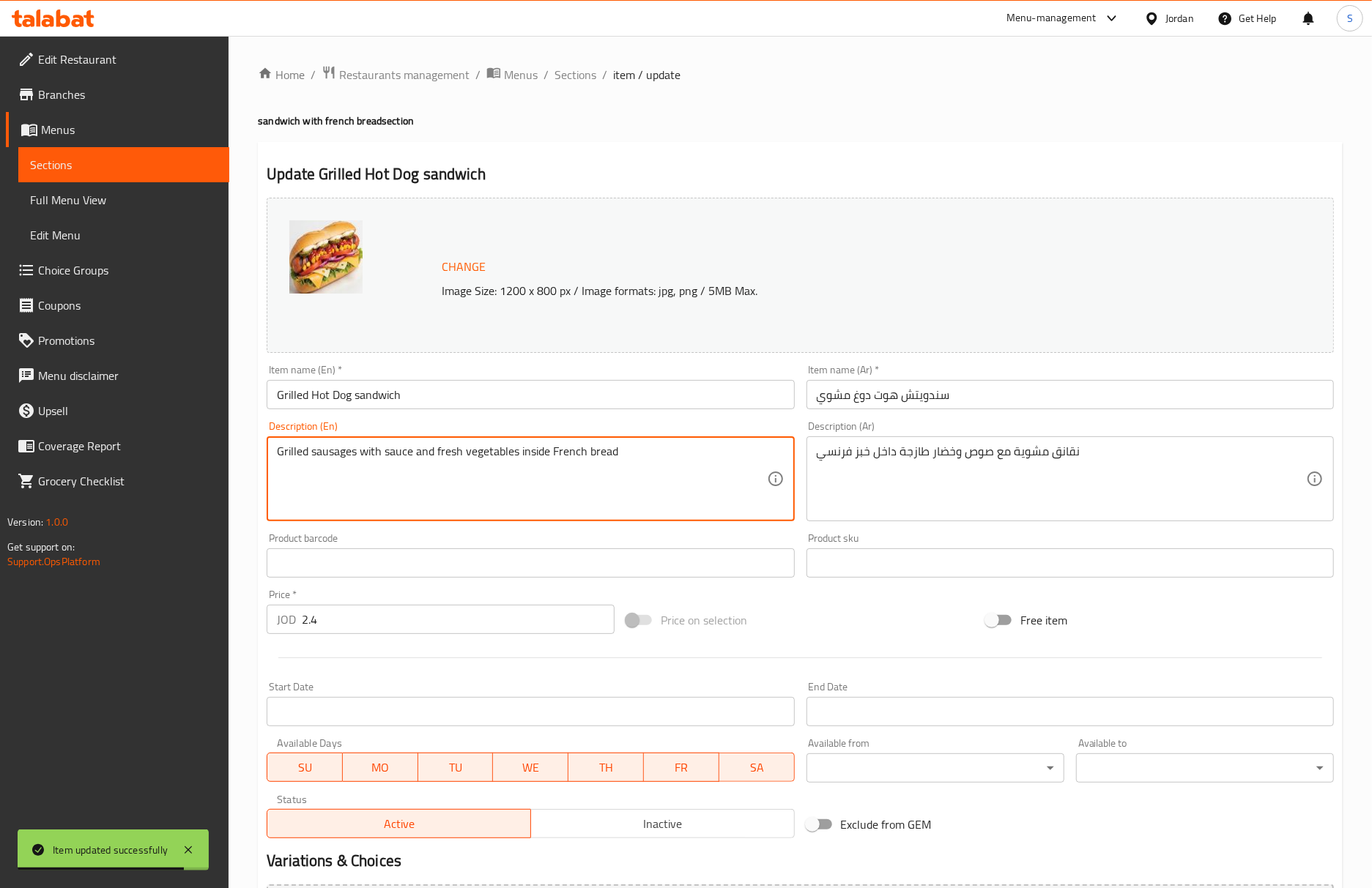
click at [321, 460] on textarea "Grilled sausages with sauce and fresh vegetables inside French bread" at bounding box center [521, 479] width 489 height 70
paste textarea "Hot Dog"
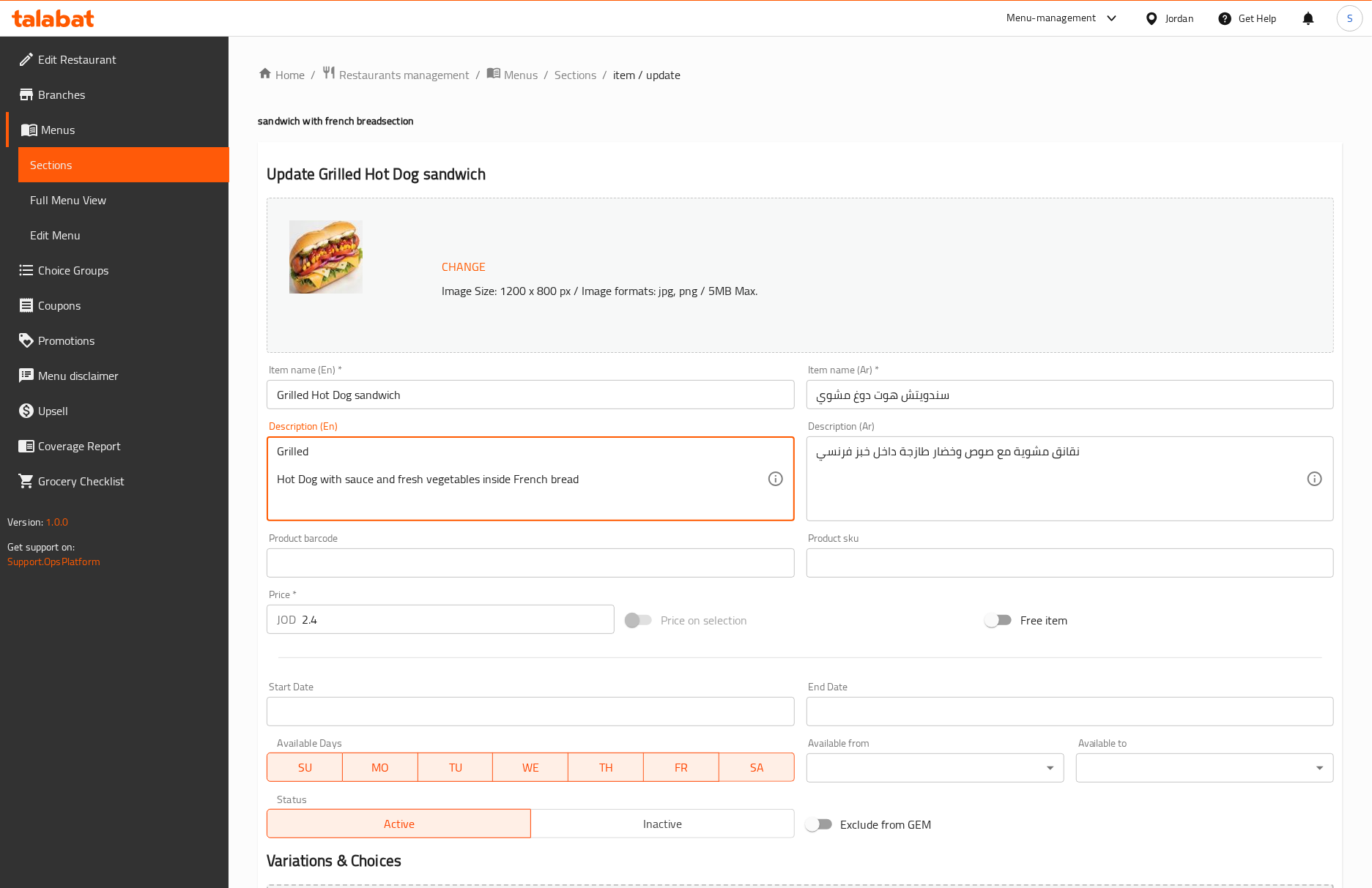
click at [277, 483] on textarea "Grilled Hot Dog with sauce and fresh vegetables inside French bread" at bounding box center [521, 479] width 489 height 70
type textarea "Grilled Hot Dog with sauce and fresh vegetables inside French bread"
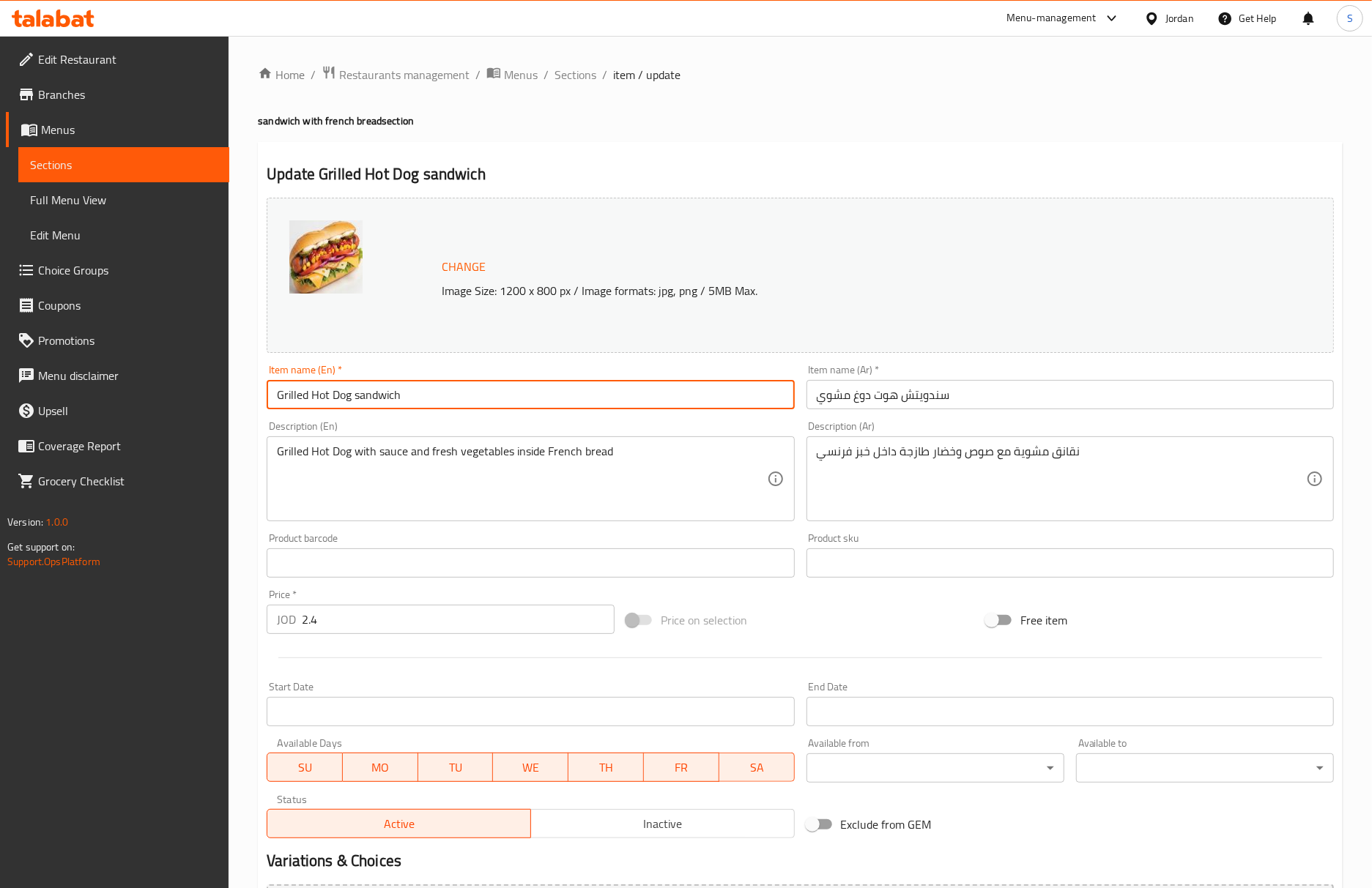
click at [484, 390] on input "Grilled Hot Dog sandwich" at bounding box center [530, 395] width 527 height 29
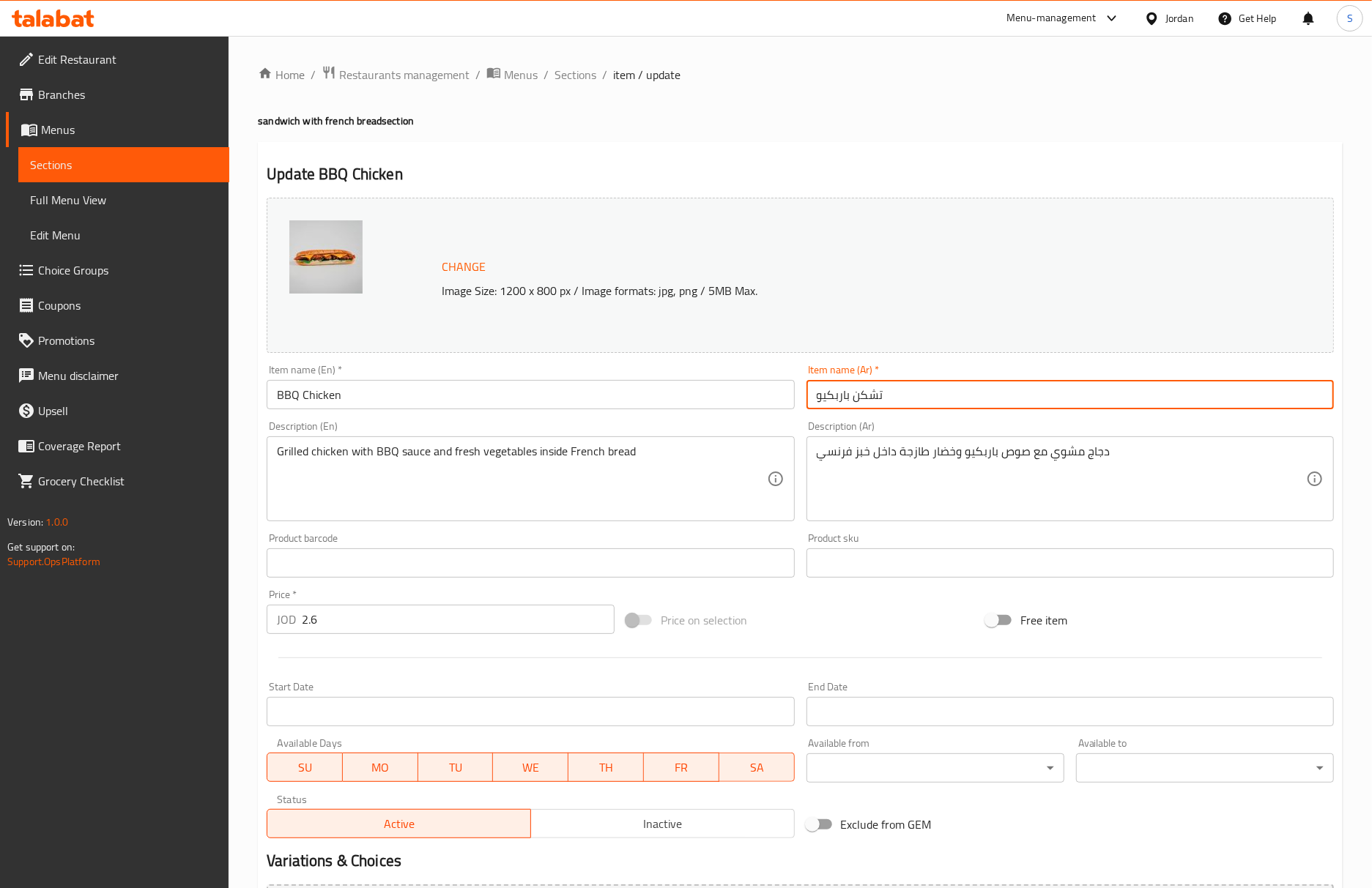
click at [807, 400] on input "تشكن باربكيو" at bounding box center [1070, 395] width 527 height 29
paste input "سندويتش"
type input "سندويتش تشكن باربكيو"
click at [762, 400] on input "BBQ Chicken" at bounding box center [530, 395] width 527 height 29
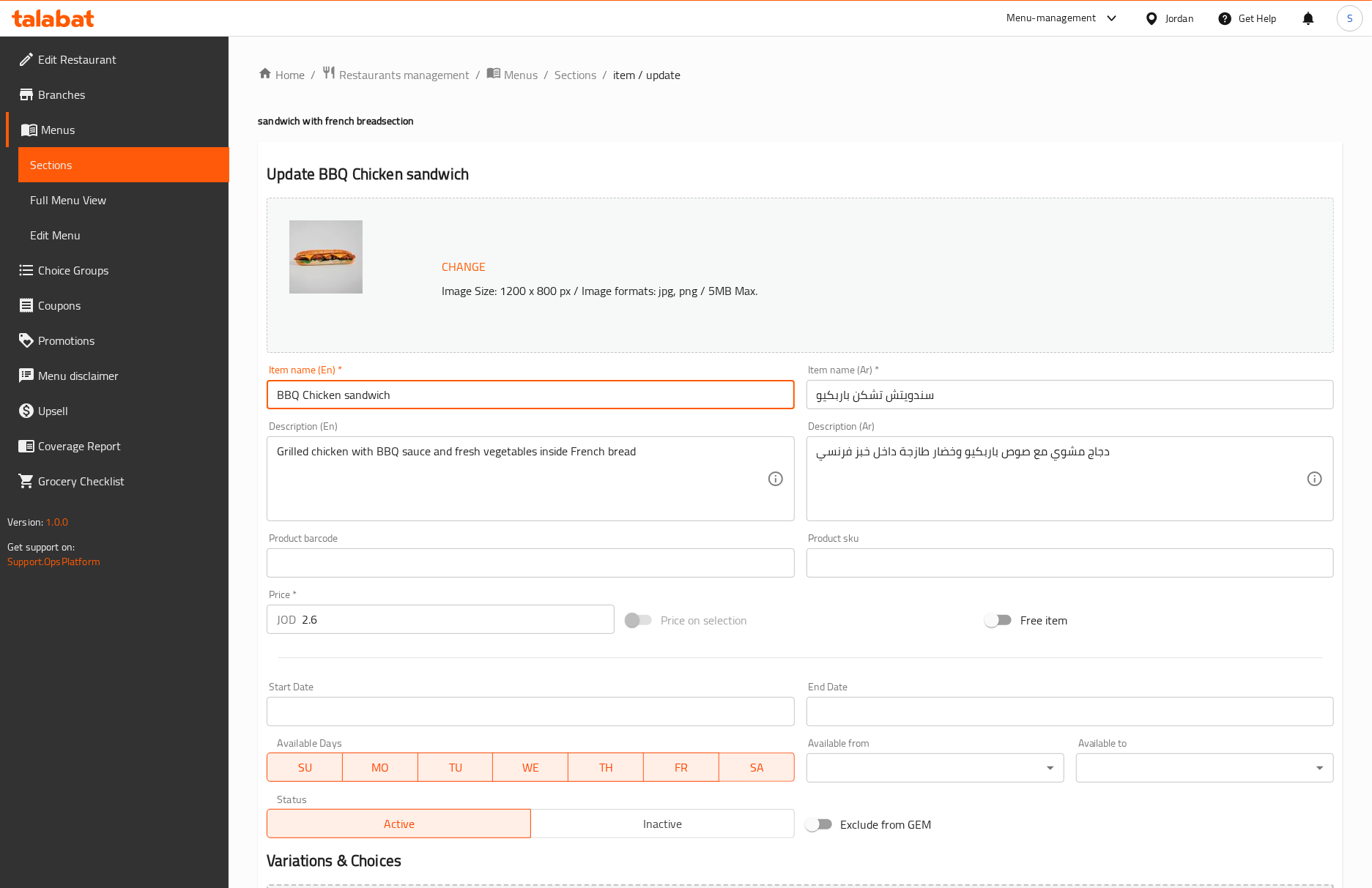
type input "BBQ Chicken sandwich"
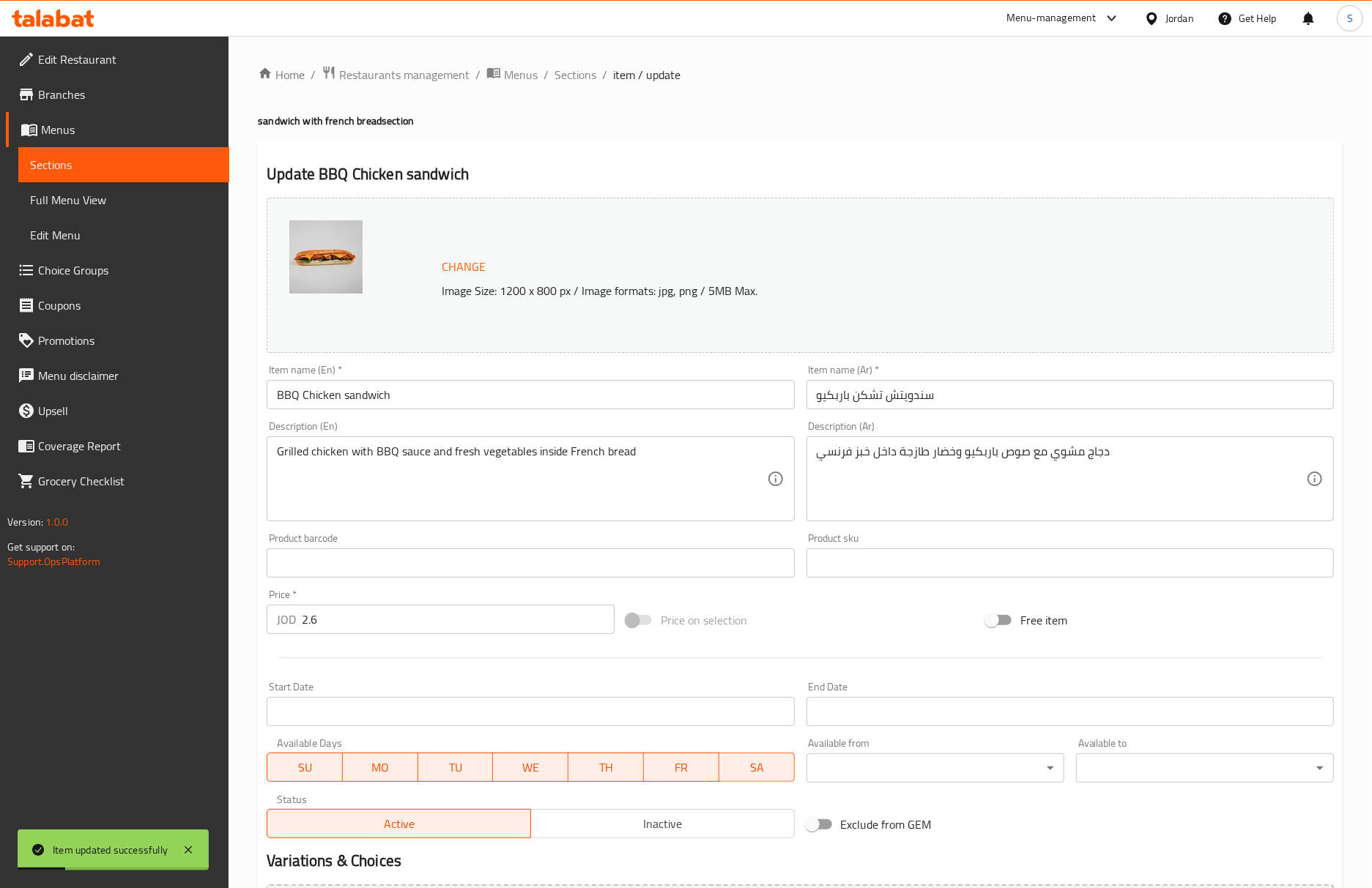
drag, startPoint x: 1106, startPoint y: 216, endPoint x: 1109, endPoint y: 210, distance: 6.7
click at [1106, 216] on div "Change Image Size: 1200 x 800 px / Image formats: jpg, png / 5MB Max." at bounding box center [800, 275] width 1067 height 155
click at [518, 409] on input "BBQ Chicken sandwich" at bounding box center [530, 395] width 527 height 29
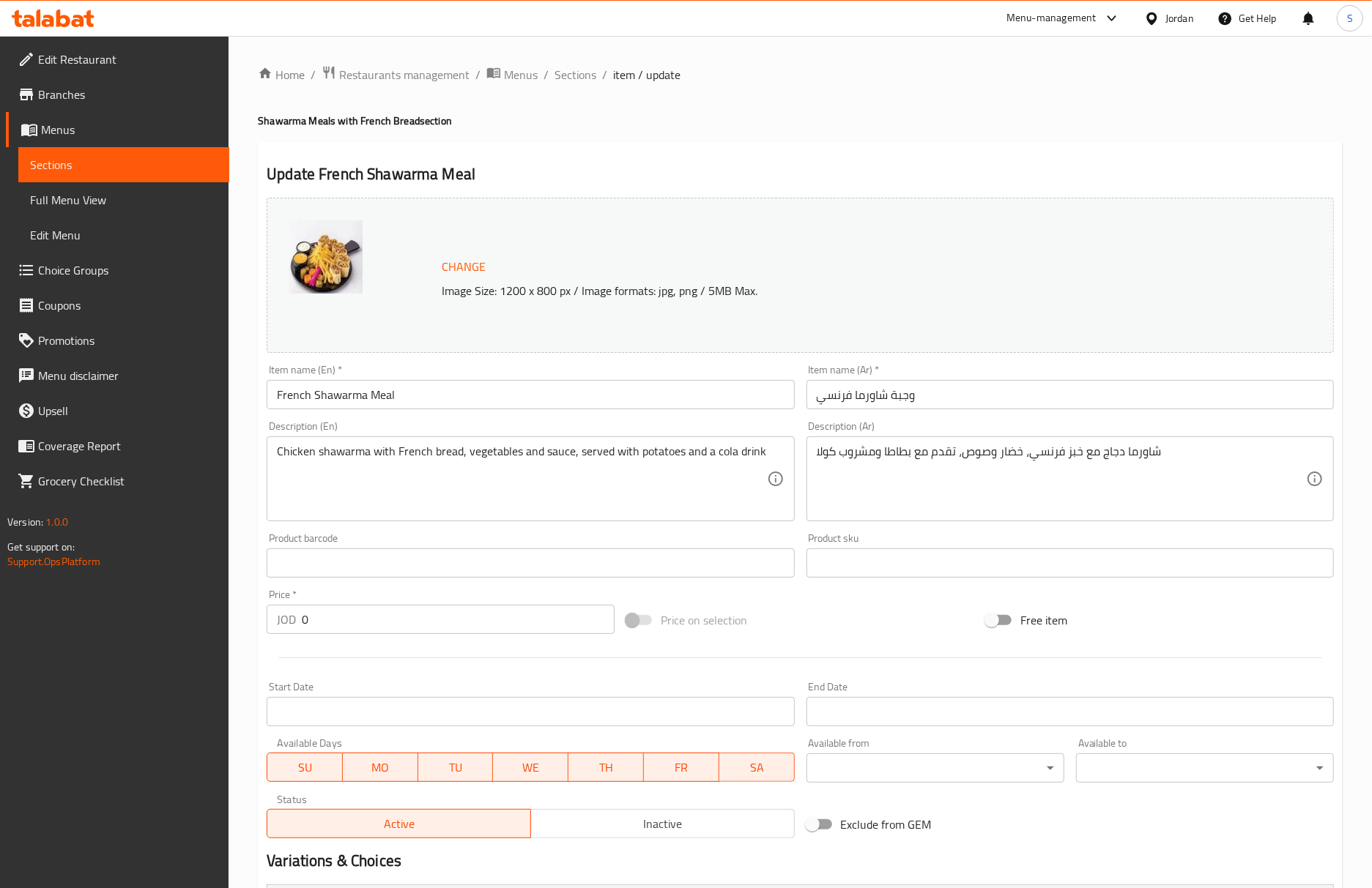
click at [44, 270] on span "Choice Groups" at bounding box center [128, 270] width 180 height 17
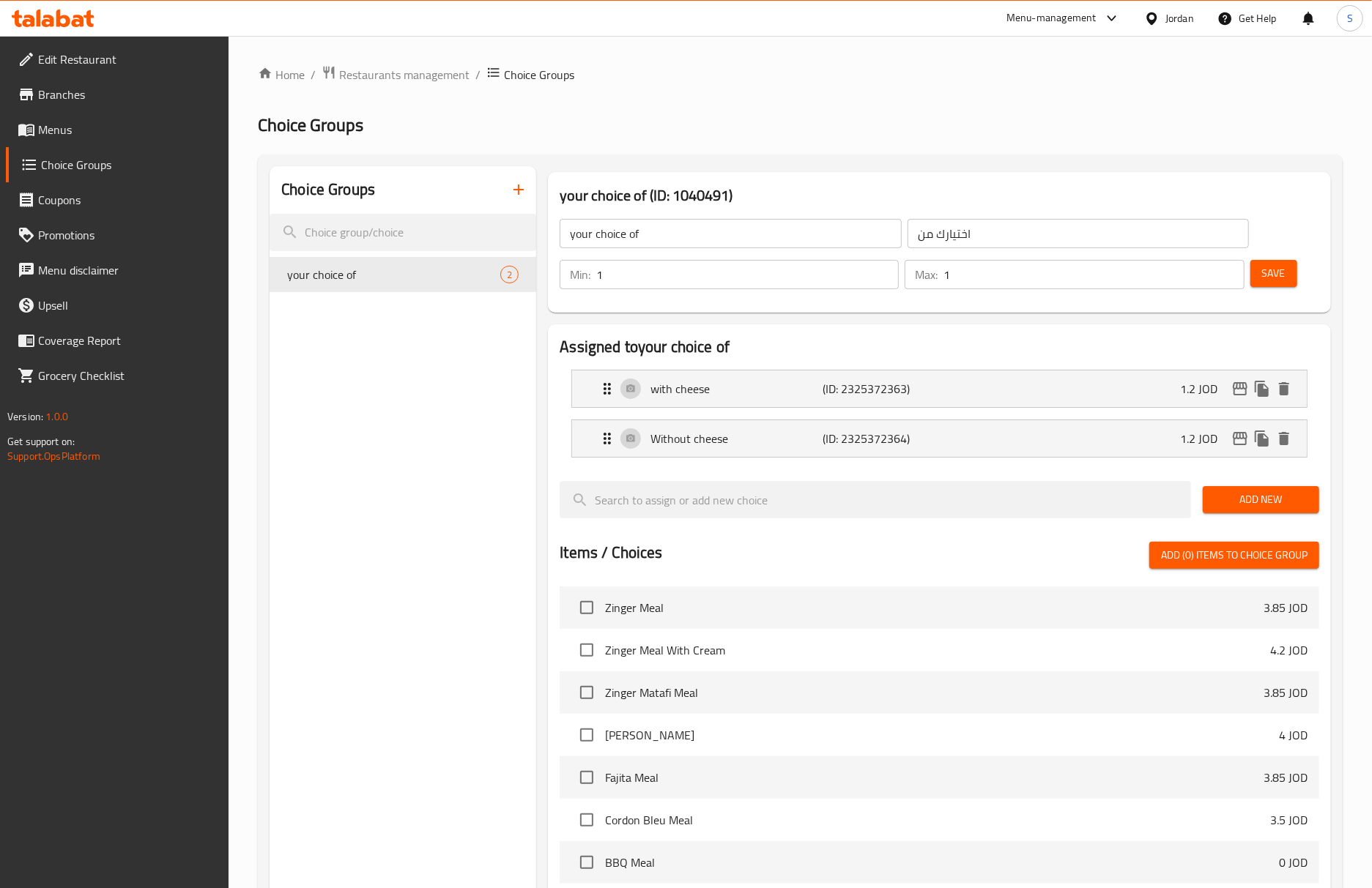
click at [522, 192] on icon "button" at bounding box center [518, 189] width 17 height 17
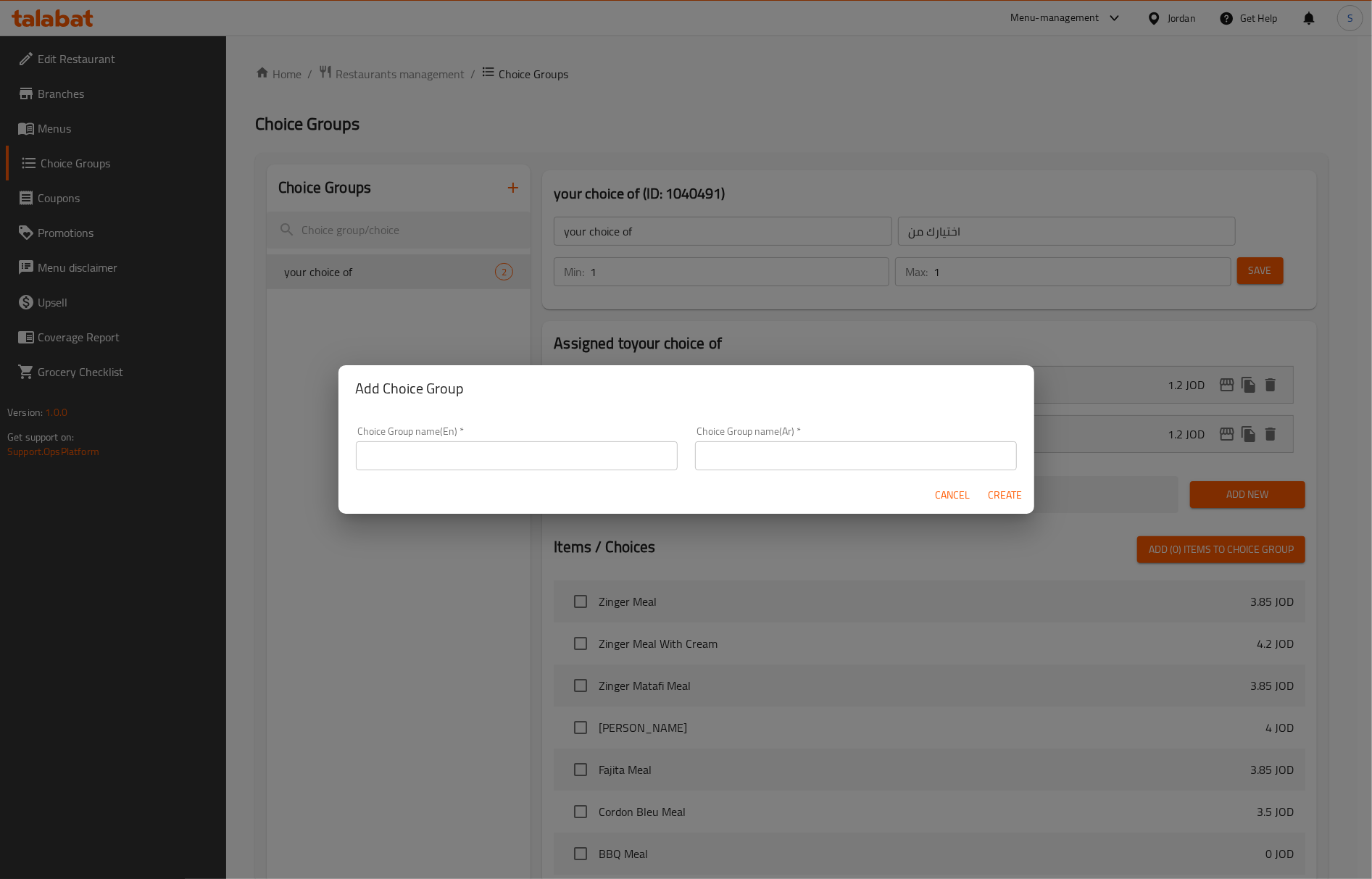
click at [537, 445] on input "text" at bounding box center [517, 456] width 322 height 29
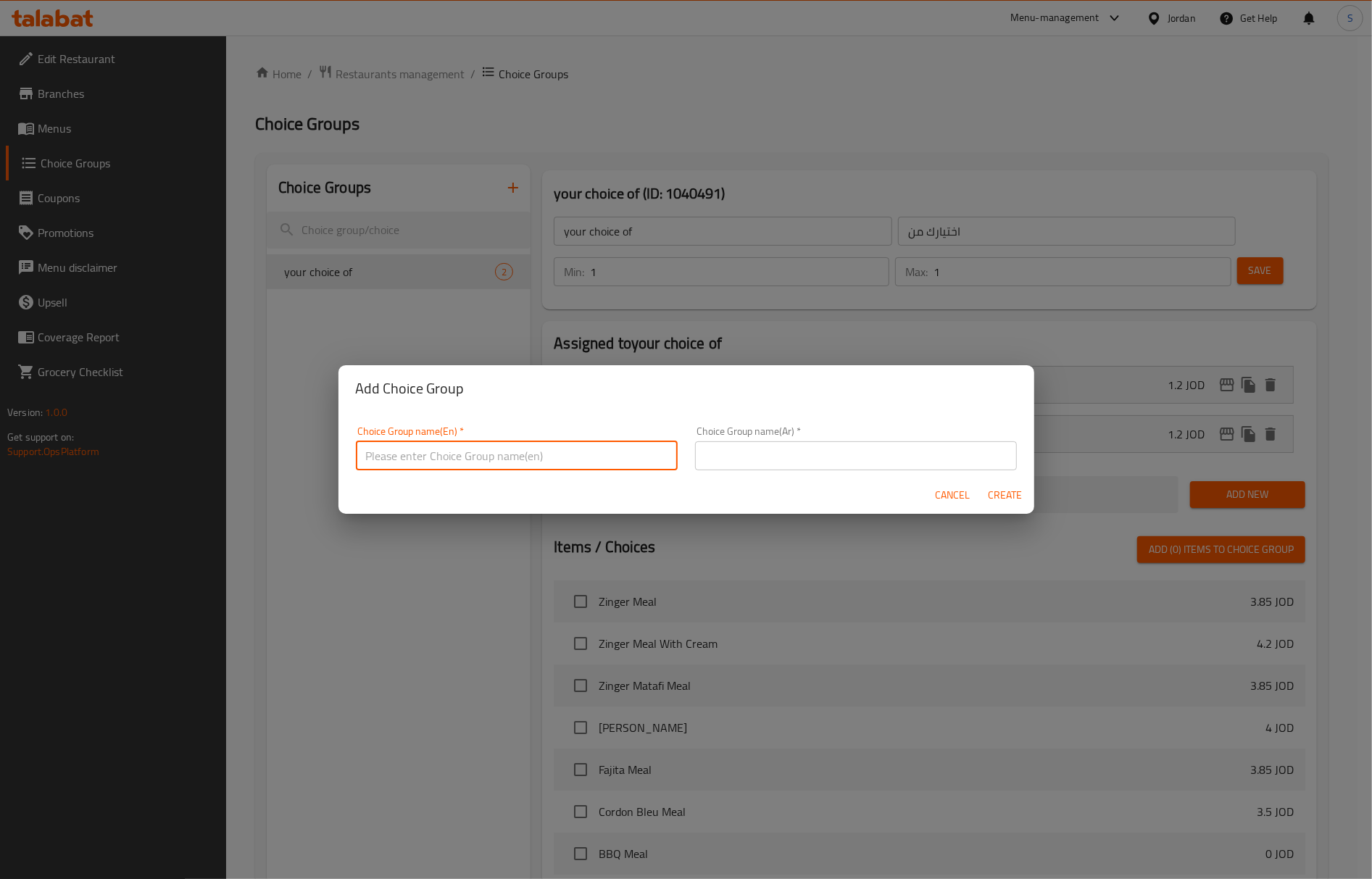
type input "Your Choice Of: 1"
click at [718, 444] on input "text" at bounding box center [856, 456] width 322 height 29
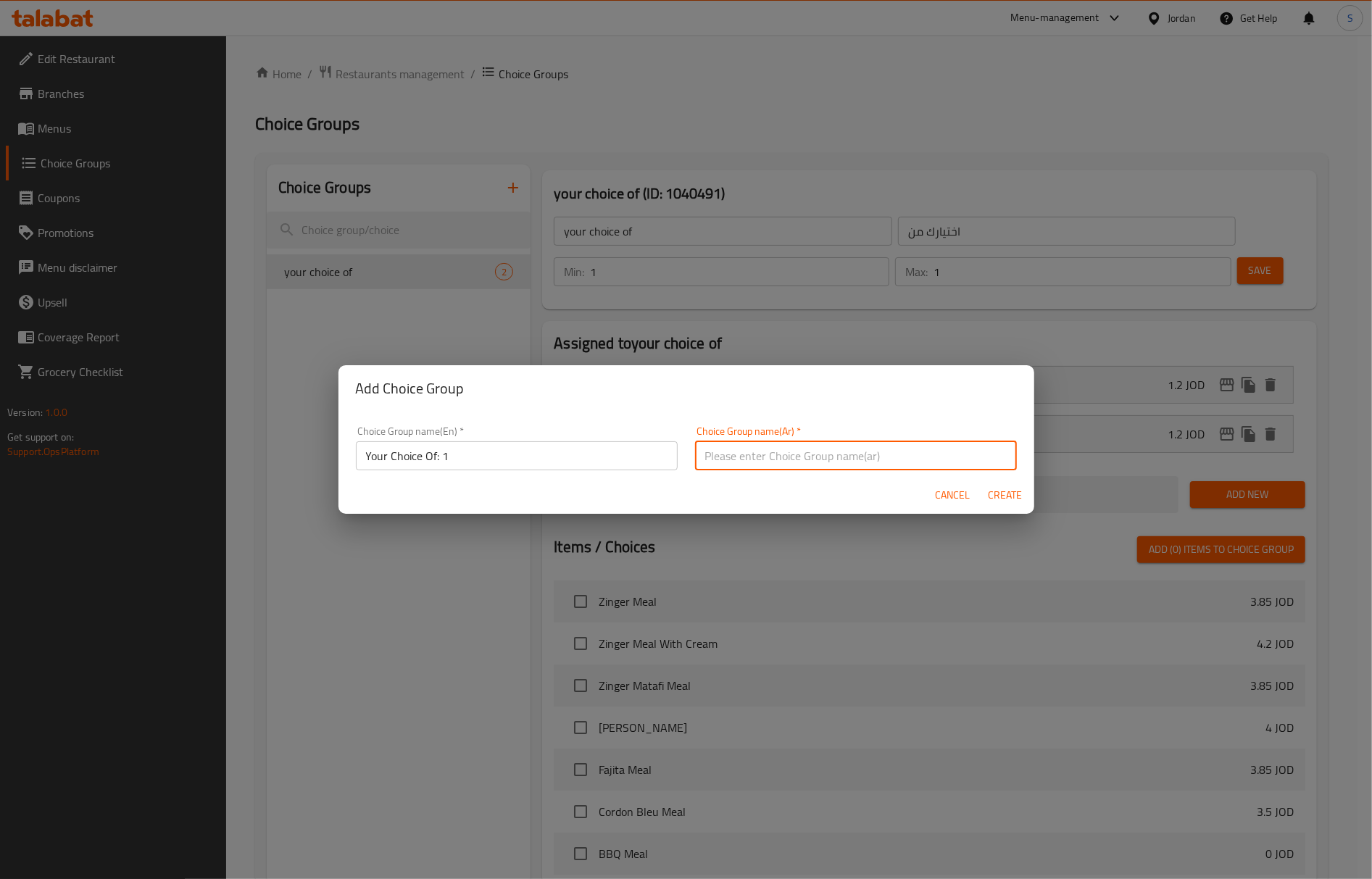
type input "إختيارك من:"
click at [1018, 494] on span "Create" at bounding box center [1005, 495] width 35 height 18
type input "Your Choice Of: 1"
type input "إختيارك من:"
type input "0"
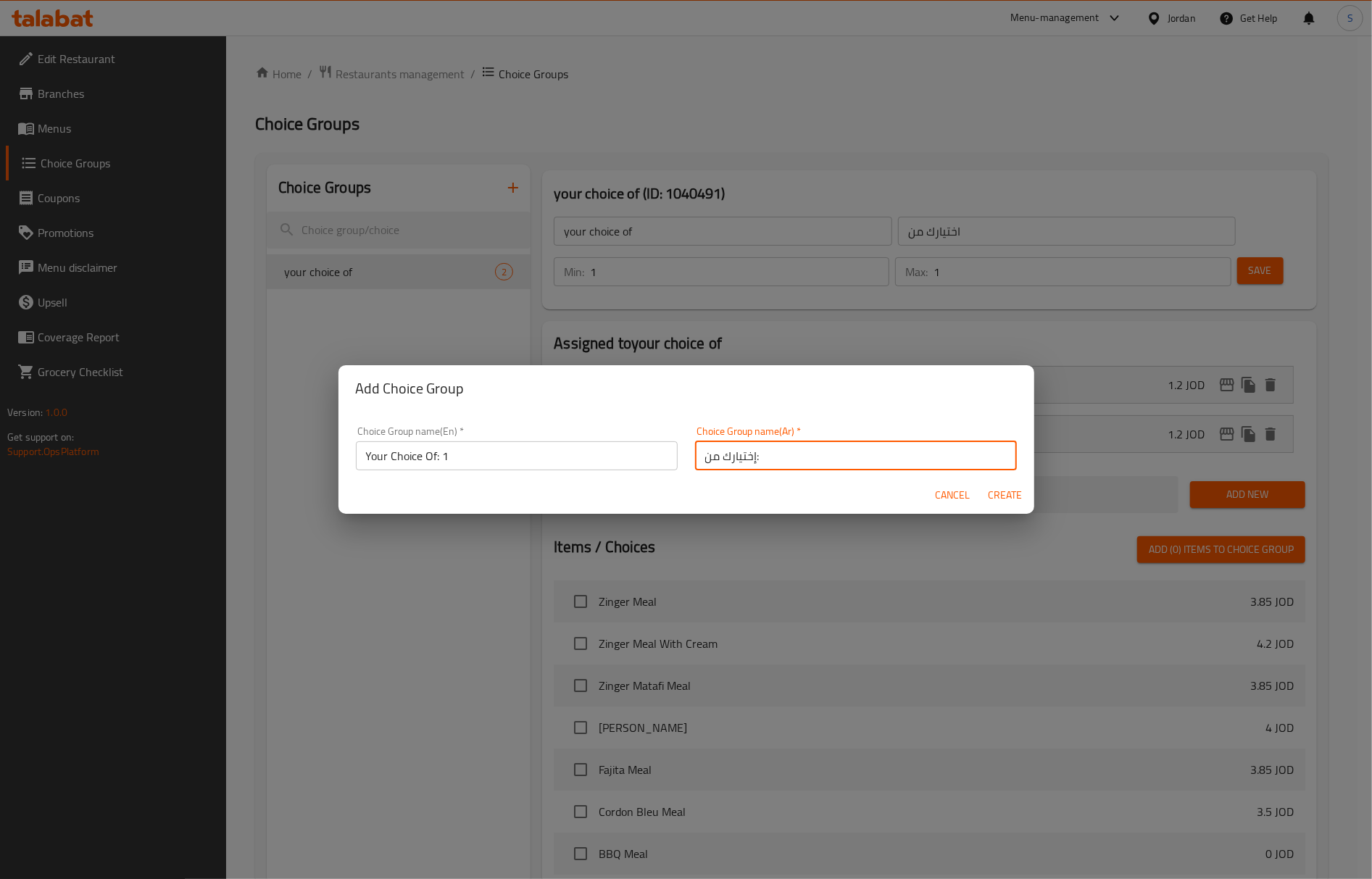
type input "0"
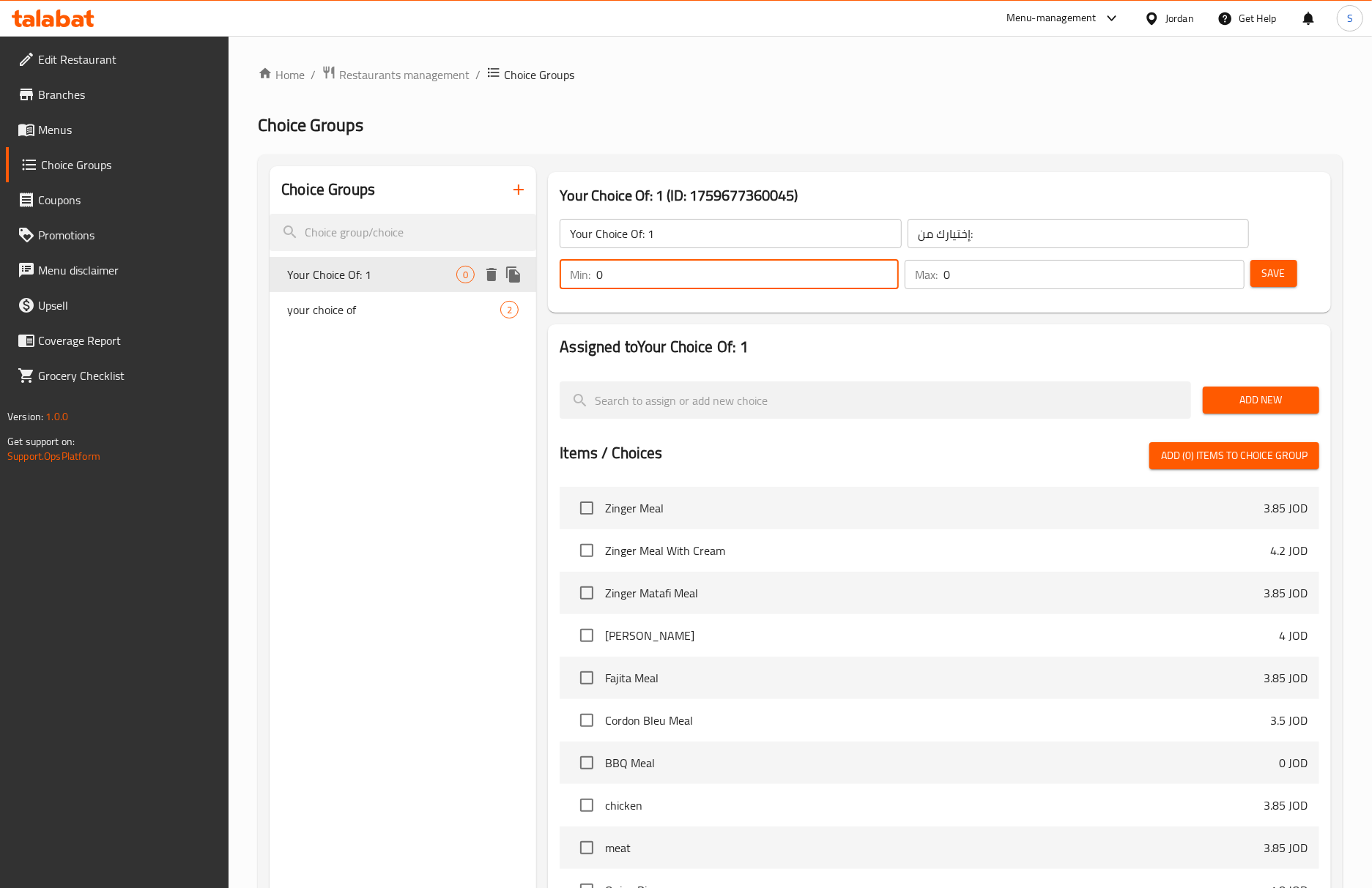
drag, startPoint x: 651, startPoint y: 285, endPoint x: 513, endPoint y: 288, distance: 138.0
click at [513, 288] on div "Choice Groups Your Choice Of: 1 0 your choice of 2 Your Choice Of: 1 (ID: 17596…" at bounding box center [803, 650] width 1067 height 968
type input "1"
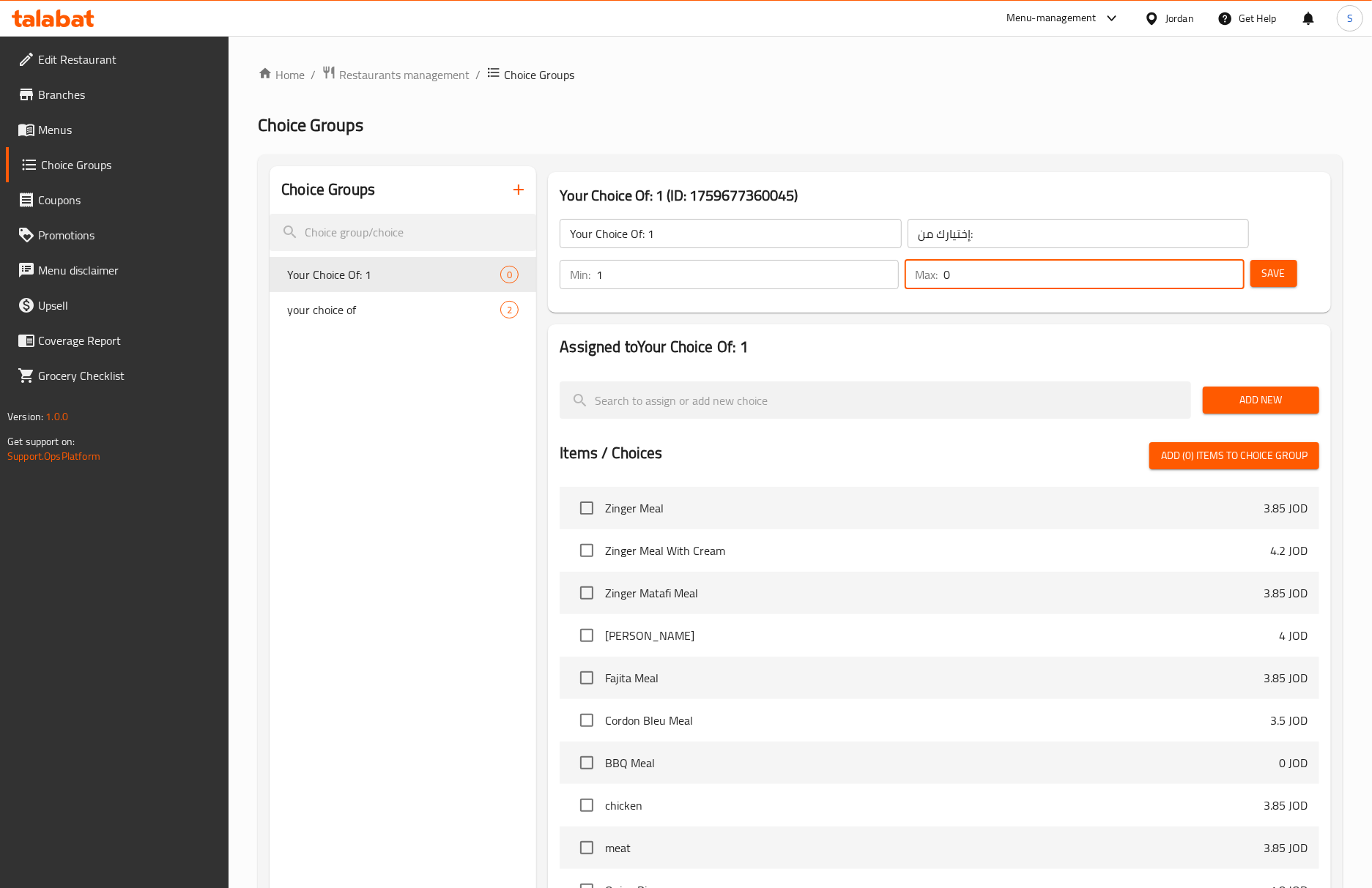
drag, startPoint x: 973, startPoint y: 277, endPoint x: 923, endPoint y: 277, distance: 50.0
click at [923, 277] on div "Max: 0 ​" at bounding box center [1074, 274] width 339 height 29
type input "1"
click at [1264, 274] on span "Save" at bounding box center [1273, 273] width 23 height 18
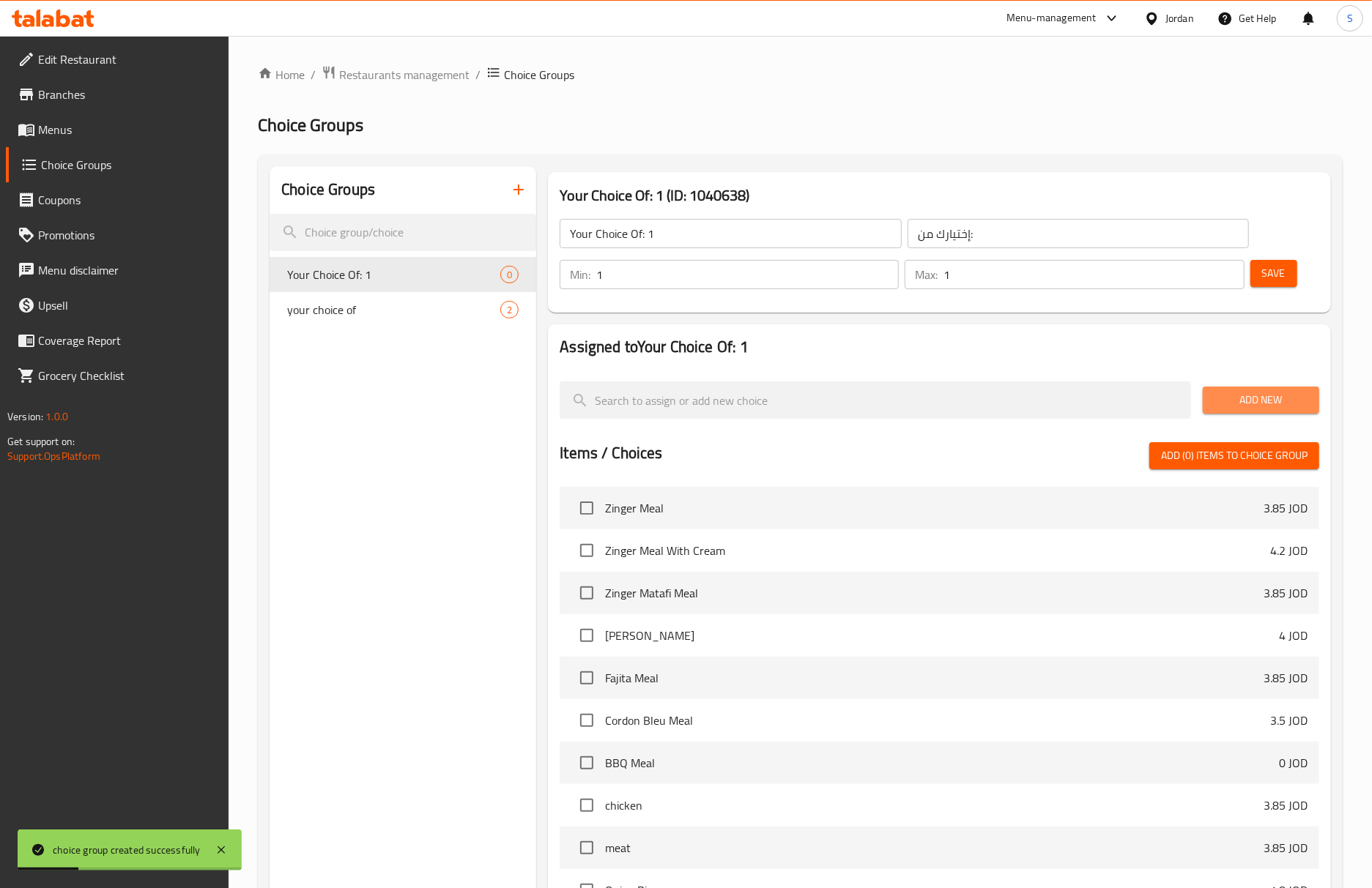
click at [1275, 395] on span "Add New" at bounding box center [1260, 400] width 93 height 18
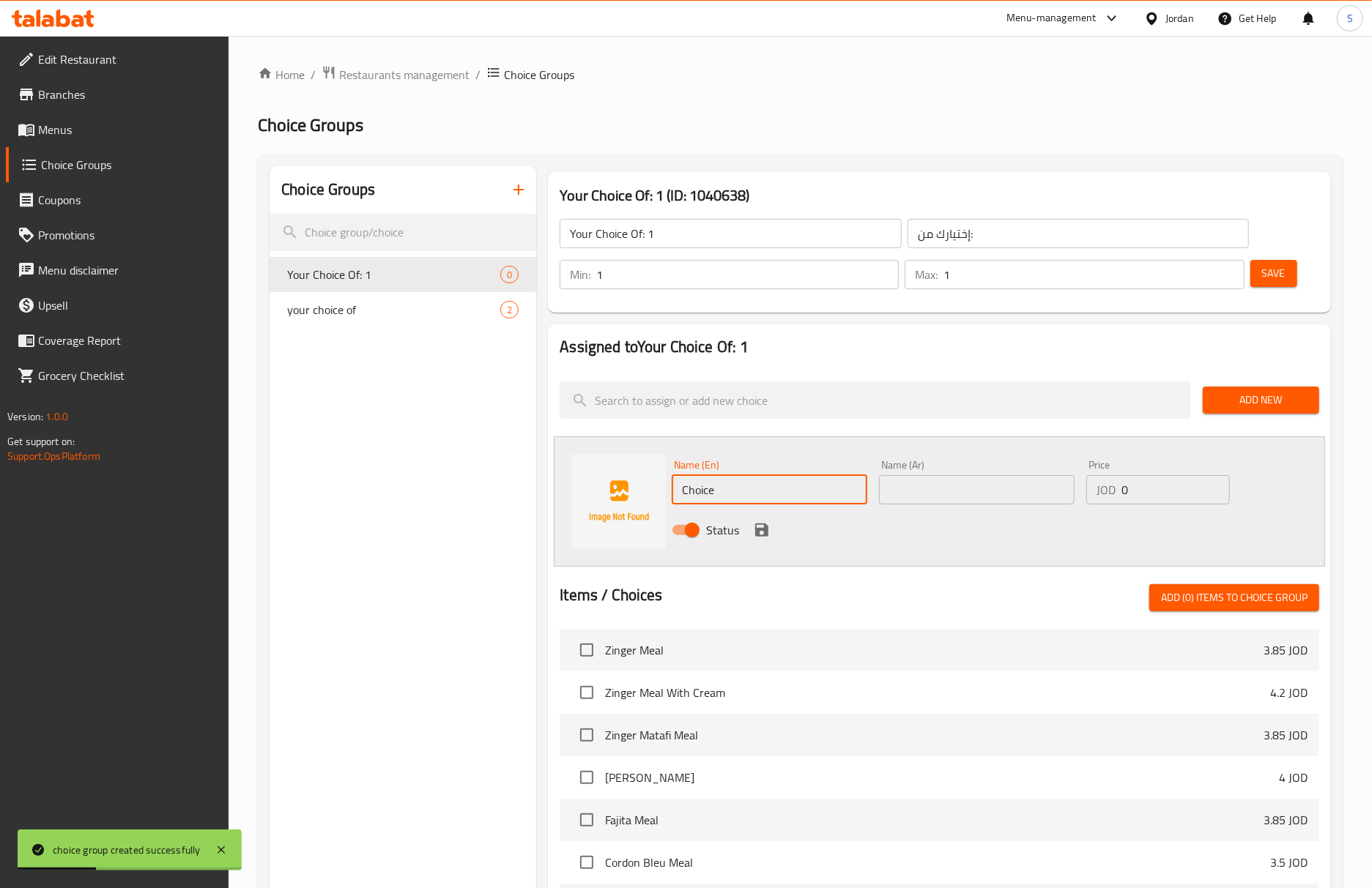
click at [700, 478] on input "Choice" at bounding box center [769, 490] width 195 height 29
paste input "regular"
type input "regular"
click at [950, 484] on input "text" at bounding box center [977, 490] width 195 height 29
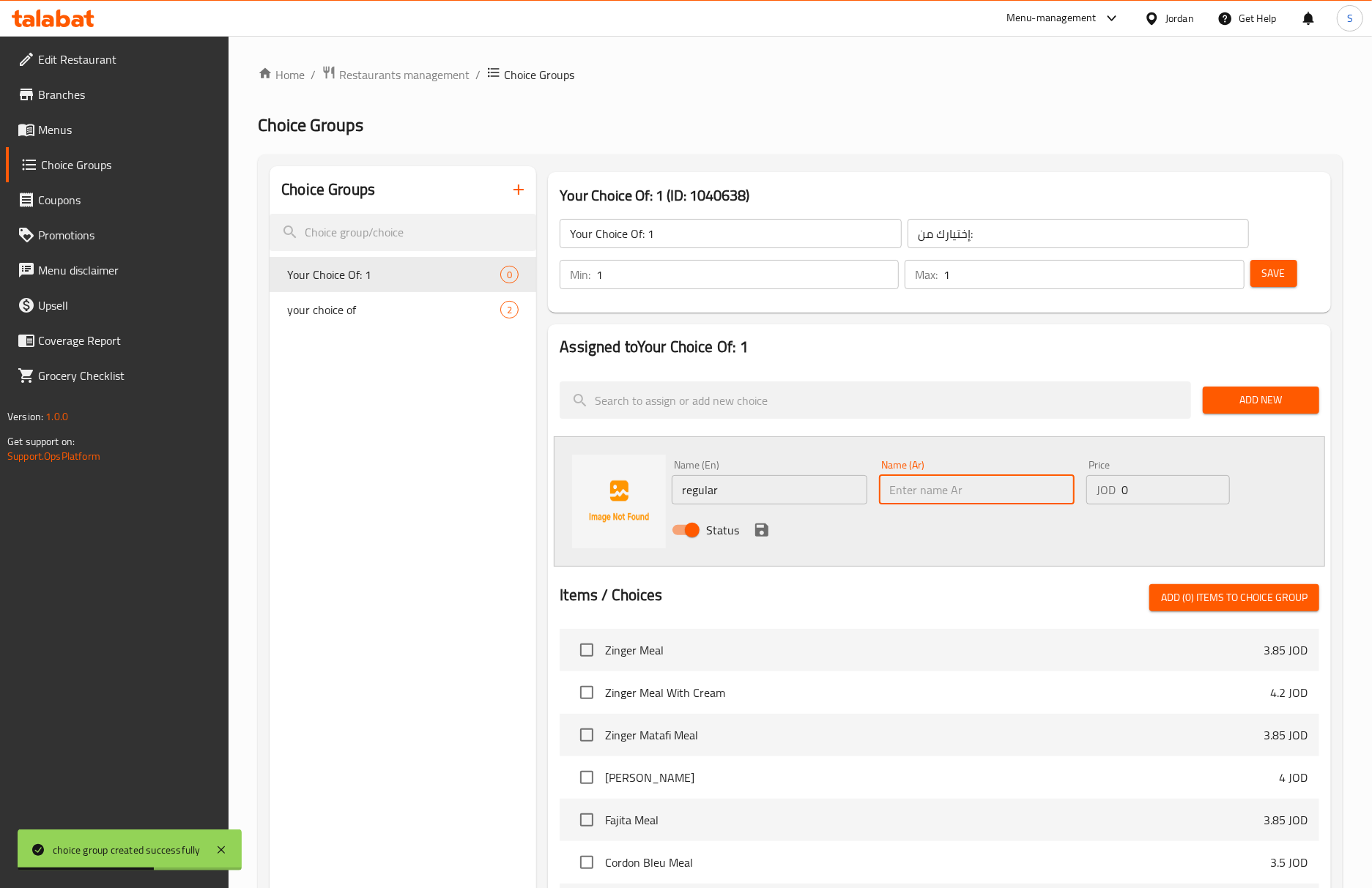
paste input "عادي"
type input "عادي"
drag, startPoint x: 1132, startPoint y: 496, endPoint x: 1100, endPoint y: 499, distance: 32.1
click at [1100, 499] on div "JOD 0 Price" at bounding box center [1158, 490] width 144 height 29
paste input "3.3"
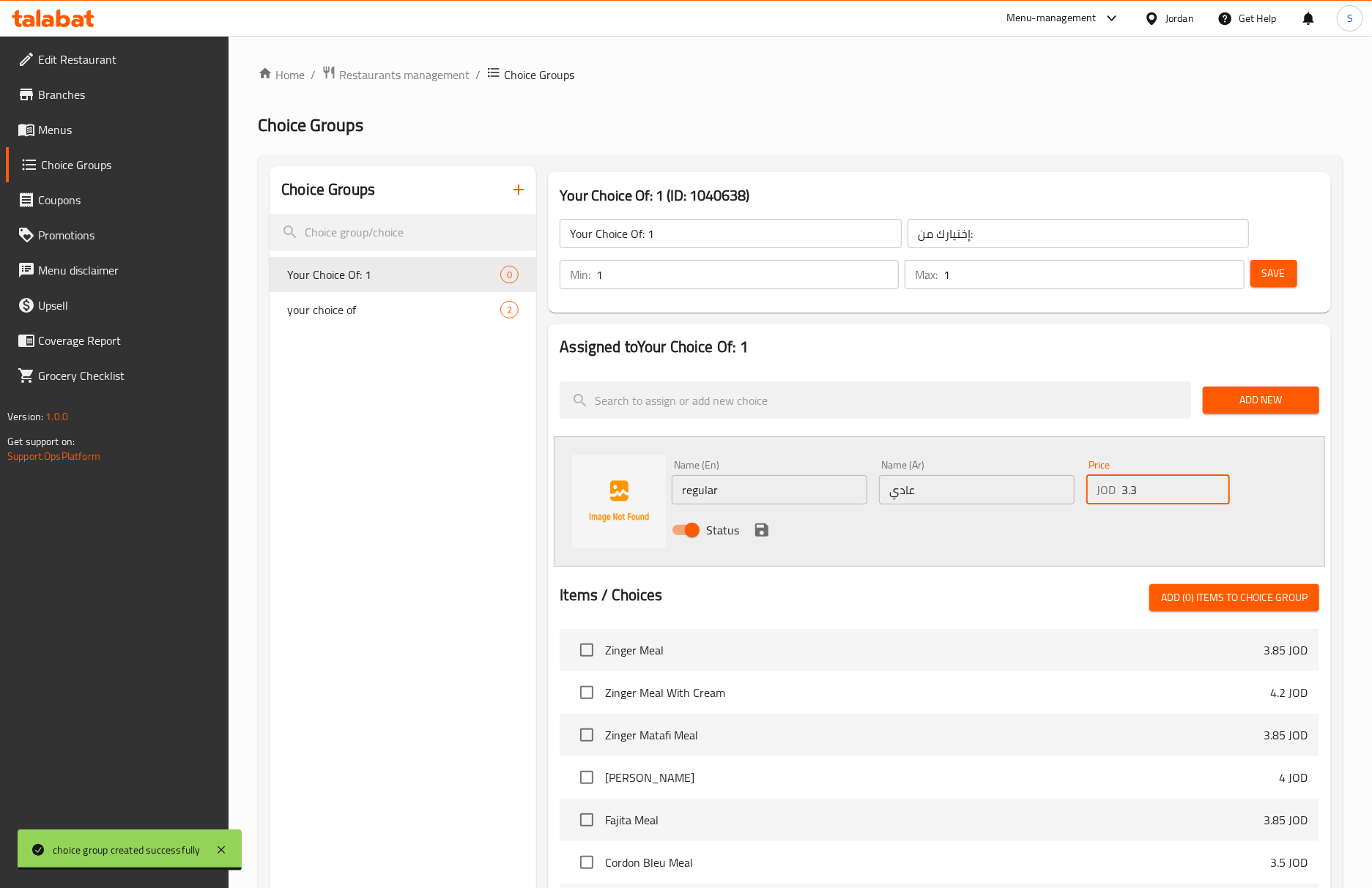
type input "3.3"
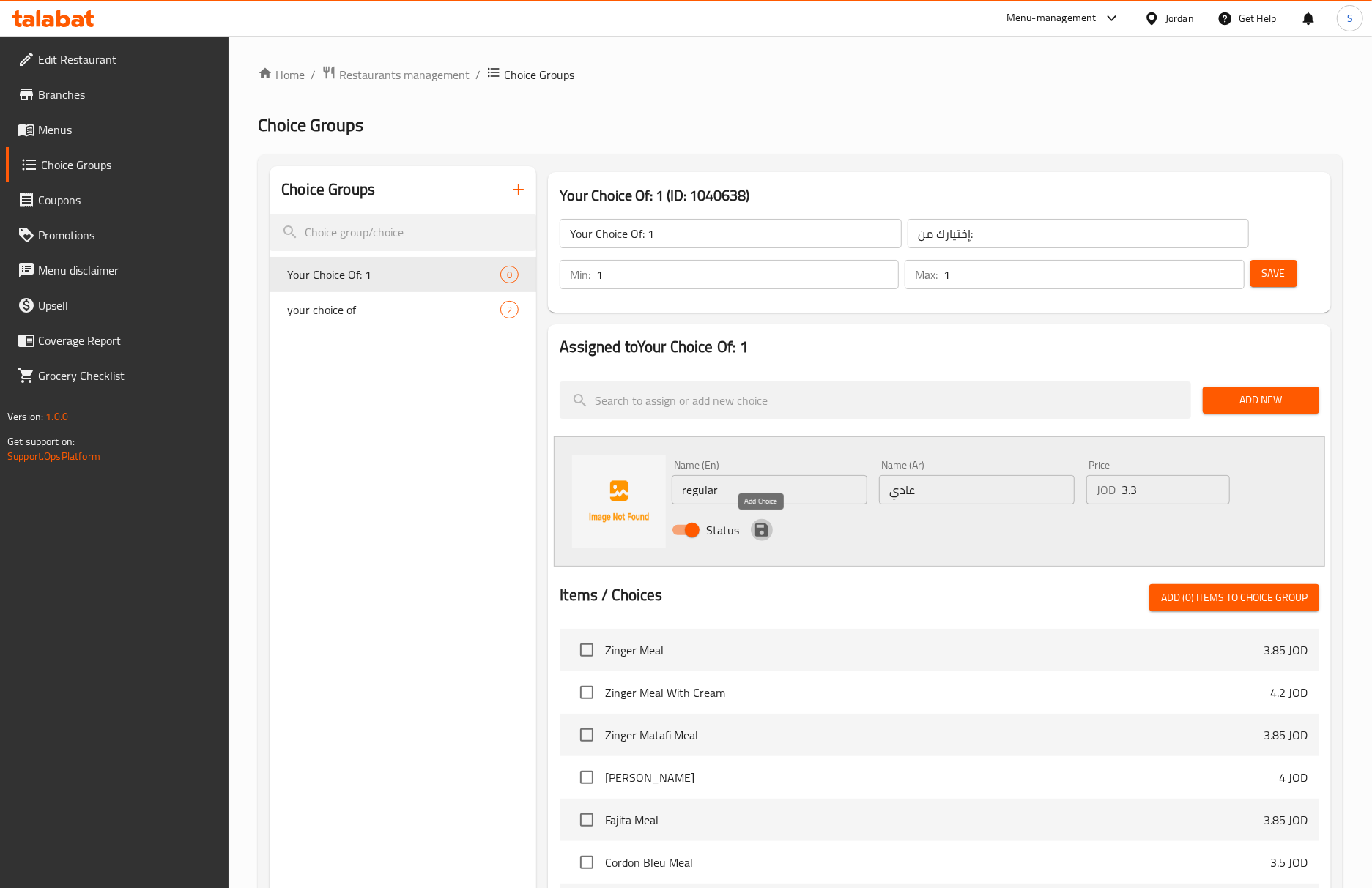
click at [762, 525] on icon "save" at bounding box center [762, 530] width 13 height 13
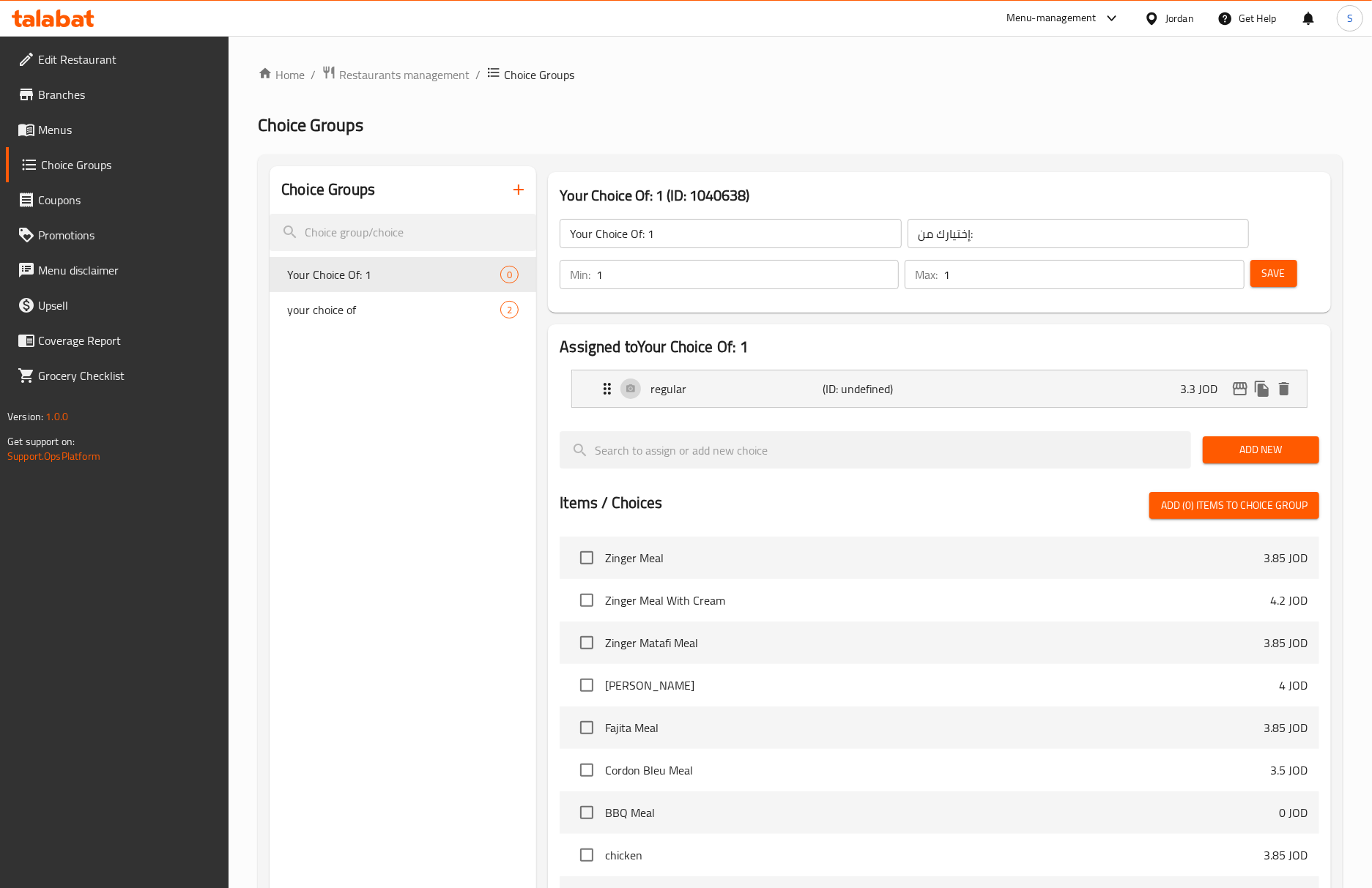
click at [1299, 448] on span "Add New" at bounding box center [1260, 450] width 93 height 18
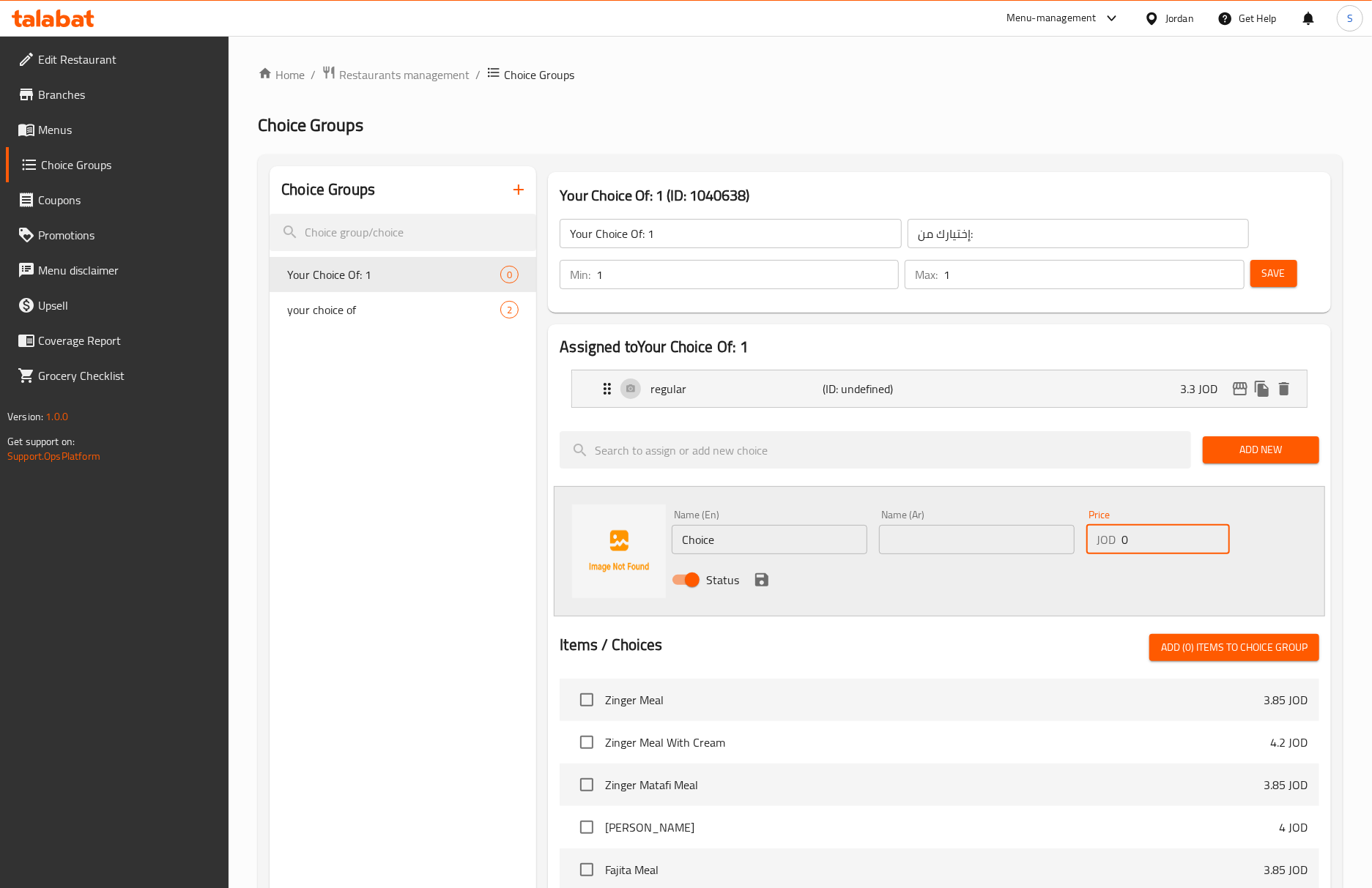
drag, startPoint x: 1175, startPoint y: 546, endPoint x: 1072, endPoint y: 549, distance: 103.0
click at [1072, 549] on div "Name (En) Choice Name (En) Name (Ar) Name (Ar) Price JOD 0 Price Status" at bounding box center [977, 552] width 622 height 96
paste input "4.1"
type input "4.1"
click at [736, 547] on input "Choice" at bounding box center [769, 539] width 195 height 29
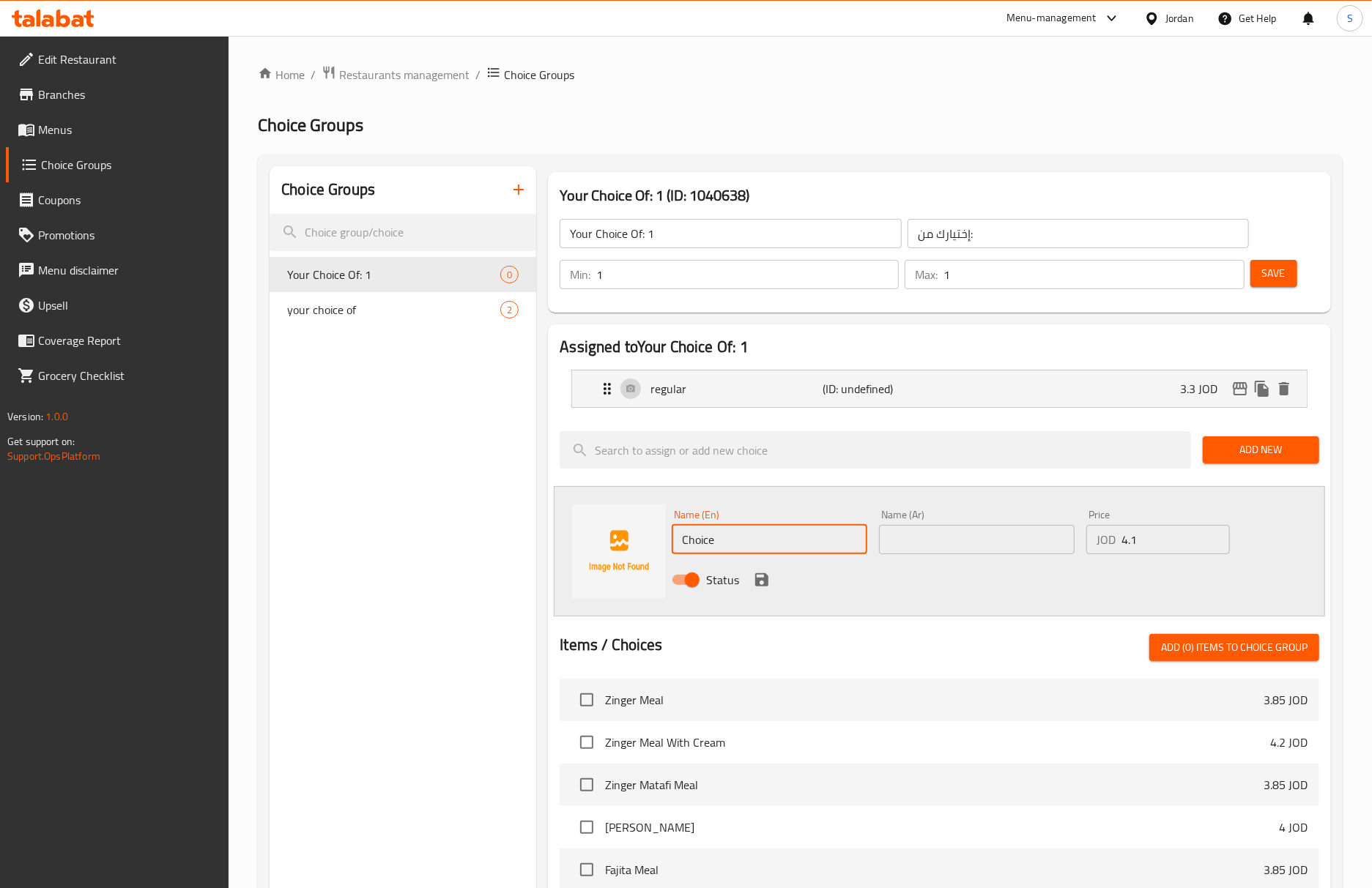
click at [736, 547] on input "Choice" at bounding box center [769, 539] width 195 height 29
type input "Cream"
click at [924, 538] on input "text" at bounding box center [977, 539] width 195 height 29
type input "كريمة"
click at [757, 575] on icon "save" at bounding box center [762, 580] width 13 height 13
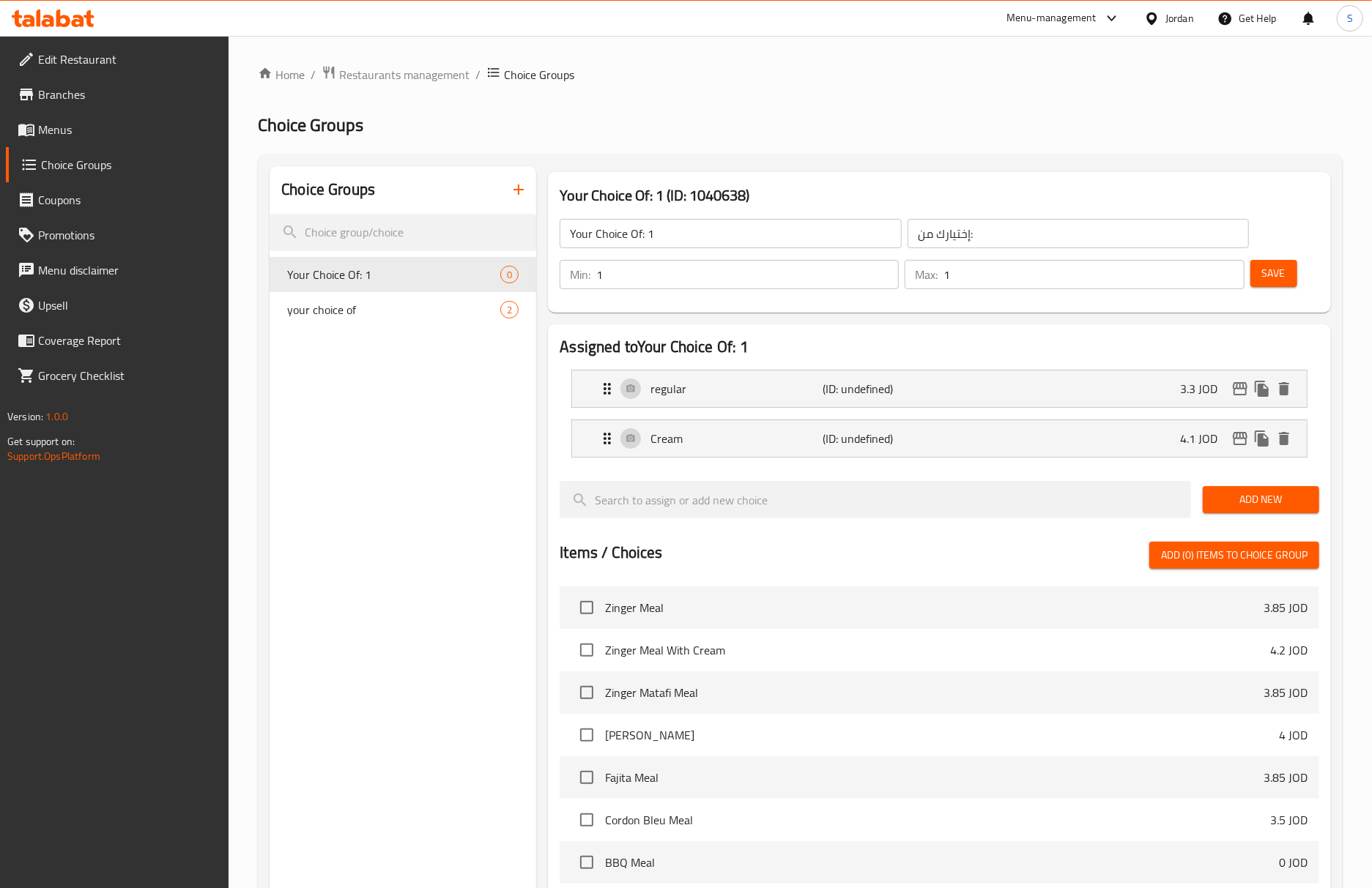
click at [1293, 509] on span "Add New" at bounding box center [1260, 499] width 93 height 18
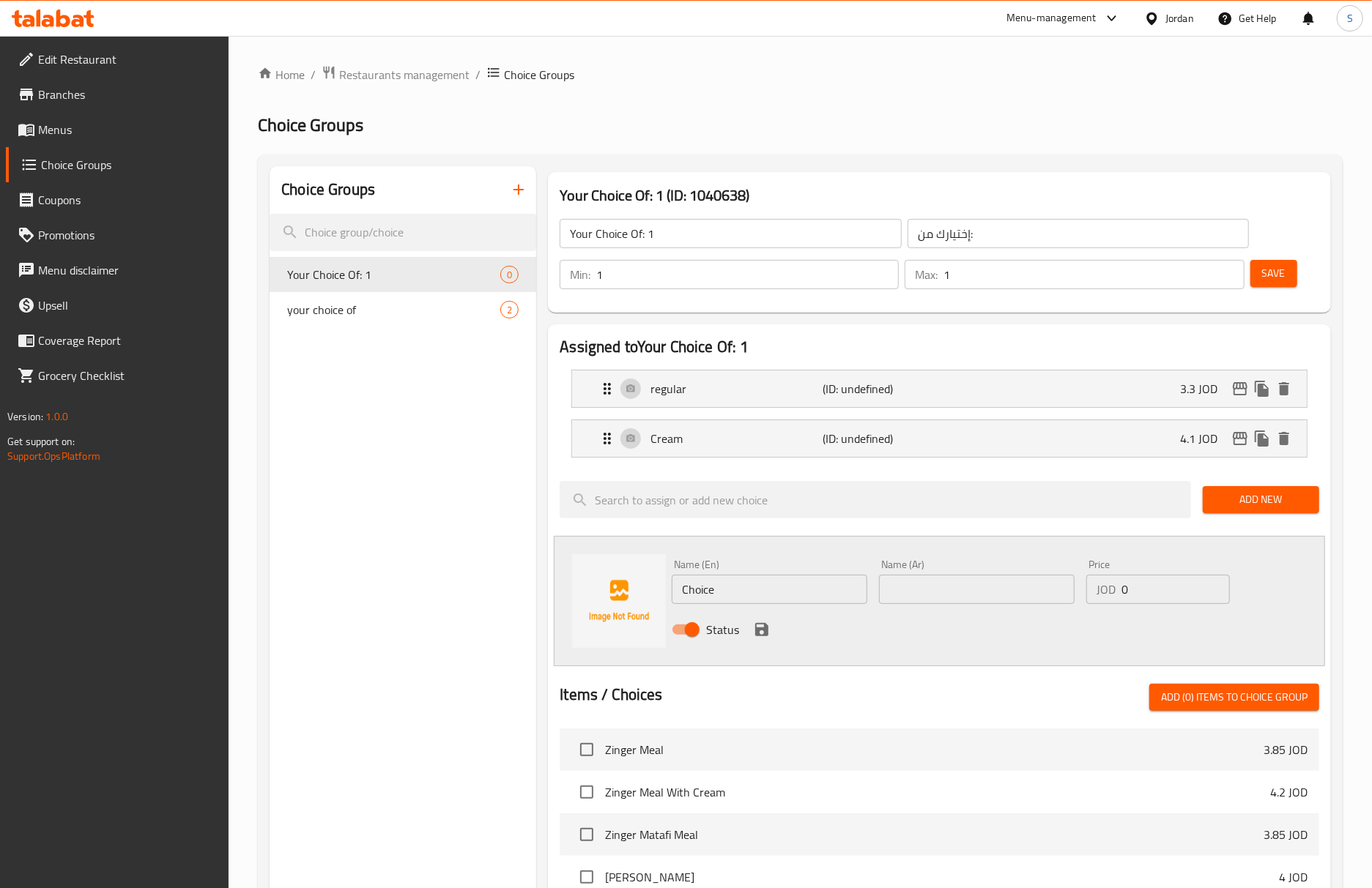
click at [979, 582] on input "text" at bounding box center [977, 589] width 195 height 29
click at [1162, 593] on input "0" at bounding box center [1175, 589] width 109 height 29
paste input "4.1"
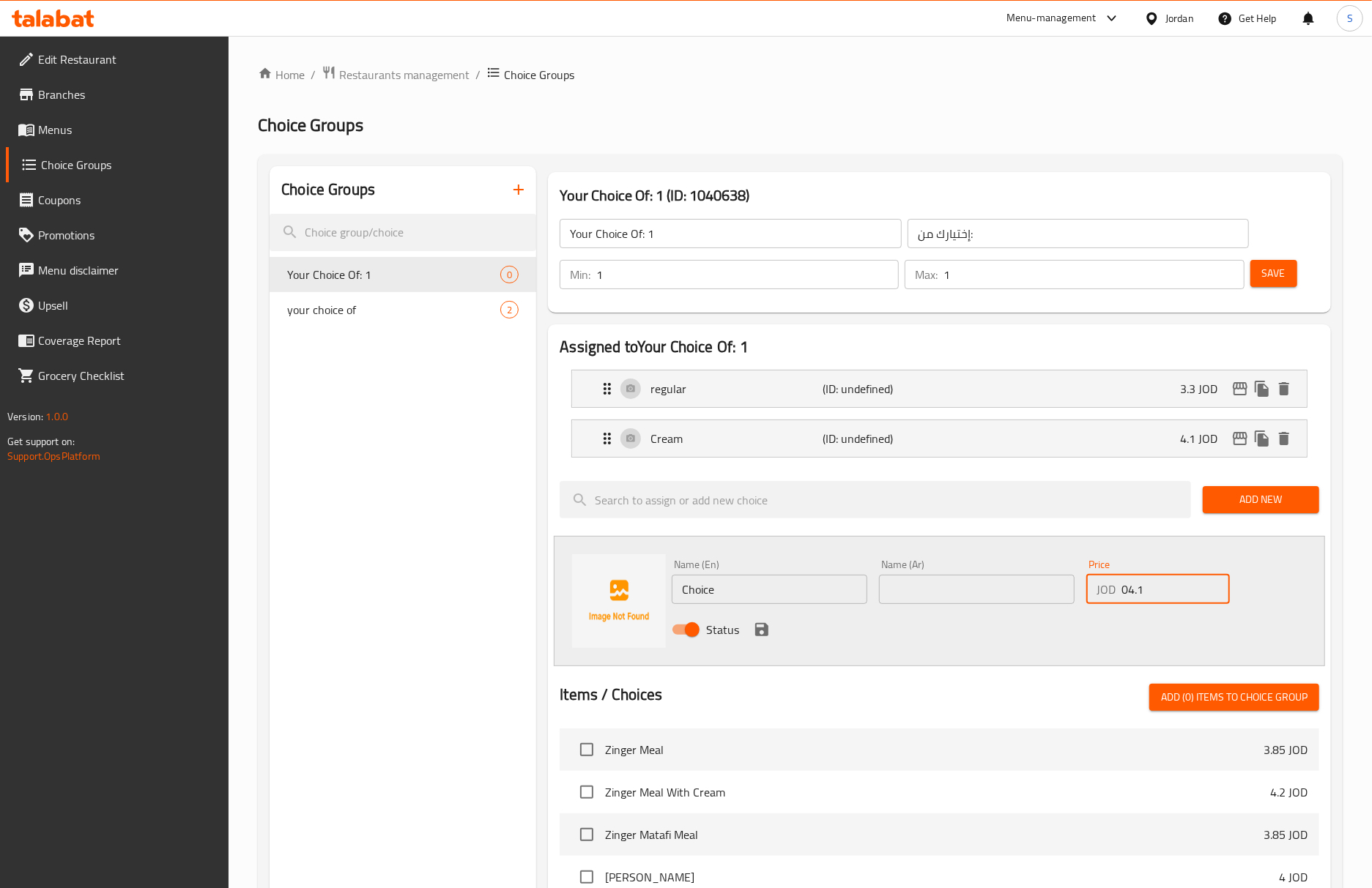
drag, startPoint x: 1162, startPoint y: 593, endPoint x: 1109, endPoint y: 597, distance: 53.2
click at [1109, 597] on div "JOD 04.1 Price" at bounding box center [1158, 589] width 144 height 29
paste input "number"
type input "4.1"
click at [738, 592] on input "Choice" at bounding box center [769, 589] width 195 height 29
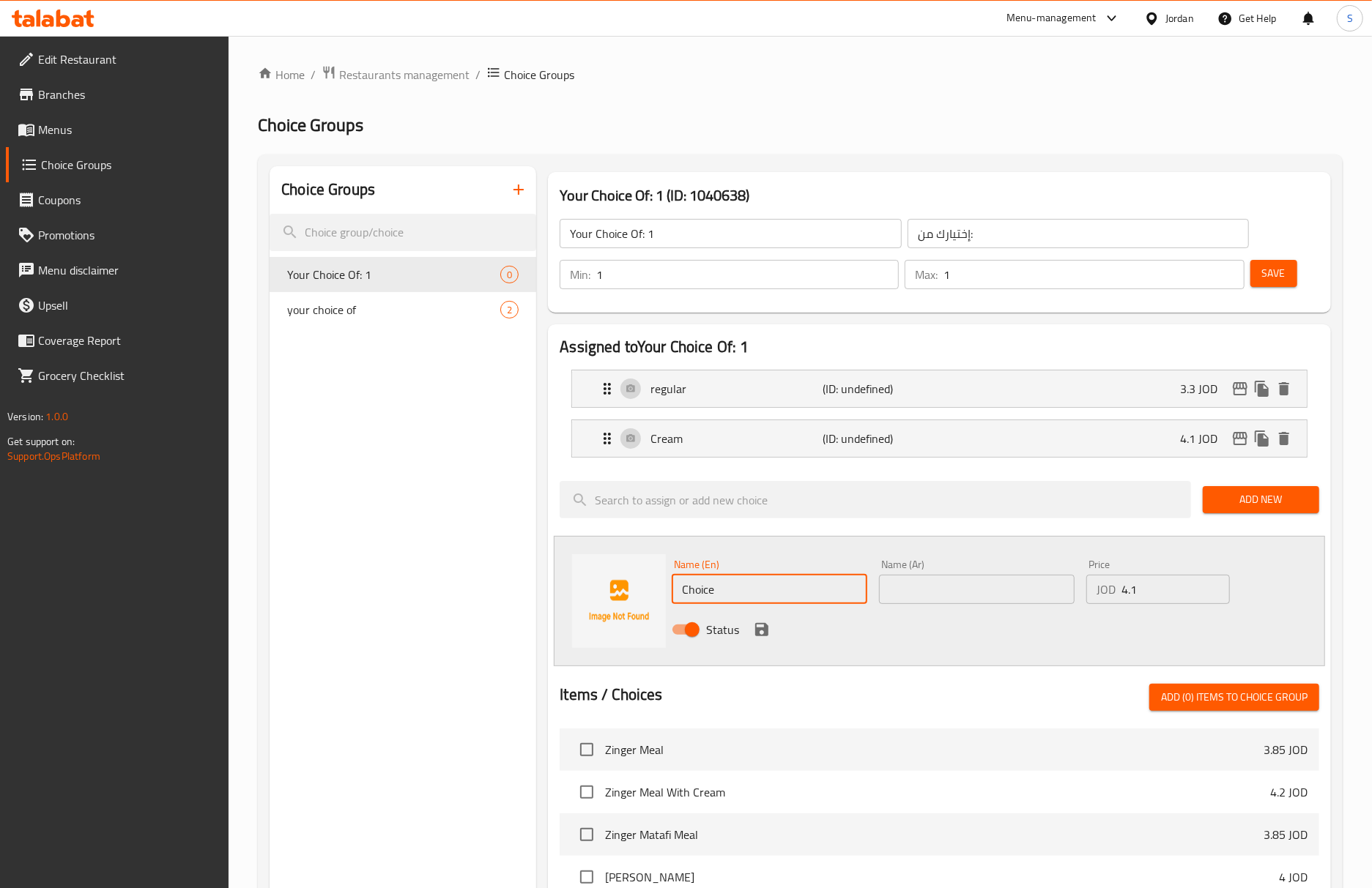
click at [738, 592] on input "Choice" at bounding box center [769, 589] width 195 height 29
paste input "BBQ"
type input "BBQ"
click at [13, 469] on footer "Version: 1.0.0 Get support on: Support.OpsPlatform" at bounding box center [115, 437] width 229 height 75
click at [965, 578] on div "Name (Ar) Name (Ar)" at bounding box center [977, 582] width 195 height 45
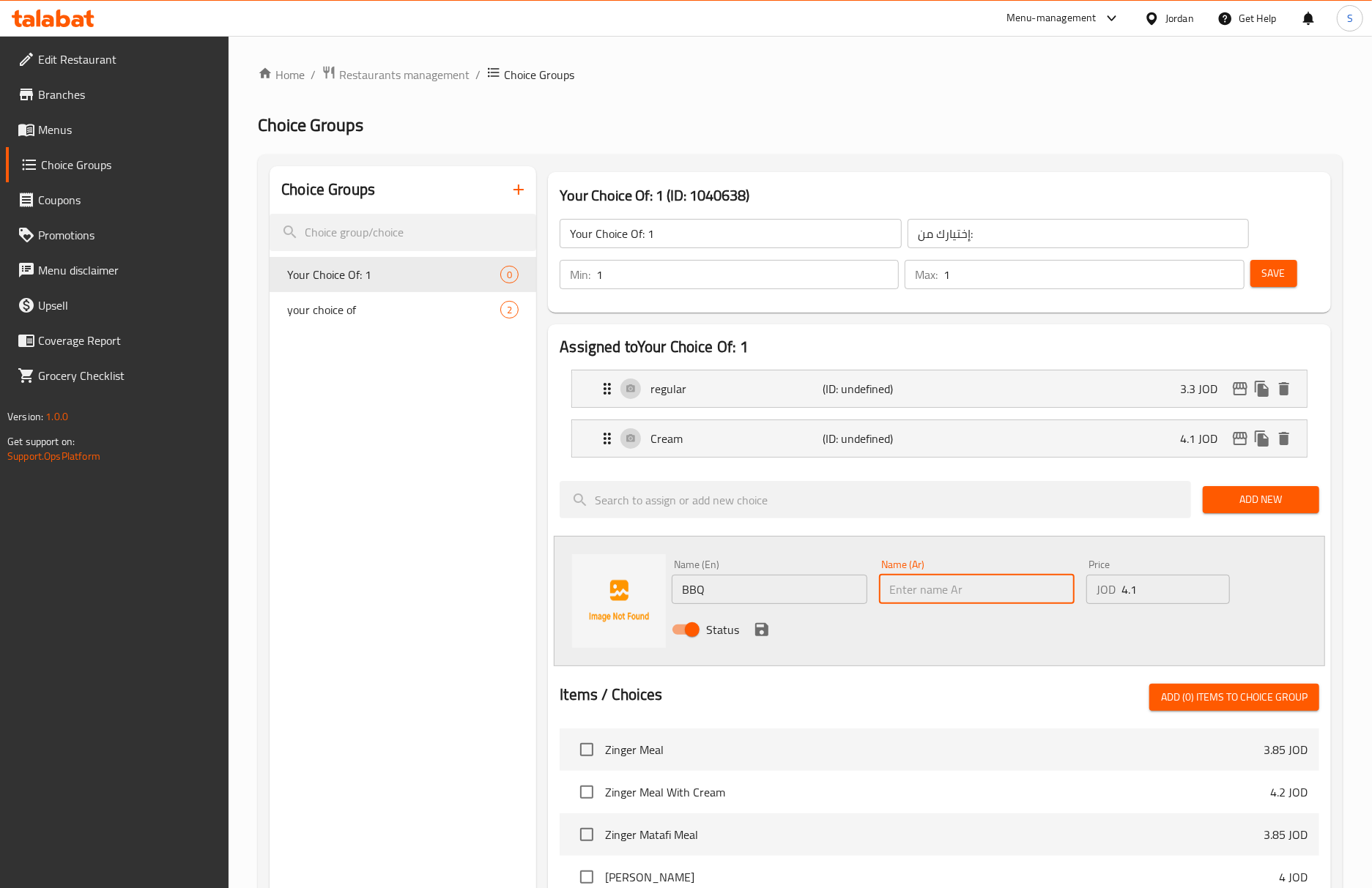
click at [965, 589] on input "text" at bounding box center [977, 589] width 195 height 29
paste input "باربكيو"
type input "باربكيو"
click at [762, 633] on icon "save" at bounding box center [761, 629] width 17 height 17
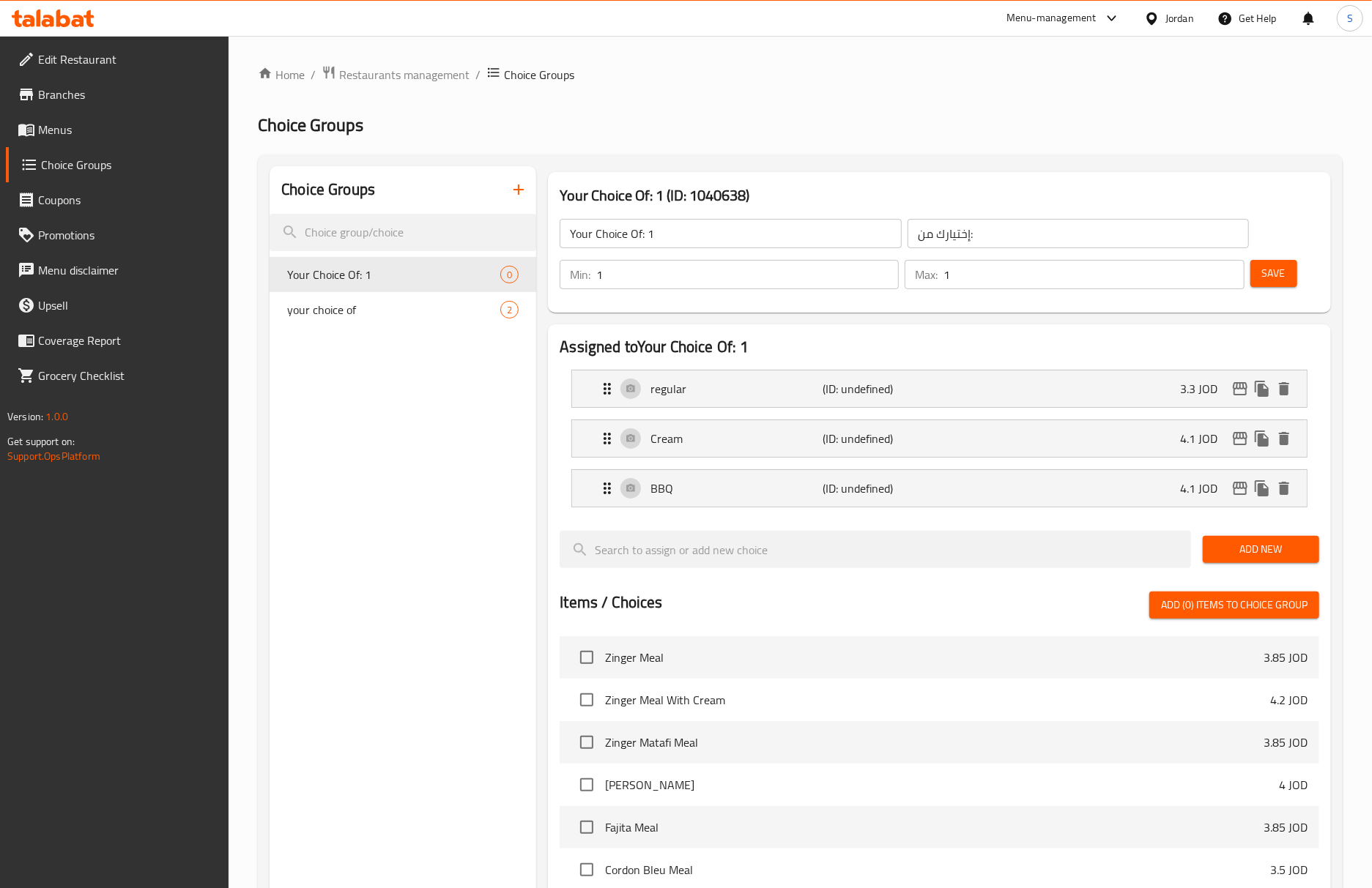
click at [1273, 279] on span "Save" at bounding box center [1273, 273] width 23 height 18
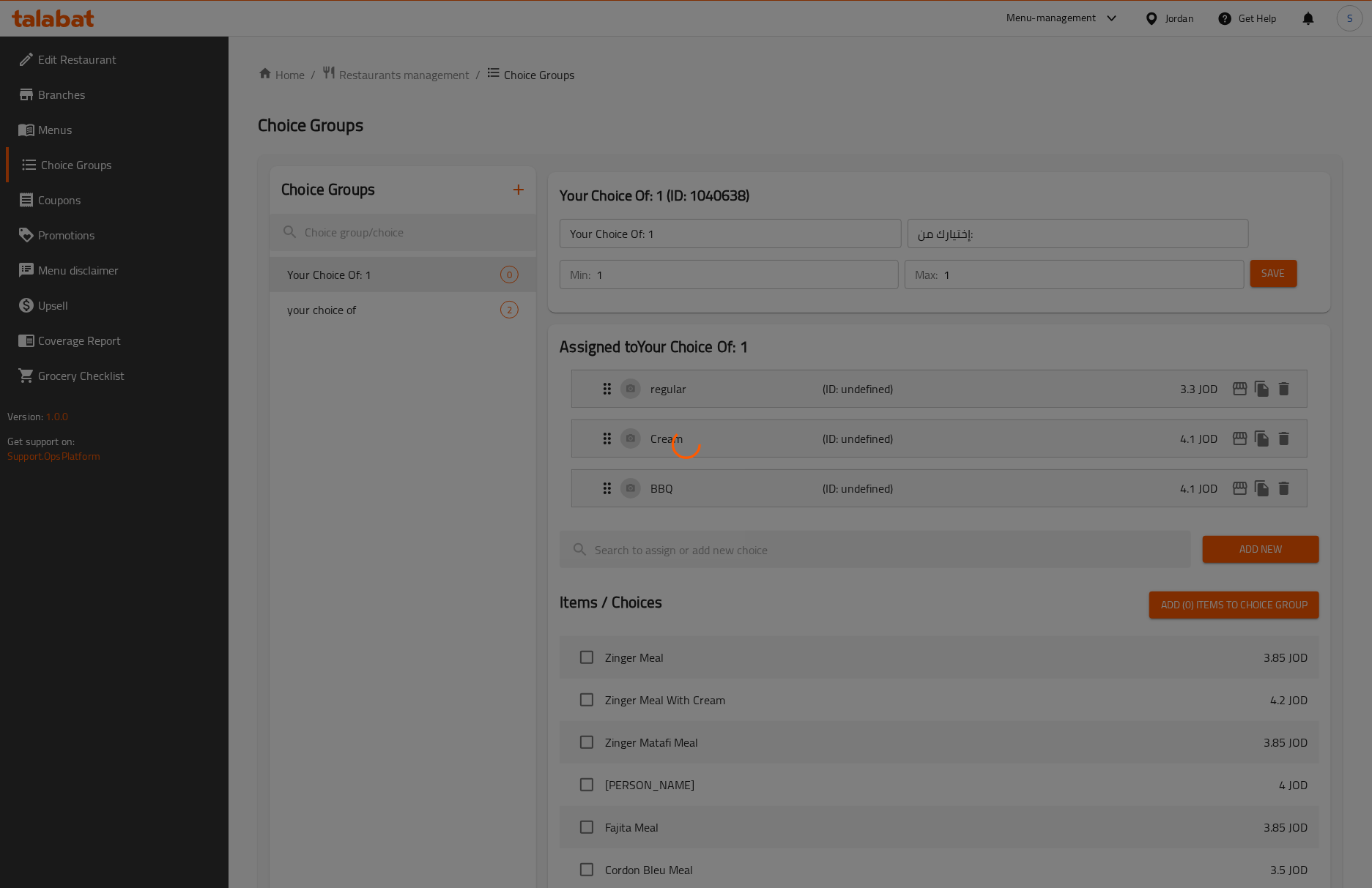
click at [738, 237] on div at bounding box center [686, 444] width 1372 height 888
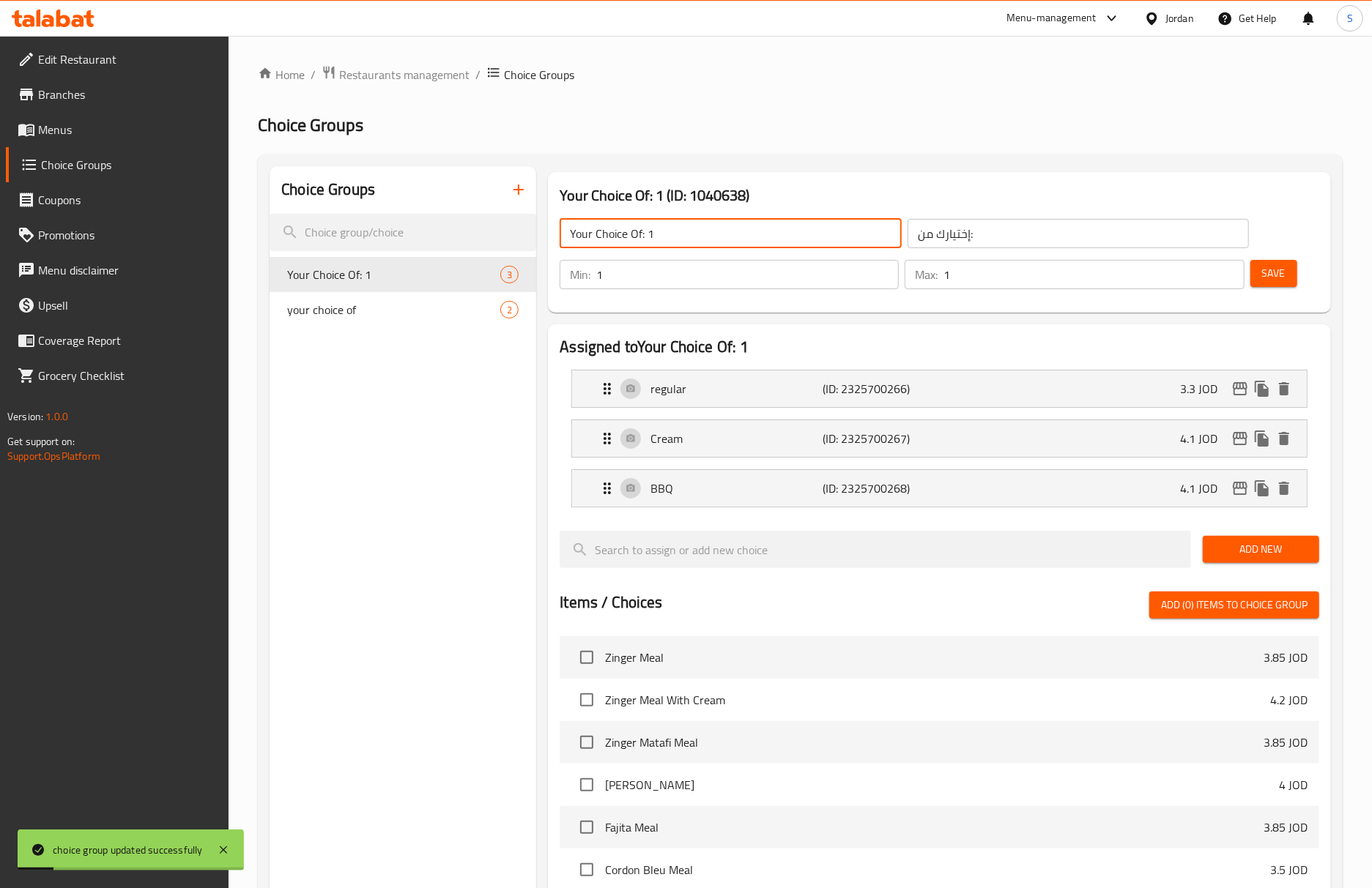
click at [682, 222] on input "Your Choice Of: 1" at bounding box center [730, 233] width 342 height 29
type input "Your Choice Of:"
click at [1239, 136] on h2 "Choice Groups" at bounding box center [800, 125] width 1084 height 23
click at [1278, 282] on span "Save" at bounding box center [1273, 273] width 23 height 18
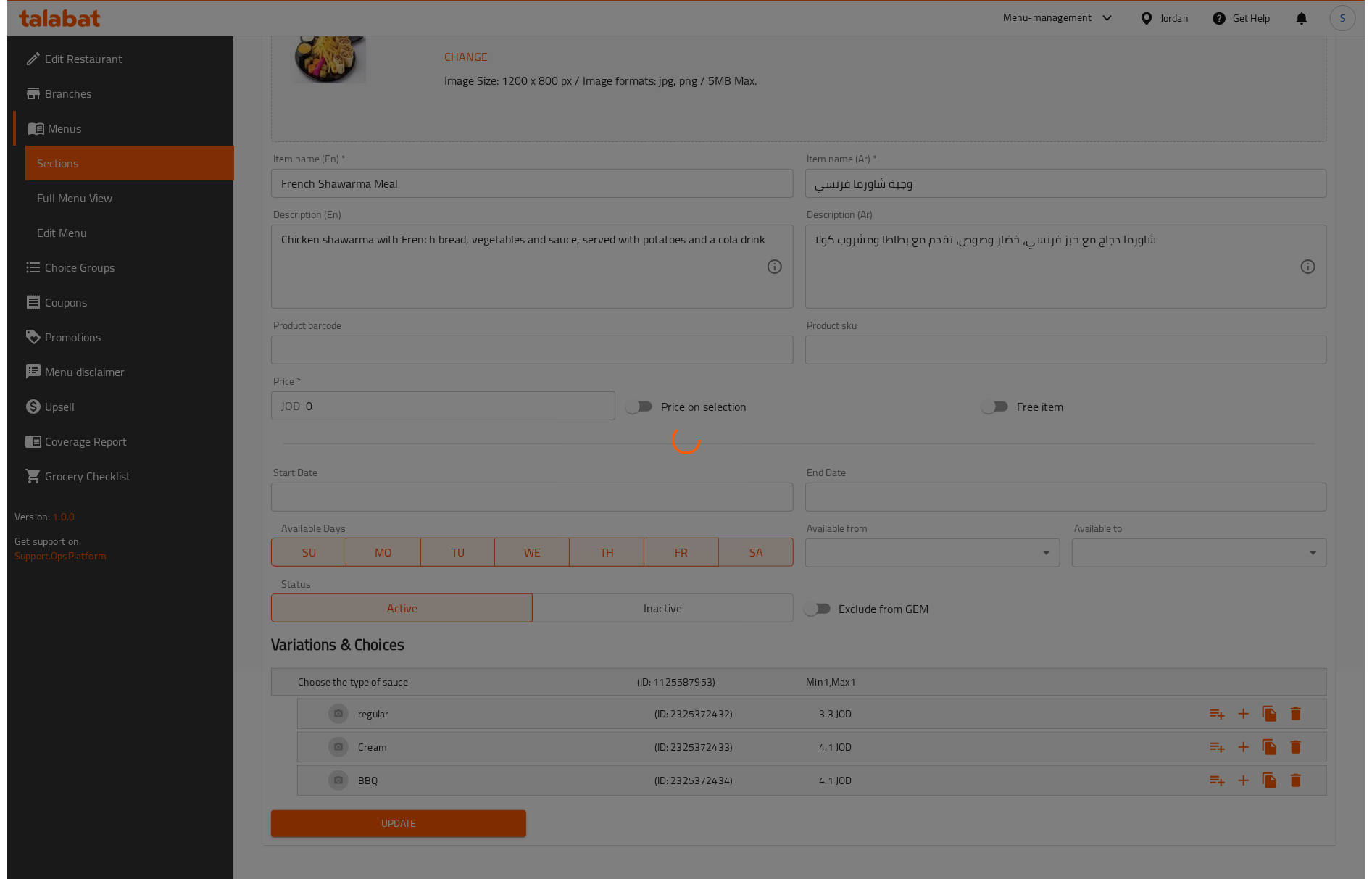
scroll to position [216, 0]
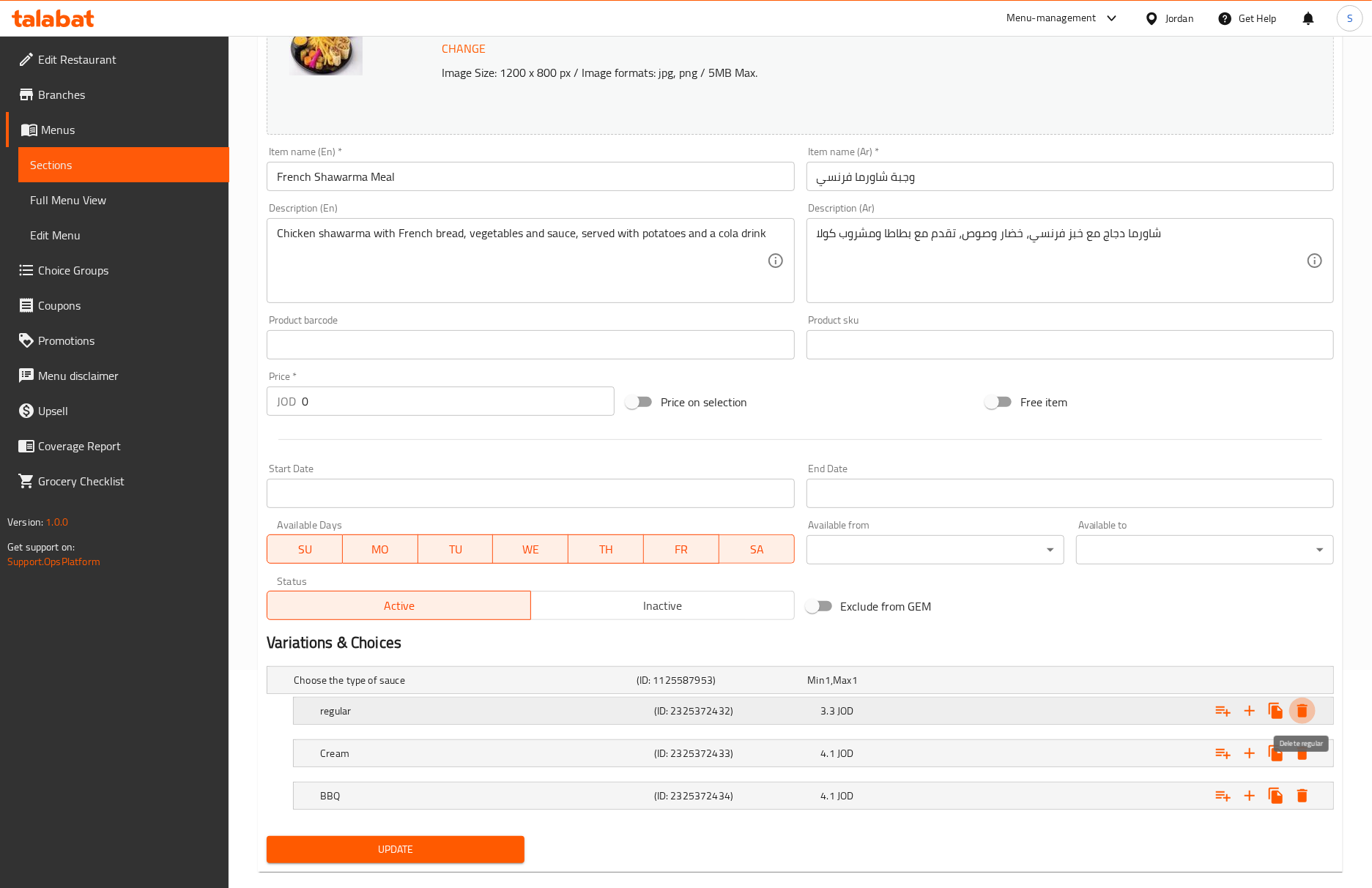
click at [1302, 710] on icon "Expand" at bounding box center [1302, 711] width 10 height 13
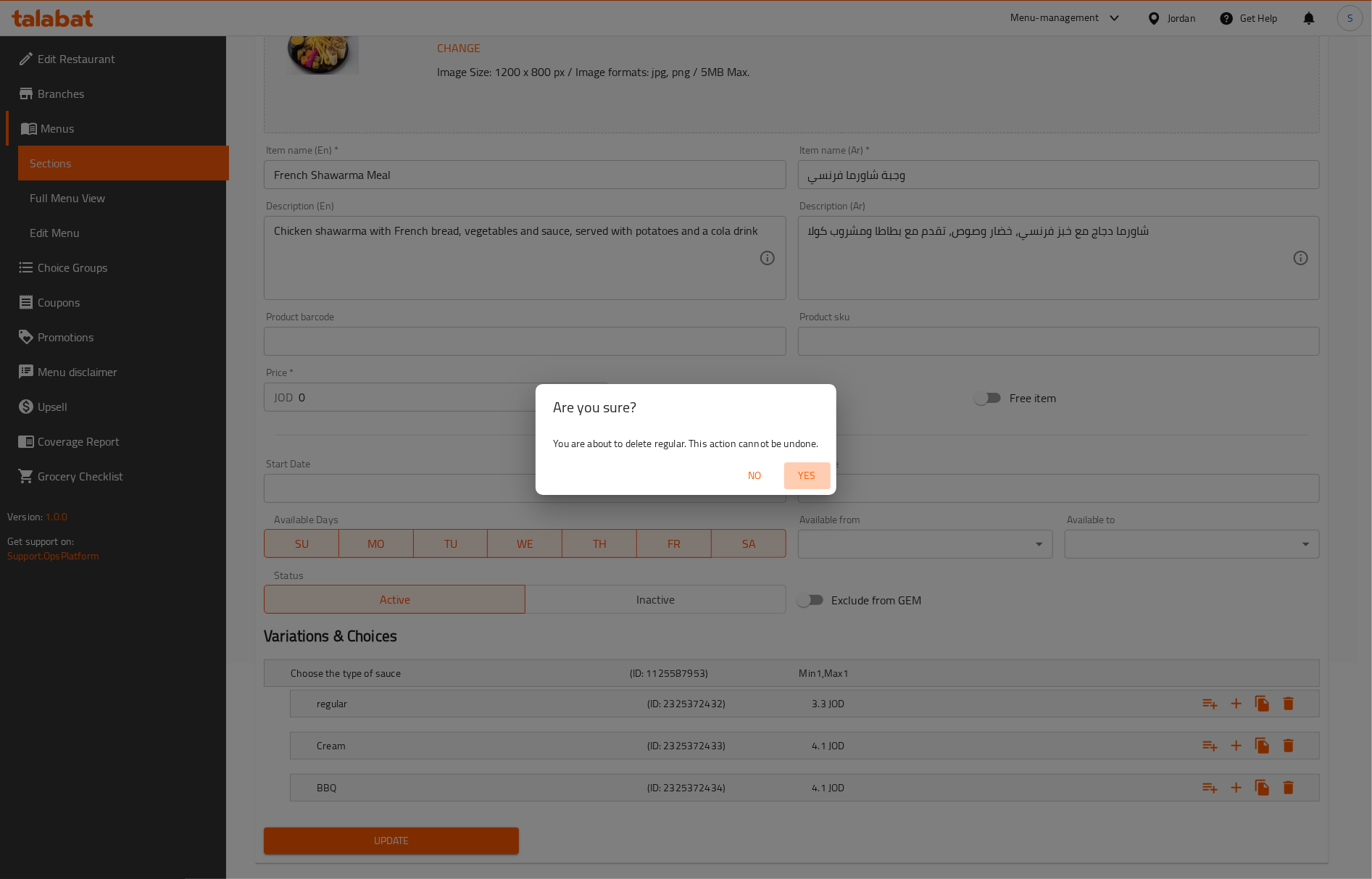
click at [815, 476] on span "Yes" at bounding box center [807, 476] width 35 height 18
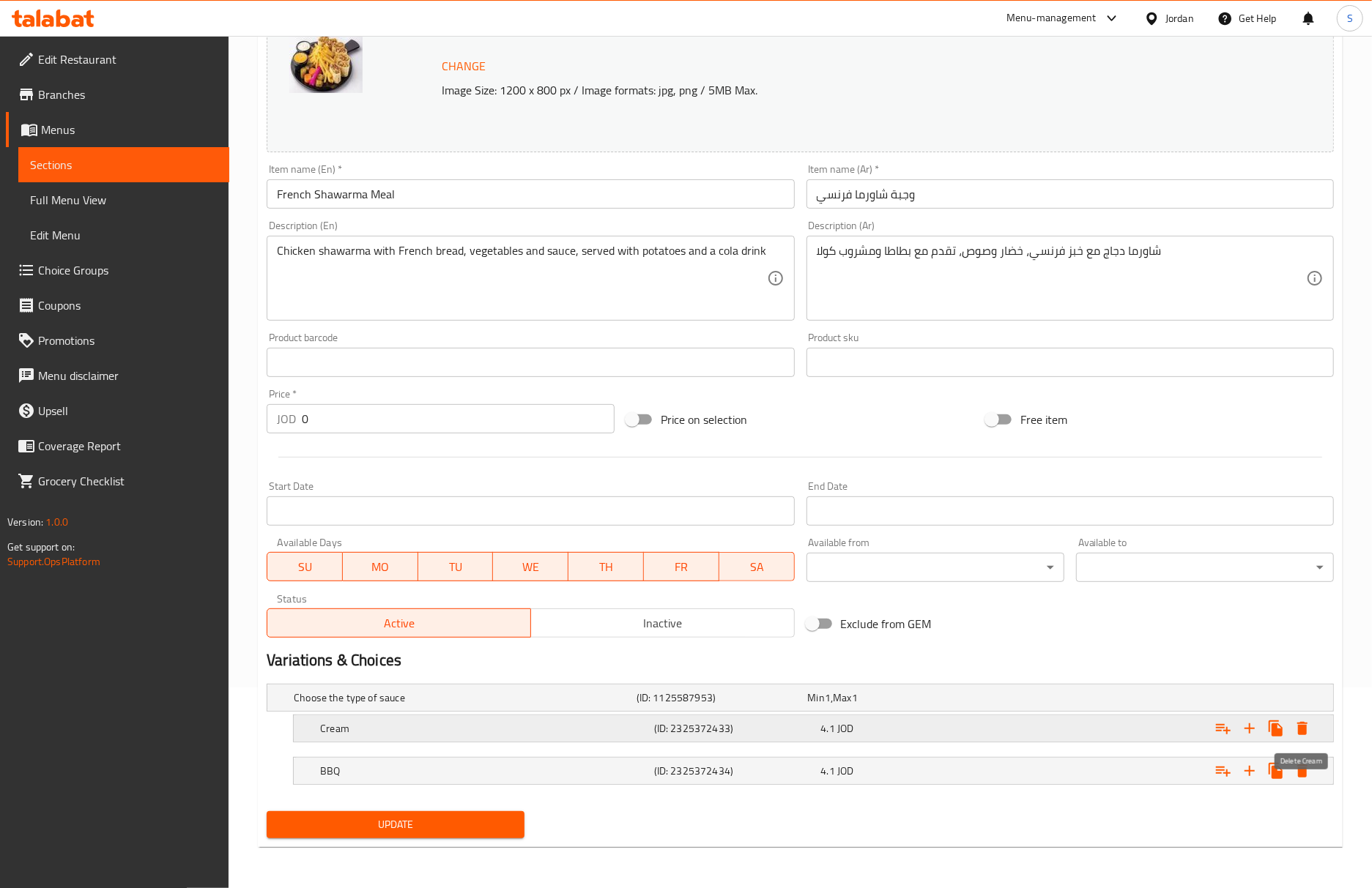
click at [1295, 722] on icon "Expand" at bounding box center [1302, 728] width 17 height 17
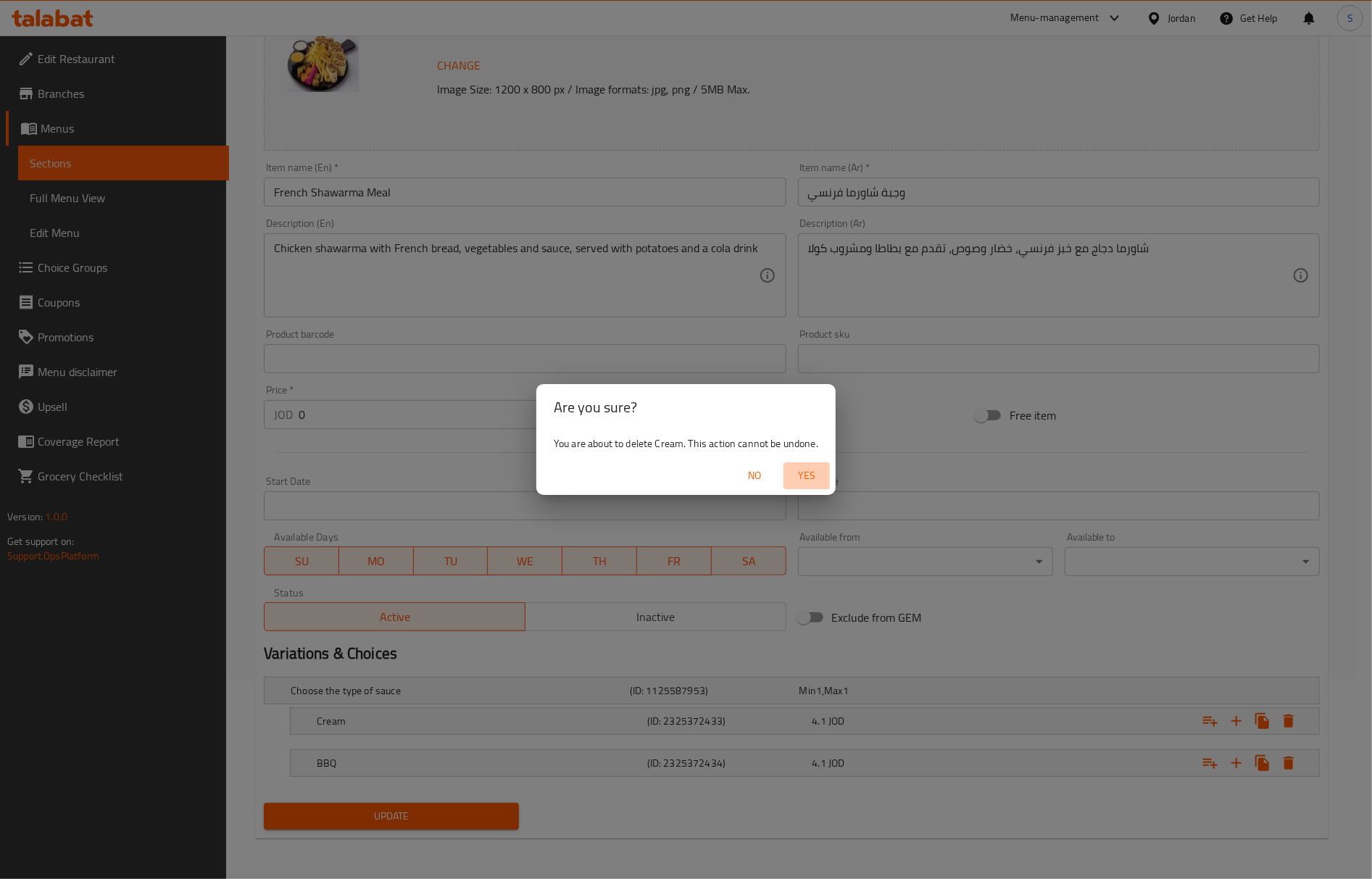
click at [796, 476] on span "Yes" at bounding box center [806, 476] width 35 height 18
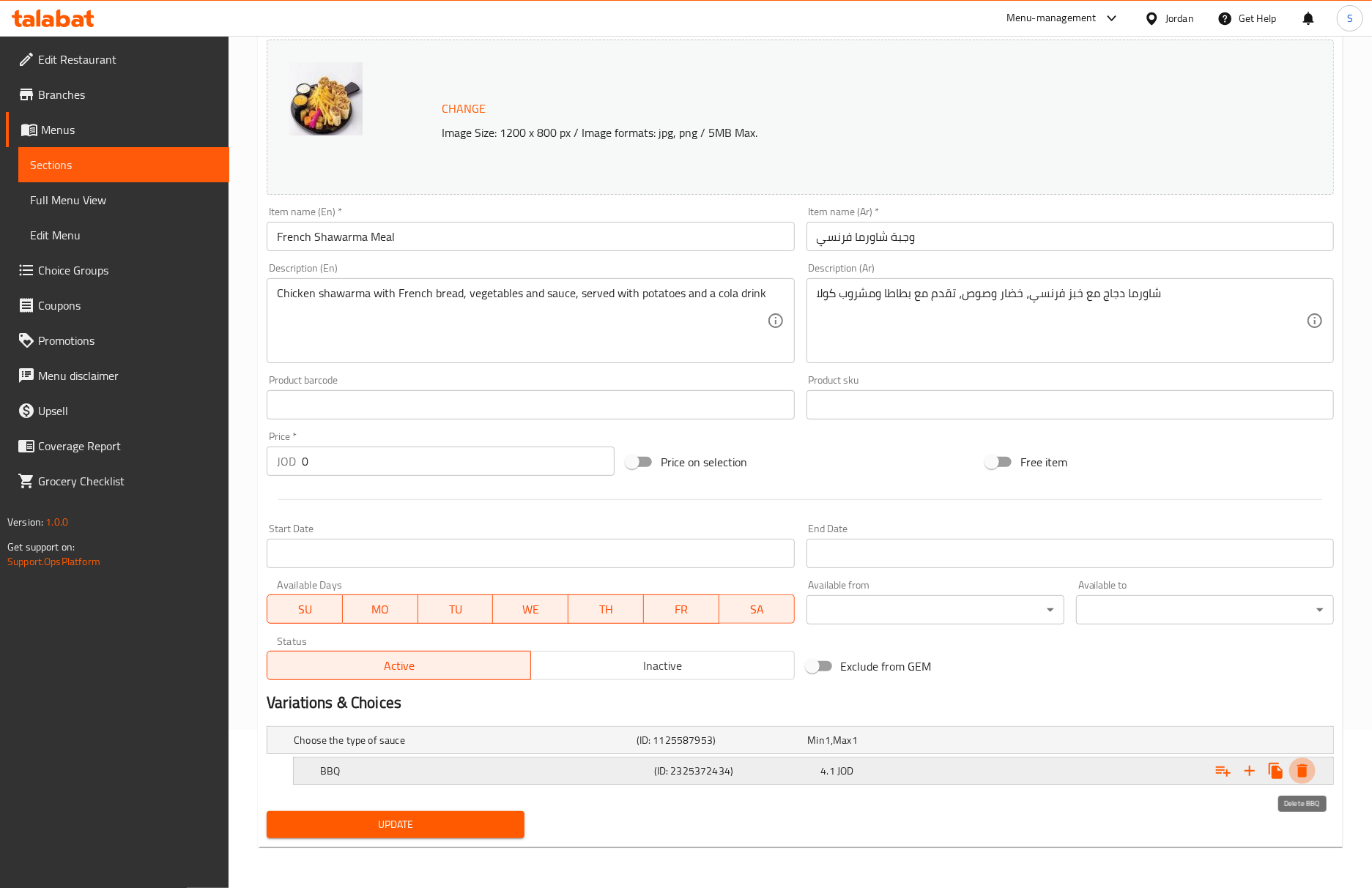
click at [1293, 769] on icon "Expand" at bounding box center [1302, 770] width 17 height 17
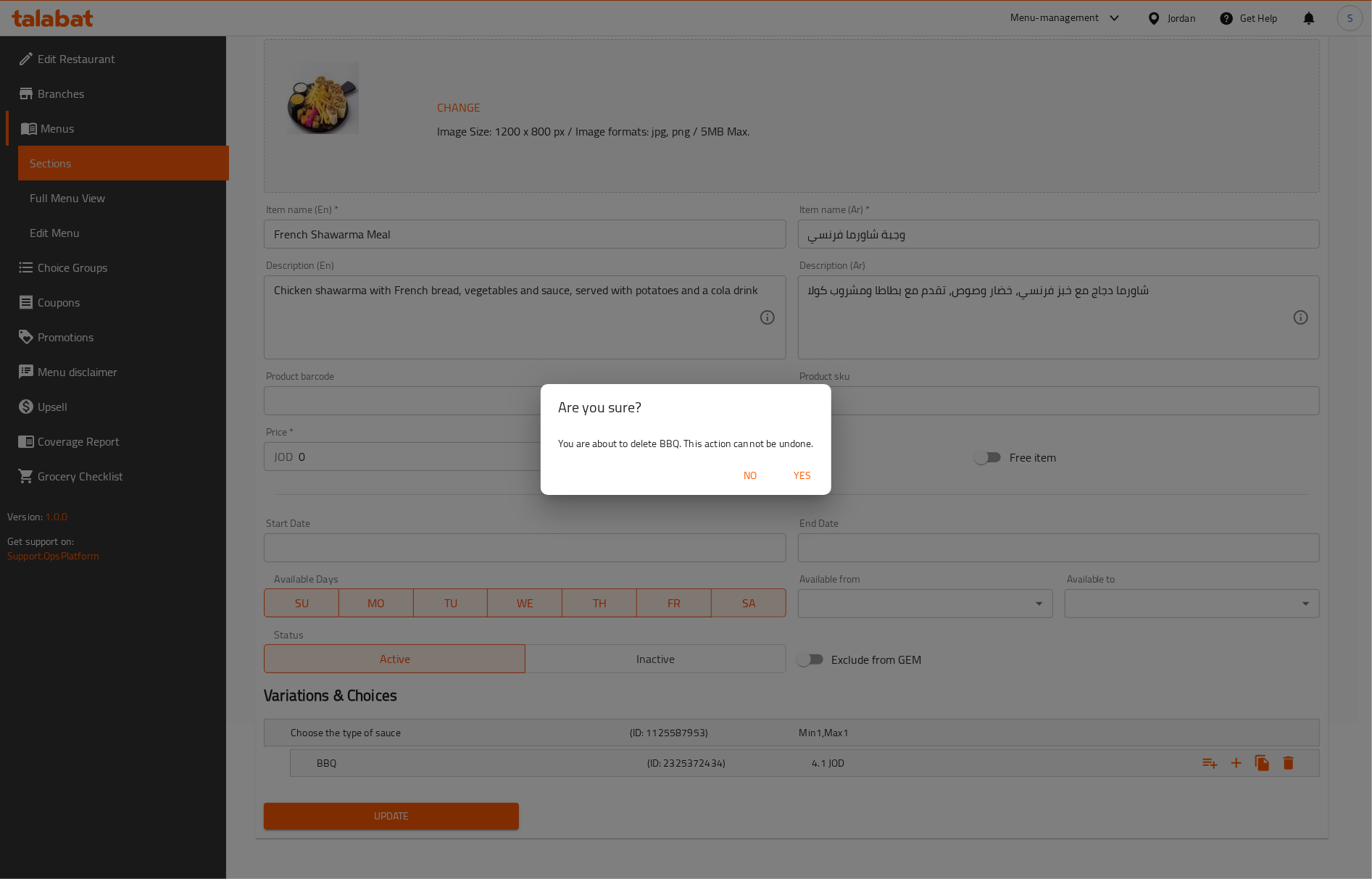
click at [801, 480] on span "Yes" at bounding box center [802, 476] width 35 height 18
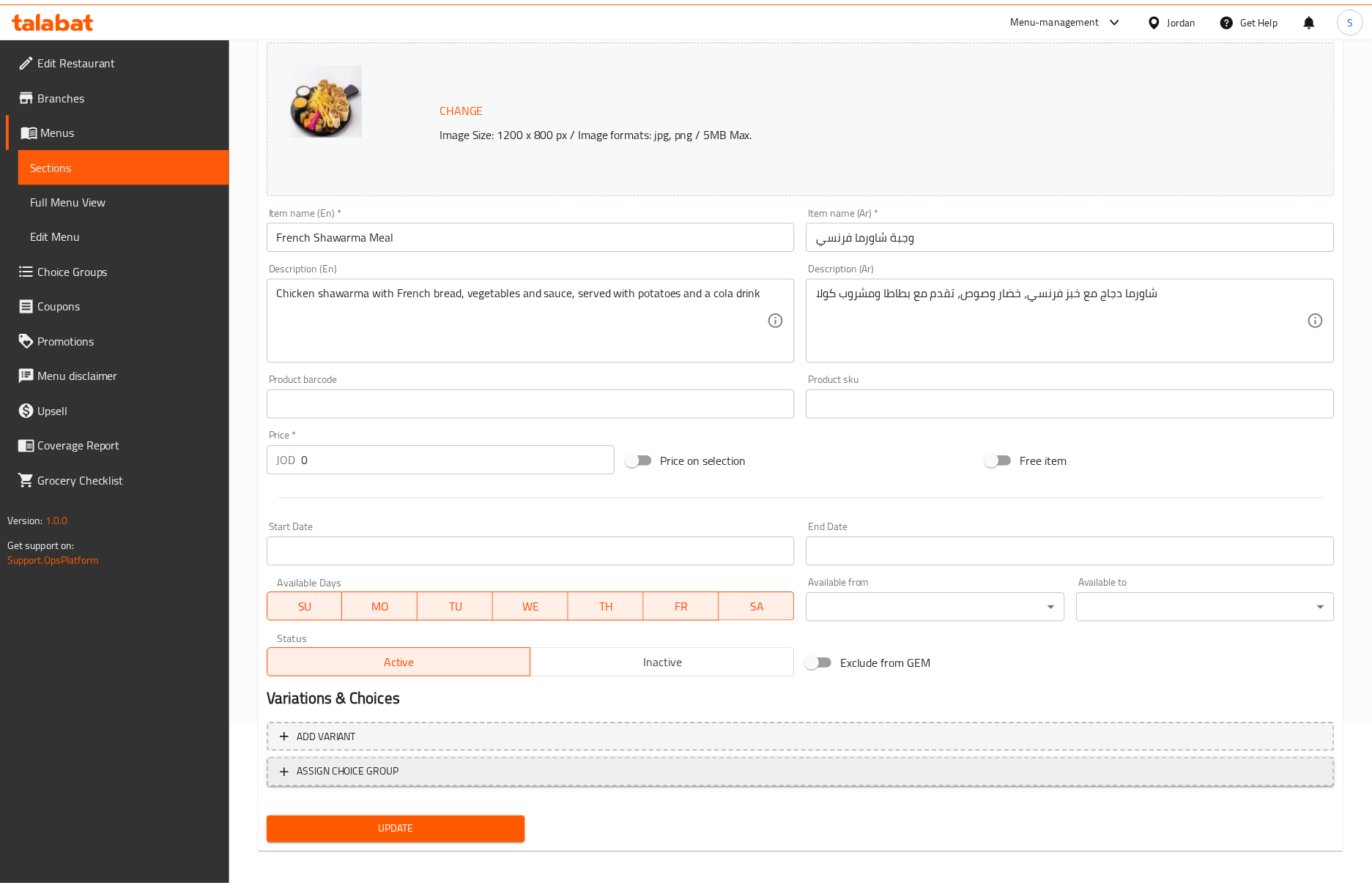
scroll to position [153, 0]
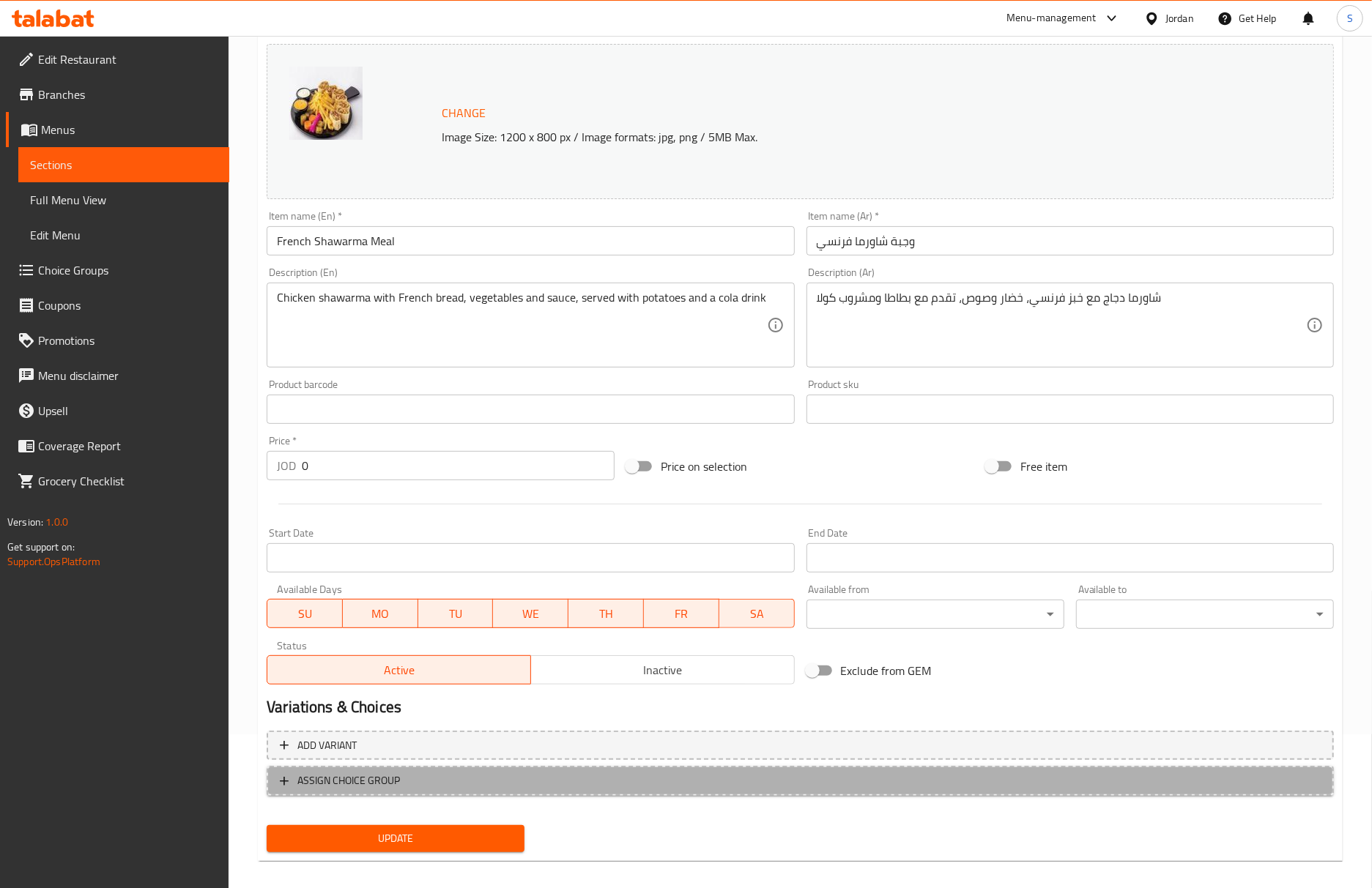
click at [399, 780] on span "ASSIGN CHOICE GROUP" at bounding box center [348, 781] width 103 height 18
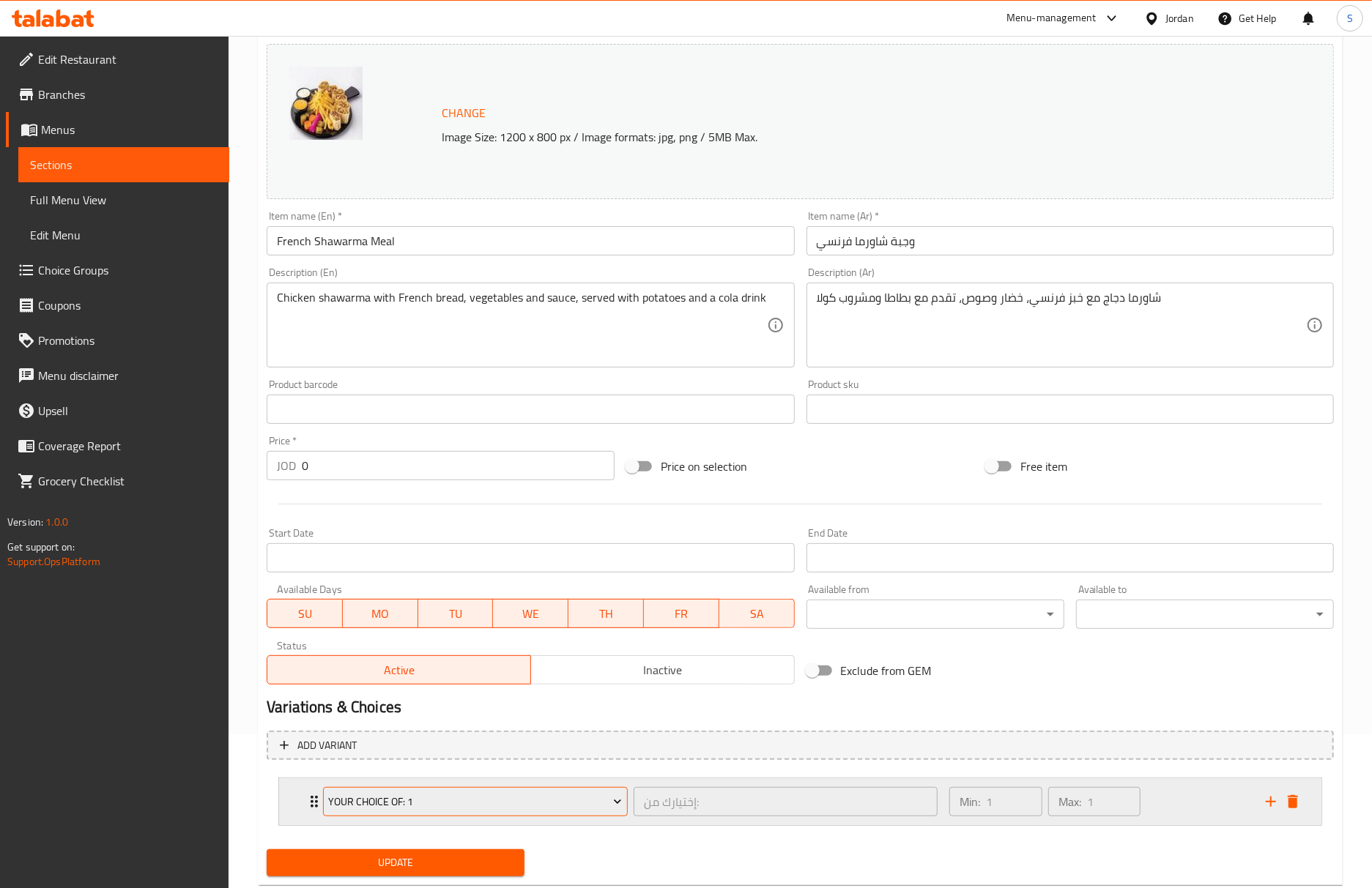
click at [411, 798] on span "Your Choice Of: 1" at bounding box center [476, 802] width 294 height 18
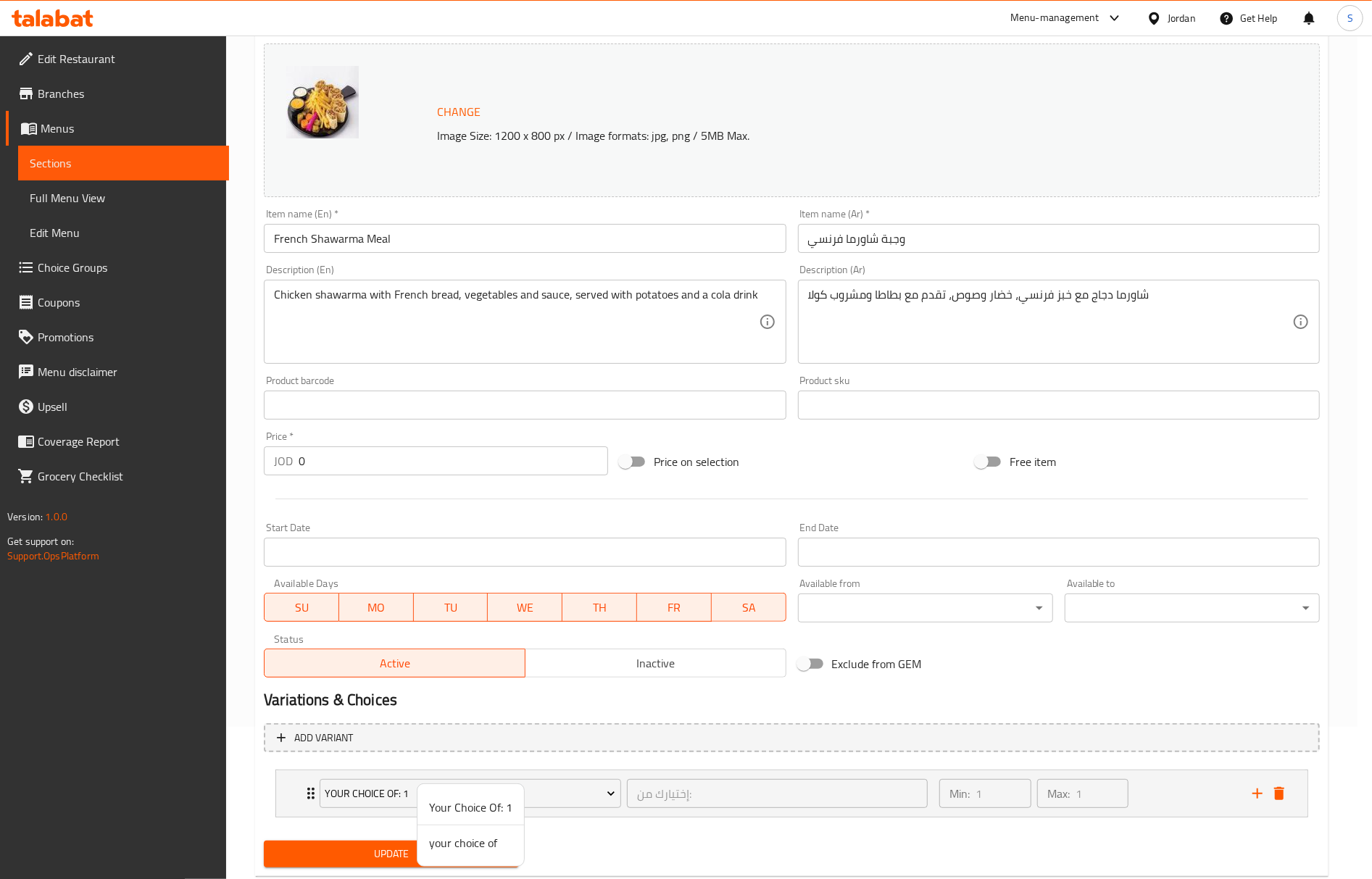
click at [358, 844] on div at bounding box center [686, 440] width 1372 height 879
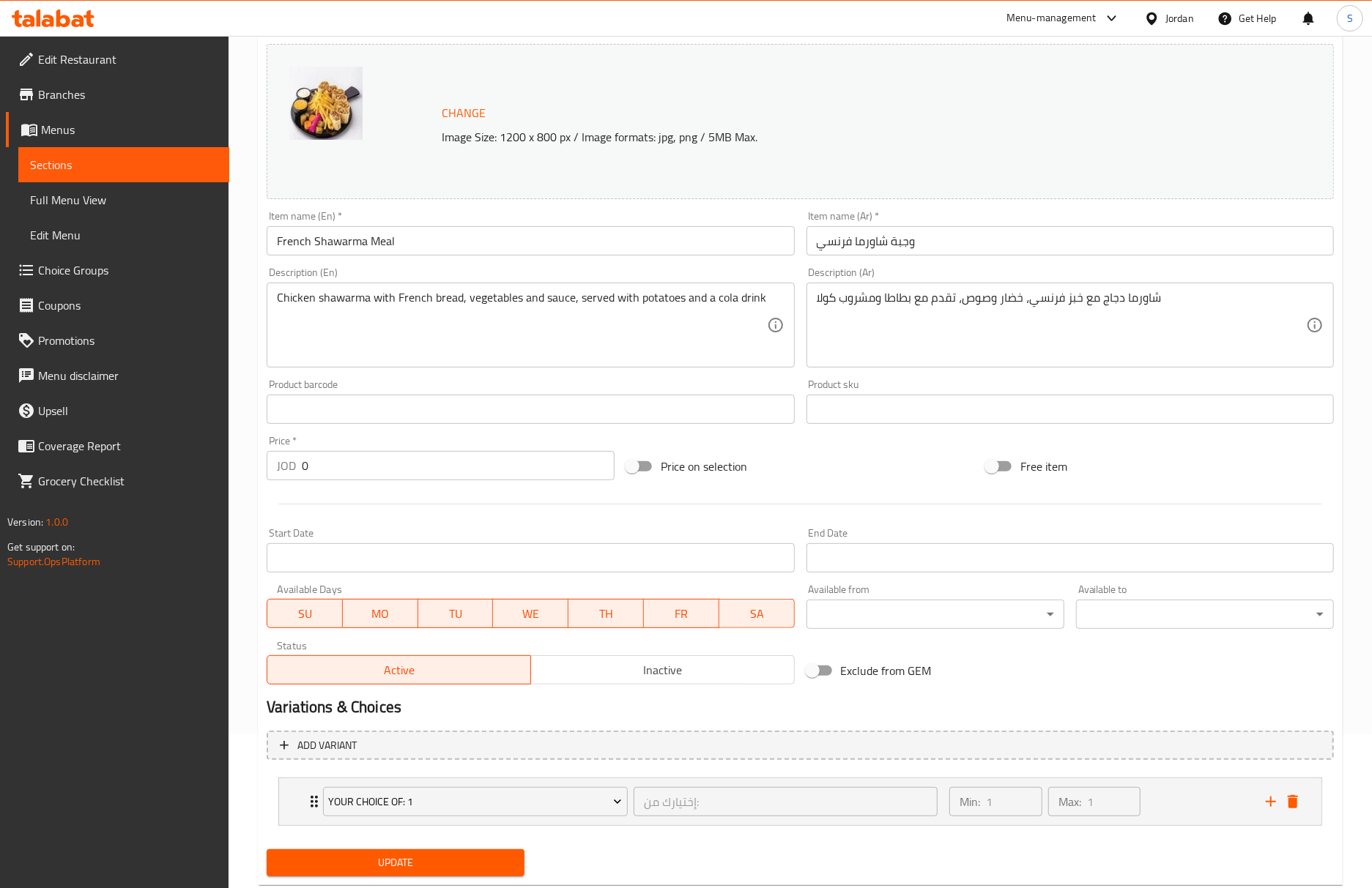
drag, startPoint x: 362, startPoint y: 861, endPoint x: 511, endPoint y: 183, distance: 694.2
click at [362, 862] on span "Update" at bounding box center [395, 863] width 234 height 18
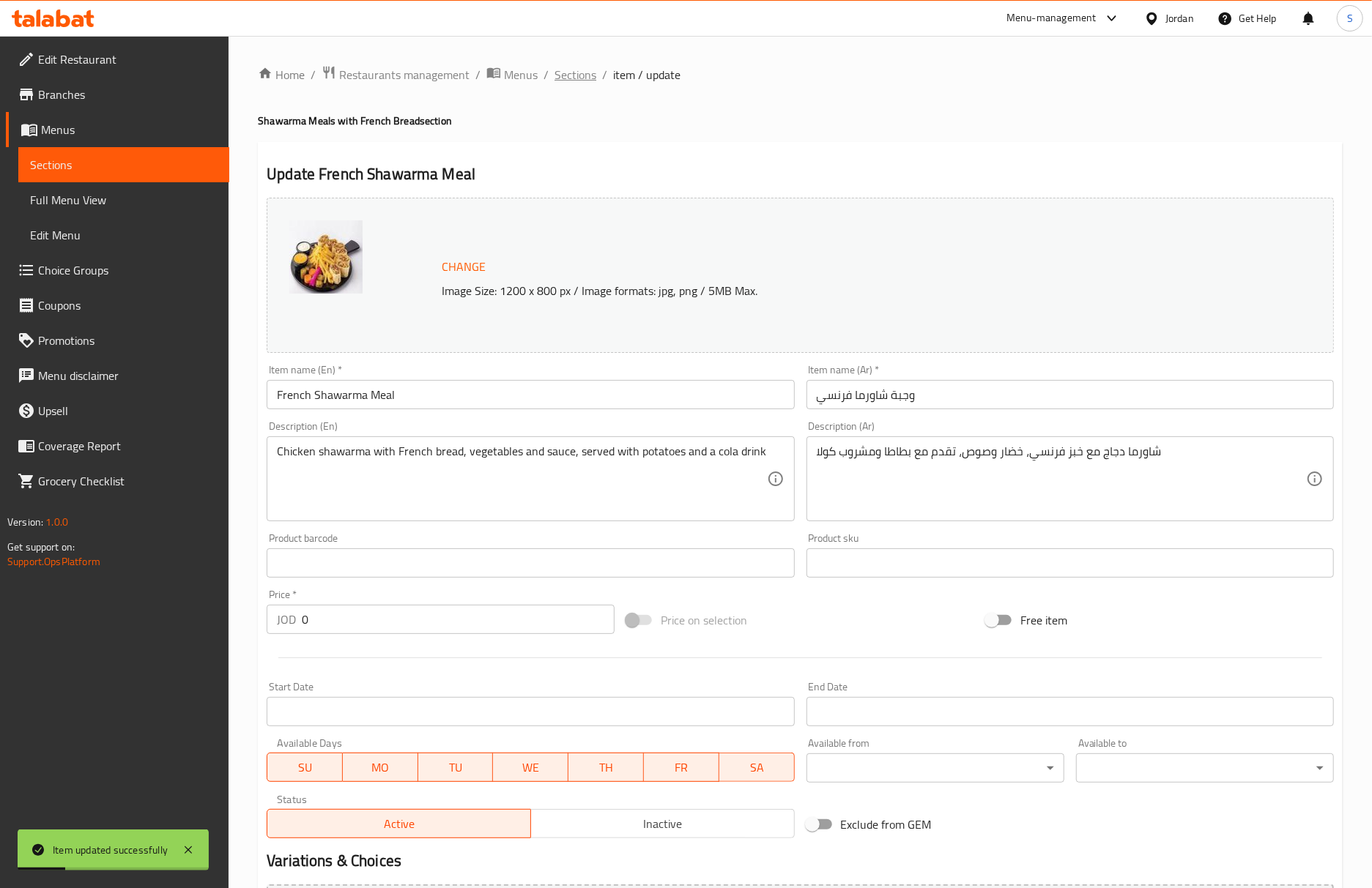
click at [567, 80] on span "Sections" at bounding box center [575, 74] width 42 height 17
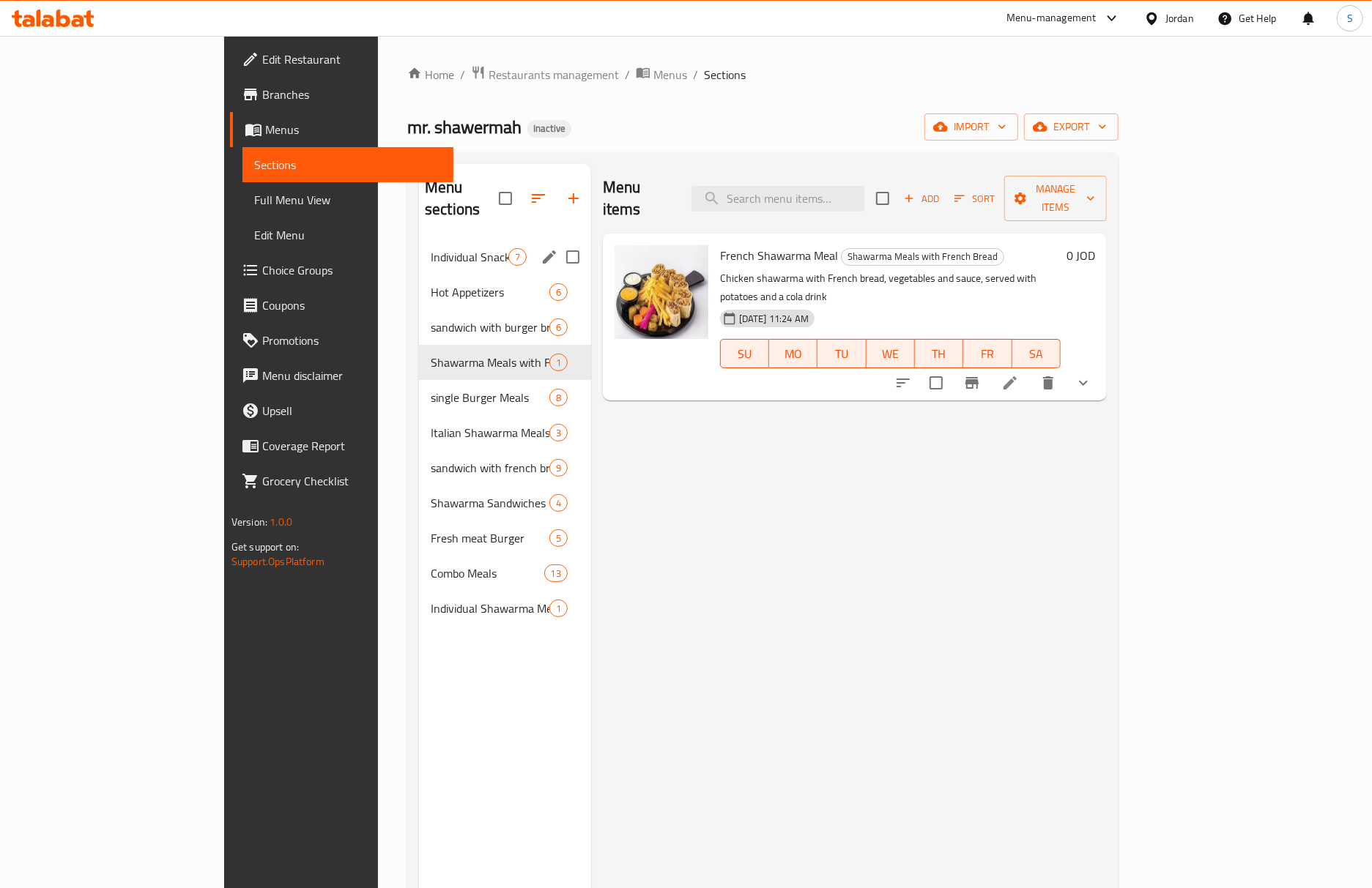
click at [541, 249] on icon "edit" at bounding box center [549, 257] width 17 height 17
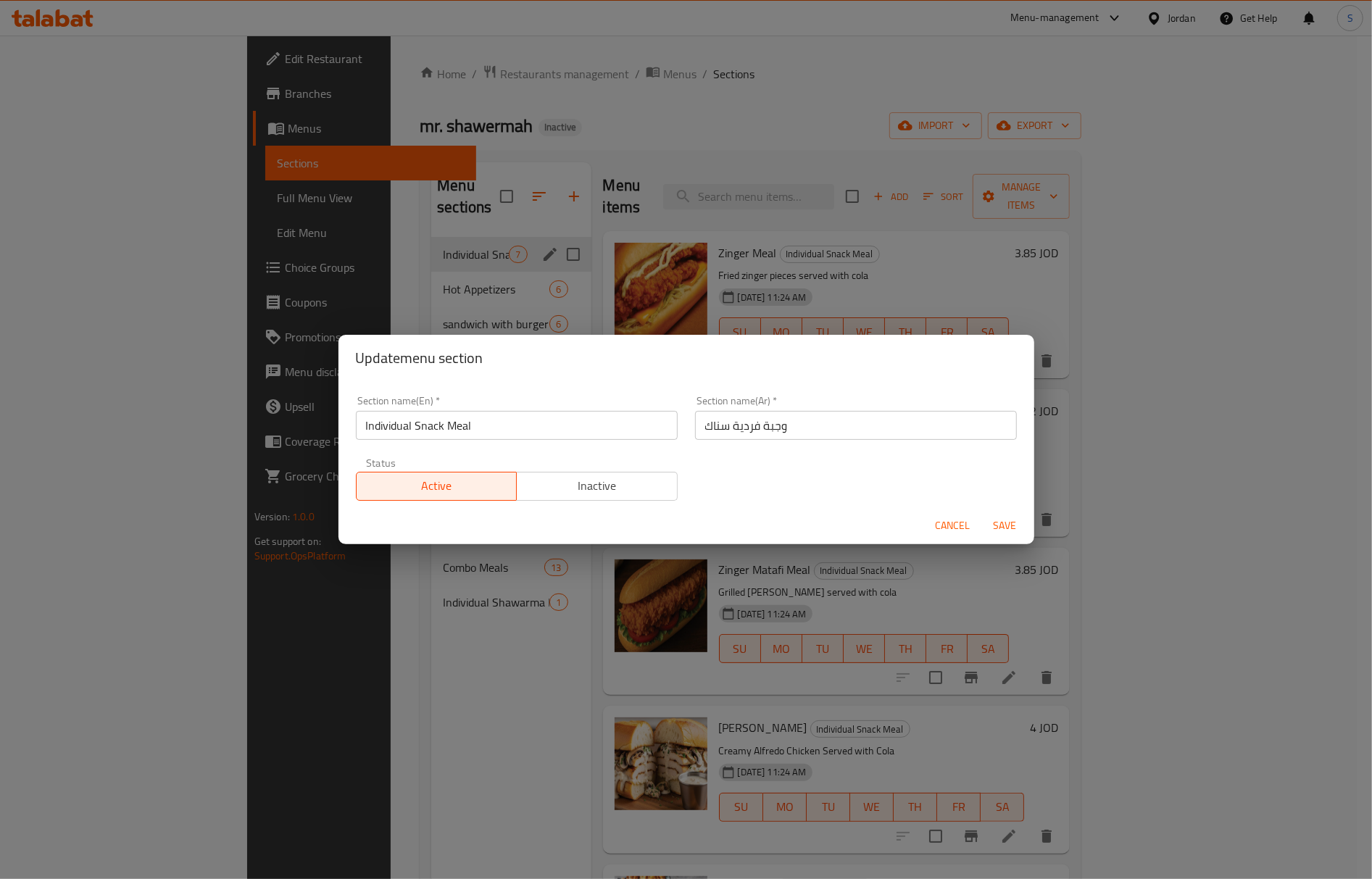
click at [398, 434] on input "Individual Snack Meal" at bounding box center [517, 425] width 322 height 29
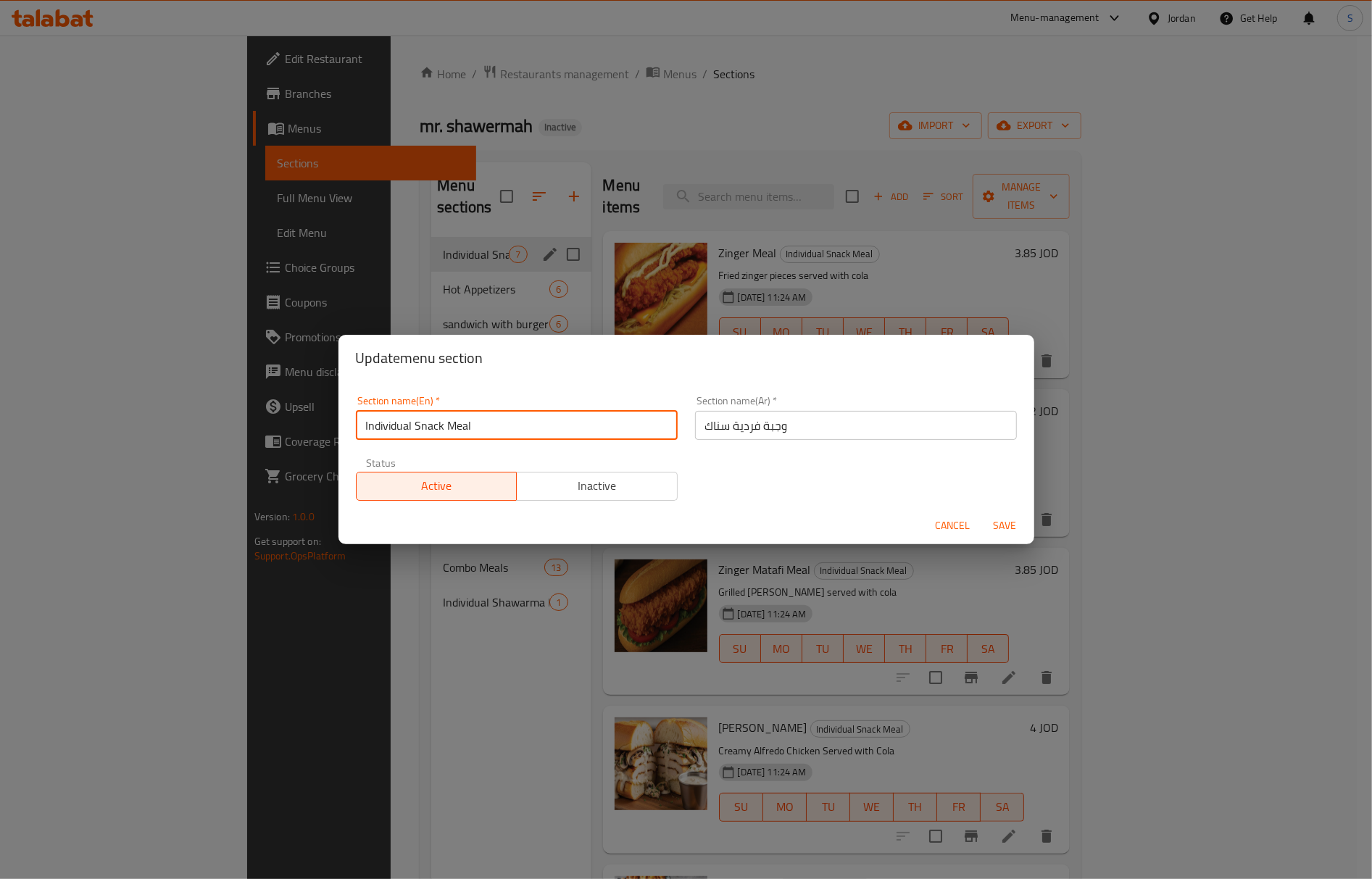
click at [398, 434] on input "Individual Snack Meal" at bounding box center [517, 425] width 322 height 29
click at [803, 85] on div "Update menu section Section name(En)   * Individual Snack Meal Section name(En)…" at bounding box center [686, 440] width 1372 height 879
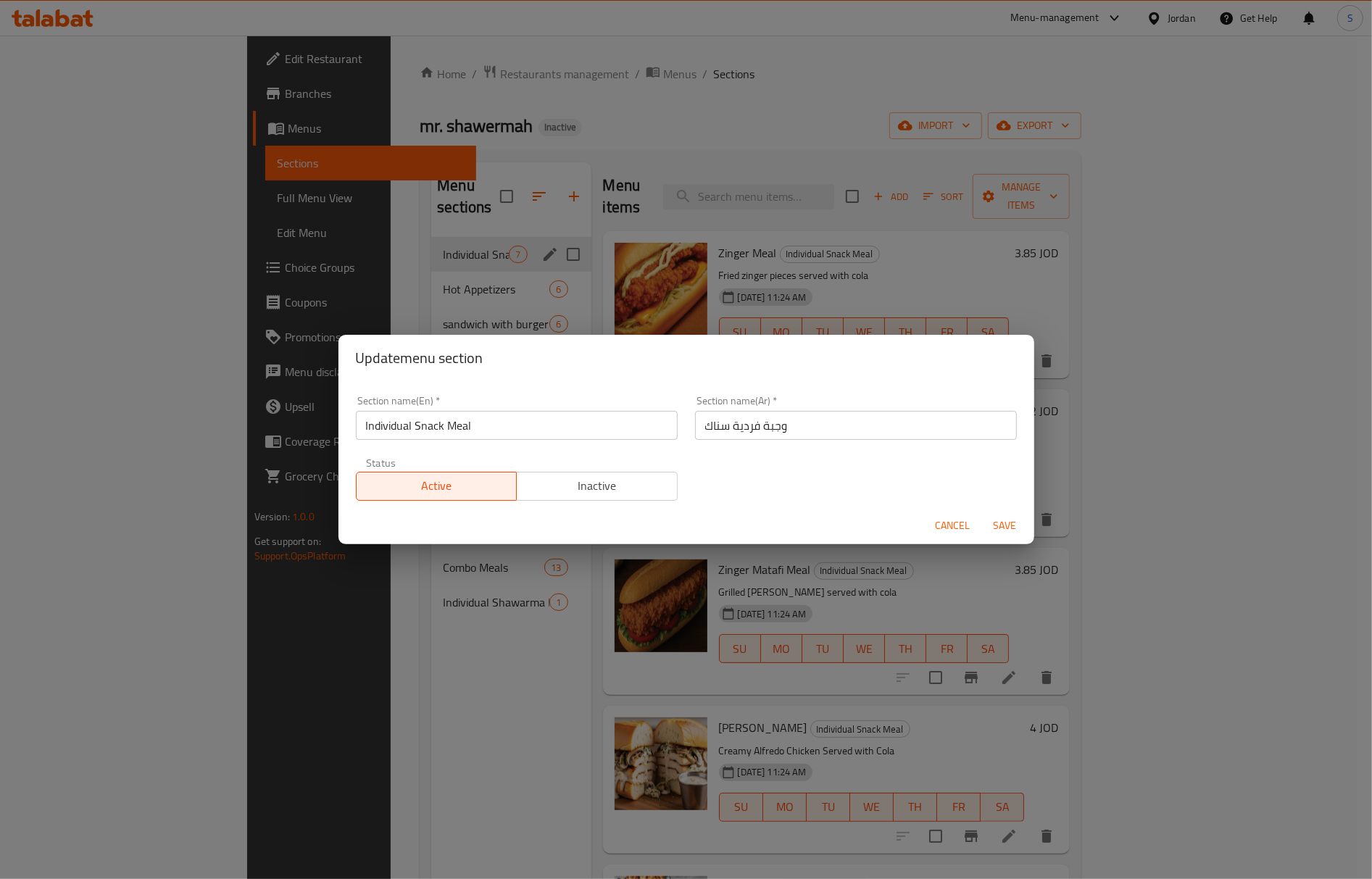
click at [958, 525] on span "Cancel" at bounding box center [953, 525] width 35 height 18
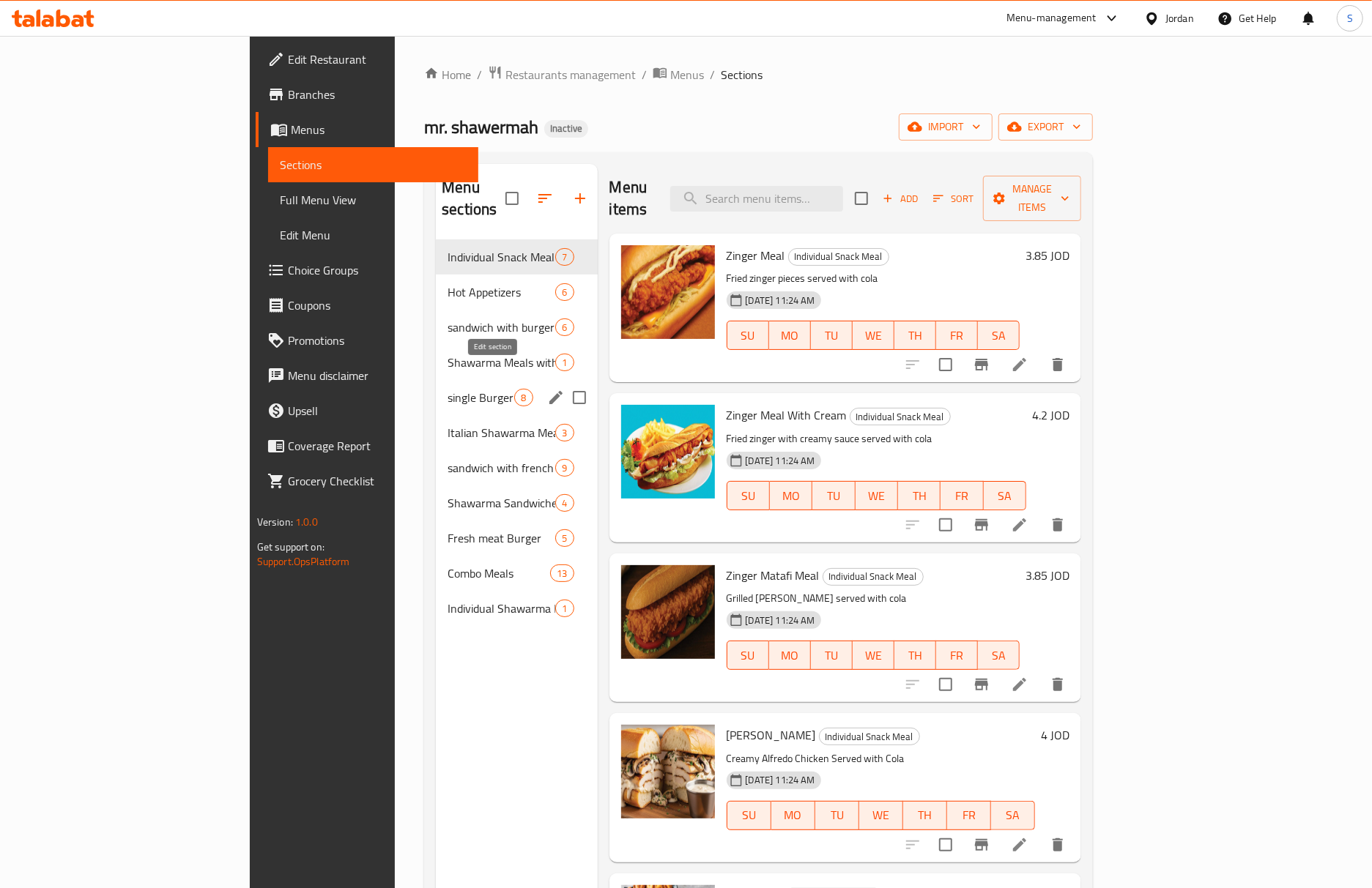
click at [545, 386] on button "edit" at bounding box center [556, 397] width 22 height 22
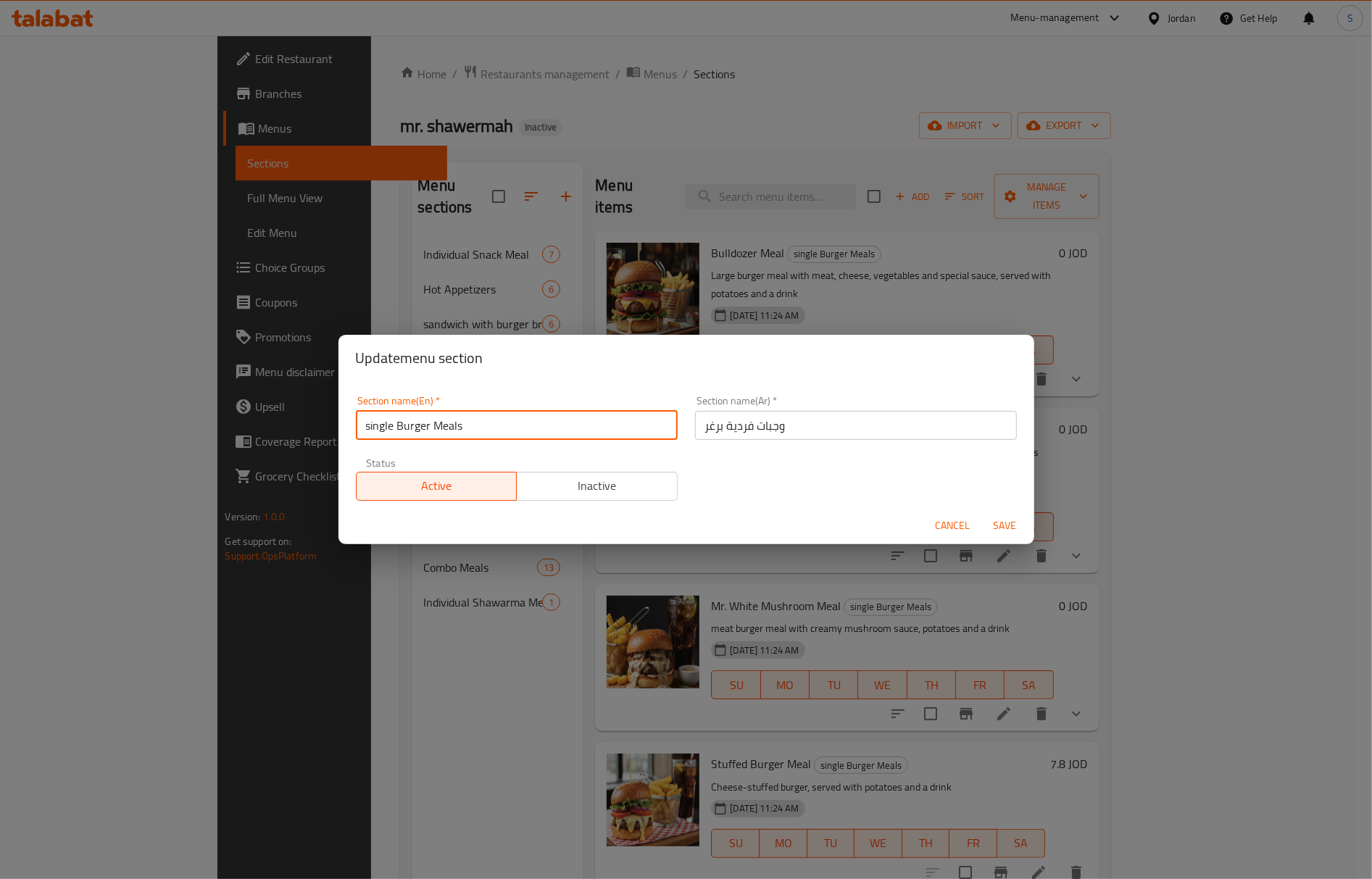
click at [387, 428] on input "single Burger Meals" at bounding box center [517, 425] width 322 height 29
paste input "Individual"
type input "Individual Burger Meals"
click at [982, 512] on button "Save" at bounding box center [1005, 525] width 47 height 27
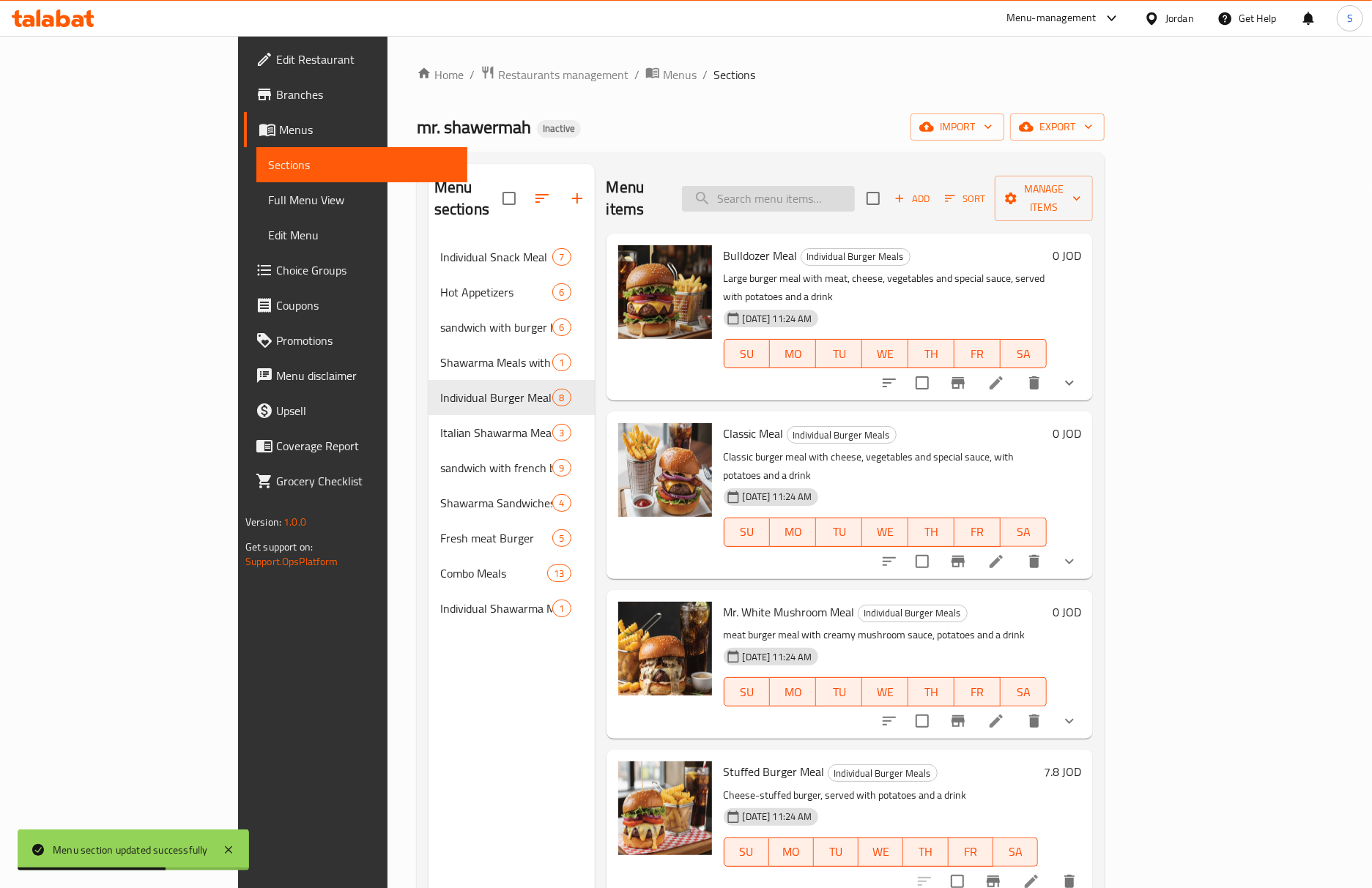
click at [804, 186] on input "search" at bounding box center [768, 198] width 173 height 25
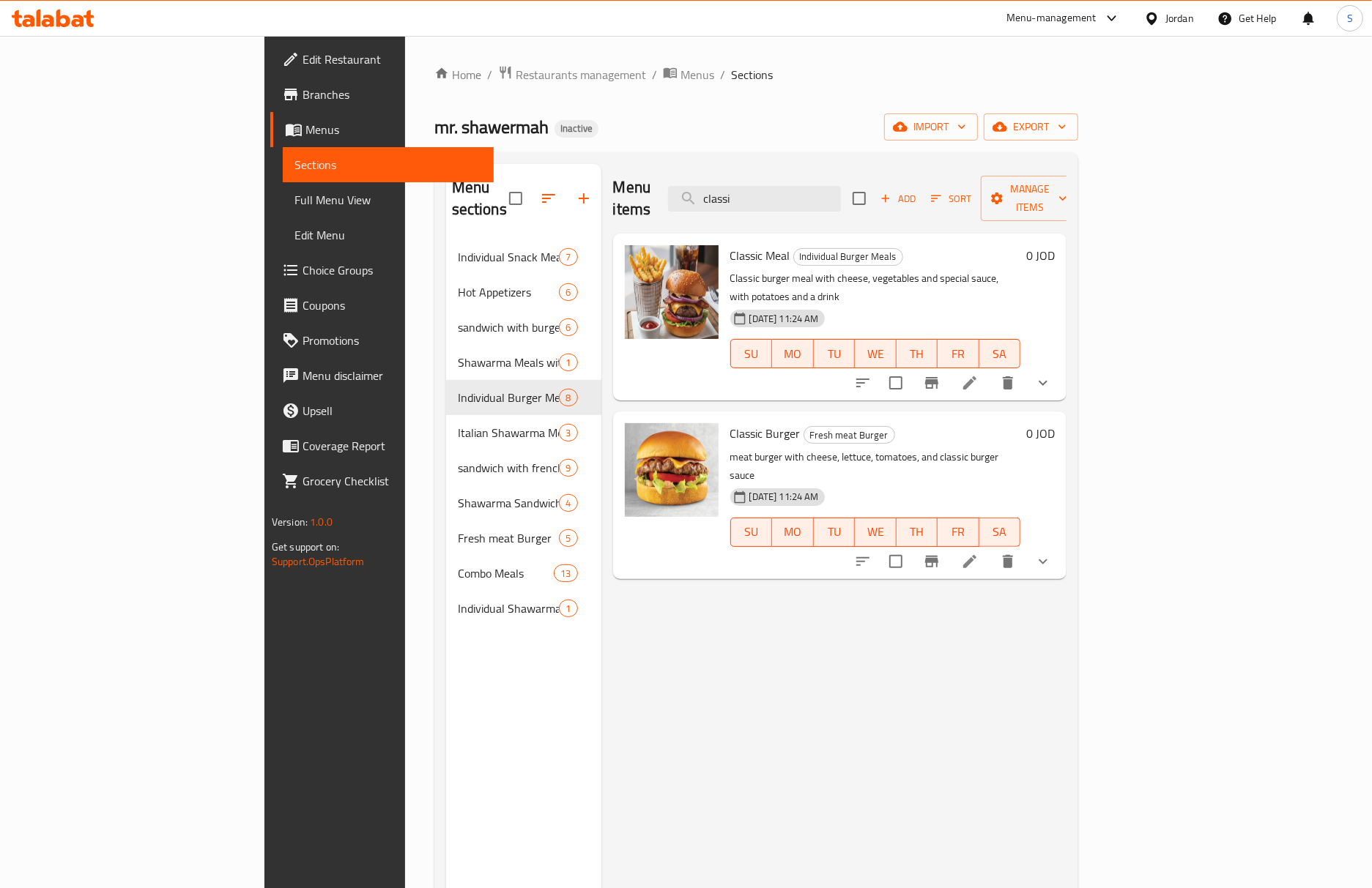
click at [815, 208] on div "Menu items classi Add Sort Manage items" at bounding box center [840, 198] width 454 height 70
click at [828, 186] on input "classi" at bounding box center [754, 198] width 173 height 25
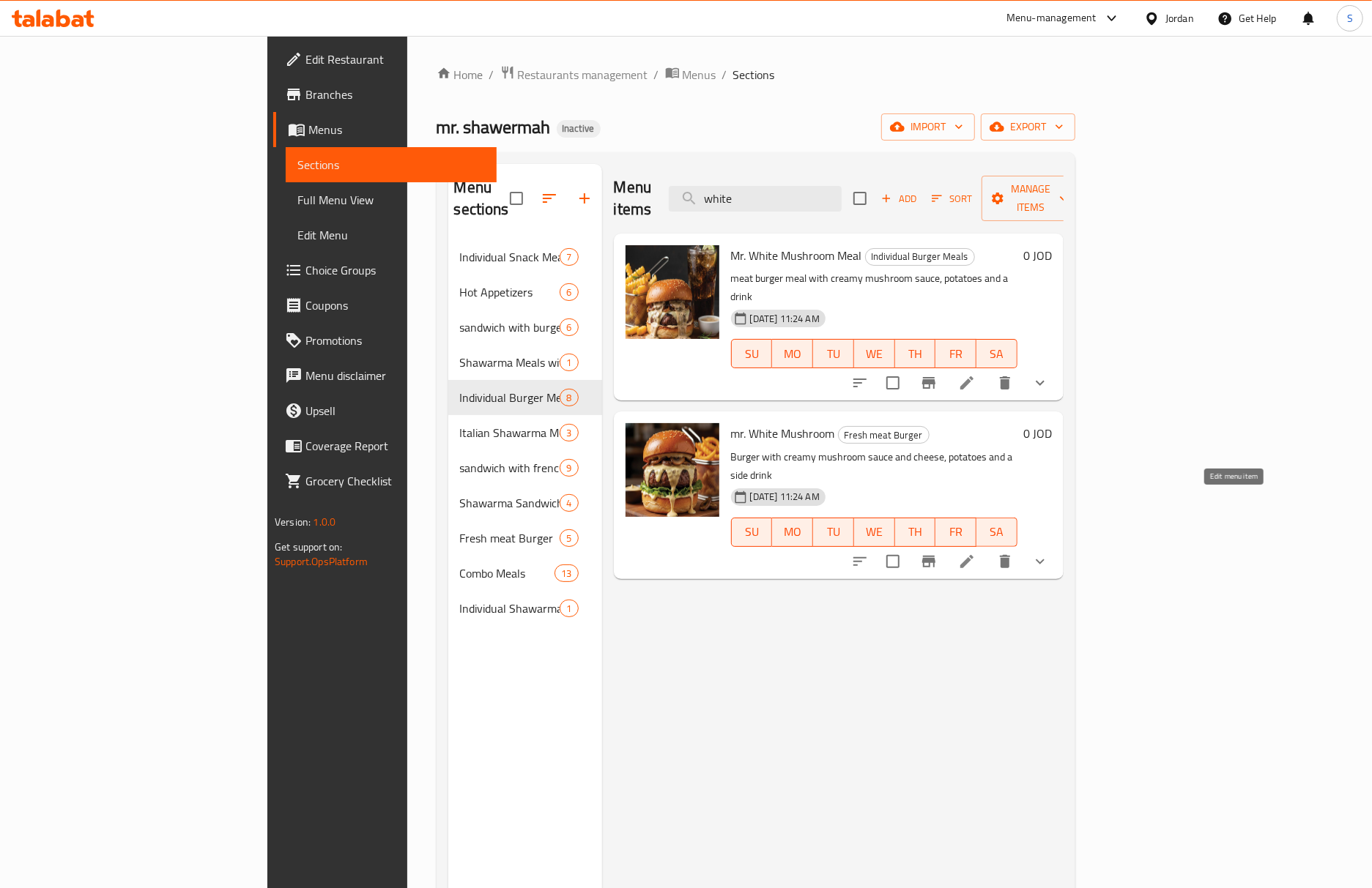
type input "white"
click at [976, 553] on icon at bounding box center [966, 561] width 17 height 17
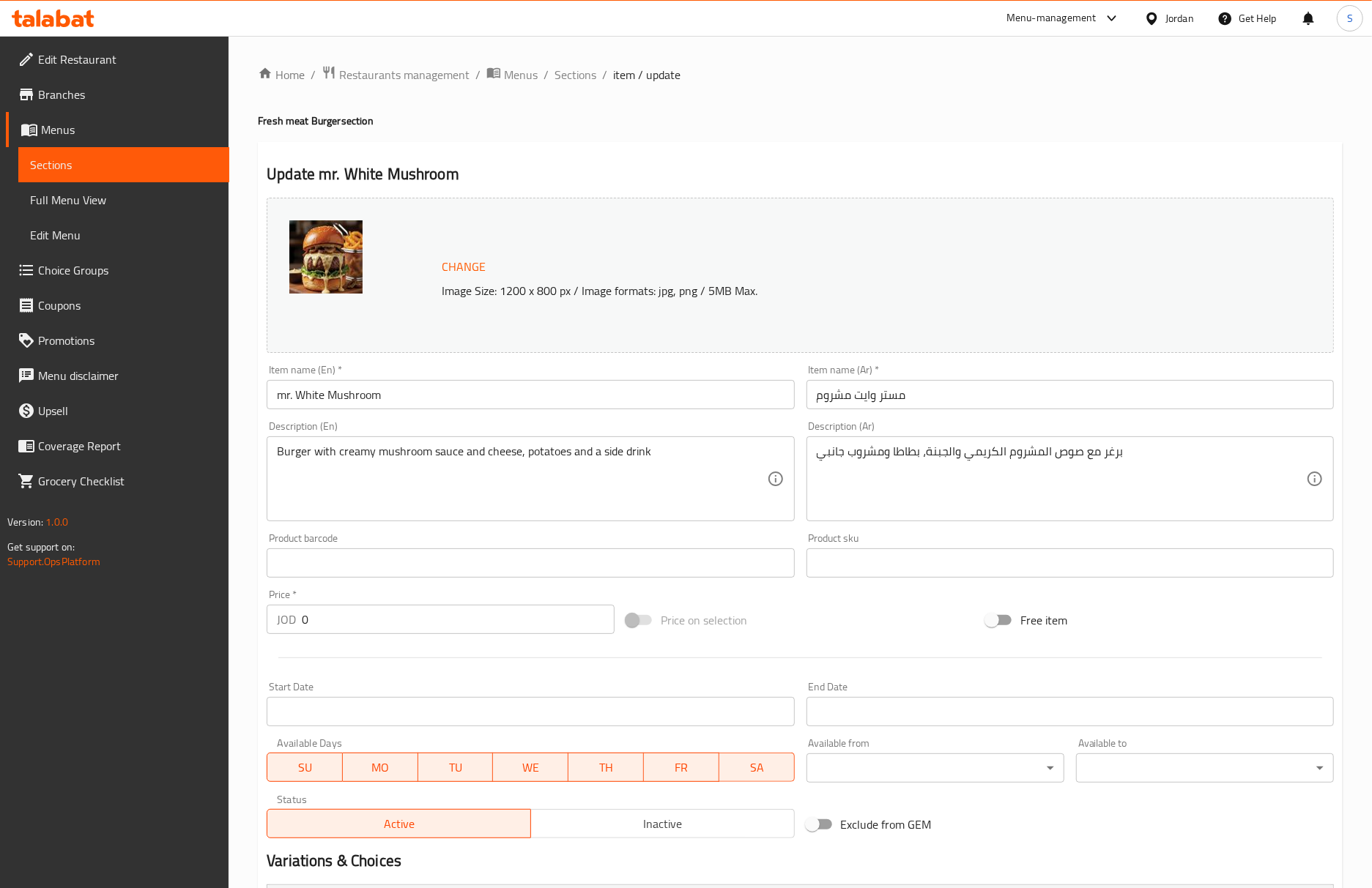
click at [577, 387] on input "mr. White Mushroom" at bounding box center [530, 395] width 527 height 29
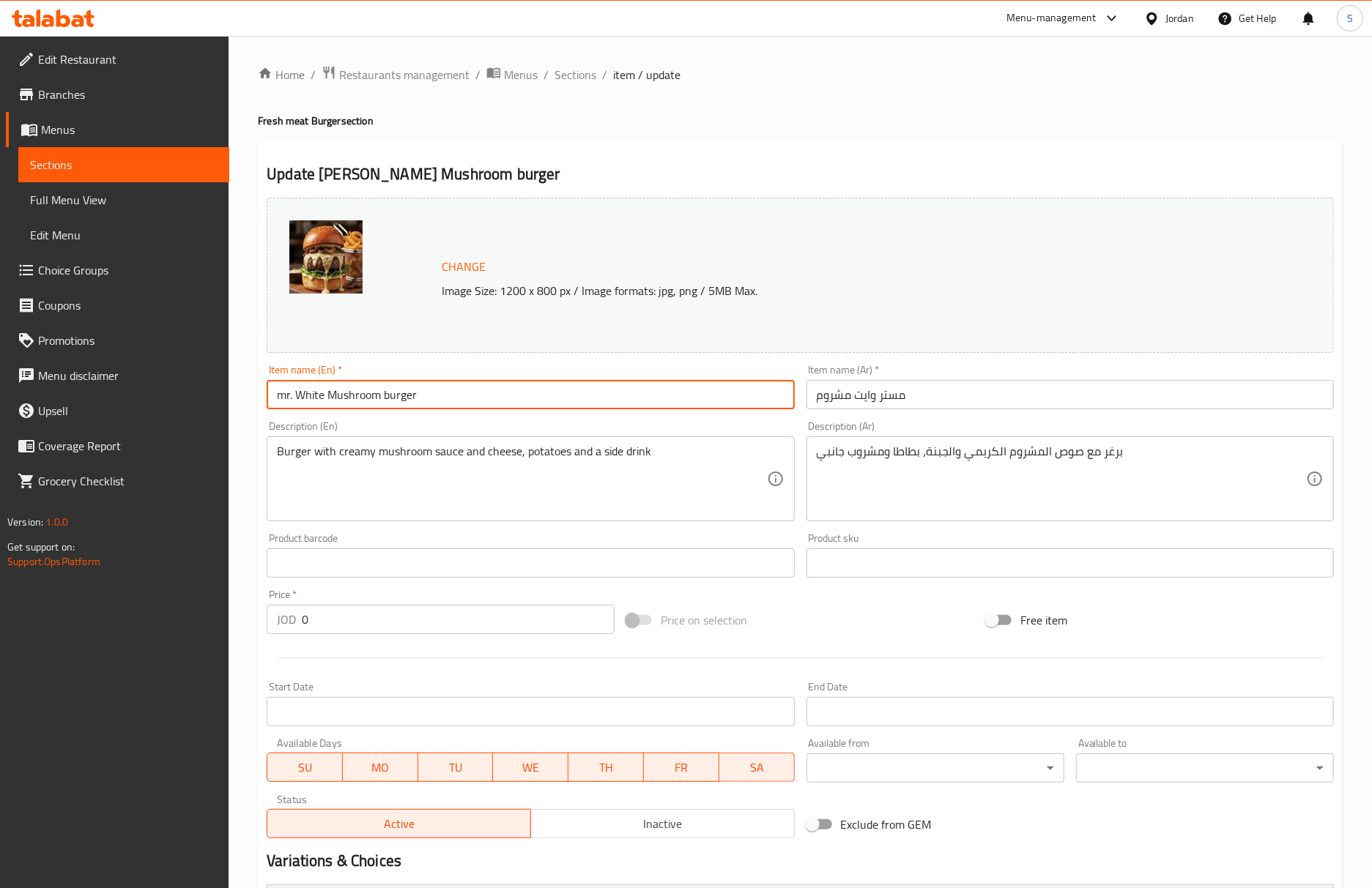
type input "mr. White Mushroom burger"
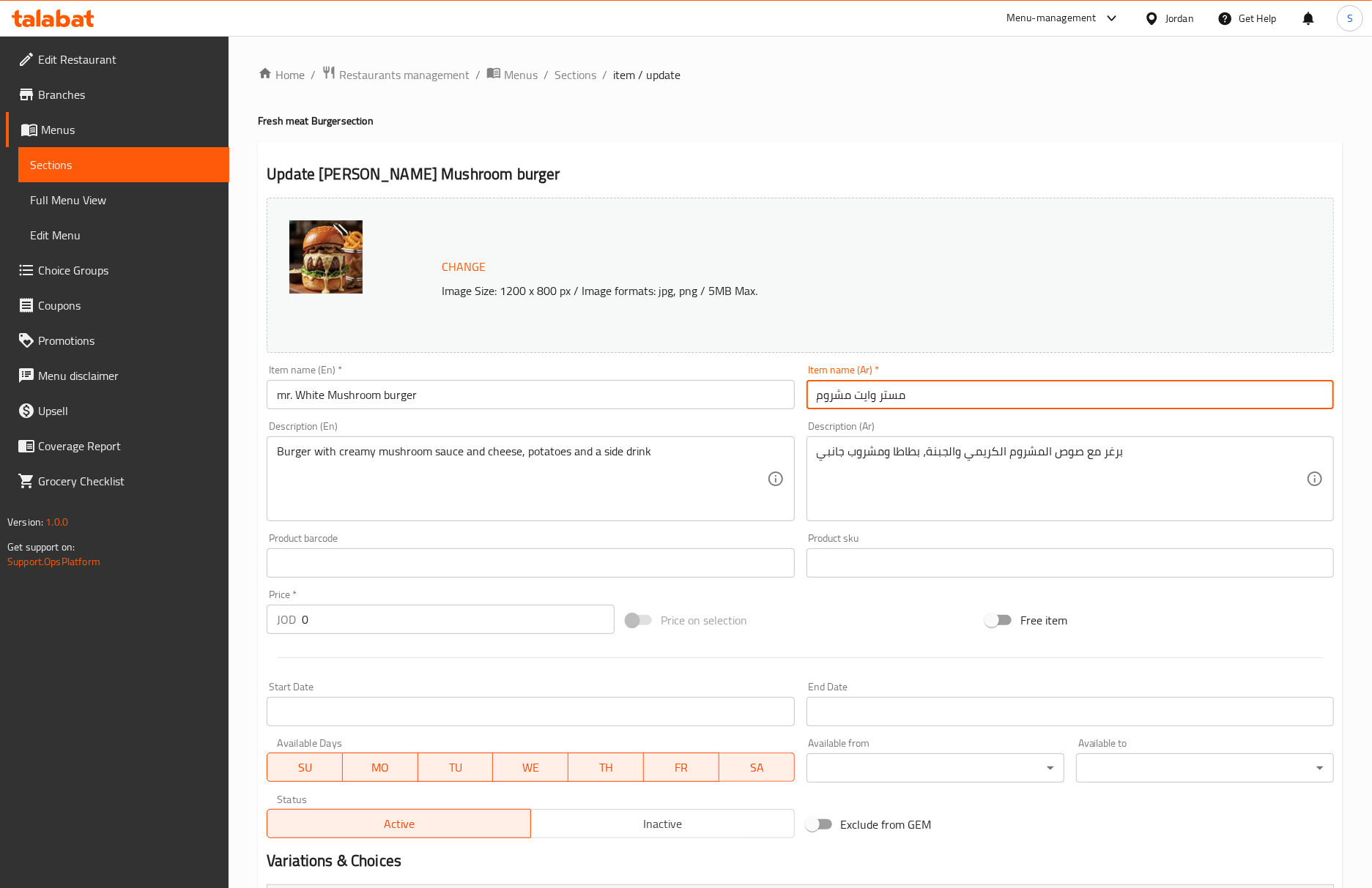
click at [807, 394] on input "مستر وايت مشروم" at bounding box center [1070, 395] width 527 height 29
type input "برجر مستر وايت مشروم"
click at [587, 73] on span "Sections" at bounding box center [575, 74] width 42 height 17
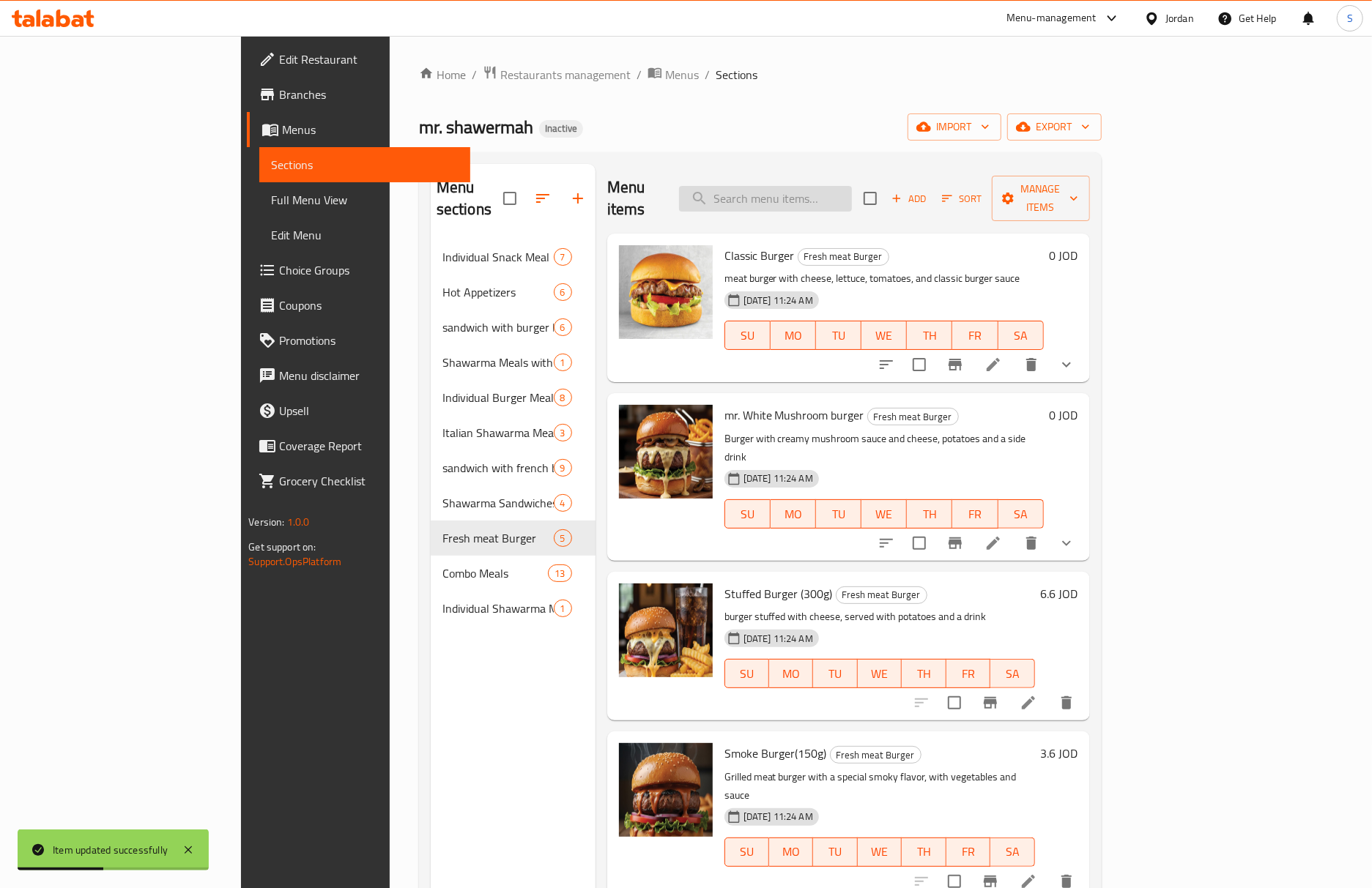
click at [852, 198] on input "search" at bounding box center [765, 198] width 173 height 25
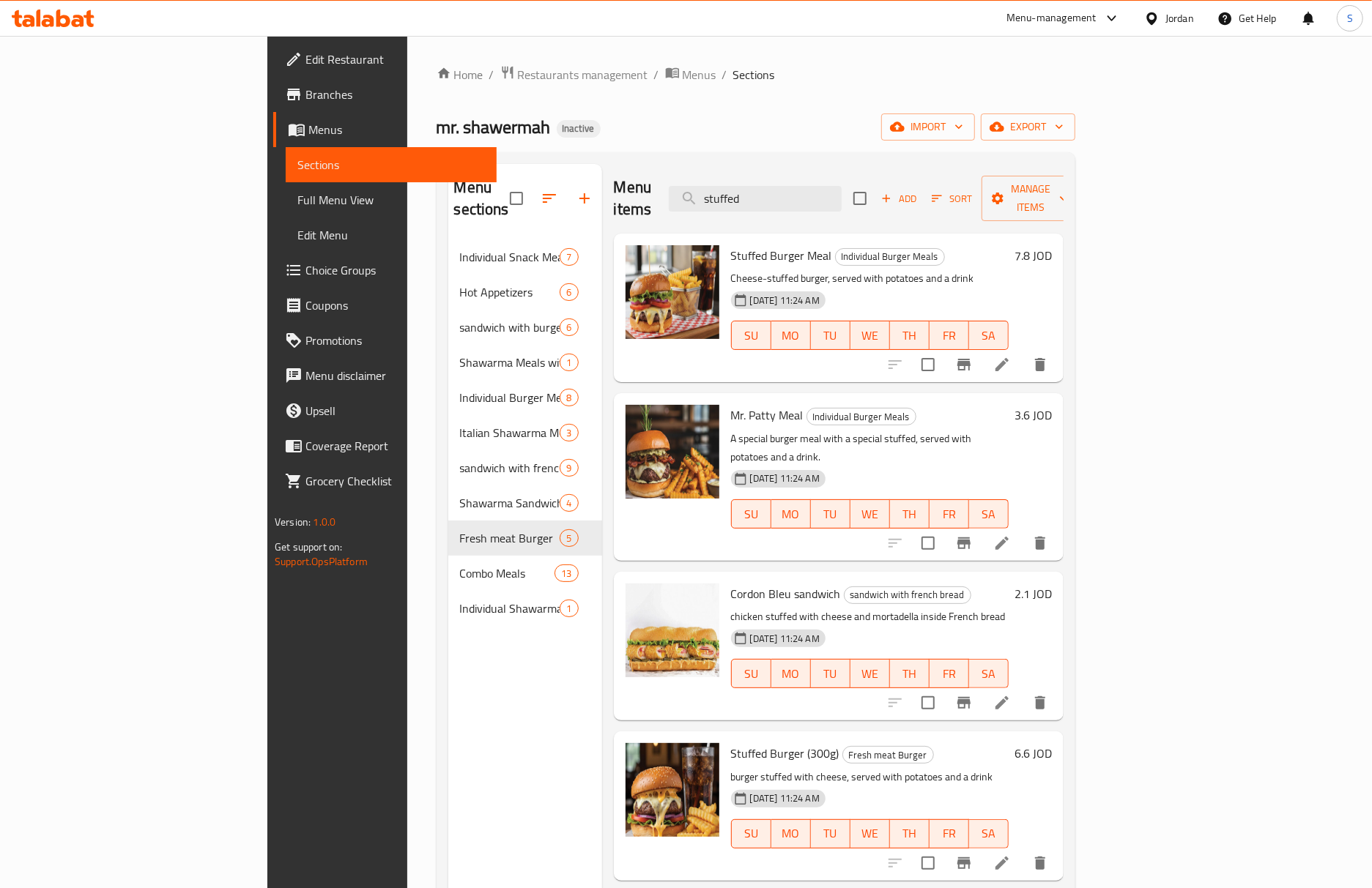
type input "stuffed"
click at [1057, 360] on div at bounding box center [968, 365] width 180 height 35
click at [870, 768] on p "burger stuffed with cheese, served with potatoes and a drink" at bounding box center [869, 777] width 278 height 18
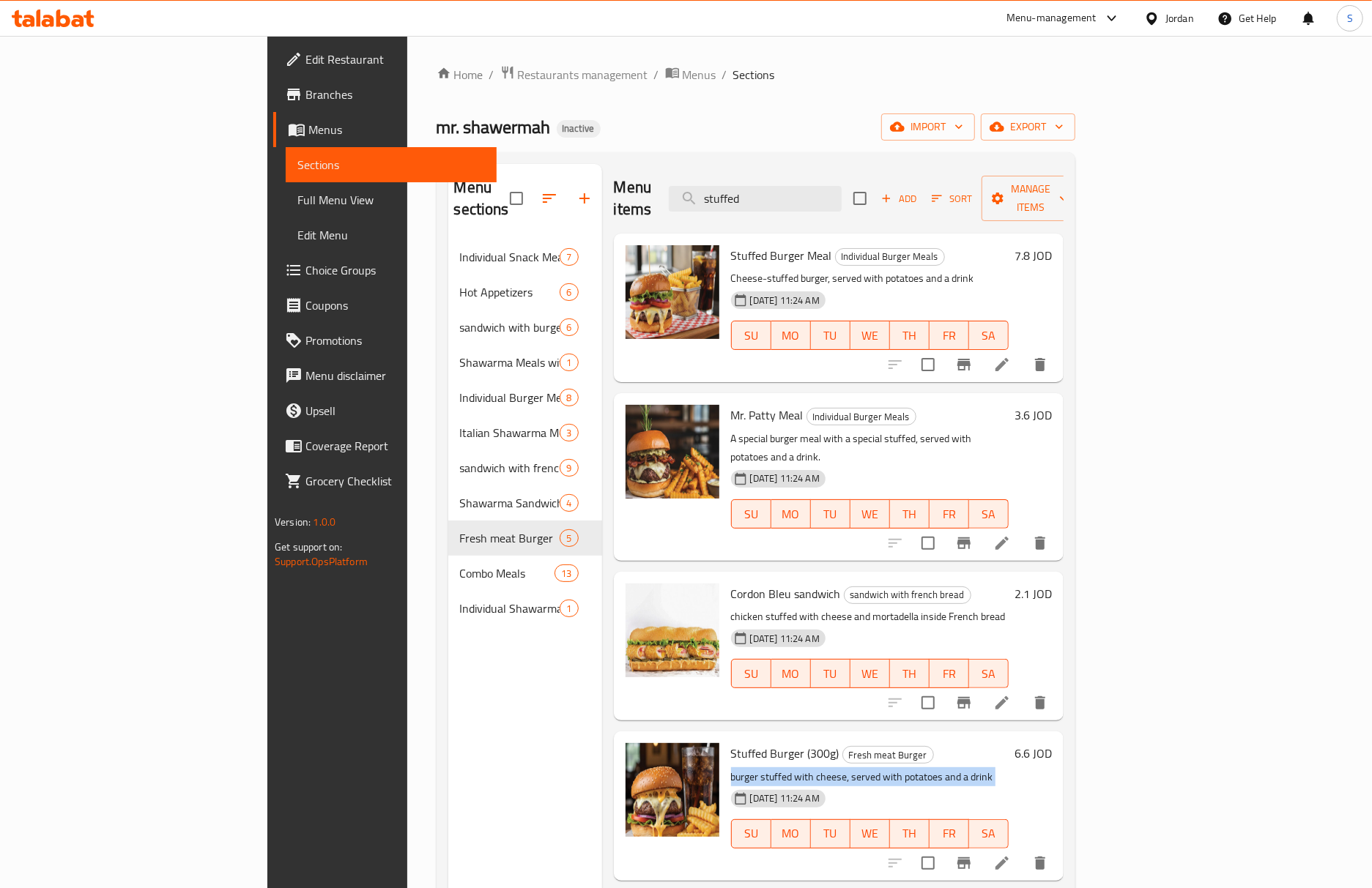
copy div "burger stuffed with cheese, served with potatoes and a drink"
click at [1009, 358] on icon at bounding box center [1002, 365] width 13 height 13
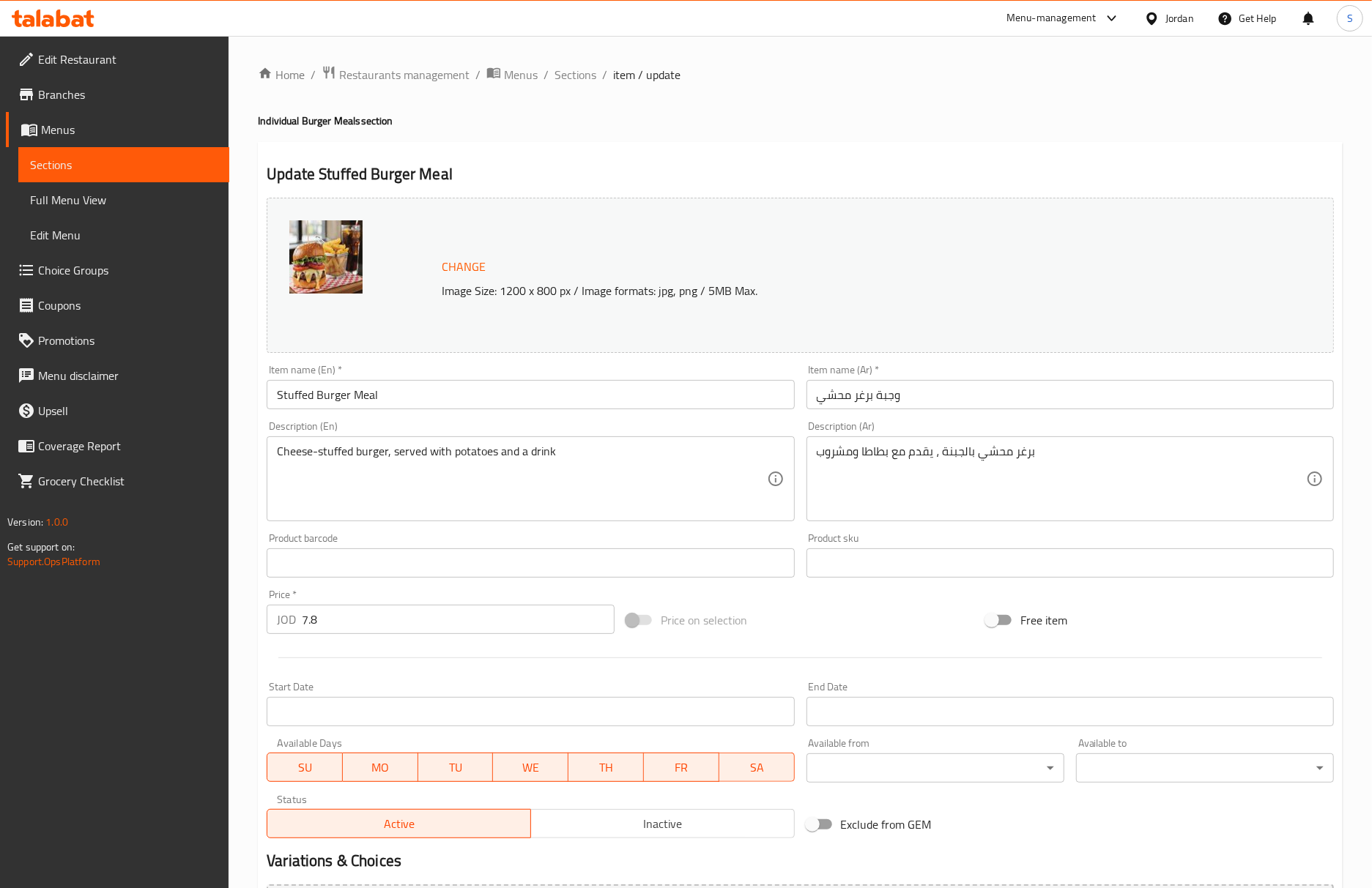
click at [485, 466] on textarea "Cheese-stuffed burger, served with potatoes and a drink" at bounding box center [521, 479] width 489 height 70
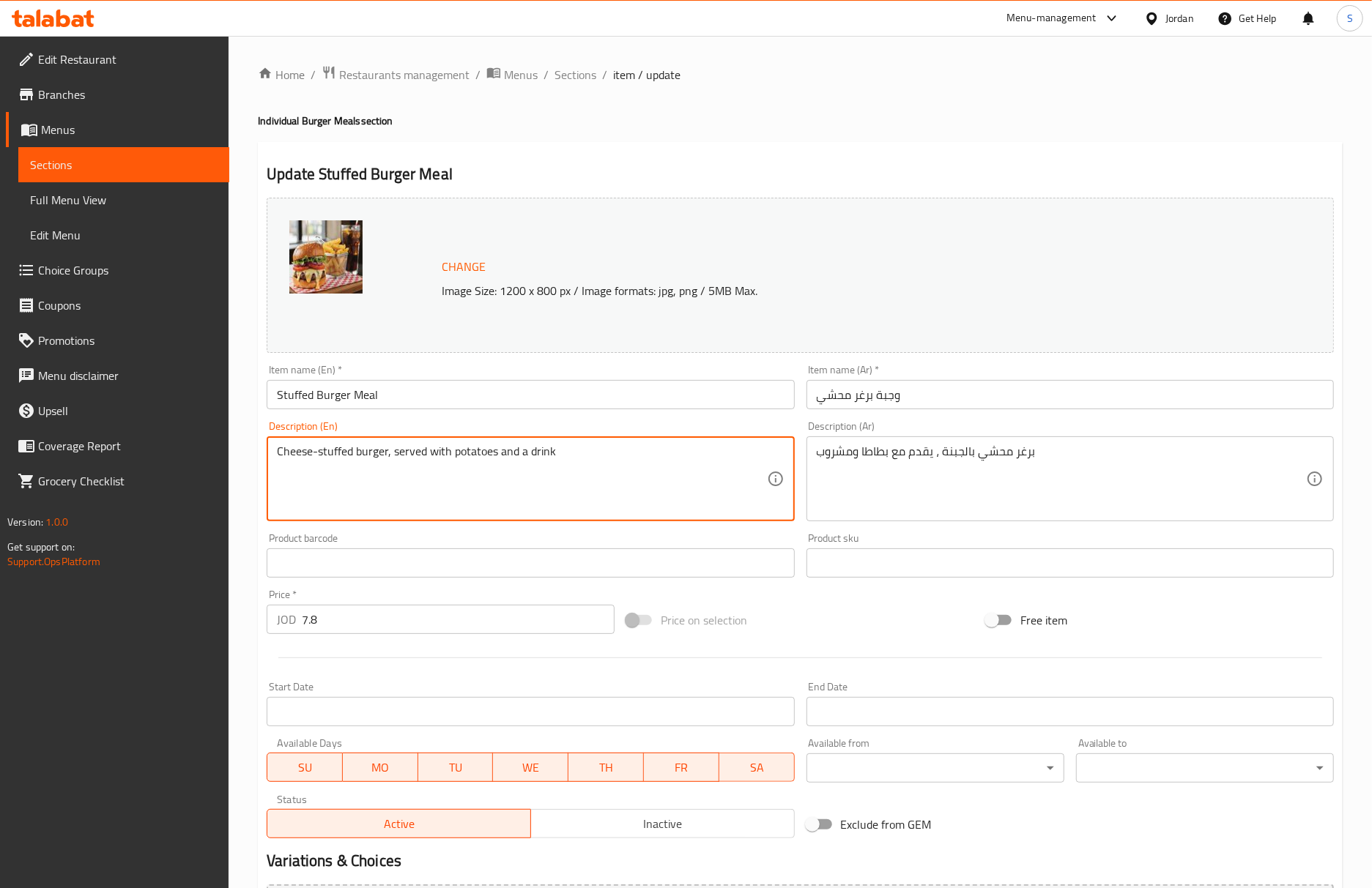
click at [485, 466] on textarea "Cheese-stuffed burger, served with potatoes and a drink" at bounding box center [521, 479] width 489 height 70
paste textarea "burger stuffed with cheese, served with potatoes and a drink"
type textarea "burger stuffed with cheese, served with potatoes and a drink"
click at [503, 398] on input "Stuffed Burger Meal" at bounding box center [530, 395] width 527 height 29
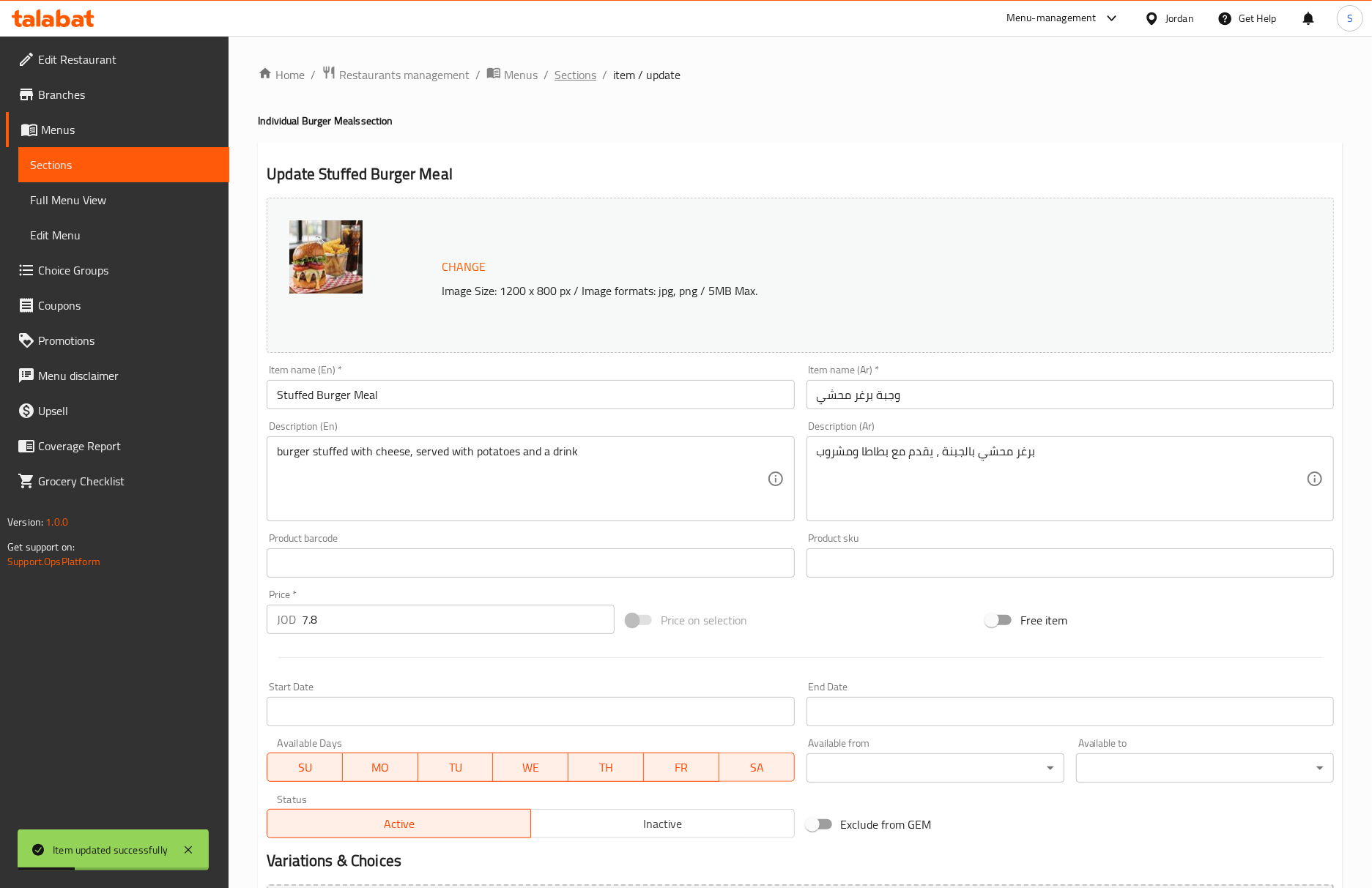
click at [587, 81] on span "Sections" at bounding box center [575, 74] width 42 height 17
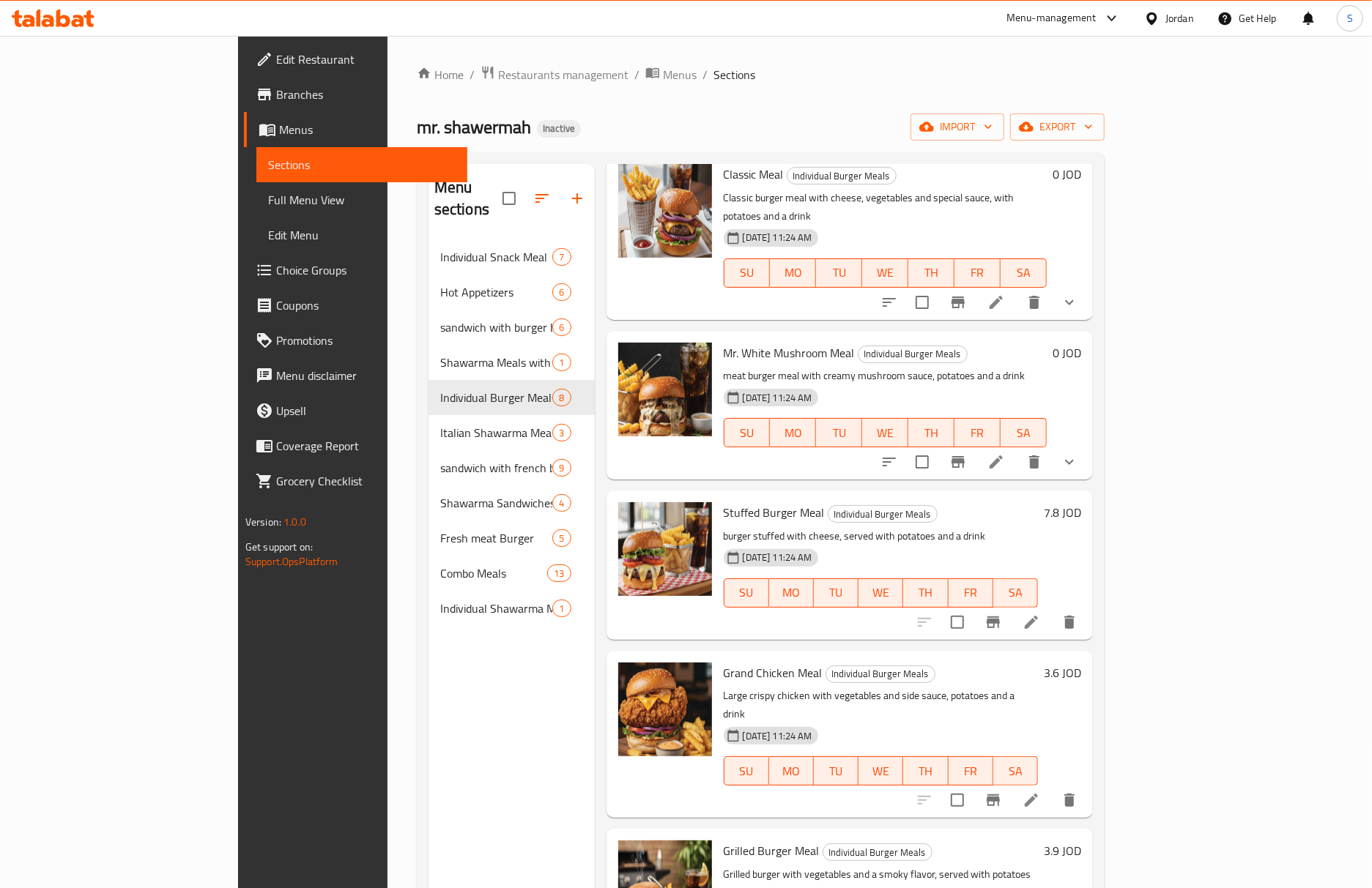
scroll to position [293, 0]
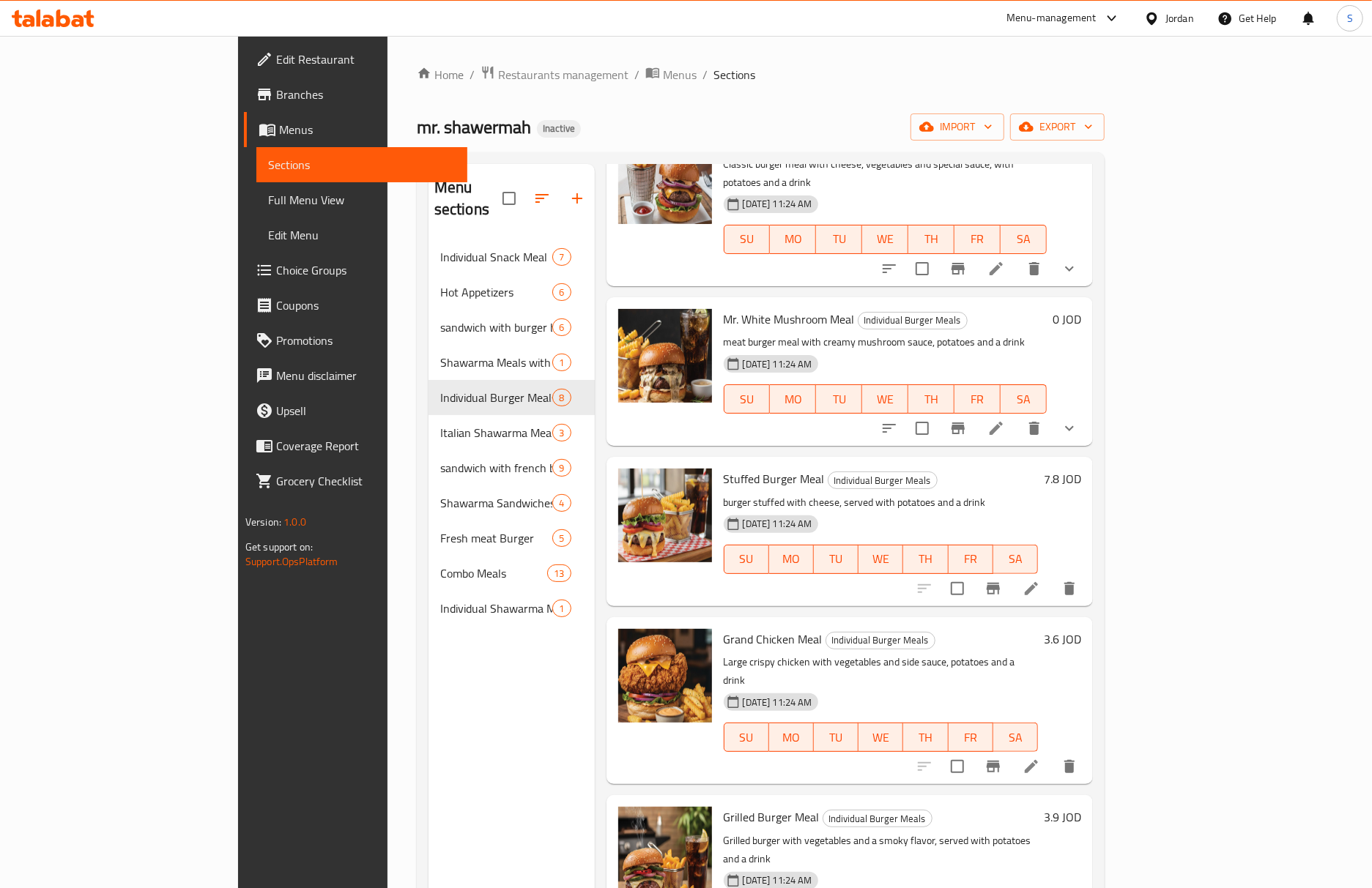
click at [1051, 753] on li at bounding box center [1031, 766] width 41 height 26
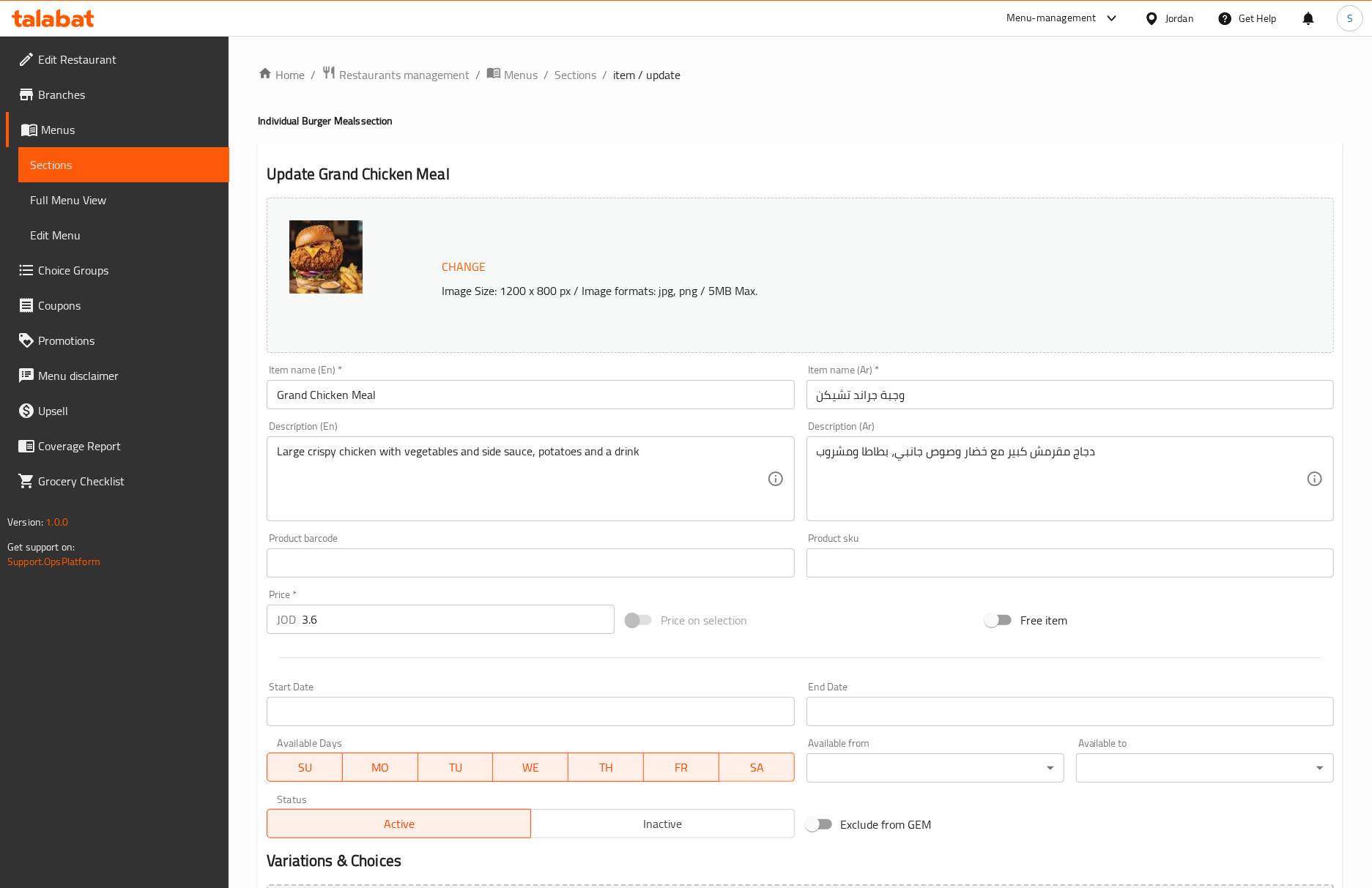
drag, startPoint x: 567, startPoint y: 74, endPoint x: 567, endPoint y: 1, distance: 73.0
click at [567, 74] on span "Sections" at bounding box center [575, 74] width 42 height 17
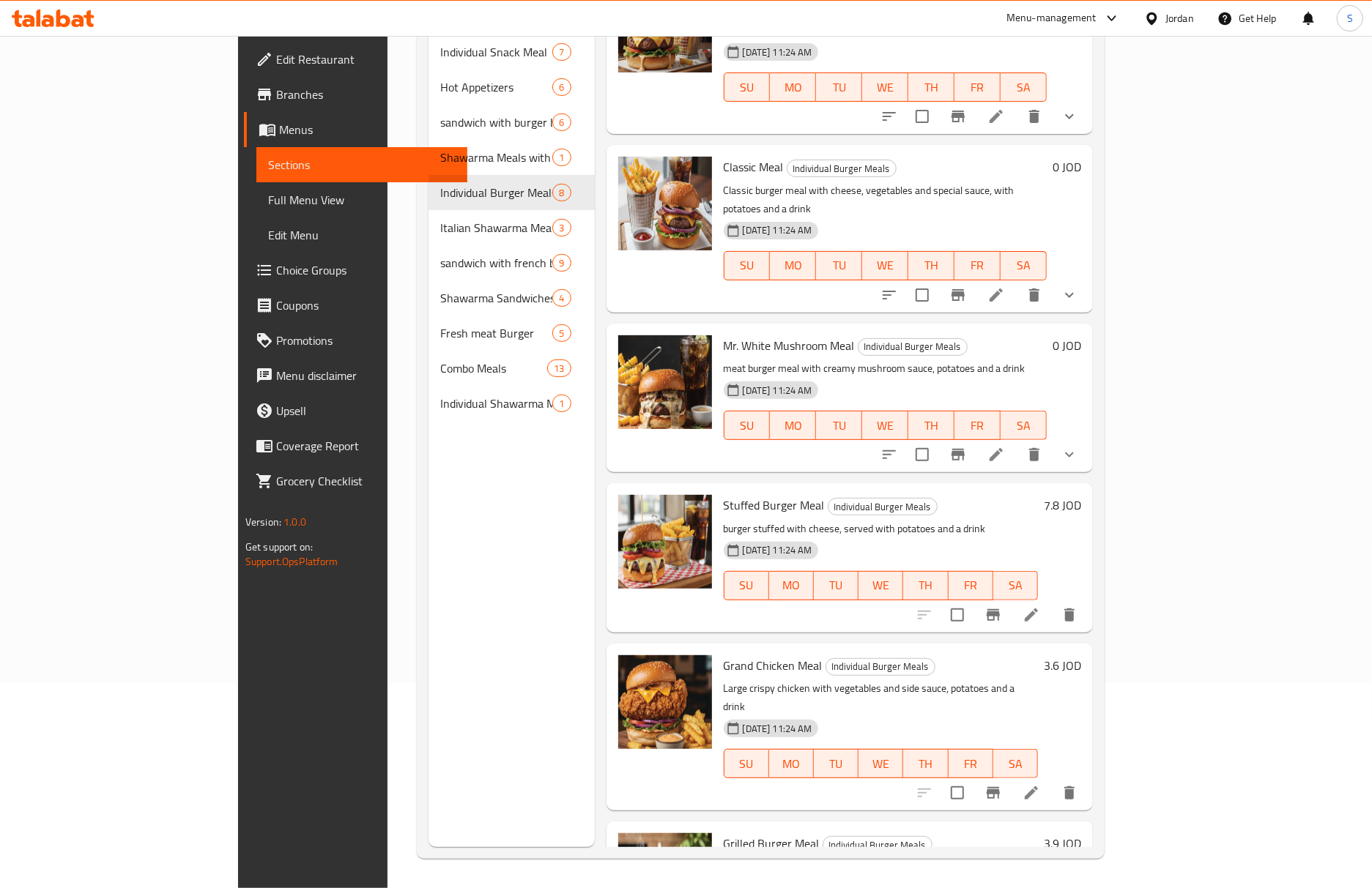
scroll to position [293, 0]
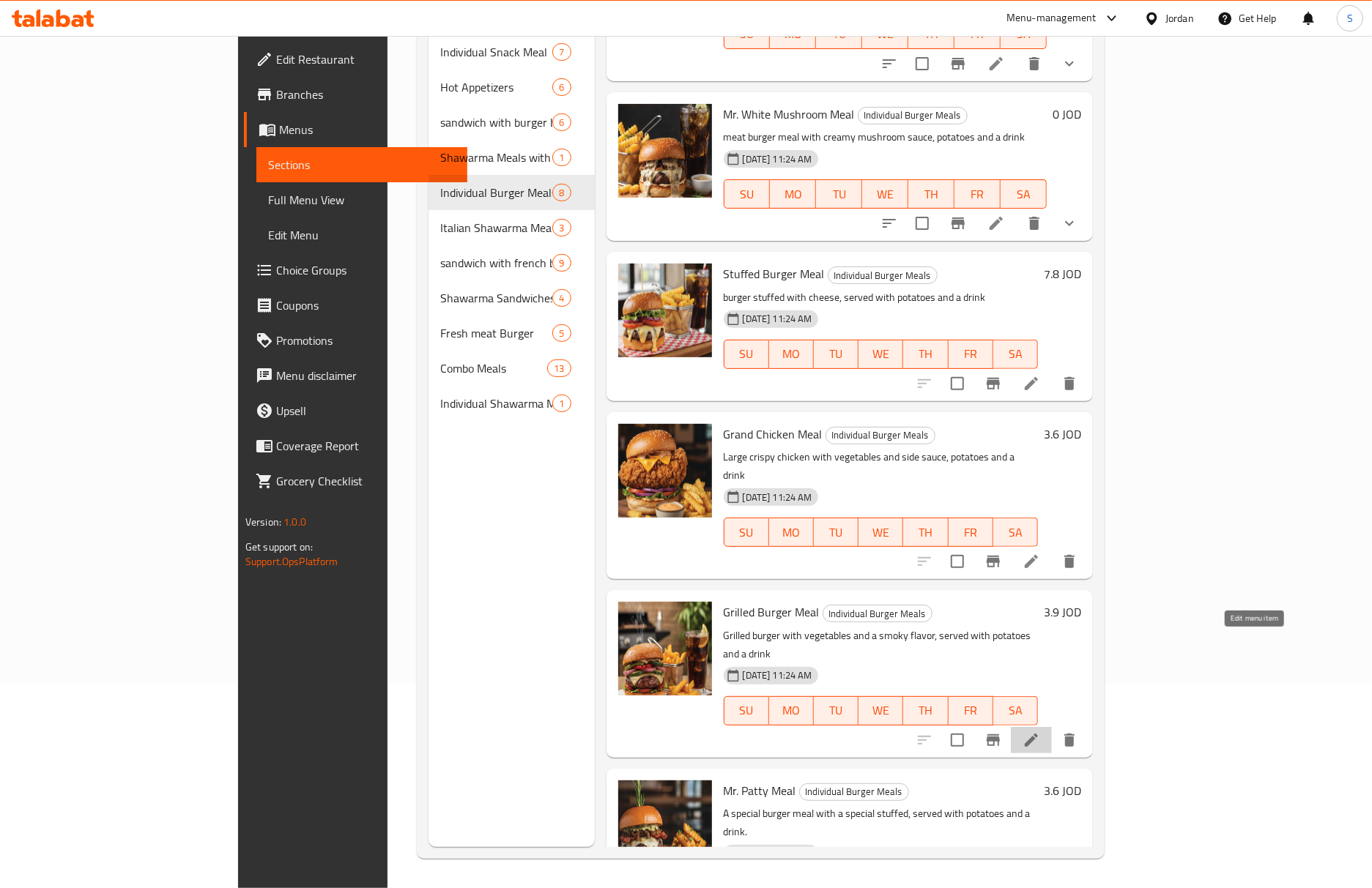
click at [1040, 732] on icon at bounding box center [1030, 740] width 17 height 17
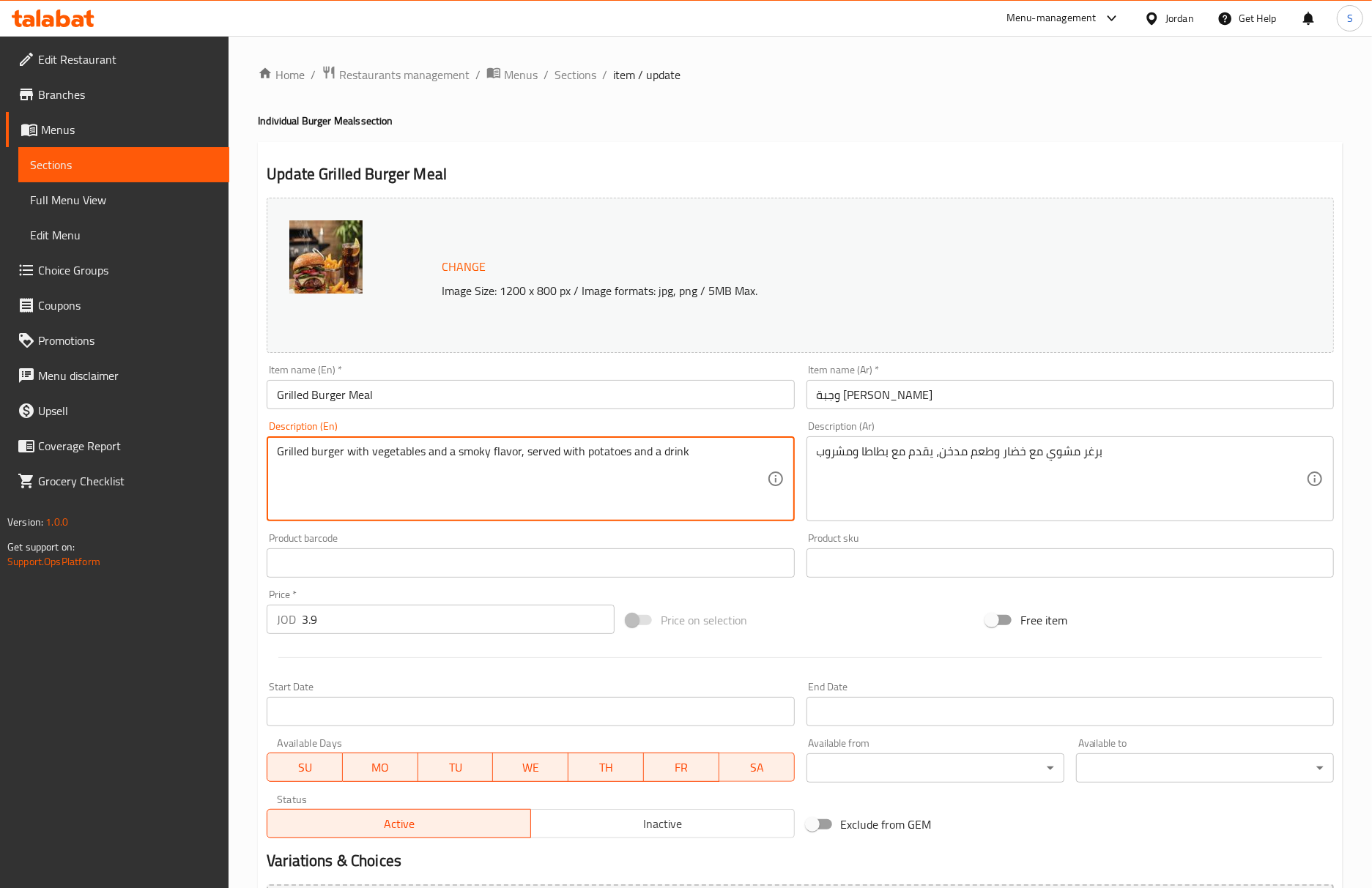
click at [501, 449] on textarea "Grilled burger with vegetables and a smoky flavor, served with potatoes and a d…" at bounding box center [521, 479] width 489 height 70
type textarea "Grilled burger with vegetables and a smoky taste, served with potatoes and a dr…"
click at [602, 399] on input "Grilled Burger Meal" at bounding box center [530, 395] width 527 height 29
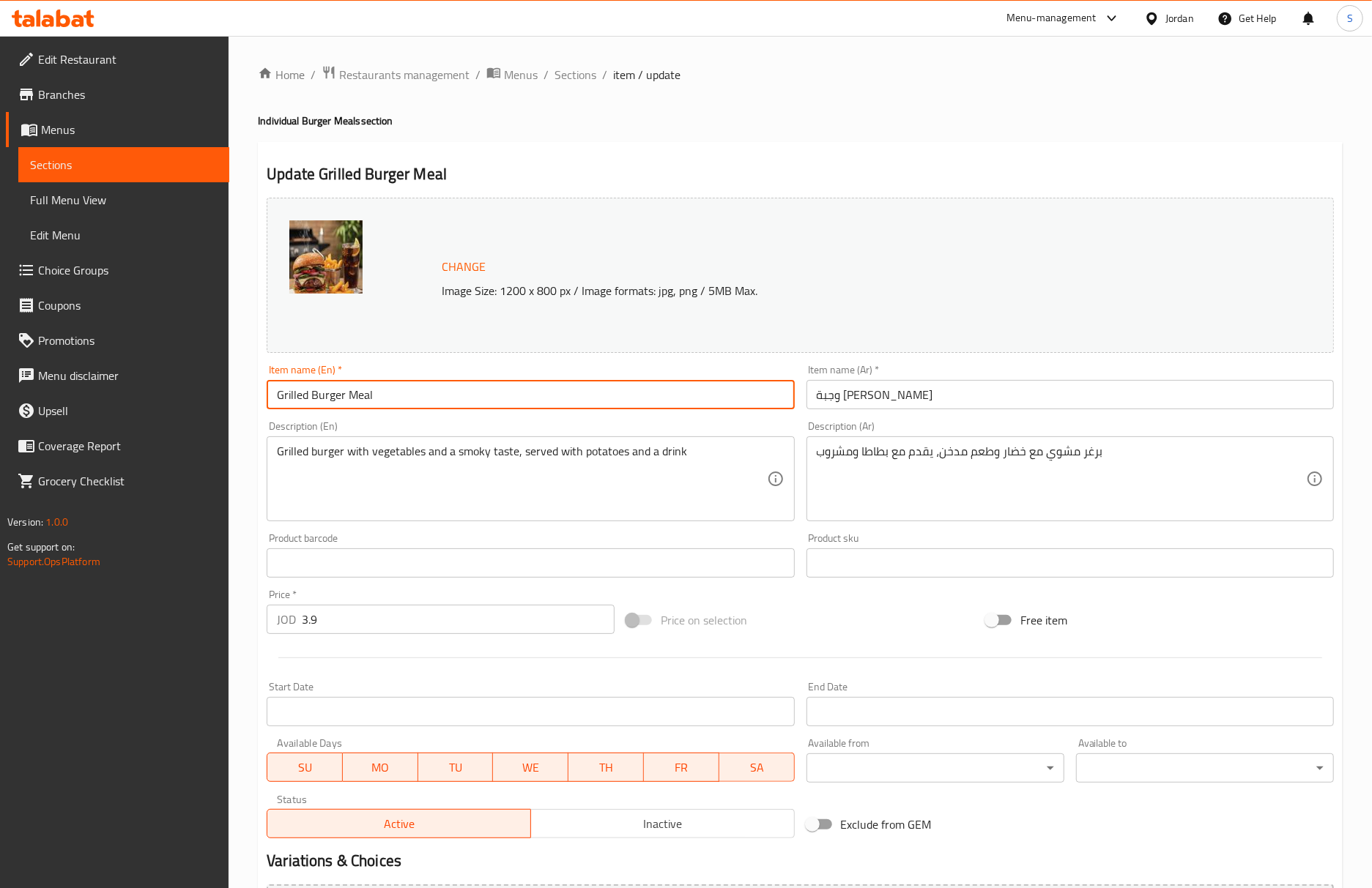
click at [561, 70] on span "Sections" at bounding box center [575, 74] width 42 height 17
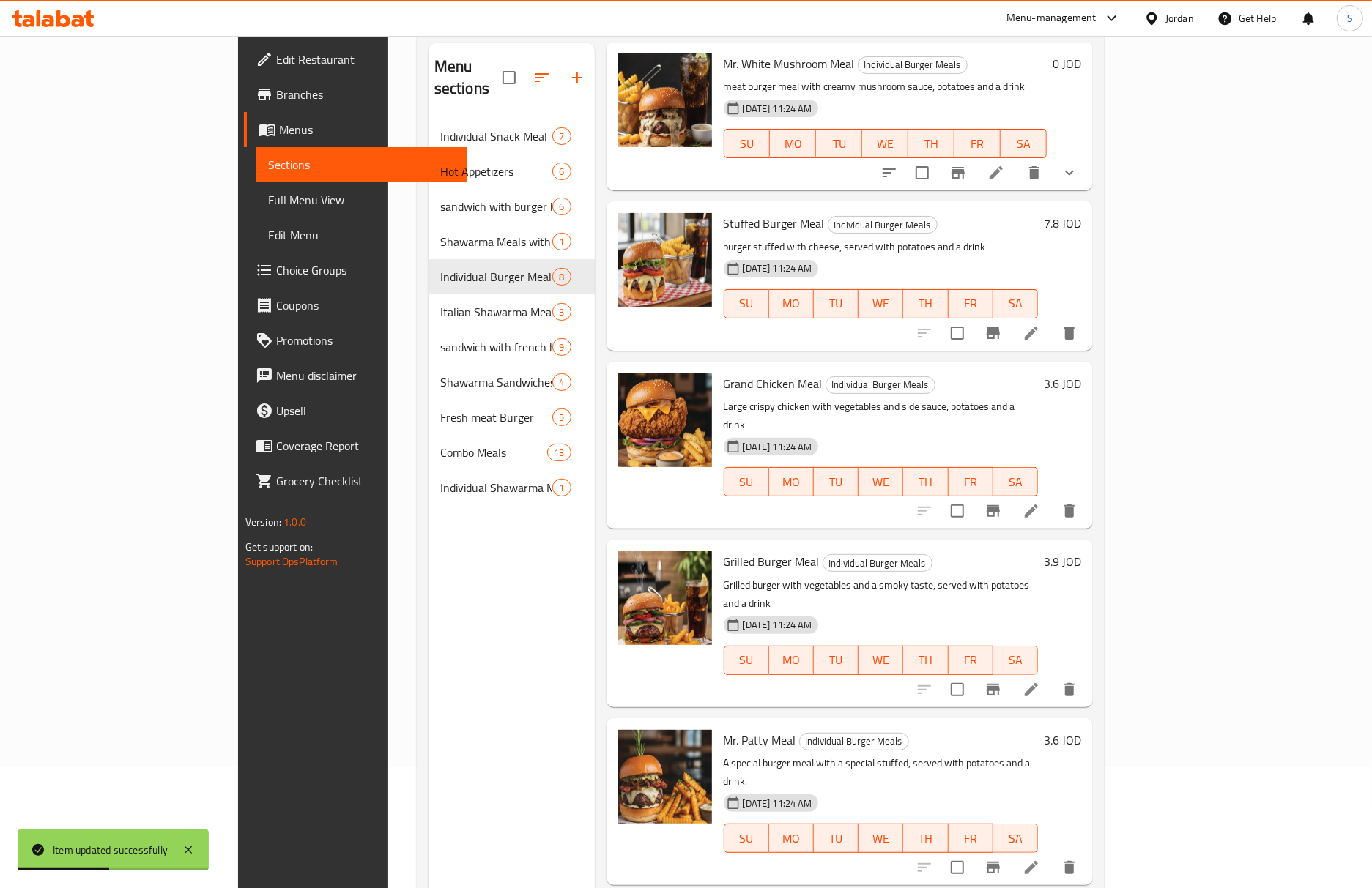
scroll to position [195, 0]
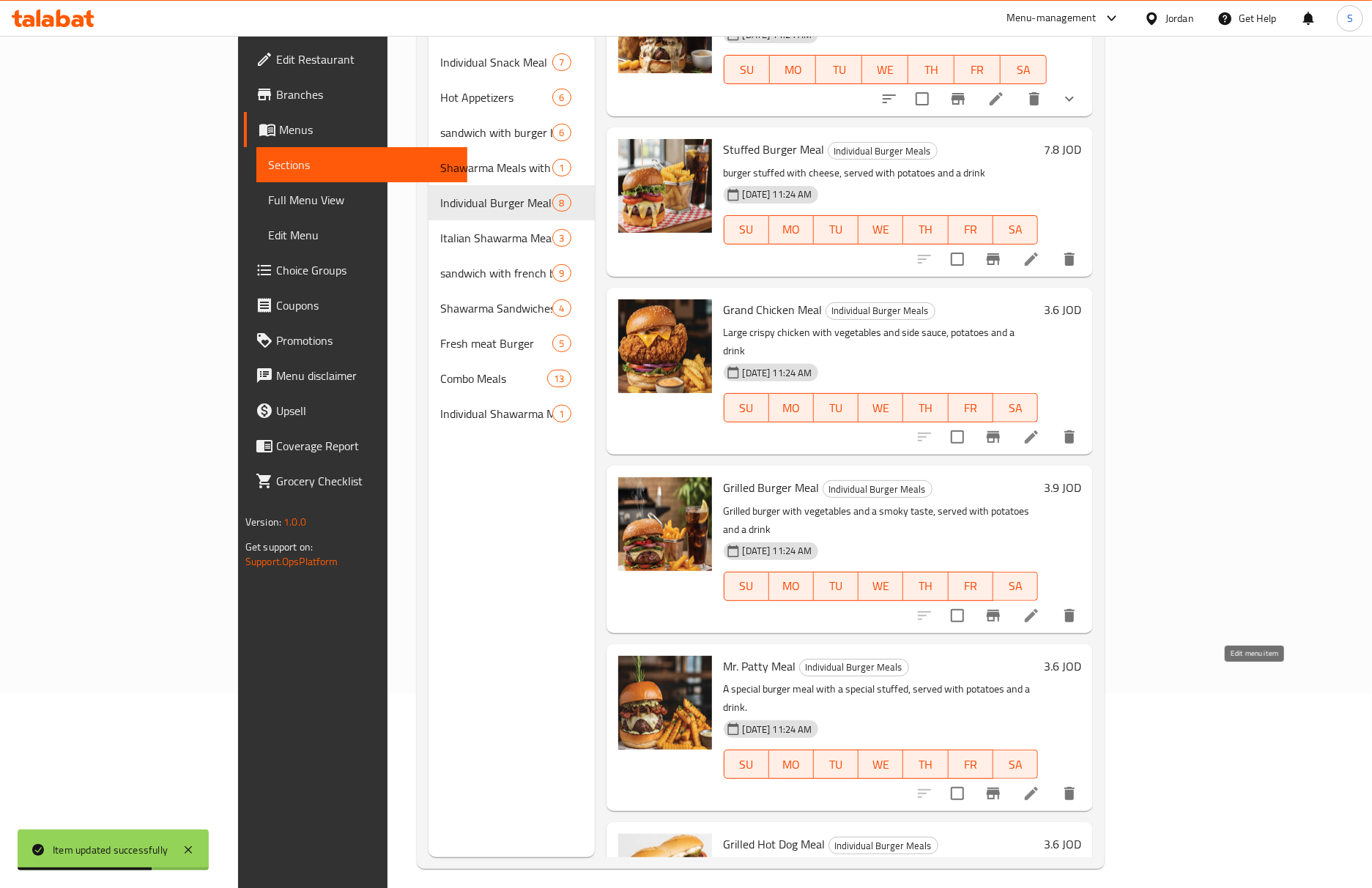
click at [1038, 787] on icon at bounding box center [1031, 794] width 13 height 13
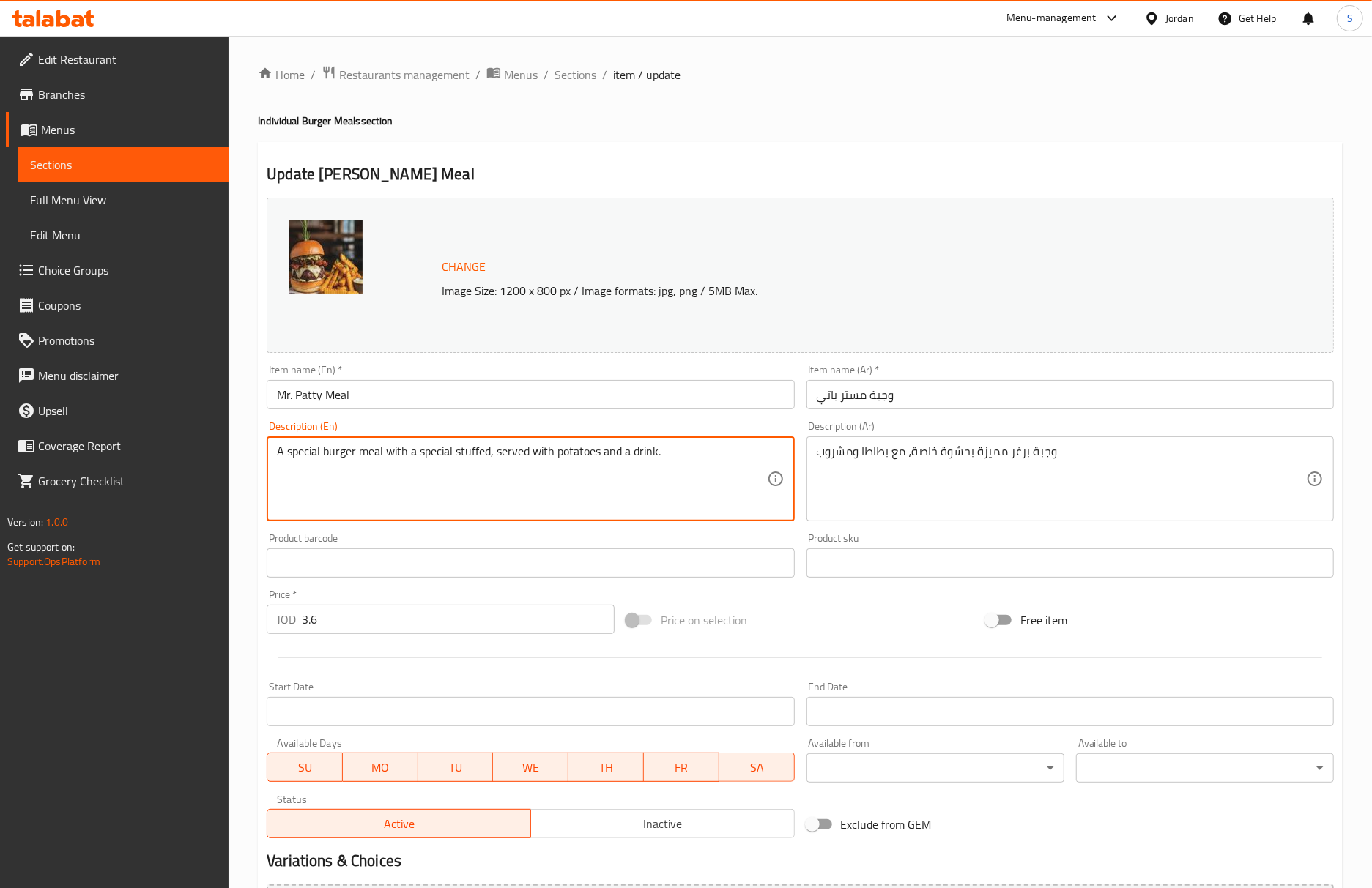
click at [475, 448] on textarea "A special burger meal with a special stuffed, served with potatoes and a drink." at bounding box center [521, 479] width 489 height 70
paste textarea "filling"
type textarea "A special burger meal with a special filling, served with potatoes and a drink."
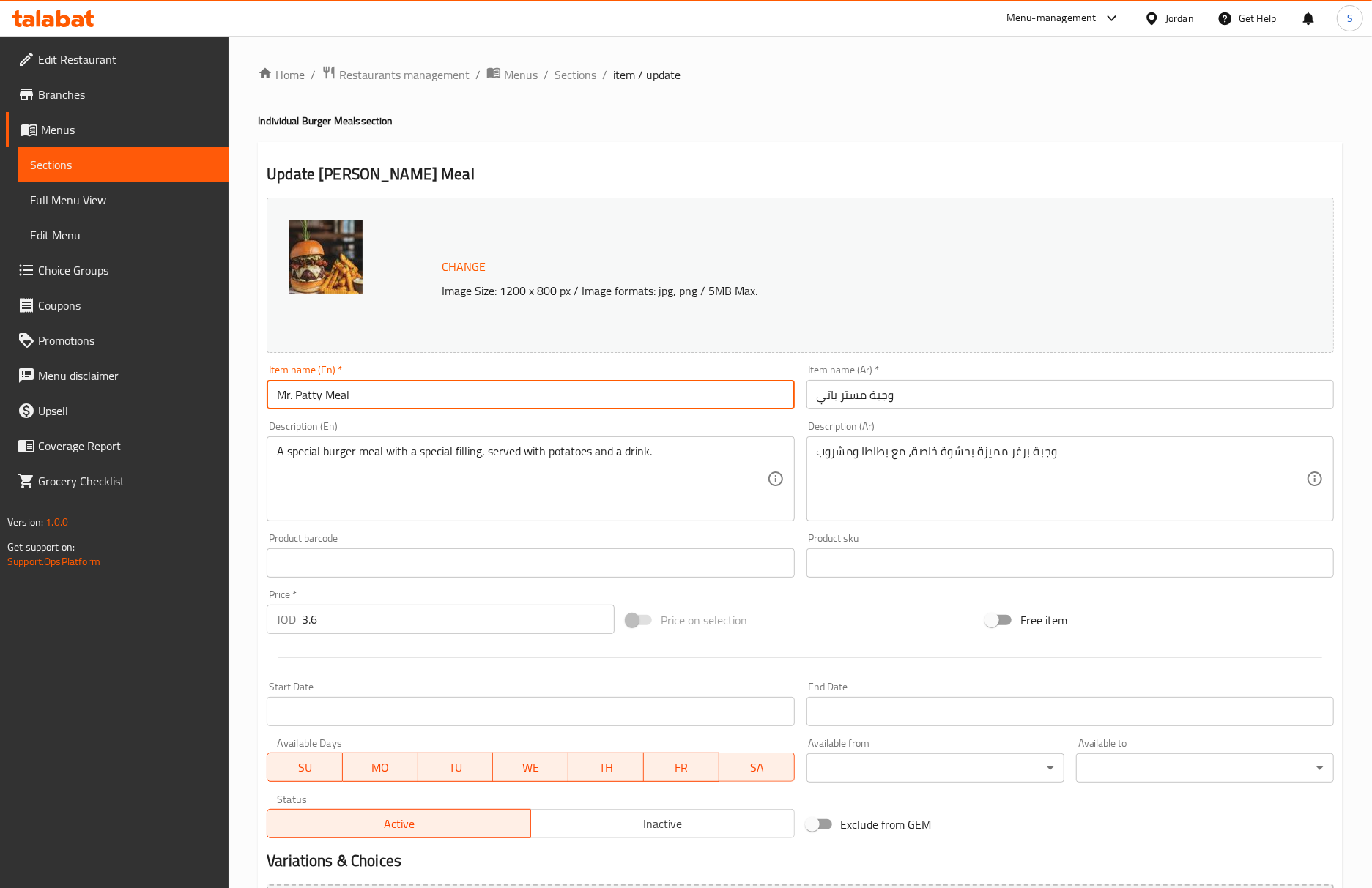
click at [549, 391] on input "Mr. Patty Meal" at bounding box center [530, 395] width 527 height 29
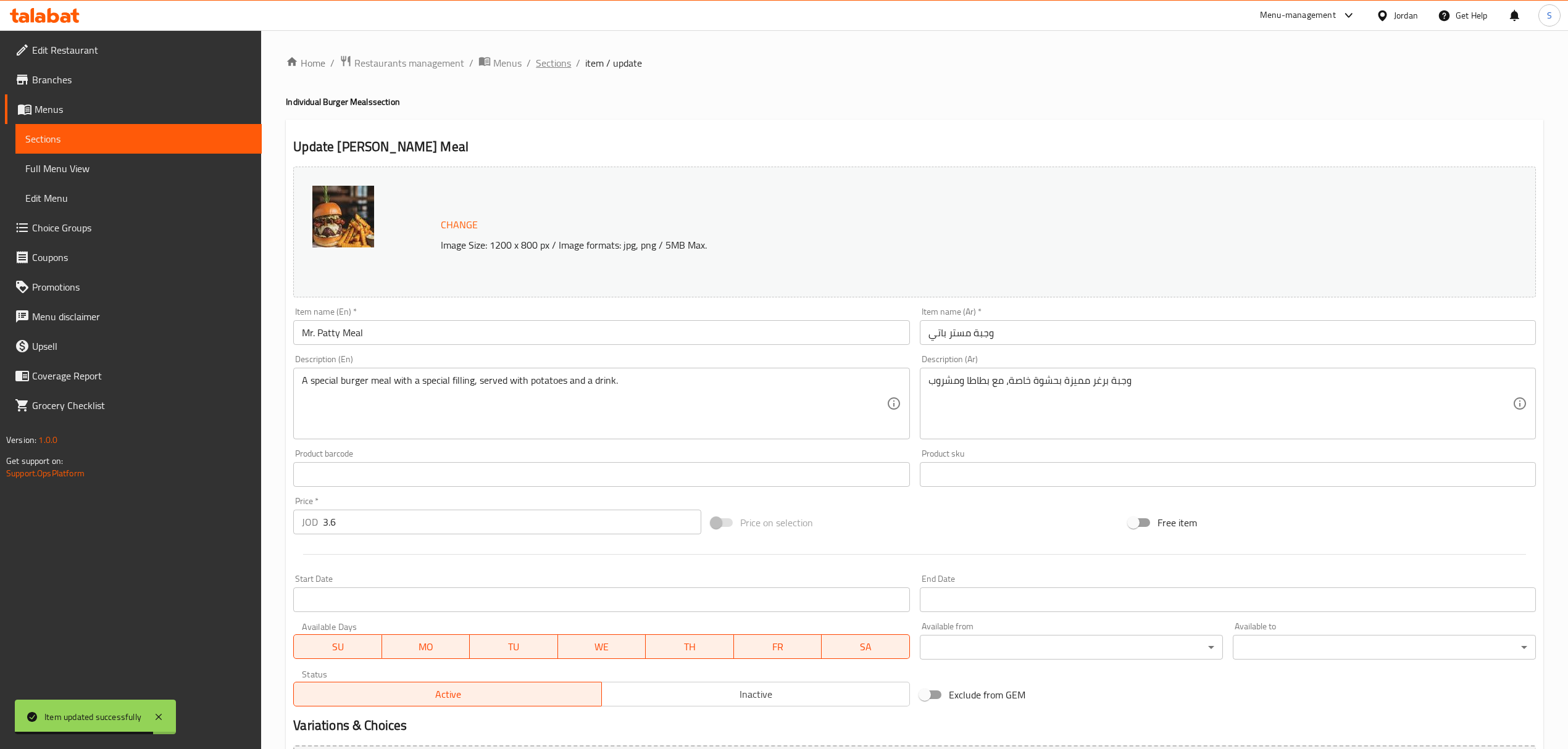
click at [547, 56] on span "Sections" at bounding box center [554, 62] width 35 height 15
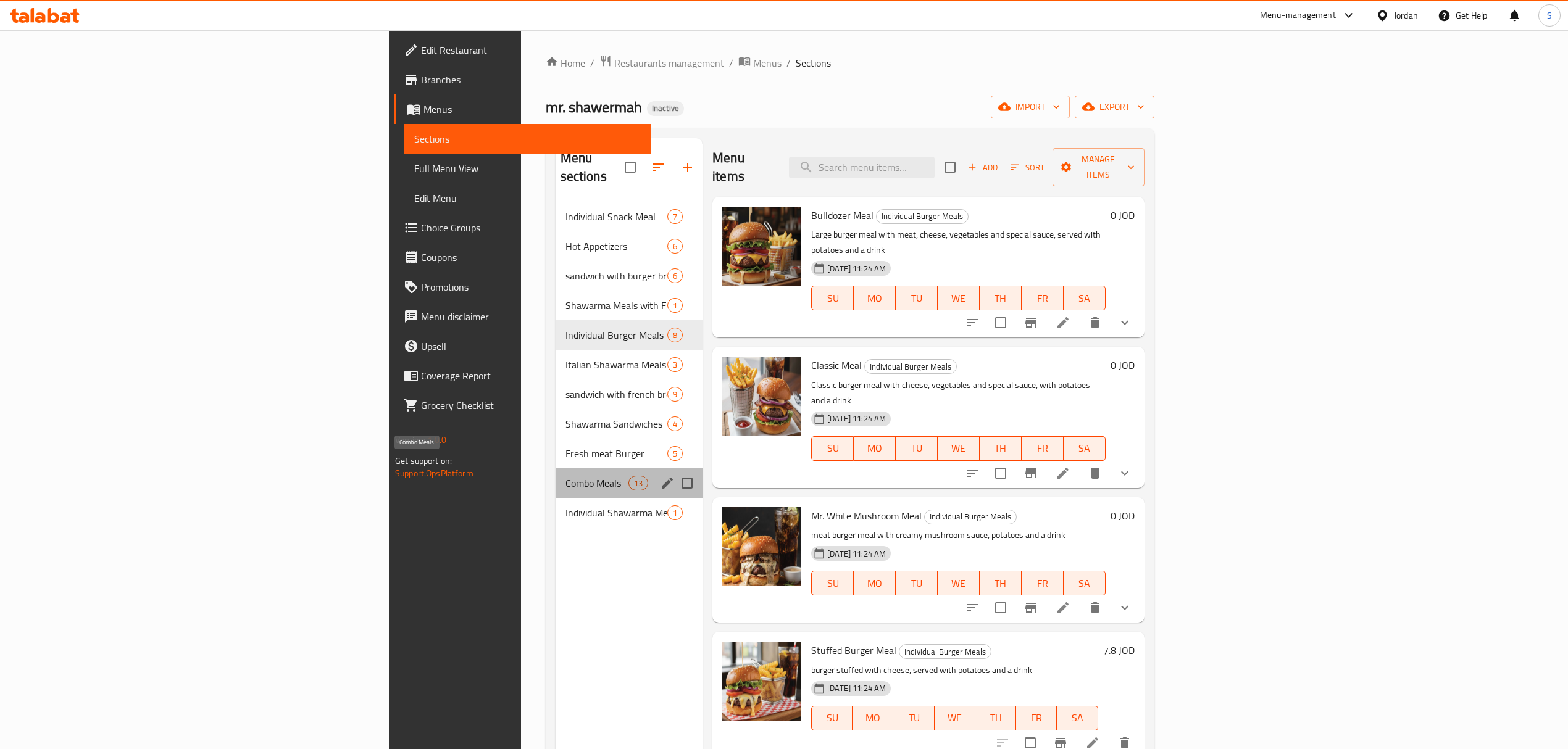
click at [566, 476] on span "Combo Meals" at bounding box center [597, 483] width 63 height 15
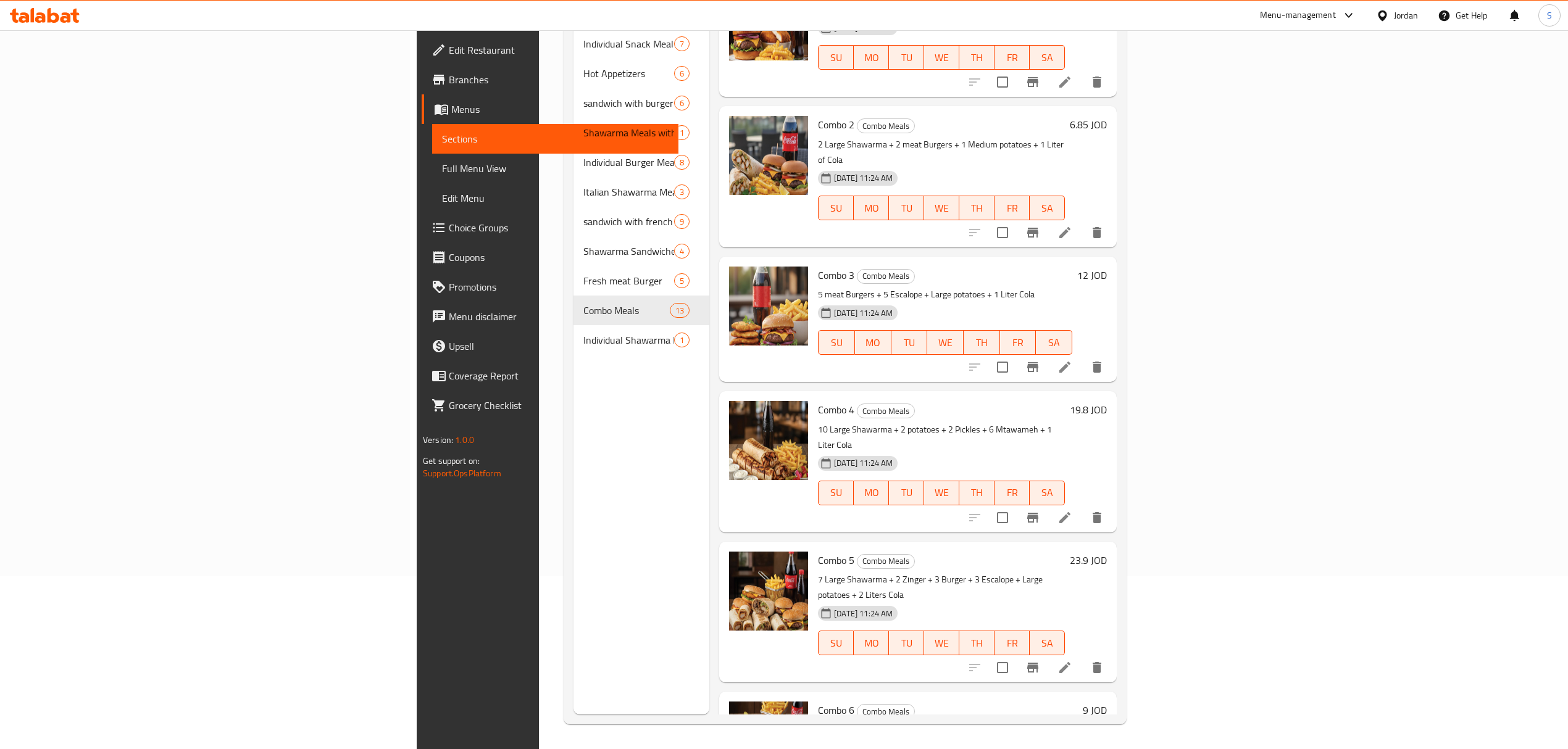
scroll to position [82, 0]
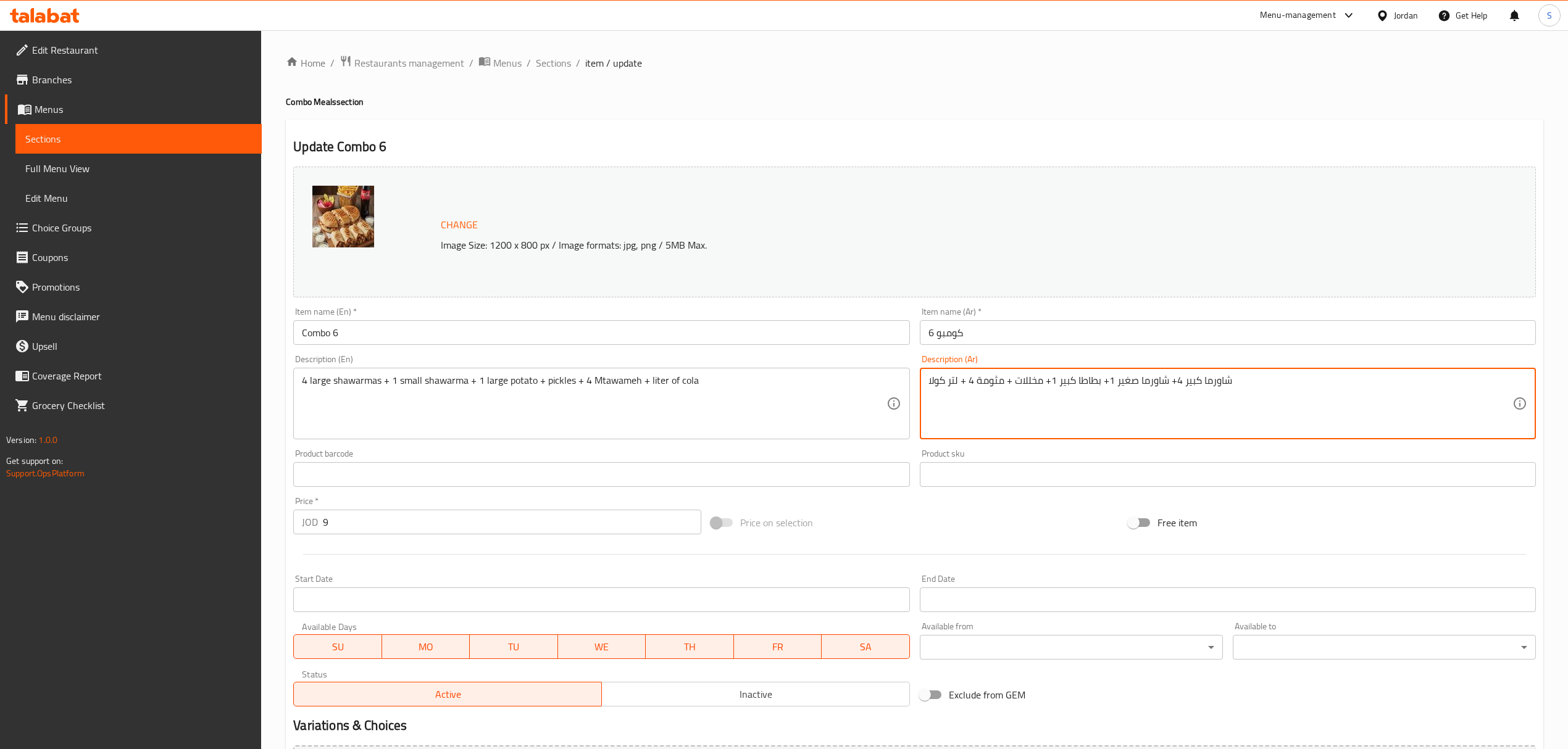
type textarea "شاورما كبير 4+ شاورما صغير 1+ بطاطا كبير 1+ مخللات + مثومة 4 + لتر كولا"
click at [694, 322] on input "Combo 6" at bounding box center [602, 333] width 616 height 25
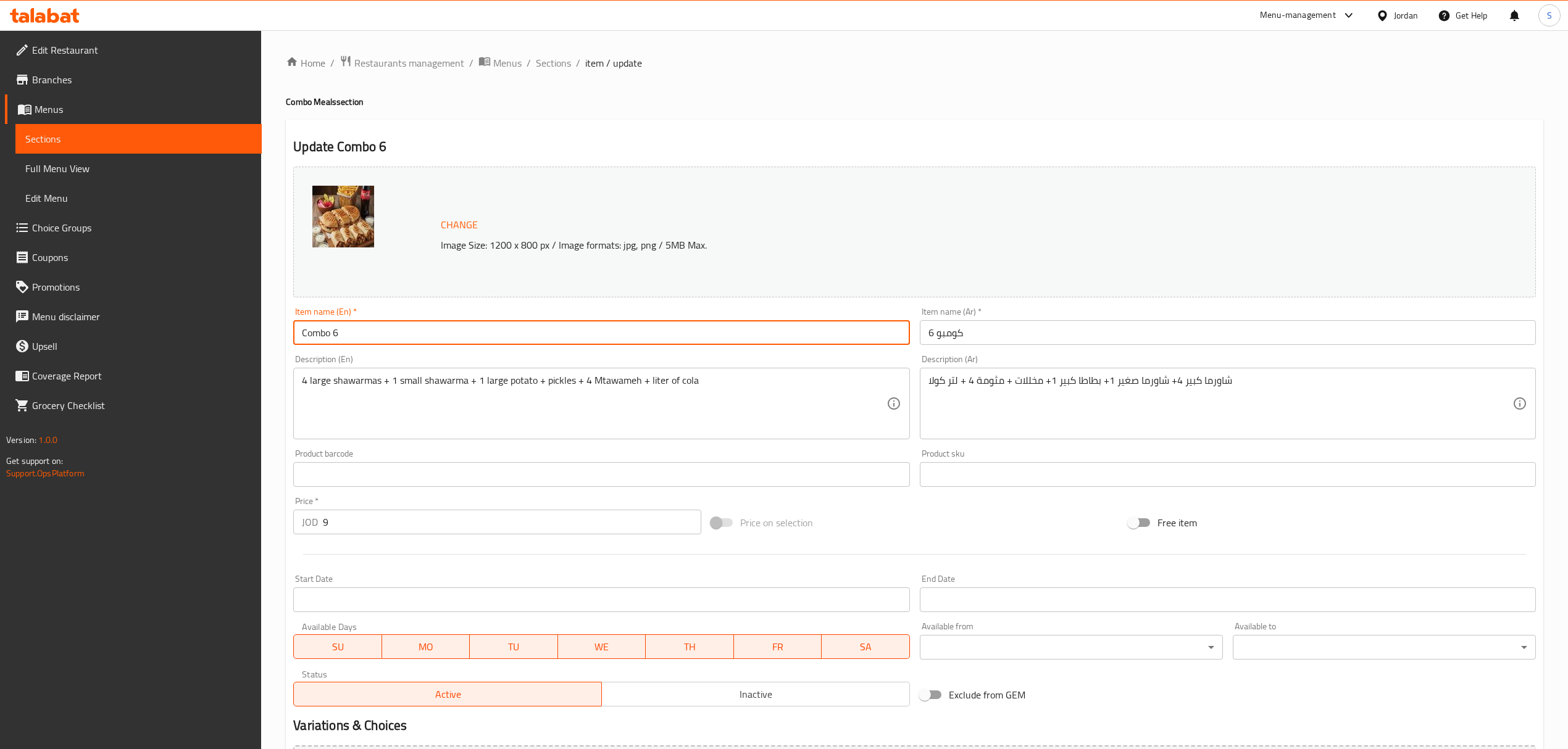
drag, startPoint x: 554, startPoint y: 70, endPoint x: 619, endPoint y: 13, distance: 86.5
click at [554, 70] on span "Sections" at bounding box center [554, 62] width 35 height 15
